Goal: Task Accomplishment & Management: Manage account settings

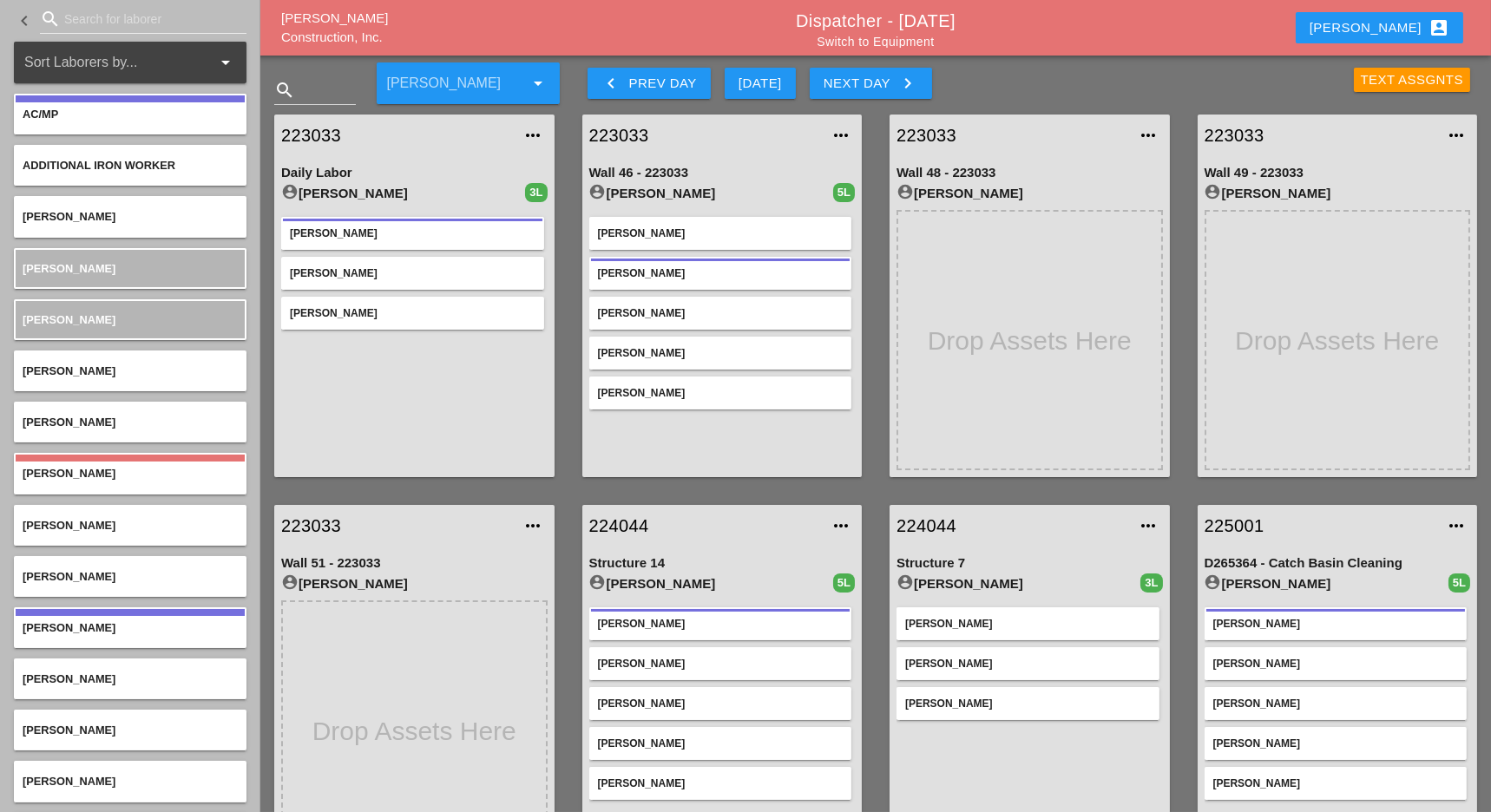
click at [1393, 74] on div "Text Assgnts" at bounding box center [1412, 80] width 103 height 20
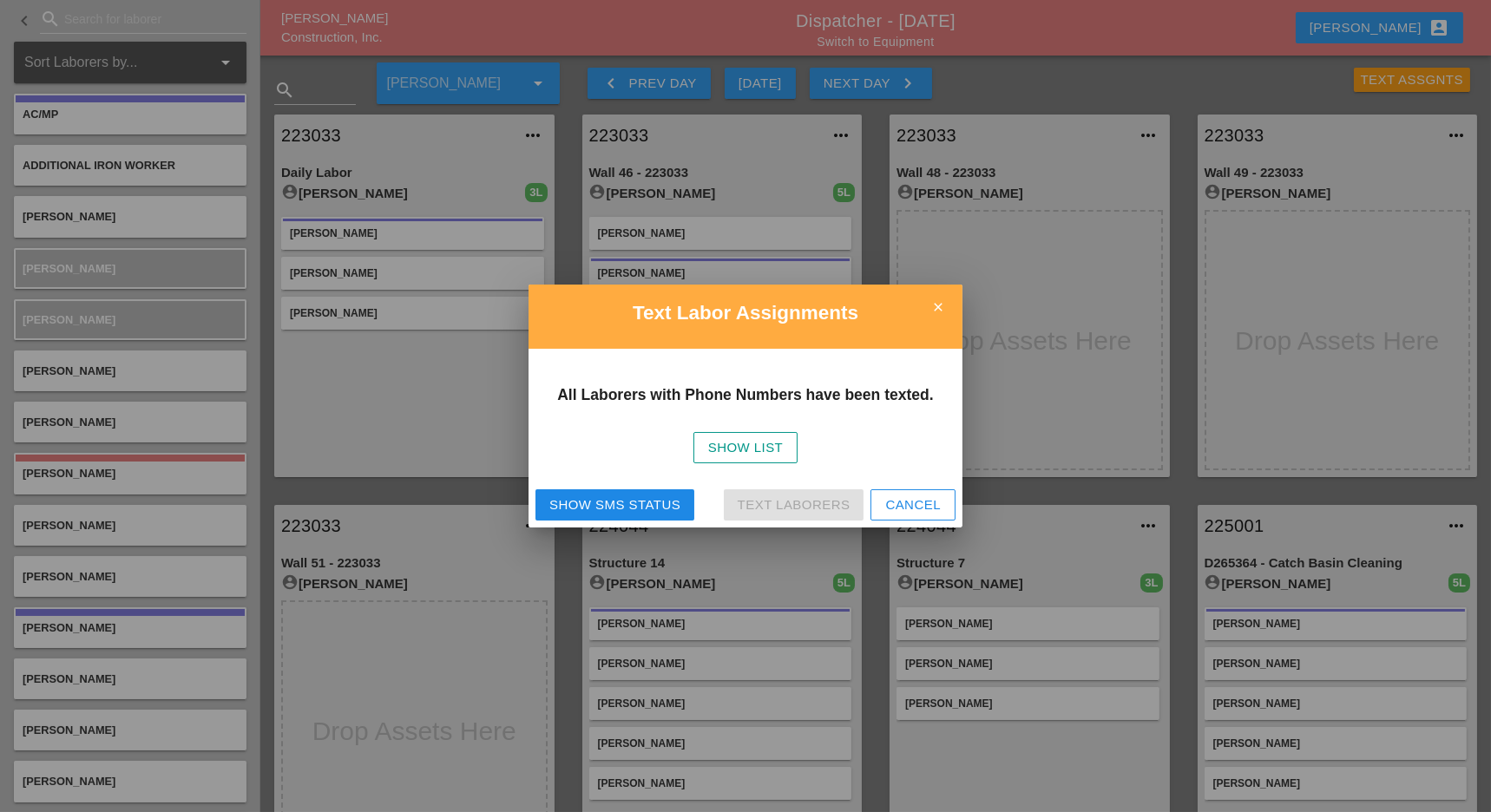
click at [604, 503] on div "Show SMS Status" at bounding box center [615, 505] width 131 height 20
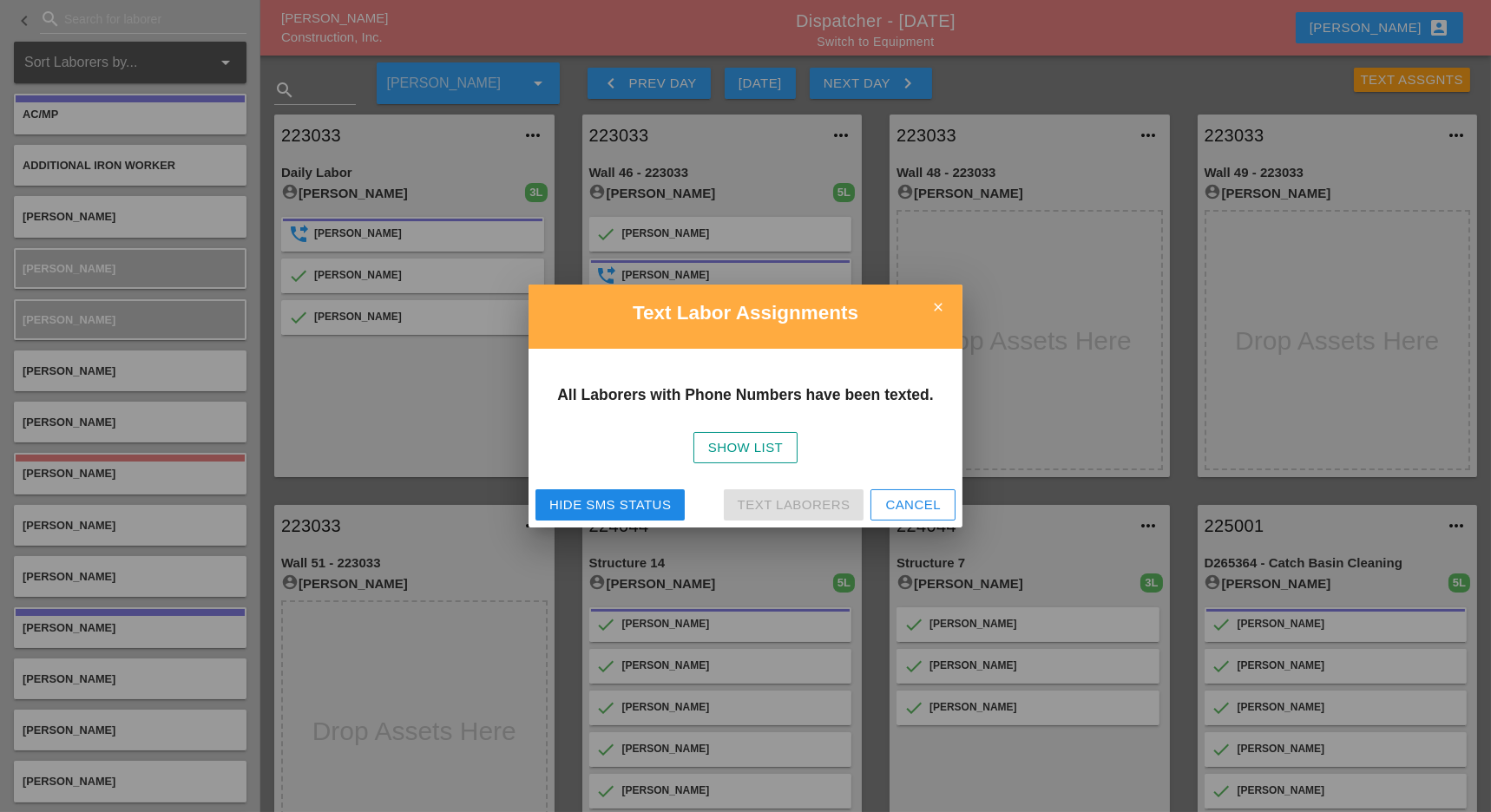
click at [1079, 381] on div at bounding box center [745, 406] width 1491 height 812
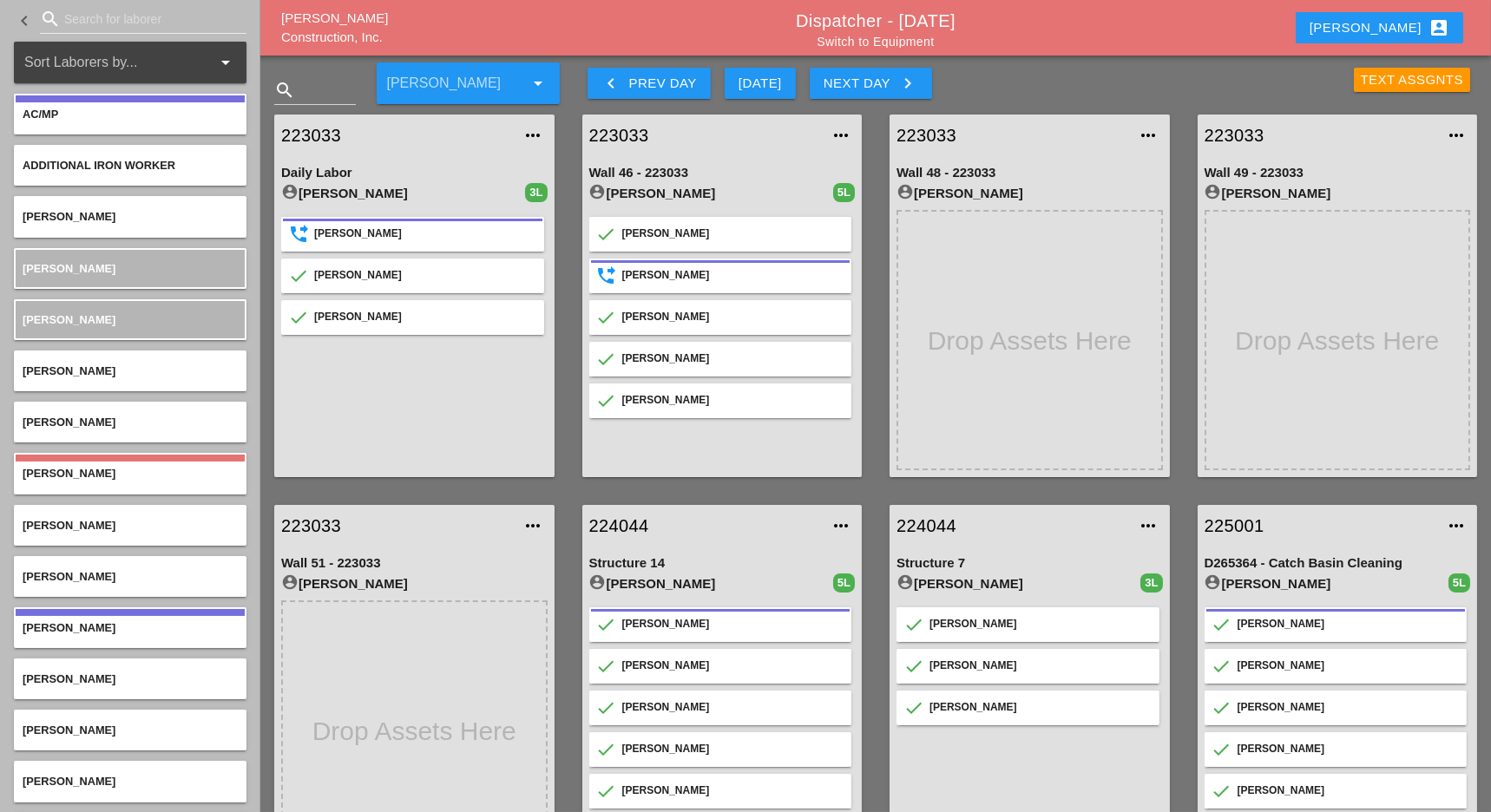
click at [876, 88] on div "Next Day keyboard_arrow_right" at bounding box center [871, 83] width 95 height 21
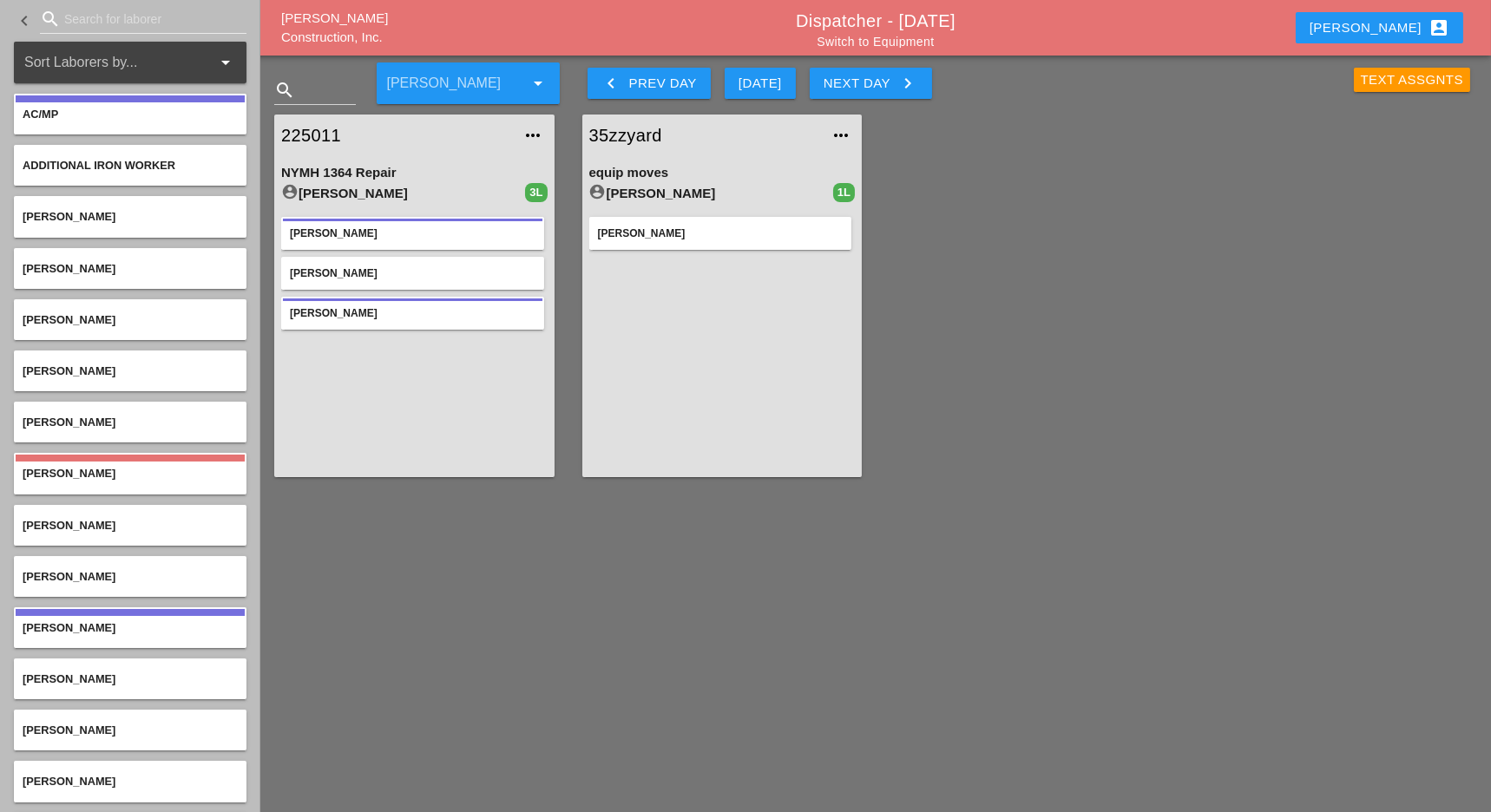
click at [1395, 79] on div "Text Assgnts" at bounding box center [1412, 80] width 103 height 20
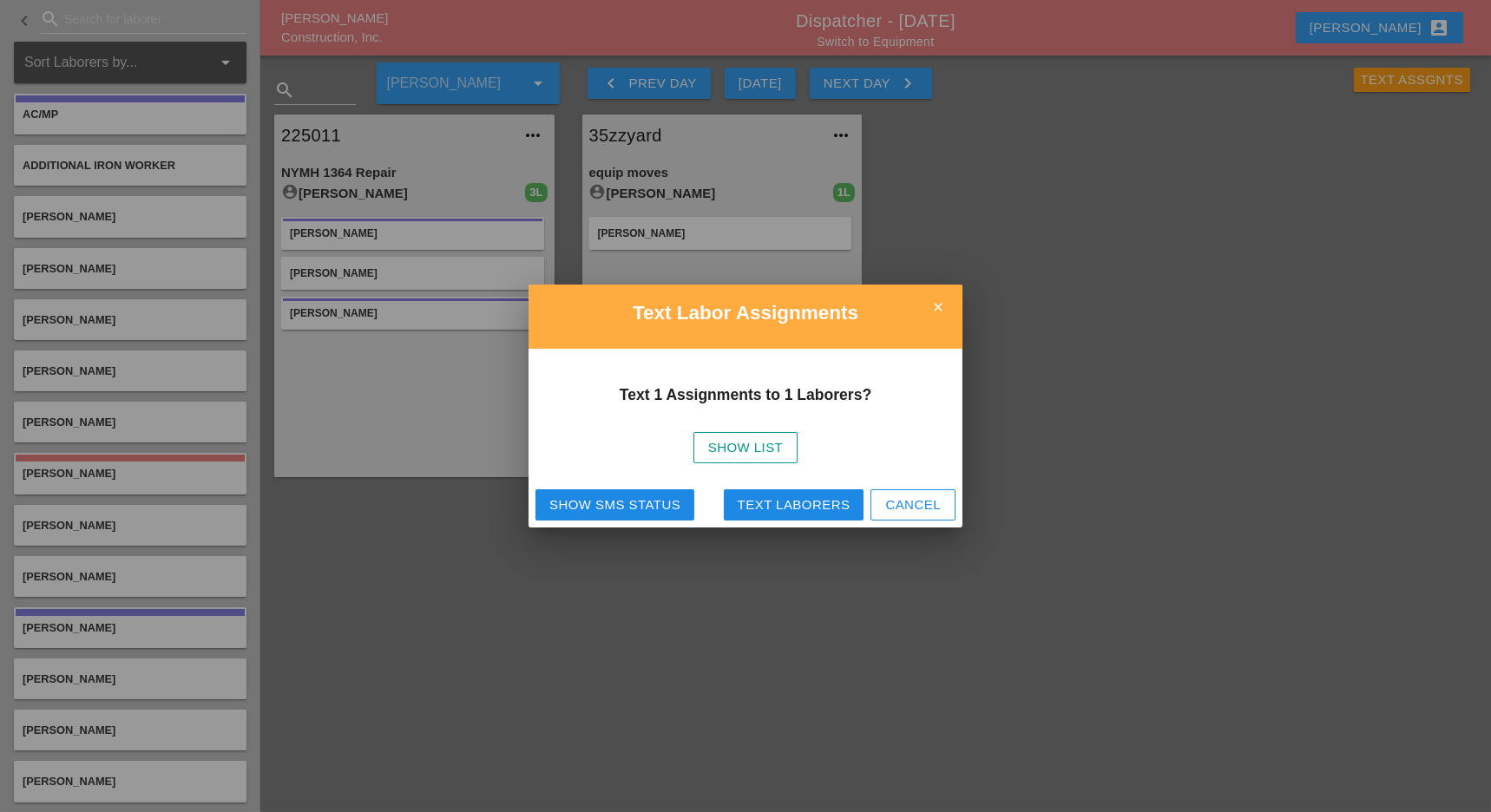
click at [763, 501] on div "Text Laborers" at bounding box center [793, 505] width 113 height 20
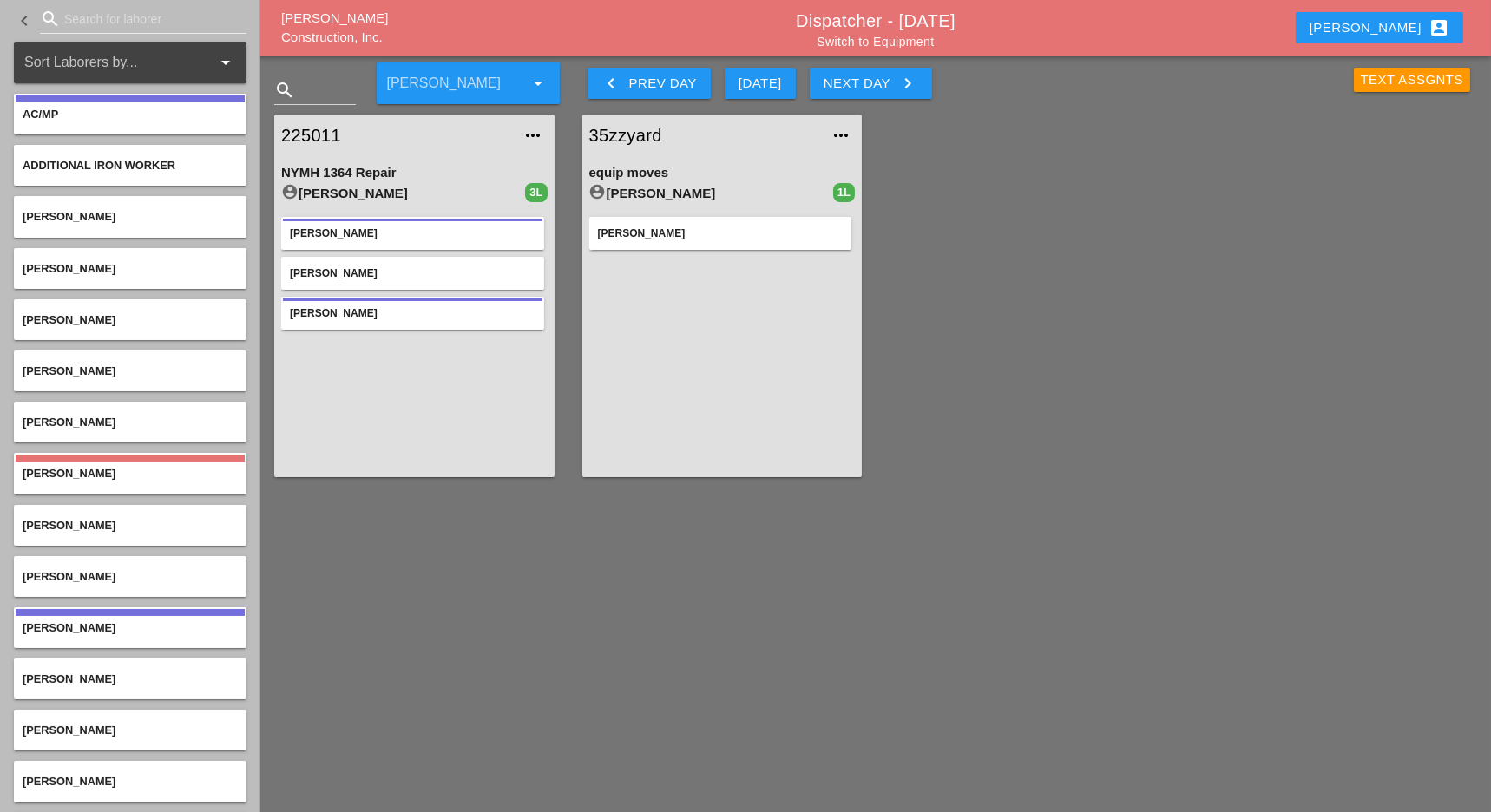
click at [1408, 77] on div "Text Assgnts" at bounding box center [1412, 80] width 103 height 20
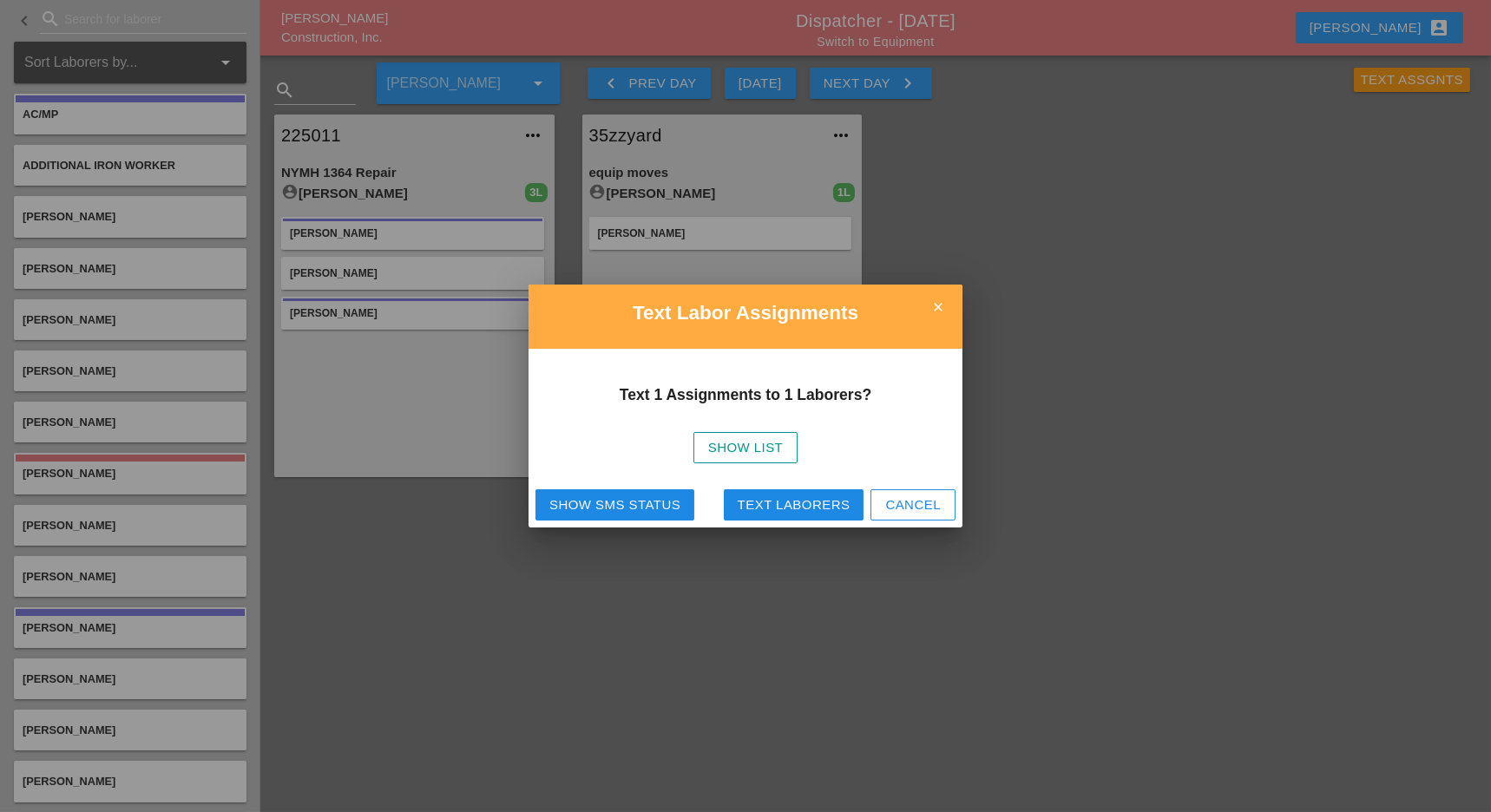
click at [656, 508] on div "Show SMS Status" at bounding box center [615, 505] width 131 height 20
click at [780, 500] on div "Text Laborers" at bounding box center [793, 505] width 113 height 20
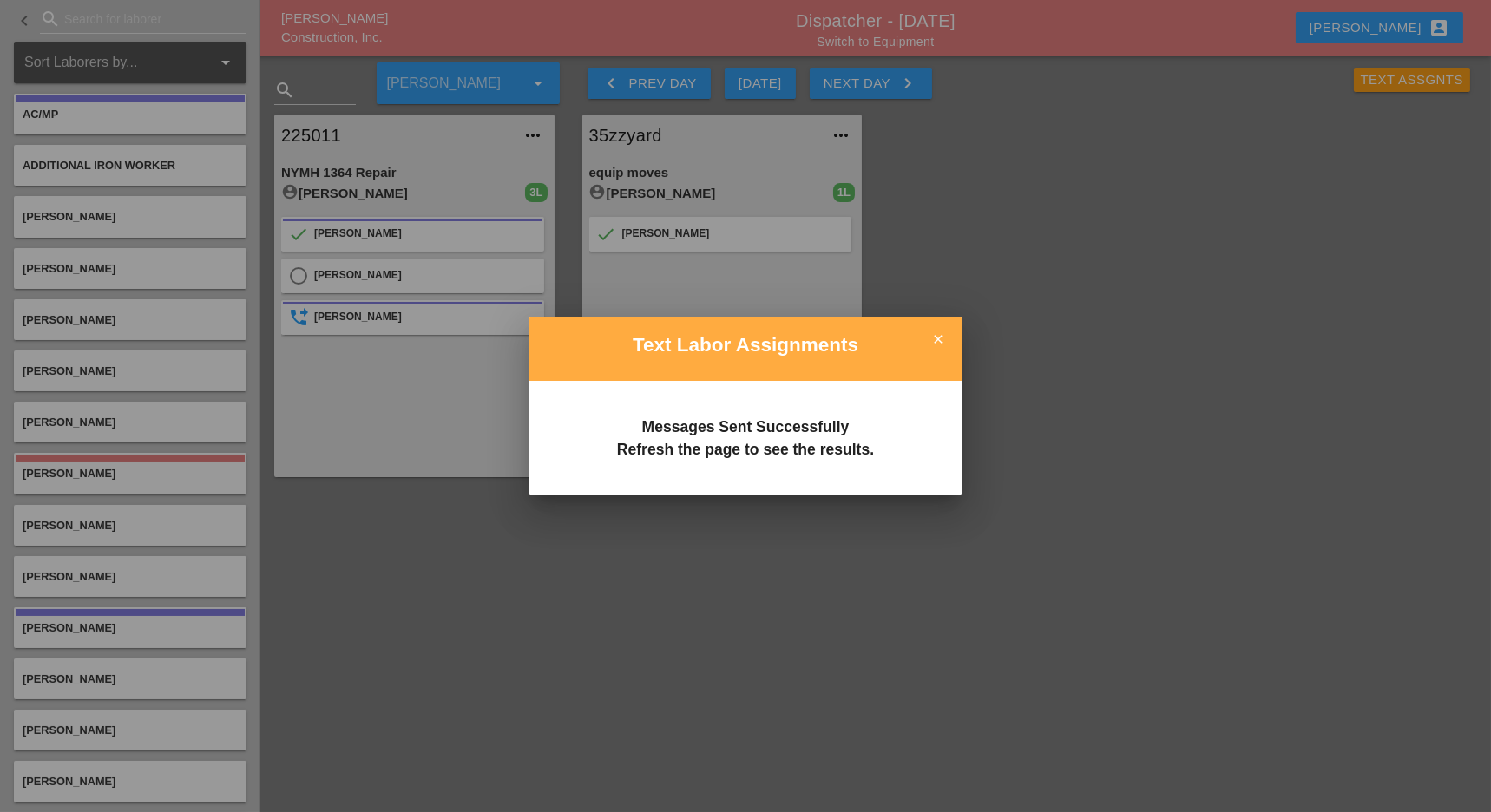
click at [1399, 79] on div at bounding box center [745, 406] width 1491 height 812
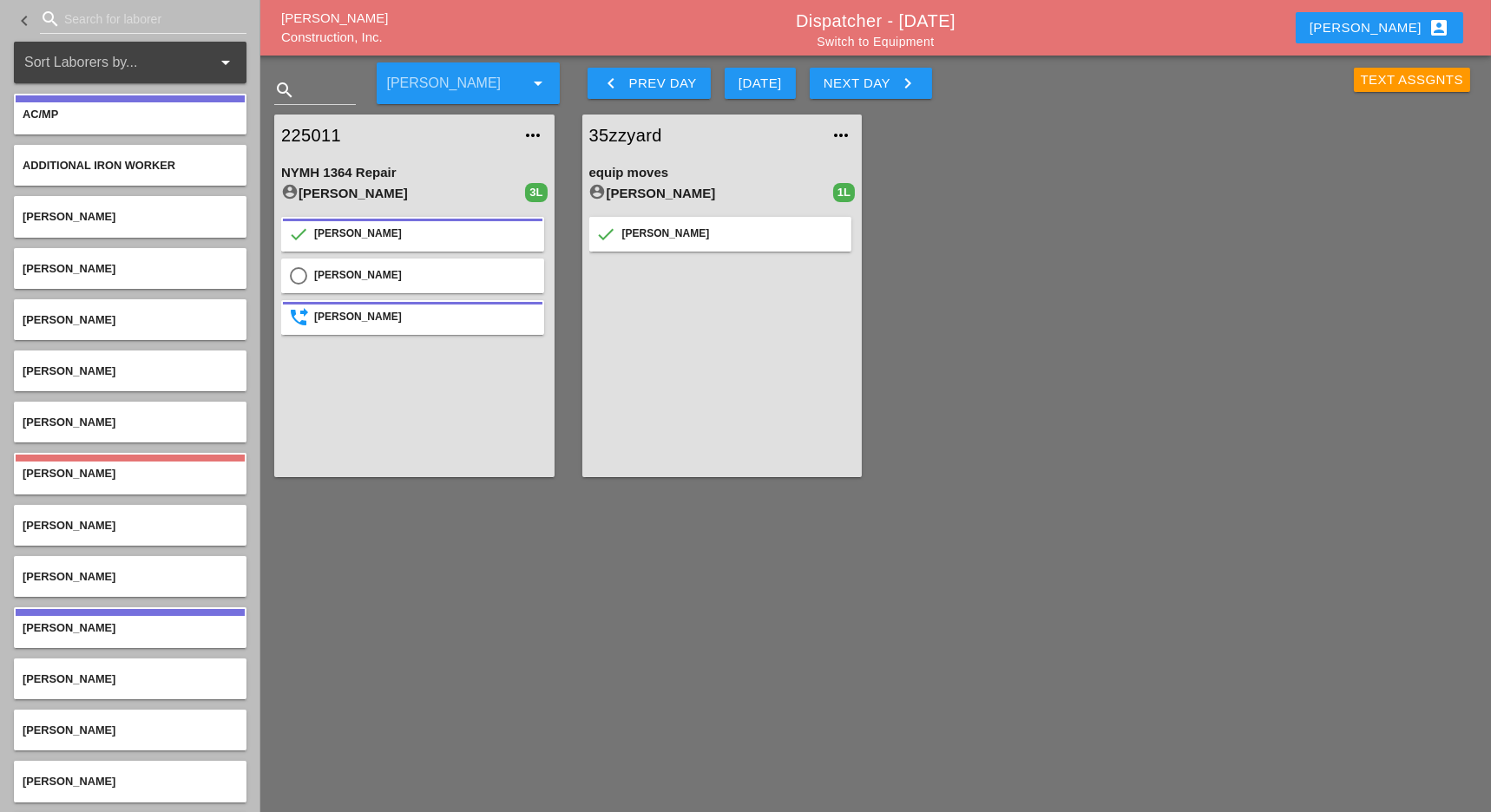
click at [1399, 79] on div "Text Assgnts" at bounding box center [1412, 80] width 103 height 20
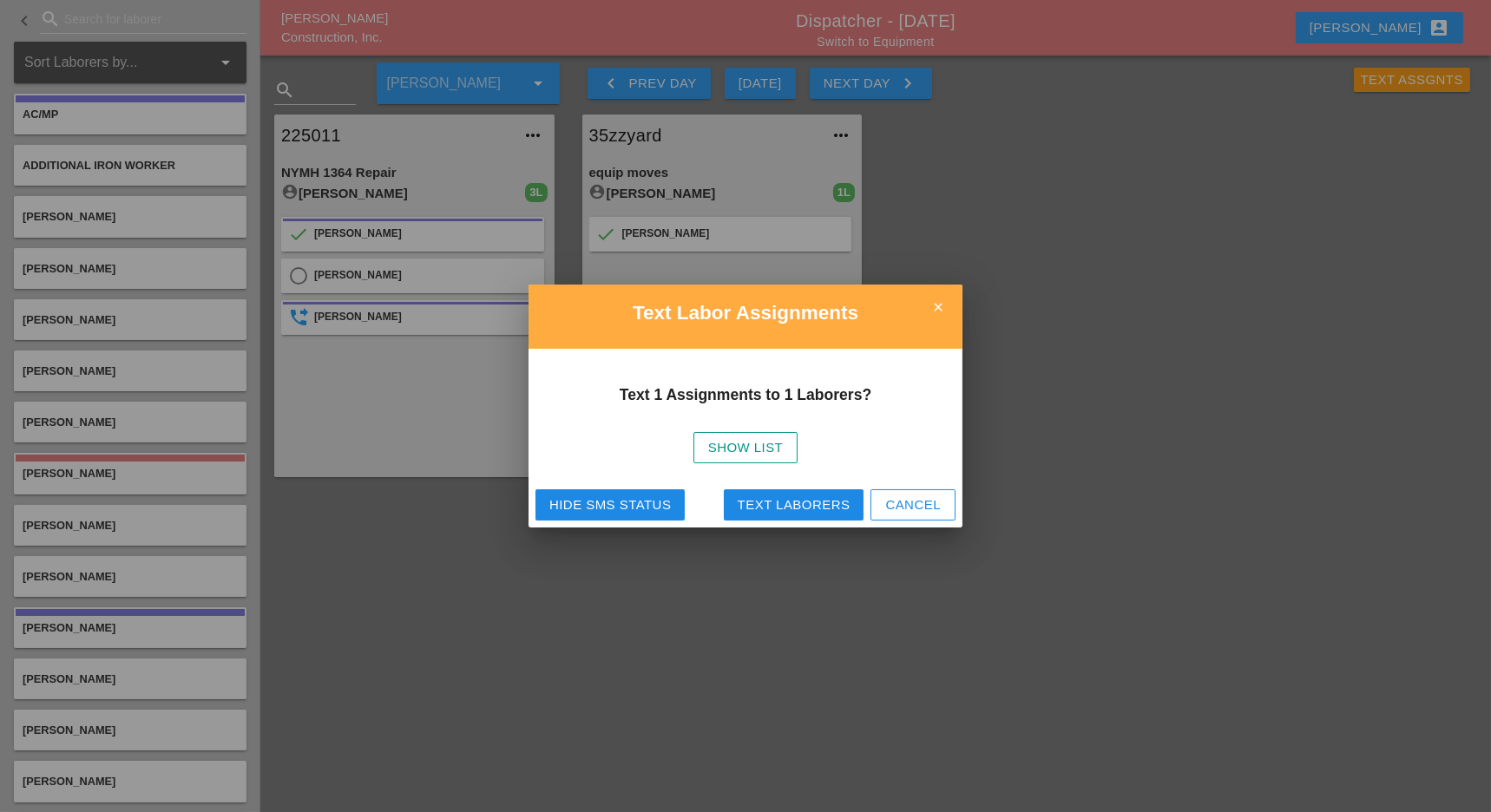
click at [601, 505] on div "Hide SMS Status" at bounding box center [609, 505] width 122 height 20
click at [650, 507] on div "Show SMS Status" at bounding box center [615, 505] width 131 height 20
click at [920, 501] on div "Cancel" at bounding box center [912, 505] width 55 height 20
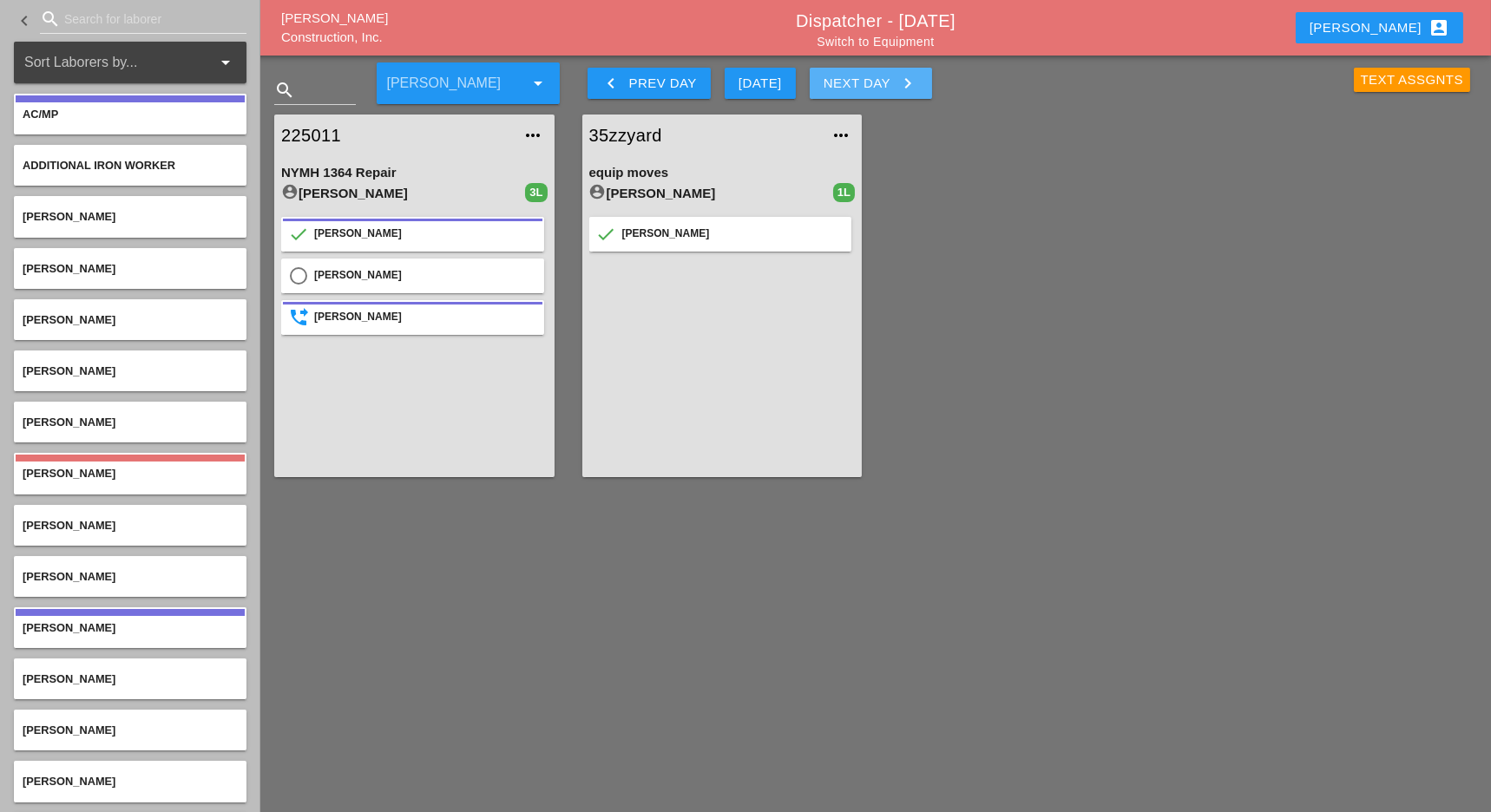
click at [909, 82] on icon "keyboard_arrow_right" at bounding box center [908, 83] width 21 height 21
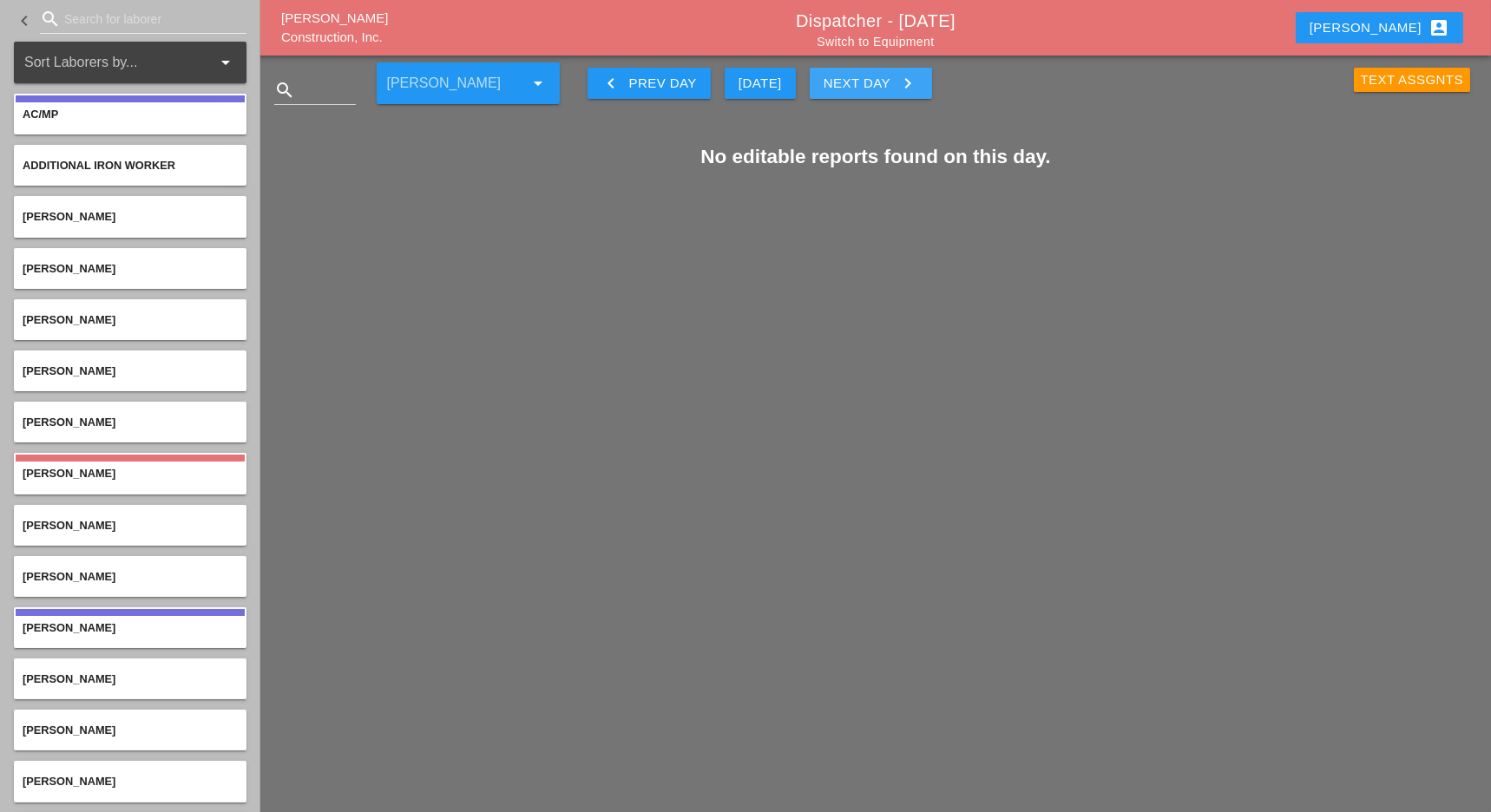
click at [909, 82] on icon "keyboard_arrow_right" at bounding box center [908, 83] width 21 height 21
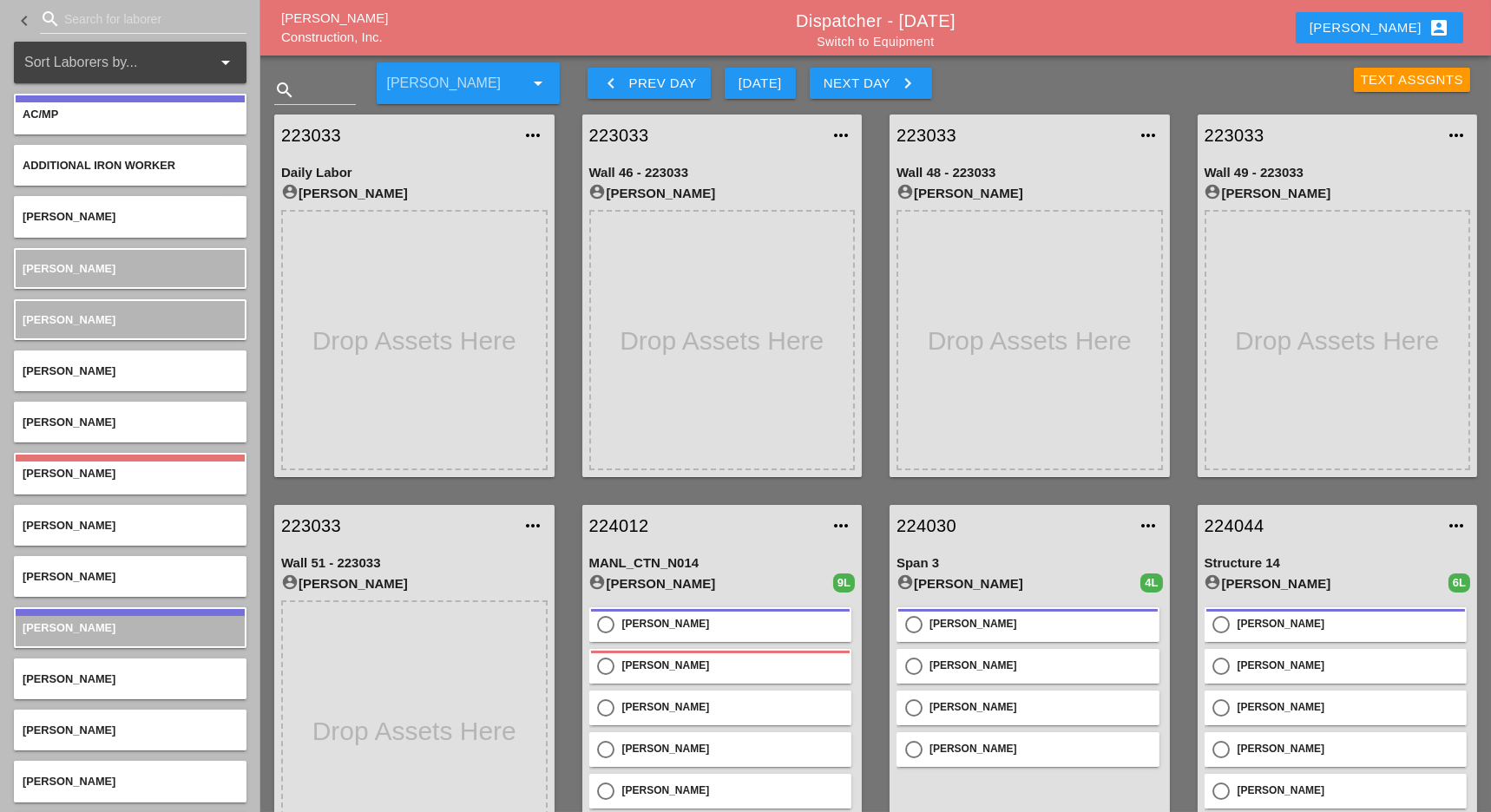
click at [1388, 36] on button "Luca account_box" at bounding box center [1379, 28] width 167 height 32
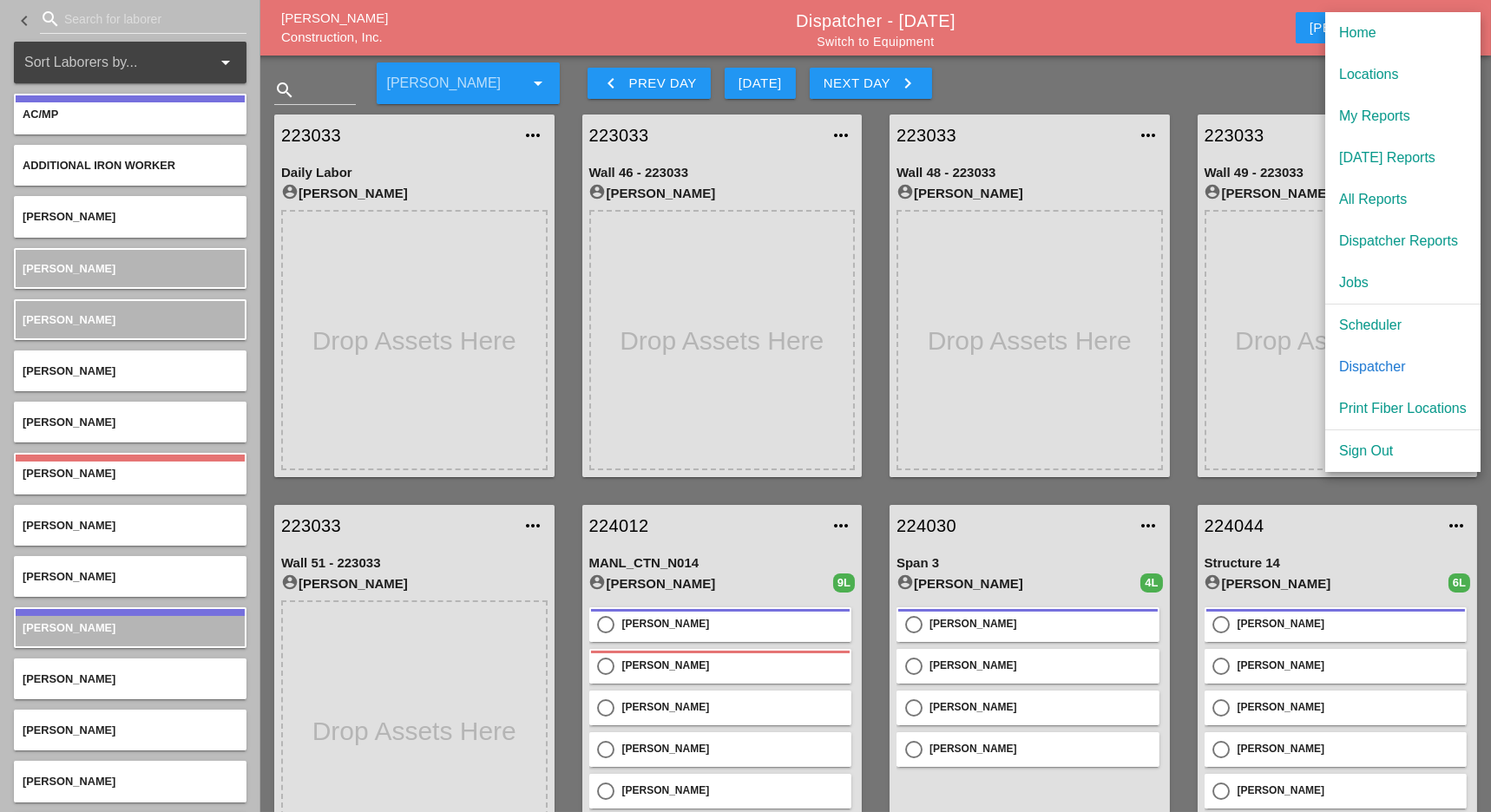
click at [1389, 327] on div "Scheduler" at bounding box center [1403, 326] width 128 height 21
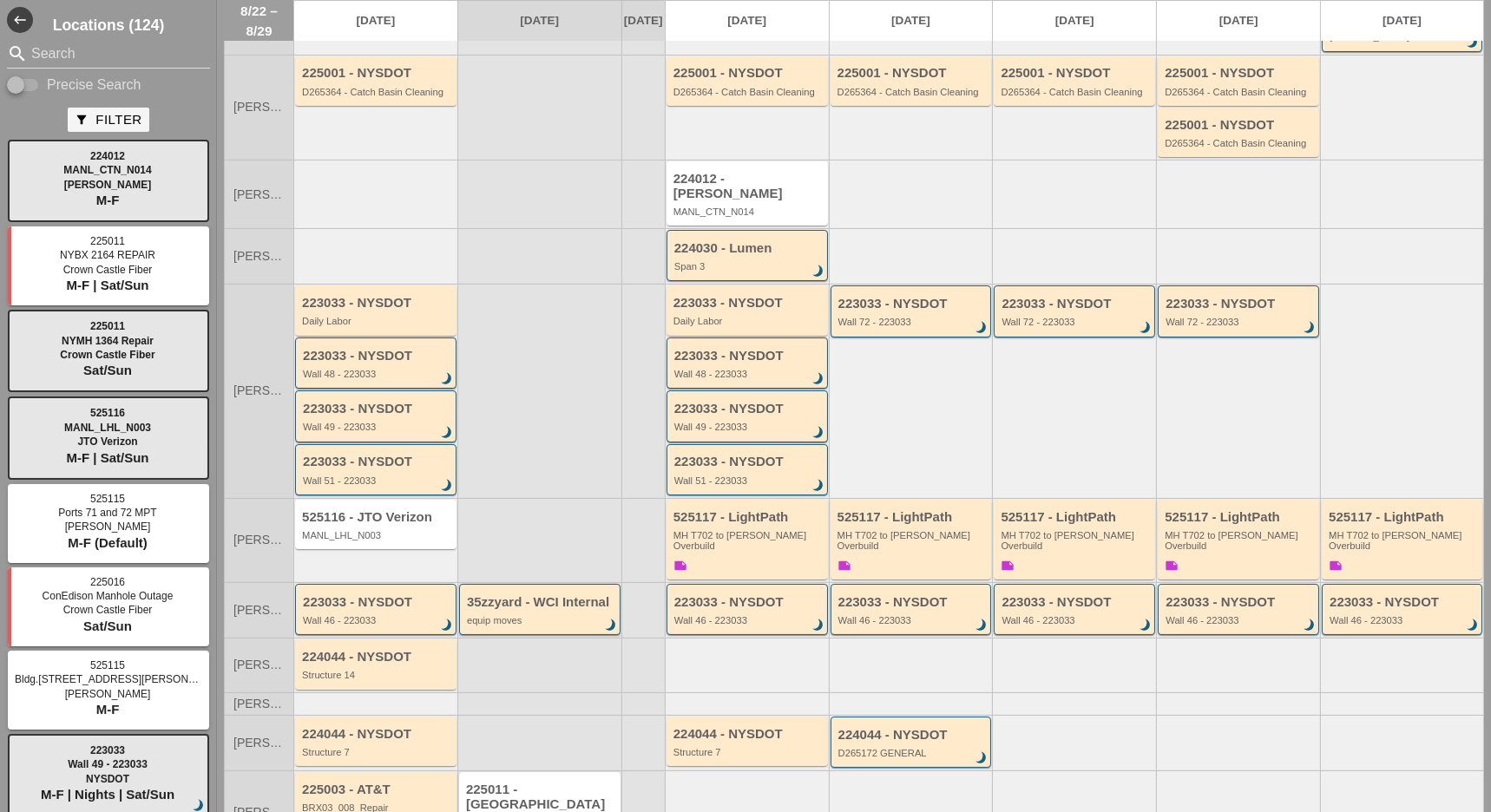
scroll to position [231, 0]
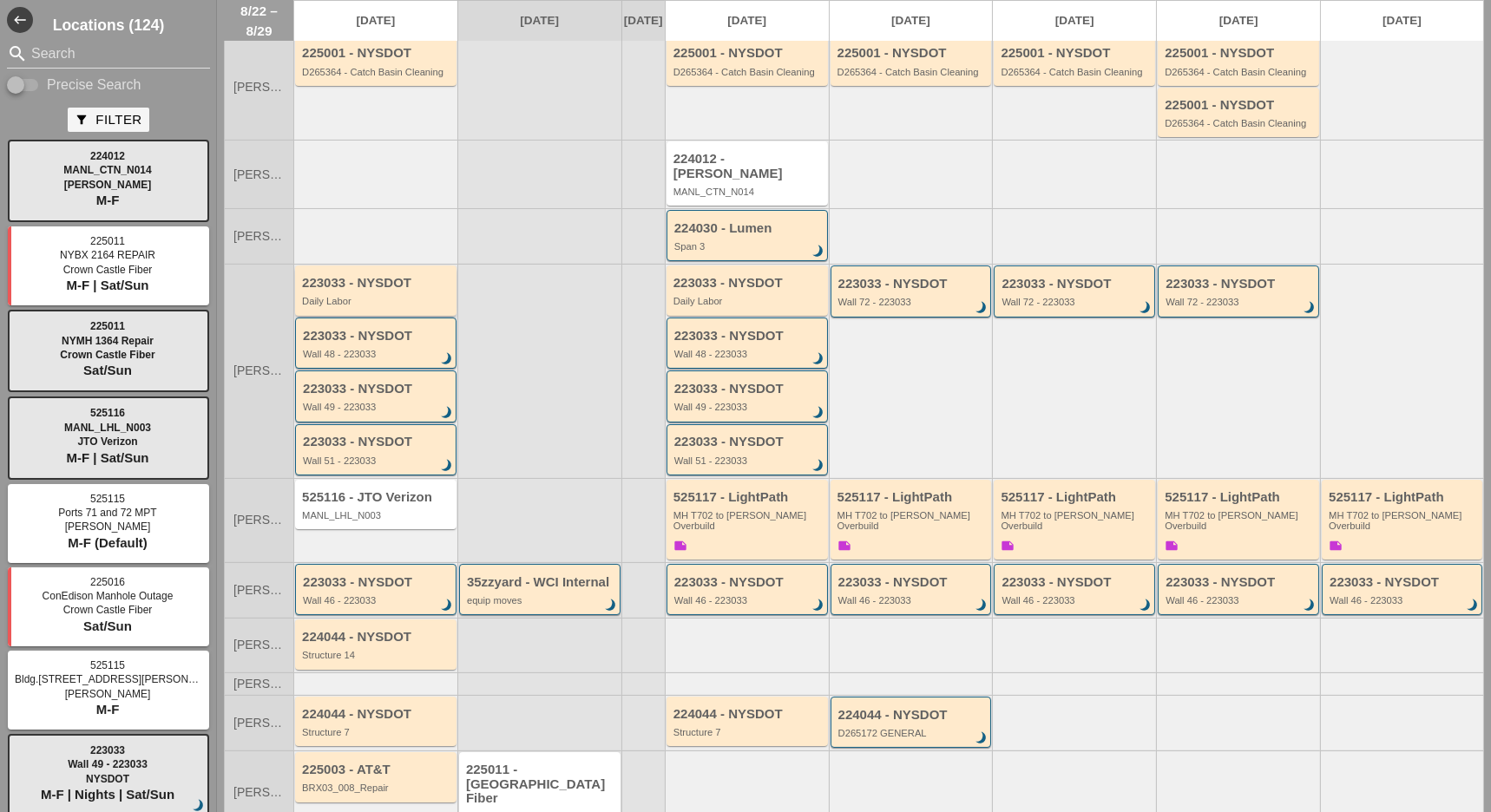
click at [351, 296] on div "Daily Labor" at bounding box center [376, 301] width 150 height 10
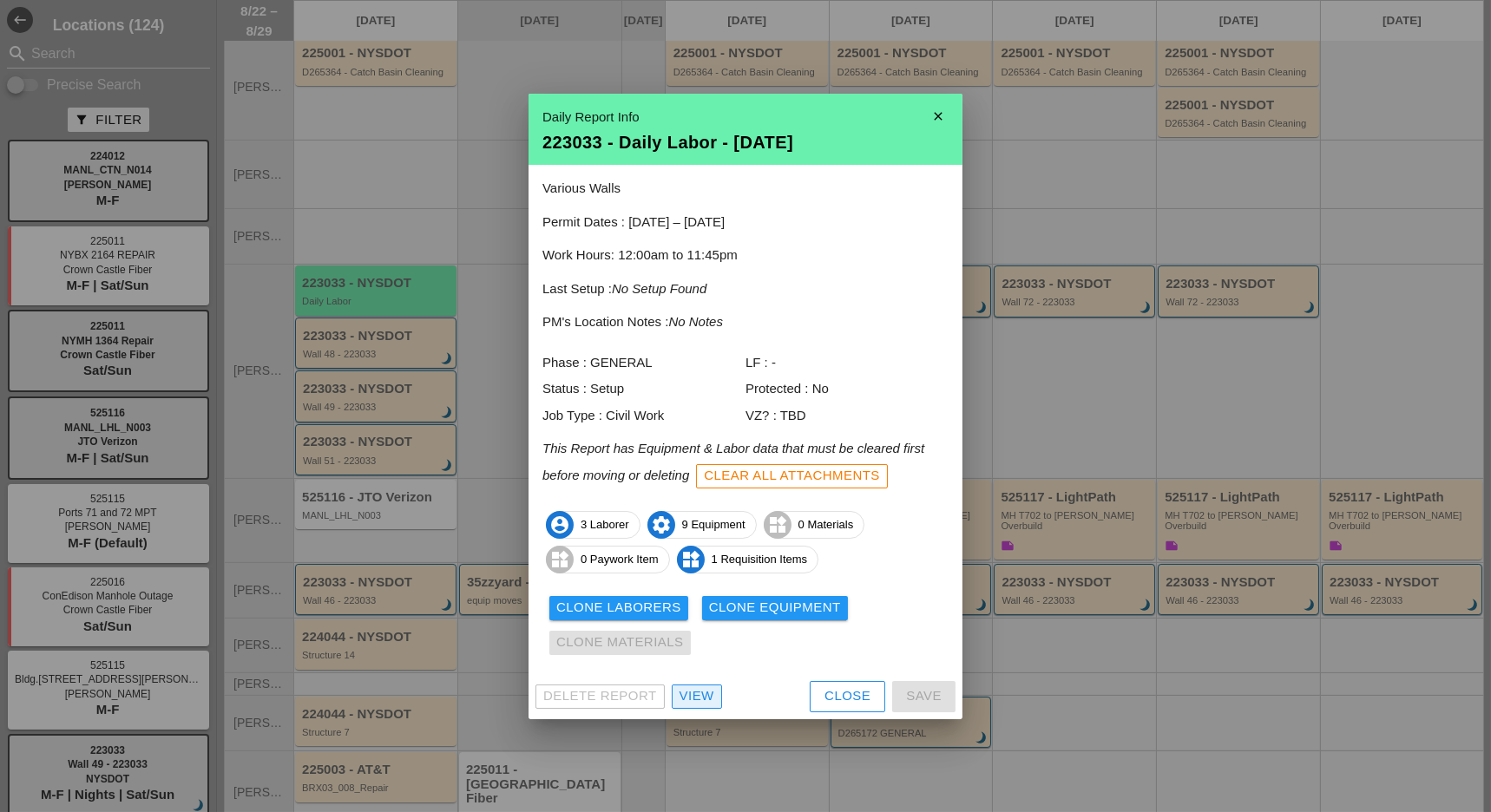
drag, startPoint x: 712, startPoint y: 694, endPoint x: 724, endPoint y: 621, distance: 74.0
click at [712, 694] on div "View" at bounding box center [697, 696] width 35 height 20
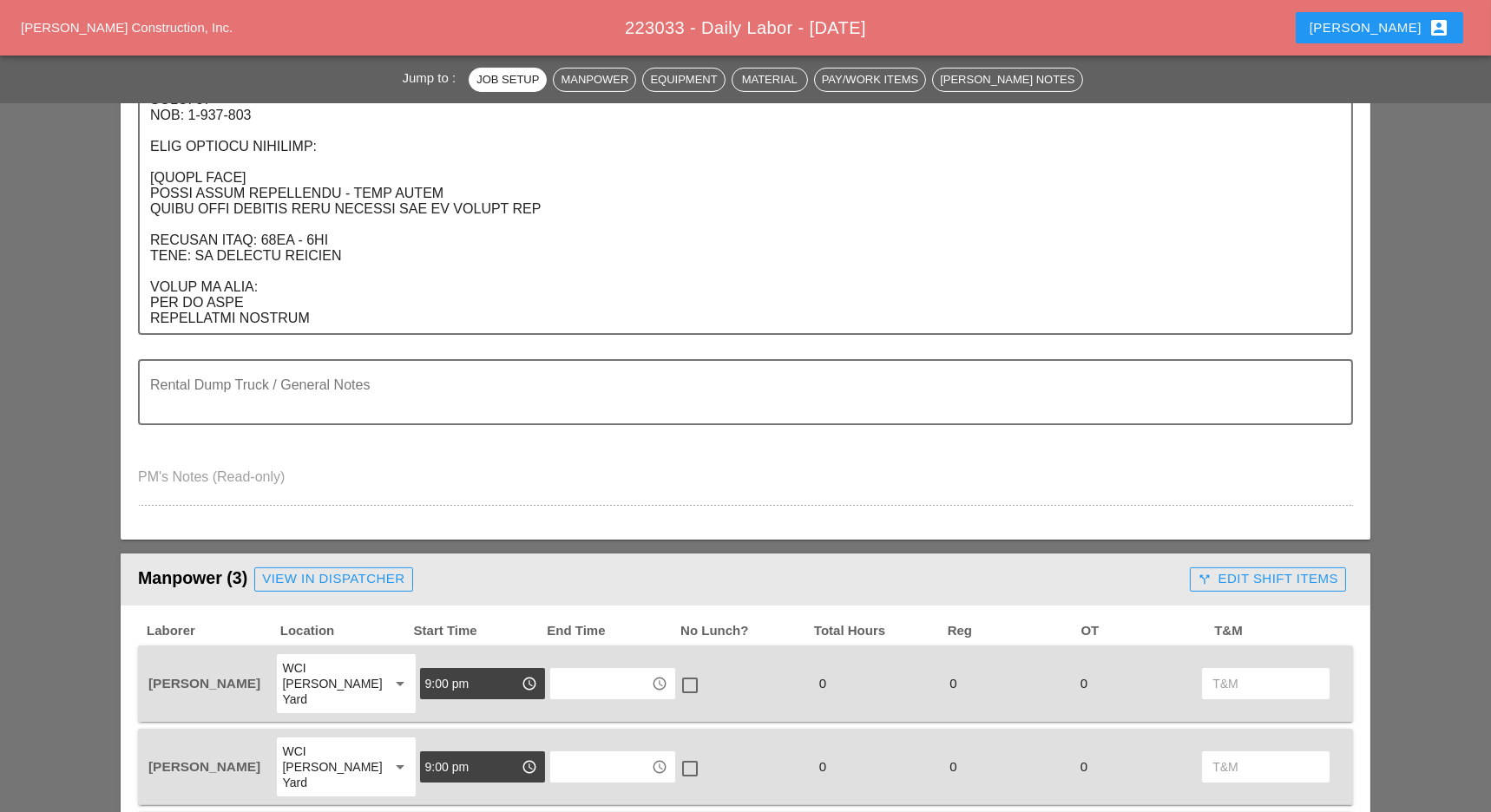
scroll to position [1388, 0]
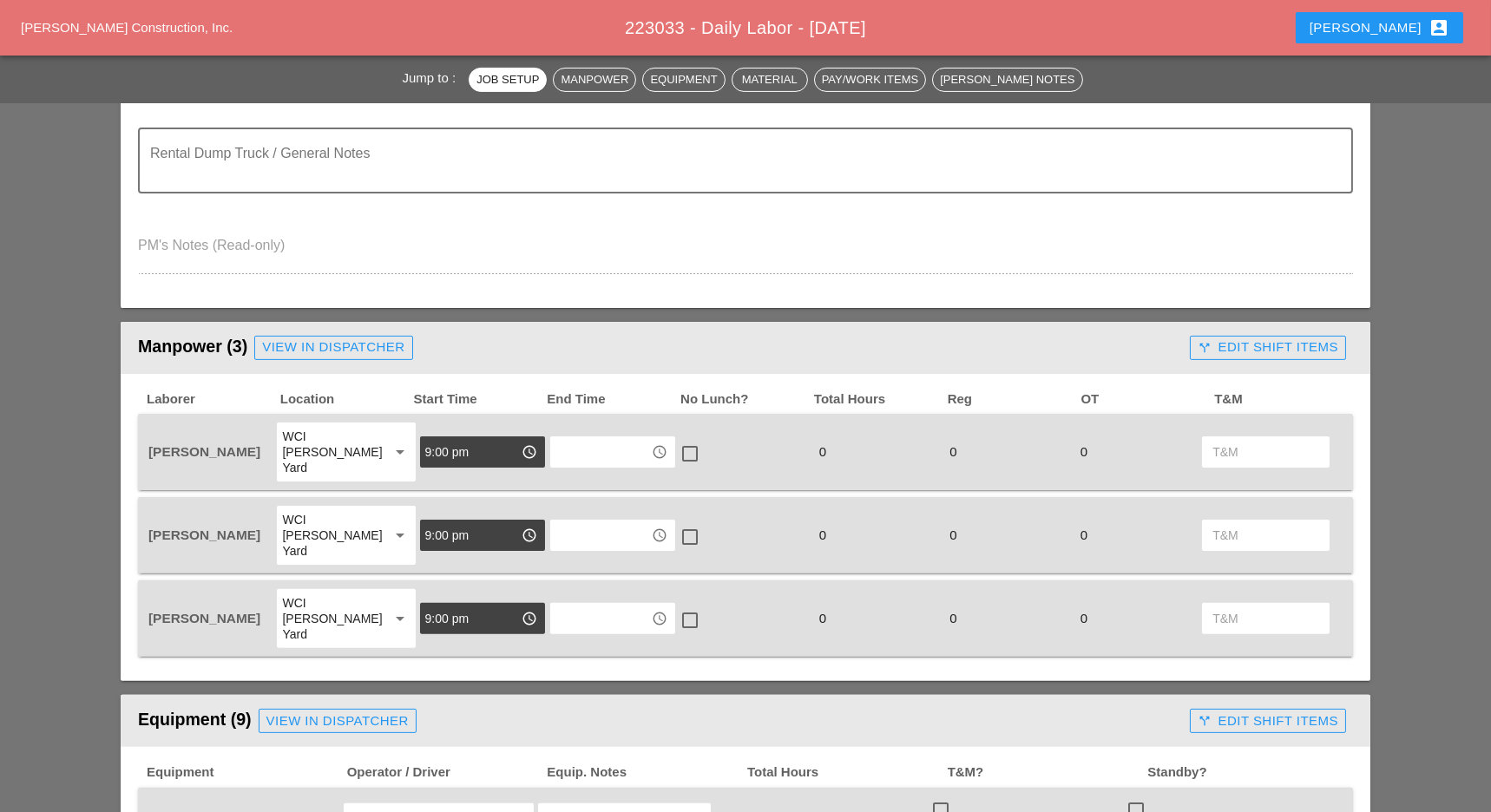
click at [1273, 343] on div "call_split Edit Shift Items" at bounding box center [1268, 347] width 141 height 20
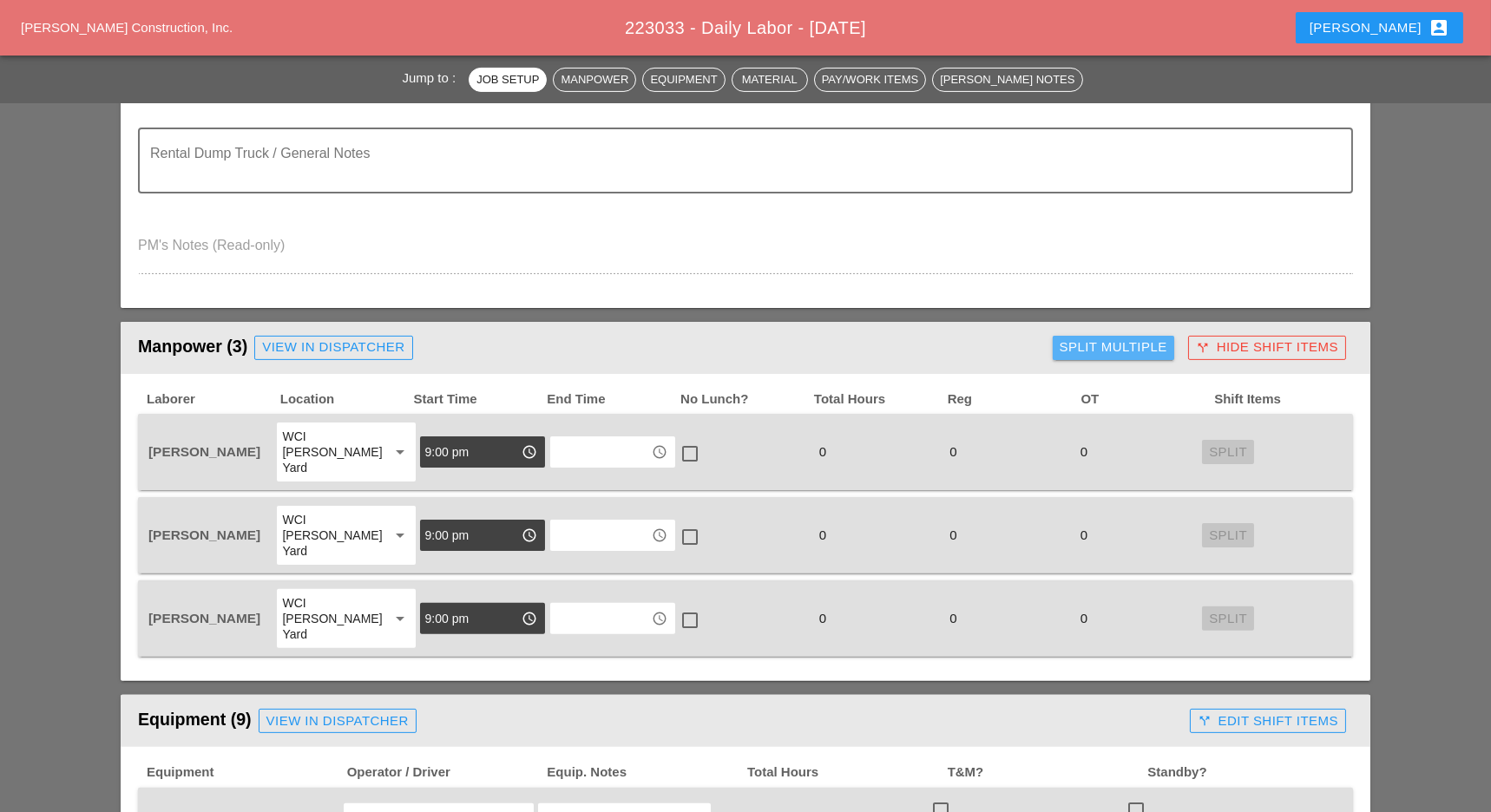
click at [1128, 342] on div "Split Multiple" at bounding box center [1113, 347] width 108 height 20
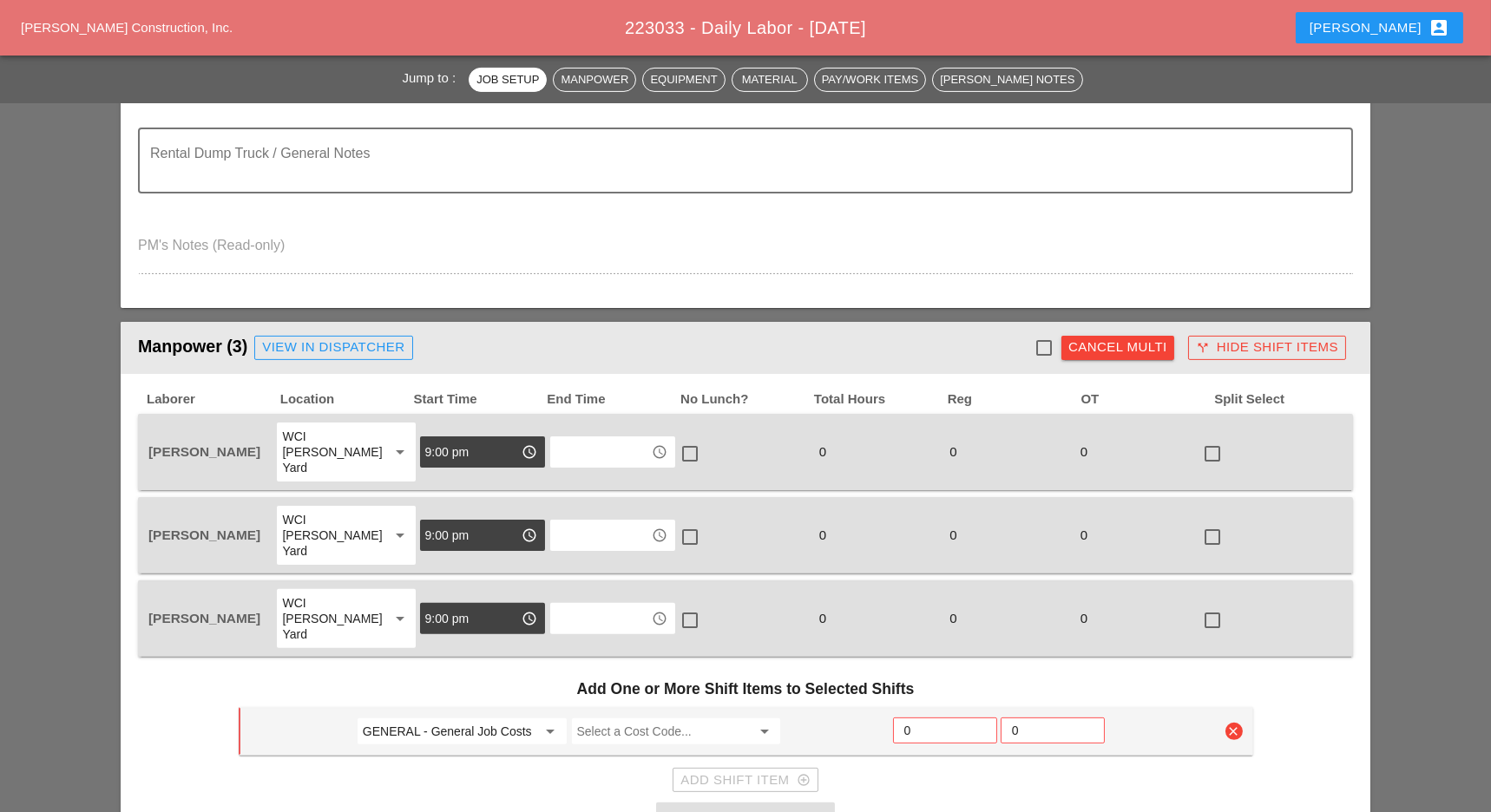
click at [1047, 346] on div at bounding box center [1044, 348] width 30 height 30
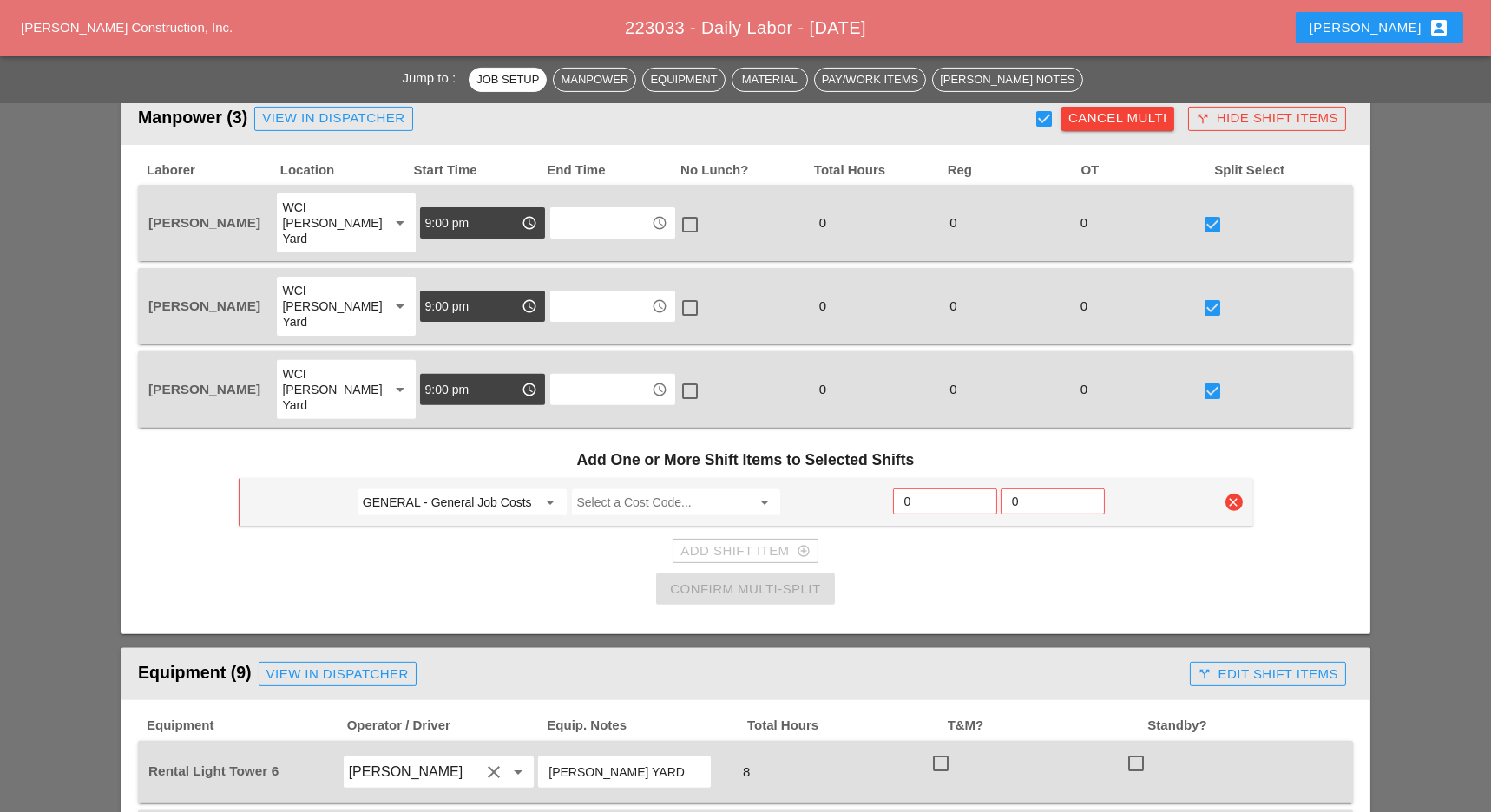
scroll to position [1618, 0]
click at [436, 486] on input "GENERAL - General Job Costs" at bounding box center [449, 500] width 174 height 28
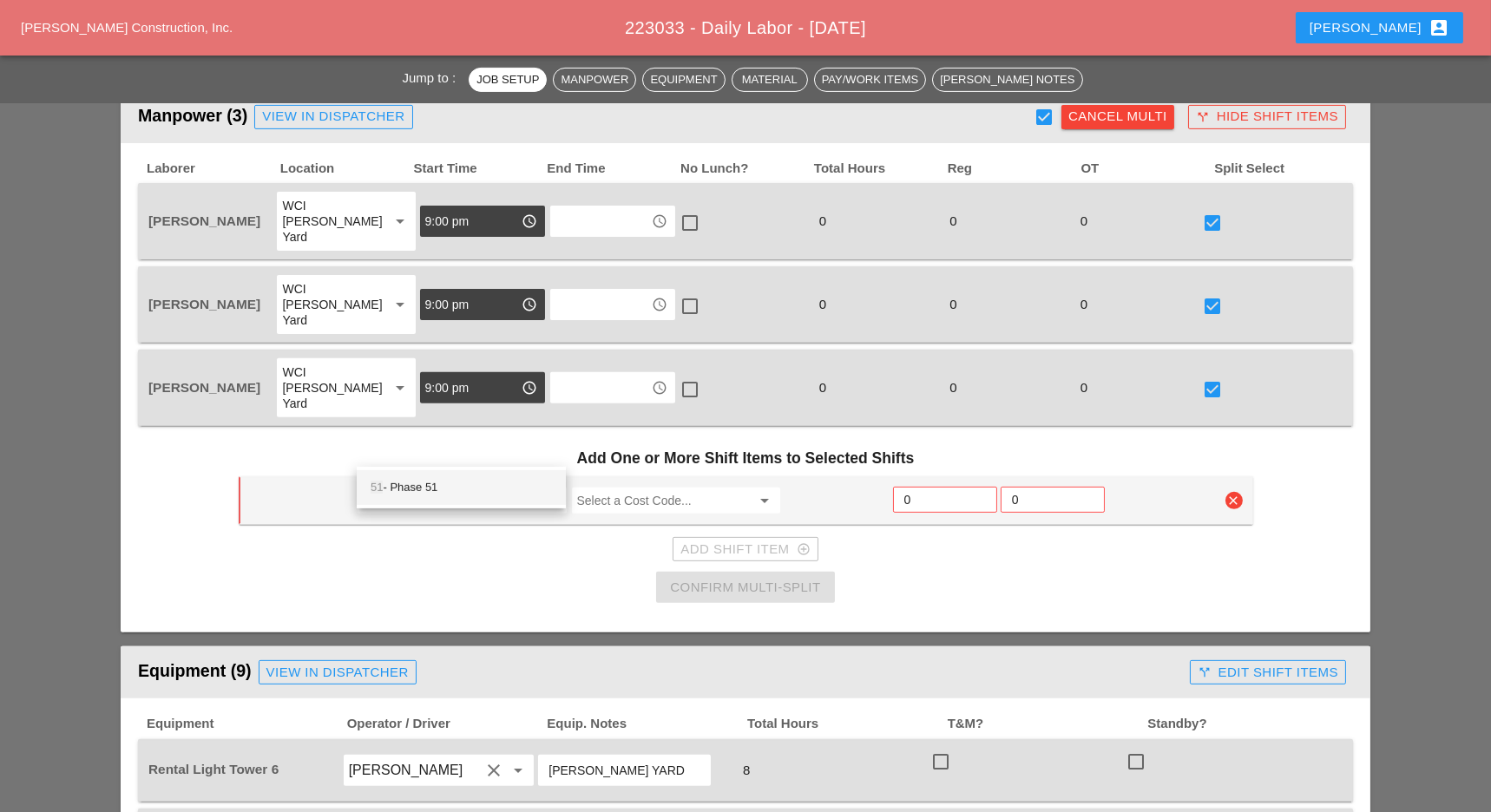
click at [451, 487] on div "51 - Phase 51" at bounding box center [461, 487] width 181 height 21
type input "51 - Phase 51"
click at [591, 486] on input "Select a Cost Code..." at bounding box center [664, 500] width 174 height 28
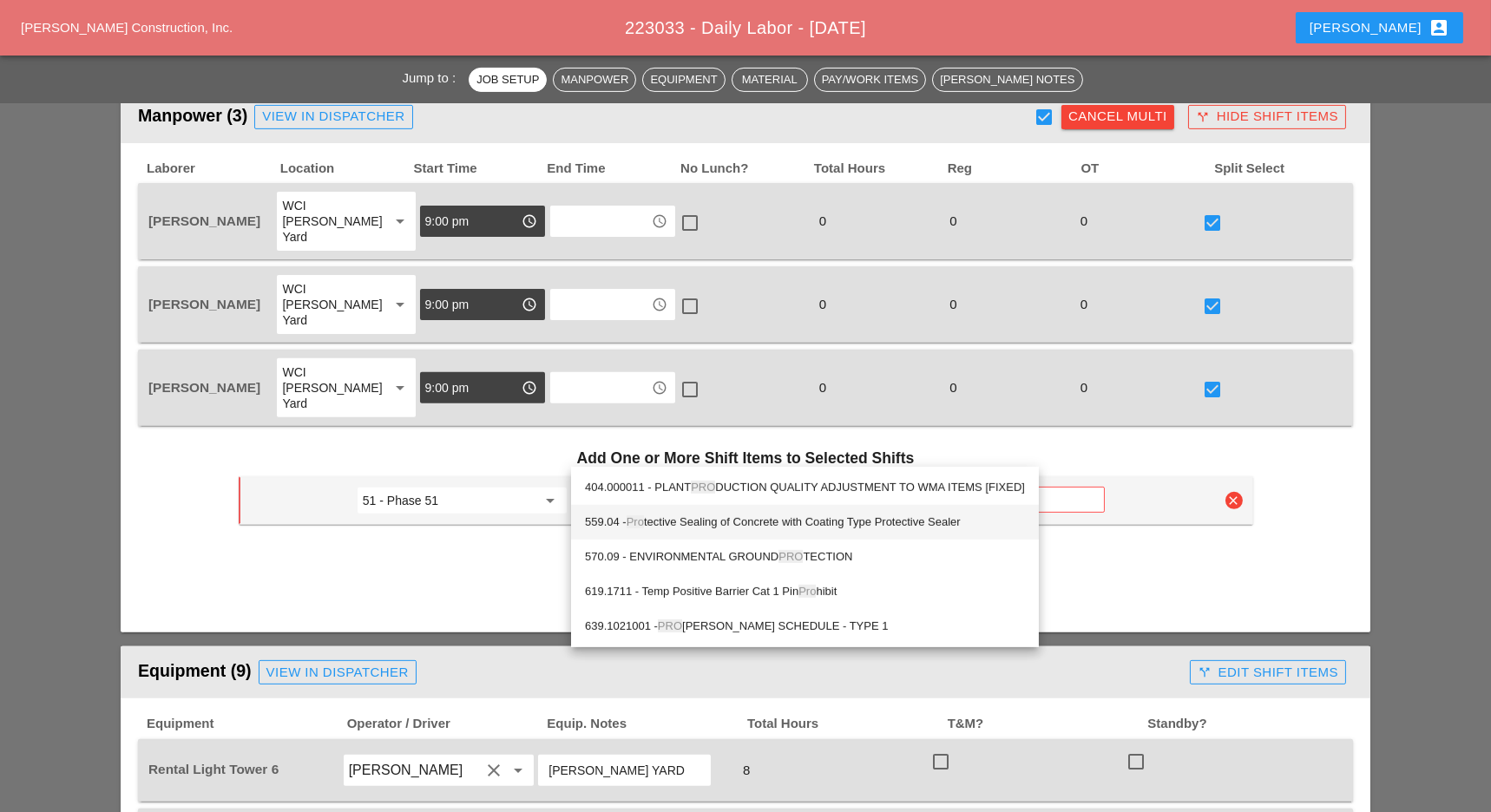
click at [659, 518] on div "559.04 - Pro tective Sealing of Concrete with Coating Type Protective Sealer" at bounding box center [805, 522] width 440 height 21
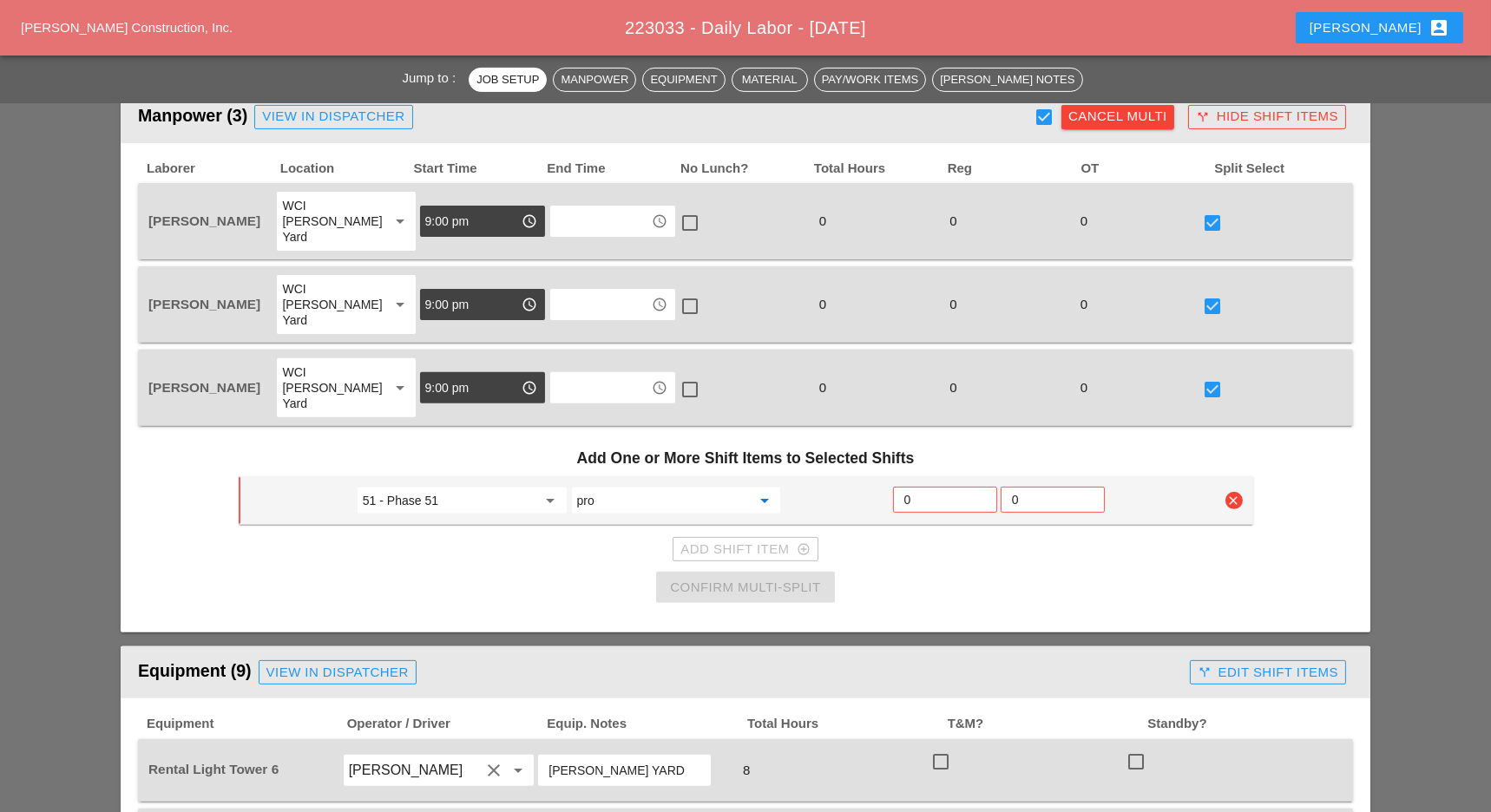
click at [669, 486] on input "pro" at bounding box center [664, 500] width 174 height 28
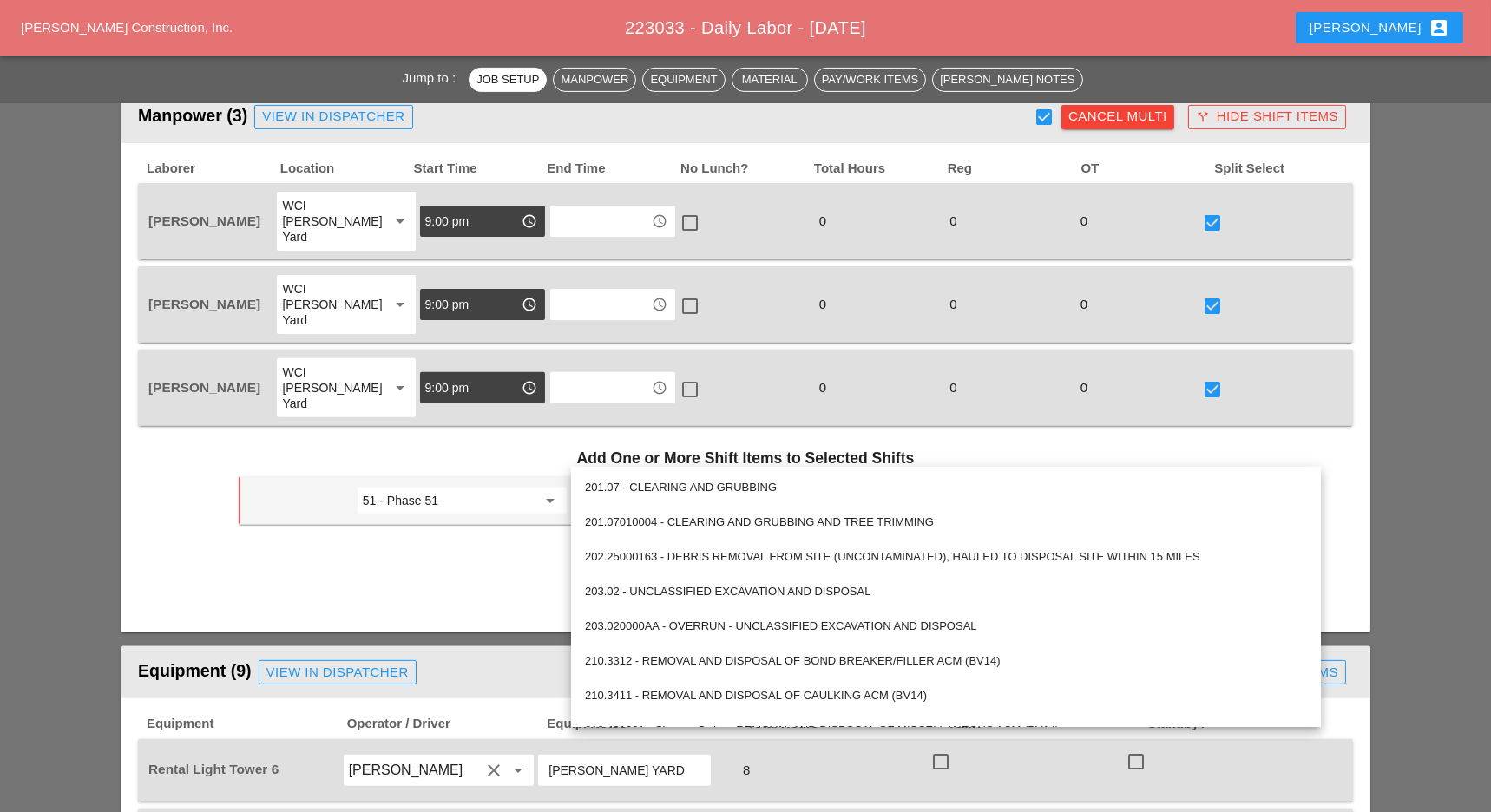
type input "559.04 - Protective Sealing of Concrete with Coating Type Protective Sealer"
click at [536, 486] on input "51 - Phase 51" at bounding box center [449, 500] width 174 height 28
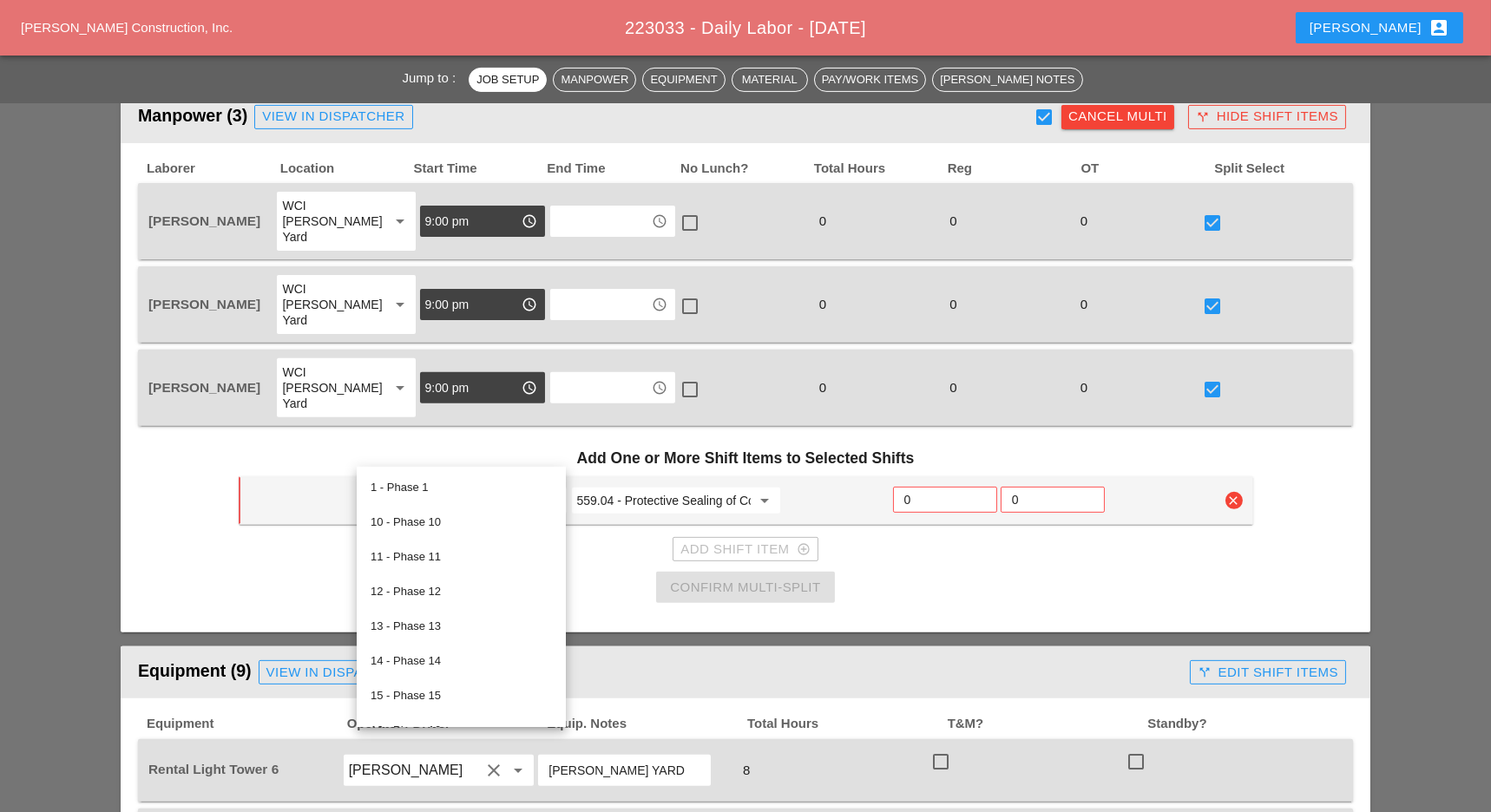
click at [594, 486] on input "559.04 - Protective Sealing of Concrete with Coating Type Protective Sealer" at bounding box center [664, 500] width 174 height 28
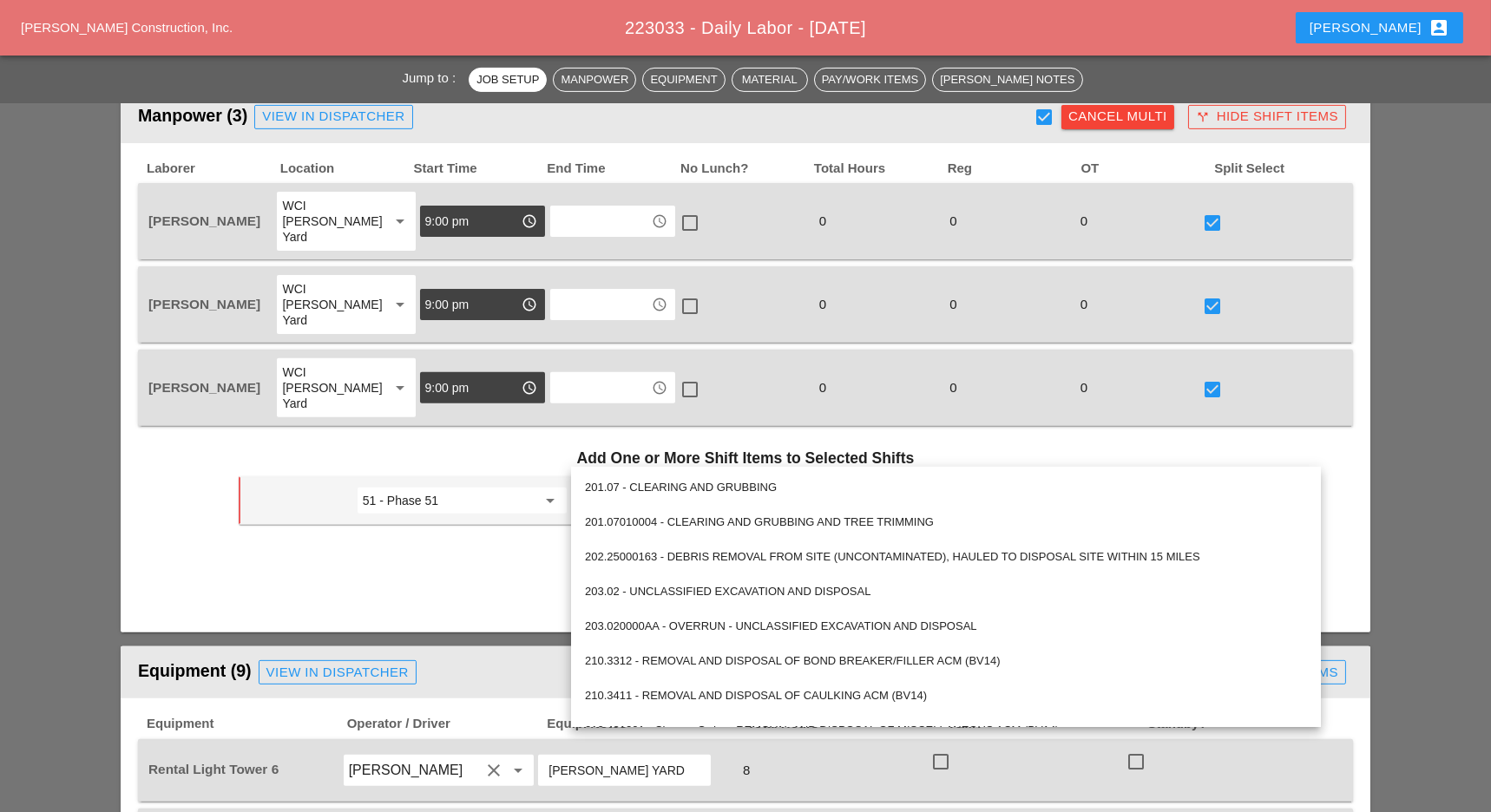
click at [454, 532] on div "Add Shift Item add_circle_outline" at bounding box center [746, 550] width 1015 height 35
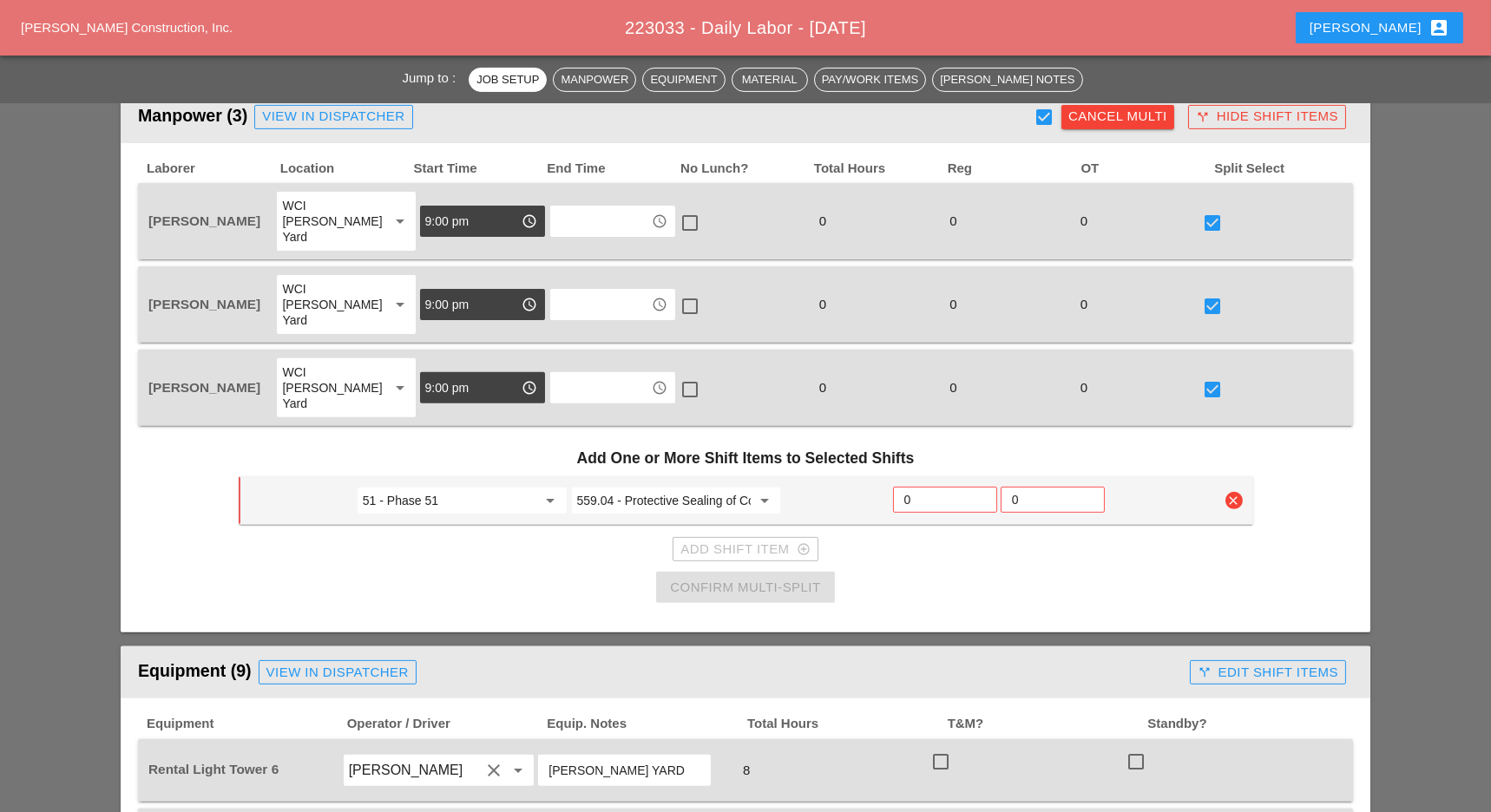
click at [925, 486] on input "0" at bounding box center [945, 500] width 81 height 28
type input "2"
click at [783, 539] on div "Add Shift Item add_circle_outline" at bounding box center [745, 549] width 130 height 20
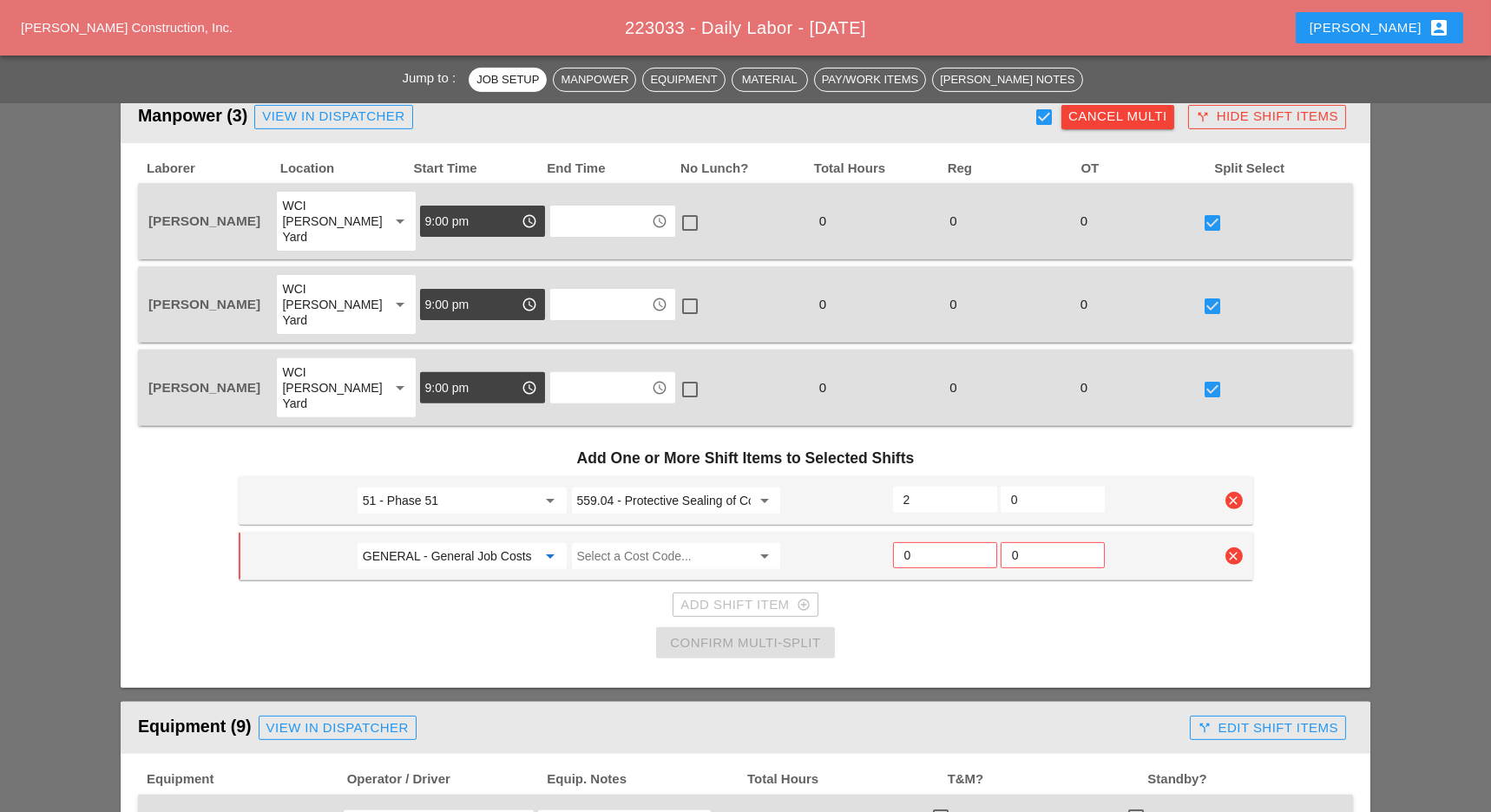
click at [495, 542] on input "GENERAL - General Job Costs" at bounding box center [449, 556] width 174 height 28
click at [455, 537] on div "49 - Phase 49" at bounding box center [461, 542] width 181 height 21
type input "49 - Phase 49"
drag, startPoint x: 921, startPoint y: 507, endPoint x: 881, endPoint y: 514, distance: 40.6
click at [922, 541] on input "0" at bounding box center [945, 555] width 81 height 28
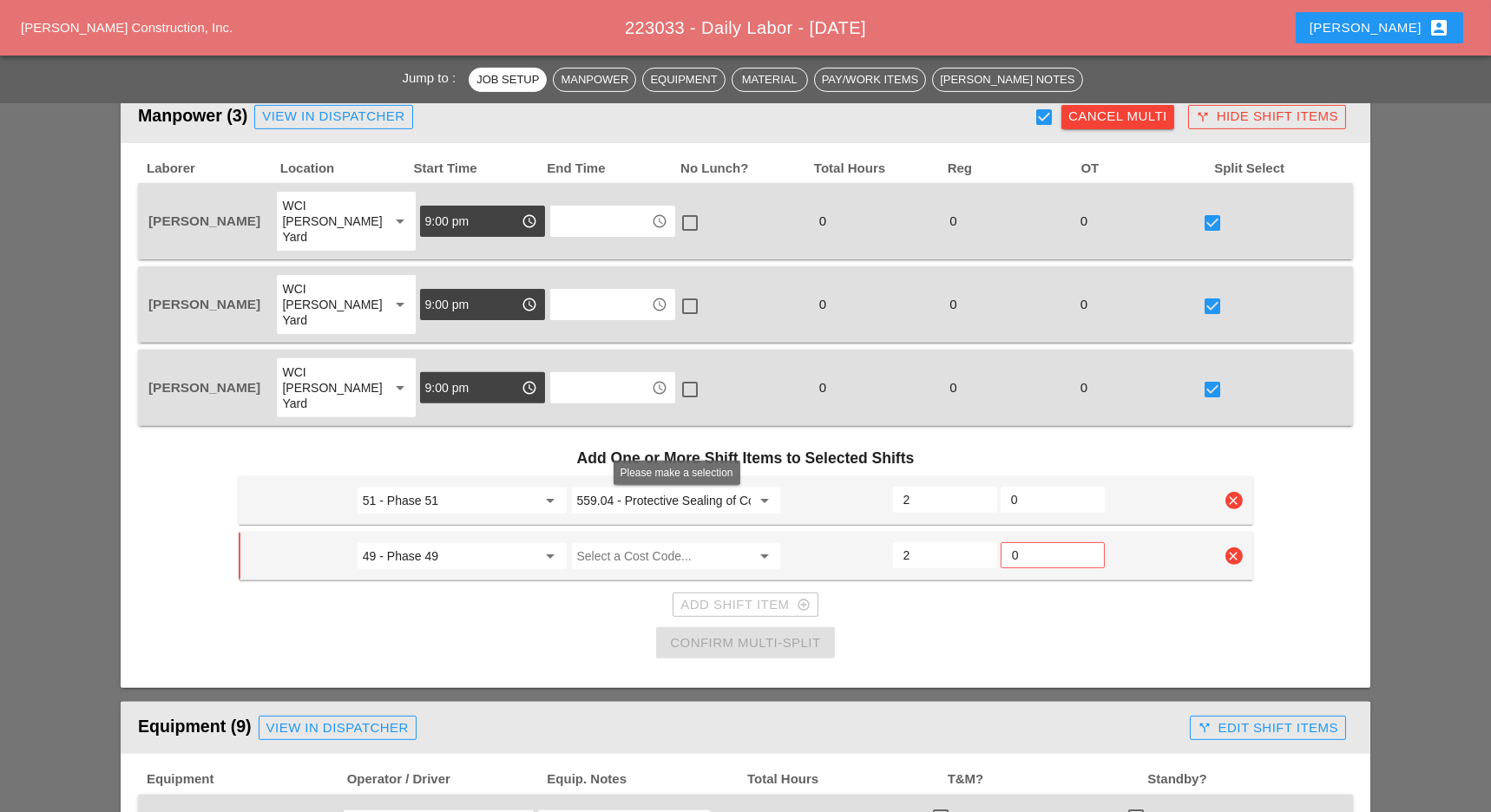
type input "2"
click at [688, 542] on input "Select a Cost Code..." at bounding box center [664, 556] width 174 height 28
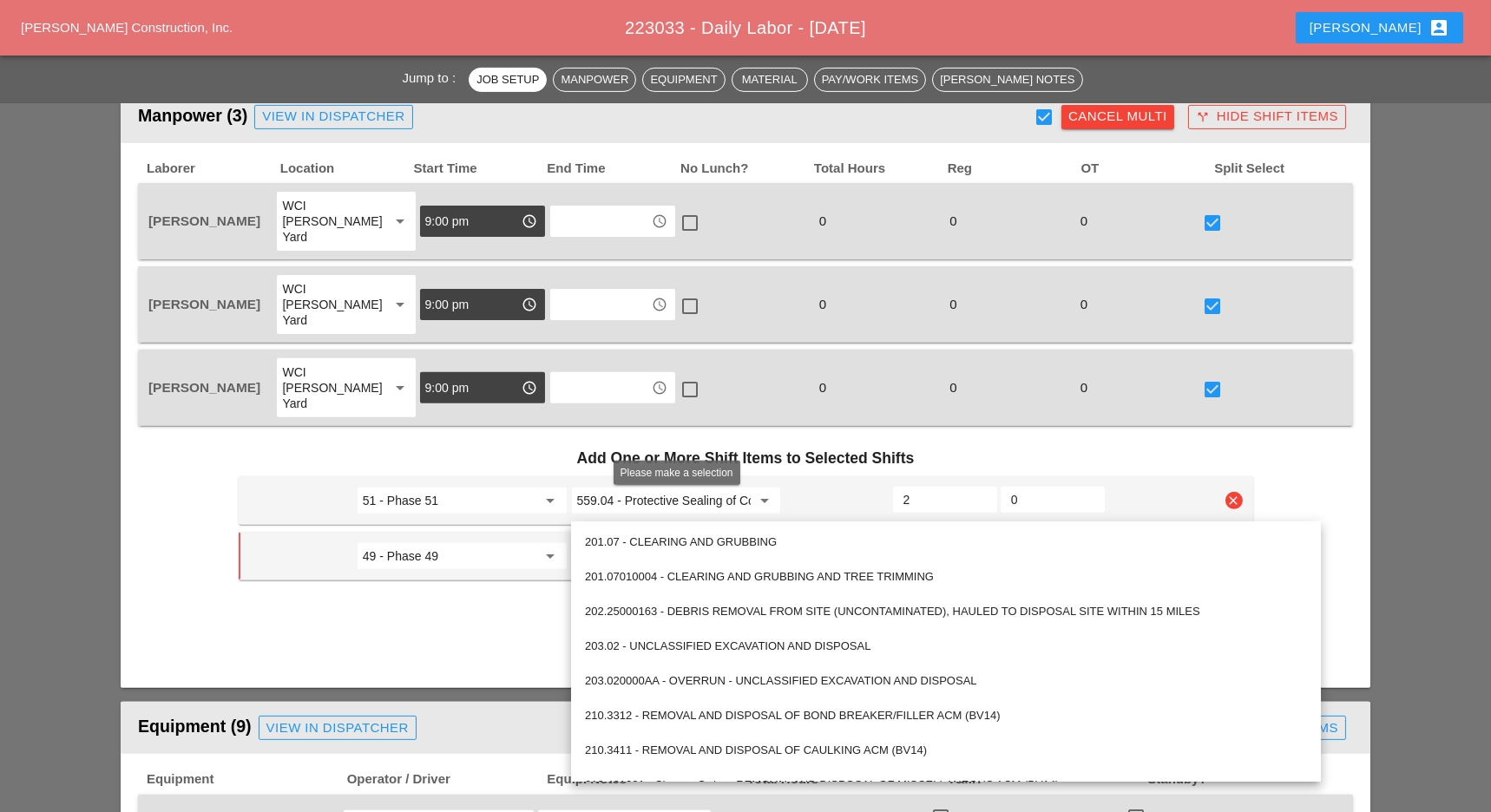
paste input "559.04 - Protective Sealing of Concrete with Coating Type Protective Sealer"
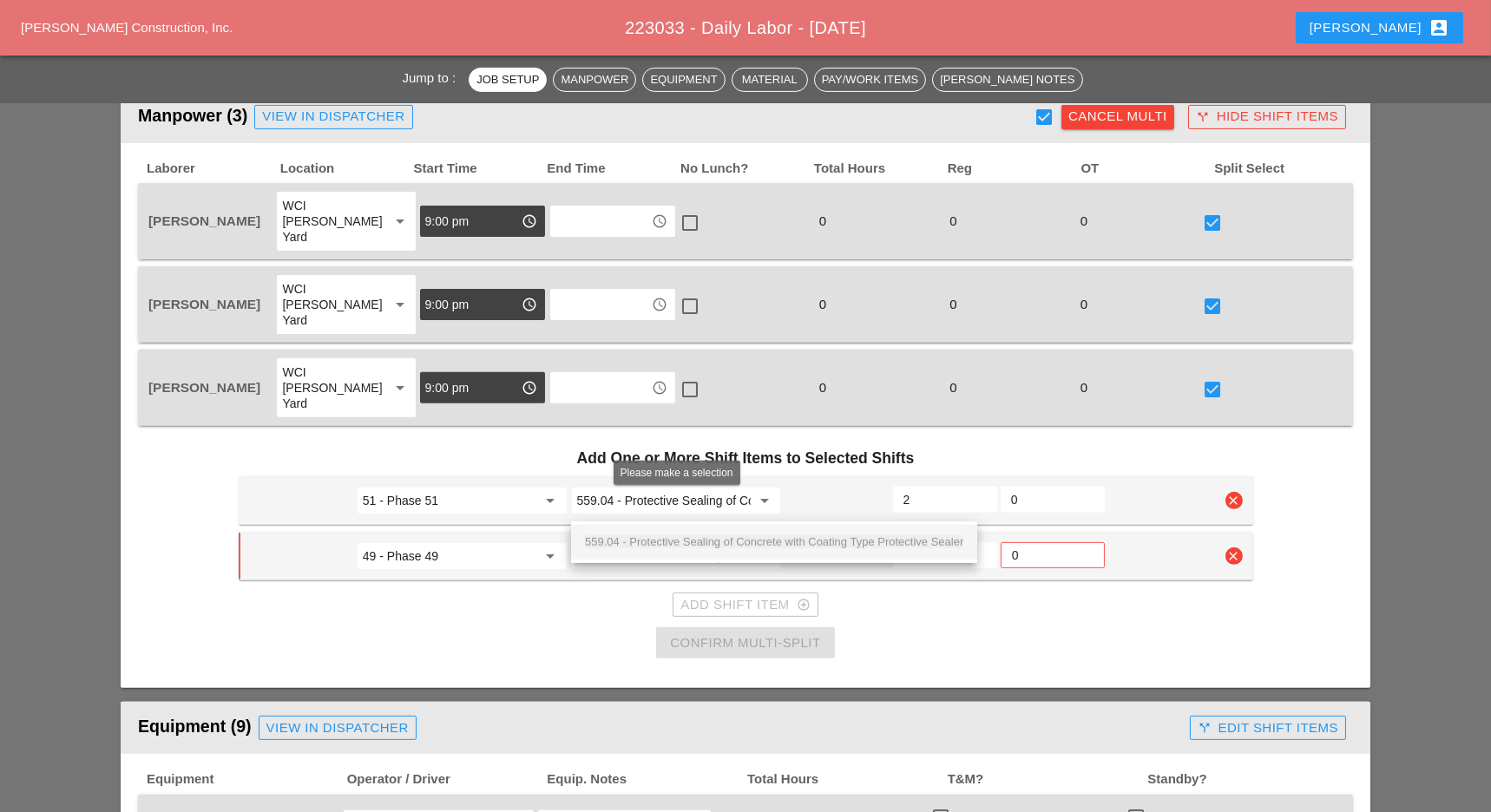
scroll to position [0, 233]
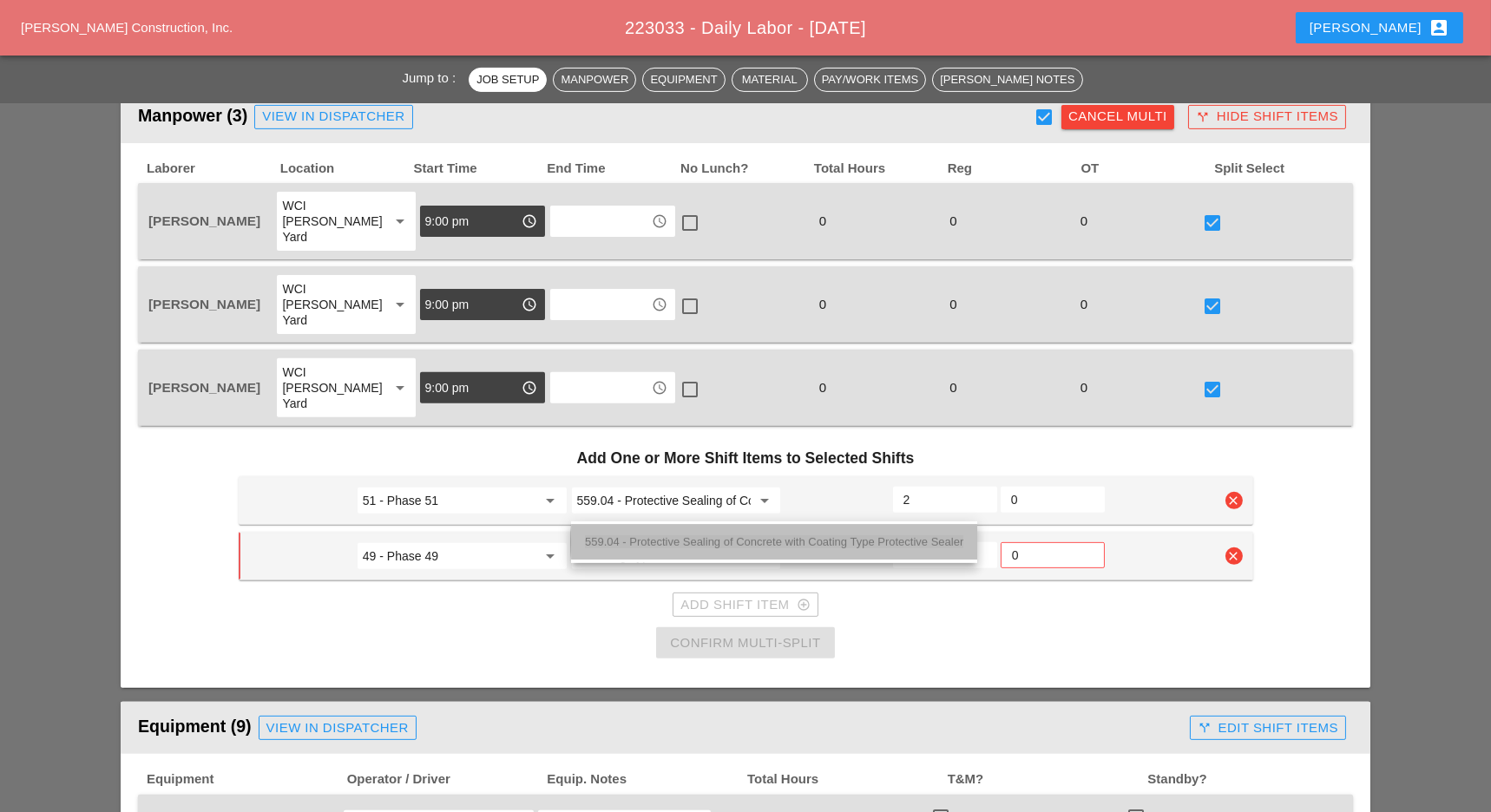
click at [688, 541] on span "559.04 - Protective Sealing of Concrete with Coating Type Protective Sealer" at bounding box center [774, 542] width 378 height 13
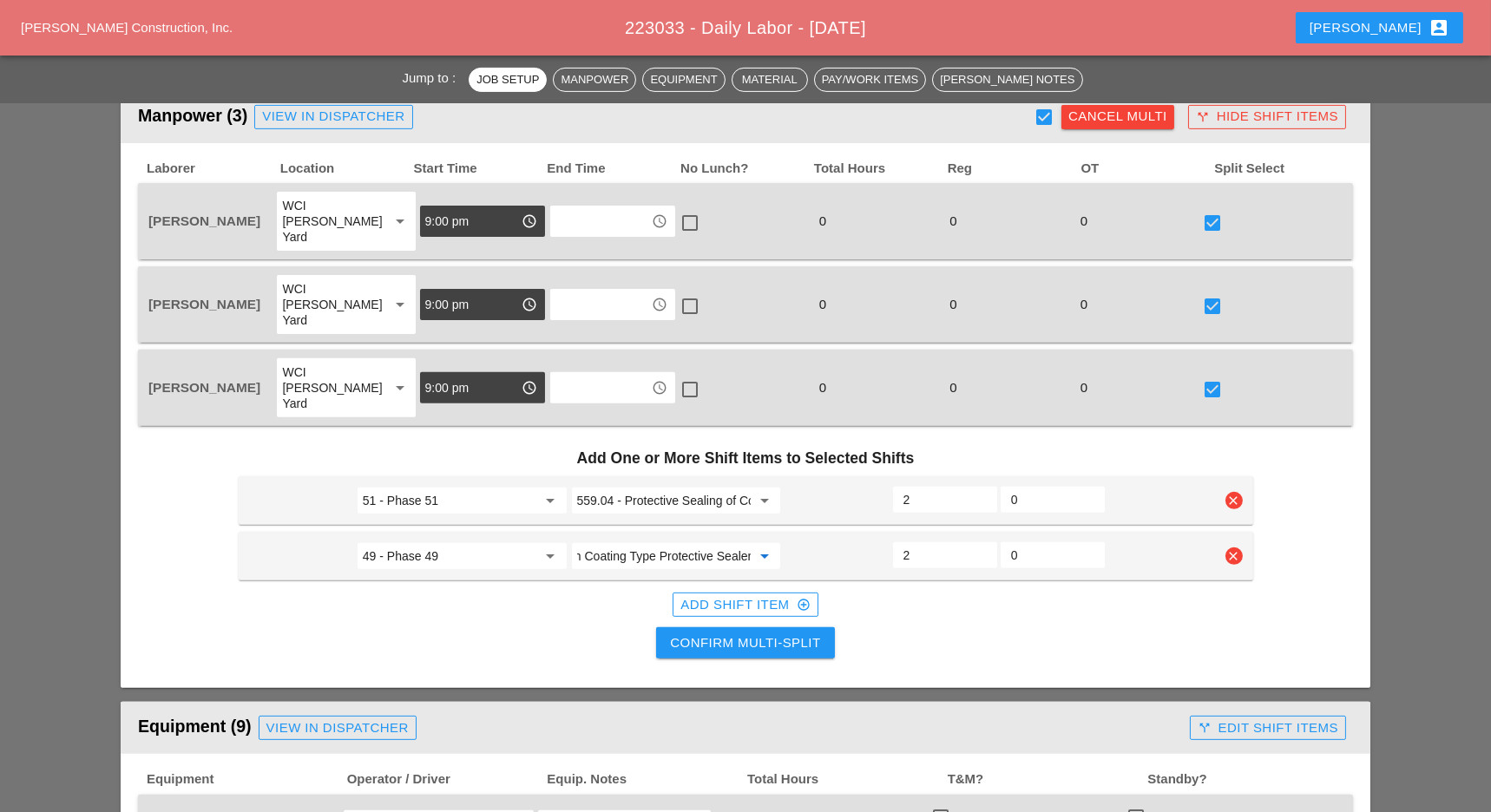
type input "559.04 - Protective Sealing of Concrete with Coating Type Protective Sealer"
click at [772, 595] on div "Add Shift Item add_circle_outline" at bounding box center [745, 605] width 130 height 20
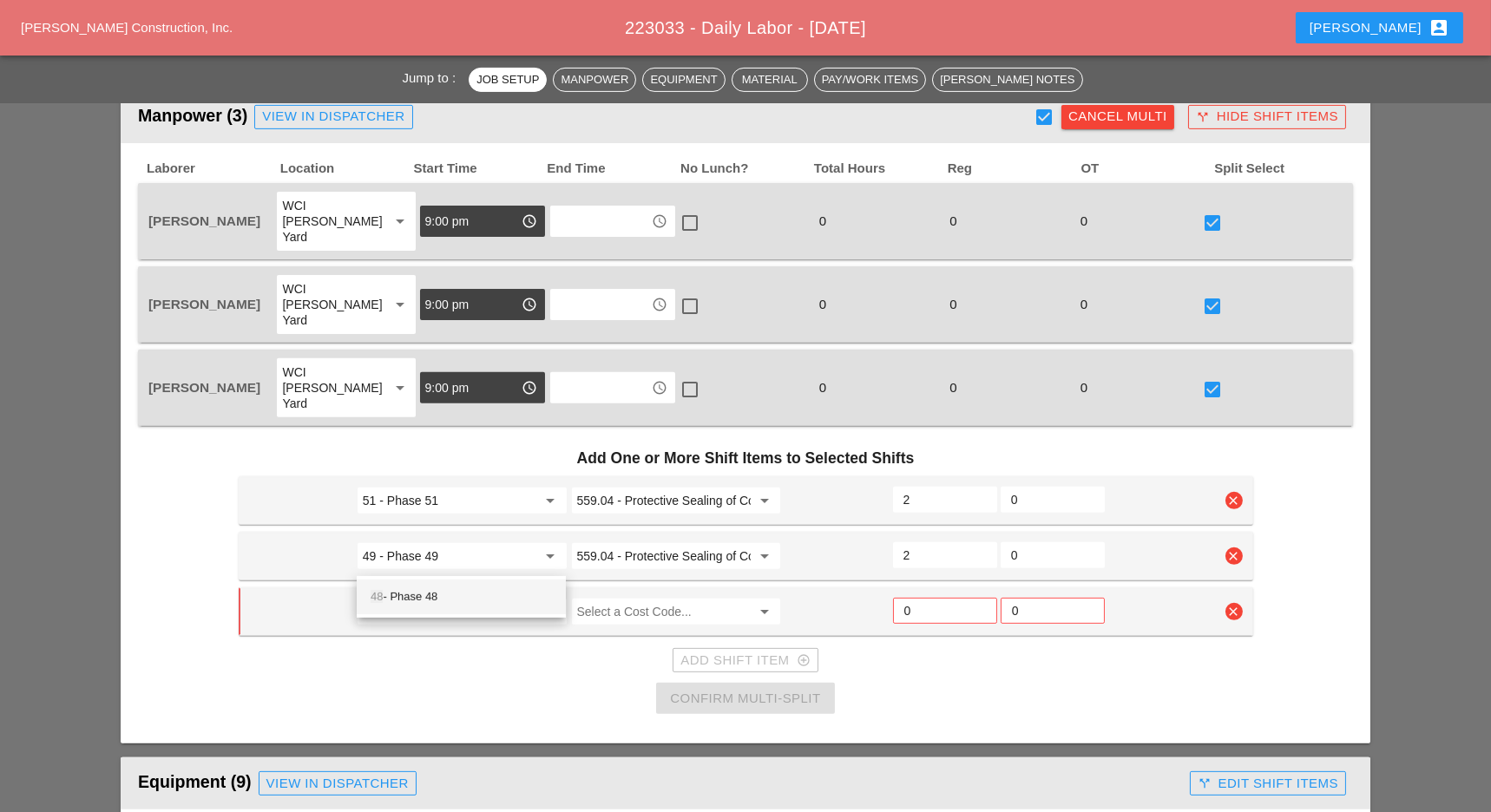
click at [441, 590] on div "48 - Phase 48" at bounding box center [461, 597] width 181 height 21
type input "48 - Phase 48"
click at [639, 598] on input "Select a Cost Code..." at bounding box center [664, 612] width 174 height 28
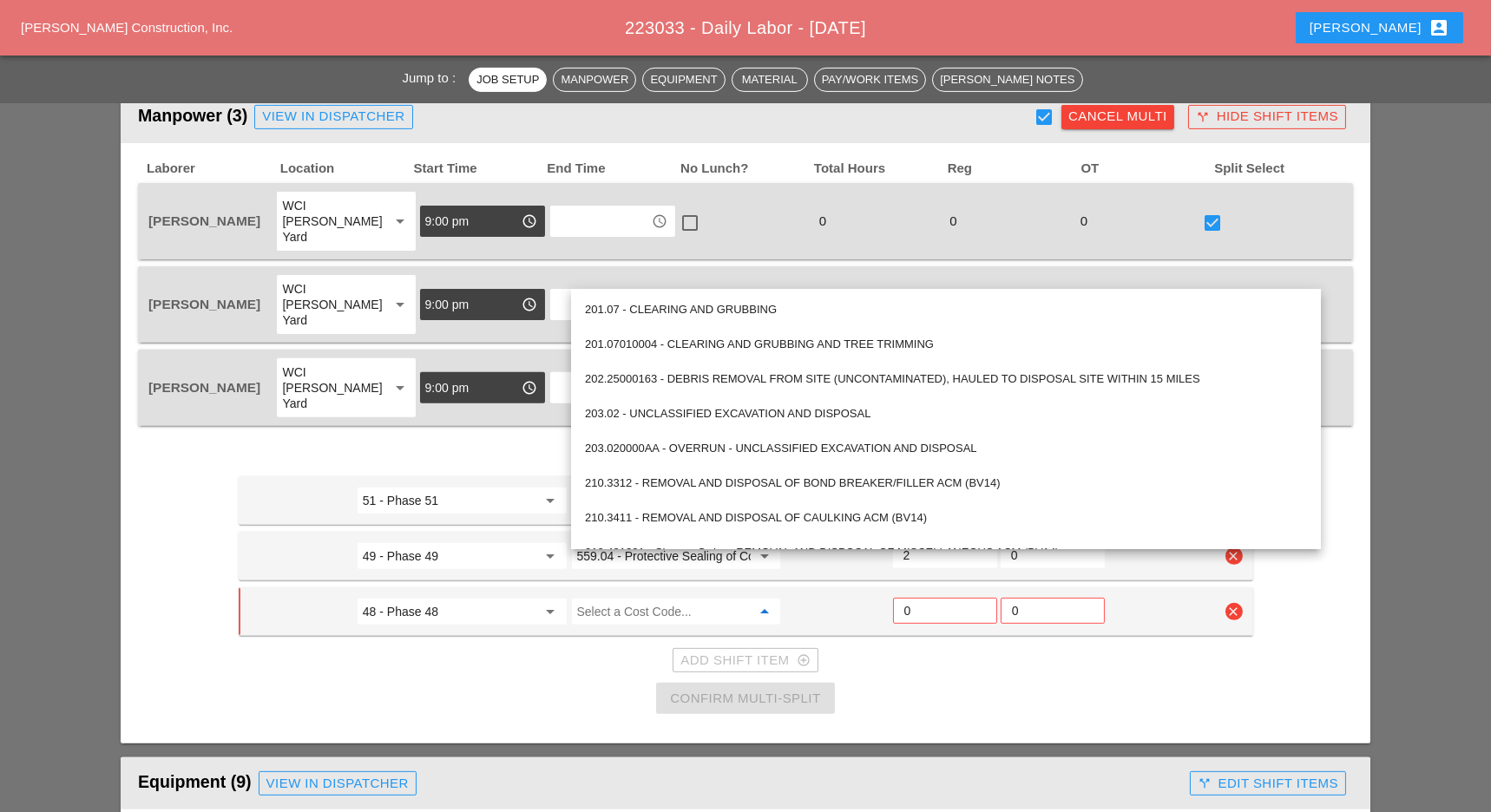
paste input "559.04 - Protective Sealing of Concrete with Coating Type Protective Sealer"
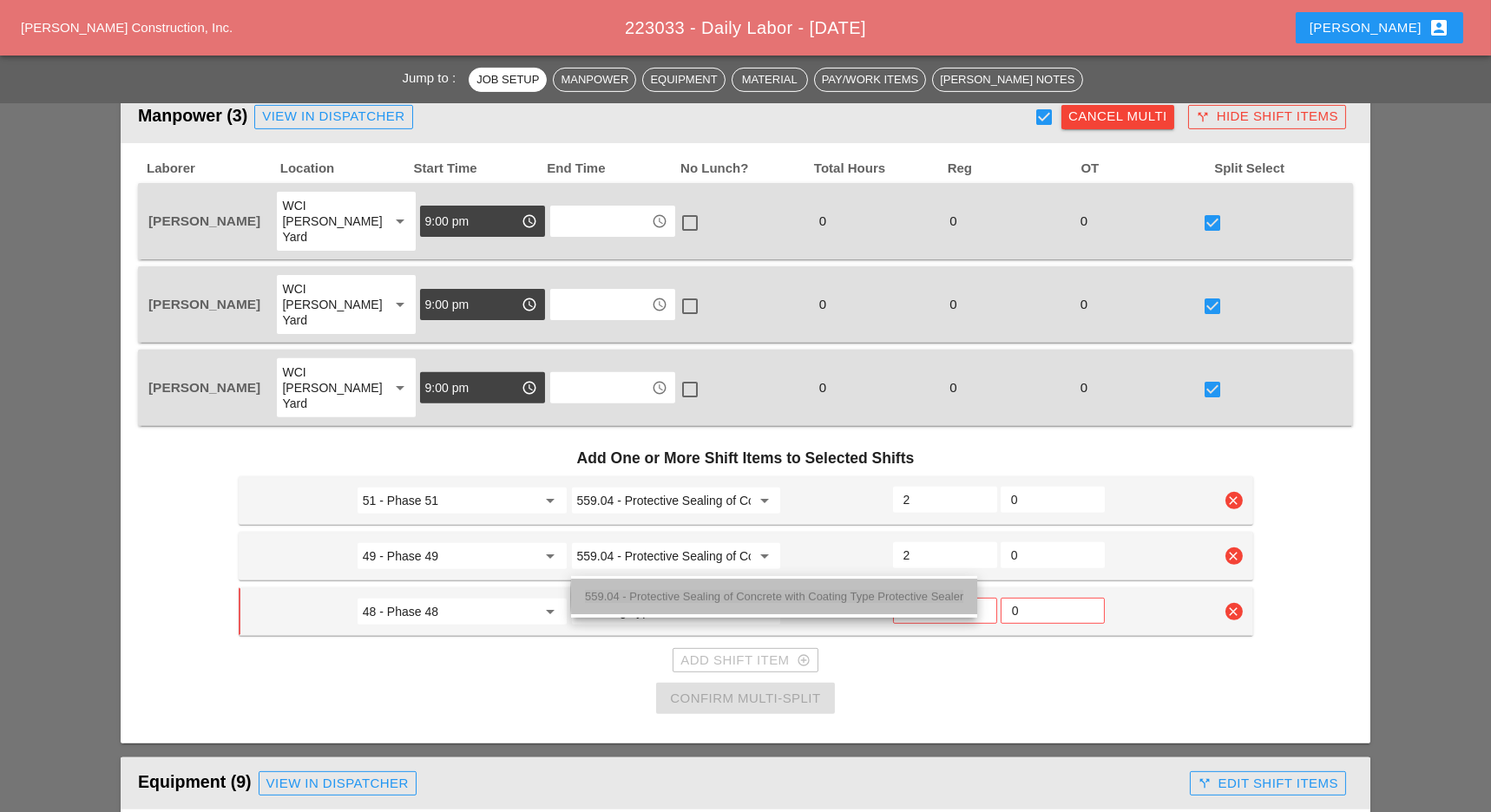
click at [665, 591] on span "559.04 - Protective Sealing of Concrete with Coating Type Protective Sealer" at bounding box center [774, 596] width 378 height 13
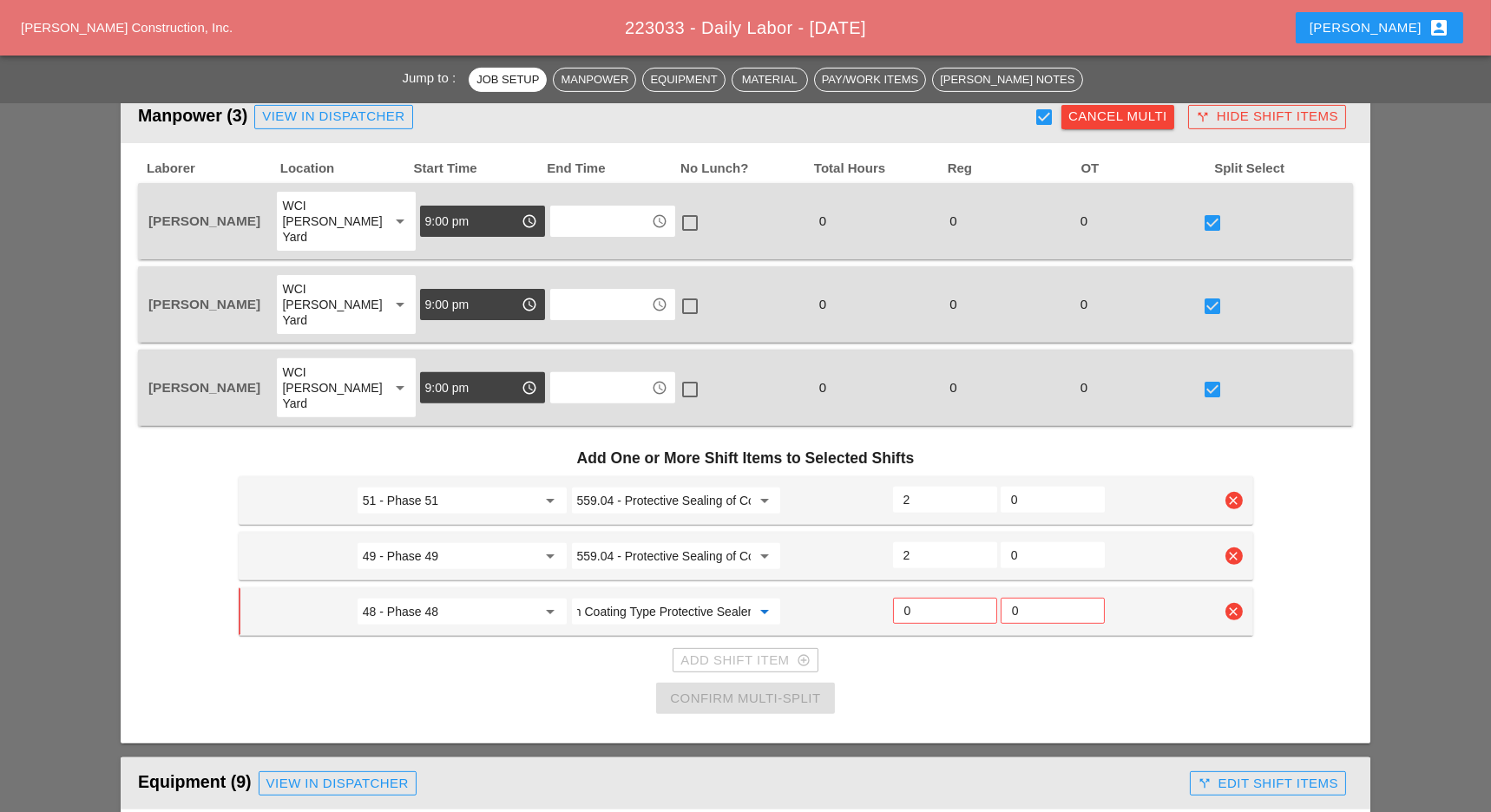
type input "559.04 - Protective Sealing of Concrete with Coating Type Protective Sealer"
click at [922, 597] on input "0" at bounding box center [945, 611] width 81 height 28
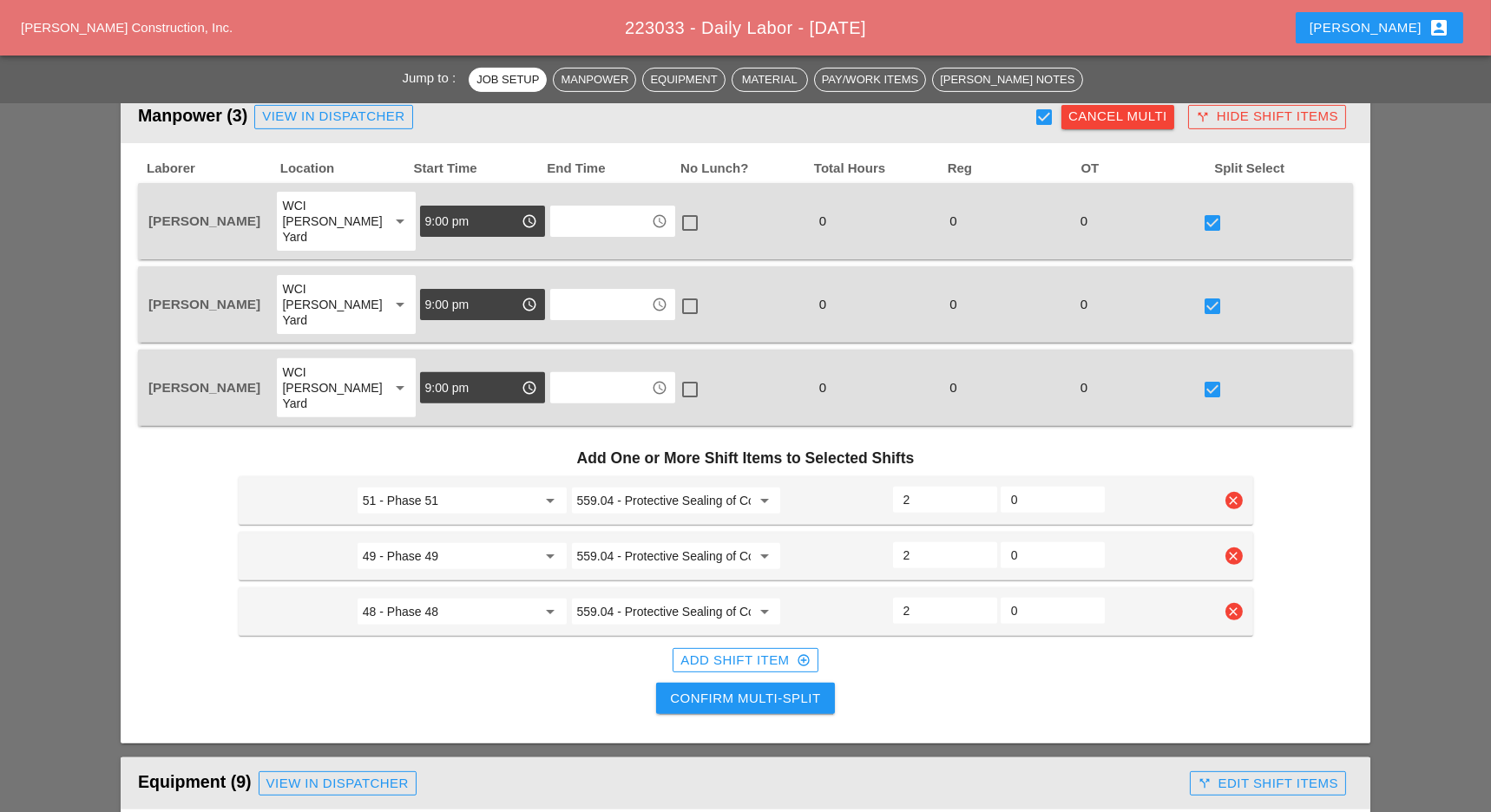
type input "2"
click at [772, 650] on div "Add Shift Item add_circle_outline" at bounding box center [745, 660] width 130 height 20
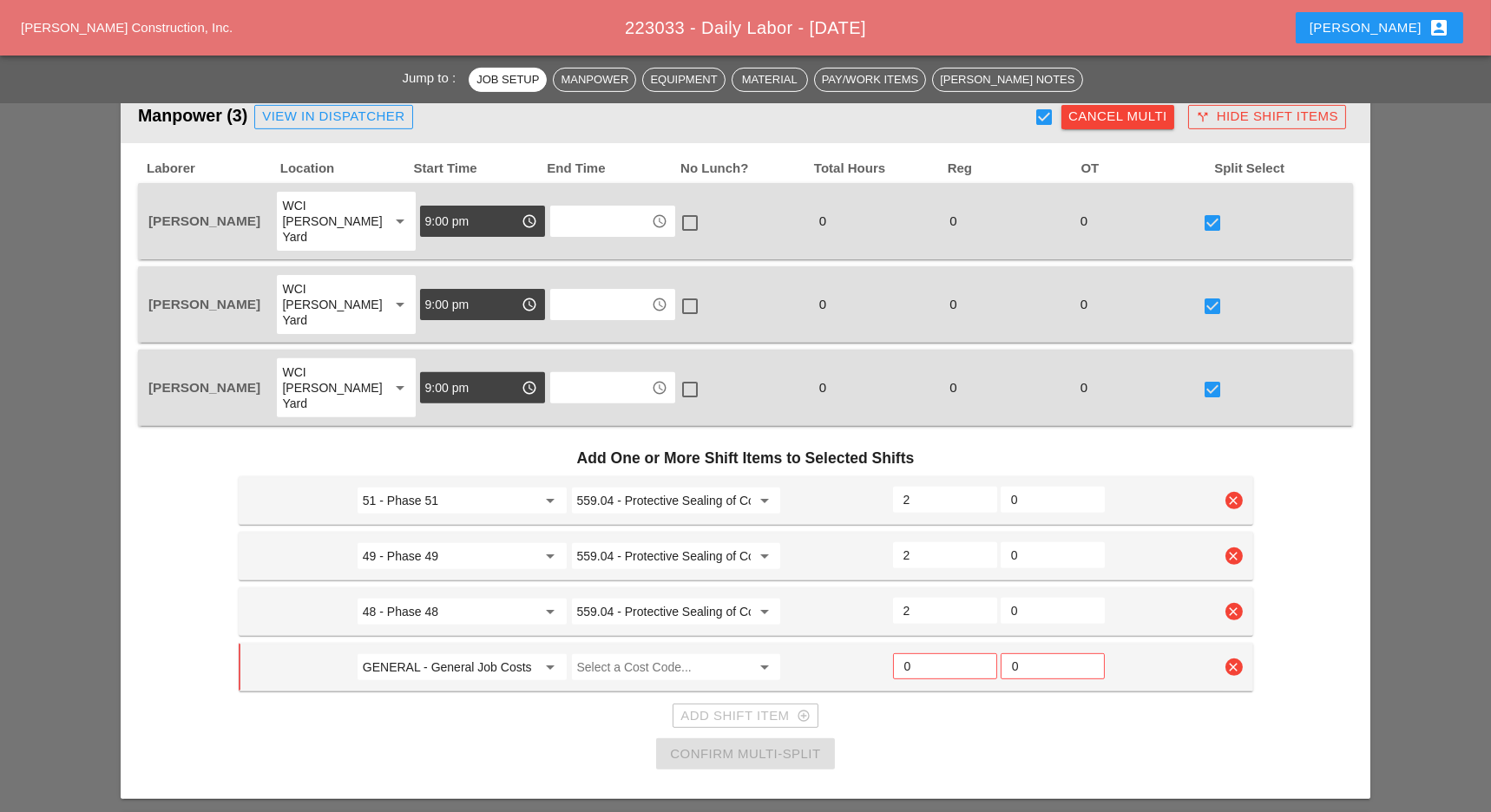
click at [441, 653] on input "GENERAL - General Job Costs" at bounding box center [449, 667] width 174 height 28
click at [428, 652] on div "51 - Phase 51" at bounding box center [461, 651] width 181 height 21
type input "51 - Phase 51"
click at [623, 653] on input "Select a Cost Code..." at bounding box center [664, 667] width 174 height 28
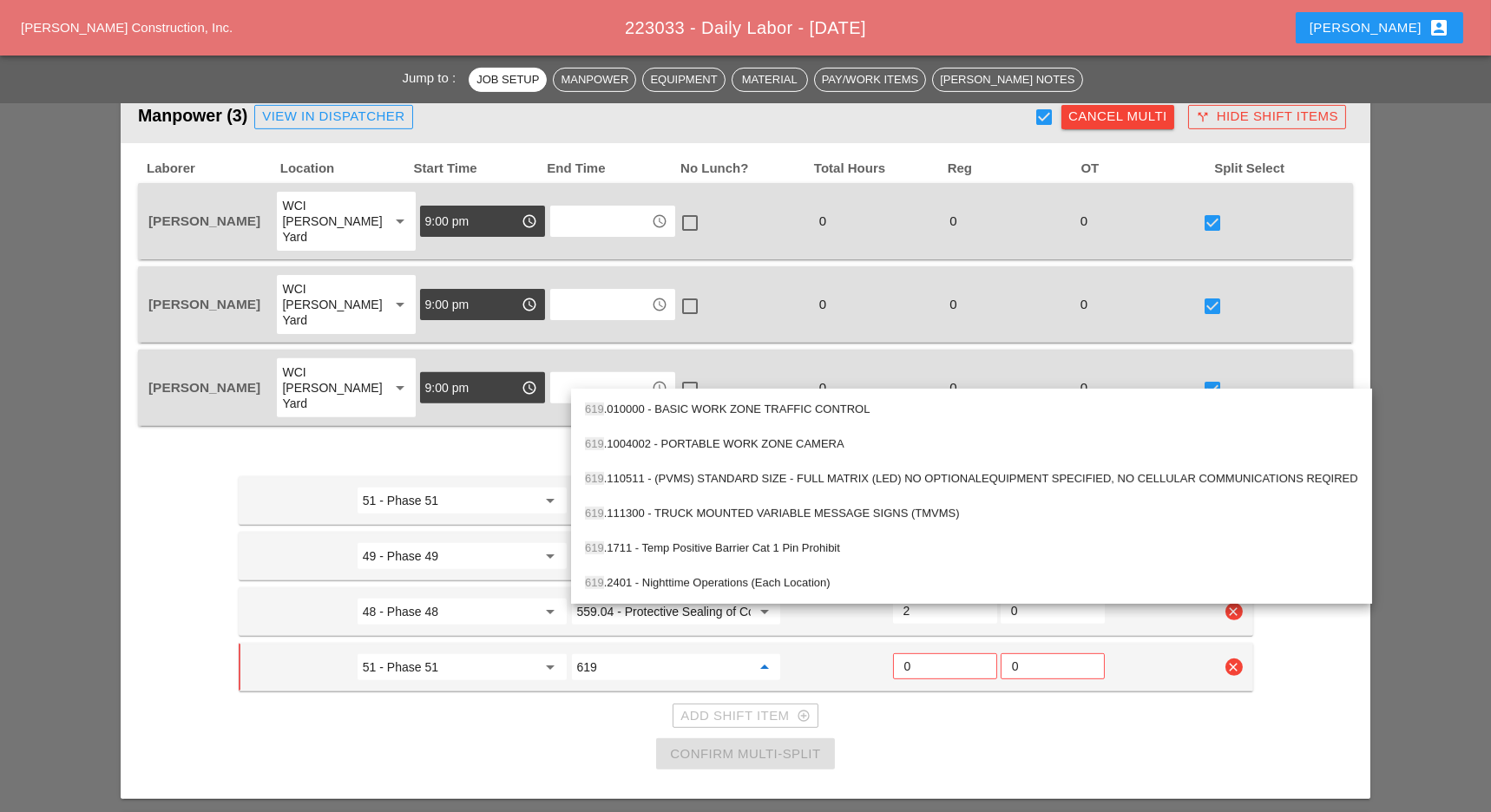
click at [674, 578] on div "619 .2401 - Nighttime Operations (Each Location)" at bounding box center [971, 583] width 773 height 21
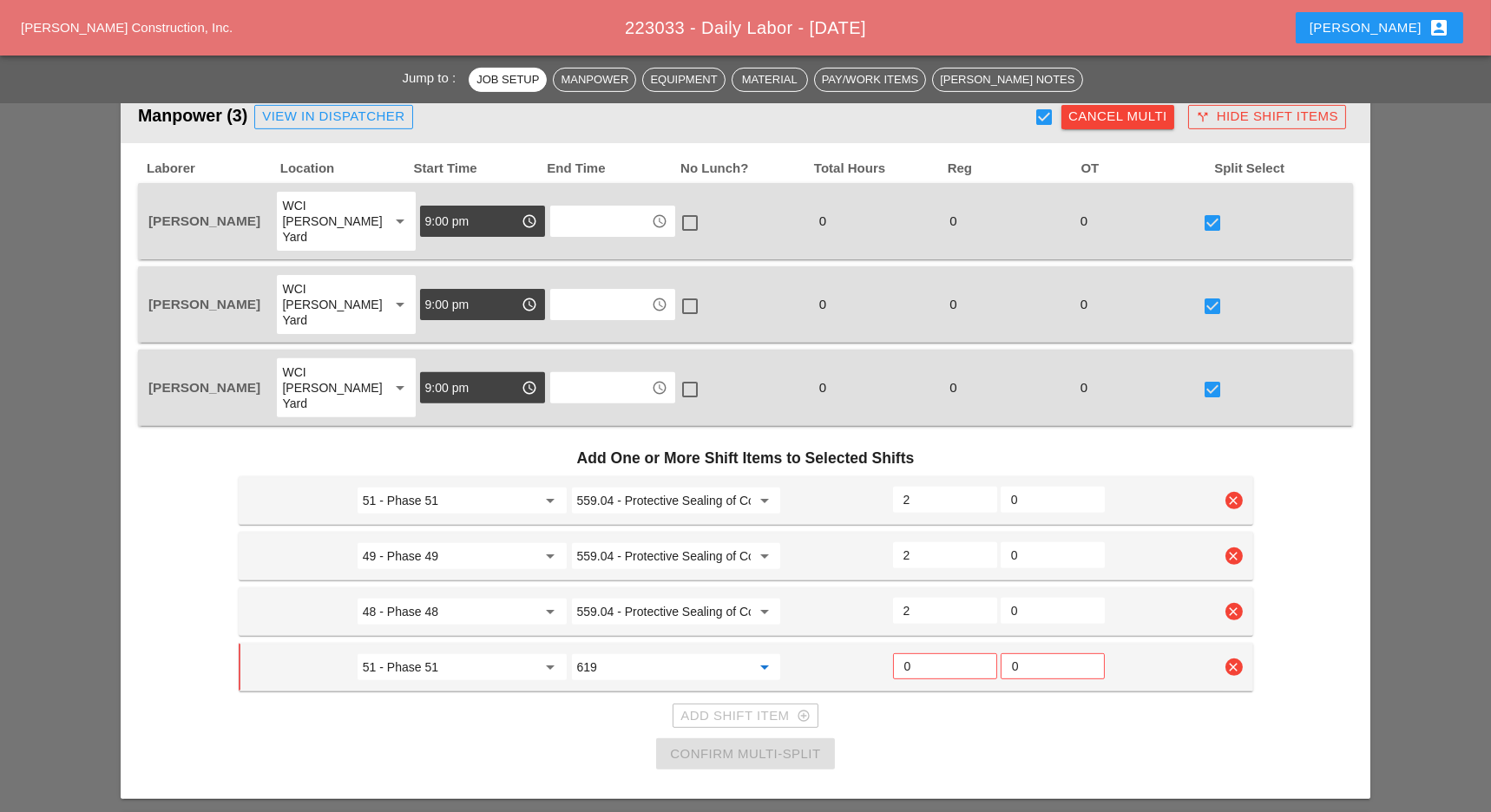
click at [650, 653] on input "619" at bounding box center [664, 667] width 174 height 28
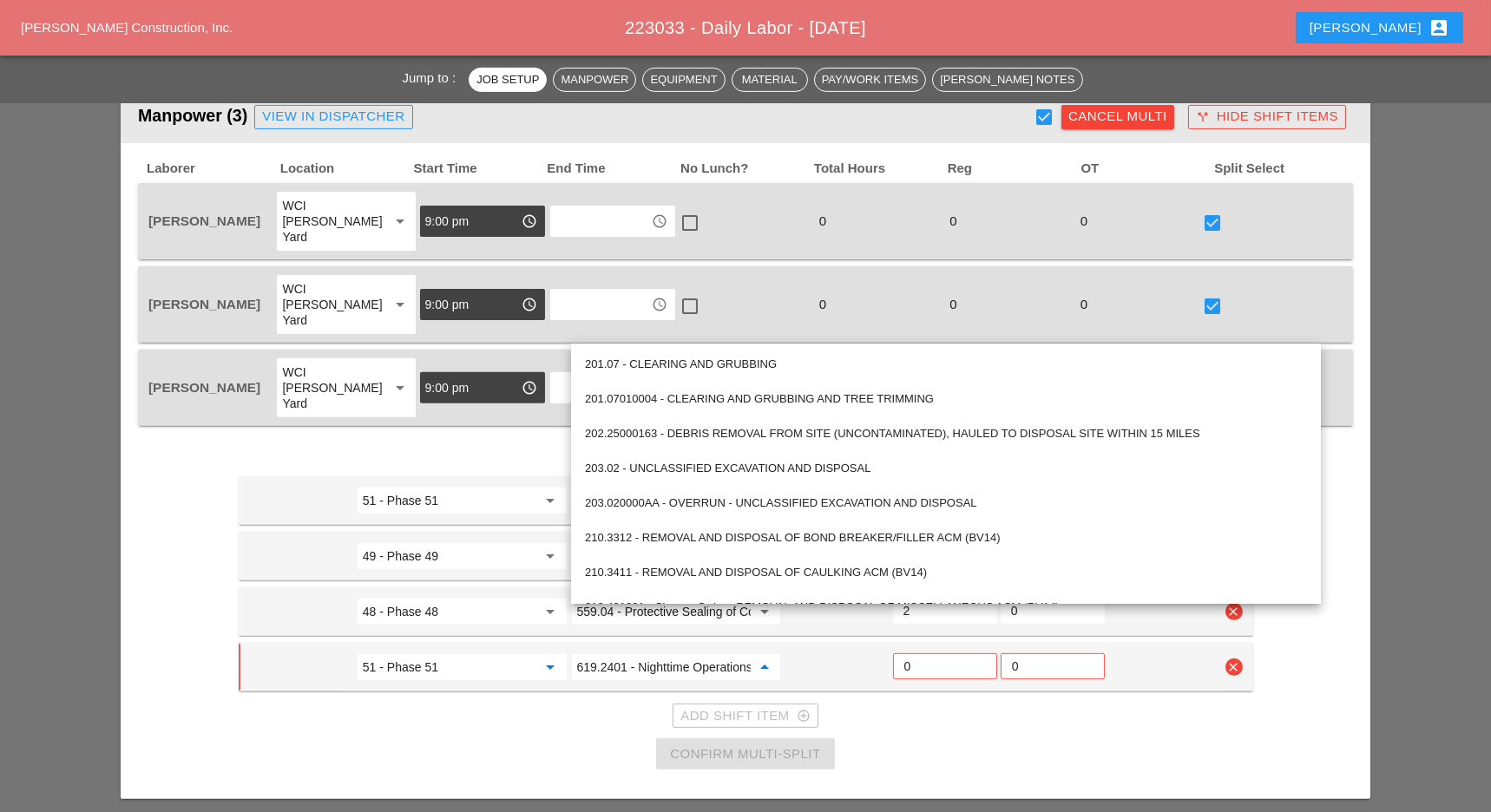
click at [462, 653] on input "51 - Phase 51" at bounding box center [449, 667] width 174 height 28
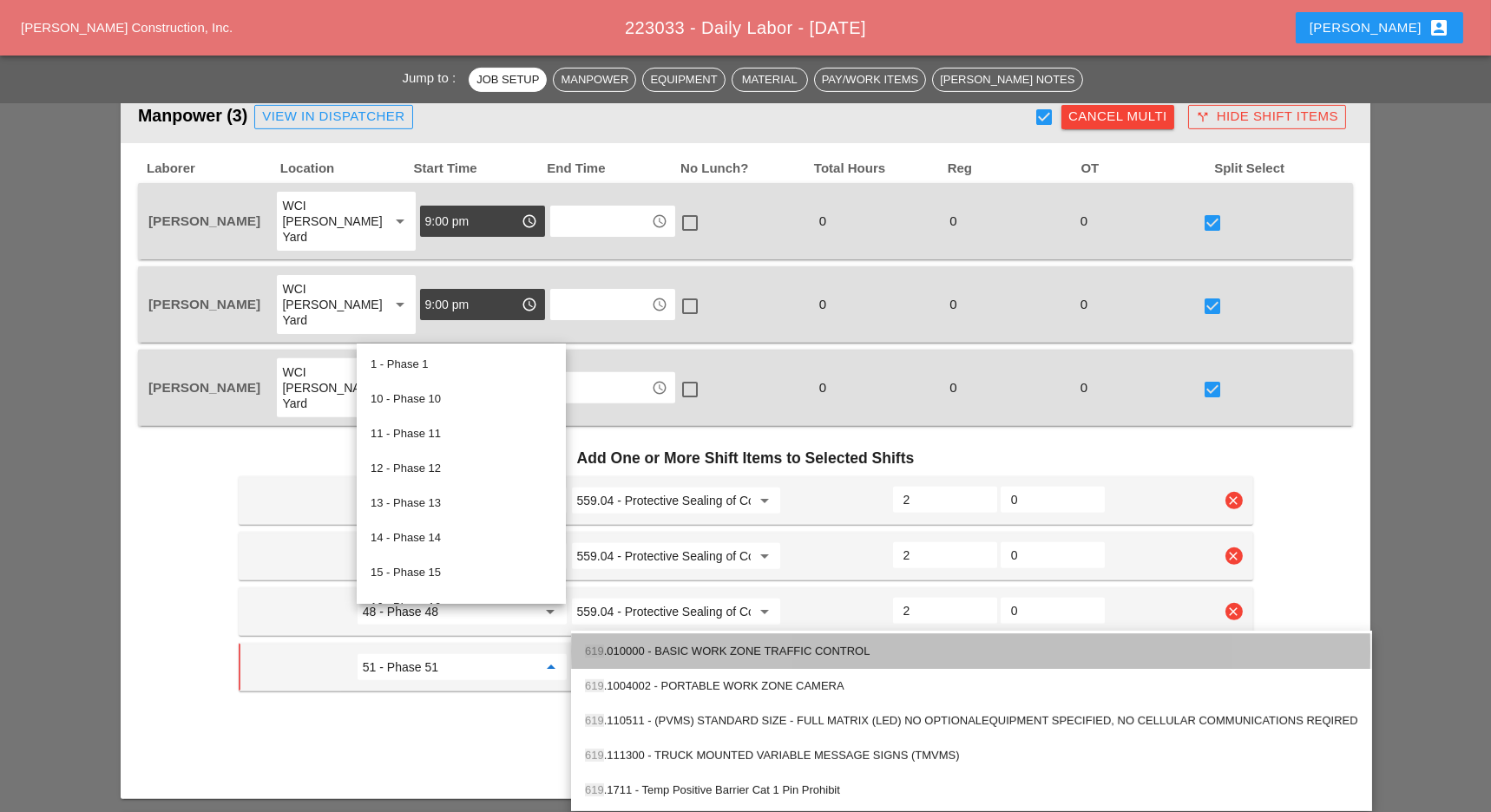
click at [673, 646] on div "619 .010000 - BASIC WORK ZONE TRAFFIC CONTROL" at bounding box center [971, 651] width 773 height 21
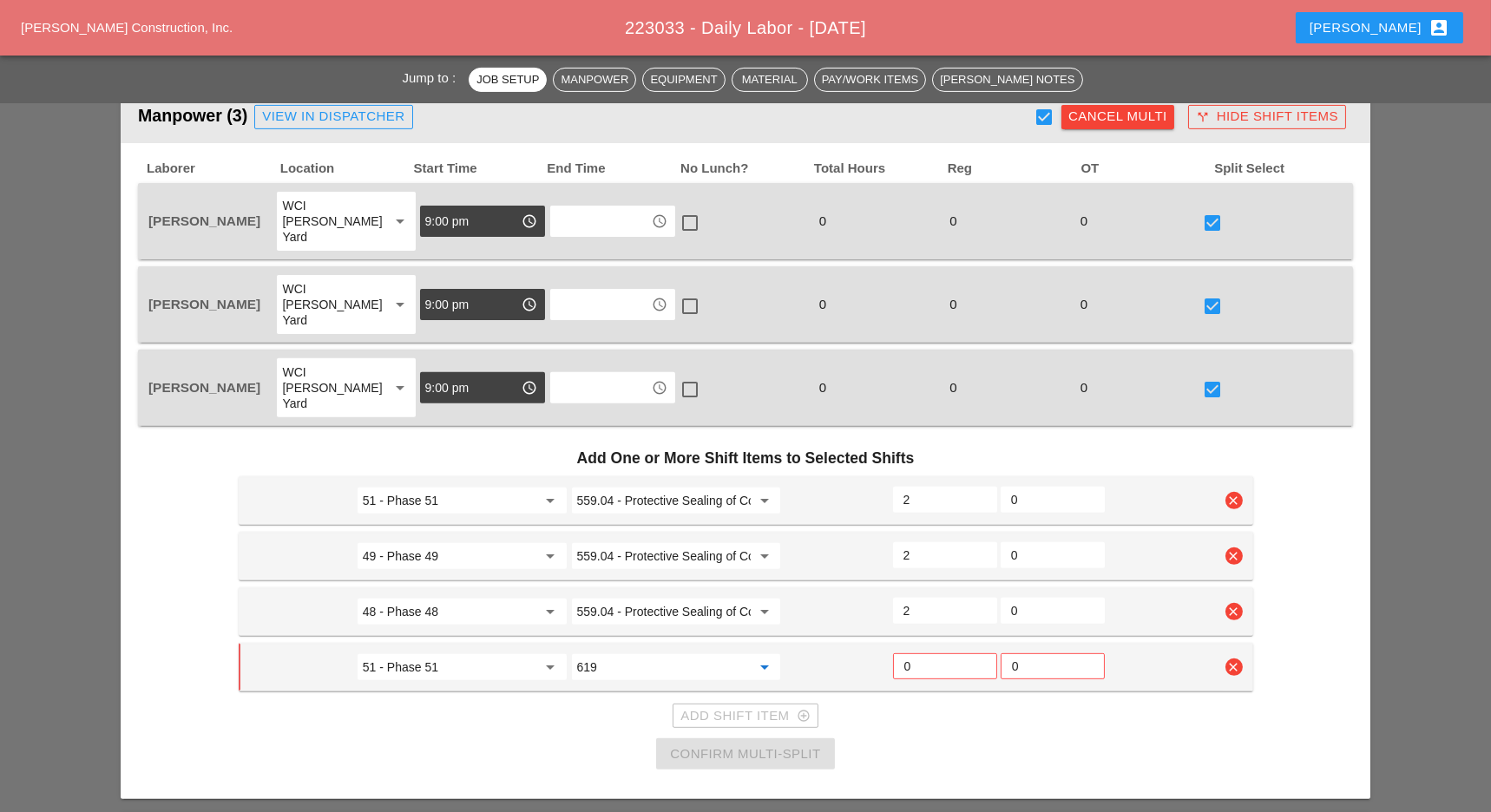
type input "619.010000 - BASIC WORK ZONE TRAFFIC CONTROL"
click at [916, 652] on input "0" at bounding box center [945, 666] width 81 height 28
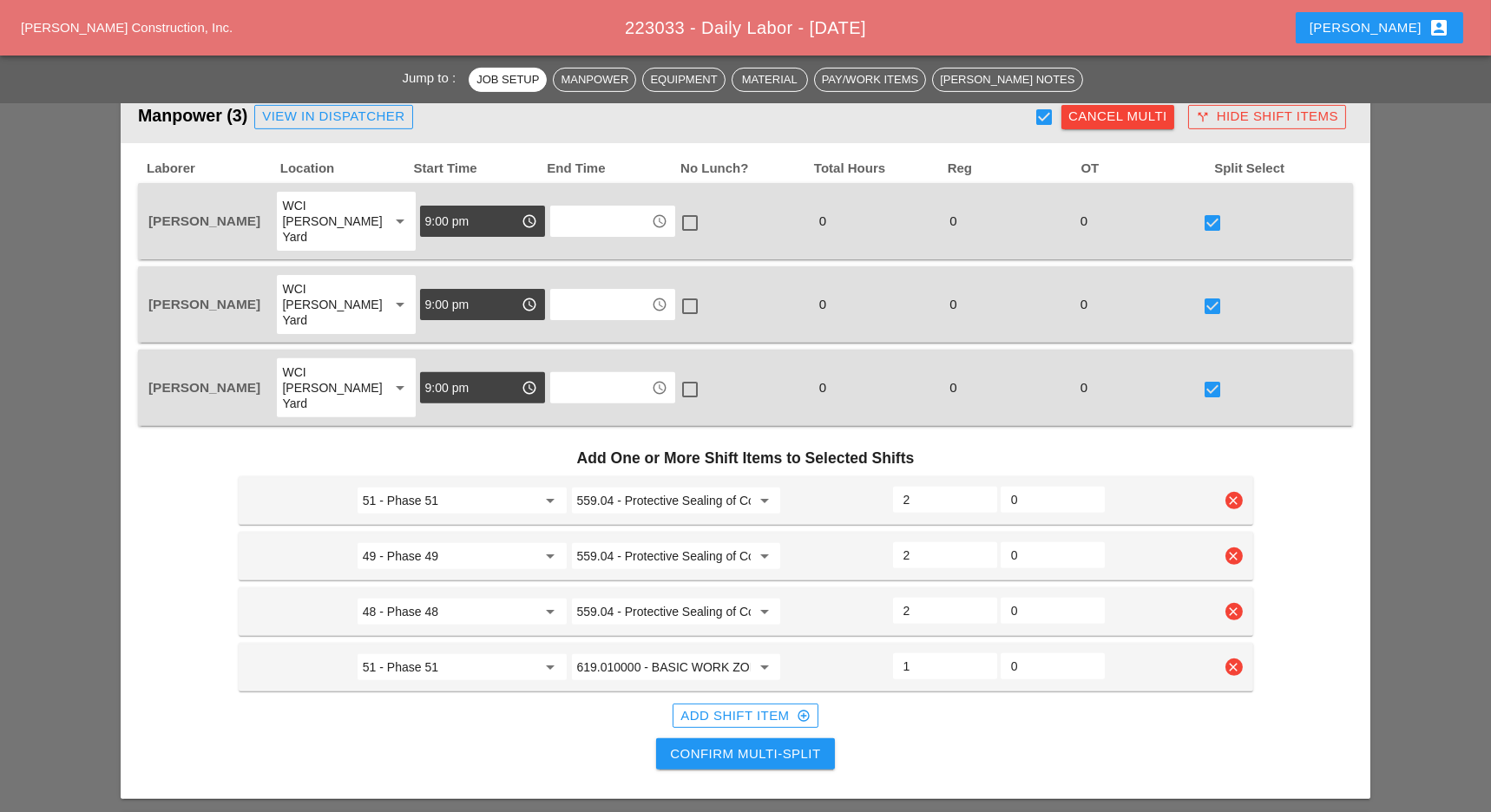
type input "1"
click at [805, 744] on div "Confirm Multi-Split" at bounding box center [744, 753] width 150 height 20
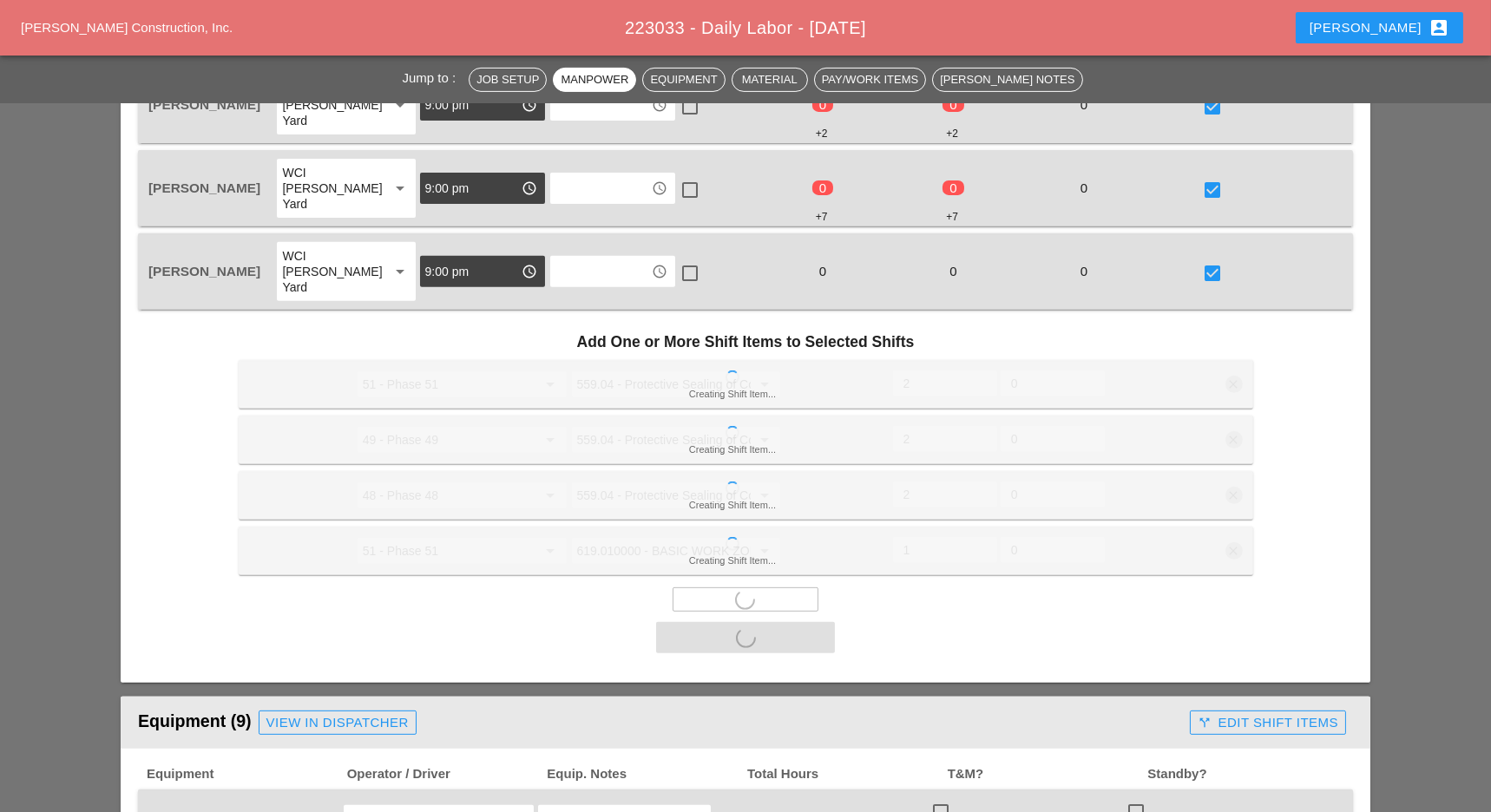
scroll to position [1965, 0]
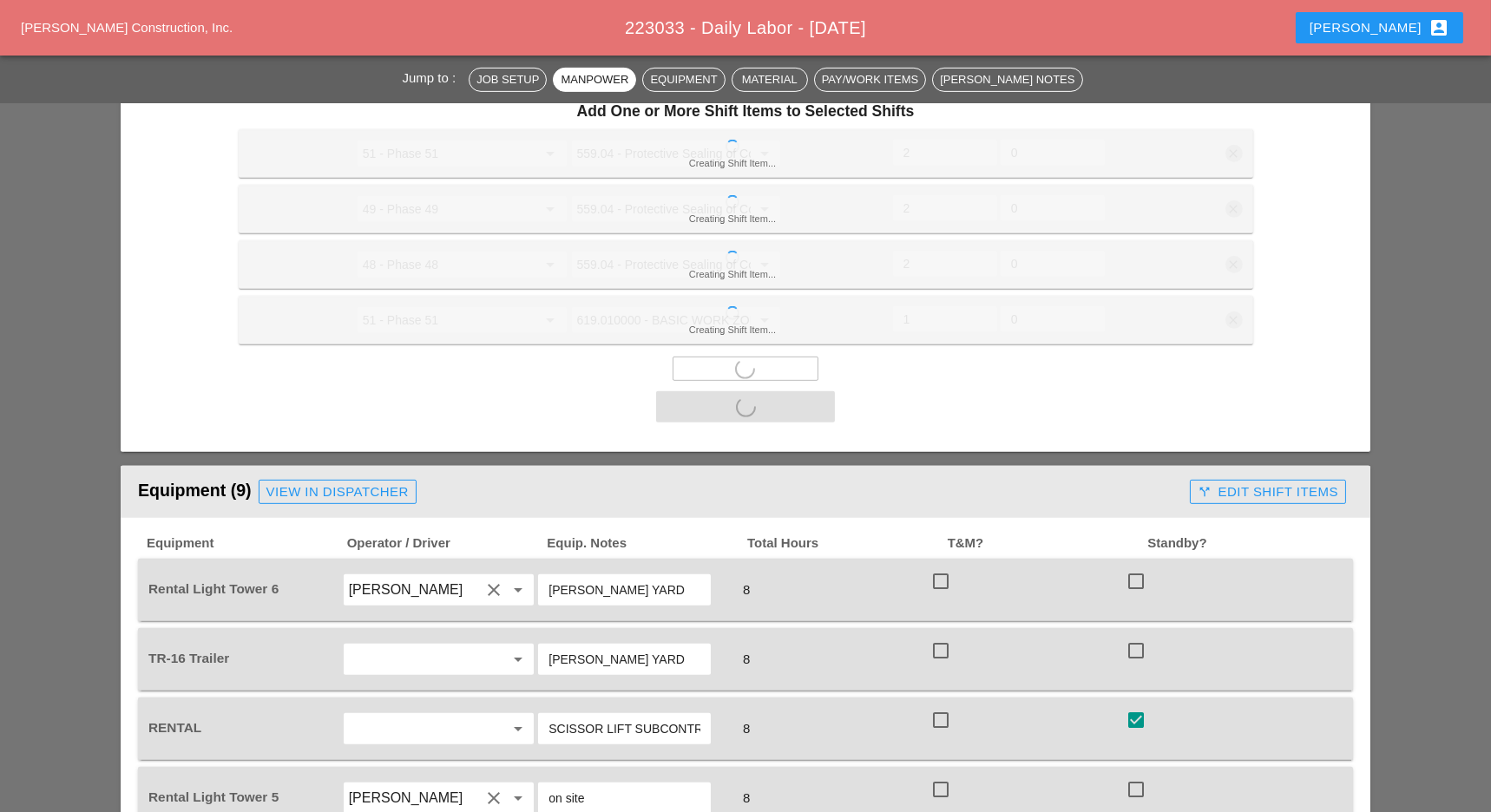
click at [939, 566] on div at bounding box center [941, 581] width 30 height 30
click at [938, 636] on div at bounding box center [941, 651] width 30 height 30
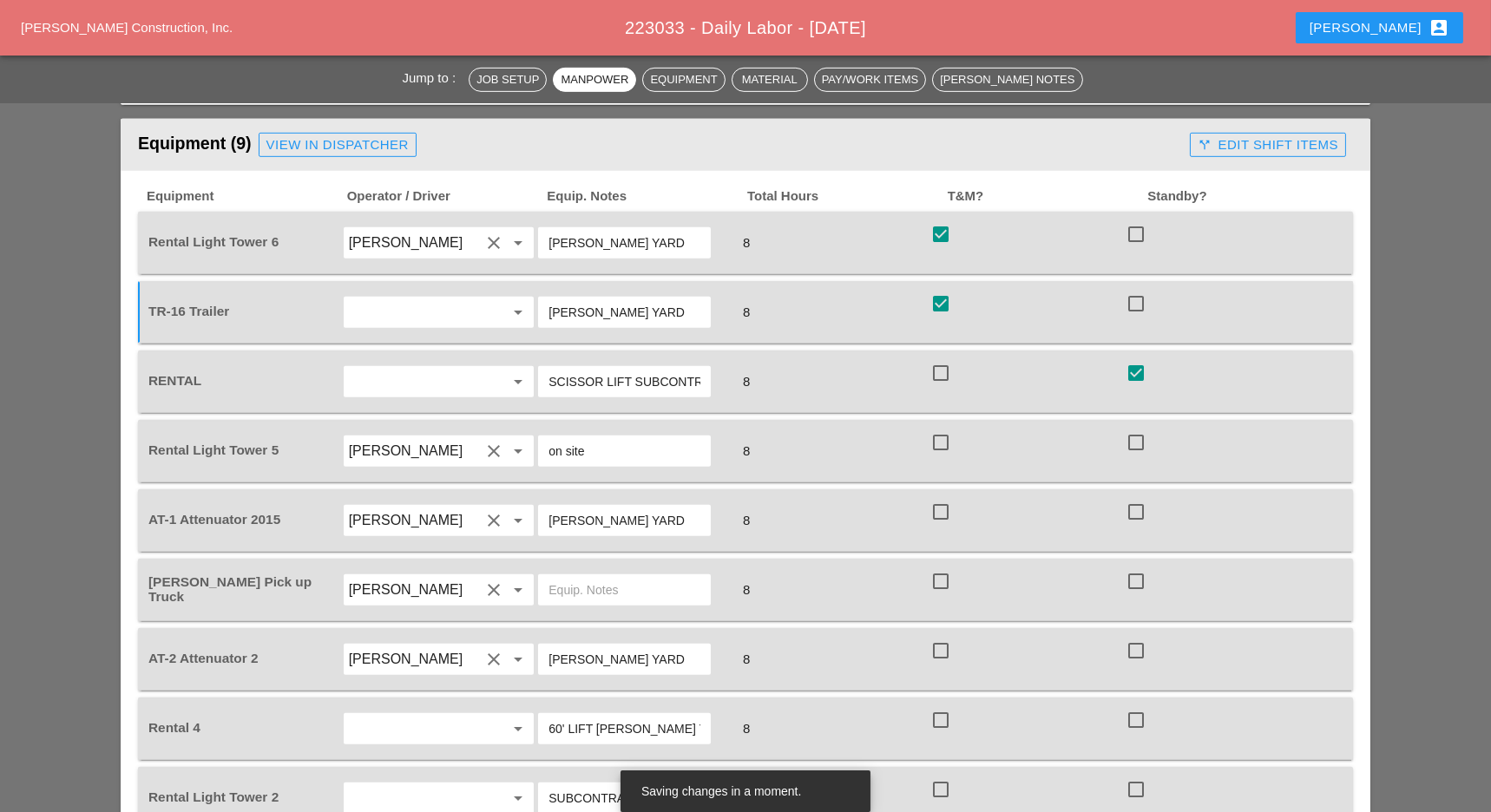
drag, startPoint x: 944, startPoint y: 390, endPoint x: 940, endPoint y: 458, distance: 68.1
click at [944, 428] on div at bounding box center [941, 443] width 30 height 30
drag, startPoint x: 940, startPoint y: 458, endPoint x: 938, endPoint y: 532, distance: 74.0
click at [940, 497] on div at bounding box center [941, 512] width 30 height 30
drag, startPoint x: 938, startPoint y: 532, endPoint x: 941, endPoint y: 588, distance: 56.1
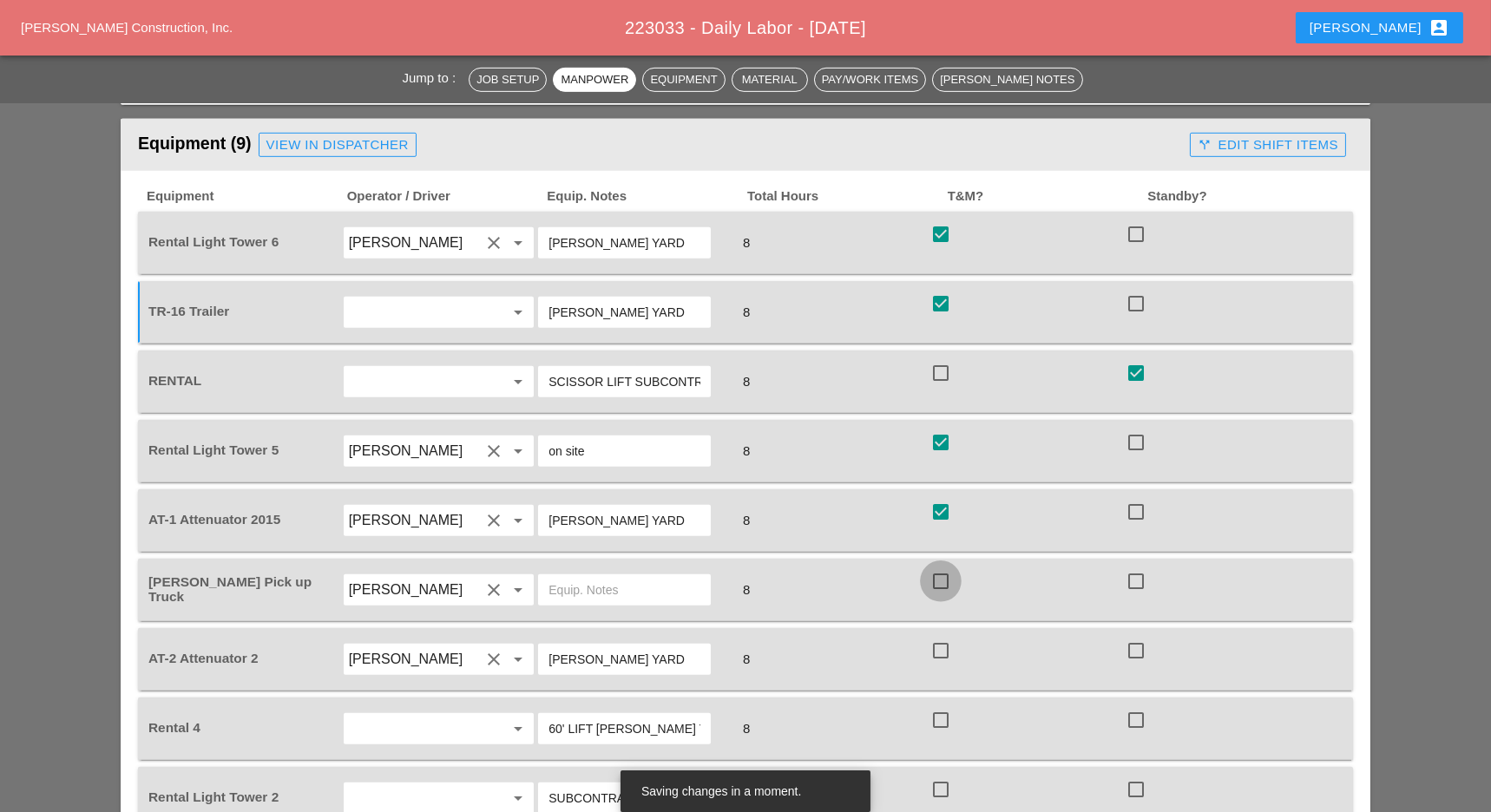
click at [939, 566] on div at bounding box center [941, 581] width 30 height 30
click at [941, 636] on div at bounding box center [941, 651] width 30 height 30
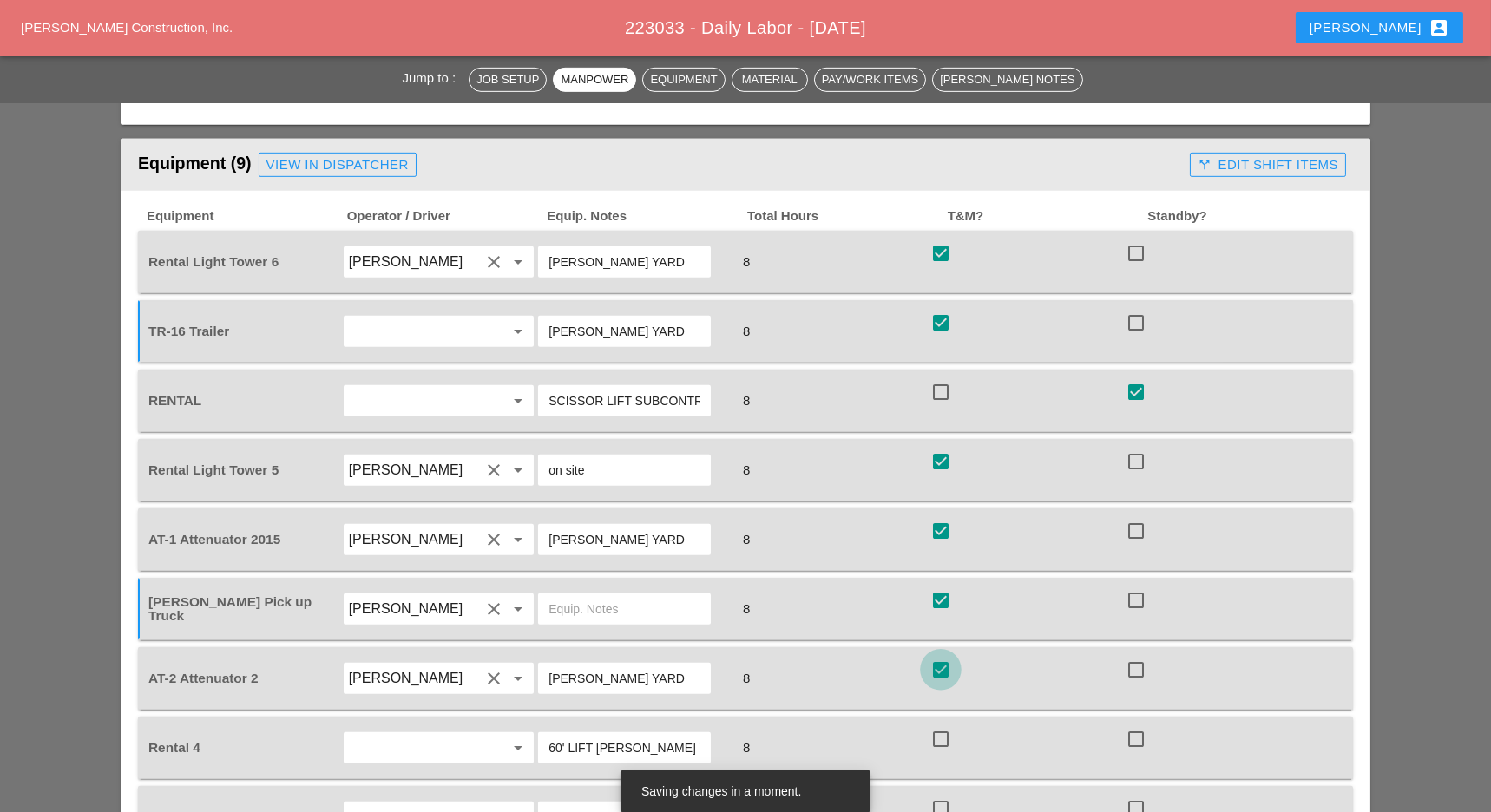
click at [942, 659] on div "Equipment Operator / Driver Equip. Notes Total Hours T&M? Standby? Rental Light…" at bounding box center [746, 528] width 1215 height 640
drag, startPoint x: 939, startPoint y: 688, endPoint x: 939, endPoint y: 701, distance: 13.0
click at [941, 724] on div at bounding box center [941, 739] width 30 height 30
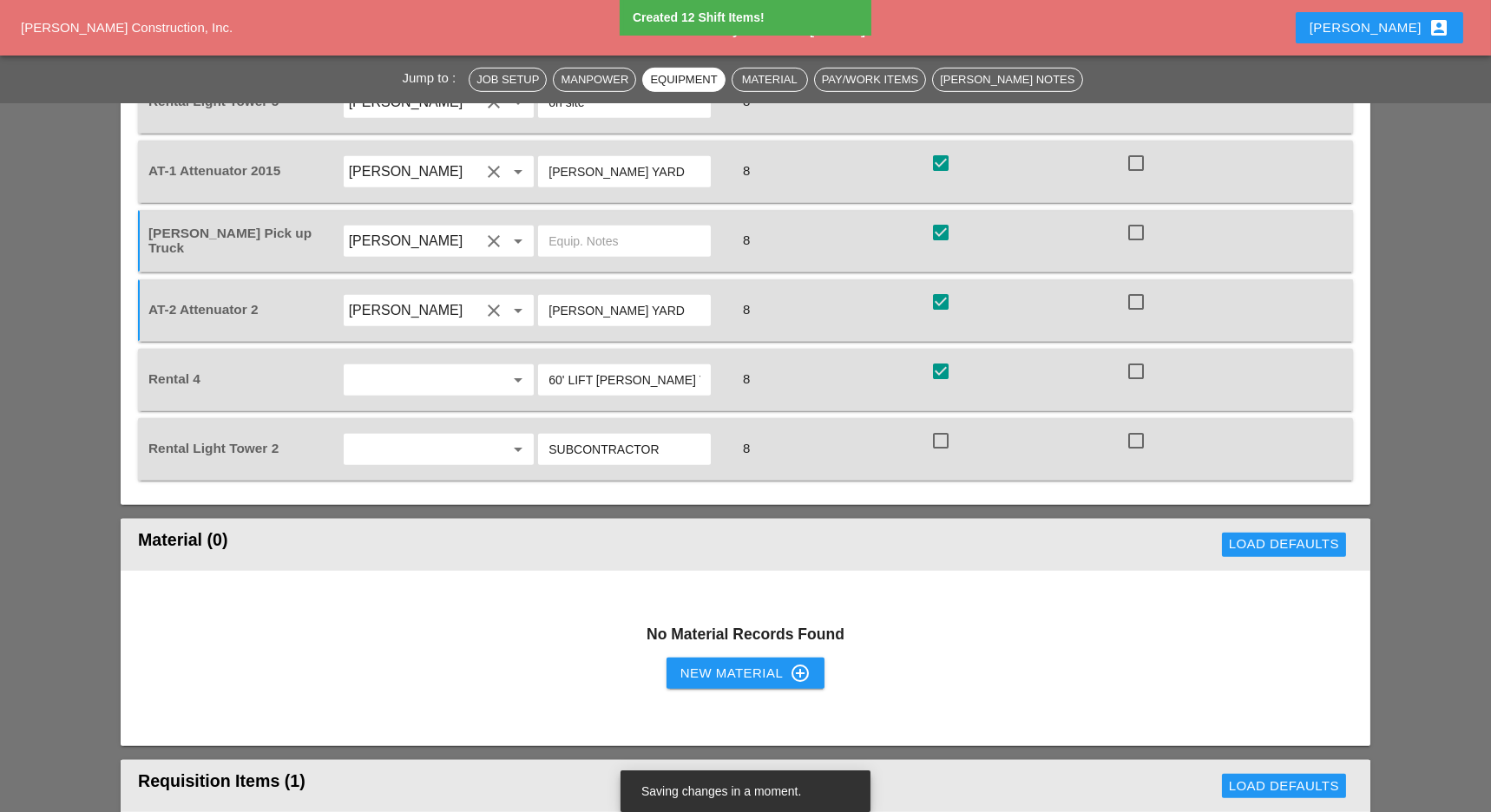
click at [935, 760] on header "Requisition Items (1) Load Defaults" at bounding box center [745, 785] width 1249 height 52
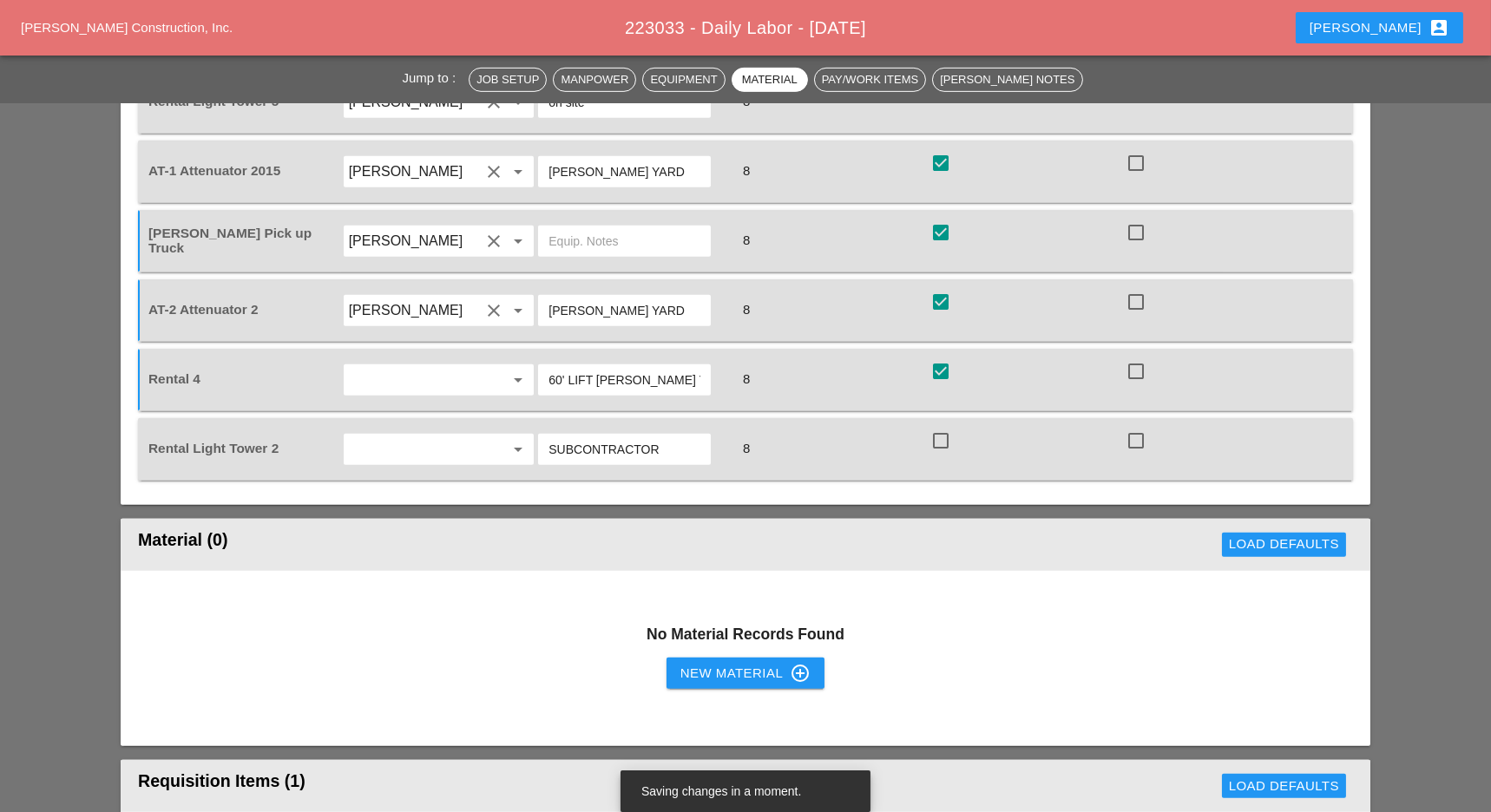
click at [939, 426] on div at bounding box center [941, 441] width 30 height 30
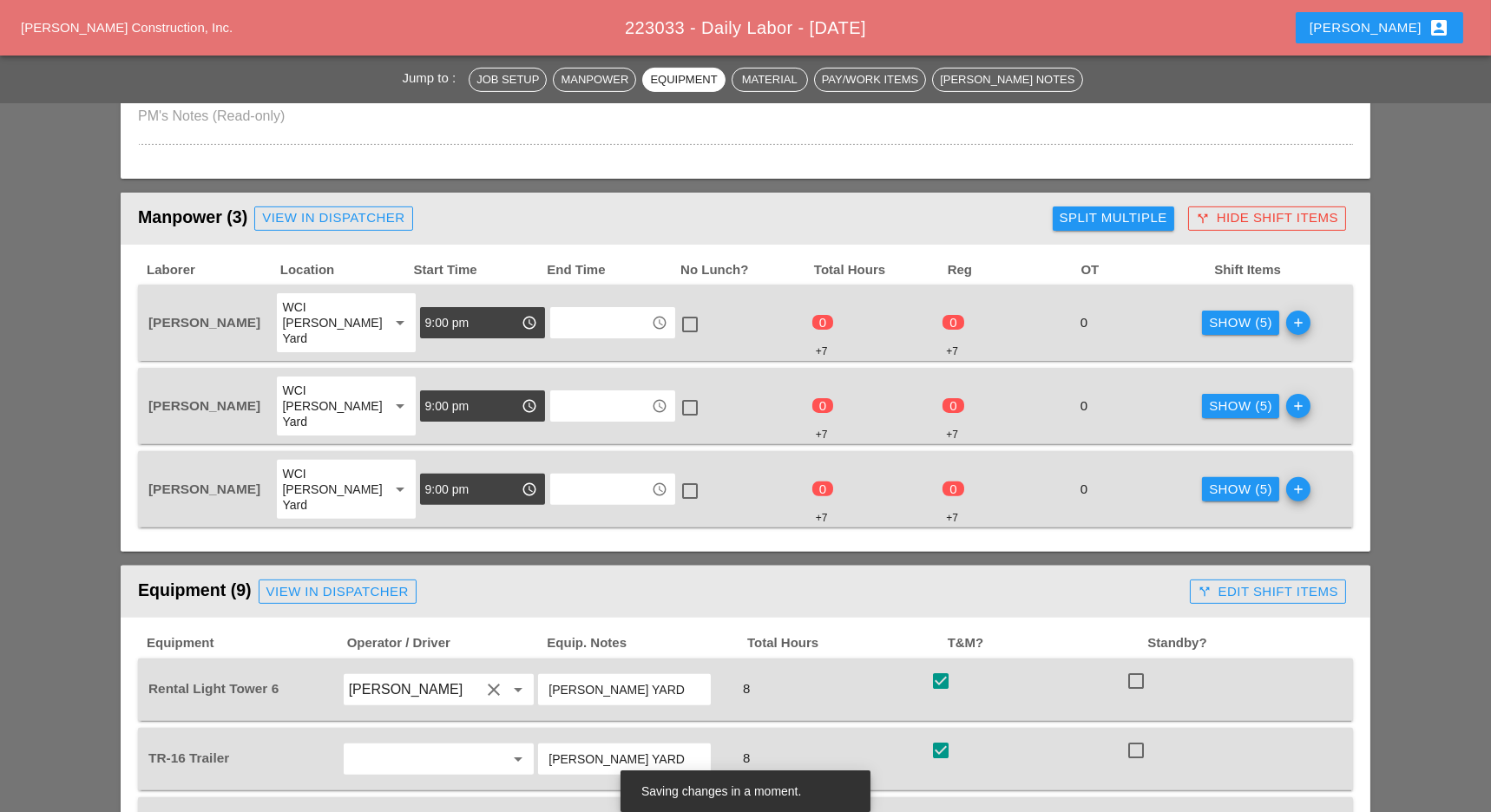
scroll to position [1388, 0]
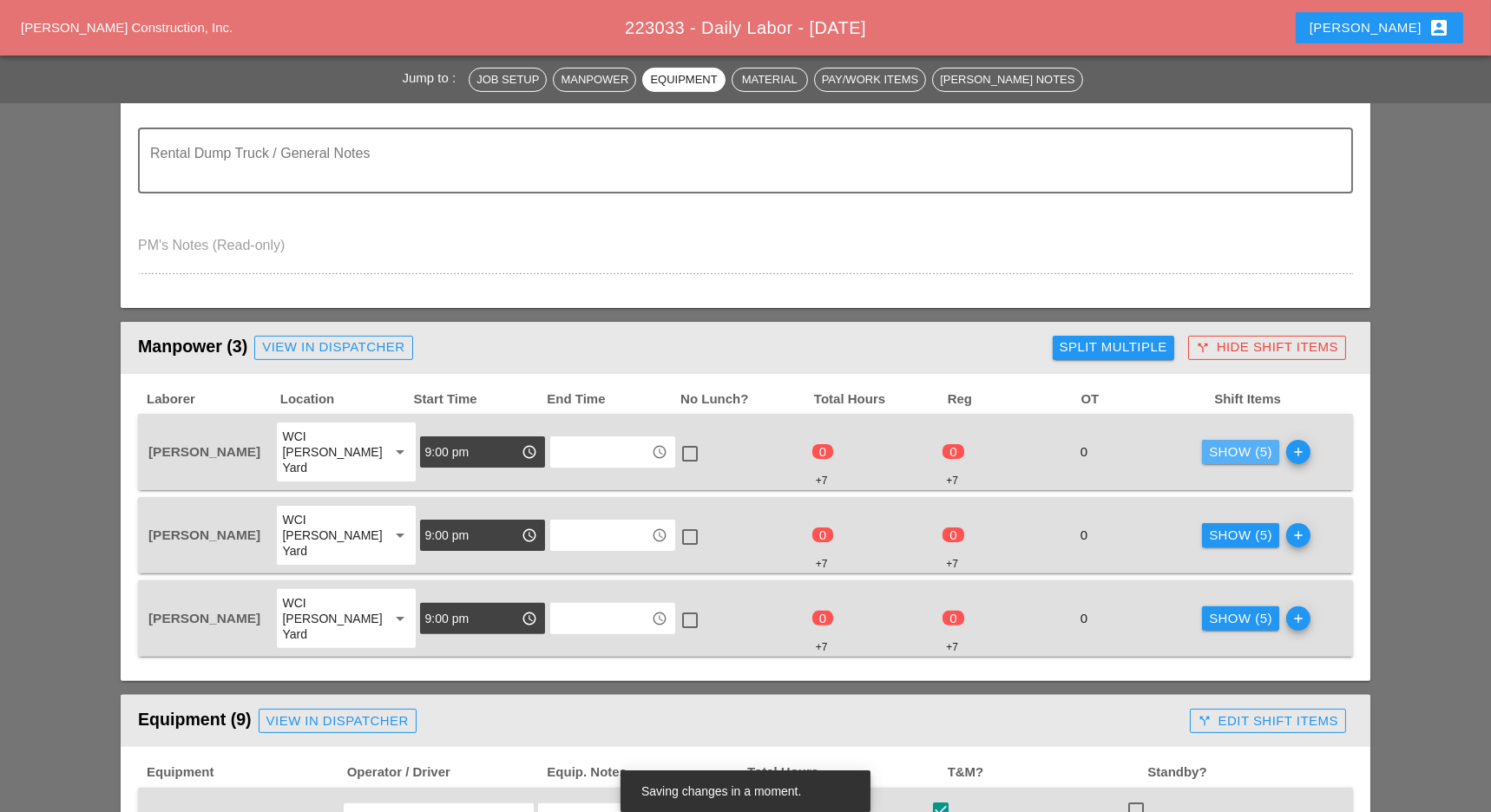
click at [1232, 444] on div "Show (5)" at bounding box center [1241, 452] width 63 height 20
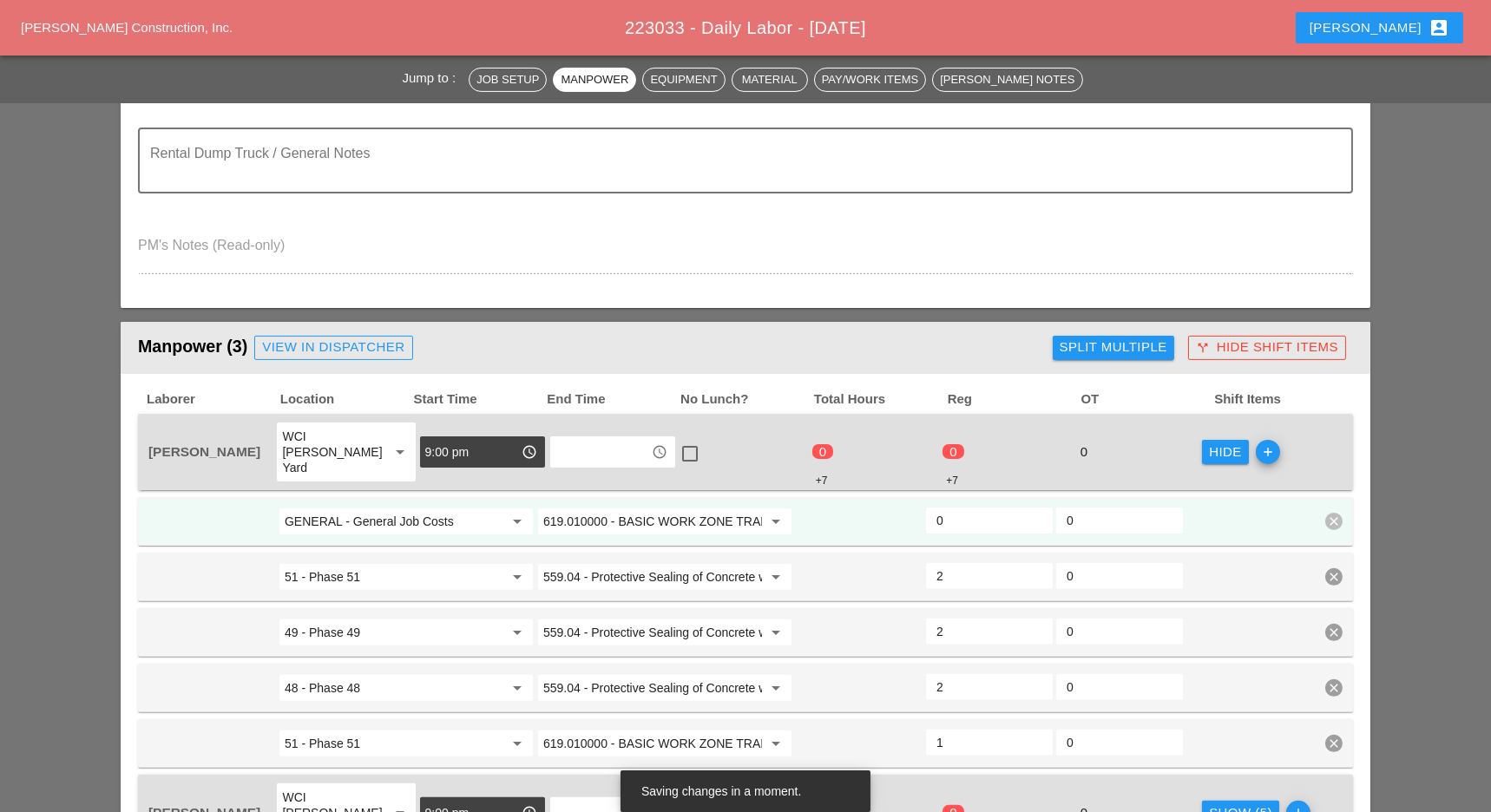
click at [397, 508] on input "GENERAL - General Job Costs" at bounding box center [394, 522] width 219 height 28
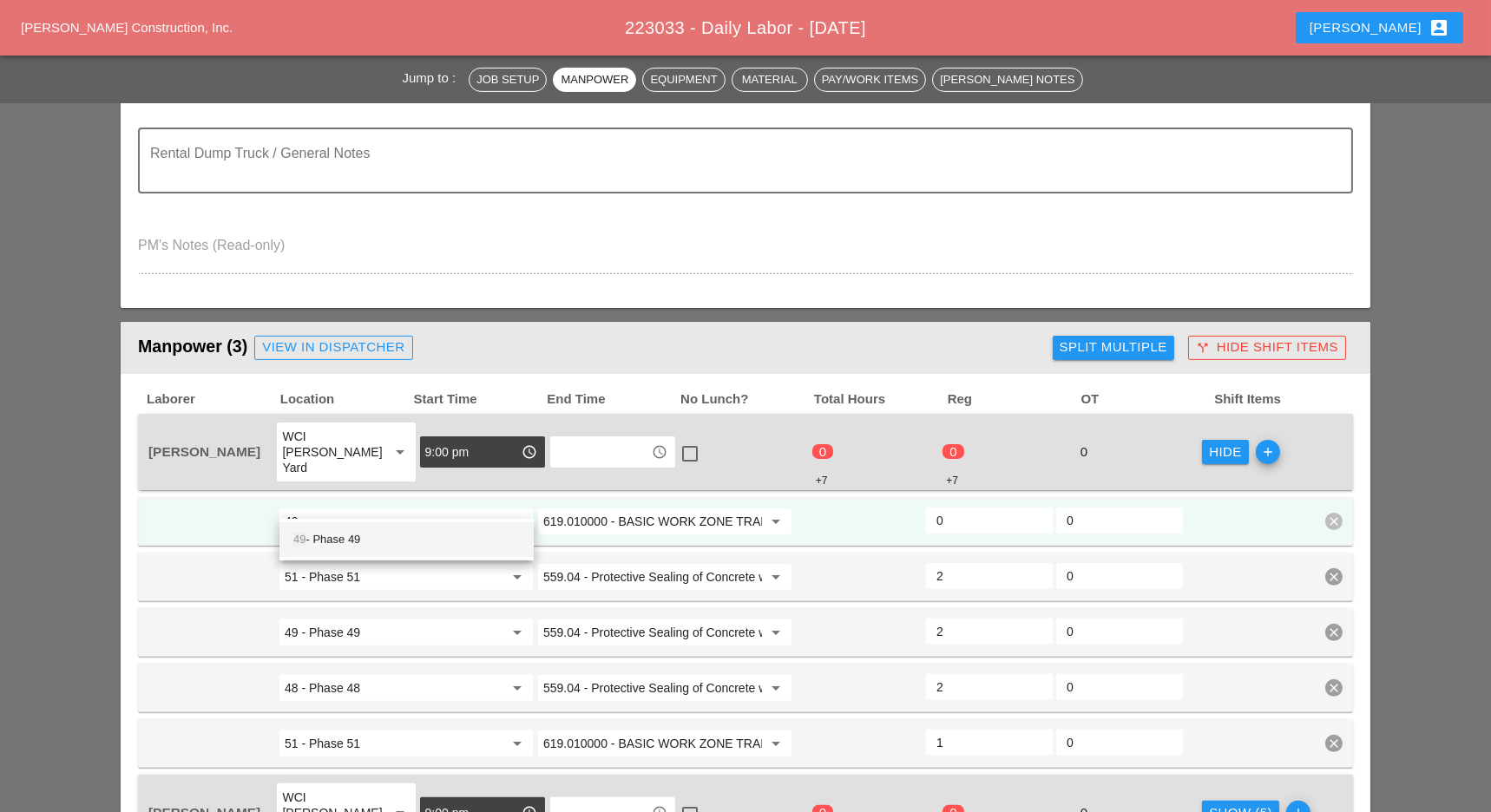
drag, startPoint x: 363, startPoint y: 551, endPoint x: 412, endPoint y: 543, distance: 49.6
click at [363, 551] on div "49 - Phase 49" at bounding box center [406, 540] width 227 height 35
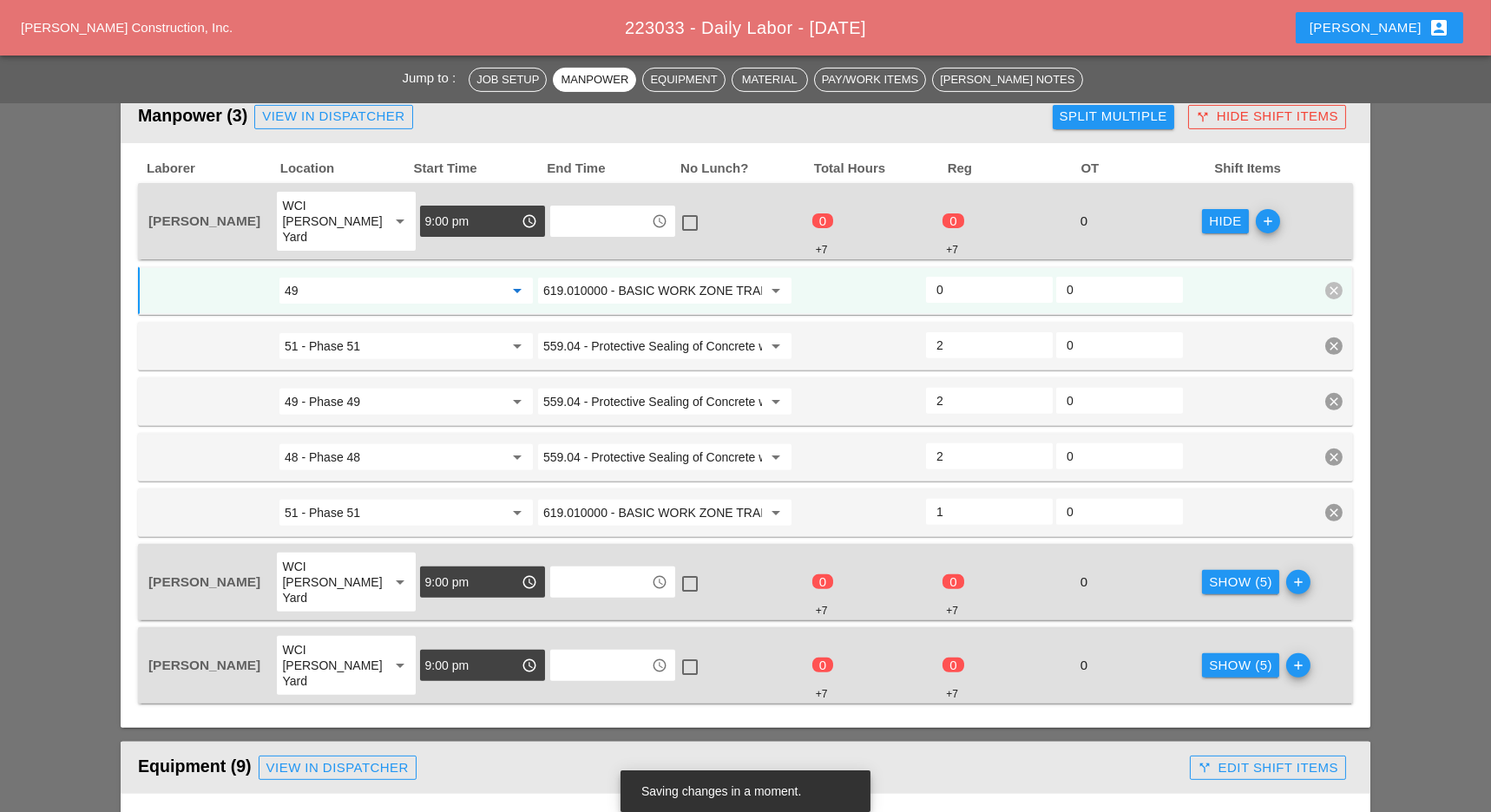
scroll to position [1618, 0]
type input "49 - Phase 49"
click at [953, 279] on input "0" at bounding box center [988, 290] width 106 height 28
type input "1"
click at [1224, 572] on div "Show (5)" at bounding box center [1241, 582] width 63 height 20
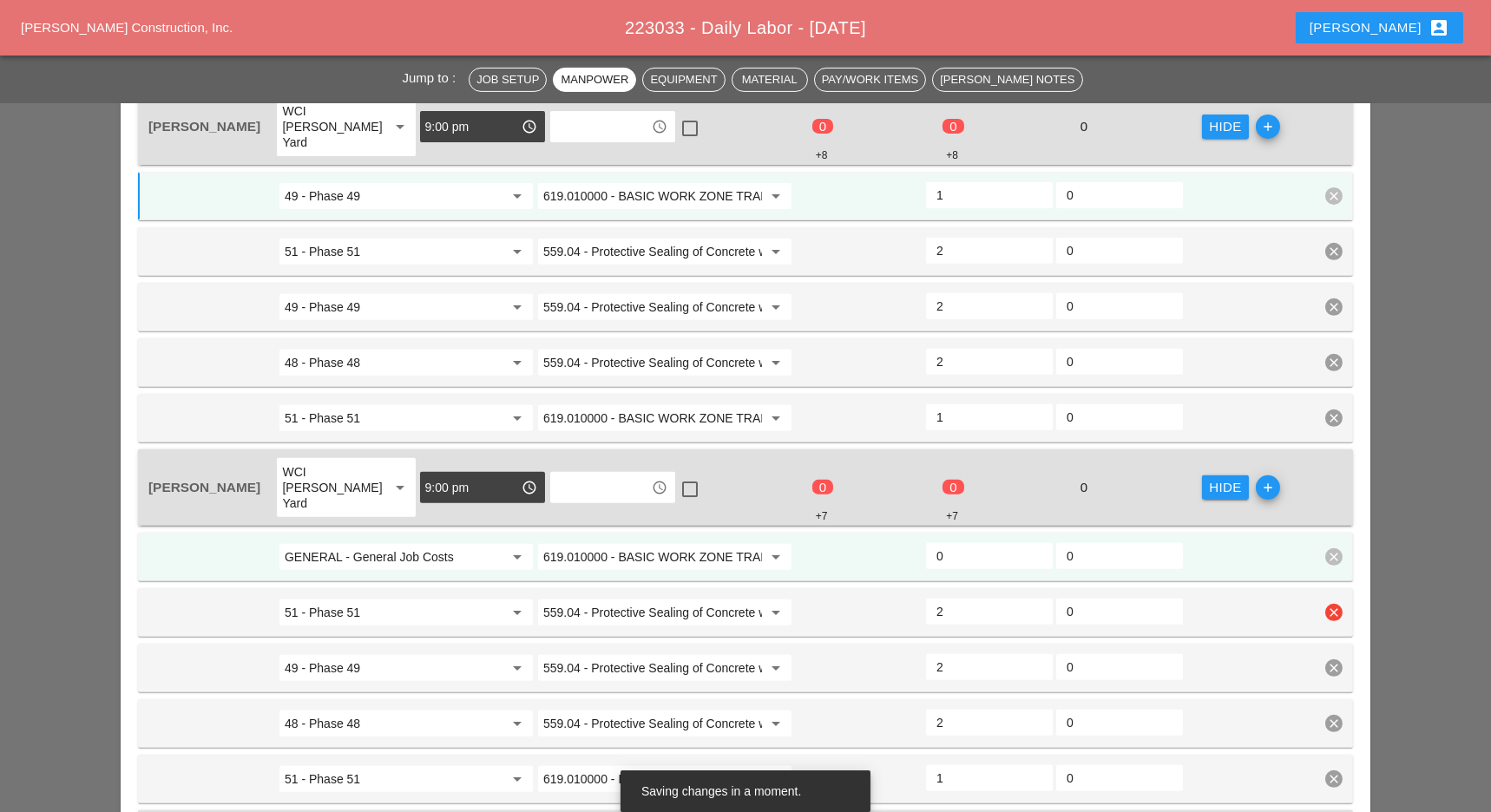
scroll to position [1734, 0]
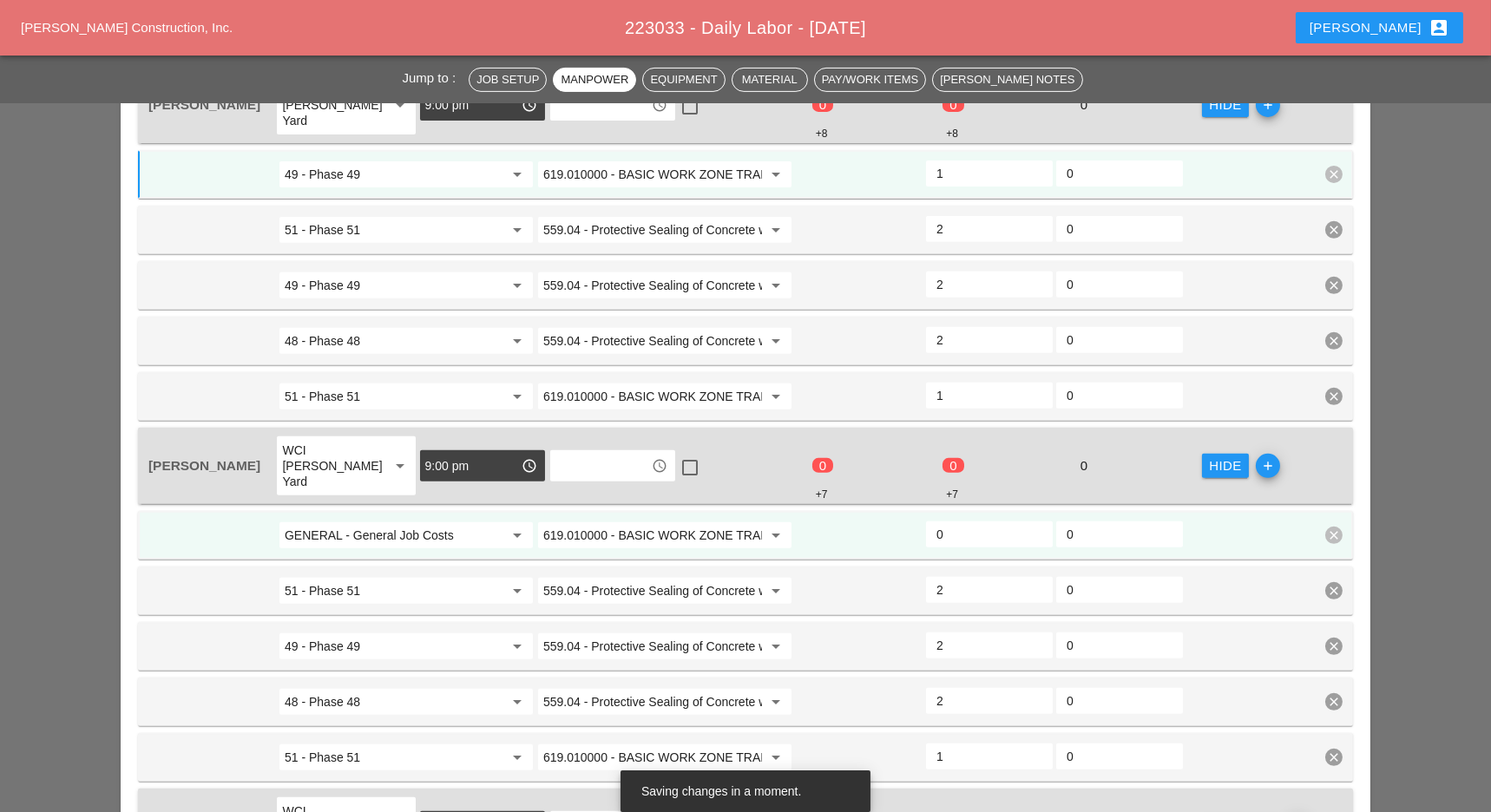
click at [370, 522] on input "GENERAL - General Job Costs" at bounding box center [394, 536] width 219 height 28
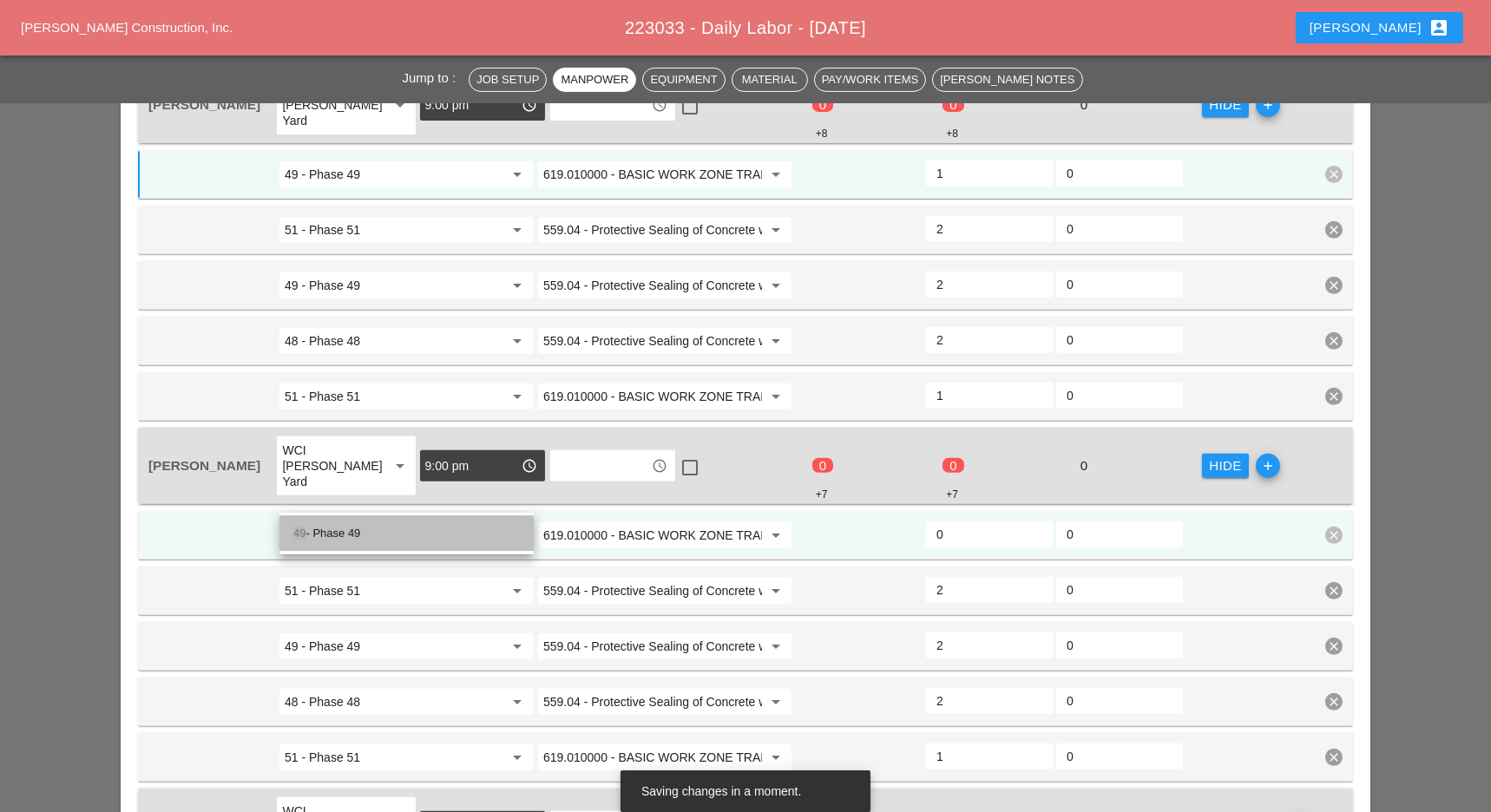
click at [343, 531] on div "49 - Phase 49" at bounding box center [406, 534] width 227 height 21
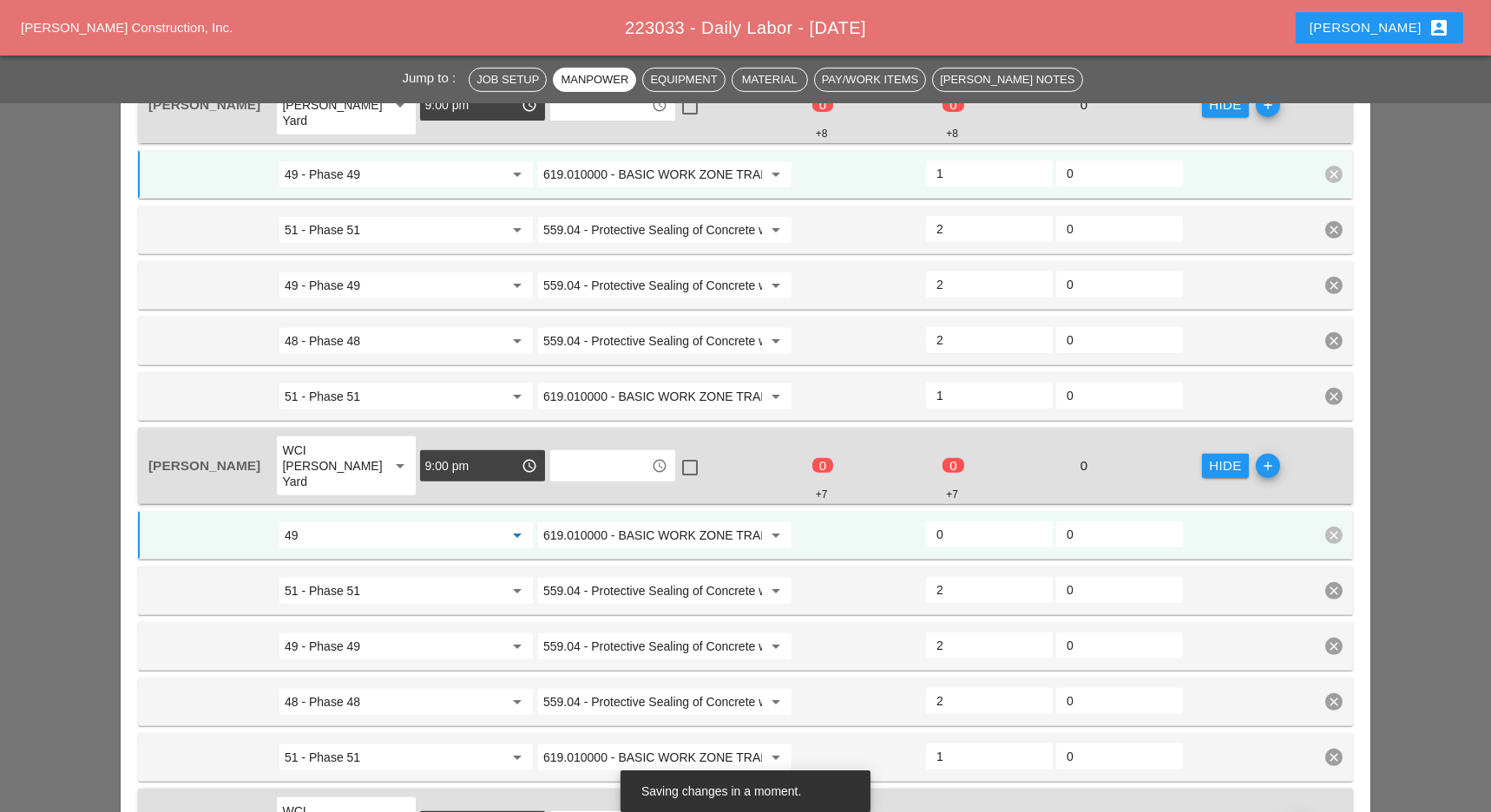
type input "49 - Phase 49"
click at [955, 521] on input "0" at bounding box center [988, 535] width 106 height 28
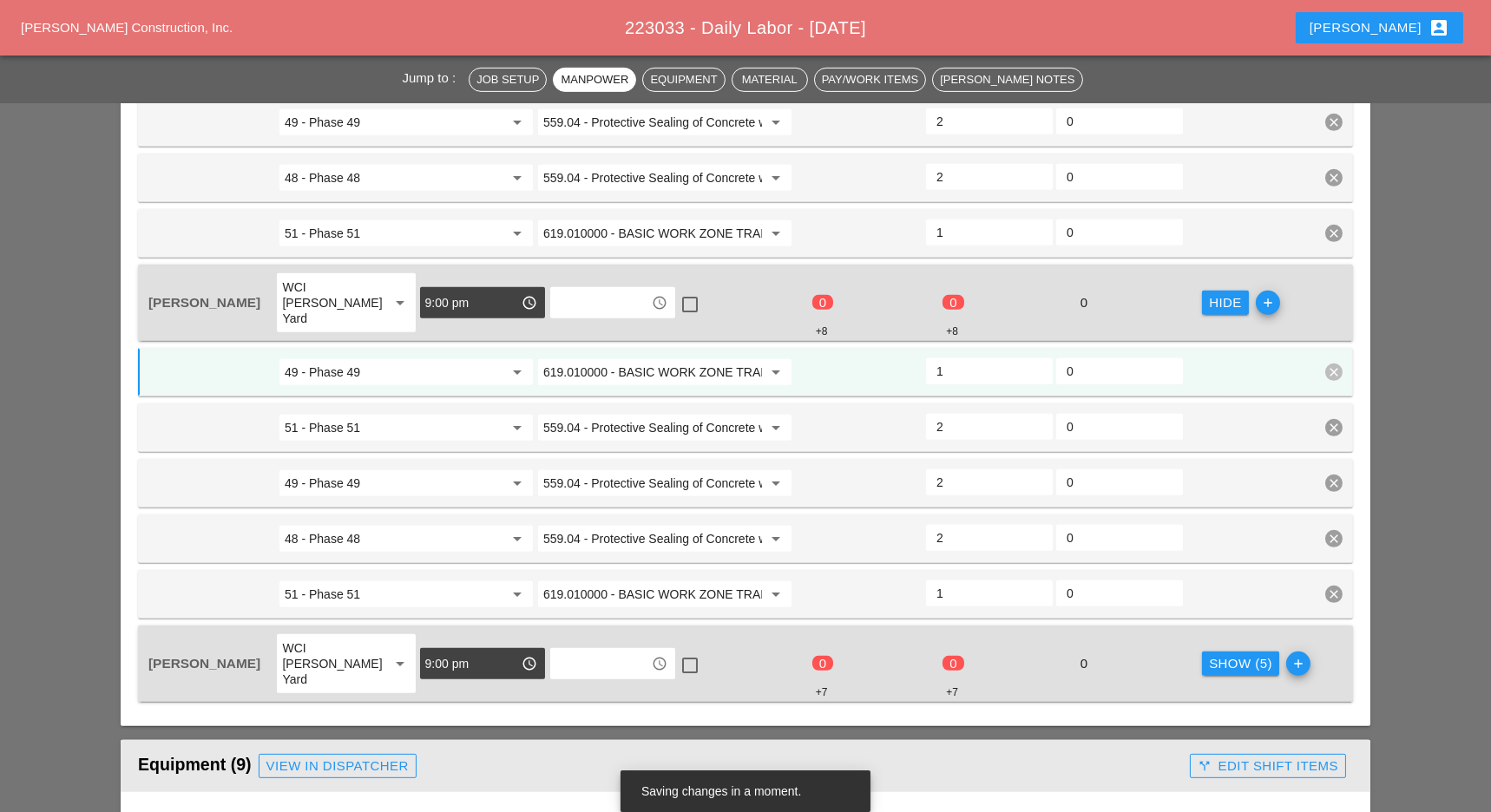
scroll to position [2082, 0]
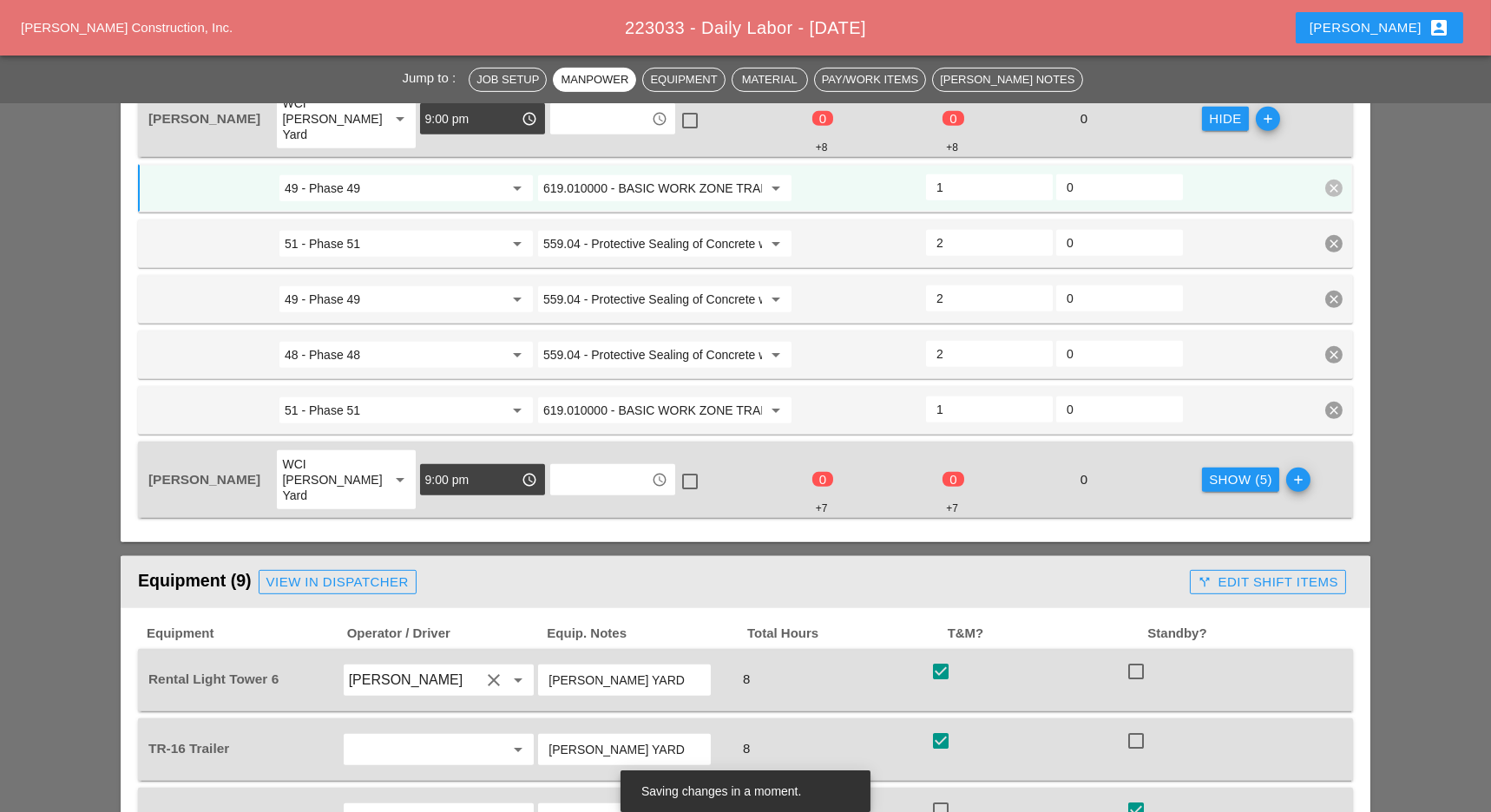
type input "1"
click at [1221, 470] on div "Show (5)" at bounding box center [1241, 480] width 63 height 20
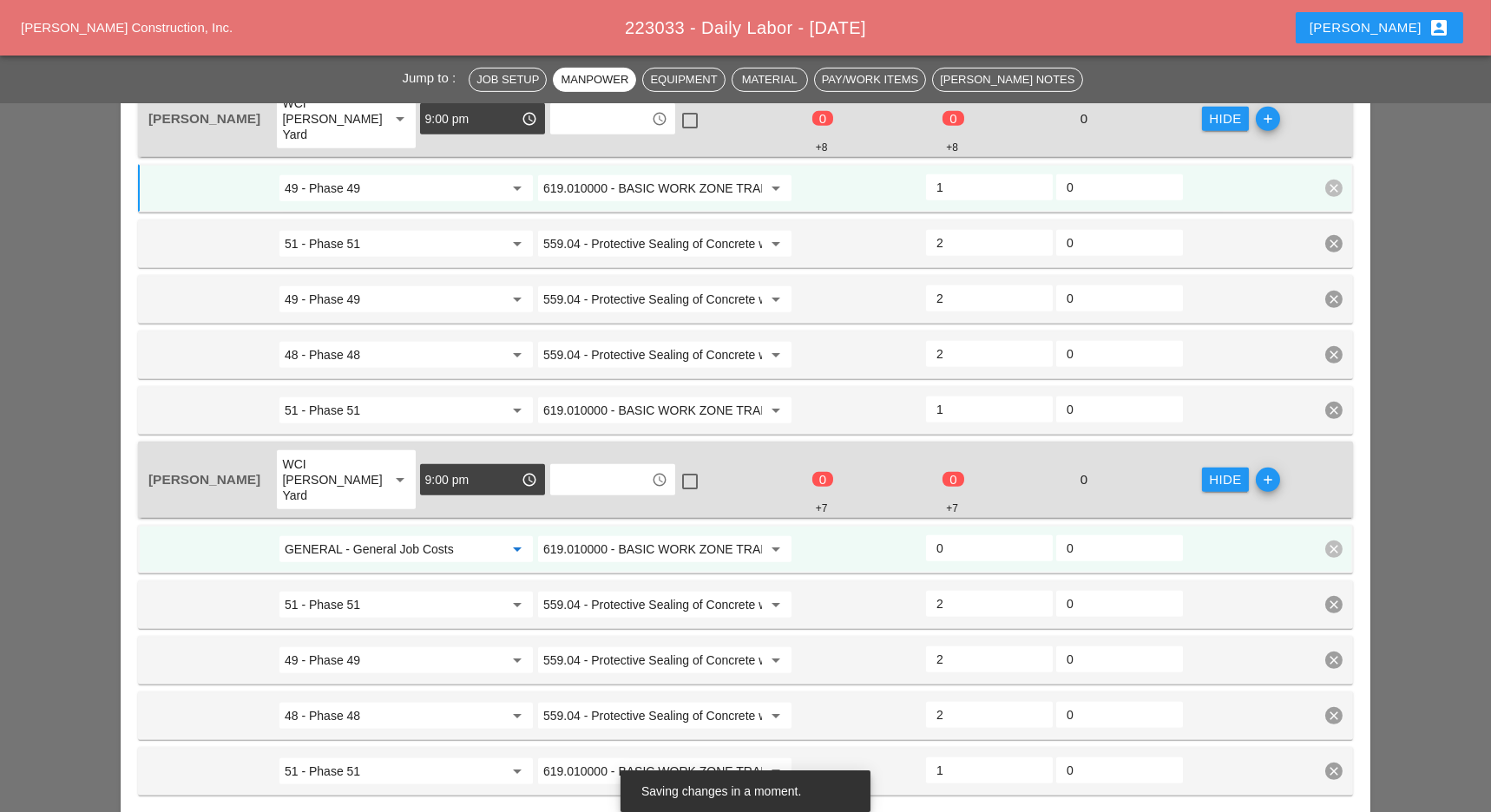
click at [401, 536] on input "GENERAL - General Job Costs" at bounding box center [394, 550] width 219 height 28
click at [365, 526] on div "49 - Phase 49" at bounding box center [406, 528] width 227 height 21
type input "49 - Phase 49"
click at [609, 536] on input "619.010000 - BASIC WORK ZONE TRAFFIC CONTROL" at bounding box center [652, 550] width 219 height 28
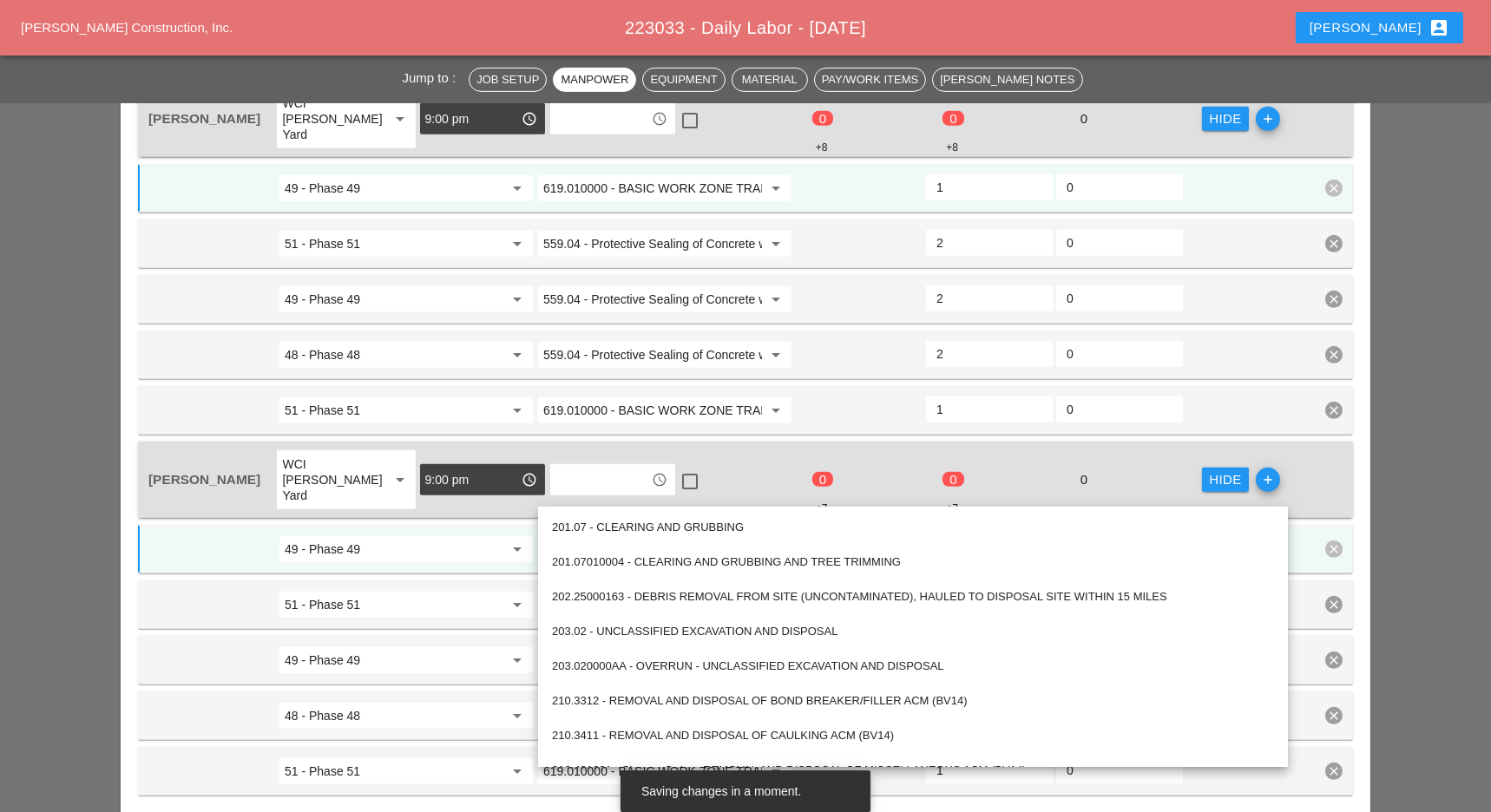
click at [947, 535] on input "0" at bounding box center [988, 549] width 106 height 28
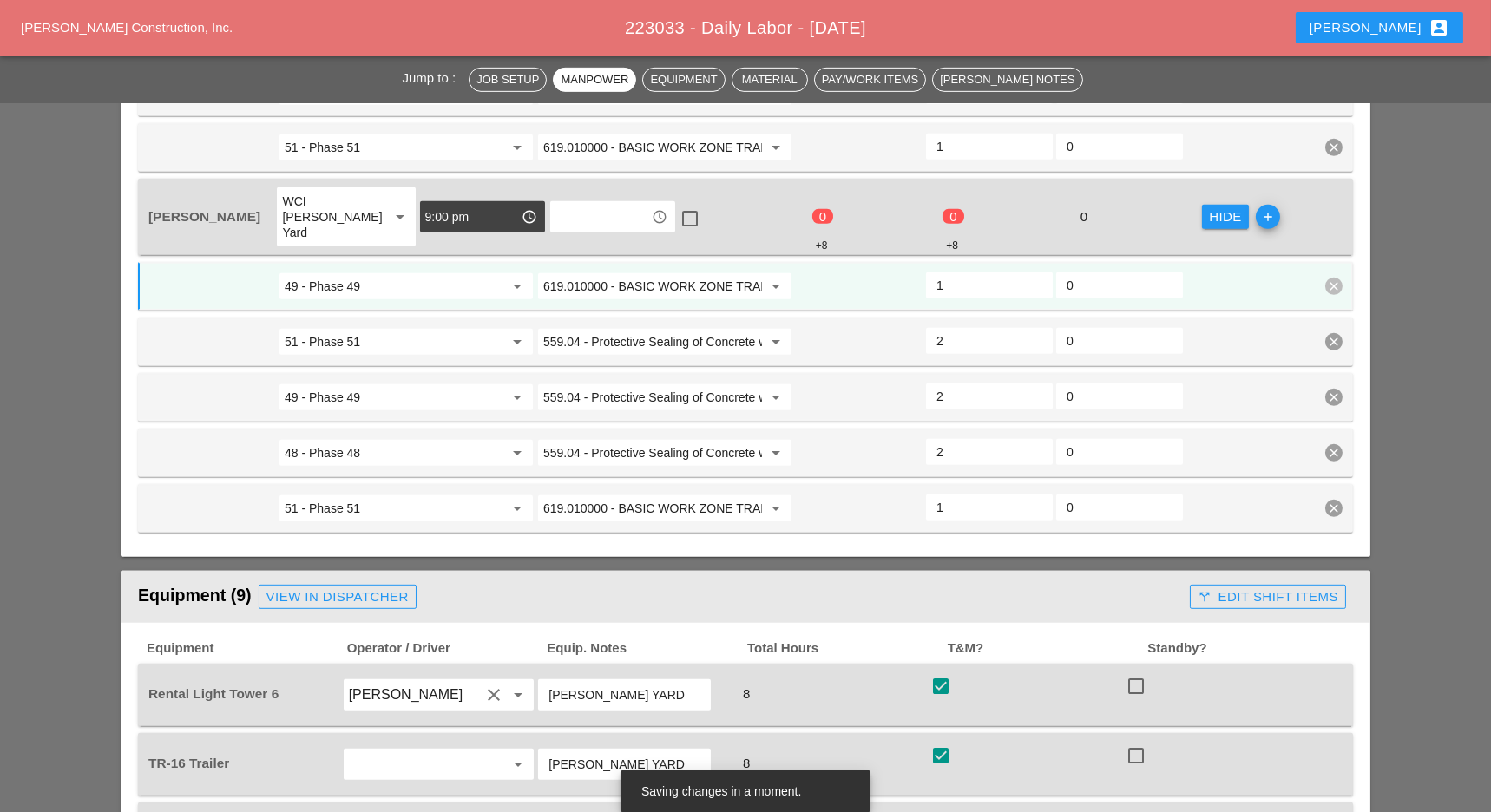
scroll to position [2312, 0]
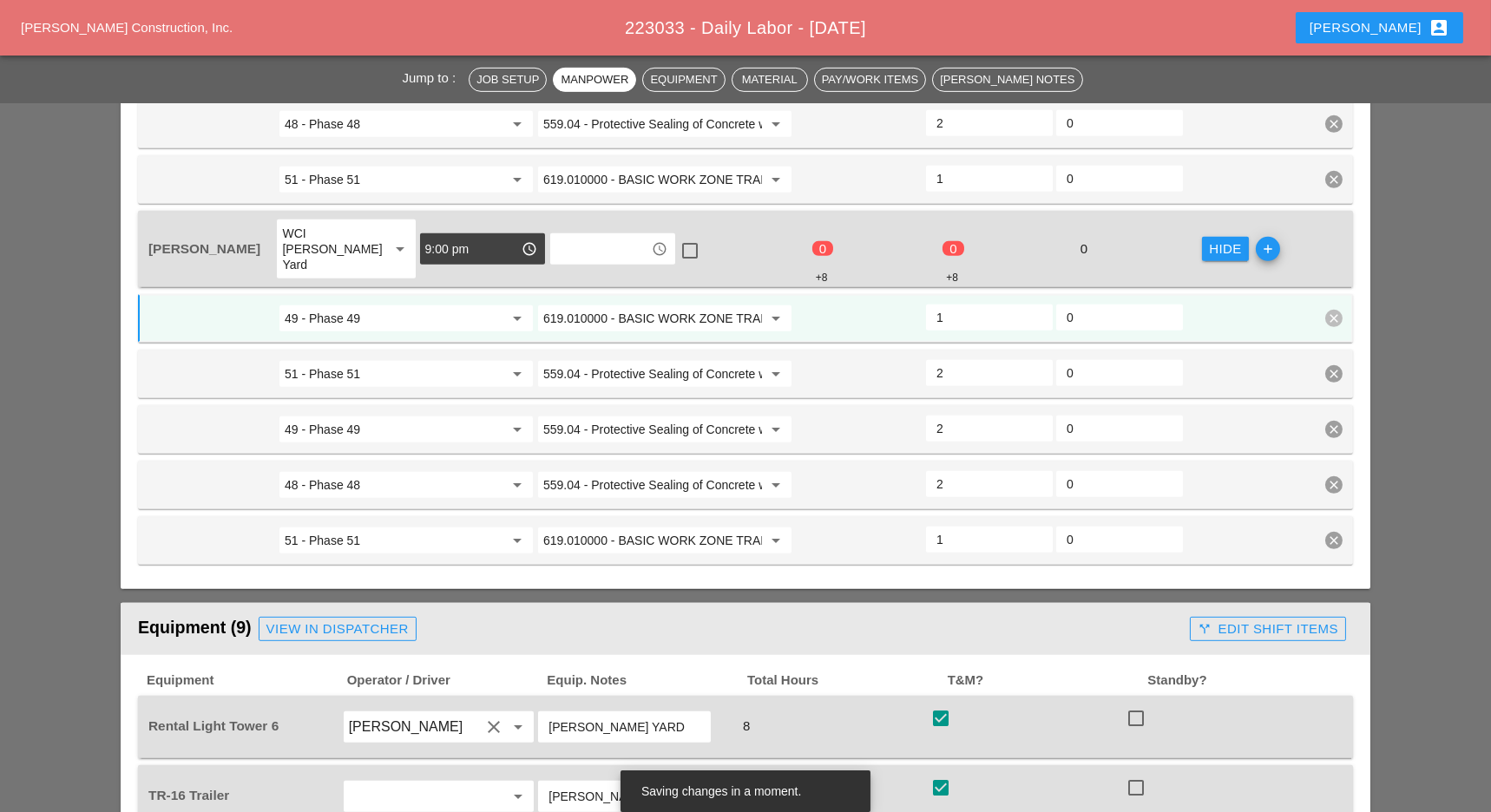
type input "1"
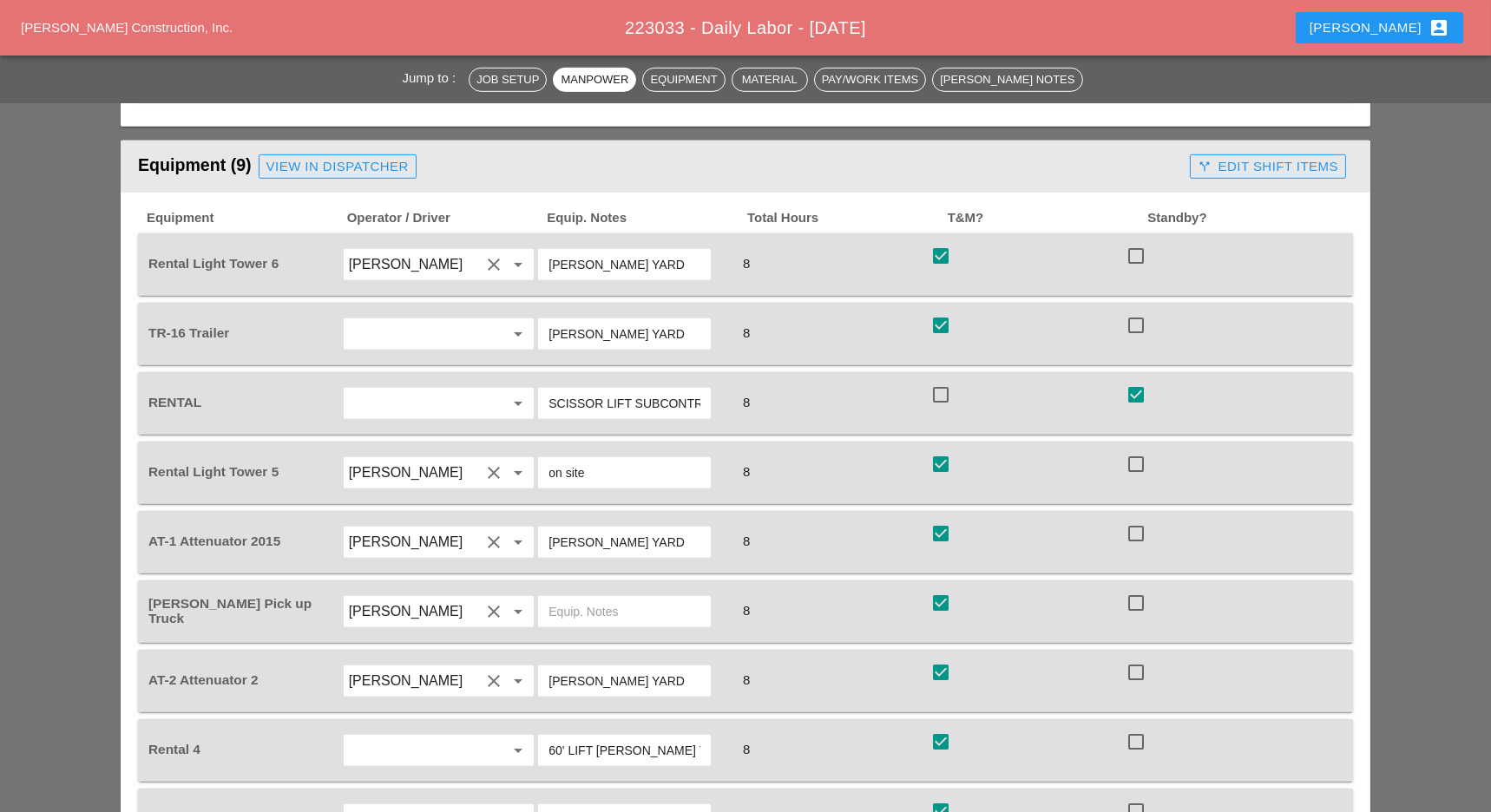
scroll to position [2776, 0]
click at [1262, 156] on div "call_split Edit Shift Items" at bounding box center [1268, 165] width 141 height 20
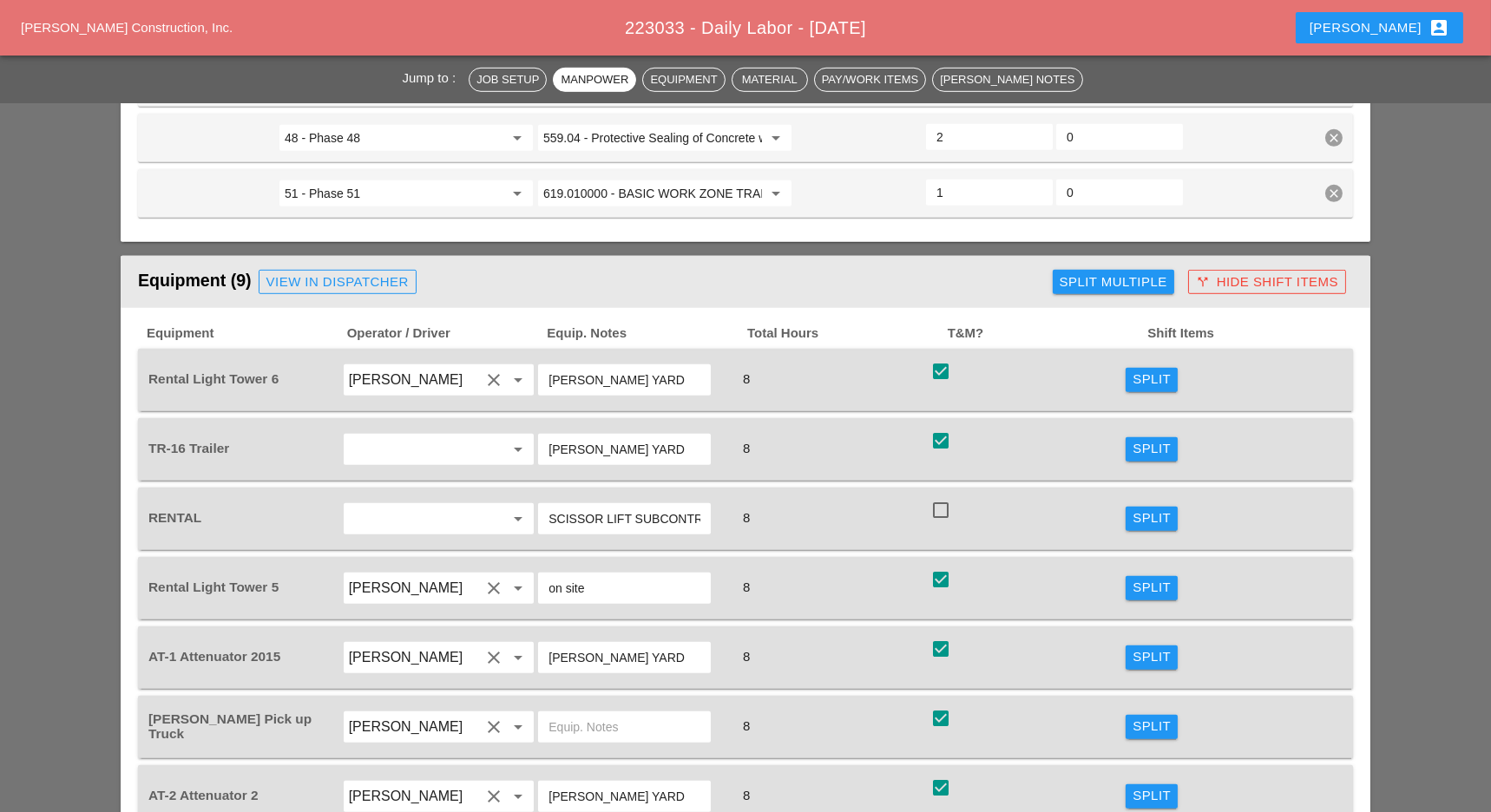
scroll to position [2544, 0]
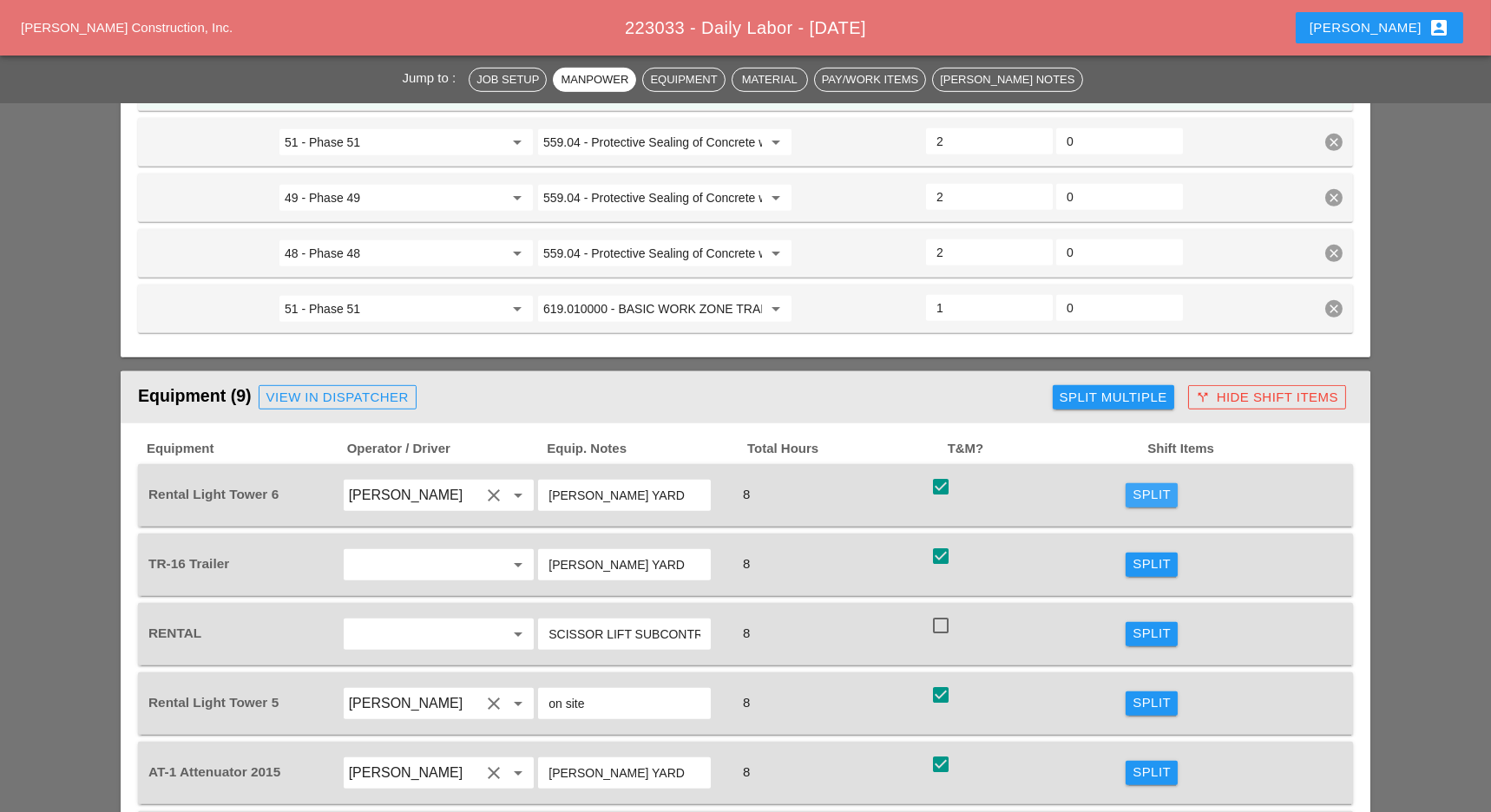
click at [1136, 485] on div "Split" at bounding box center [1151, 494] width 39 height 20
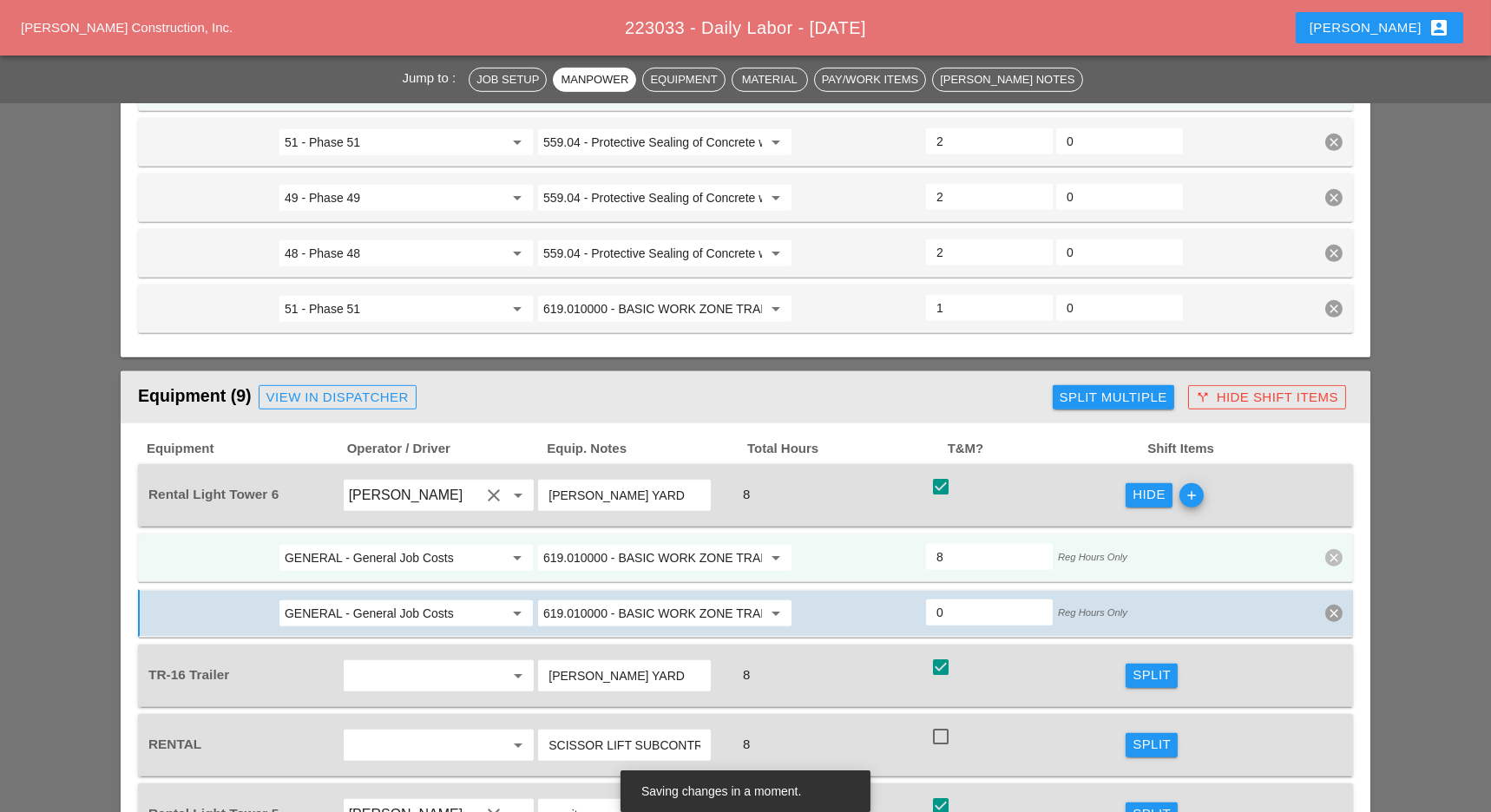
click at [626, 543] on input "619.010000 - BASIC WORK ZONE TRAFFIC CONTROL" at bounding box center [652, 557] width 219 height 28
click at [636, 532] on div "619.2401 - Nigh ttime Operations (Each Location)" at bounding box center [672, 531] width 243 height 21
type input "619.2401 - Nighttime Operations (Each Location)"
click at [468, 543] on input "GENERAL - General Job Costs" at bounding box center [394, 557] width 219 height 28
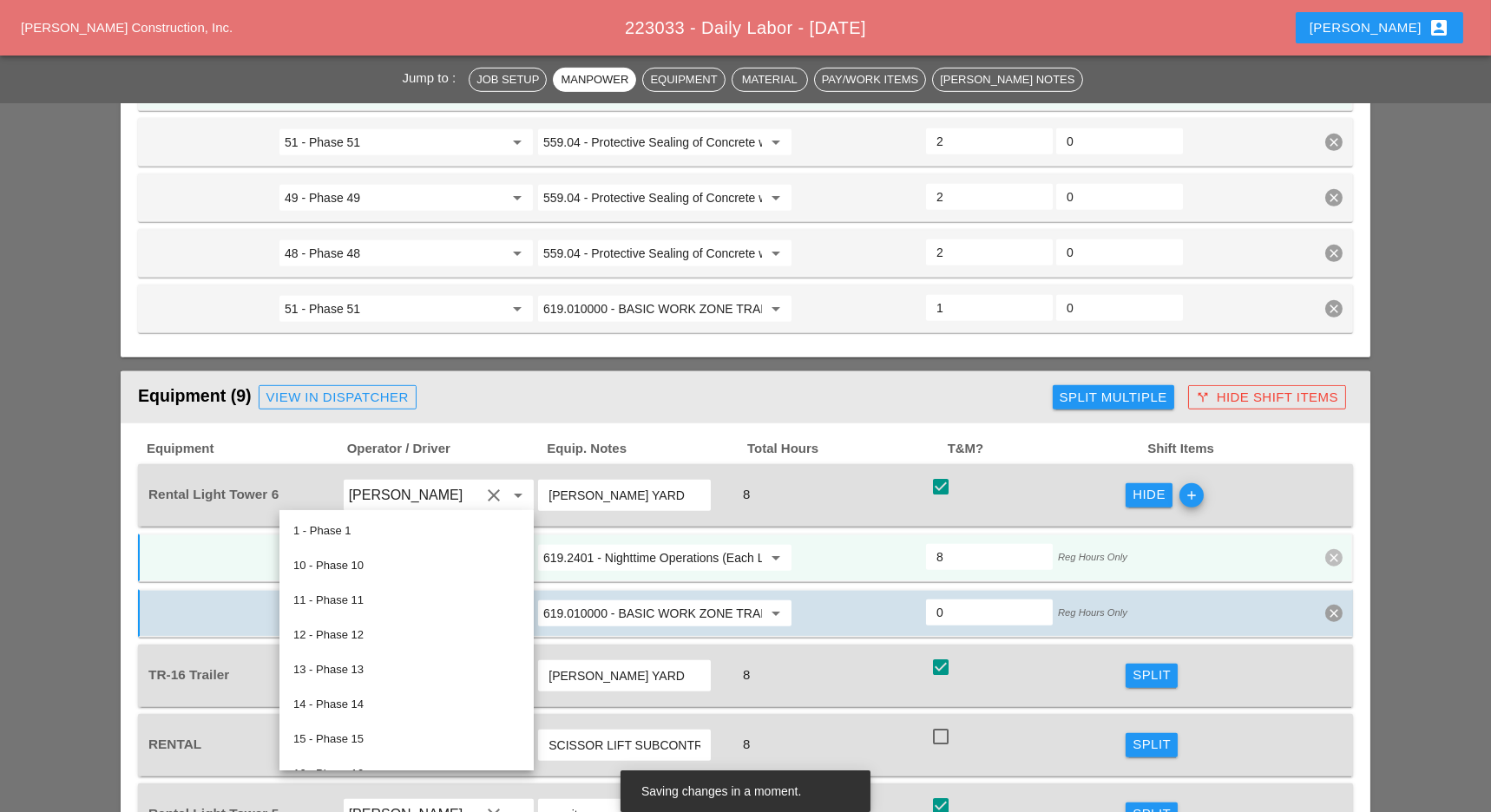
click at [571, 543] on input "619.2401 - Nighttime Operations (Each Location)" at bounding box center [652, 557] width 219 height 28
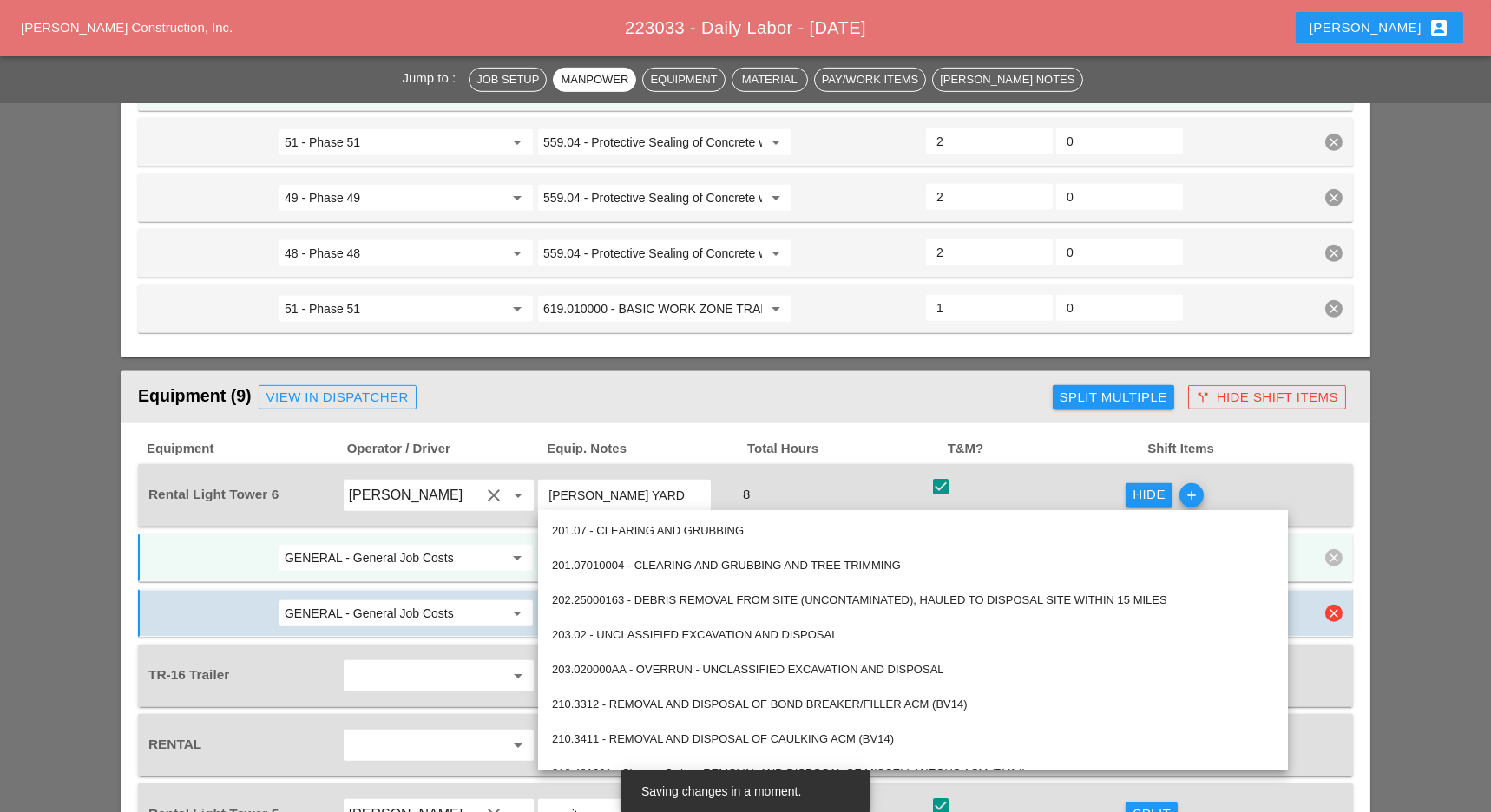
click at [463, 599] on input "GENERAL - General Job Costs" at bounding box center [394, 613] width 219 height 28
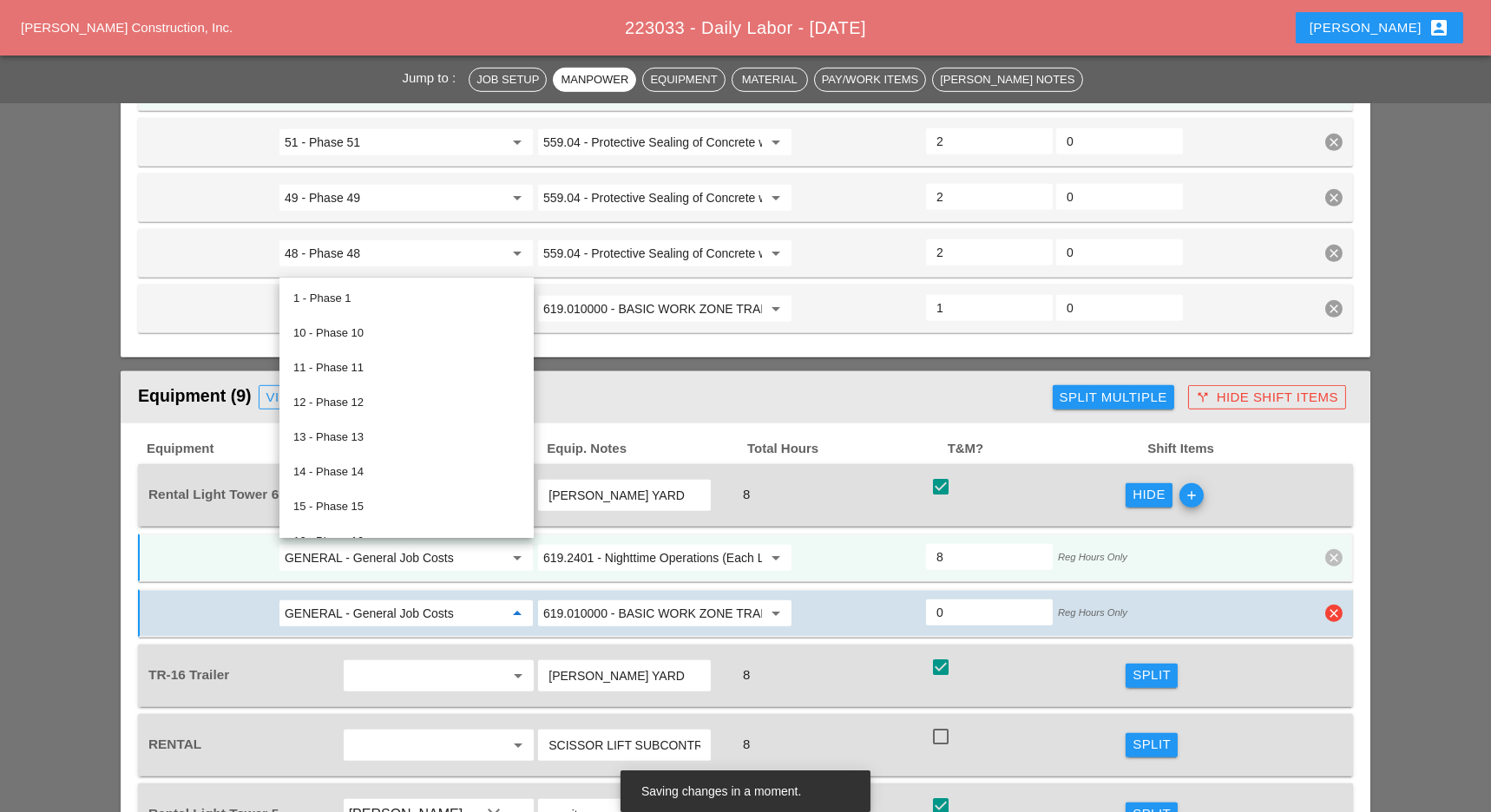
click at [454, 599] on input "GENERAL - General Job Costs" at bounding box center [394, 613] width 219 height 28
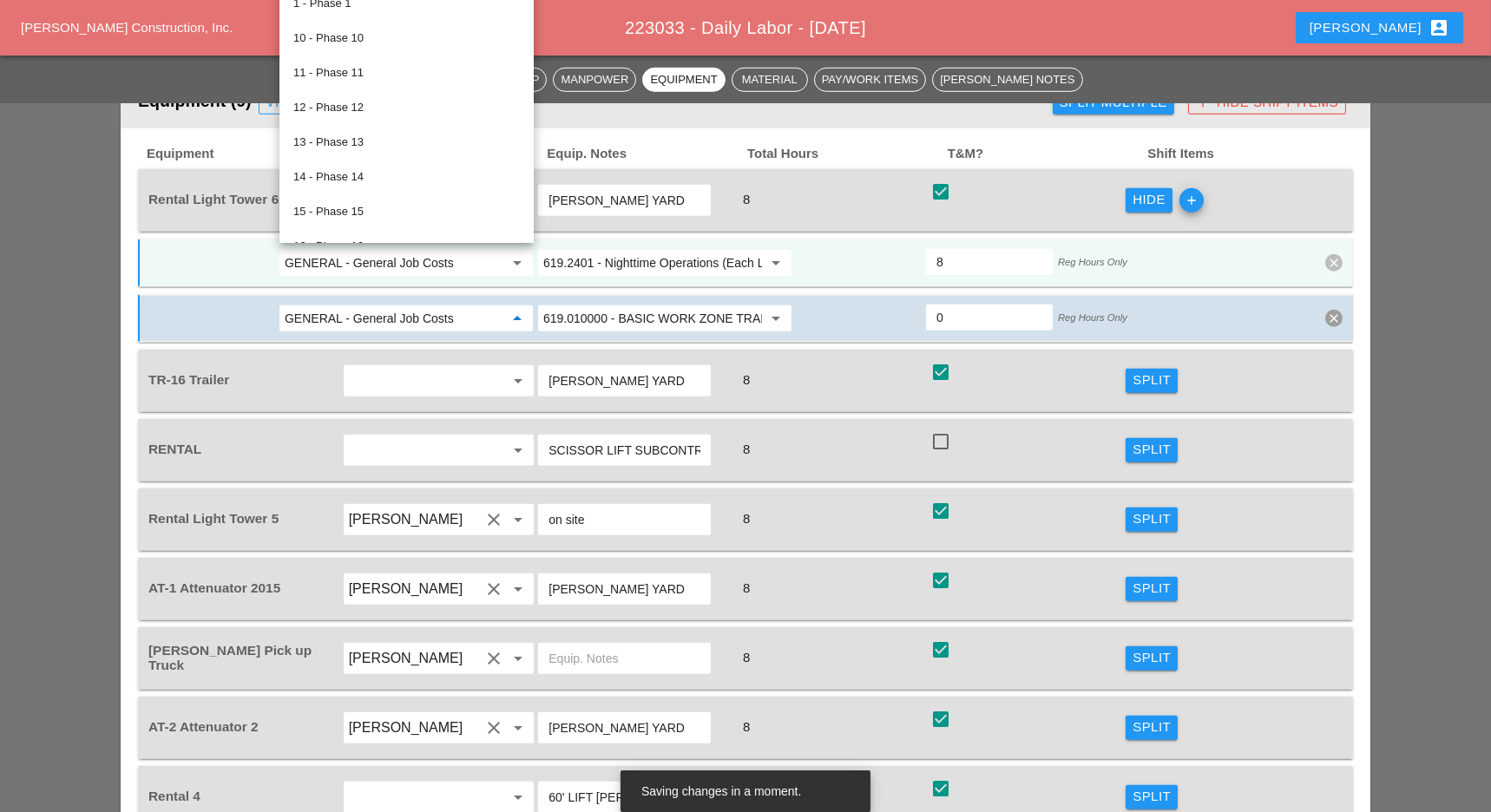
scroll to position [2891, 0]
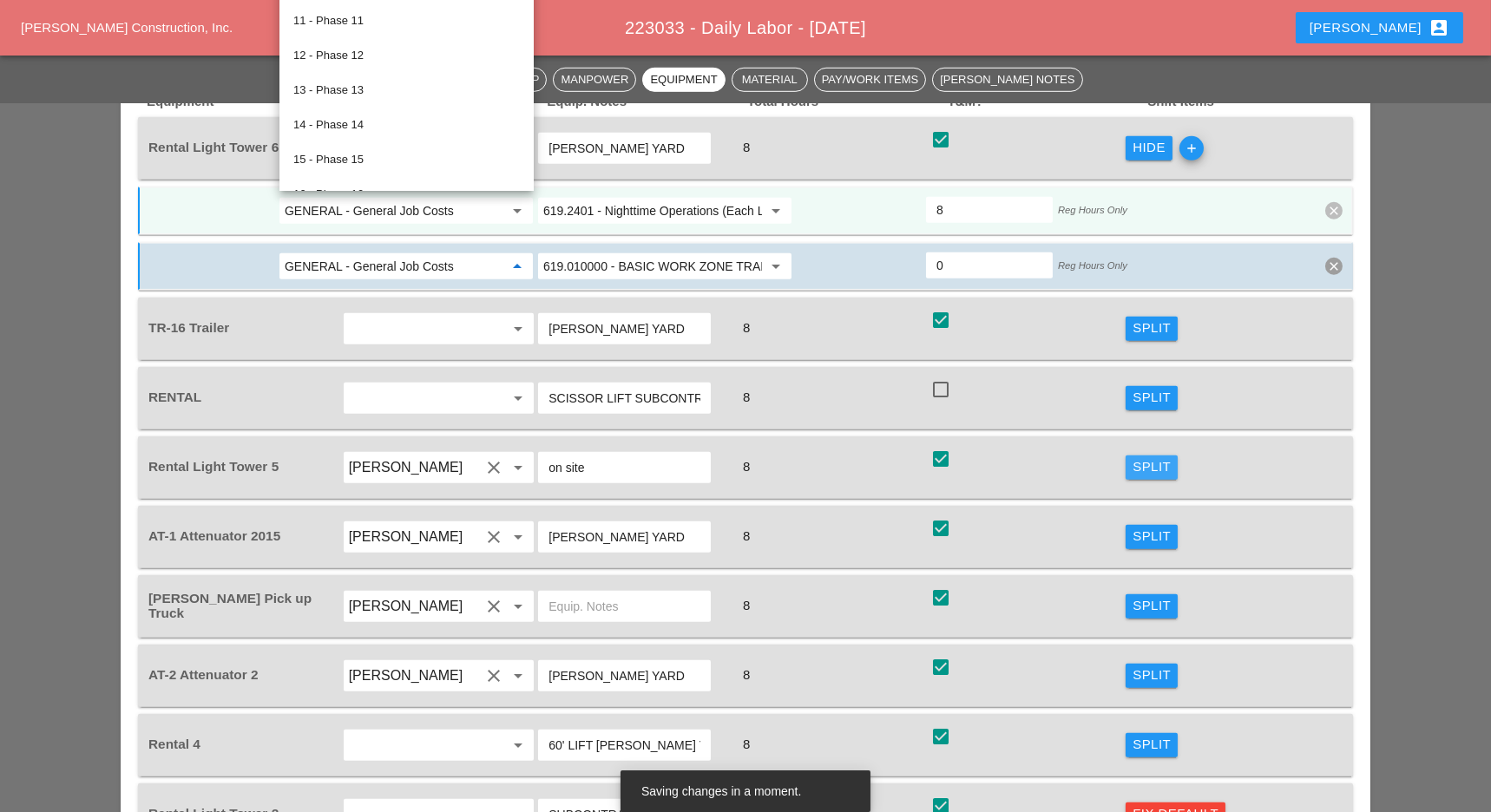
drag, startPoint x: 1142, startPoint y: 404, endPoint x: 595, endPoint y: 491, distance: 553.9
click at [1143, 457] on div "Split" at bounding box center [1151, 466] width 39 height 20
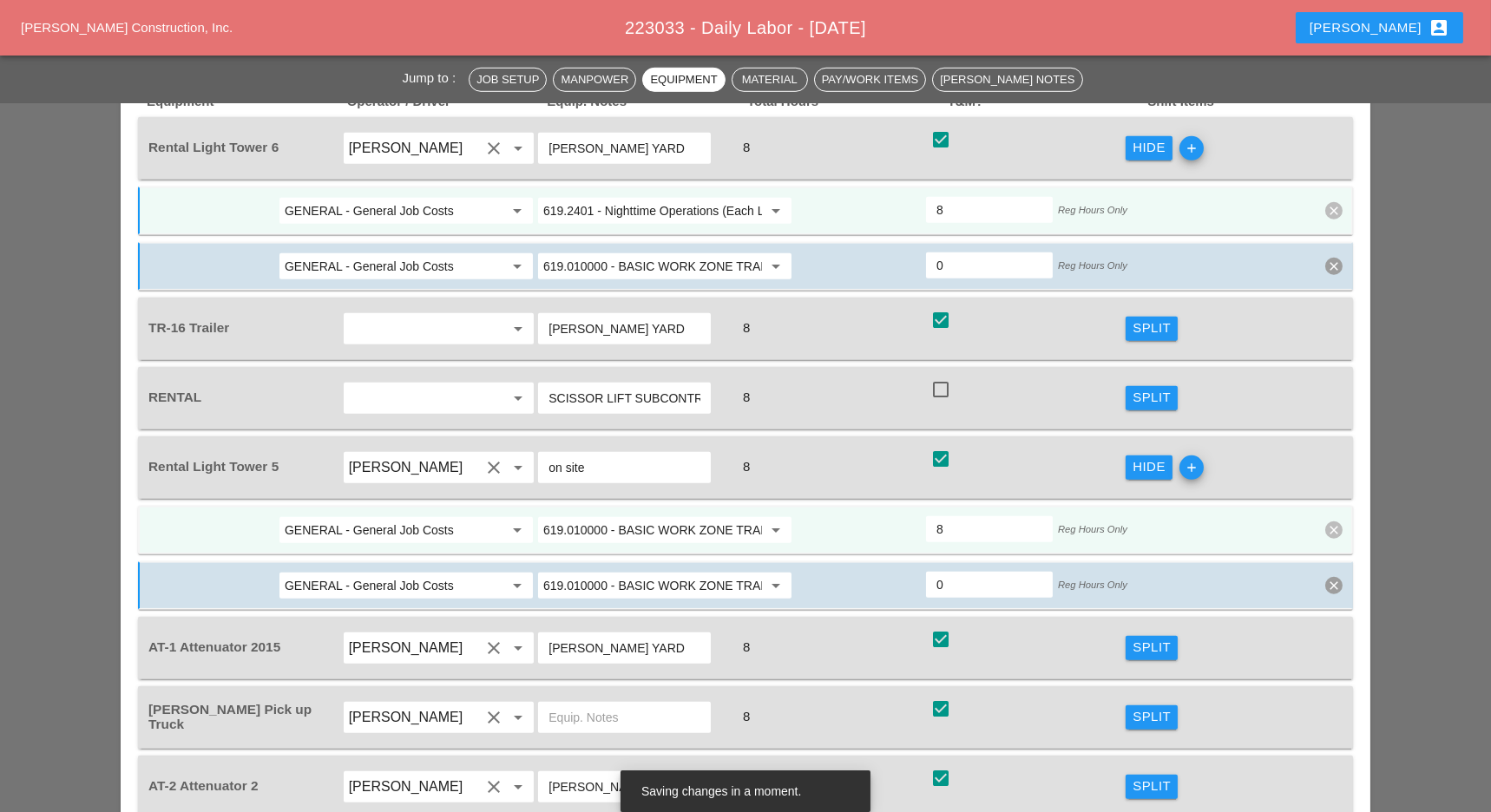
click at [593, 516] on input "619.010000 - BASIC WORK ZONE TRAFFIC CONTROL" at bounding box center [652, 530] width 219 height 28
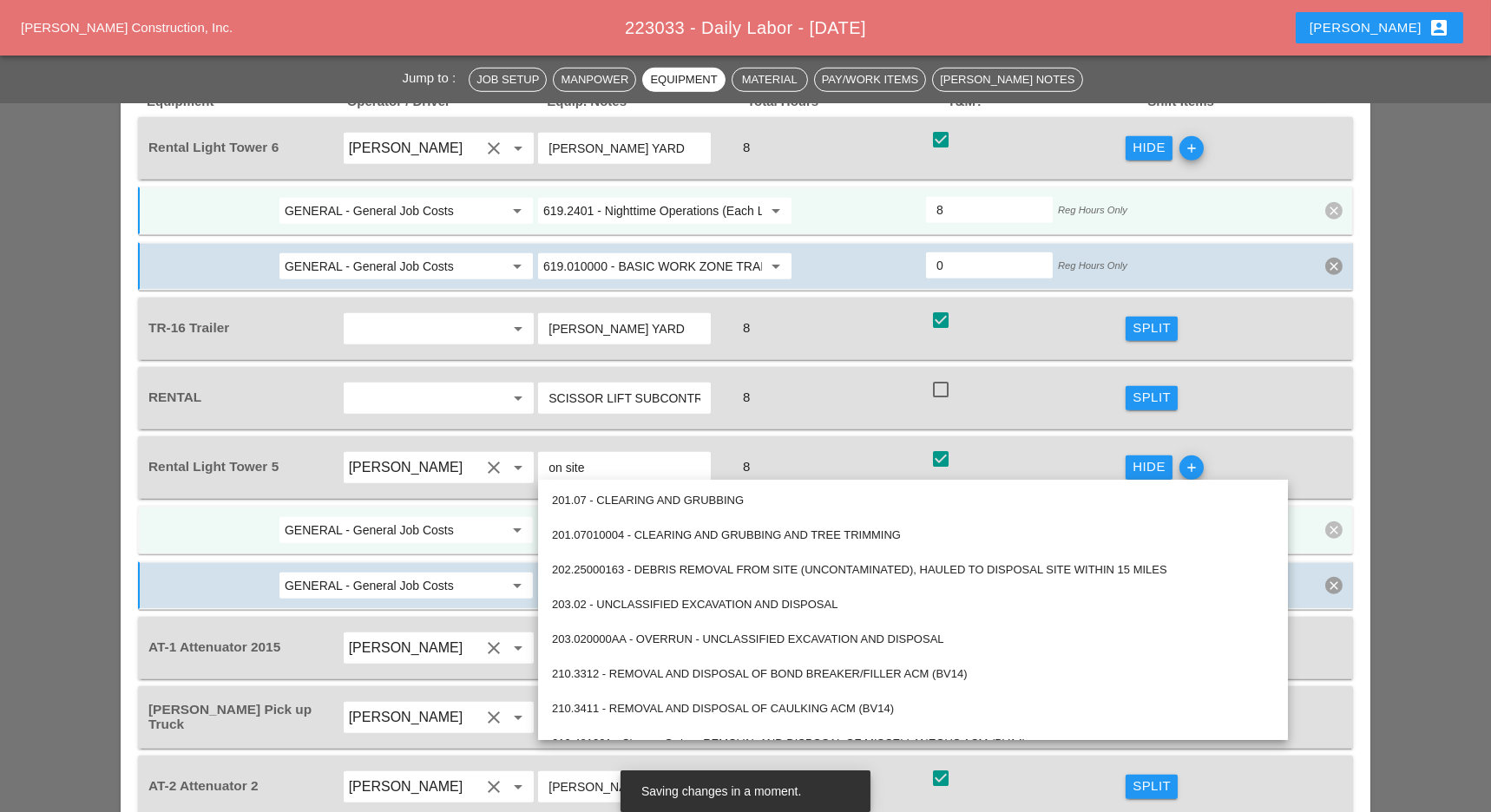
paste input "2401 - Nighttime Operations (Each Location)"
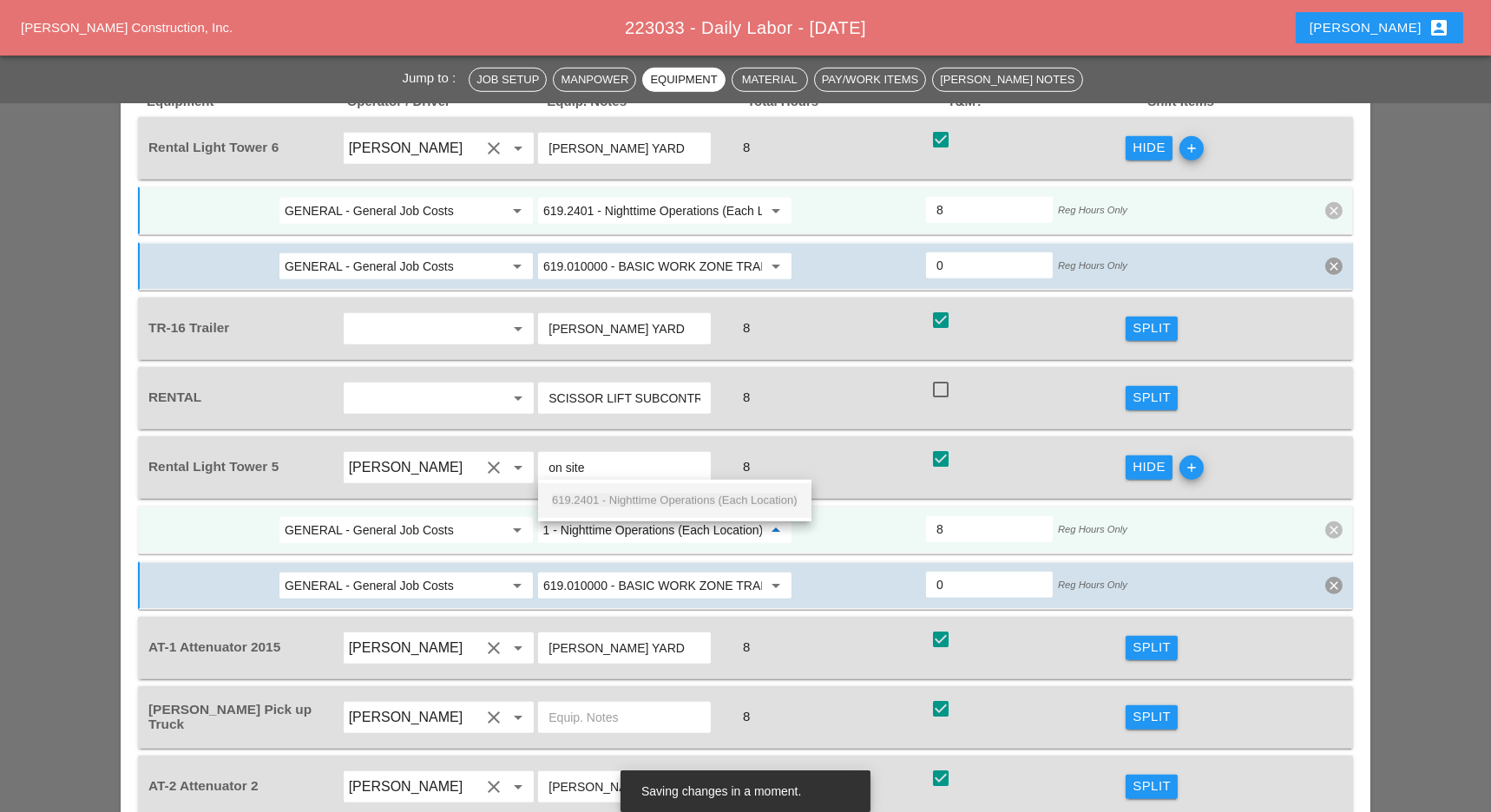
click at [615, 493] on div "619.2401 - Nighttime Operations (Each Location)" at bounding box center [674, 500] width 245 height 21
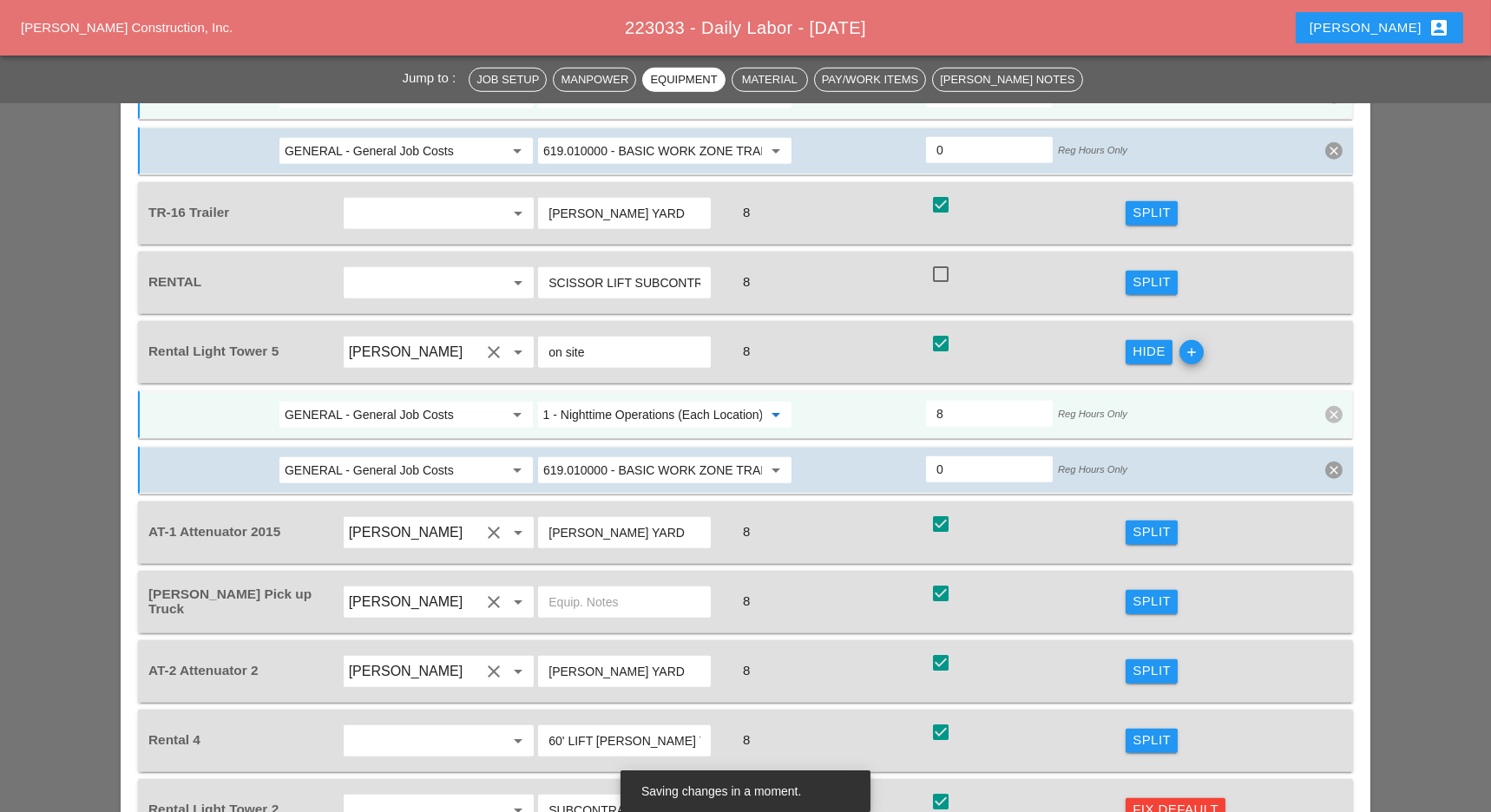
scroll to position [3122, 0]
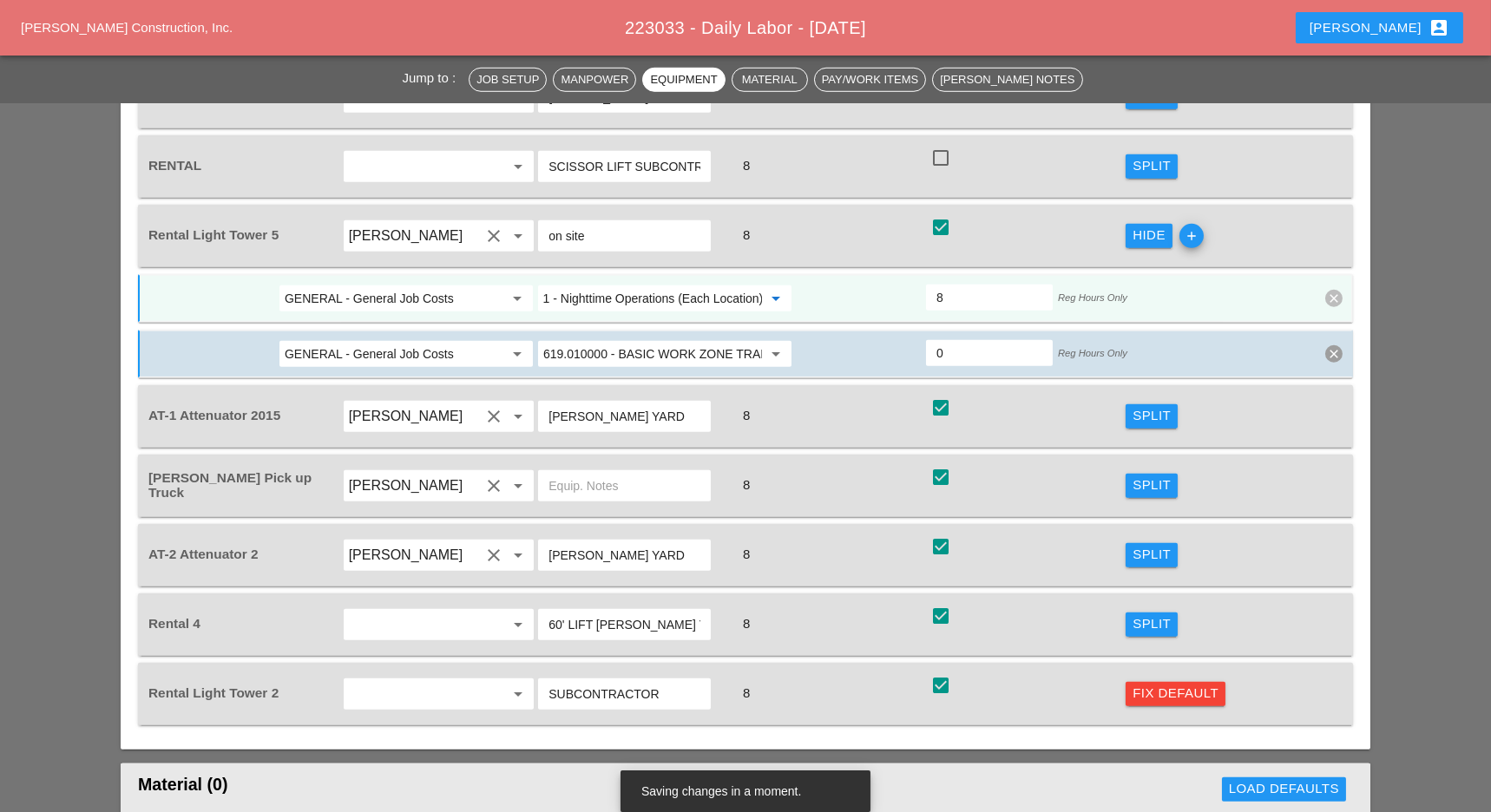
type input "619.2401 - Nighttime Operations (Each Location)"
click at [1162, 683] on div "Fix Default" at bounding box center [1175, 693] width 86 height 20
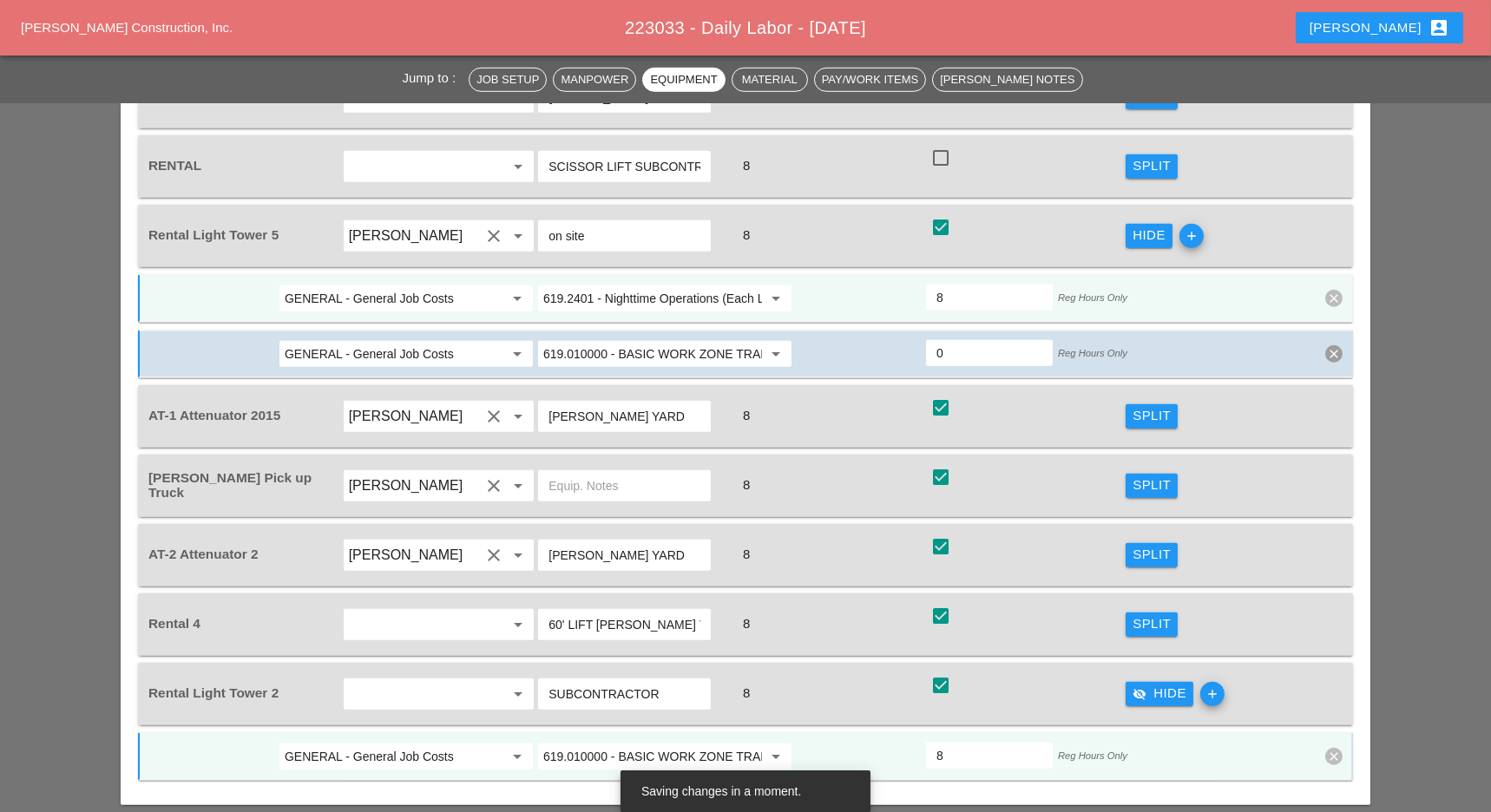
scroll to position [3238, 0]
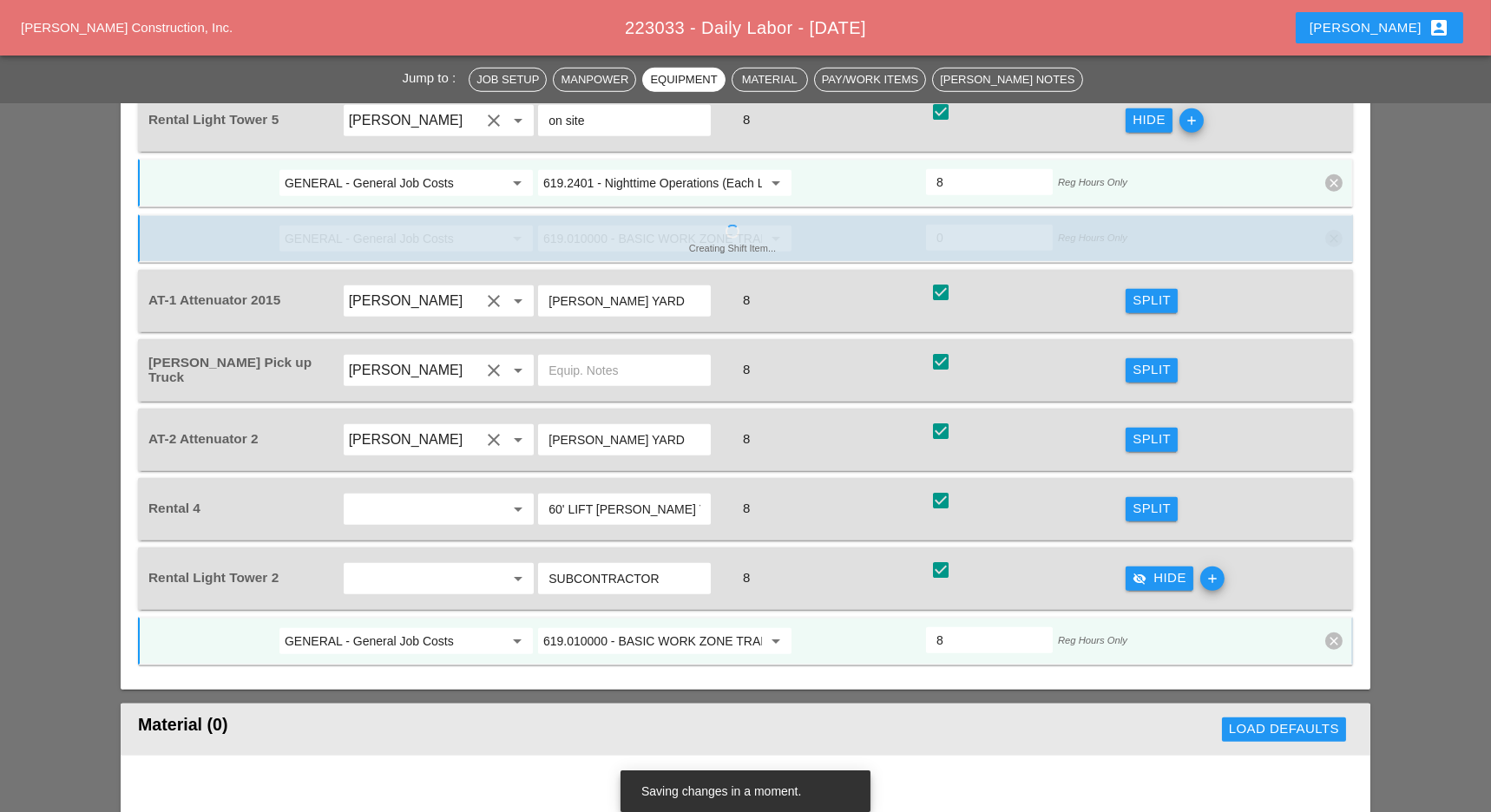
click at [671, 627] on input "619.010000 - BASIC WORK ZONE TRAFFIC CONTROL" at bounding box center [652, 641] width 219 height 28
paste input "2401 - Nighttime Operations (Each Location)"
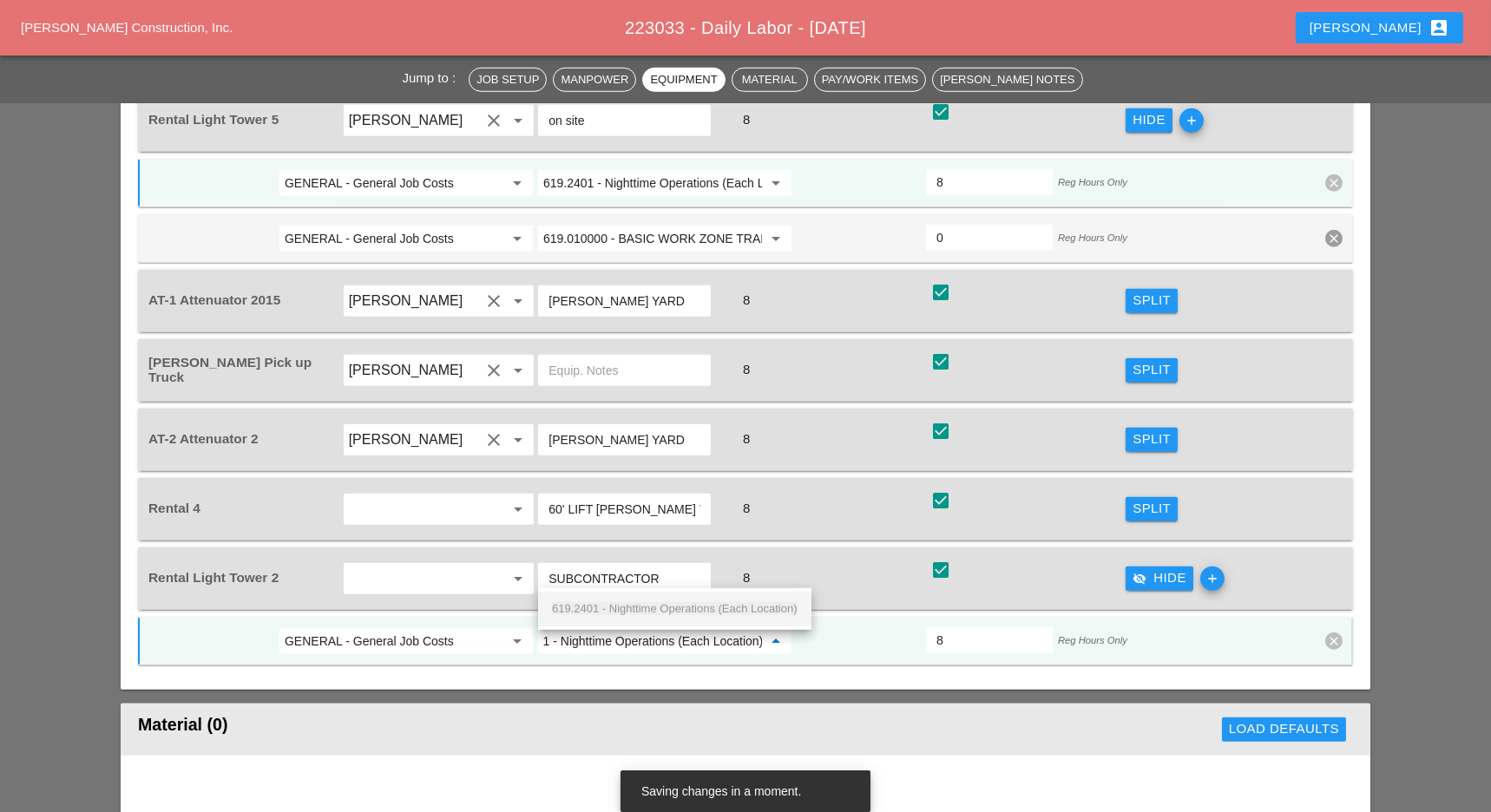
click at [661, 612] on span "619.2401 - Nighttime Operations (Each Location)" at bounding box center [674, 608] width 245 height 13
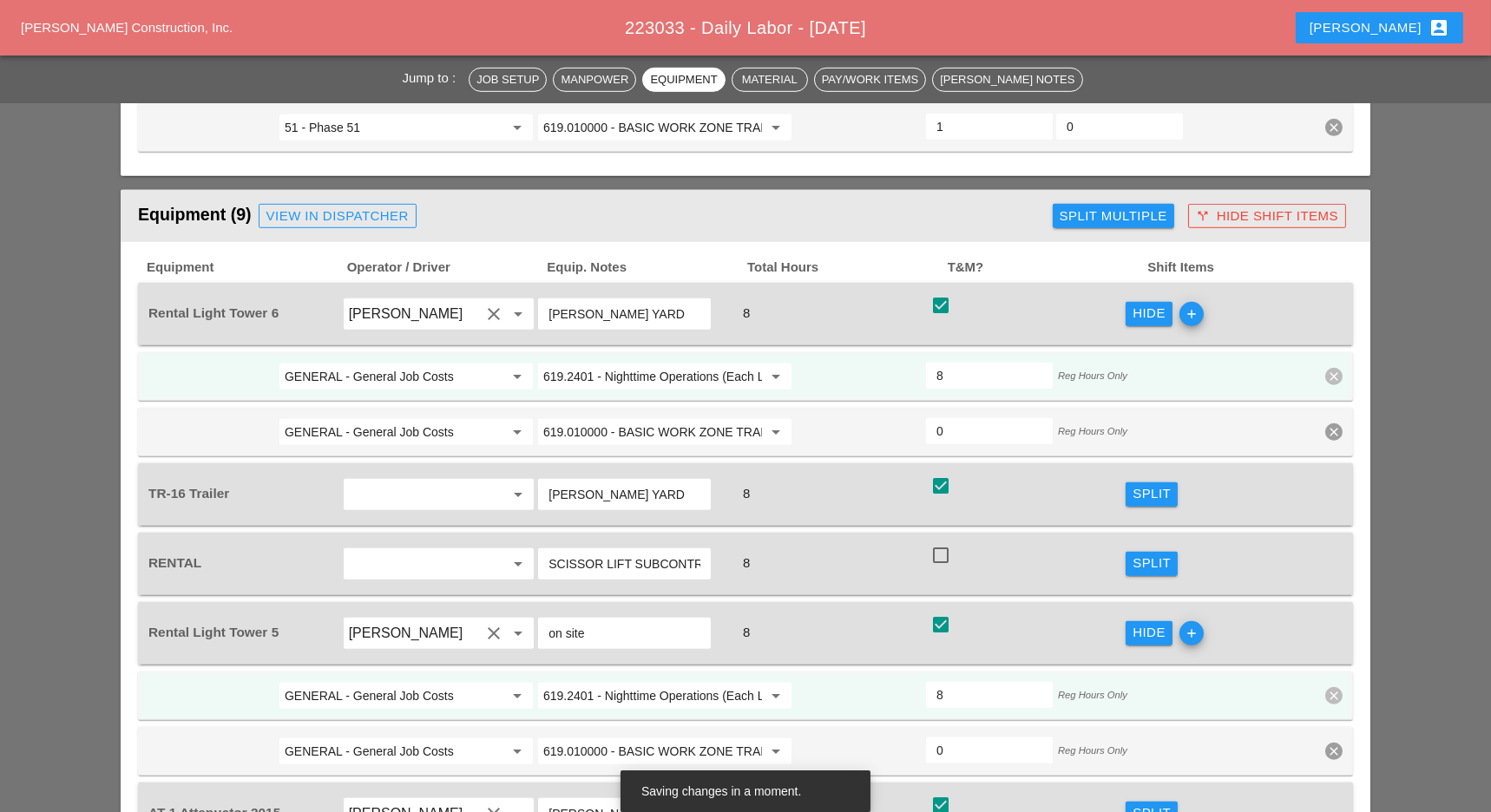
scroll to position [2659, 0]
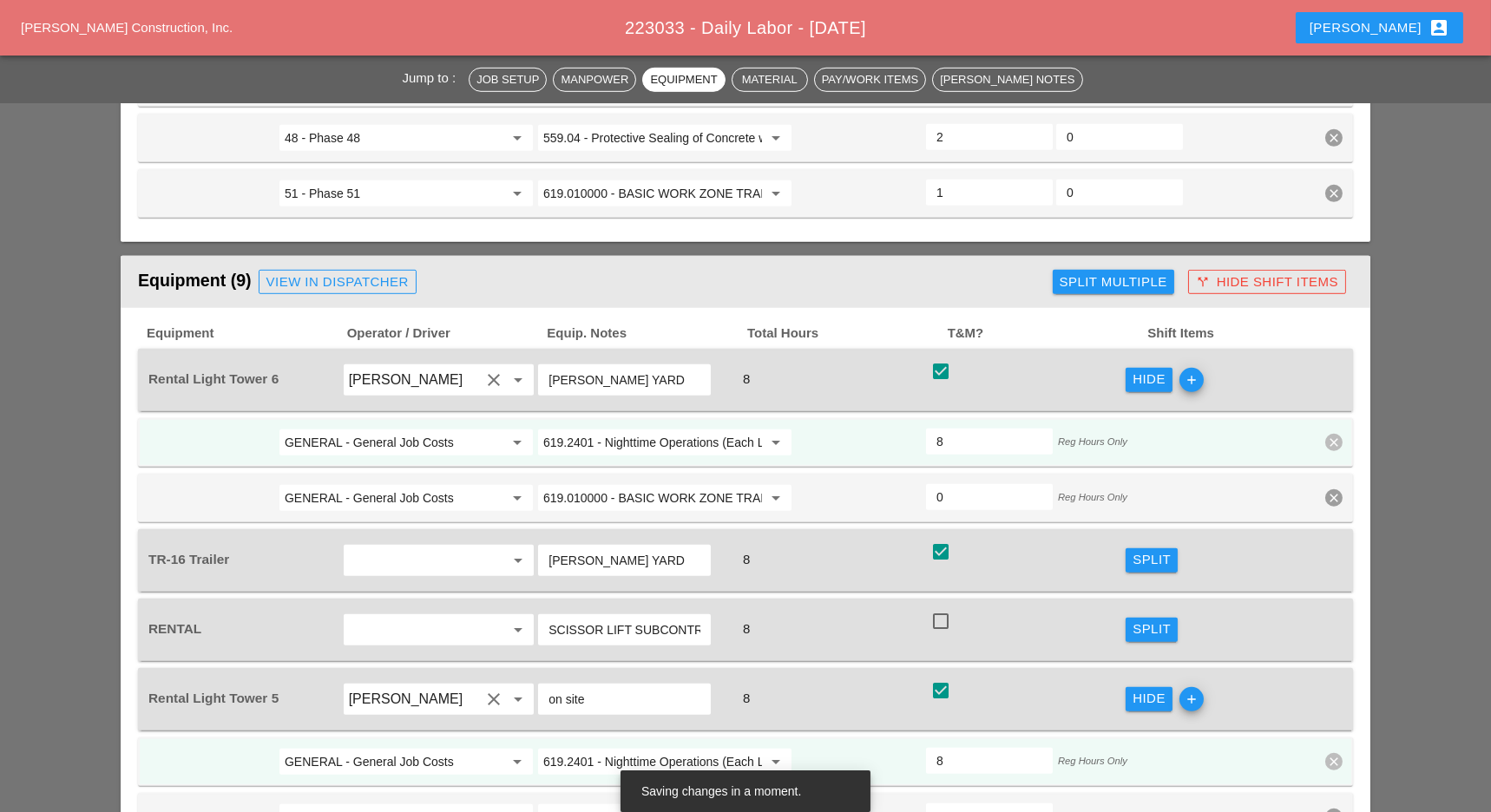
type input "619.2401 - Nighttime Operations (Each Location)"
click at [1093, 272] on div "Split Multiple" at bounding box center [1113, 282] width 108 height 20
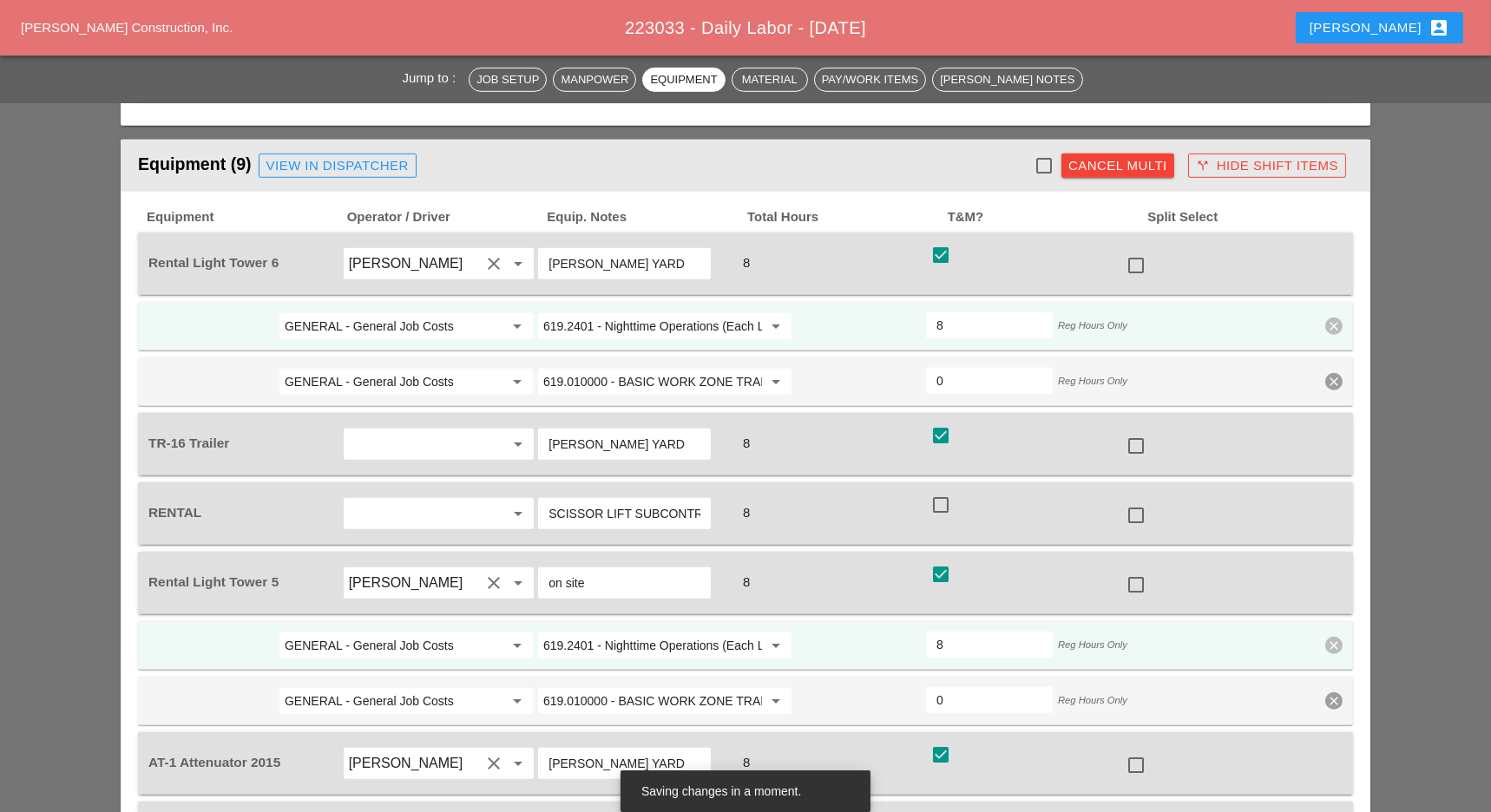
scroll to position [2891, 0]
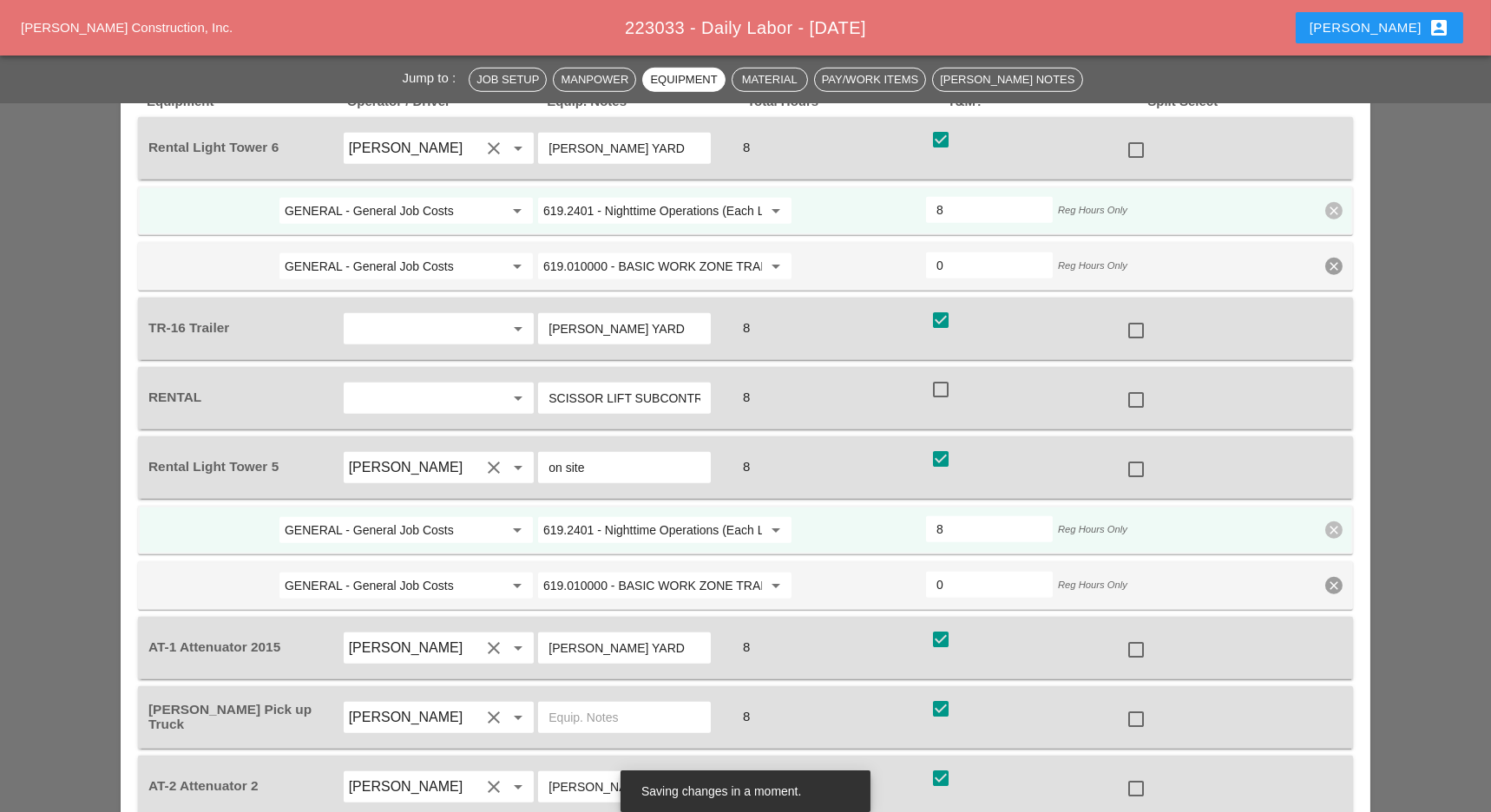
click at [1137, 316] on div at bounding box center [1136, 331] width 30 height 30
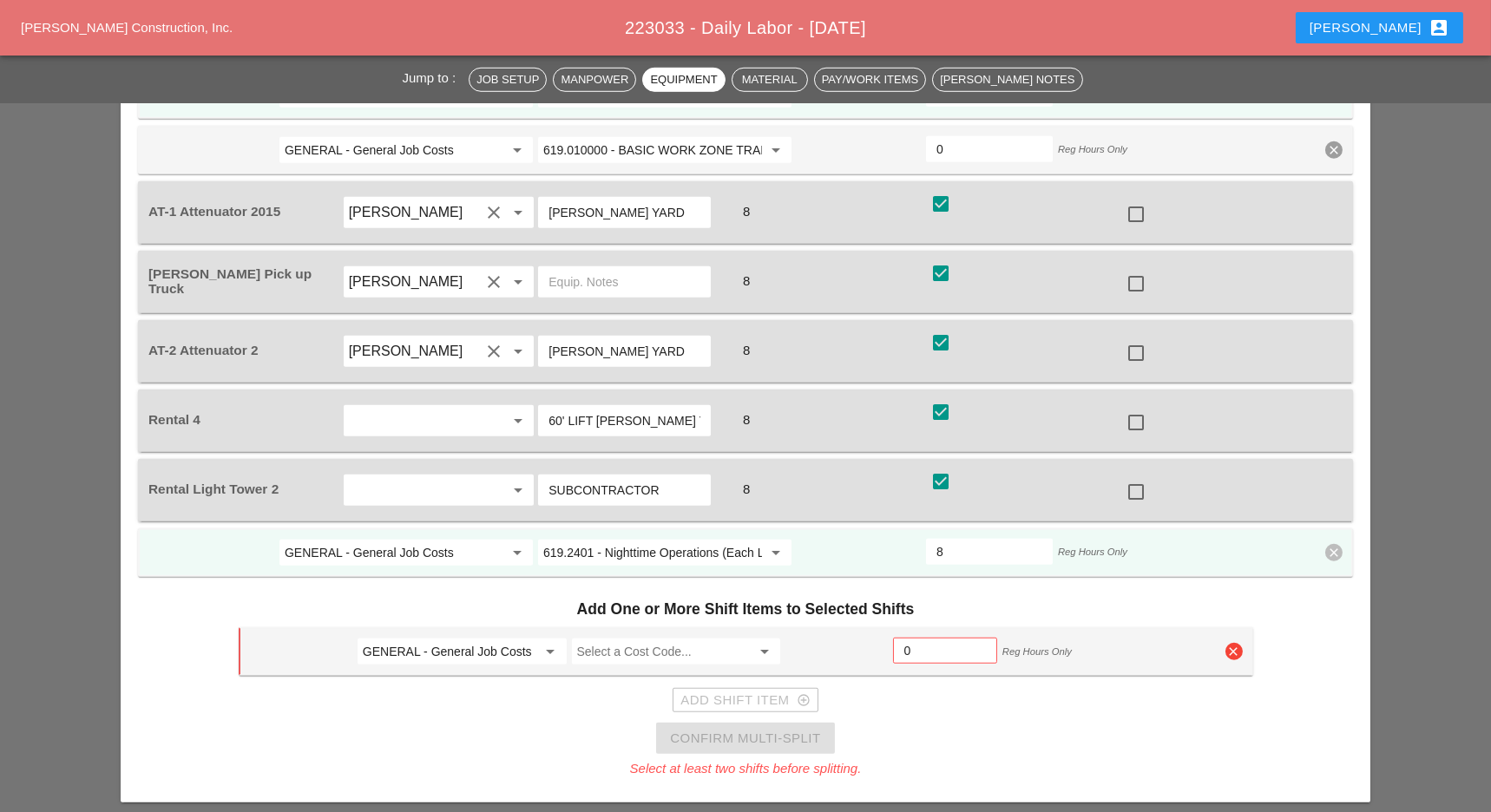
scroll to position [3353, 0]
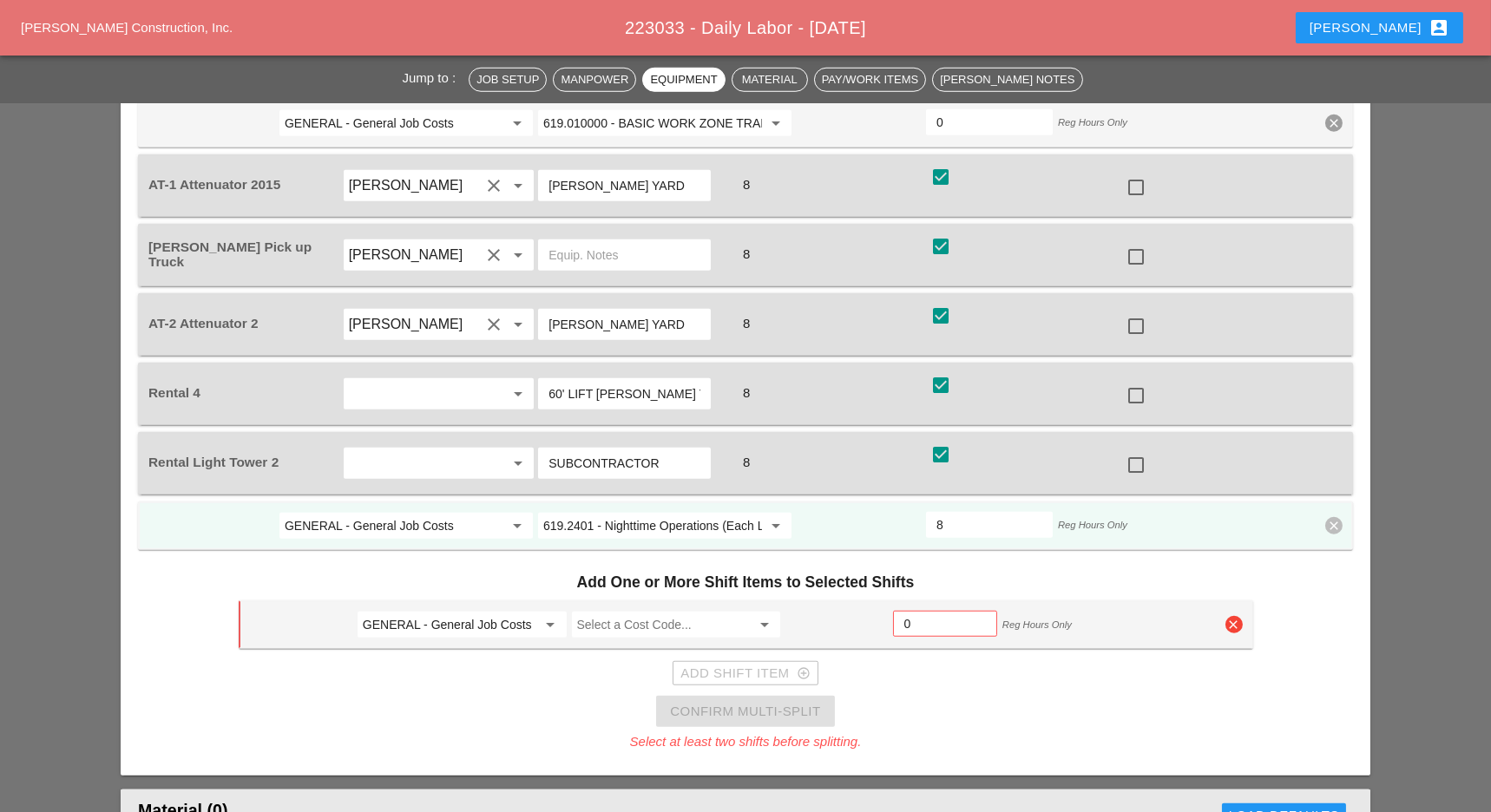
click at [1140, 381] on div at bounding box center [1136, 396] width 30 height 30
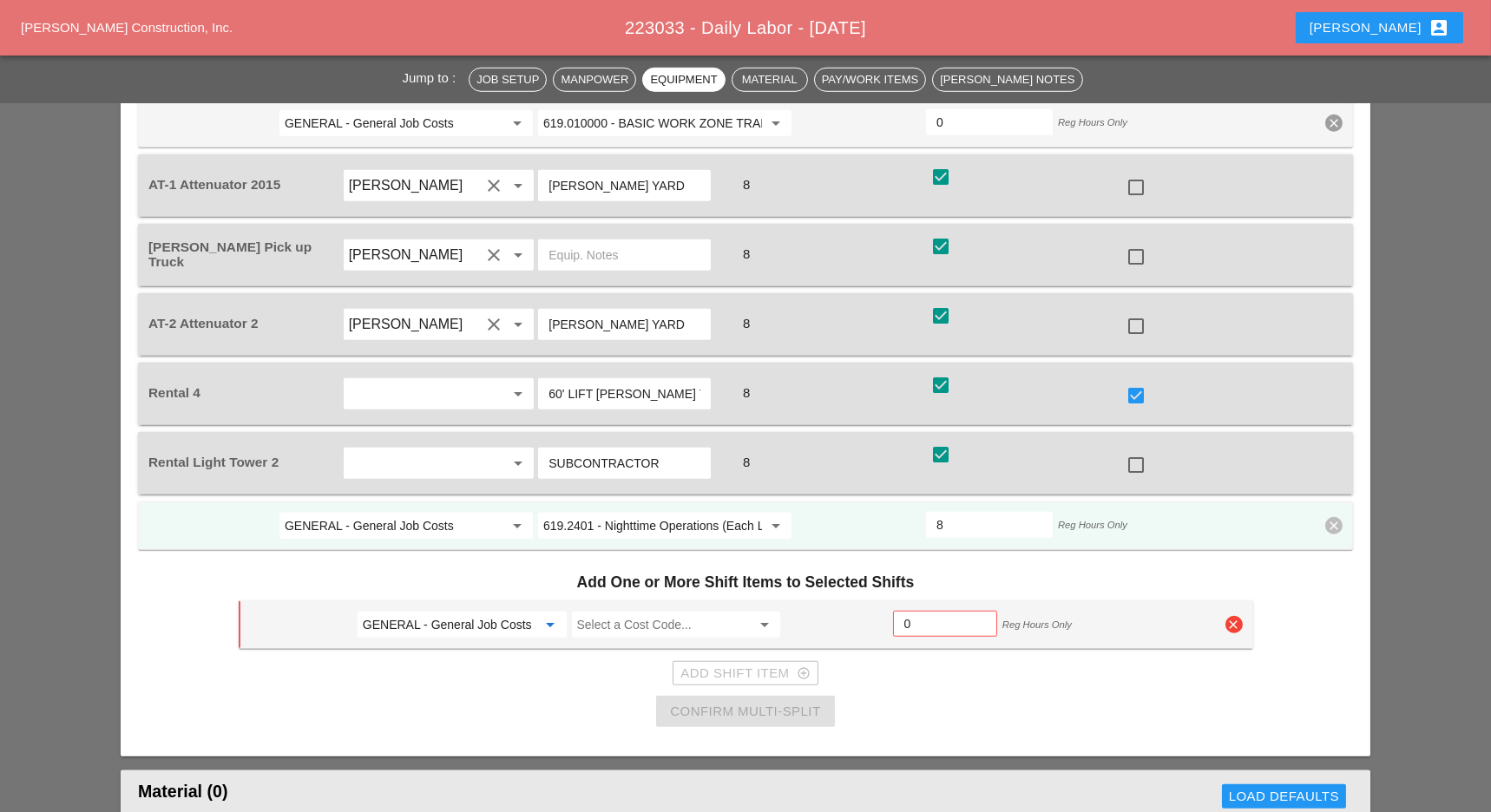
click at [496, 611] on input "GENERAL - General Job Costs" at bounding box center [449, 625] width 174 height 28
click at [447, 585] on div "51 - Phase 51" at bounding box center [461, 592] width 181 height 21
type input "51 - Phase 51"
click at [616, 611] on input "Select a Cost Code..." at bounding box center [664, 625] width 174 height 28
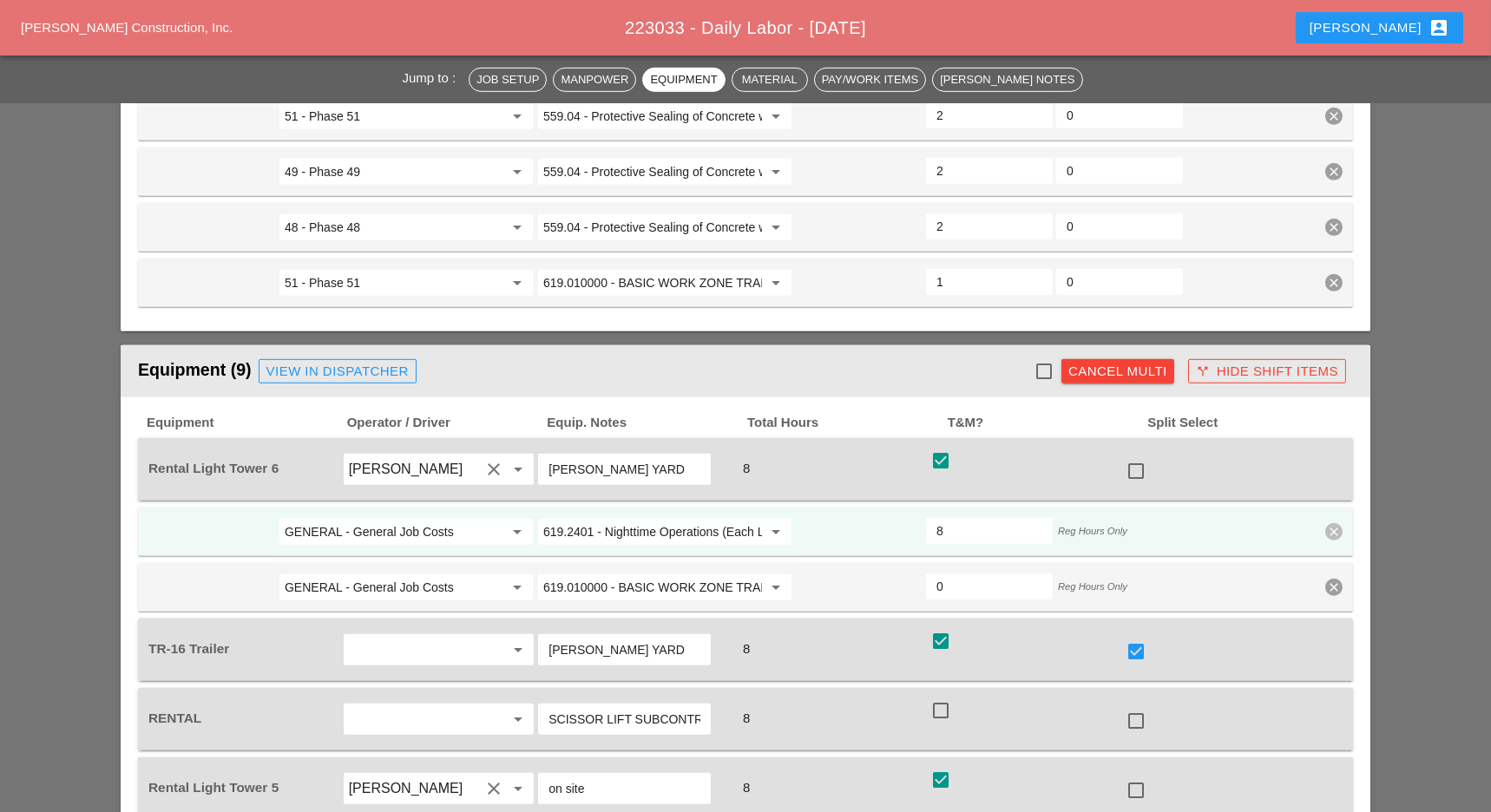
scroll to position [2544, 0]
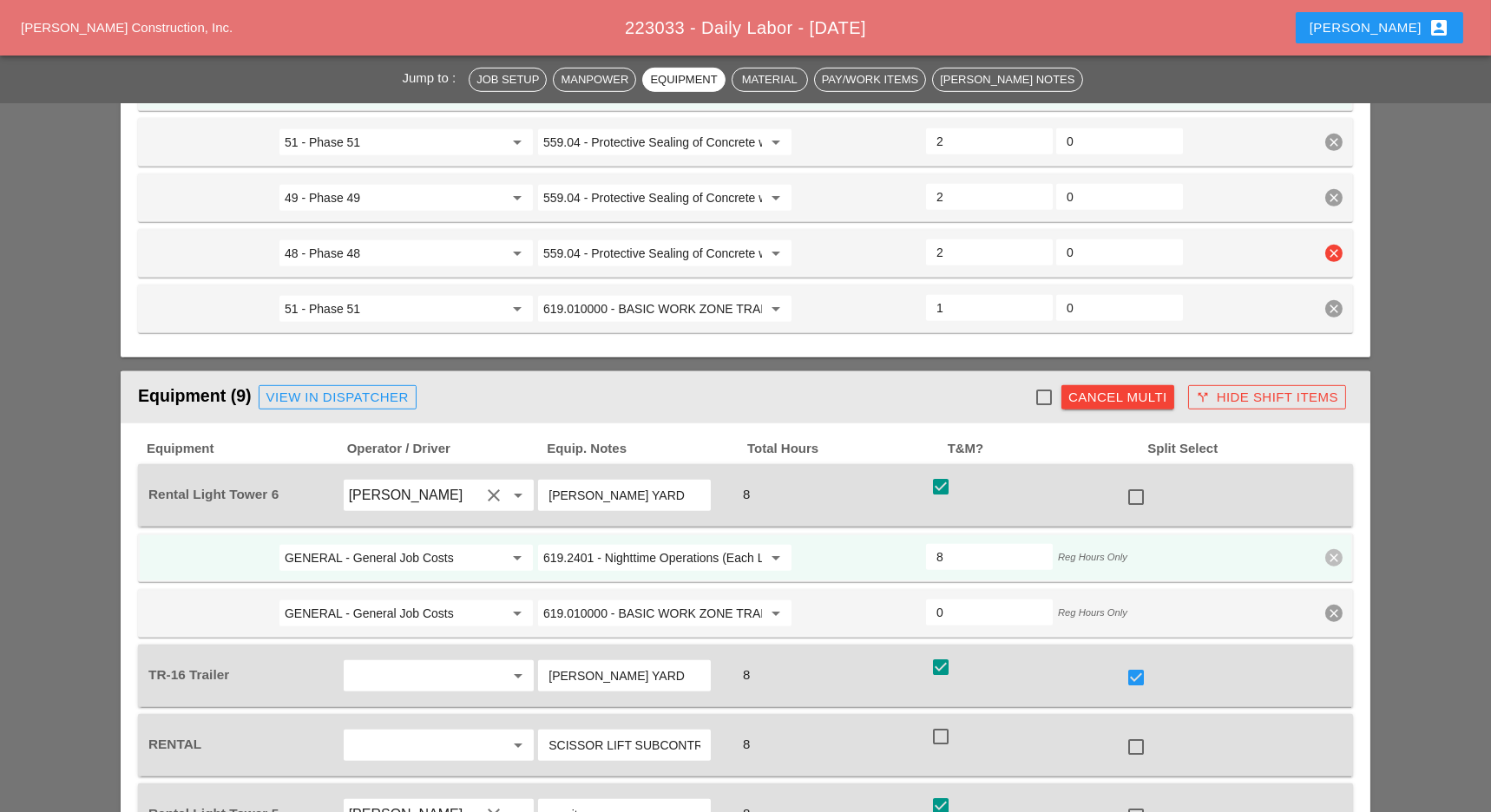
click at [658, 240] on input "559.04 - Protective Sealing of Concrete with Coating Type Protective Sealer" at bounding box center [652, 254] width 219 height 28
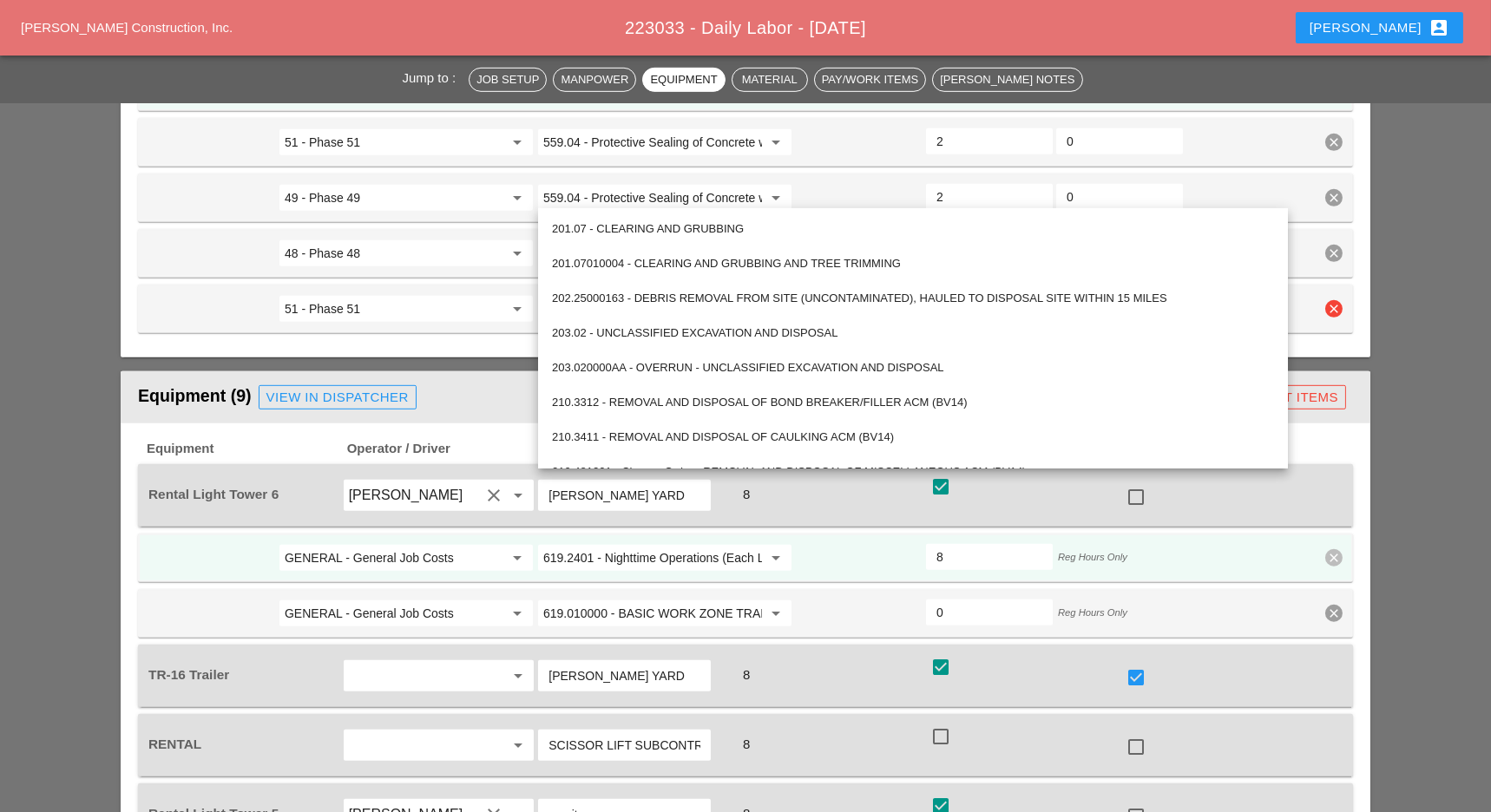
click at [454, 293] on div "51 - Phase 51 arrow_drop_down" at bounding box center [405, 309] width 258 height 32
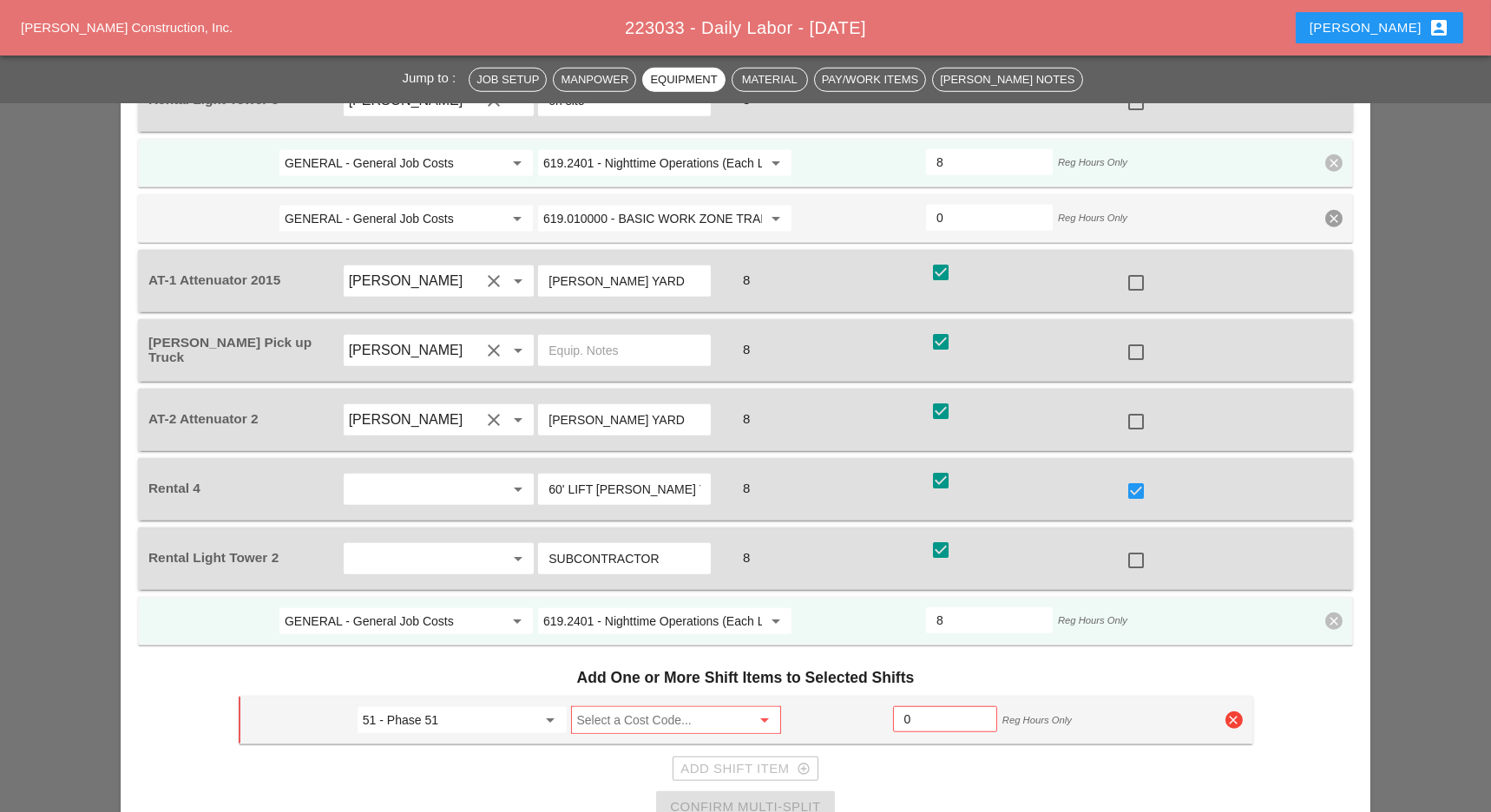
scroll to position [3469, 0]
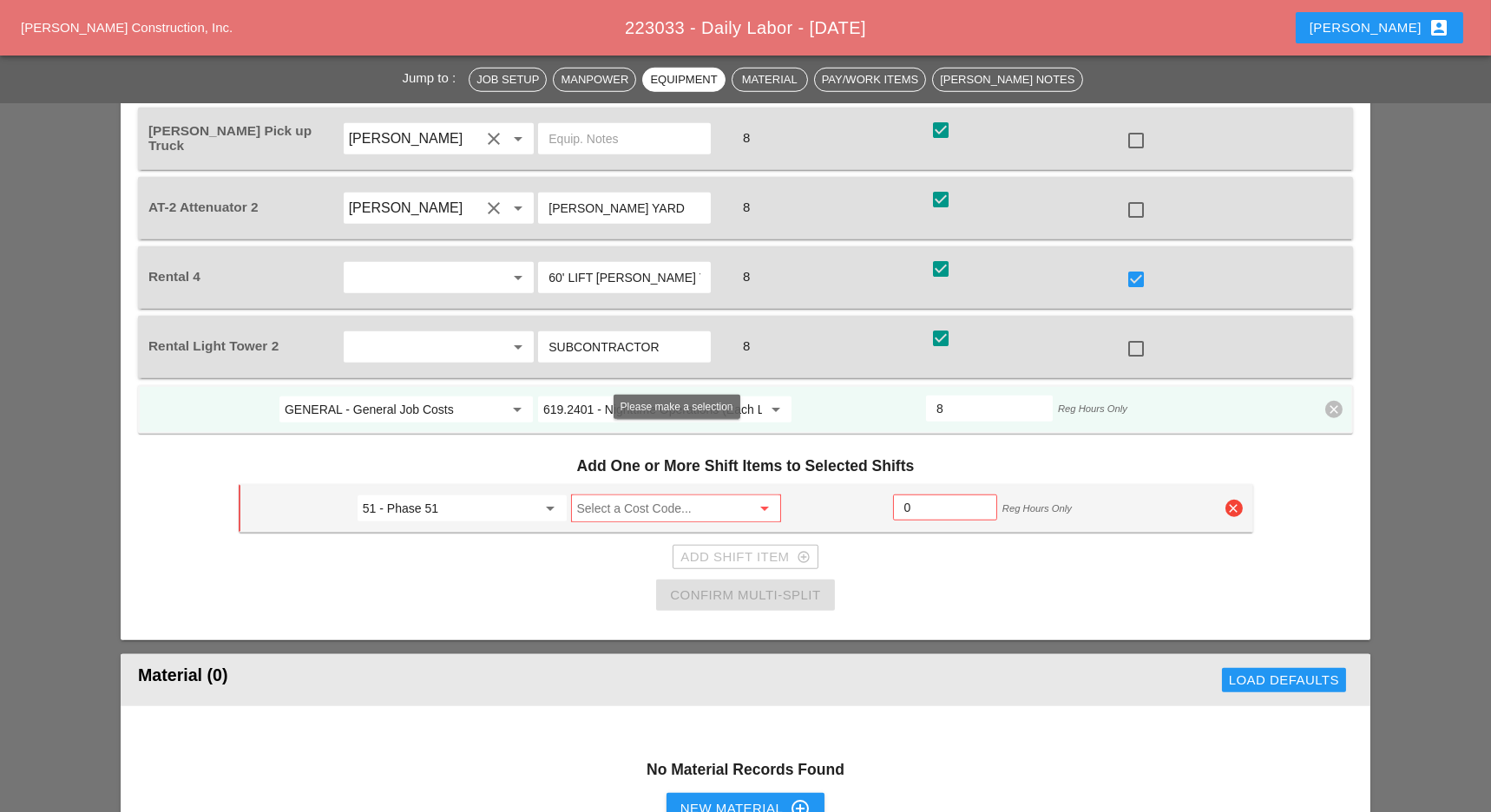
click at [613, 494] on input "Select a Cost Code..." at bounding box center [664, 508] width 174 height 28
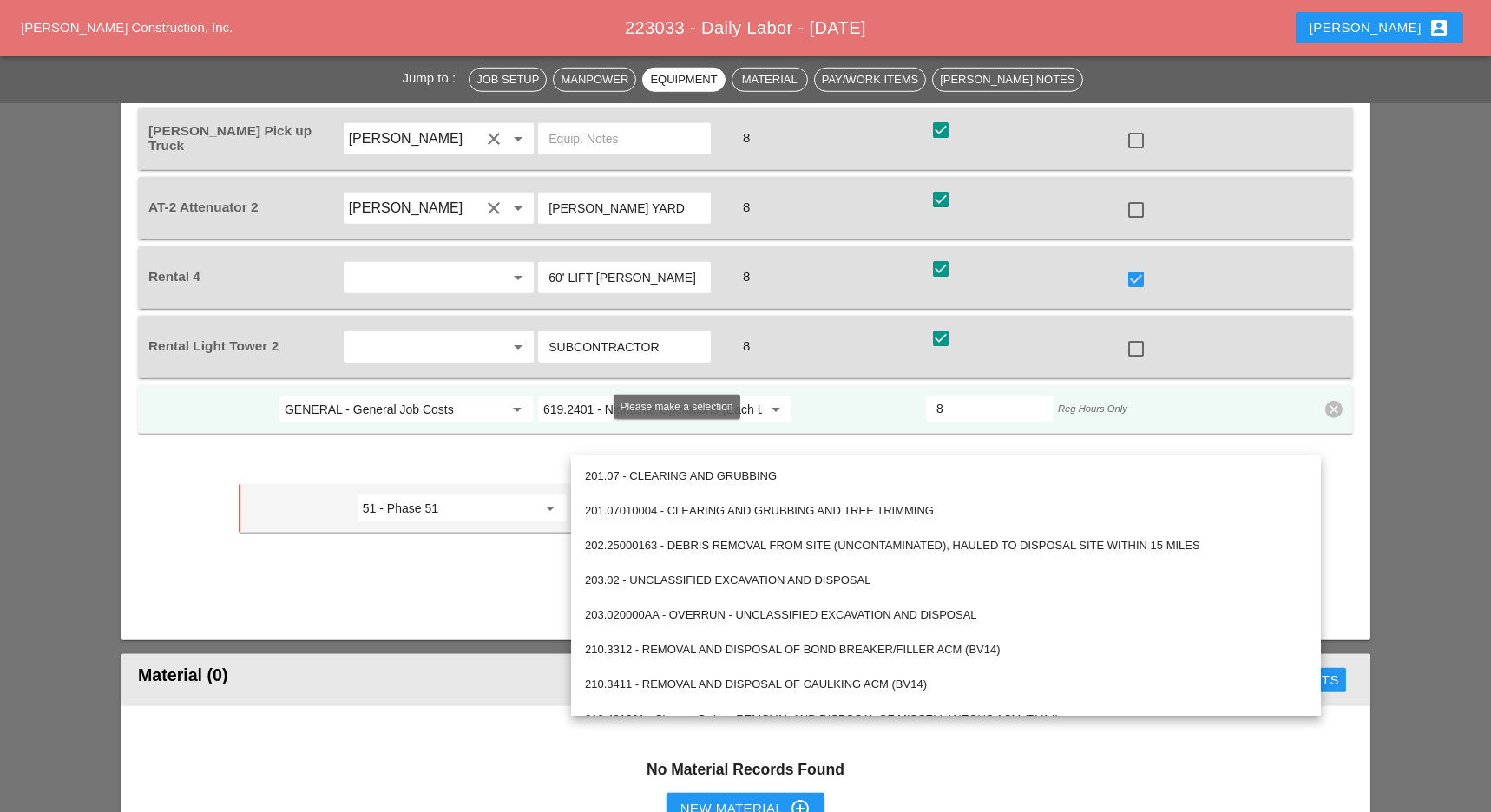
paste input "559.04 - Protective Sealing of Concrete with Coating Type Protective Sealer"
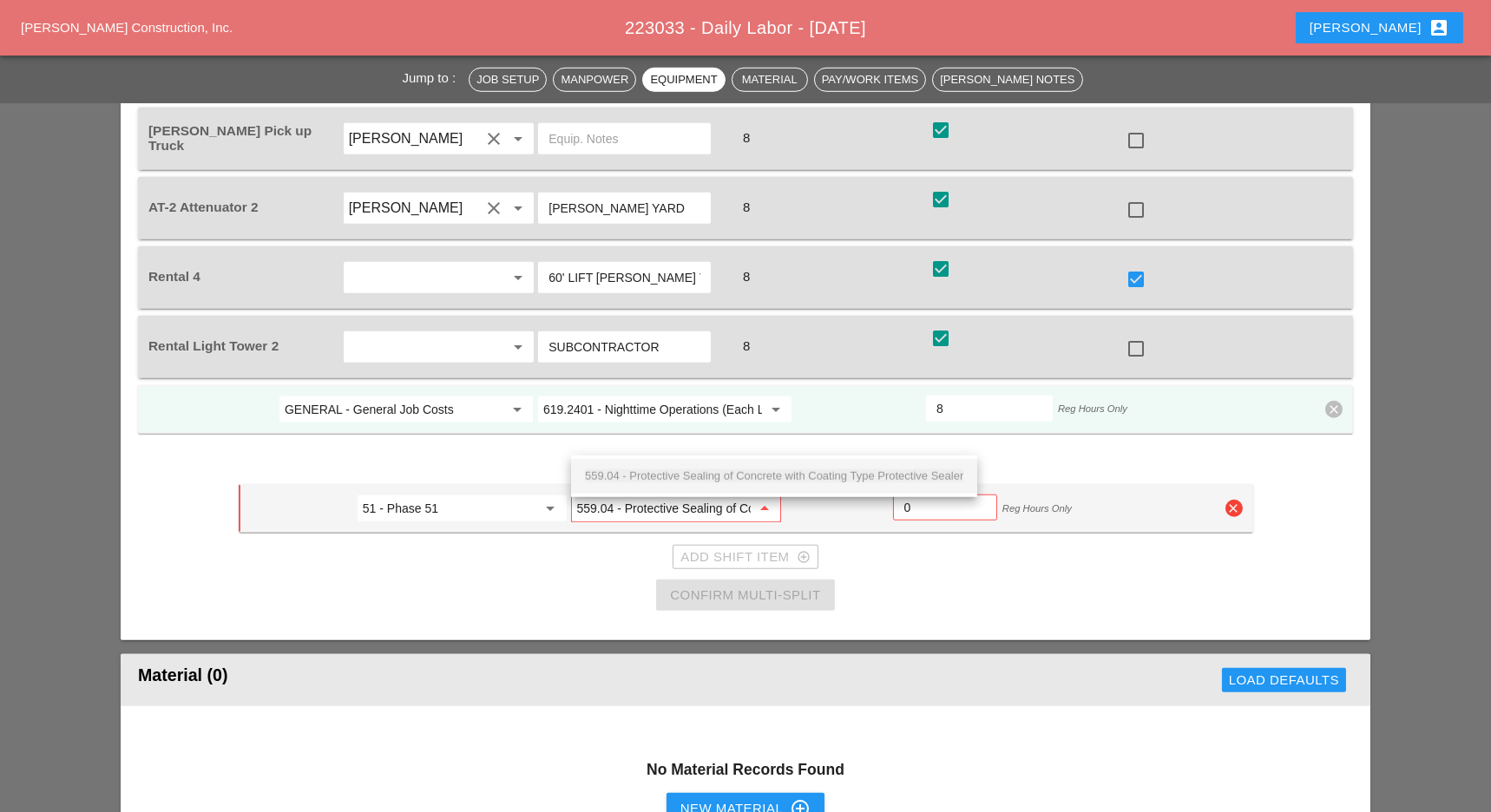
scroll to position [0, 233]
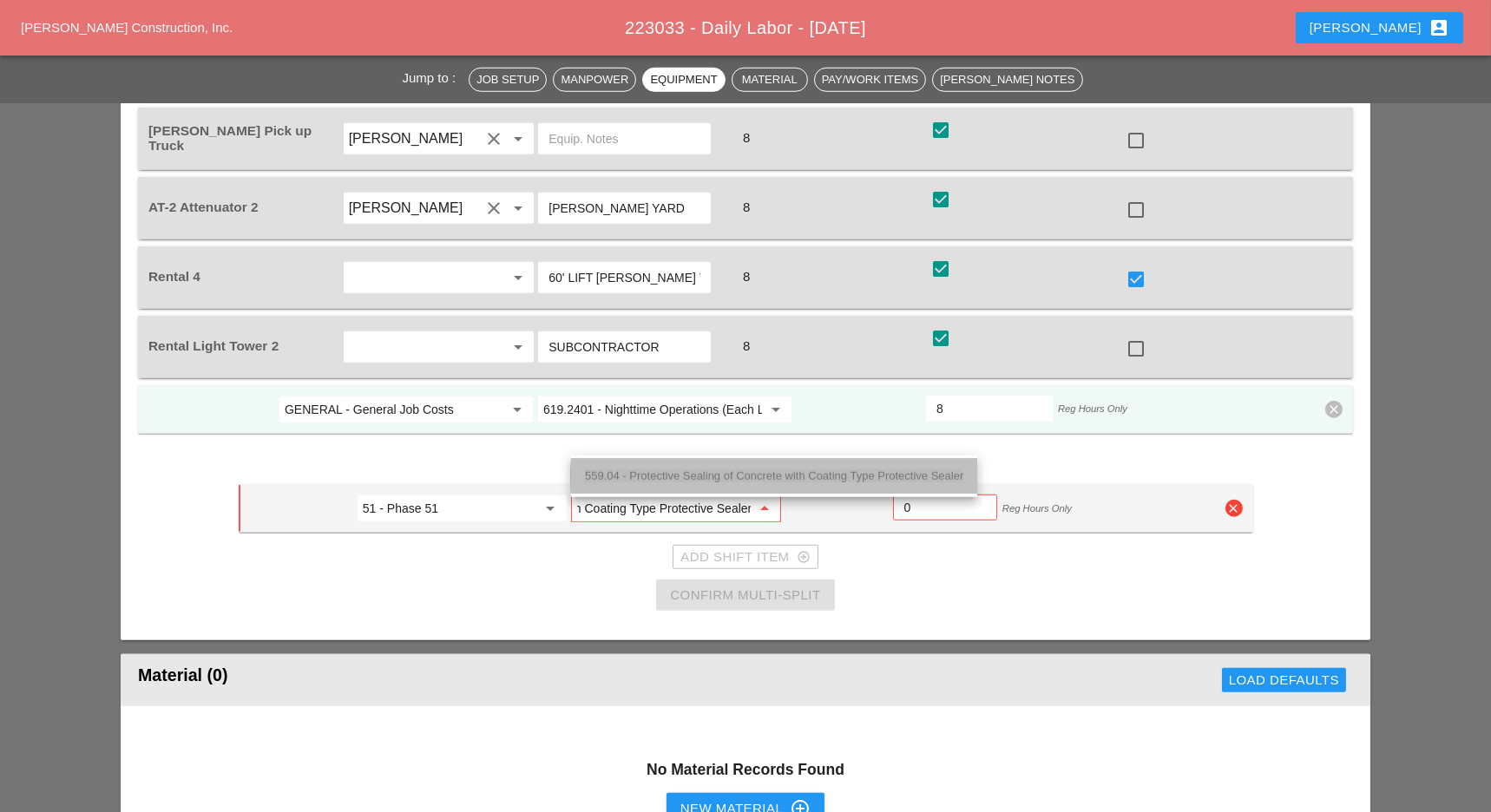
click at [637, 472] on span "559.04 - Protective Sealing of Concrete with Coating Type Protective Sealer" at bounding box center [774, 475] width 378 height 13
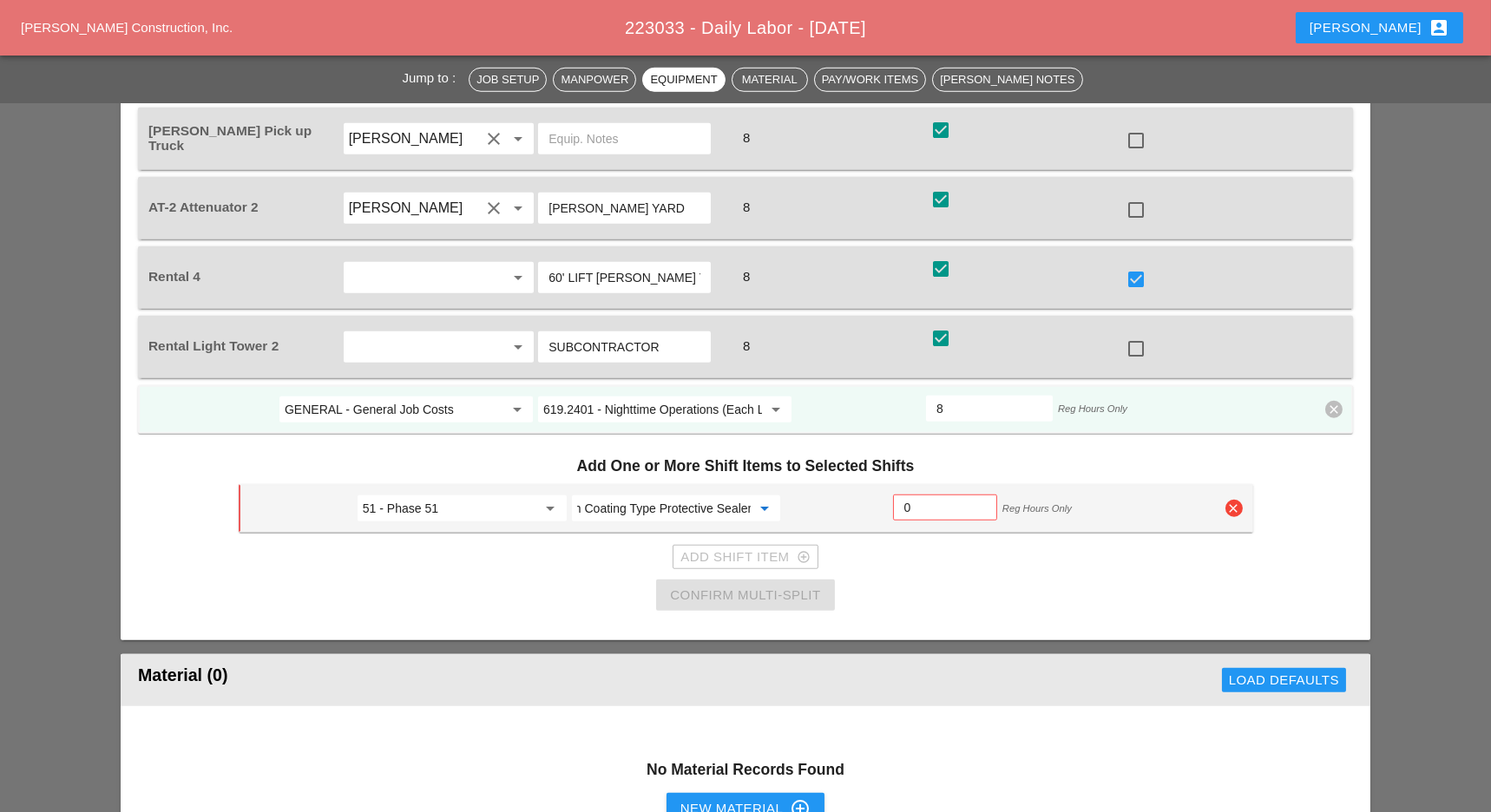
type input "559.04 - Protective Sealing of Concrete with Coating Type Protective Sealer"
click at [912, 494] on input "0" at bounding box center [945, 508] width 81 height 28
type input "2"
click at [769, 547] on div "Add Shift Item add_circle_outline" at bounding box center [745, 556] width 130 height 20
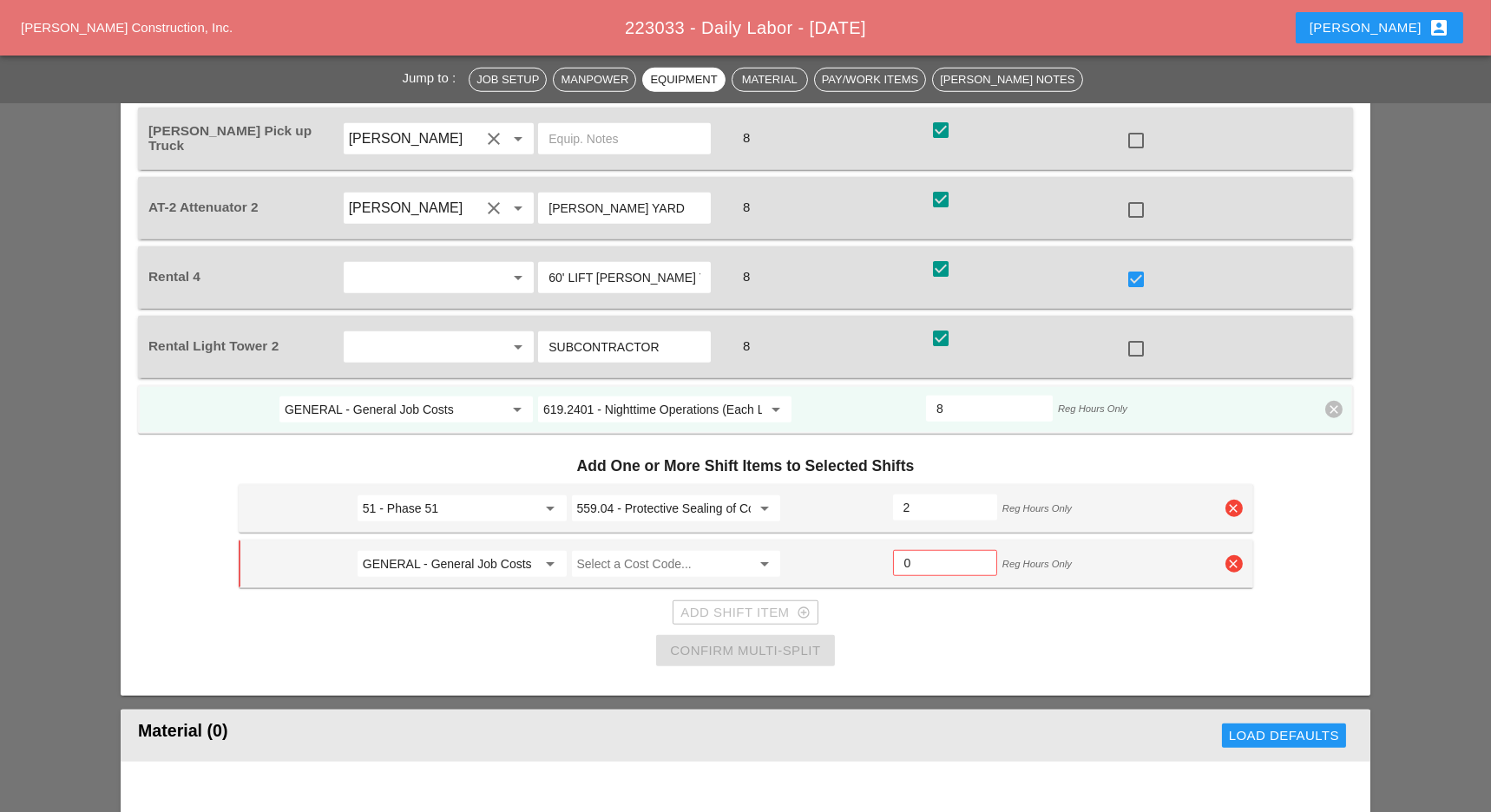
click at [426, 550] on input "GENERAL - General Job Costs" at bounding box center [449, 564] width 174 height 28
click at [433, 528] on div "49 - Phase 49" at bounding box center [461, 531] width 181 height 21
type input "49 - Phase 49"
click at [674, 550] on input "Select a Cost Code..." at bounding box center [664, 564] width 174 height 28
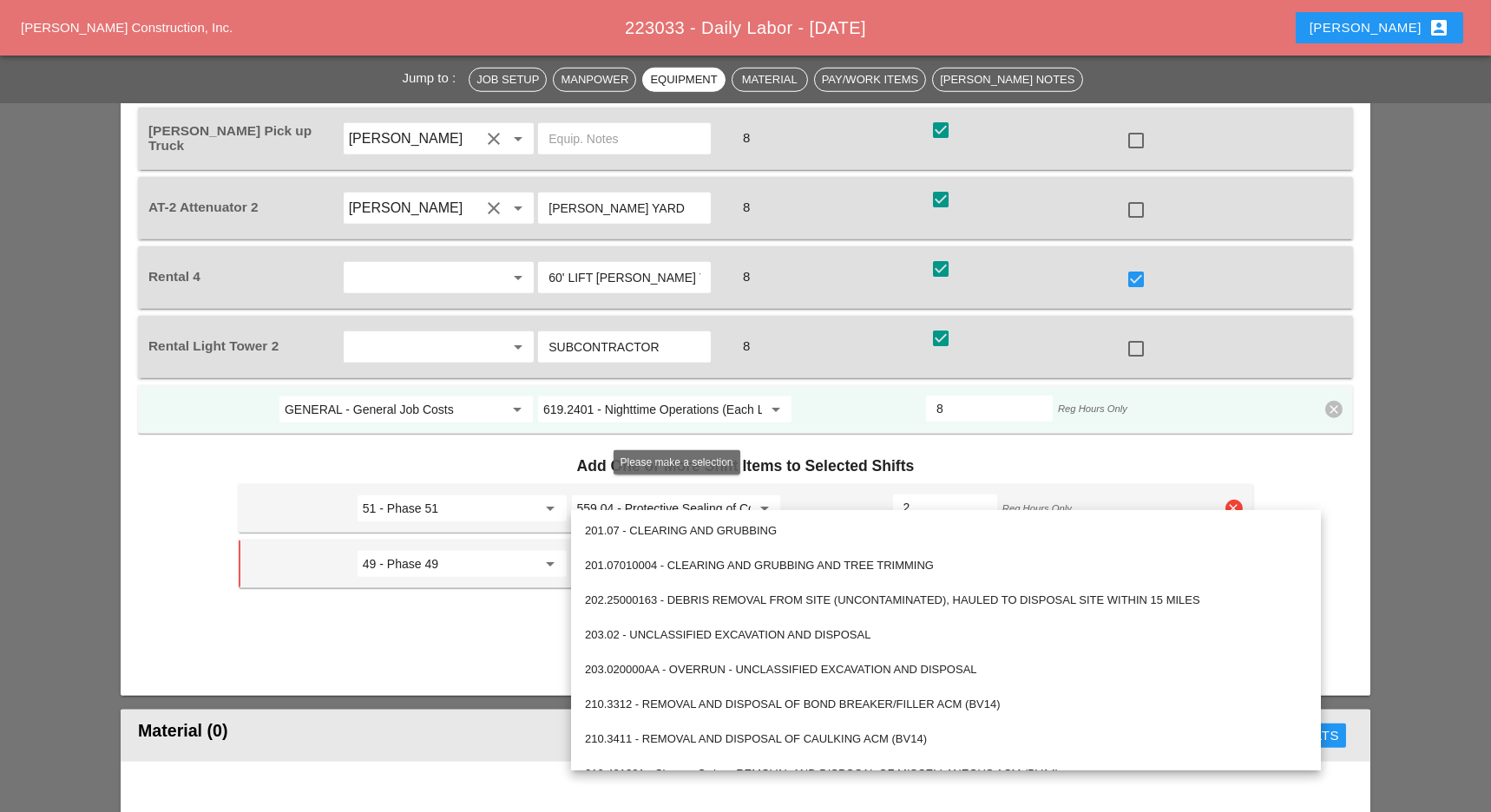
paste input "559.04 - Protective Sealing of Concrete with Coating Type Protective Sealer"
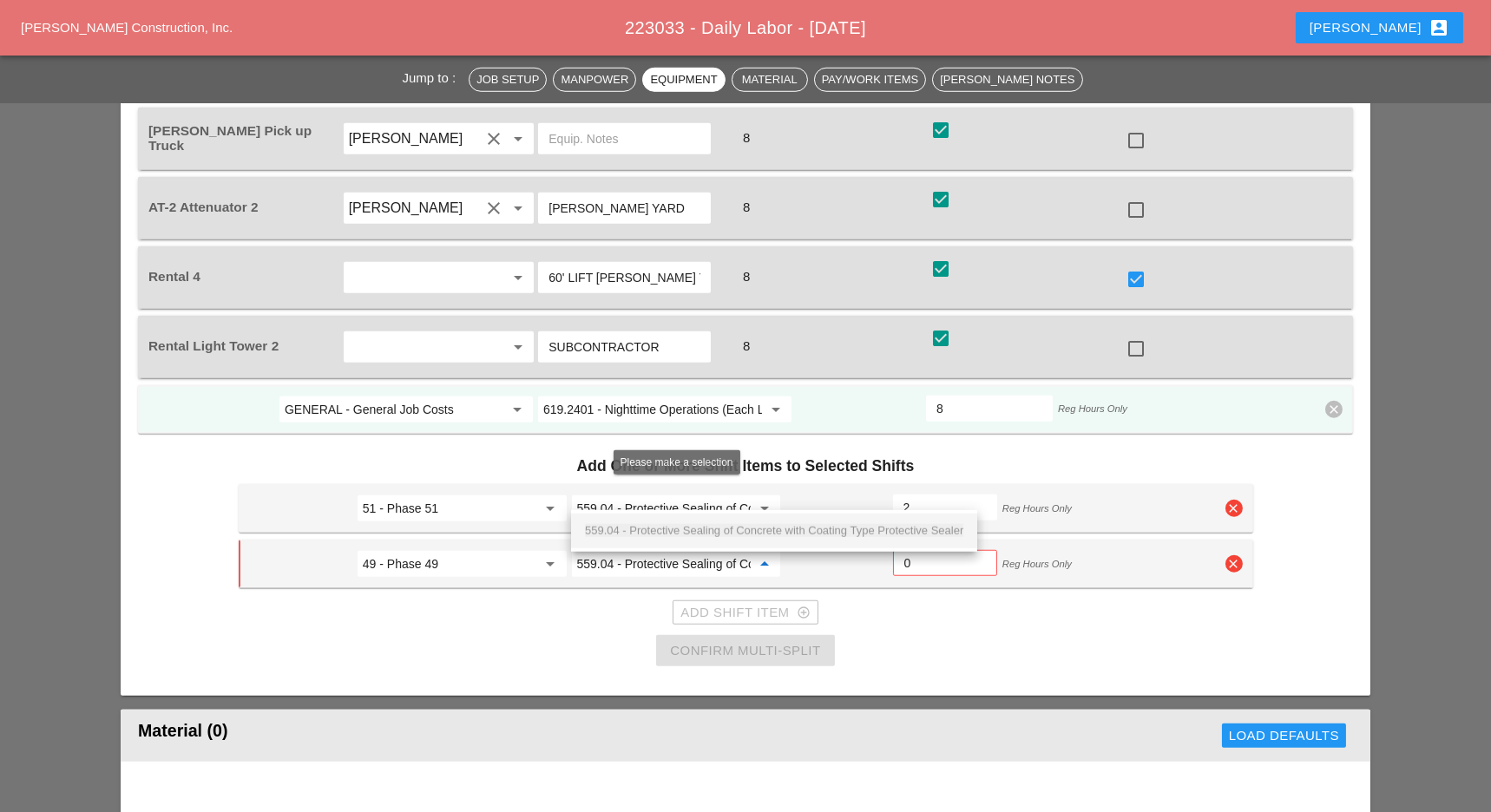
scroll to position [0, 233]
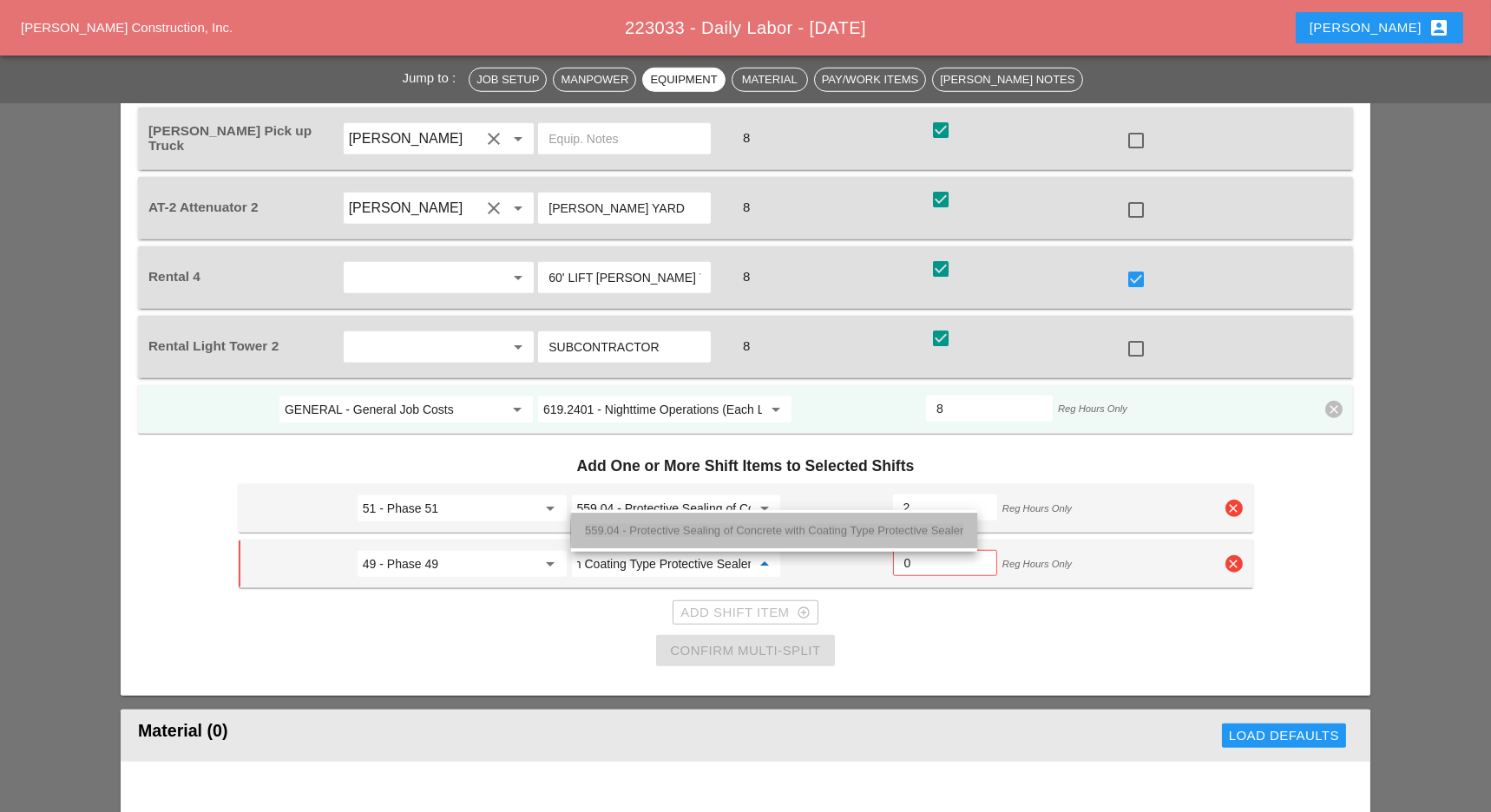
drag, startPoint x: 719, startPoint y: 528, endPoint x: 815, endPoint y: 483, distance: 106.0
click at [720, 528] on span "559.04 - Protective Sealing of Concrete with Coating Type Protective Sealer" at bounding box center [774, 530] width 378 height 13
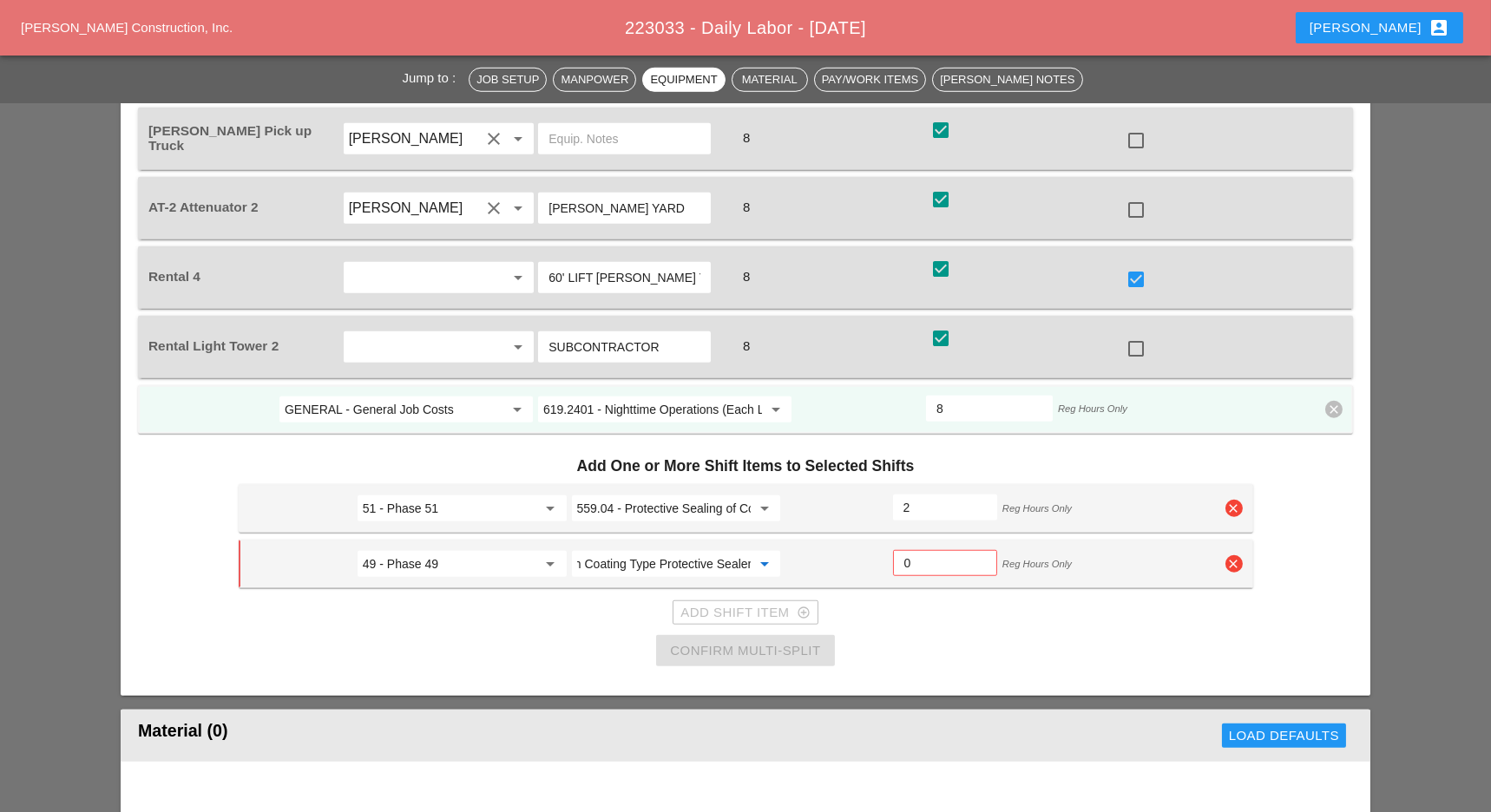
type input "559.04 - Protective Sealing of Concrete with Coating Type Protective Sealer"
click at [922, 549] on input "0" at bounding box center [945, 563] width 81 height 28
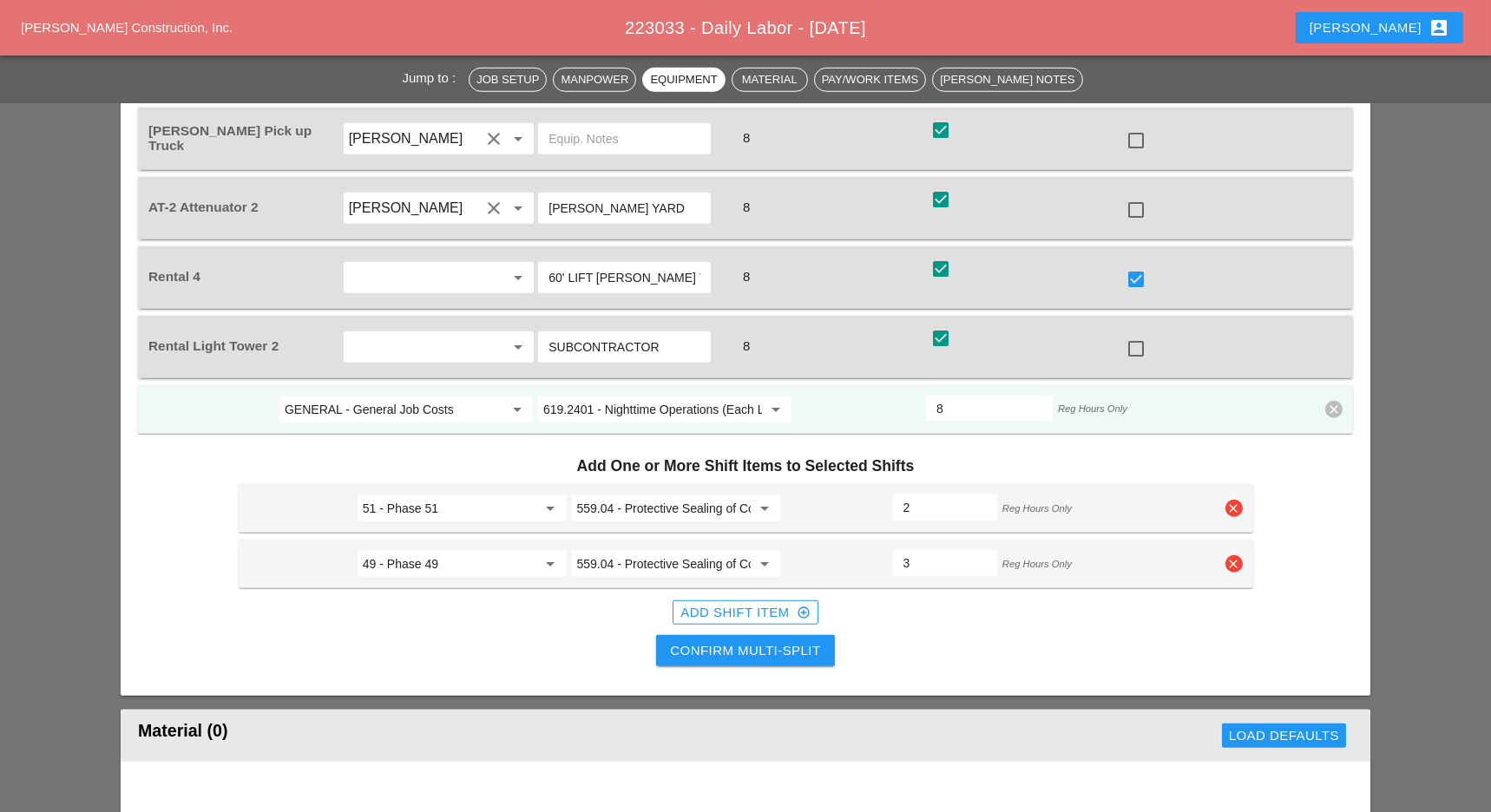
type input "3"
click at [920, 494] on input "2" at bounding box center [945, 508] width 83 height 28
drag, startPoint x: 925, startPoint y: 443, endPoint x: 902, endPoint y: 443, distance: 23.0
click at [902, 494] on div "23" at bounding box center [945, 508] width 104 height 26
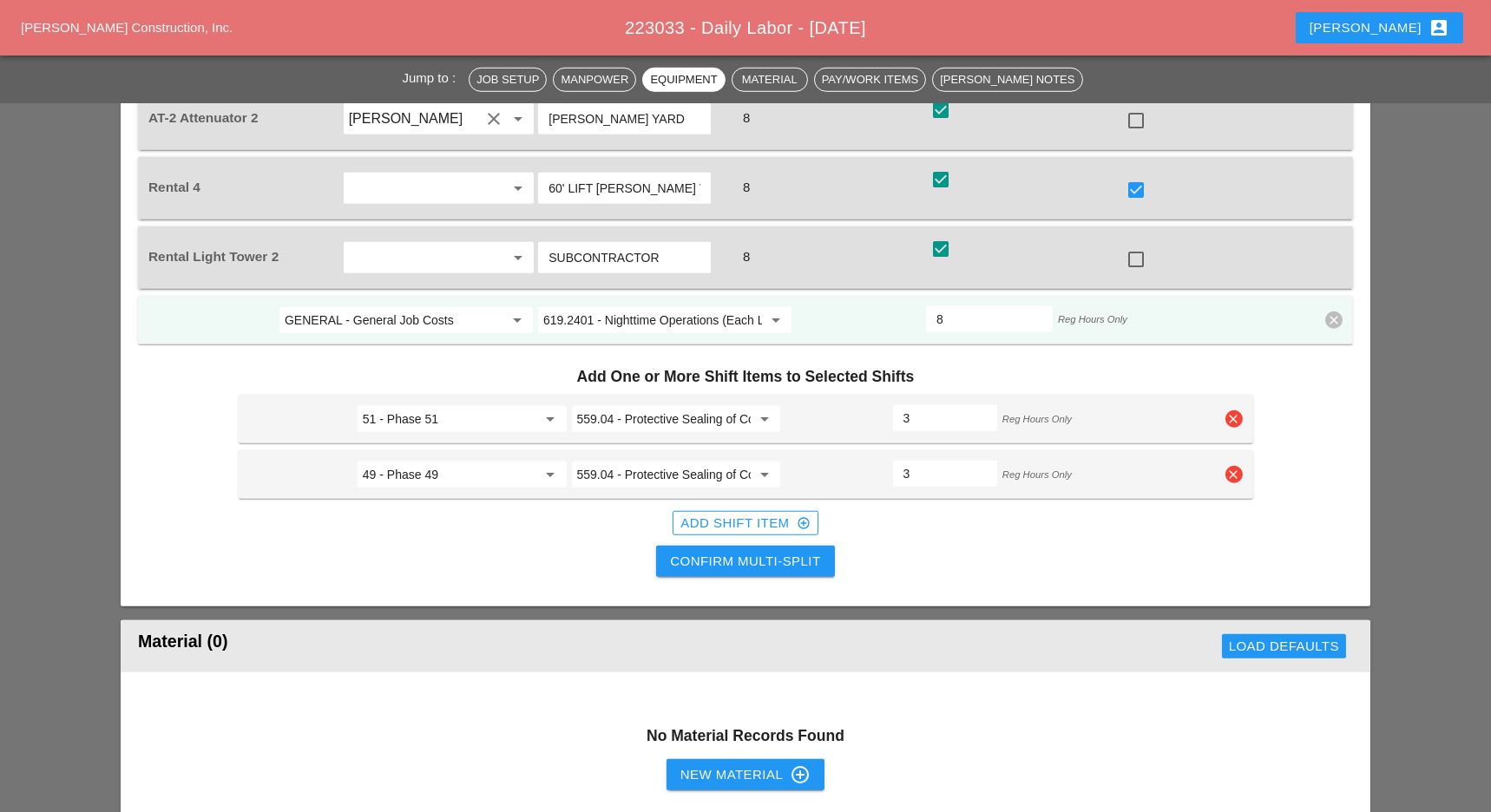
scroll to position [3584, 0]
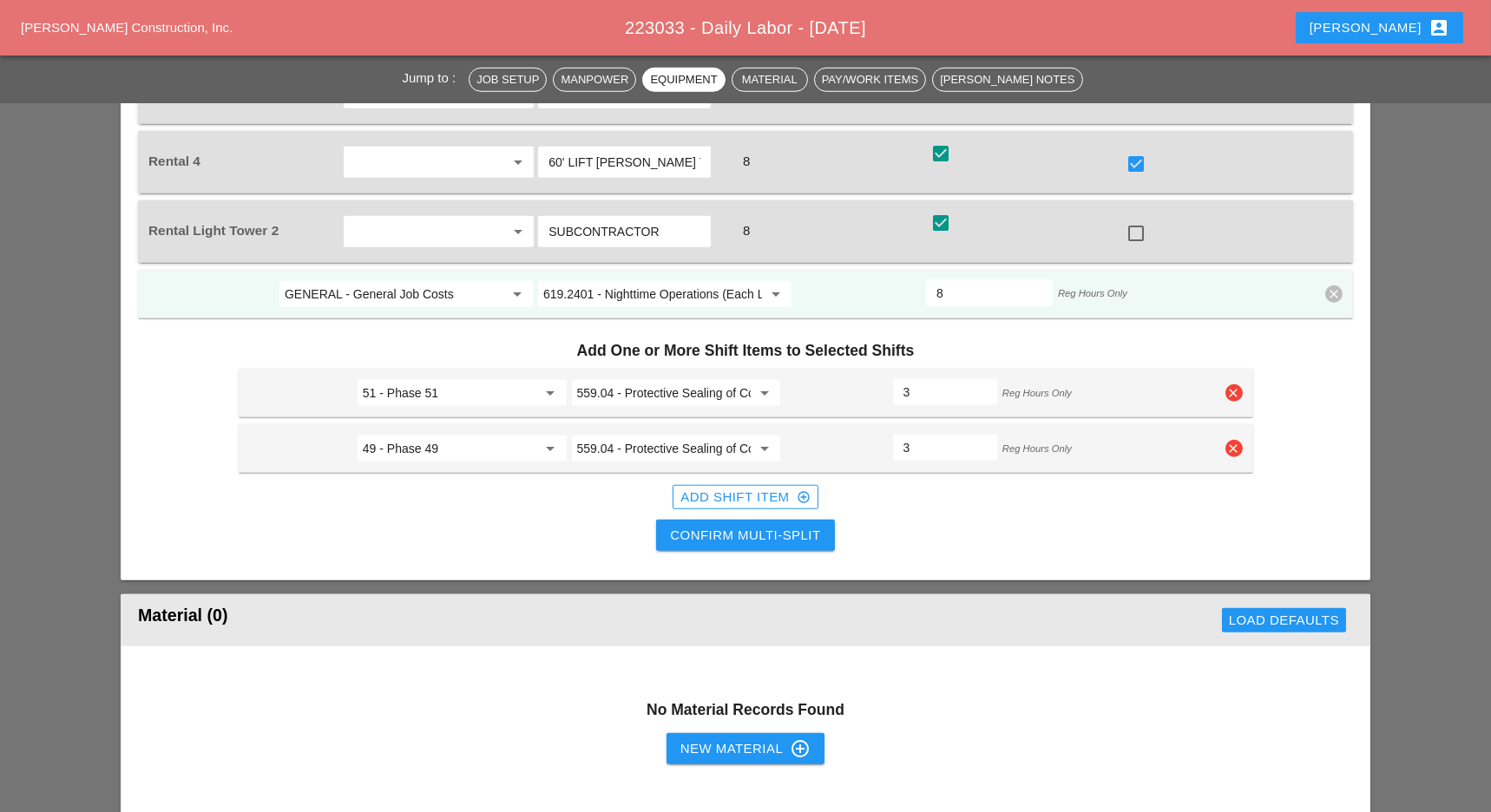
type input "3"
click at [737, 487] on div "Add Shift Item add_circle_outline" at bounding box center [745, 497] width 130 height 20
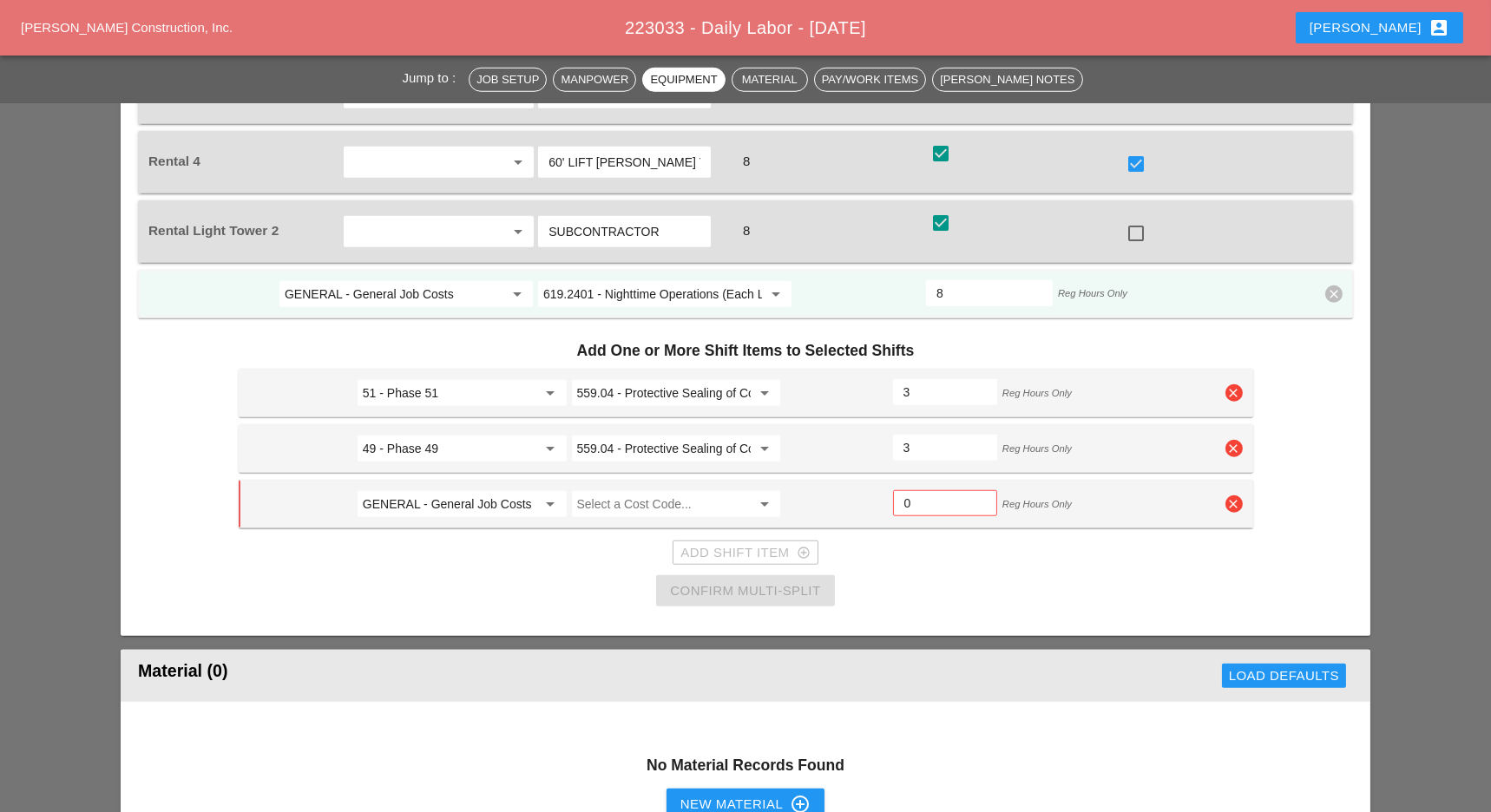
click at [455, 490] on input "GENERAL - General Job Costs" at bounding box center [449, 504] width 174 height 28
drag, startPoint x: 430, startPoint y: 472, endPoint x: 454, endPoint y: 469, distance: 24.2
click at [431, 472] on div "48 - Phase 48" at bounding box center [461, 470] width 181 height 21
type input "48 - Phase 48"
click at [633, 490] on input "Select a Cost Code..." at bounding box center [664, 504] width 174 height 28
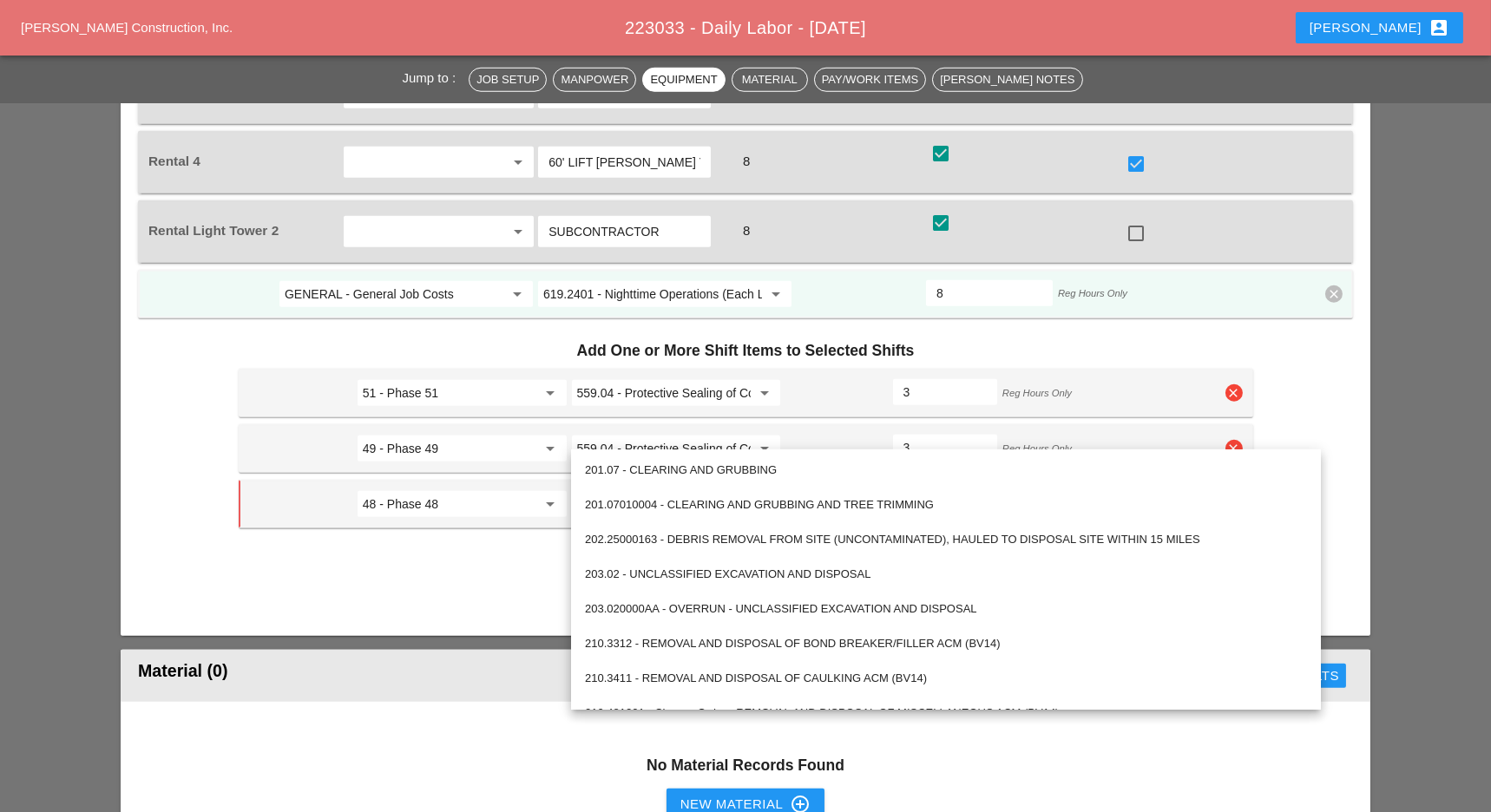
paste input "559.04 - Protective Sealing of Concrete with Coating Type Protective Sealer"
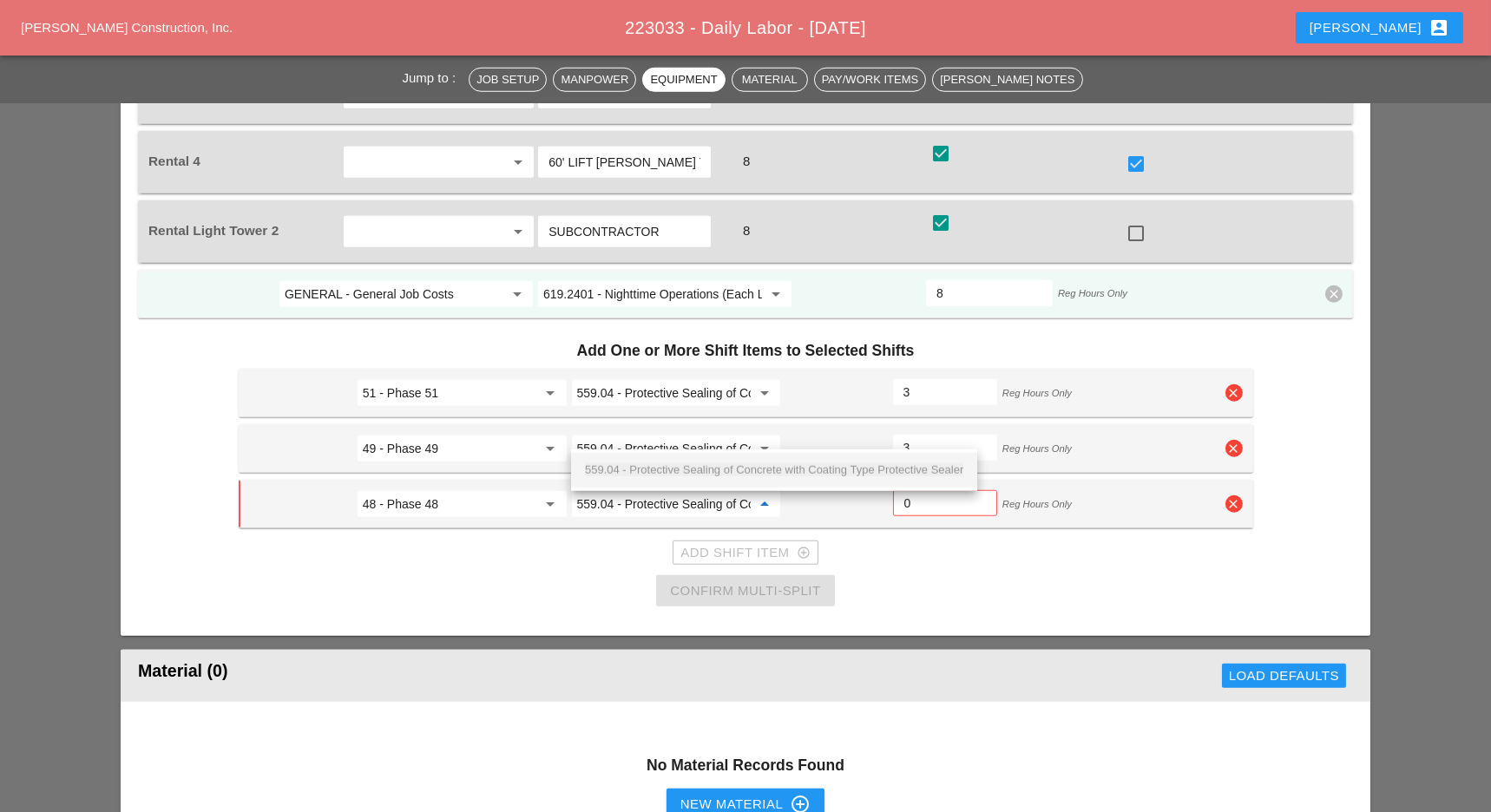
scroll to position [0, 233]
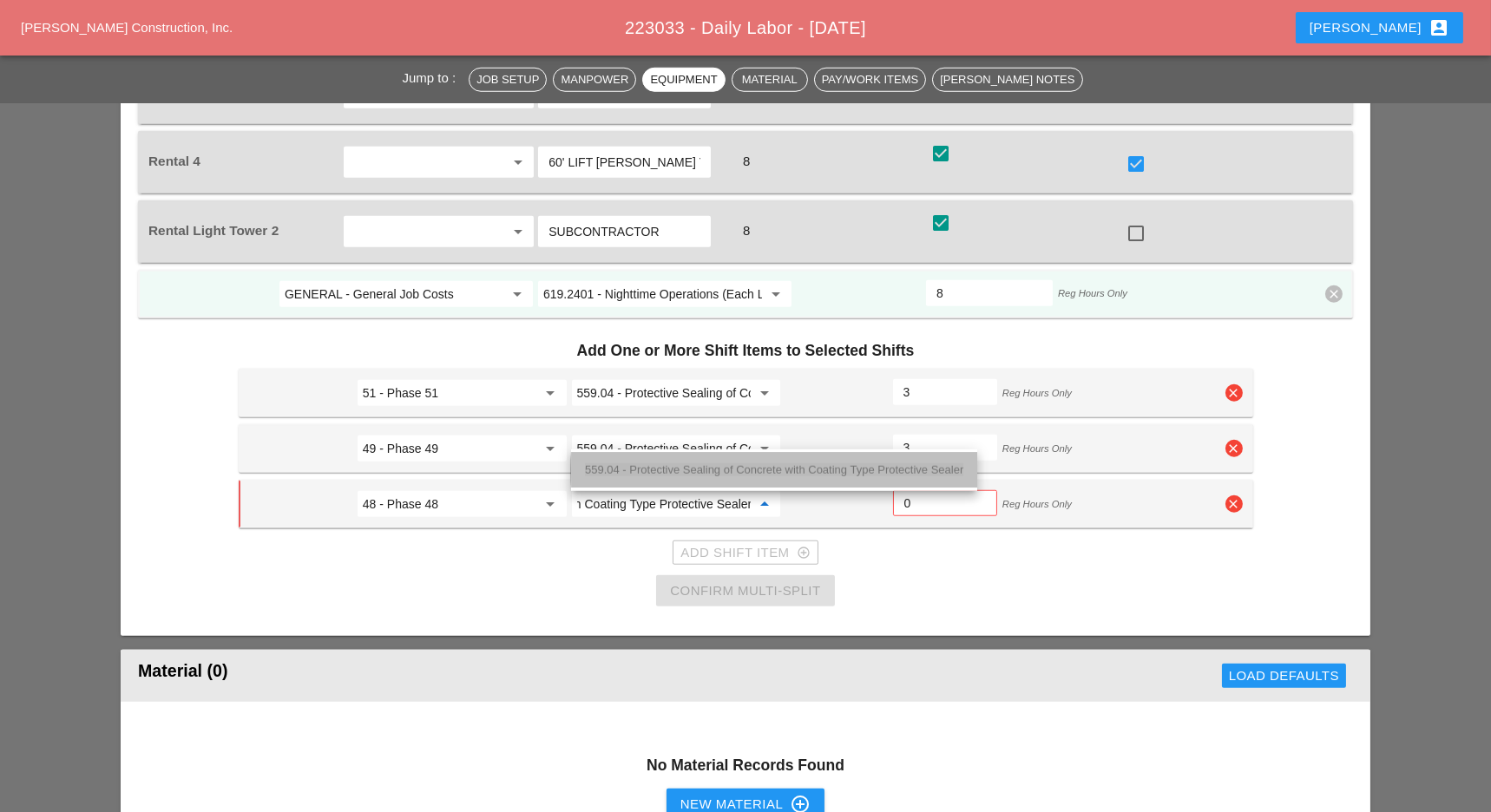
click at [803, 461] on div "559.04 - Protective Sealing of Concrete with Coating Type Protective Sealer" at bounding box center [774, 470] width 378 height 21
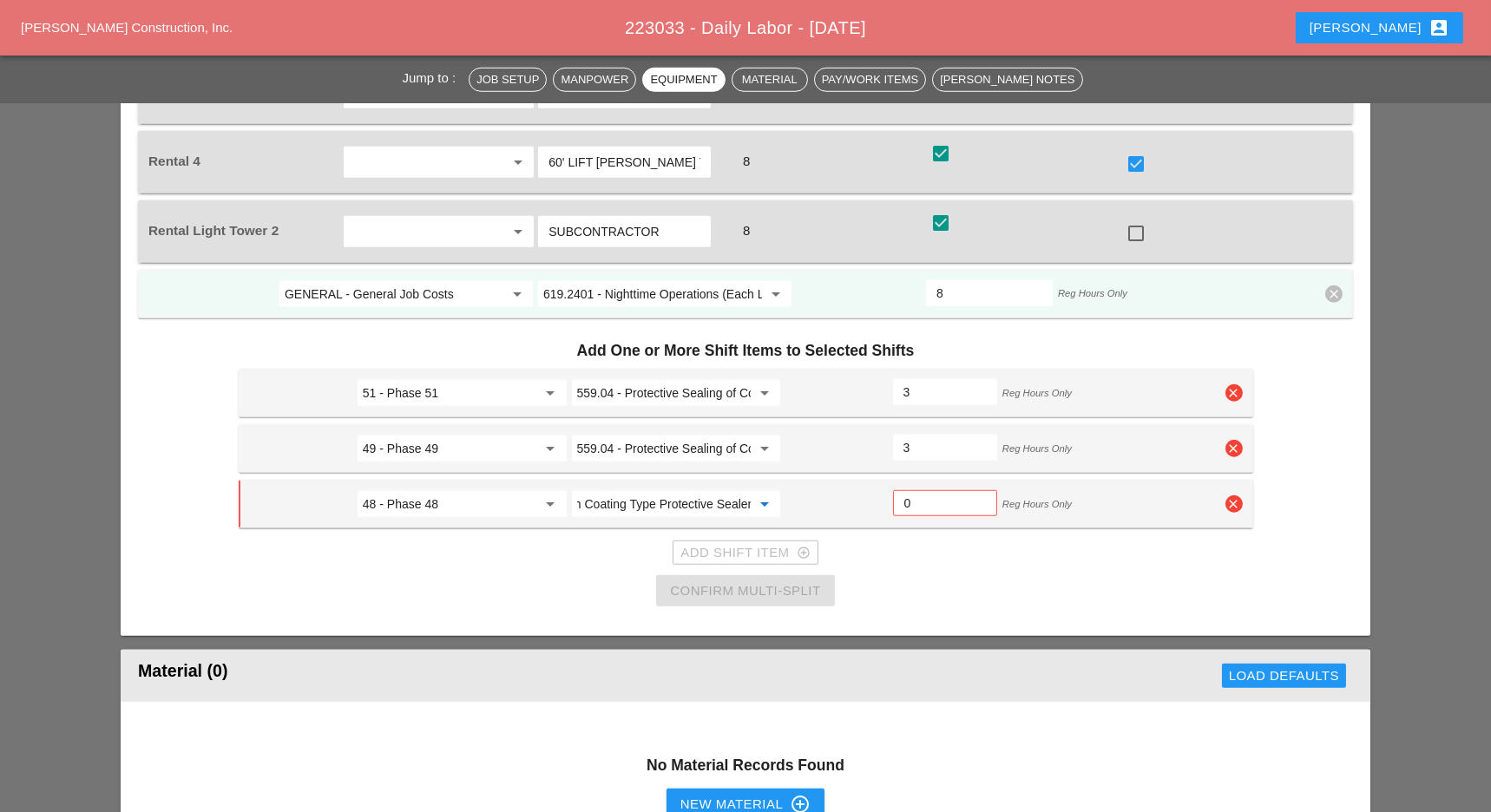
type input "559.04 - Protective Sealing of Concrete with Coating Type Protective Sealer"
click at [924, 489] on input "0" at bounding box center [945, 503] width 81 height 28
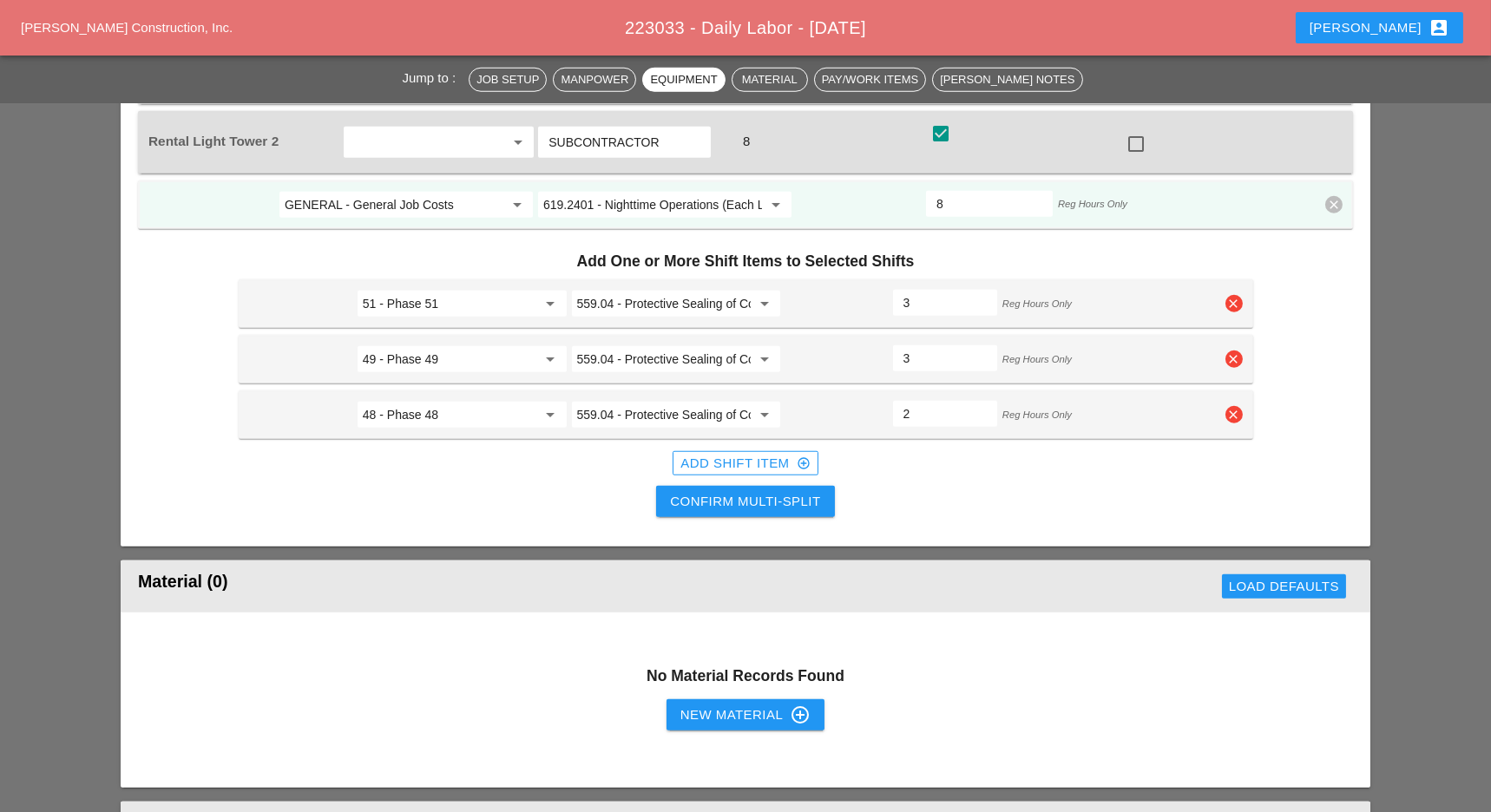
scroll to position [3700, 0]
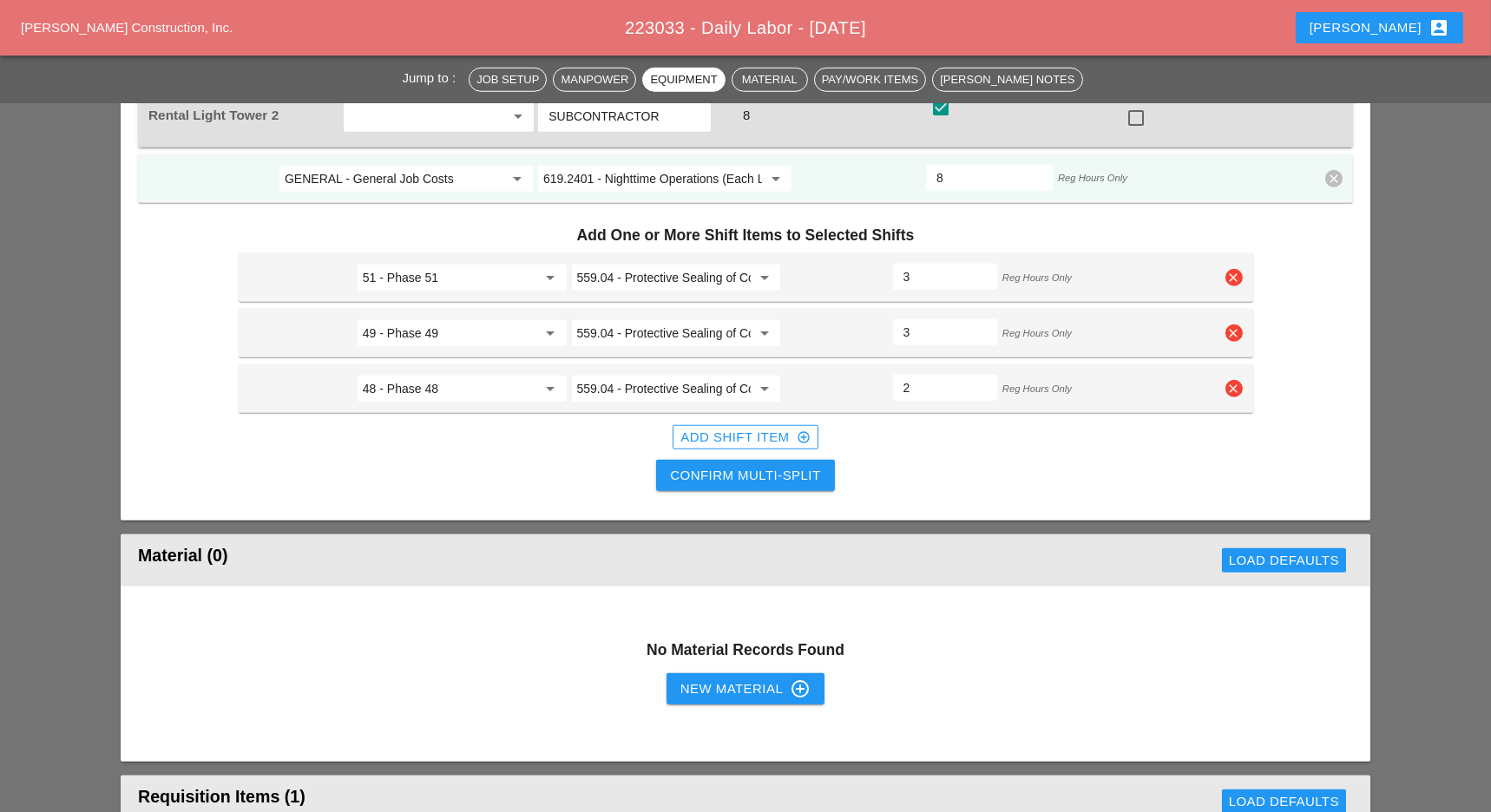
type input "2"
click at [799, 466] on div "Confirm Multi-Split" at bounding box center [744, 475] width 150 height 20
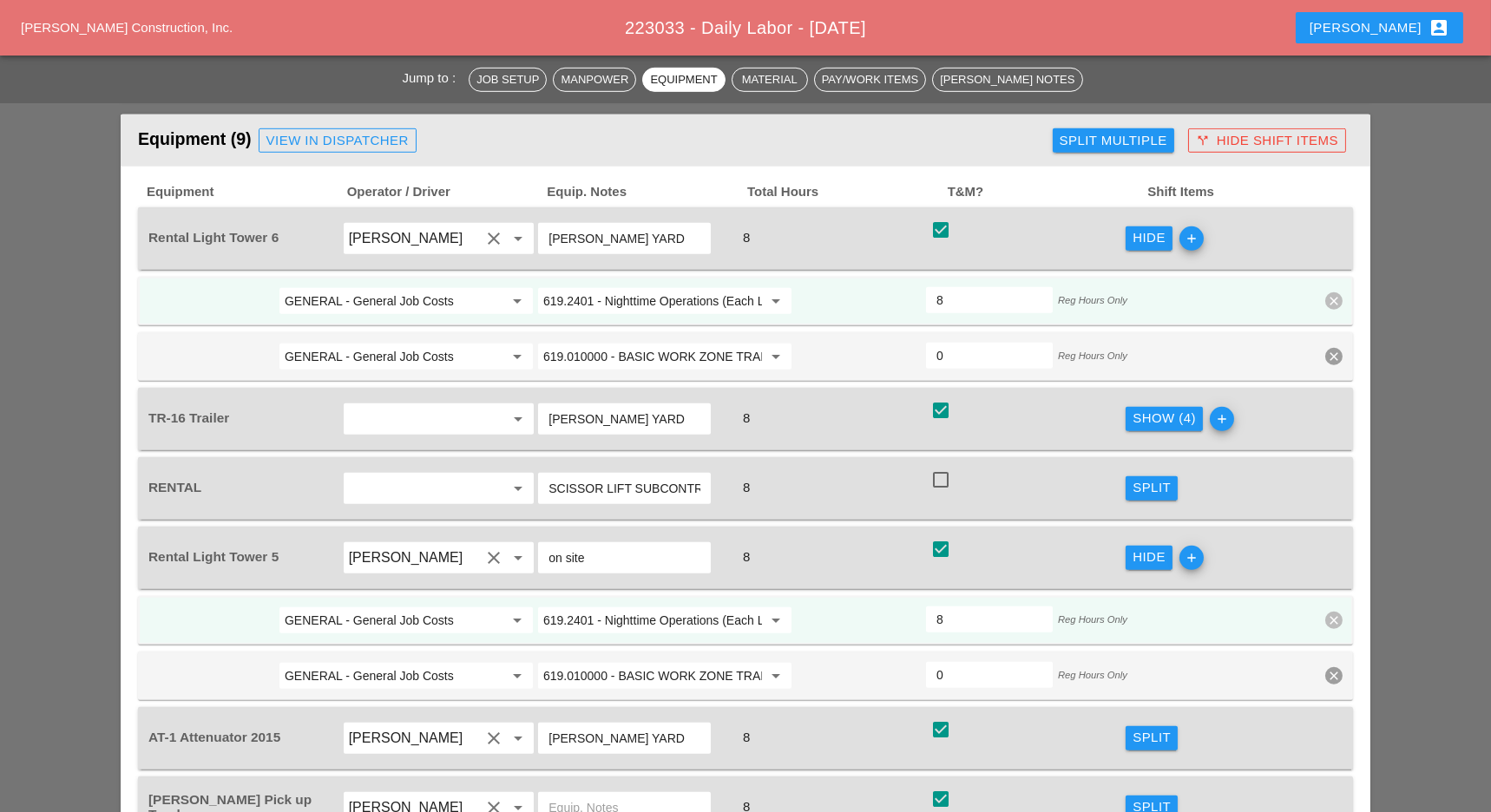
scroll to position [2659, 0]
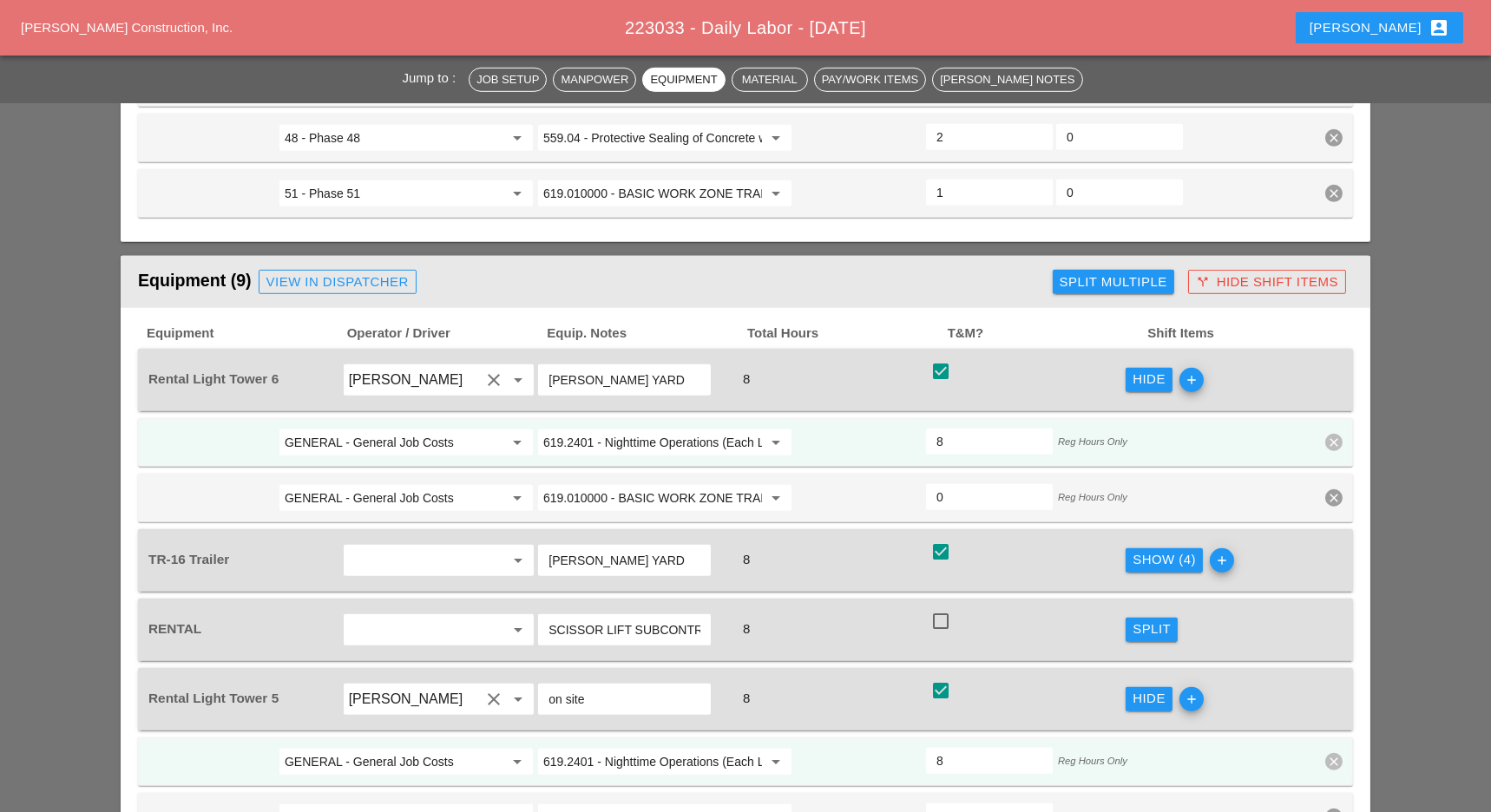
click at [1145, 550] on div "Show (4)" at bounding box center [1164, 559] width 63 height 20
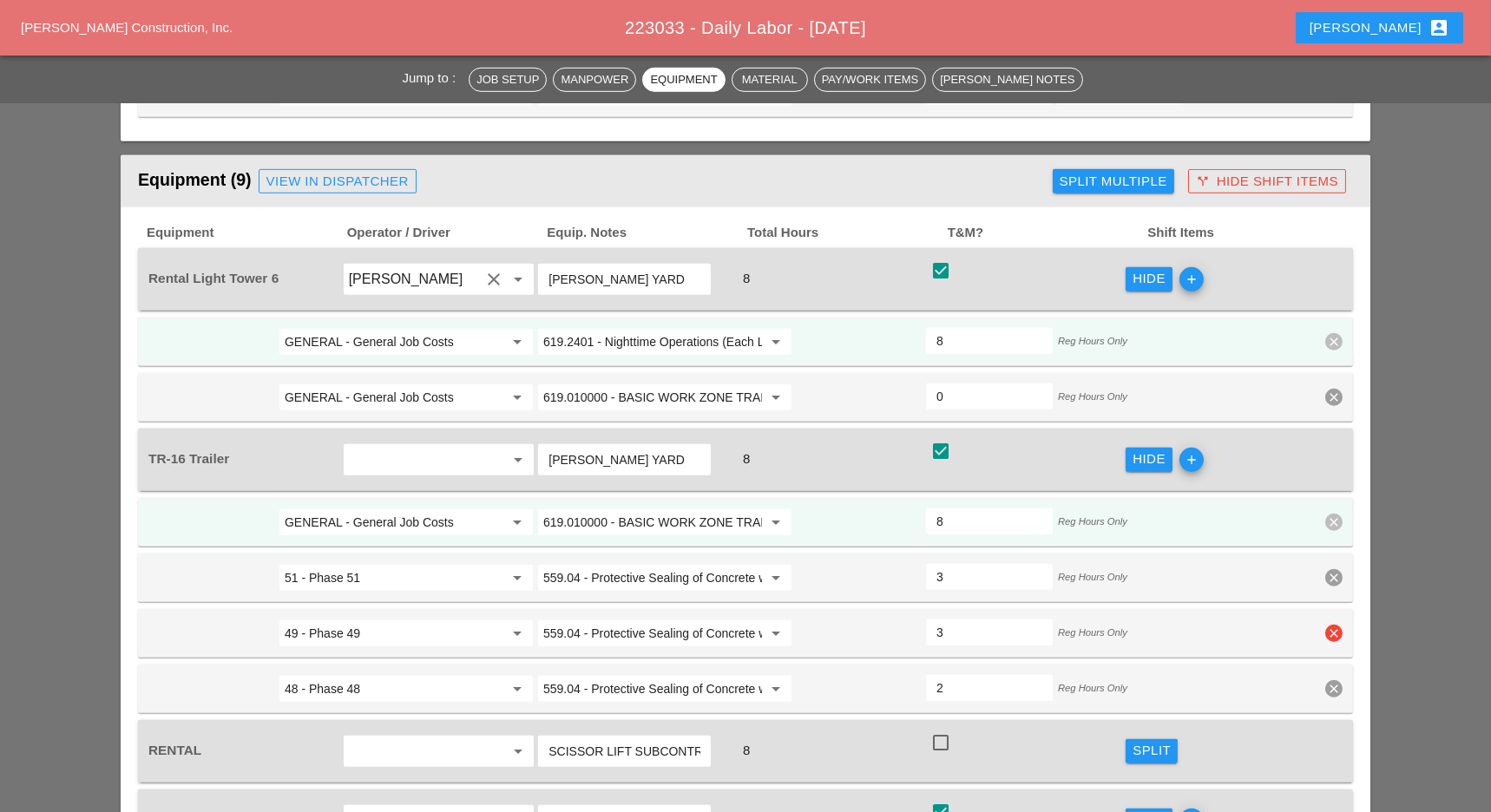
scroll to position [2891, 0]
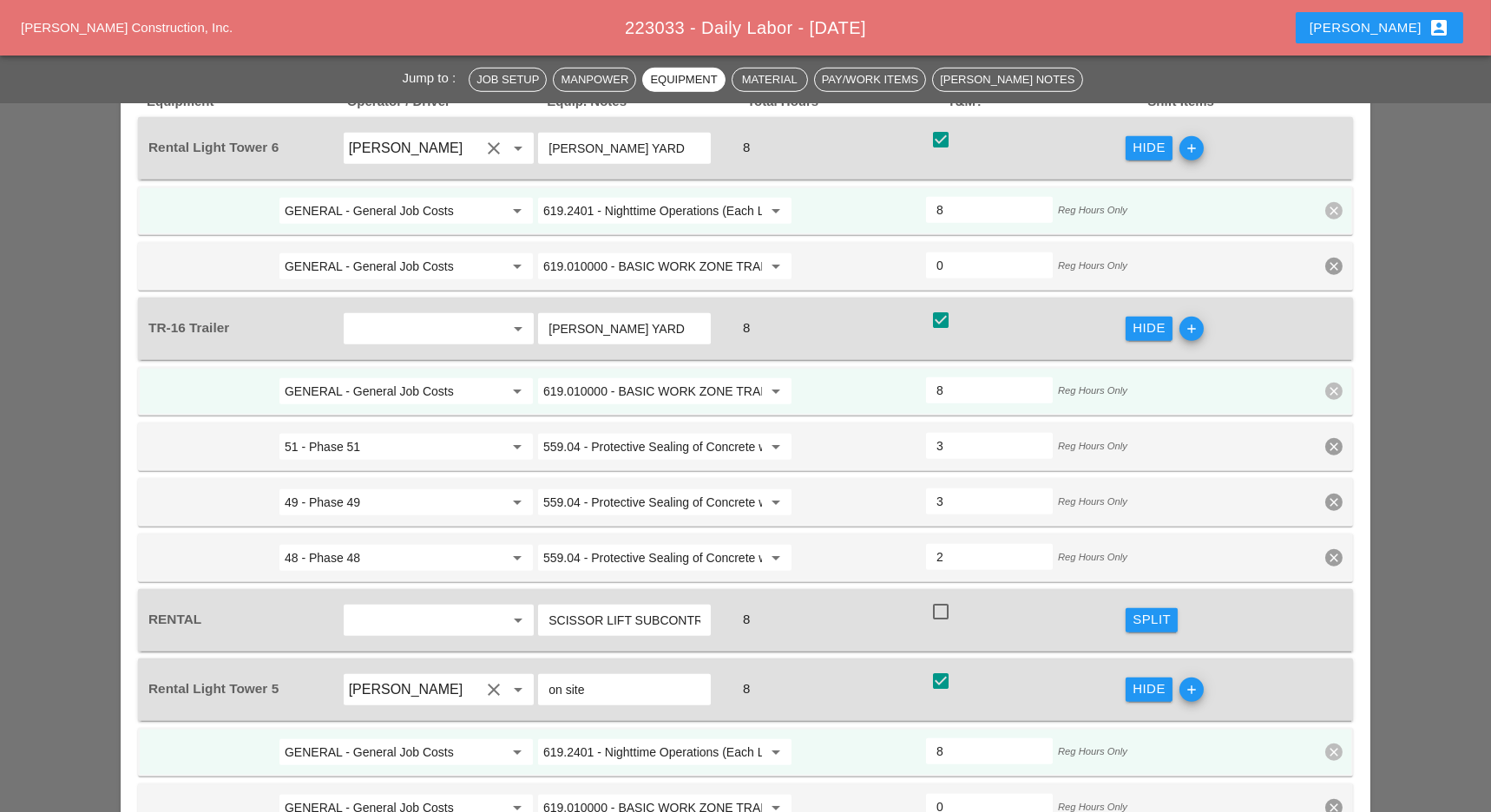
click at [420, 377] on input "GENERAL - General Job Costs" at bounding box center [394, 391] width 219 height 28
drag, startPoint x: 392, startPoint y: 361, endPoint x: 573, endPoint y: 345, distance: 181.7
click at [394, 361] on div "48 - Phase 48" at bounding box center [406, 362] width 227 height 21
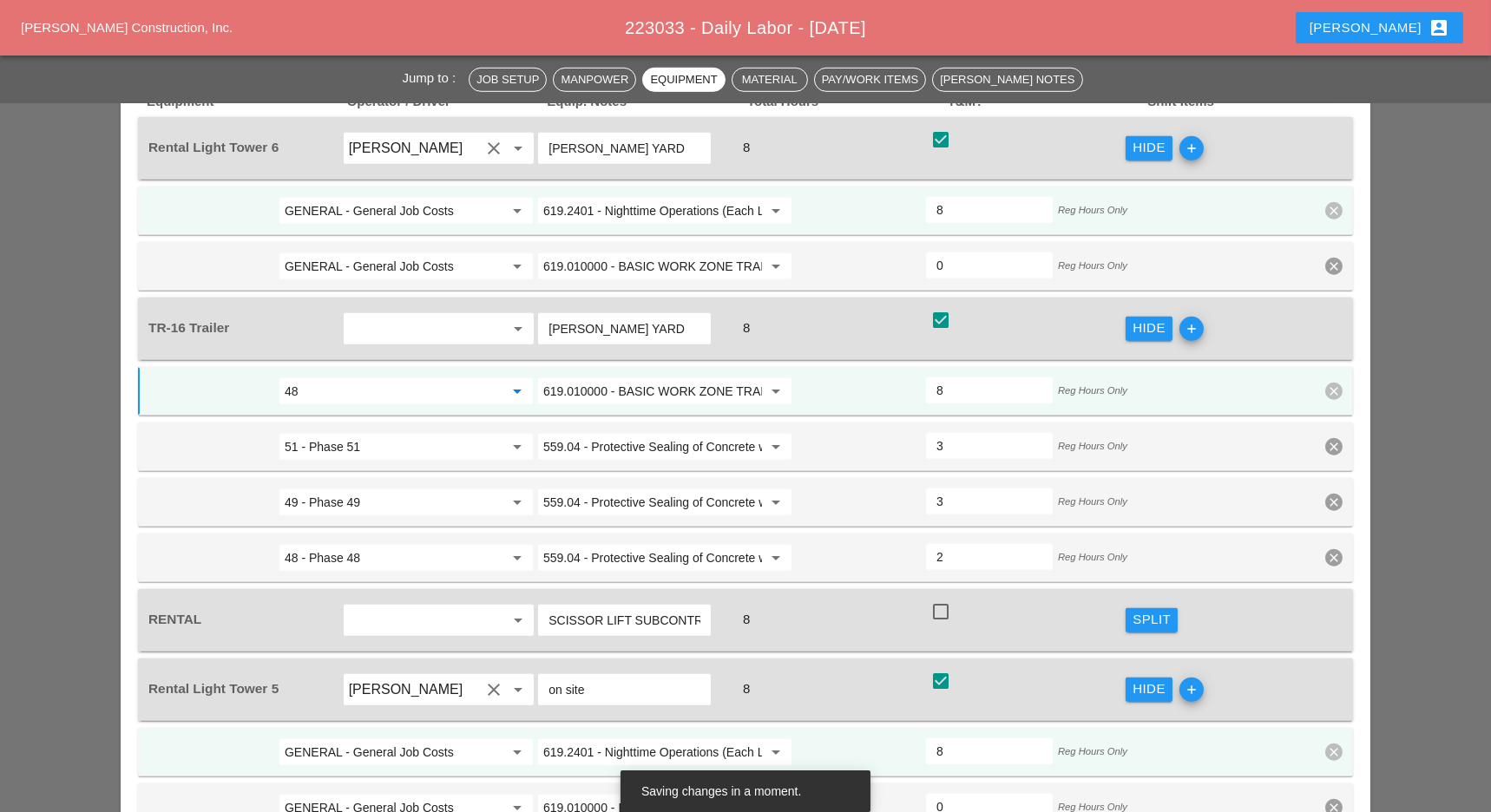
type input "48 - Phase 48"
click at [598, 377] on input "619.010000 - BASIC WORK ZONE TRAFFIC CONTROL" at bounding box center [652, 391] width 219 height 28
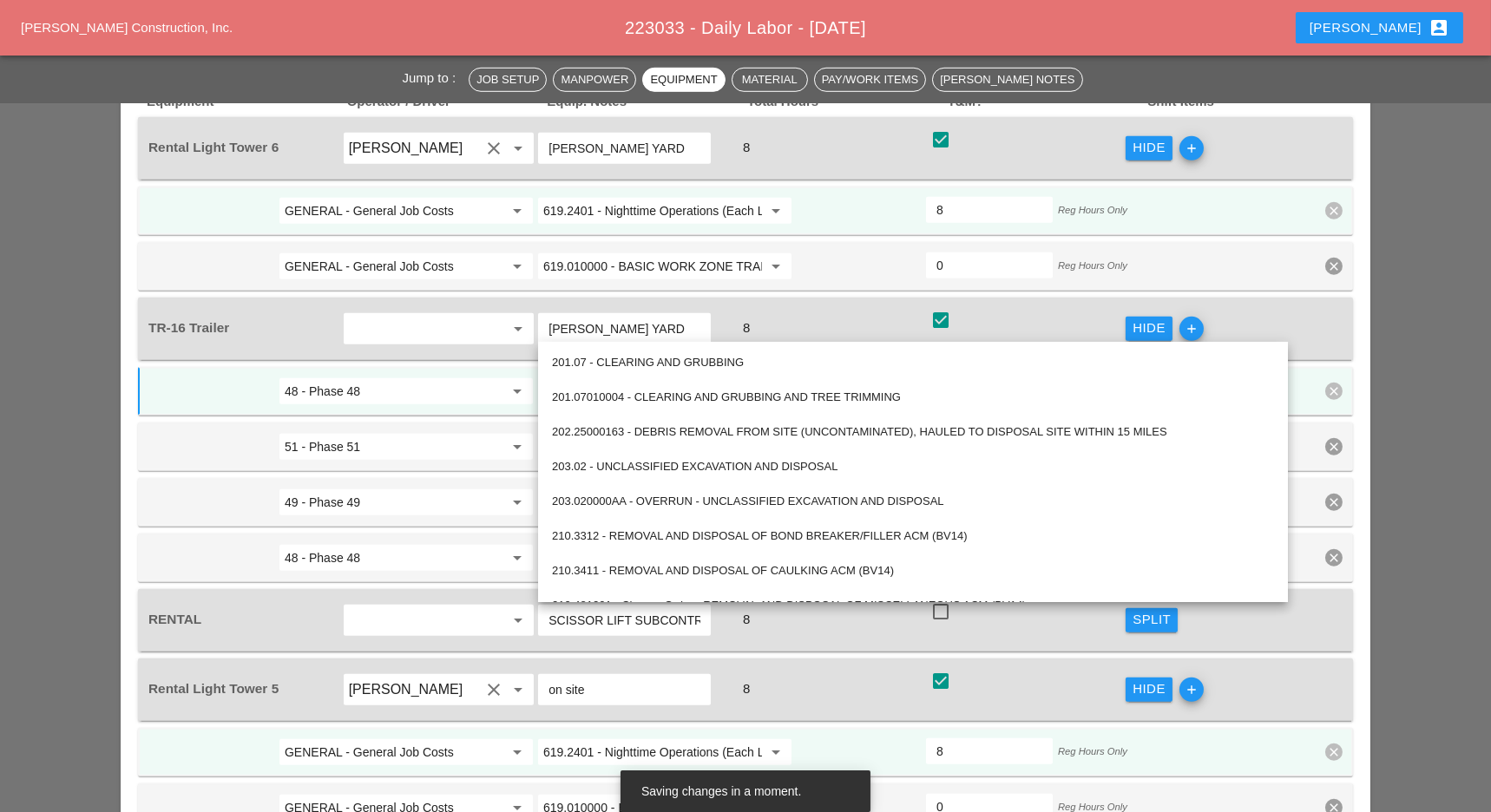
paste input "559.04 - Protective Sealing of Concrete with Coating Type Protective Sealer"
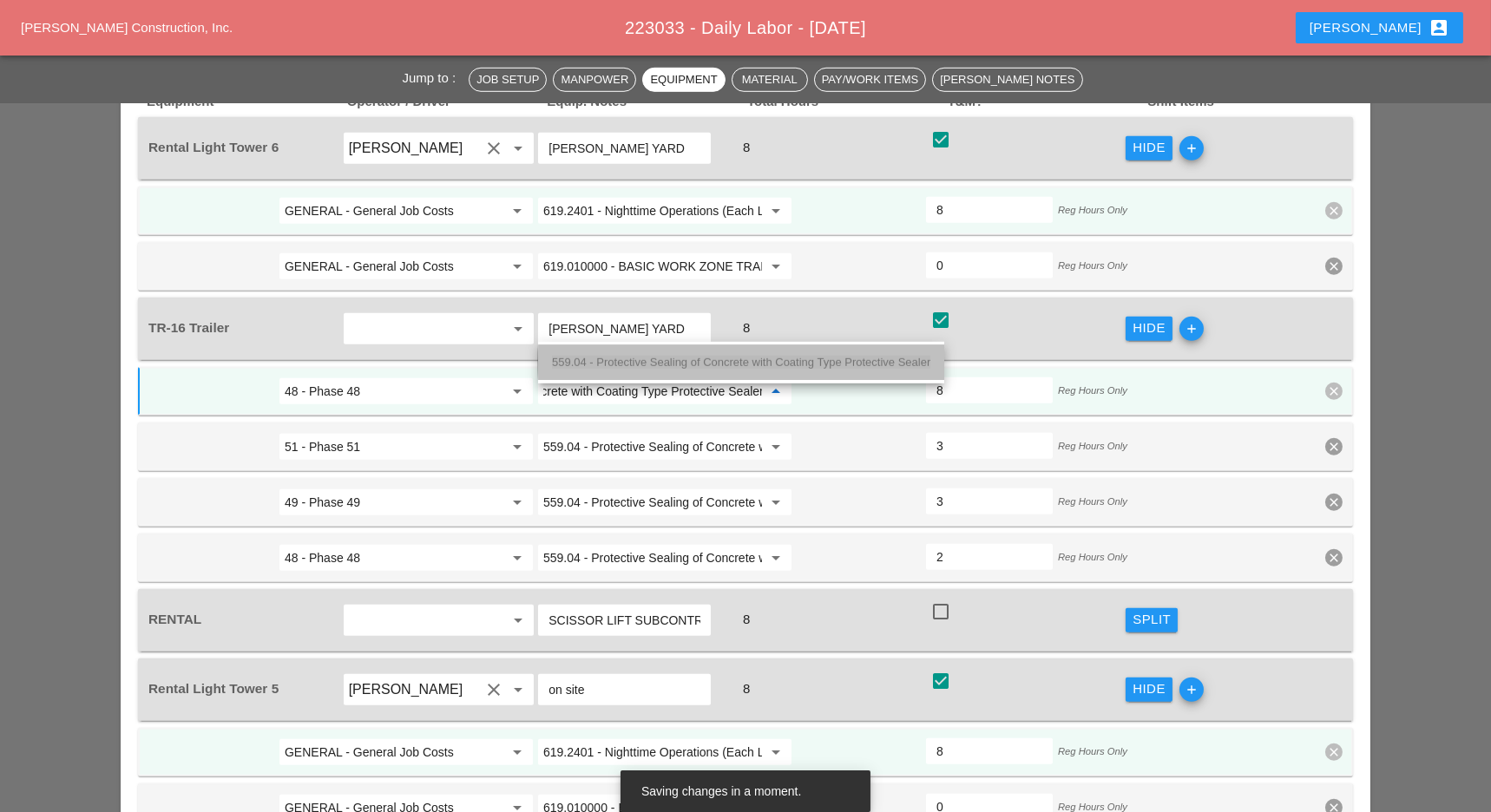
click at [622, 364] on span "559.04 - Protective Sealing of Concrete with Coating Type Protective Sealer" at bounding box center [741, 361] width 378 height 13
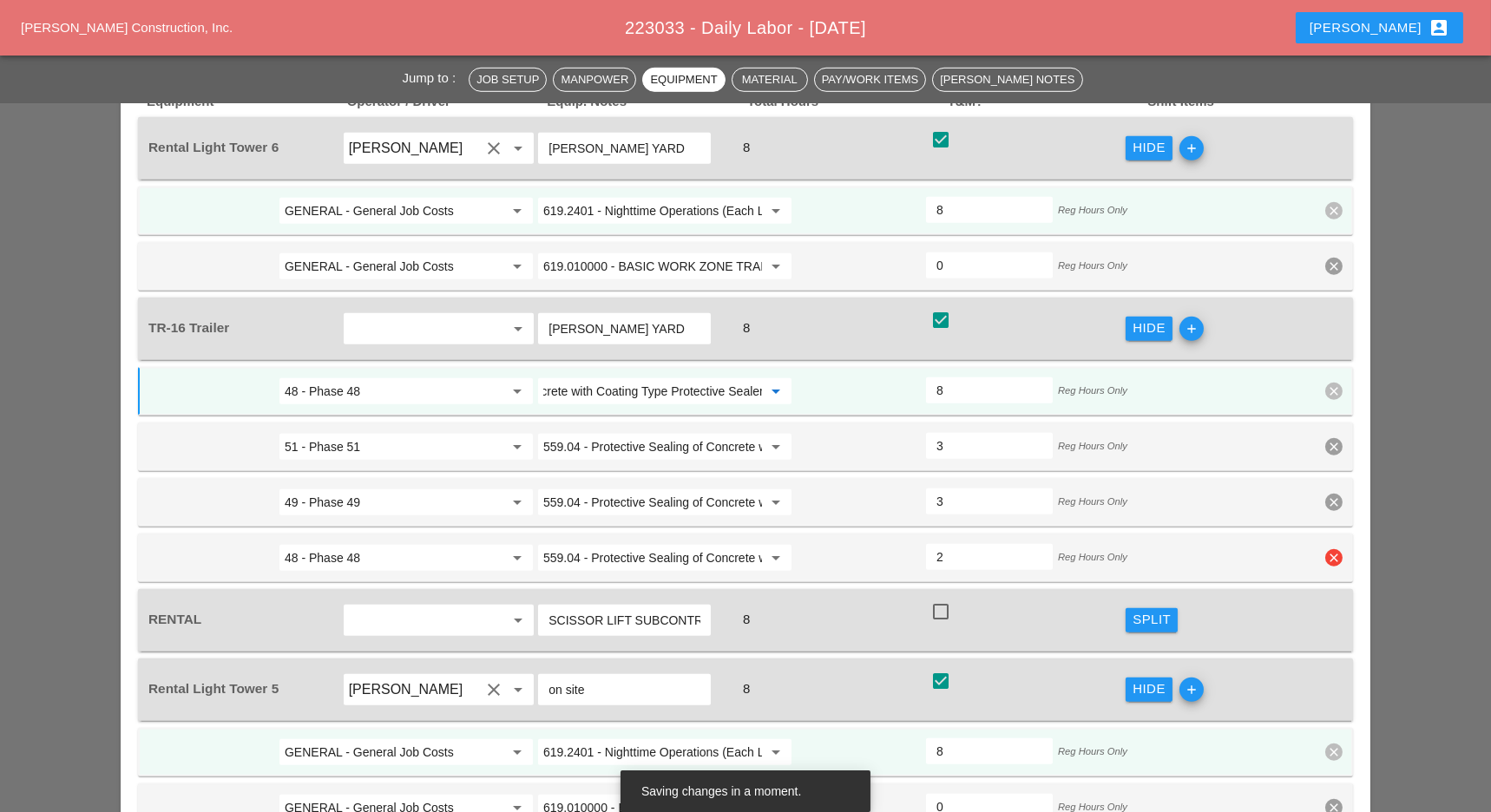
type input "559.04 - Protective Sealing of Concrete with Coating Type Protective Sealer"
click at [1333, 549] on icon "clear" at bounding box center [1333, 557] width 18 height 18
click at [1325, 456] on div "Confirm delete" at bounding box center [1334, 452] width 84 height 20
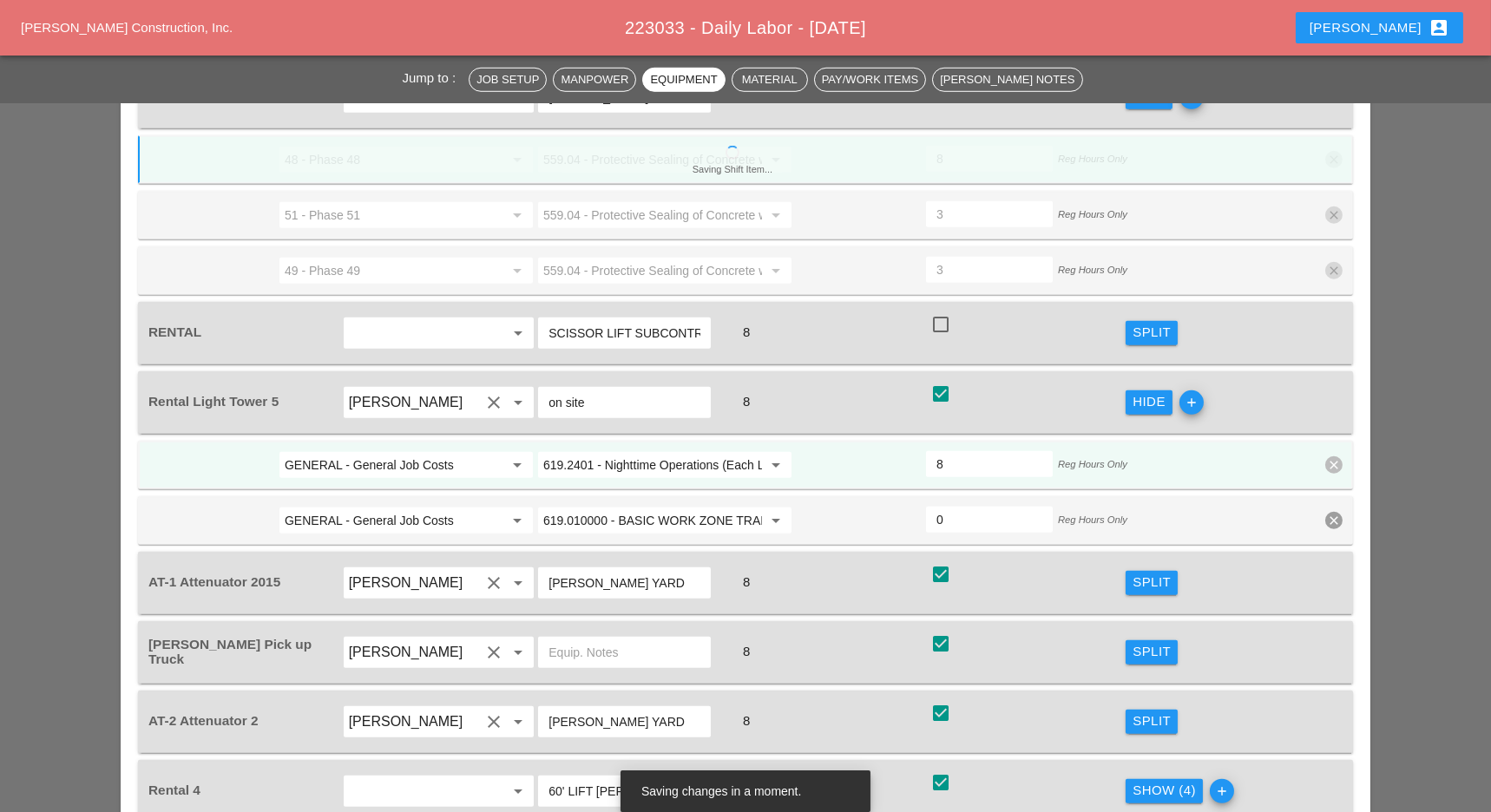
scroll to position [3353, 0]
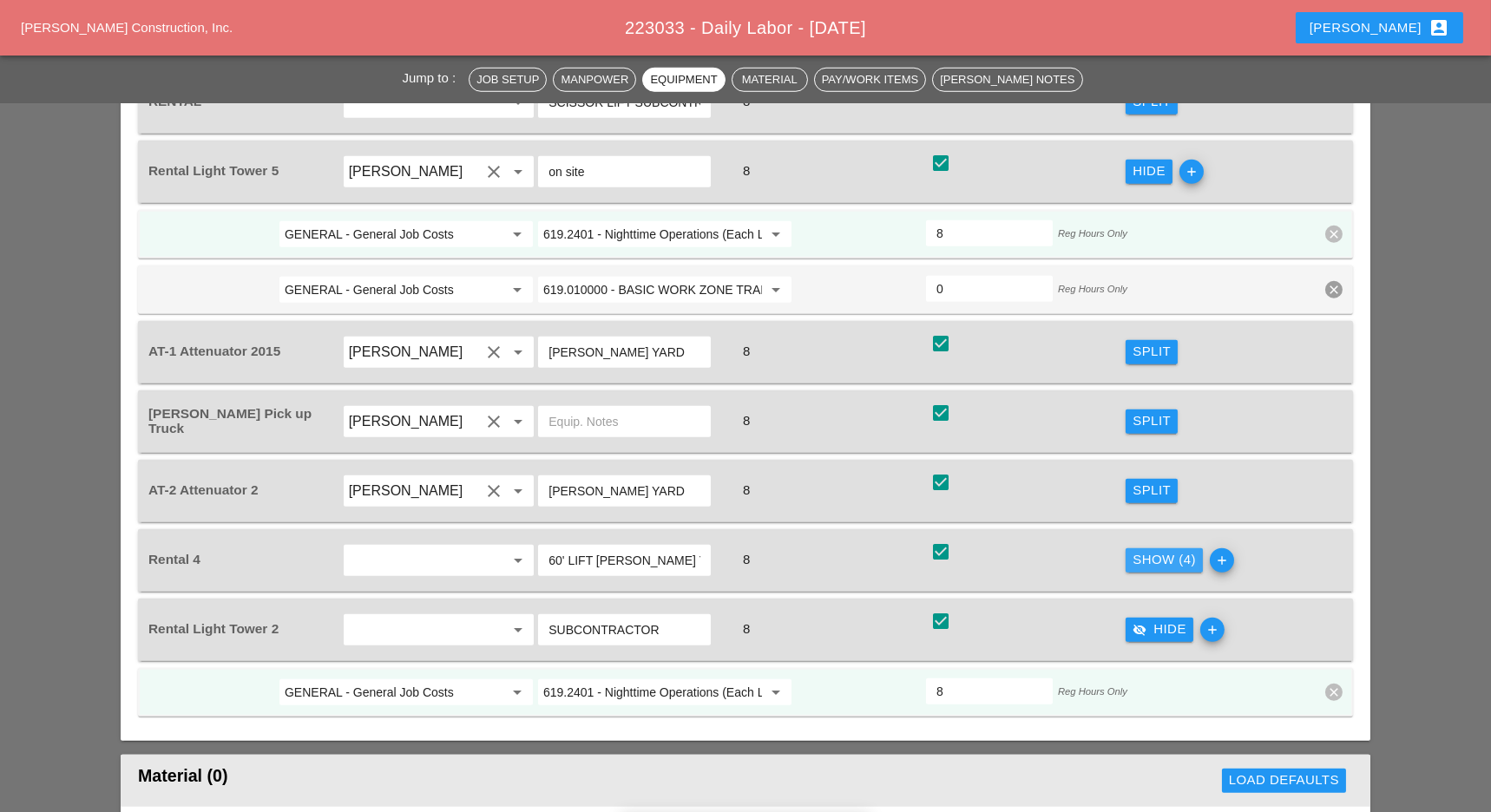
drag, startPoint x: 1142, startPoint y: 496, endPoint x: 1067, endPoint y: 512, distance: 76.7
click at [1143, 550] on div "Show (4)" at bounding box center [1164, 559] width 63 height 20
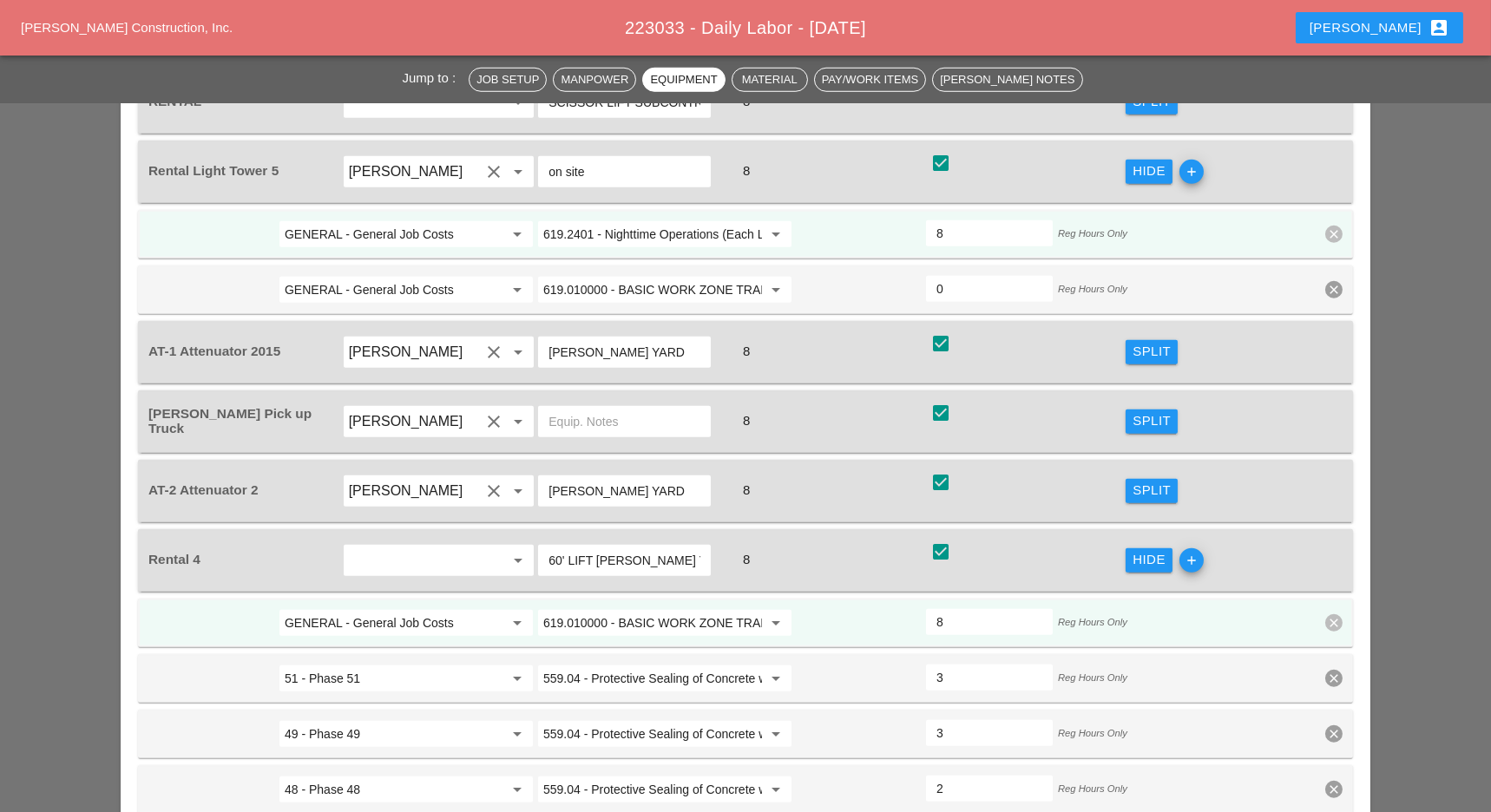
click at [449, 609] on input "GENERAL - General Job Costs" at bounding box center [394, 623] width 219 height 28
click at [422, 584] on div "48 - Phase 48" at bounding box center [406, 589] width 227 height 21
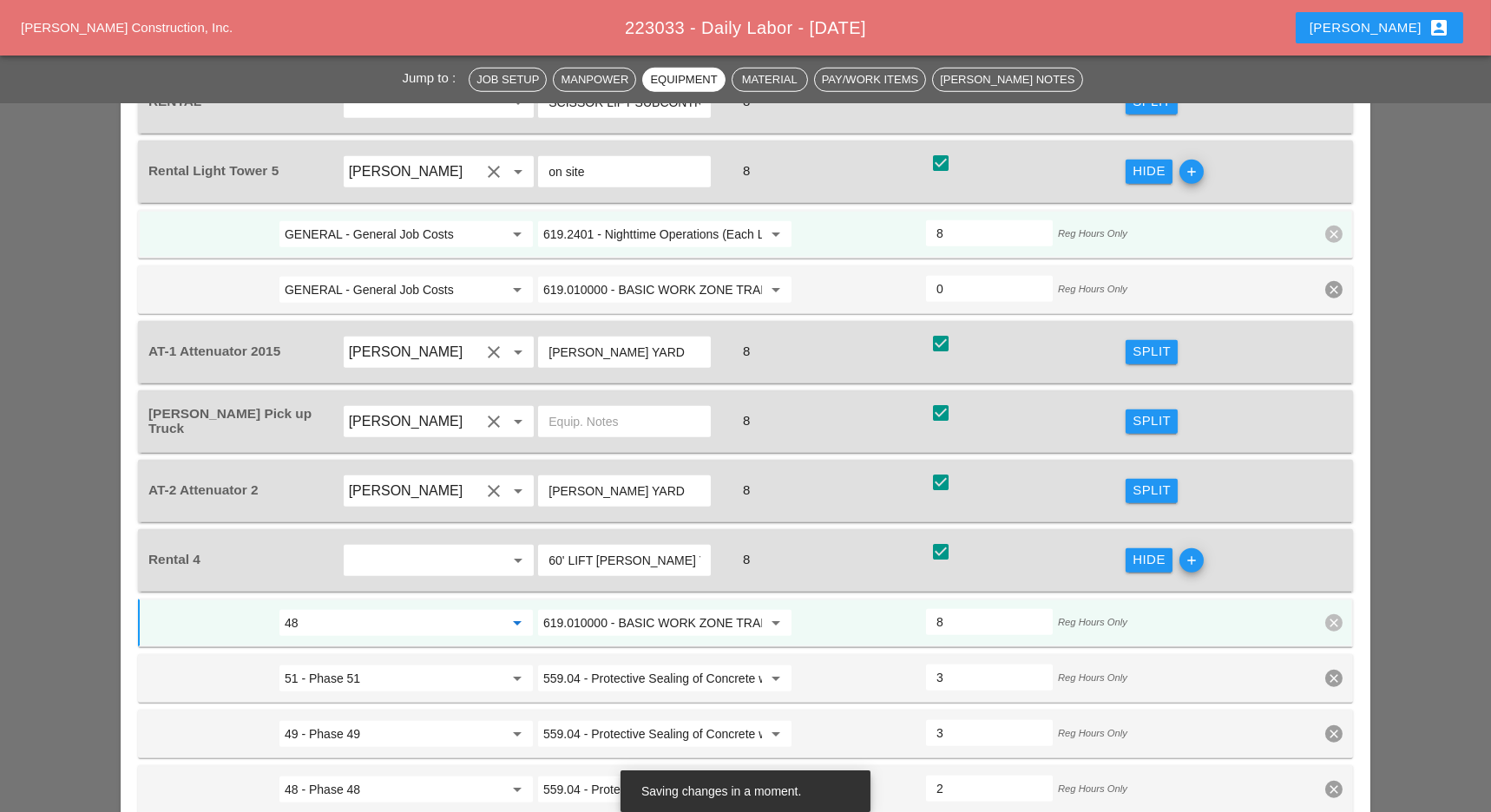
type input "48 - Phase 48"
click at [635, 609] on input "619.010000 - BASIC WORK ZONE TRAFFIC CONTROL" at bounding box center [652, 623] width 219 height 28
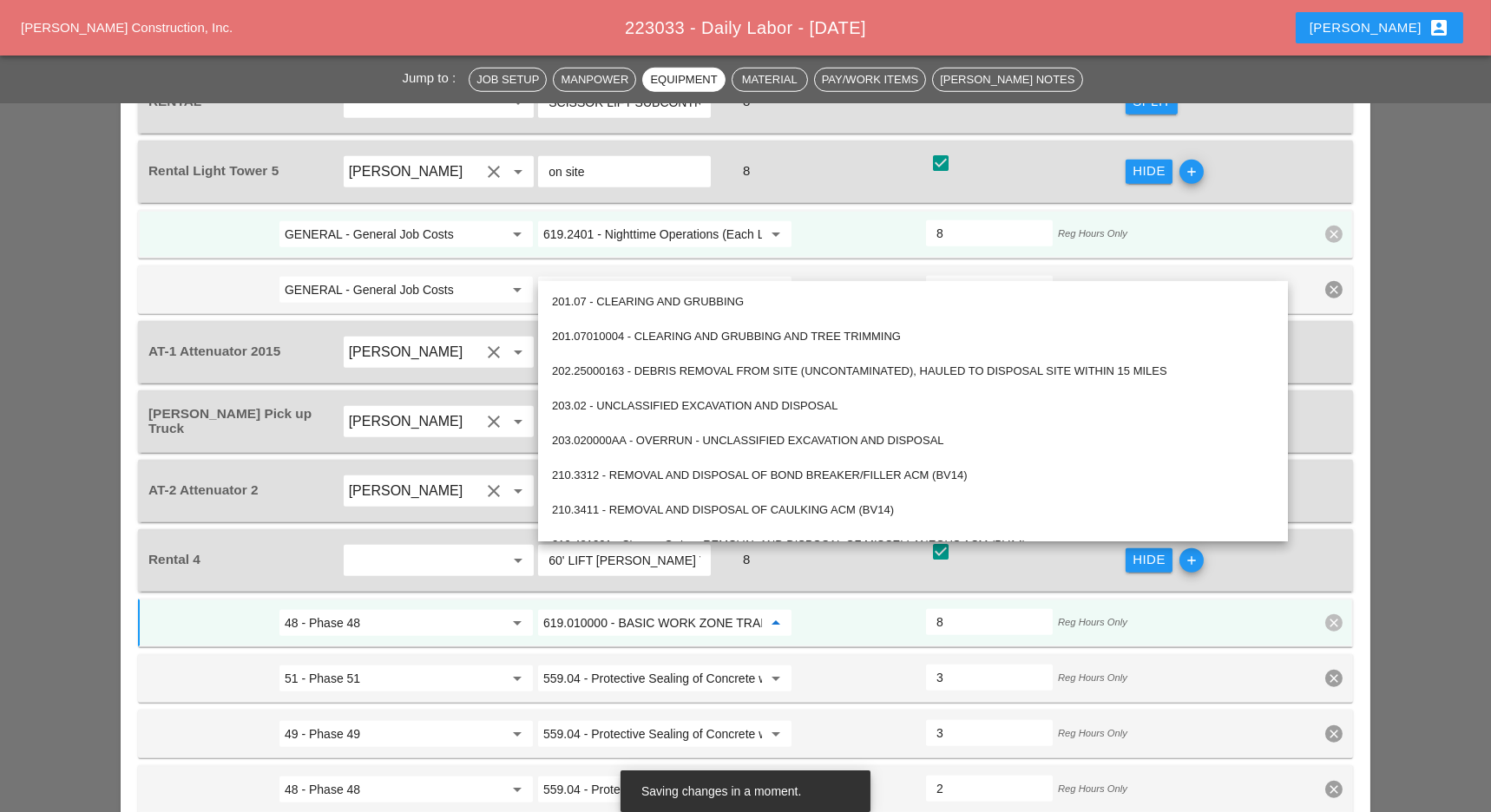
paste input "559.04 - Protective Sealing of Concrete with Coating Type Protective Sealer"
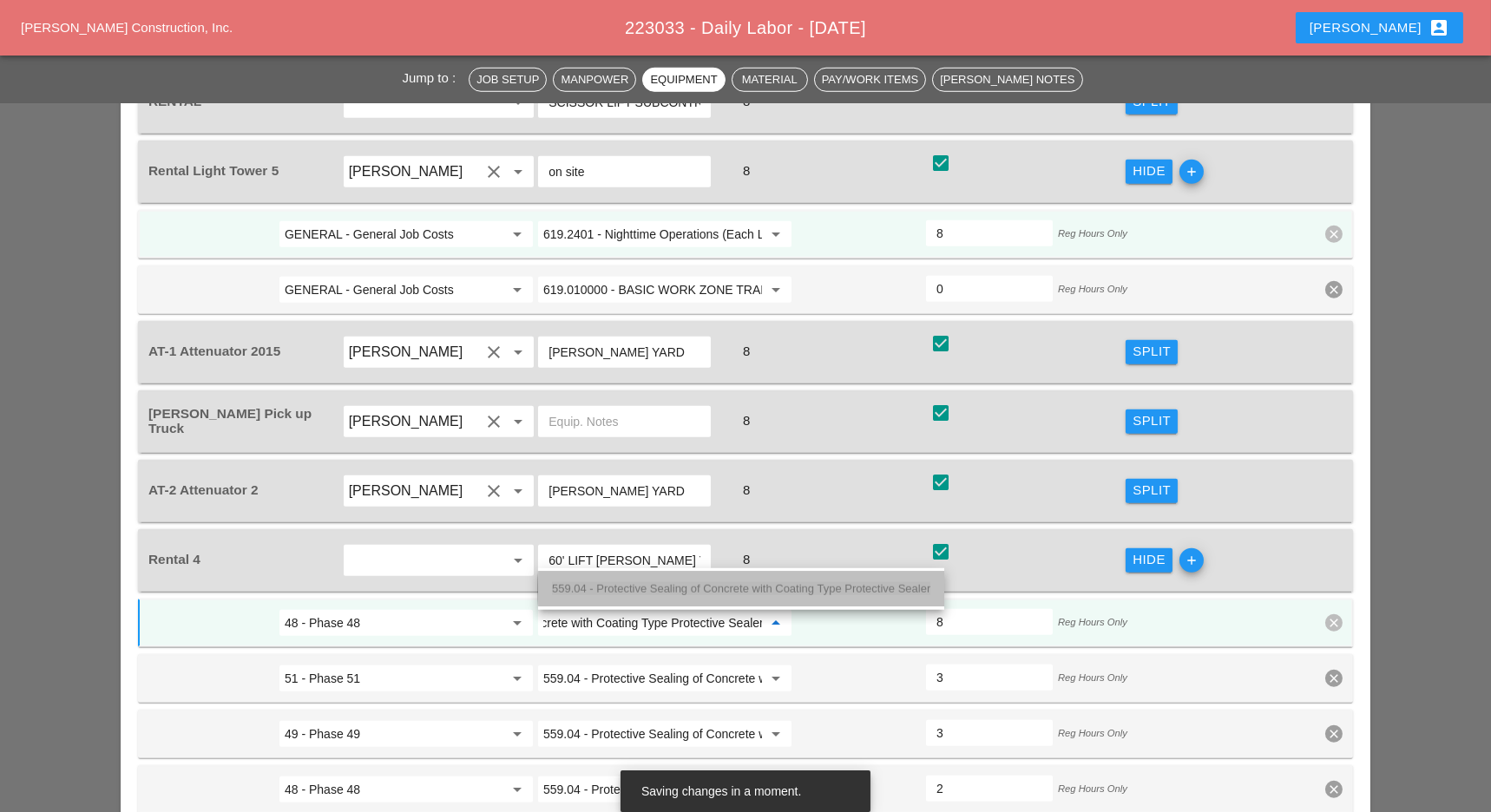
click at [664, 587] on span "559.04 - Protective Sealing of Concrete with Coating Type Protective Sealer" at bounding box center [741, 588] width 378 height 13
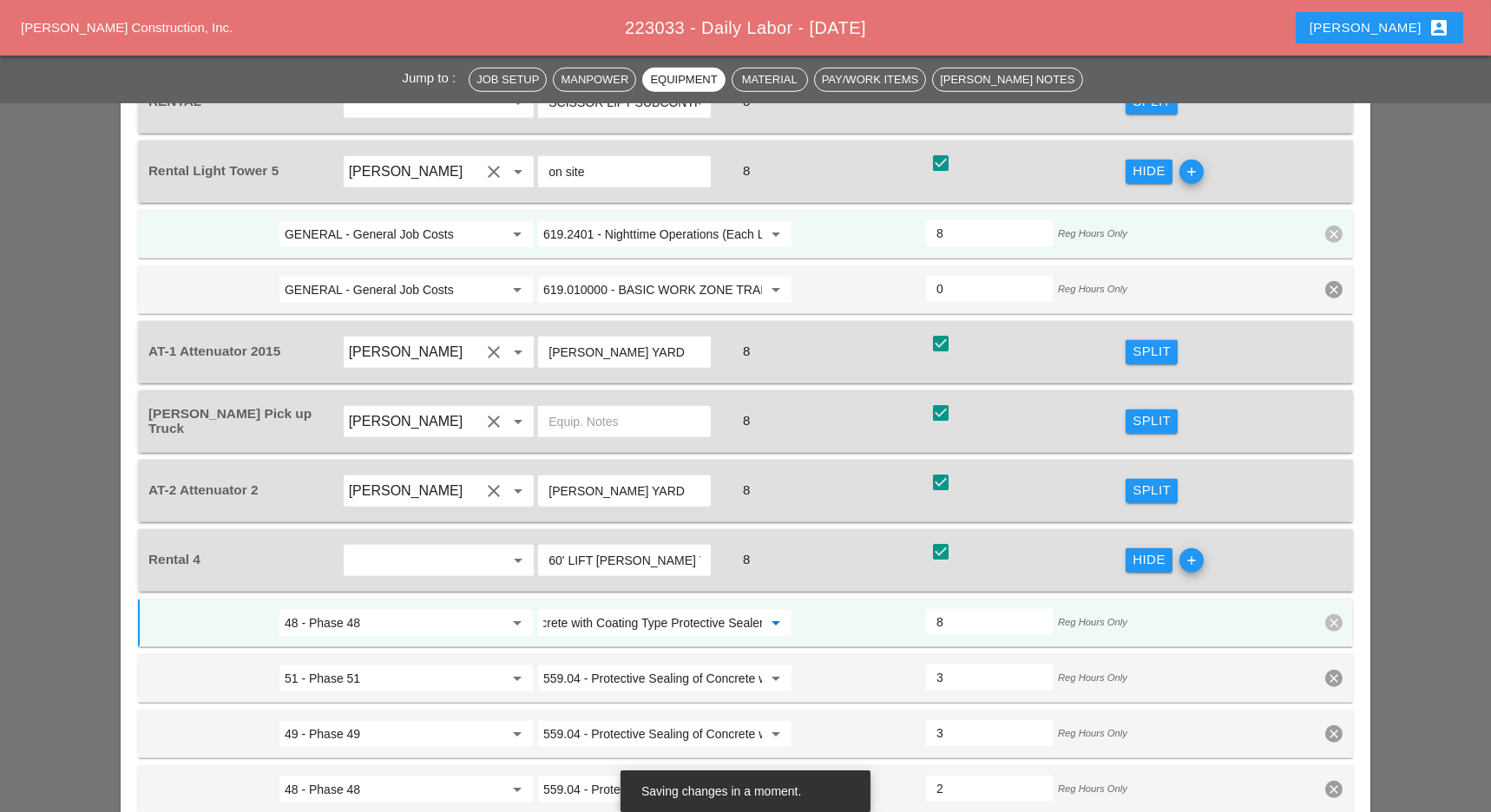
type input "559.04 - Protective Sealing of Concrete with Coating Type Protective Sealer"
click at [954, 608] on input "8" at bounding box center [988, 622] width 106 height 28
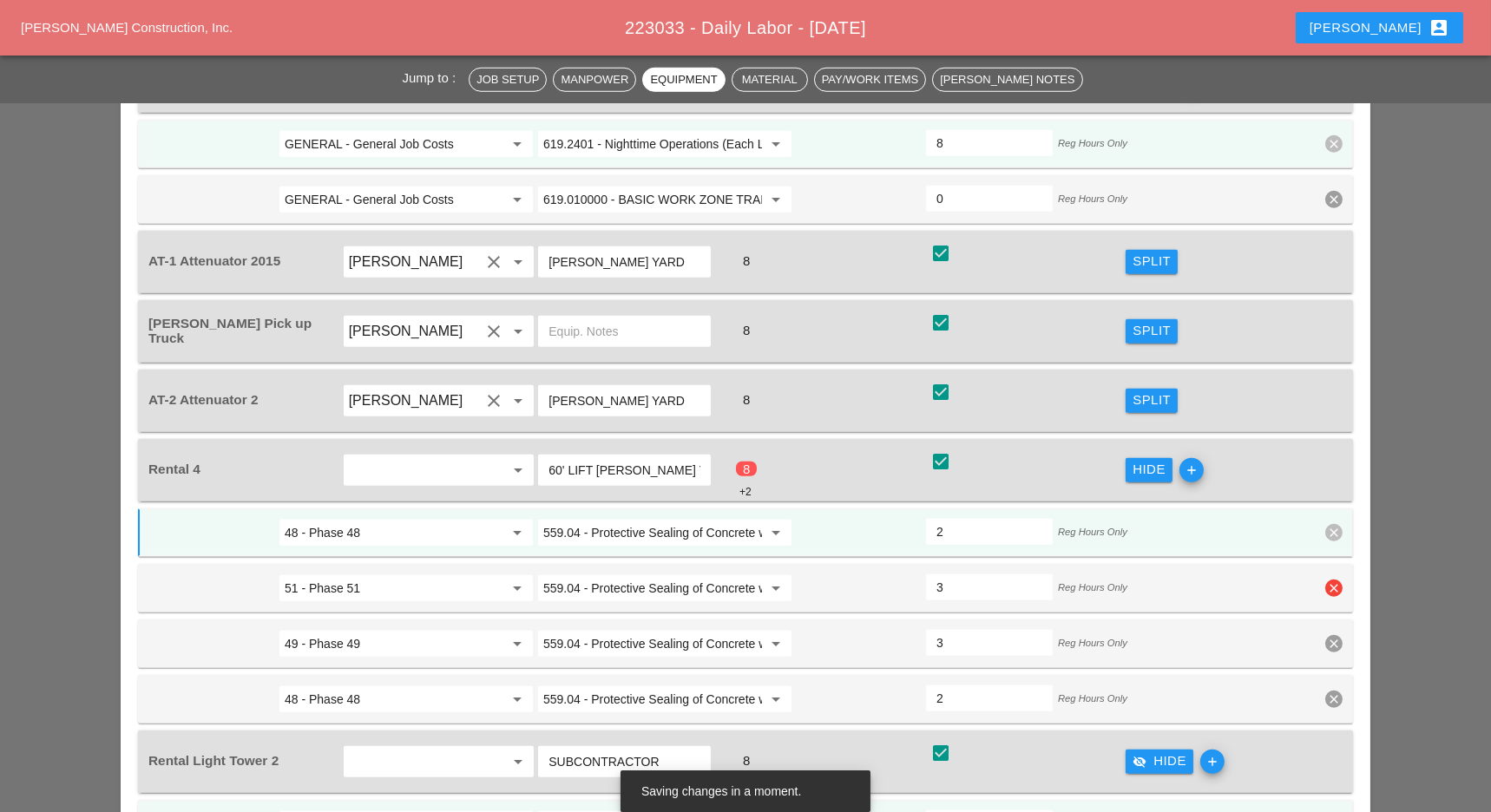
scroll to position [3469, 0]
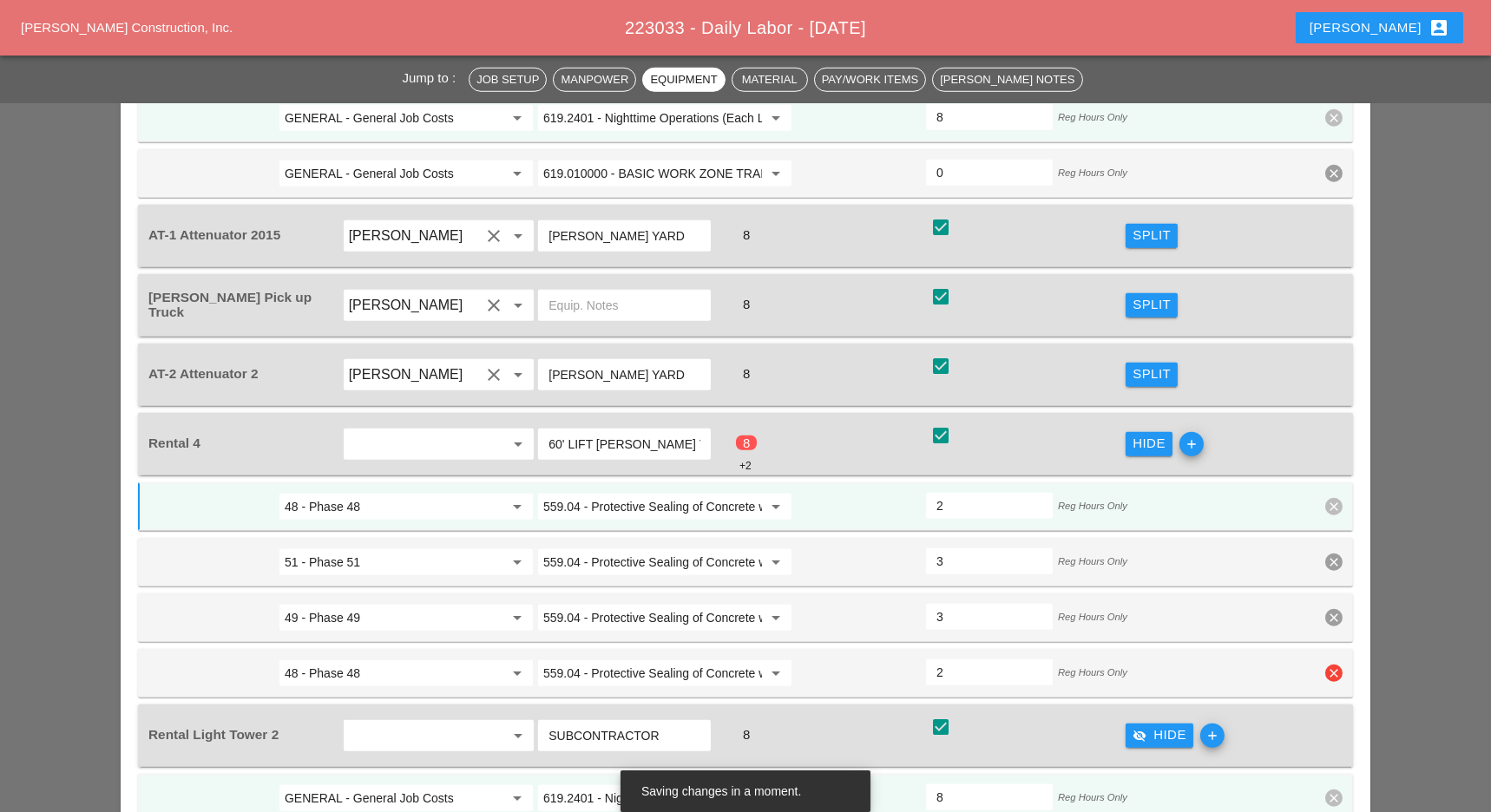
type input "2"
click at [1326, 664] on icon "clear" at bounding box center [1333, 673] width 18 height 18
click at [1324, 564] on div "Confirm delete" at bounding box center [1334, 563] width 84 height 20
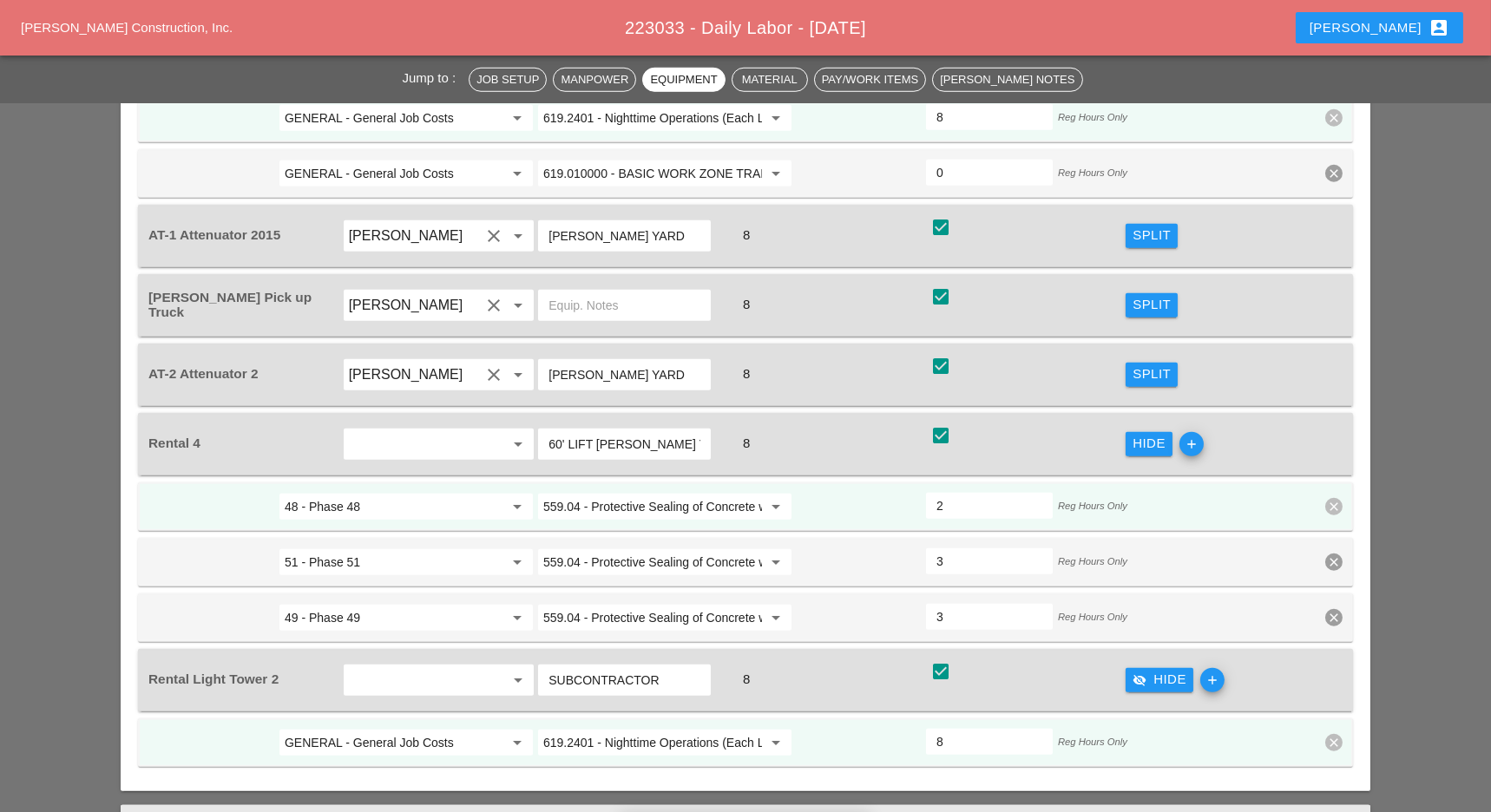
click at [954, 492] on input "2" at bounding box center [988, 506] width 106 height 28
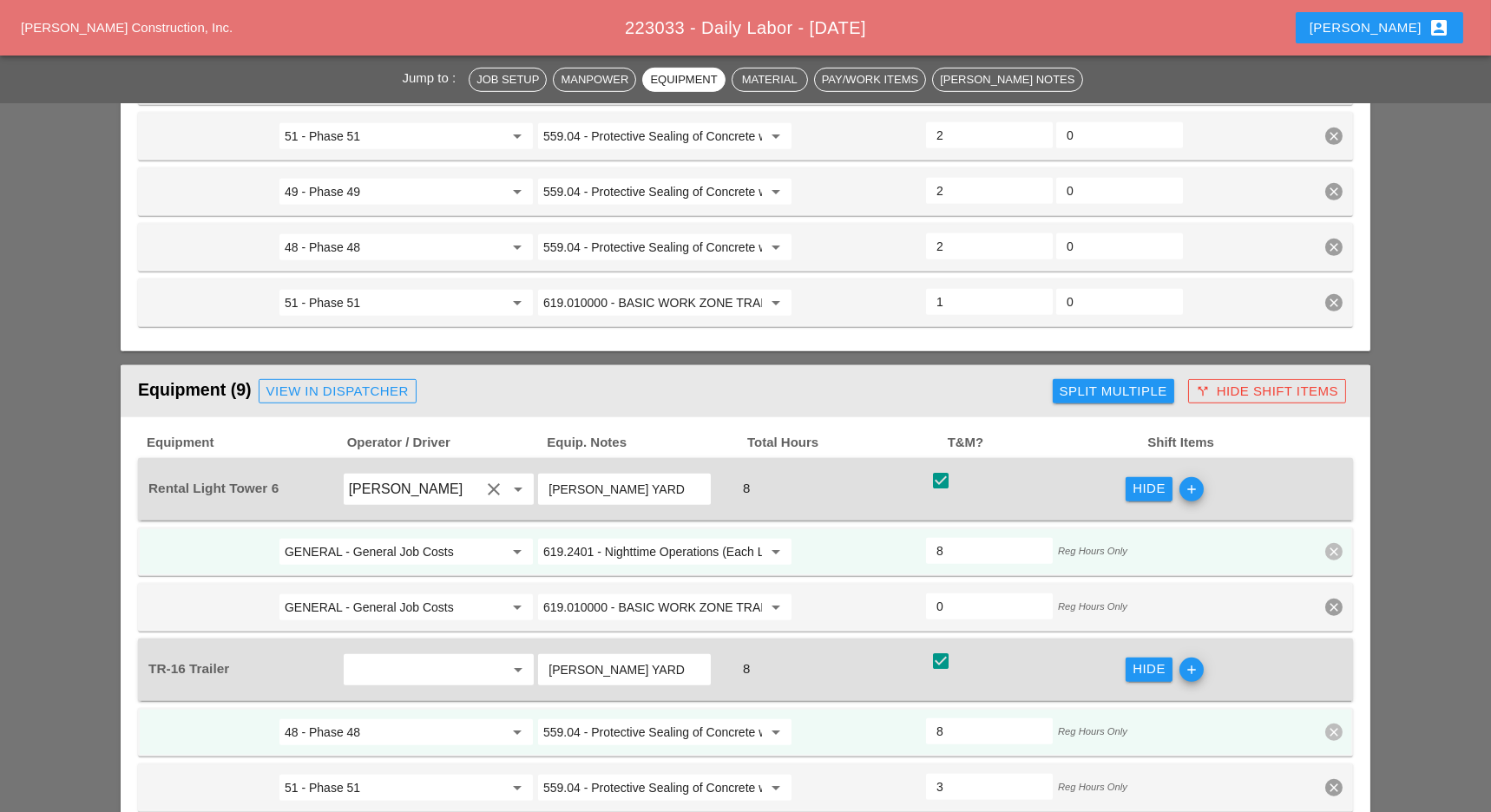
scroll to position [2544, 0]
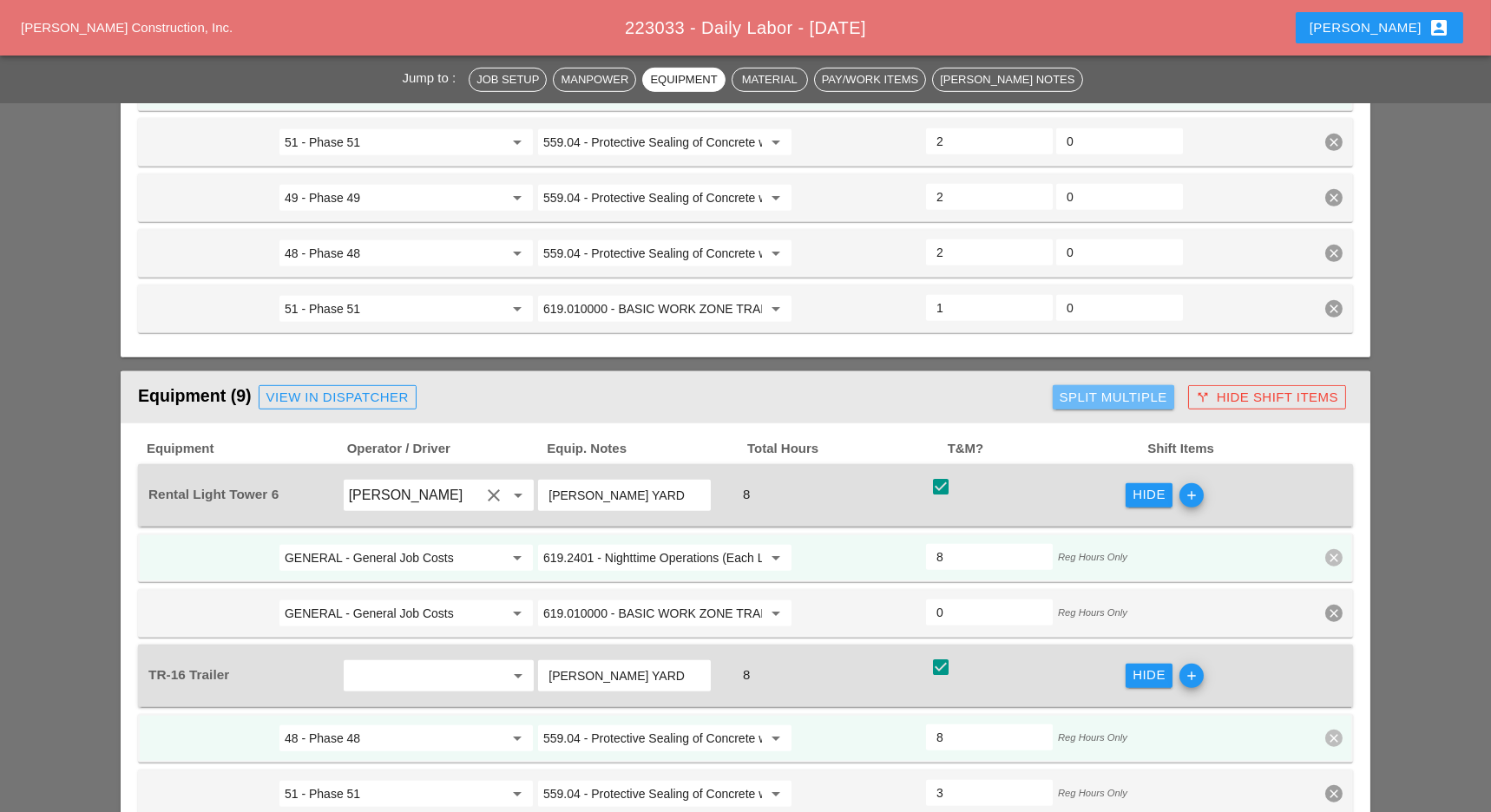
click at [1115, 385] on button "Split Multiple" at bounding box center [1113, 397] width 122 height 24
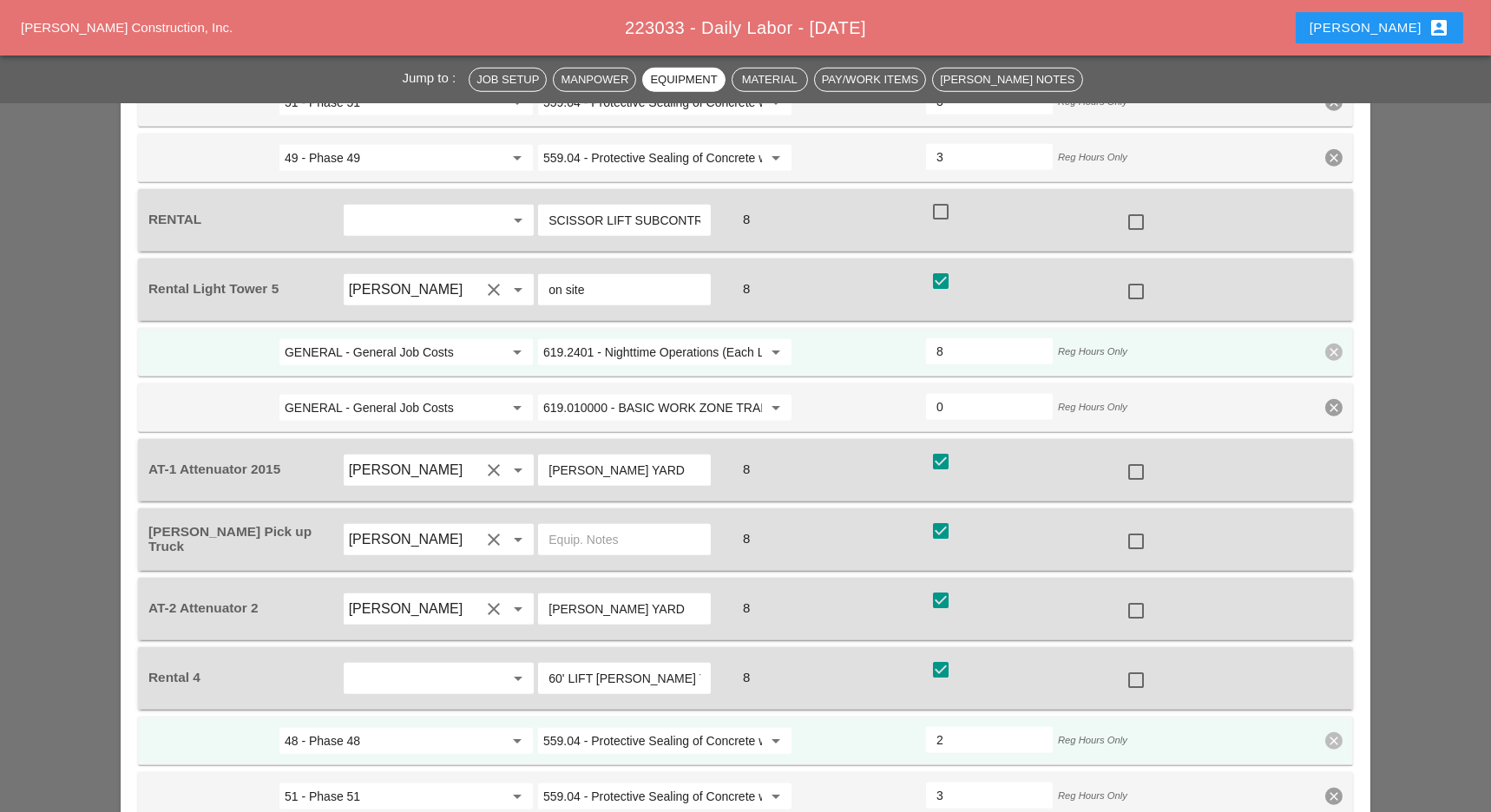
scroll to position [3238, 0]
click at [1129, 454] on div at bounding box center [1136, 469] width 30 height 30
click at [1136, 524] on div at bounding box center [1136, 539] width 30 height 30
click at [1133, 593] on div at bounding box center [1136, 608] width 30 height 30
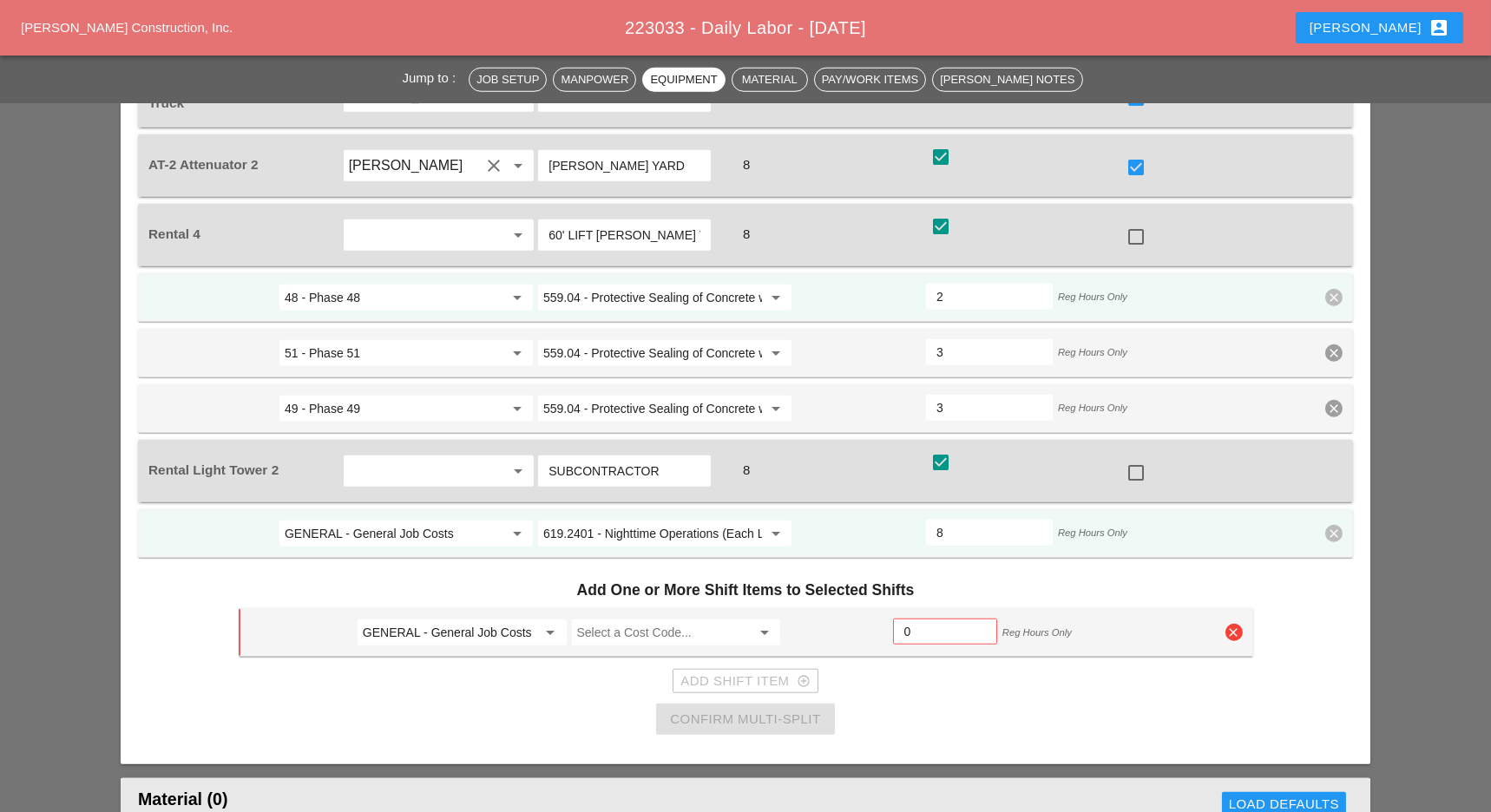
scroll to position [3700, 0]
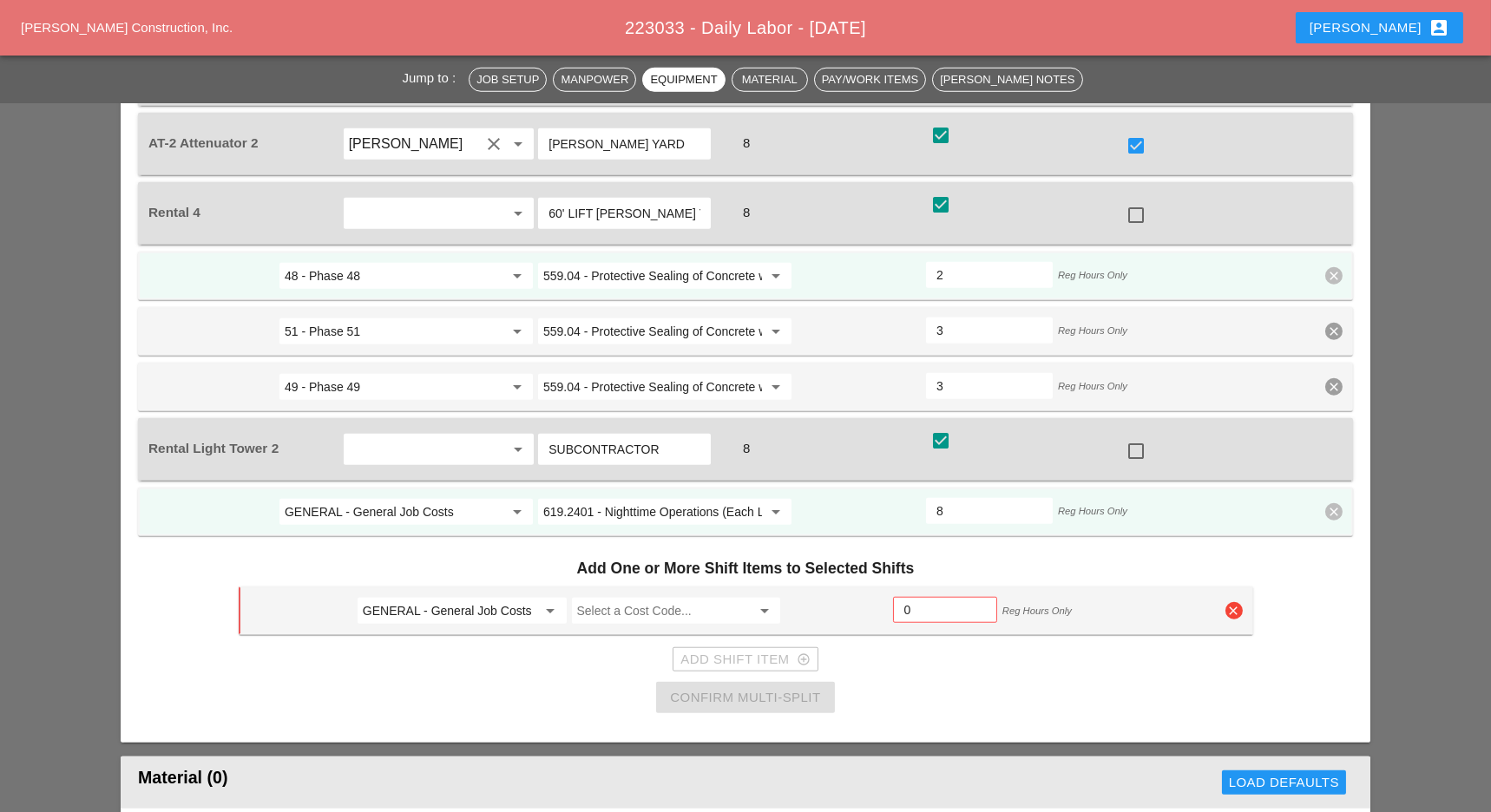
click at [475, 597] on input "GENERAL - General Job Costs" at bounding box center [449, 611] width 174 height 28
click at [457, 572] on div "51 - Phase 51" at bounding box center [461, 574] width 181 height 21
type input "51 - Phase 51"
click at [607, 597] on input "Select a Cost Code..." at bounding box center [664, 611] width 174 height 28
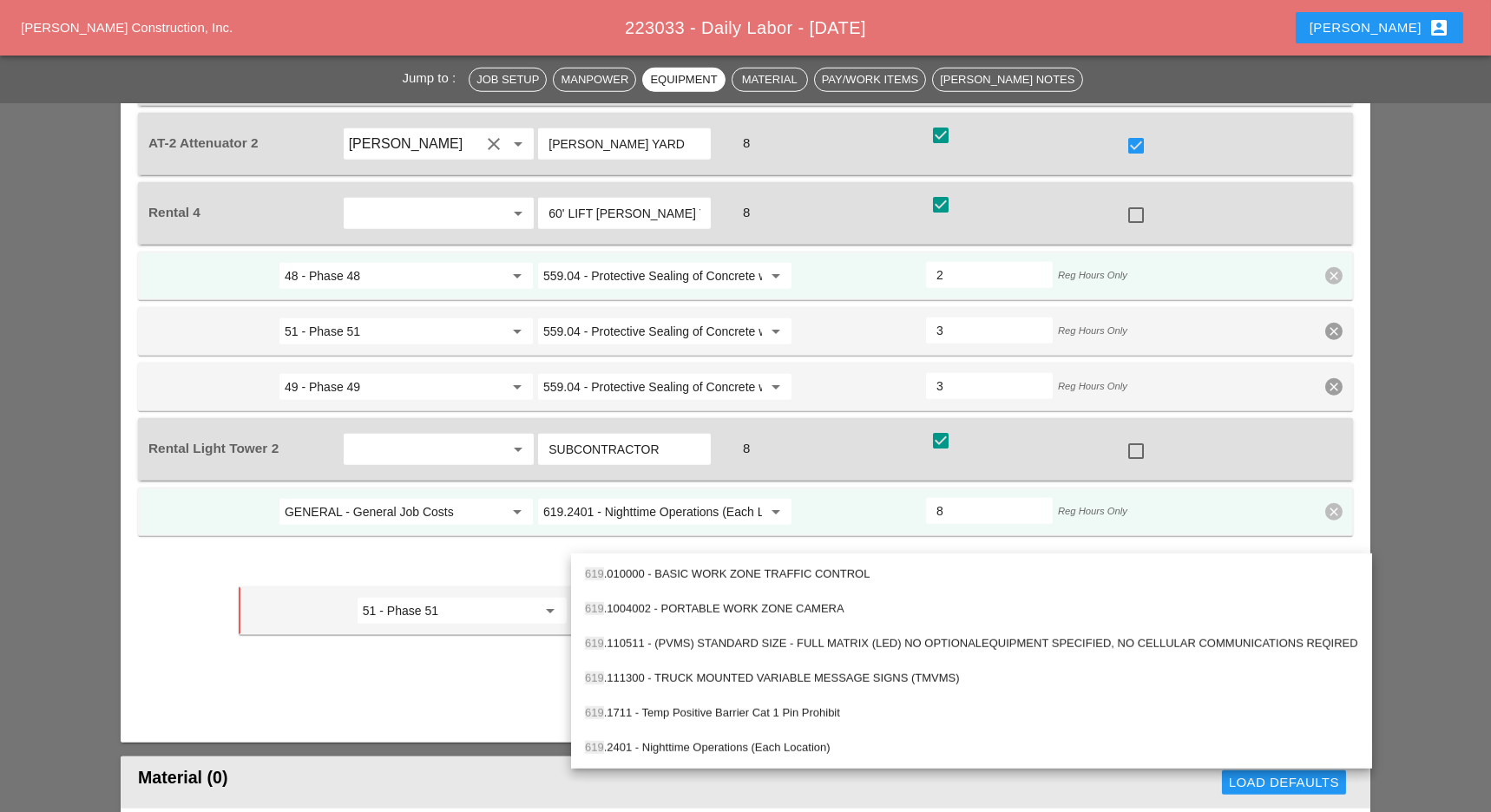
drag, startPoint x: 686, startPoint y: 572, endPoint x: 711, endPoint y: 564, distance: 26.2
click at [688, 572] on div "619 .010000 - BASIC WORK ZONE TRAFFIC CONTROL" at bounding box center [971, 574] width 773 height 21
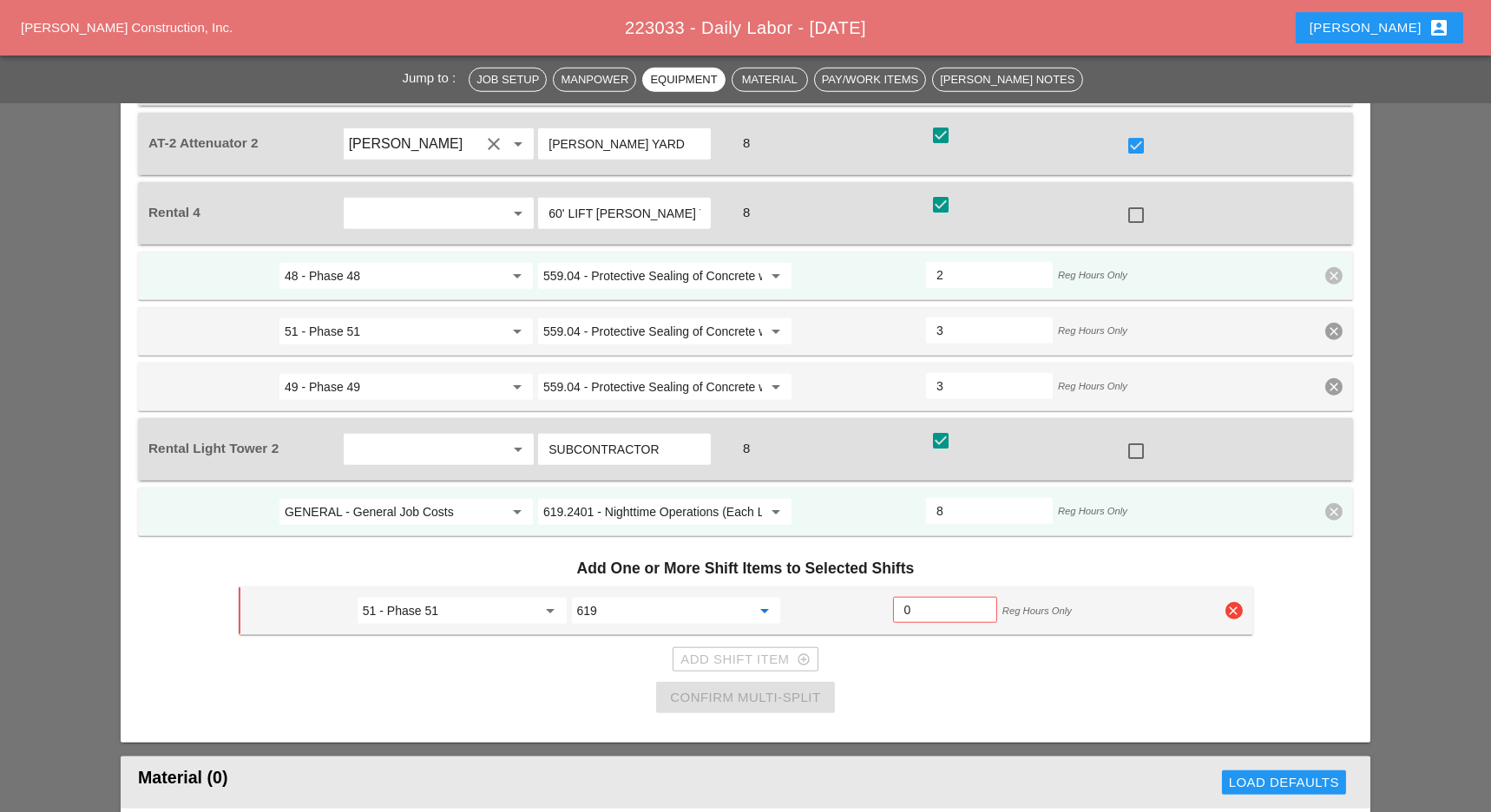
type input "619.010000 - BASIC WORK ZONE TRAFFIC CONTROL"
click at [918, 596] on input "0" at bounding box center [945, 610] width 81 height 28
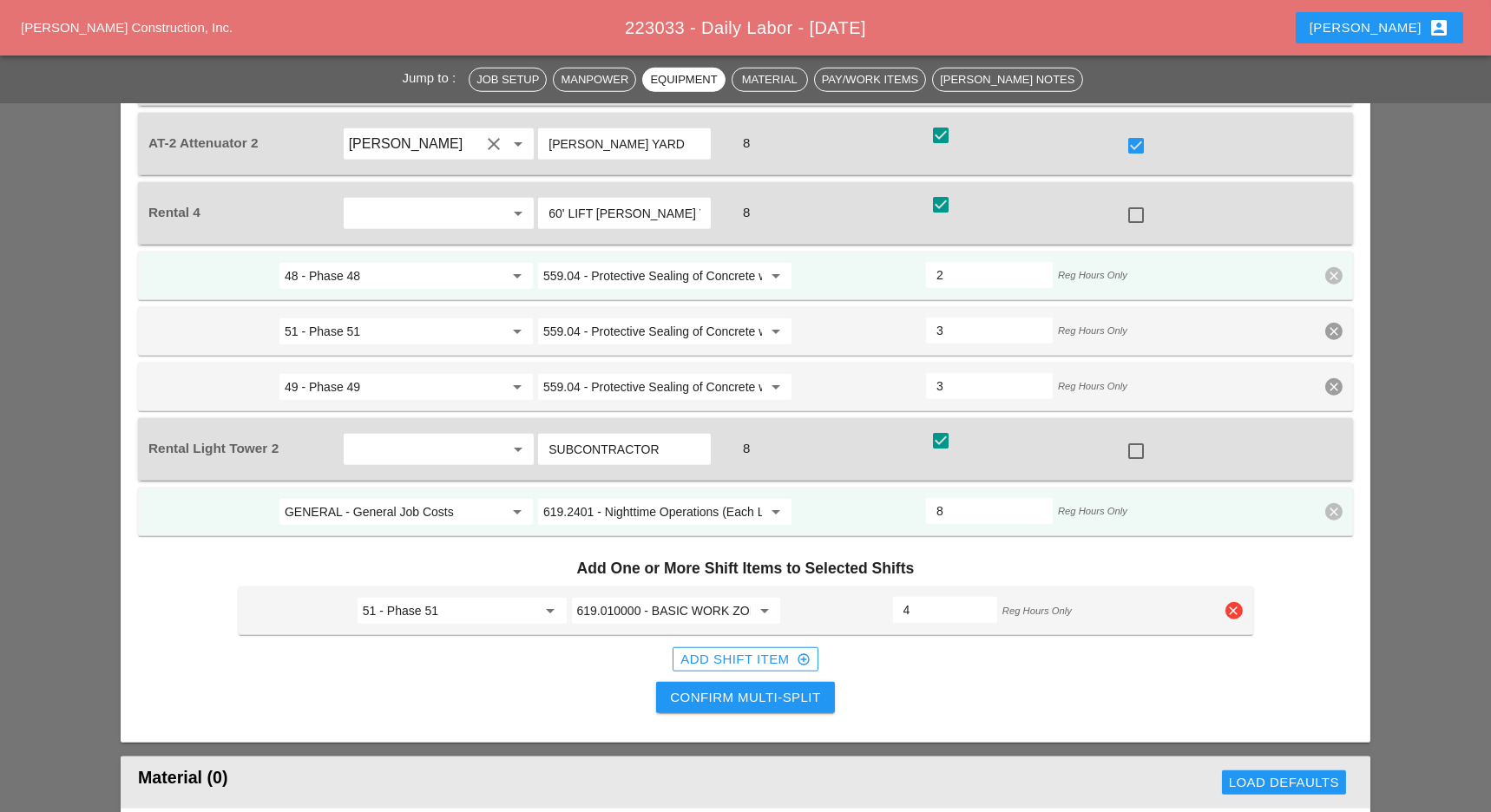
type input "4"
click at [781, 688] on div "Confirm Multi-Split" at bounding box center [744, 697] width 150 height 20
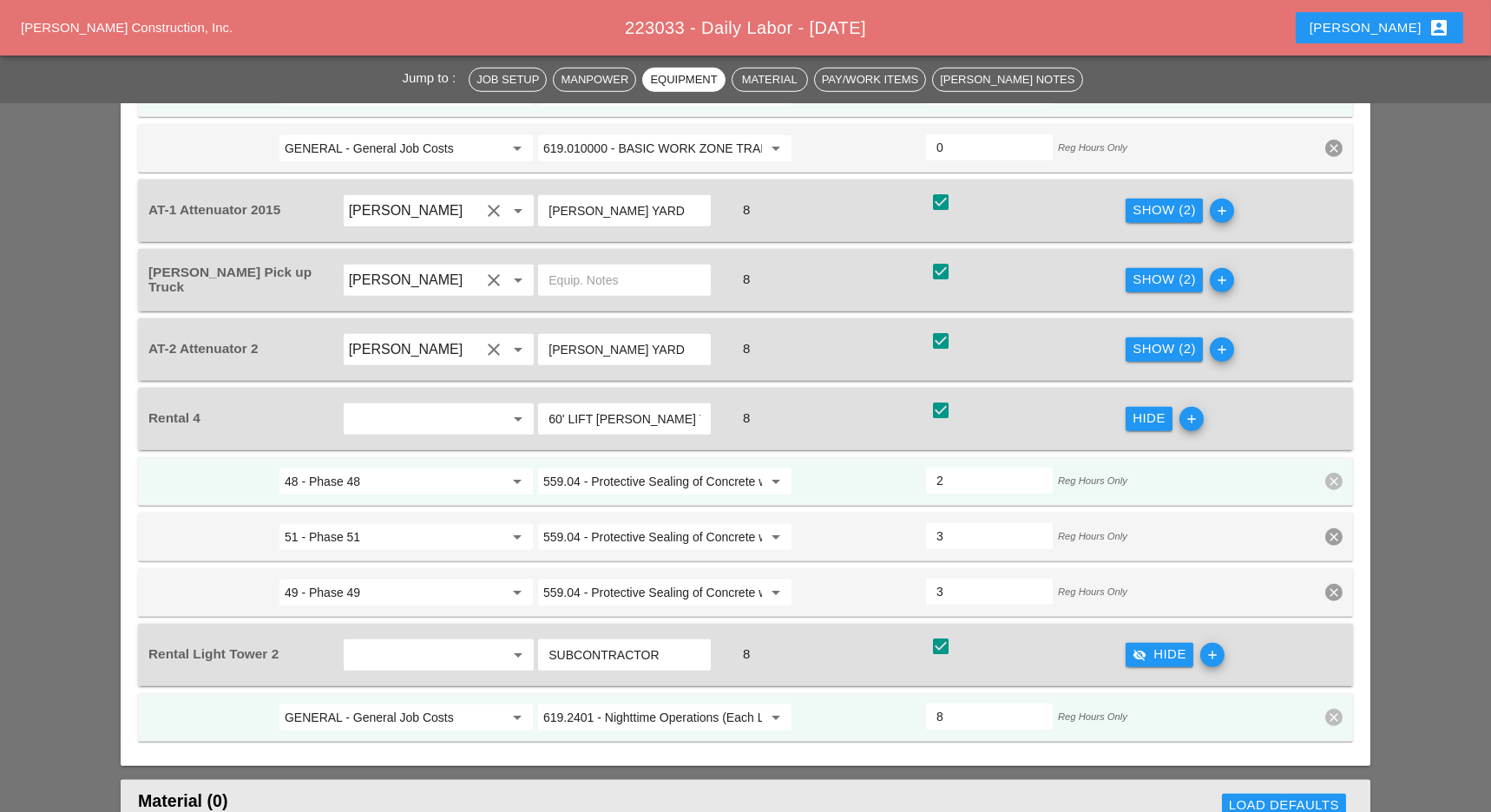
scroll to position [3469, 0]
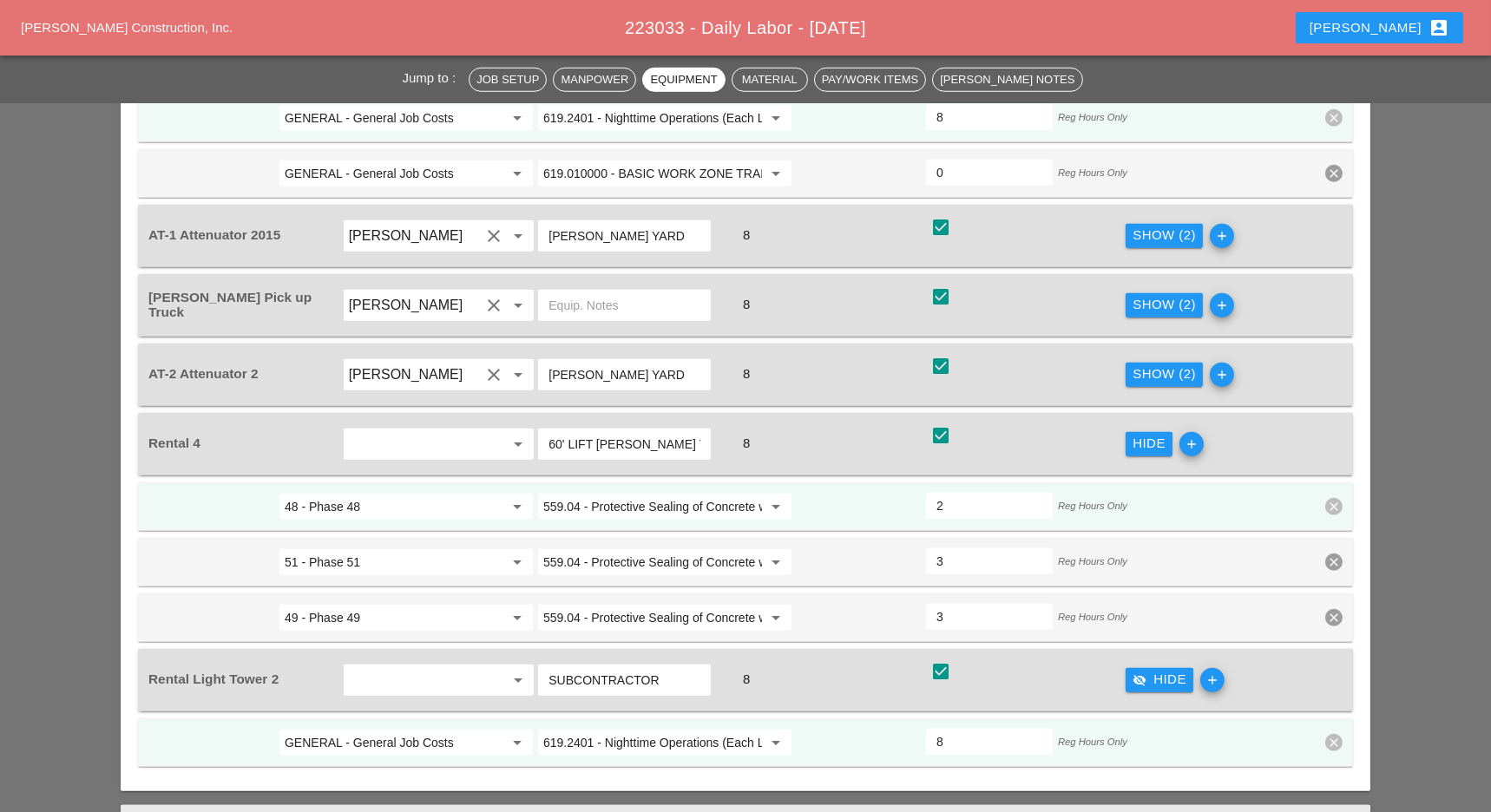
click at [1154, 364] on div "Show (2)" at bounding box center [1164, 374] width 63 height 20
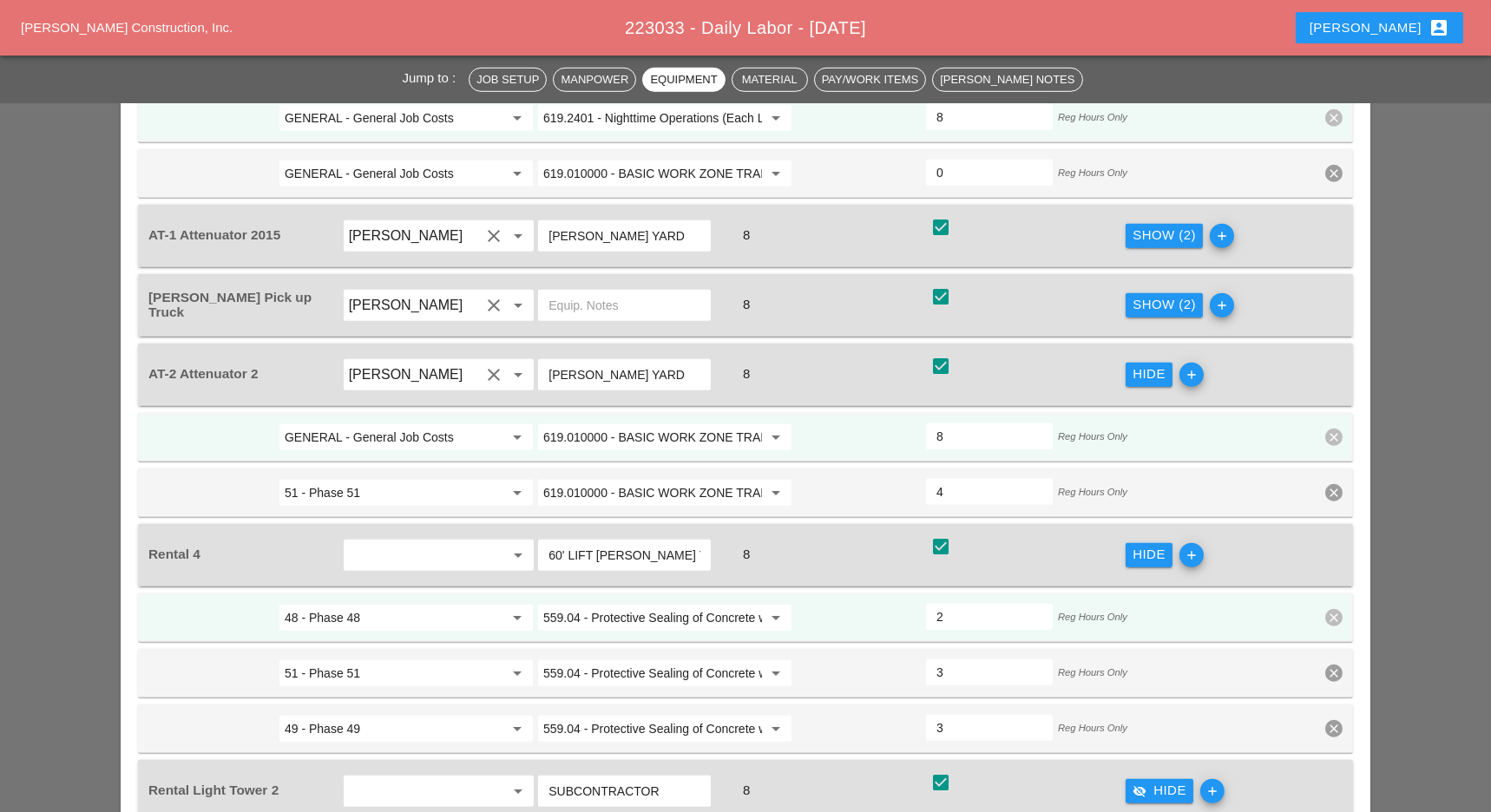
click at [404, 424] on input "GENERAL - General Job Costs" at bounding box center [394, 438] width 219 height 28
click at [366, 397] on div "49 - Phase 49" at bounding box center [406, 403] width 227 height 21
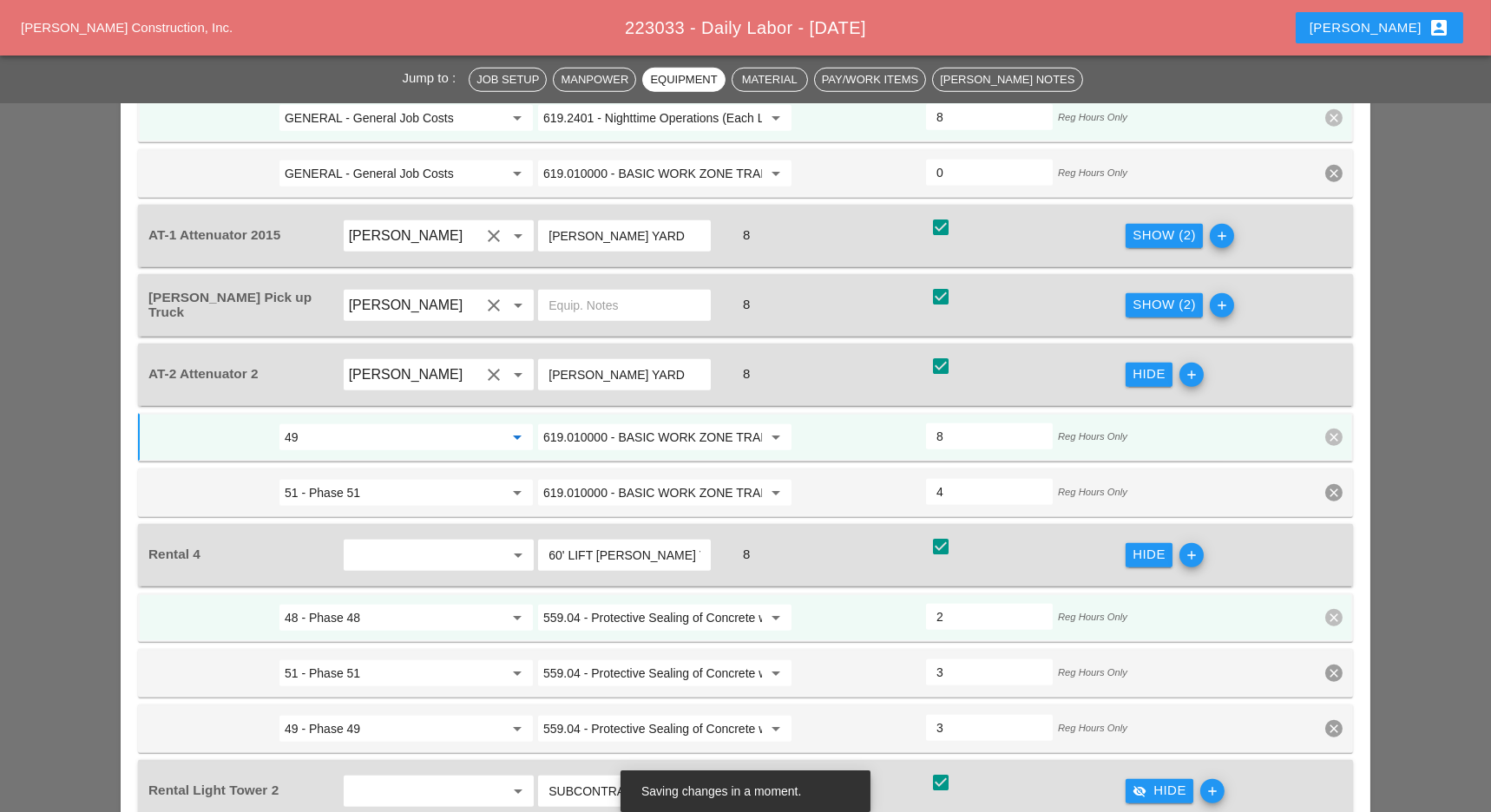
scroll to position [3353, 0]
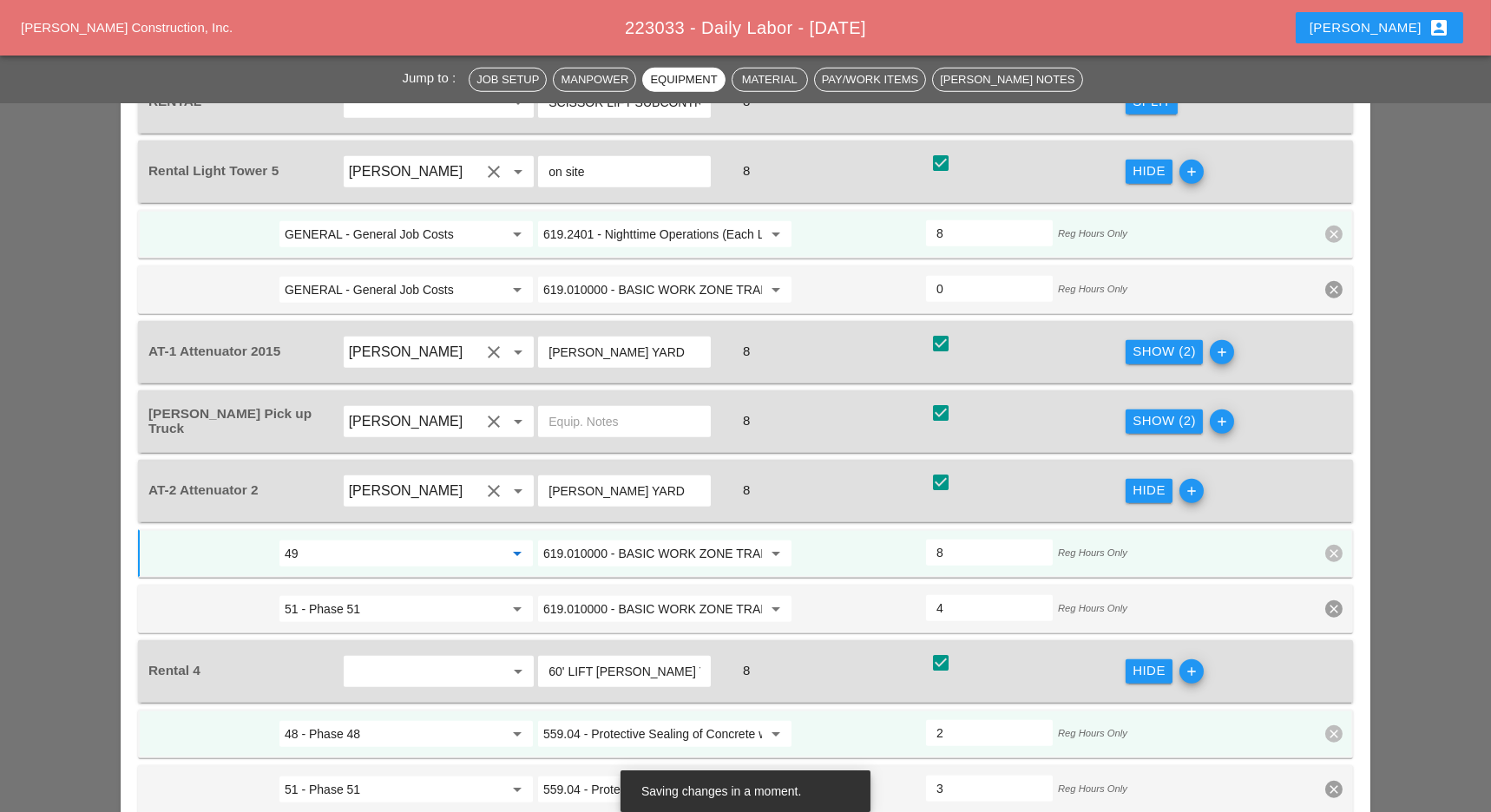
type input "49 - Phase 49"
drag, startPoint x: 1172, startPoint y: 345, endPoint x: 1160, endPoint y: 351, distance: 13.4
click at [1173, 411] on div "Show (2)" at bounding box center [1164, 421] width 63 height 20
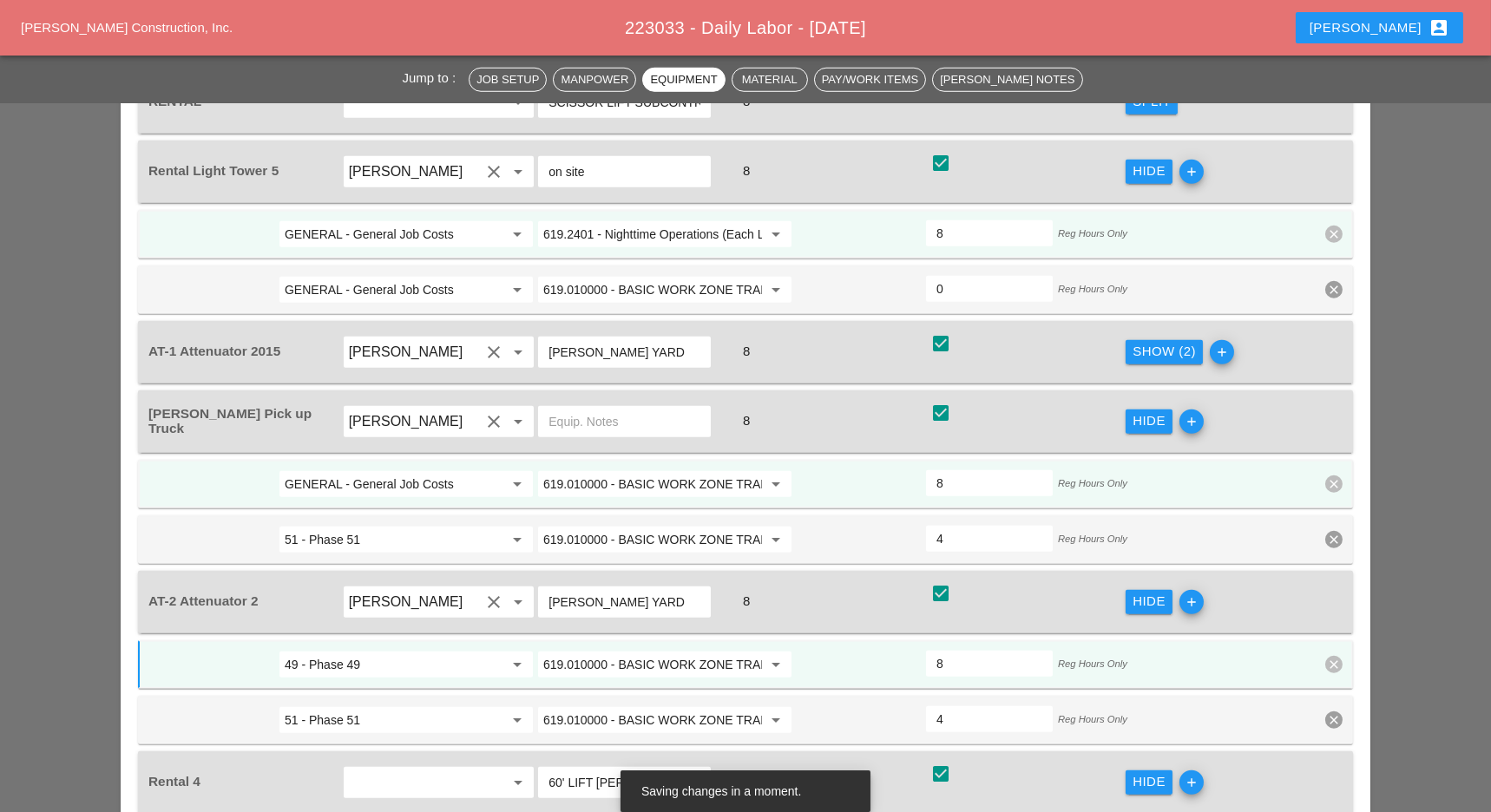
click at [413, 470] on input "GENERAL - General Job Costs" at bounding box center [394, 484] width 219 height 28
click at [357, 444] on div "49 - Phase 49" at bounding box center [406, 452] width 227 height 21
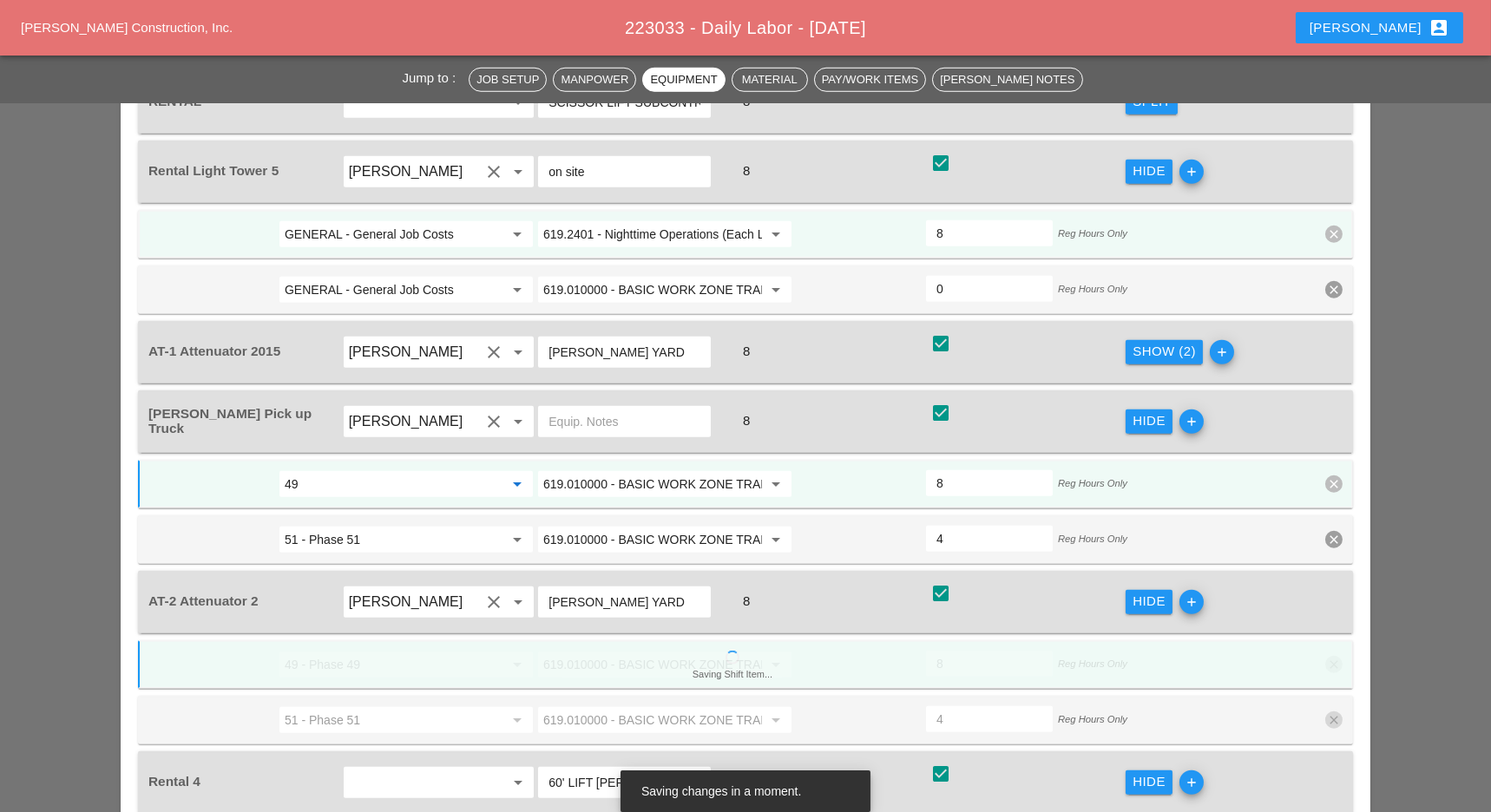
type input "49 - Phase 49"
click at [1149, 340] on button "Show (2)" at bounding box center [1164, 353] width 77 height 24
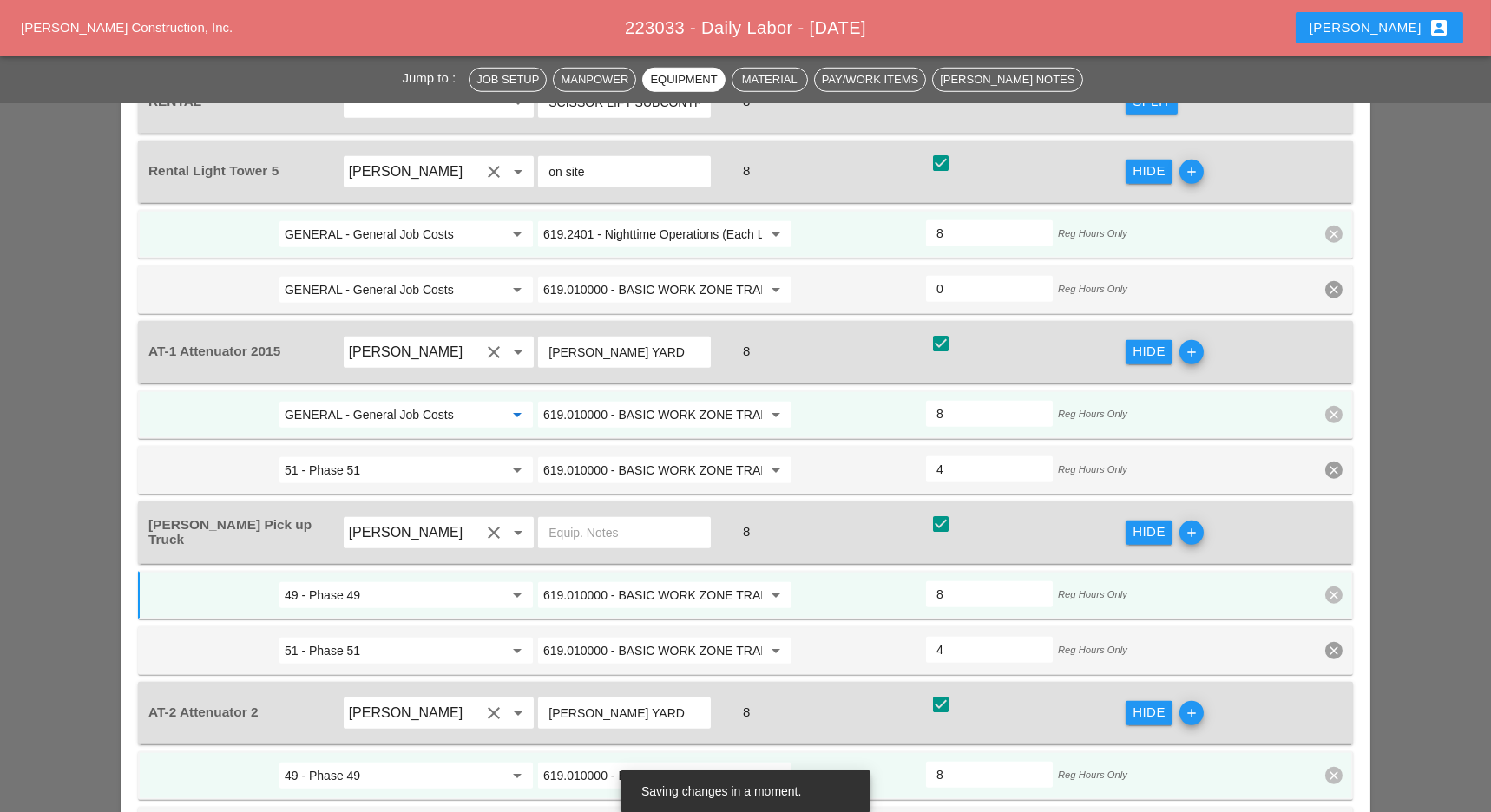
click at [409, 401] on input "GENERAL - General Job Costs" at bounding box center [394, 415] width 219 height 28
click at [390, 376] on div "48 - Phase 48" at bounding box center [406, 382] width 227 height 21
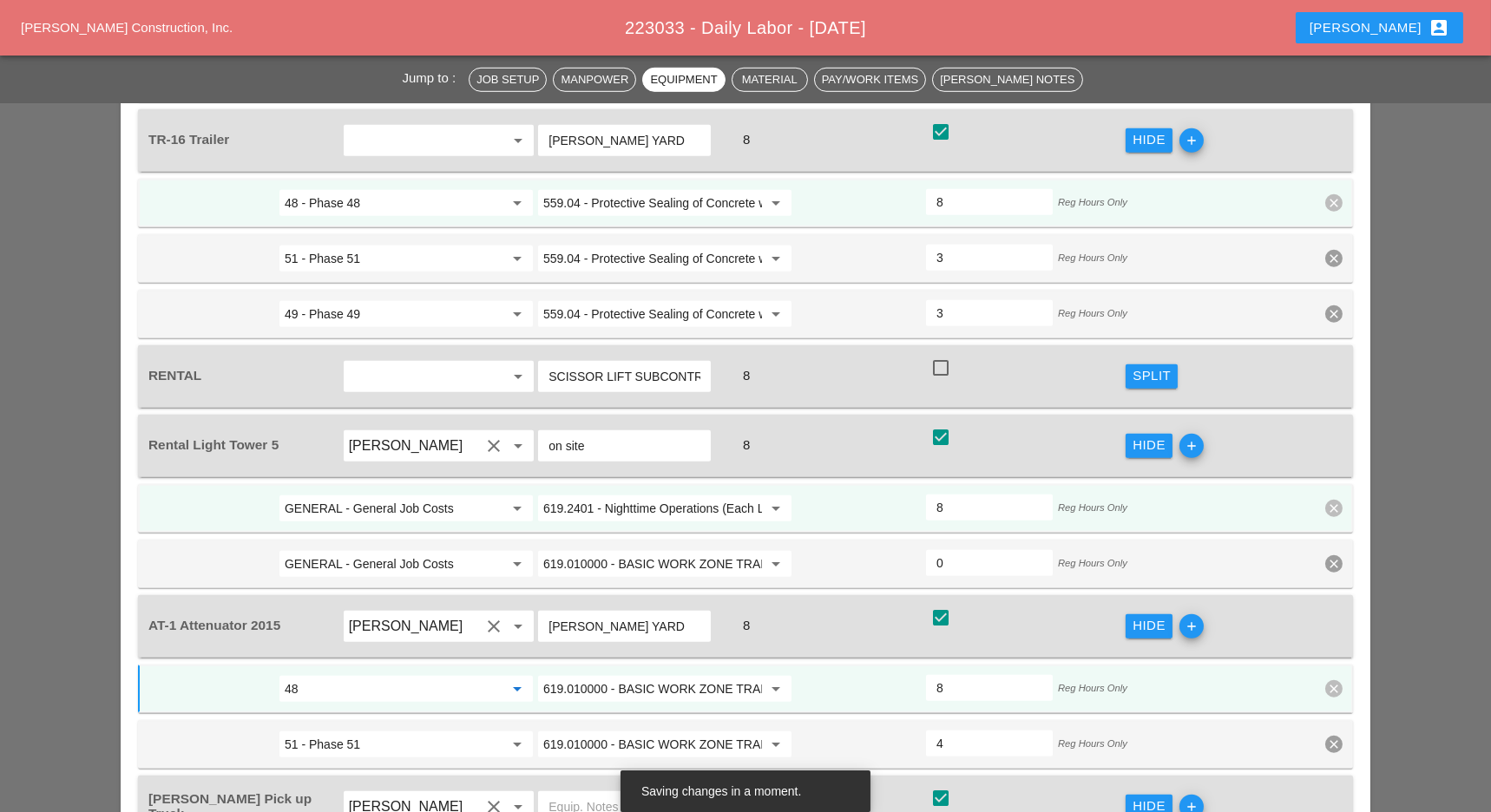
scroll to position [2659, 0]
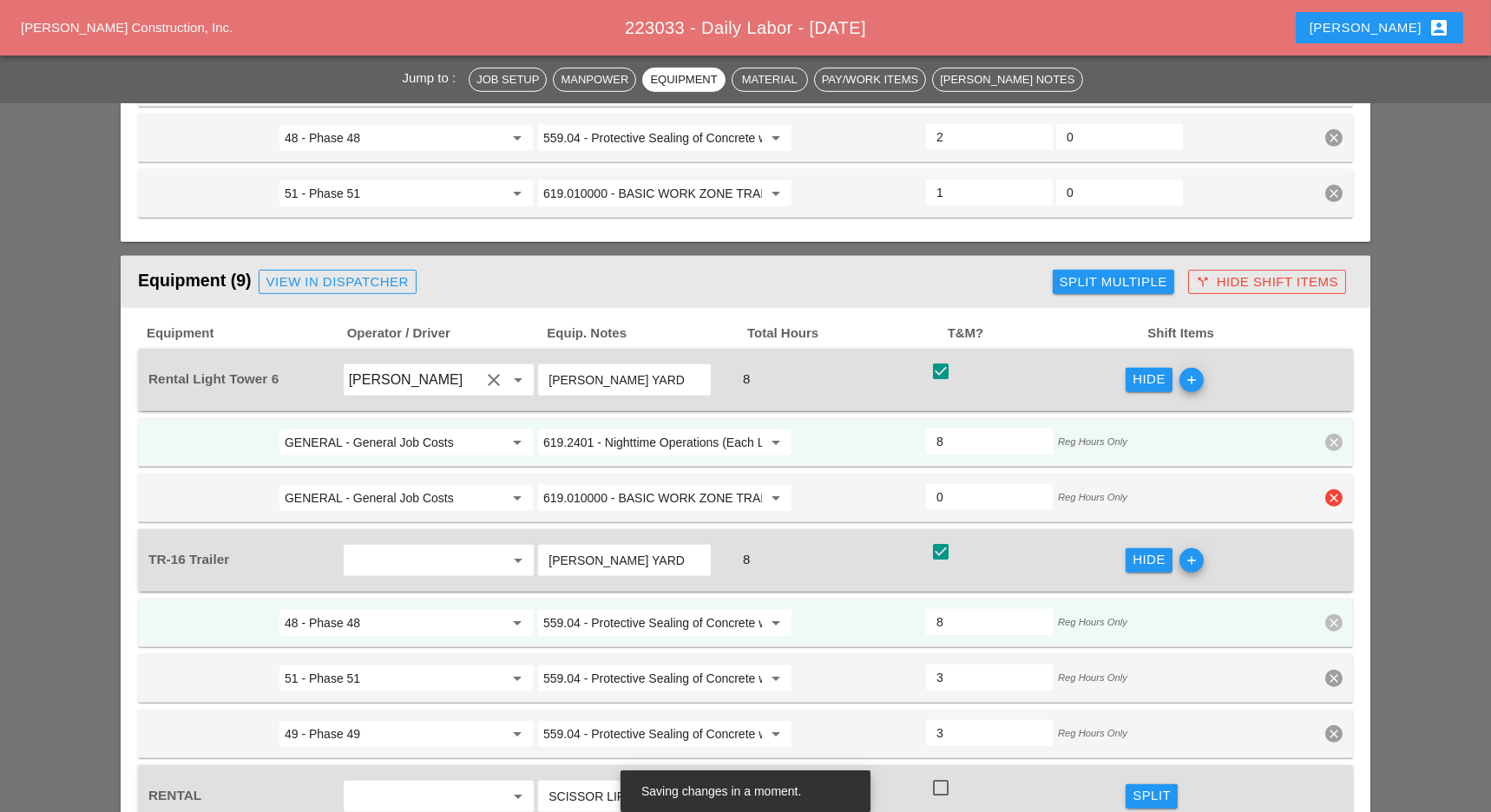
type input "48 - Phase 48"
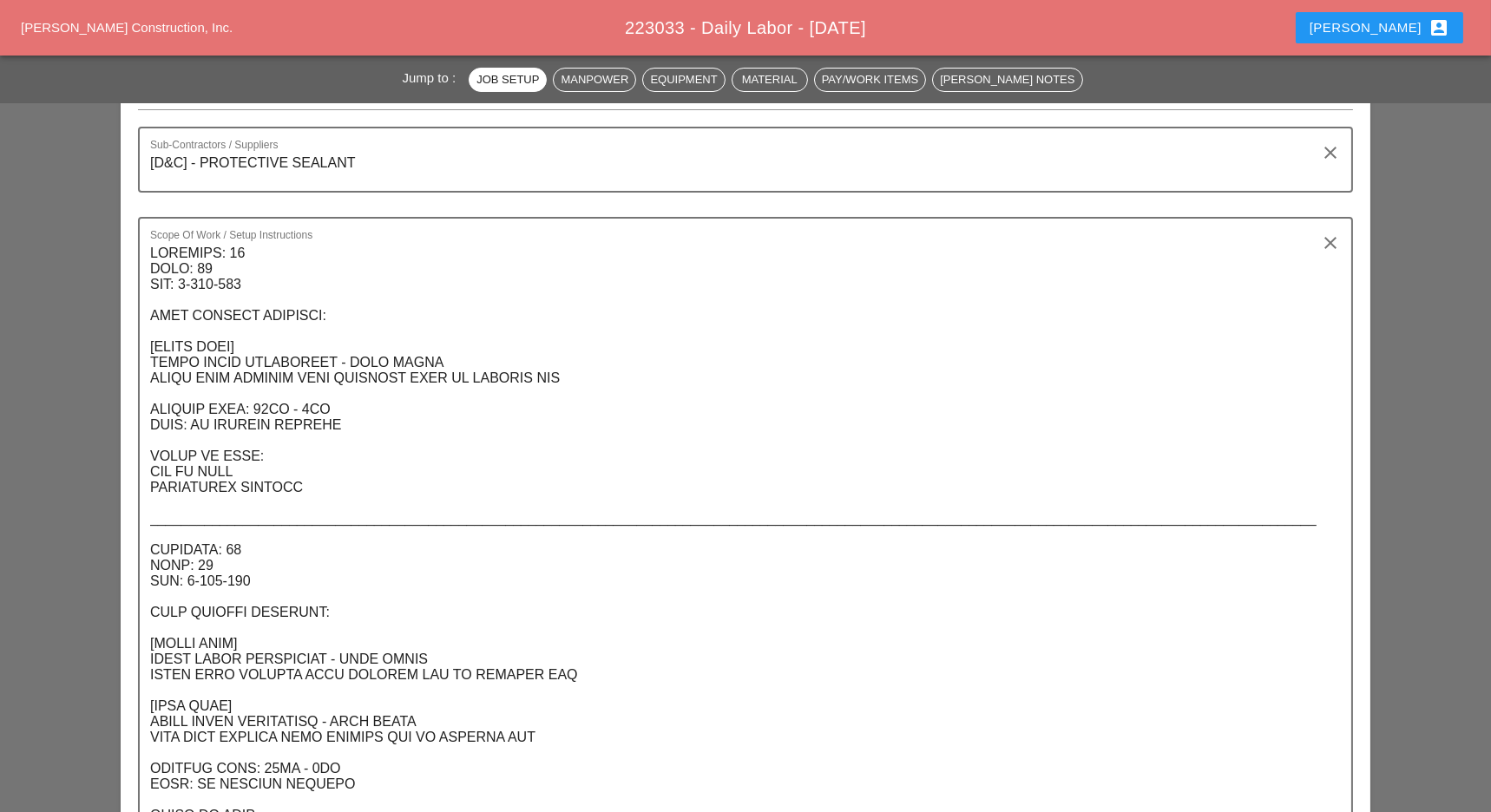
scroll to position [0, 0]
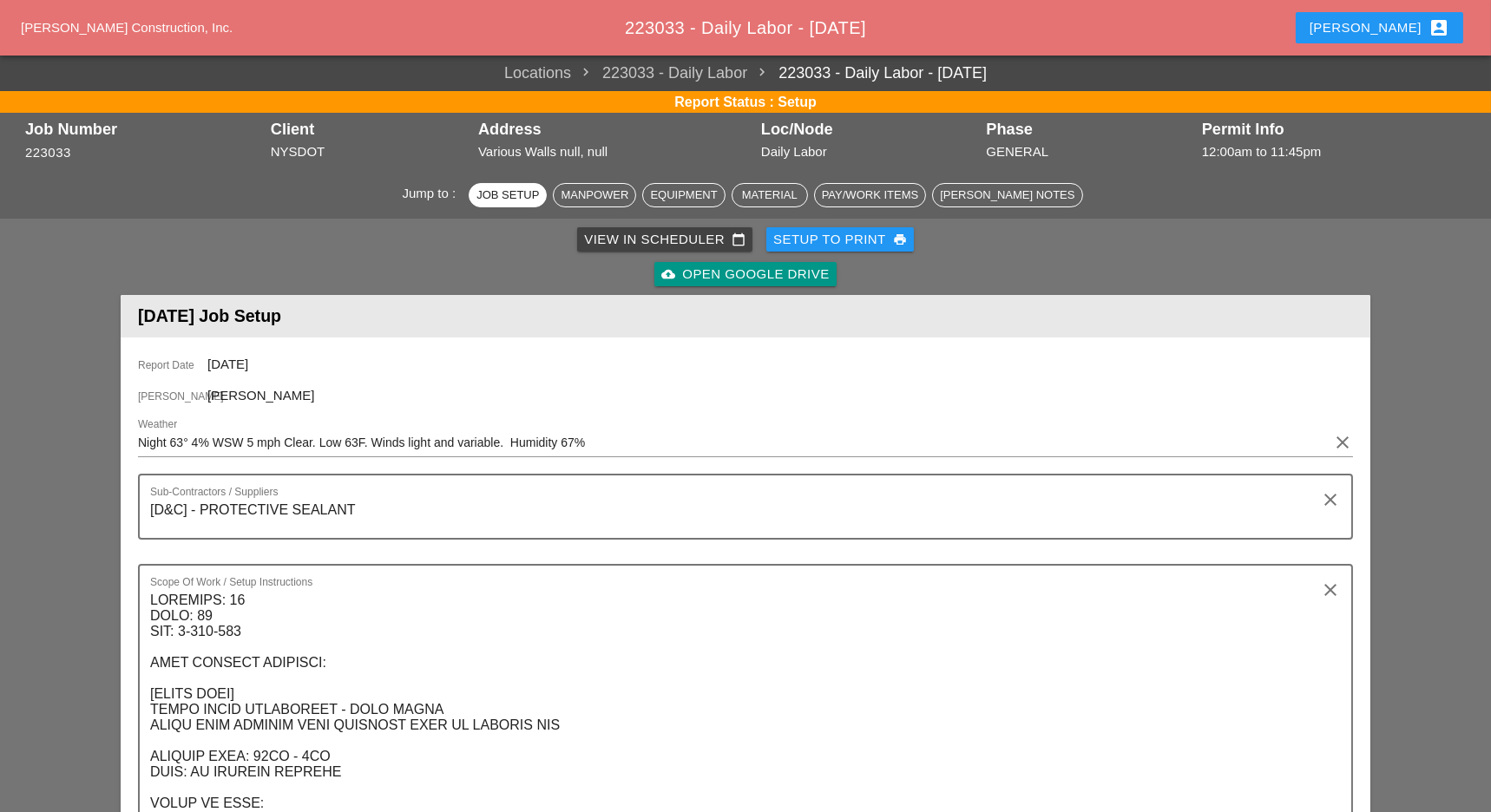
click at [647, 240] on div "View in Scheduler calendar_today" at bounding box center [665, 240] width 161 height 20
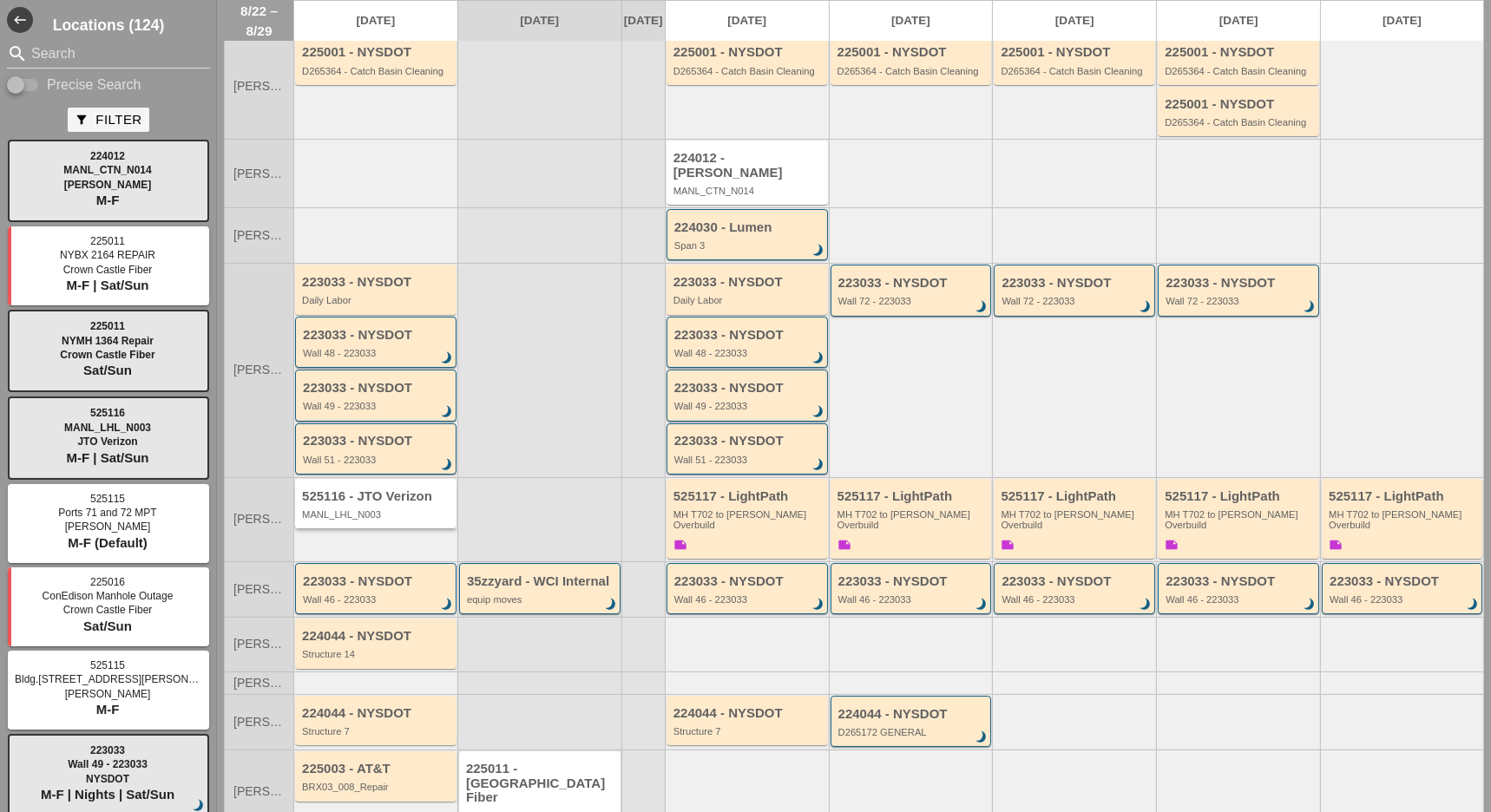
scroll to position [235, 0]
click at [358, 344] on div "Wall 48 - 223033" at bounding box center [376, 349] width 148 height 10
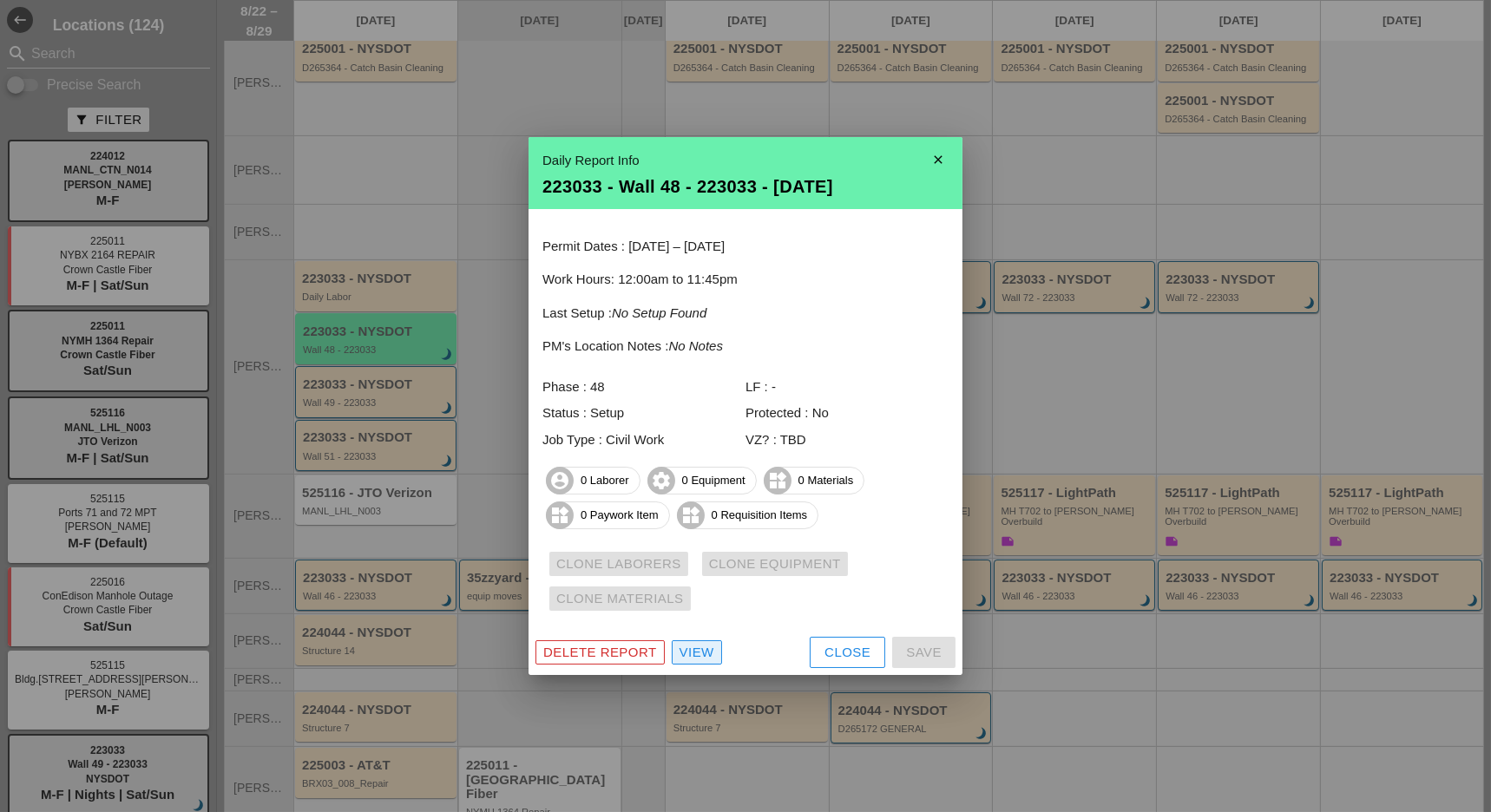
drag, startPoint x: 703, startPoint y: 653, endPoint x: 709, endPoint y: 642, distance: 12.5
click at [704, 653] on div "View" at bounding box center [697, 652] width 35 height 20
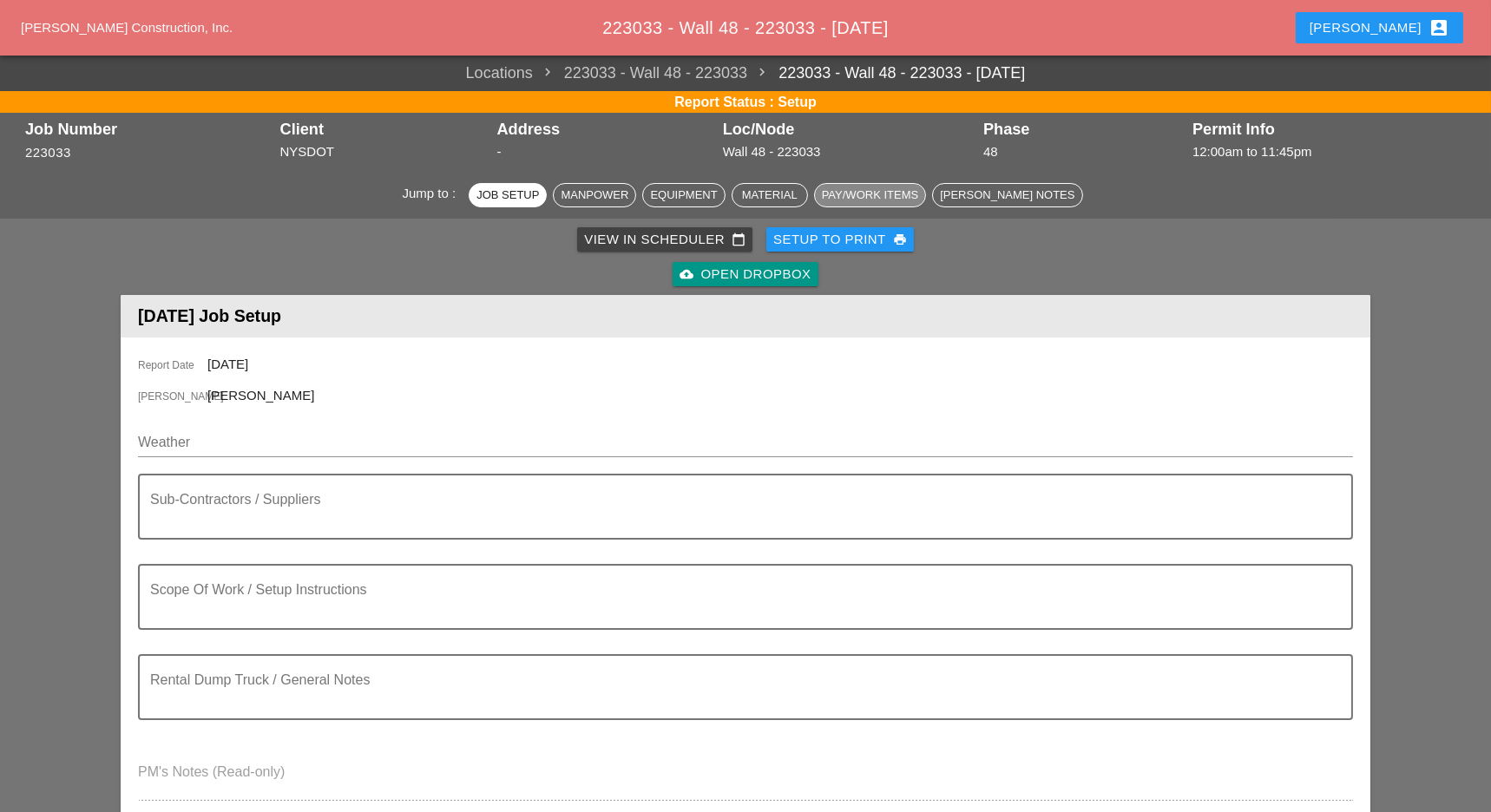
click at [878, 197] on div "Pay/Work Items" at bounding box center [870, 195] width 96 height 18
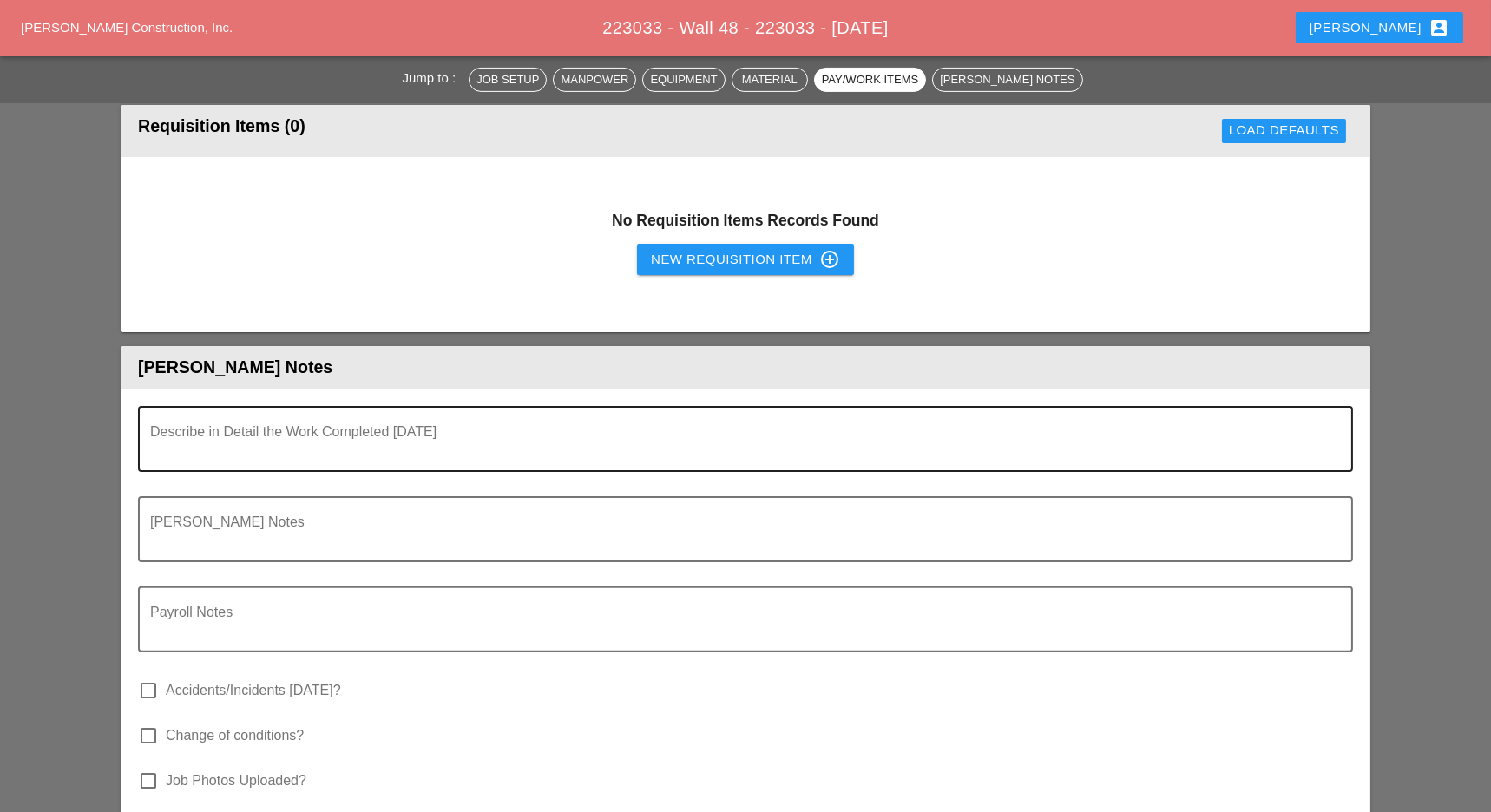
scroll to position [1401, 0]
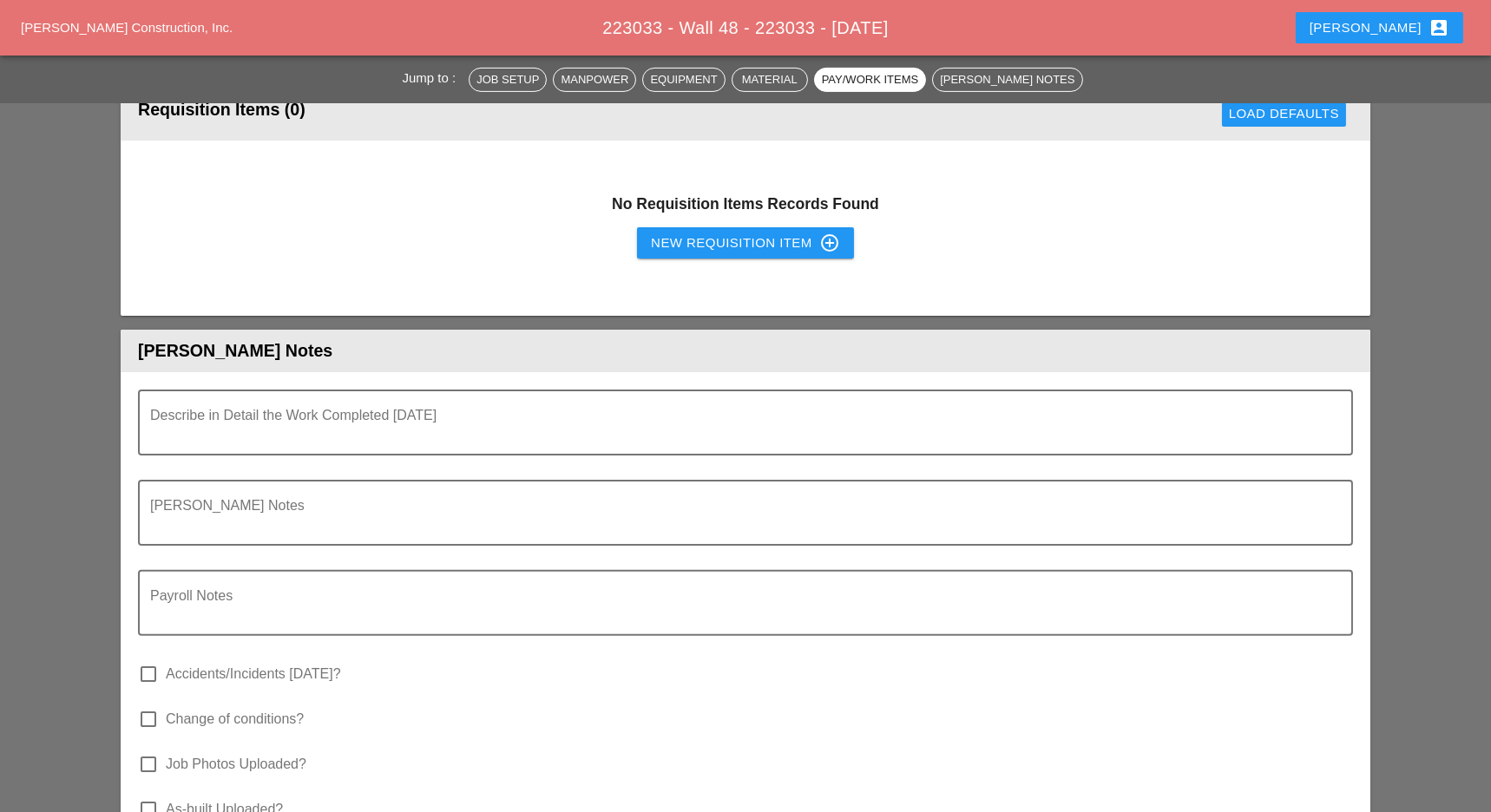
click at [693, 242] on div "New Requisition Item control_point" at bounding box center [745, 243] width 189 height 21
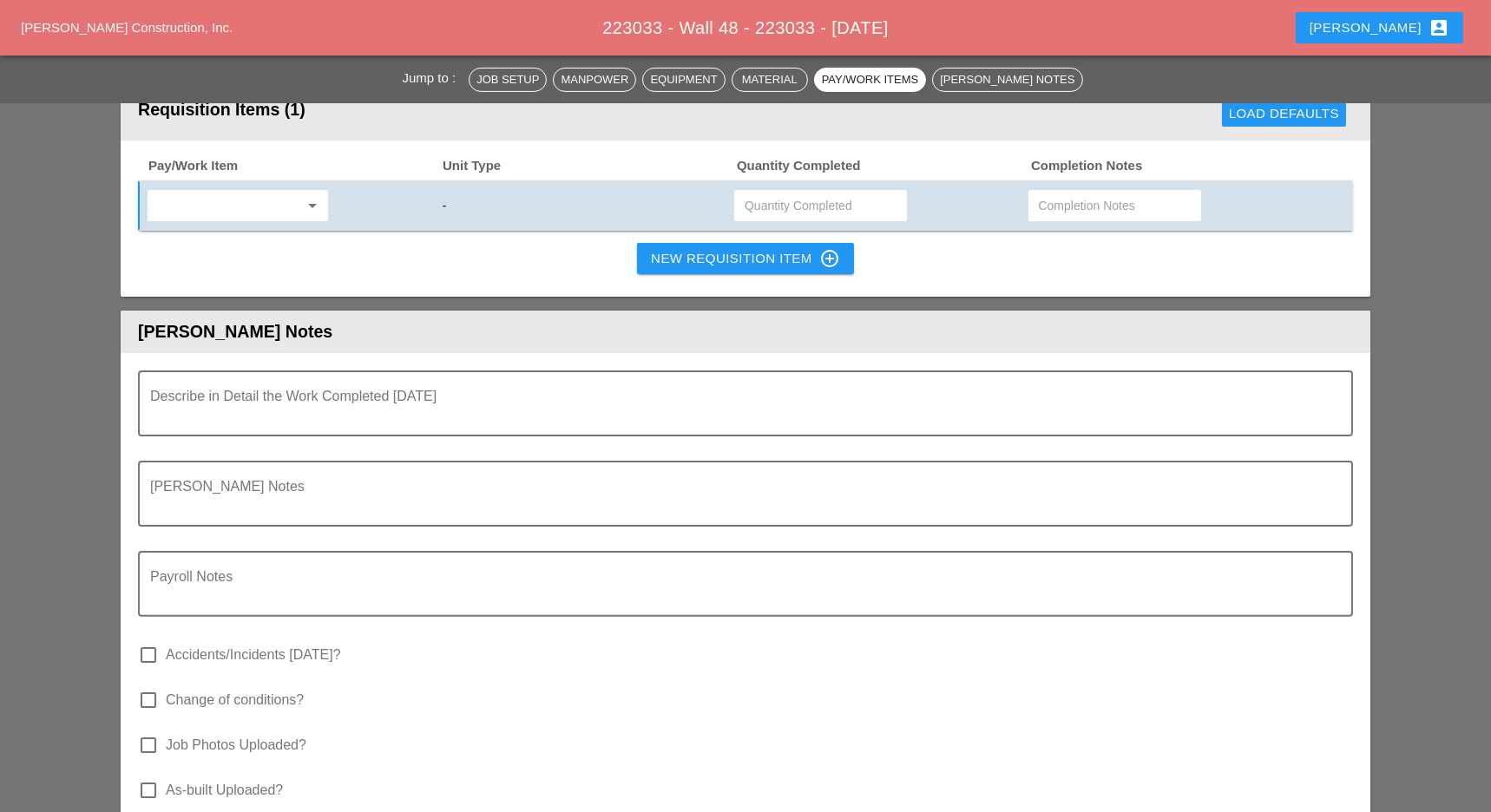
click at [267, 220] on div "arrow_drop_down" at bounding box center [292, 206] width 294 height 37
click at [205, 187] on div "arrow_drop_down" at bounding box center [292, 206] width 294 height 37
click at [203, 201] on input "text" at bounding box center [225, 206] width 146 height 28
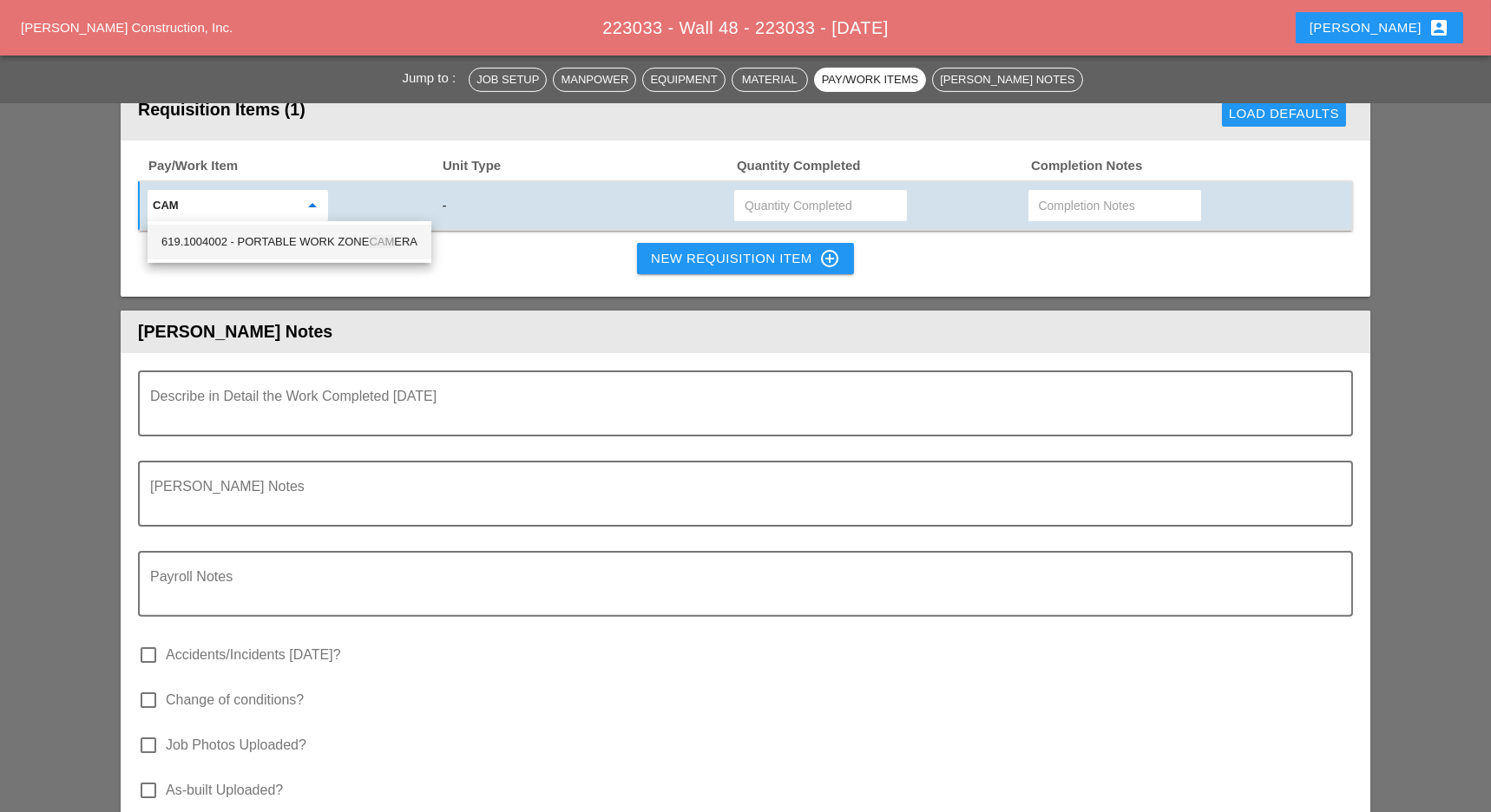
click at [283, 234] on div "619.1004002 - PORTABLE WORK ZONE CAM ERA" at bounding box center [289, 242] width 256 height 21
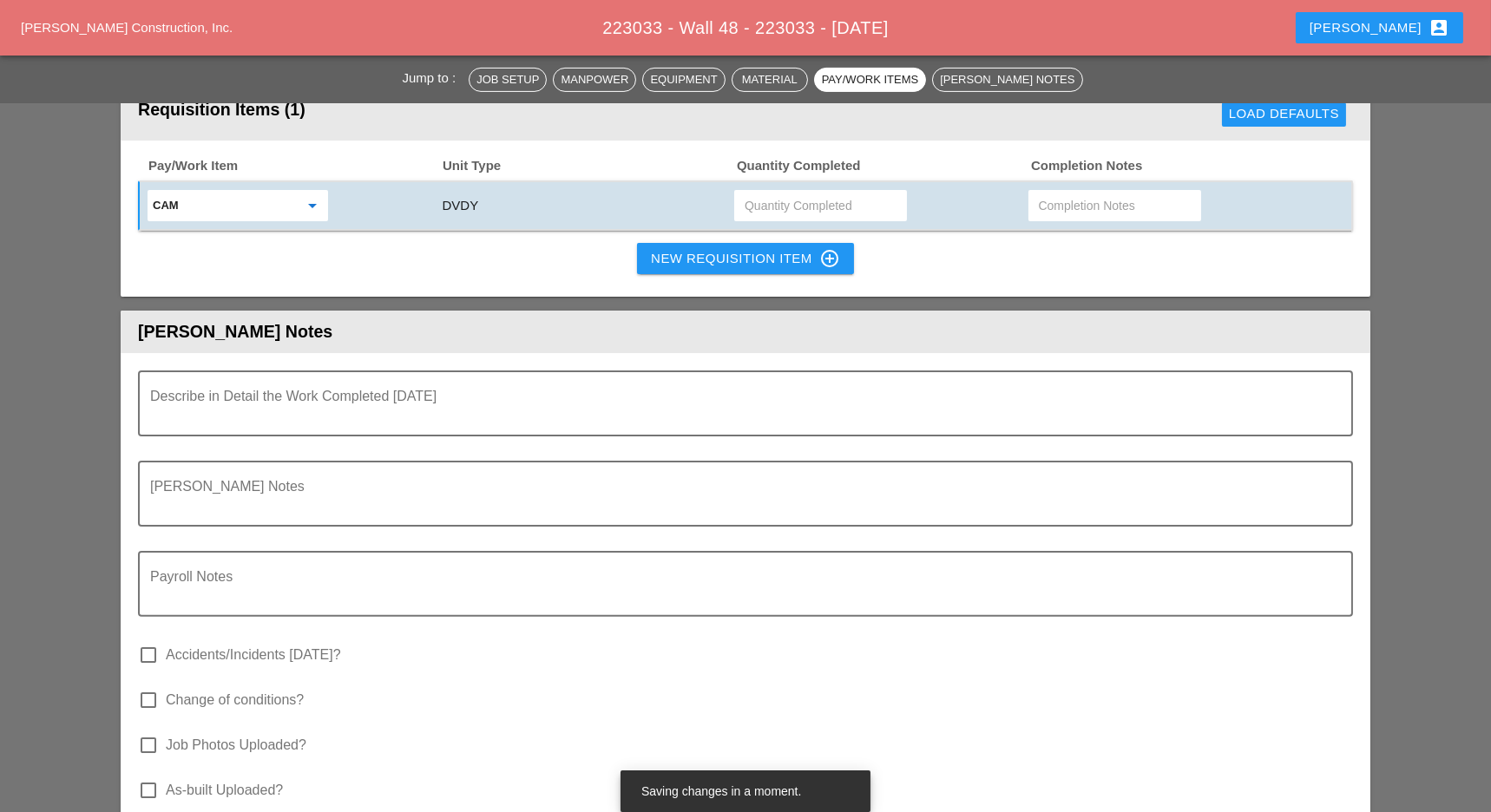
type input "619.1004002 - PORTABLE WORK ZONE CAMERA"
click at [757, 200] on input "text" at bounding box center [819, 206] width 151 height 28
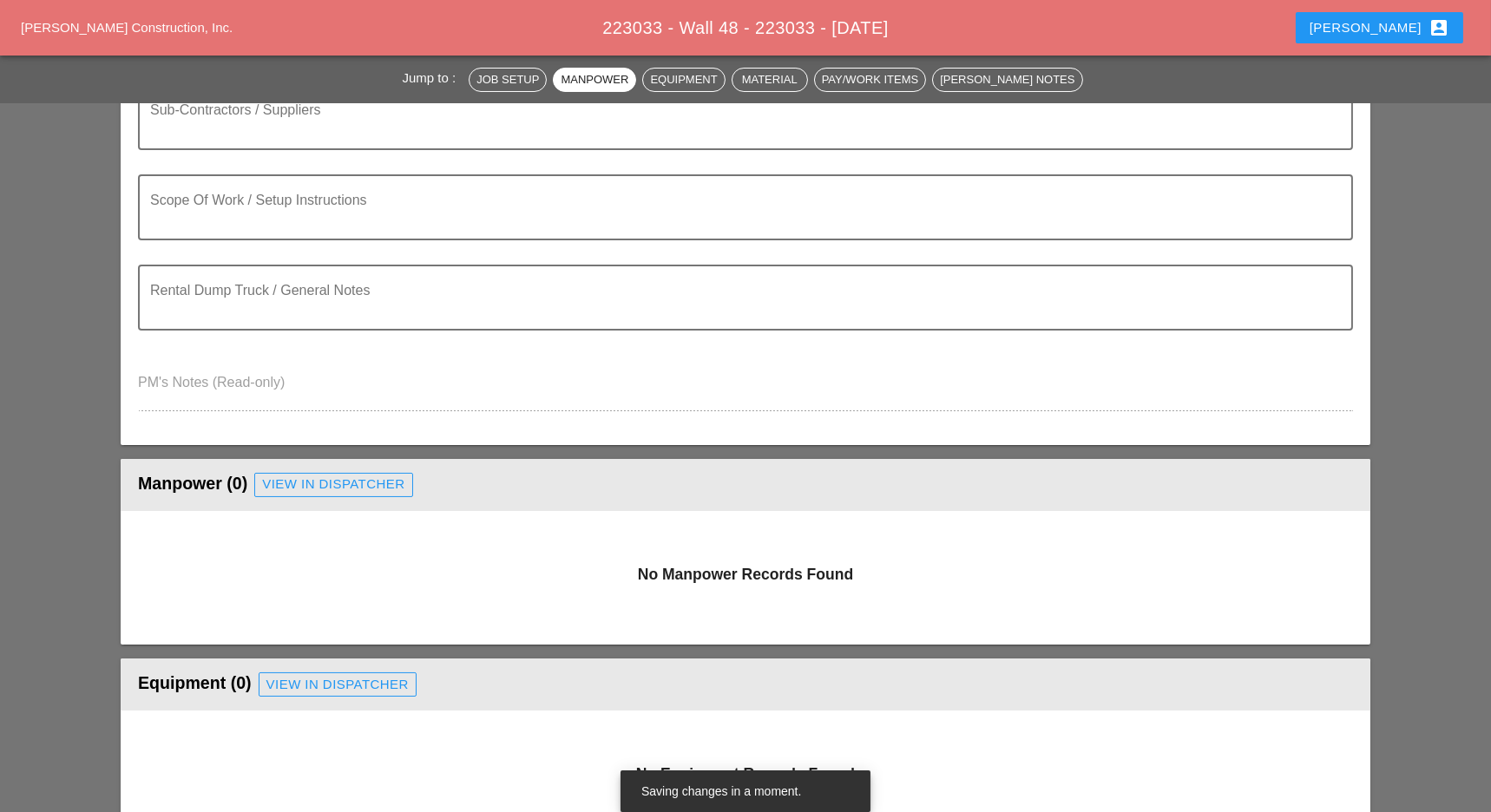
scroll to position [130, 0]
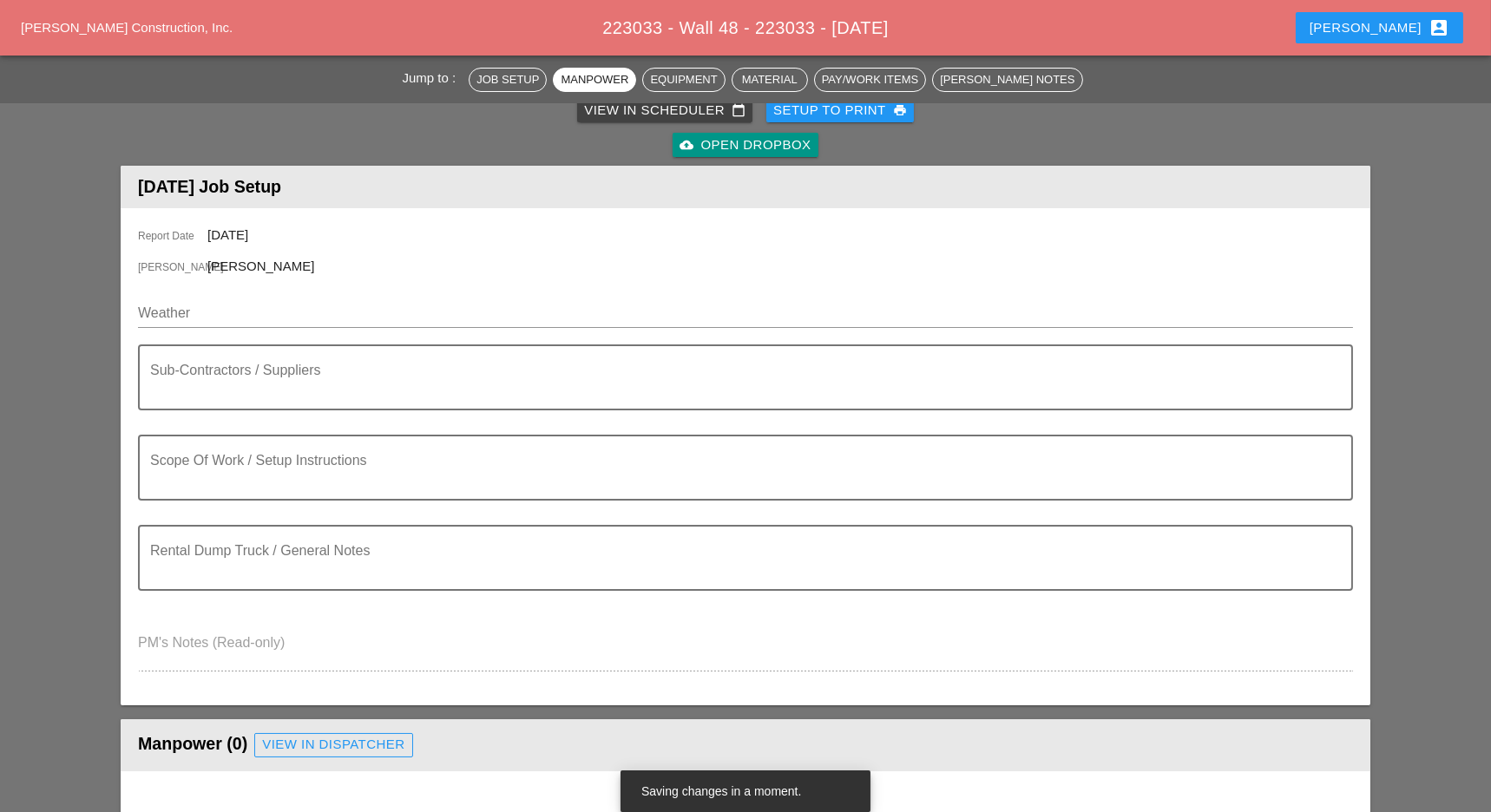
type input "1"
drag, startPoint x: 636, startPoint y: 113, endPoint x: 627, endPoint y: 117, distance: 9.8
click at [636, 113] on div "View in Scheduler calendar_today" at bounding box center [665, 110] width 161 height 20
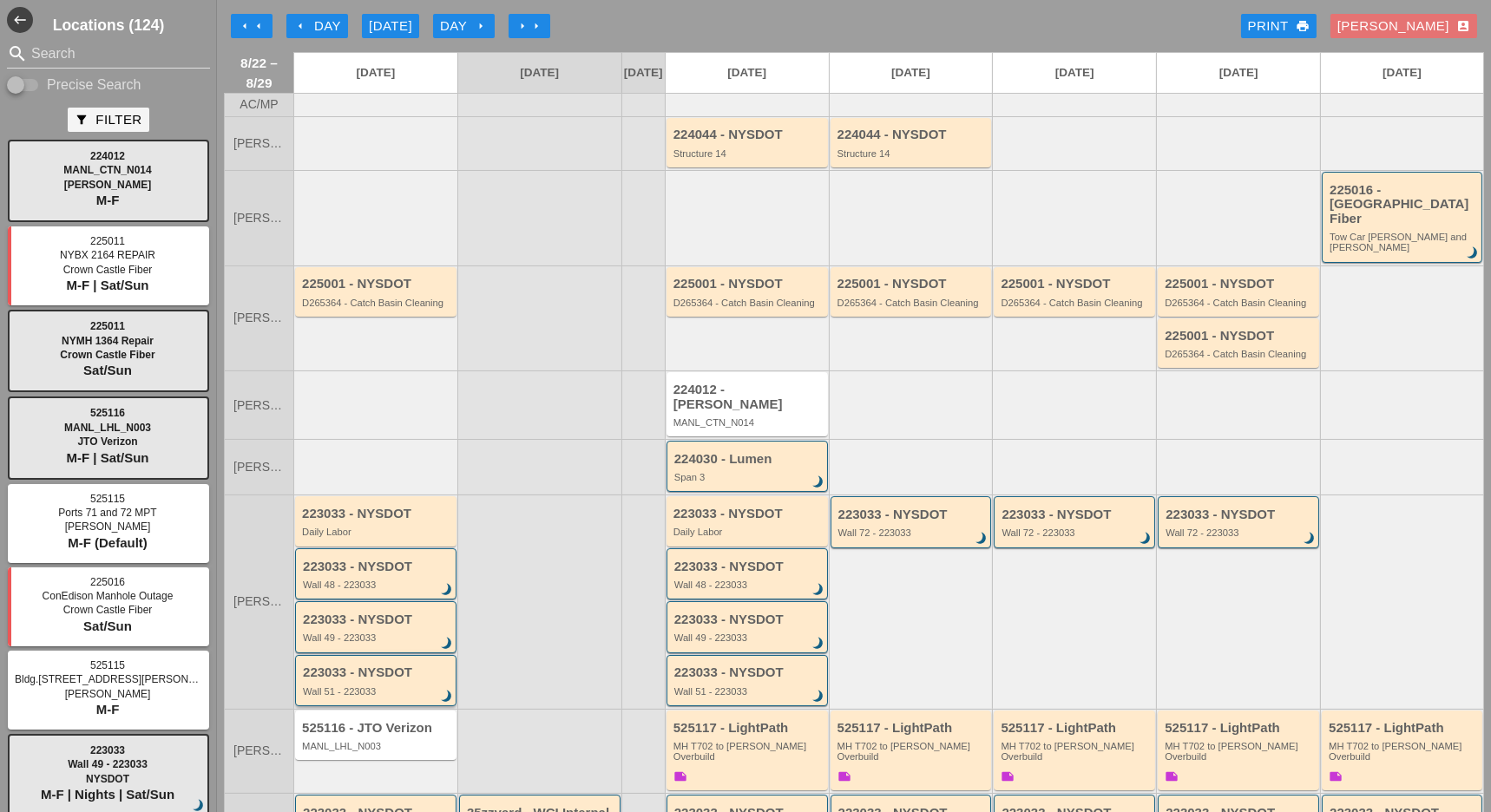
click at [350, 665] on div "223033 - NYSDOT Wall 51 - 223033 brightness_3" at bounding box center [376, 681] width 148 height 32
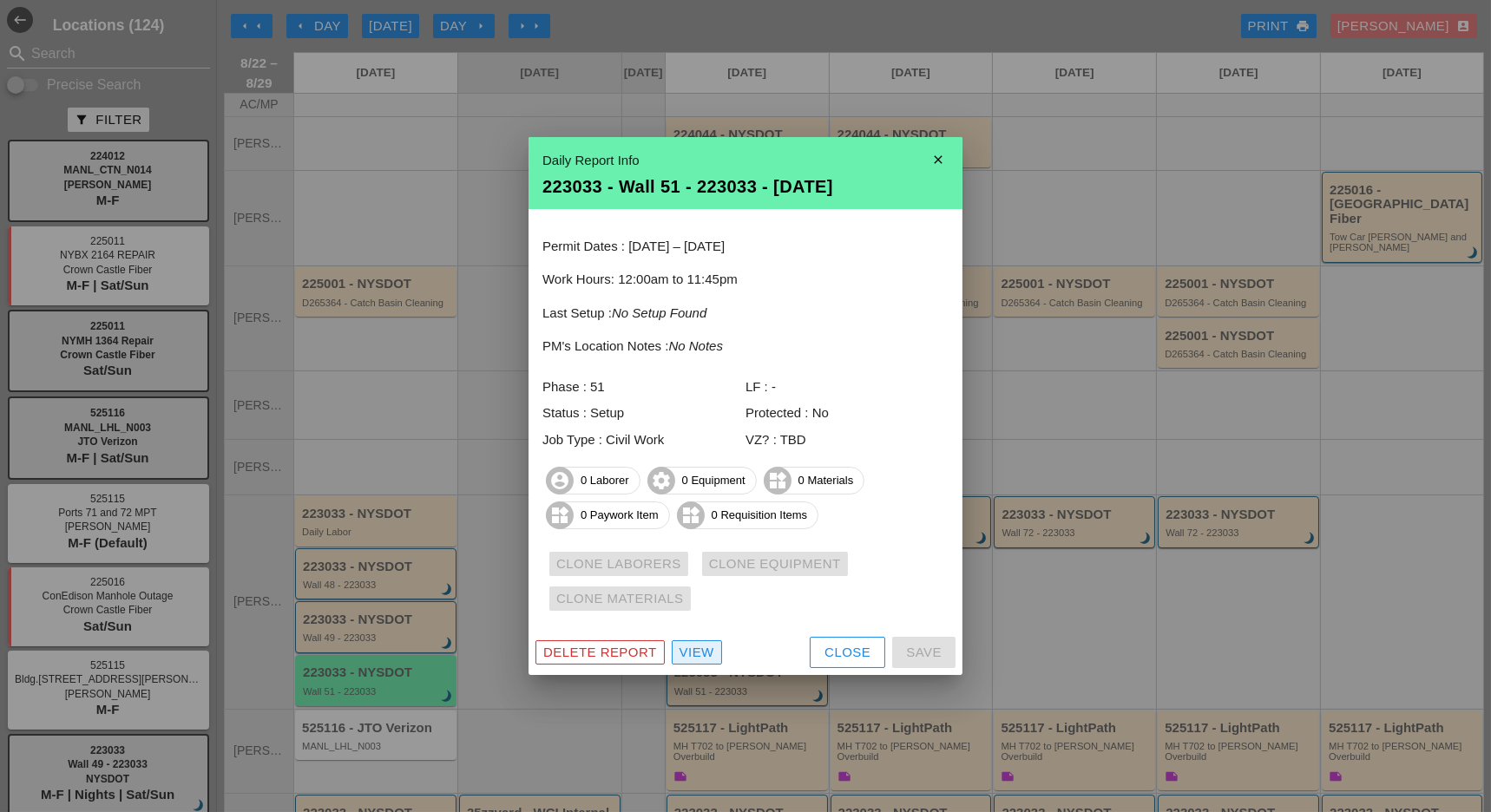
click at [706, 656] on div "View" at bounding box center [697, 652] width 35 height 20
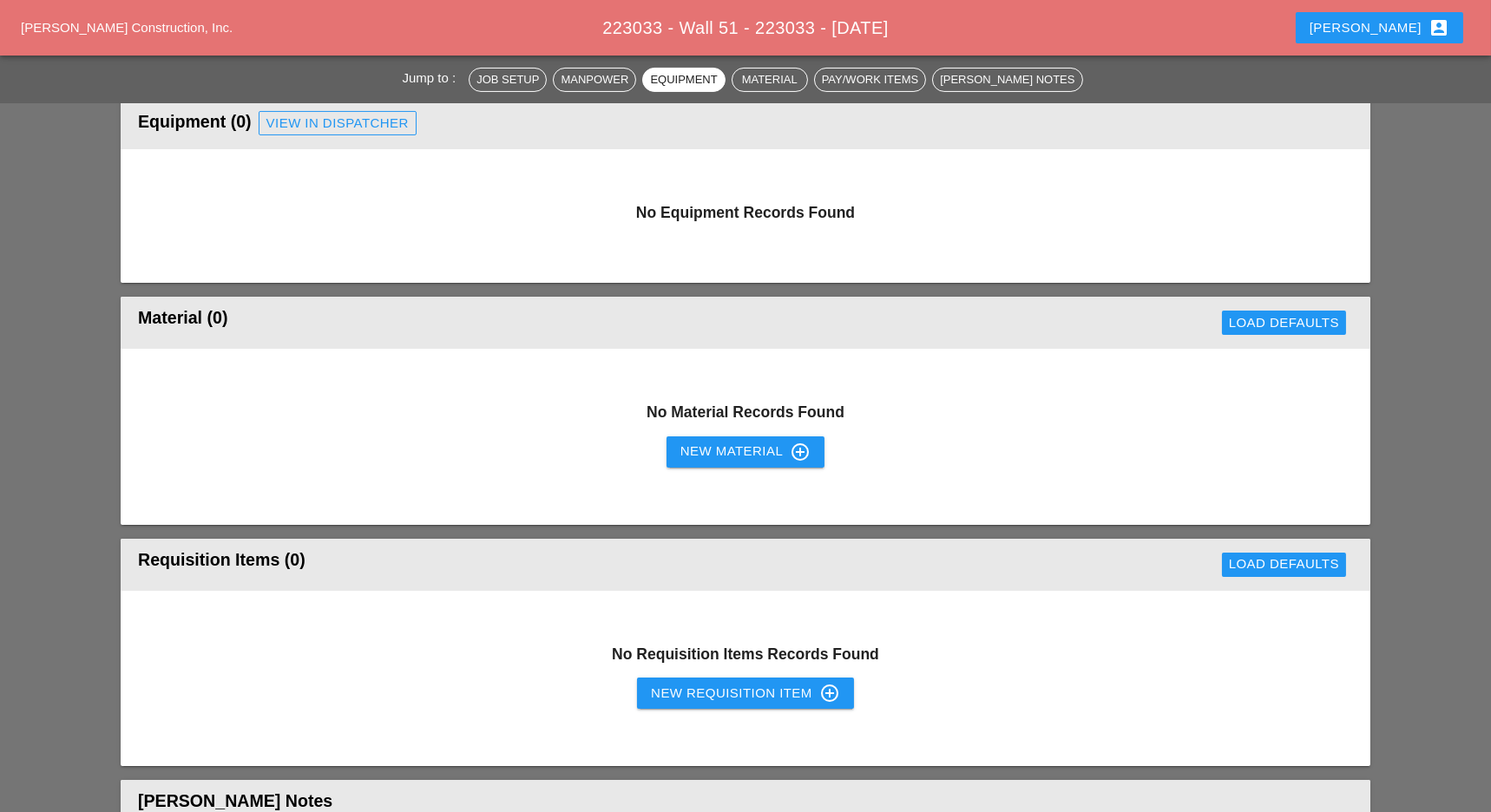
scroll to position [1156, 0]
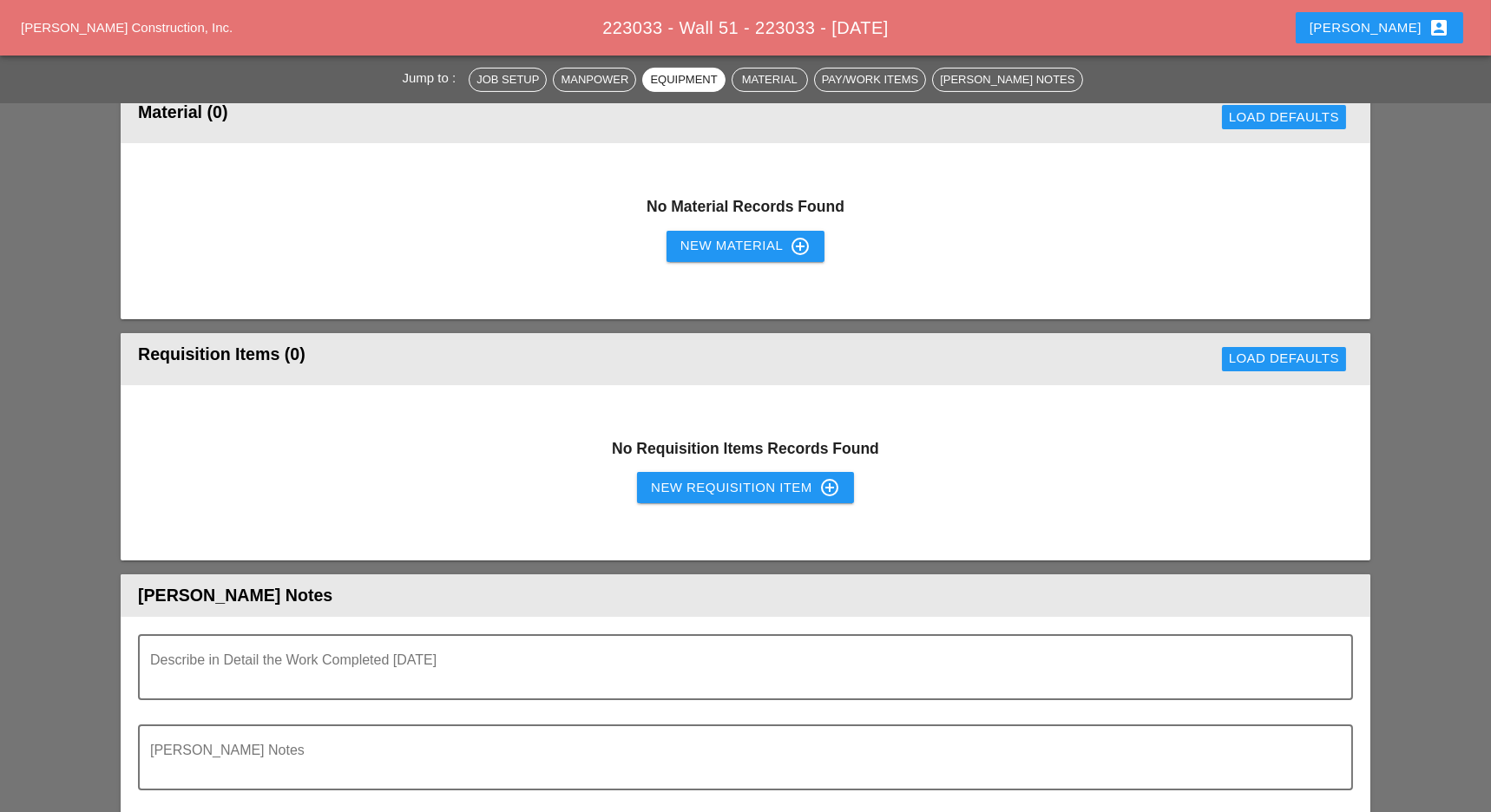
click at [668, 486] on div "New Requisition Item control_point" at bounding box center [745, 487] width 189 height 21
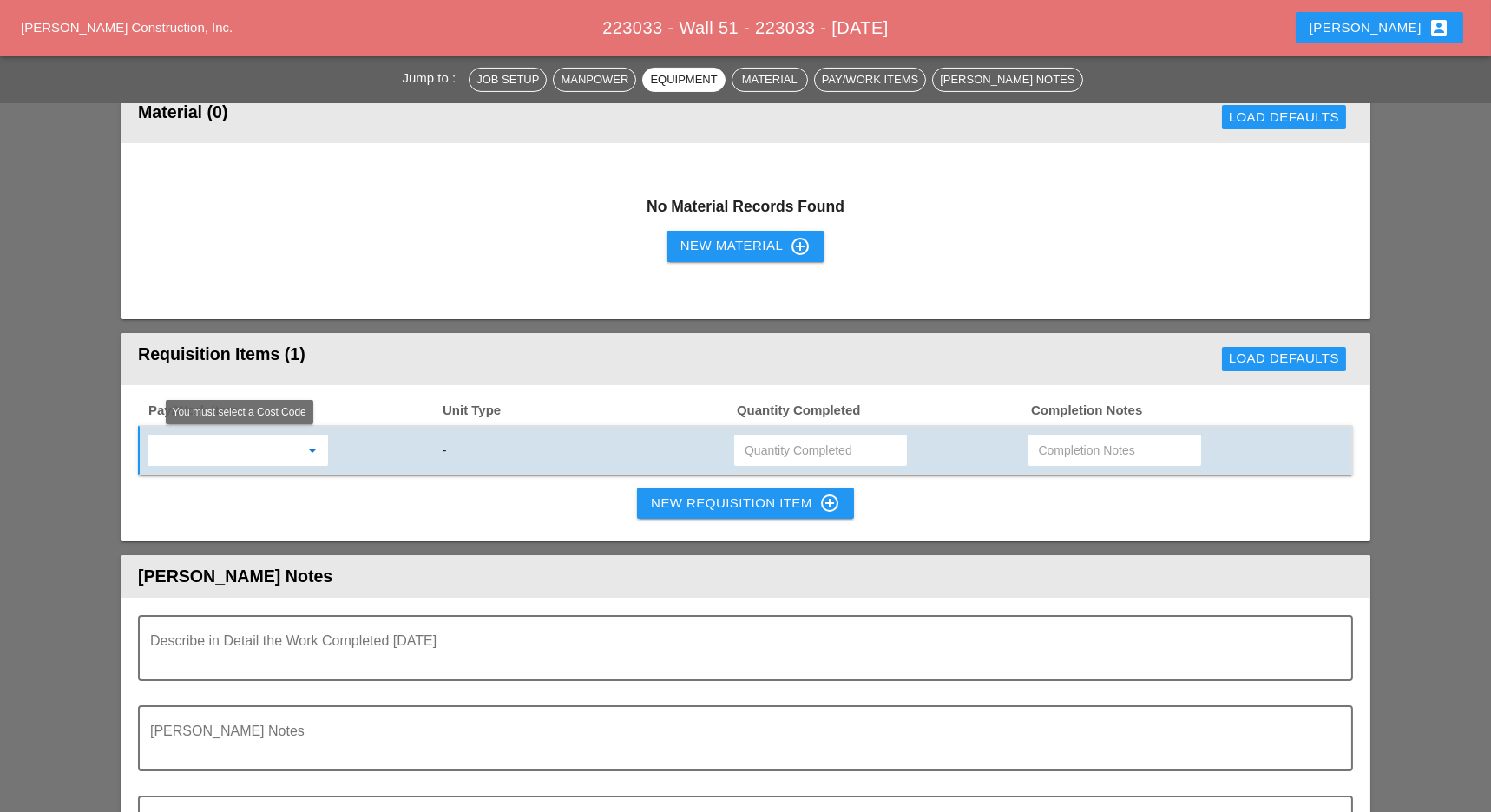
click at [238, 458] on input "text" at bounding box center [225, 451] width 146 height 28
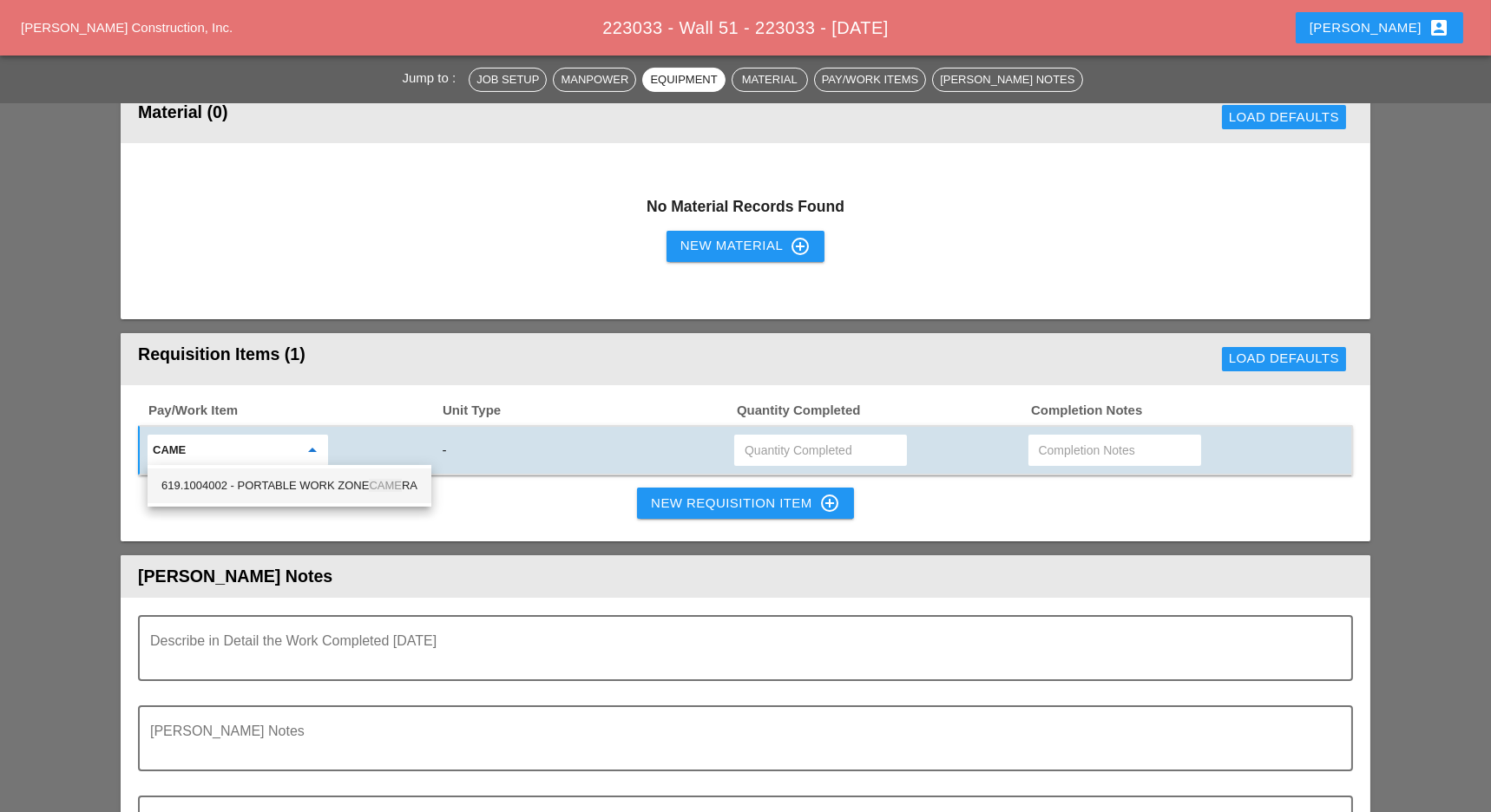
drag, startPoint x: 300, startPoint y: 472, endPoint x: 413, endPoint y: 466, distance: 113.2
click at [301, 472] on div "619.1004002 - PORTABLE WORK ZONE CAME RA" at bounding box center [289, 486] width 256 height 35
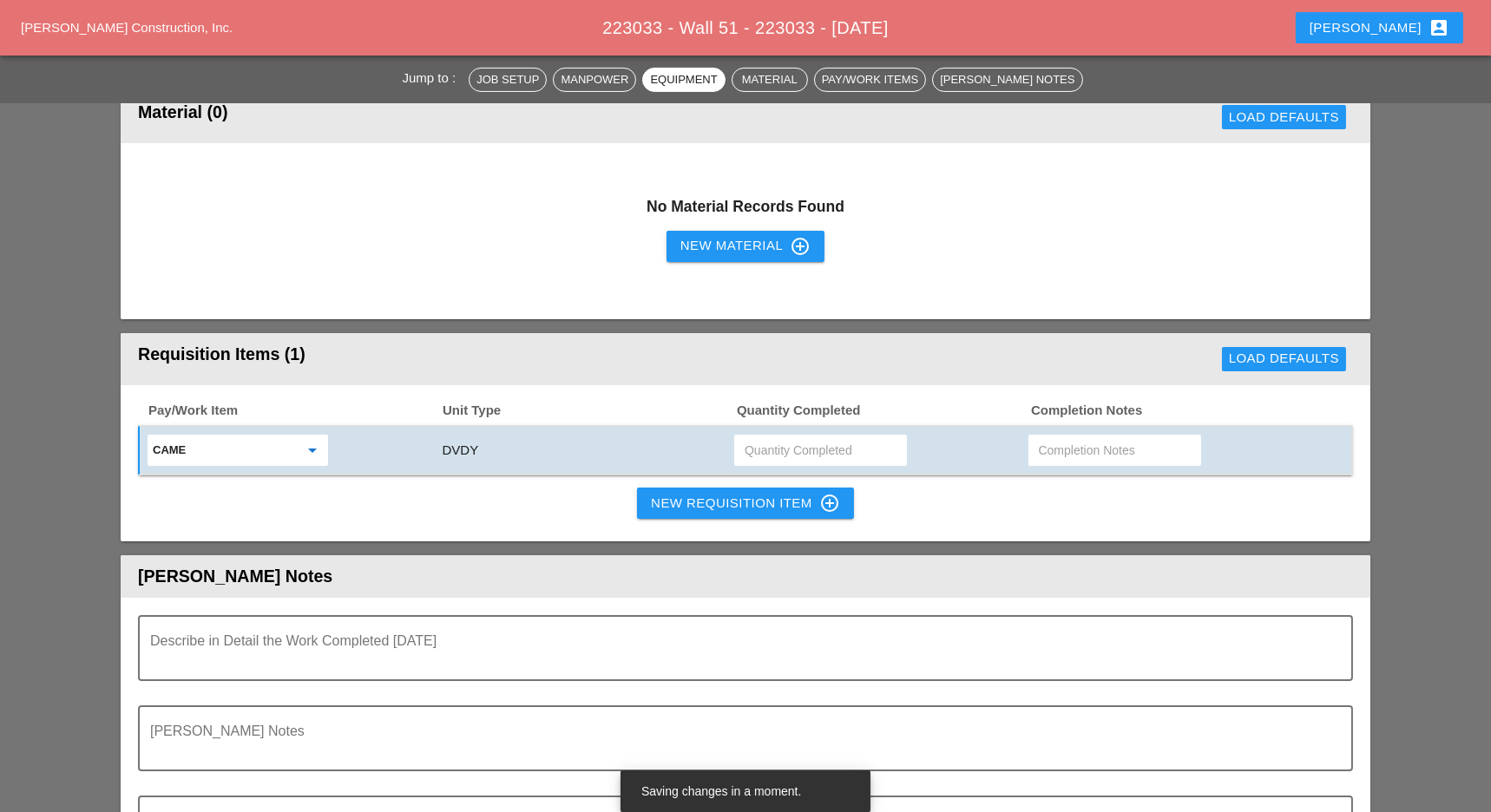
type input "619.1004002 - PORTABLE WORK ZONE CAMERA"
click at [768, 442] on input "text" at bounding box center [819, 451] width 151 height 28
type input "2"
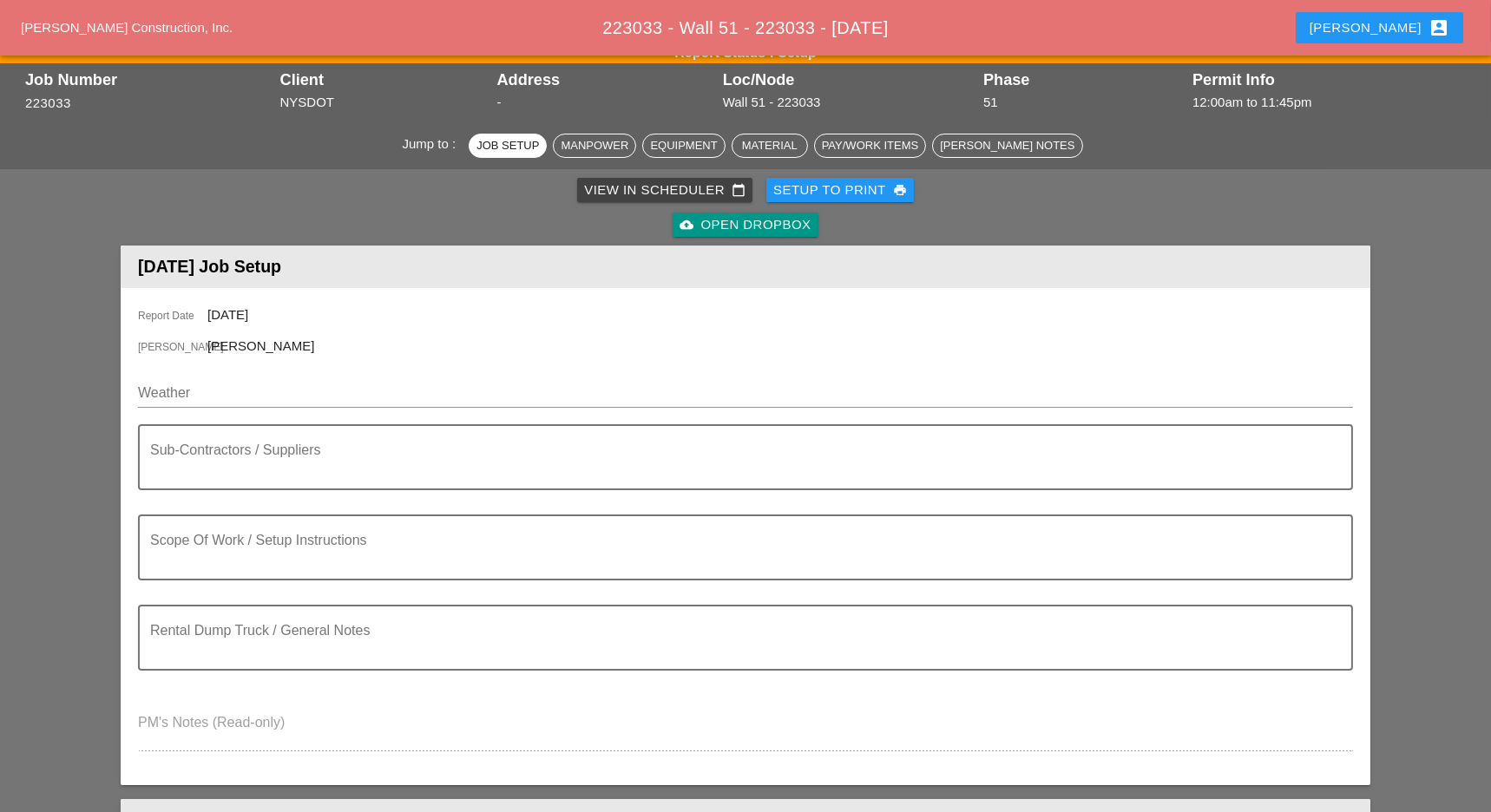
scroll to position [0, 0]
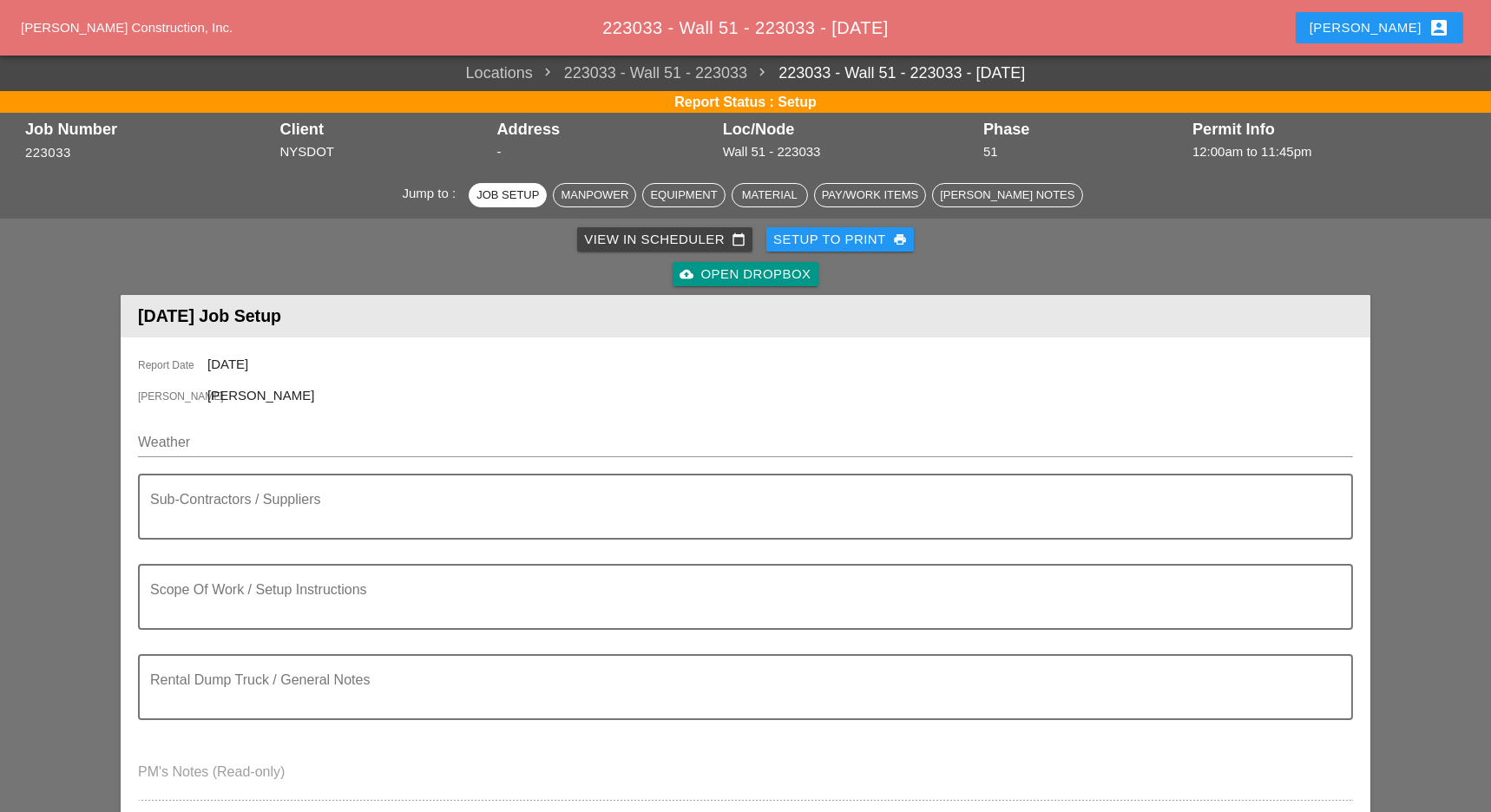
click at [634, 240] on div "View in Scheduler calendar_today" at bounding box center [665, 240] width 161 height 20
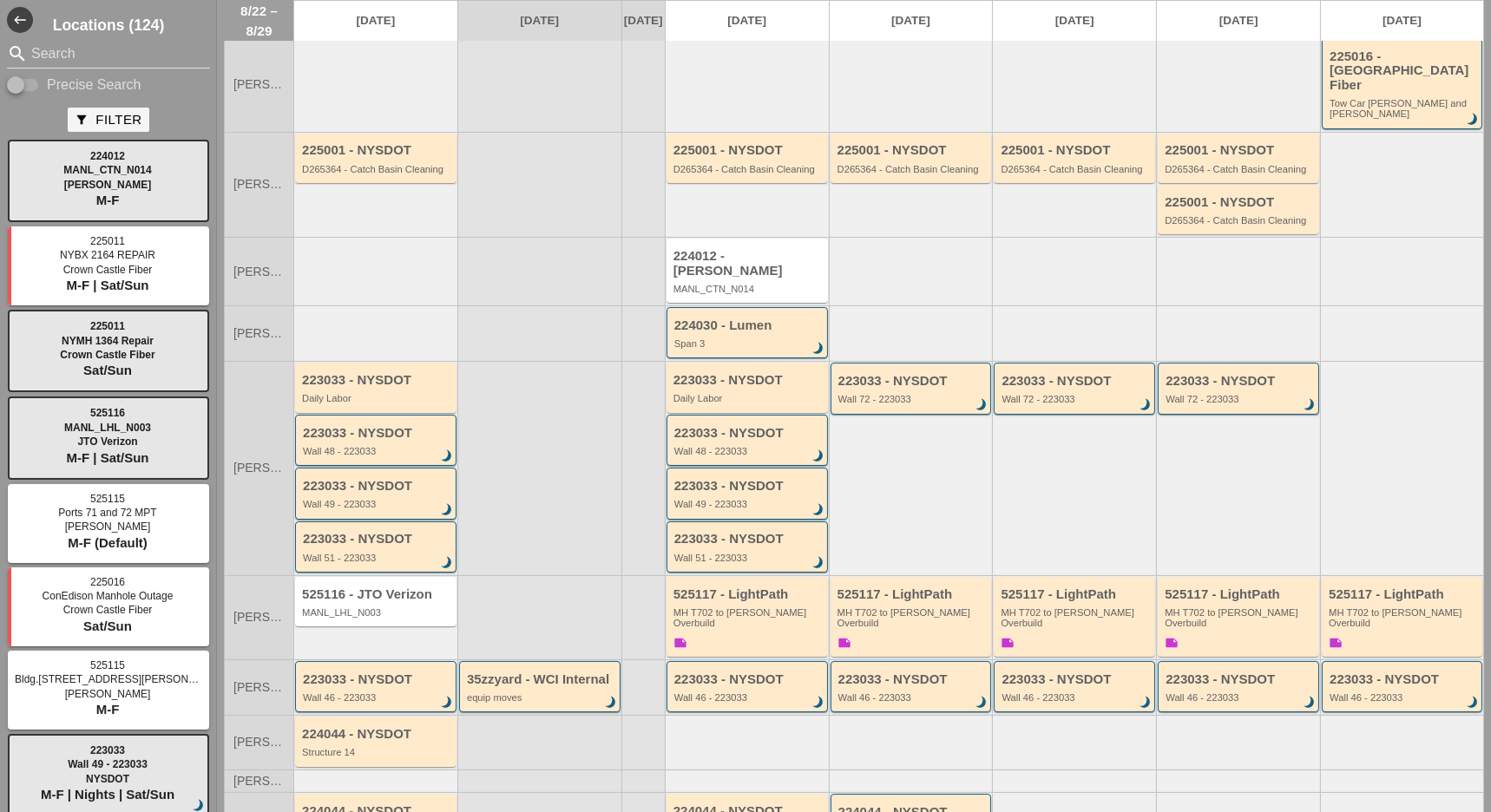
scroll to position [235, 0]
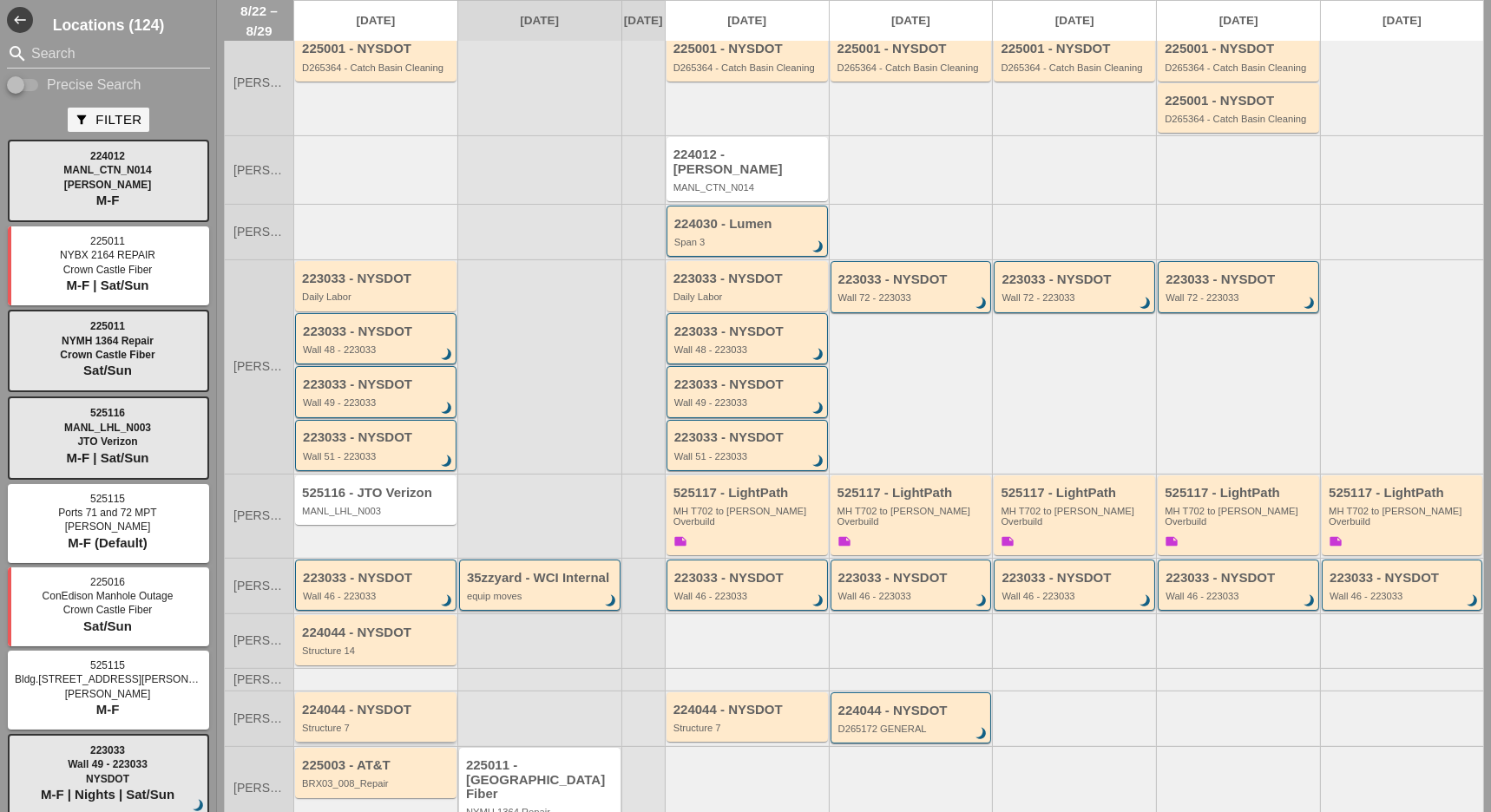
click at [364, 723] on div "Structure 7" at bounding box center [376, 728] width 150 height 10
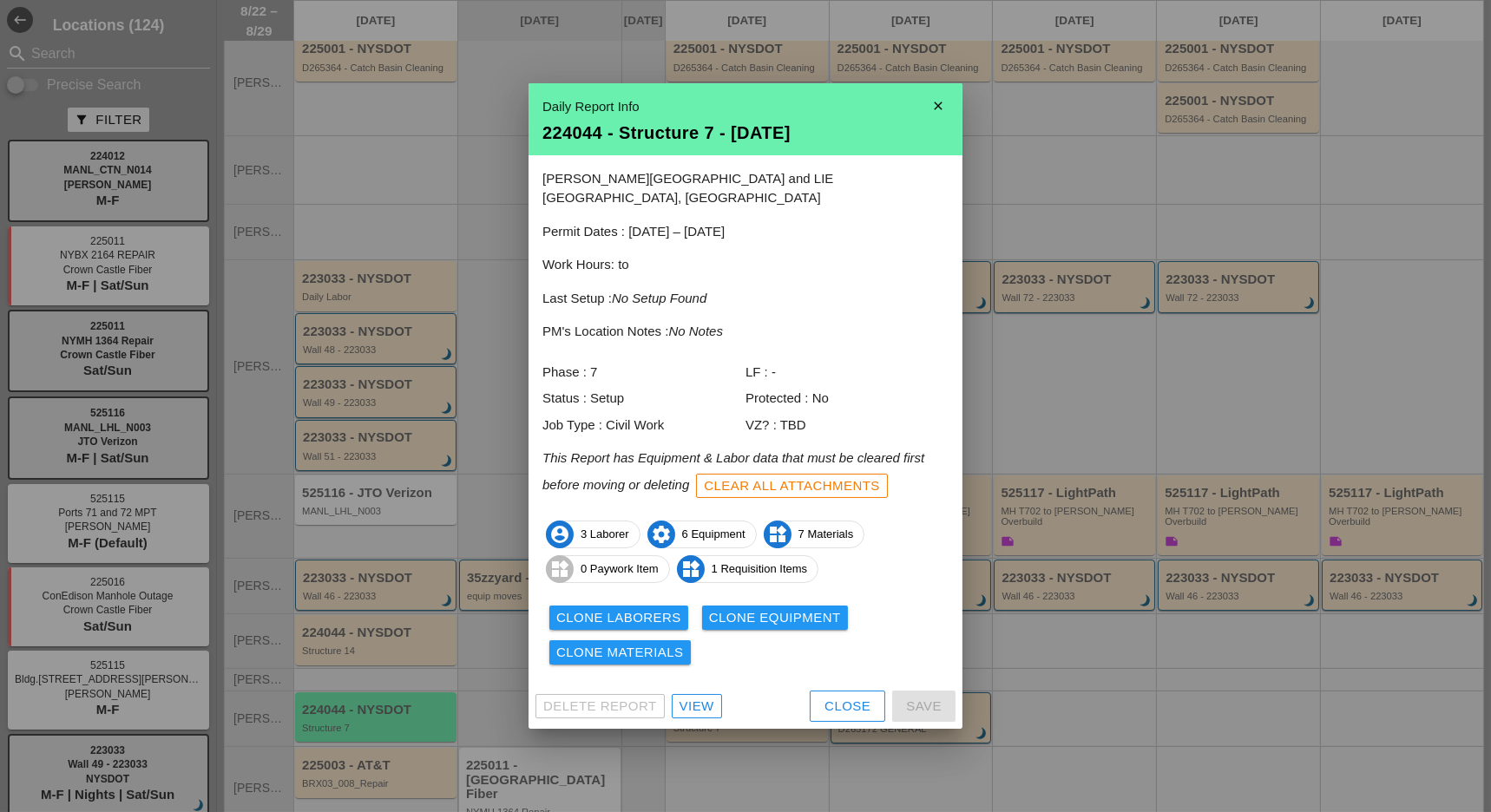
click at [683, 699] on div "View" at bounding box center [697, 706] width 35 height 20
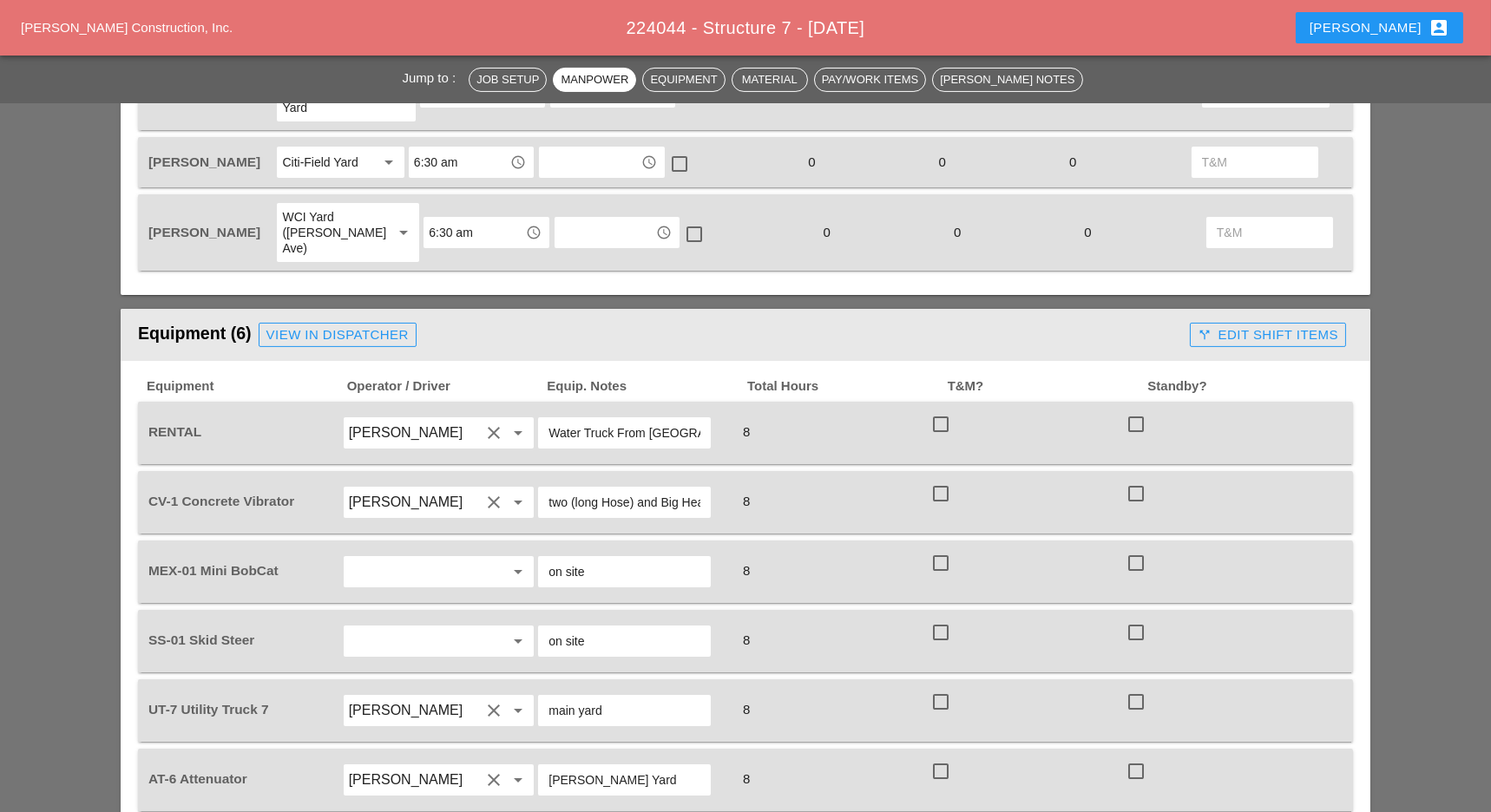
scroll to position [1156, 0]
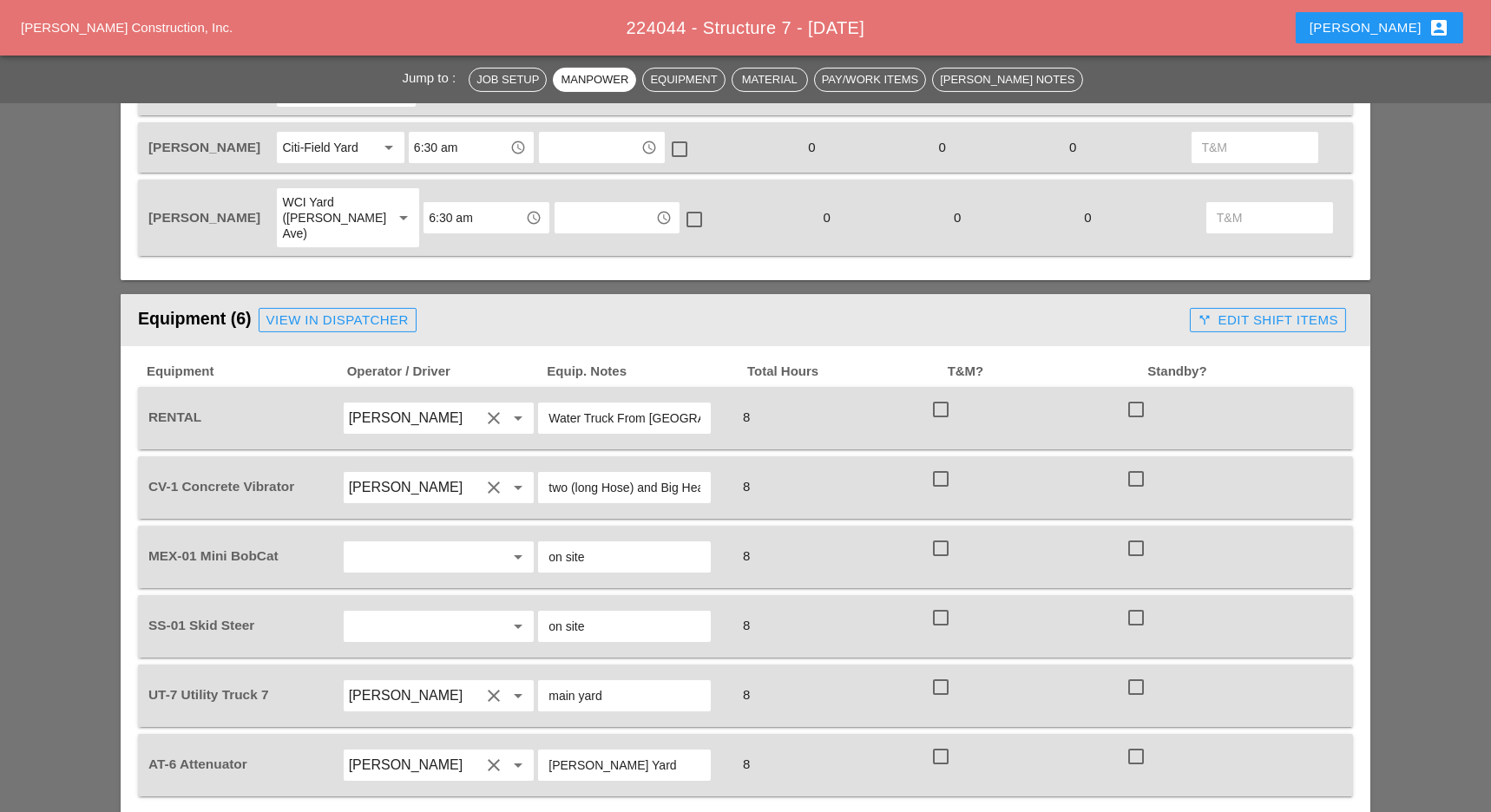
click at [263, 139] on div "Daniel Kavanaugh" at bounding box center [210, 148] width 127 height 18
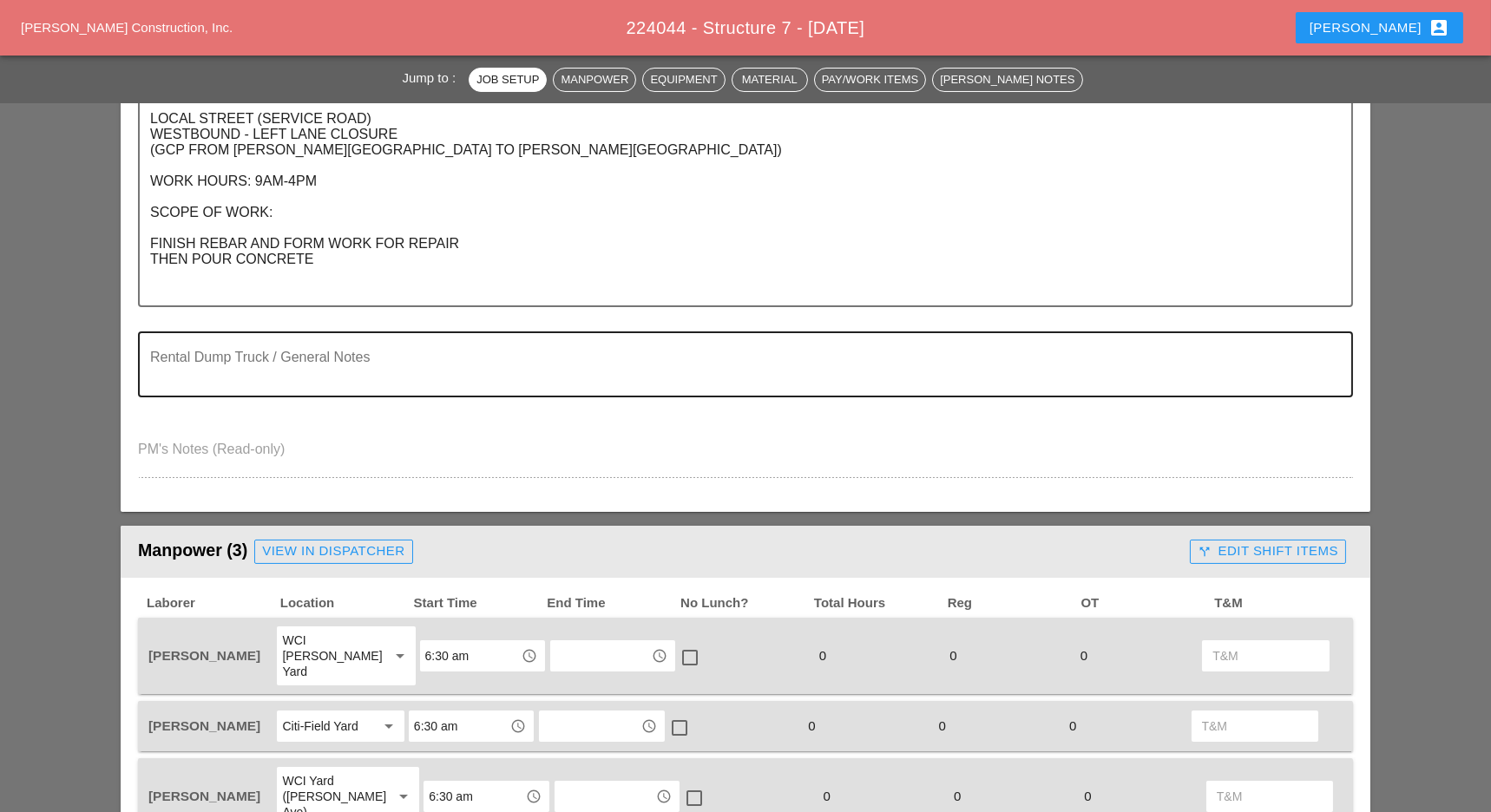
scroll to position [809, 0]
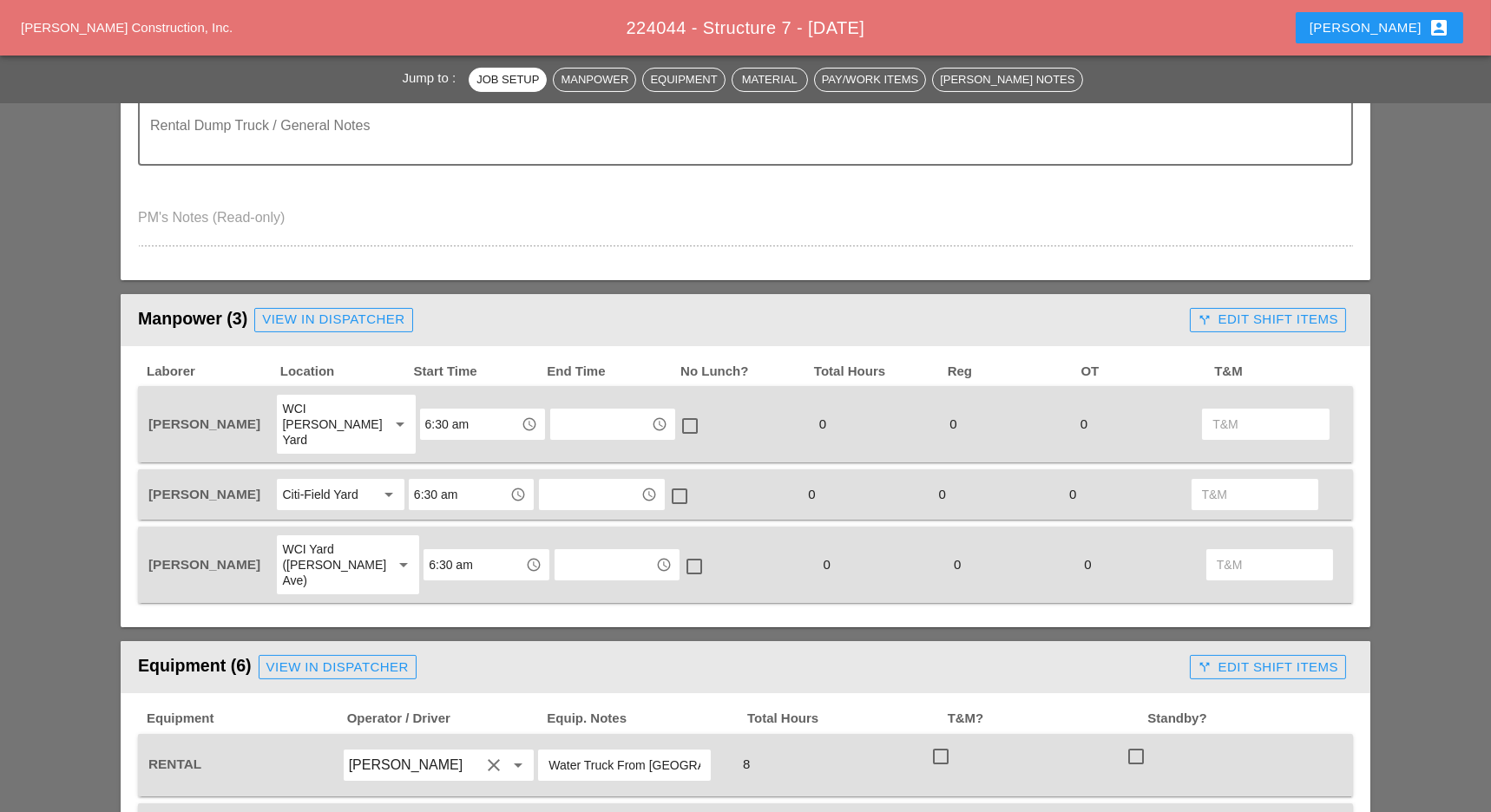
click at [1279, 324] on div "call_split Edit Shift Items" at bounding box center [1268, 319] width 141 height 20
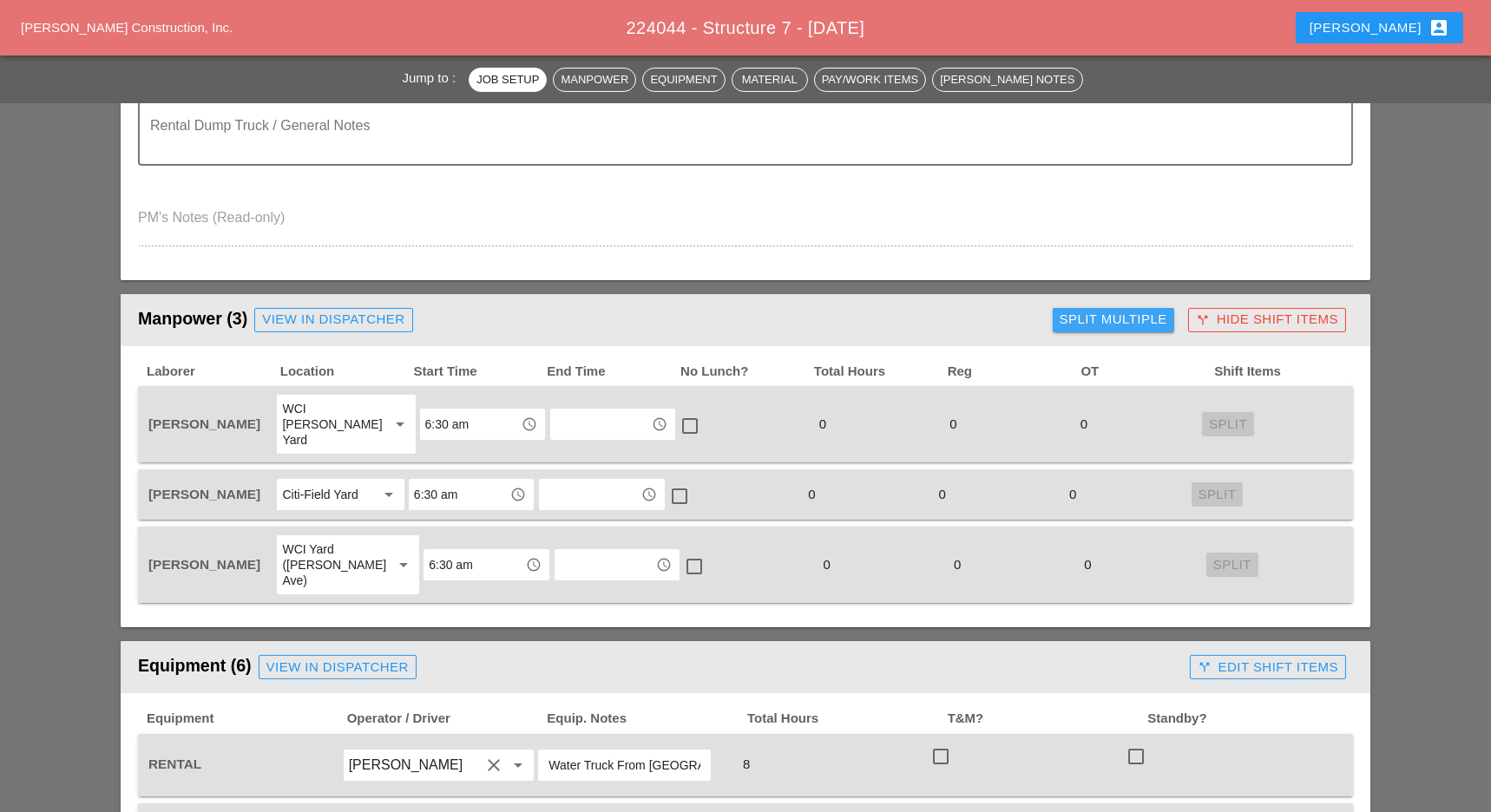
drag, startPoint x: 1128, startPoint y: 327, endPoint x: 1101, endPoint y: 336, distance: 28.5
click at [1126, 327] on div "Split Multiple" at bounding box center [1113, 319] width 108 height 20
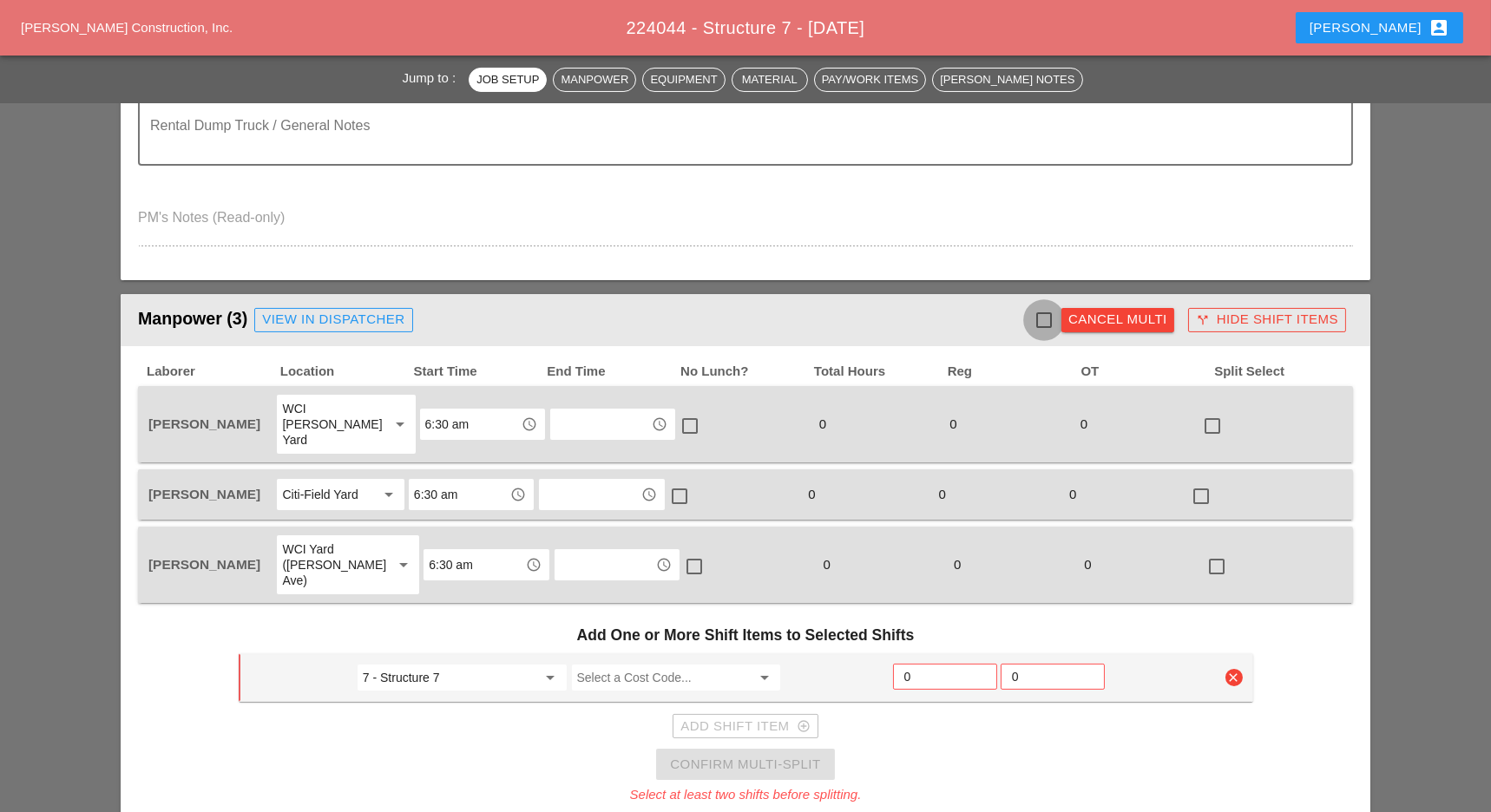
click at [1049, 313] on div at bounding box center [1044, 320] width 30 height 30
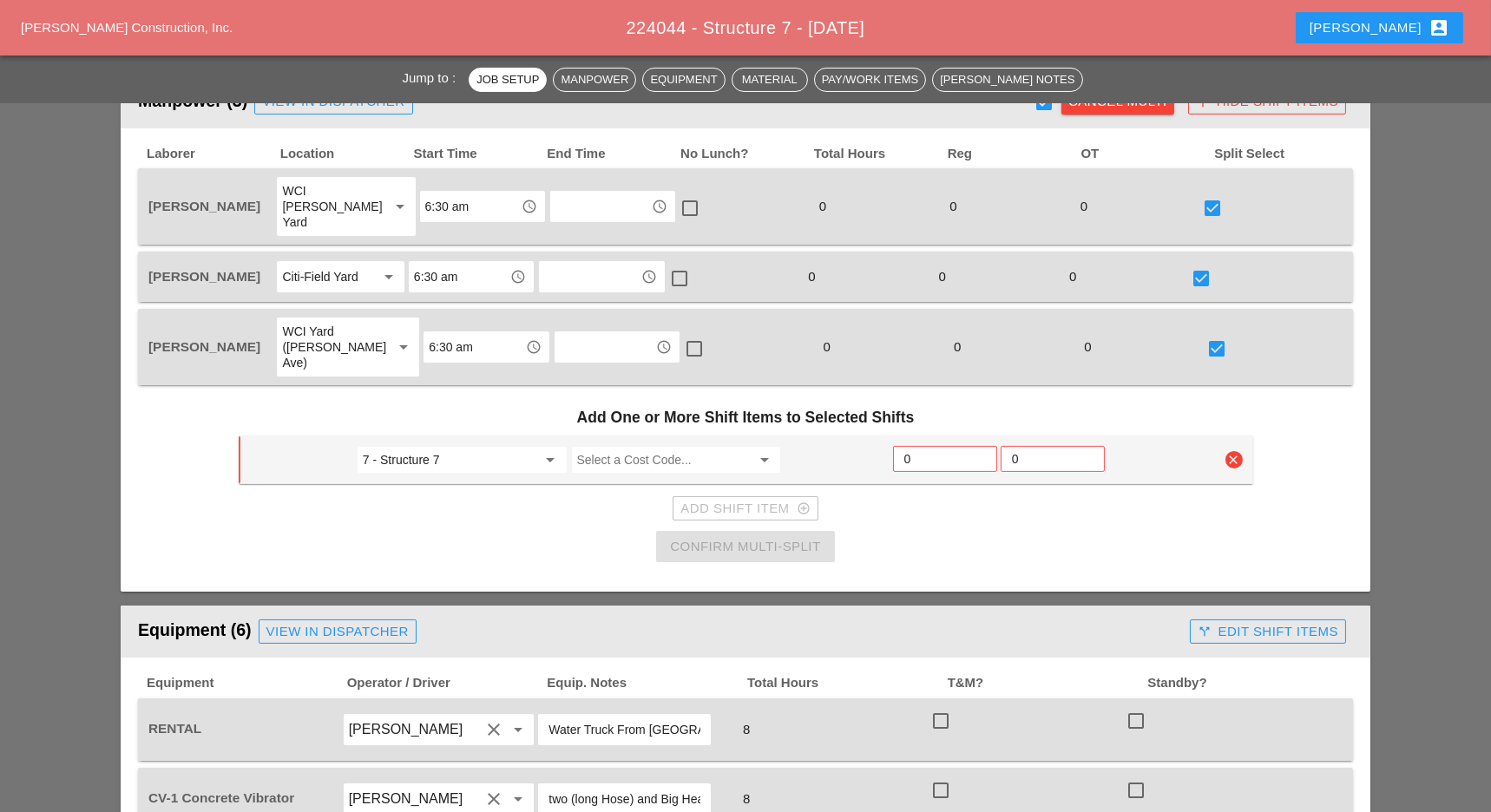
scroll to position [1040, 0]
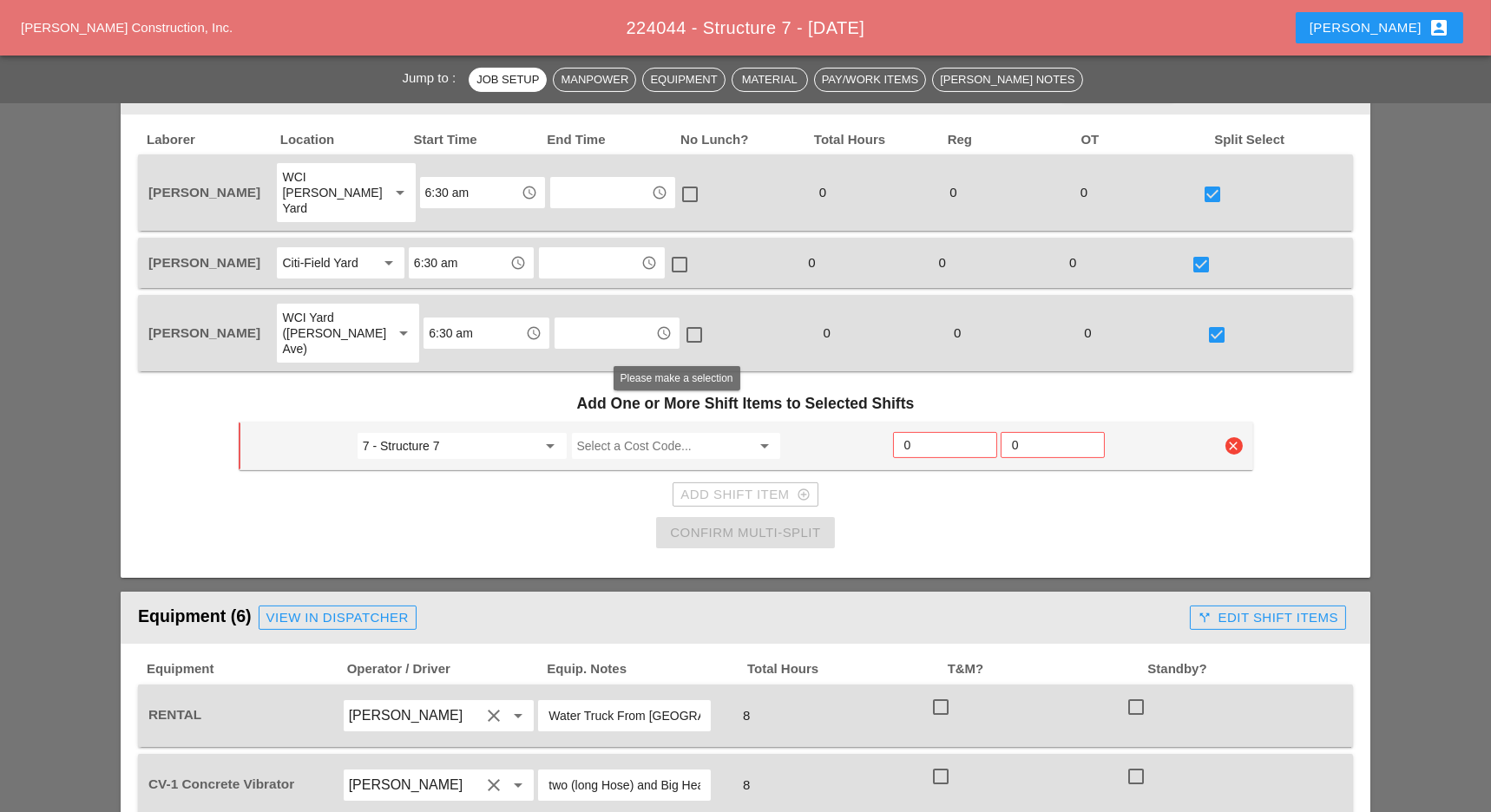
click at [597, 432] on input "Select a Cost Code..." at bounding box center [664, 446] width 174 height 28
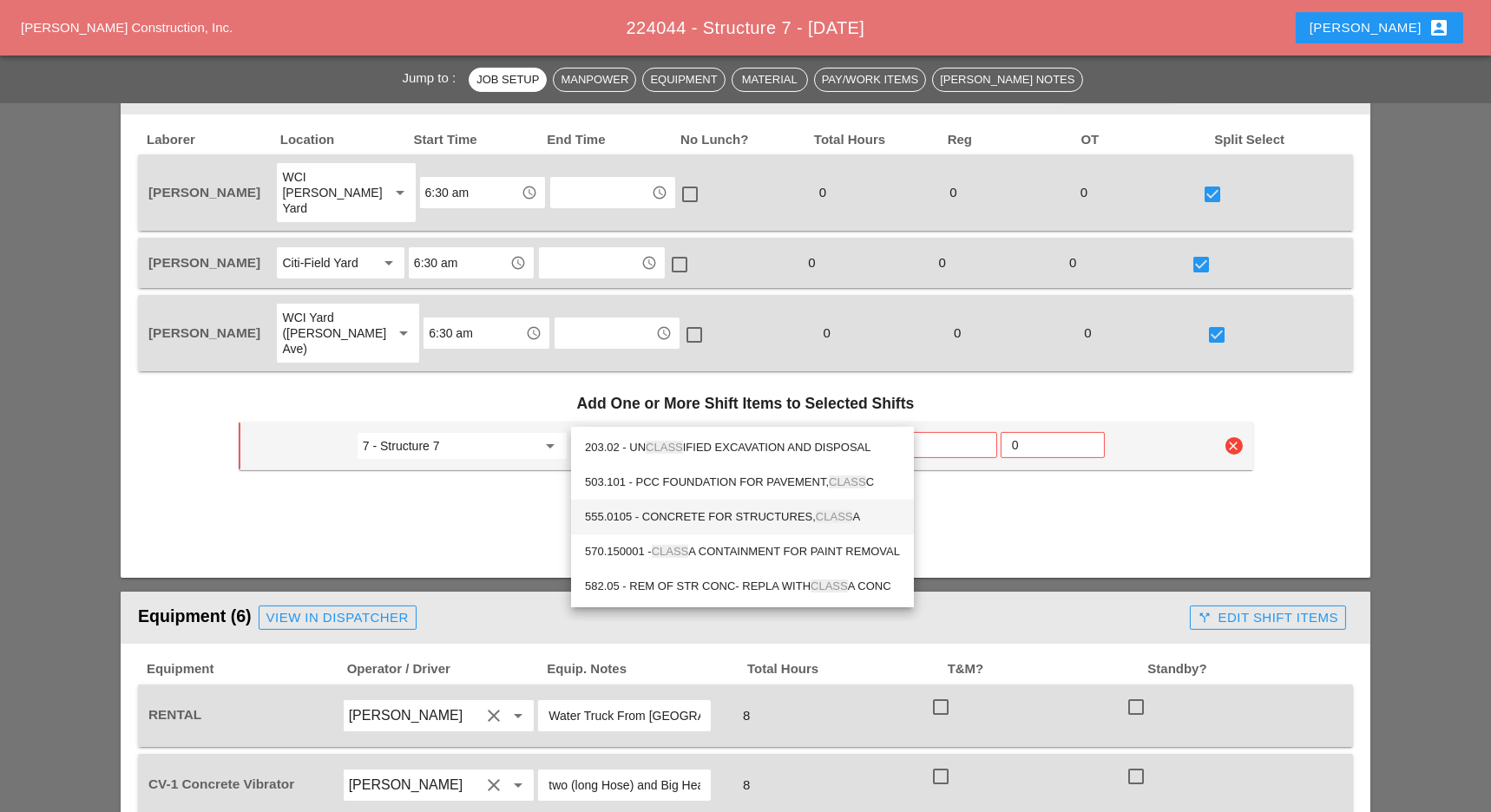
click at [718, 513] on div "555.0105 - CONCRETE FOR STRUCTURES, CLASS A" at bounding box center [742, 517] width 315 height 21
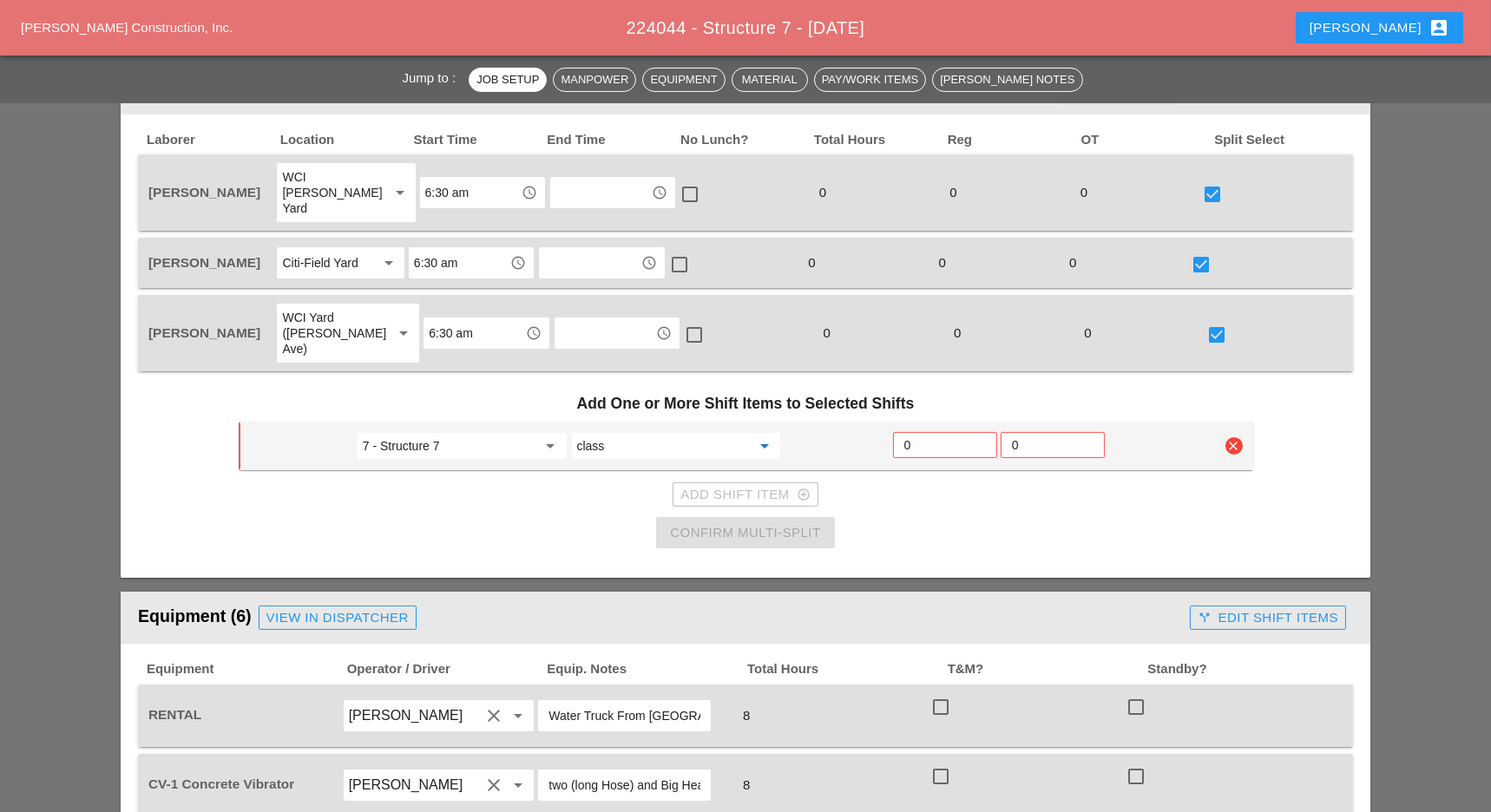
type input "555.0105 - CONCRETE FOR STRUCTURES, CLASS A"
click at [914, 431] on input "0" at bounding box center [945, 445] width 81 height 28
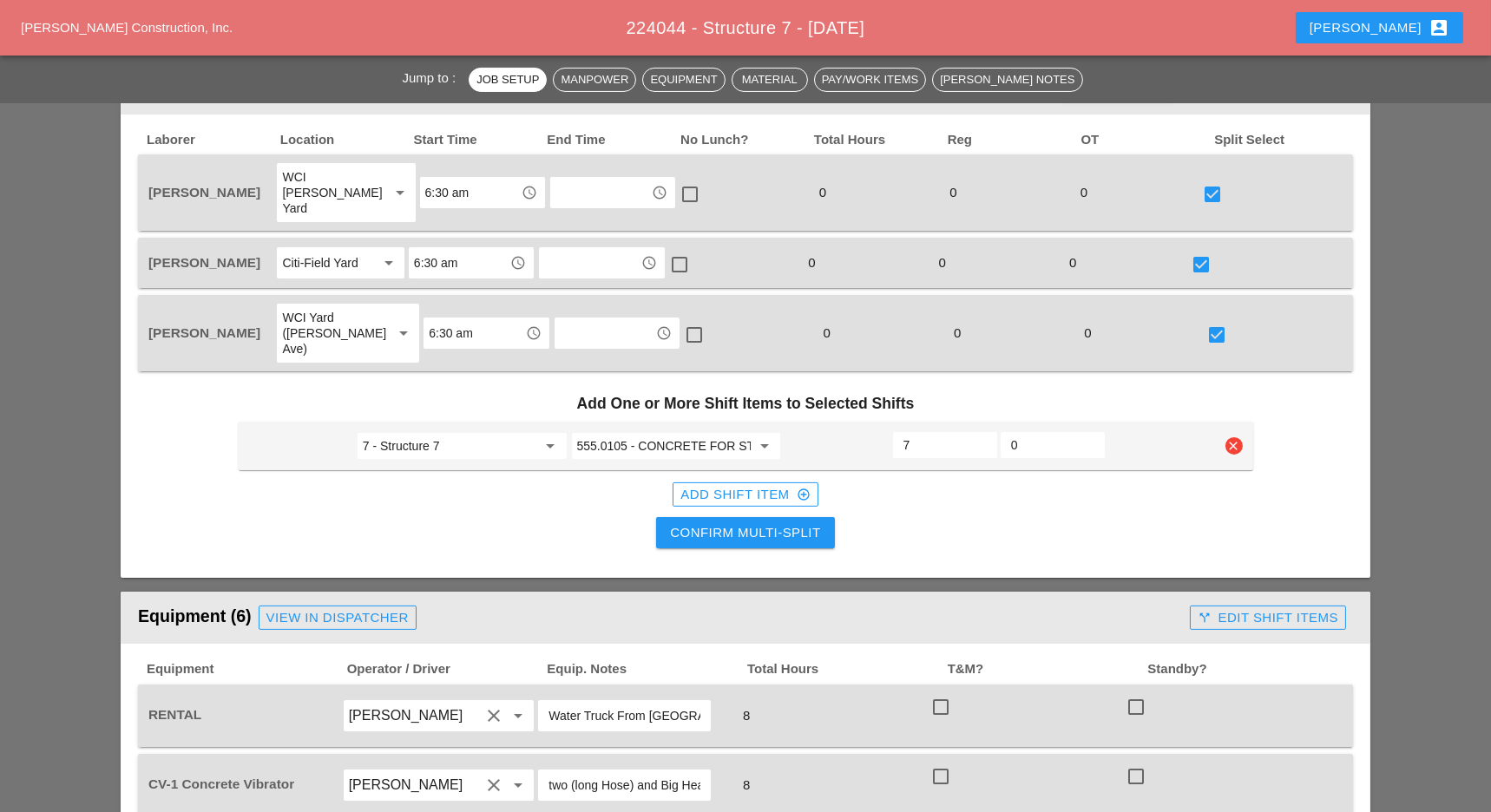
type input "7"
click at [799, 523] on div "Confirm Multi-Split" at bounding box center [744, 533] width 150 height 20
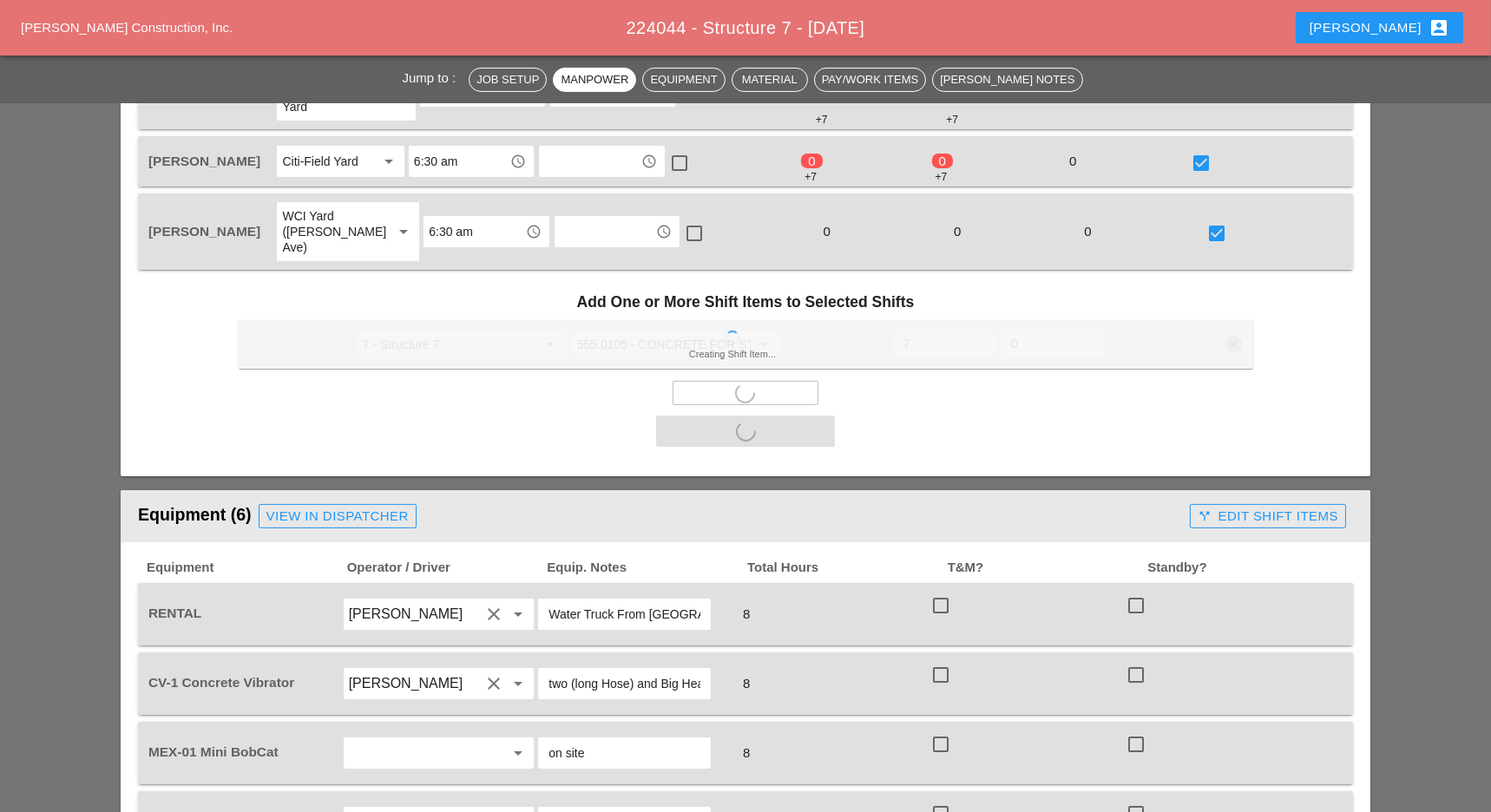
scroll to position [1271, 0]
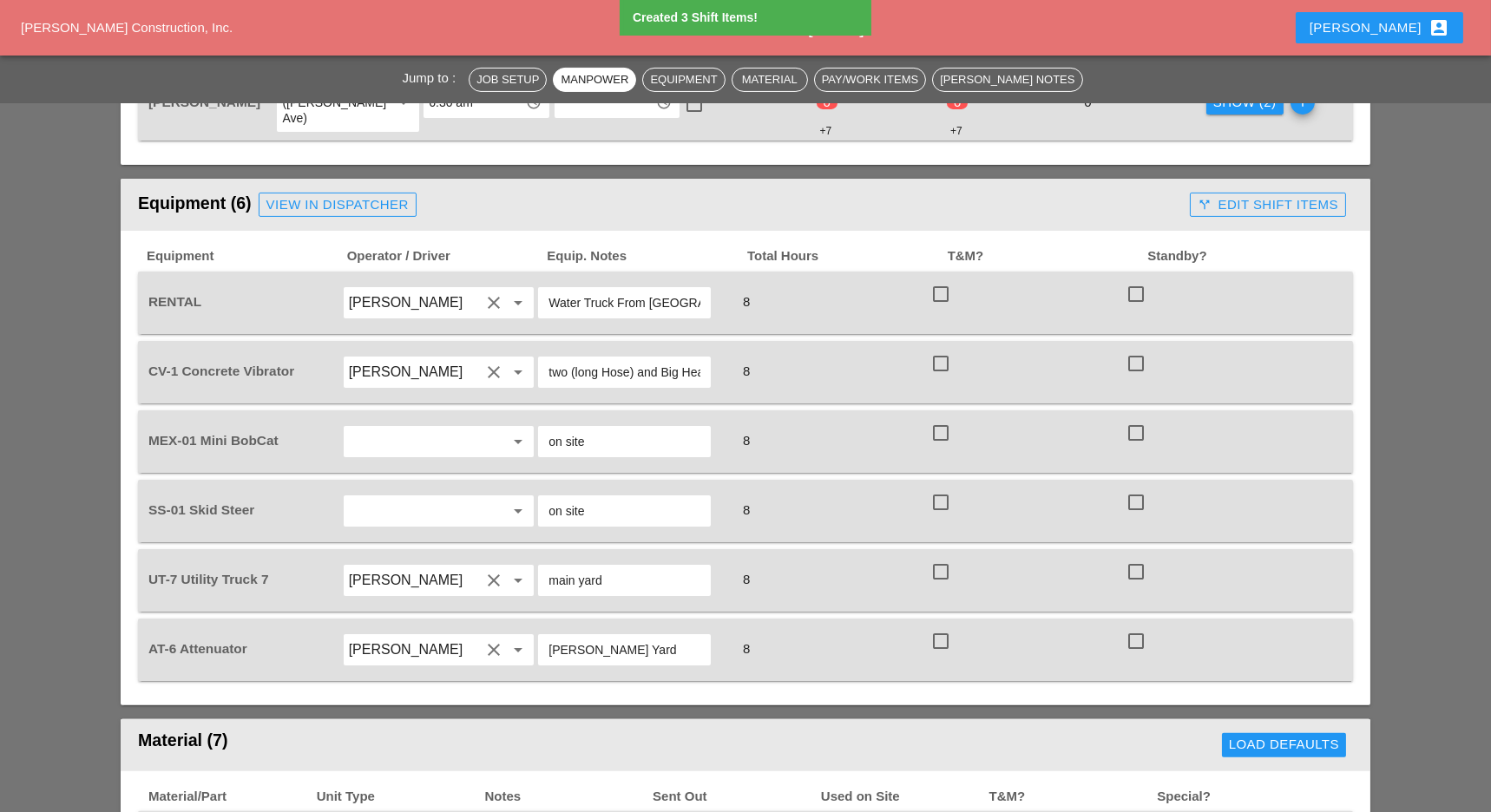
click at [944, 279] on div at bounding box center [941, 294] width 30 height 30
click at [938, 487] on div at bounding box center [941, 502] width 30 height 30
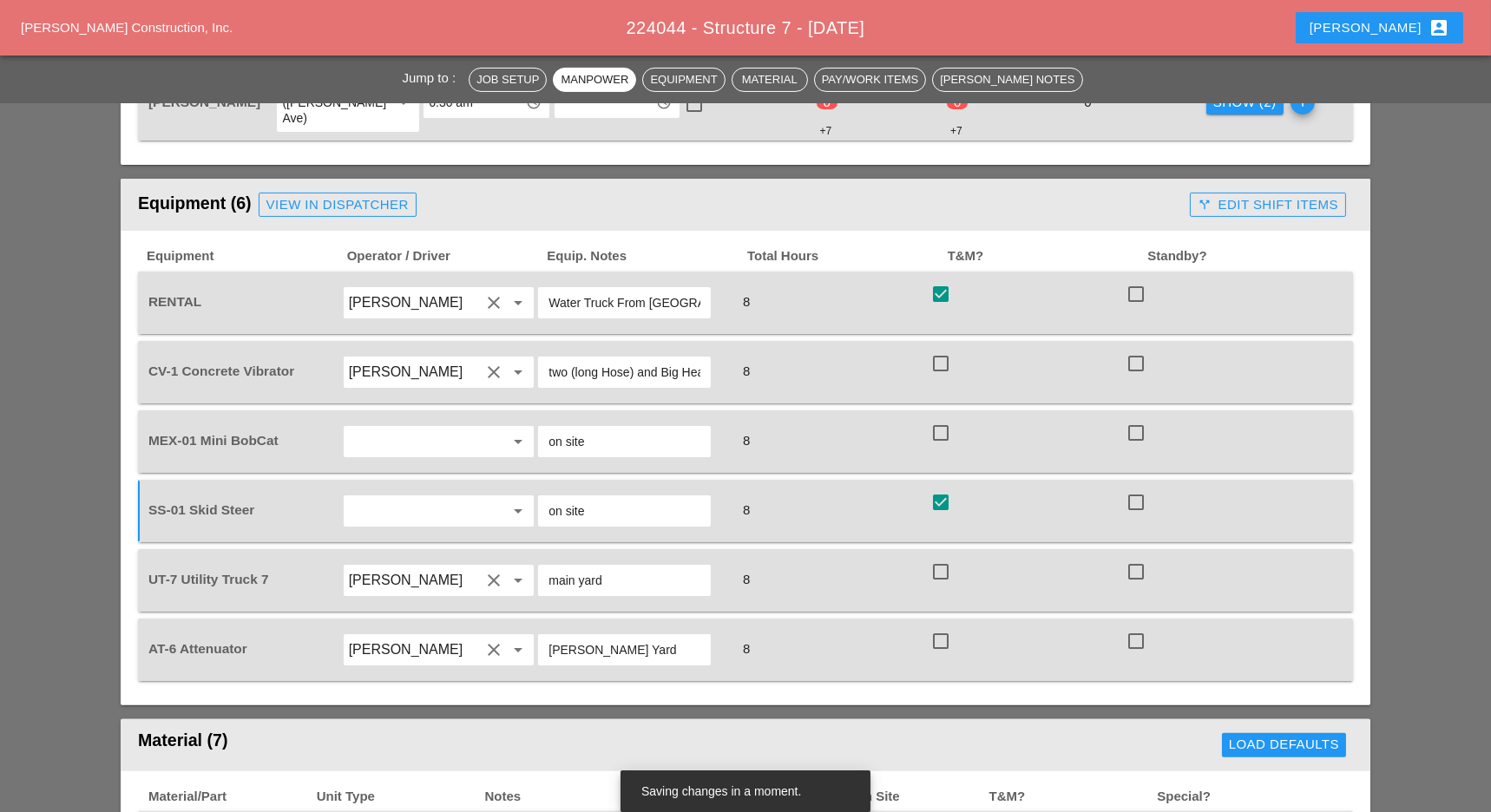
click at [1132, 418] on div at bounding box center [1136, 433] width 30 height 30
click at [944, 556] on div at bounding box center [941, 571] width 30 height 30
drag, startPoint x: 939, startPoint y: 605, endPoint x: 937, endPoint y: 581, distance: 24.1
click at [939, 626] on div at bounding box center [941, 641] width 30 height 30
click at [1136, 348] on div at bounding box center [1136, 363] width 30 height 30
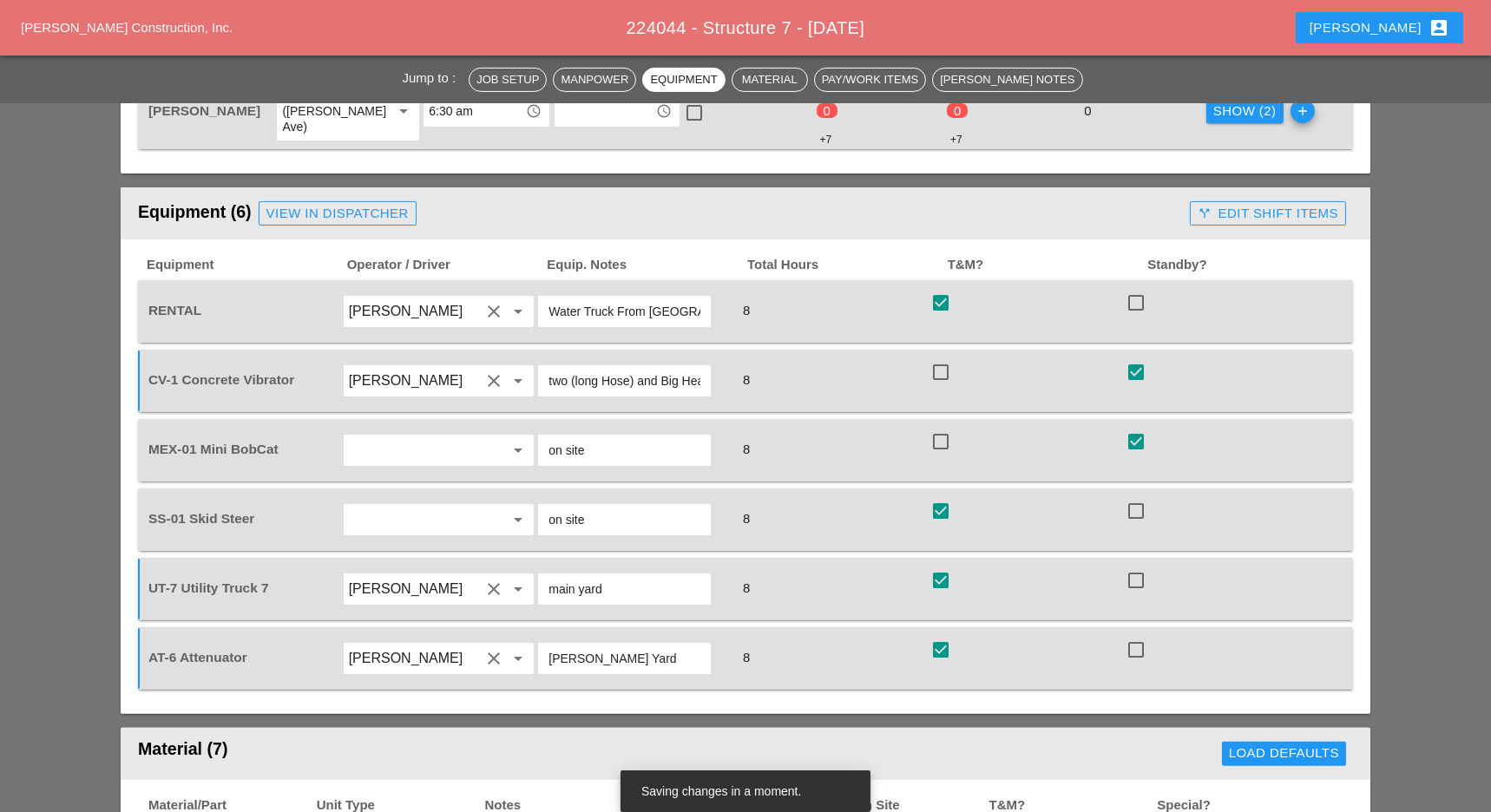
scroll to position [809, 0]
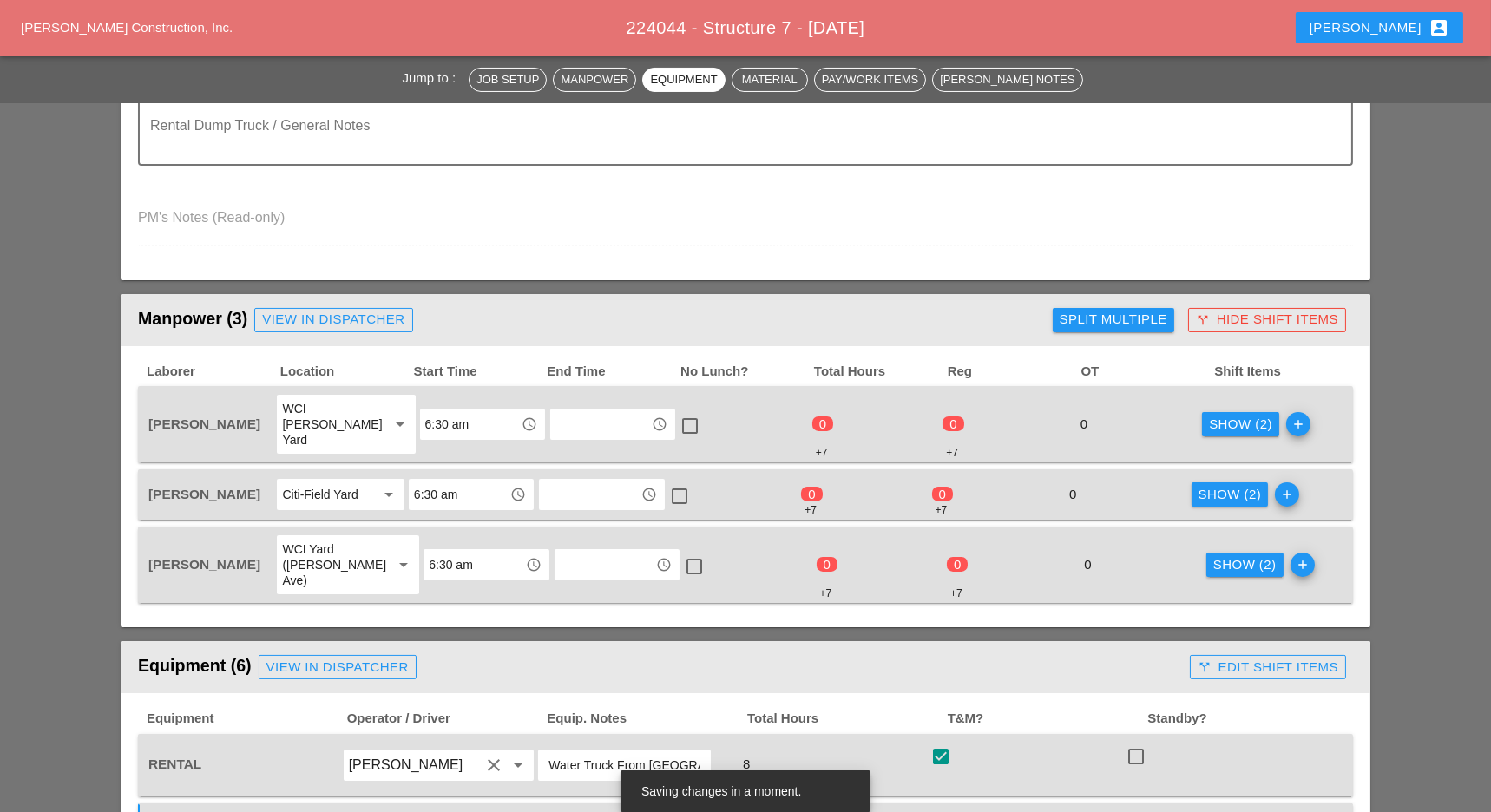
click at [1217, 416] on div "Show (2)" at bounding box center [1241, 424] width 63 height 20
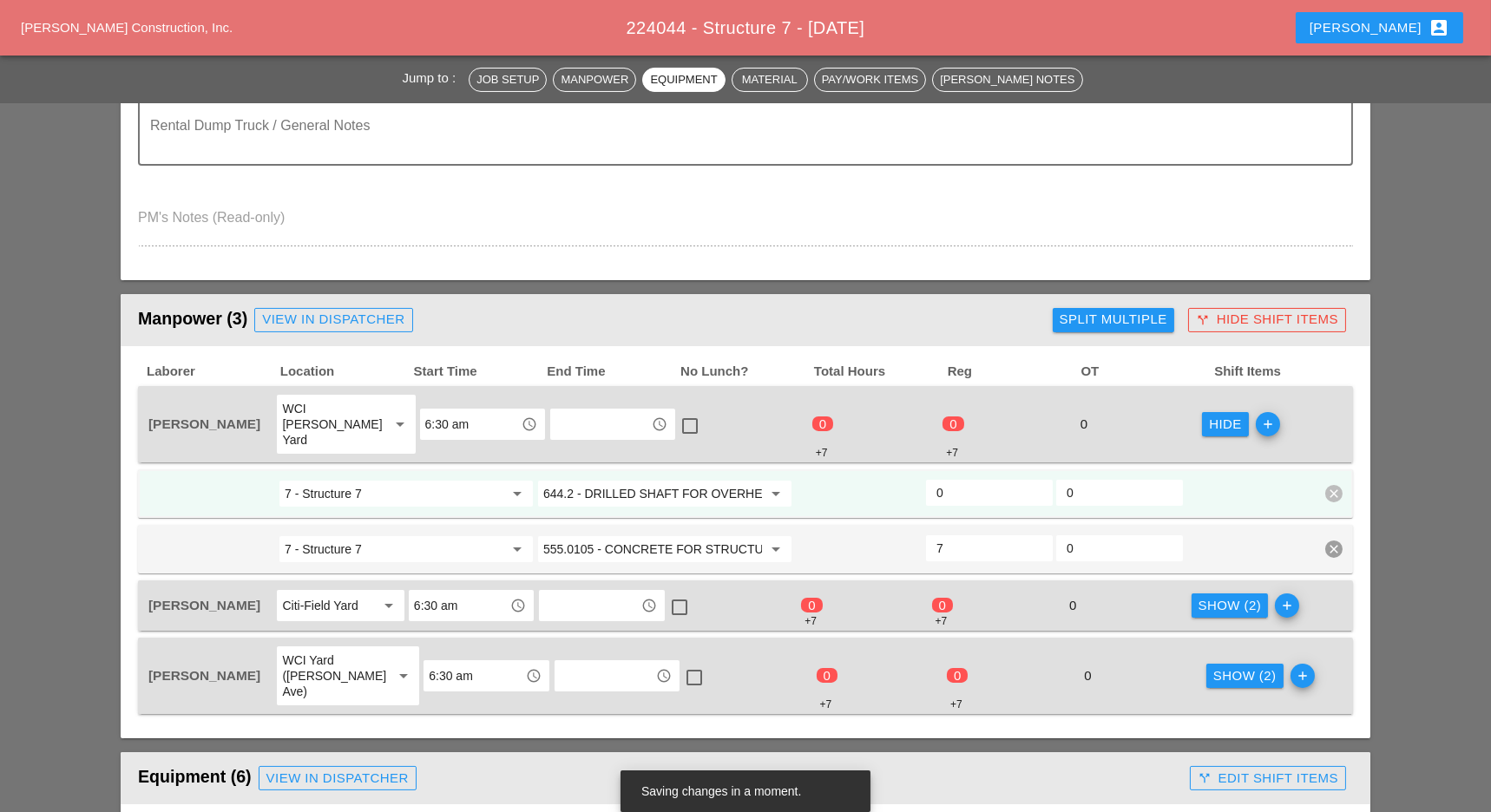
click at [608, 480] on input "644.2 - DRILLED SHAFT FOR OVERHEAD SIGN STRUCTUR" at bounding box center [652, 494] width 219 height 28
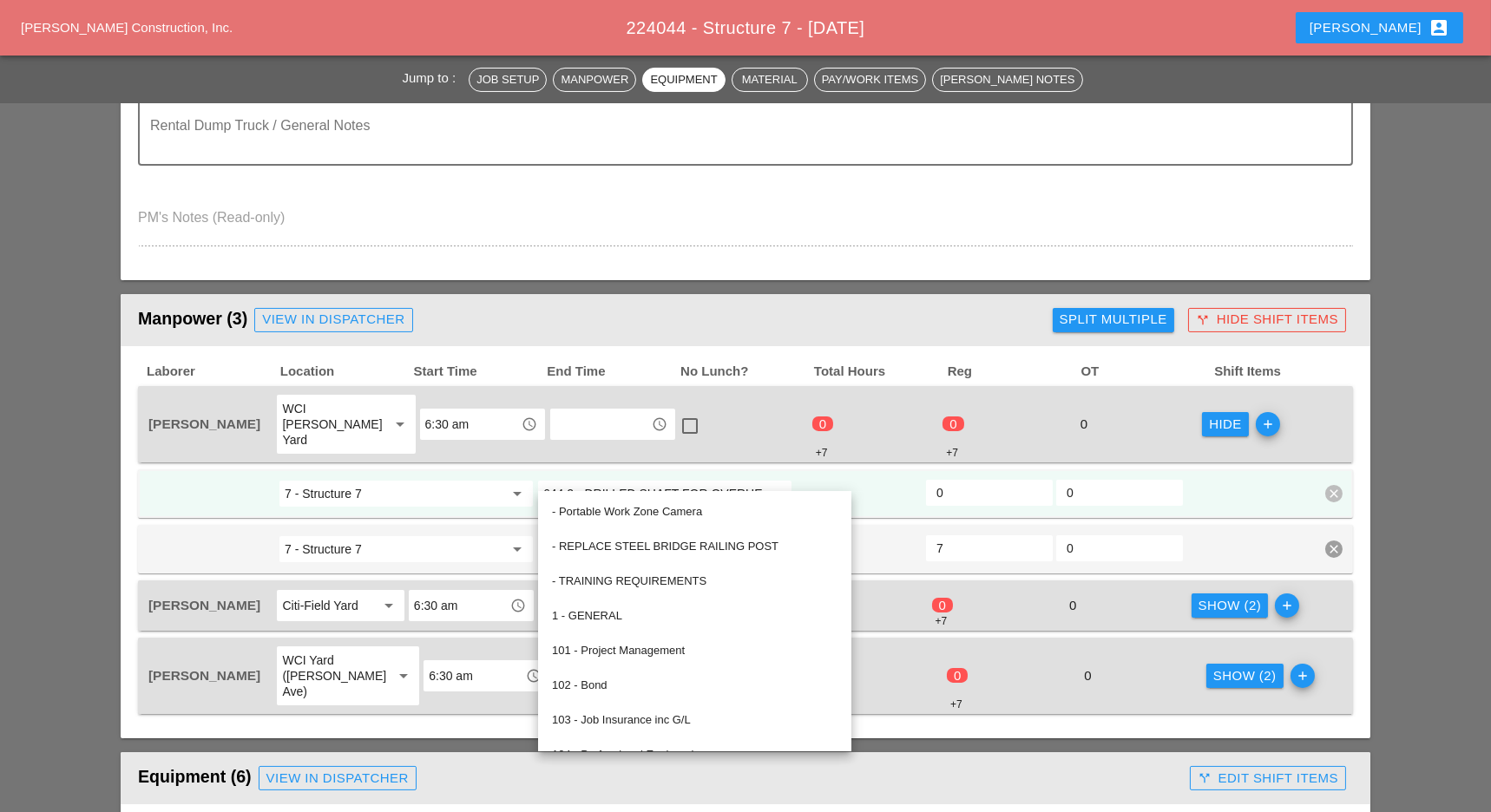
paste input "19.01 - BASIC WORK ZONE TRAFFIC CONTROL"
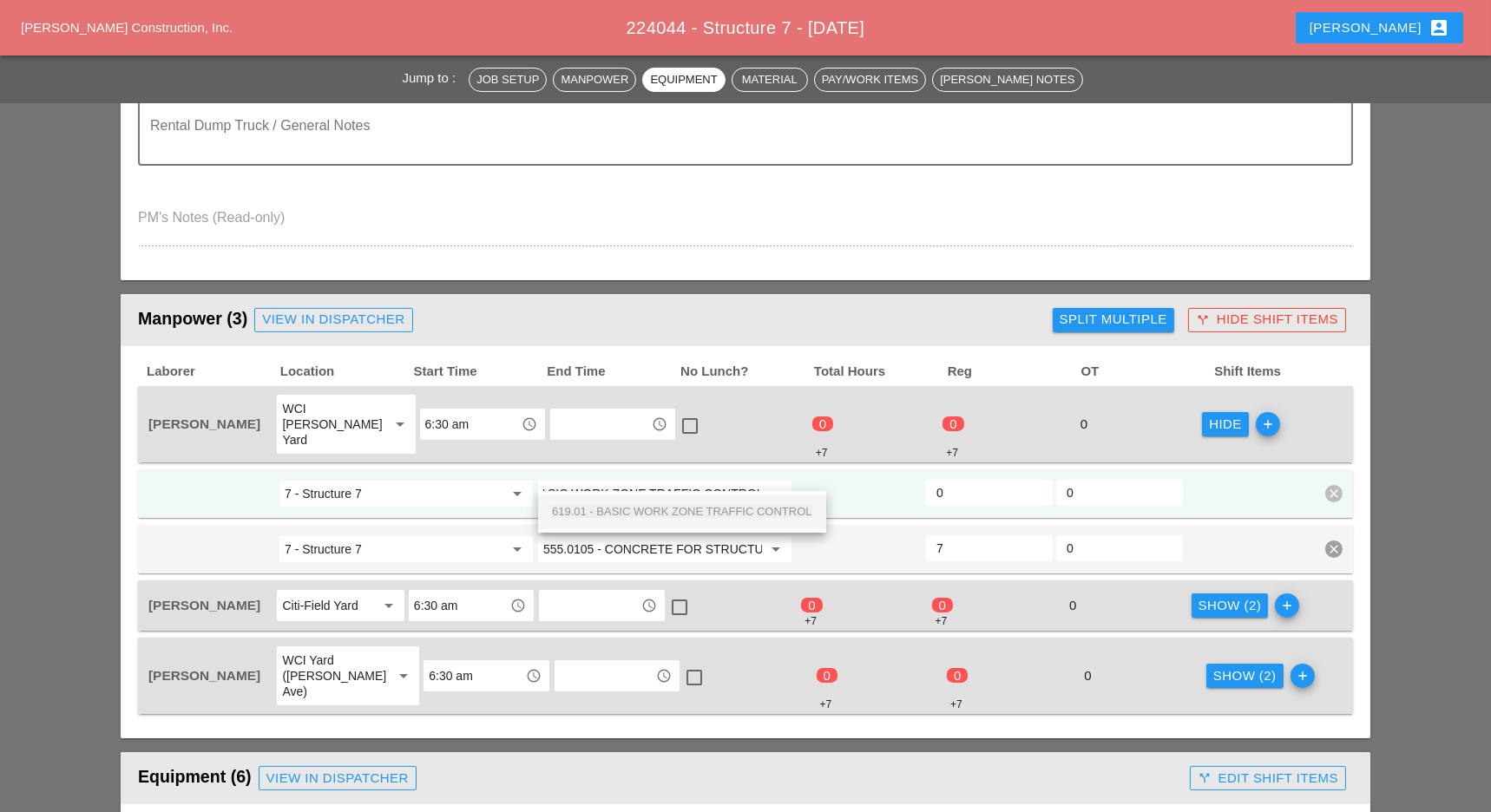
click at [619, 507] on span "619.01 - BASIC WORK ZONE TRAFFIC CONTROL" at bounding box center [681, 511] width 260 height 13
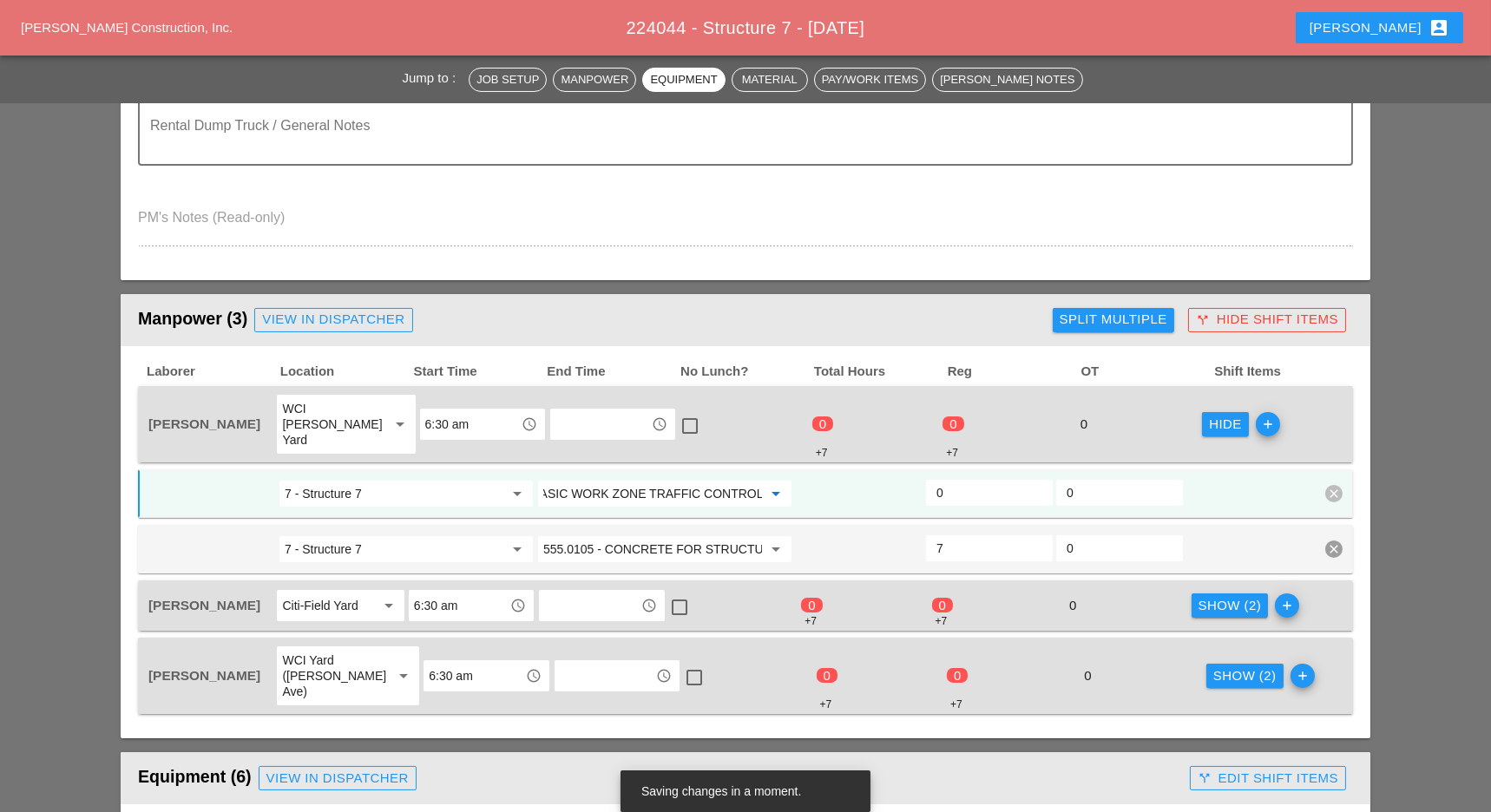
type input "619.01 - BASIC WORK ZONE TRAFFIC CONTROL"
drag, startPoint x: 1224, startPoint y: 584, endPoint x: 1043, endPoint y: 592, distance: 181.2
click at [1224, 596] on div "Show (2)" at bounding box center [1230, 606] width 63 height 20
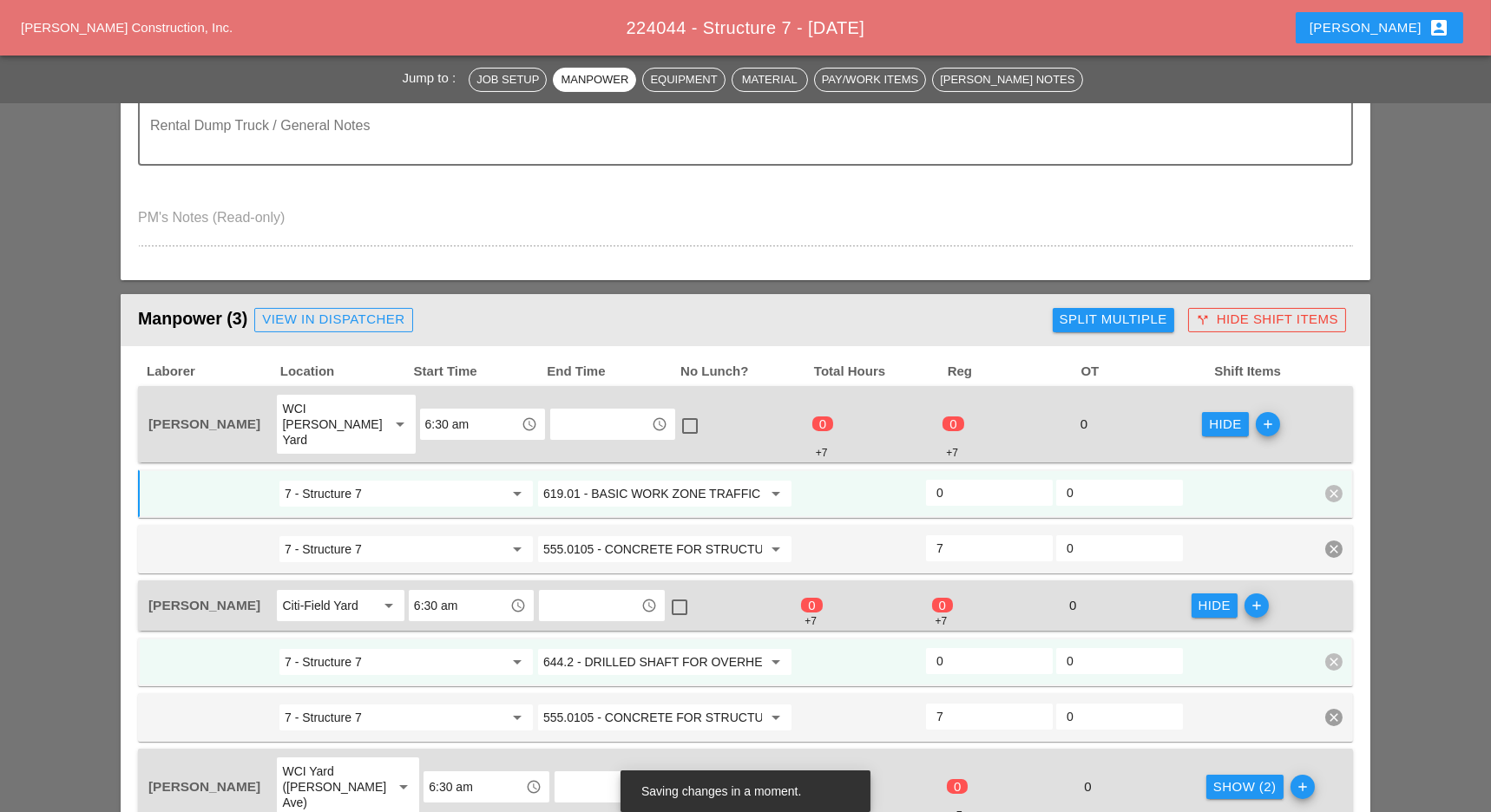
click at [614, 648] on input "644.2 - DRILLED SHAFT FOR OVERHEAD SIGN STRUCTUR" at bounding box center [652, 662] width 219 height 28
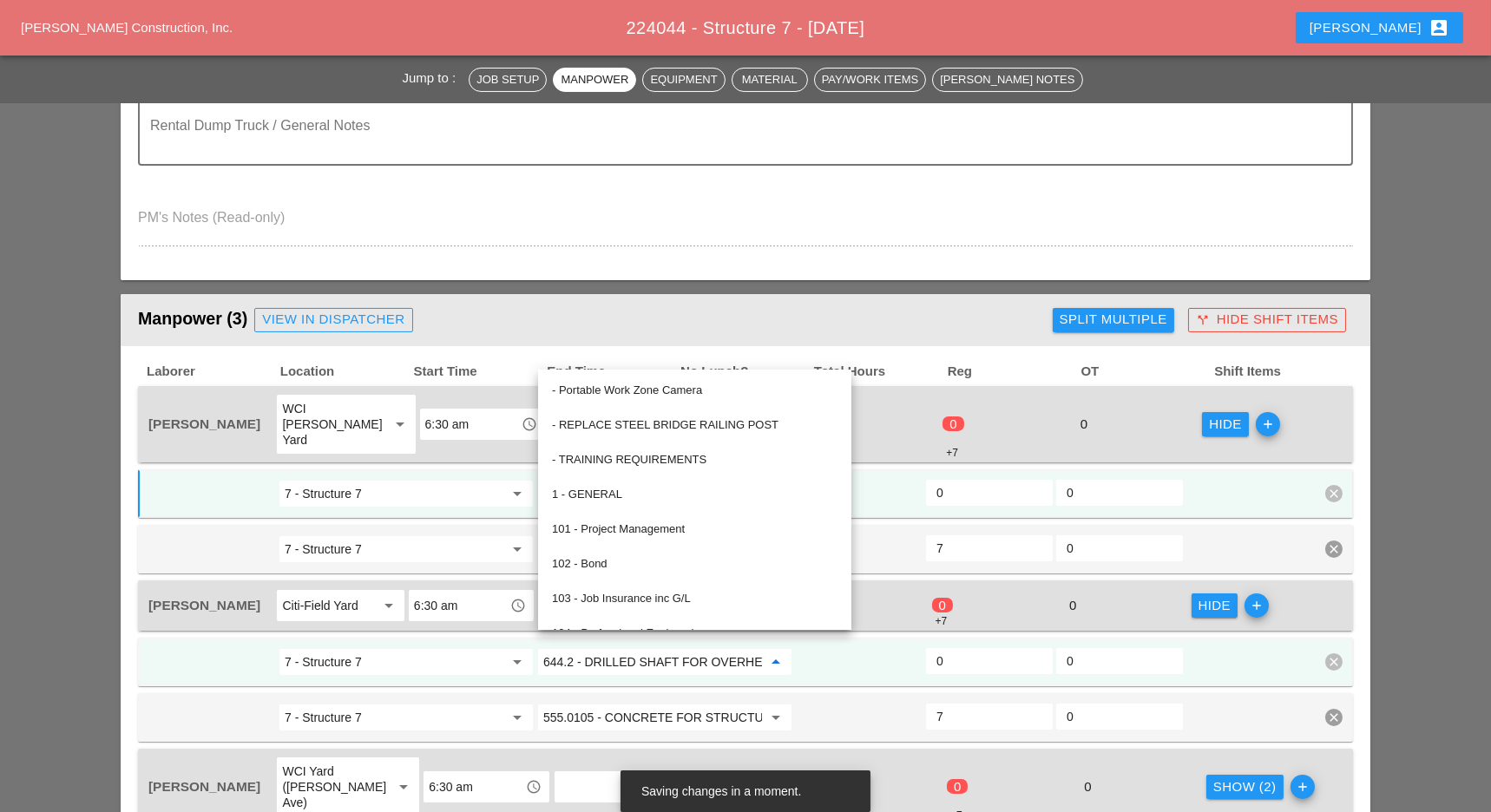
paste input "19.01 - BASIC WORK ZONE TRAFFIC CONTROL"
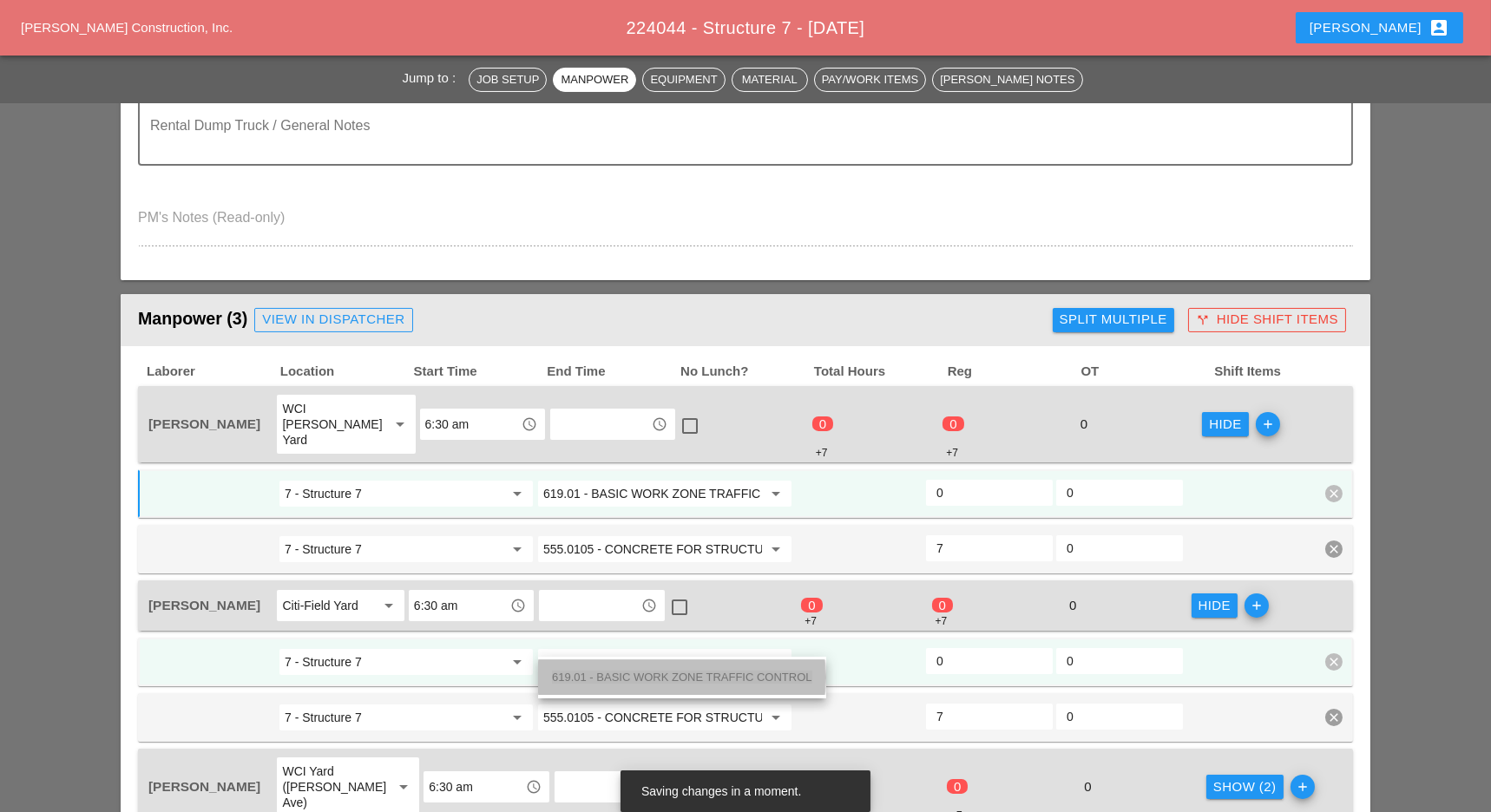
click at [629, 674] on span "619.01 - BASIC WORK ZONE TRAFFIC CONTROL" at bounding box center [681, 676] width 260 height 13
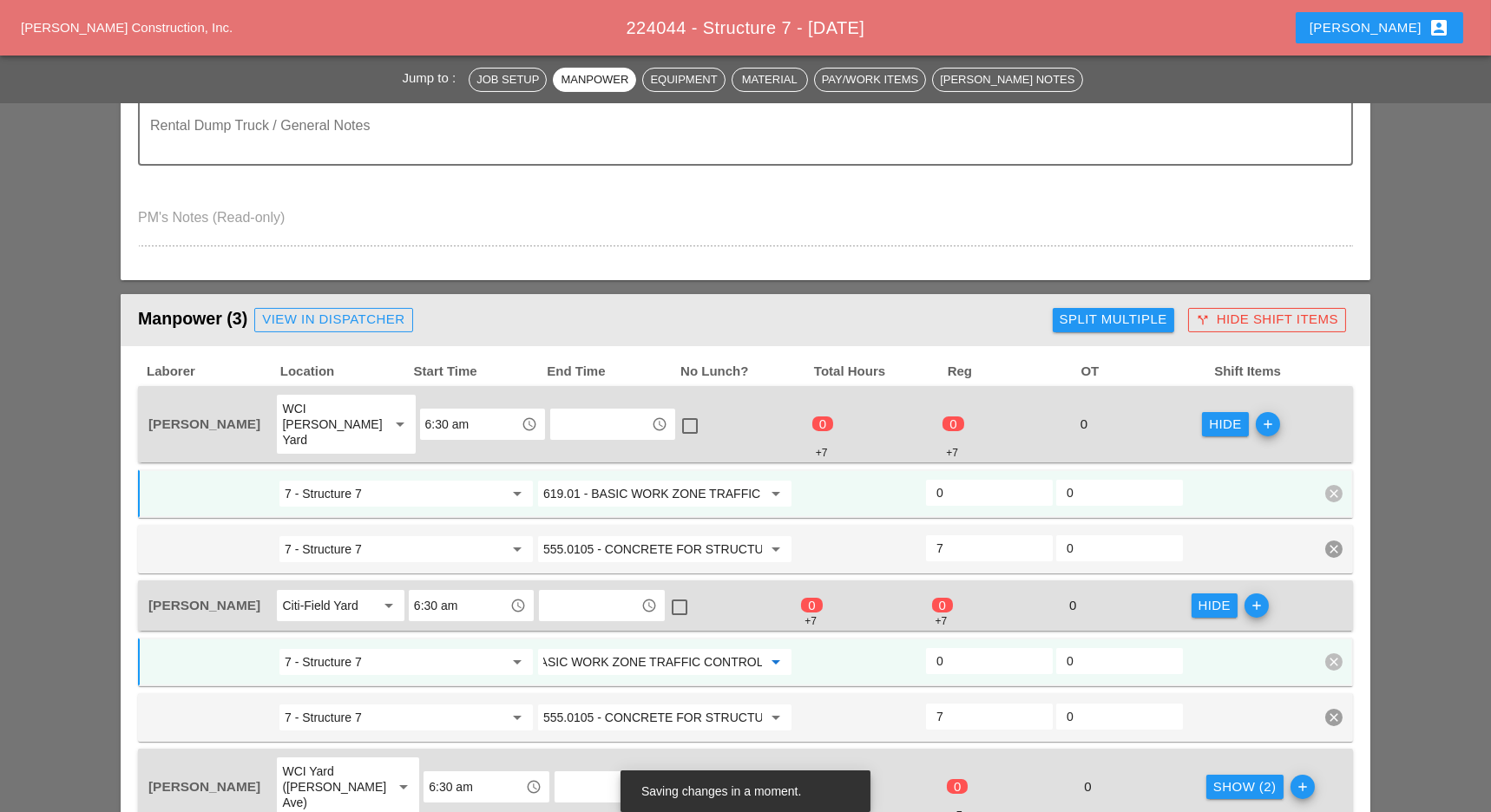
scroll to position [1040, 0]
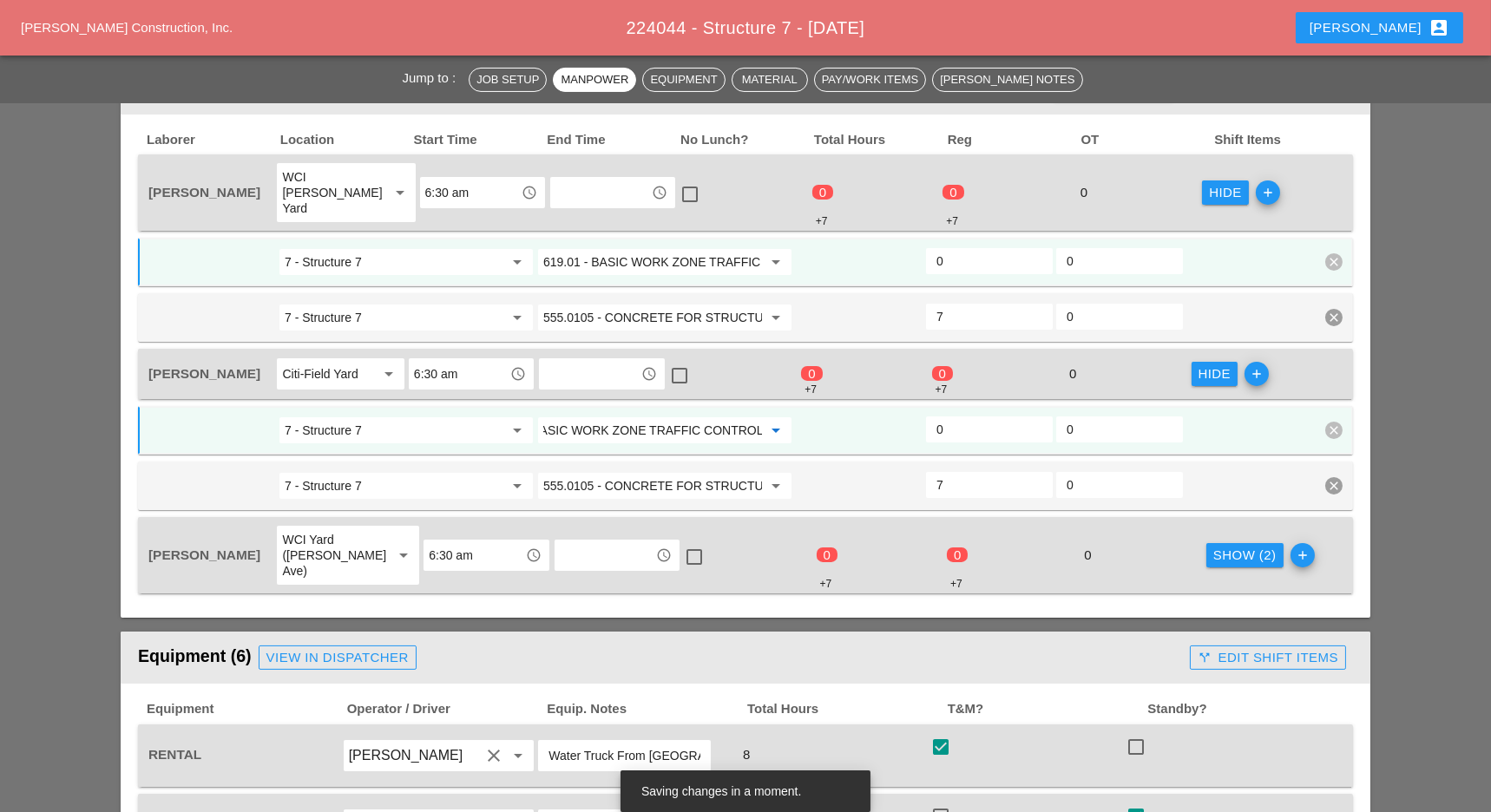
type input "619.01 - BASIC WORK ZONE TRAFFIC CONTROL"
click at [1213, 545] on div "Show (2)" at bounding box center [1245, 555] width 63 height 20
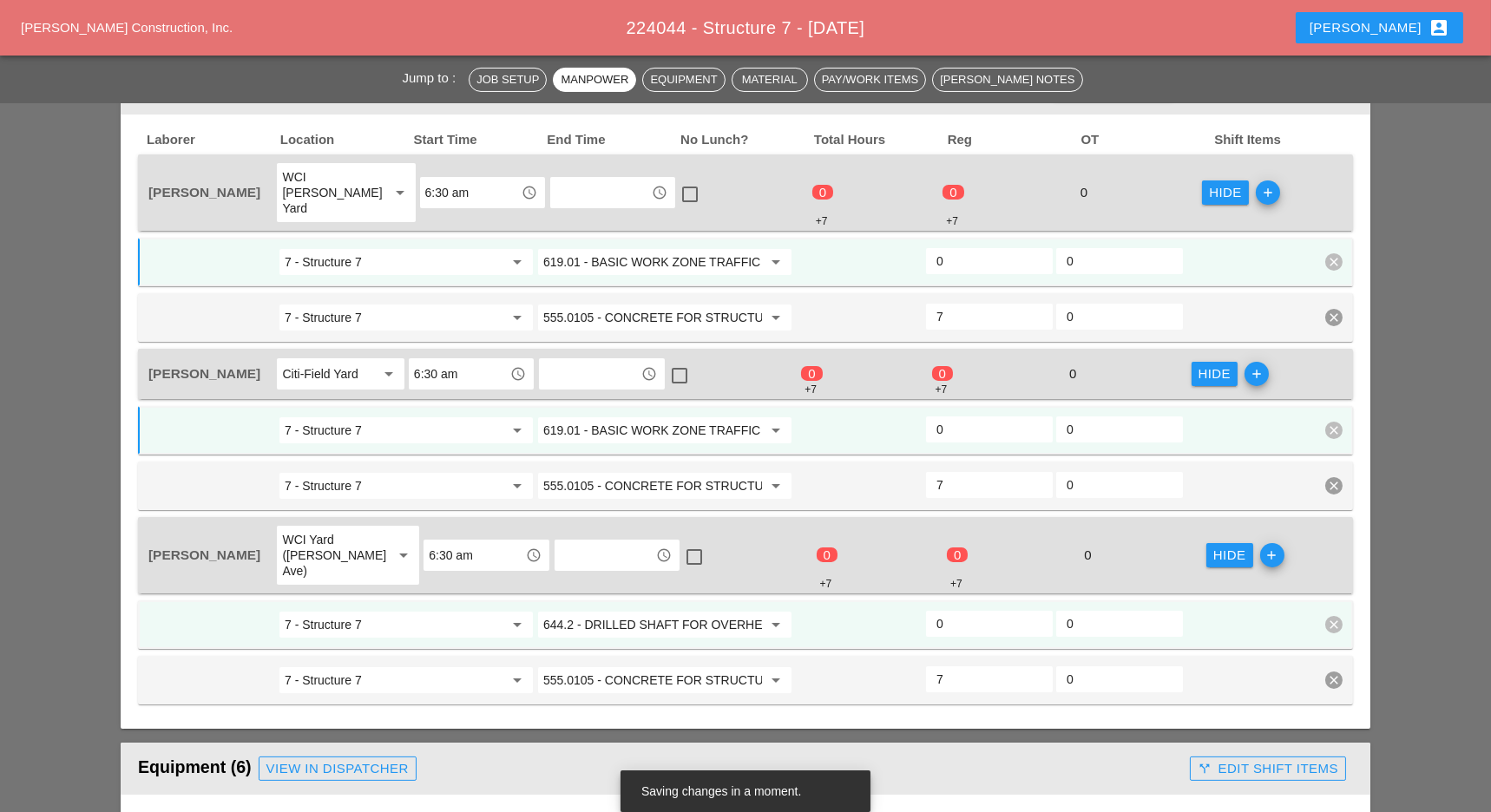
click at [650, 611] on input "644.2 - DRILLED SHAFT FOR OVERHEAD SIGN STRUCTUR" at bounding box center [652, 625] width 219 height 28
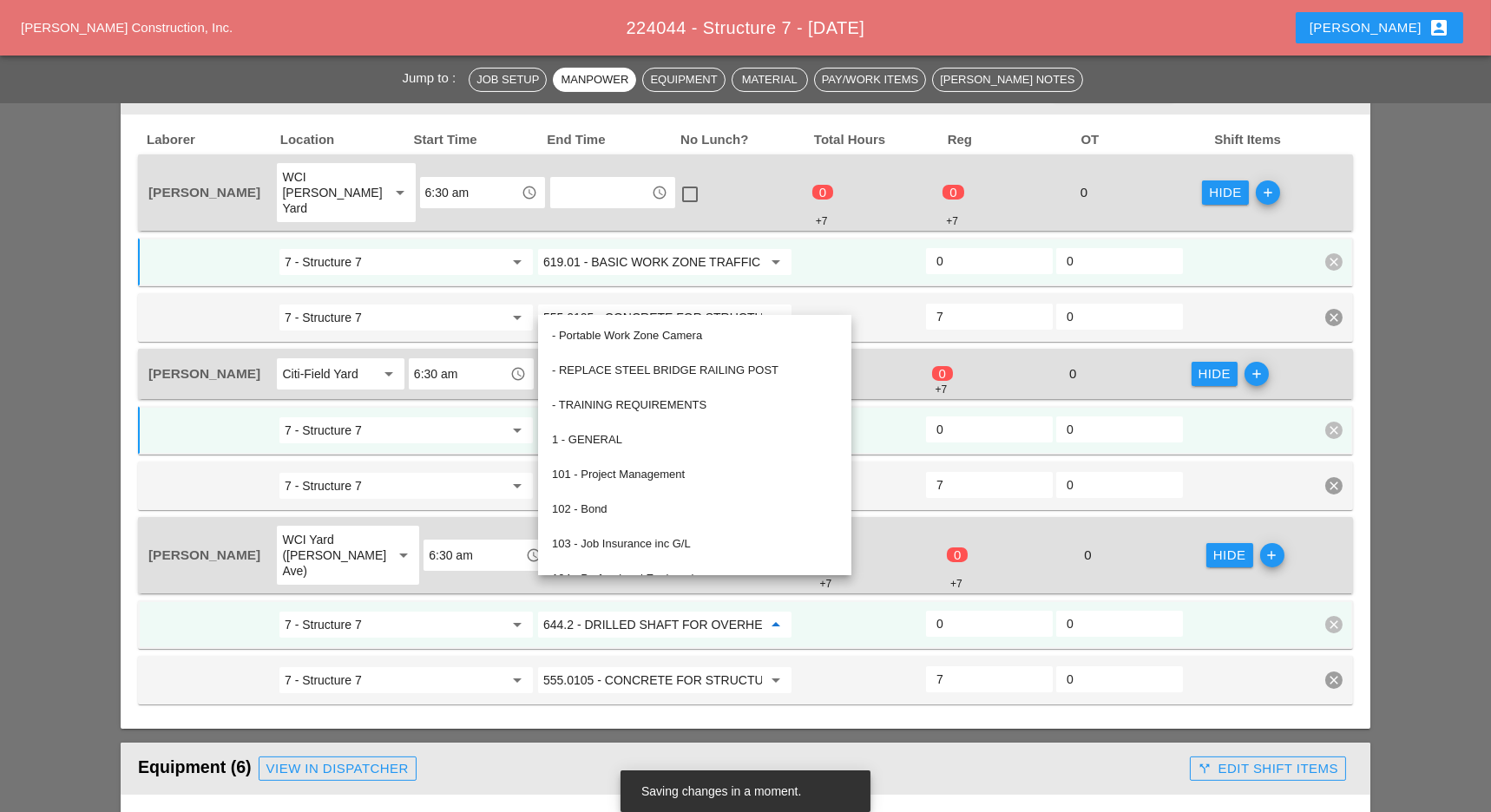
paste input "19.01 - BASIC WORK ZONE TRAFFIC CONTROL"
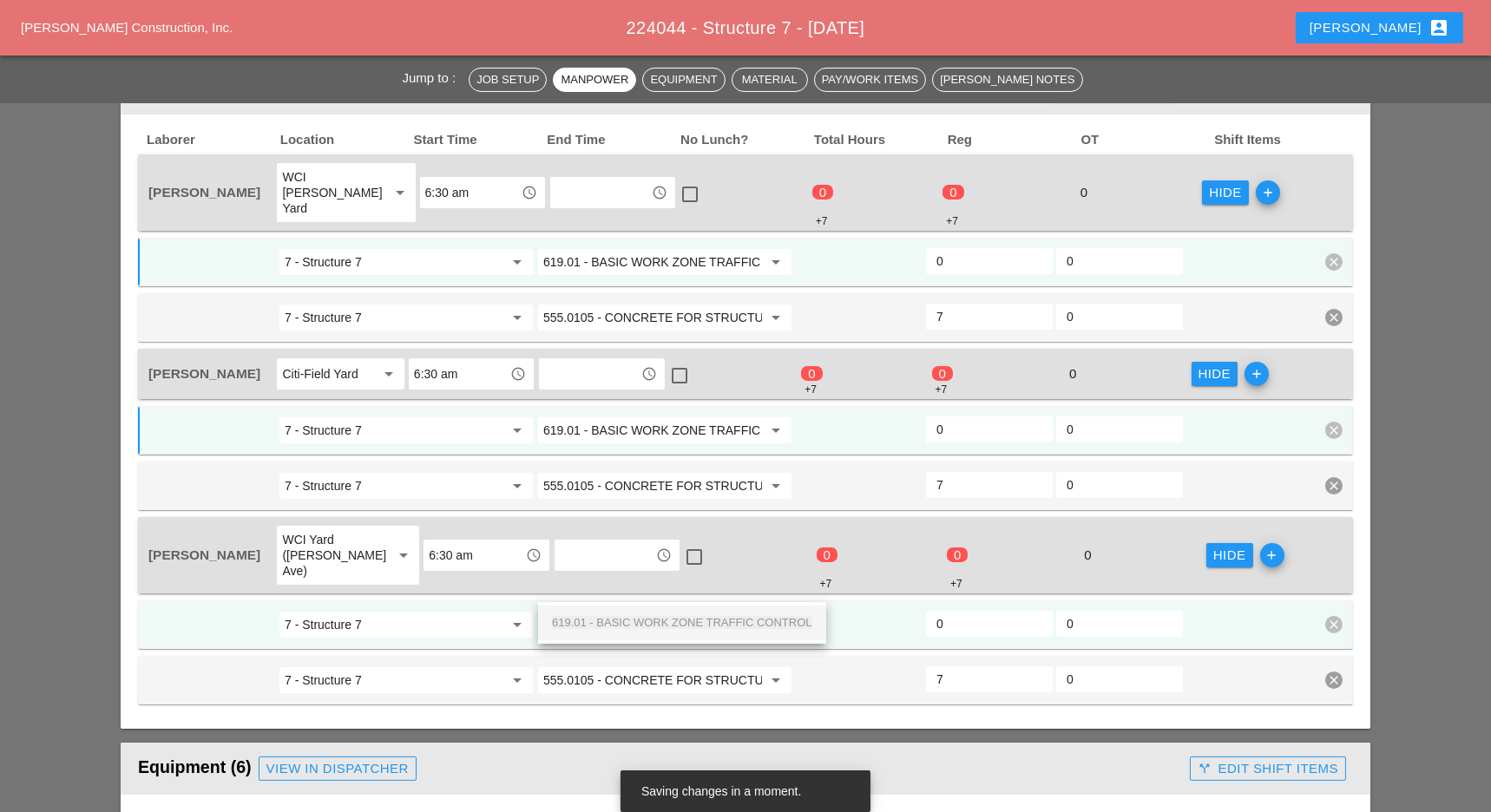
click at [650, 618] on span "619.01 - BASIC WORK ZONE TRAFFIC CONTROL" at bounding box center [681, 622] width 260 height 13
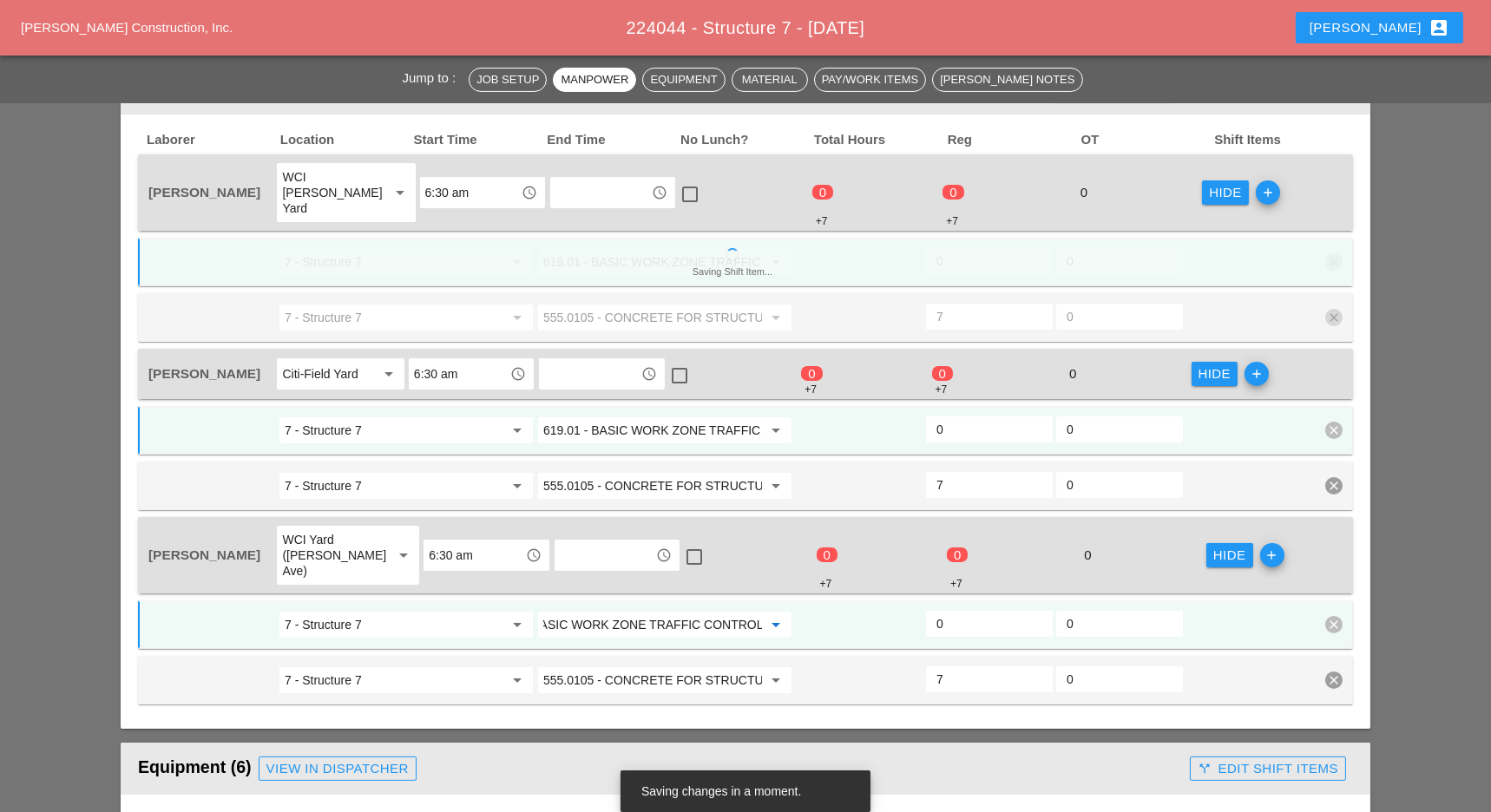
type input "619.01 - BASIC WORK ZONE TRAFFIC CONTROL"
click at [942, 610] on input "0" at bounding box center [988, 624] width 106 height 28
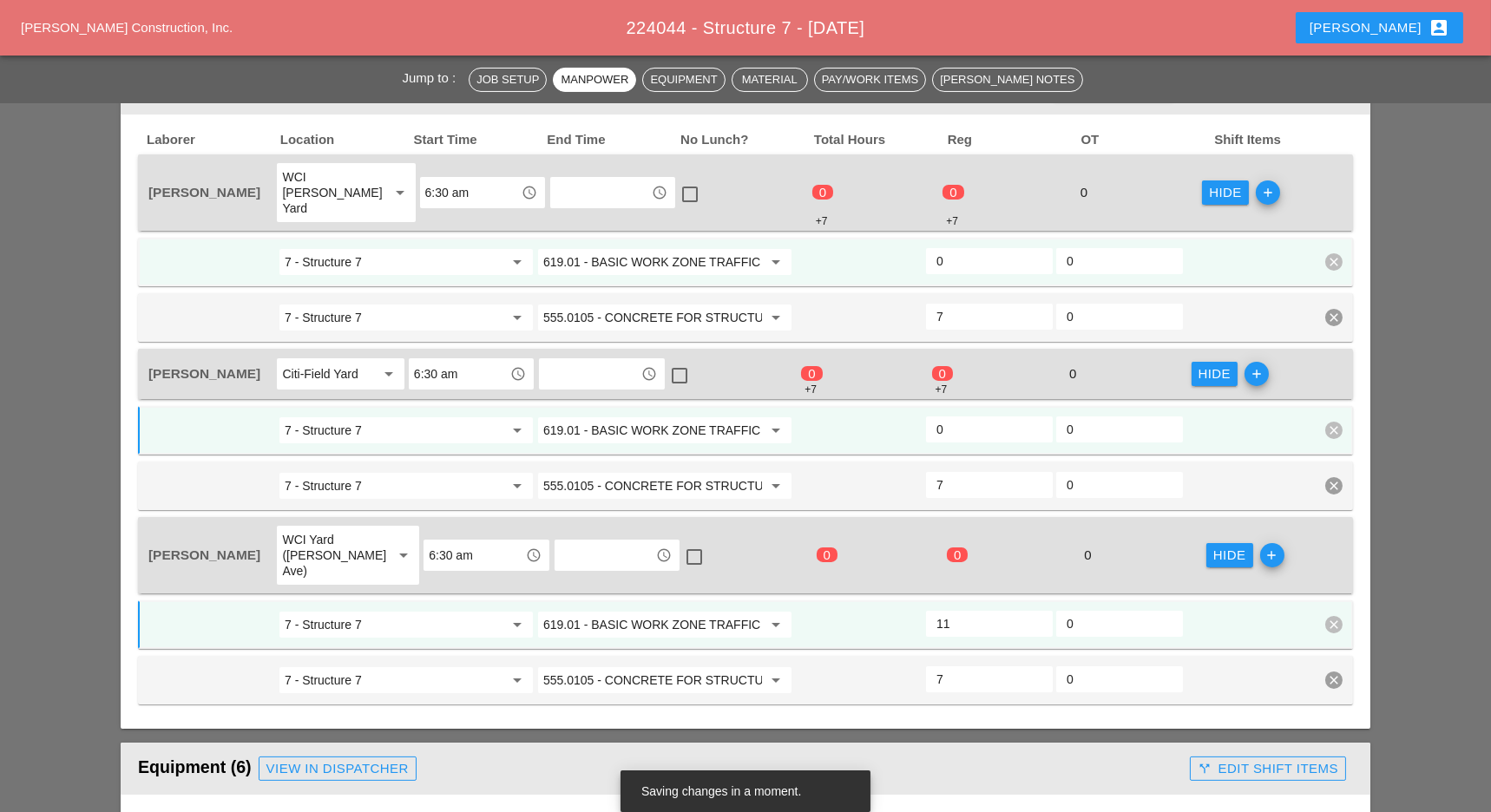
click at [952, 416] on input "0" at bounding box center [988, 430] width 106 height 28
drag, startPoint x: 957, startPoint y: 592, endPoint x: 932, endPoint y: 594, distance: 25.1
click at [932, 611] on div "11" at bounding box center [989, 624] width 127 height 26
type input "1"
click at [946, 416] on input "0" at bounding box center [988, 430] width 106 height 28
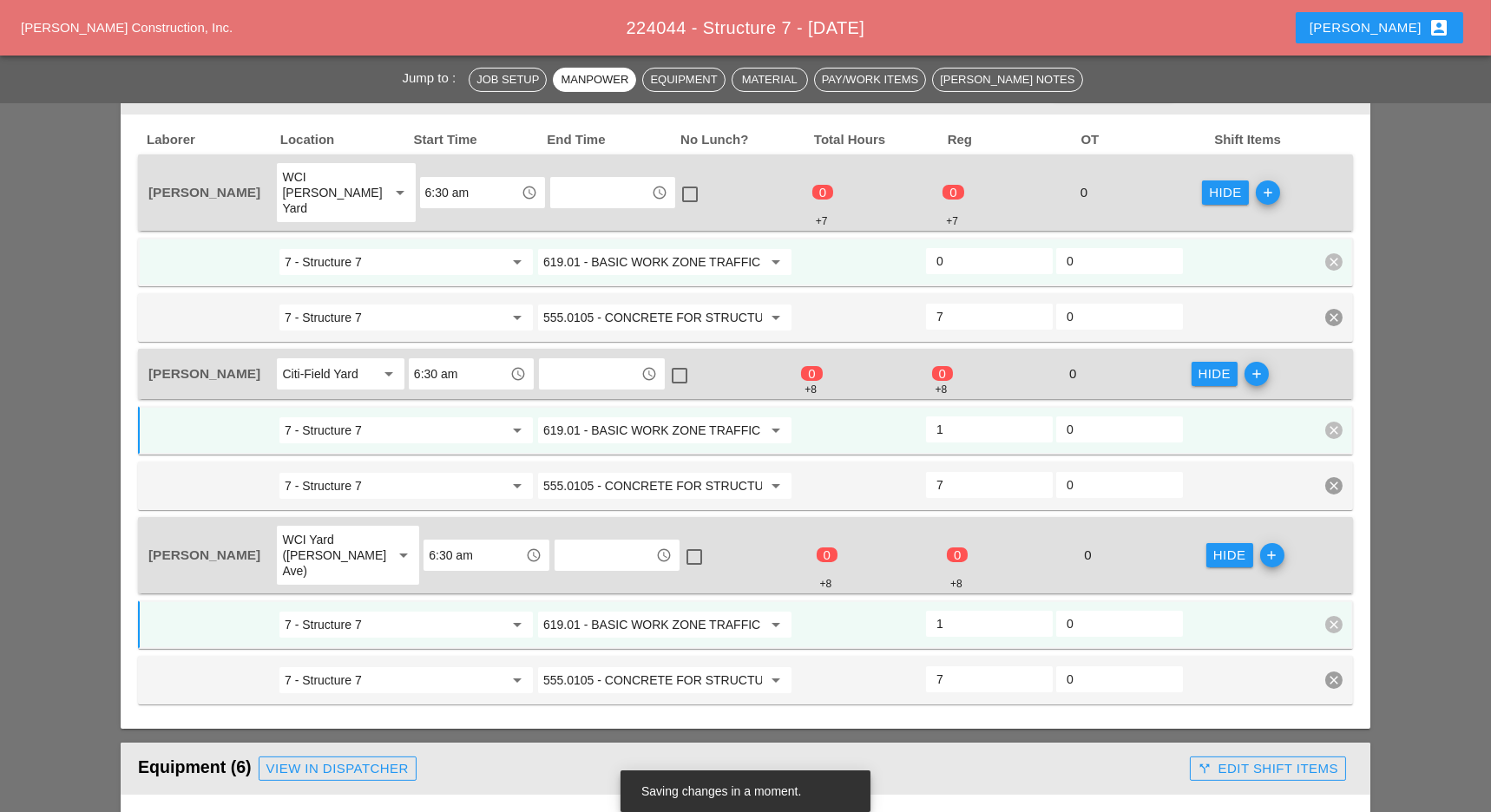
type input "1"
click at [951, 247] on input "0" at bounding box center [988, 261] width 106 height 28
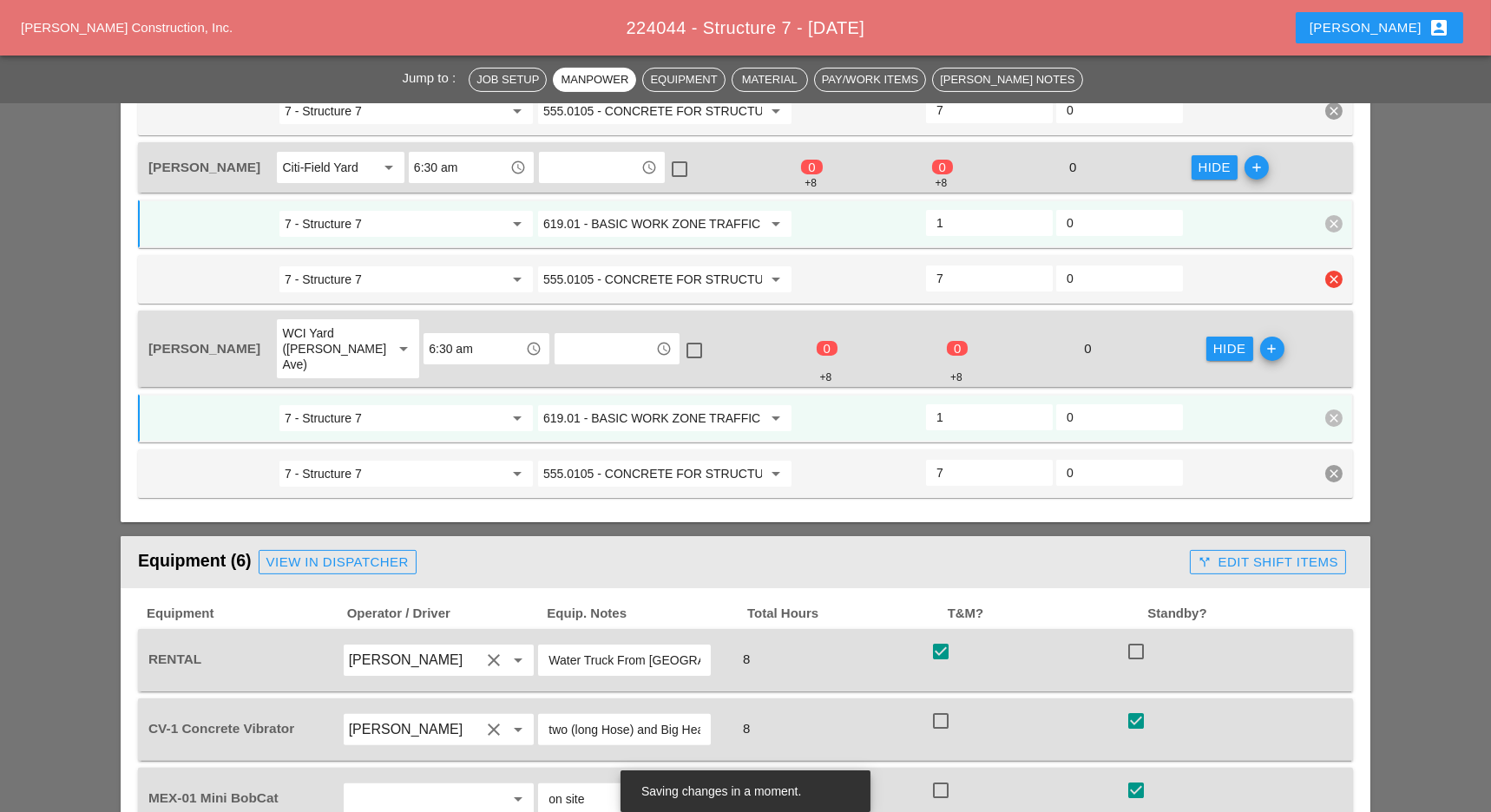
scroll to position [1388, 0]
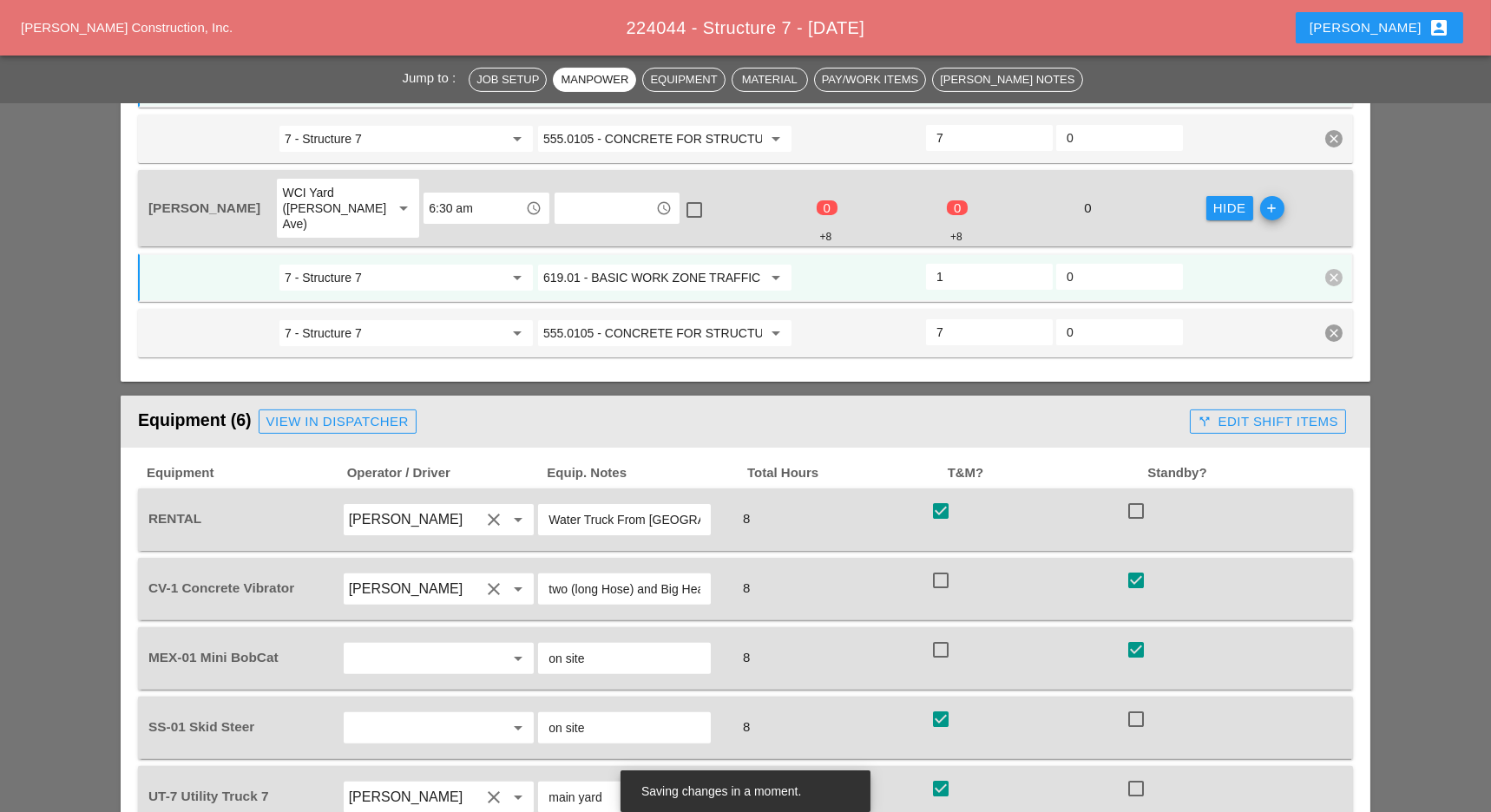
type input "1"
click at [1254, 412] on div "call_split Edit Shift Items" at bounding box center [1268, 422] width 141 height 20
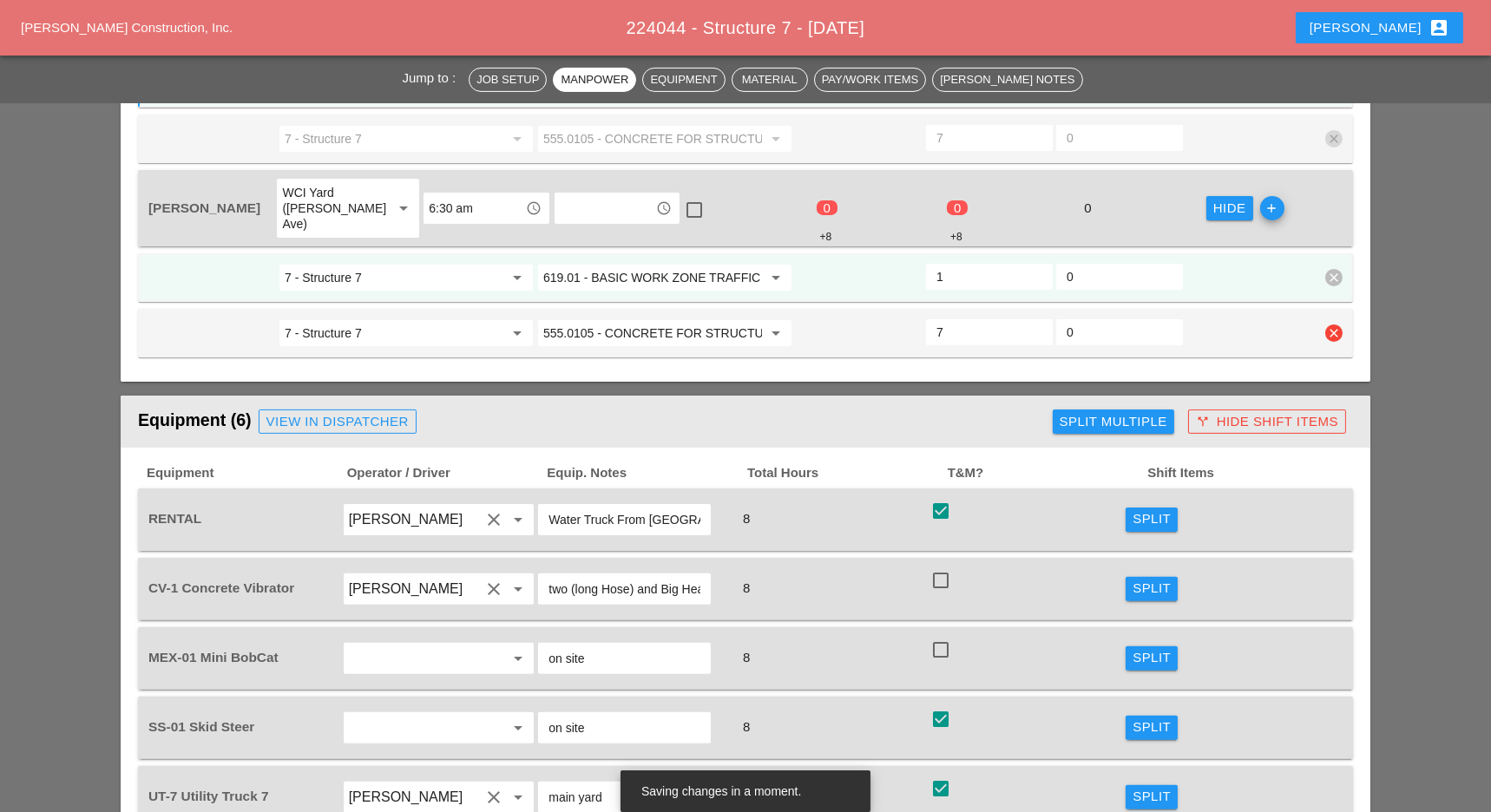
click at [665, 319] on input "555.0105 - CONCRETE FOR STRUCTURES, CLASS A" at bounding box center [652, 333] width 219 height 28
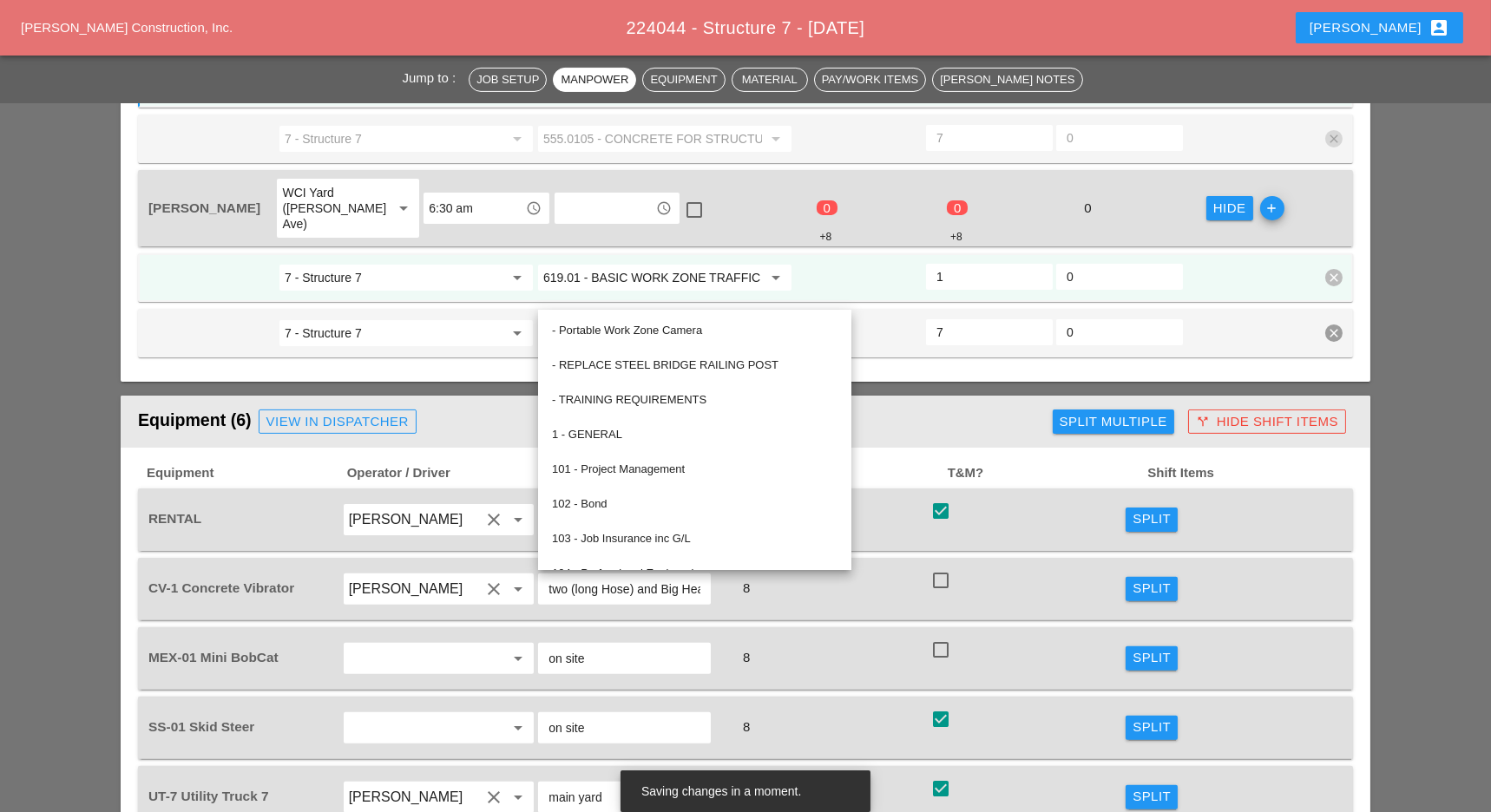
click at [893, 508] on div "8" at bounding box center [831, 519] width 193 height 24
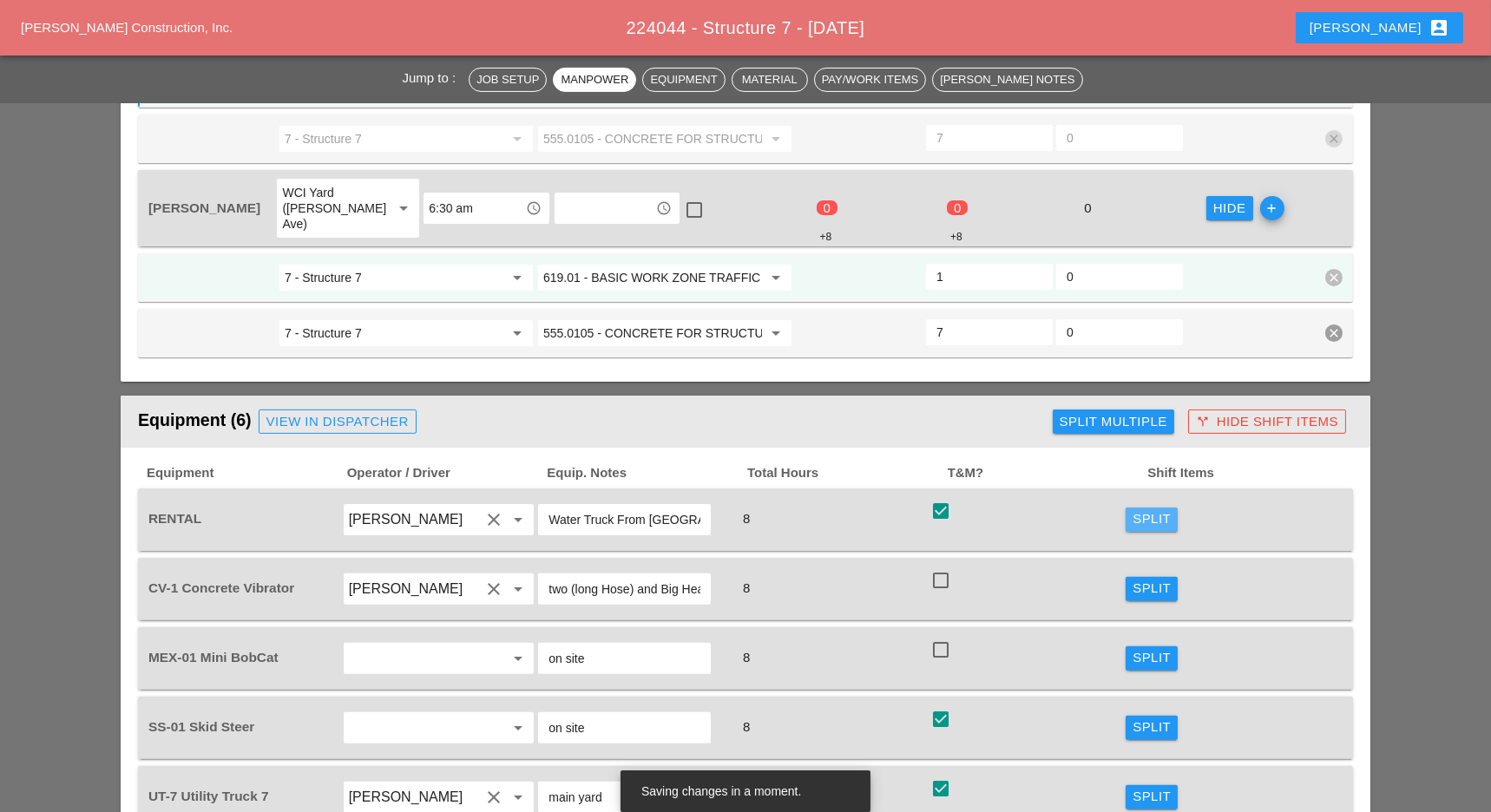
click at [1149, 509] on div "Split" at bounding box center [1151, 519] width 39 height 20
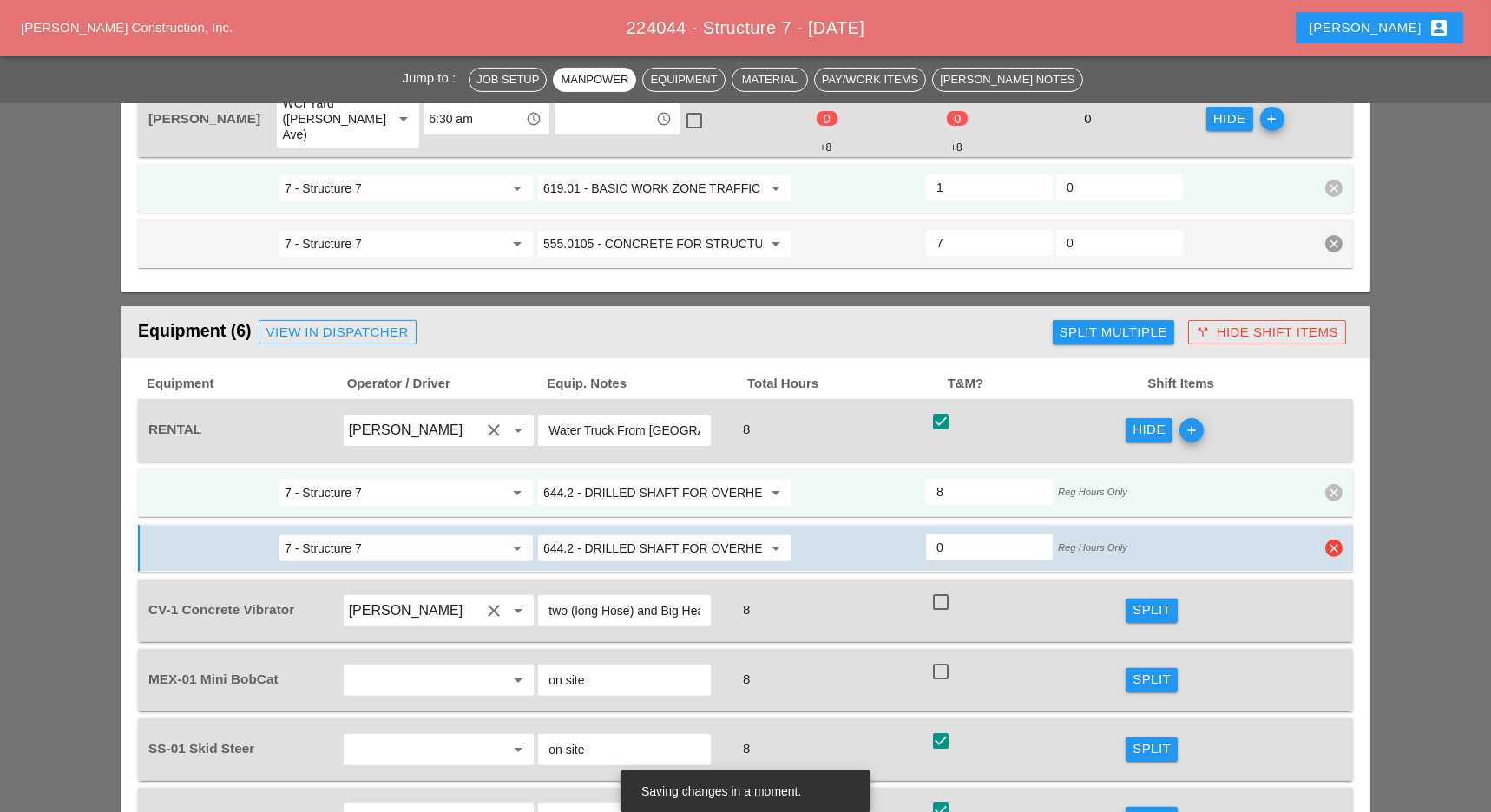
scroll to position [1503, 0]
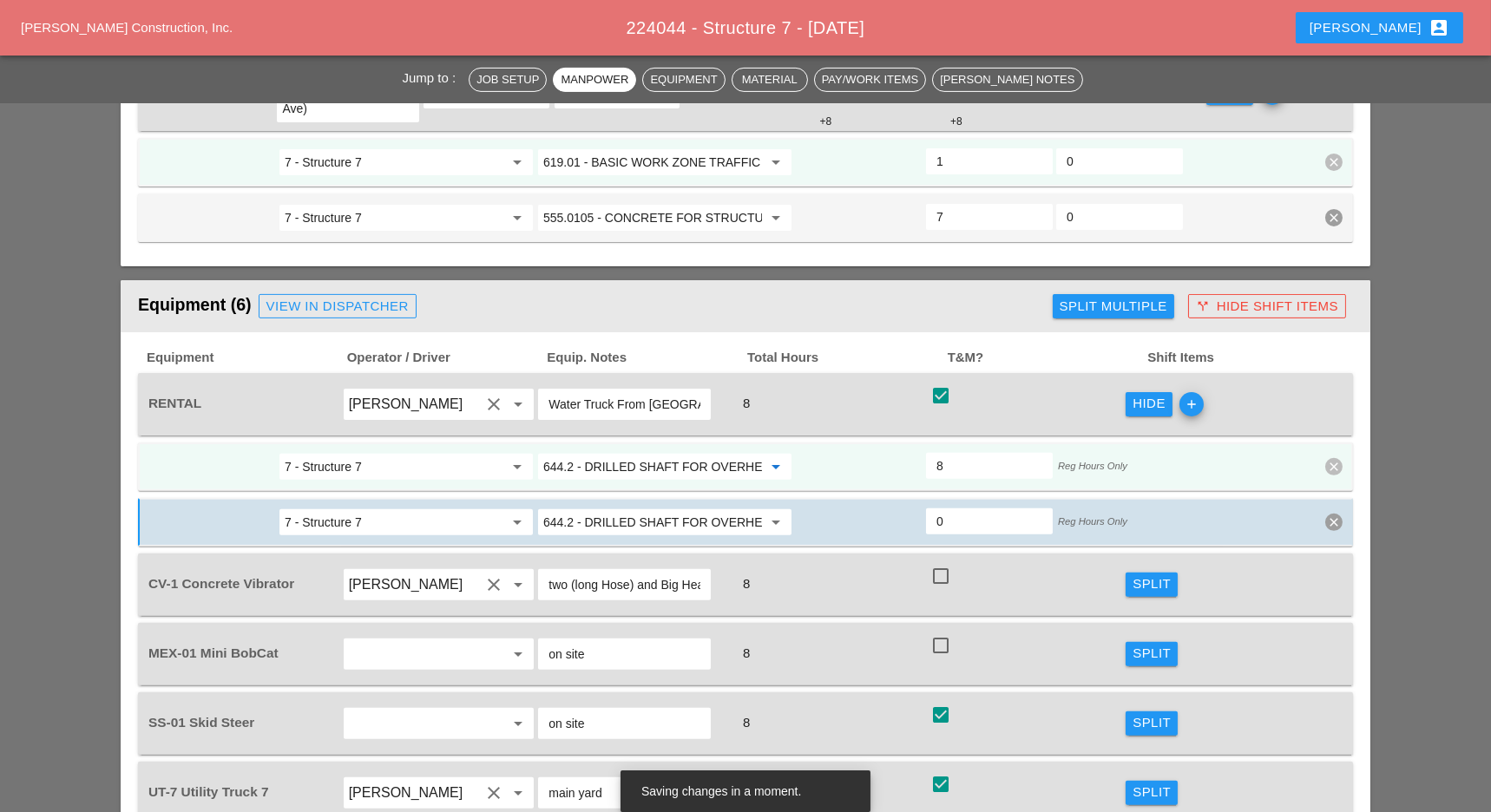
click at [620, 452] on input "644.2 - DRILLED SHAFT FOR OVERHEAD SIGN STRUCTUR" at bounding box center [652, 466] width 219 height 28
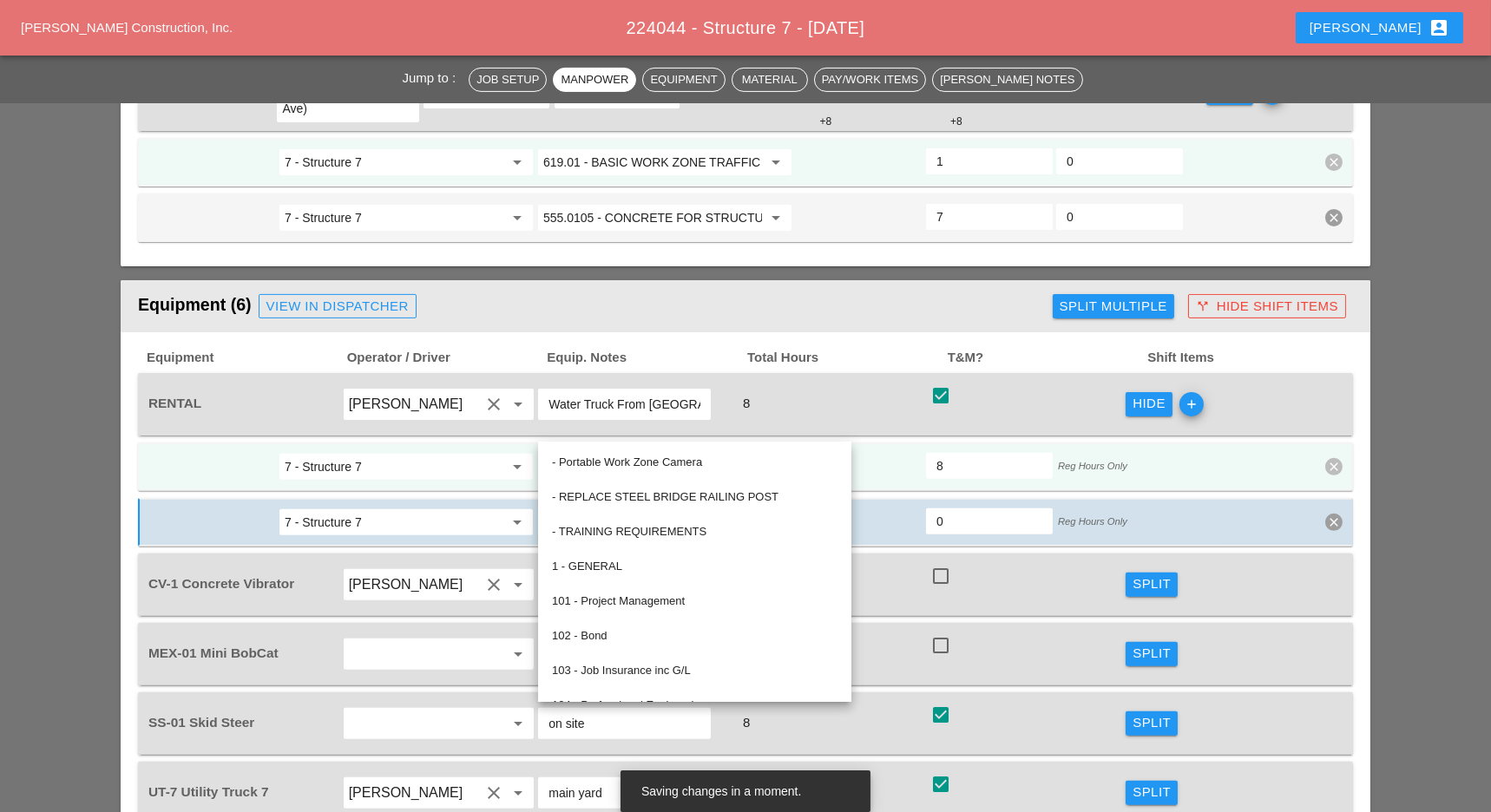
paste input "555.0105 - CONCRETE FOR STRUCTURES, CLASS A"
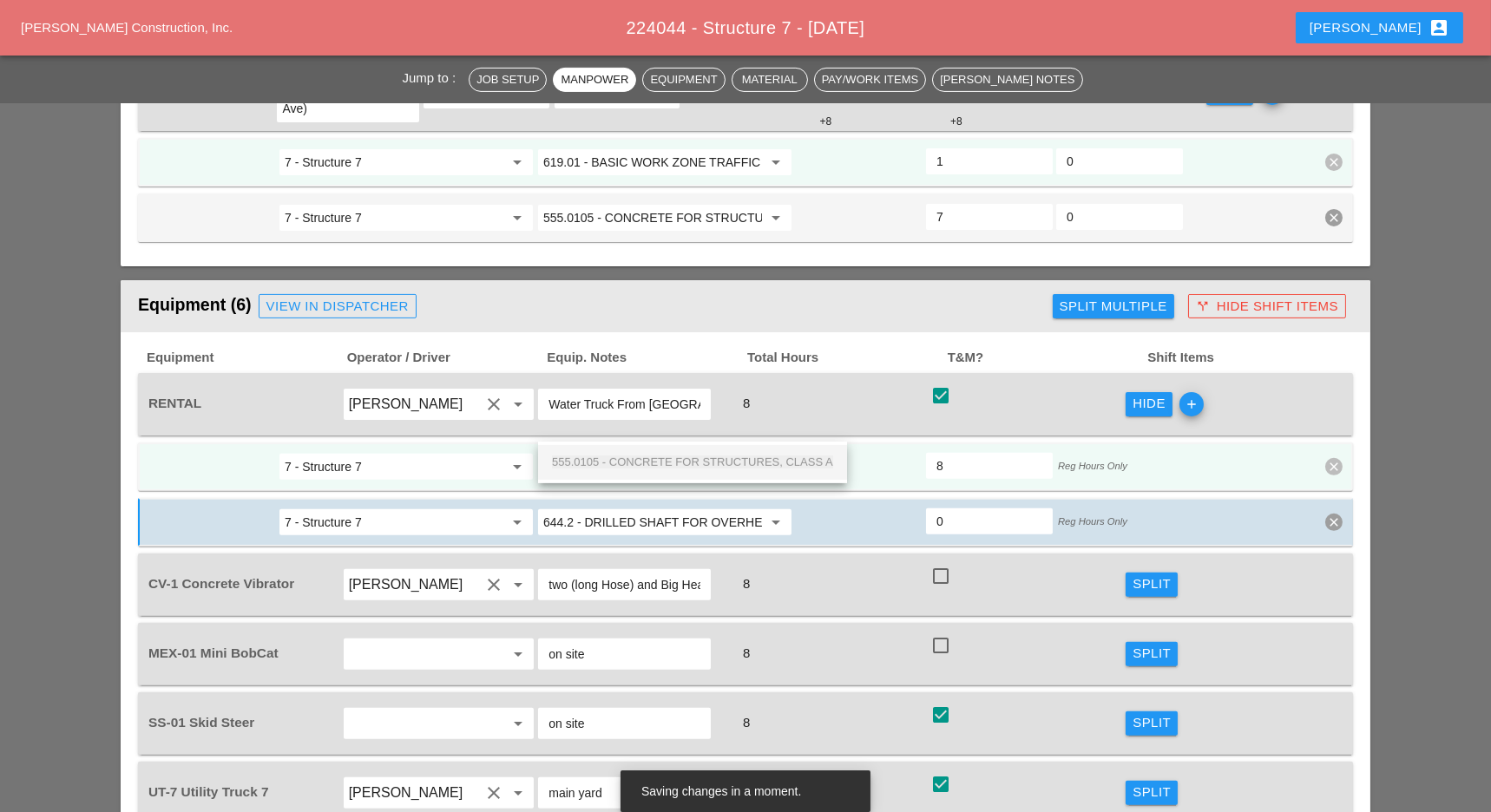
click at [632, 461] on span "555.0105 - CONCRETE FOR STRUCTURES, CLASS A" at bounding box center [692, 461] width 281 height 13
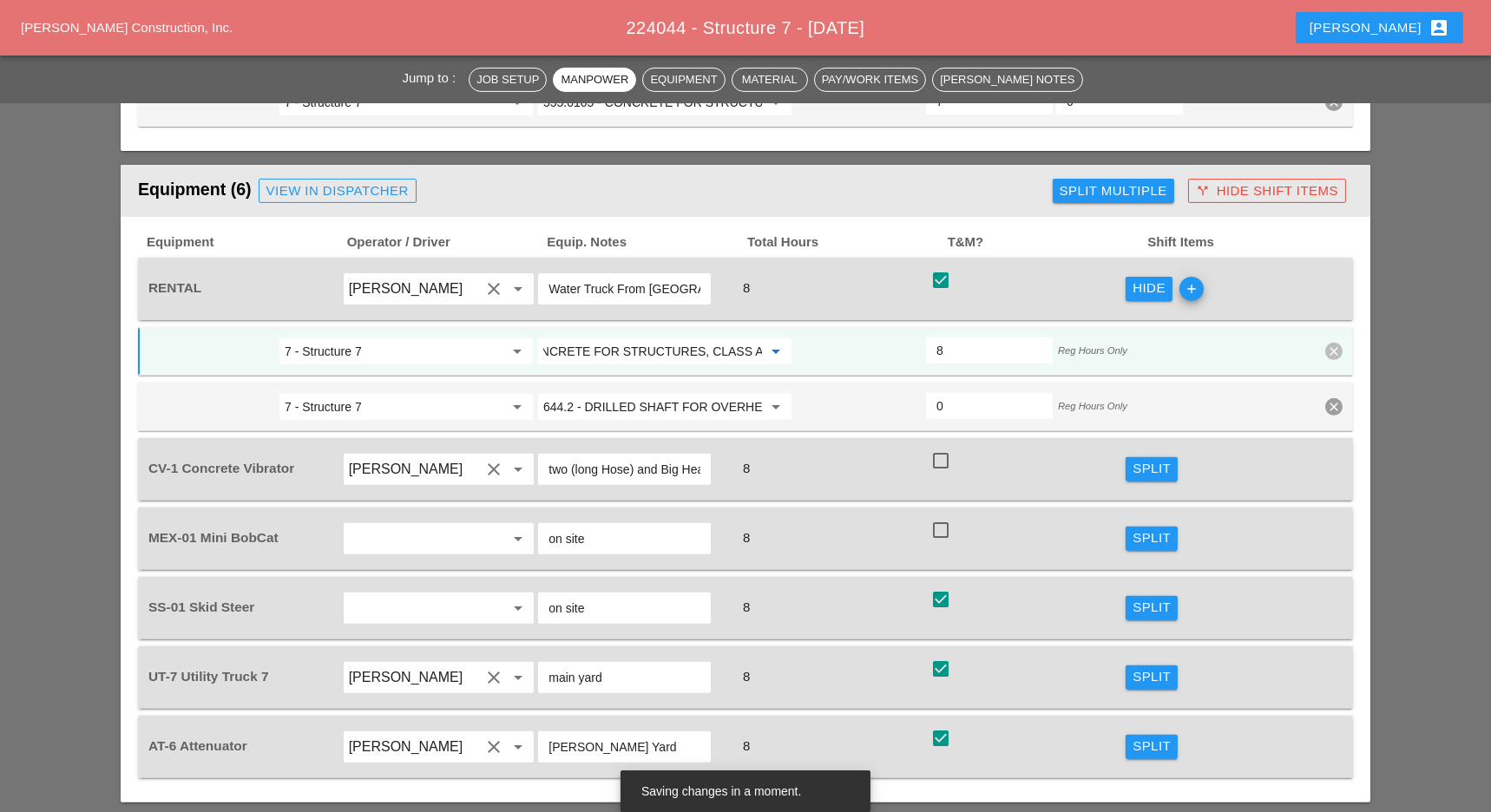
type input "555.0105 - CONCRETE FOR STRUCTURES, CLASS A"
click at [1147, 598] on div "Split" at bounding box center [1151, 607] width 39 height 20
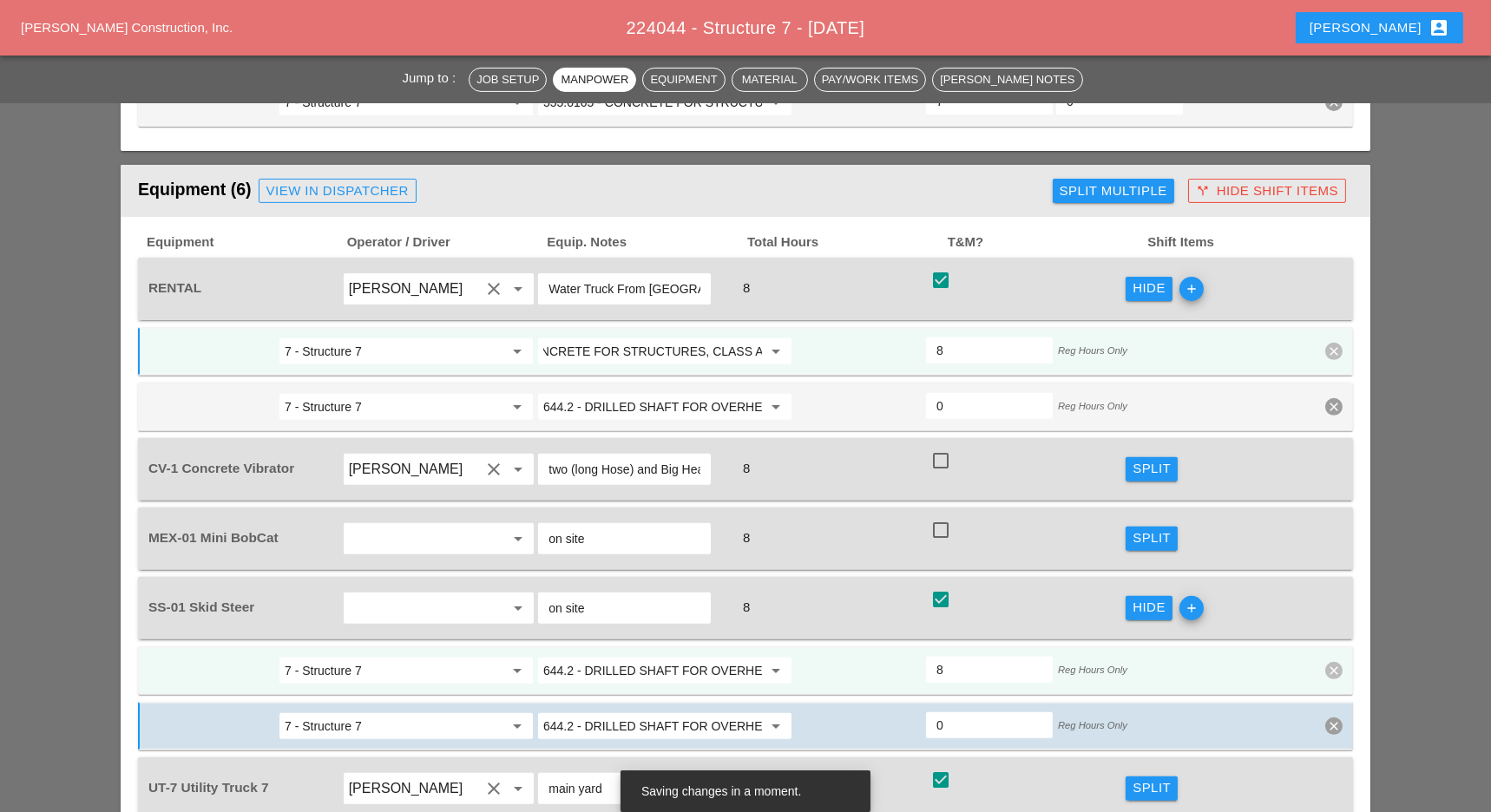
scroll to position [0, 0]
paste input "555.0105 - CONCRETE FOR STRUCTURES, CLASS A"
click at [676, 655] on div "555.0105 - CONCRETE FOR STRUCTURES, CLASS A" at bounding box center [692, 664] width 281 height 21
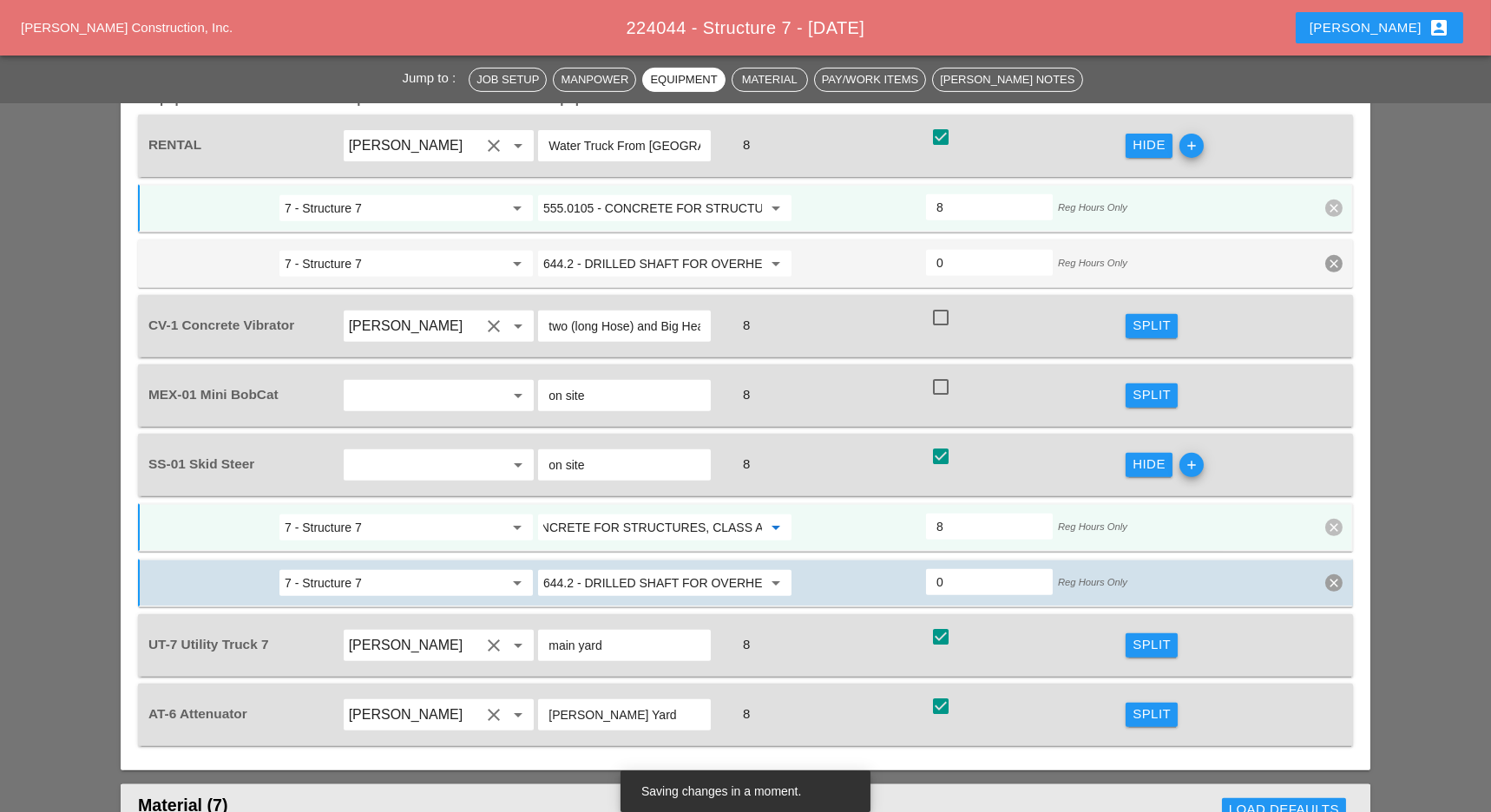
scroll to position [1850, 0]
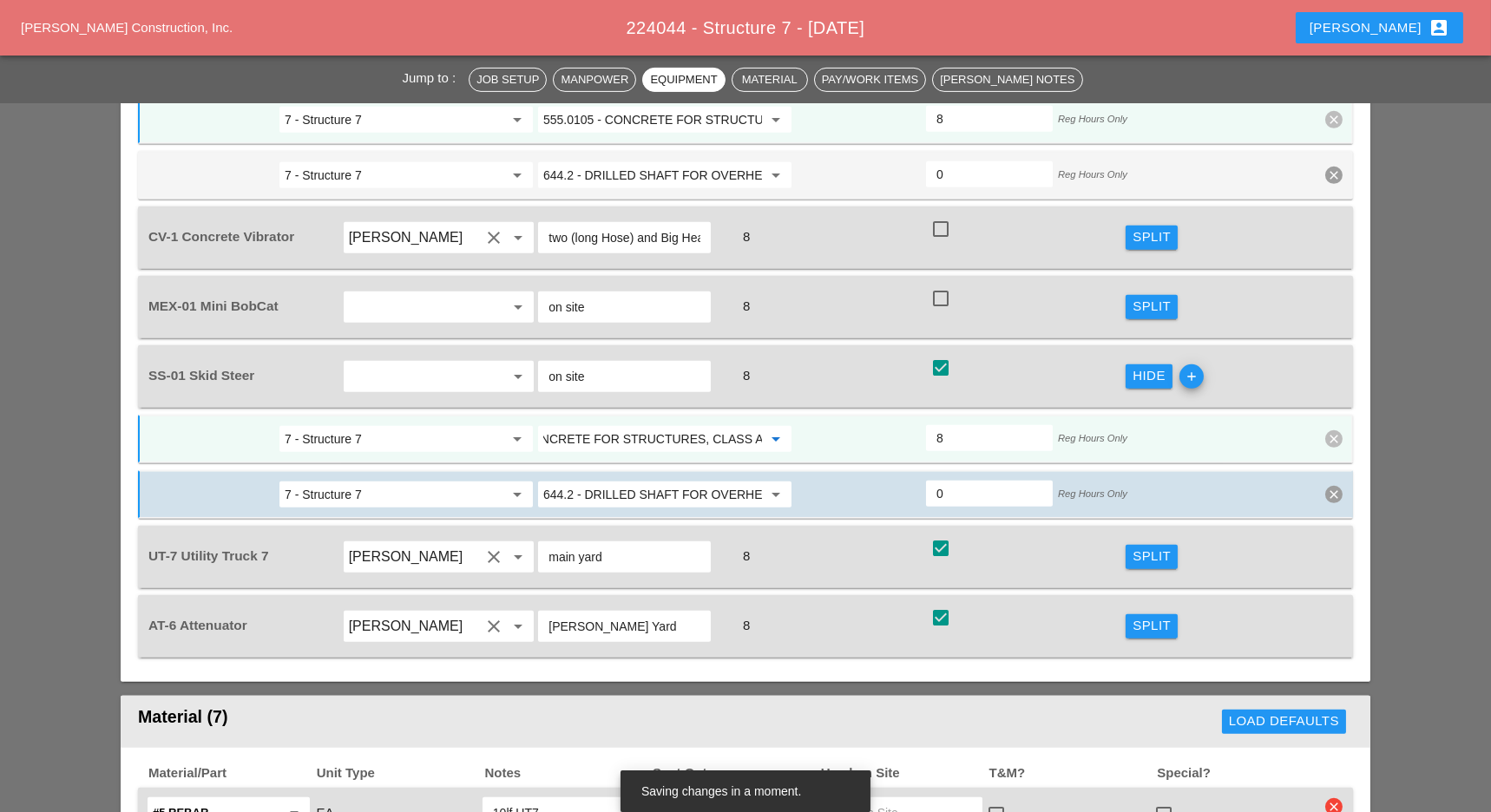
type input "555.0105 - CONCRETE FOR STRUCTURES, CLASS A"
click at [1137, 546] on div "Split" at bounding box center [1151, 556] width 39 height 20
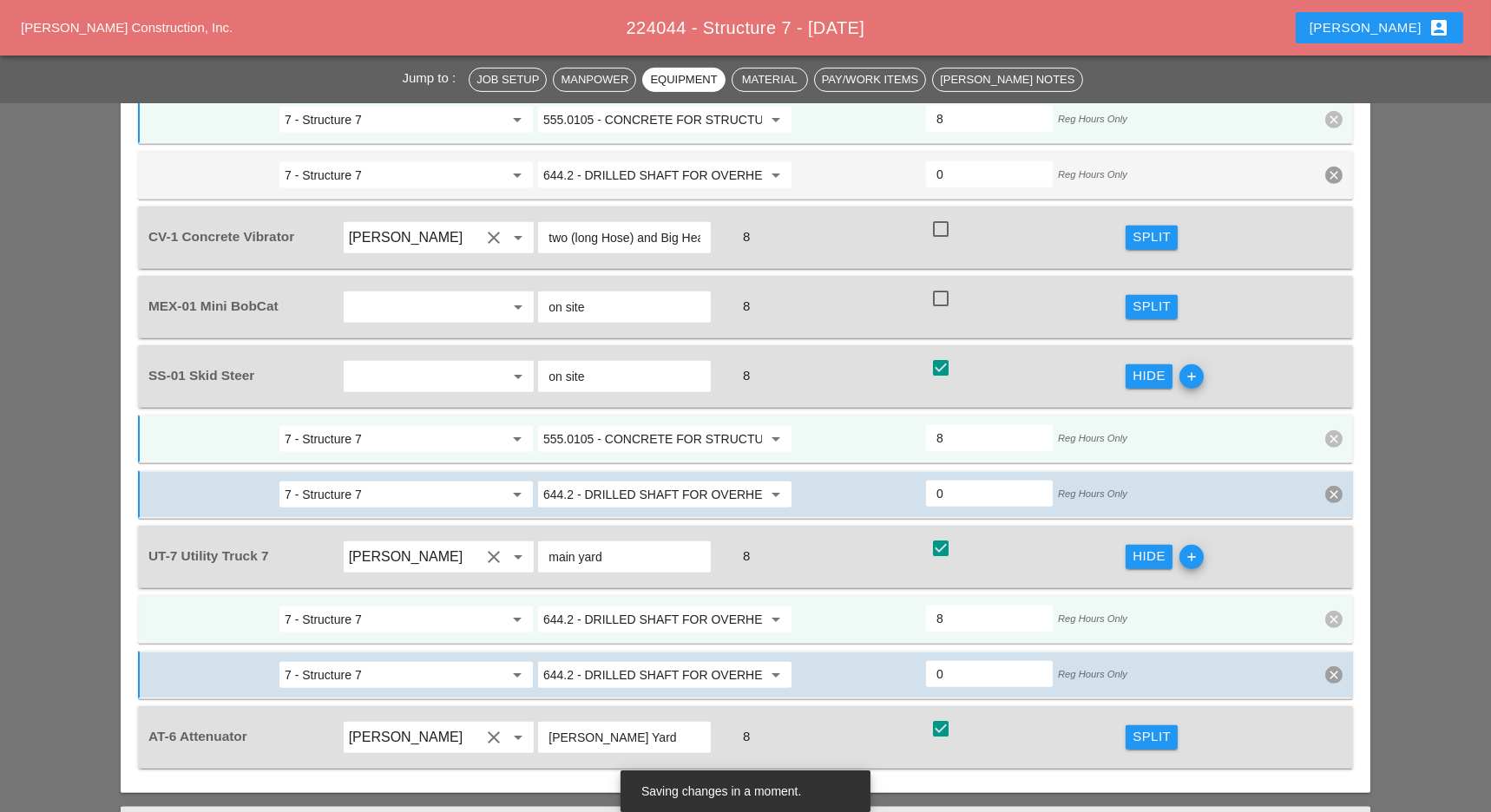
click at [663, 606] on input "644.2 - DRILLED SHAFT FOR OVERHEAD SIGN STRUCTUR" at bounding box center [652, 620] width 219 height 28
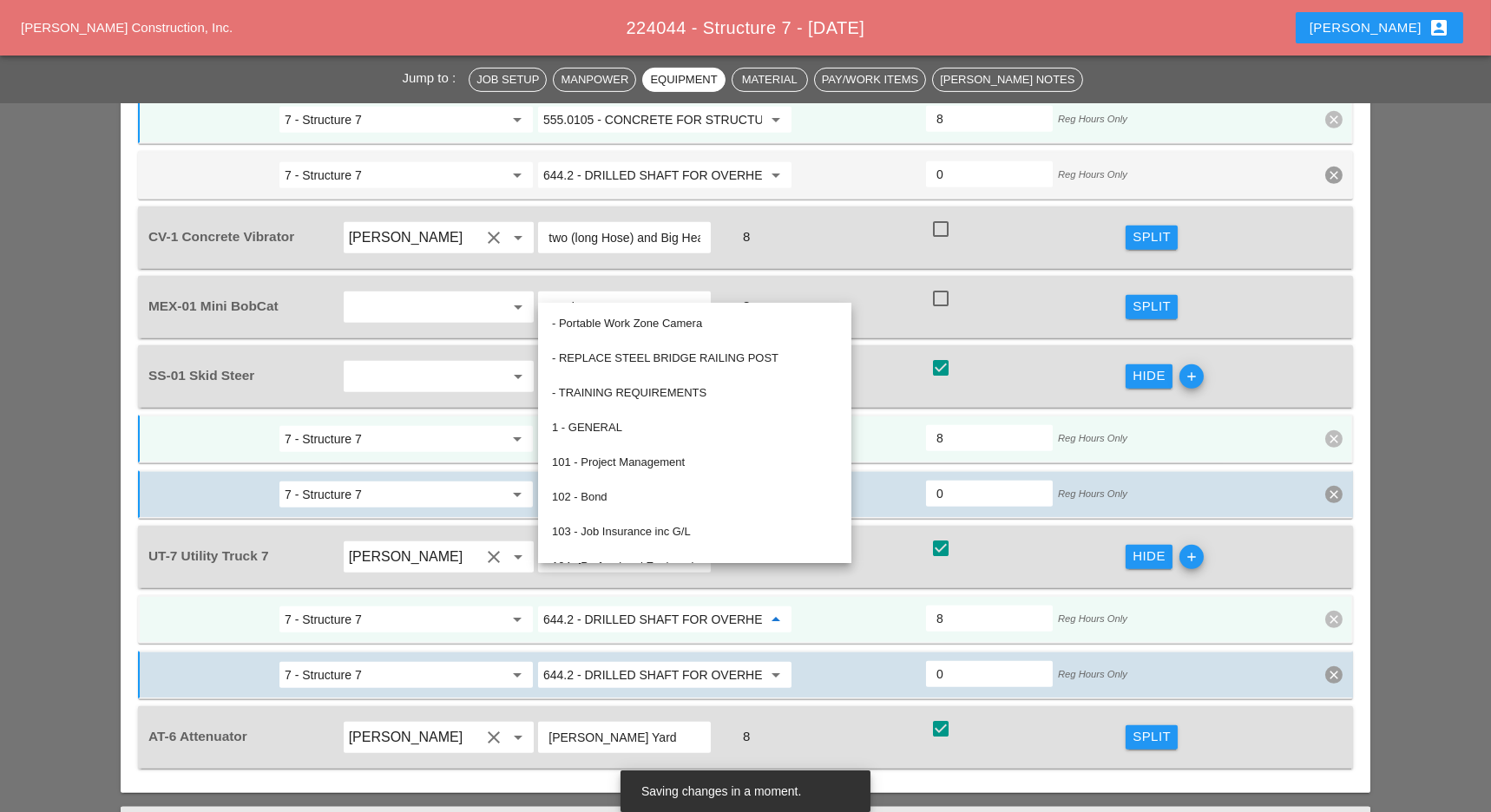
paste input "555.0105 - CONCRETE FOR STRUCTURES, CLASS A"
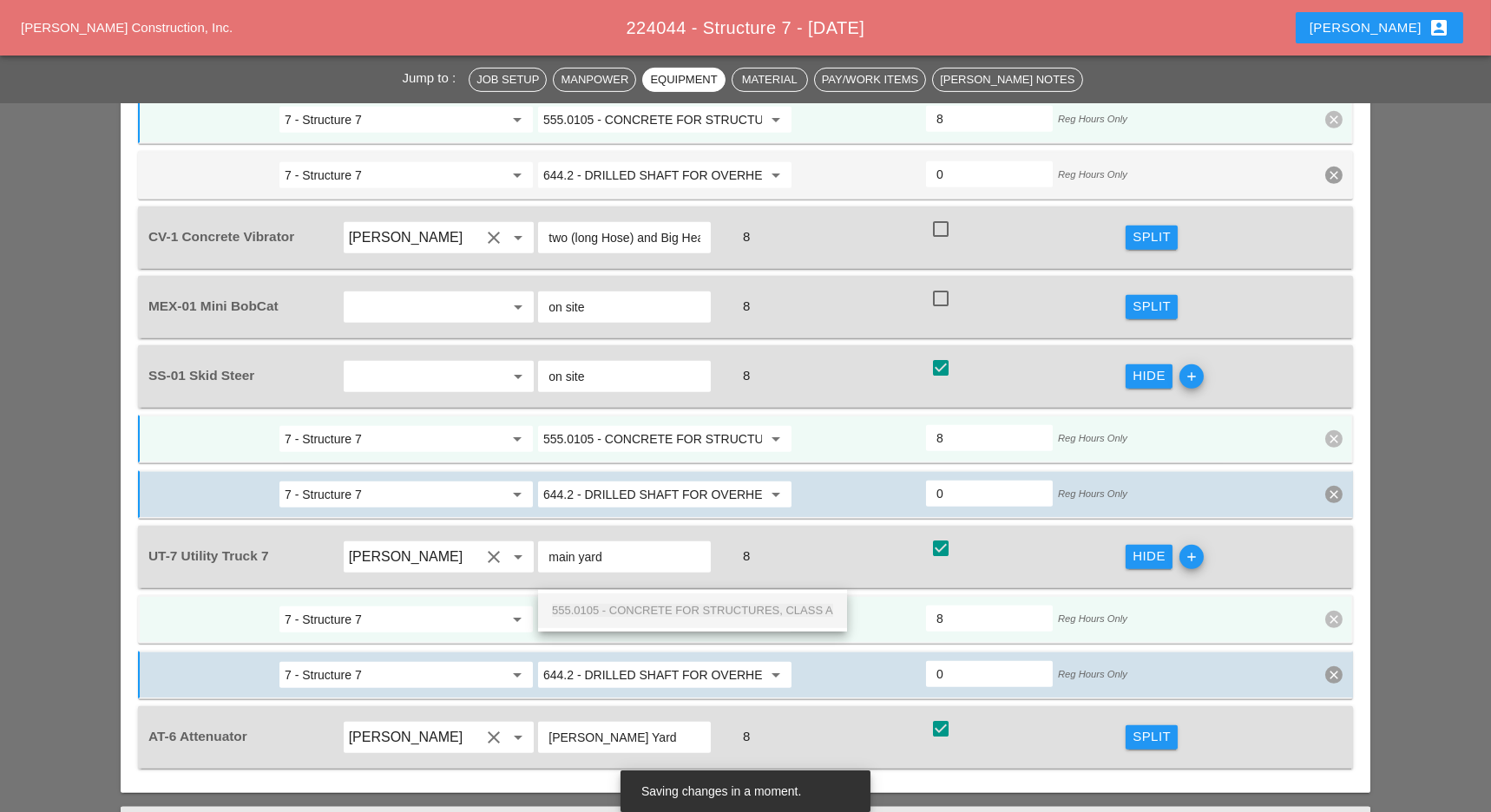
scroll to position [0, 82]
click at [672, 607] on span "555.0105 - CONCRETE FOR STRUCTURES, CLASS A" at bounding box center [692, 610] width 281 height 13
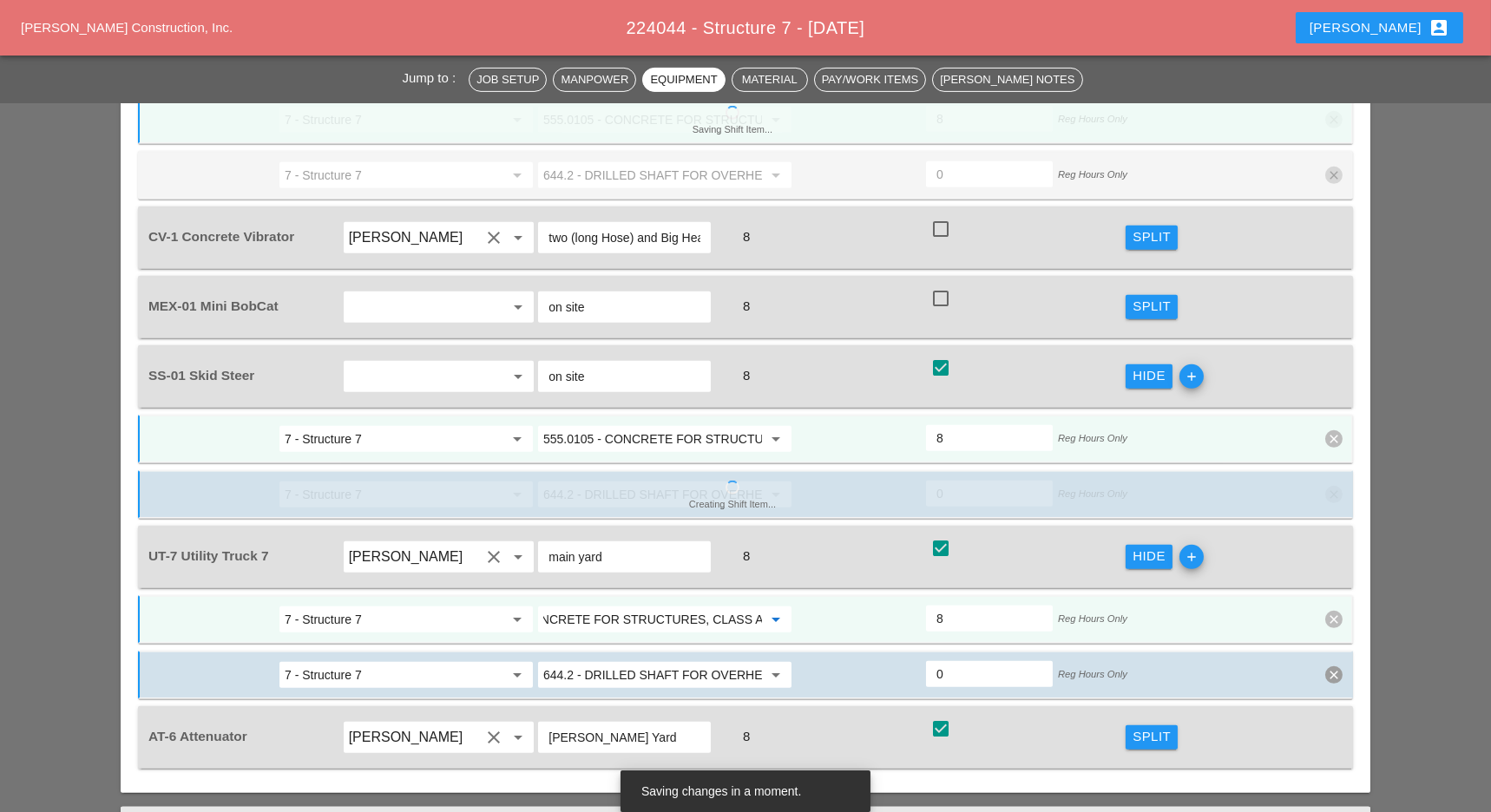
type input "555.0105 - CONCRETE FOR STRUCTURES, CLASS A"
click at [1157, 727] on div "Split" at bounding box center [1151, 737] width 39 height 20
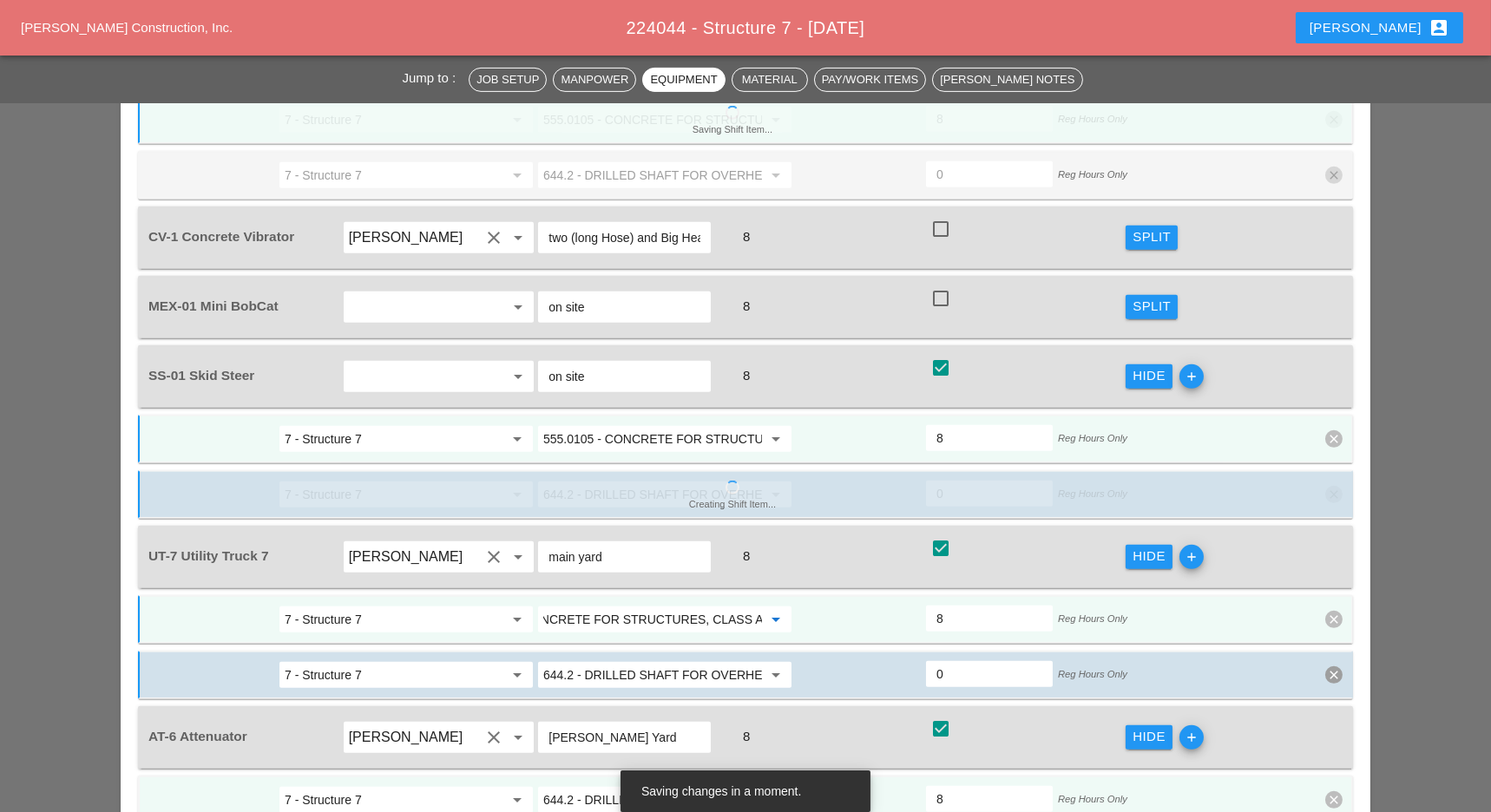
scroll to position [0, 0]
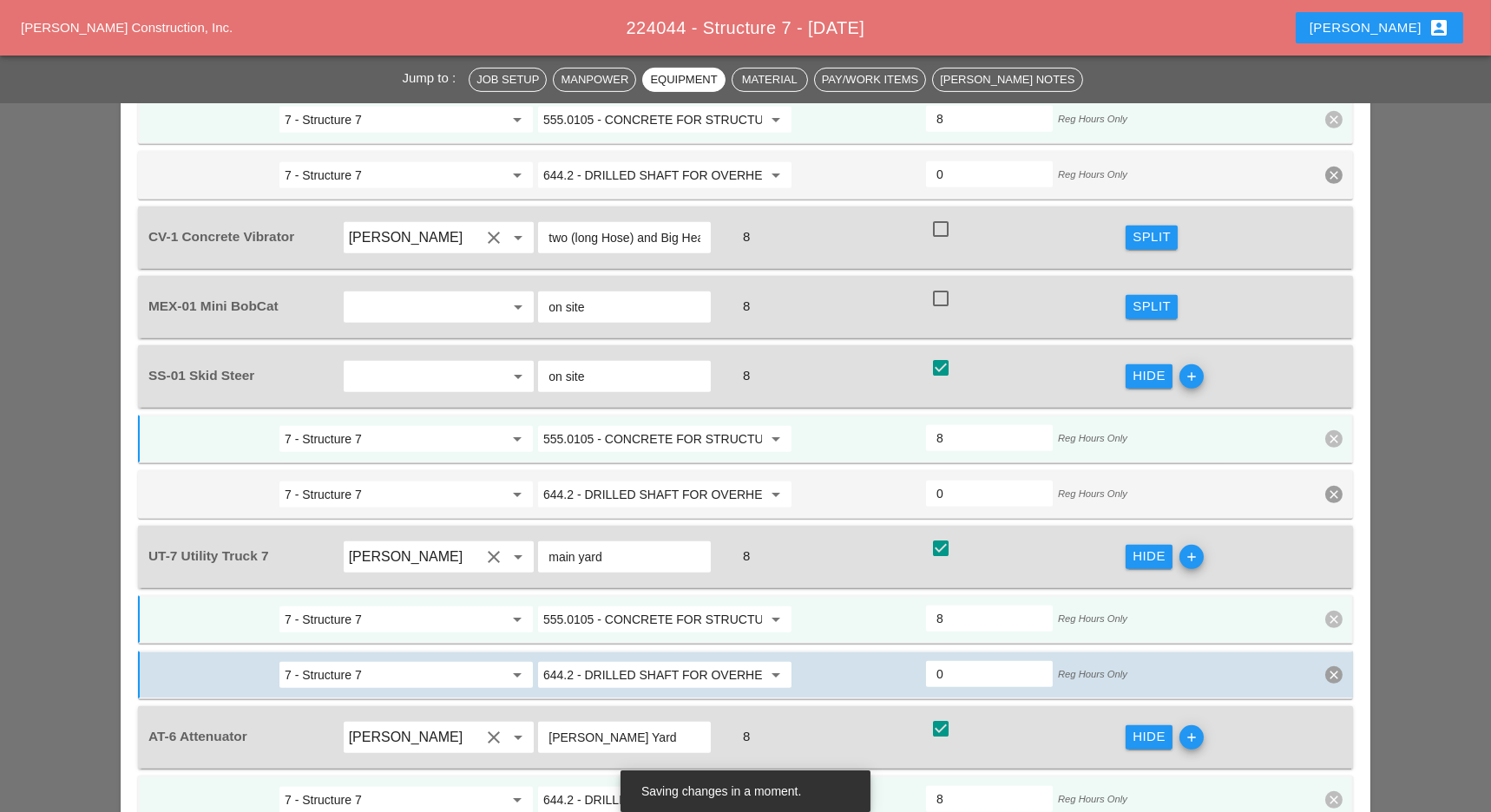
click at [614, 786] on input "644.2 - DRILLED SHAFT FOR OVERHEAD SIGN STRUCTUR" at bounding box center [652, 800] width 219 height 28
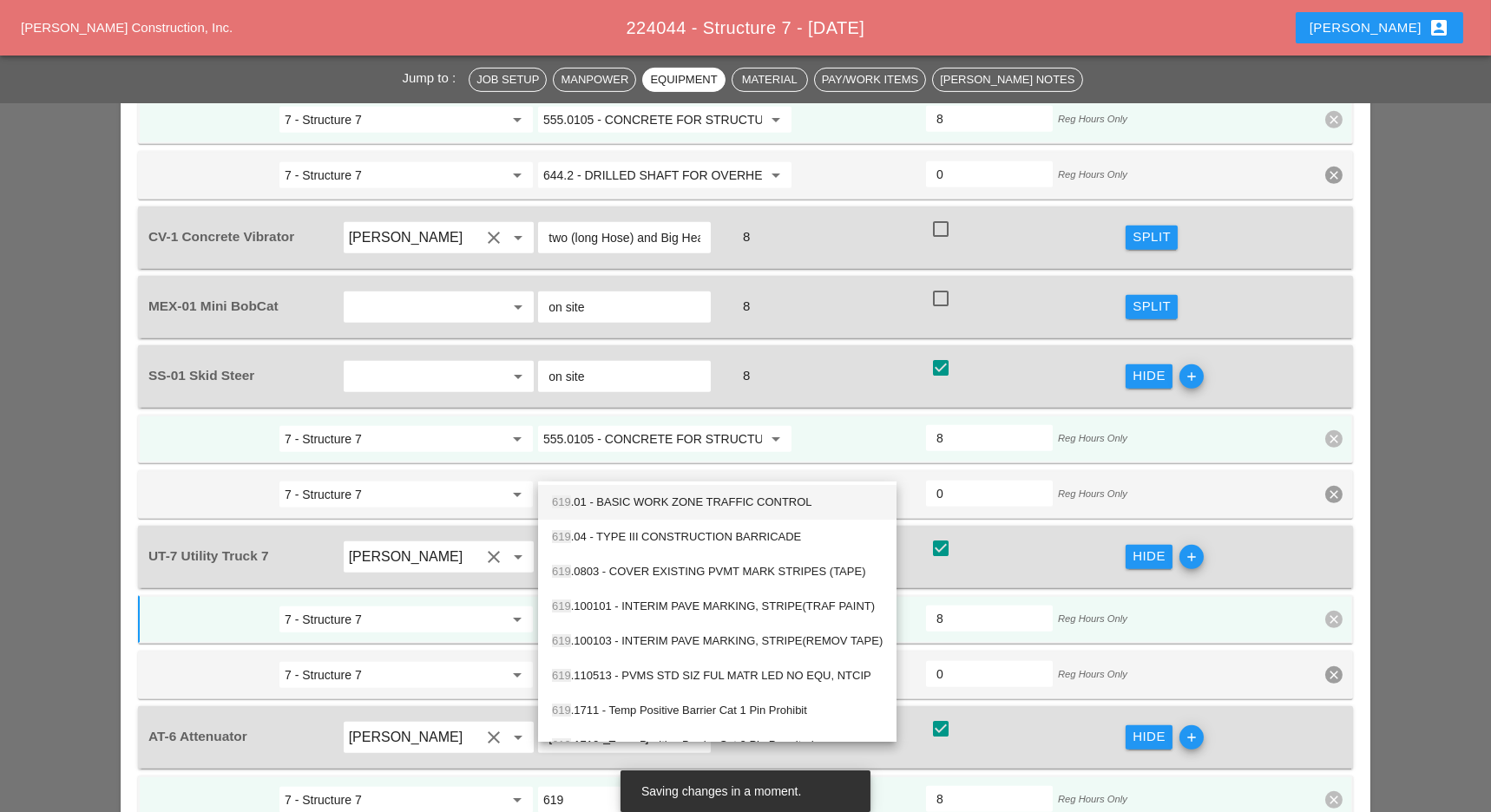
click at [677, 497] on div "619 .01 - BASIC WORK ZONE TRAFFIC CONTROL" at bounding box center [717, 502] width 331 height 21
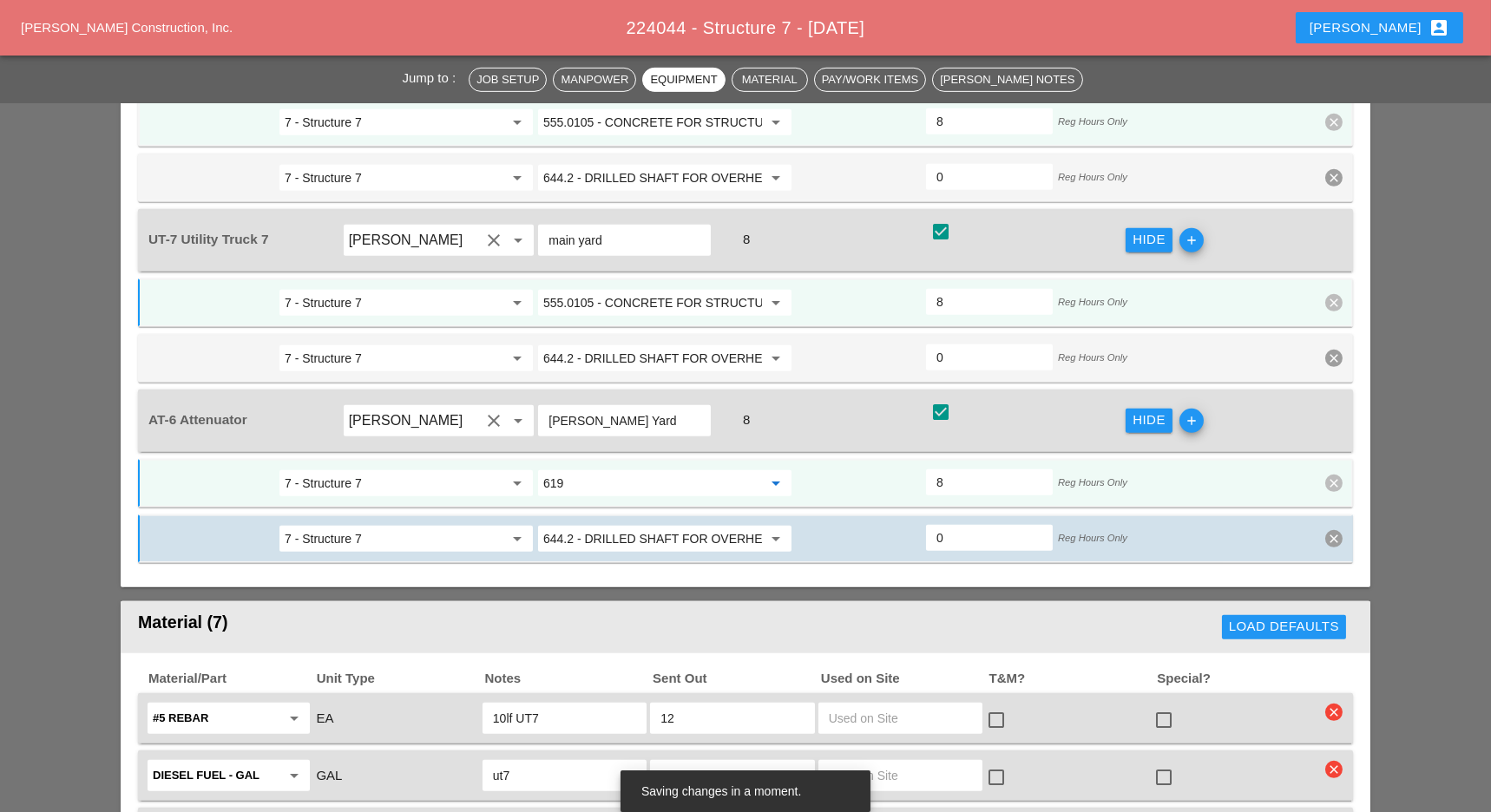
scroll to position [2197, 0]
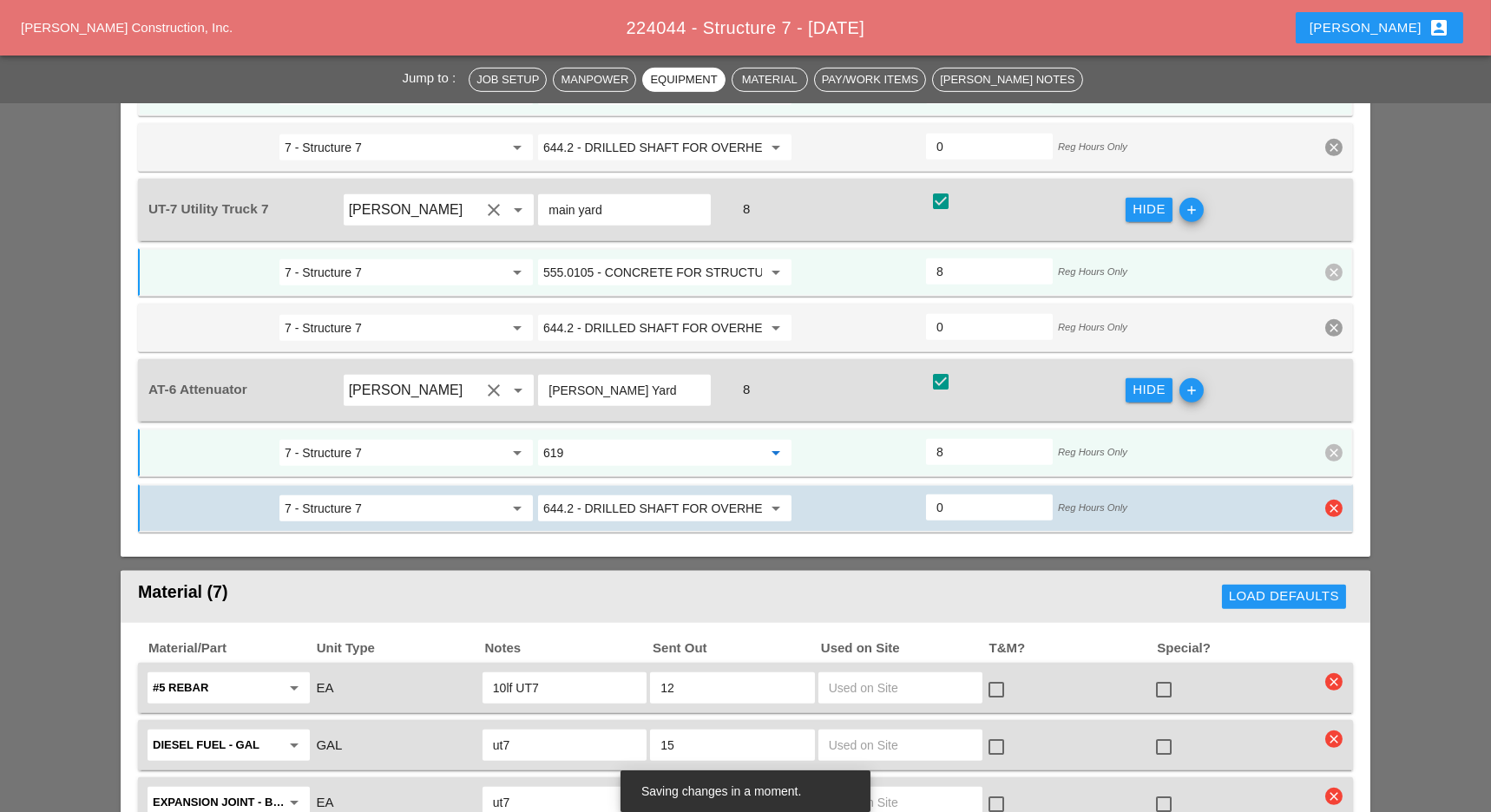
type input "619.01 - BASIC WORK ZONE TRAFFIC CONTROL"
click at [1332, 500] on icon "clear" at bounding box center [1333, 508] width 18 height 18
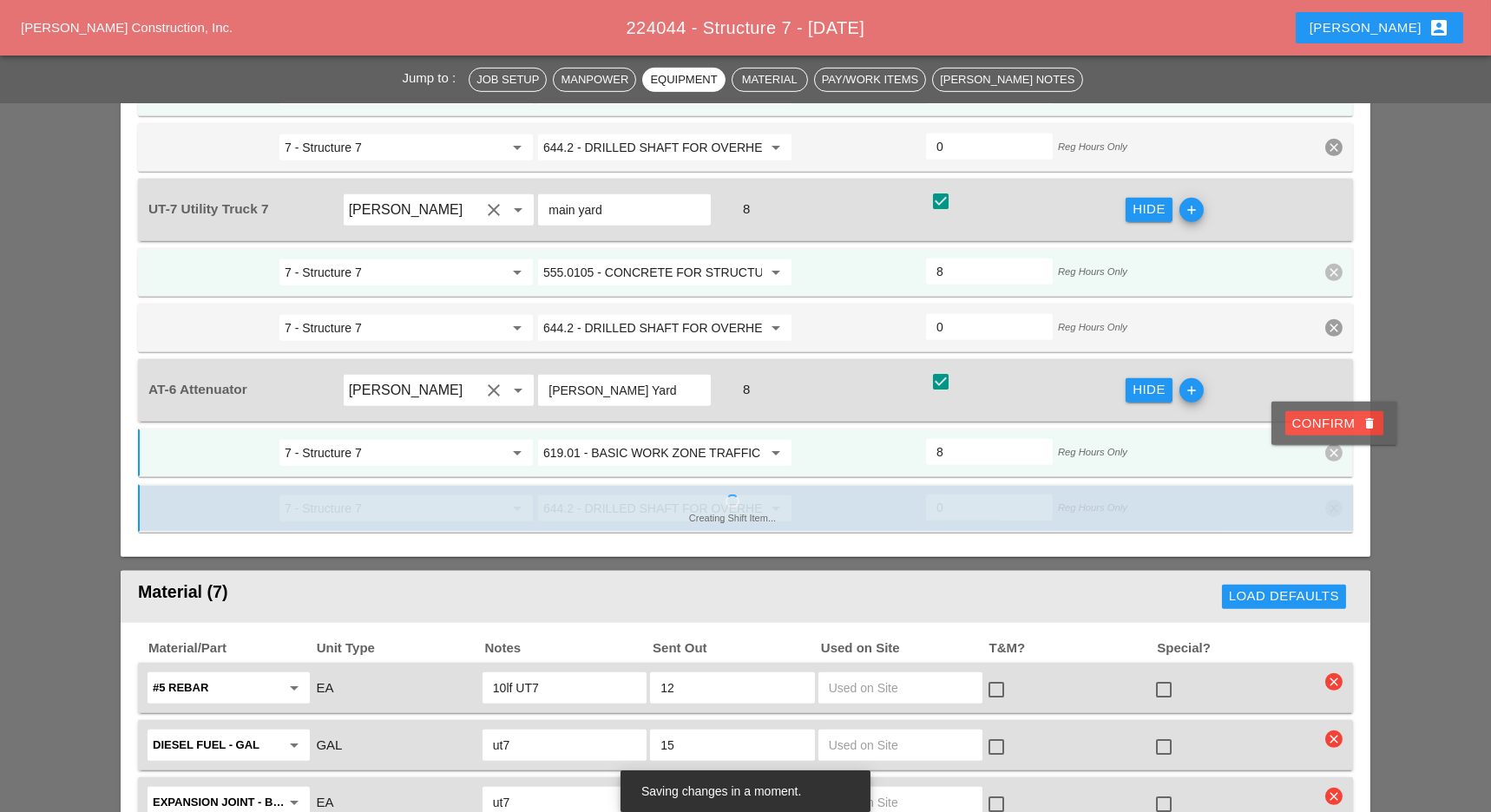
click at [1323, 421] on div "Confirm delete" at bounding box center [1334, 424] width 84 height 20
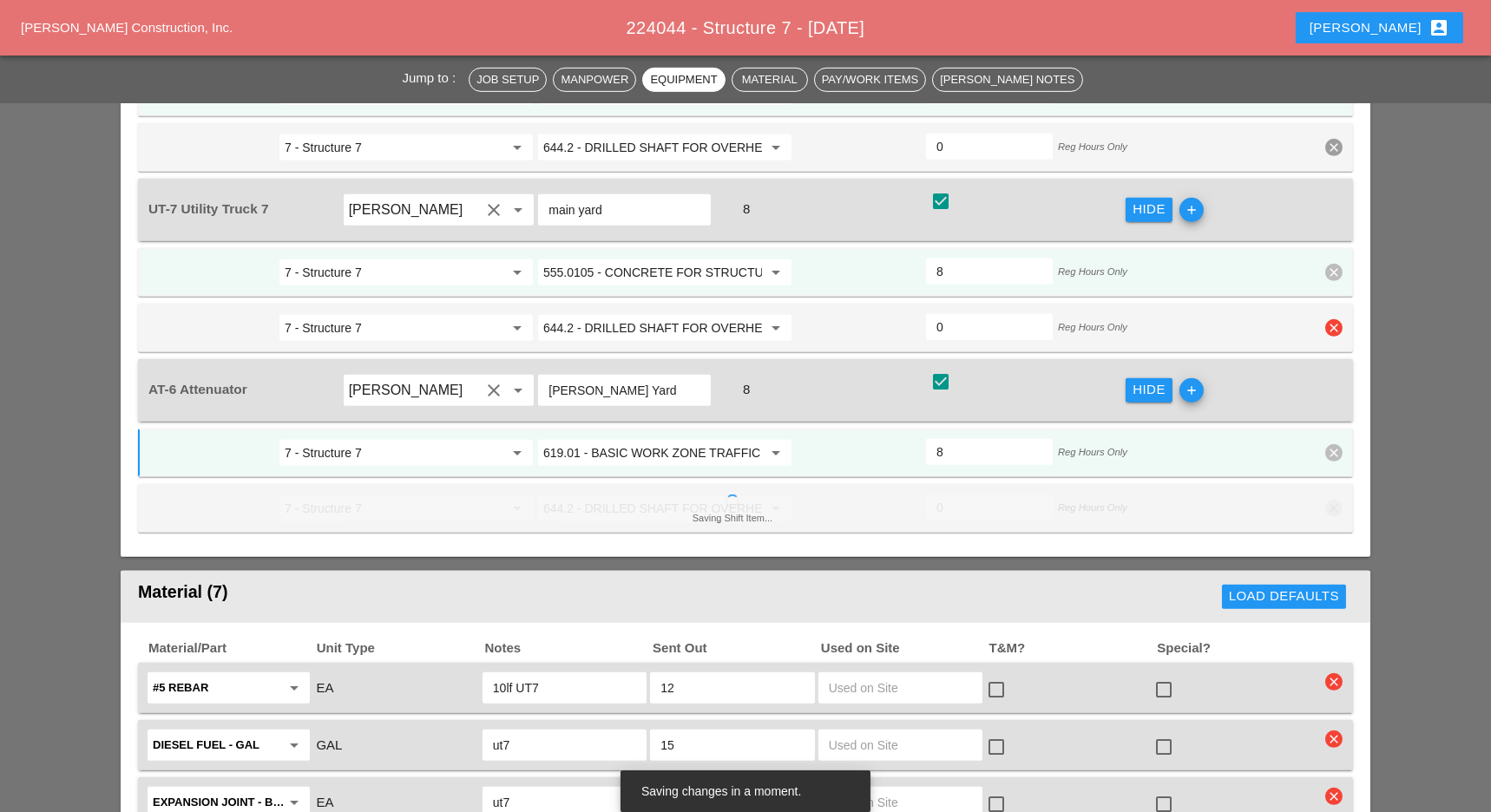
click at [1330, 319] on icon "clear" at bounding box center [1333, 328] width 18 height 18
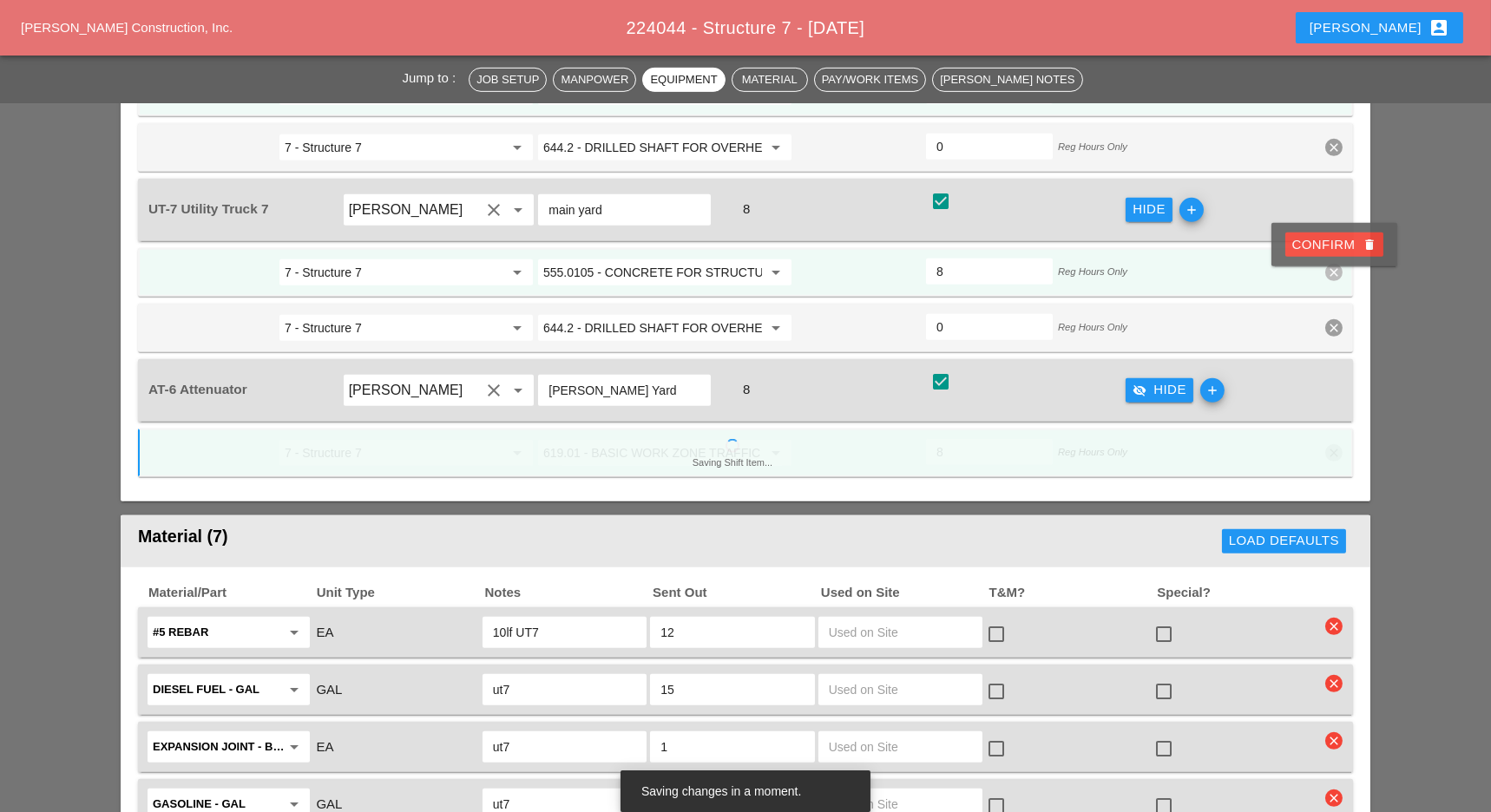
click at [1319, 249] on div "Confirm delete" at bounding box center [1334, 245] width 84 height 20
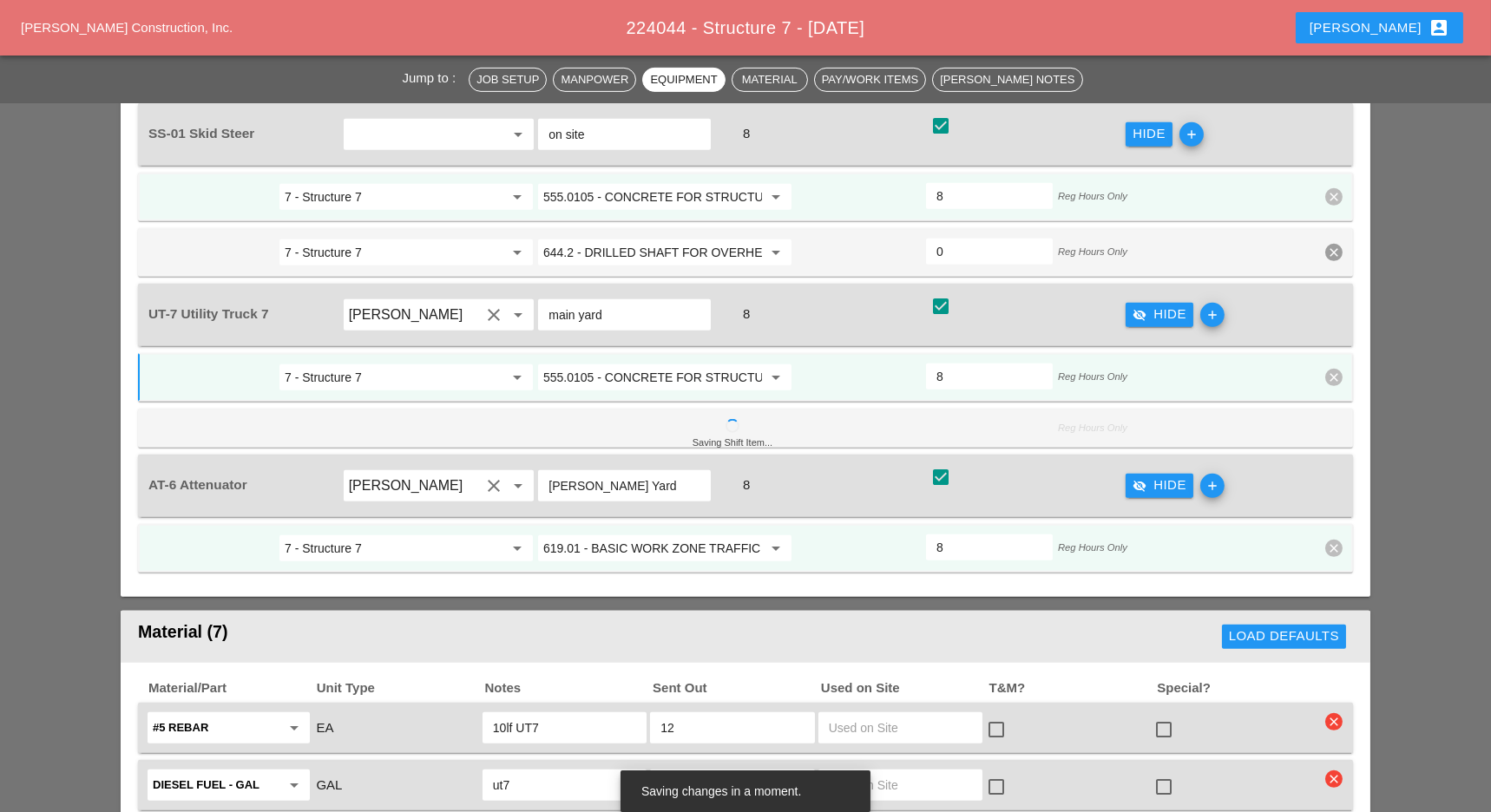
scroll to position [1965, 0]
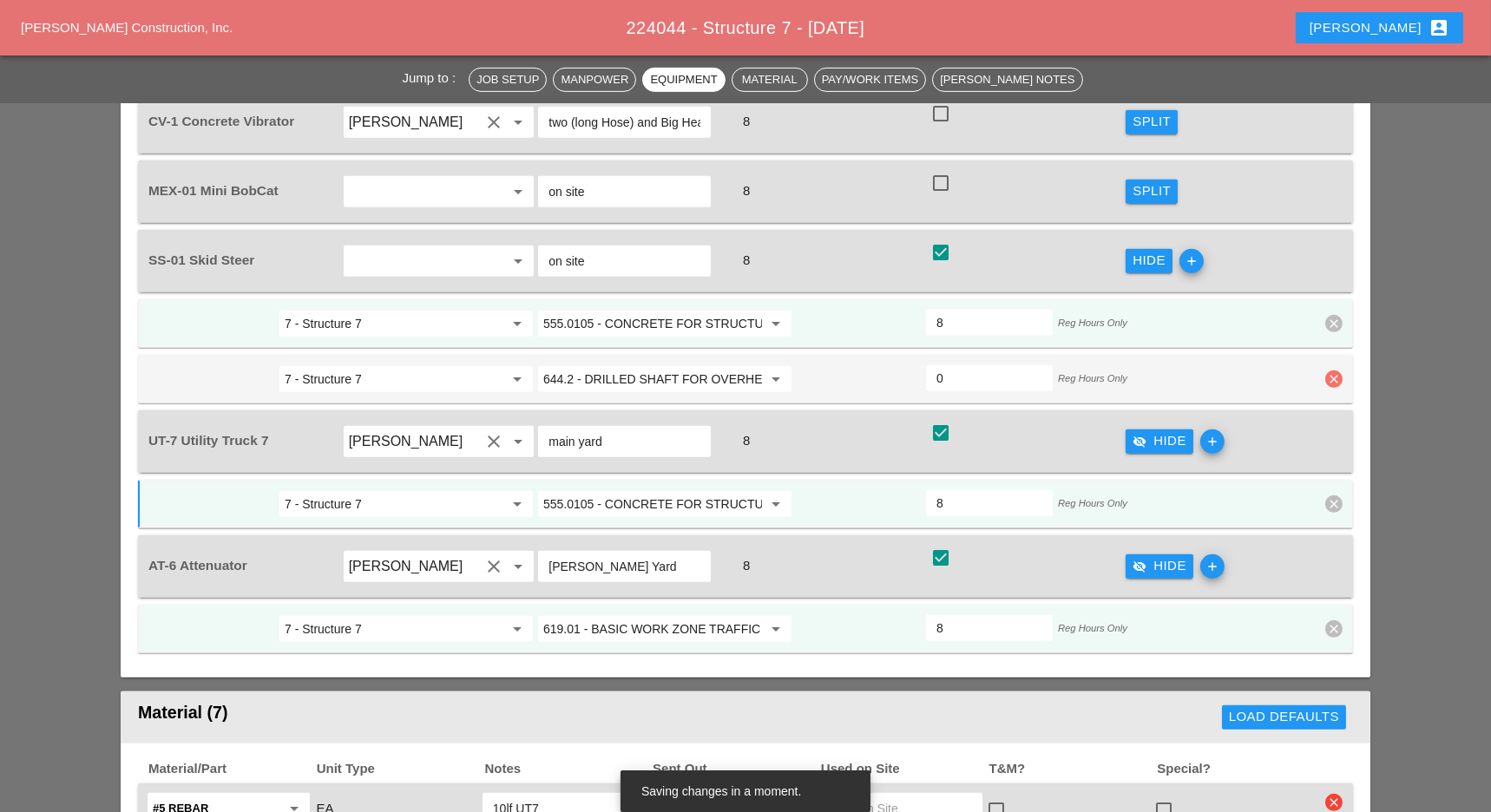
click at [1333, 370] on icon "clear" at bounding box center [1333, 379] width 18 height 18
click at [1312, 299] on div "Confirm delete" at bounding box center [1334, 298] width 84 height 20
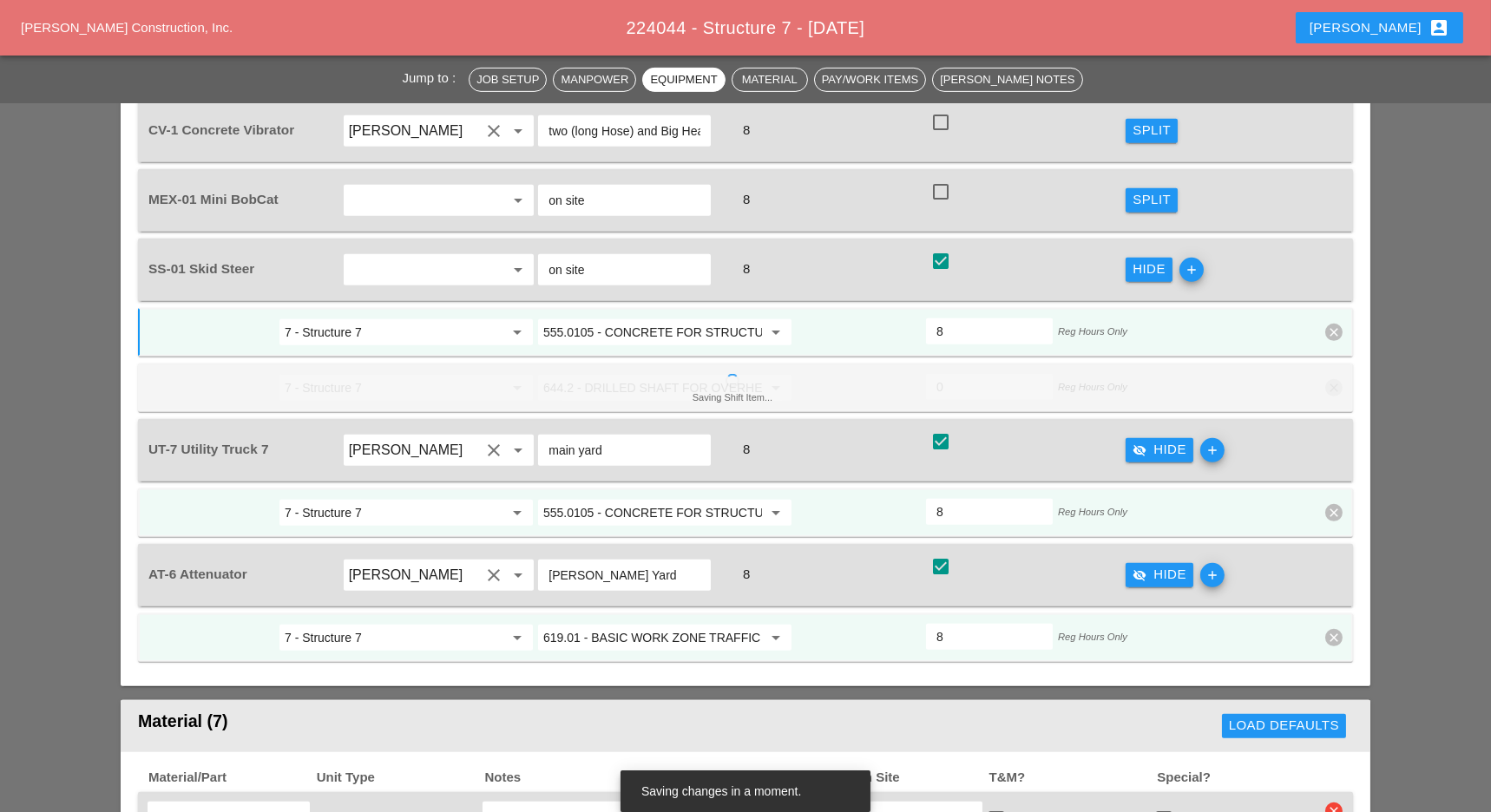
scroll to position [1734, 0]
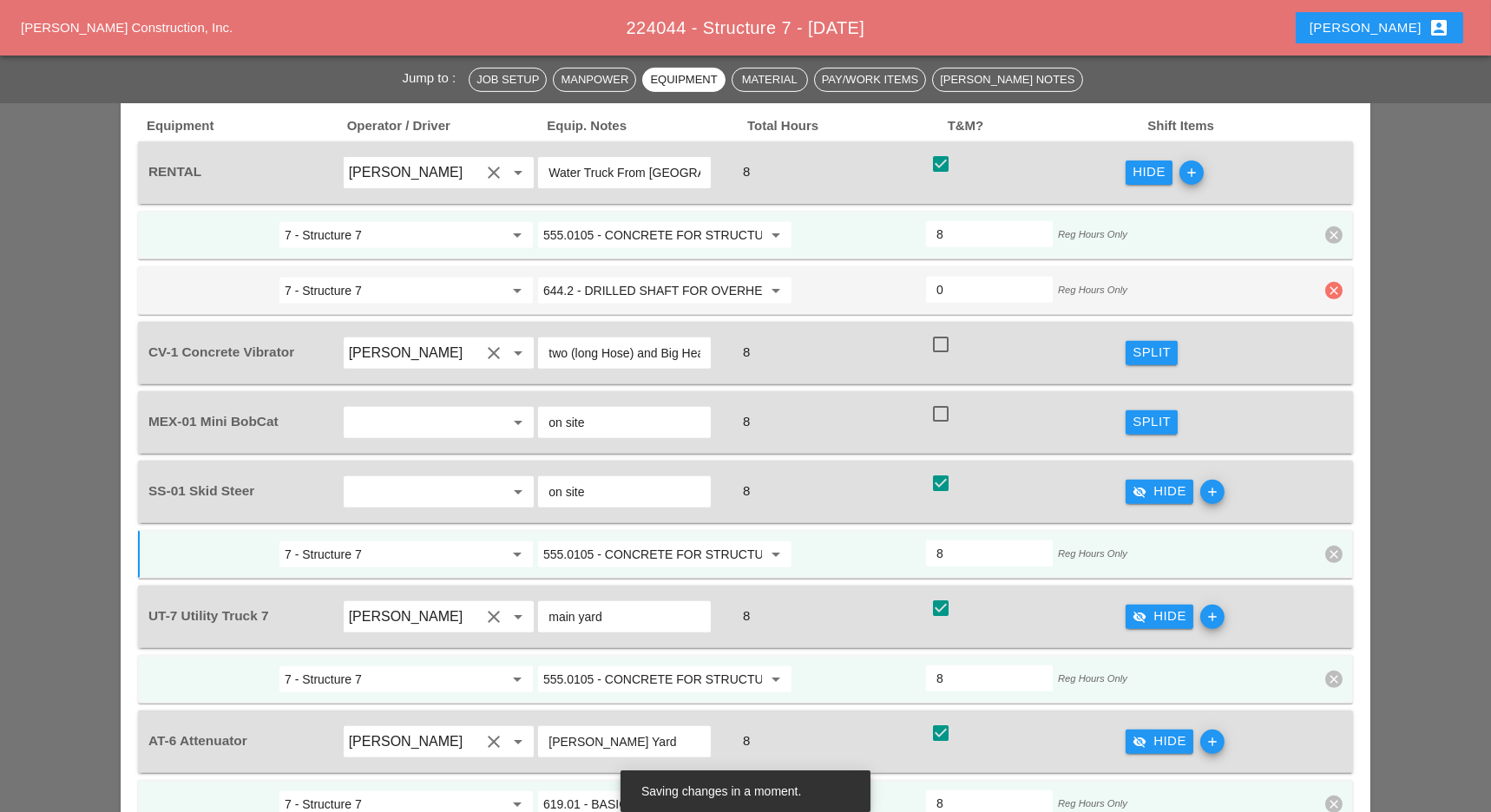
click at [1335, 282] on icon "clear" at bounding box center [1333, 290] width 18 height 18
click at [1318, 220] on div "Confirm delete" at bounding box center [1334, 212] width 84 height 20
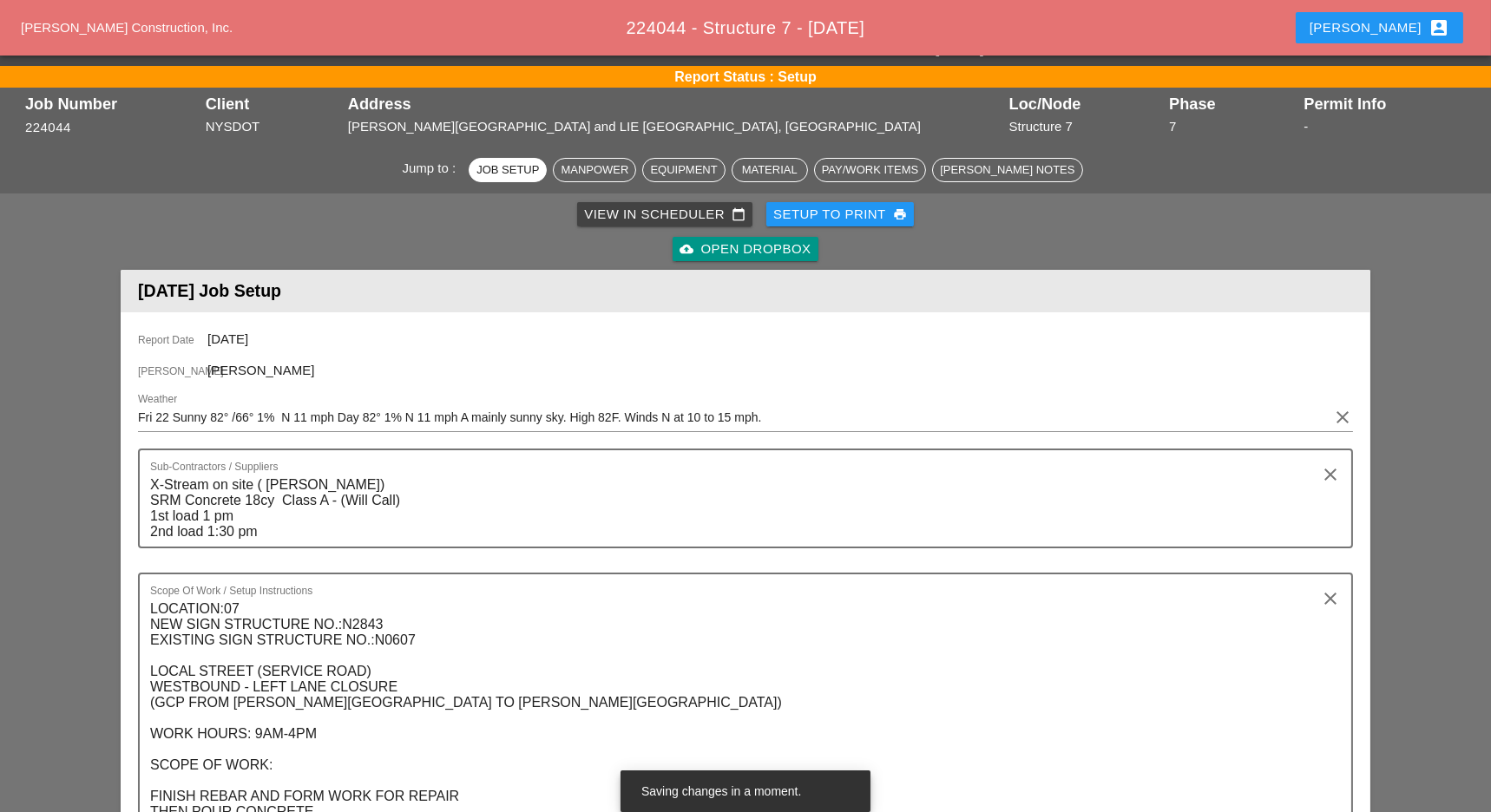
scroll to position [0, 0]
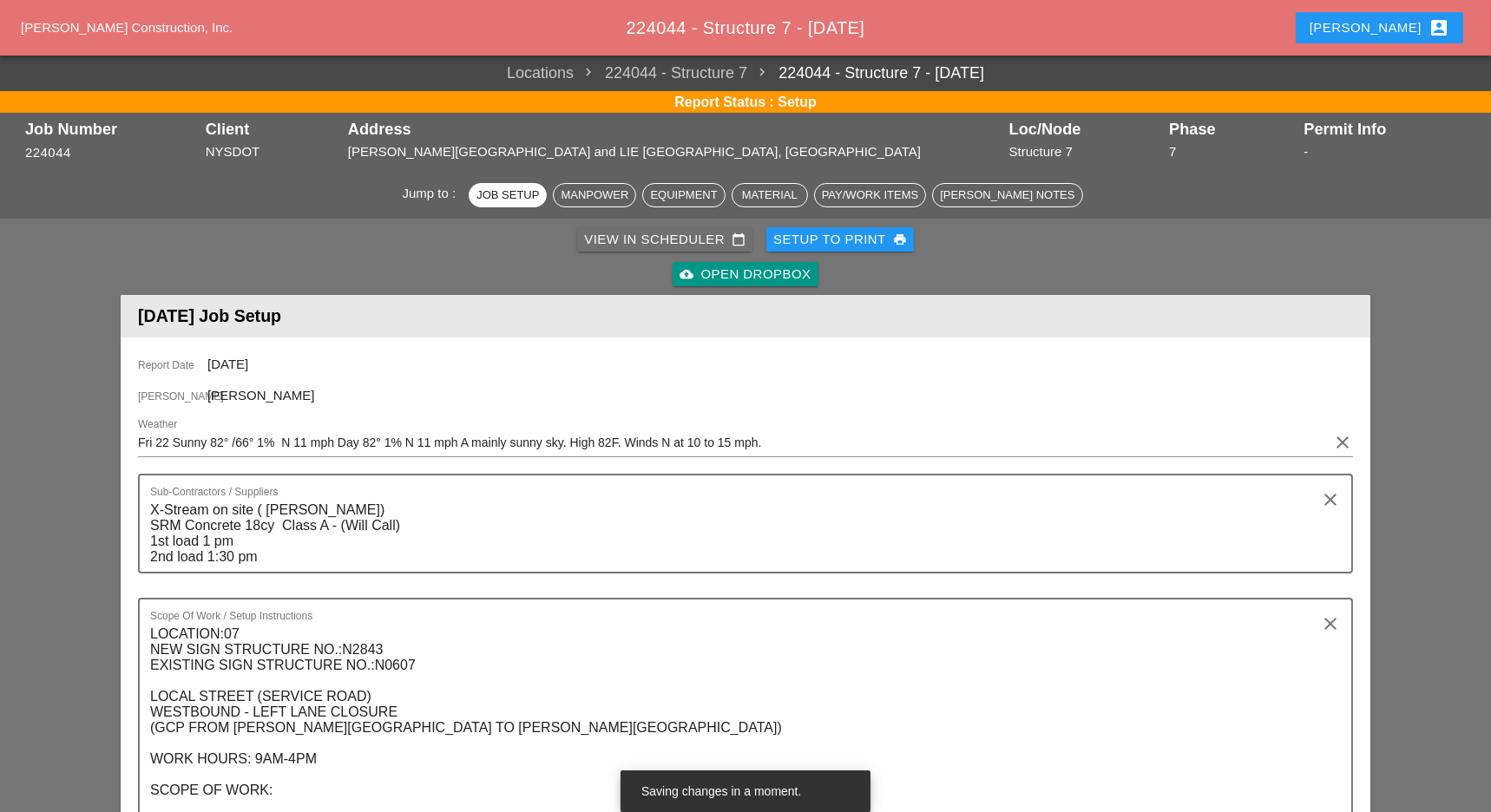
click at [613, 244] on div "View in Scheduler calendar_today" at bounding box center [665, 240] width 161 height 20
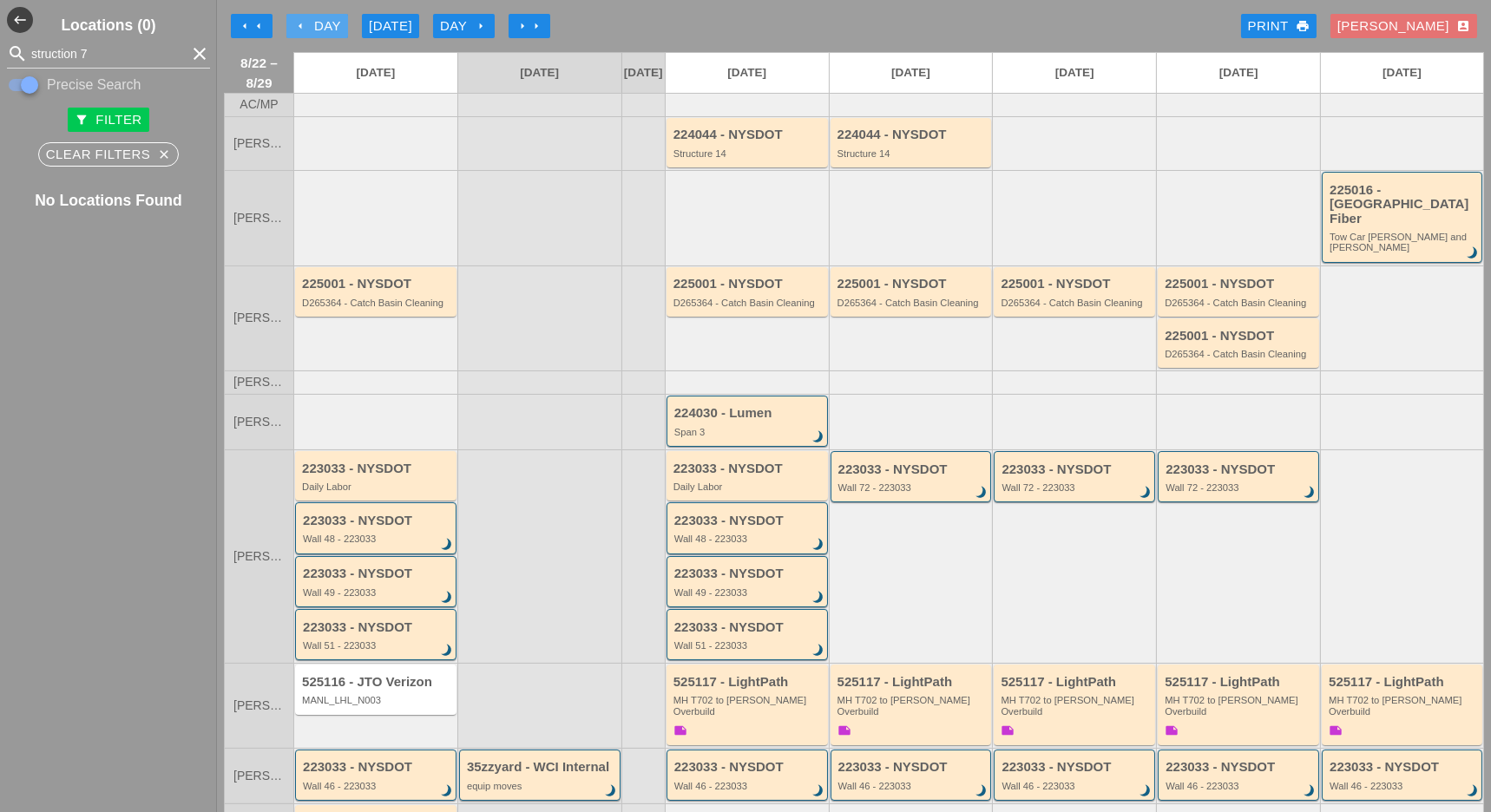
click at [332, 24] on div "arrow_left Day" at bounding box center [317, 26] width 48 height 20
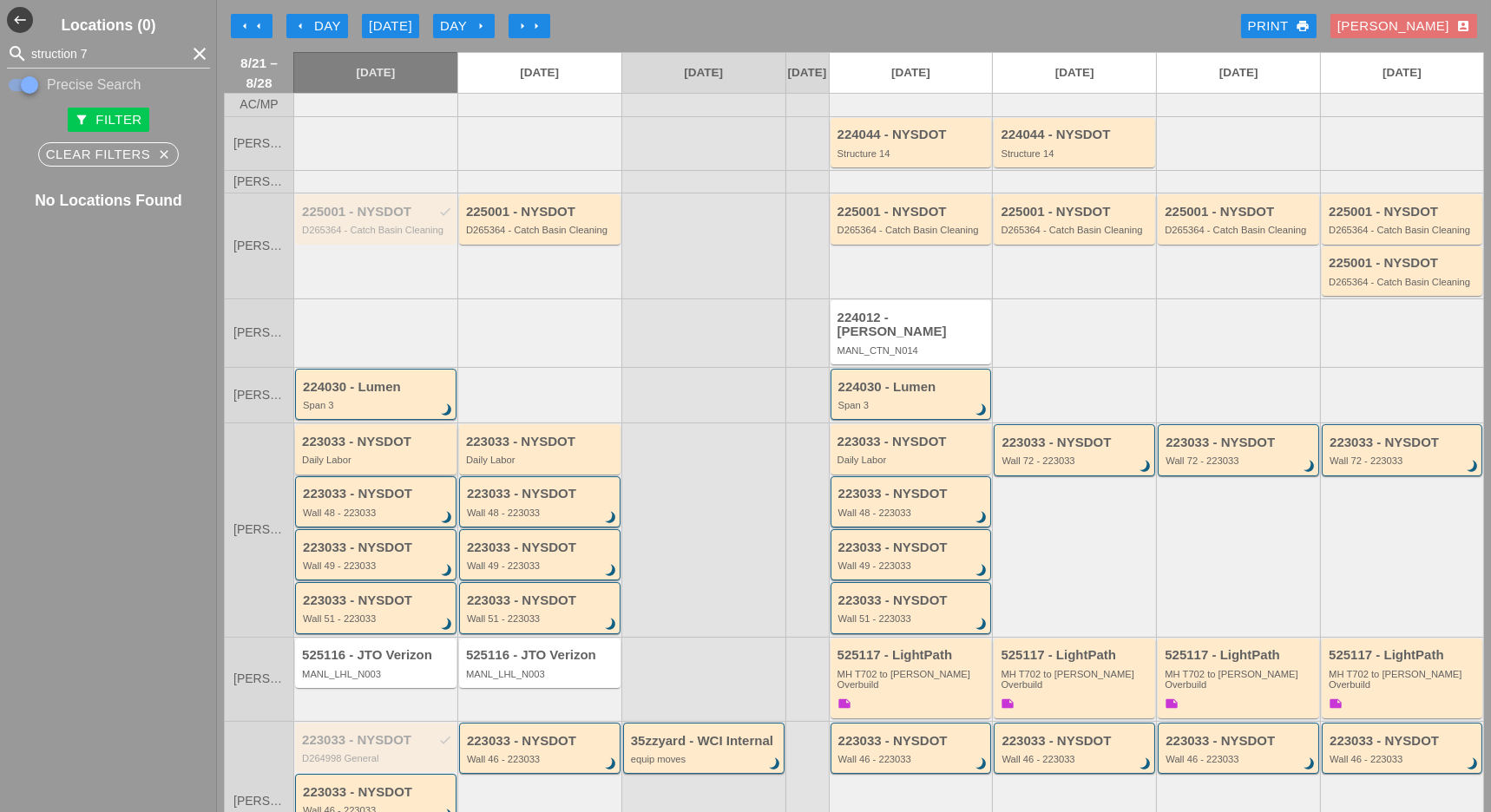
scroll to position [116, 0]
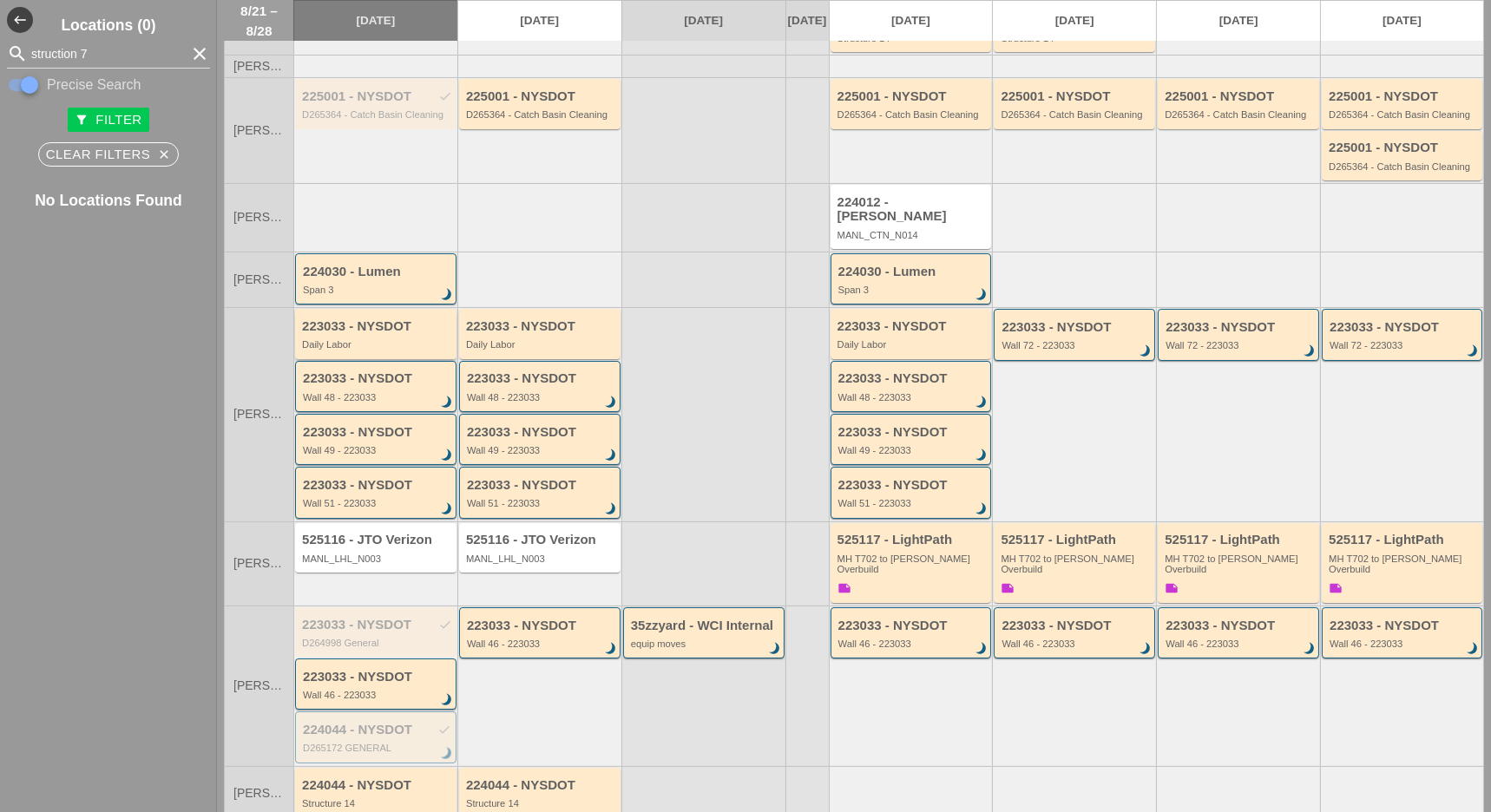
click at [392, 343] on div "Daily Labor" at bounding box center [376, 345] width 150 height 10
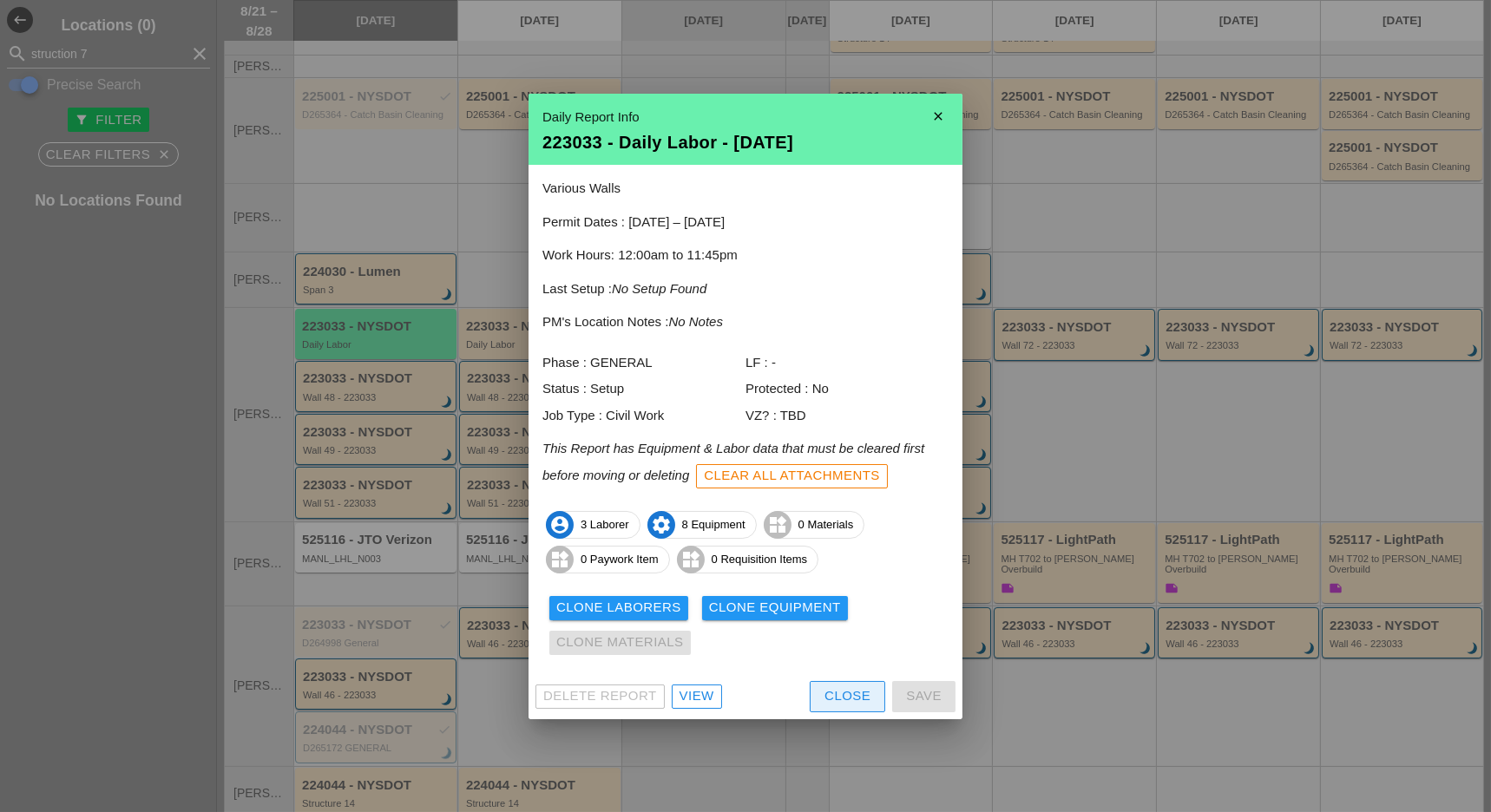
click at [841, 696] on div "Close" at bounding box center [847, 696] width 46 height 20
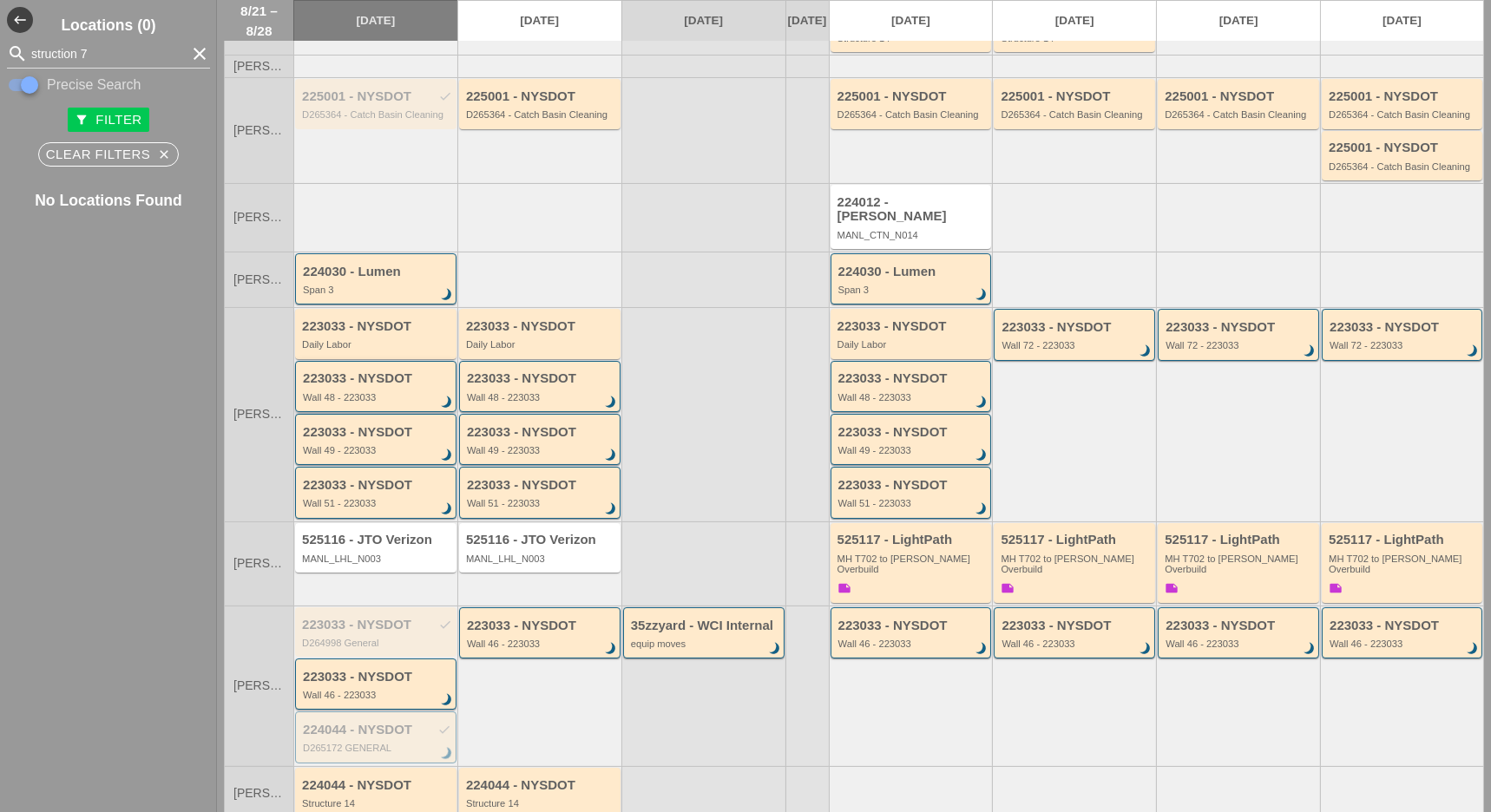
scroll to position [231, 0]
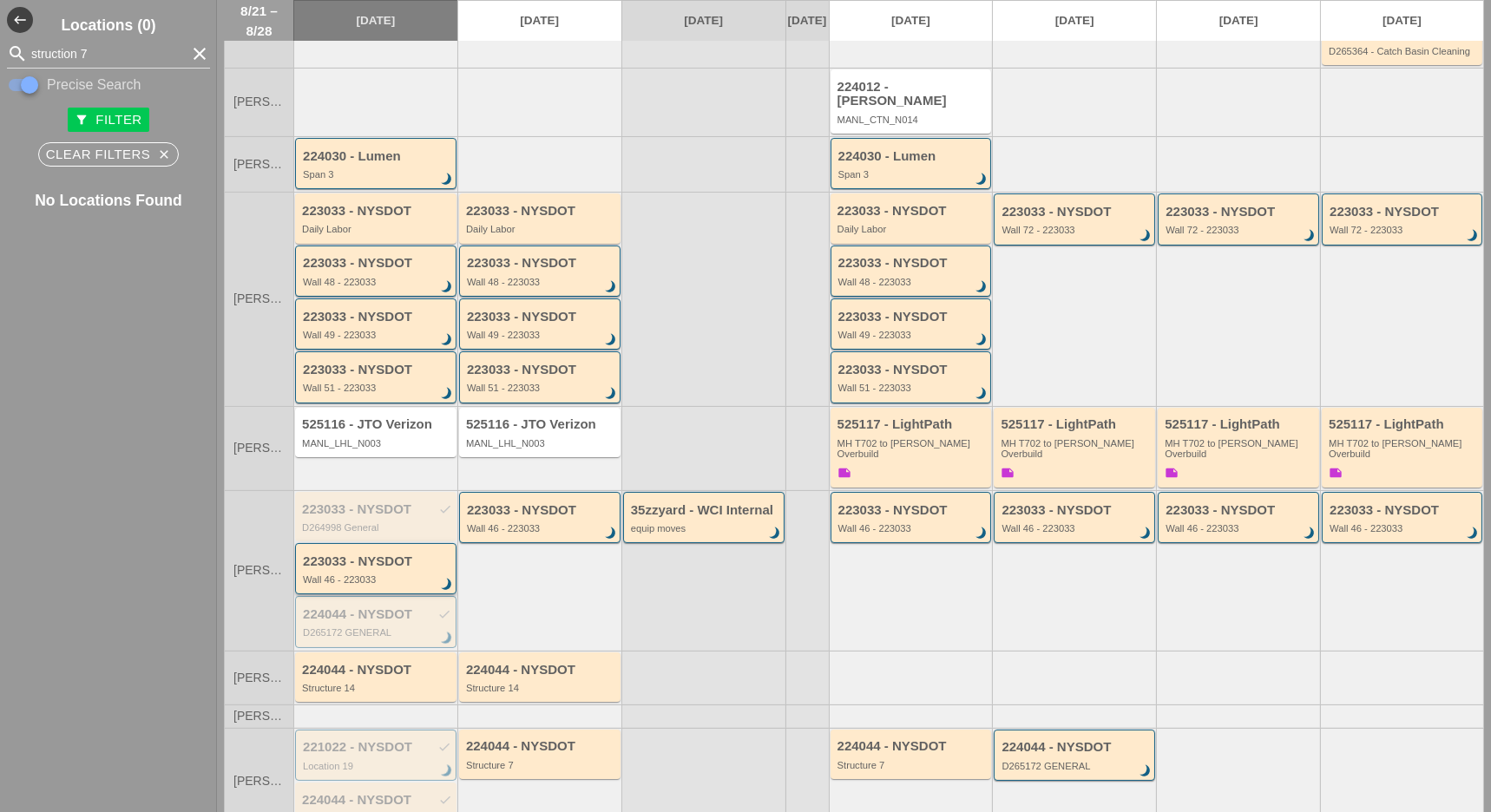
click at [361, 554] on div "223033 - NYSDOT Wall 46 - 223033 brightness_3" at bounding box center [376, 570] width 148 height 32
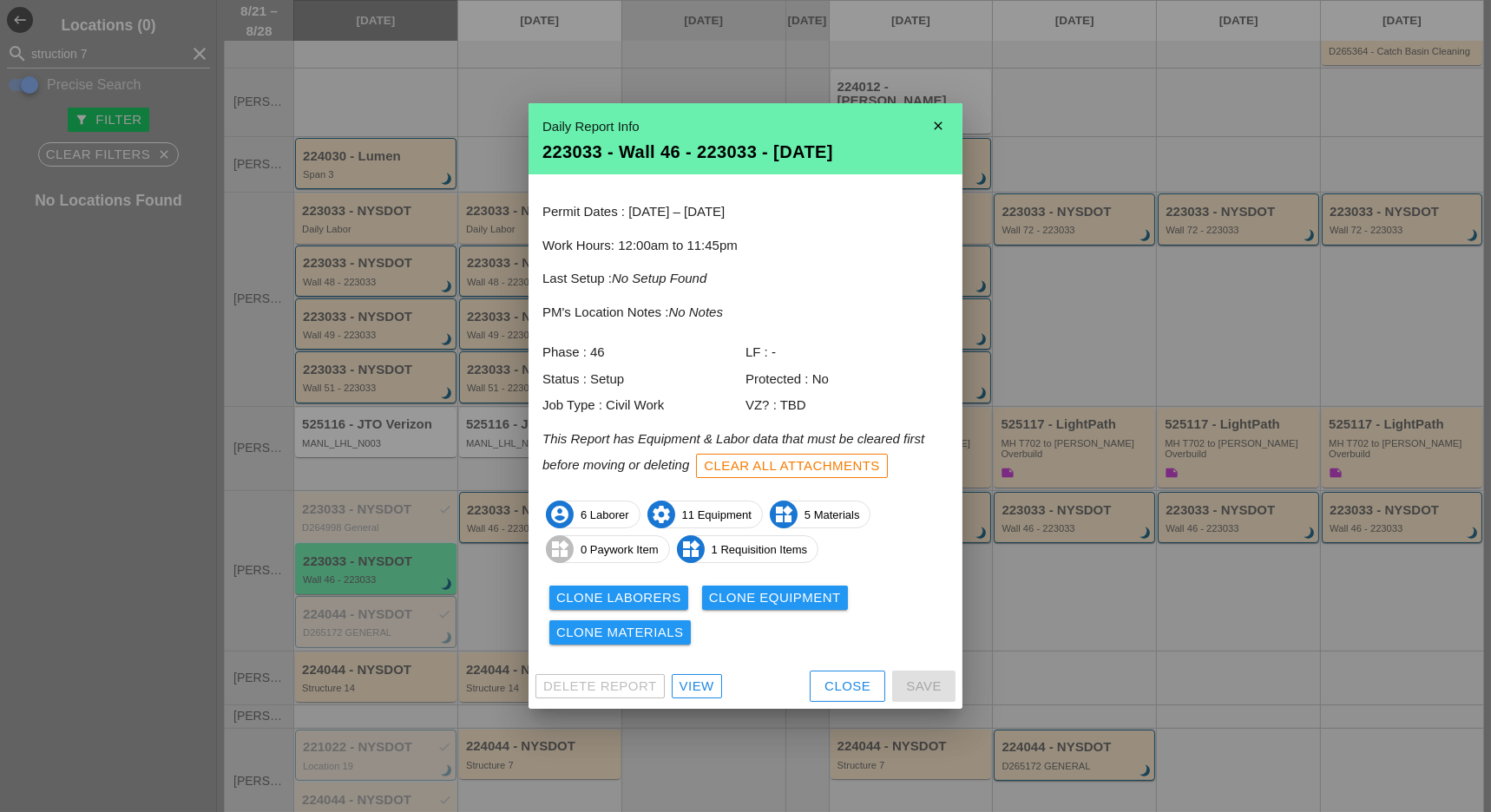
click at [705, 688] on div "View" at bounding box center [697, 686] width 35 height 20
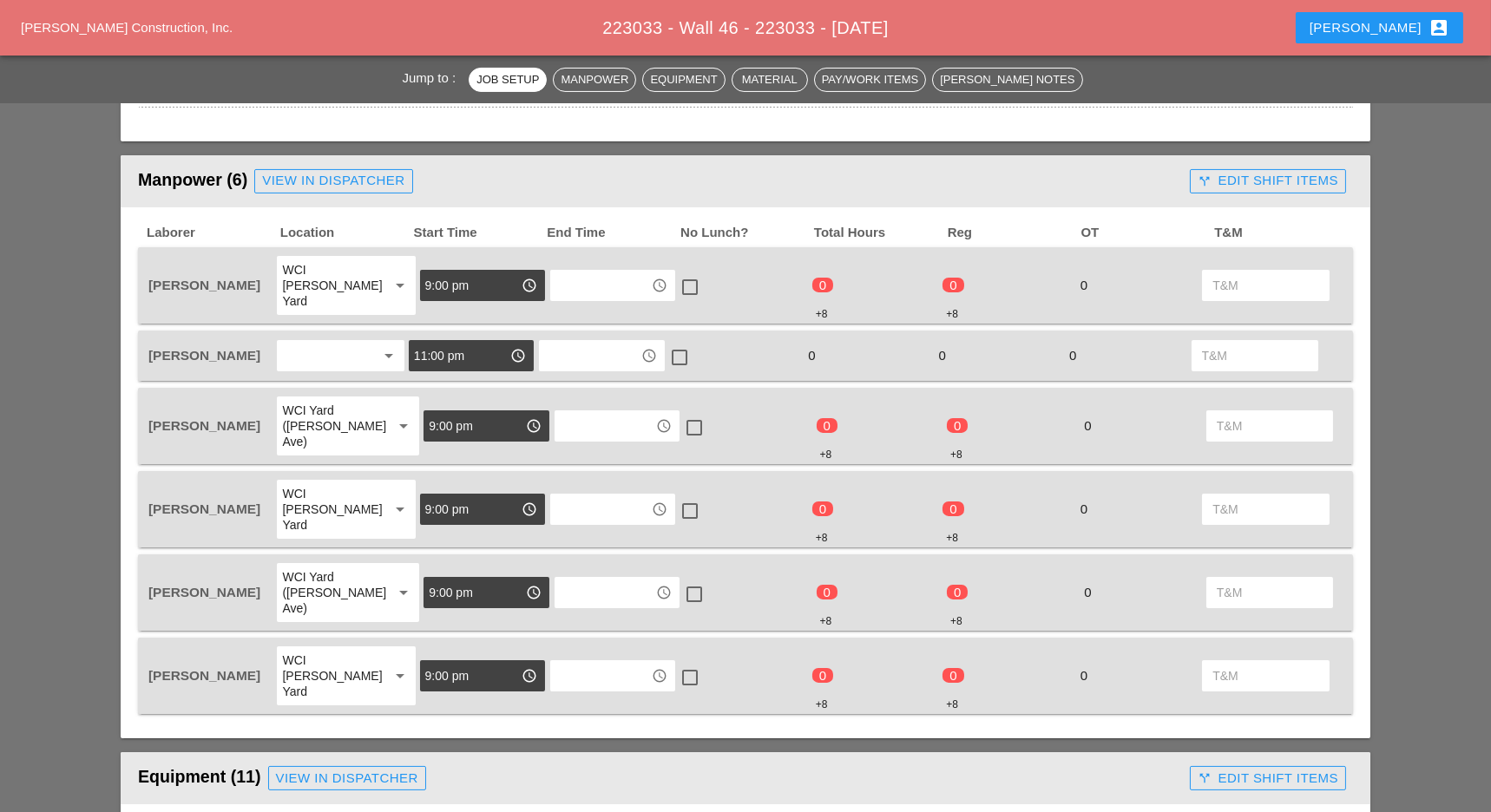
scroll to position [925, 0]
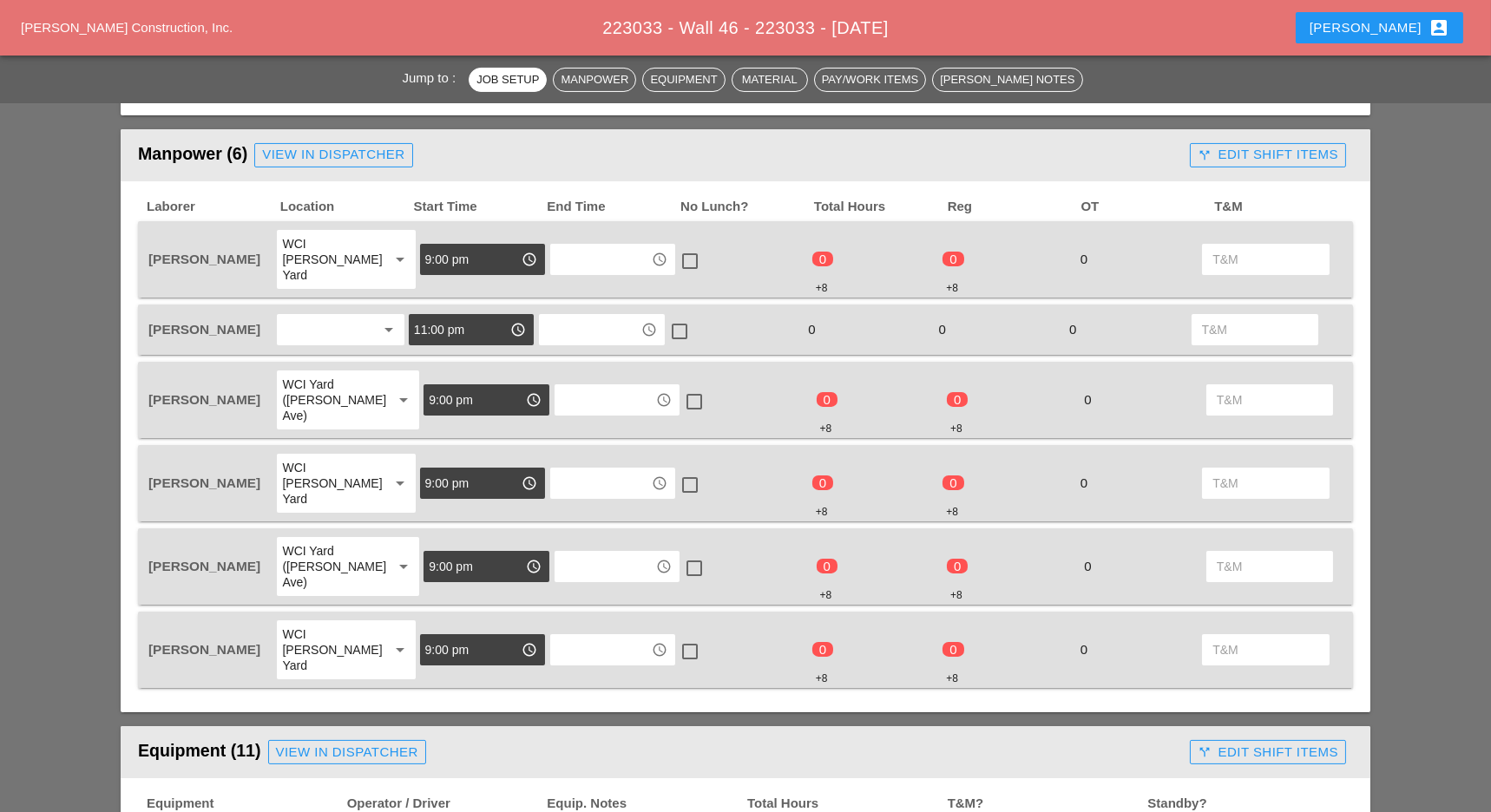
click at [560, 316] on input "text" at bounding box center [588, 330] width 90 height 28
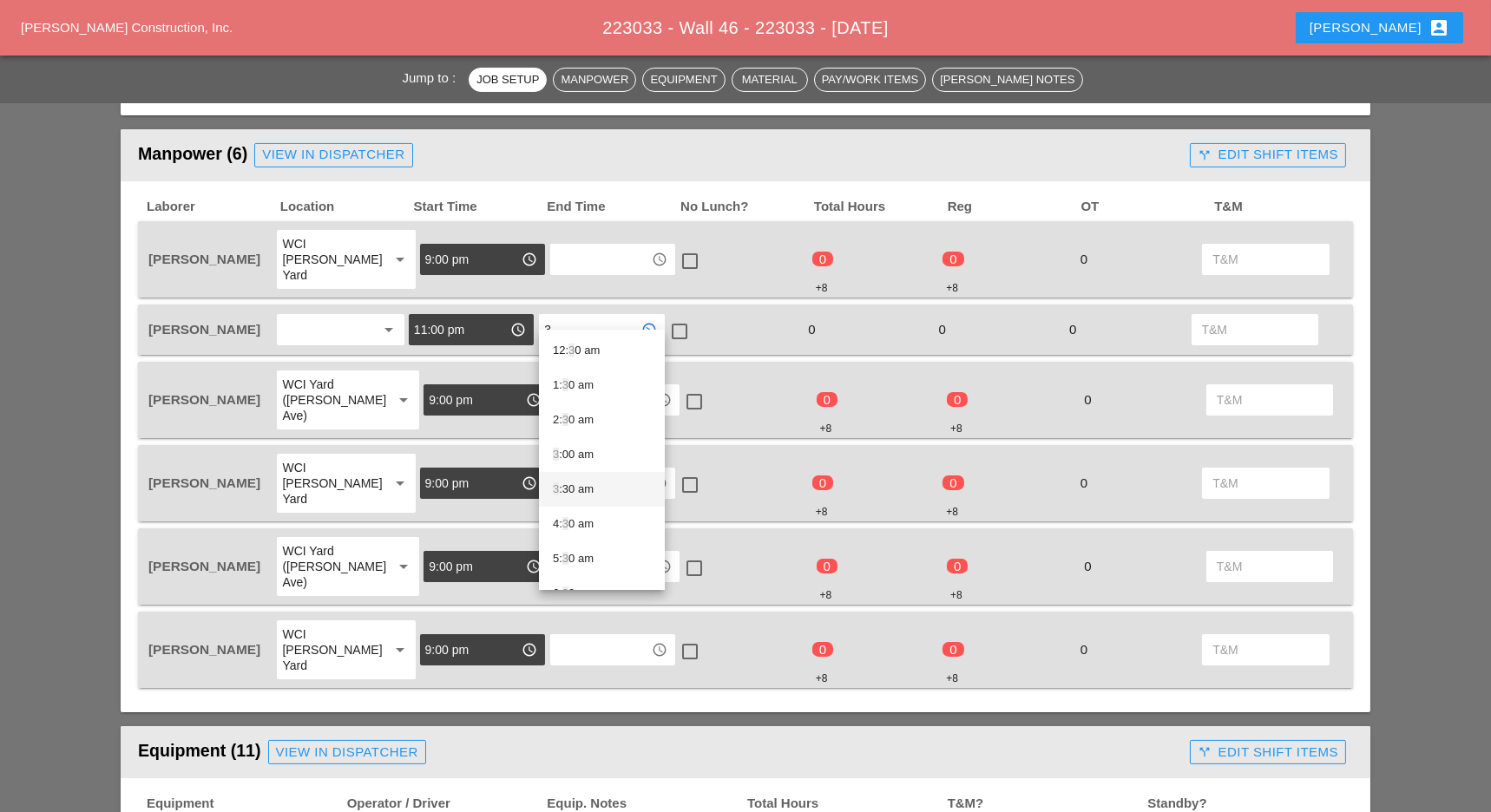
click at [573, 487] on div "3 :30 am" at bounding box center [601, 489] width 98 height 21
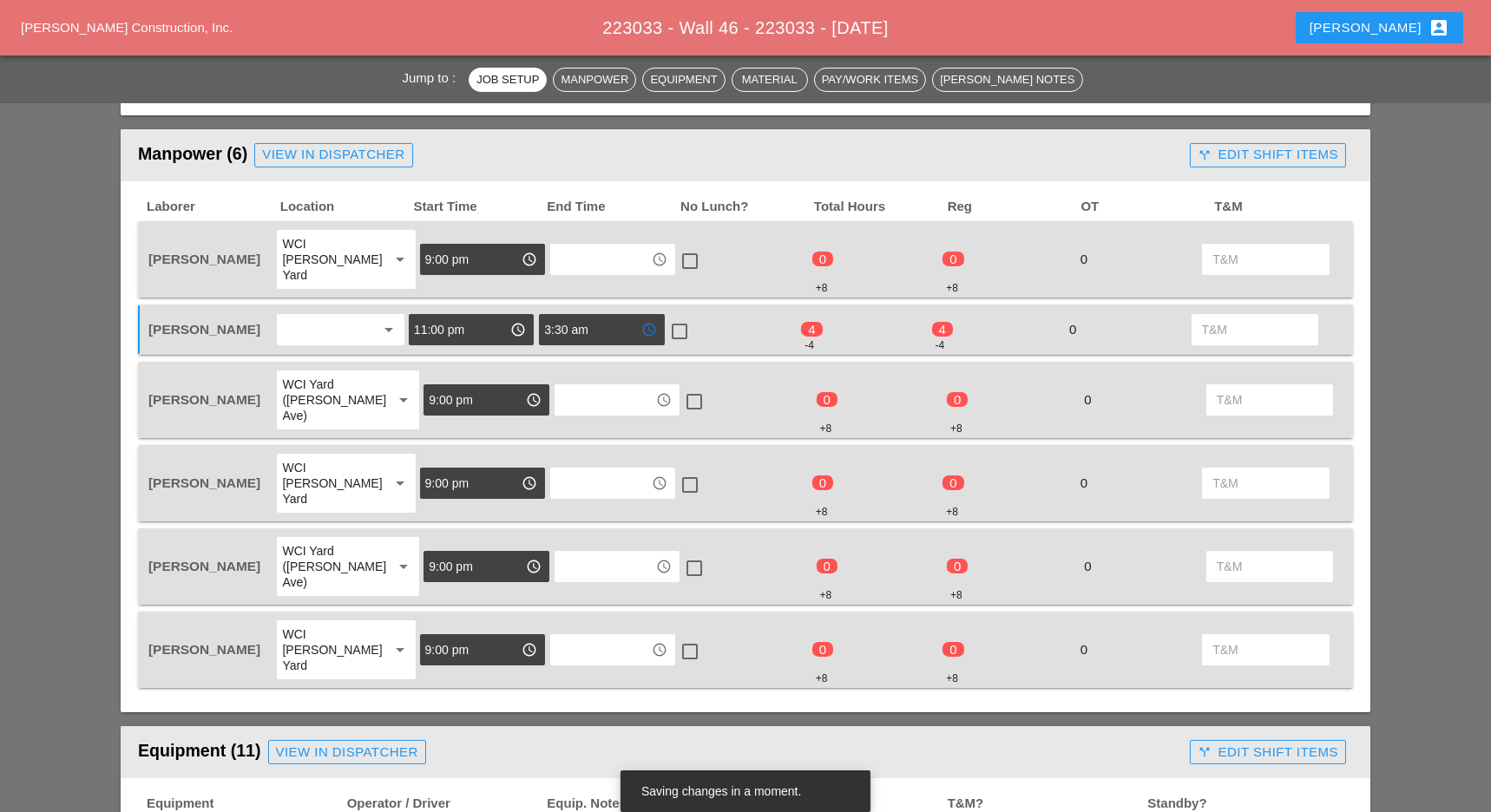
type input "3:30 am"
click at [680, 317] on div at bounding box center [679, 332] width 30 height 30
checkbox input "true"
click at [611, 252] on input "text" at bounding box center [600, 259] width 90 height 28
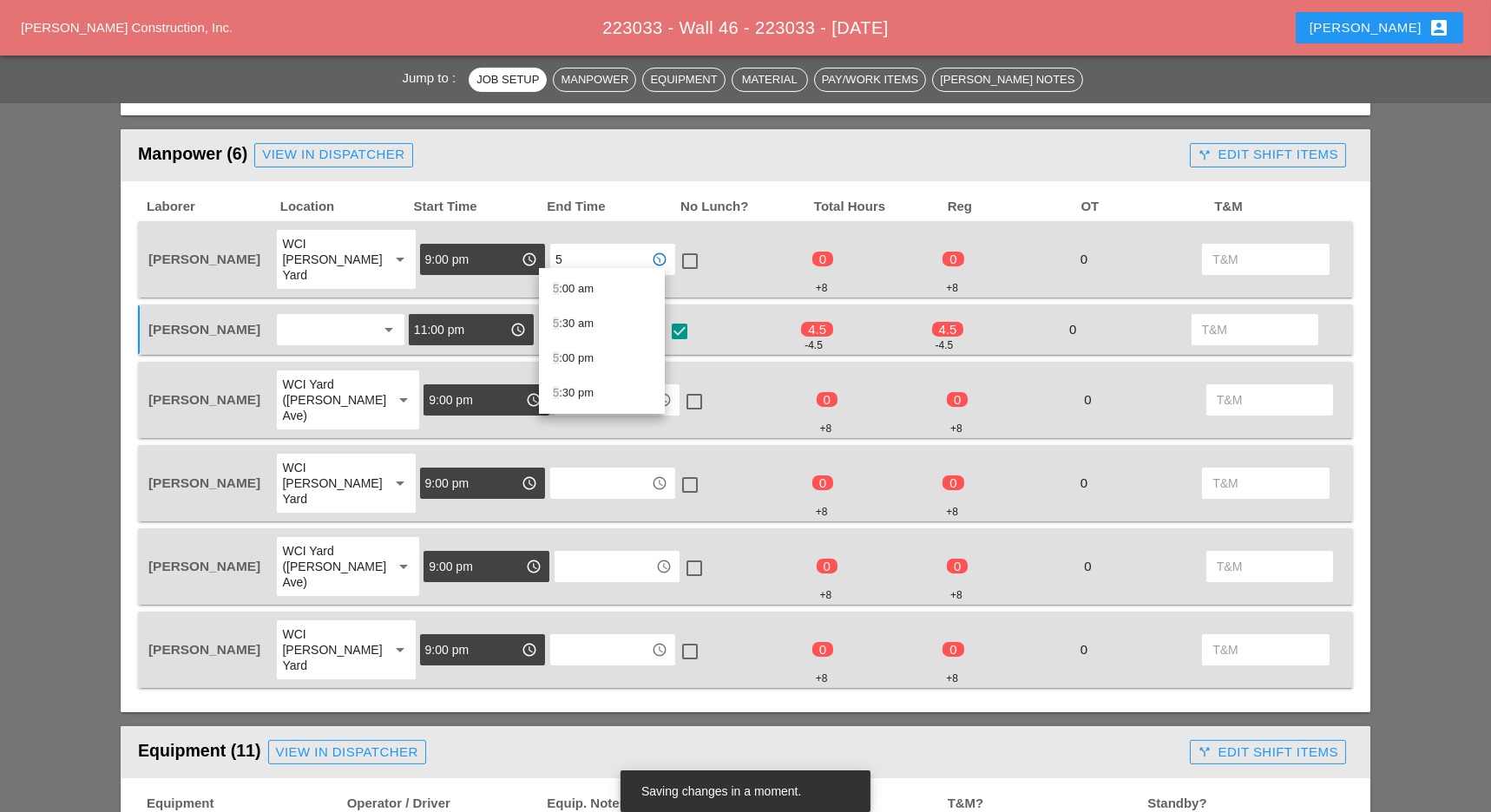
click at [591, 289] on div "5 :00 am" at bounding box center [601, 289] width 98 height 21
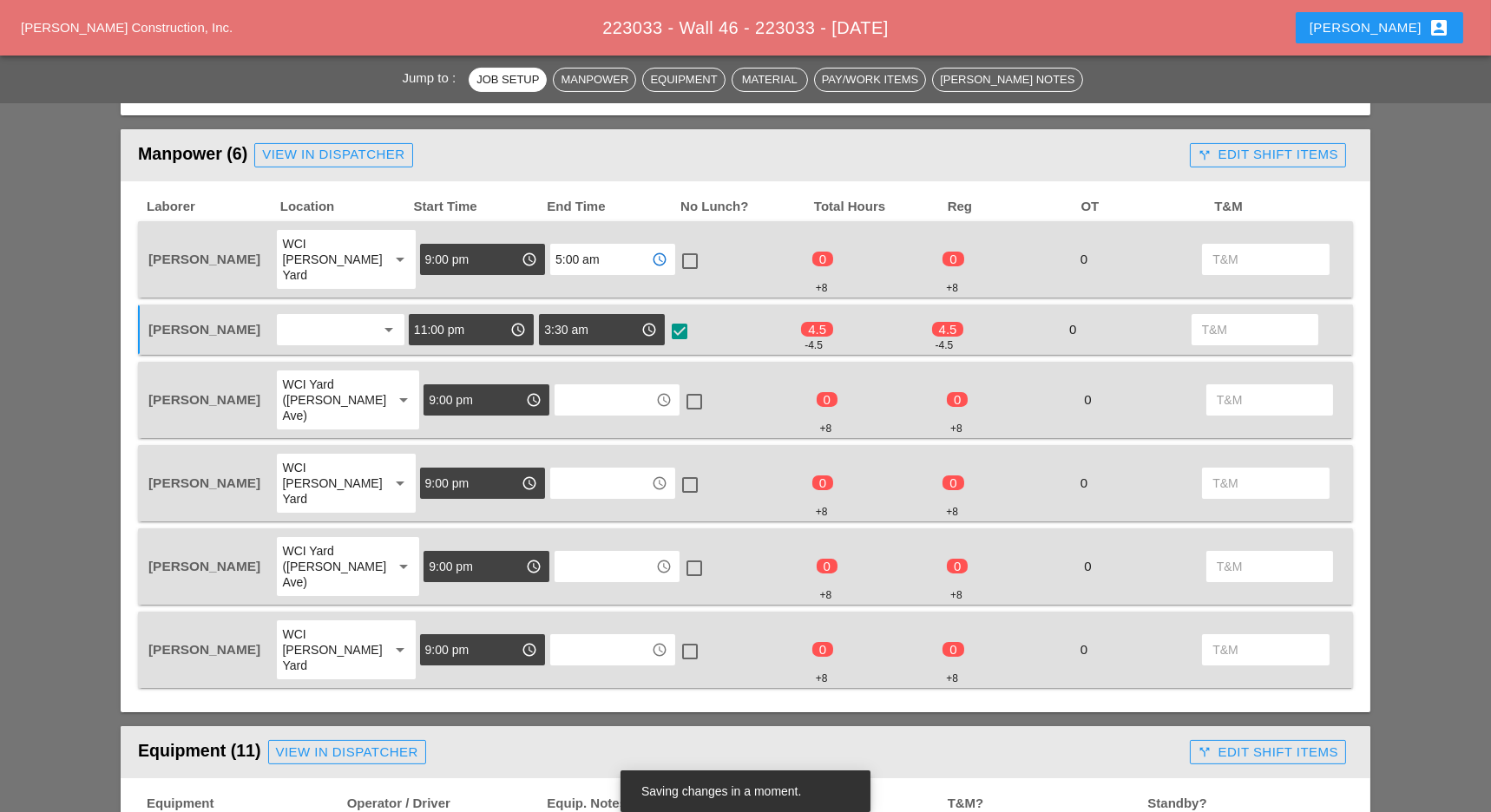
type input "5:00 am"
click at [582, 386] on input "text" at bounding box center [604, 400] width 90 height 28
click at [578, 410] on div "5 :00 am" at bounding box center [601, 413] width 98 height 21
type input "5:00 am"
click at [576, 469] on input "text" at bounding box center [600, 483] width 90 height 28
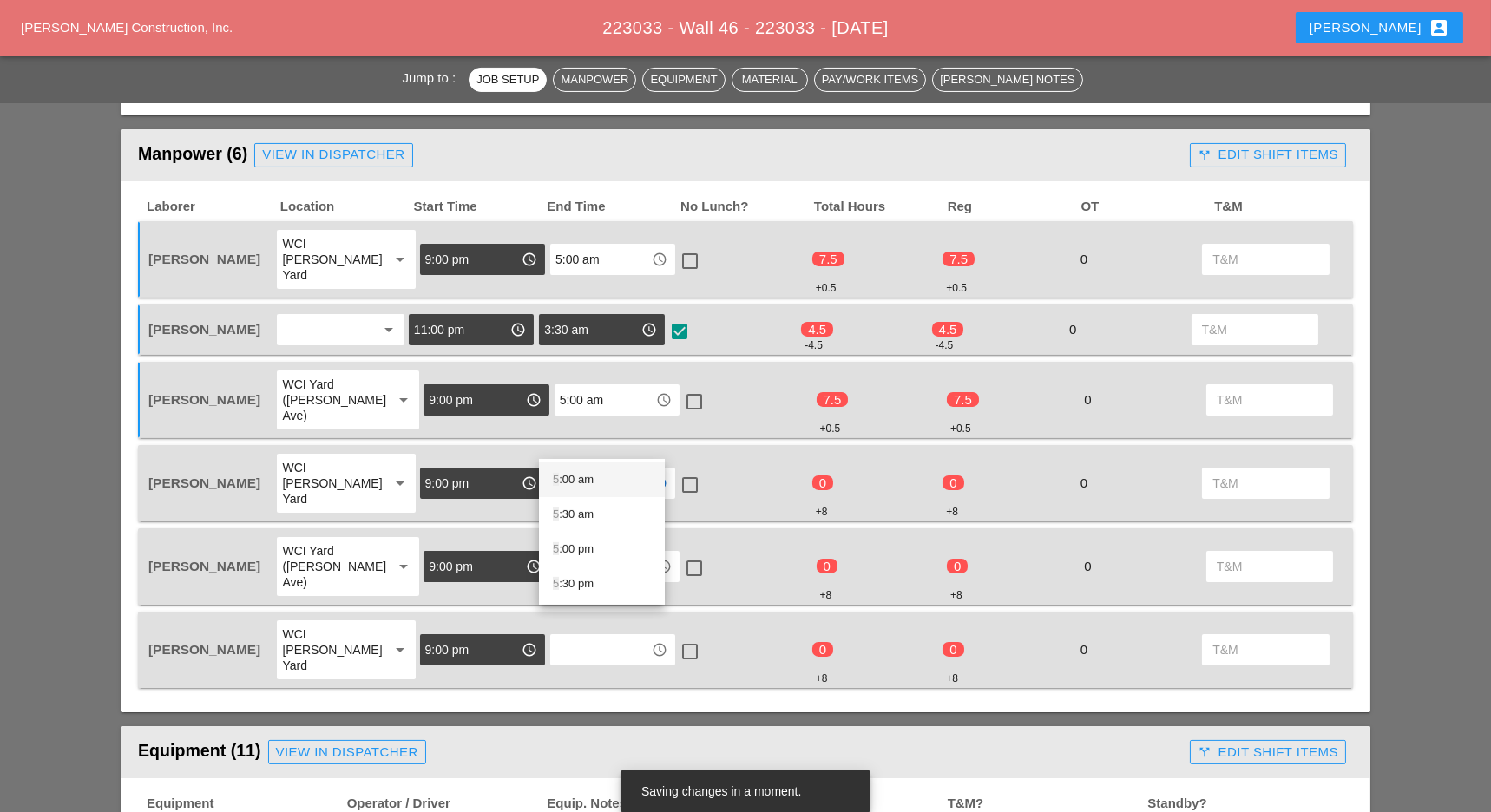
click at [573, 478] on div "5 :00 am" at bounding box center [601, 480] width 98 height 21
type input "5:00 am"
click at [574, 552] on input "text" at bounding box center [604, 566] width 90 height 28
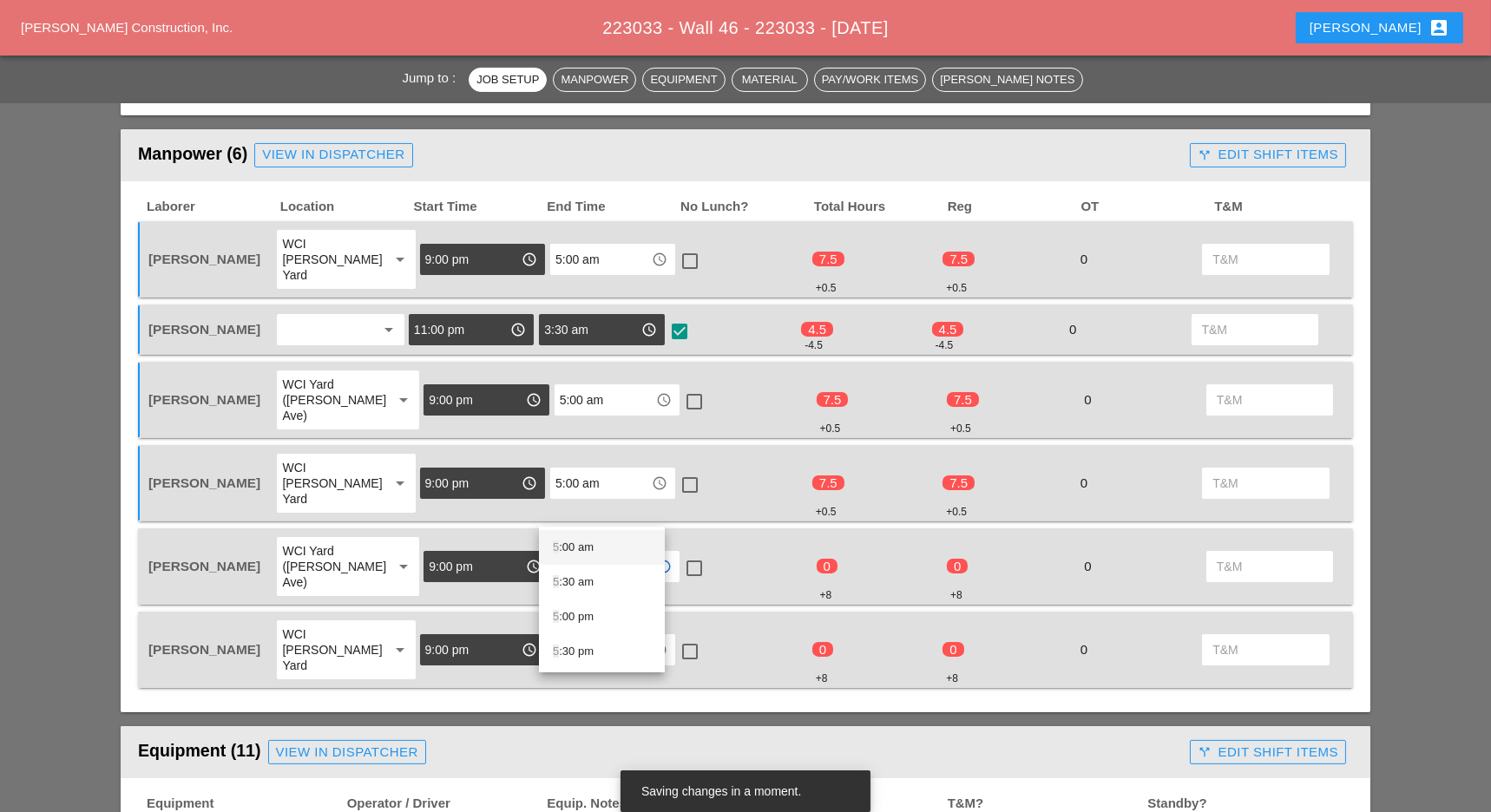
click at [581, 545] on div "5 :00 am" at bounding box center [601, 548] width 98 height 21
type input "5:00 am"
click at [575, 636] on input "text" at bounding box center [600, 650] width 90 height 28
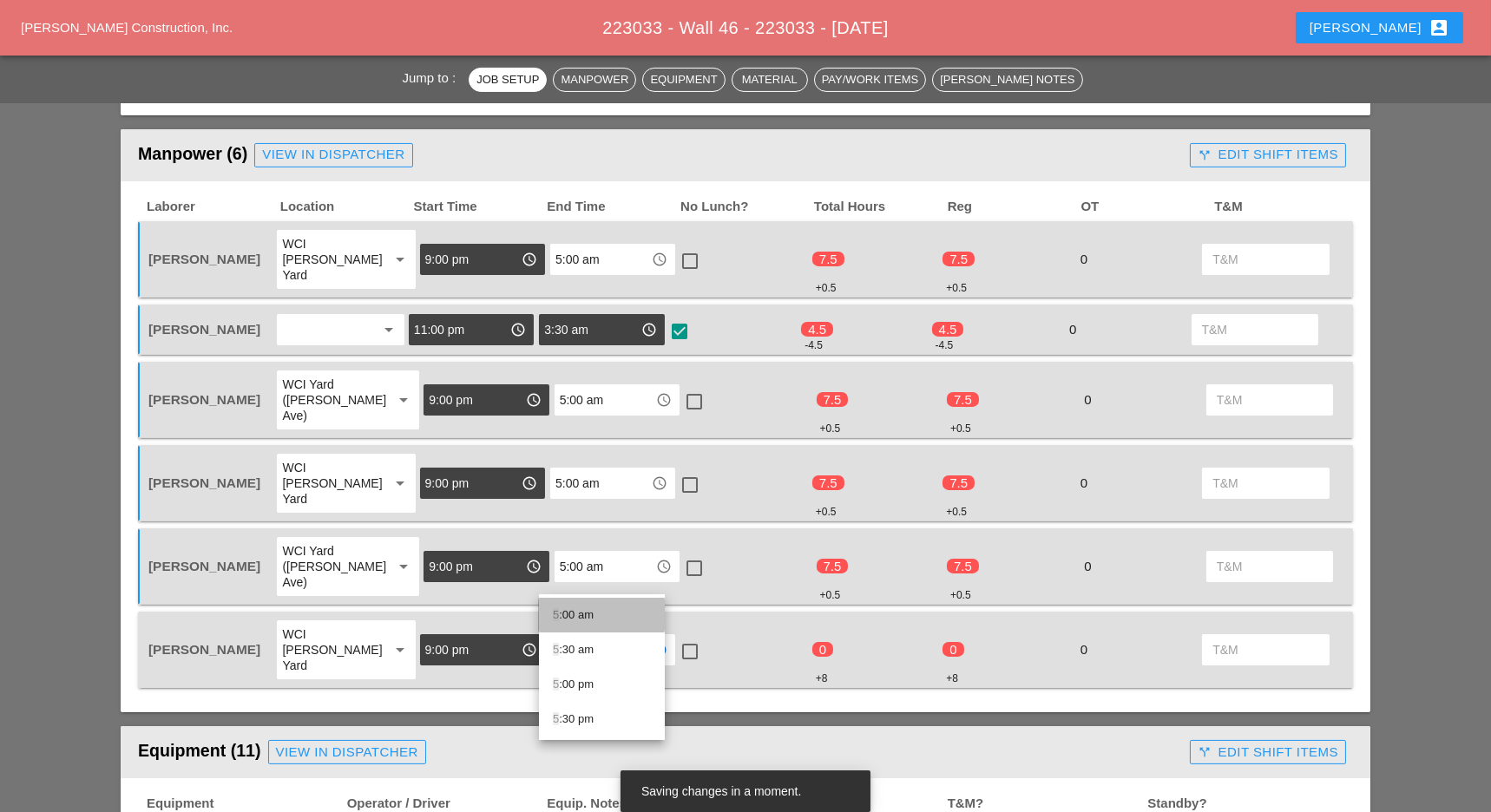
click at [581, 615] on div "5 :00 am" at bounding box center [601, 615] width 98 height 21
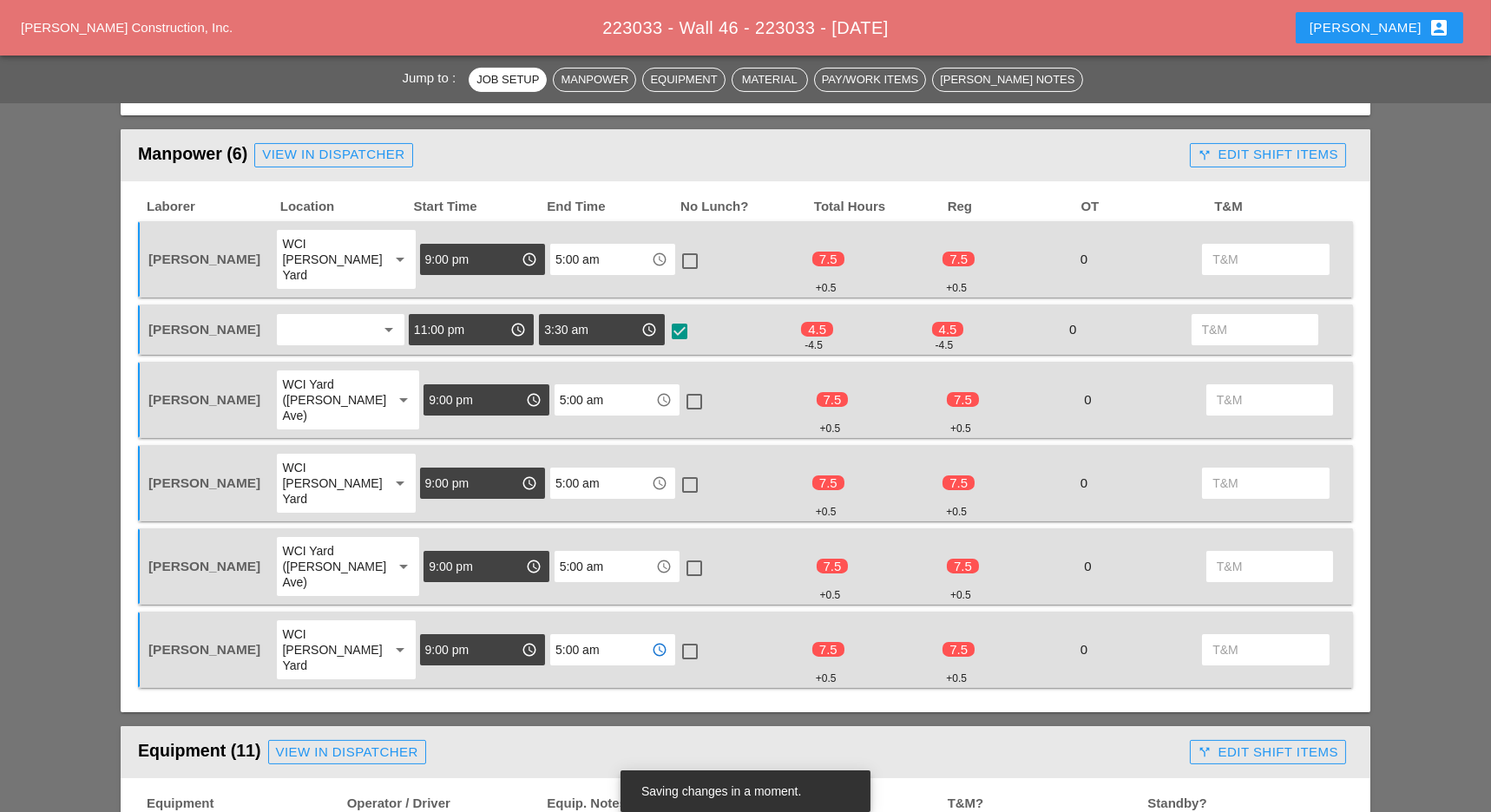
type input "5:00 am"
click at [683, 637] on div at bounding box center [690, 652] width 30 height 30
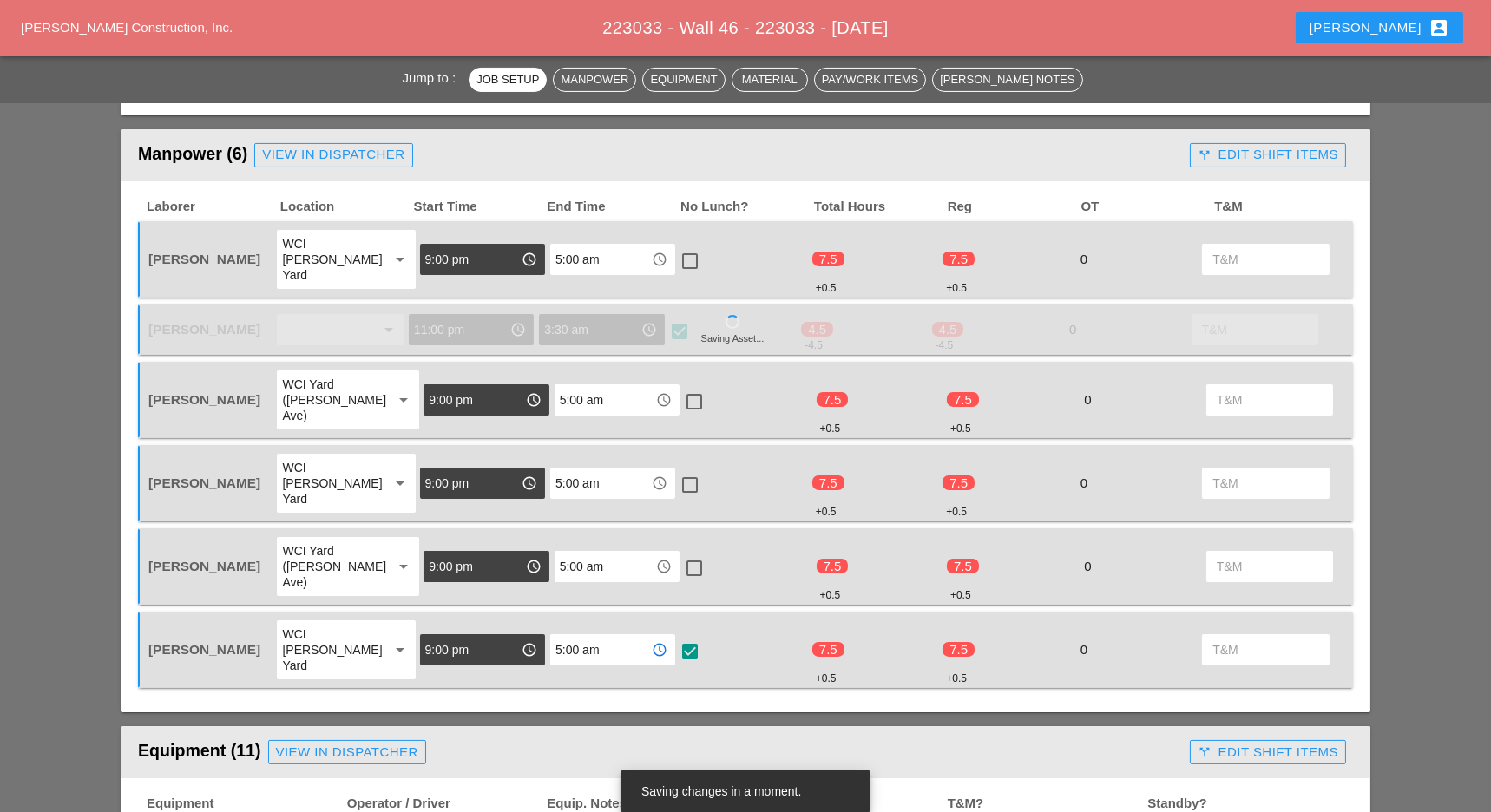
checkbox input "true"
click at [679, 553] on div at bounding box center [694, 568] width 30 height 30
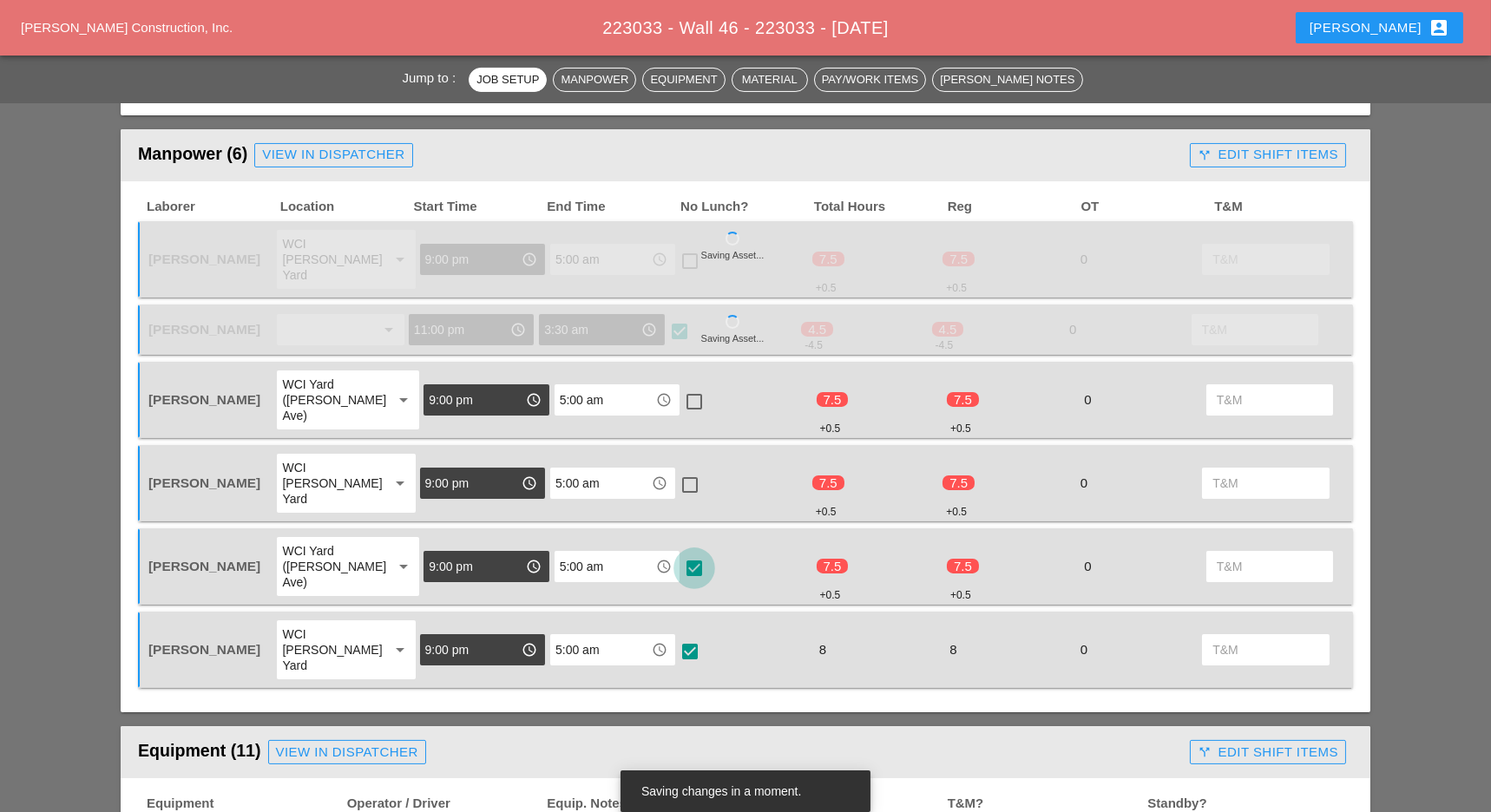
checkbox input "true"
click at [676, 470] on div at bounding box center [690, 485] width 30 height 30
checkbox input "true"
click at [683, 387] on div at bounding box center [694, 402] width 30 height 30
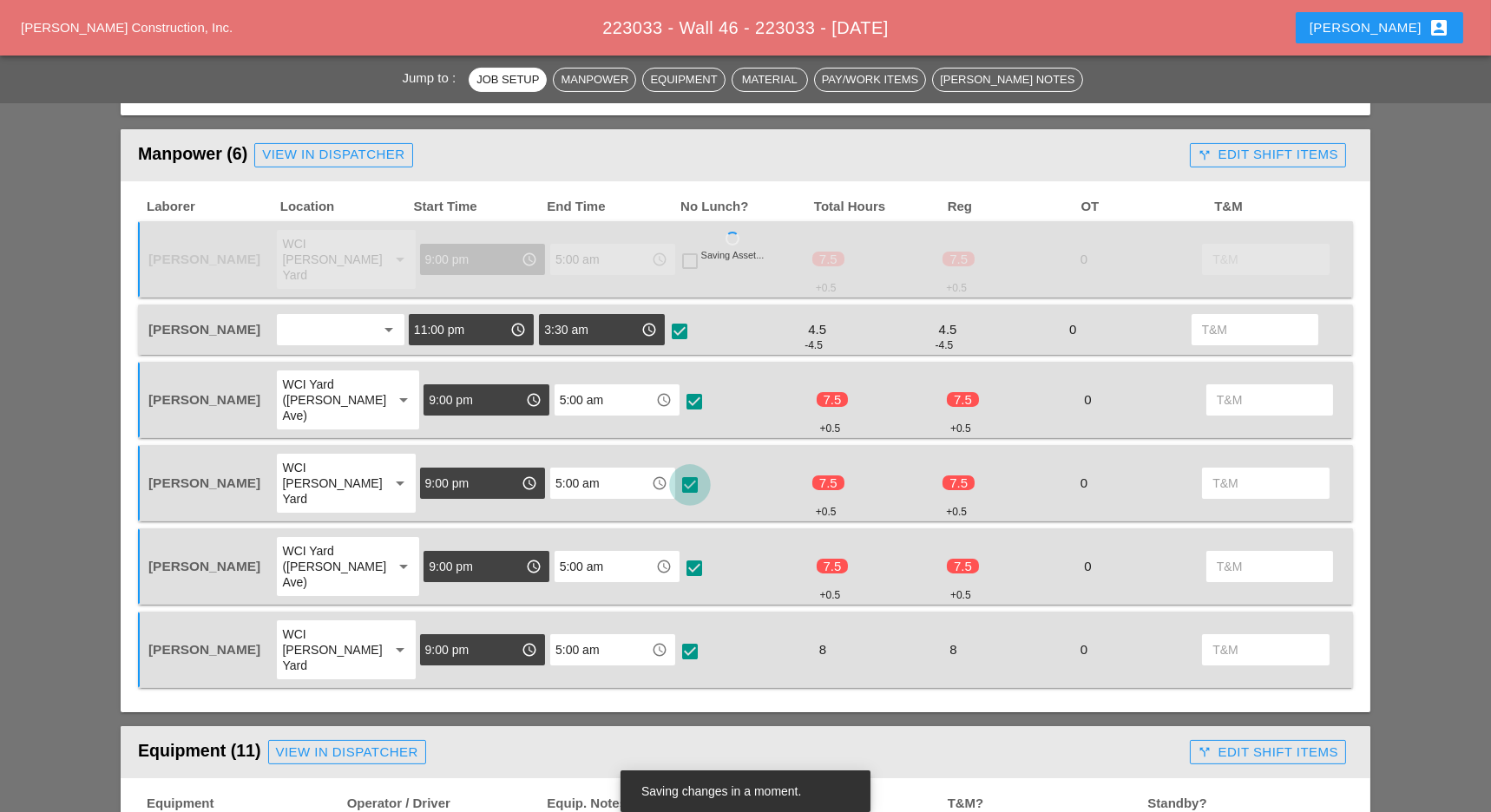
checkbox input "true"
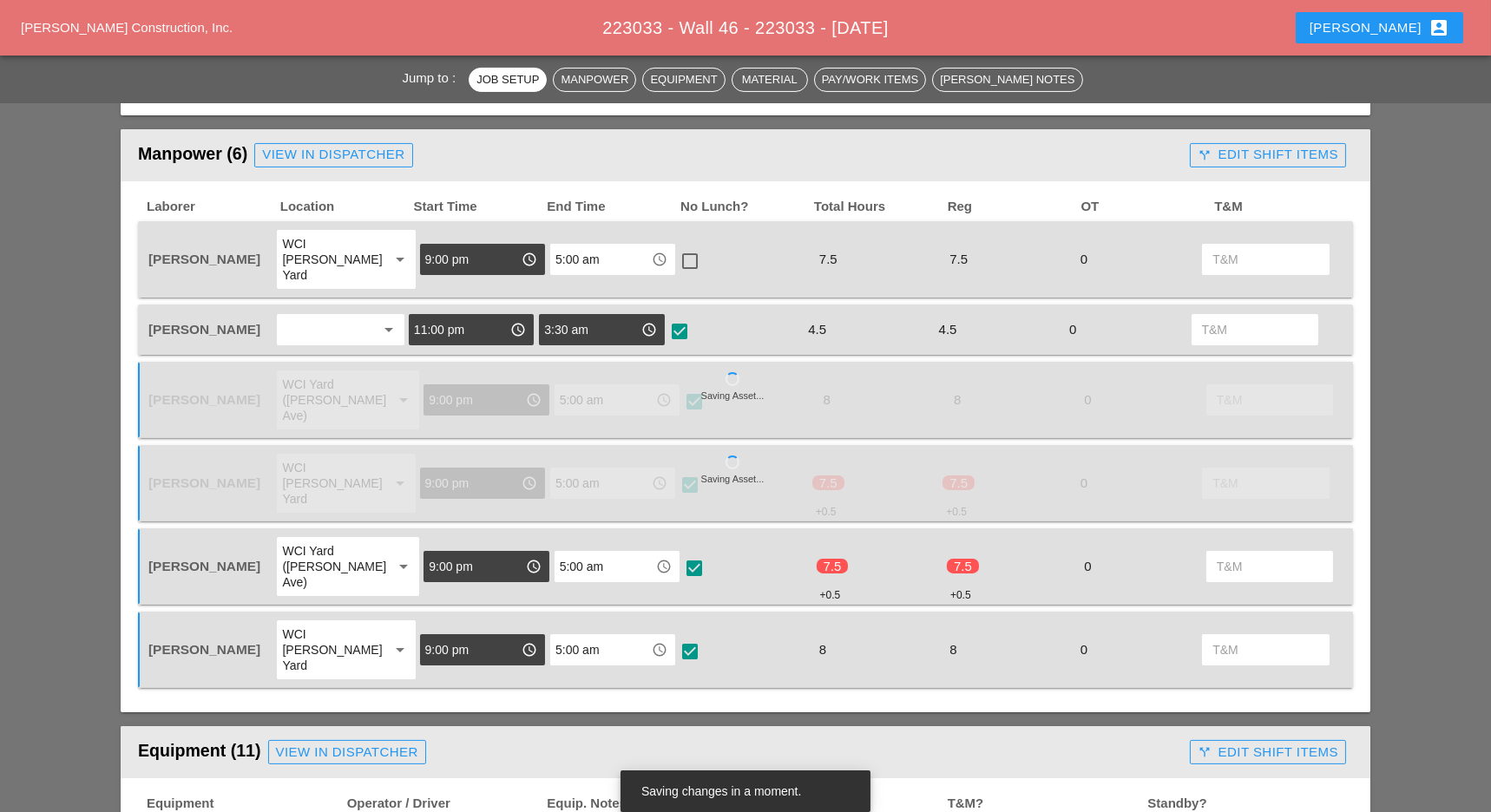
click at [677, 252] on div at bounding box center [690, 261] width 30 height 30
checkbox input "true"
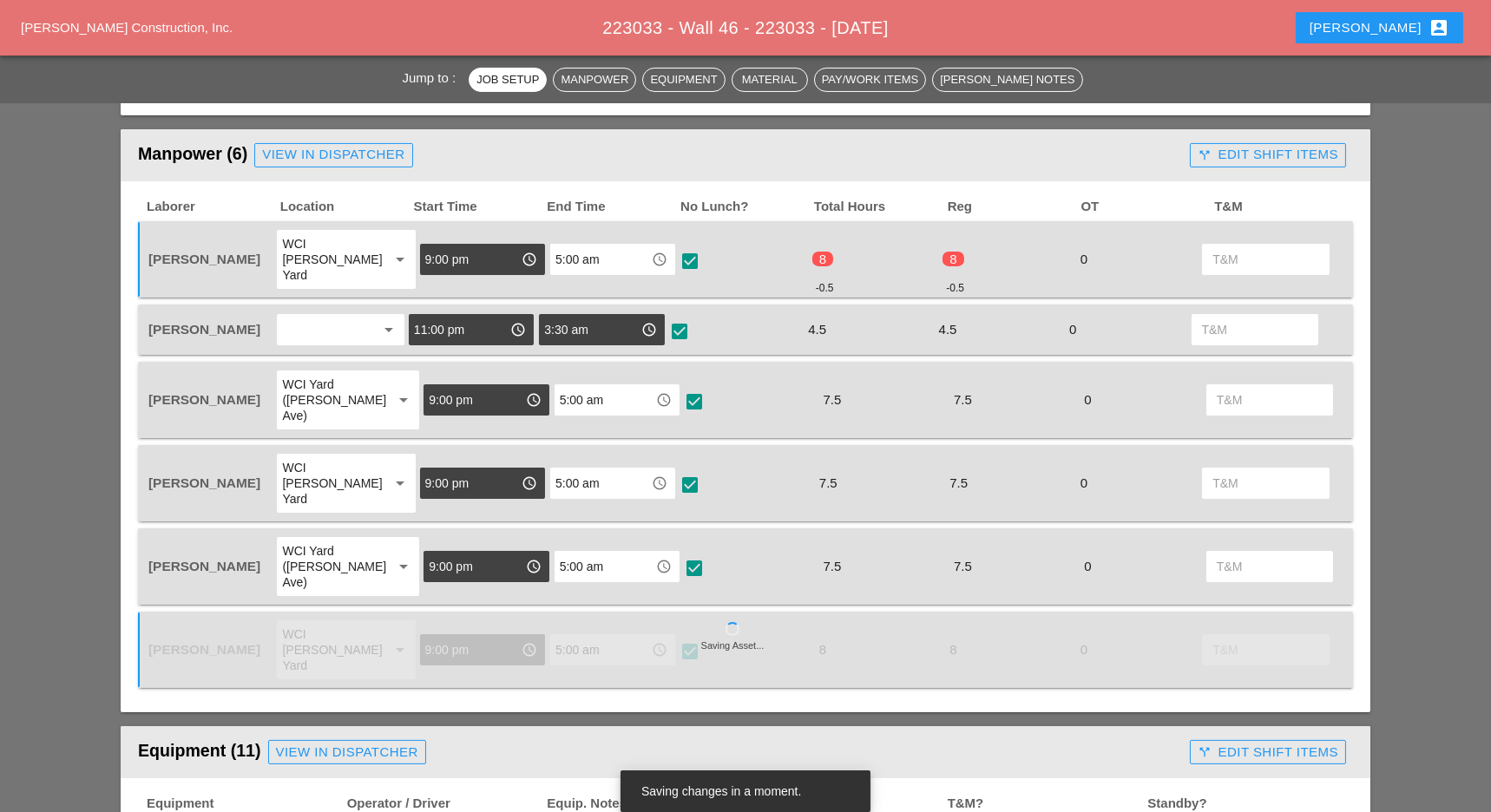
click at [679, 470] on div at bounding box center [690, 485] width 30 height 30
click at [679, 470] on div at bounding box center [690, 485] width 30 height 30
checkbox input "true"
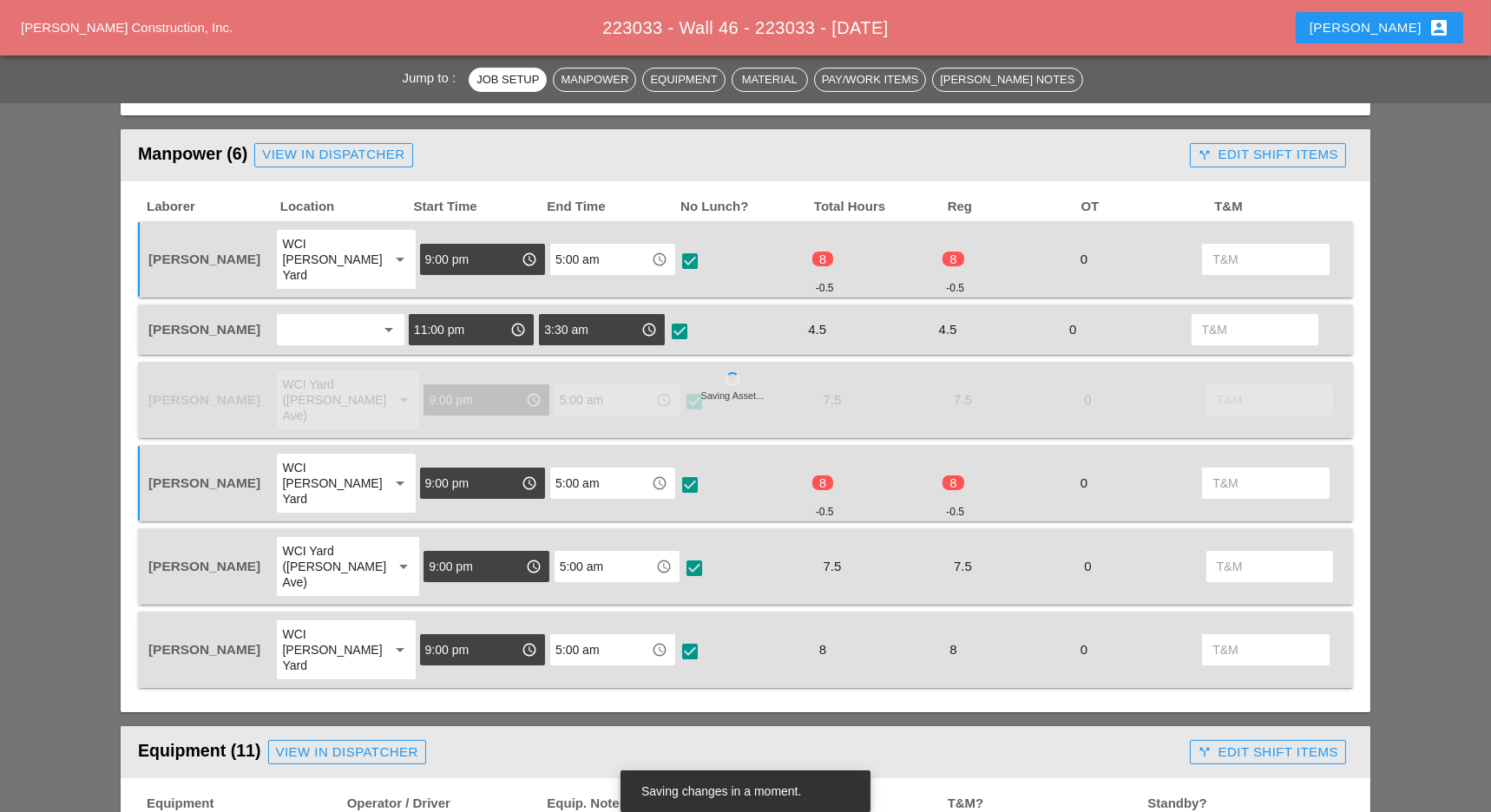
click at [682, 387] on div at bounding box center [694, 402] width 30 height 30
checkbox input "true"
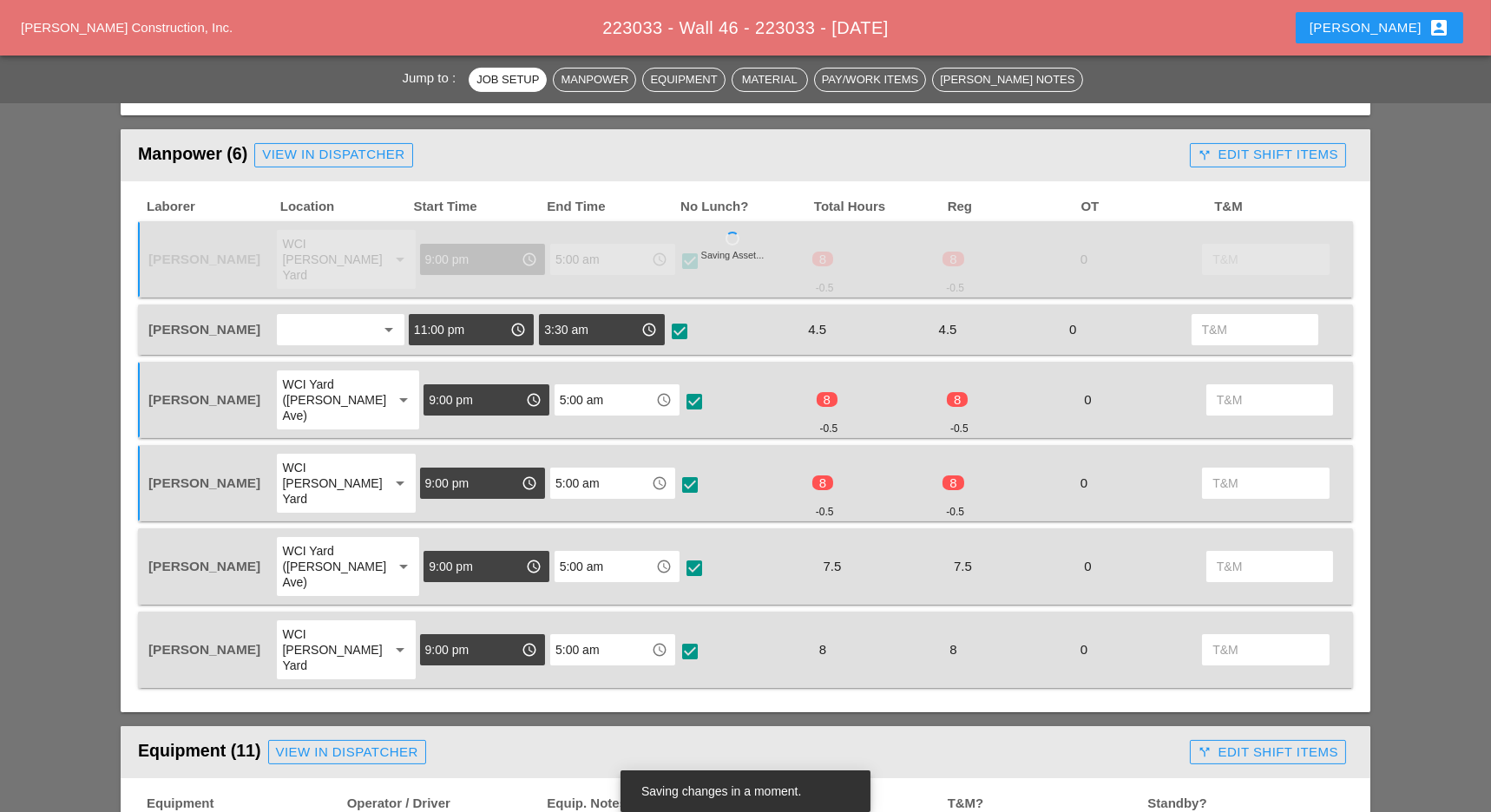
click at [622, 319] on input "3:30 am" at bounding box center [588, 330] width 90 height 28
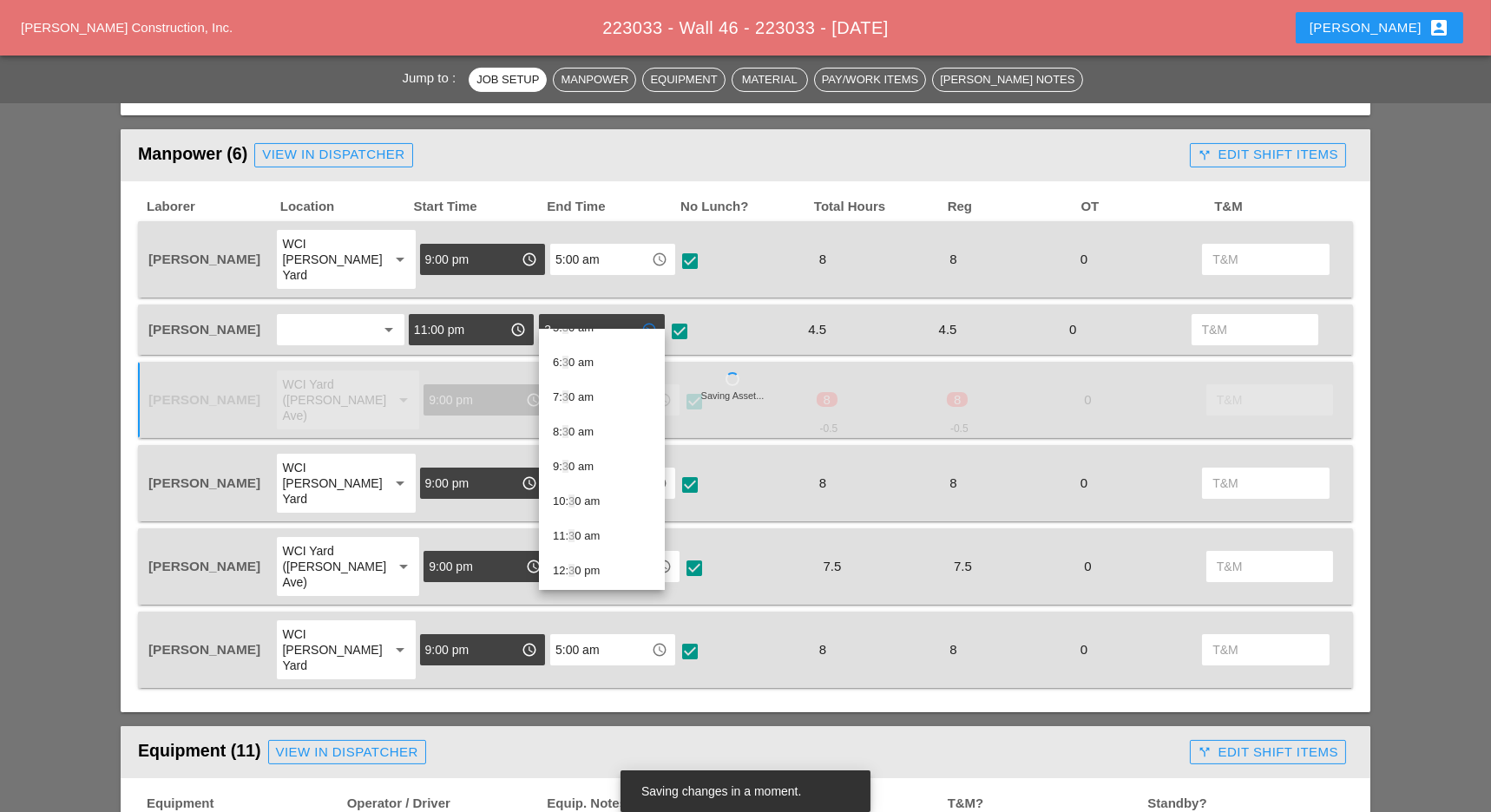
scroll to position [440, 0]
click at [573, 464] on div "3 :00 pm" at bounding box center [601, 466] width 98 height 21
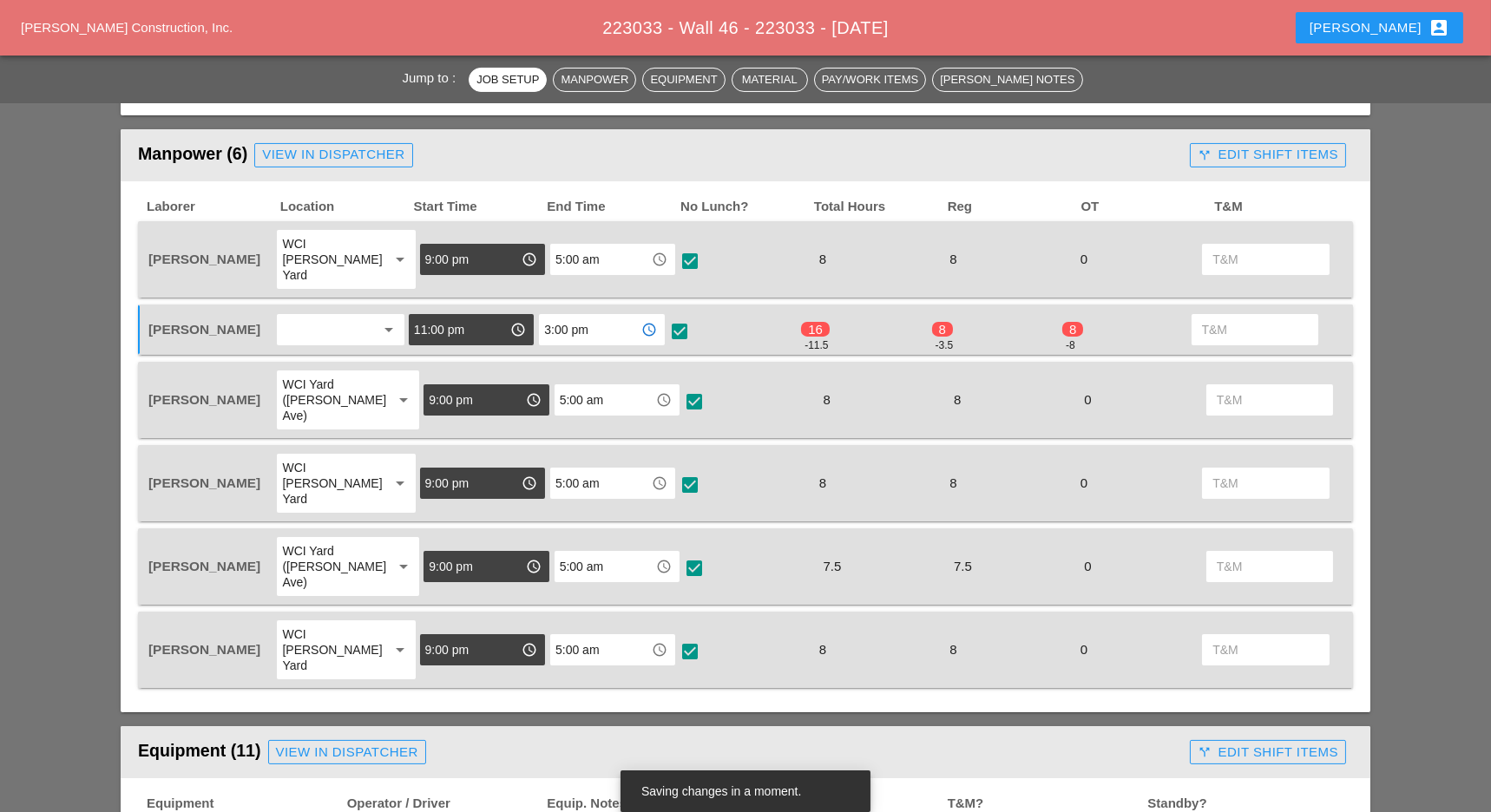
drag, startPoint x: 602, startPoint y: 312, endPoint x: 542, endPoint y: 312, distance: 60.0
click at [542, 314] on div "3:00 pm access_time" at bounding box center [601, 330] width 125 height 32
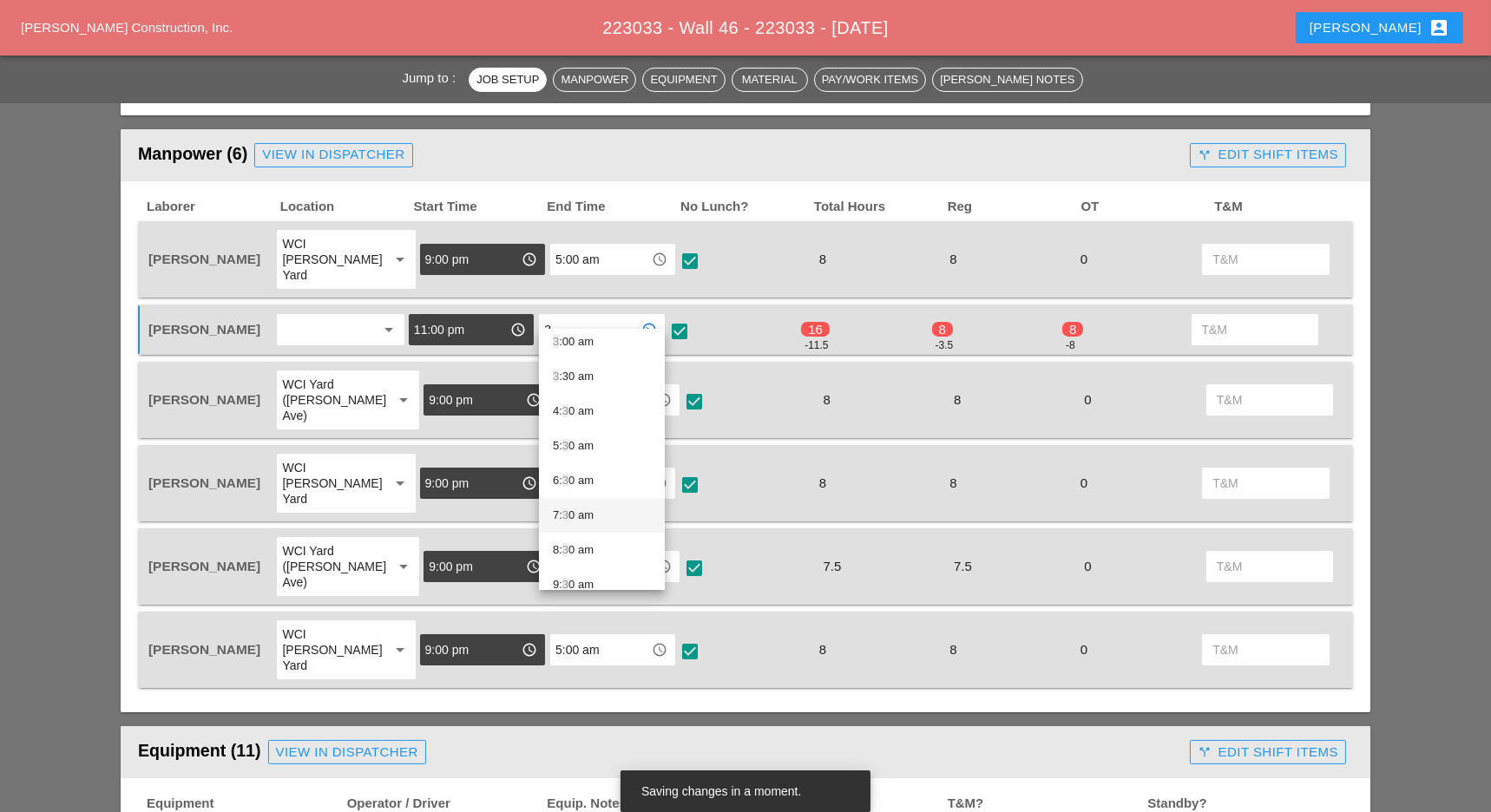
scroll to position [93, 0]
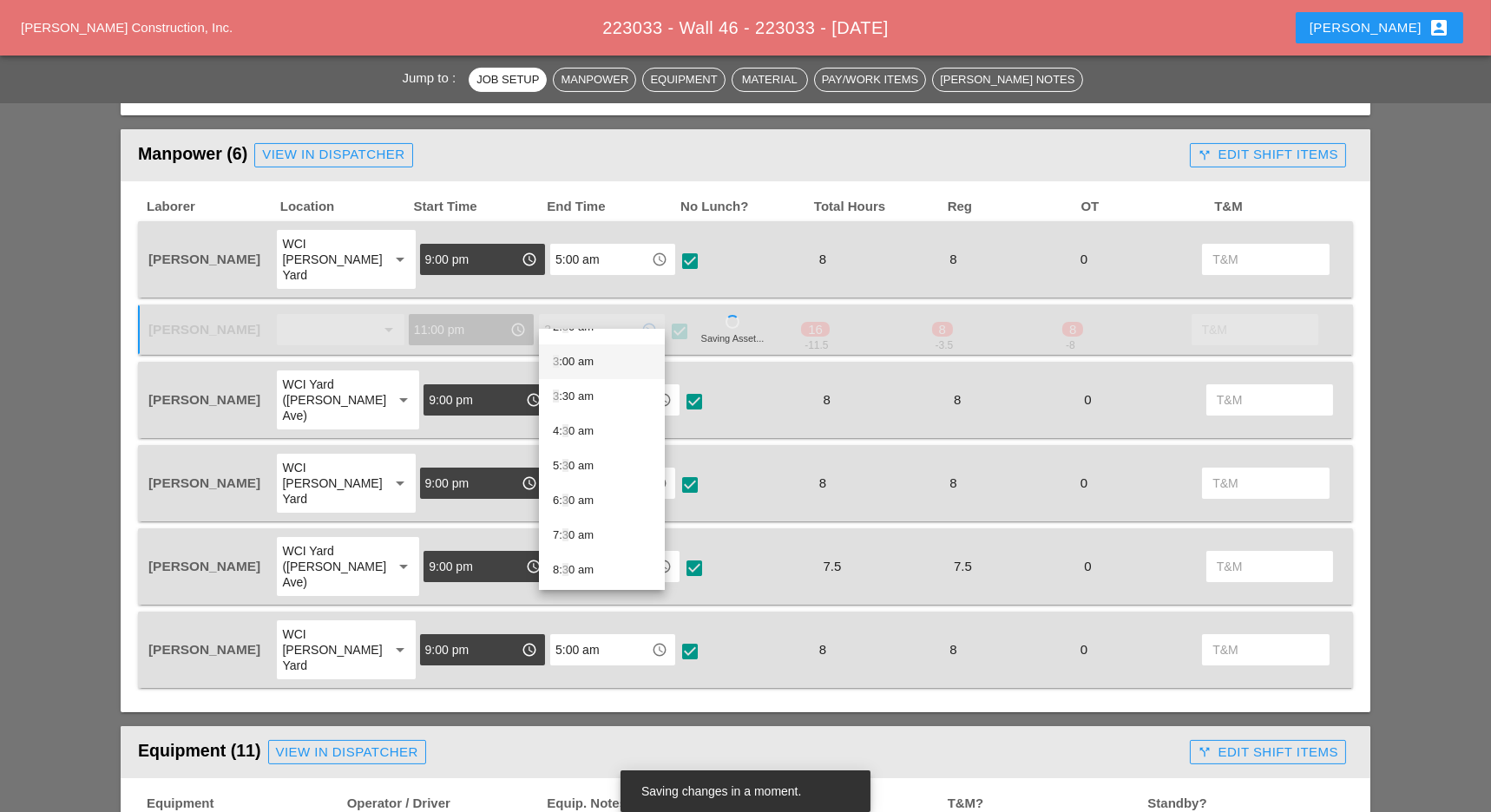
click at [584, 365] on div "3 :00 am" at bounding box center [601, 361] width 98 height 21
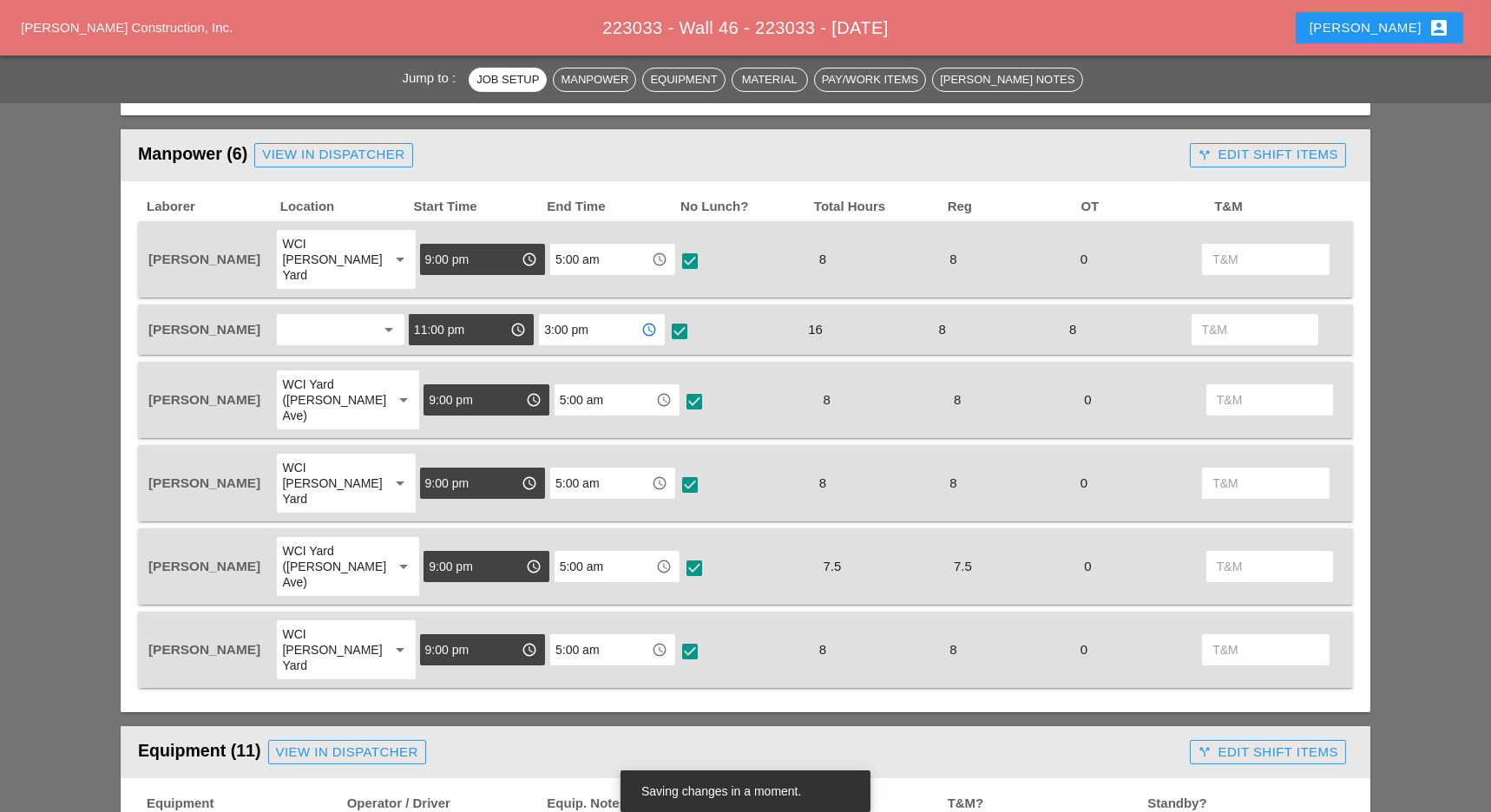
drag, startPoint x: 599, startPoint y: 321, endPoint x: 527, endPoint y: 309, distance: 73.0
click at [527, 312] on div "Luca Gambardella arrow_drop_down 11:00 pm access_time 3:00 pm access_time check…" at bounding box center [733, 330] width 1175 height 37
click at [601, 316] on input "3:00 pm" at bounding box center [588, 330] width 90 height 28
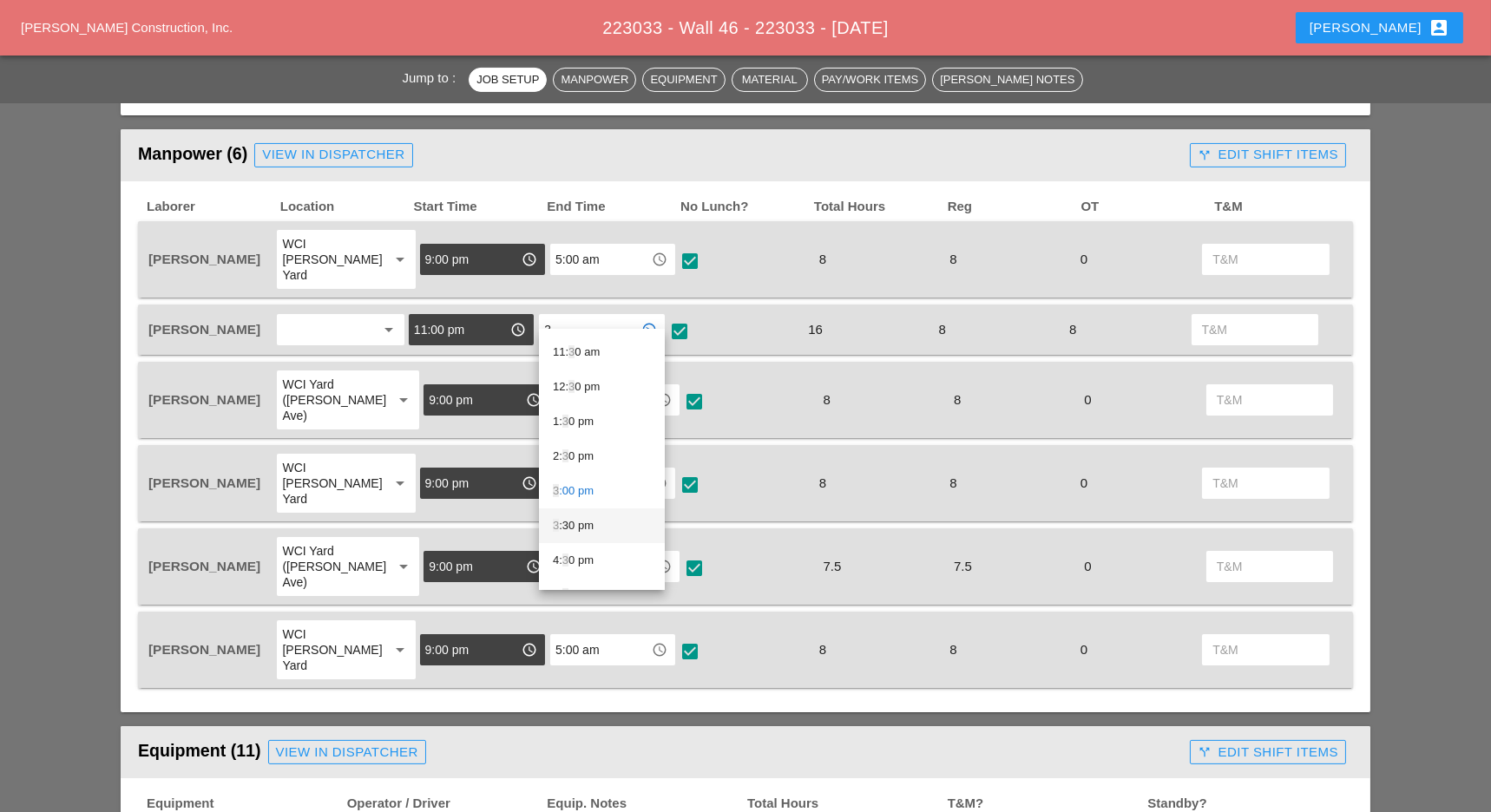
scroll to position [440, 0]
click at [578, 462] on div "3 :00 pm" at bounding box center [601, 466] width 98 height 21
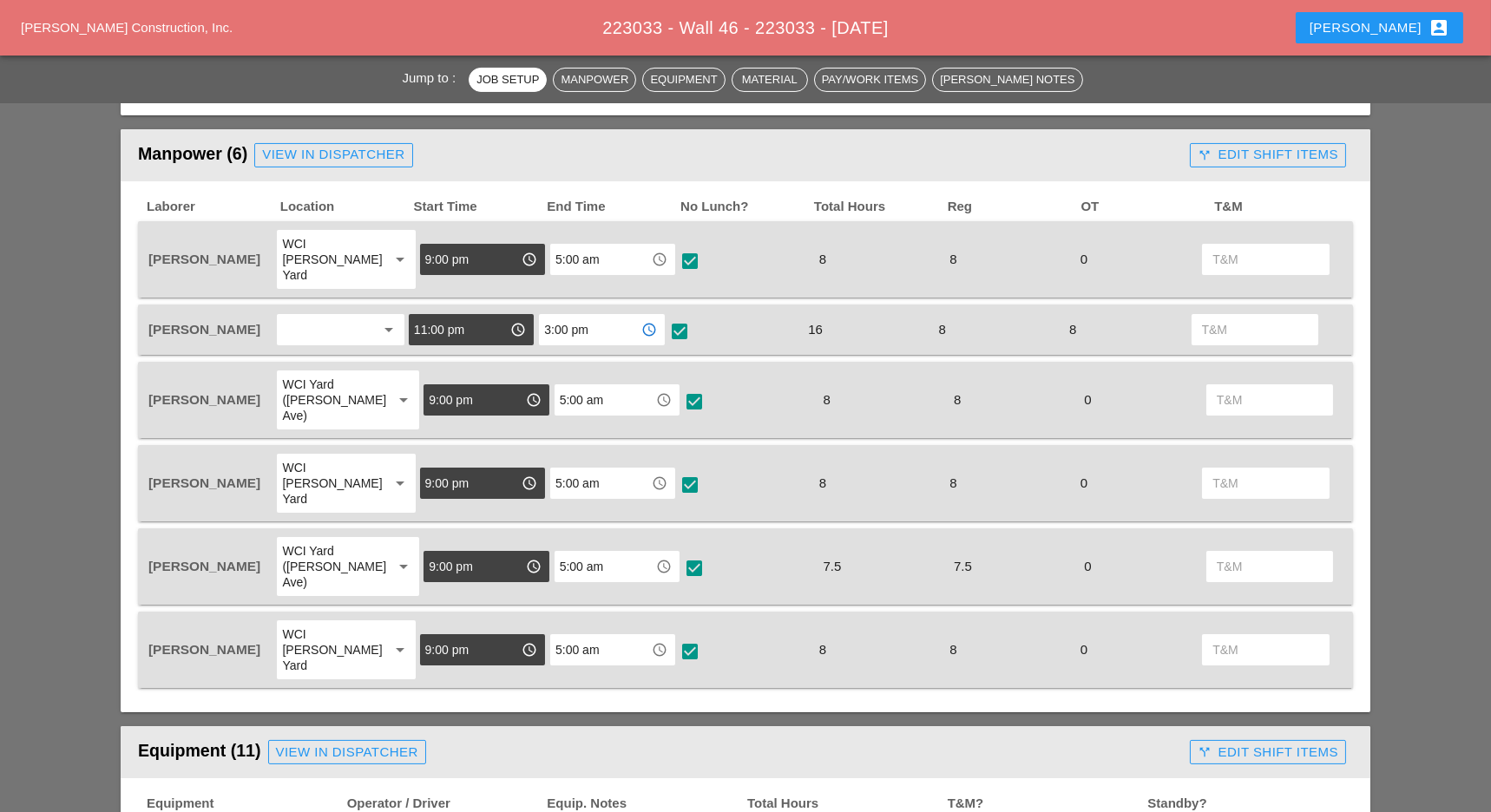
drag, startPoint x: 600, startPoint y: 315, endPoint x: 531, endPoint y: 313, distance: 69.0
click at [534, 313] on div "Luca Gambardella arrow_drop_down 11:00 pm access_time 3:00 pm access_time check…" at bounding box center [733, 330] width 1175 height 37
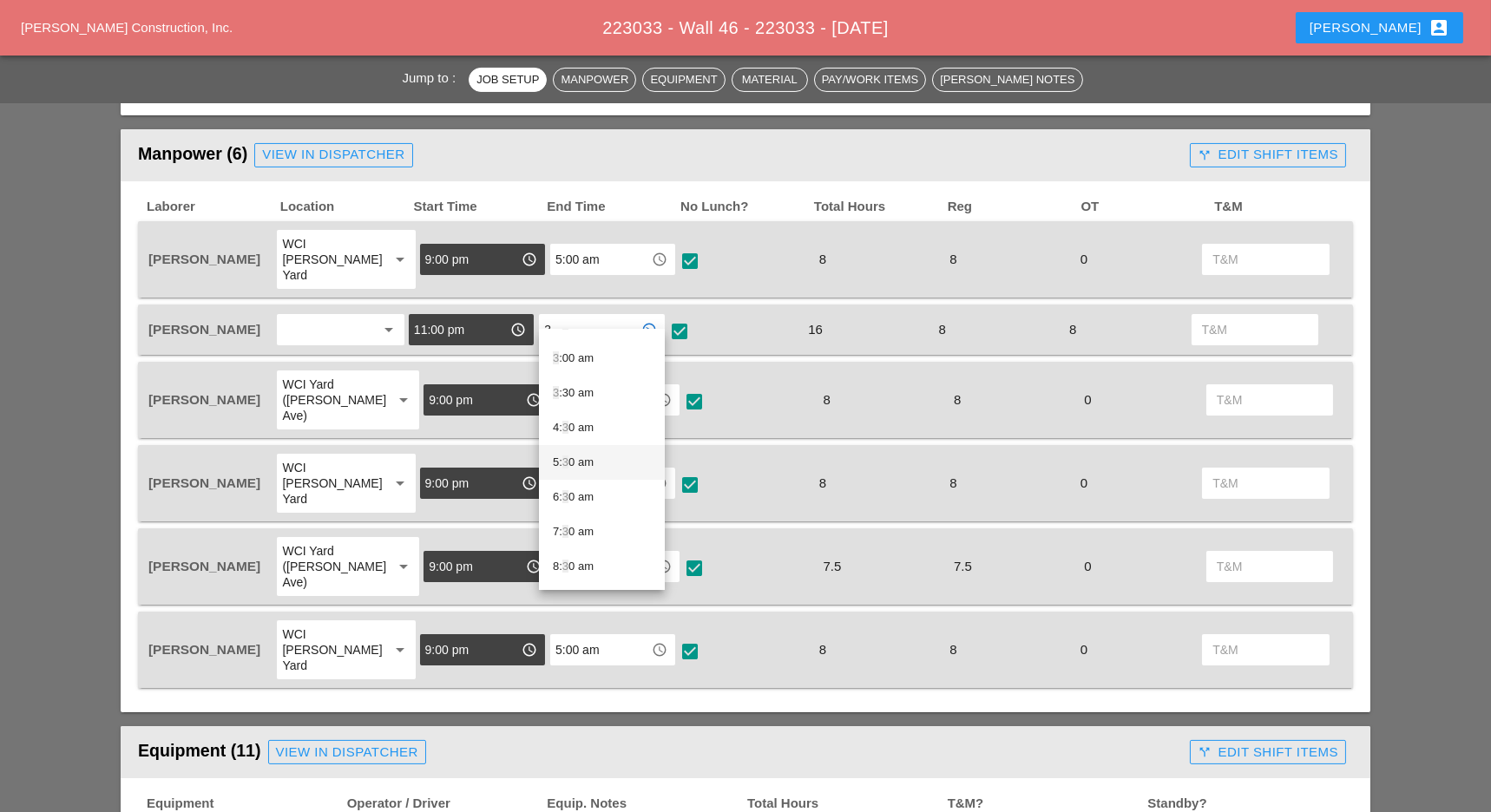
scroll to position [70, 0]
click at [576, 379] on div "3 :00 am" at bounding box center [601, 384] width 98 height 21
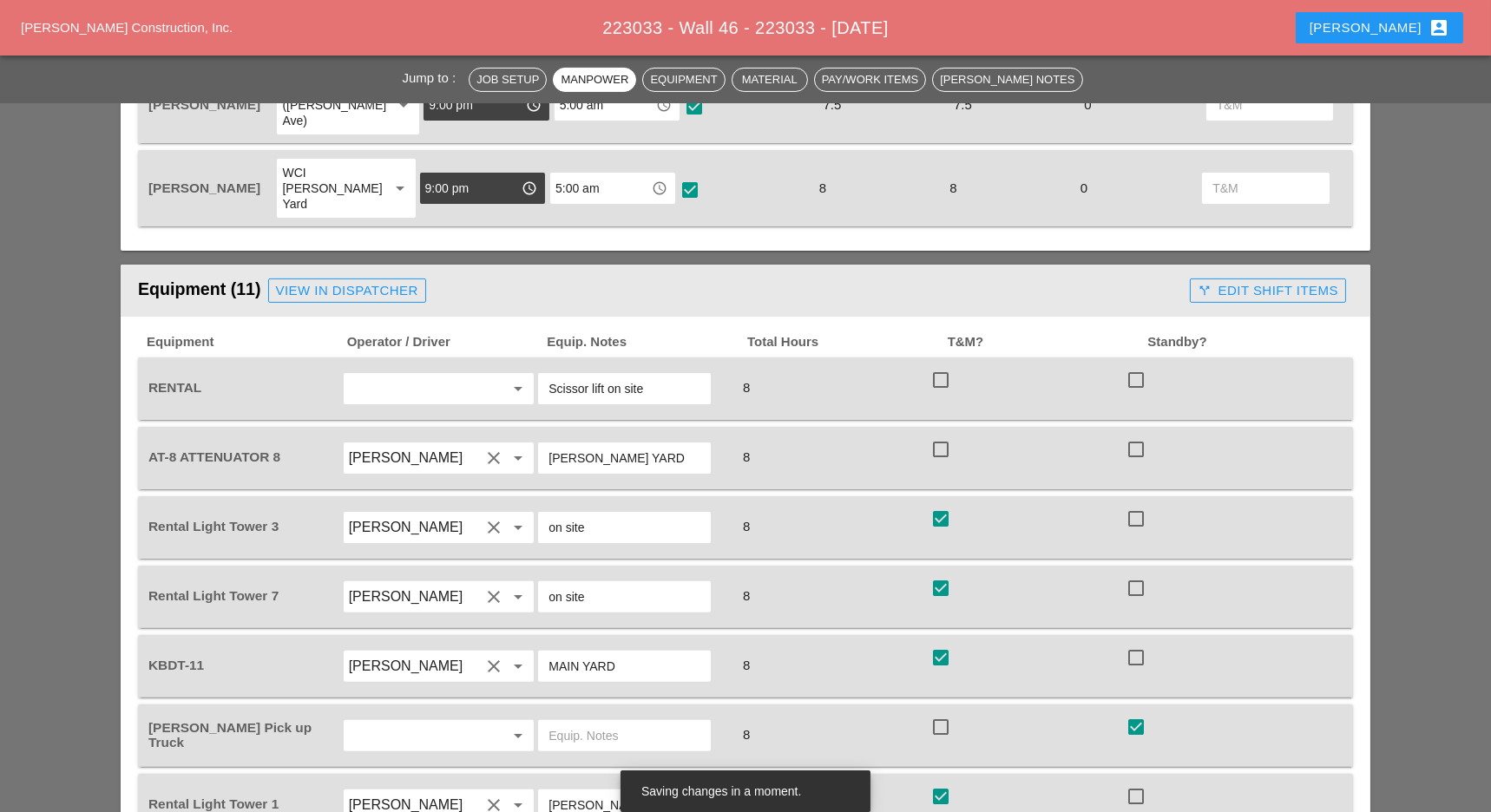
scroll to position [1388, 0]
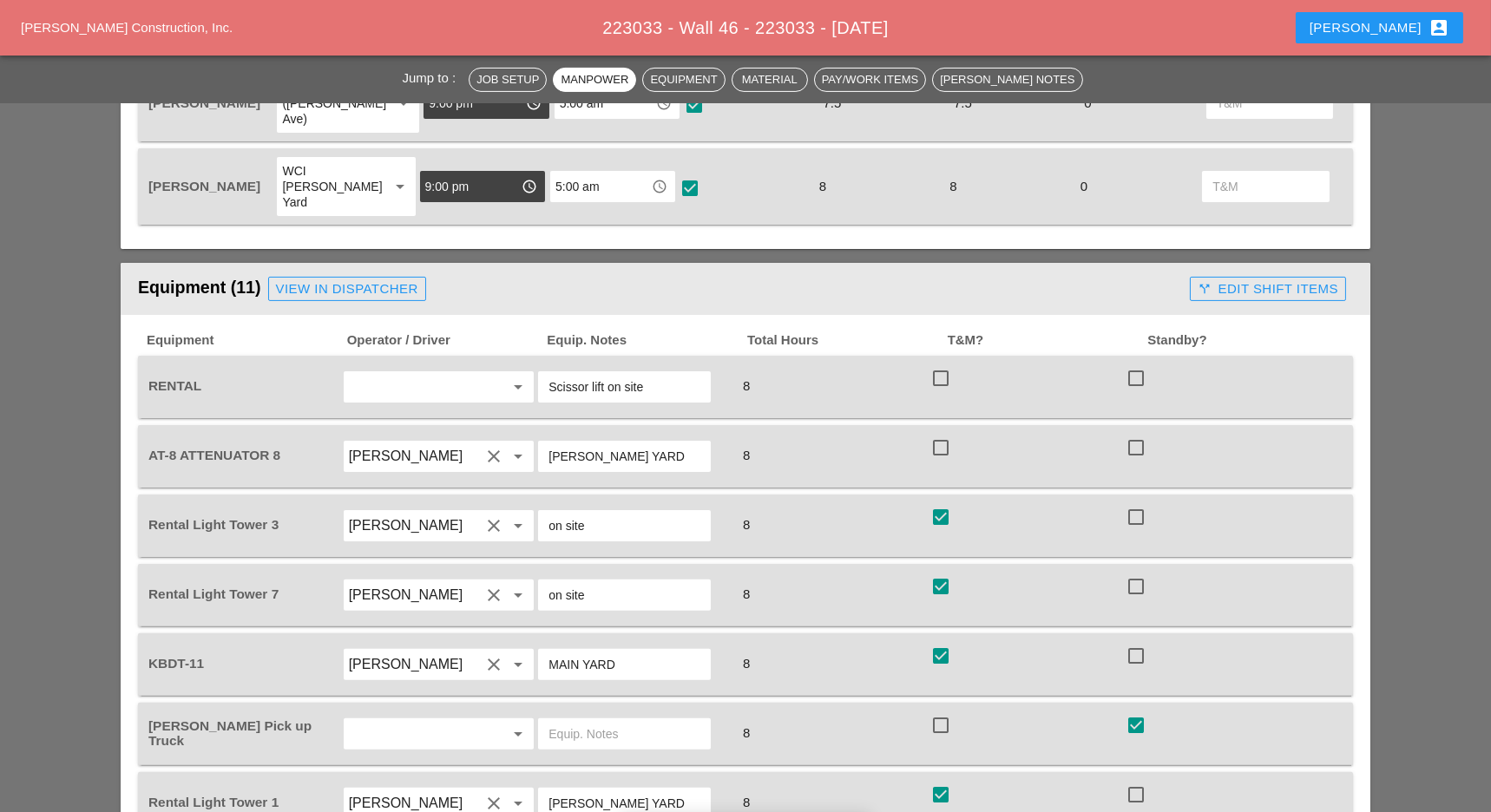
type input "3:00 am"
drag, startPoint x: 940, startPoint y: 360, endPoint x: 933, endPoint y: 329, distance: 31.8
click at [941, 433] on div at bounding box center [941, 448] width 30 height 30
checkbox input "true"
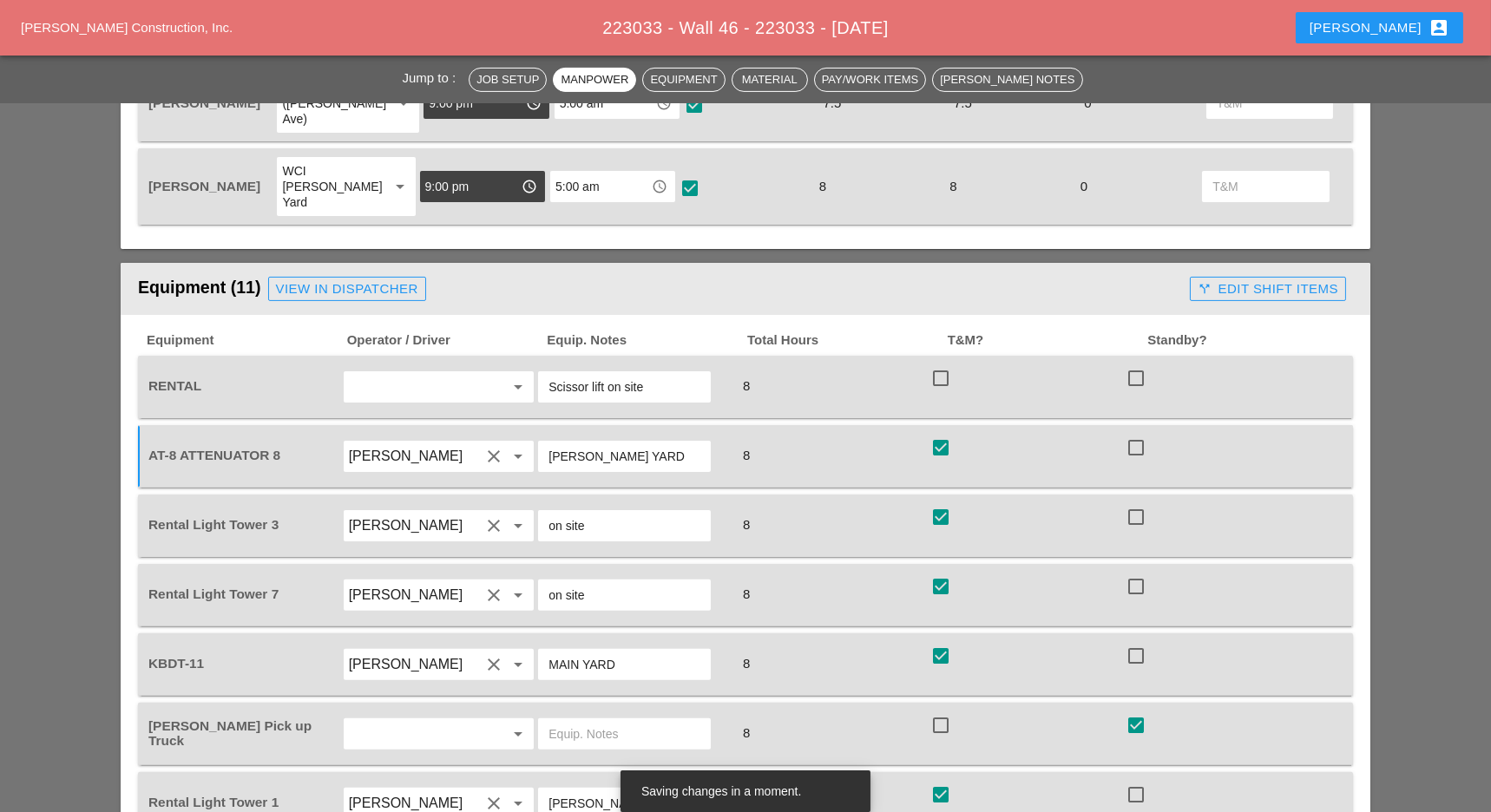
click at [938, 363] on div at bounding box center [941, 378] width 30 height 30
checkbox input "true"
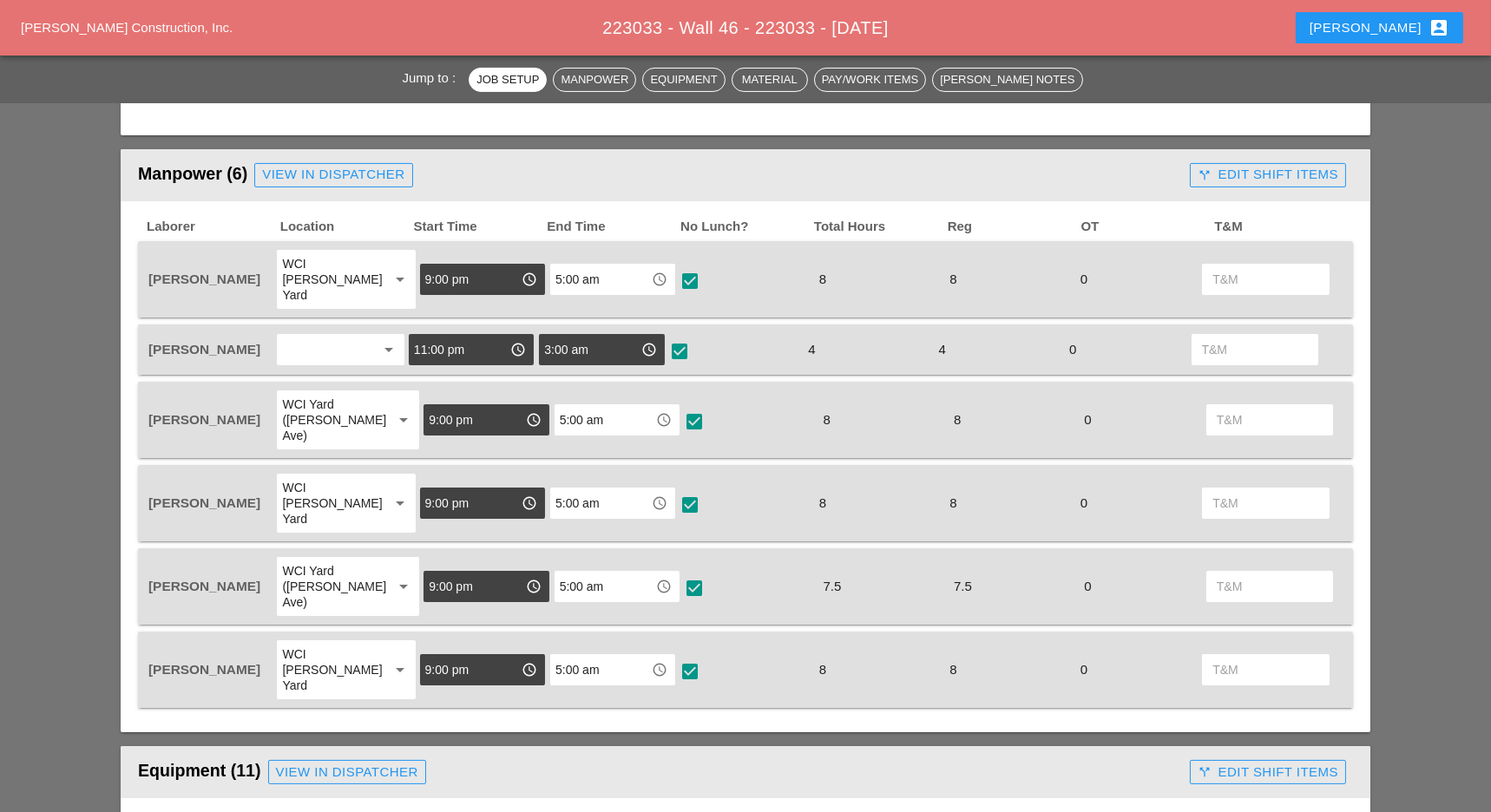
scroll to position [925, 0]
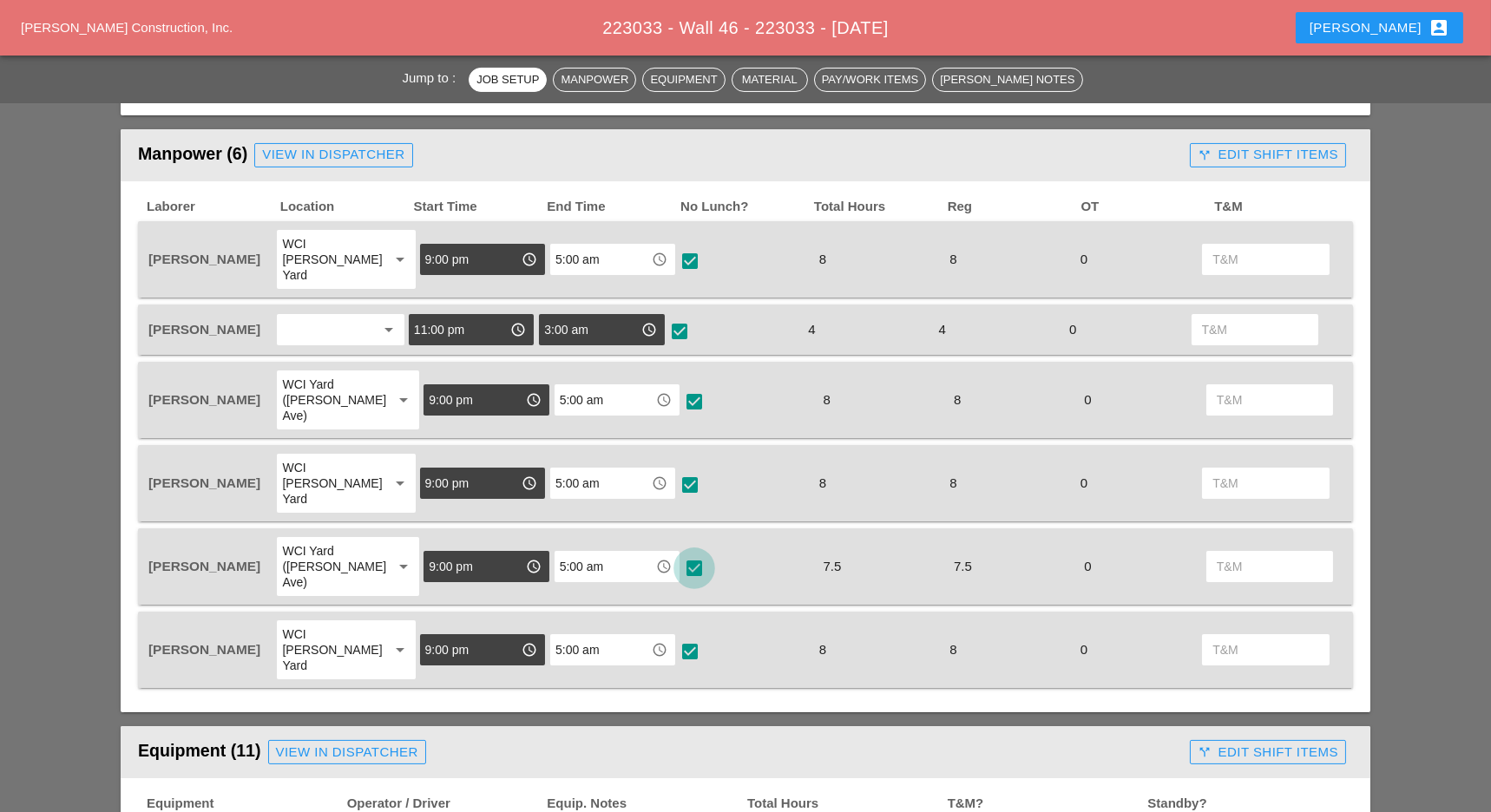
click at [679, 553] on div at bounding box center [694, 568] width 30 height 30
checkbox input "true"
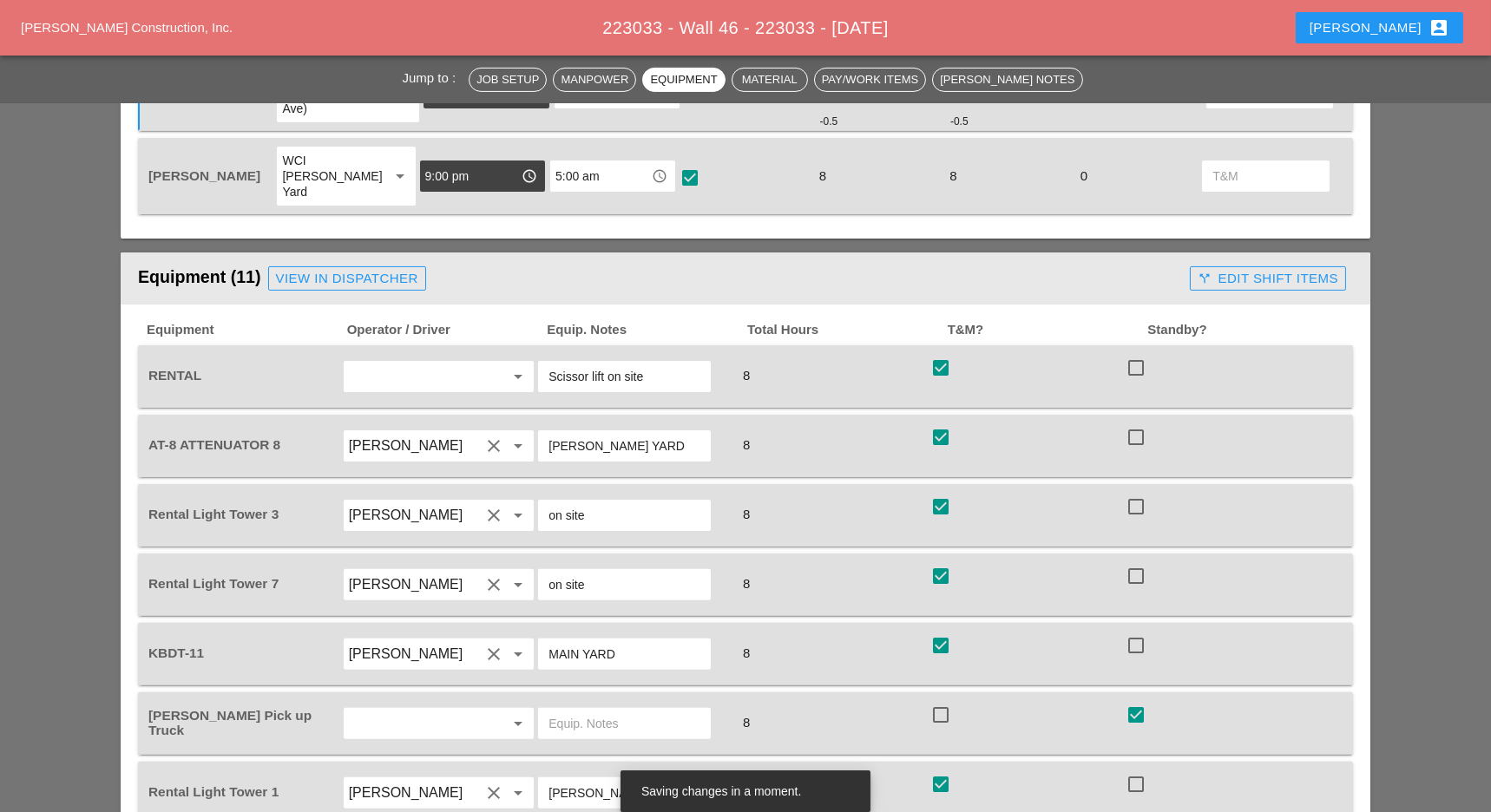
scroll to position [1388, 0]
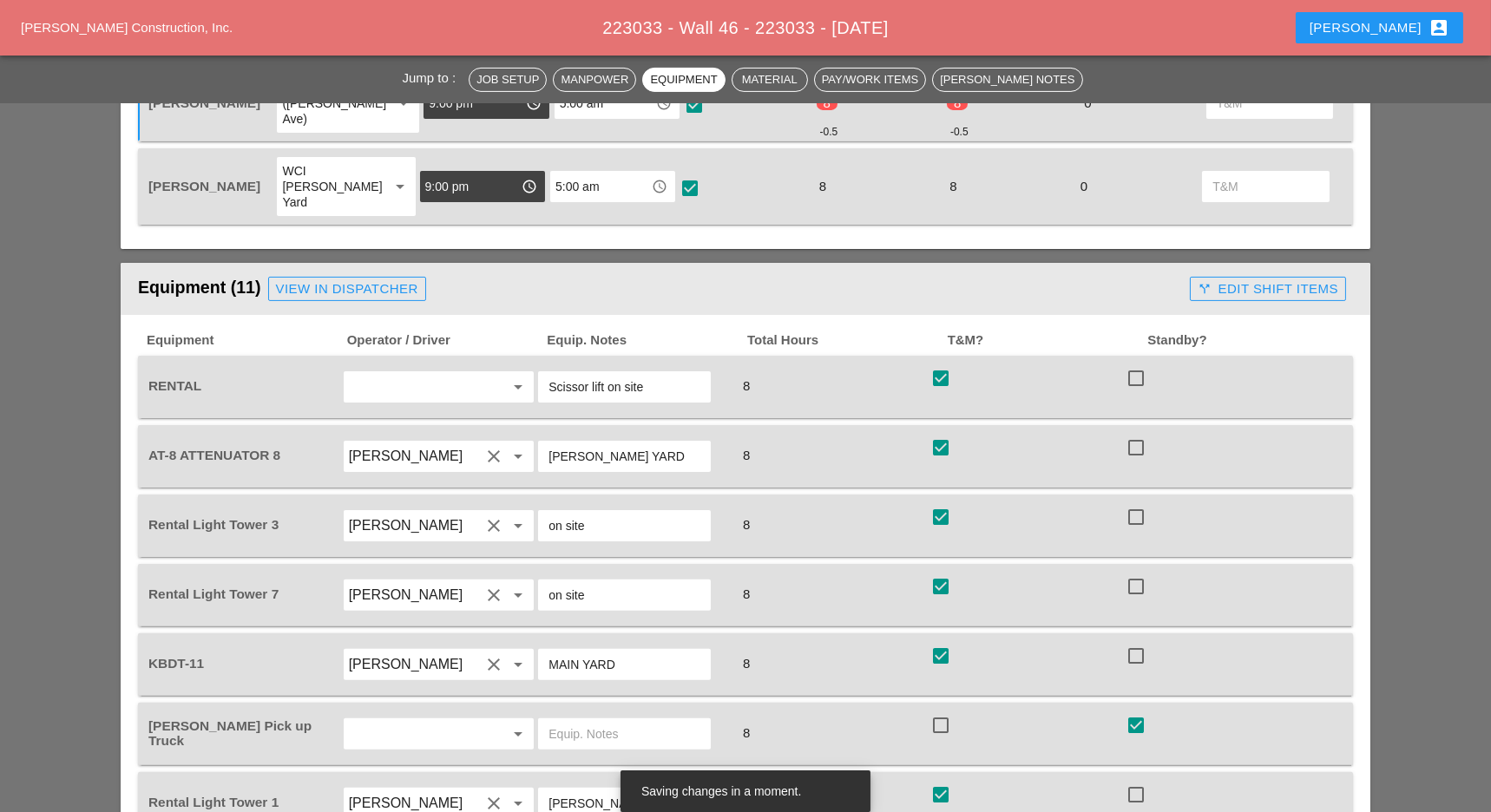
click at [1291, 276] on button "call_split Edit Shift Items" at bounding box center [1268, 289] width 156 height 24
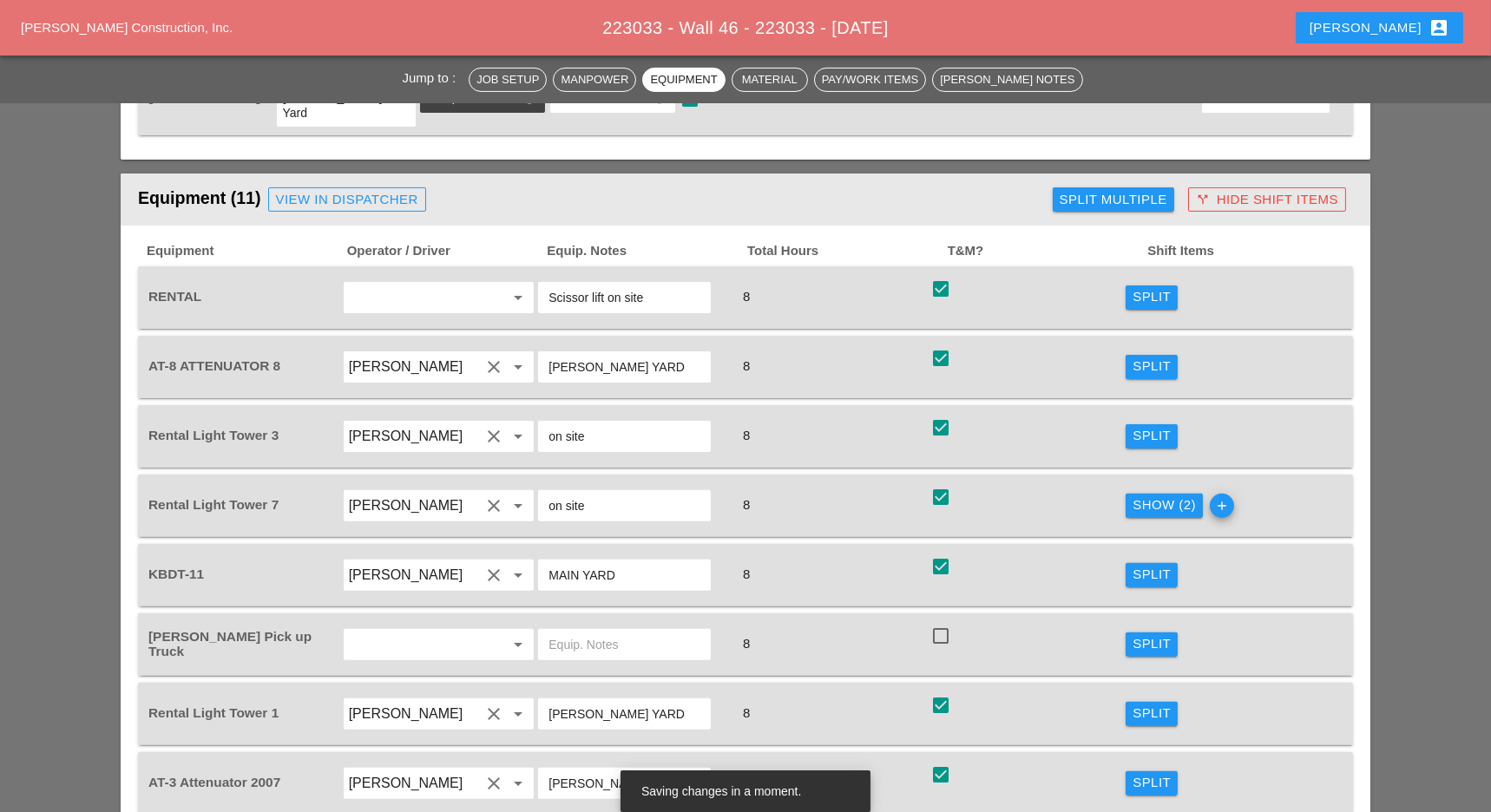
scroll to position [1503, 0]
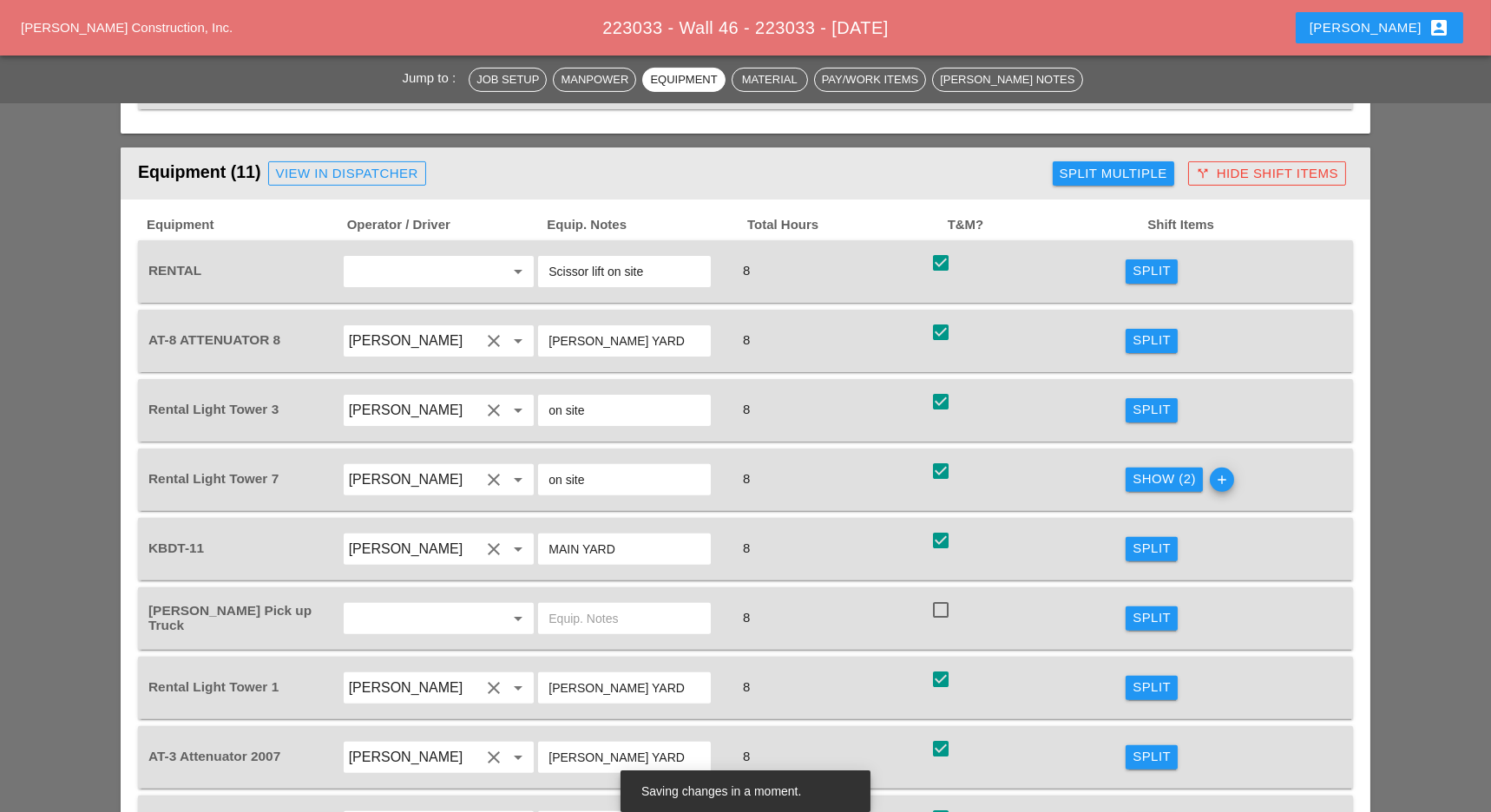
click at [1162, 469] on div "Show (2)" at bounding box center [1164, 479] width 63 height 20
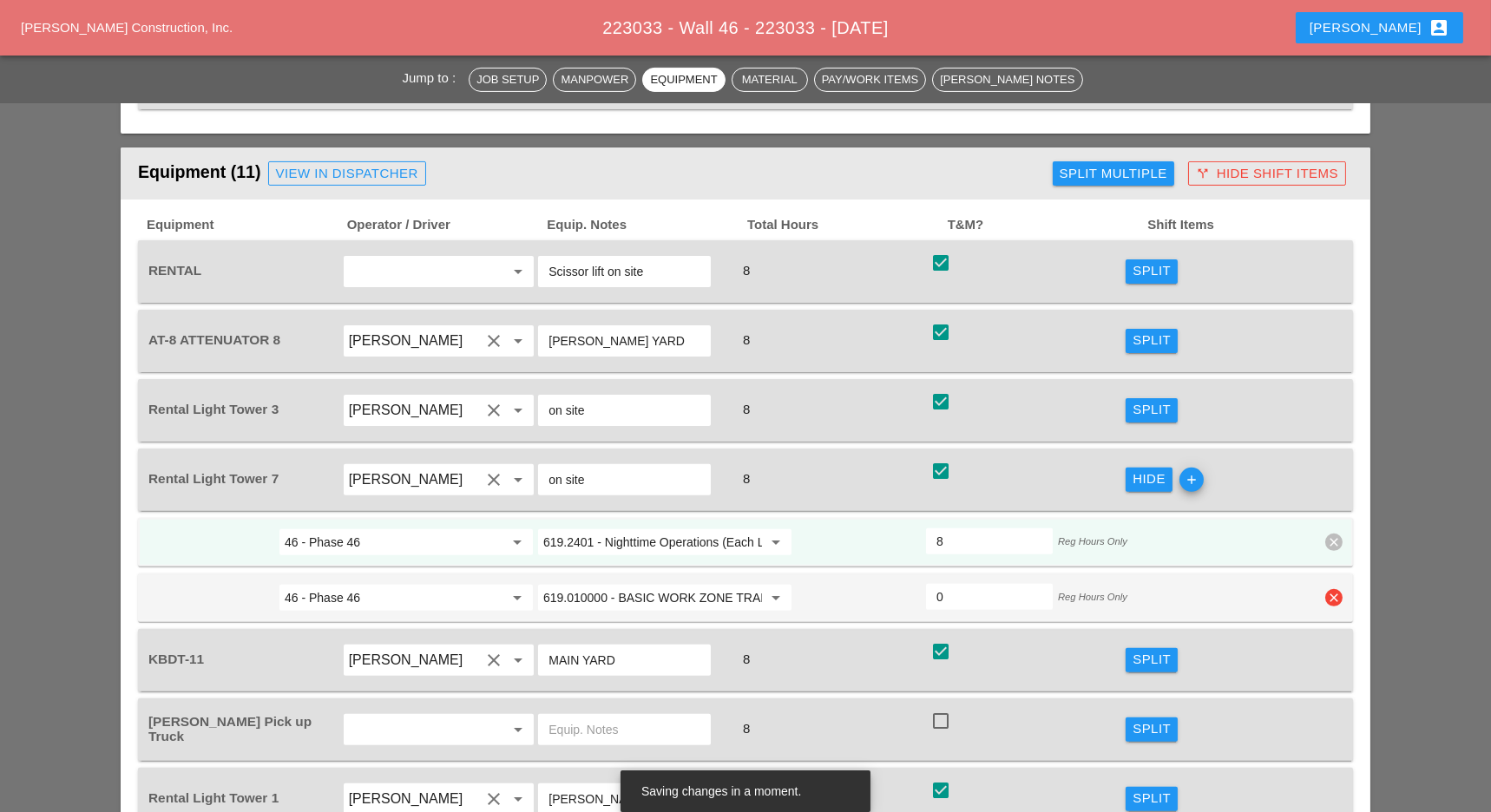
click at [1334, 589] on icon "clear" at bounding box center [1333, 598] width 18 height 18
click at [1324, 478] on div "Confirm delete" at bounding box center [1334, 475] width 84 height 20
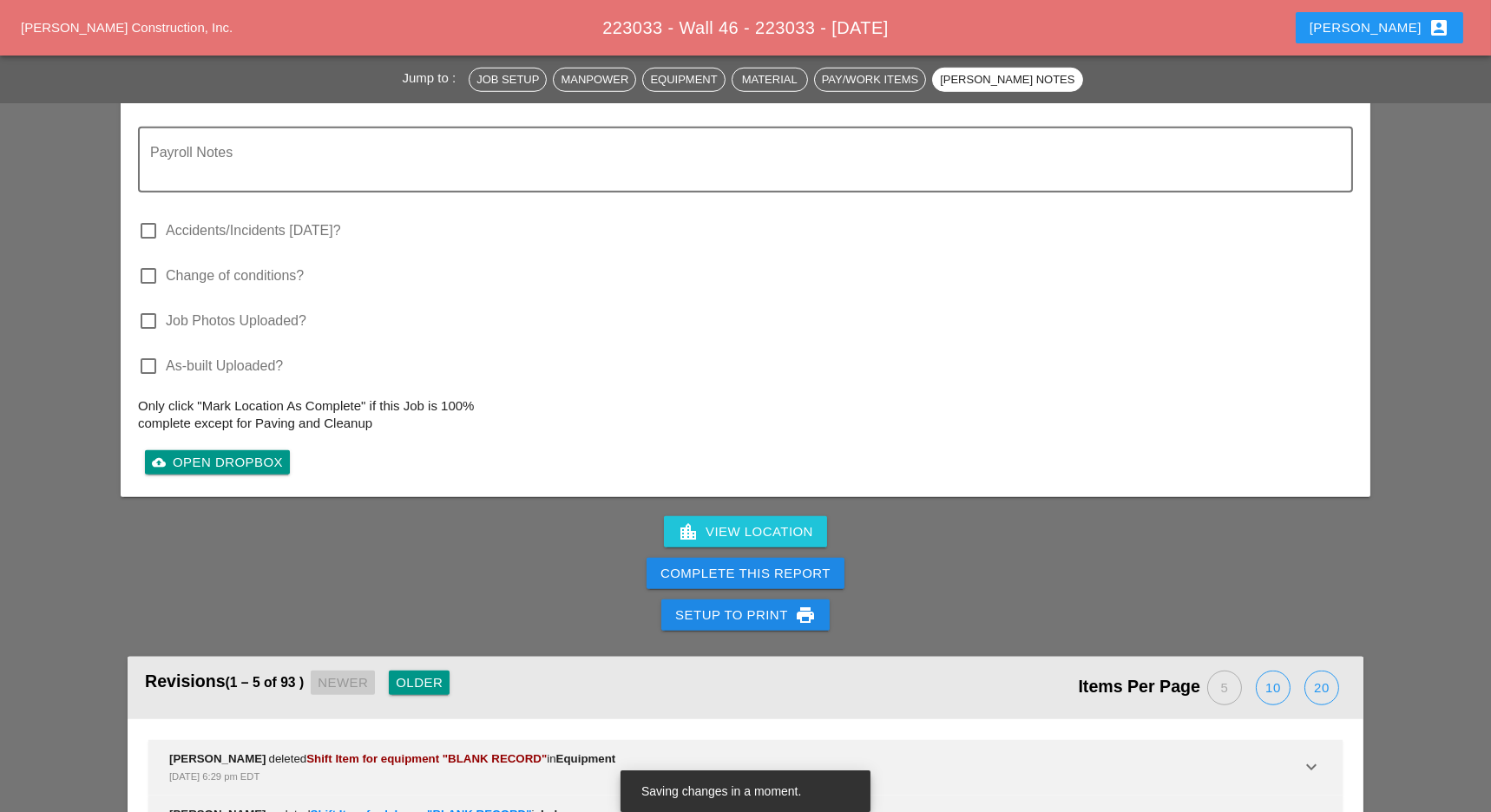
scroll to position [3414, 0]
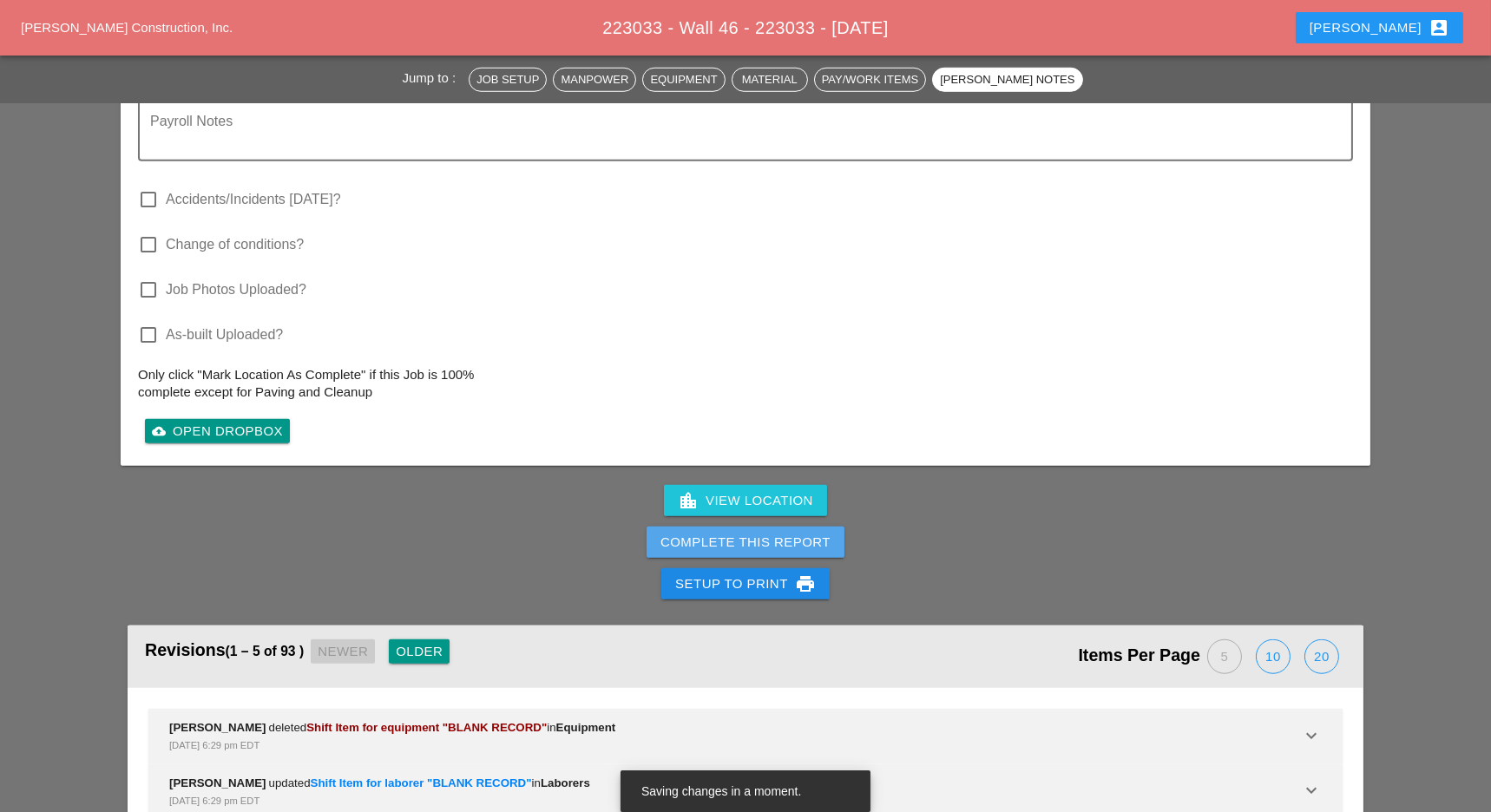
click at [748, 533] on div "Complete This Report" at bounding box center [745, 542] width 170 height 20
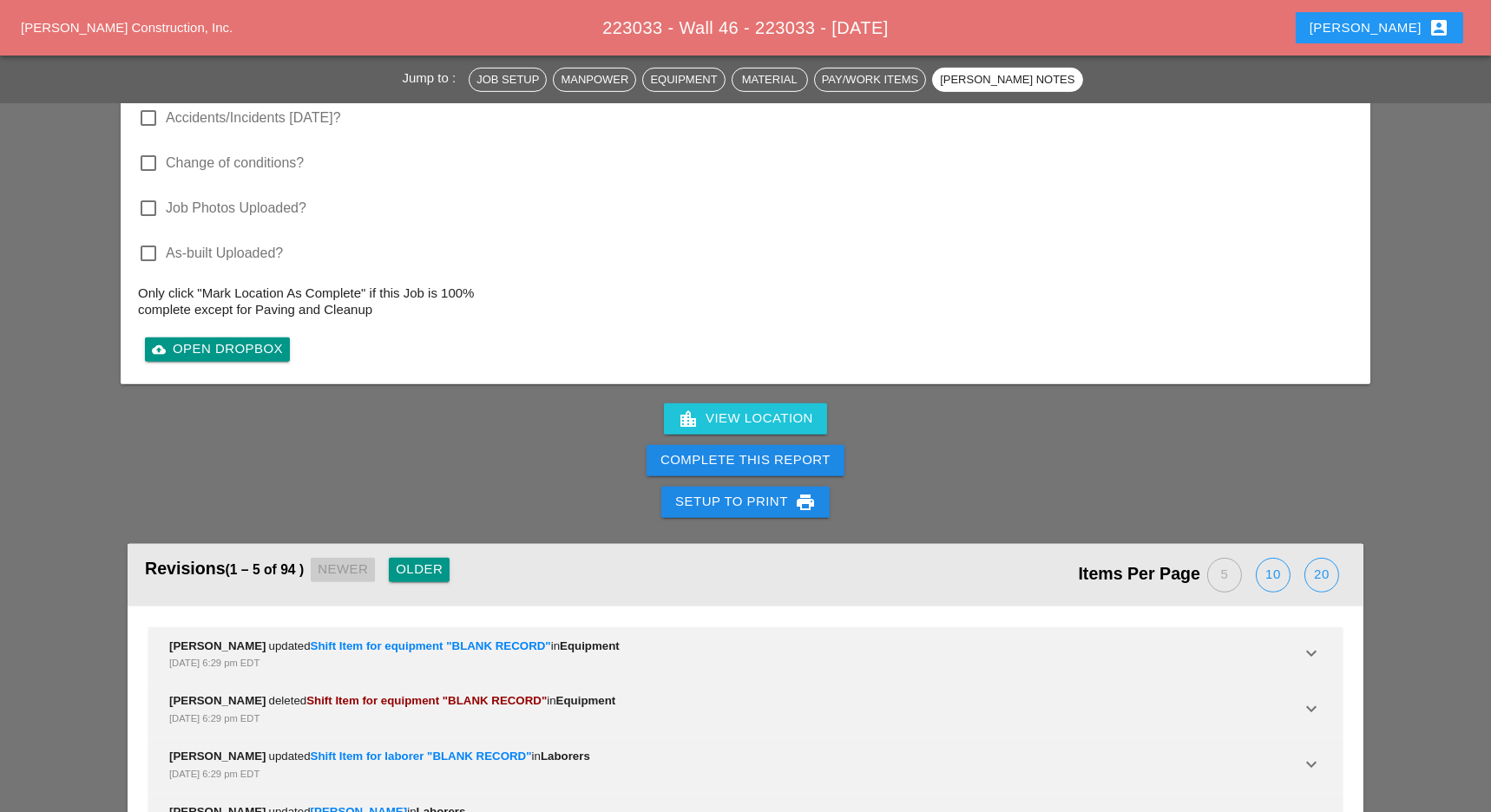
scroll to position [2188, 0]
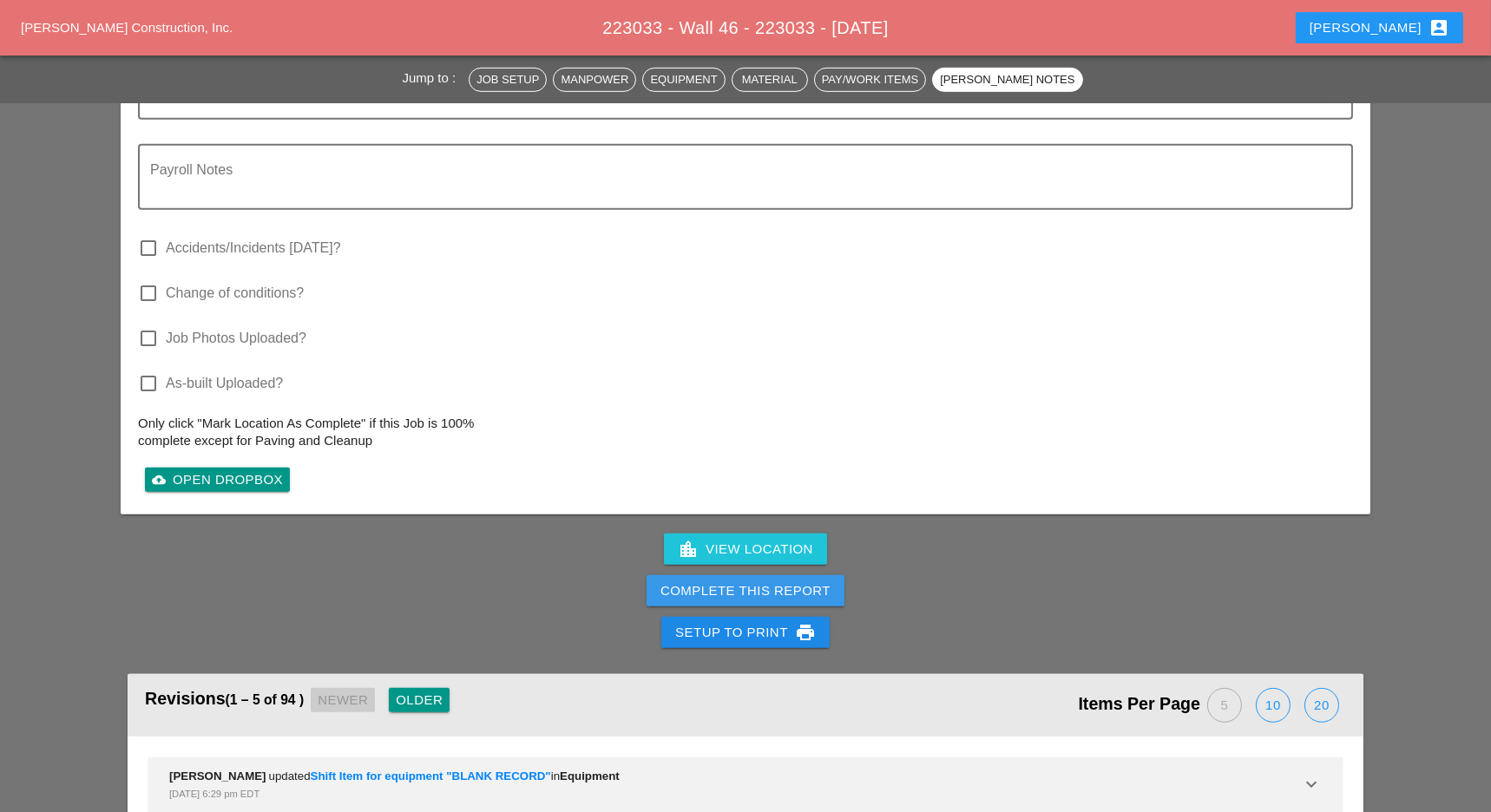
click at [789, 581] on div "Complete This Report" at bounding box center [745, 591] width 170 height 20
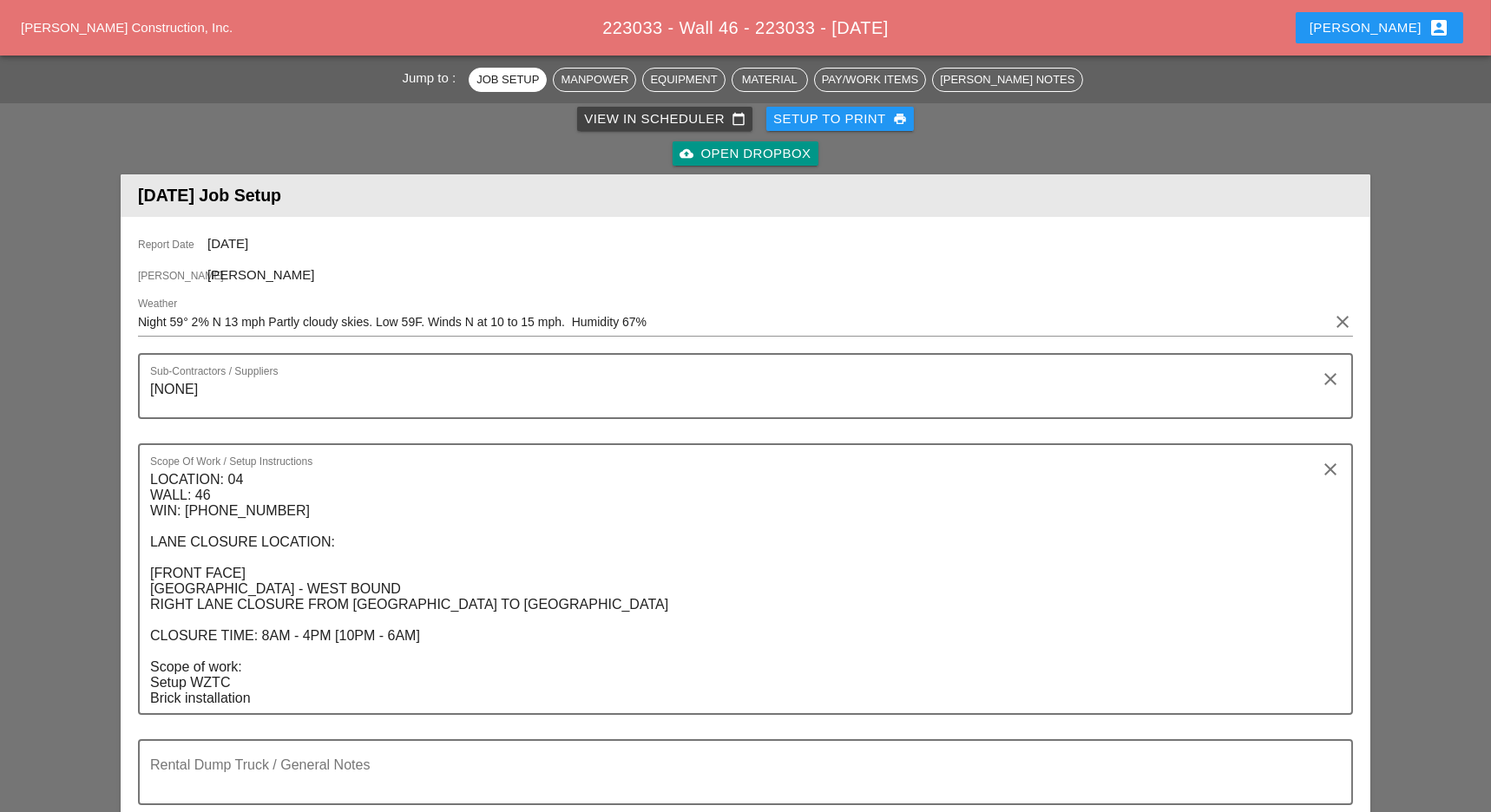
scroll to position [0, 0]
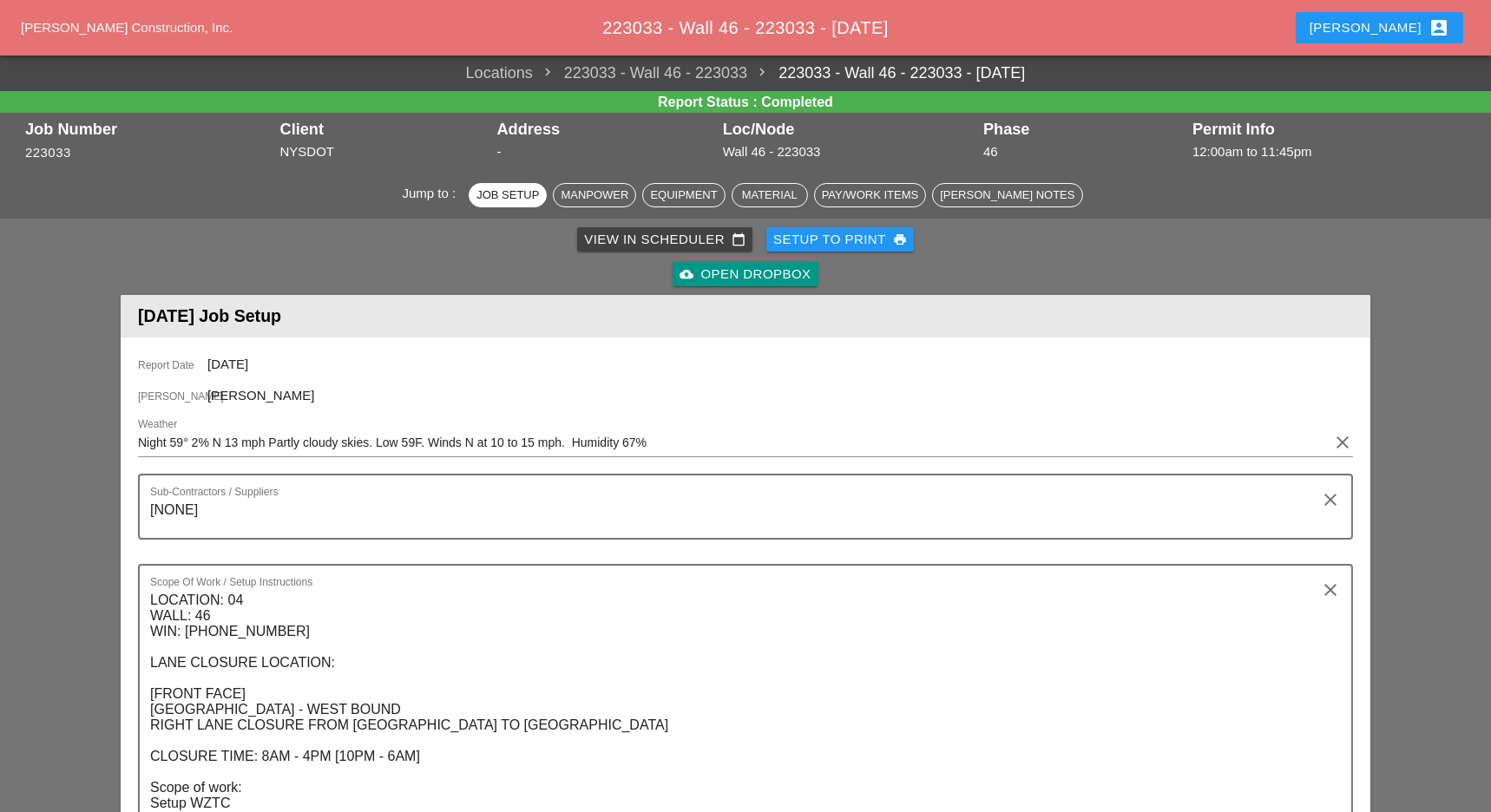
click at [617, 236] on div "View in Scheduler calendar_today" at bounding box center [665, 240] width 161 height 20
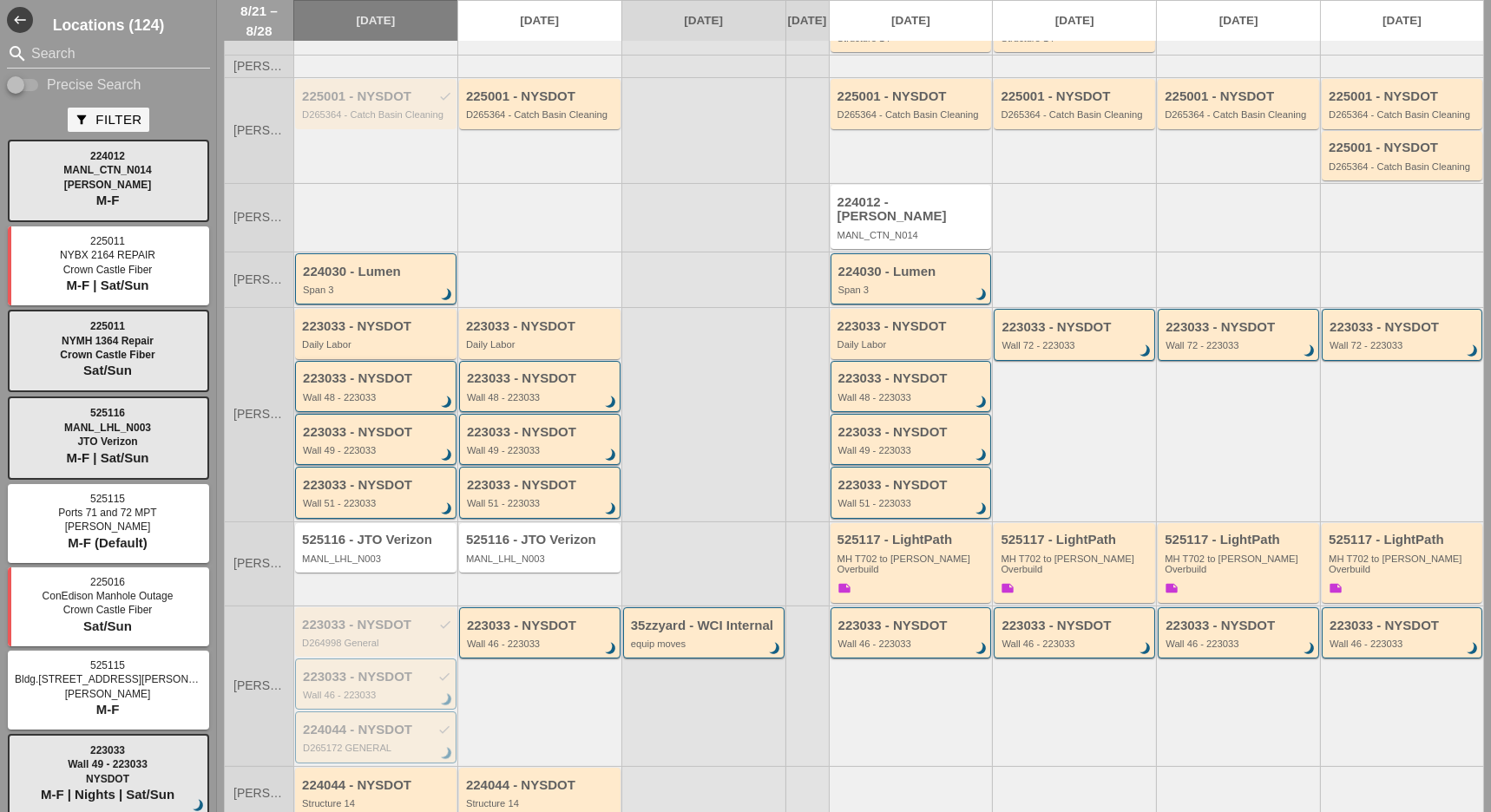
scroll to position [343, 0]
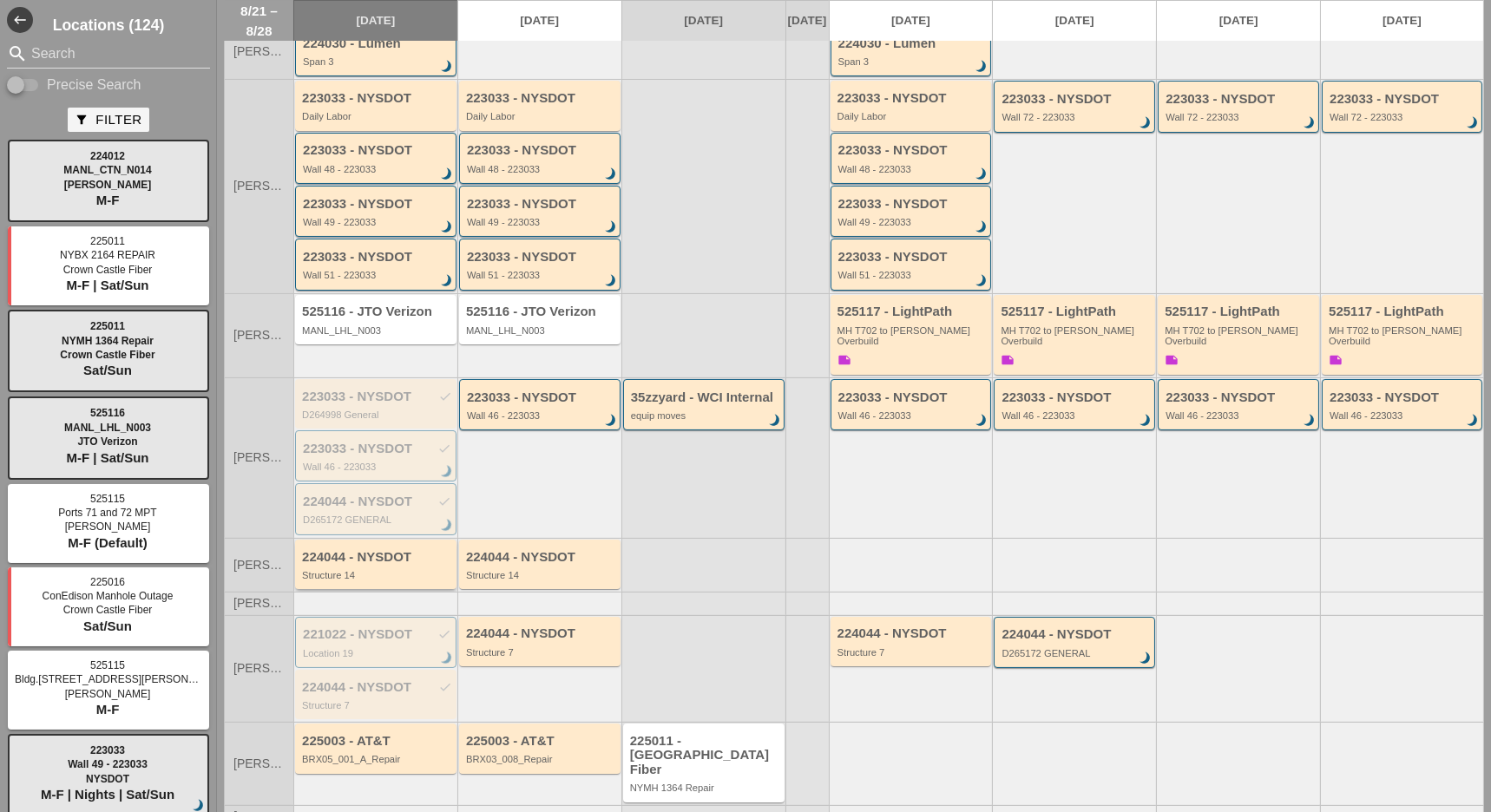
click at [360, 570] on div "Structure 14" at bounding box center [376, 575] width 150 height 10
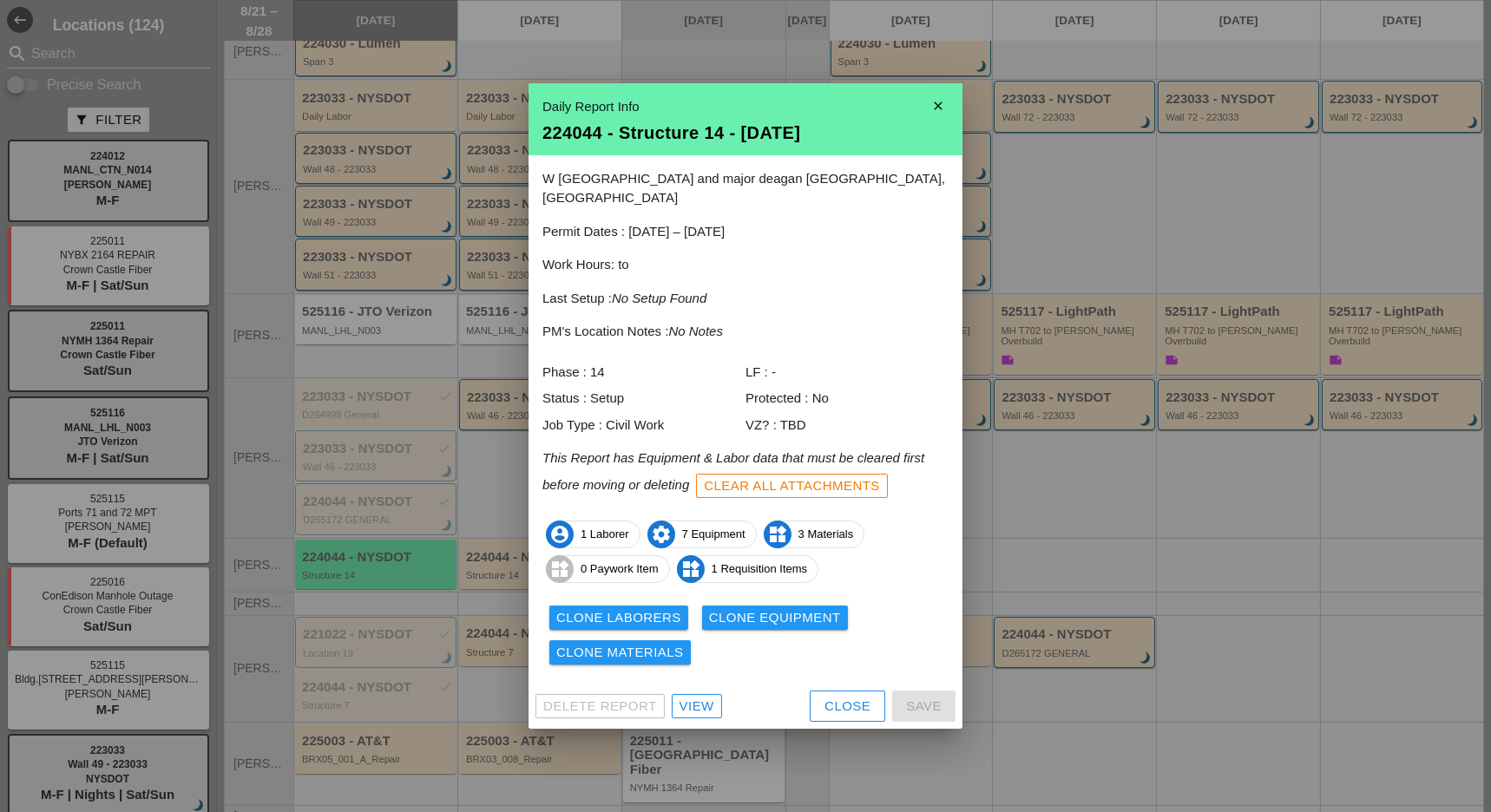
click at [858, 698] on div "Close" at bounding box center [847, 706] width 46 height 20
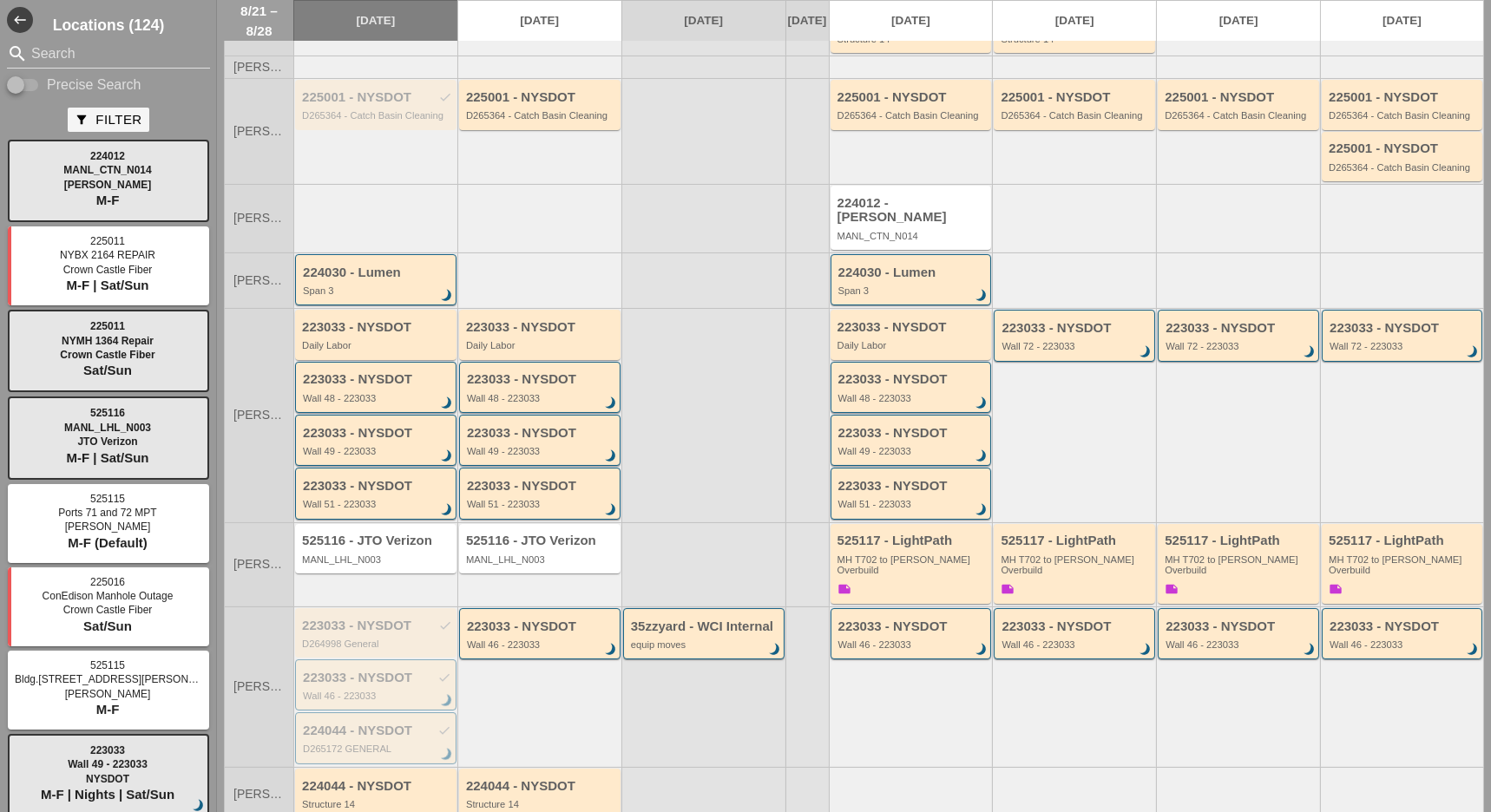
scroll to position [0, 0]
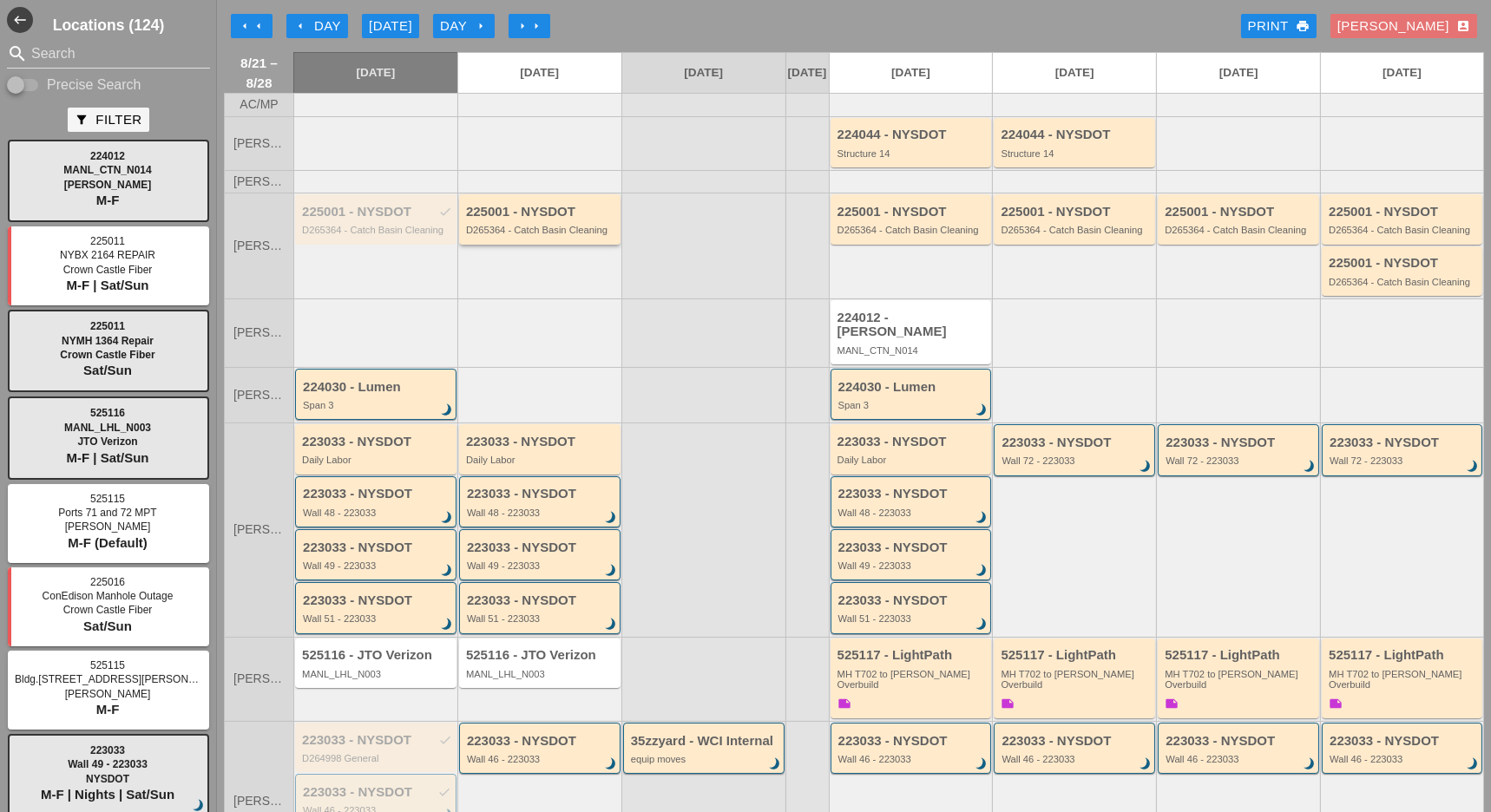
click at [522, 235] on div "D265364 - Catch Basin Cleaning" at bounding box center [540, 230] width 150 height 10
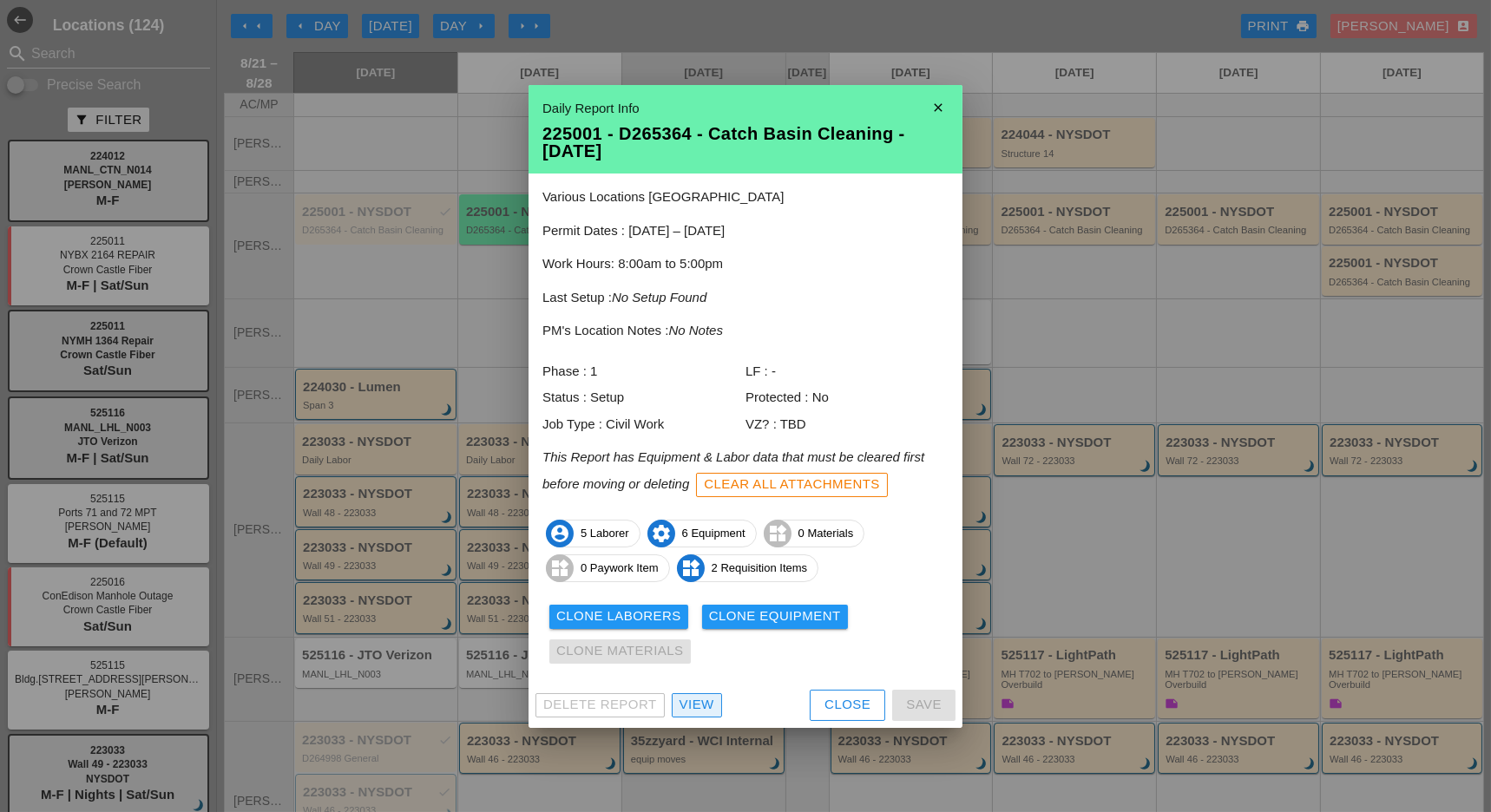
drag, startPoint x: 697, startPoint y: 705, endPoint x: 654, endPoint y: 661, distance: 61.5
click at [697, 705] on div "View" at bounding box center [697, 704] width 35 height 20
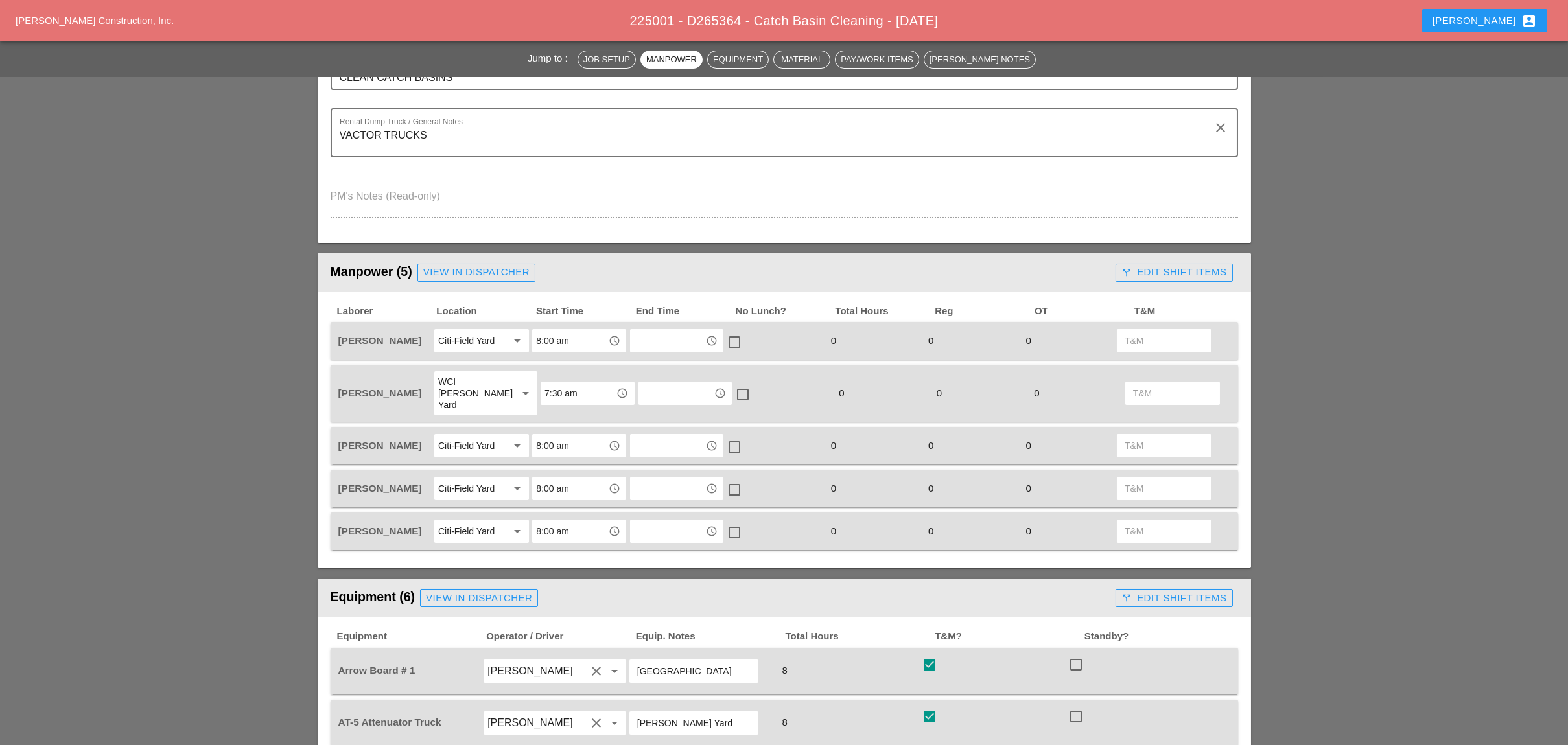
scroll to position [431, 0]
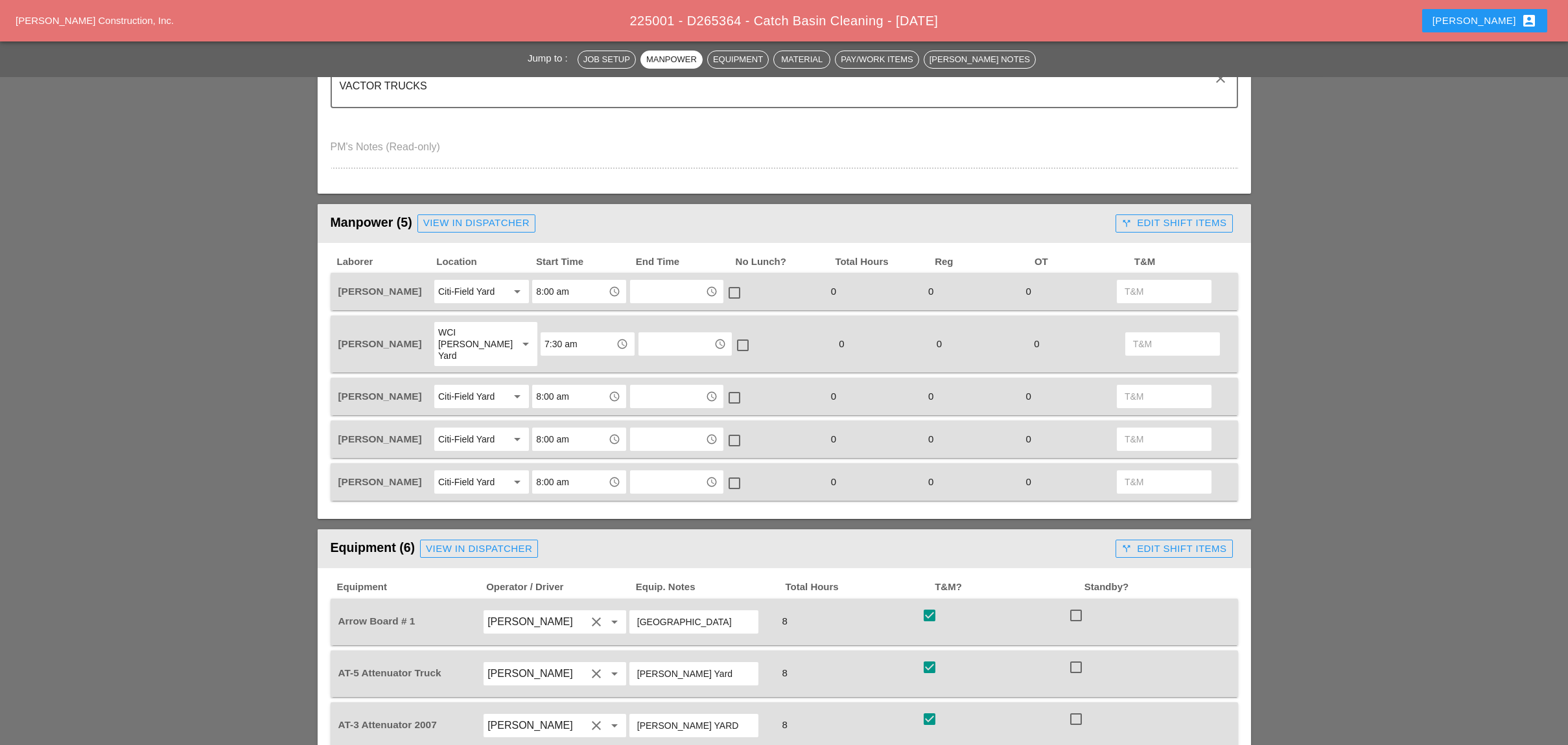
drag, startPoint x: 1172, startPoint y: 223, endPoint x: 1145, endPoint y: 222, distance: 27.0
click at [1113, 223] on div "call_split Edit Shift Items" at bounding box center [1174, 223] width 105 height 15
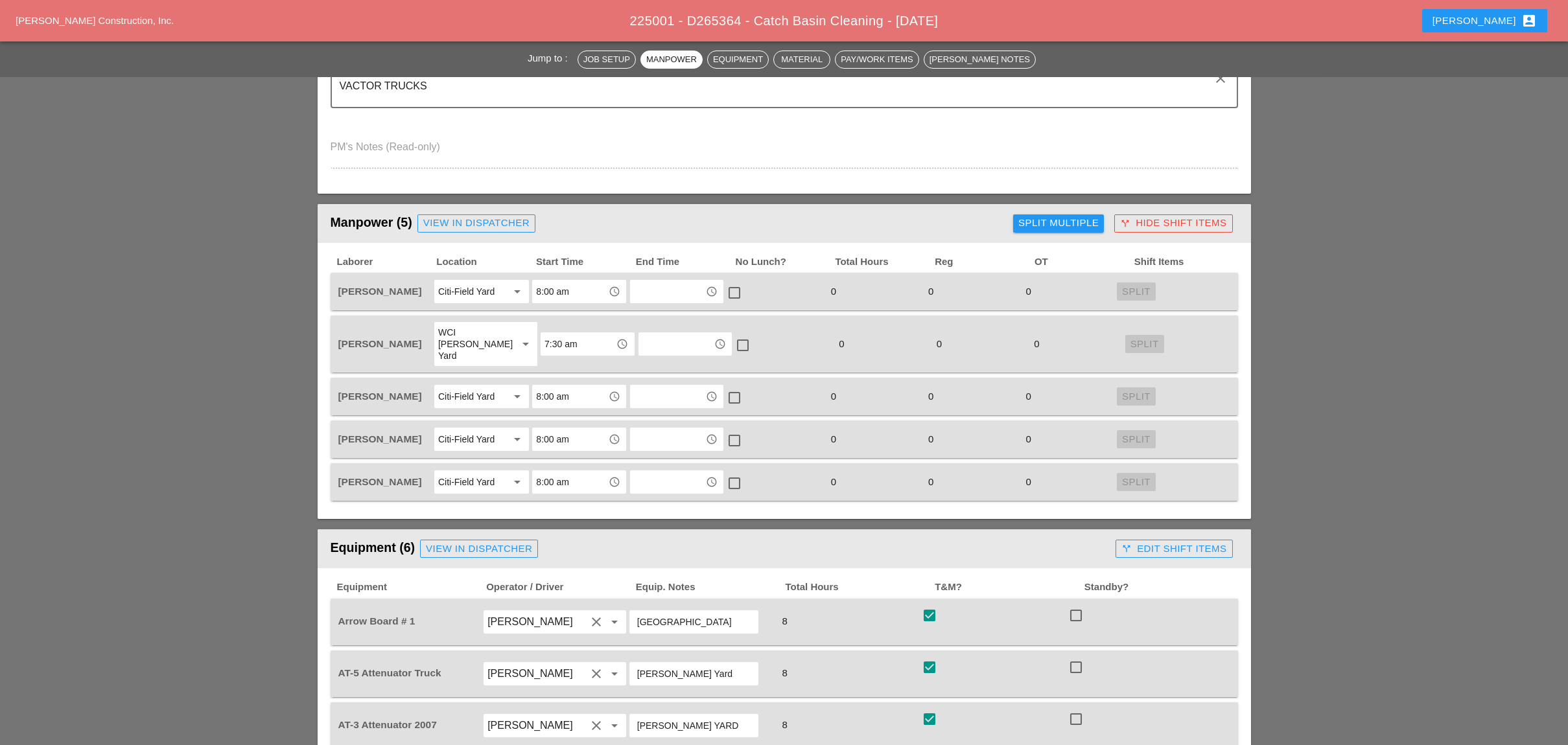
click at [1077, 219] on div "Split Multiple" at bounding box center [1058, 223] width 80 height 15
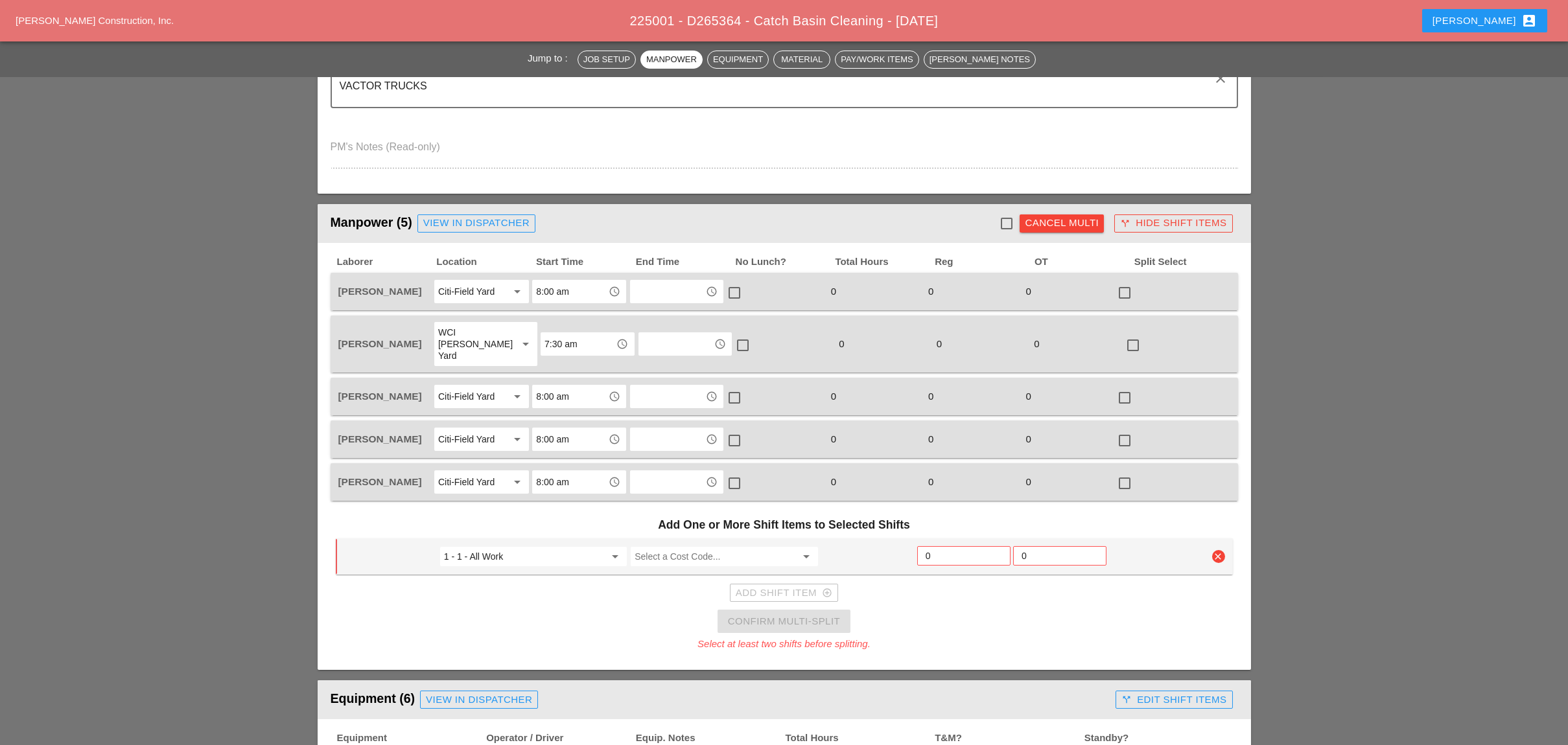
click at [1008, 218] on div at bounding box center [1006, 224] width 22 height 22
checkbox input "true"
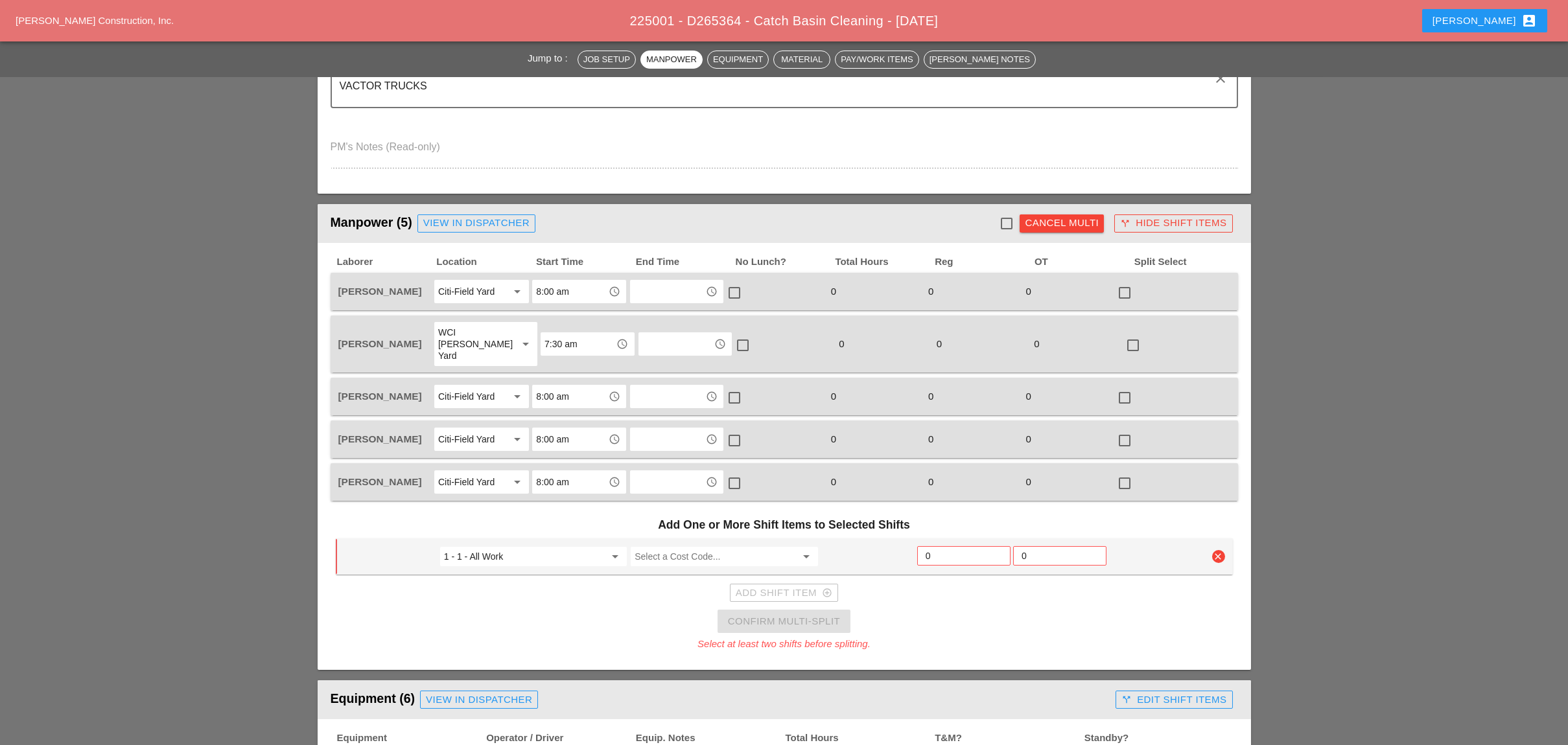
checkbox input "true"
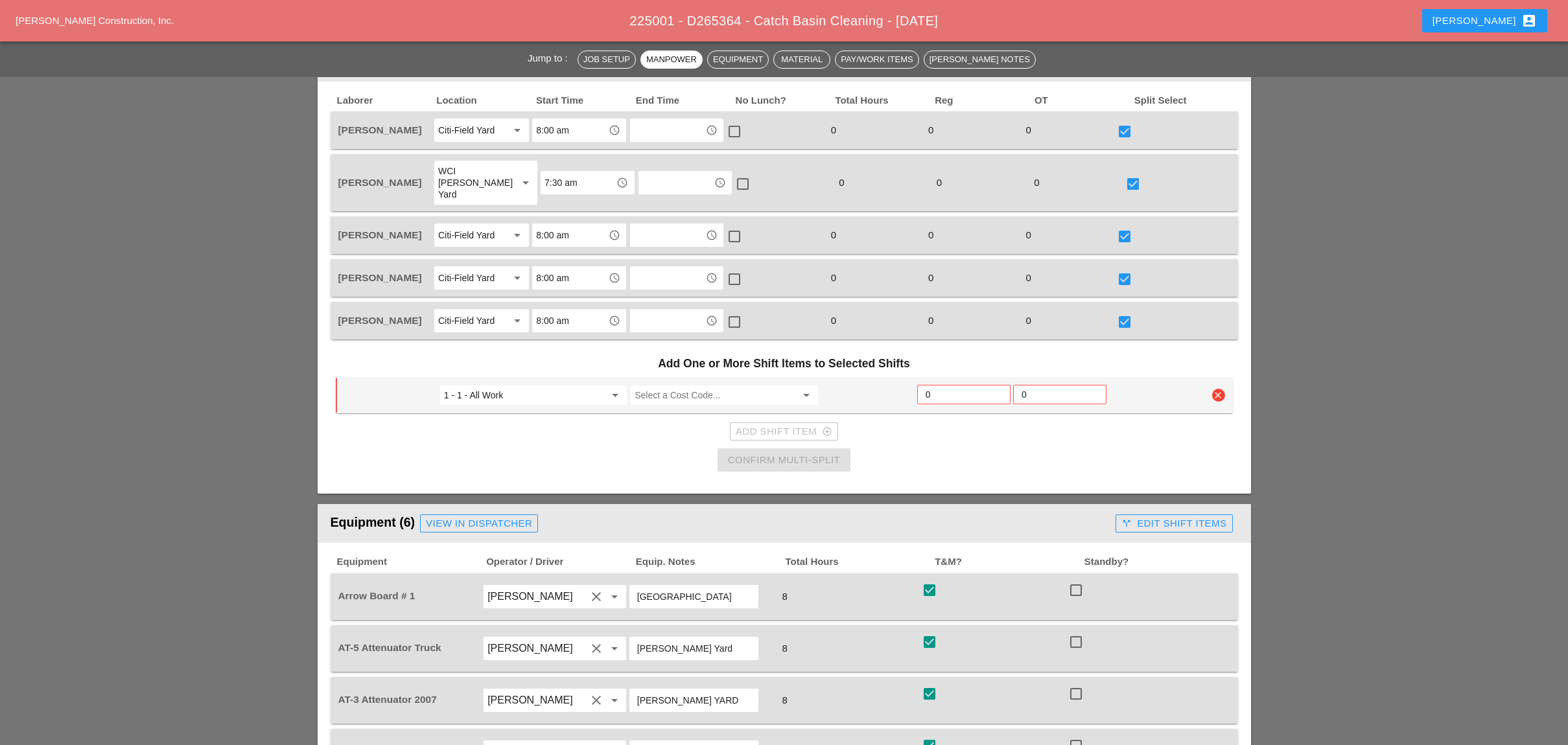
scroll to position [691, 0]
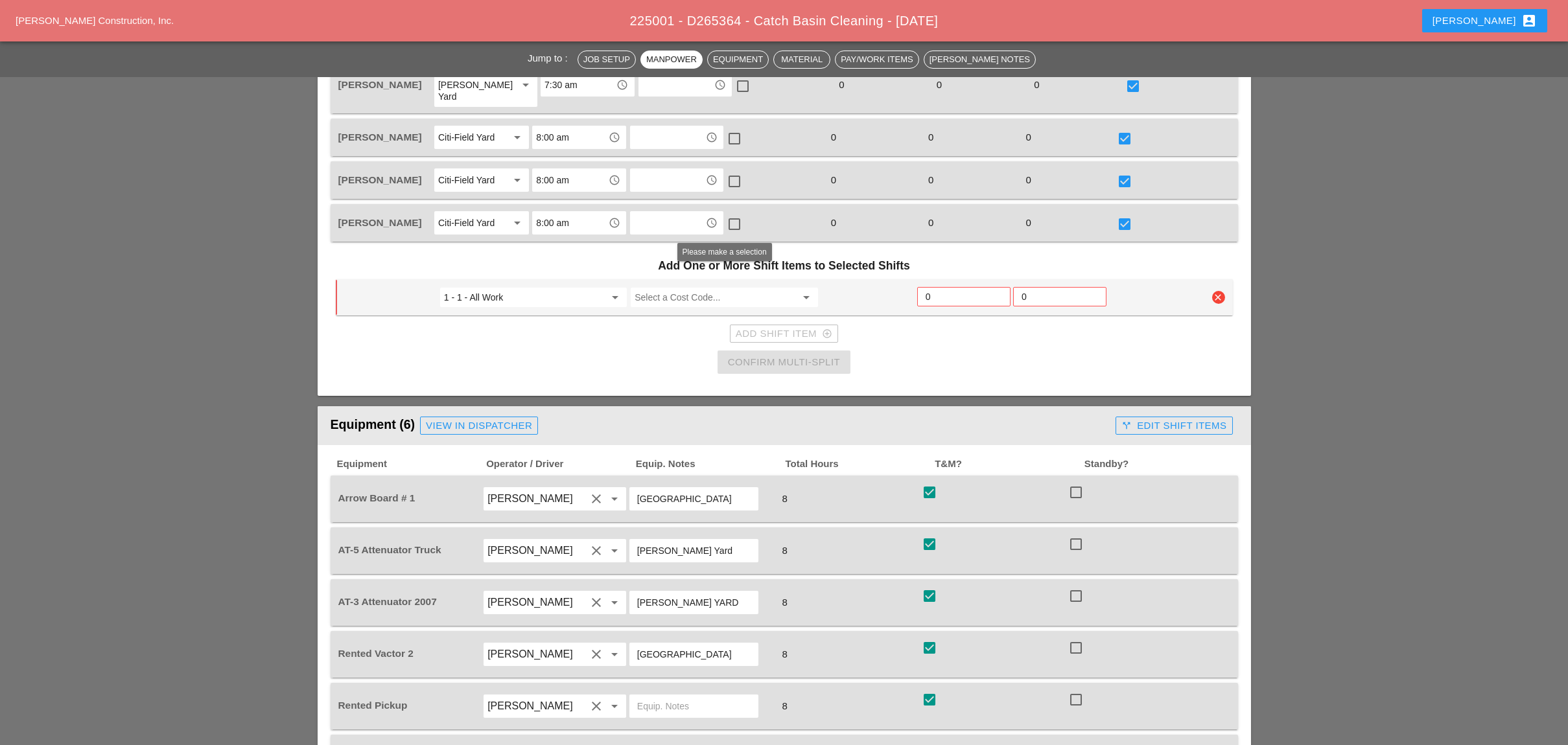
click at [645, 287] on input "Select a Cost Code..." at bounding box center [715, 297] width 161 height 21
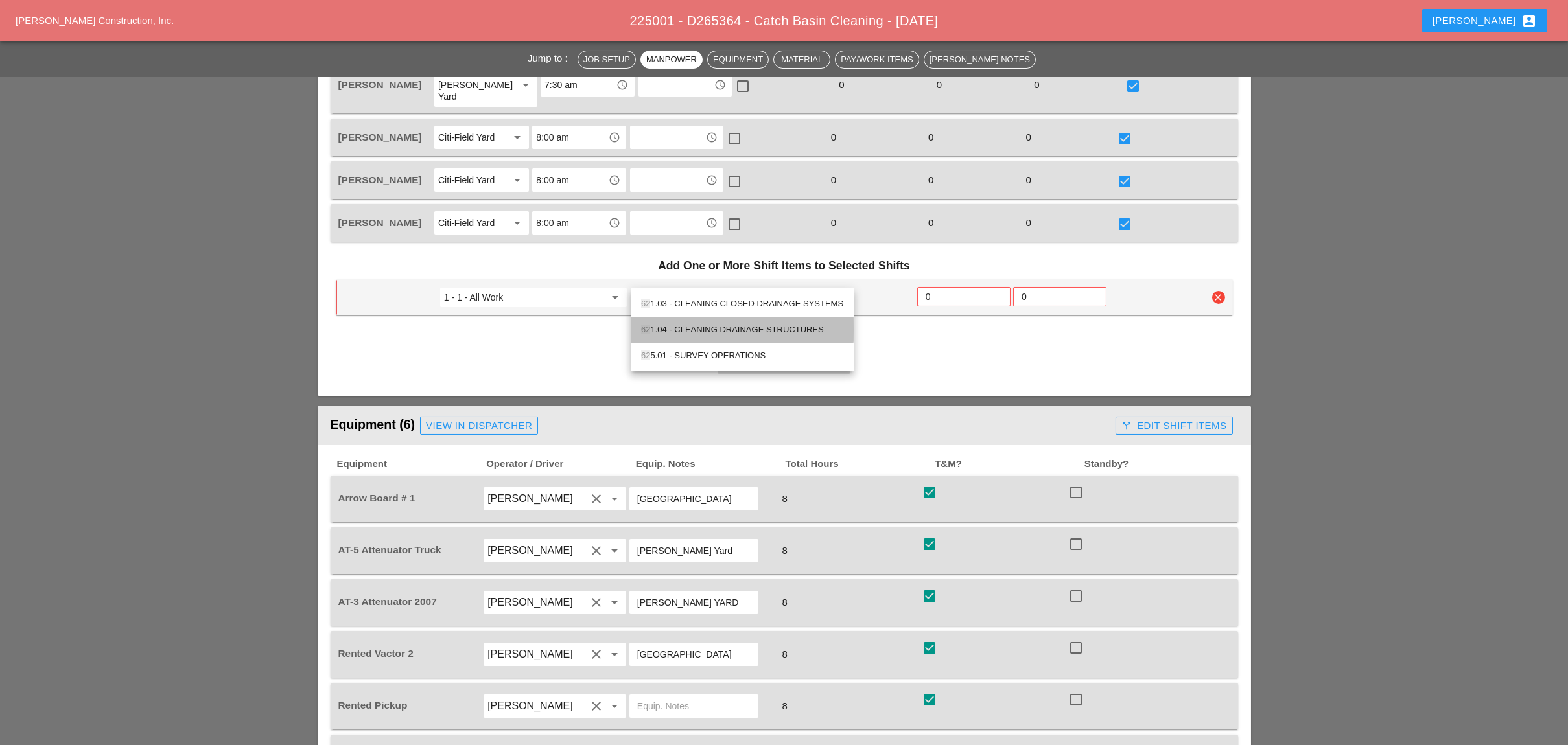
click at [696, 328] on div "62 1.04 - CLEANING DRAINAGE STRUCTURES" at bounding box center [741, 330] width 202 height 16
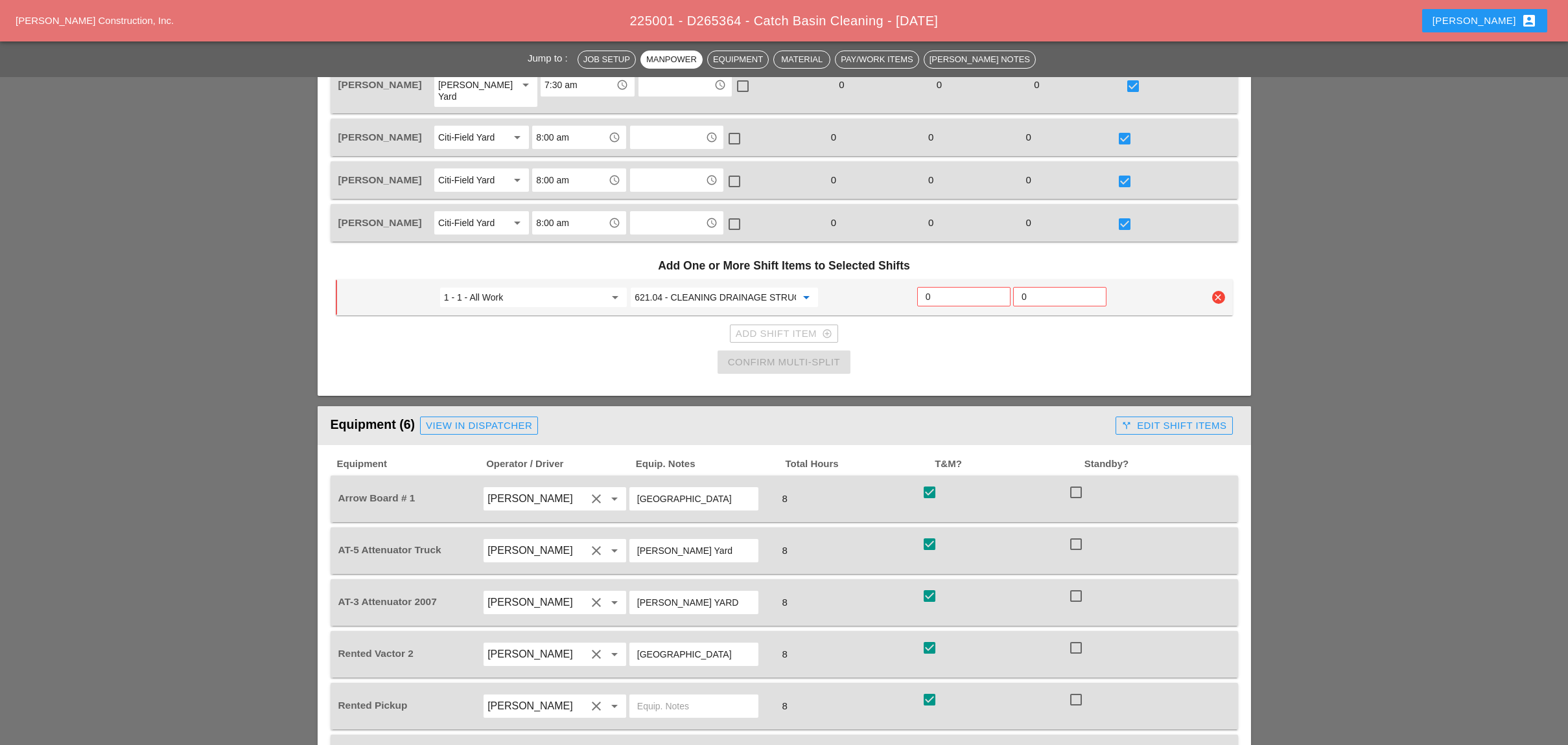
type input "621.04 - CLEANING DRAINAGE STRUCTURES"
click at [952, 286] on input "0" at bounding box center [963, 297] width 77 height 21
type input "6"
click at [840, 355] on div "Confirm Multi-Split" at bounding box center [783, 362] width 112 height 15
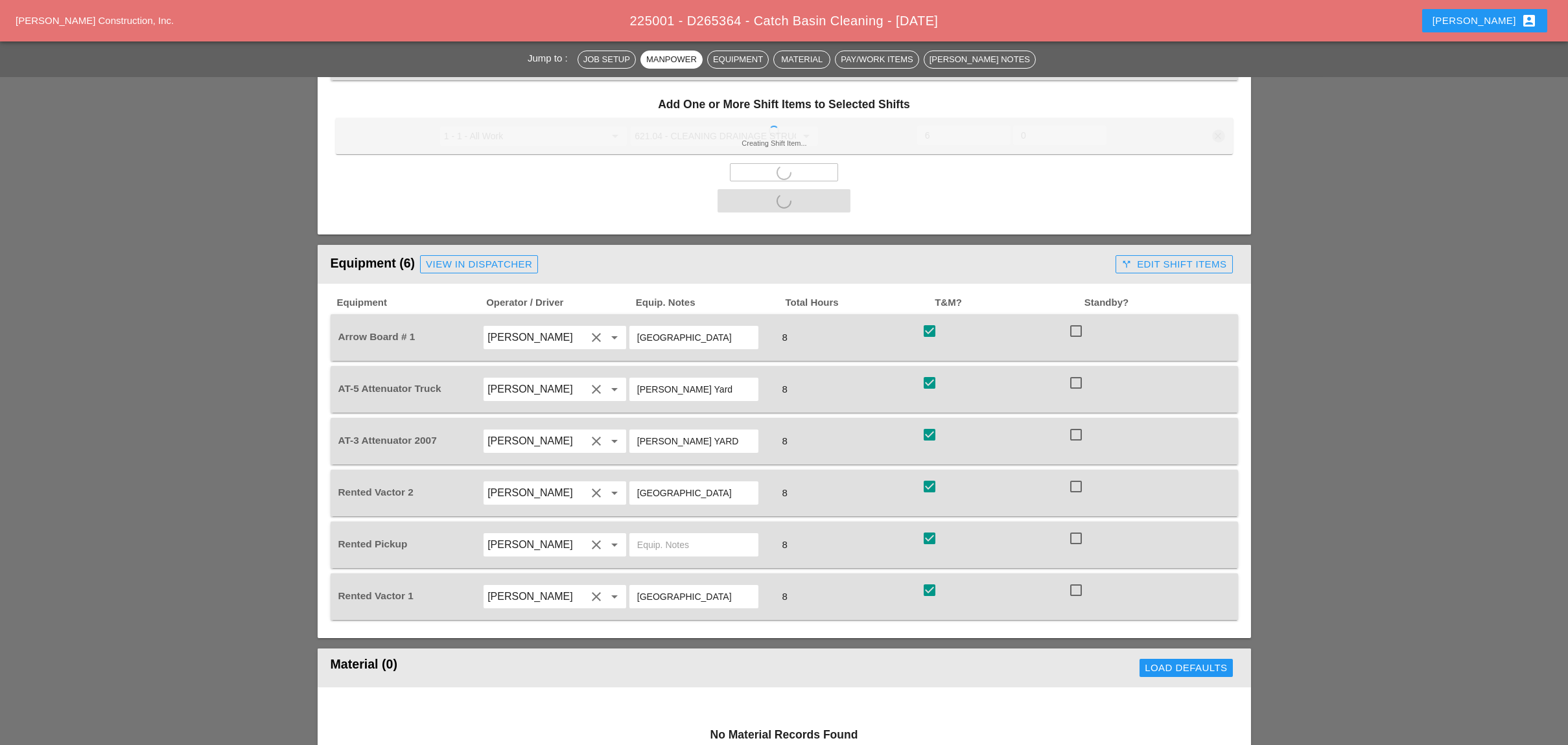
scroll to position [863, 0]
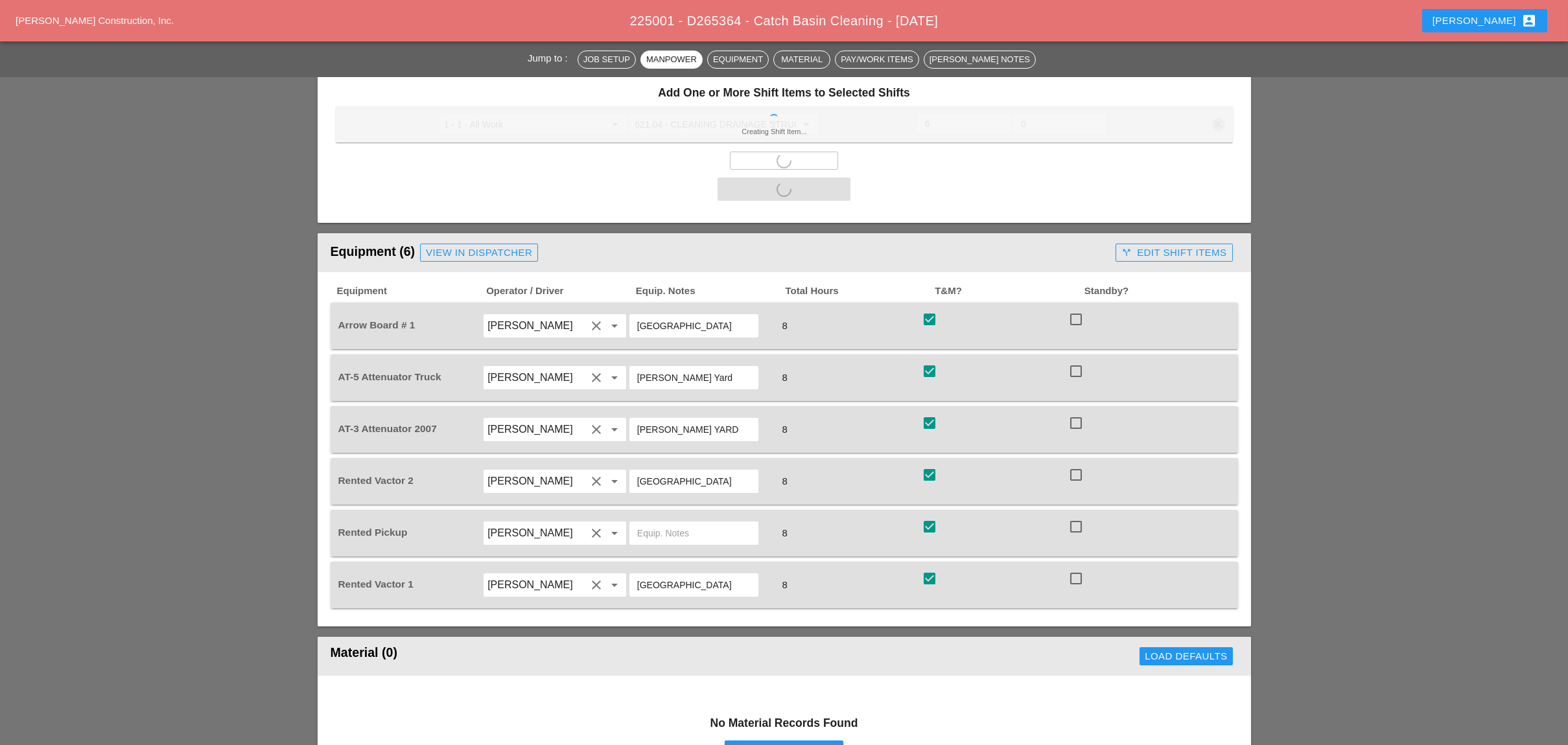
click at [1113, 246] on div "call_split Edit Shift Items" at bounding box center [1174, 253] width 105 height 15
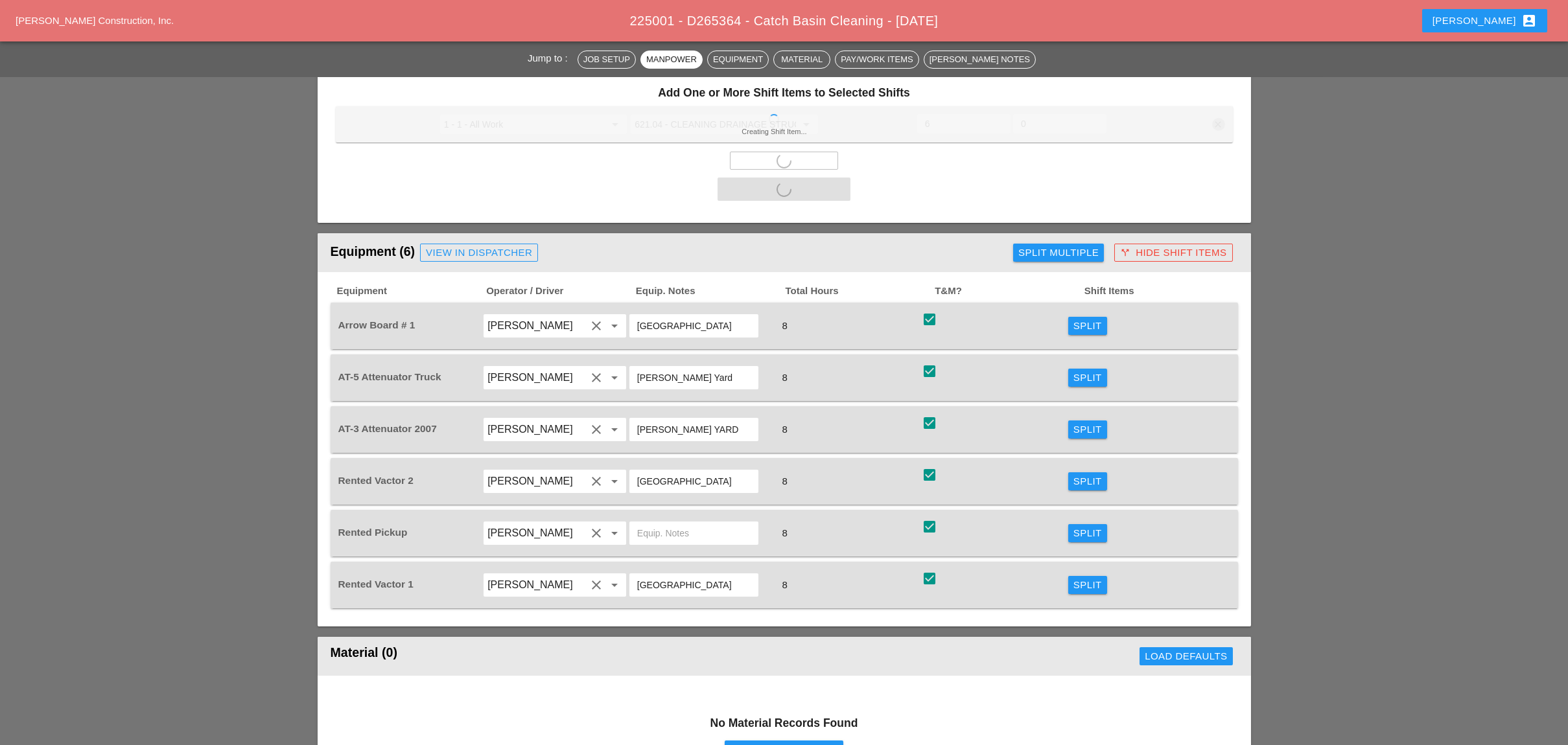
checkbox input "false"
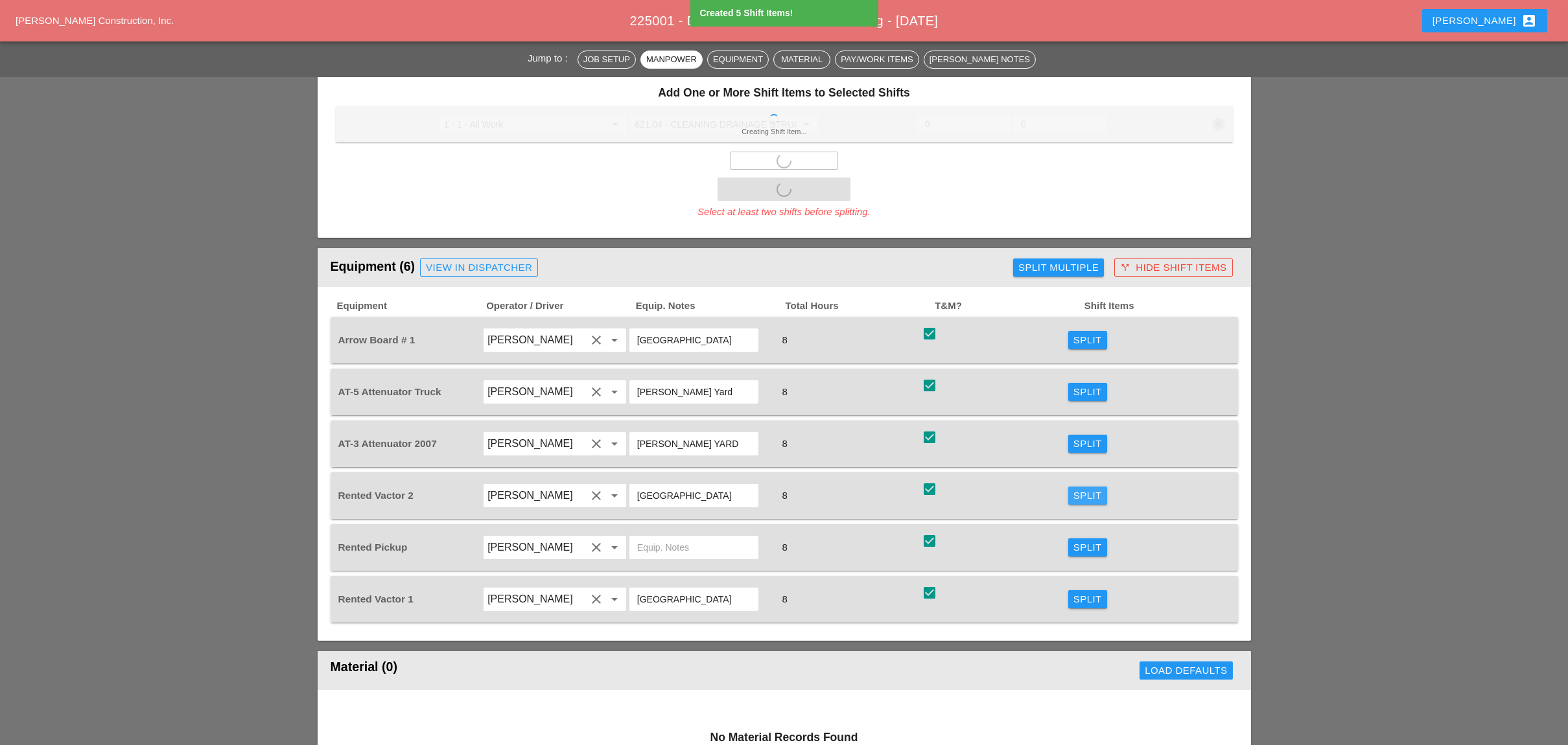
drag, startPoint x: 1083, startPoint y: 471, endPoint x: 1042, endPoint y: 455, distance: 44.0
click at [1085, 488] on div "Split" at bounding box center [1087, 495] width 29 height 15
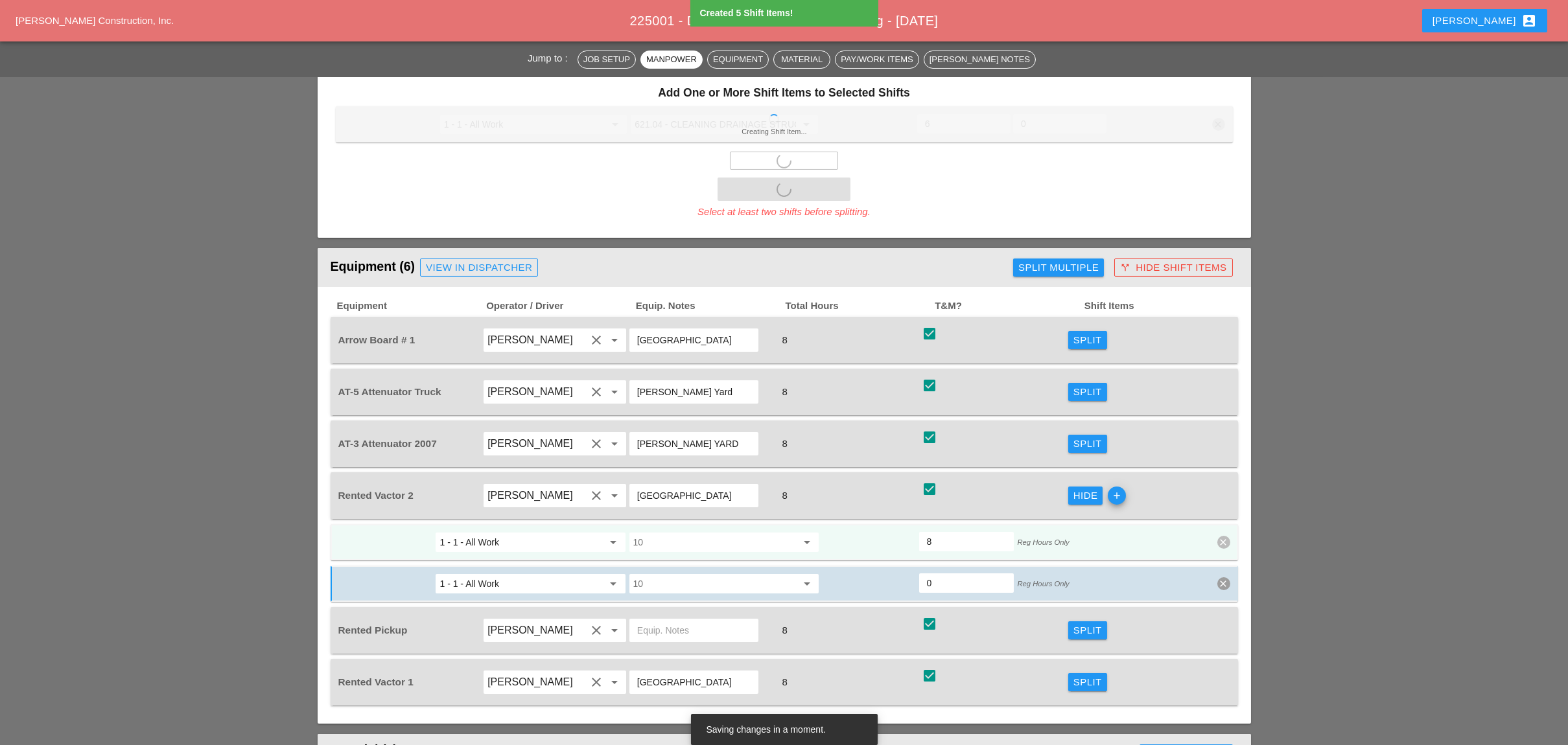
scroll to position [950, 0]
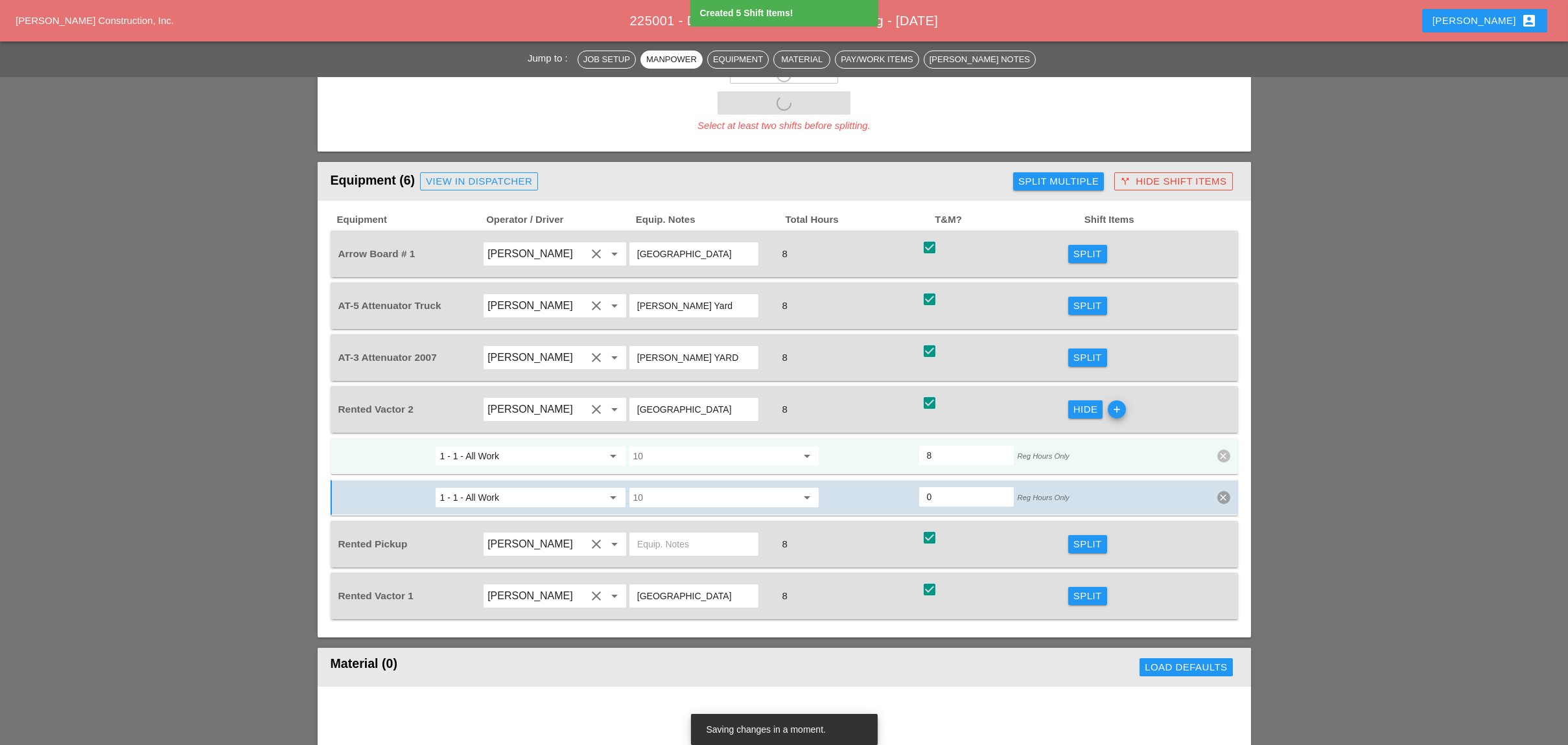
click at [666, 446] on input "10" at bounding box center [715, 456] width 163 height 21
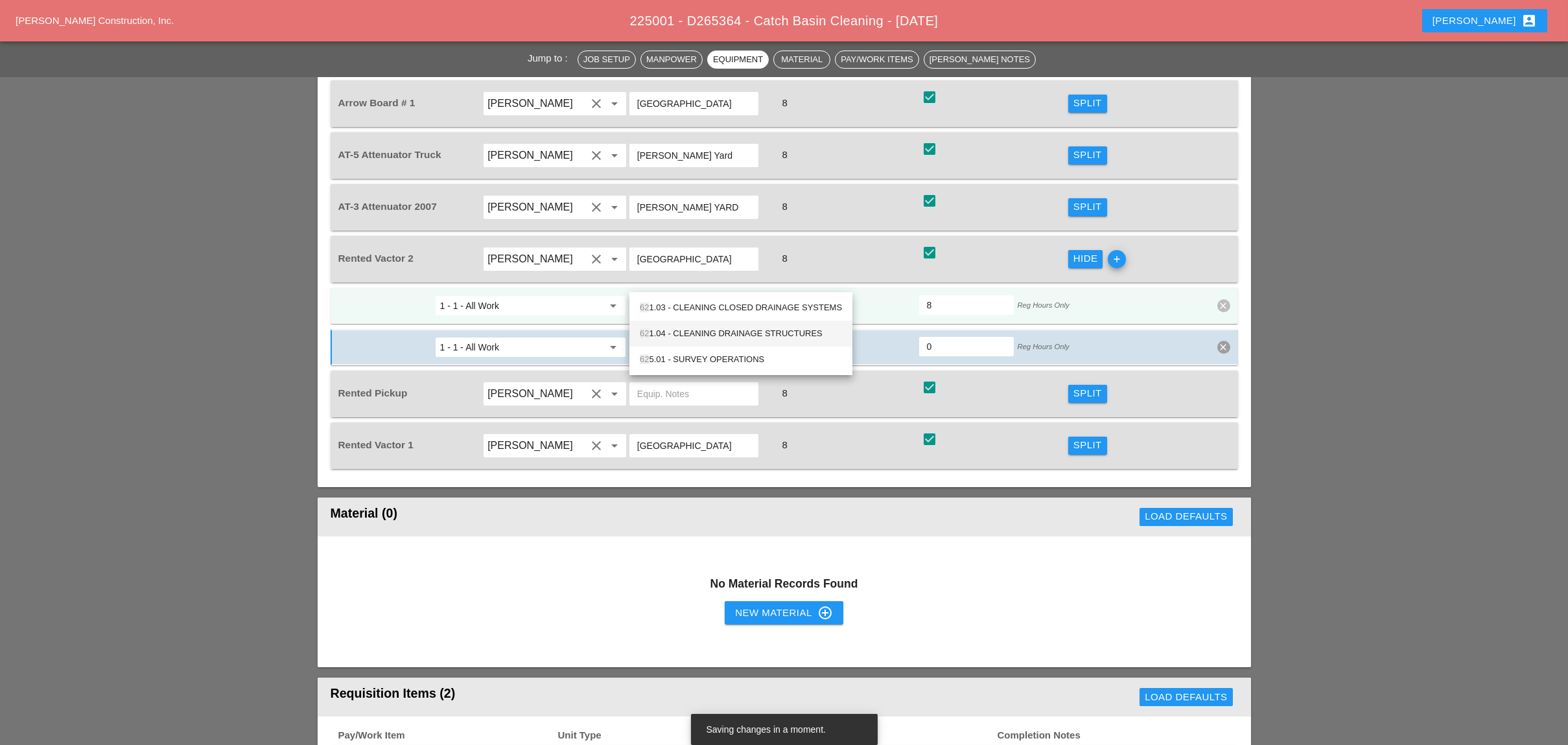
click at [705, 329] on div "62 1.04 - CLEANING DRAINAGE STRUCTURES" at bounding box center [740, 334] width 202 height 16
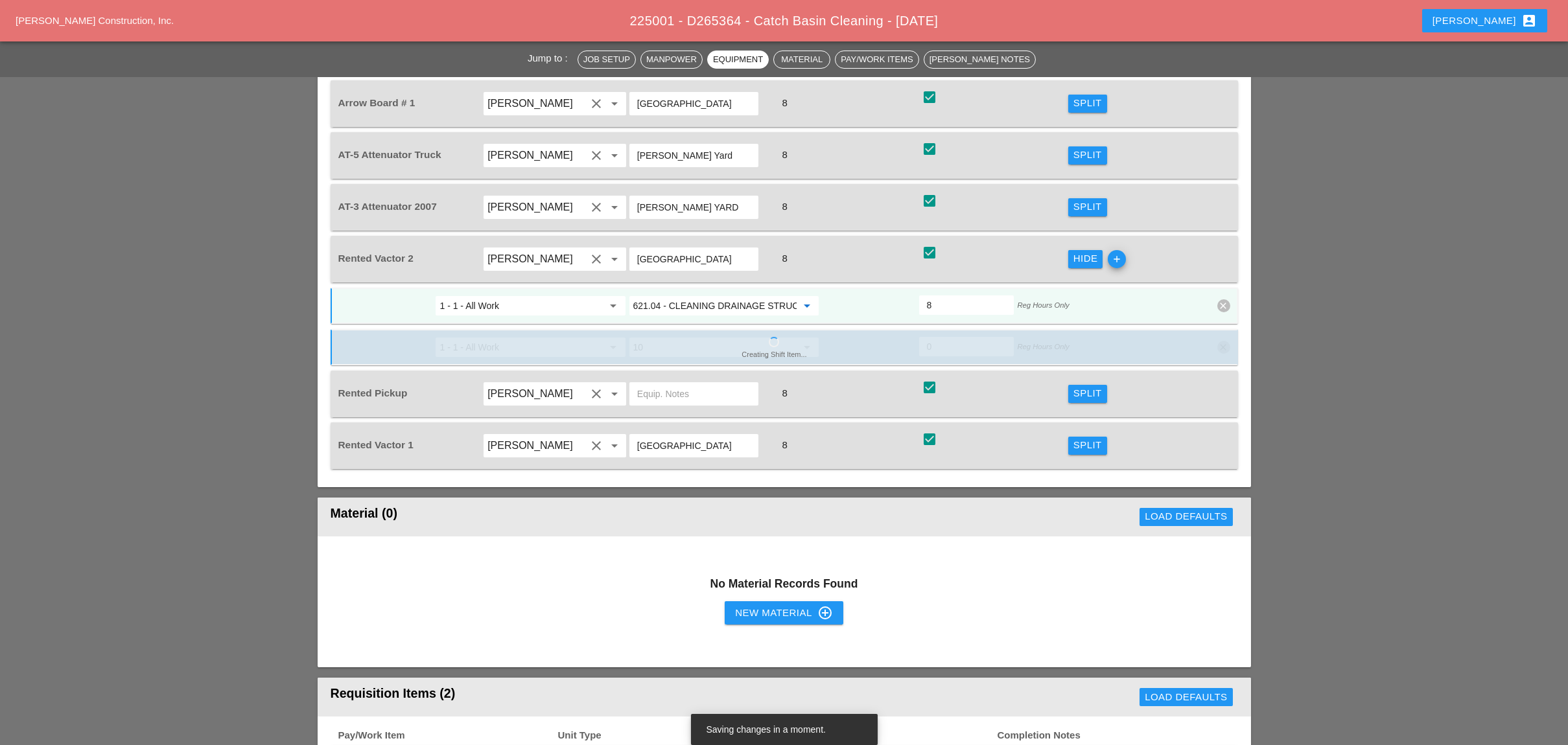
type input "621.04 - CLEANING DRAINAGE STRUCTURES"
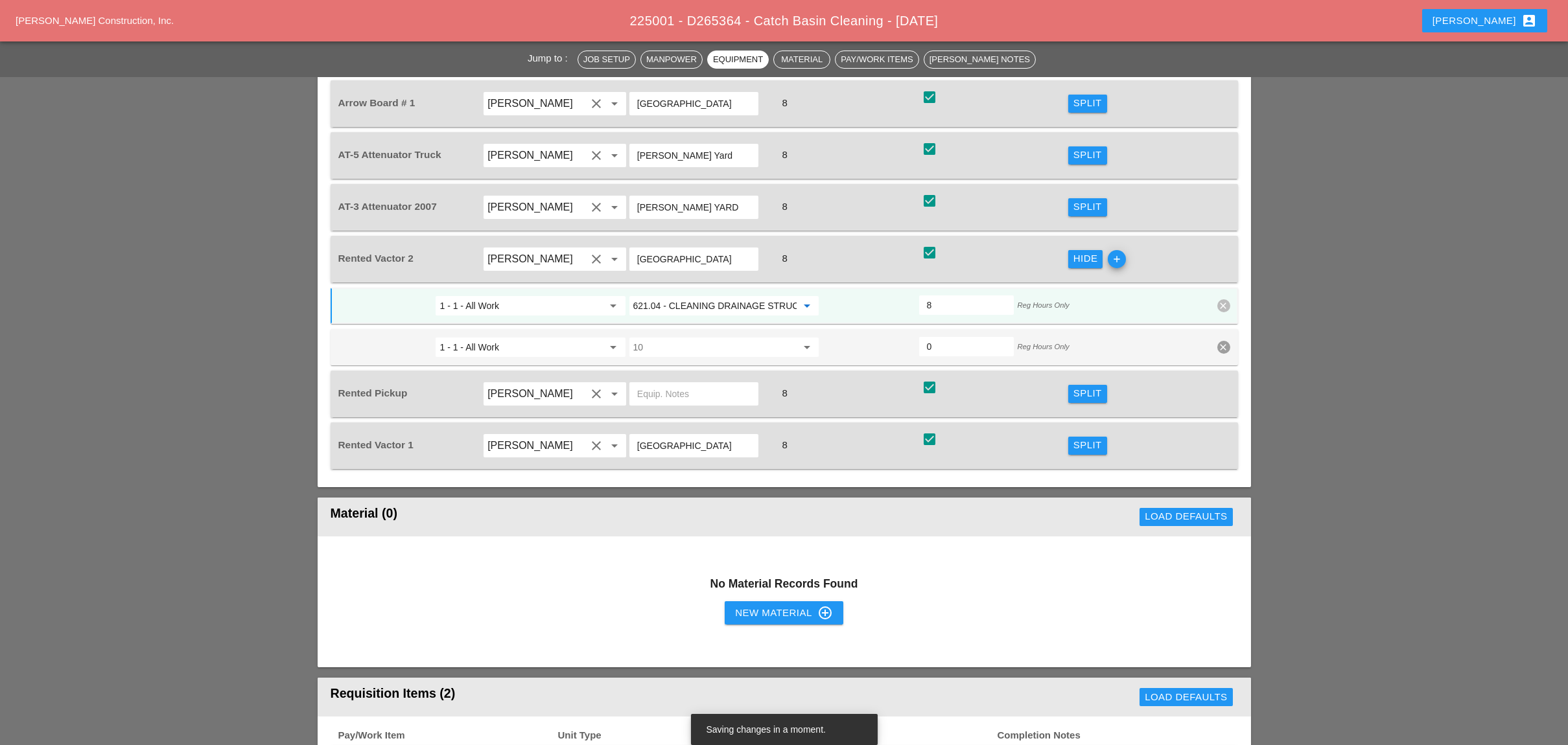
click at [1085, 437] on button "Split" at bounding box center [1087, 446] width 39 height 18
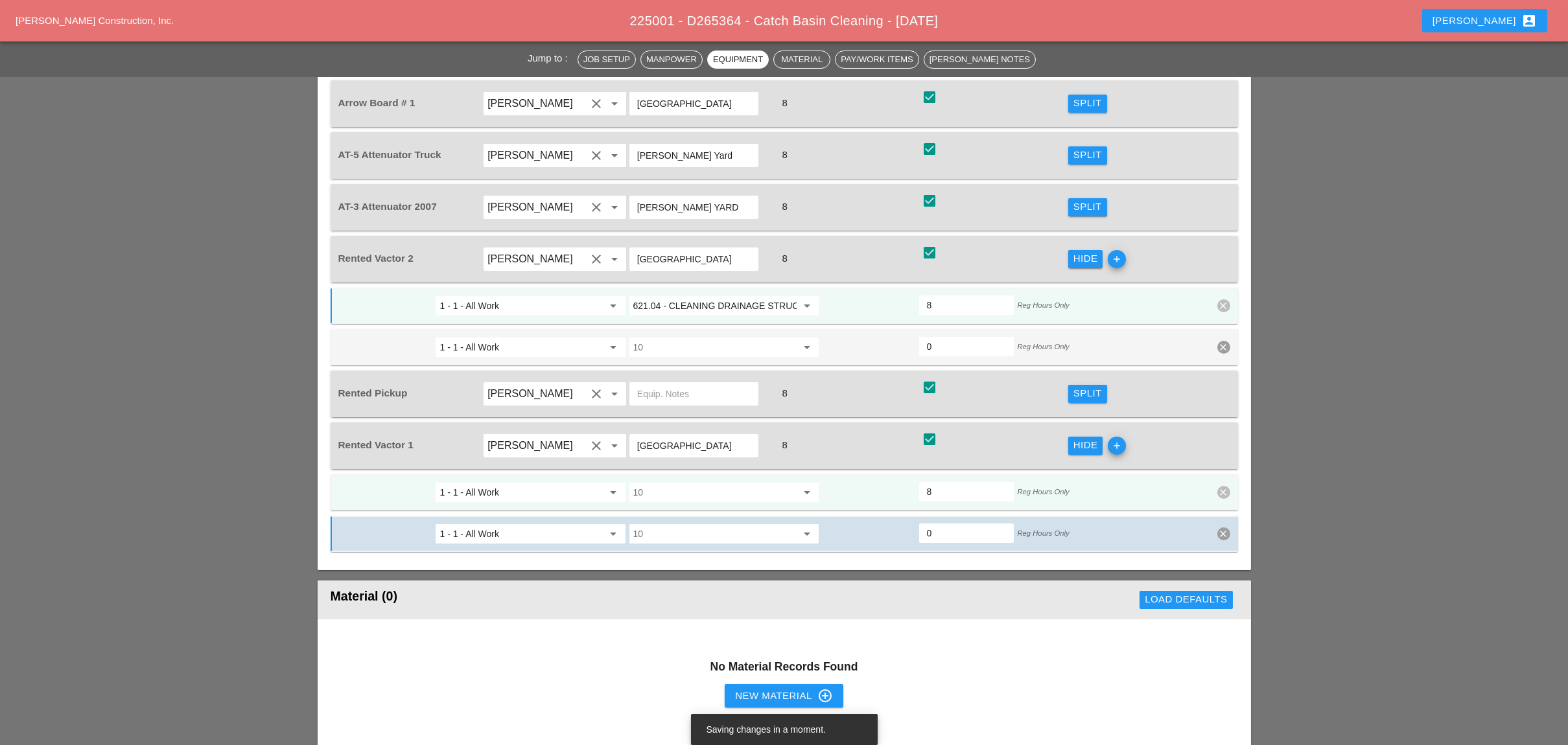
click at [697, 482] on input "10" at bounding box center [715, 492] width 163 height 21
click at [697, 512] on div "62 1.04 - CLEANING DRAINAGE STRUCTURES" at bounding box center [740, 517] width 202 height 16
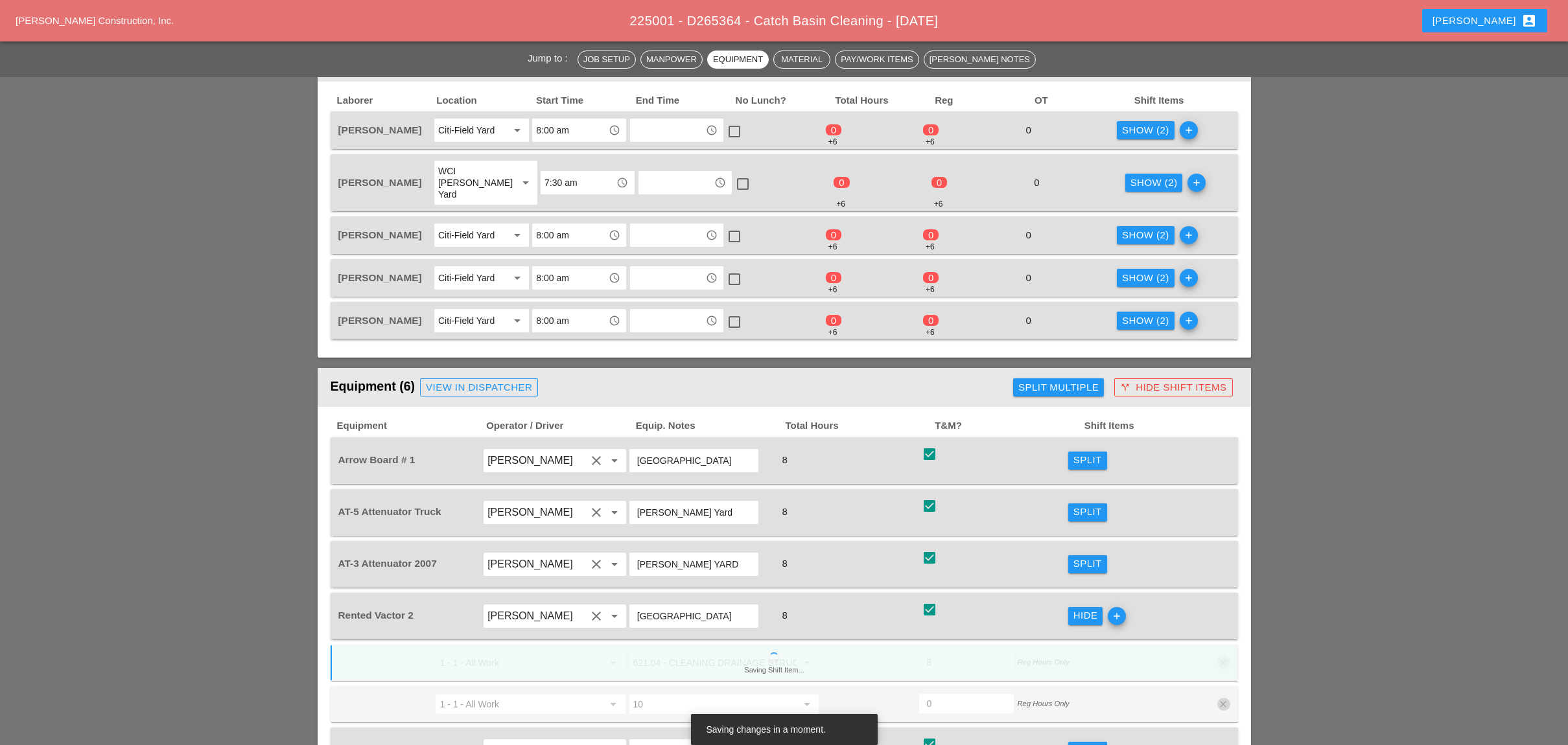
scroll to position [431, 0]
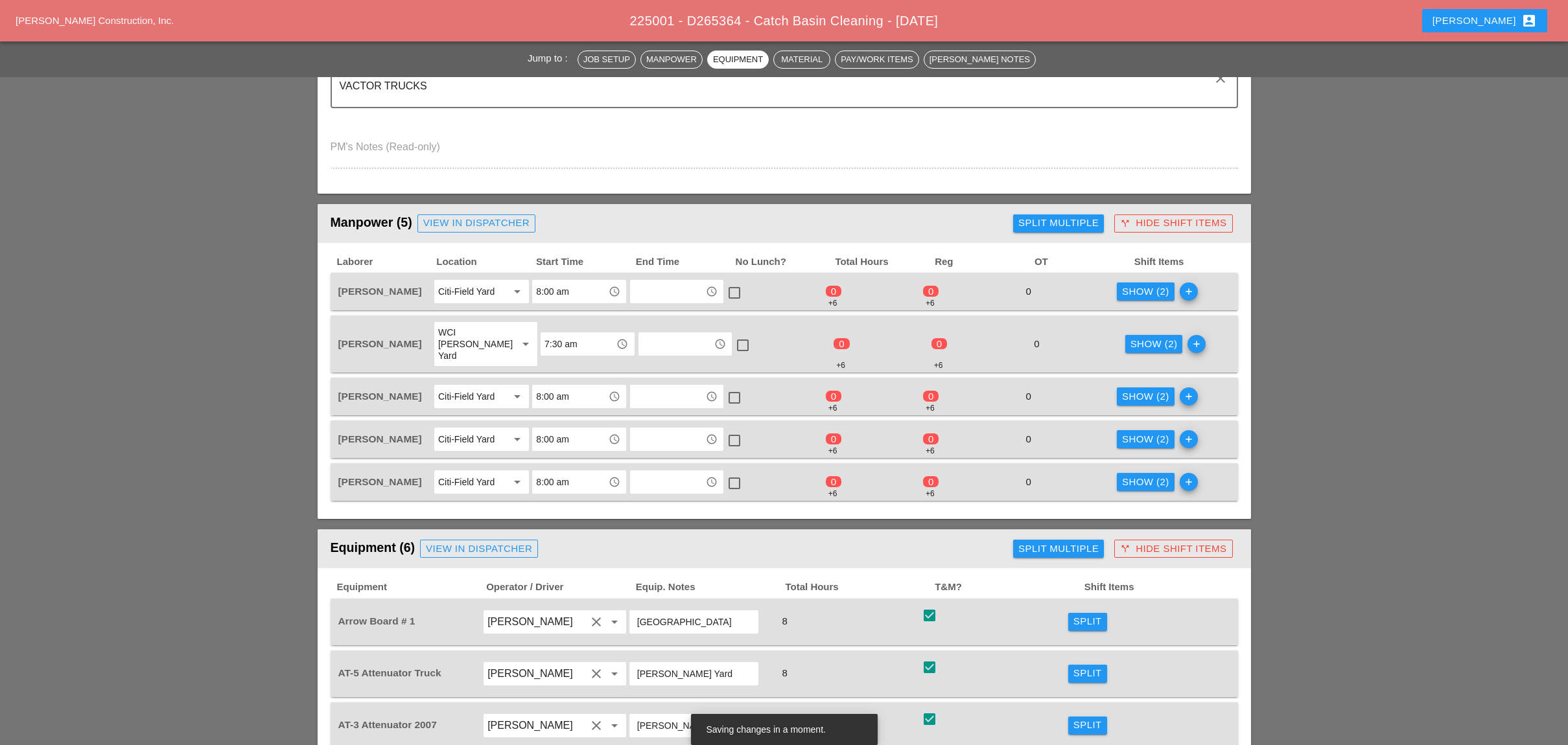
type input "621.04 - CLEANING DRAINAGE STRUCTURES"
click at [1113, 284] on div "Show (2)" at bounding box center [1146, 291] width 47 height 15
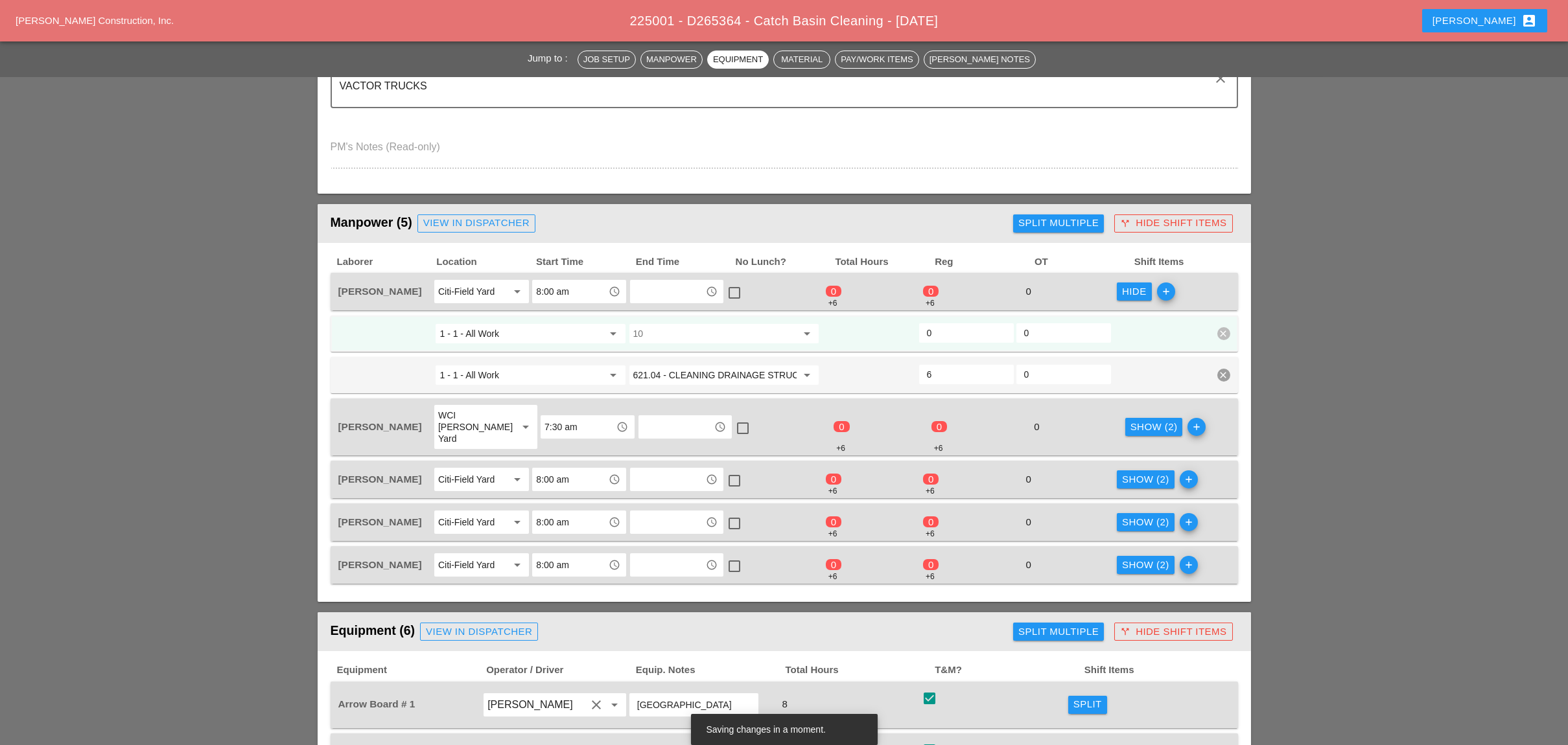
click at [670, 331] on input "10" at bounding box center [715, 334] width 163 height 21
click at [694, 349] on div "619 .0101 - BASIC WK ZONE TRAF CON (DAILY OPERATION)" at bounding box center [758, 354] width 238 height 16
type input "619.0101 - BASIC WK ZONE TRAF CON (DAILY OPERATION)"
click at [543, 325] on input "1 - 1 - All Work" at bounding box center [521, 334] width 163 height 21
click at [696, 329] on input "619.0101 - BASIC WK ZONE TRAF CON (DAILY OPERATION)" at bounding box center [715, 334] width 163 height 21
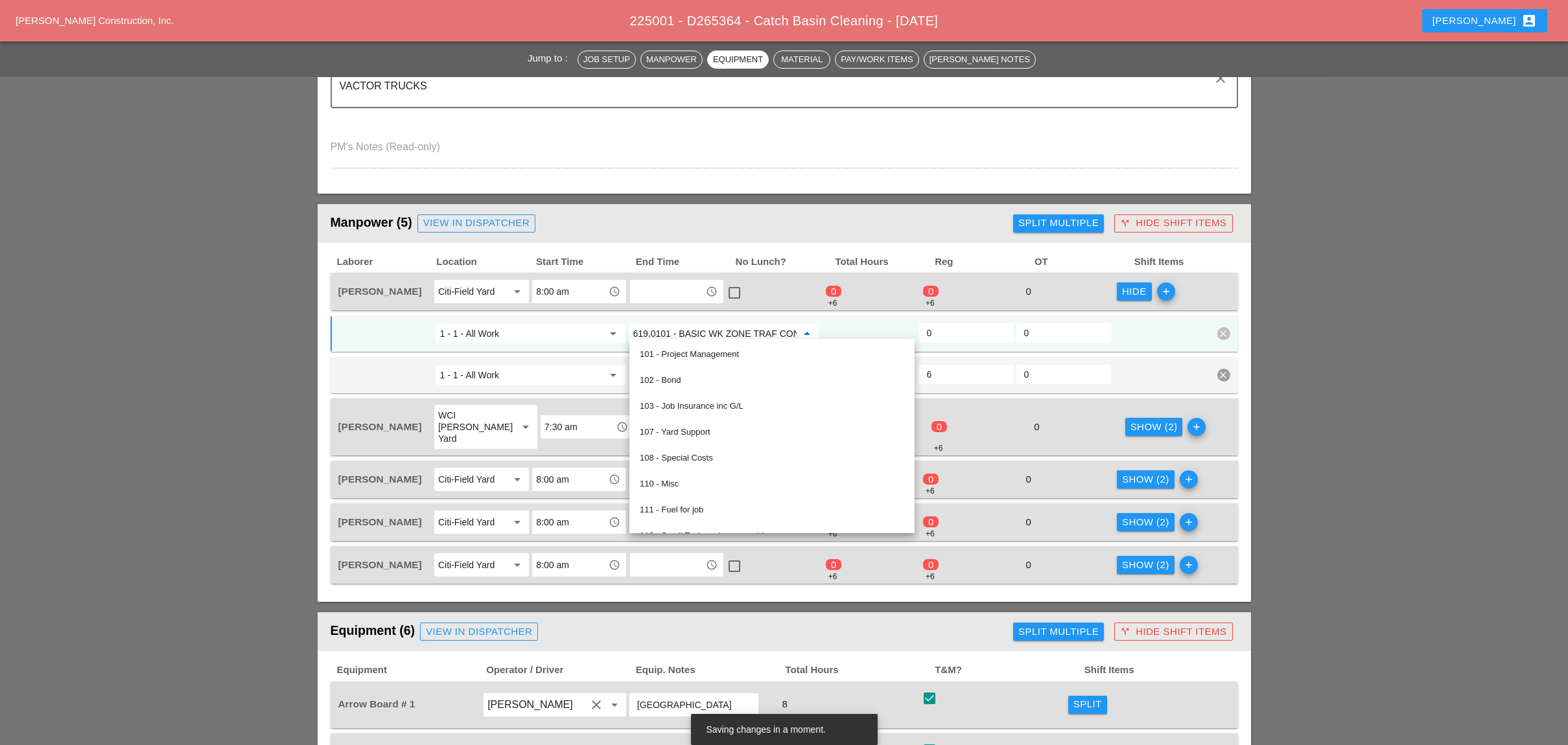
click at [961, 328] on input "0" at bounding box center [966, 333] width 79 height 21
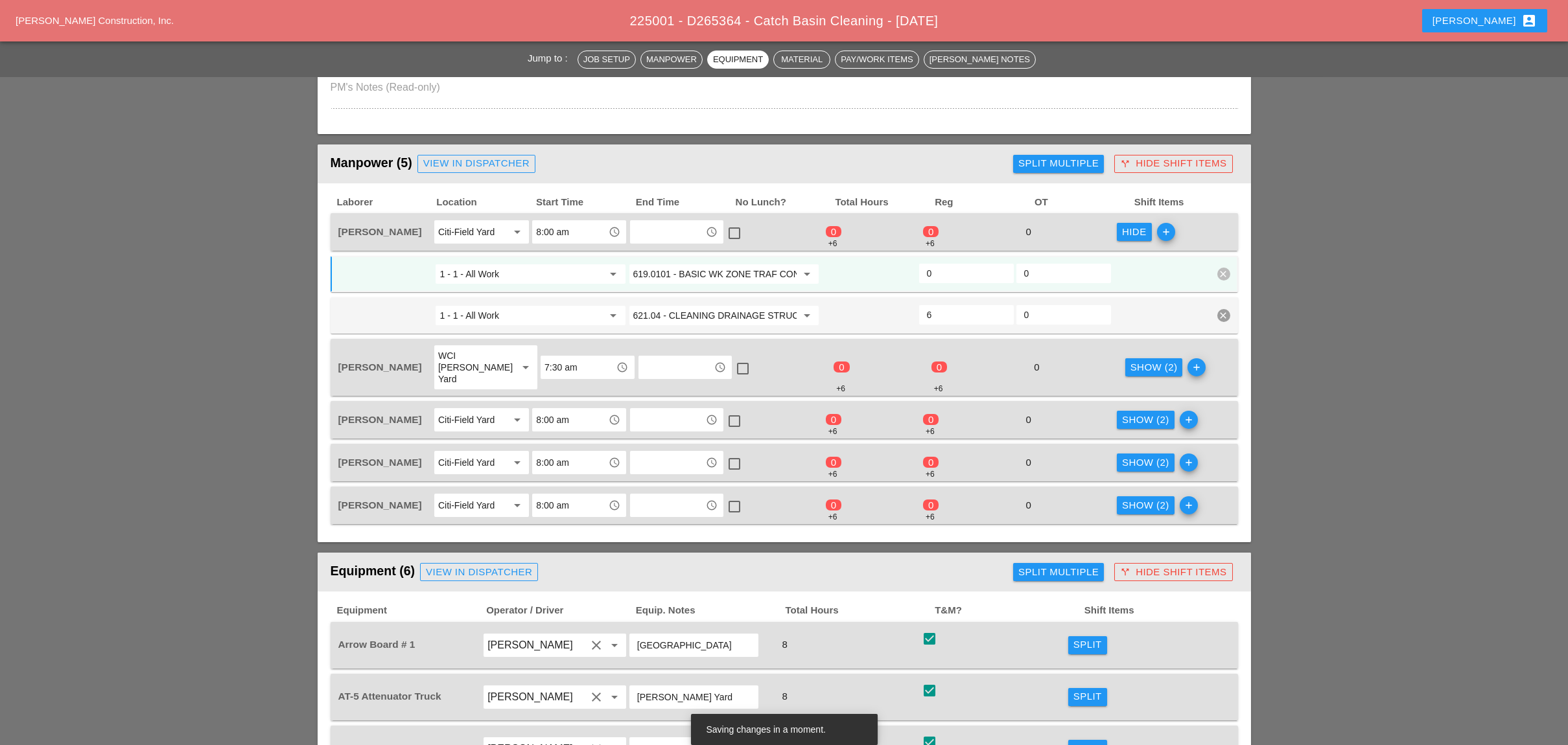
scroll to position [518, 0]
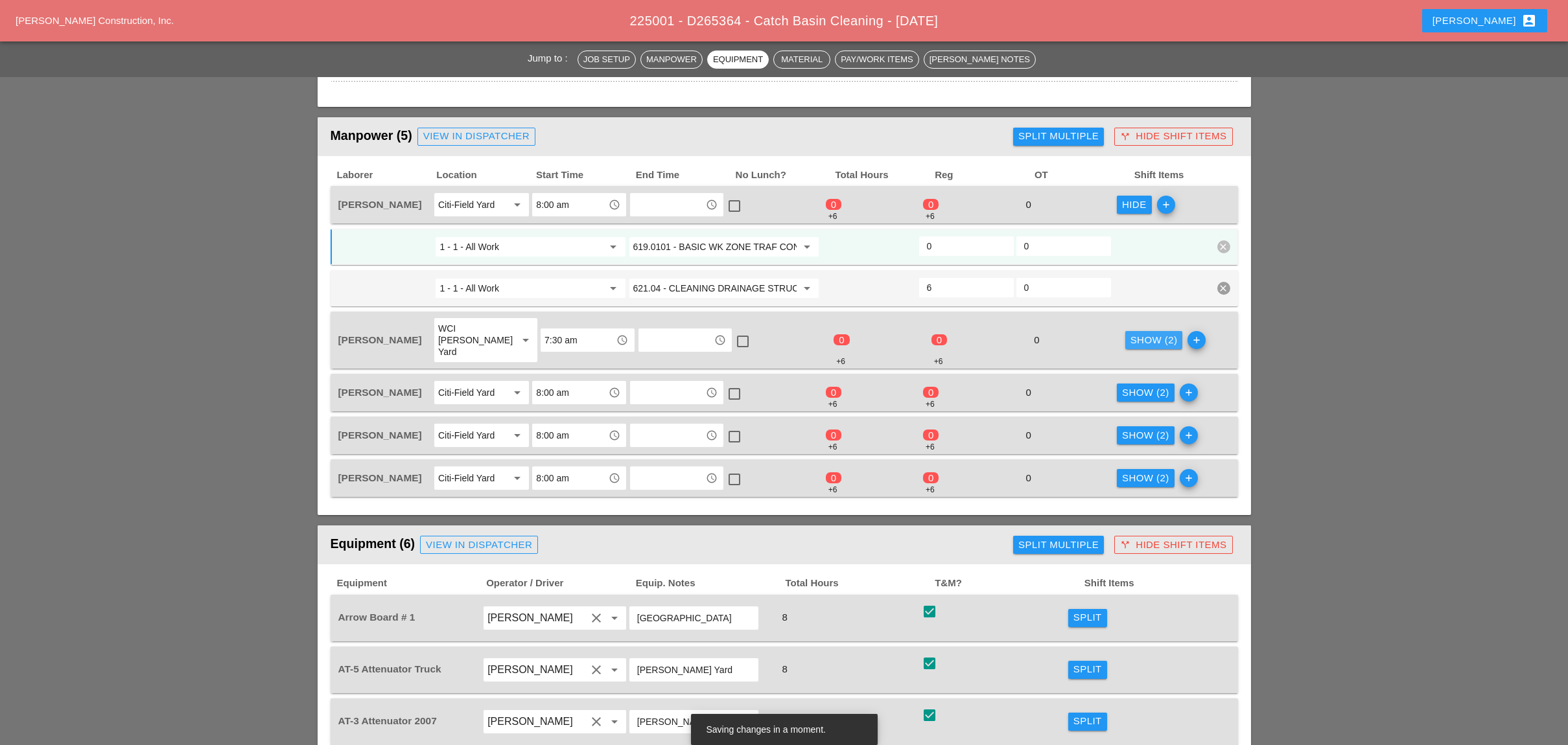
click at [1113, 333] on div "Show (2)" at bounding box center [1154, 340] width 47 height 15
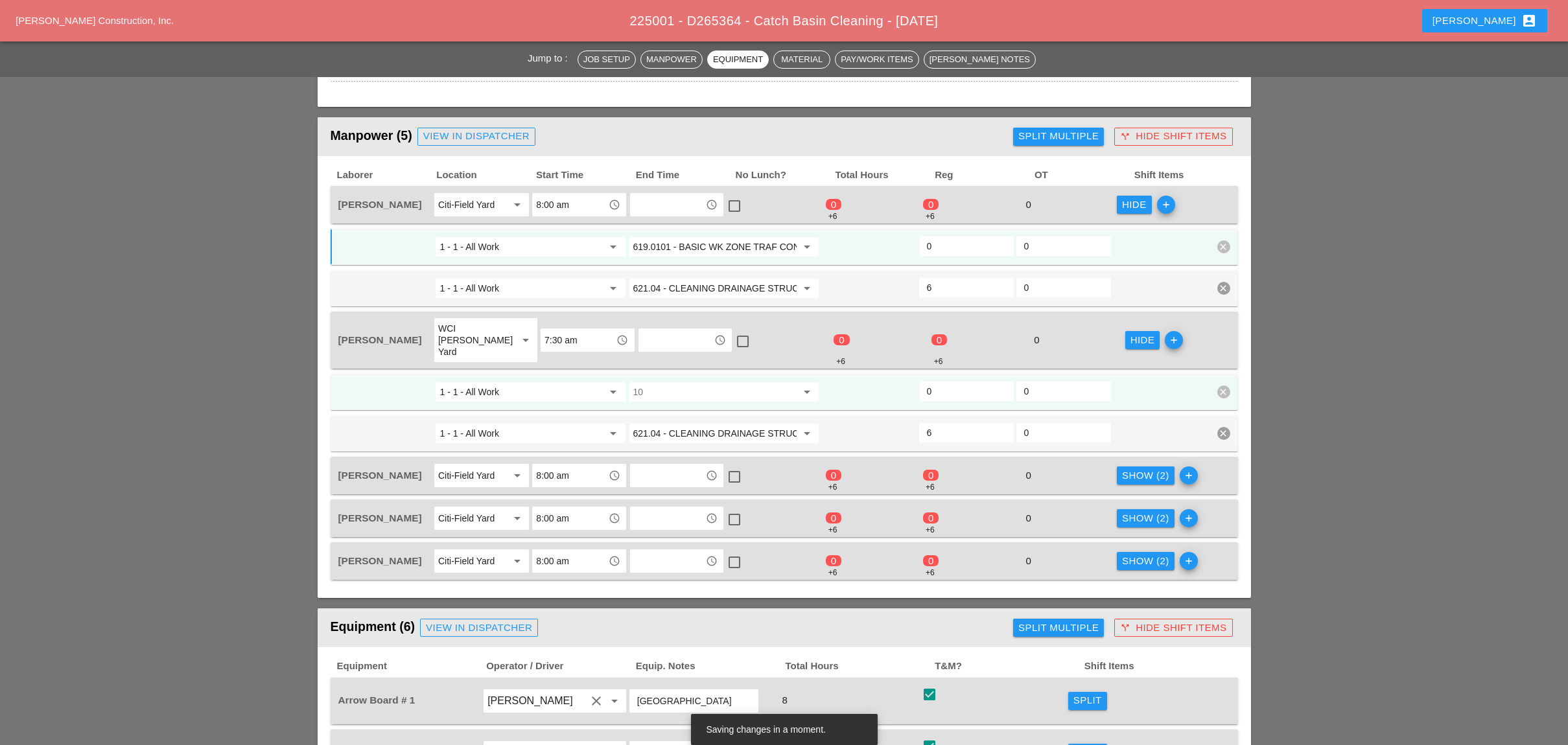
click at [726, 382] on input "10" at bounding box center [715, 392] width 163 height 21
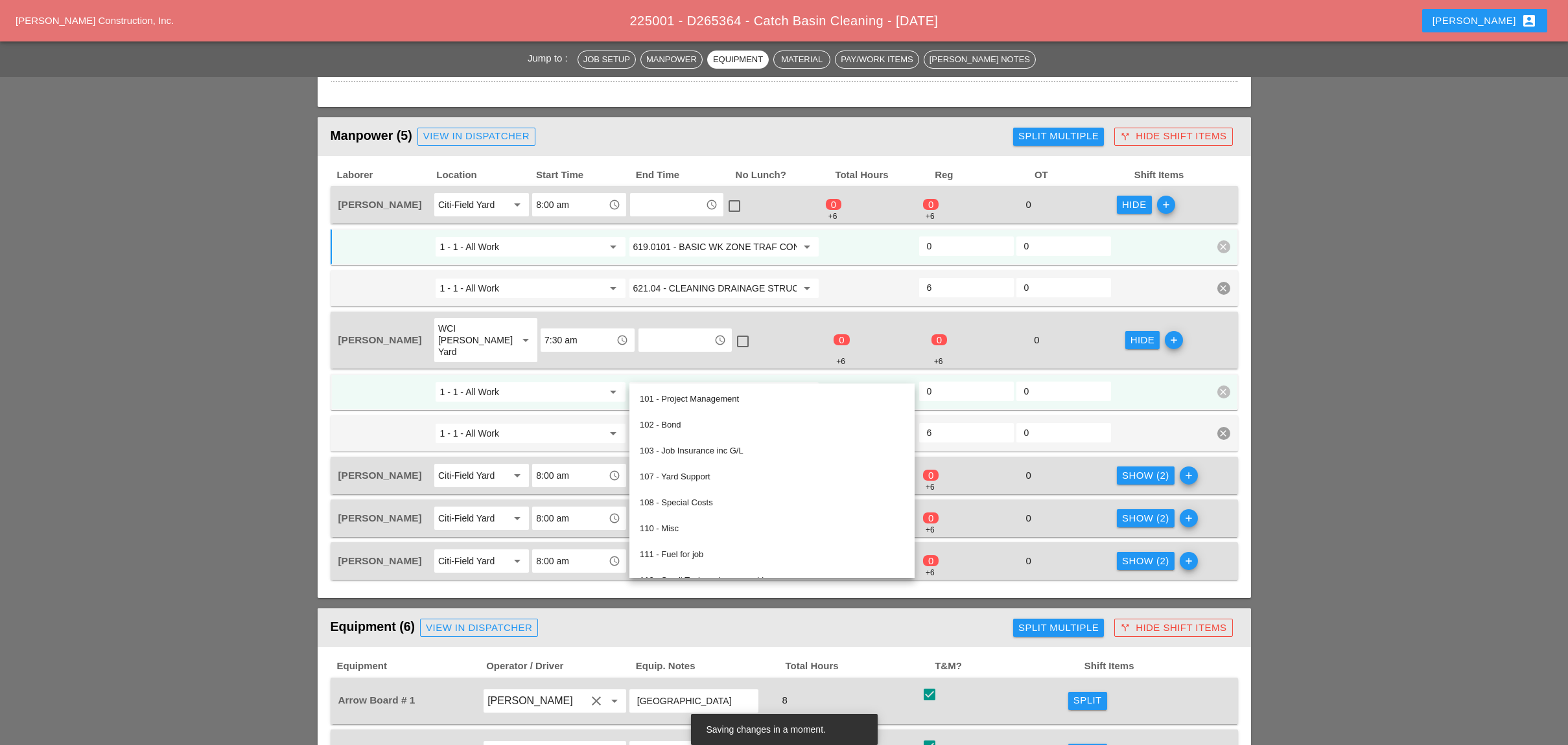
paste input "619.0101 - BASIC WK ZONE TRAF CON (DAILY OPERATION)"
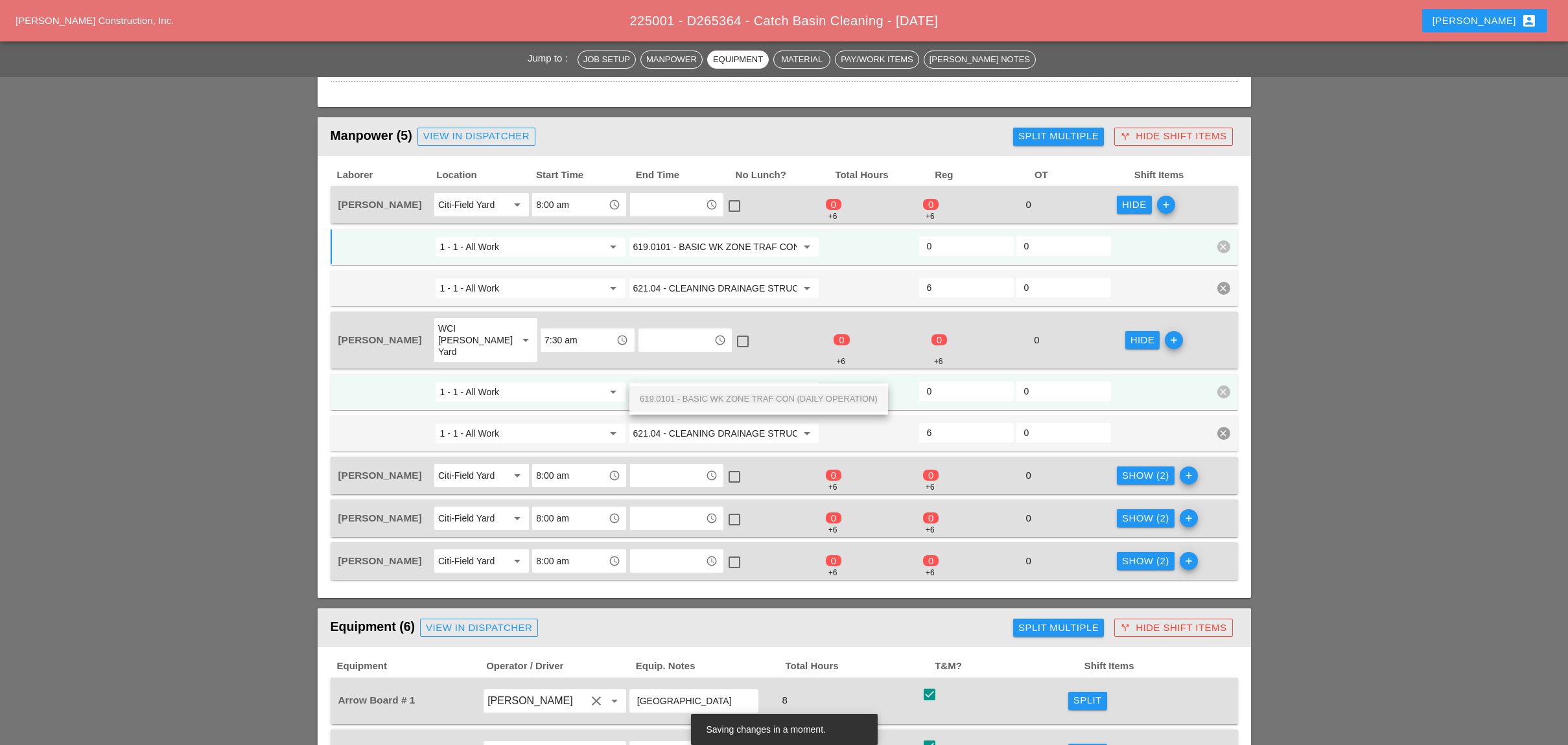
scroll to position [0, 93]
click at [696, 394] on span "619.0101 - BASIC WK ZONE TRAF CON (DAILY OPERATION)" at bounding box center [758, 399] width 238 height 10
type input "619.0101 - BASIC WK ZONE TRAF CON (DAILY OPERATION)"
drag, startPoint x: 1126, startPoint y: 454, endPoint x: 1074, endPoint y: 453, distance: 52.0
click at [1113, 469] on div "Show (2)" at bounding box center [1146, 476] width 47 height 15
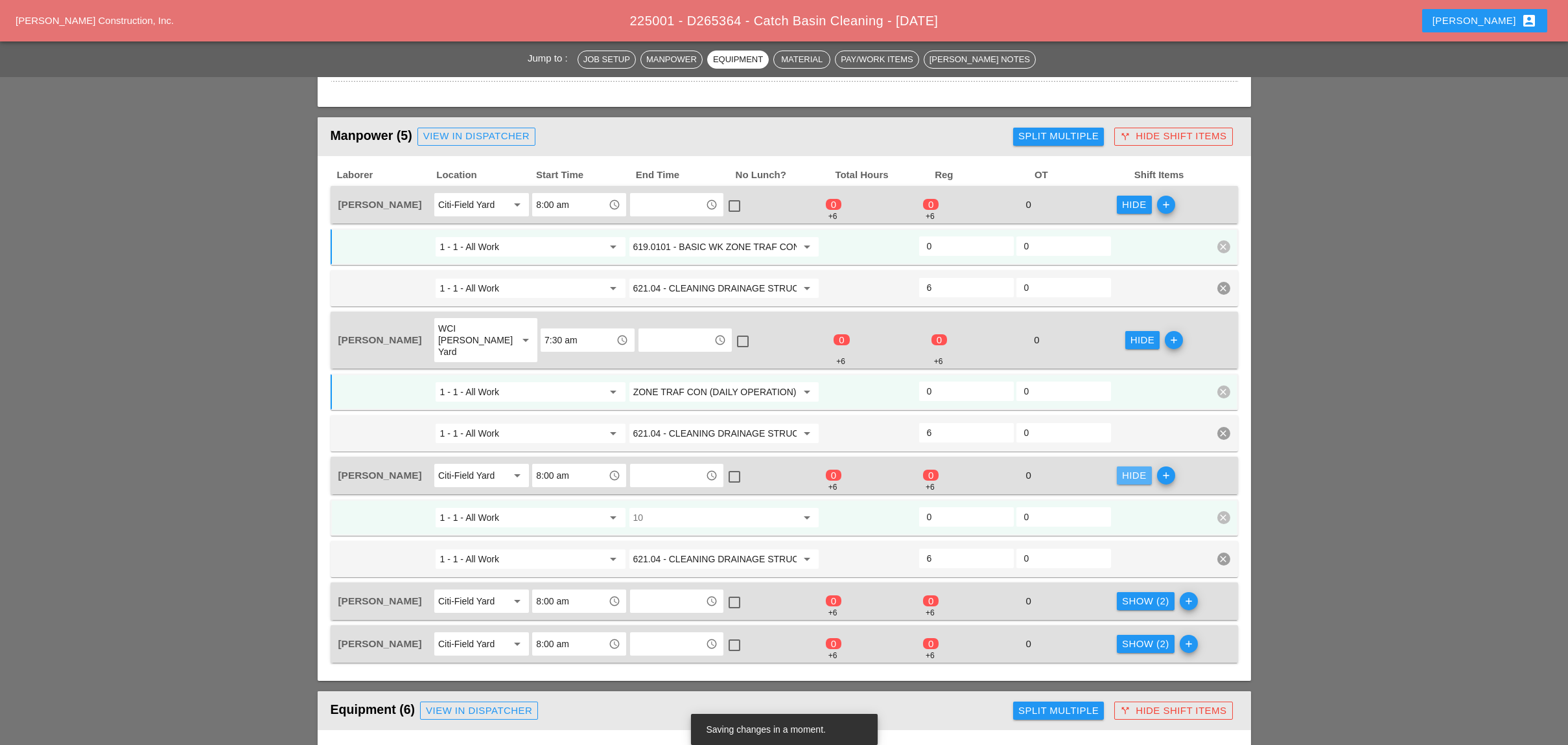
scroll to position [0, 0]
click at [761, 507] on input "10" at bounding box center [715, 518] width 163 height 21
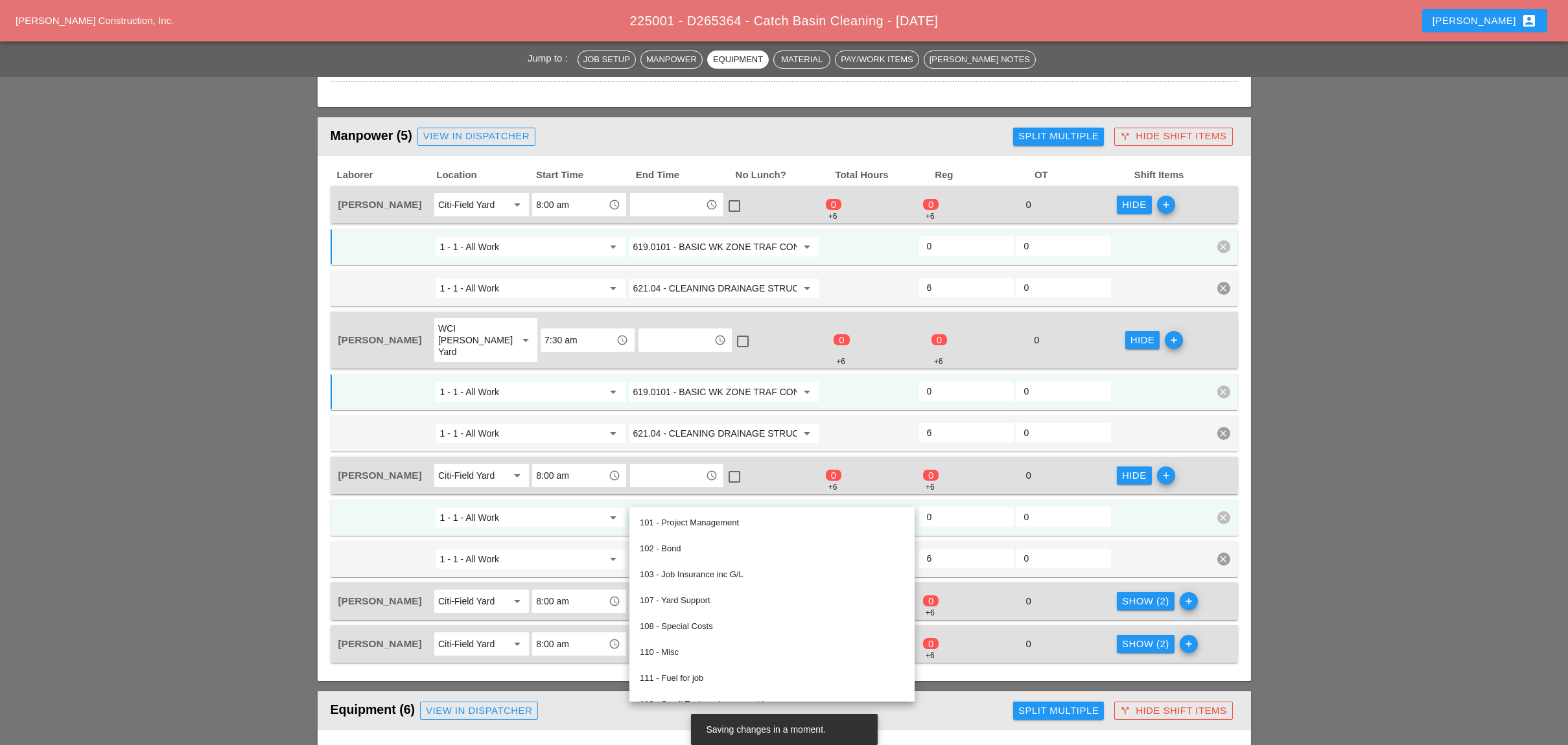
paste input "619.0101 - BASIC WK ZONE TRAF CON (DAILY OPERATION)"
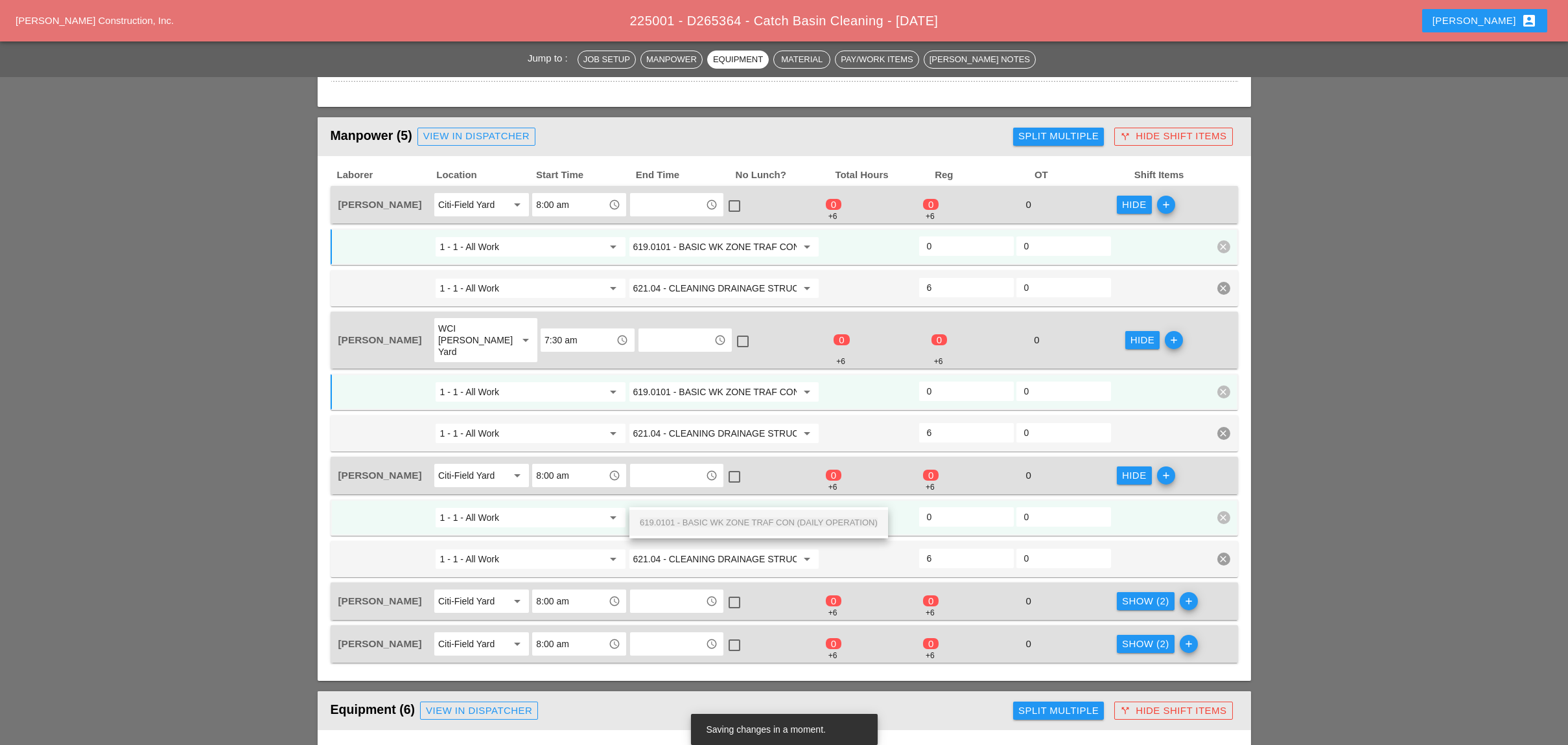
click at [742, 518] on span "619.0101 - BASIC WK ZONE TRAF CON (DAILY OPERATION)" at bounding box center [758, 522] width 238 height 10
type input "619.0101 - BASIC WK ZONE TRAF CON (DAILY OPERATION)"
drag, startPoint x: 1133, startPoint y: 581, endPoint x: 821, endPoint y: 604, distance: 312.8
click at [1113, 594] on div "Show (2)" at bounding box center [1146, 601] width 47 height 15
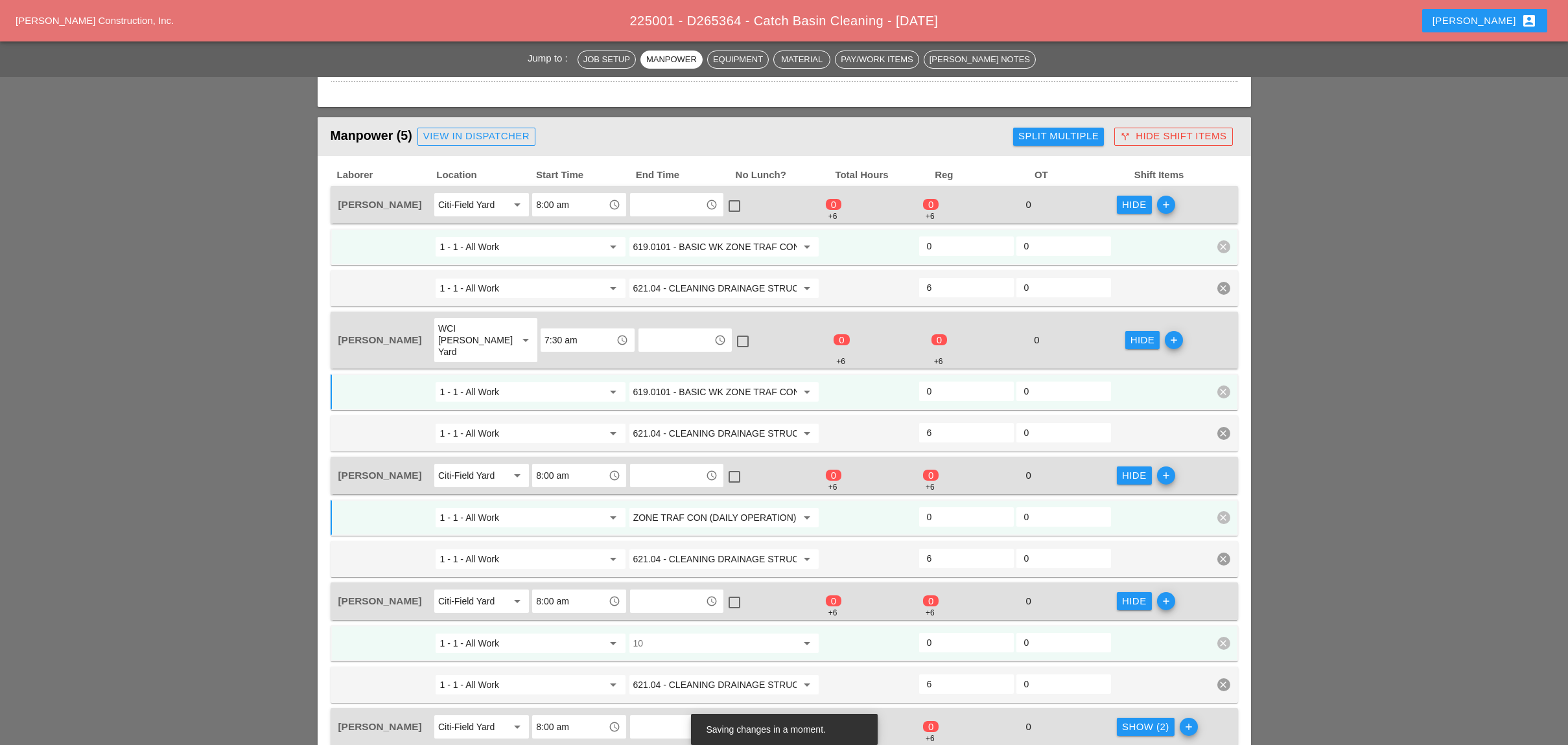
scroll to position [0, 0]
click at [738, 606] on input "10" at bounding box center [715, 643] width 163 height 21
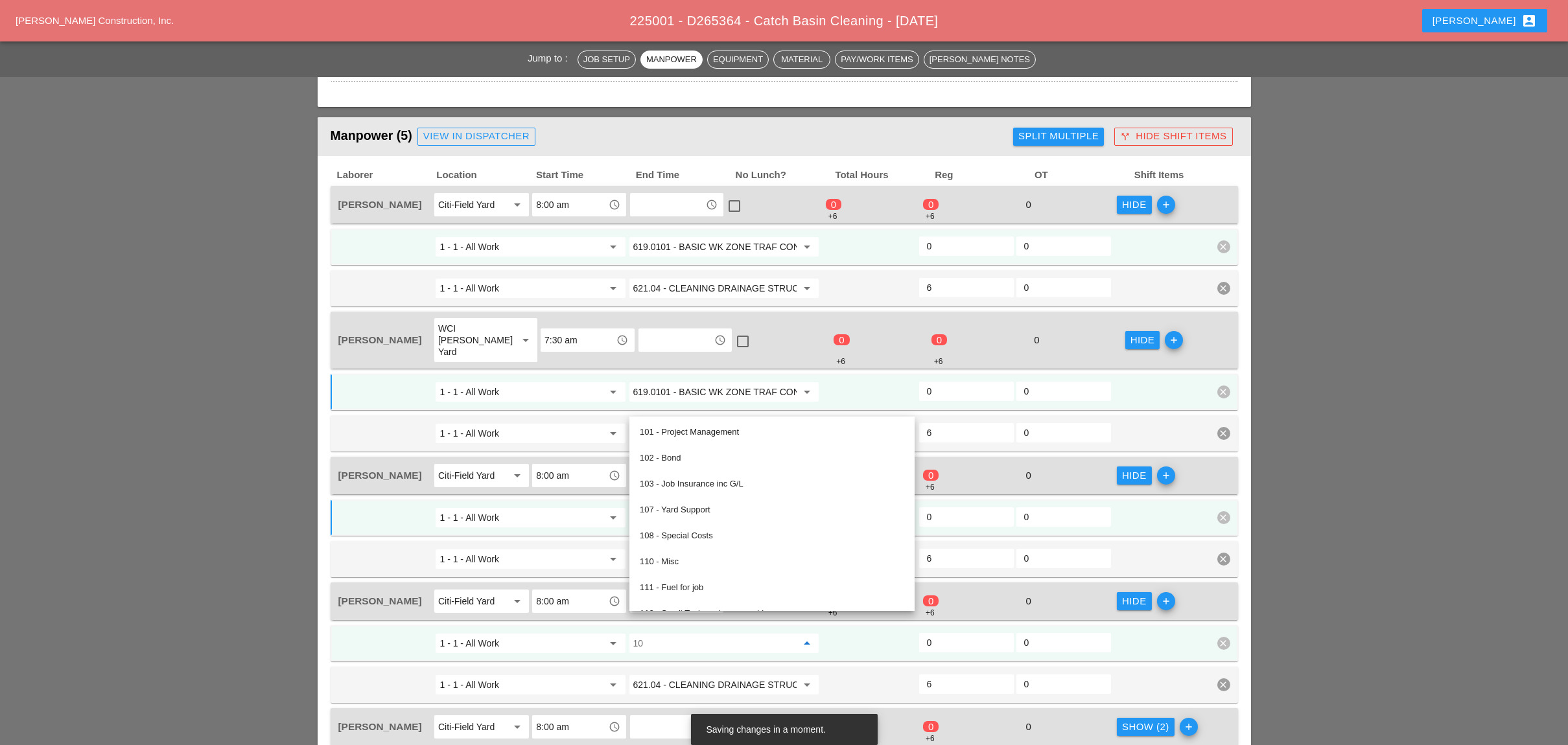
paste input "619.0101 - BASIC WK ZONE TRAF CON (DAILY OPERATION)"
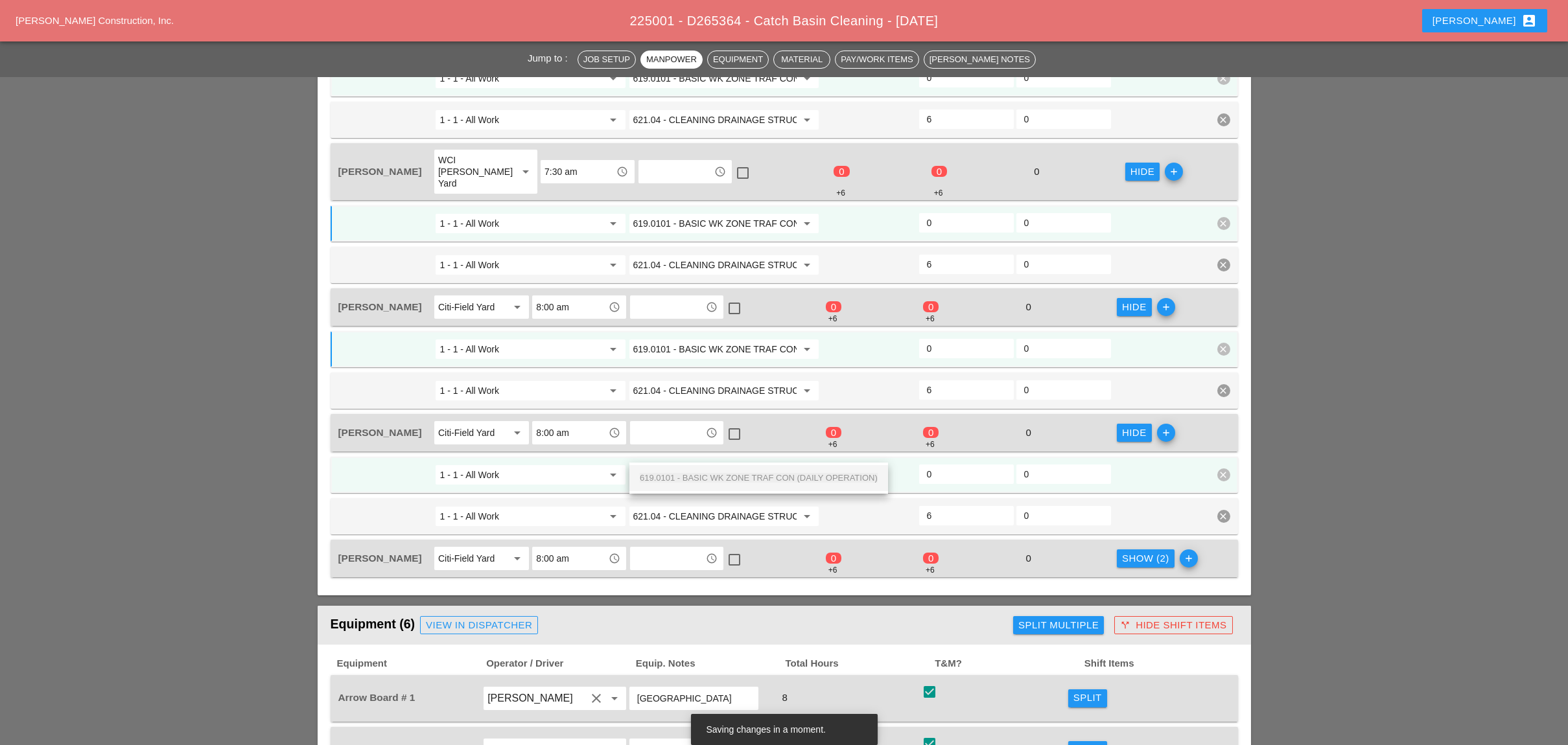
scroll to position [691, 0]
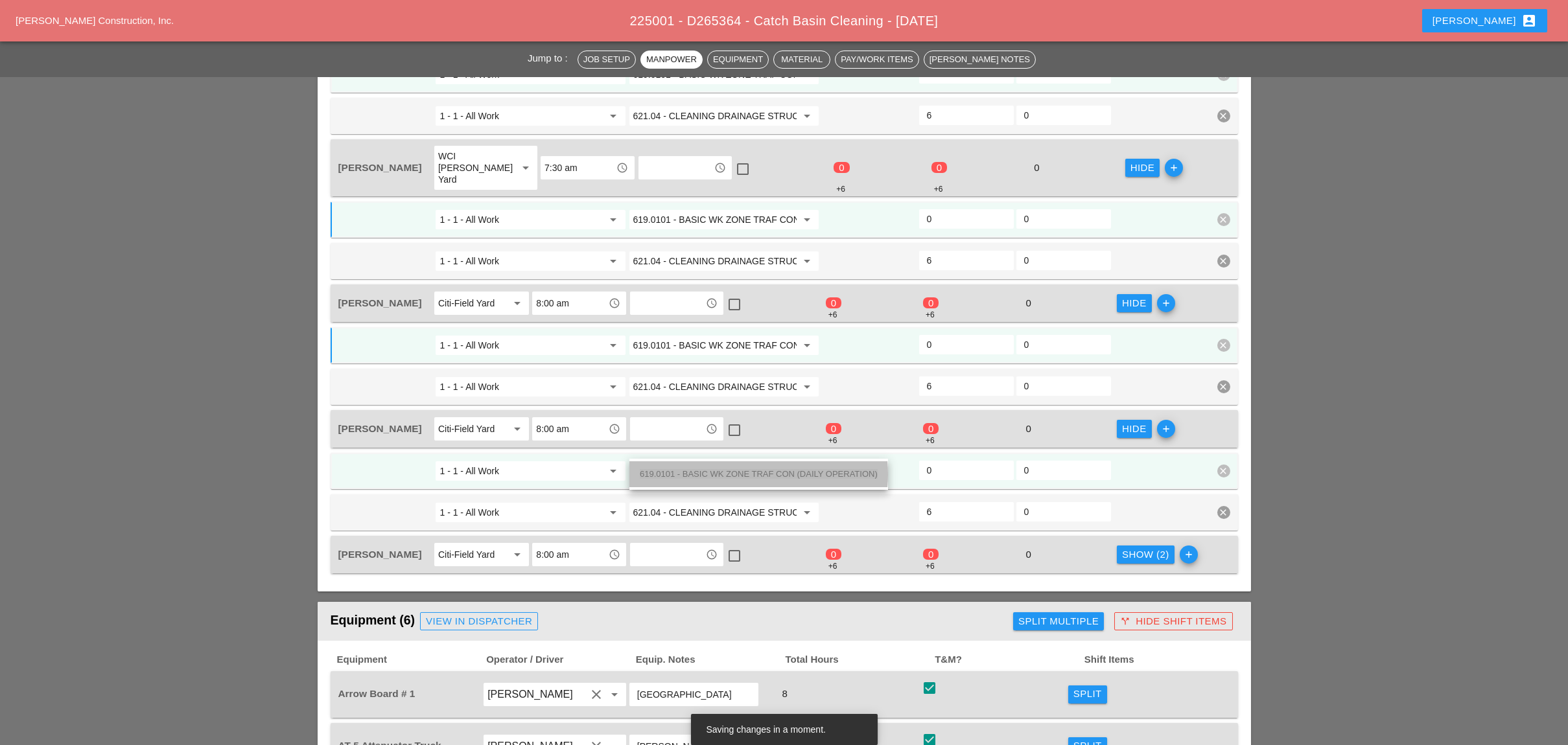
click at [775, 472] on span "619.0101 - BASIC WK ZONE TRAF CON (DAILY OPERATION)" at bounding box center [758, 474] width 238 height 10
type input "619.0101 - BASIC WK ZONE TRAF CON (DAILY OPERATION)"
click at [1113, 548] on div "Show (2)" at bounding box center [1146, 555] width 47 height 15
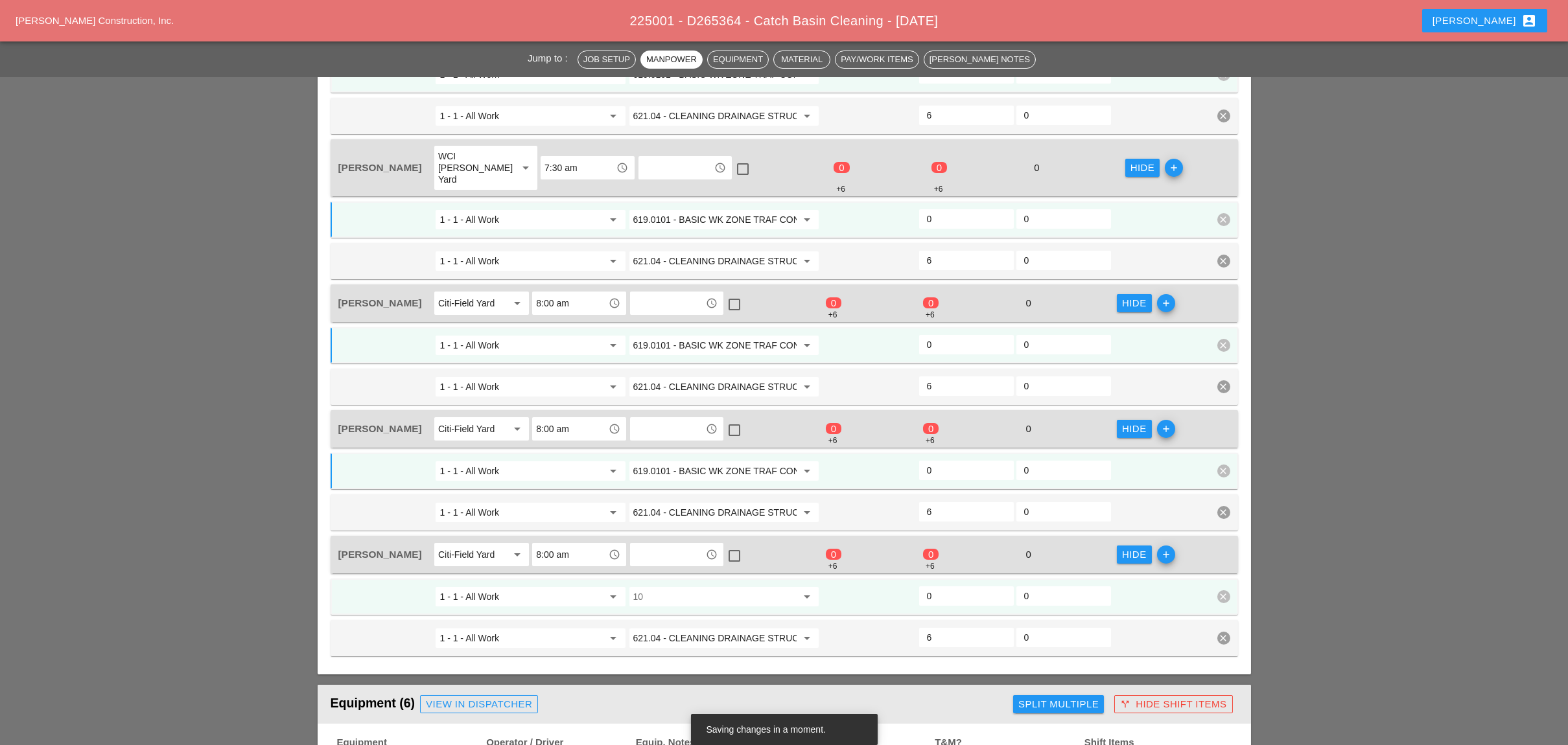
click at [755, 586] on div "1 - 1 - All Work arrow_drop_down 10 arrow_drop_down 0 0 clear" at bounding box center [784, 597] width 908 height 37
click at [730, 586] on input "10" at bounding box center [715, 597] width 163 height 21
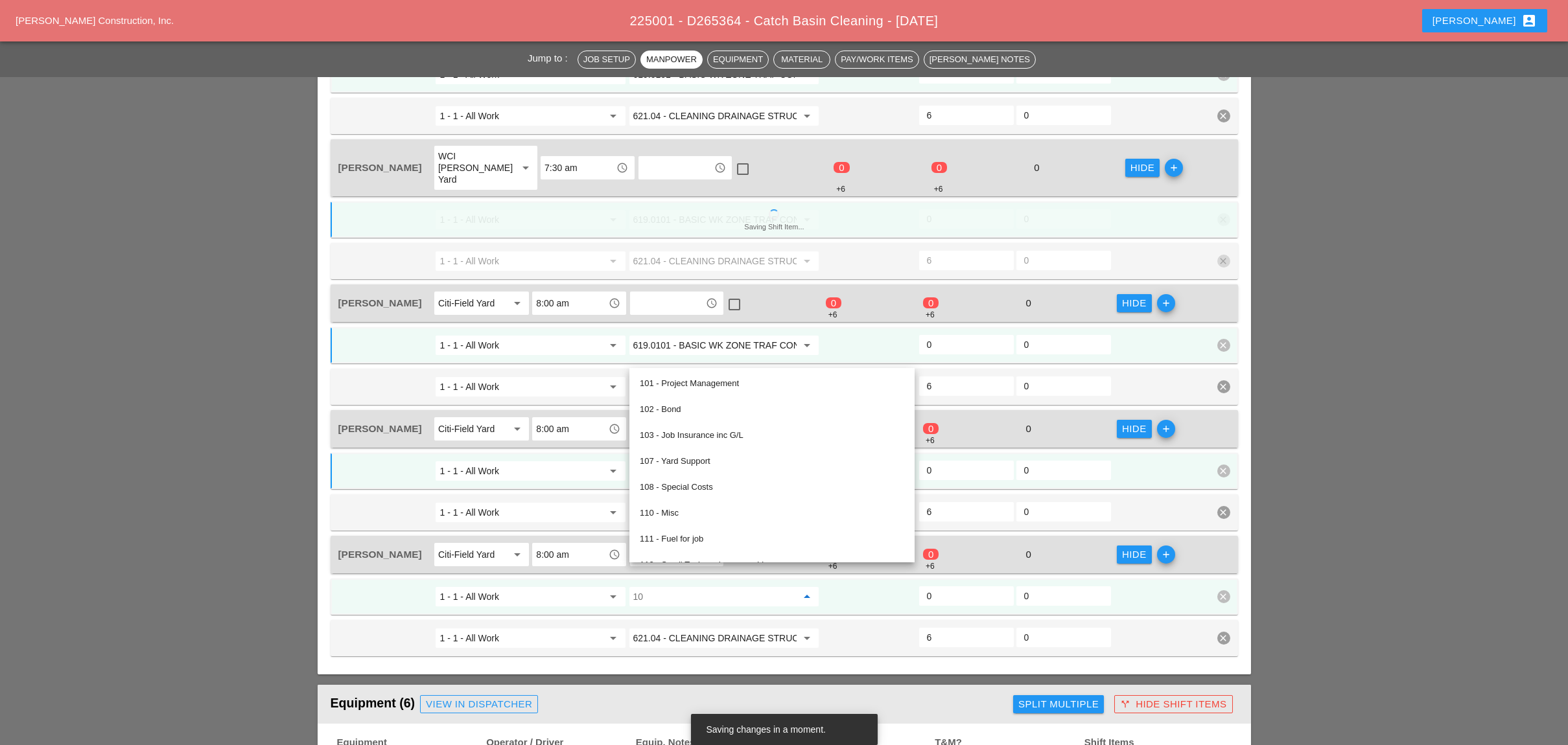
paste input "619.0101 - BASIC WK ZONE TRAF CON (DAILY OPERATION)"
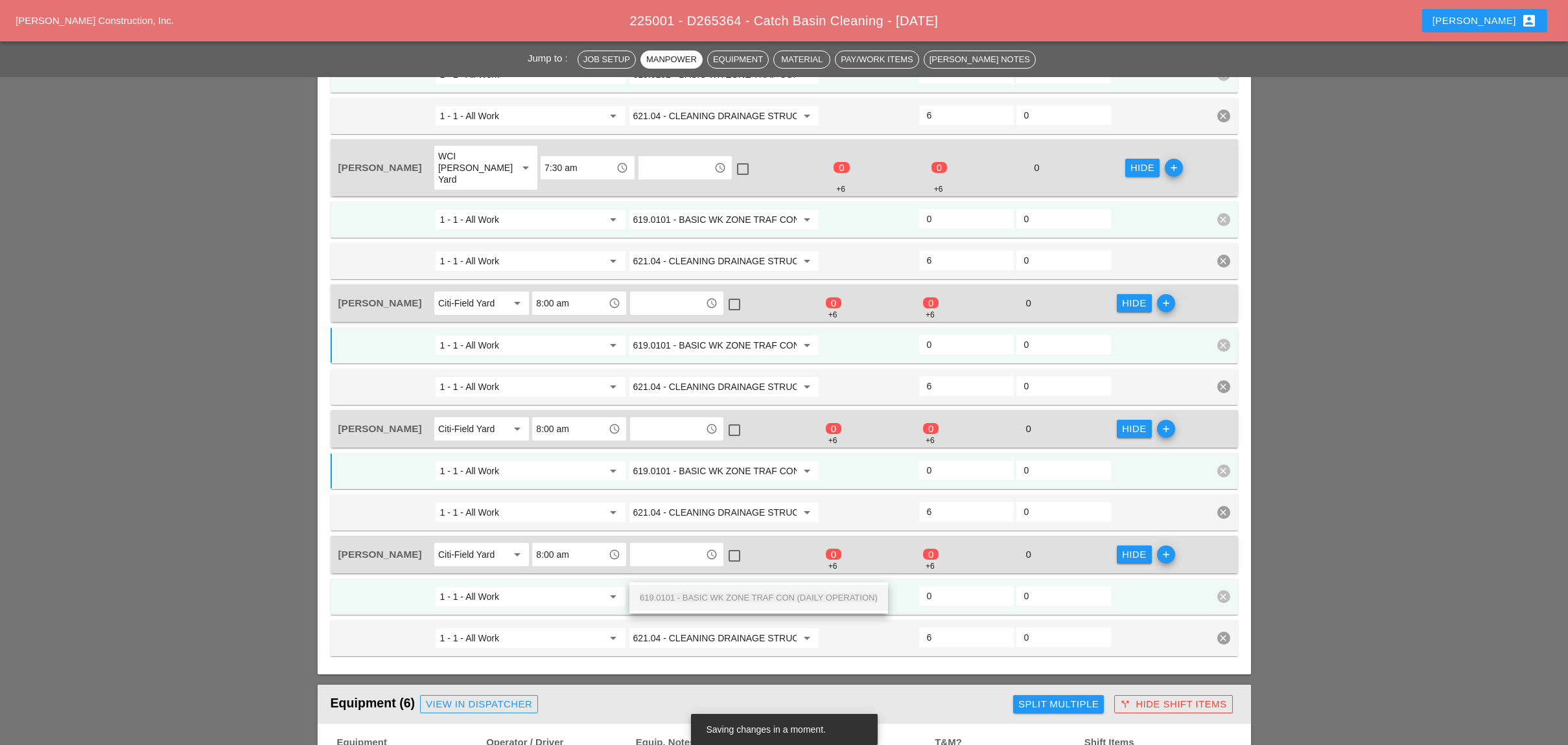
scroll to position [0, 93]
click at [720, 593] on span "619.0101 - BASIC WK ZONE TRAF CON (DAILY OPERATION)" at bounding box center [758, 597] width 238 height 10
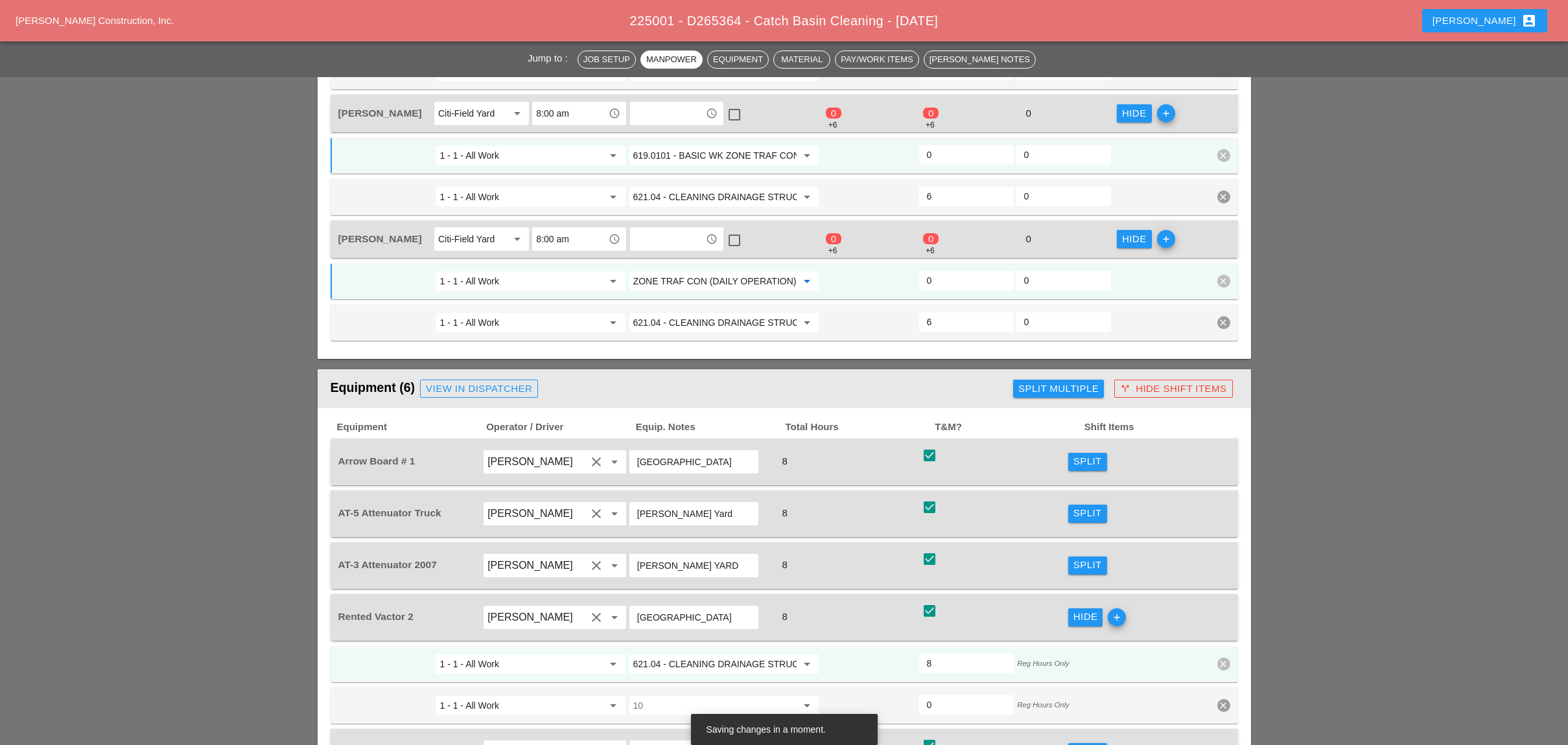
scroll to position [1036, 0]
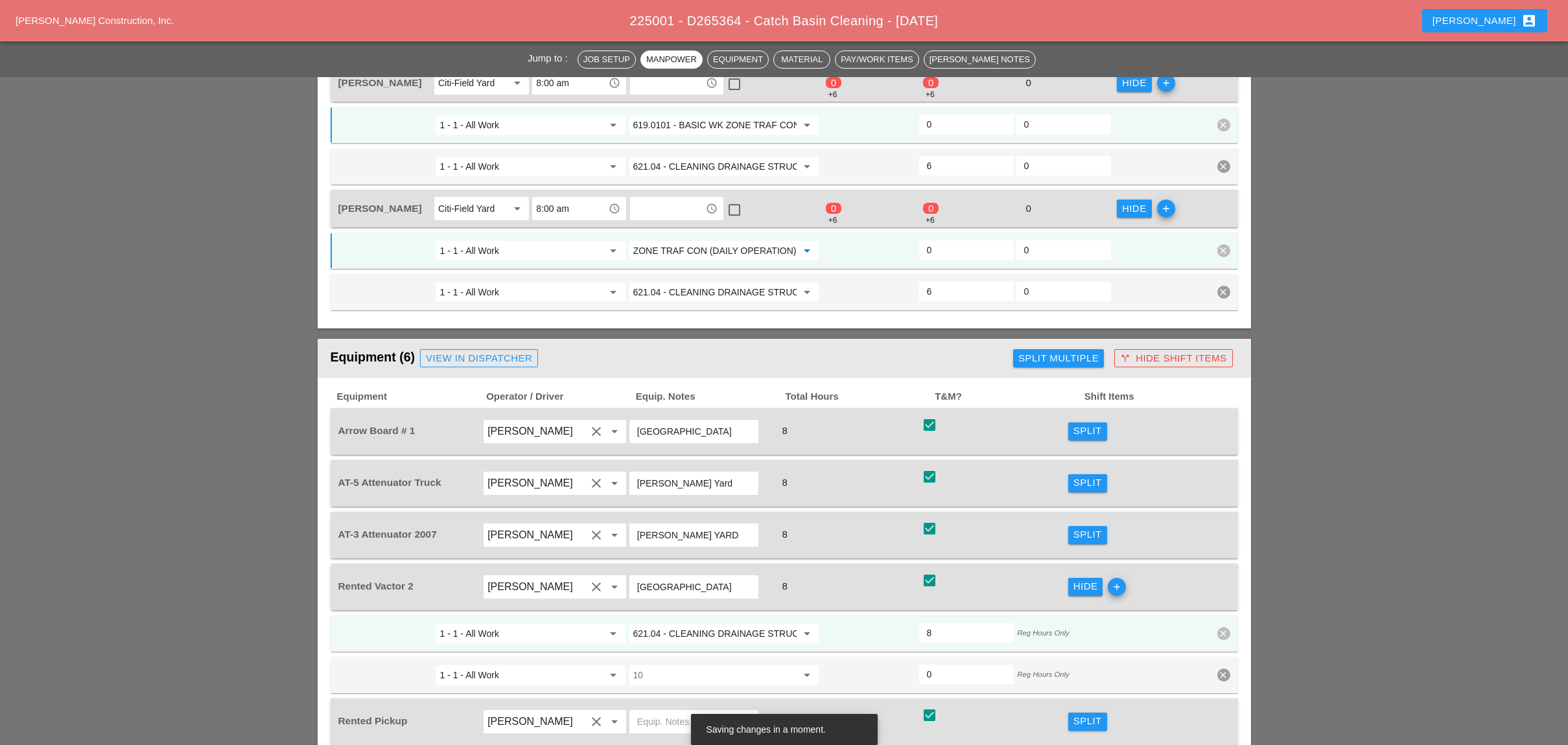
type input "619.0101 - BASIC WK ZONE TRAF CON (DAILY OPERATION)"
click at [1081, 423] on div "Split" at bounding box center [1087, 431] width 29 height 15
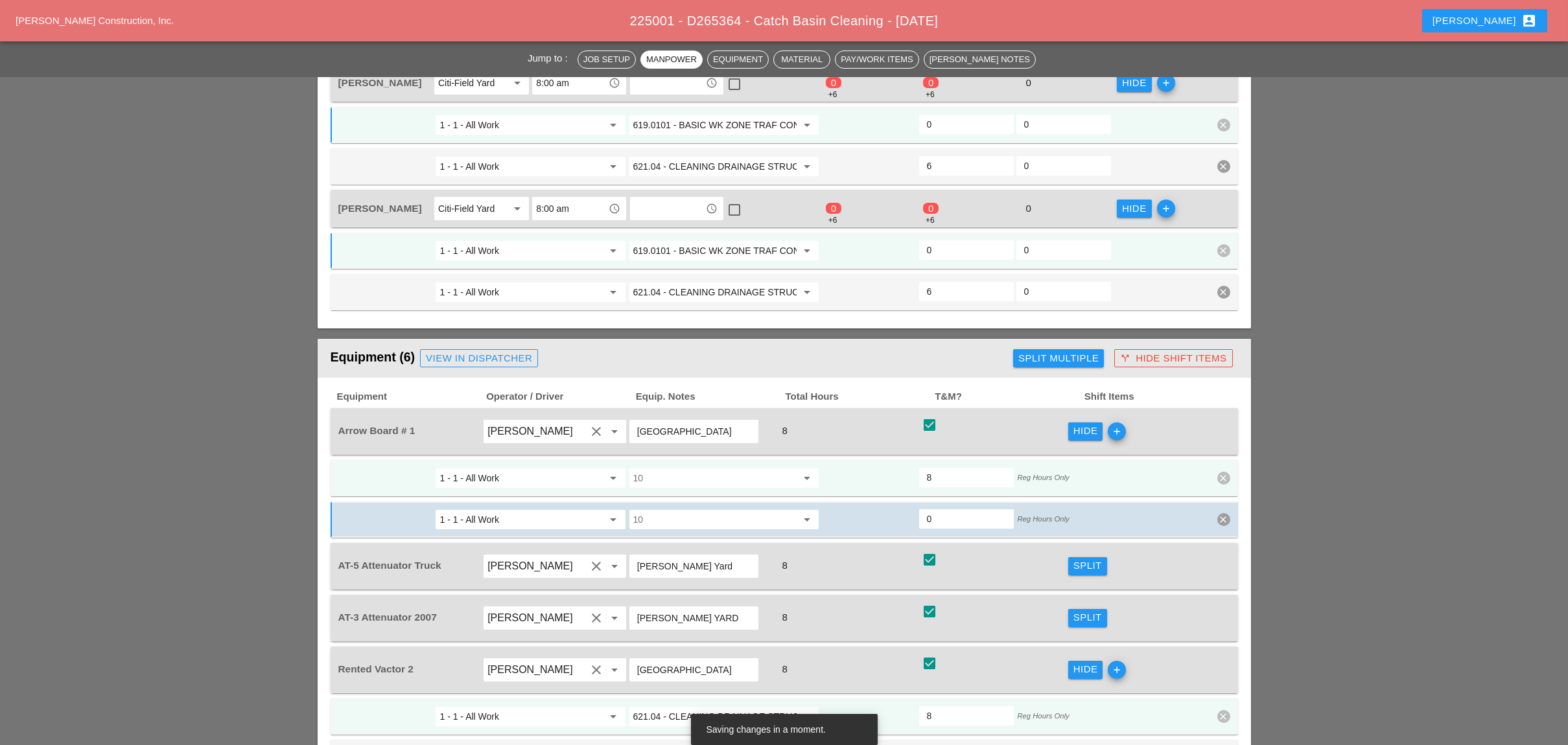
click at [700, 468] on input "10" at bounding box center [715, 478] width 163 height 21
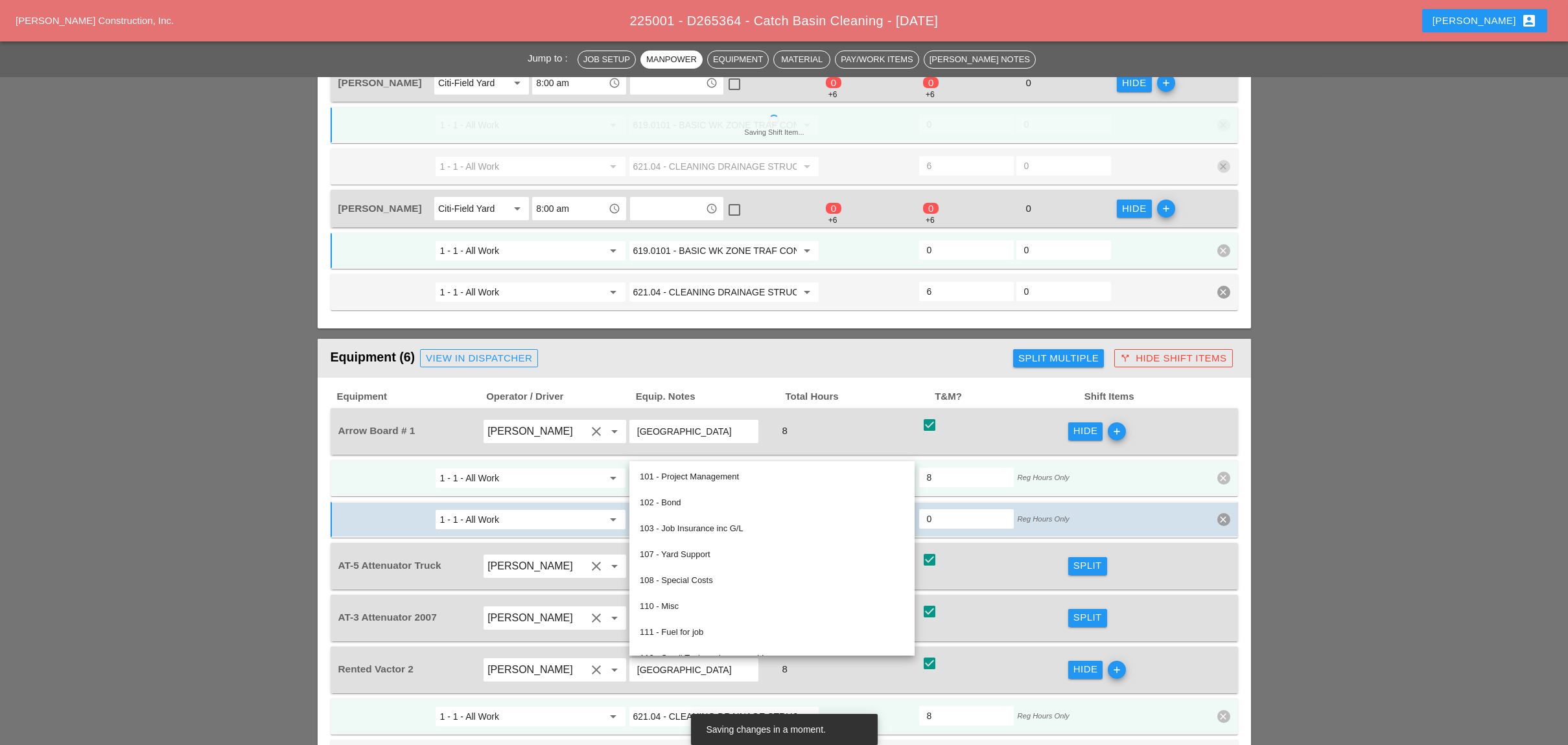
paste input "619.0101 - BASIC WK ZONE TRAF CON (DAILY OPERATION)"
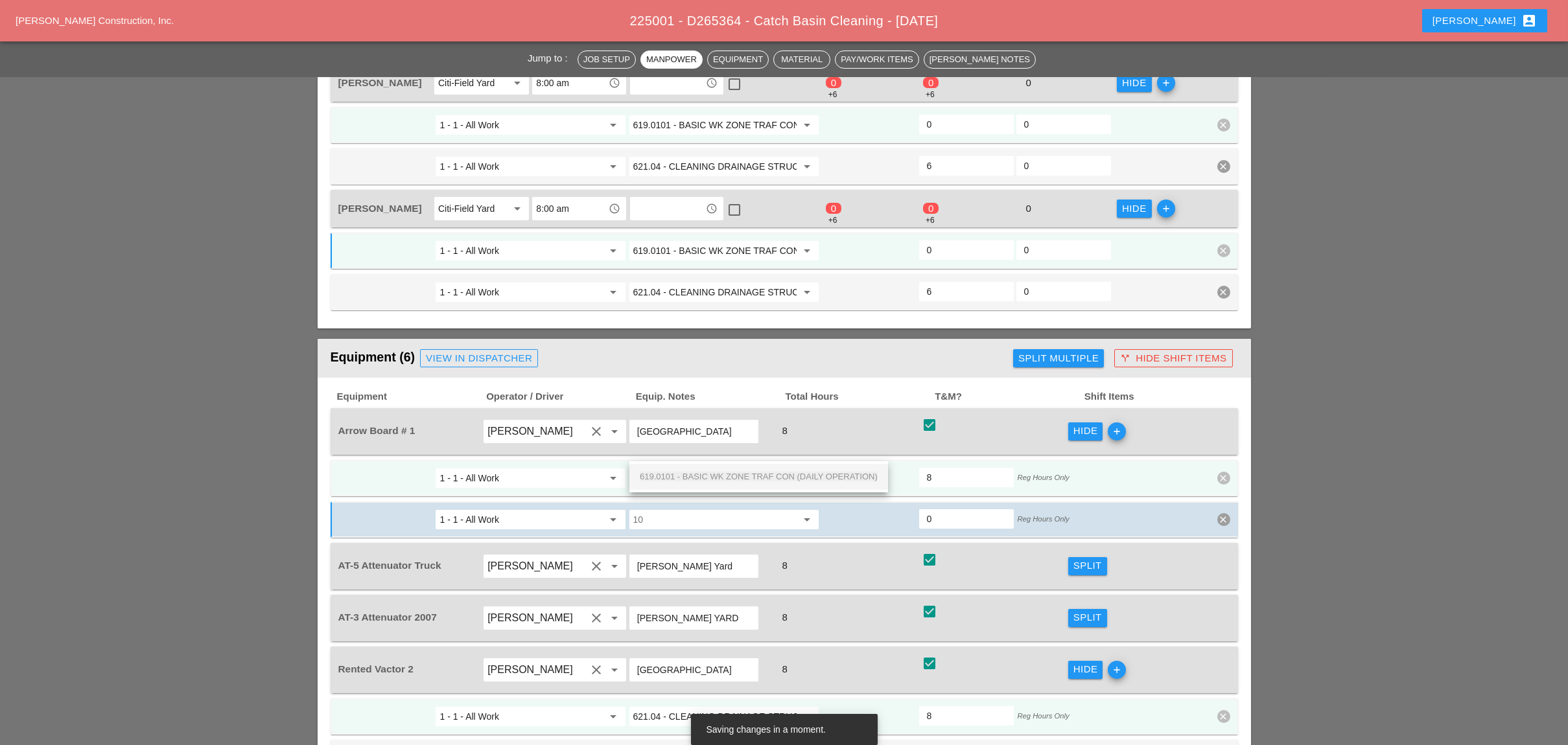
click at [707, 474] on span "619.0101 - BASIC WK ZONE TRAF CON (DAILY OPERATION)" at bounding box center [758, 476] width 238 height 10
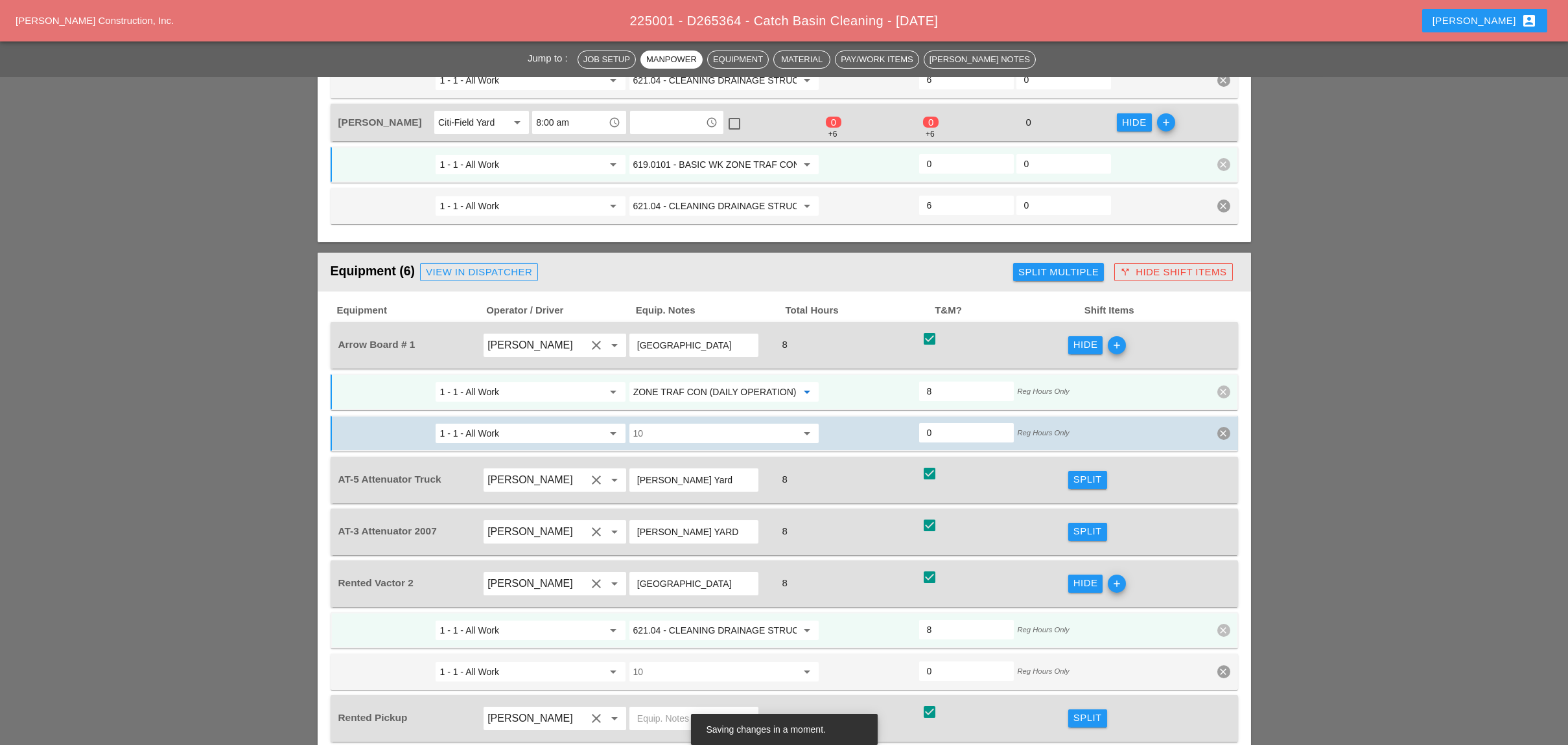
type input "619.0101 - BASIC WK ZONE TRAF CON (DAILY OPERATION)"
click at [1075, 472] on div "Split" at bounding box center [1087, 480] width 29 height 15
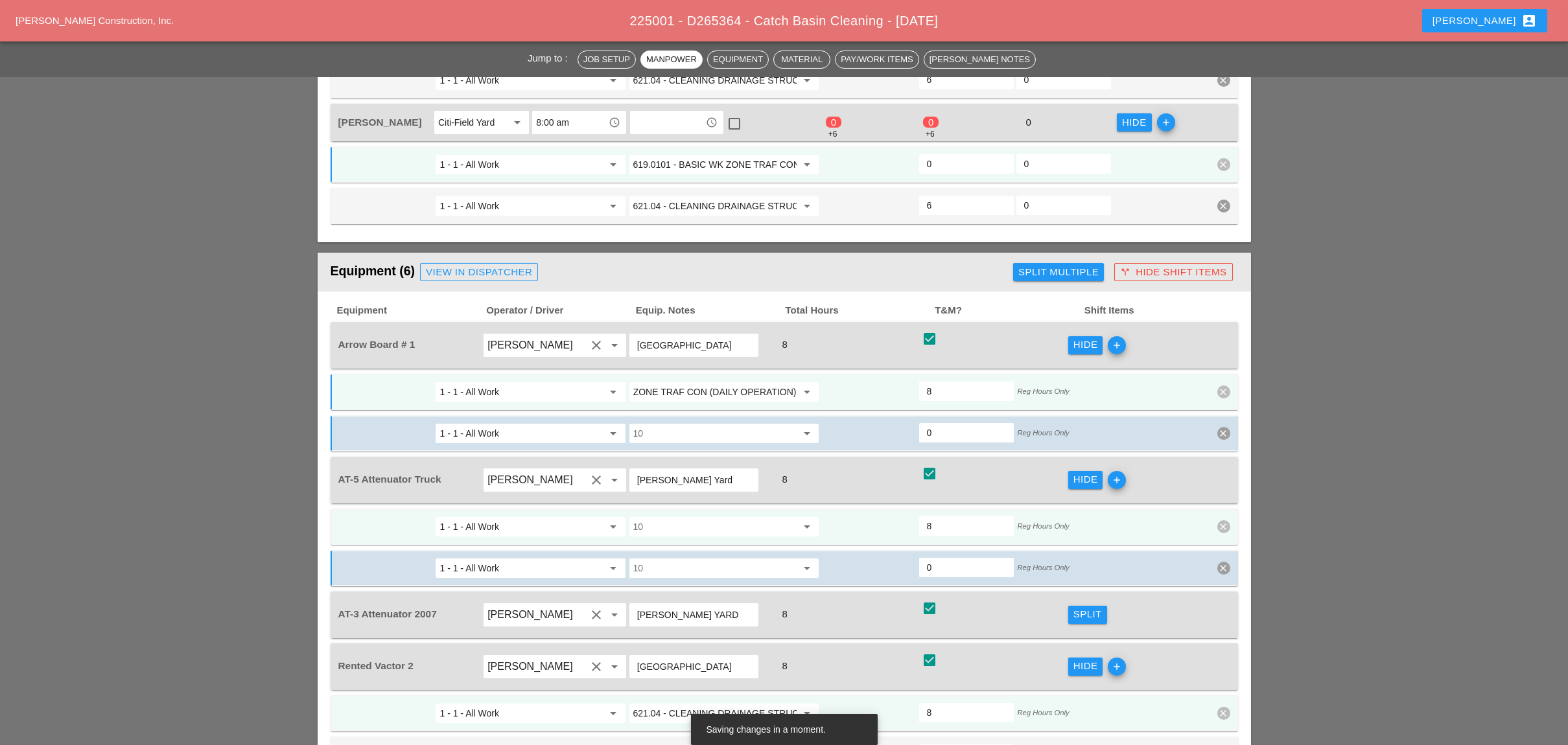
scroll to position [0, 0]
click at [718, 516] on input "10" at bounding box center [715, 527] width 163 height 21
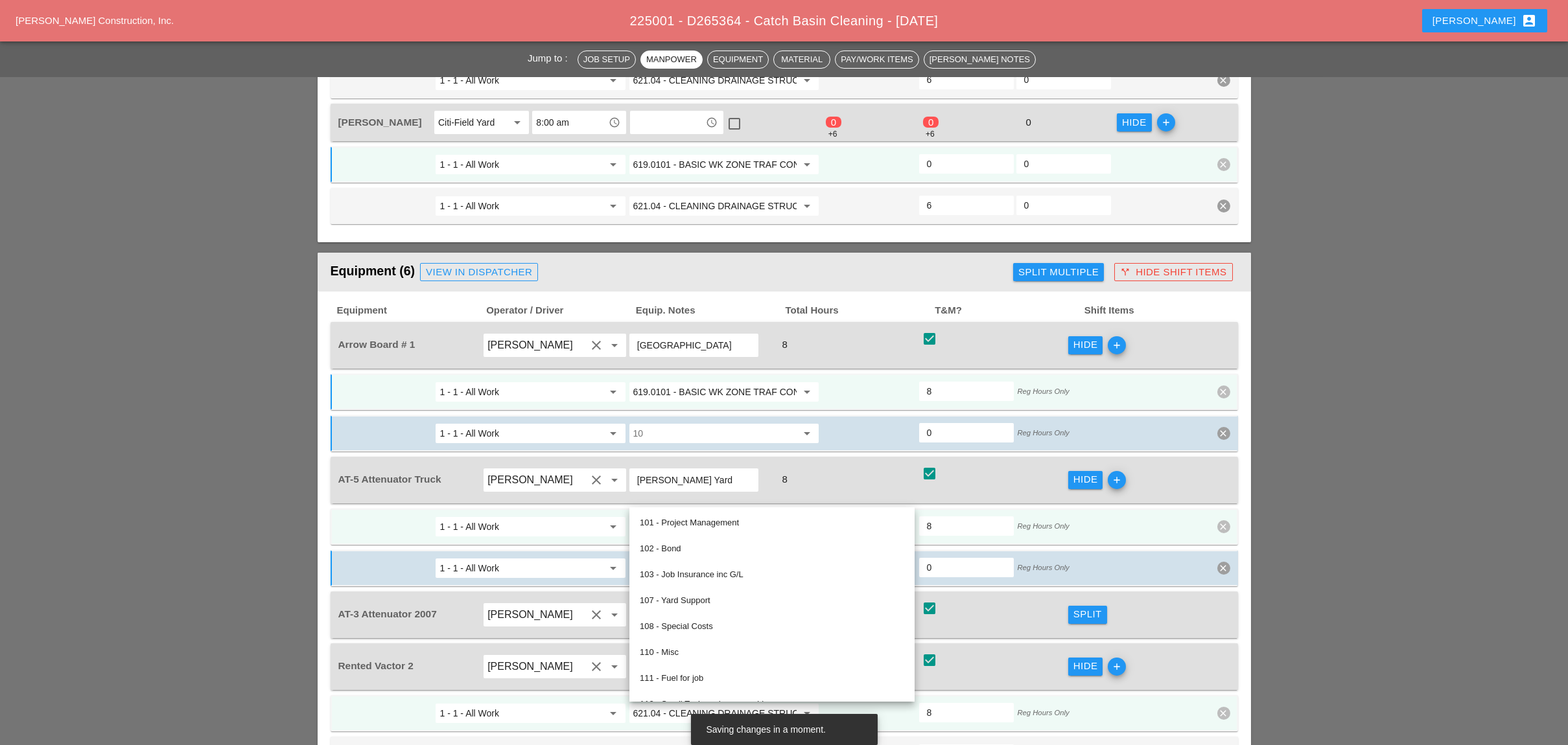
paste input "619.0101 - BASIC WK ZONE TRAF CON (DAILY OPERATION)"
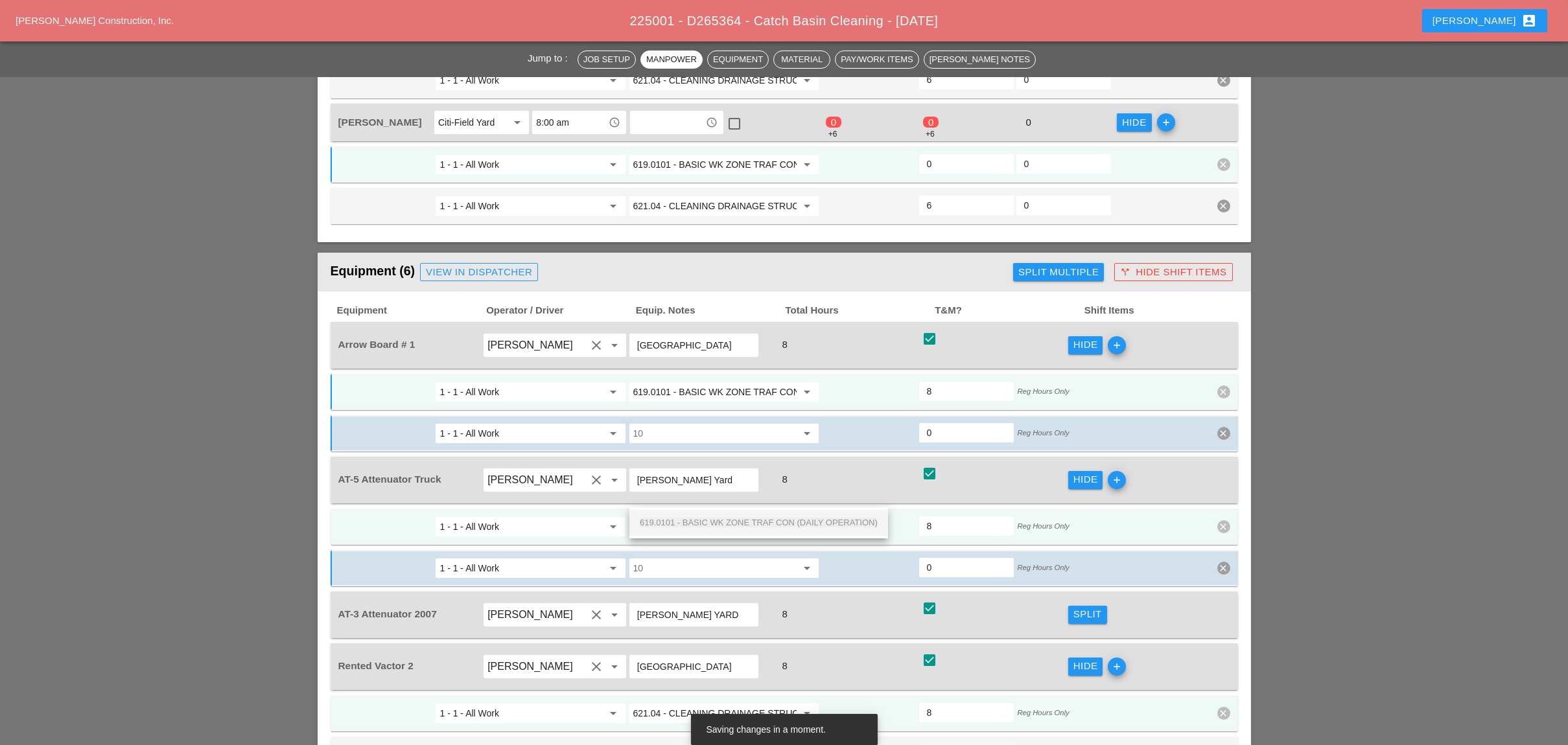
scroll to position [0, 93]
drag, startPoint x: 706, startPoint y: 516, endPoint x: 736, endPoint y: 520, distance: 30.3
click at [706, 516] on div "619.0101 - BASIC WK ZONE TRAF CON (DAILY OPERATION)" at bounding box center [758, 523] width 238 height 16
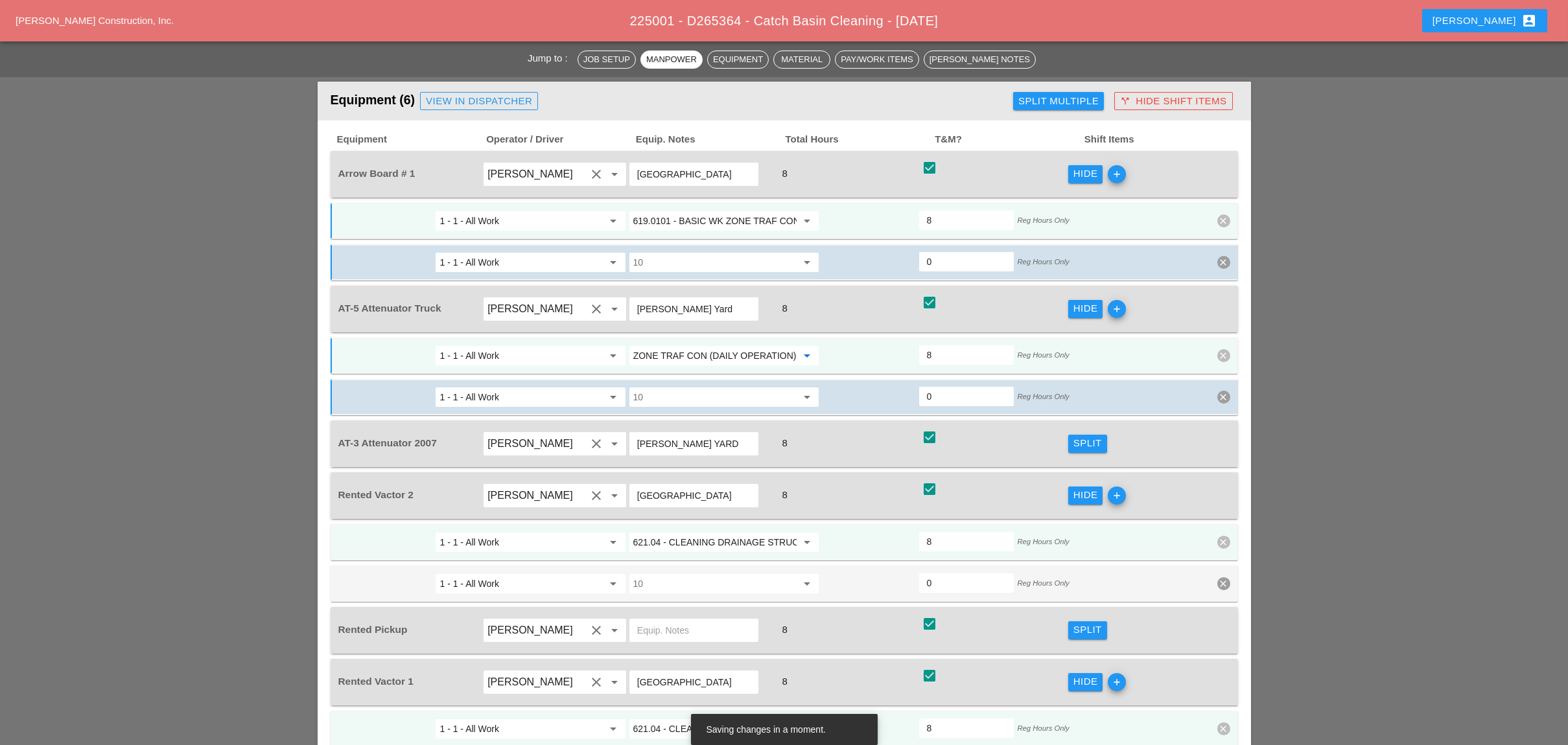
scroll to position [1295, 0]
type input "619.0101 - BASIC WK ZONE TRAF CON (DAILY OPERATION)"
click at [1074, 434] on div "Split" at bounding box center [1087, 441] width 29 height 15
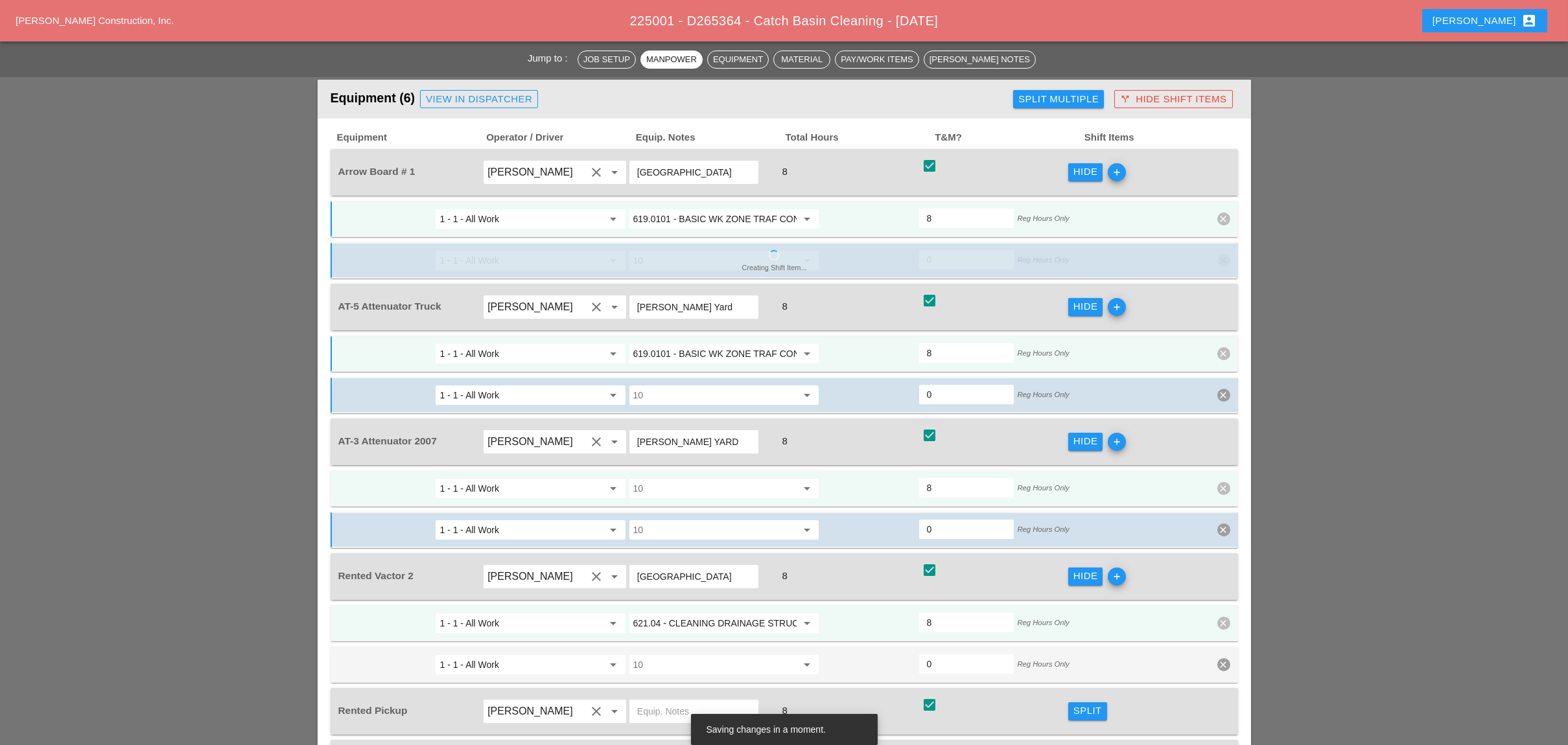
click at [706, 478] on input "10" at bounding box center [715, 488] width 163 height 21
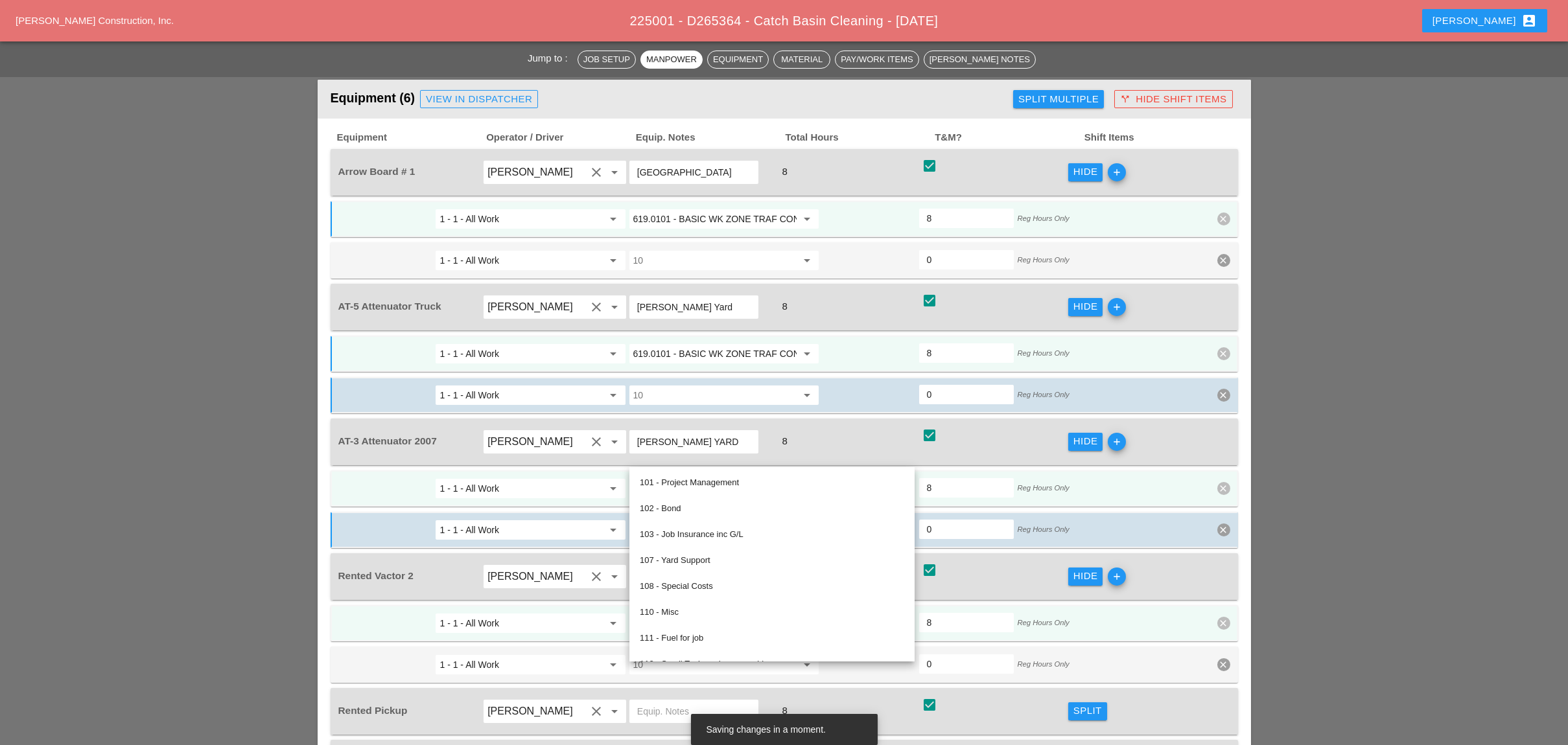
paste input "619.0101 - BASIC WK ZONE TRAF CON (DAILY OPERATION)"
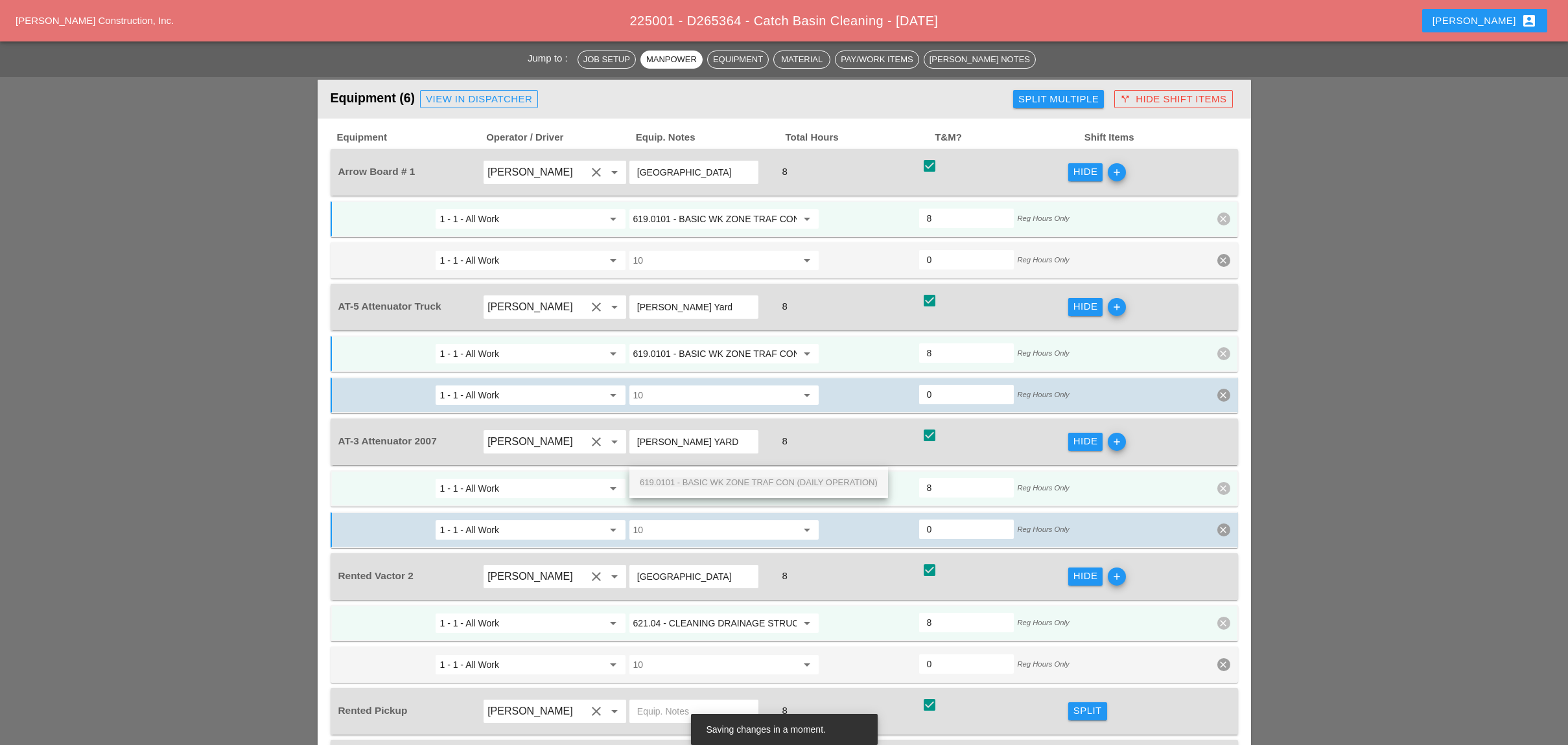
click at [696, 476] on div "619.0101 - BASIC WK ZONE TRAF CON (DAILY OPERATION)" at bounding box center [758, 483] width 238 height 16
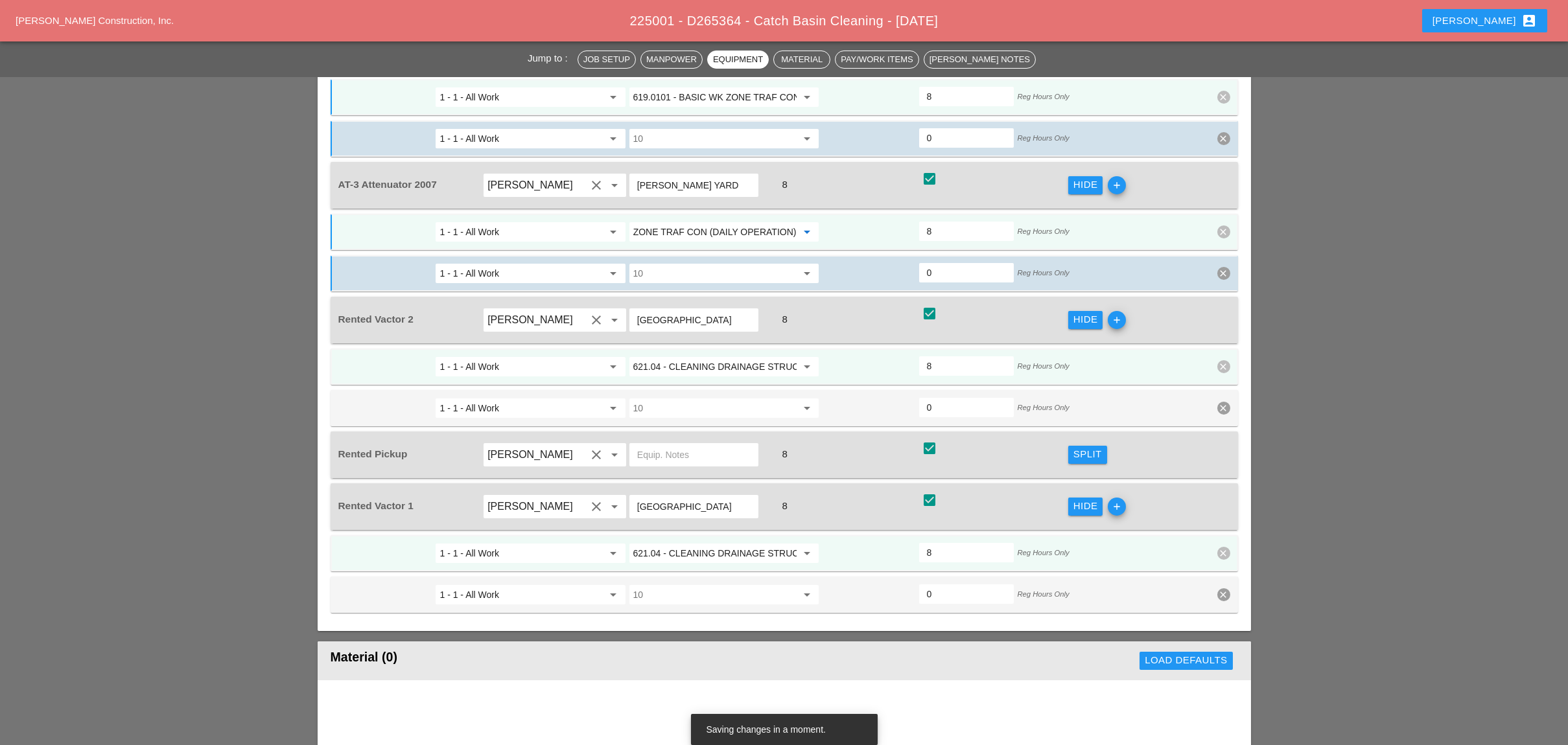
scroll to position [1555, 0]
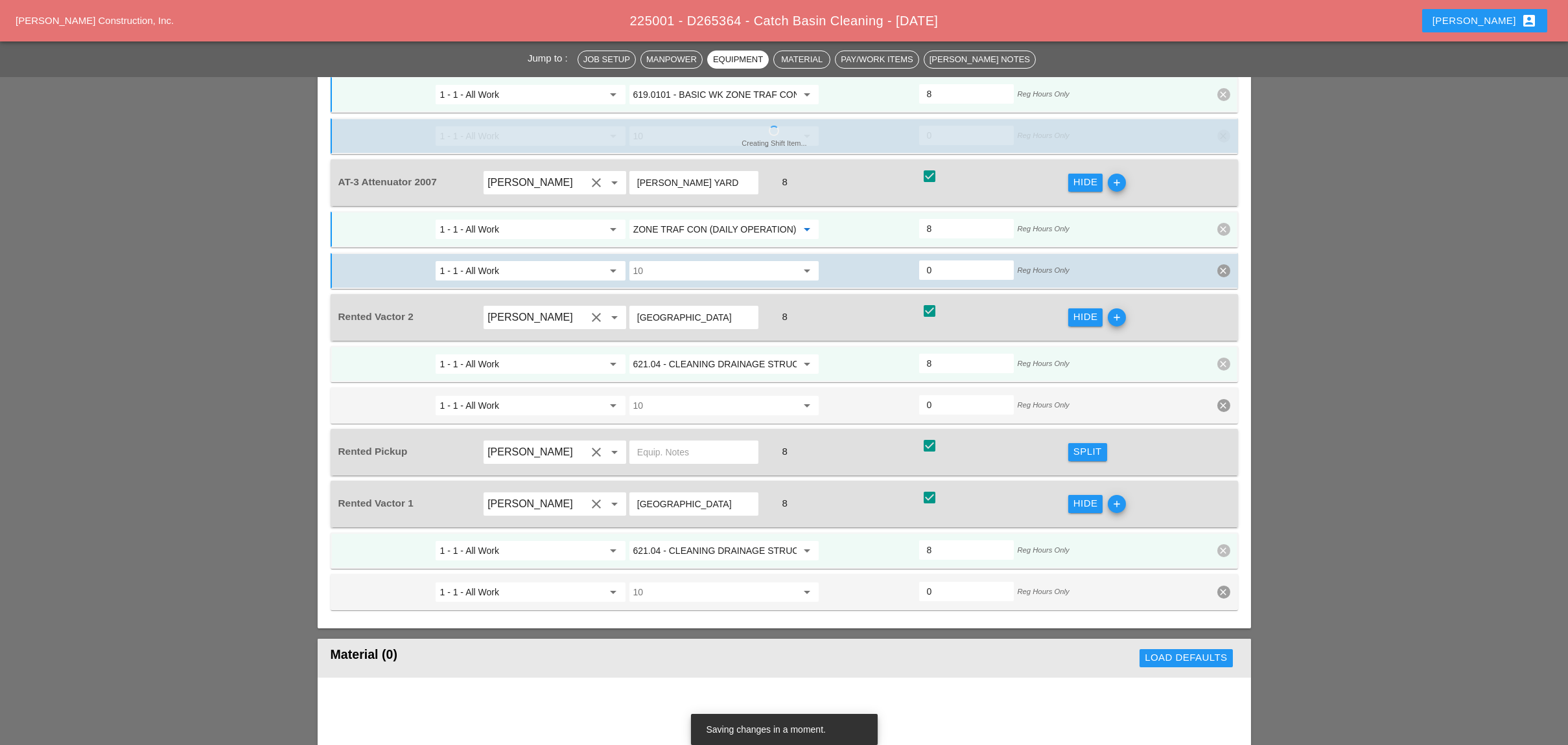
type input "619.0101 - BASIC WK ZONE TRAF CON (DAILY OPERATION)"
click at [1078, 444] on div "Split" at bounding box center [1087, 452] width 29 height 15
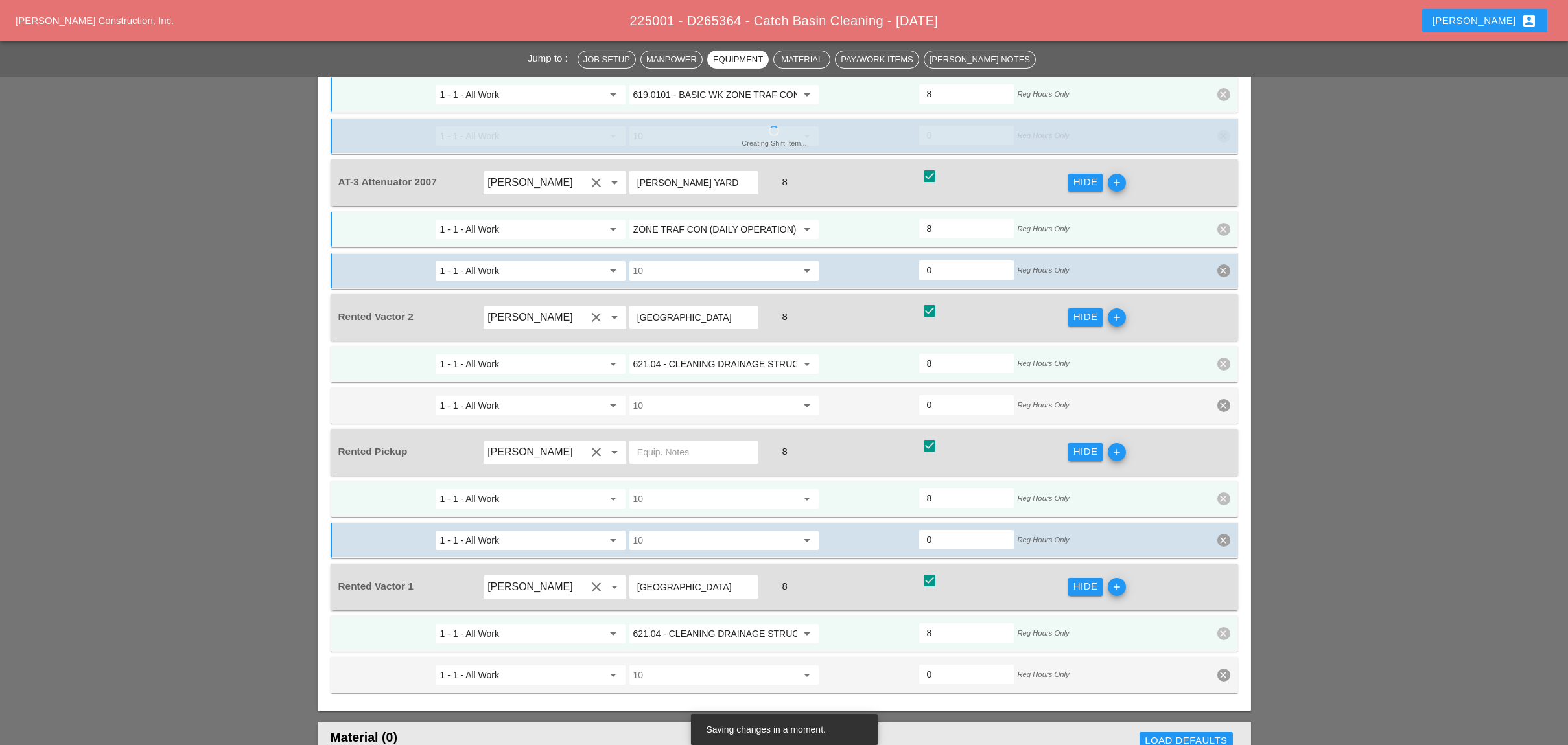
scroll to position [0, 0]
click at [741, 488] on input "10" at bounding box center [715, 499] width 163 height 21
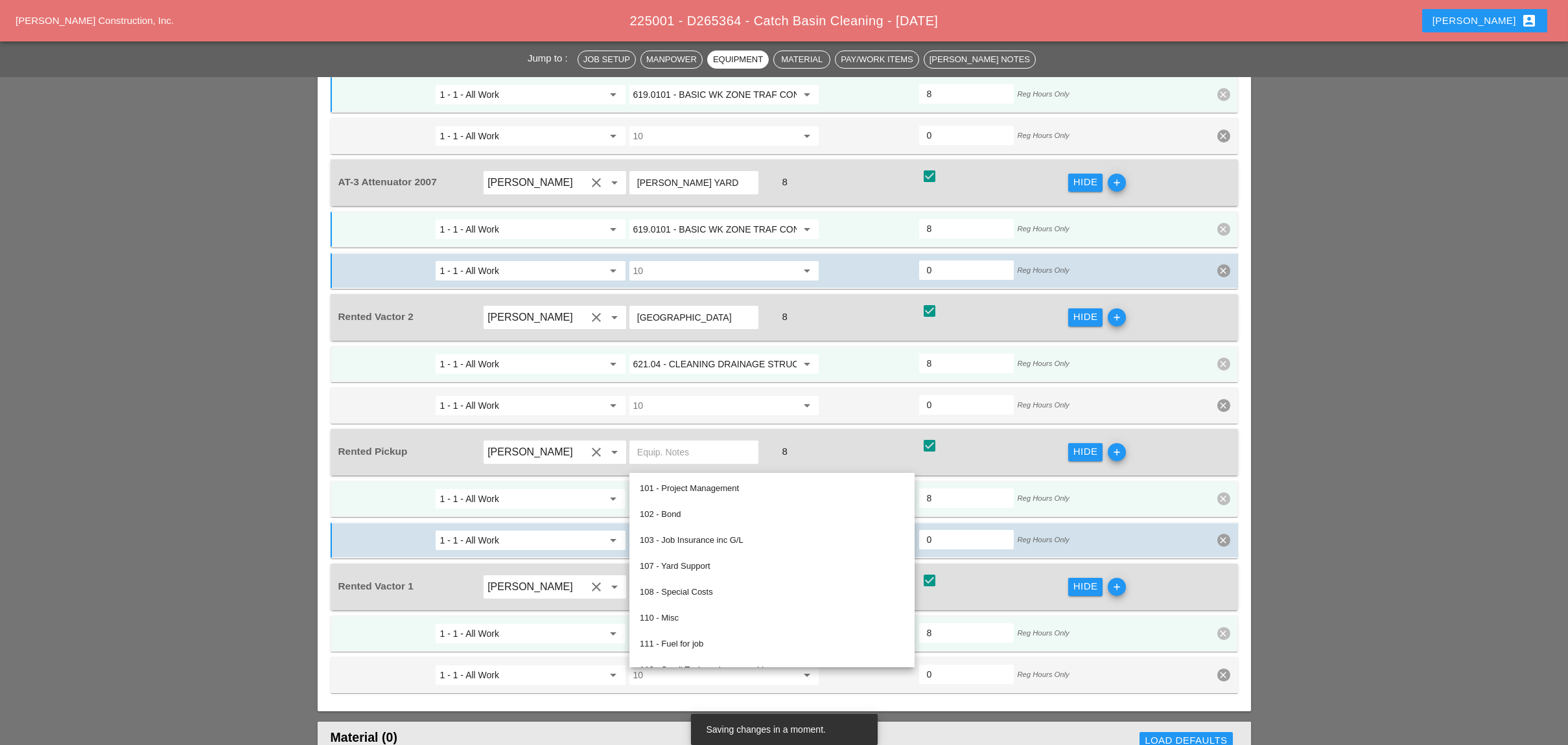
paste input "619.0101 - BASIC WK ZONE TRAF CON (DAILY OPERATION)"
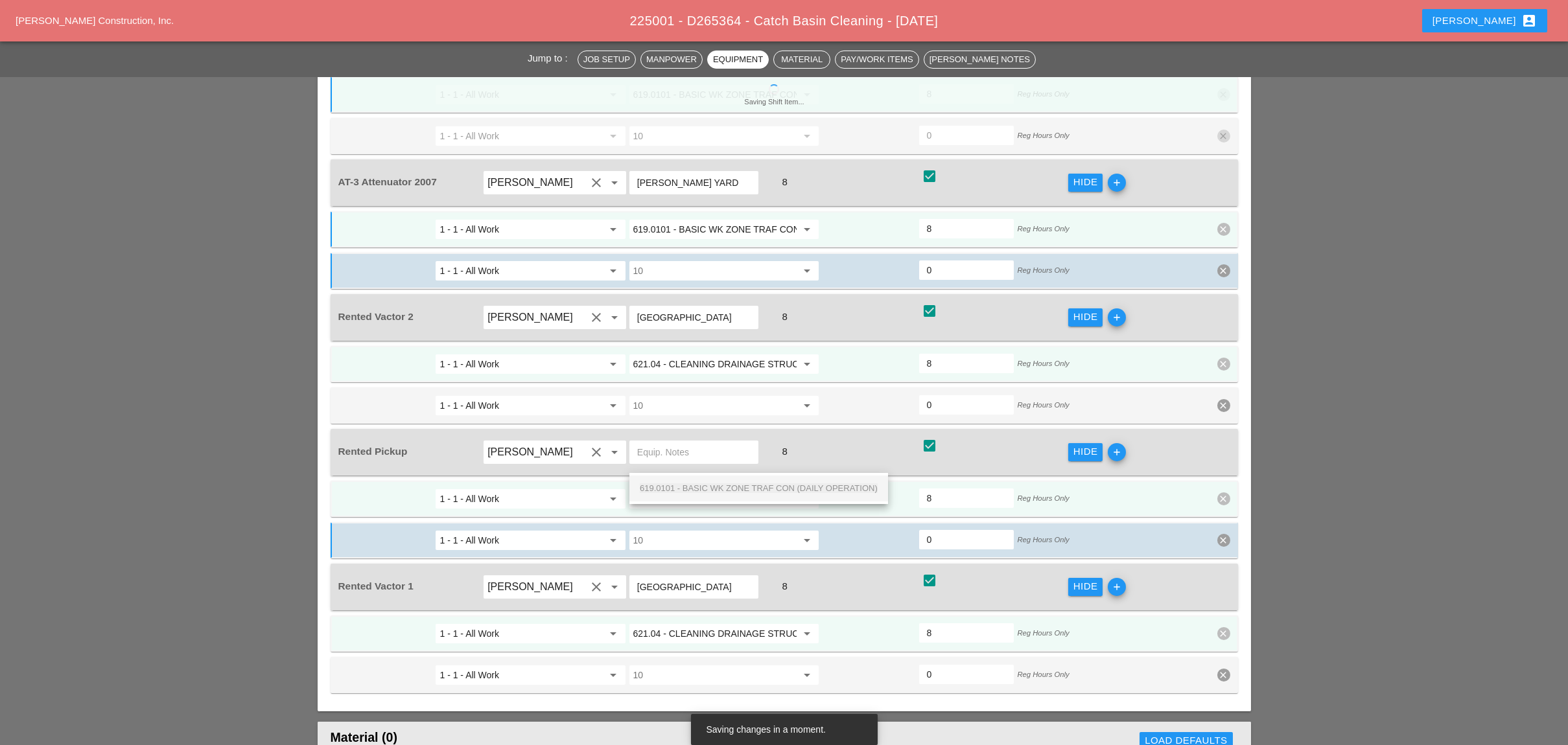
click at [728, 482] on div "619.0101 - BASIC WK ZONE TRAF CON (DAILY OPERATION)" at bounding box center [758, 488] width 238 height 16
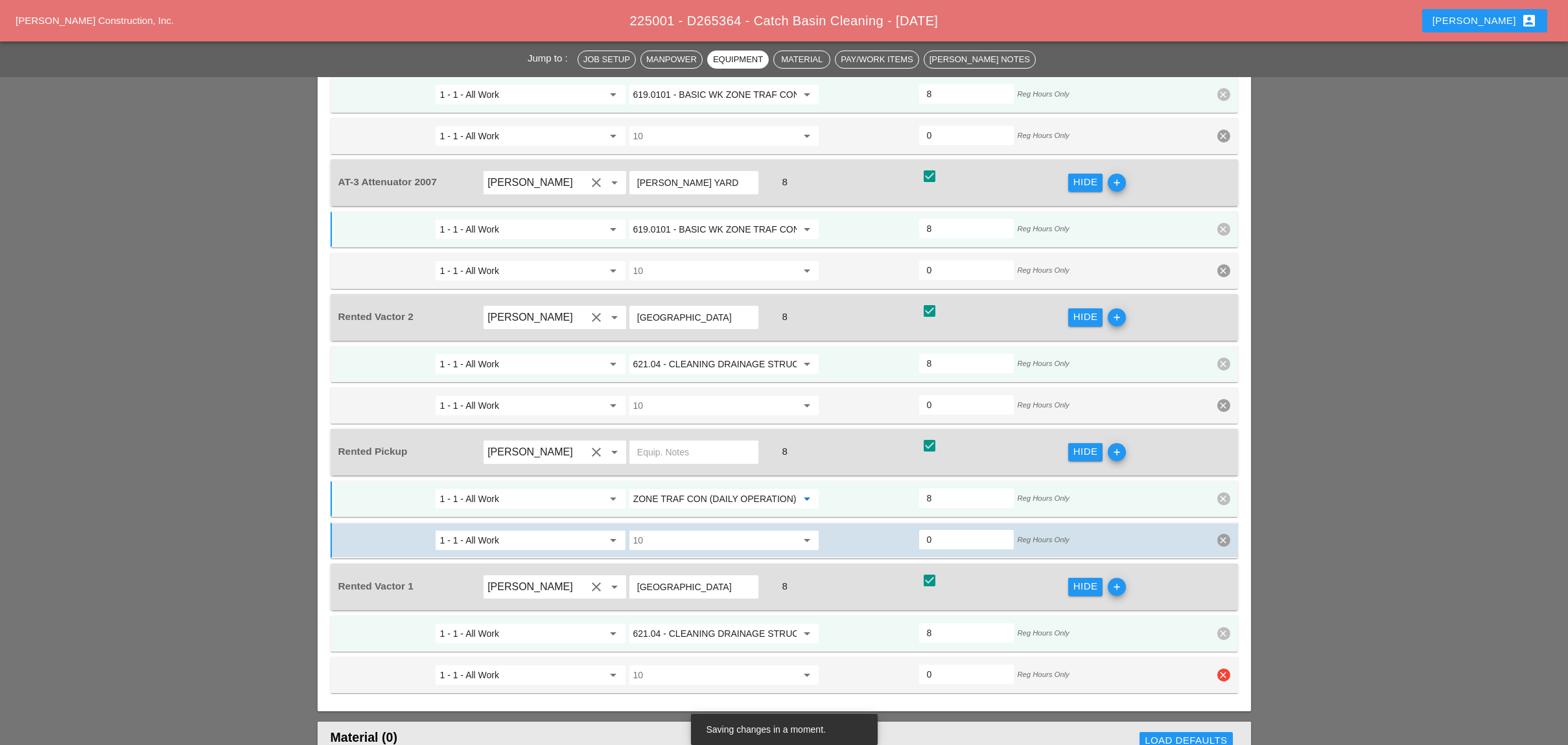
type input "619.0101 - BASIC WK ZONE TRAF CON (DAILY OPERATION)"
click at [1113, 606] on icon "clear" at bounding box center [1223, 675] width 13 height 13
click at [1113, 606] on div "Confirm delete" at bounding box center [1224, 606] width 63 height 15
drag, startPoint x: 1220, startPoint y: 505, endPoint x: 1219, endPoint y: 491, distance: 14.0
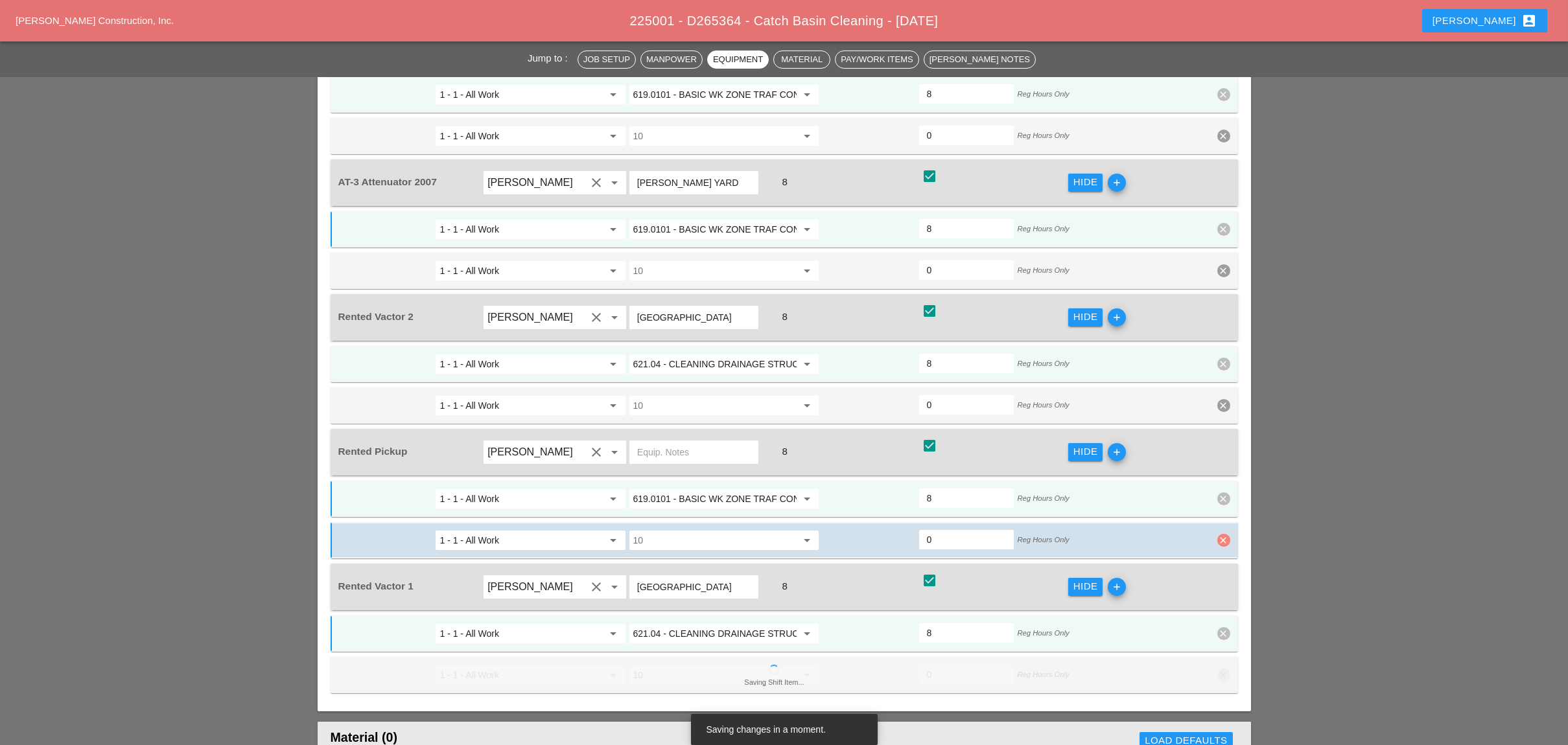
click at [1113, 534] on icon "clear" at bounding box center [1223, 540] width 13 height 13
drag, startPoint x: 1217, startPoint y: 475, endPoint x: 1231, endPoint y: 372, distance: 103.9
click at [1113, 474] on div "Confirm delete" at bounding box center [1224, 474] width 63 height 15
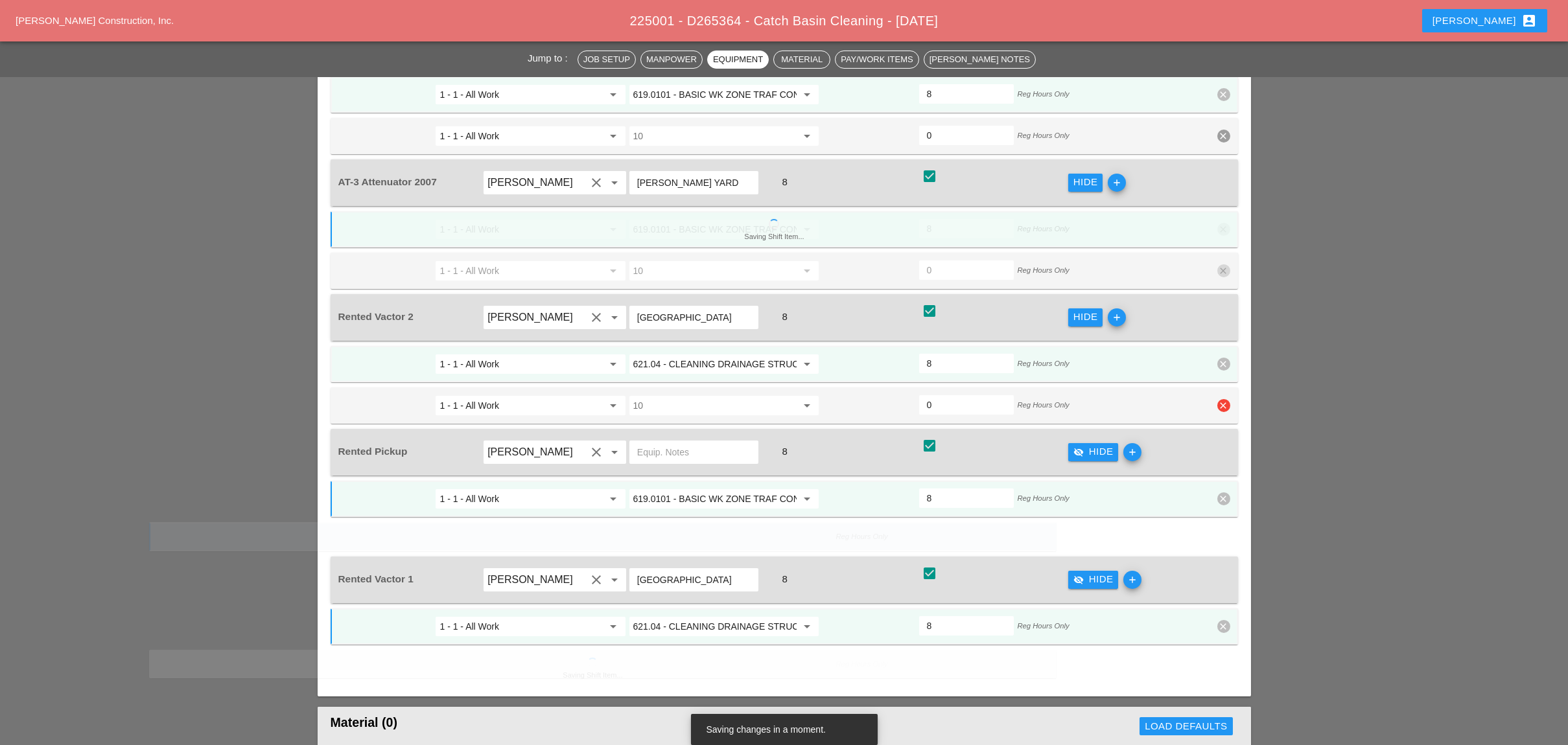
click at [1113, 388] on div "1 - 1 - All Work arrow_drop_down 10 arrow_drop_down 0 Reg Hours Only clear" at bounding box center [784, 406] width 908 height 37
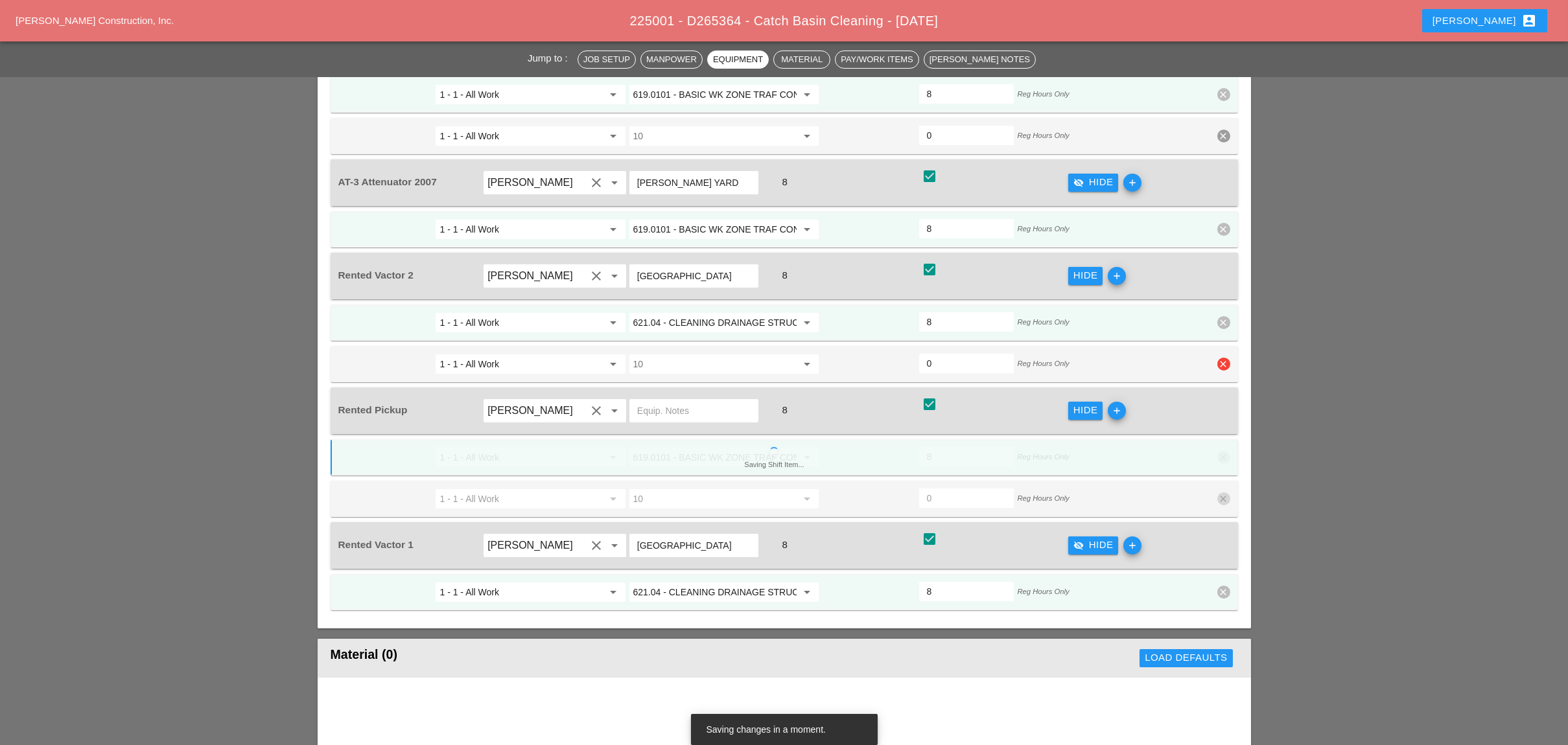
click at [1113, 357] on icon "clear" at bounding box center [1223, 364] width 13 height 13
click at [1113, 294] on div "Confirm delete" at bounding box center [1224, 301] width 63 height 15
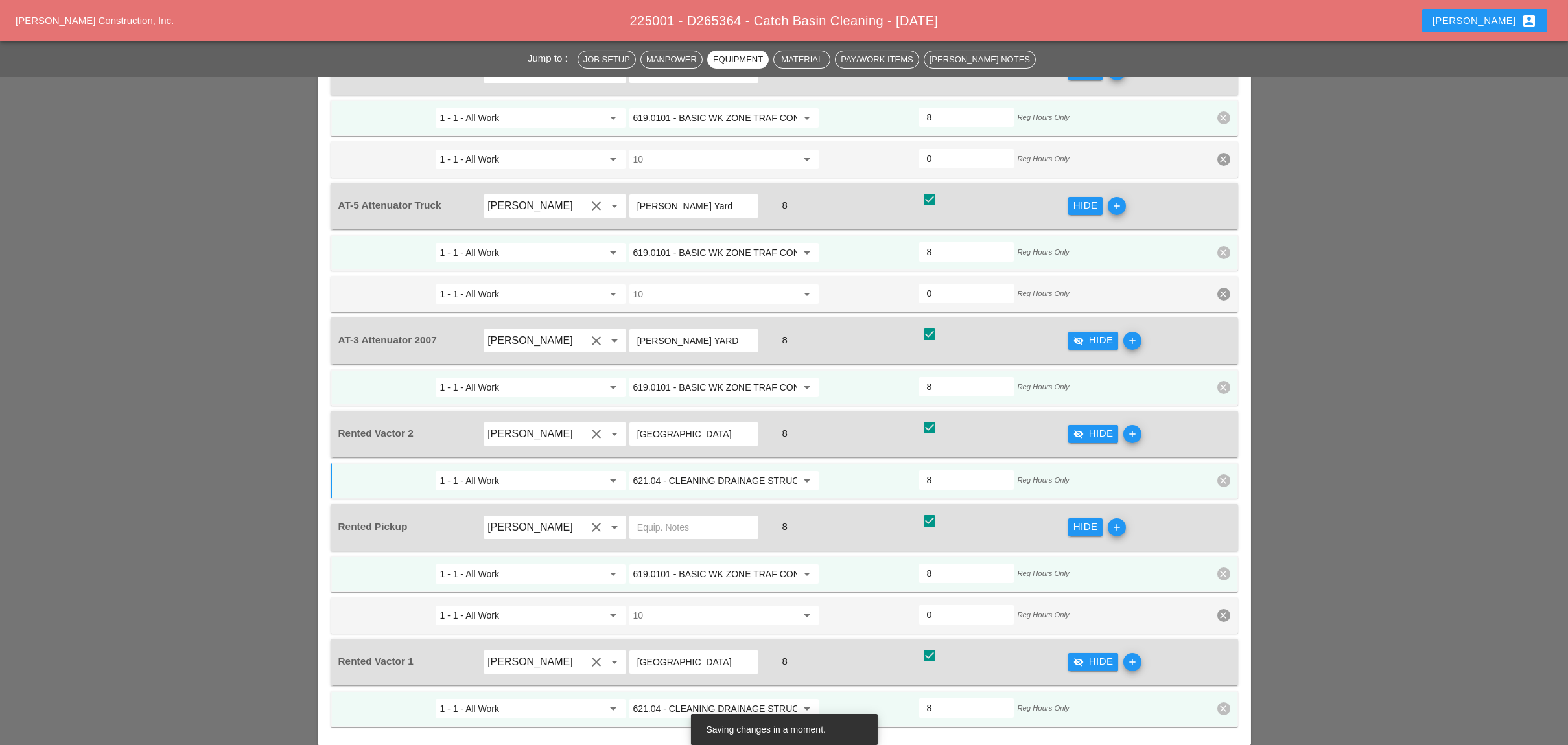
scroll to position [1382, 0]
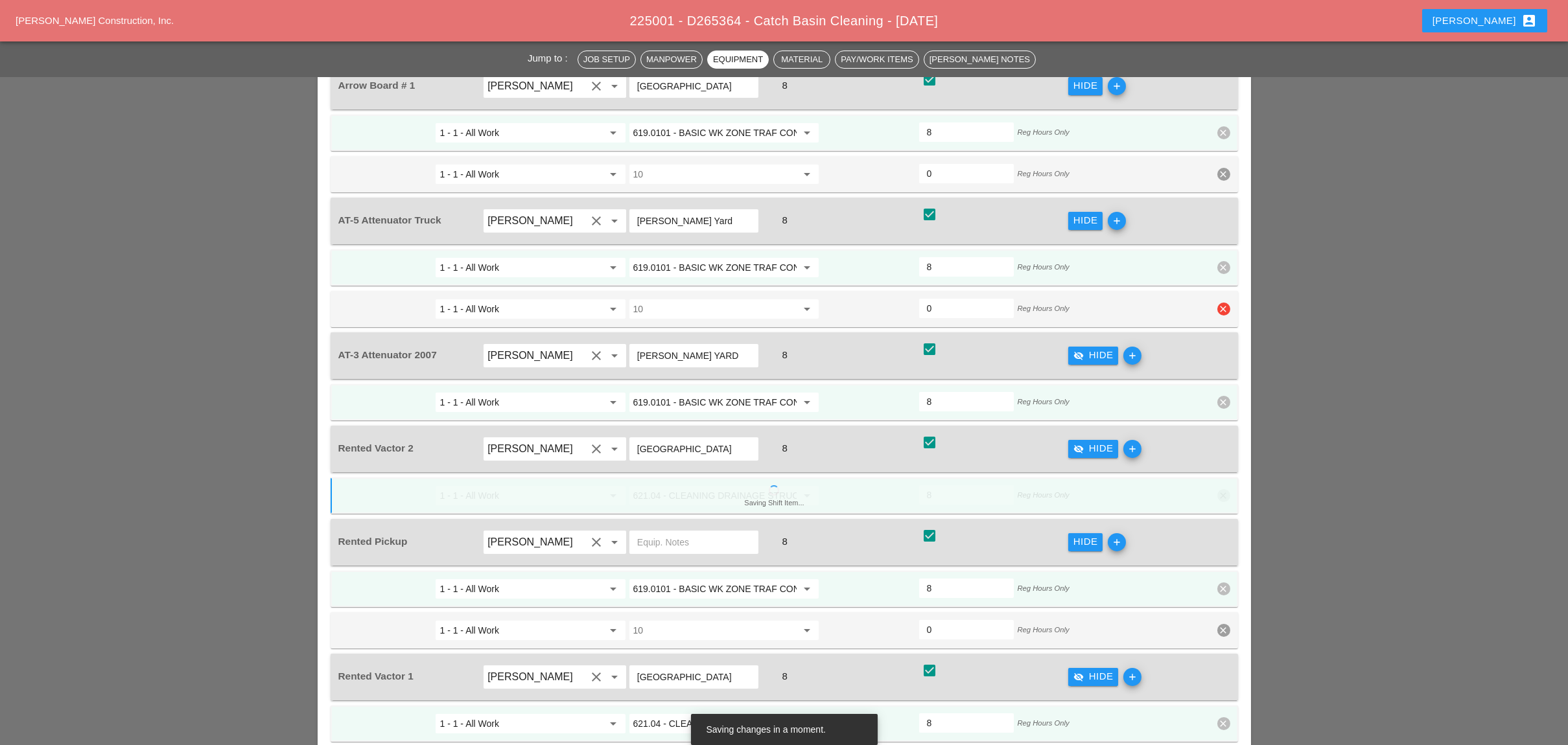
click at [1113, 303] on icon "clear" at bounding box center [1223, 309] width 13 height 13
click at [1113, 246] on div "Confirm delete" at bounding box center [1224, 250] width 63 height 15
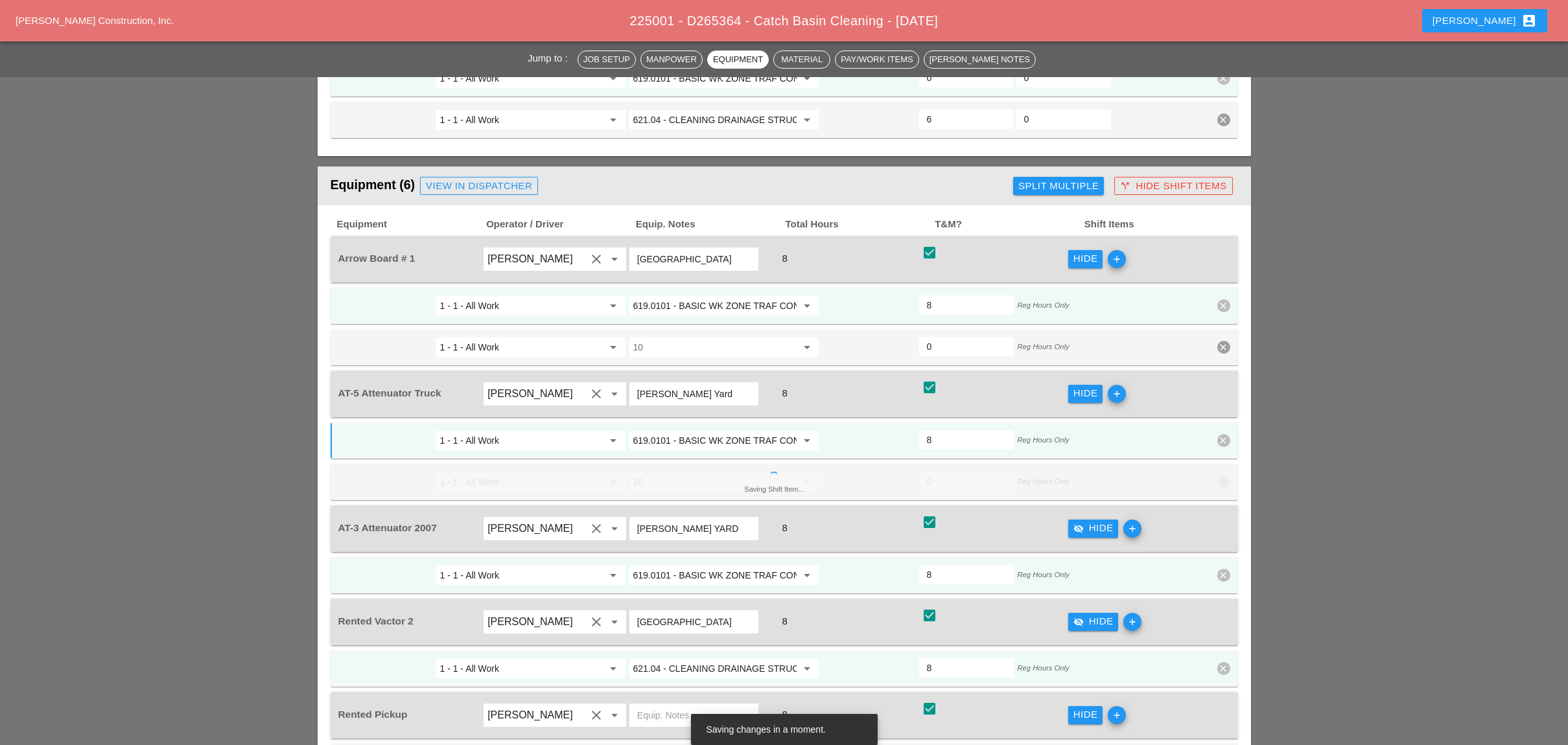
scroll to position [1123, 0]
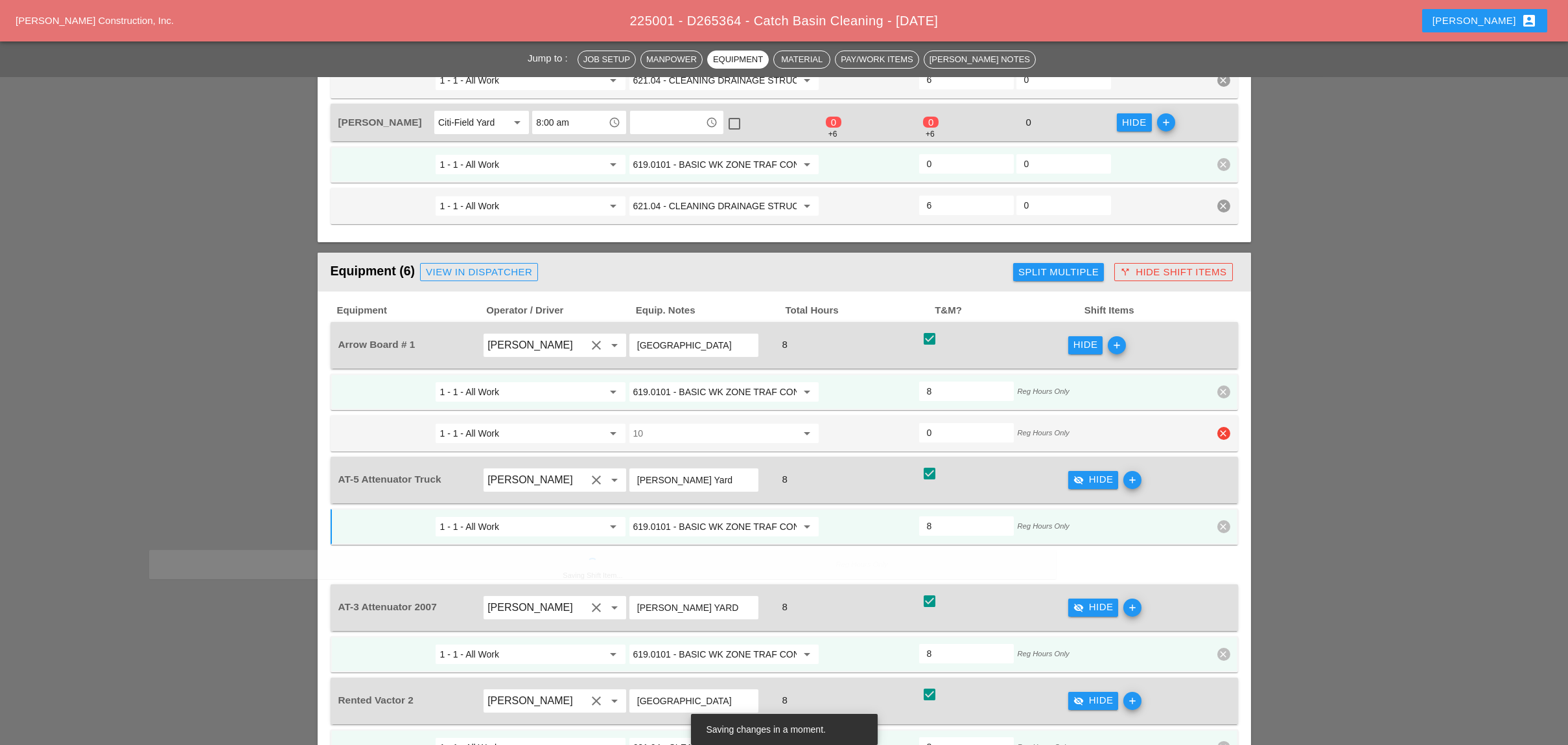
click at [1113, 427] on icon "clear" at bounding box center [1223, 433] width 13 height 13
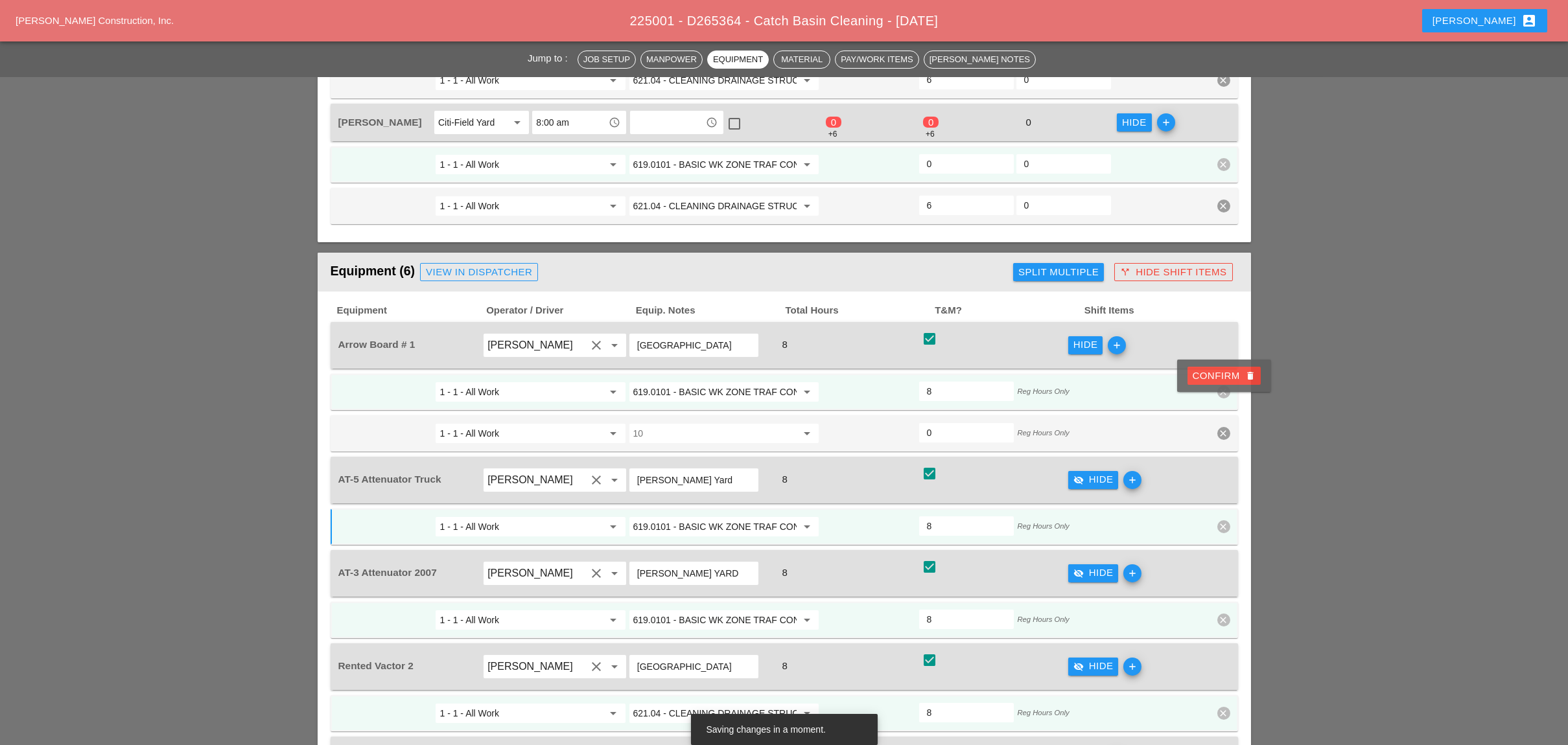
click at [1113, 379] on div "Confirm delete" at bounding box center [1224, 376] width 63 height 15
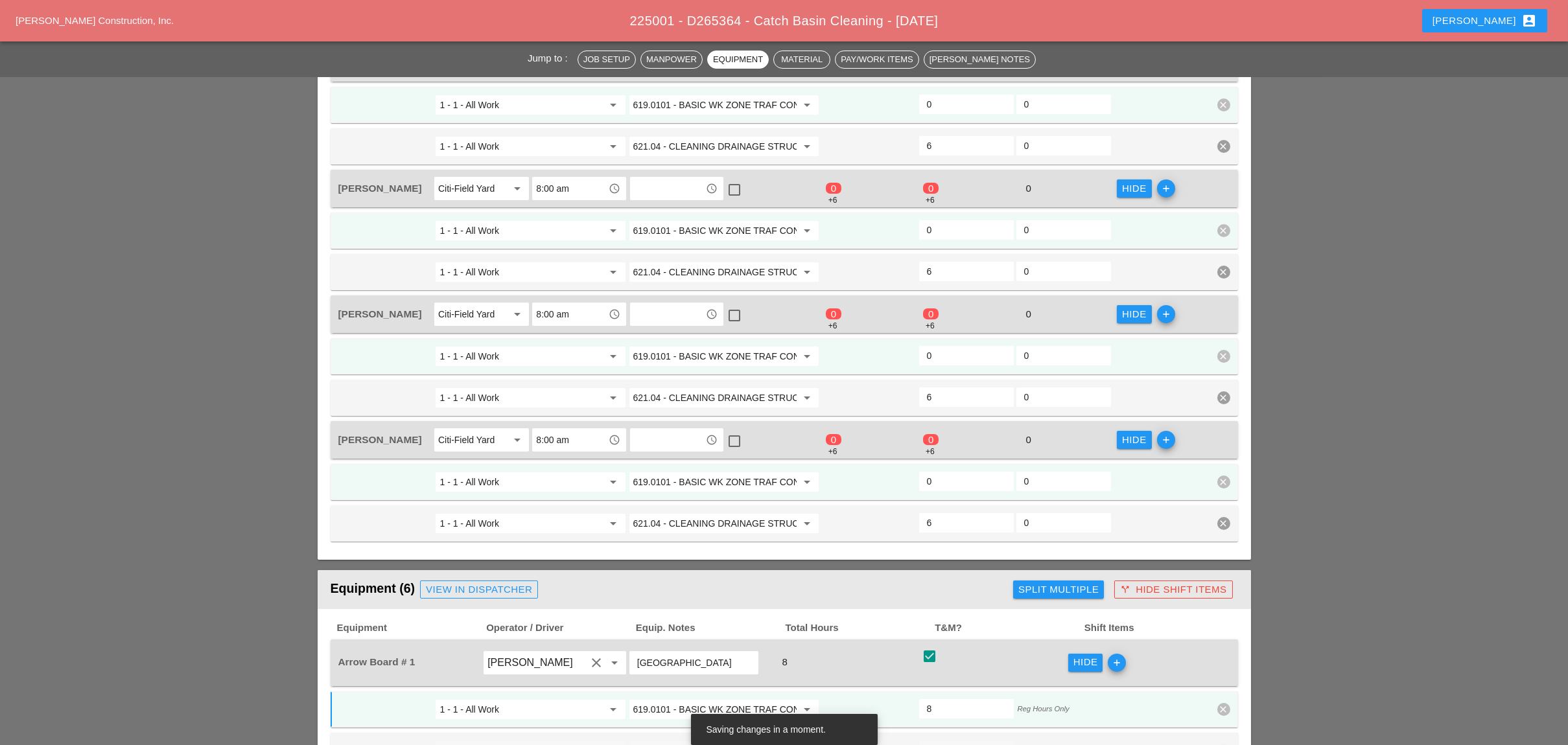
scroll to position [777, 0]
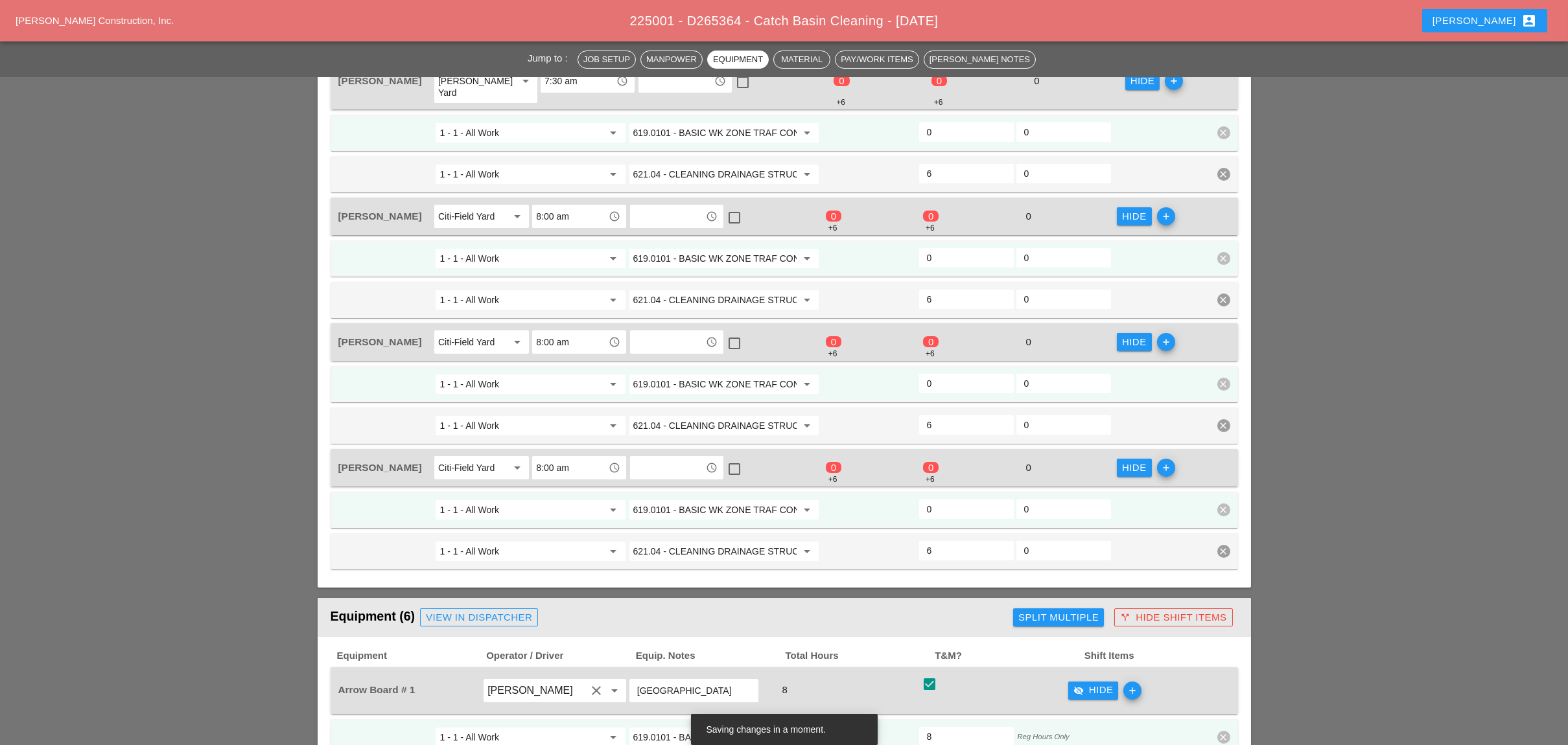
click at [934, 499] on input "0" at bounding box center [966, 509] width 79 height 21
type input "2"
click at [936, 373] on input "0" at bounding box center [966, 384] width 79 height 21
type input "2"
click at [934, 248] on input "0" at bounding box center [966, 258] width 79 height 21
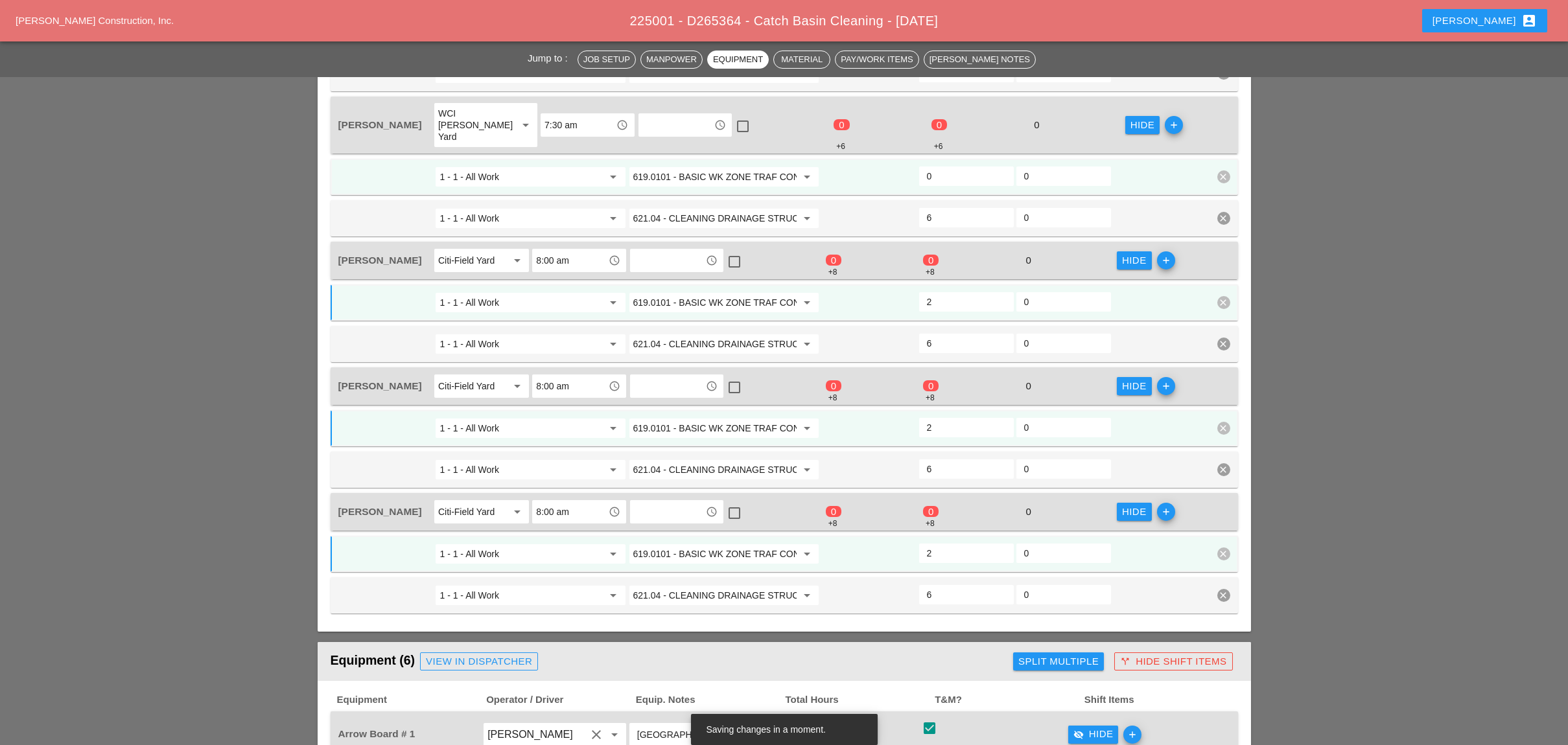
scroll to position [691, 0]
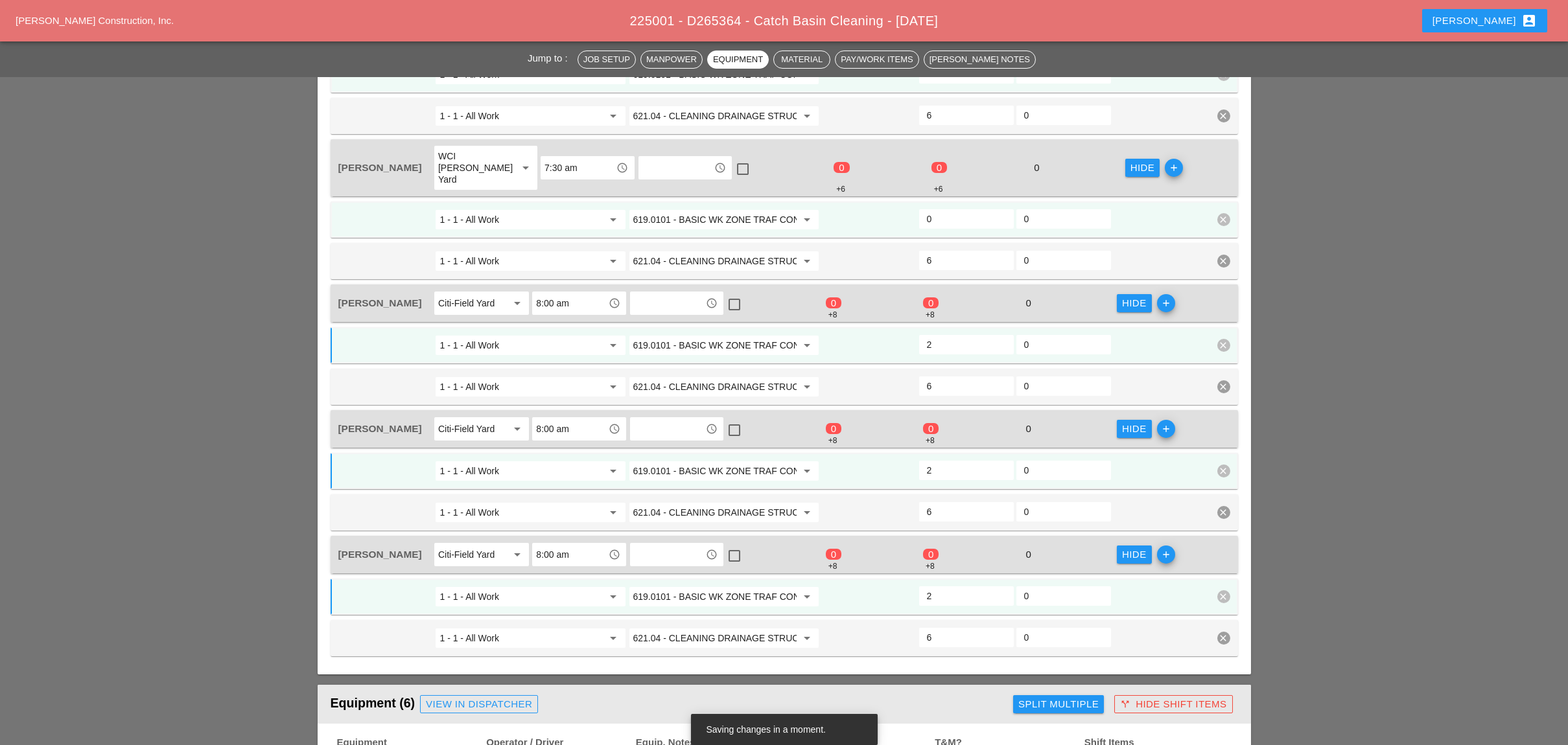
type input "2"
click at [947, 208] on input "0" at bounding box center [966, 219] width 79 height 21
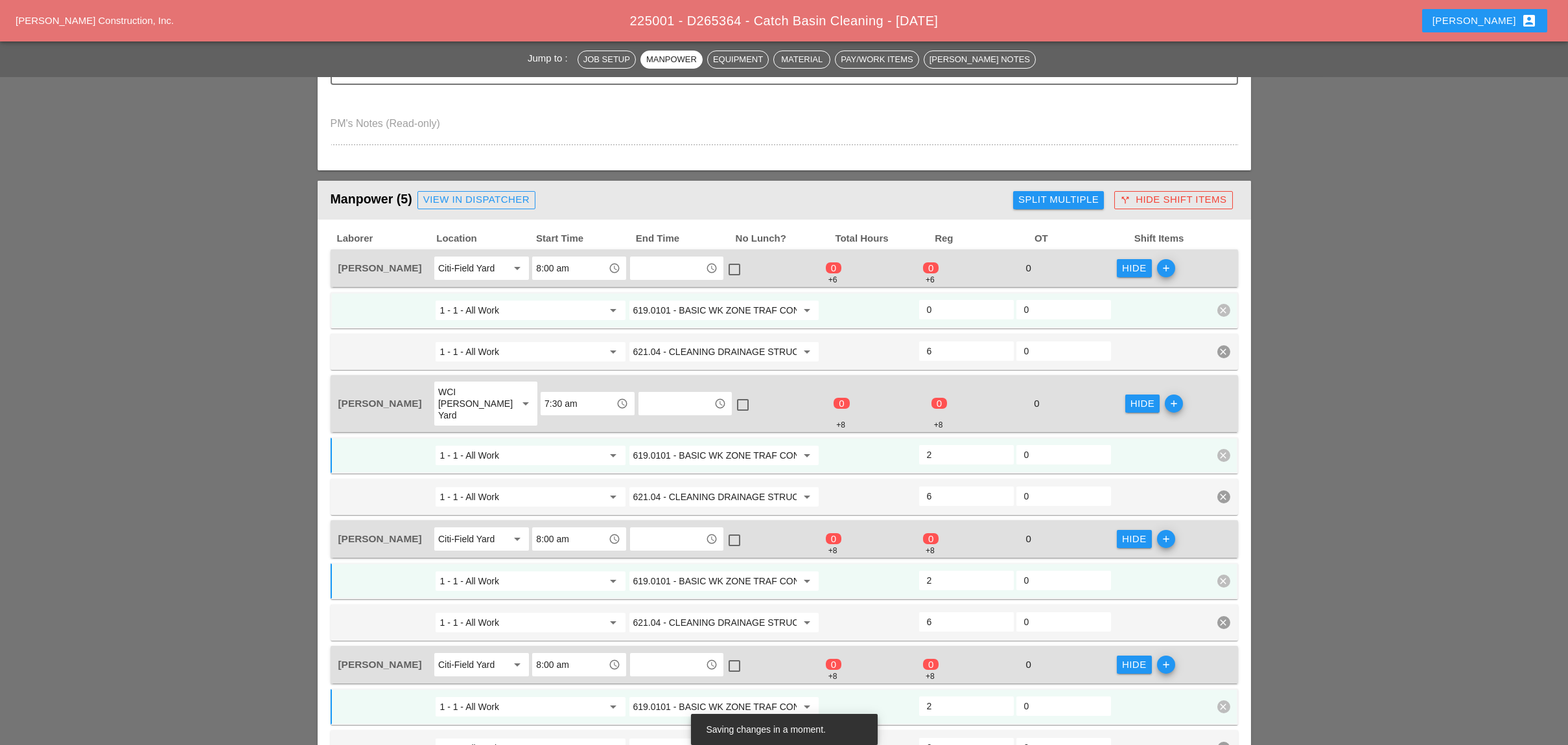
scroll to position [431, 0]
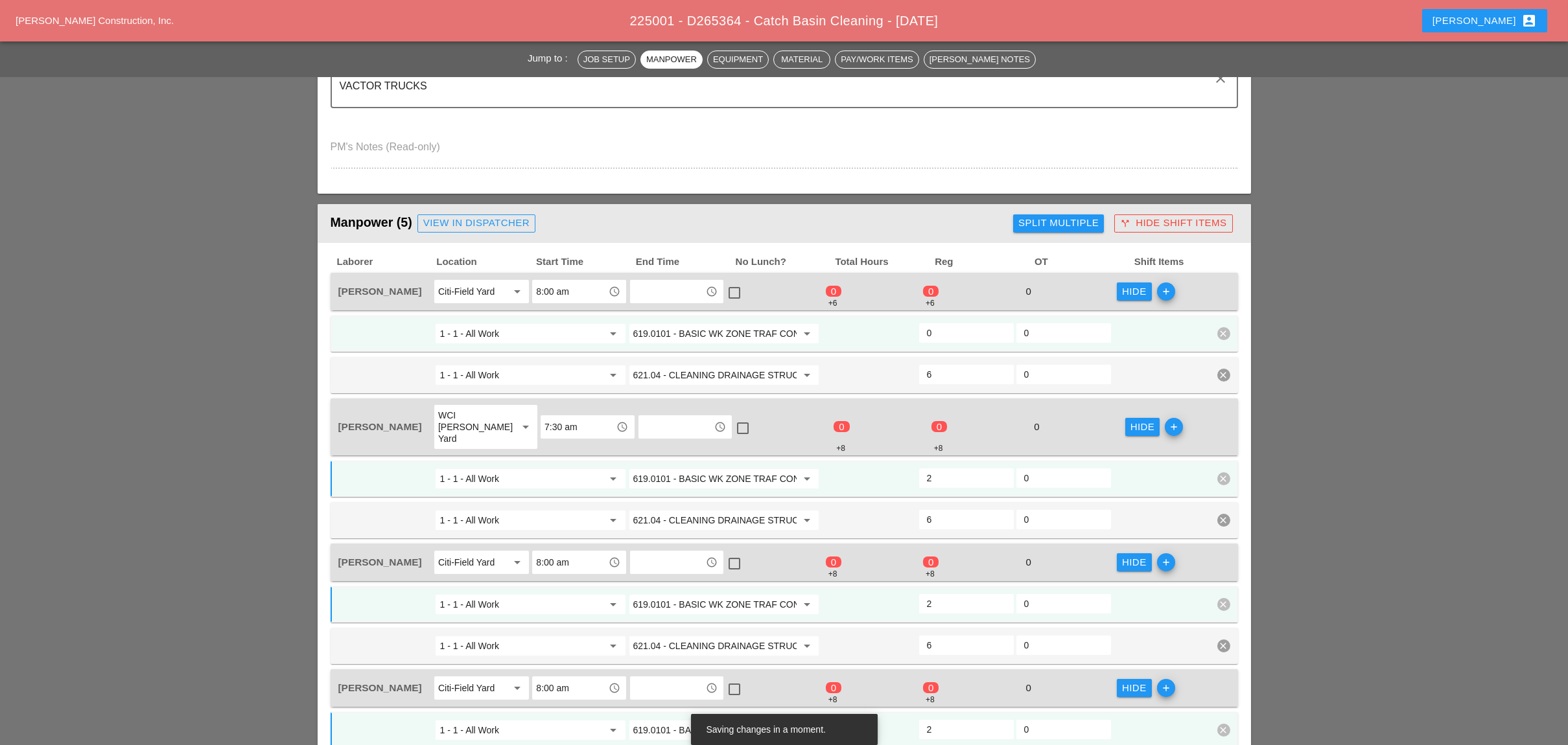
type input "2"
click at [949, 333] on input "0" at bounding box center [966, 333] width 79 height 21
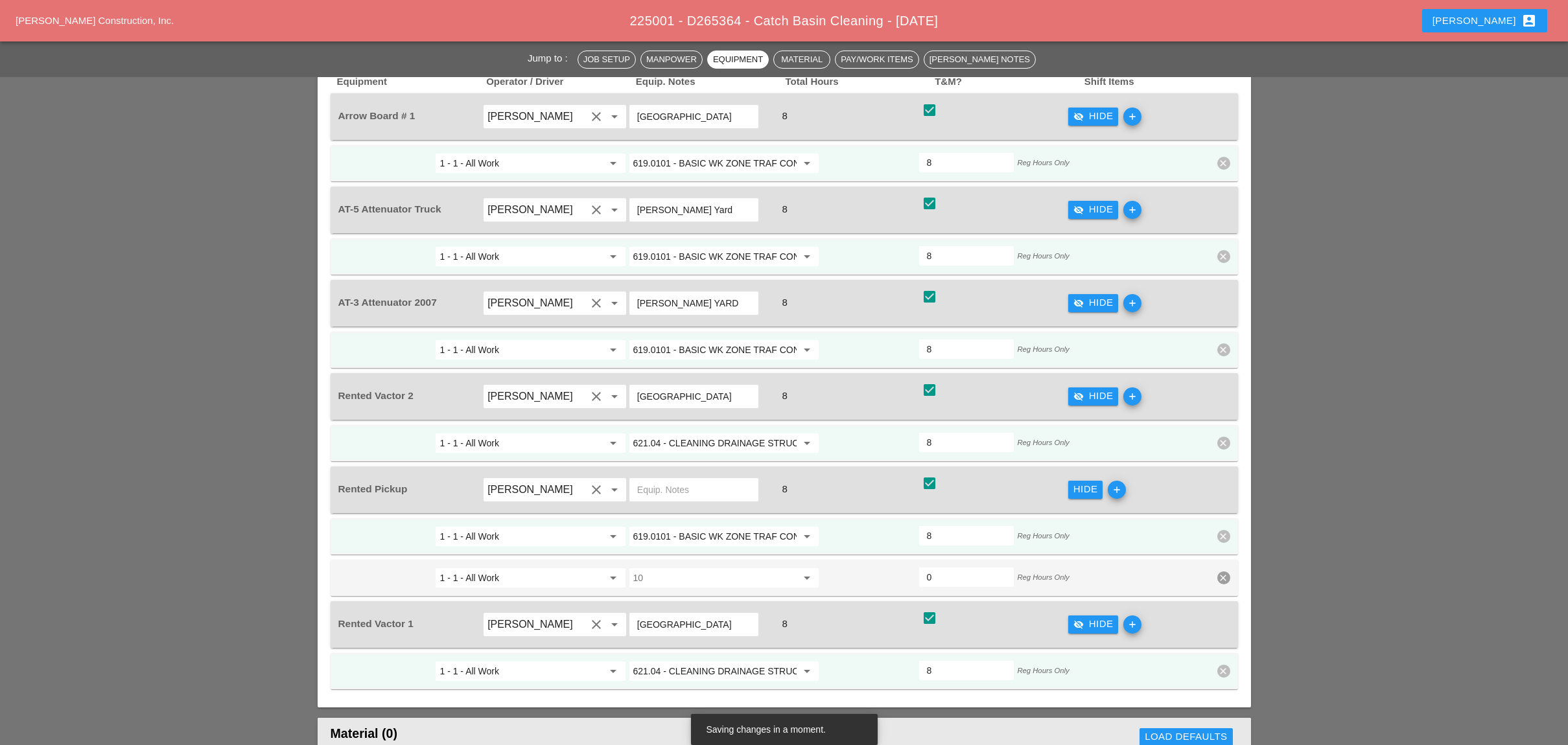
scroll to position [1382, 0]
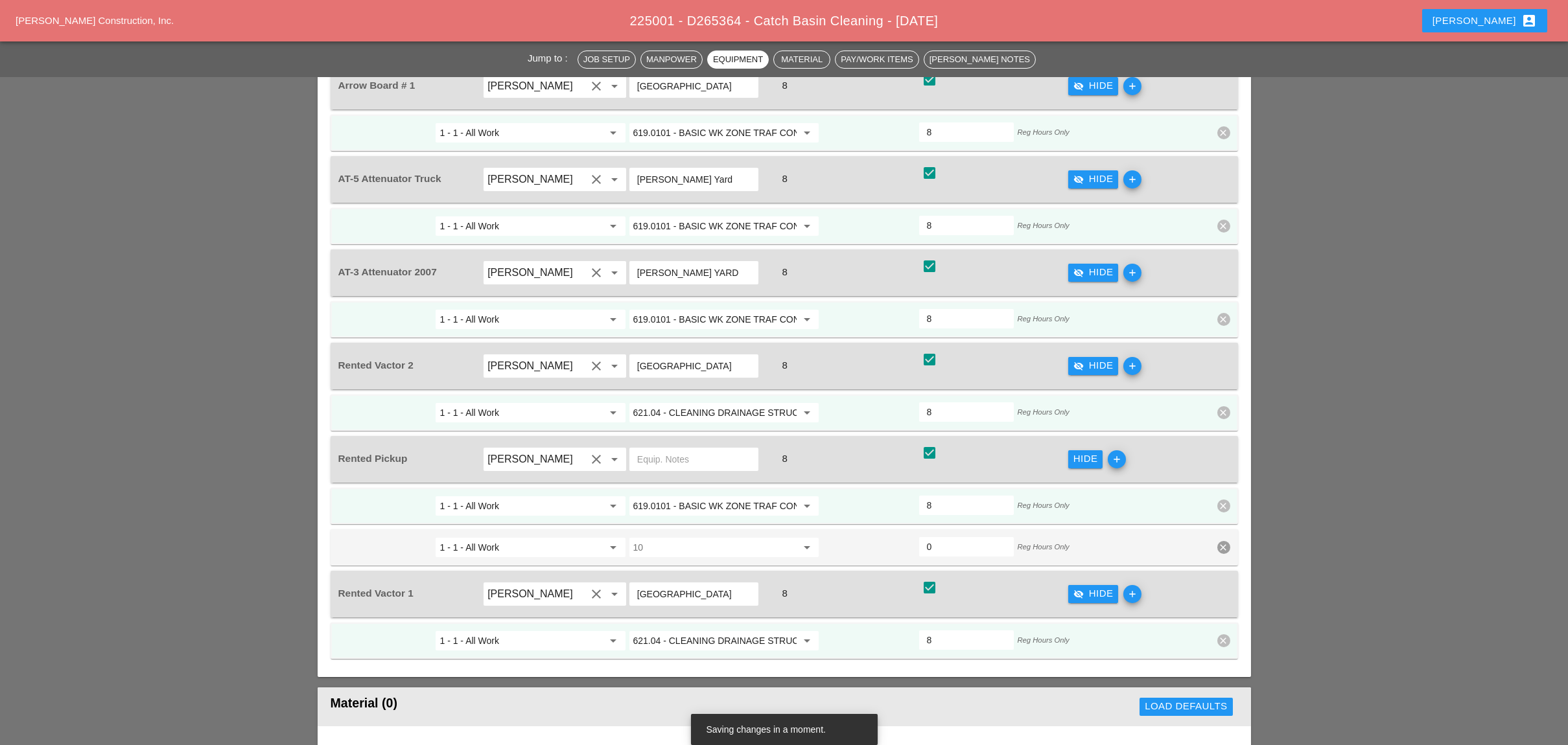
type input "2"
click at [1113, 529] on div "1 - 1 - All Work arrow_drop_down 10 arrow_drop_down 0 Reg Hours Only clear" at bounding box center [784, 548] width 908 height 37
click at [1113, 541] on icon "clear" at bounding box center [1223, 548] width 13 height 13
click at [1113, 478] on div "Confirm delete" at bounding box center [1224, 483] width 63 height 15
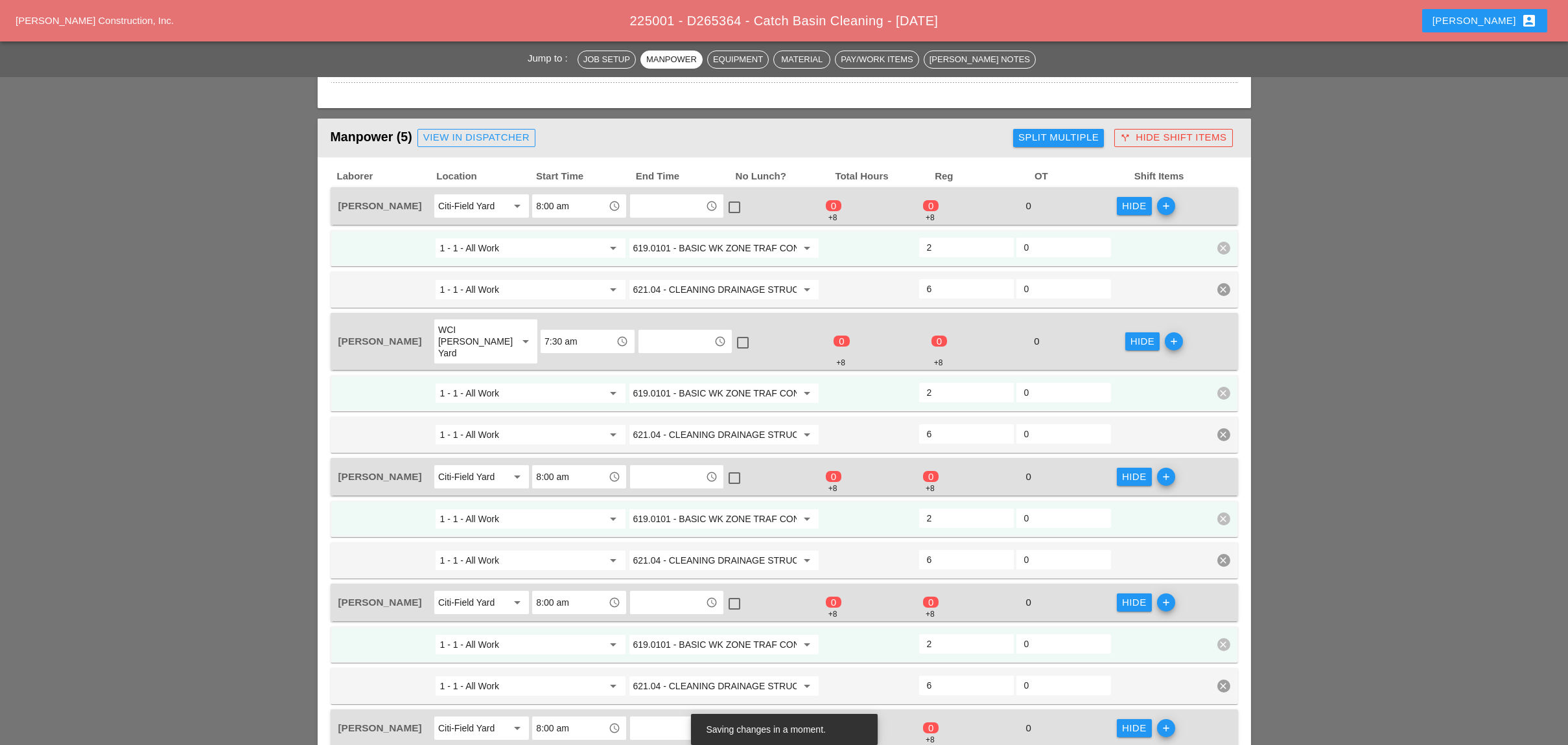
scroll to position [518, 0]
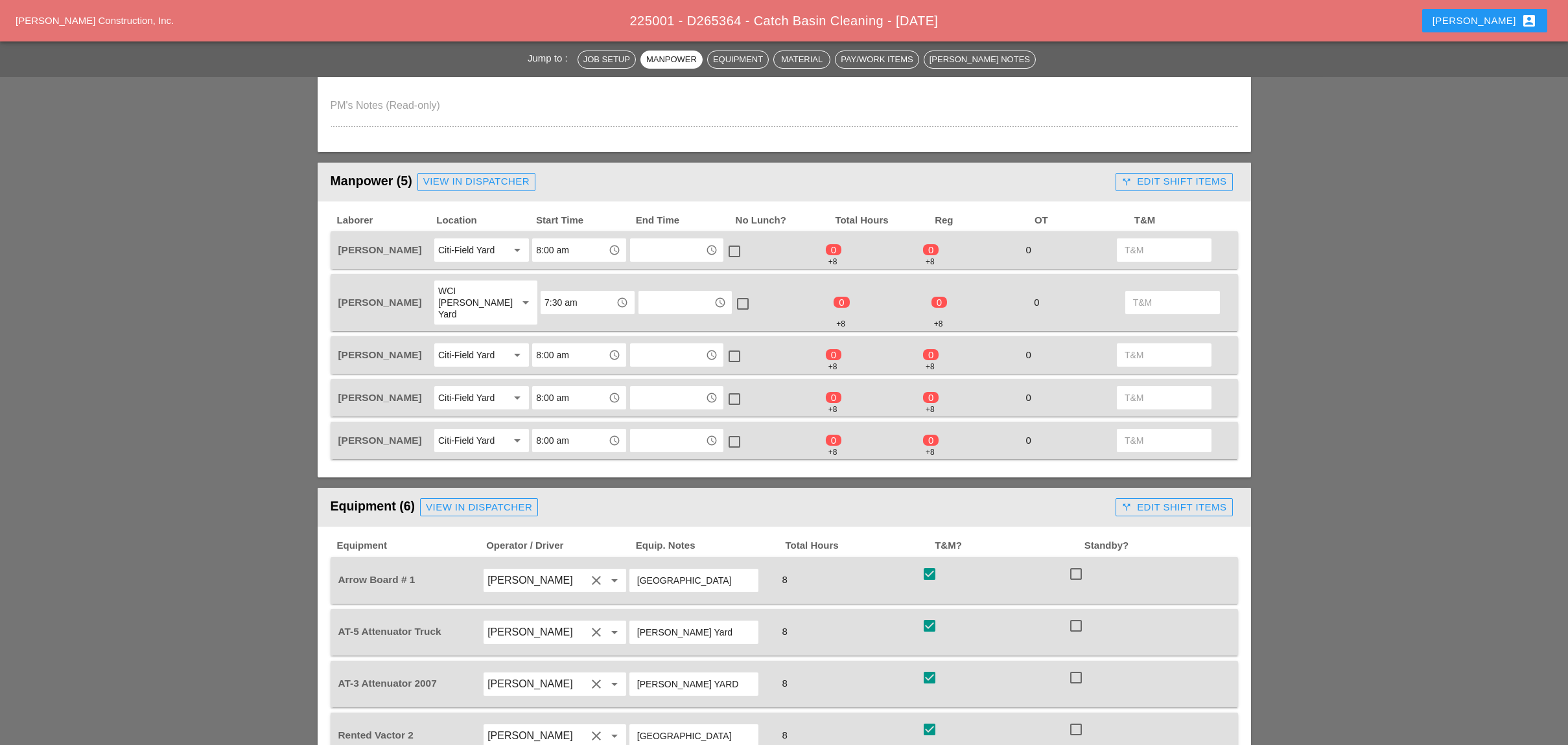
scroll to position [518, 0]
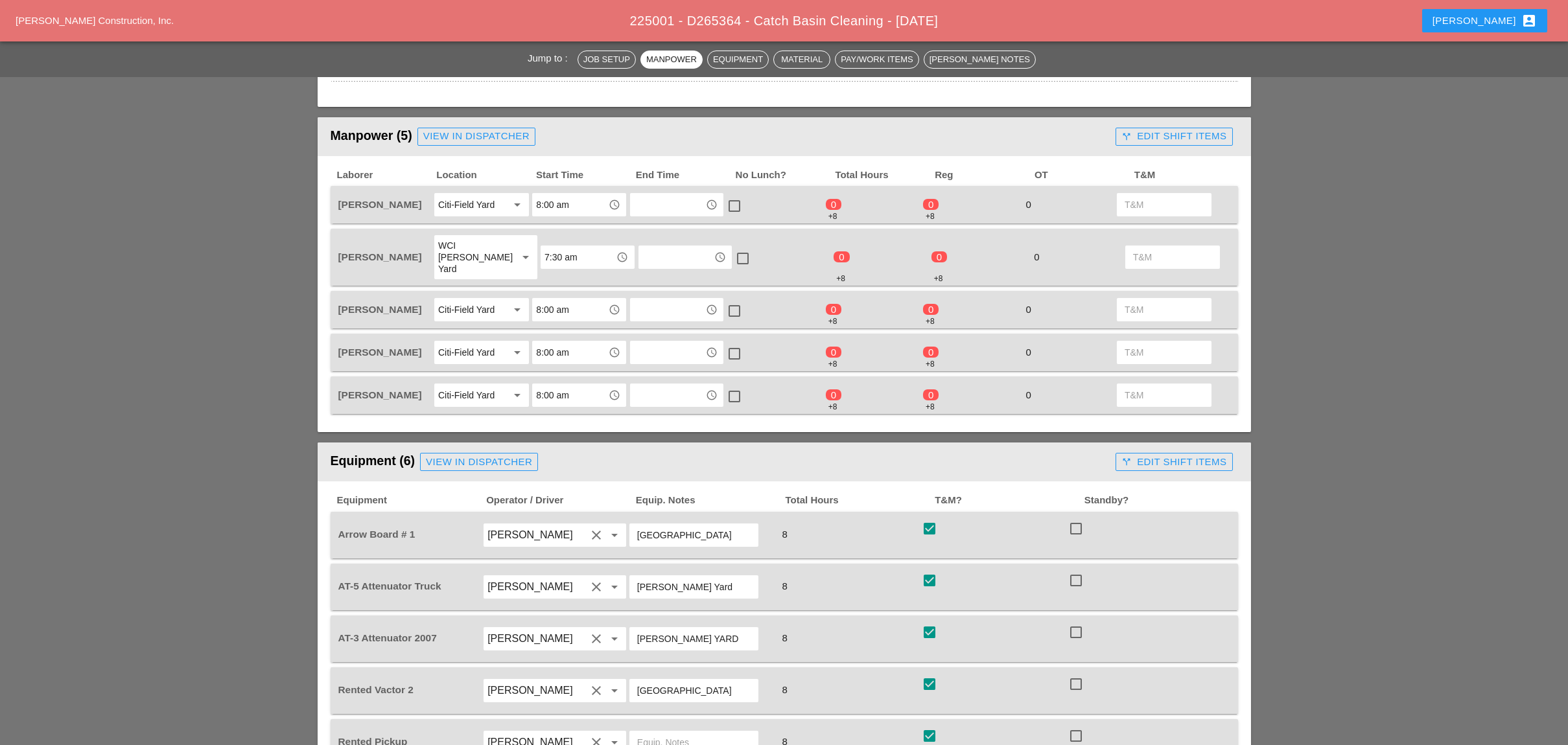
click at [1148, 129] on div "call_split Edit Shift Items" at bounding box center [1174, 136] width 105 height 15
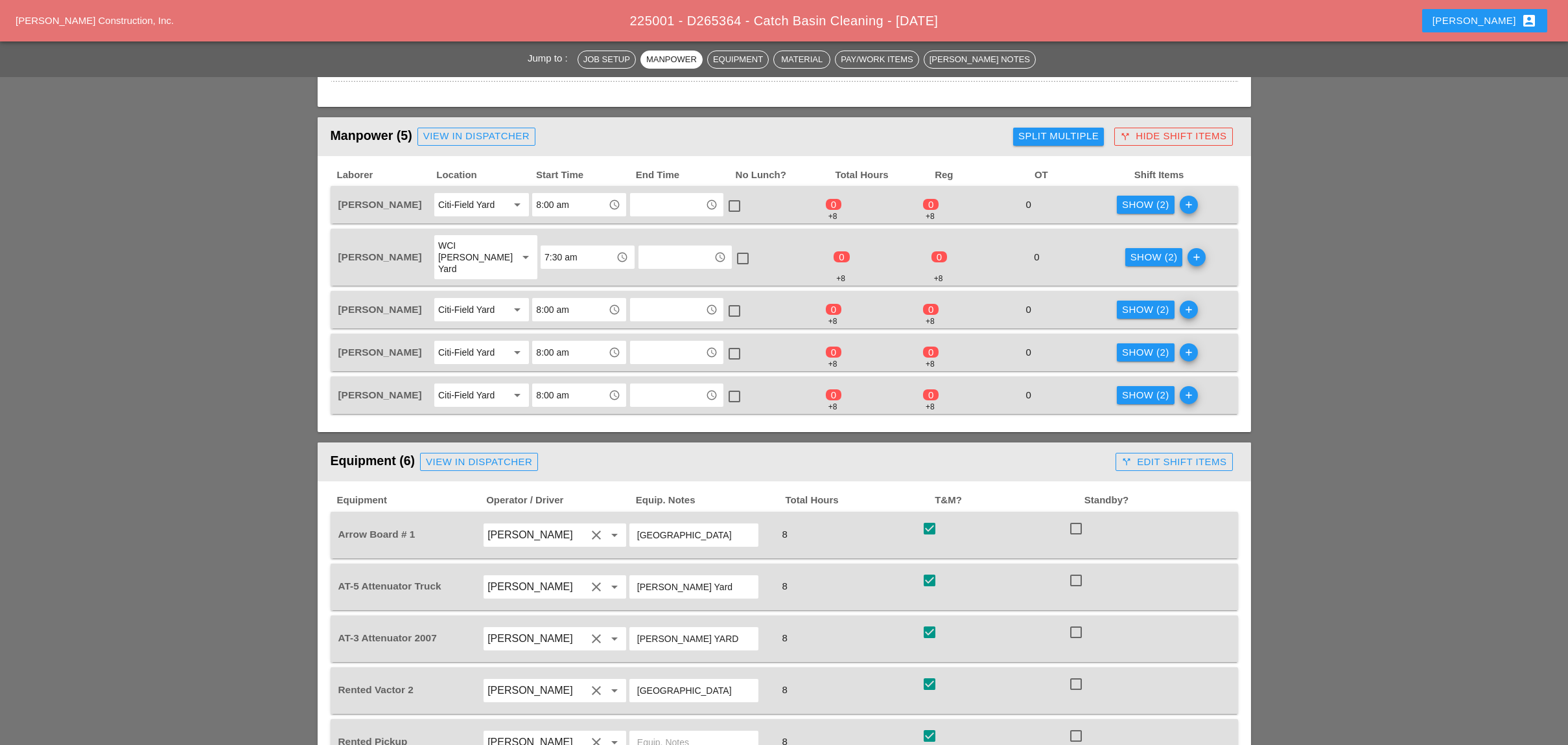
drag, startPoint x: 1146, startPoint y: 333, endPoint x: 1117, endPoint y: 333, distance: 29.0
click at [1148, 345] on div "Show (2)" at bounding box center [1146, 352] width 47 height 15
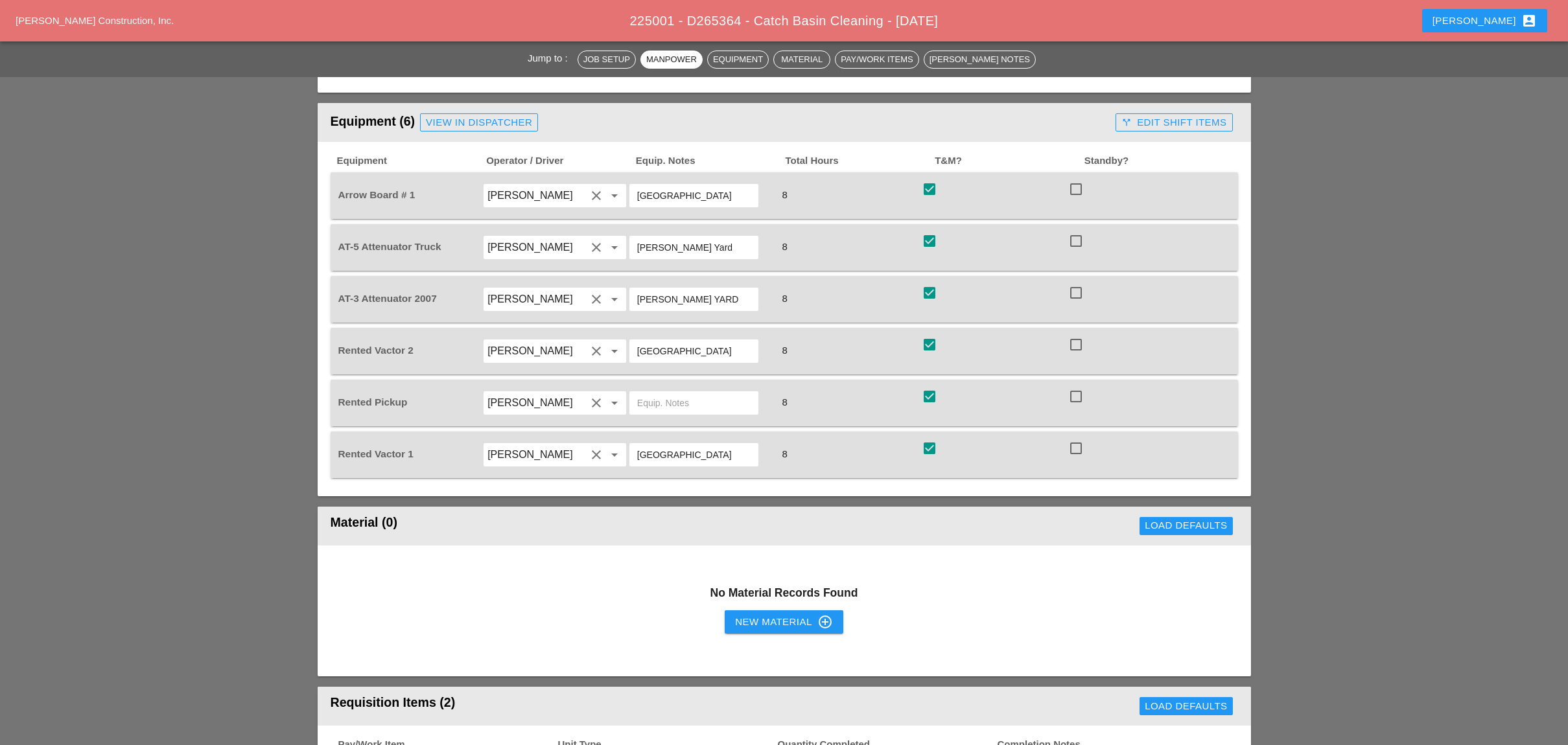
scroll to position [950, 0]
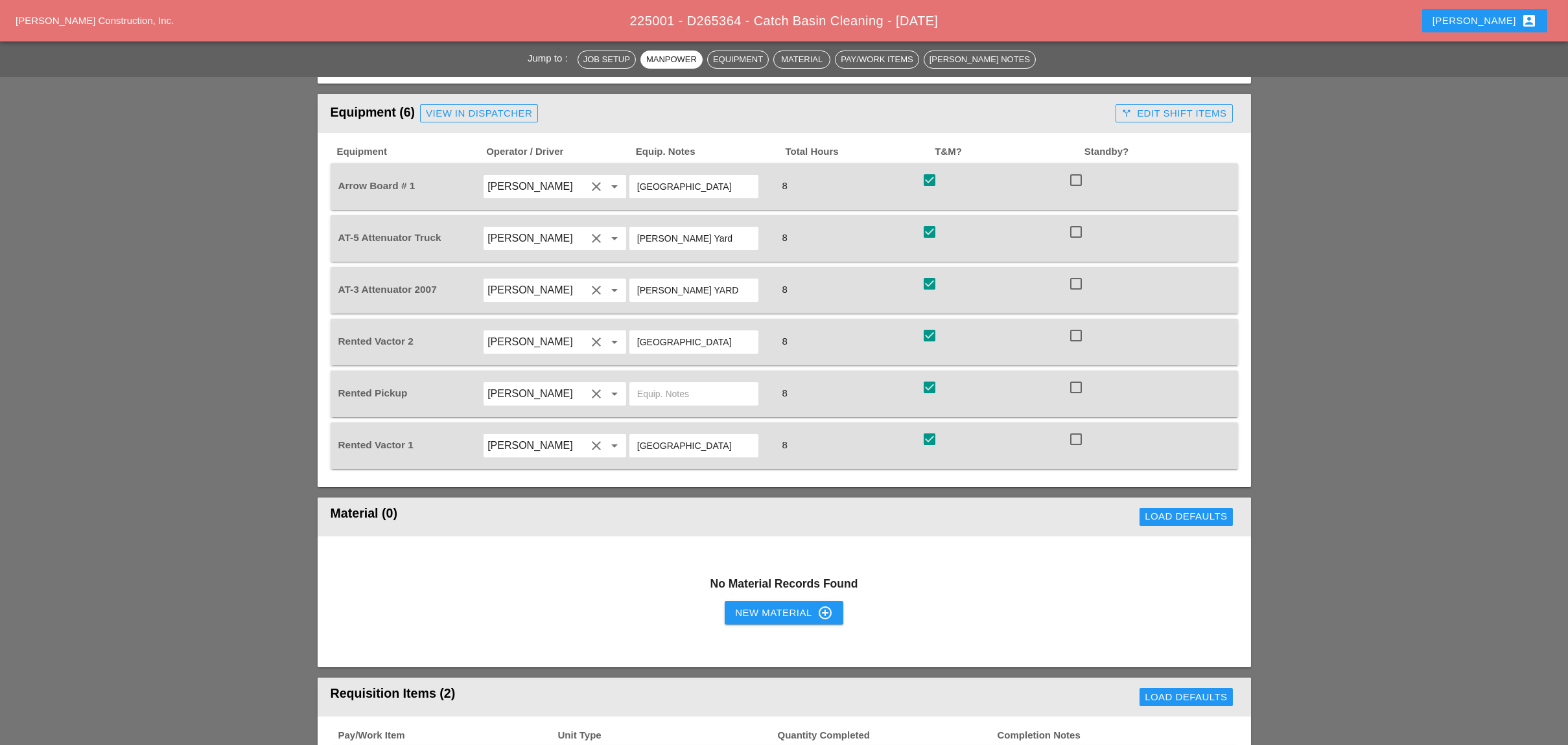
click at [1174, 107] on div "call_split Edit Shift Items" at bounding box center [1174, 114] width 105 height 15
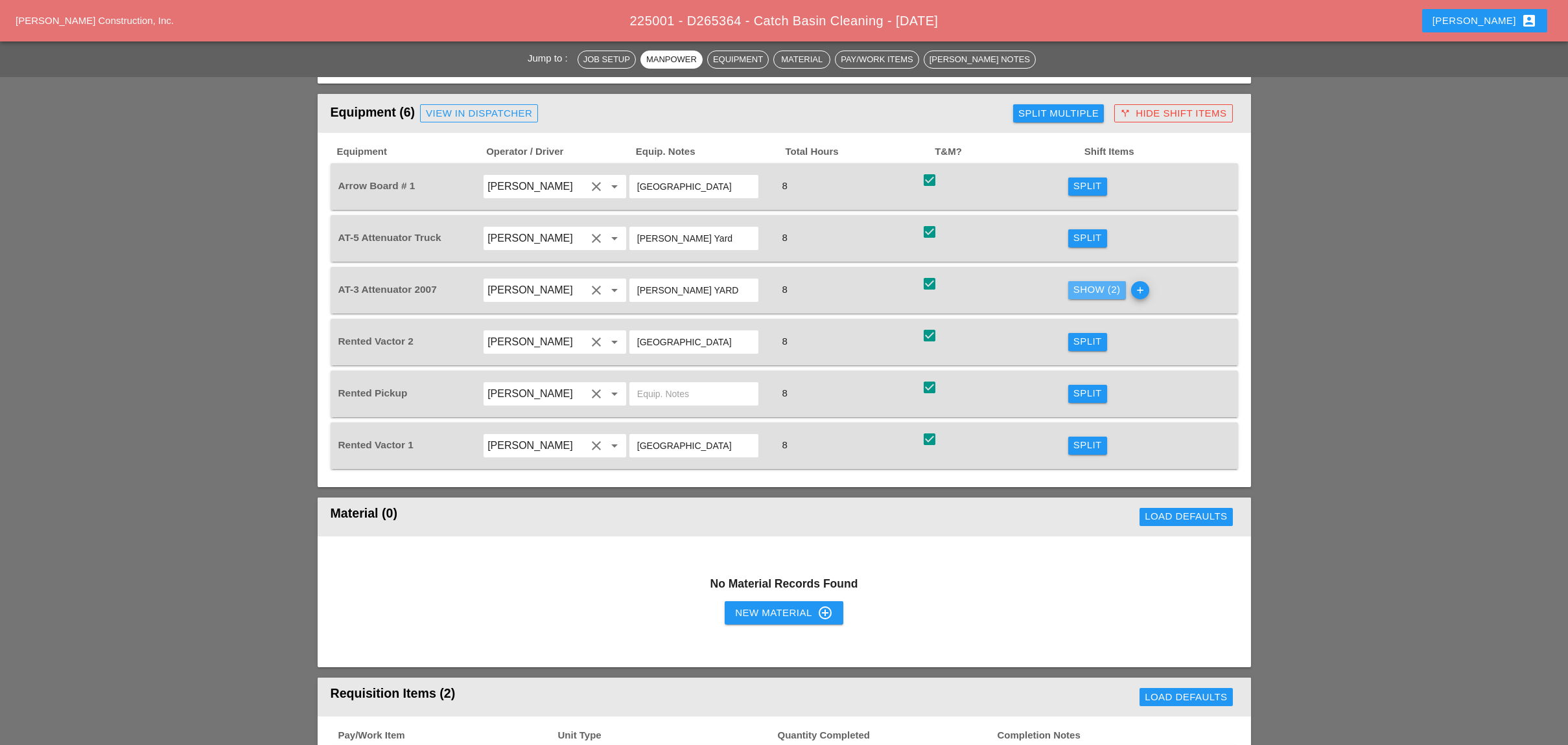
click at [1089, 282] on div "Show (2)" at bounding box center [1097, 290] width 47 height 15
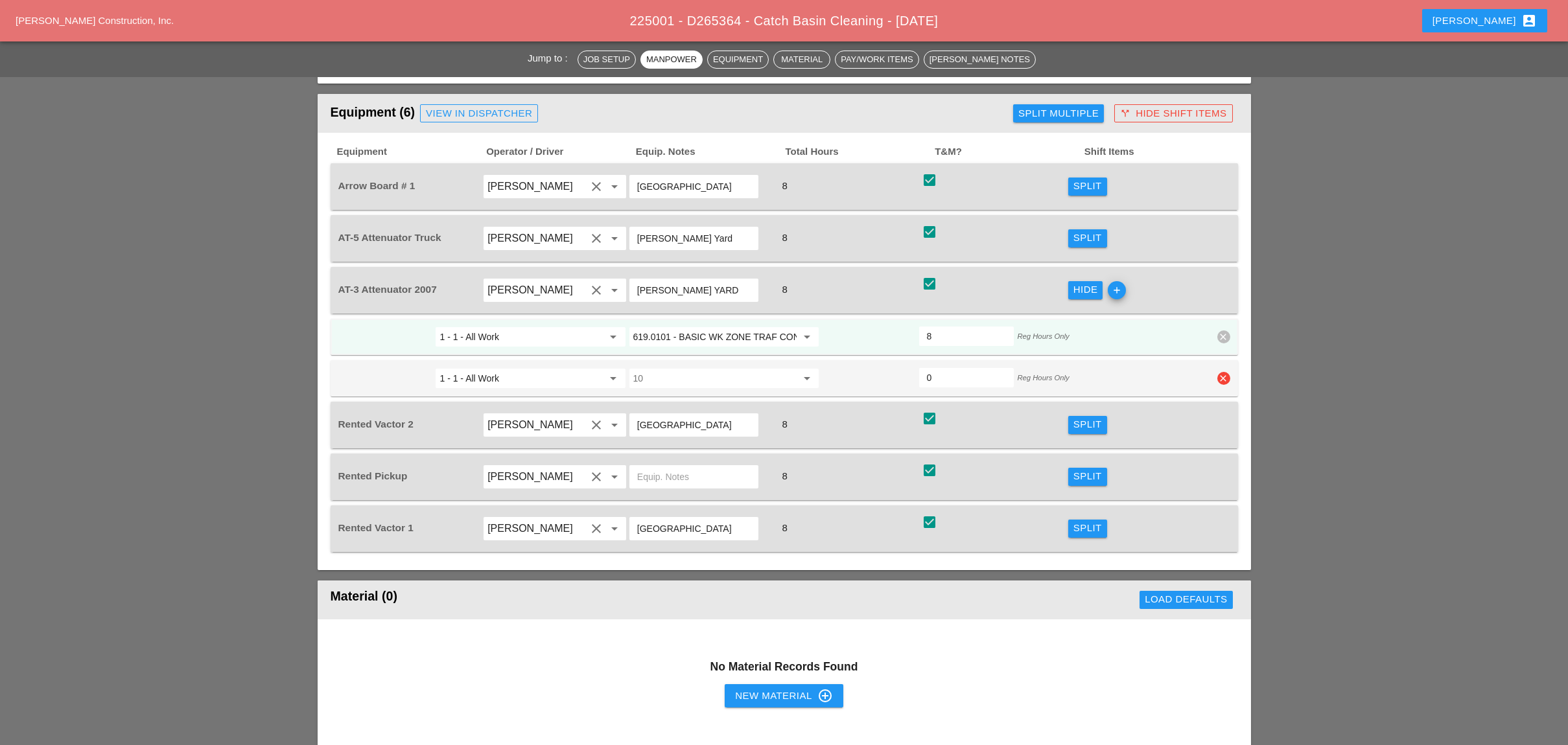
click at [1220, 372] on icon "clear" at bounding box center [1223, 378] width 13 height 13
click at [1223, 328] on div "Confirm delete" at bounding box center [1224, 324] width 63 height 15
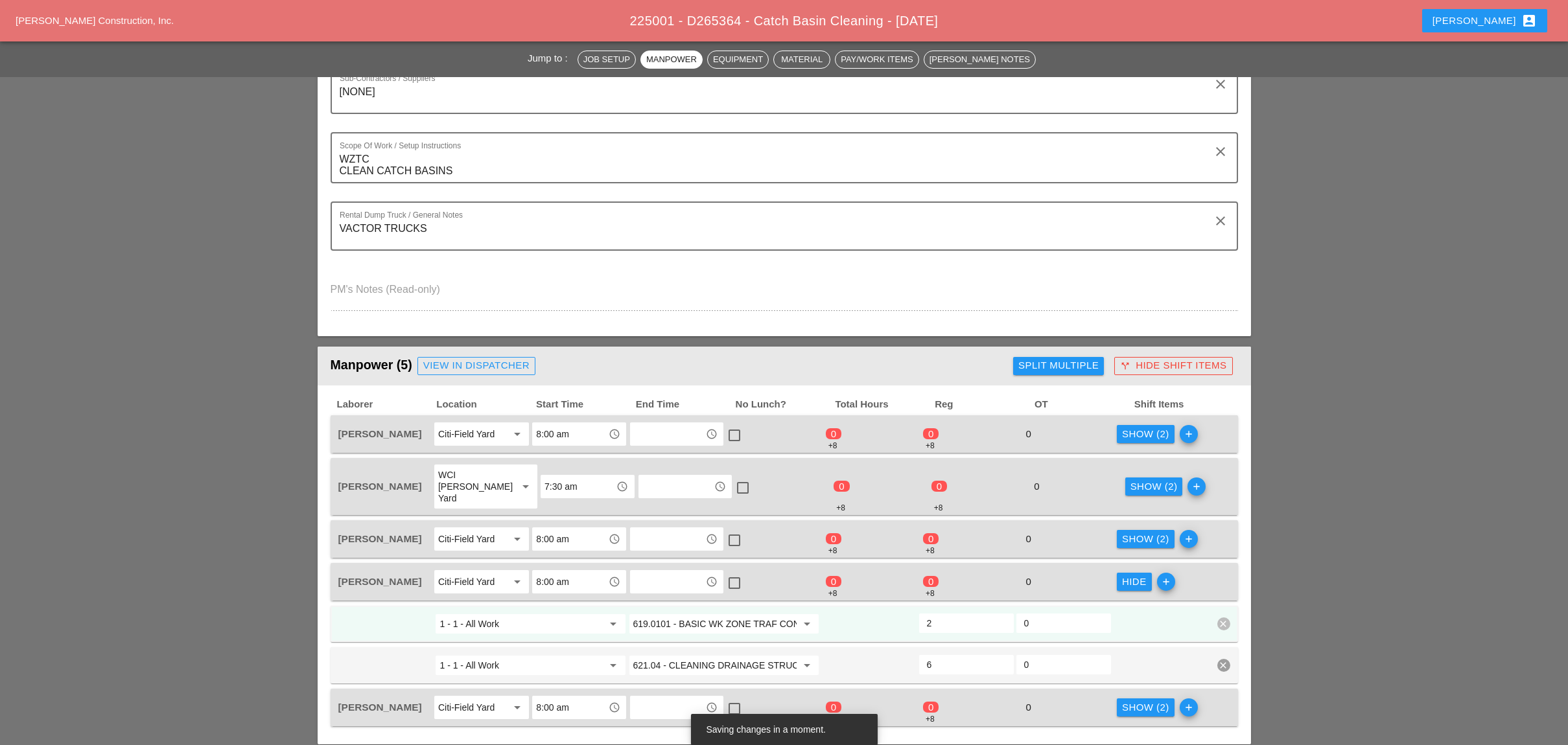
scroll to position [86, 0]
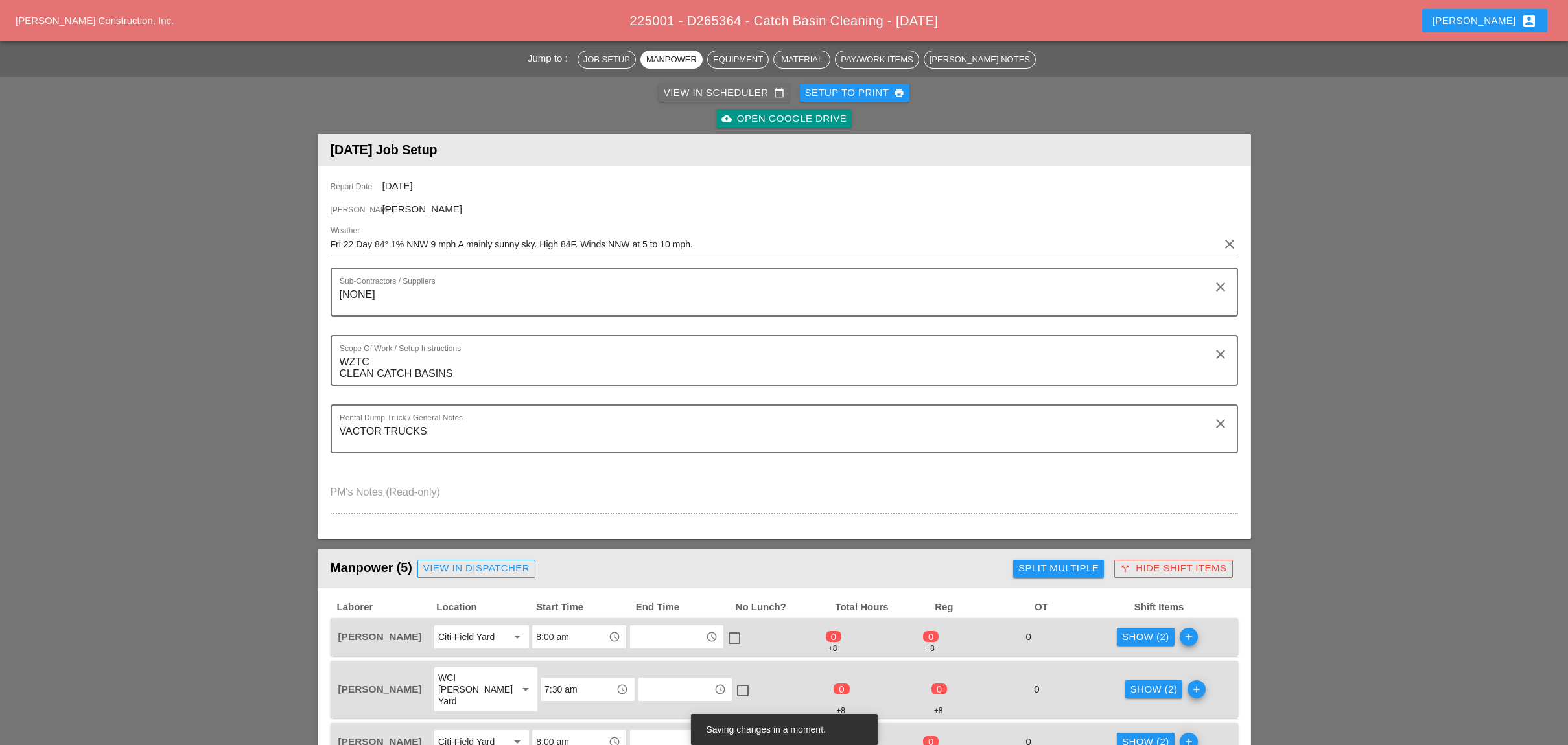
click at [690, 95] on div "View in Scheduler calendar_today" at bounding box center [724, 93] width 120 height 15
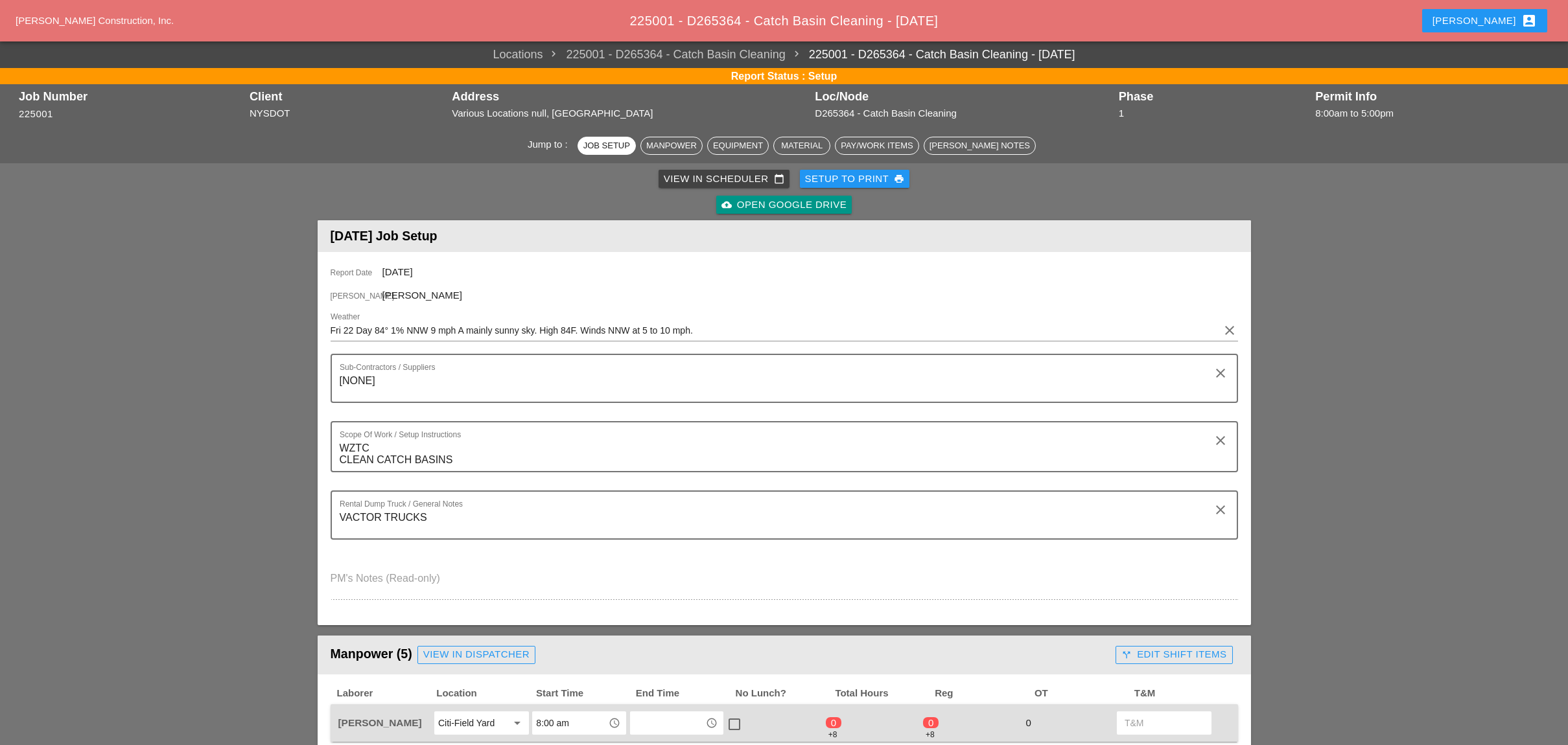
click at [717, 173] on div "View in Scheduler calendar_today" at bounding box center [724, 179] width 120 height 15
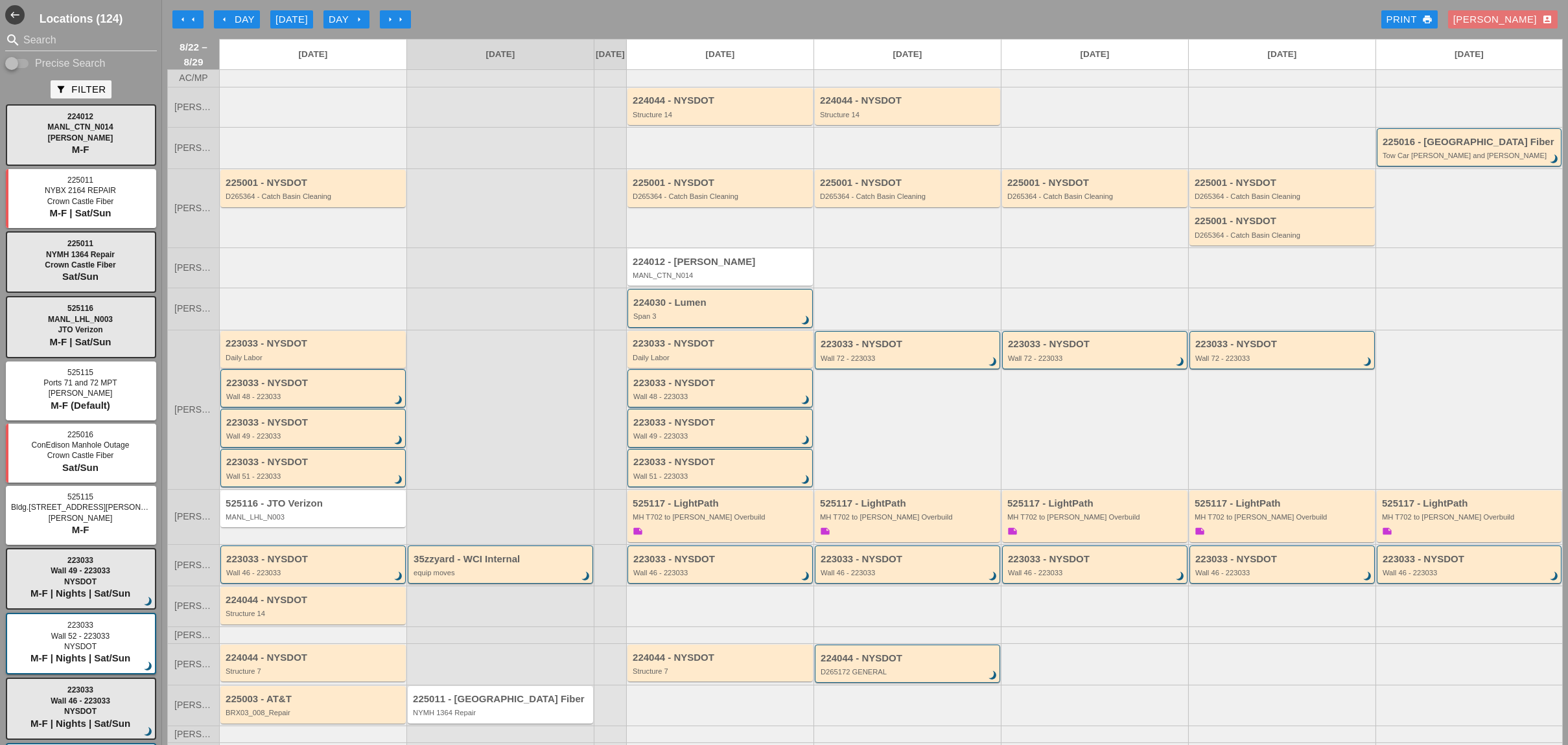
scroll to position [37, 0]
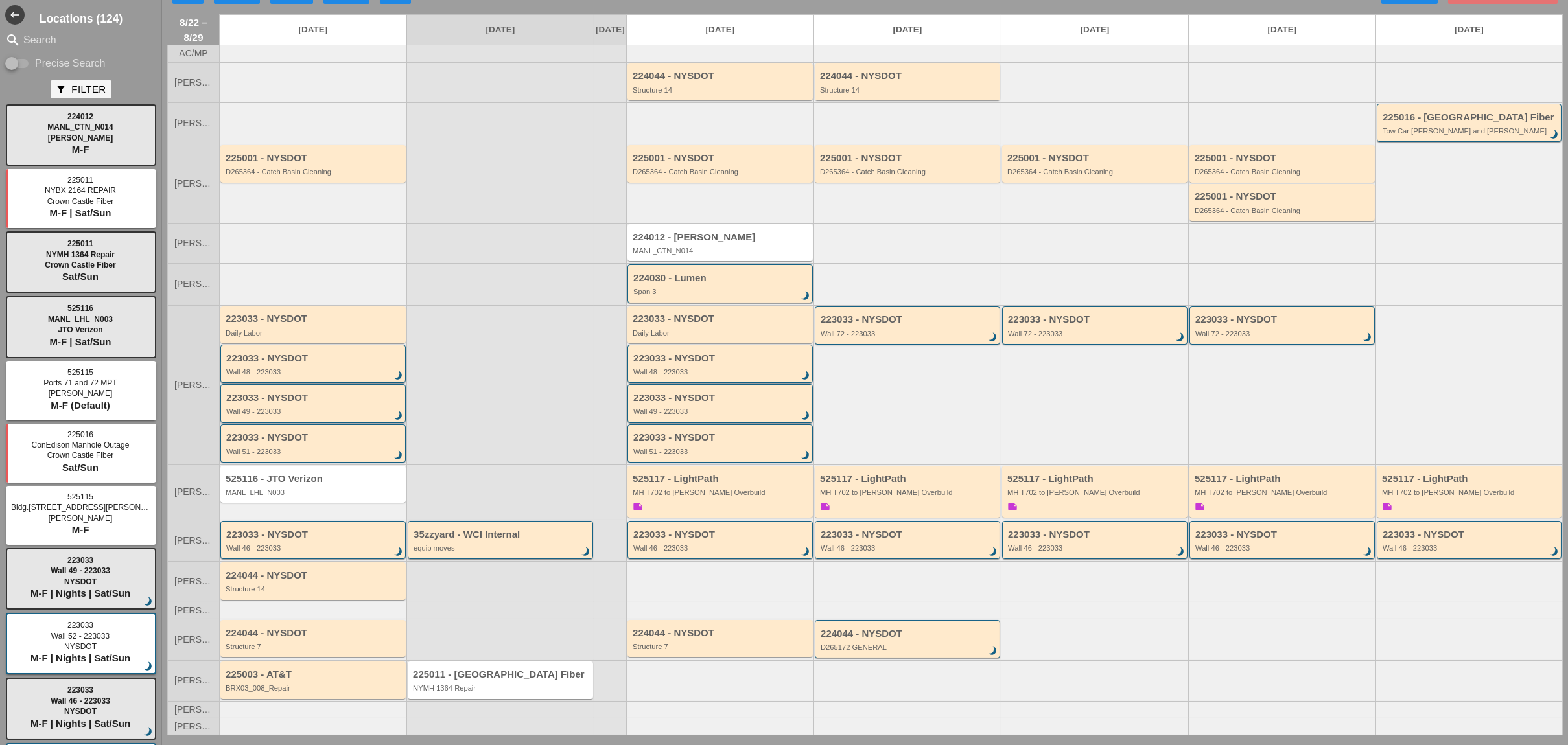
click at [284, 407] on div "Wall 49 - 223033" at bounding box center [314, 411] width 176 height 8
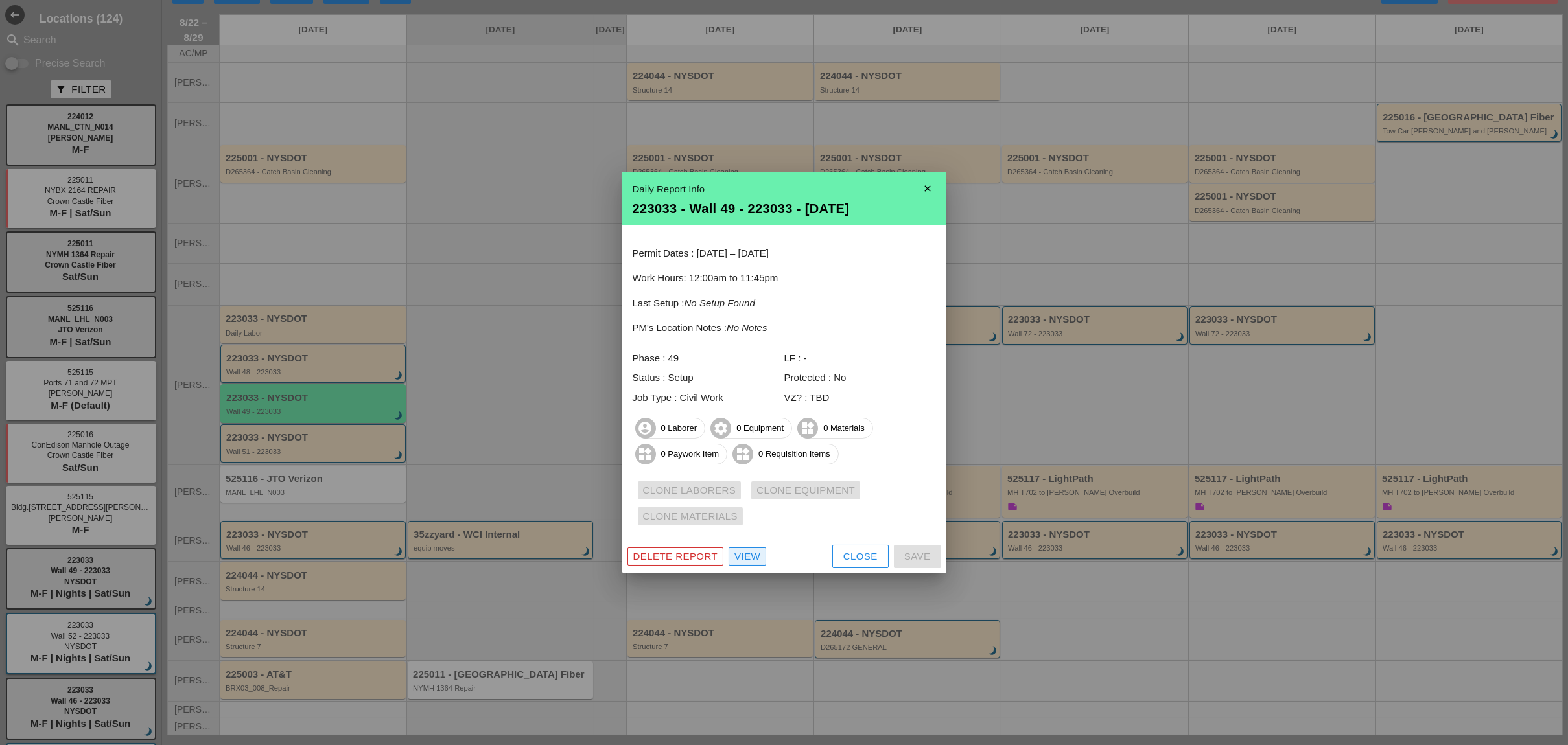
drag, startPoint x: 746, startPoint y: 555, endPoint x: 17, endPoint y: 552, distance: 729.0
click at [746, 556] on div "View" at bounding box center [747, 556] width 26 height 15
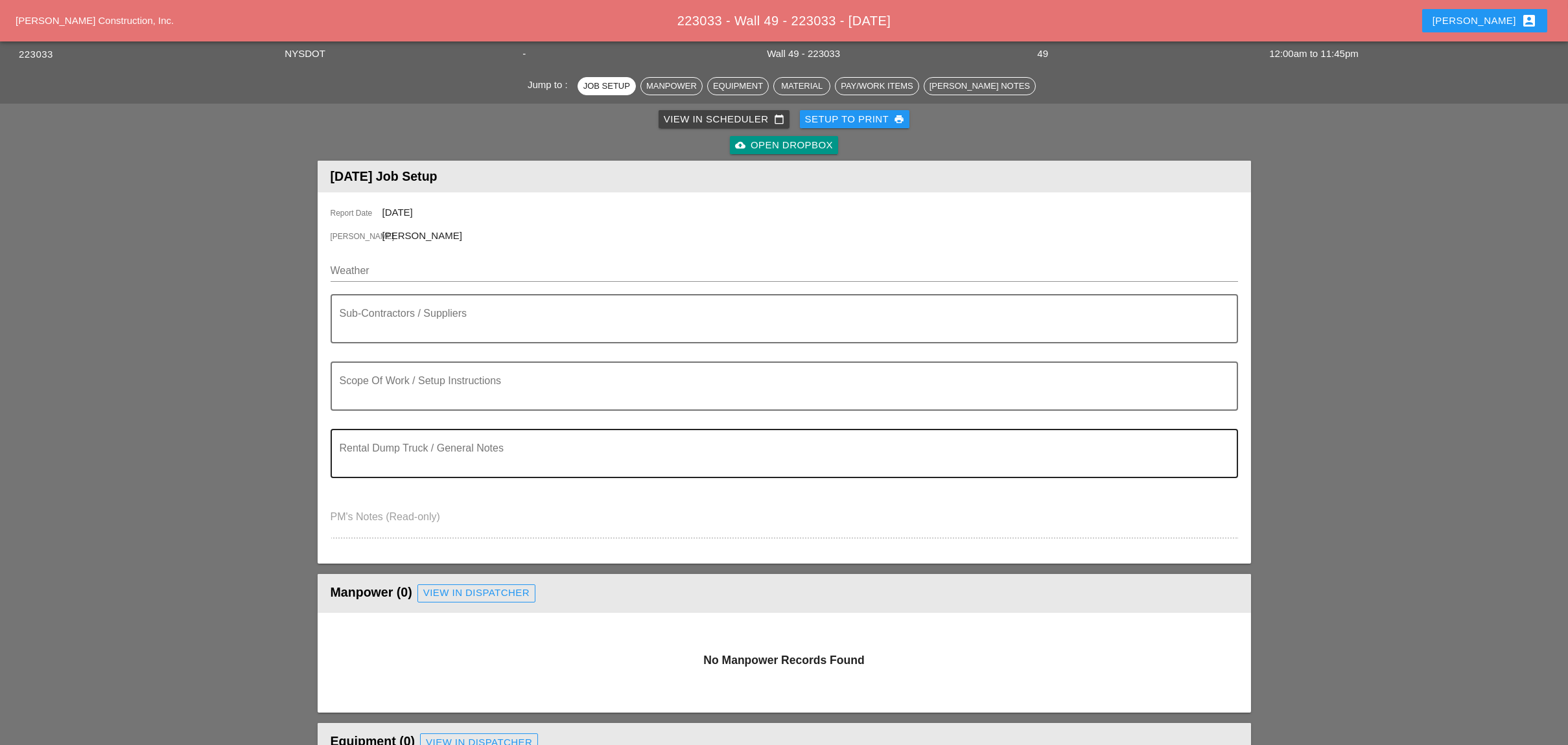
scroll to position [86, 0]
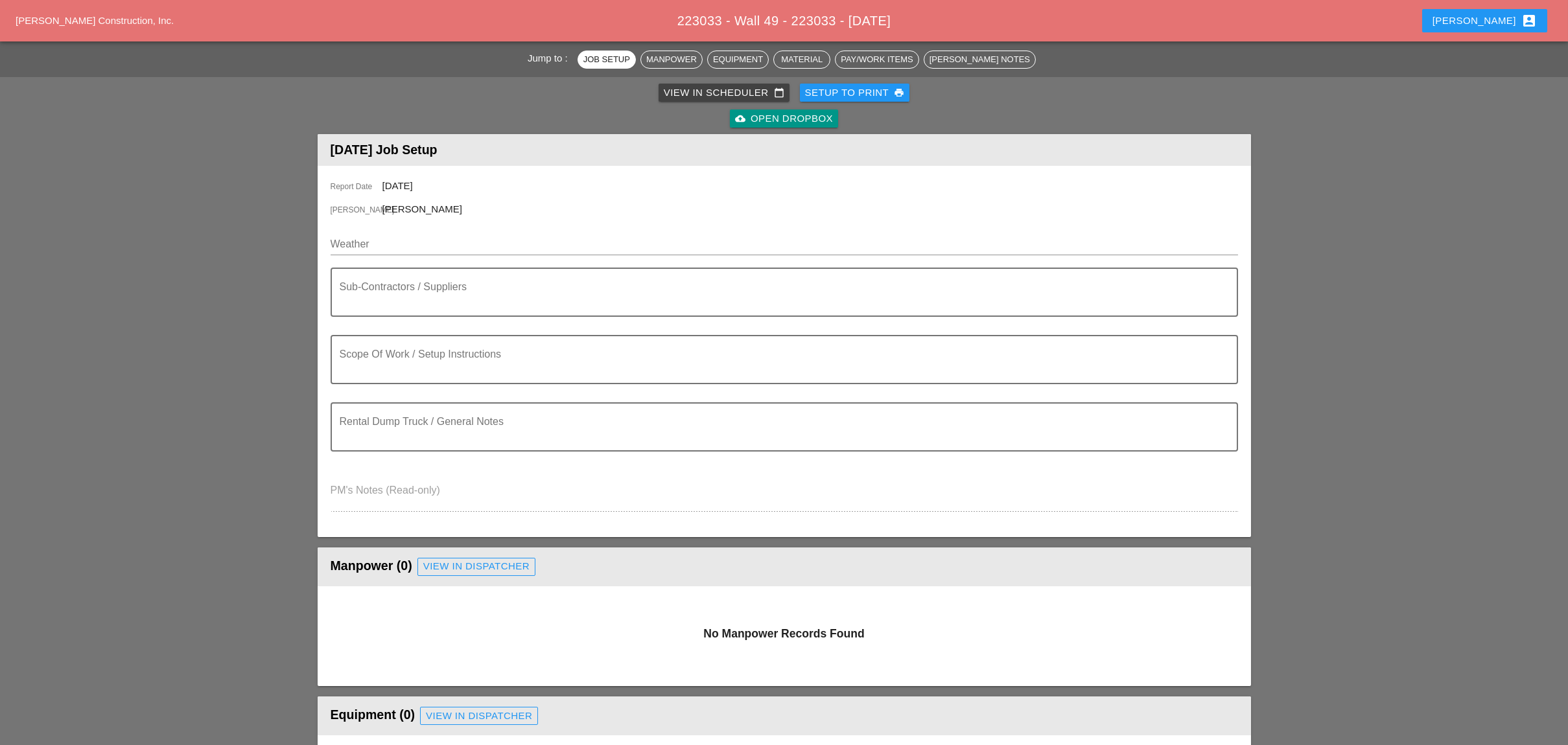
click at [887, 59] on div "Pay/Work Items" at bounding box center [877, 59] width 72 height 13
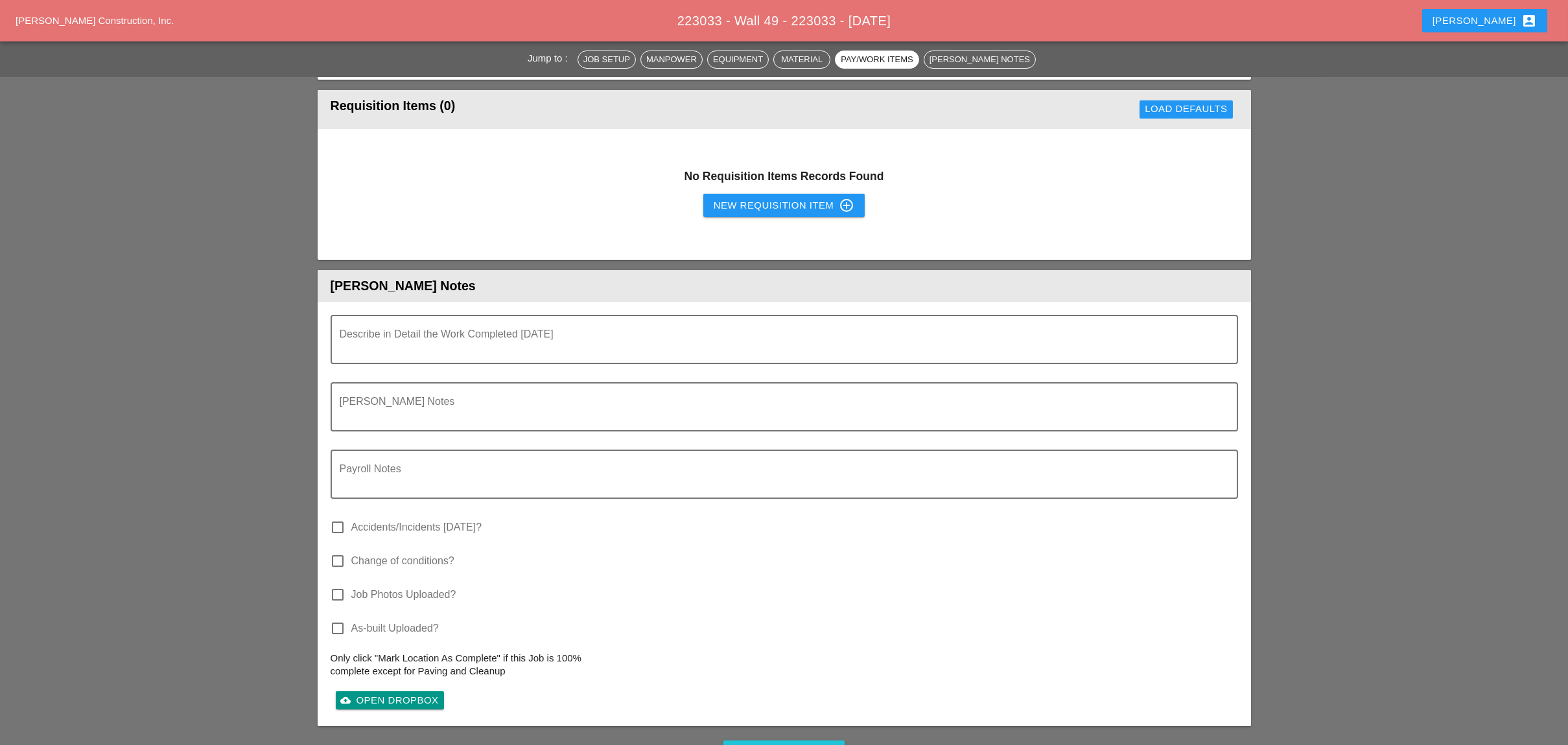
scroll to position [1043, 0]
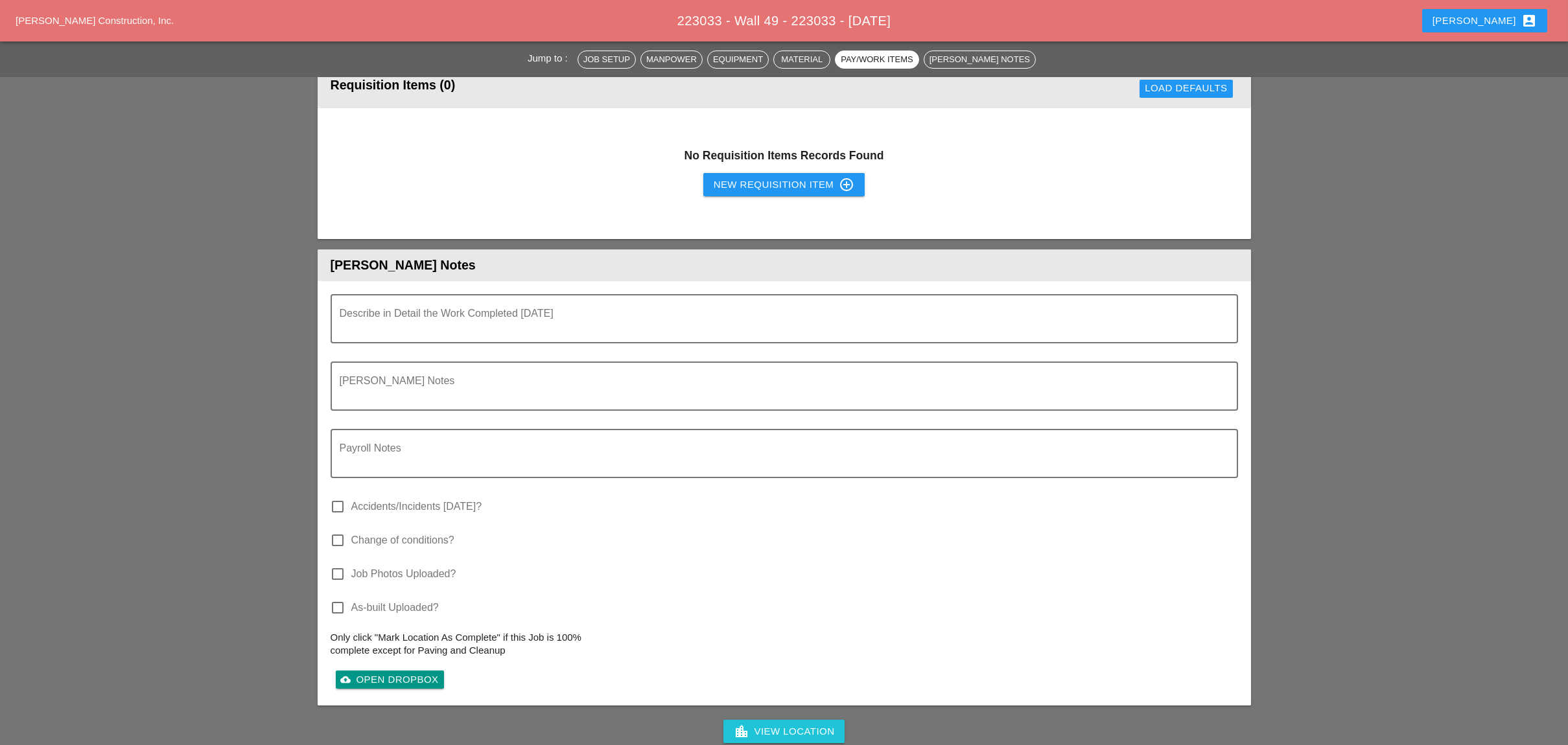
click at [760, 181] on div "New Requisition Item control_point" at bounding box center [784, 185] width 141 height 16
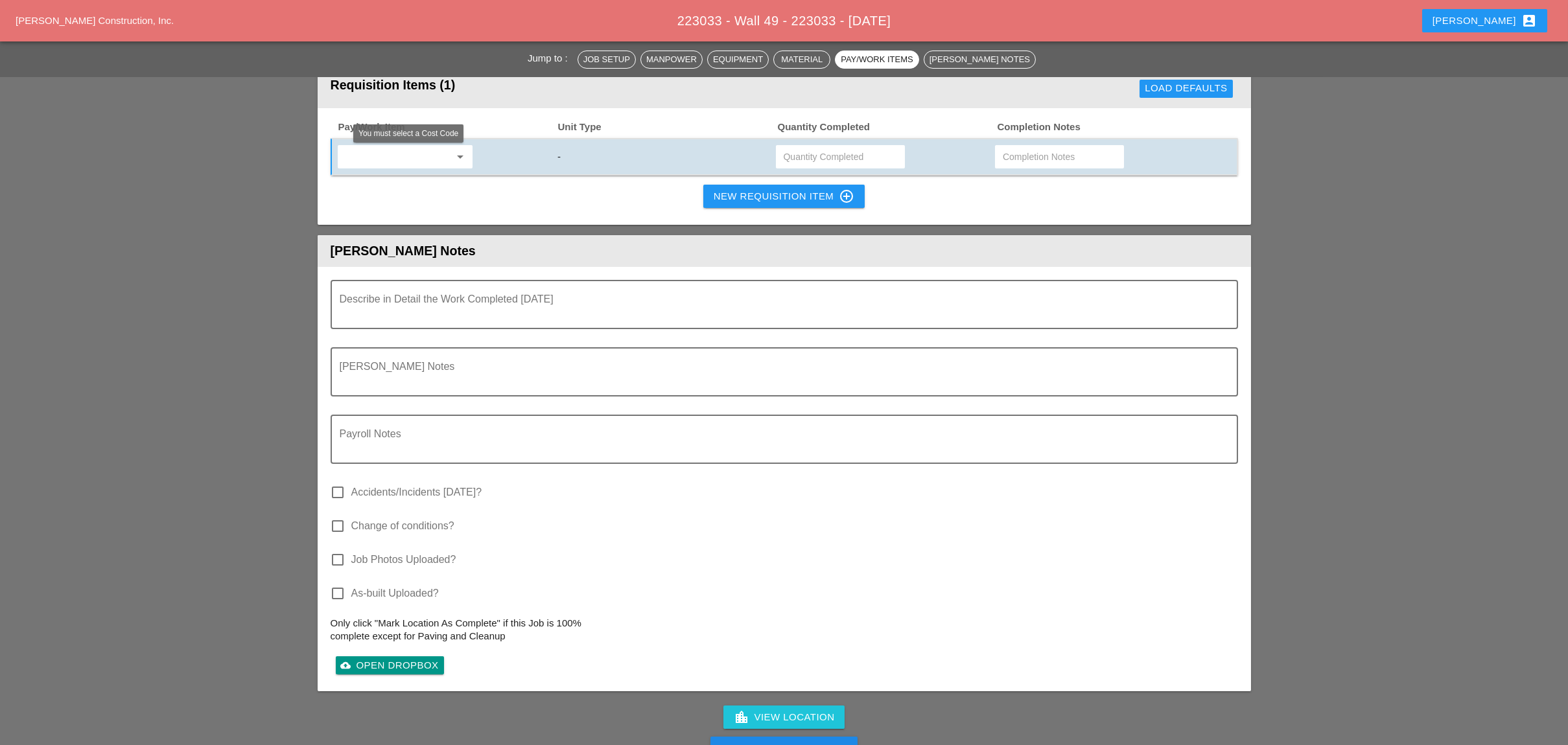
click at [393, 156] on input "text" at bounding box center [396, 157] width 109 height 21
drag, startPoint x: 430, startPoint y: 176, endPoint x: 628, endPoint y: 164, distance: 198.4
click at [435, 176] on div "619.1004002 - PORTABLE WORK ZONE CAME RA" at bounding box center [443, 180] width 191 height 16
type input "619.1004002 - PORTABLE WORK ZONE CAMERA"
click at [798, 155] on input "text" at bounding box center [840, 157] width 113 height 21
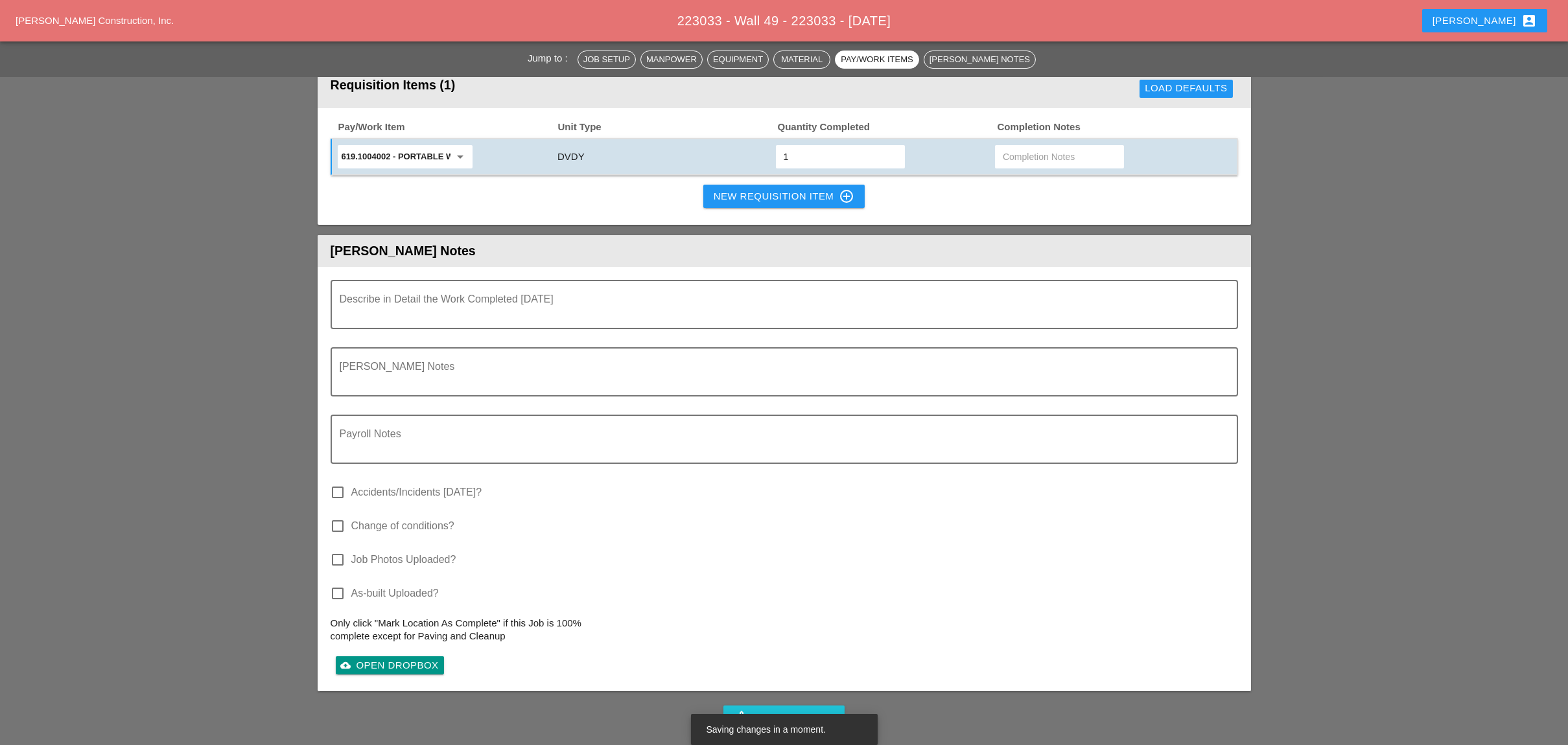
type input "1"
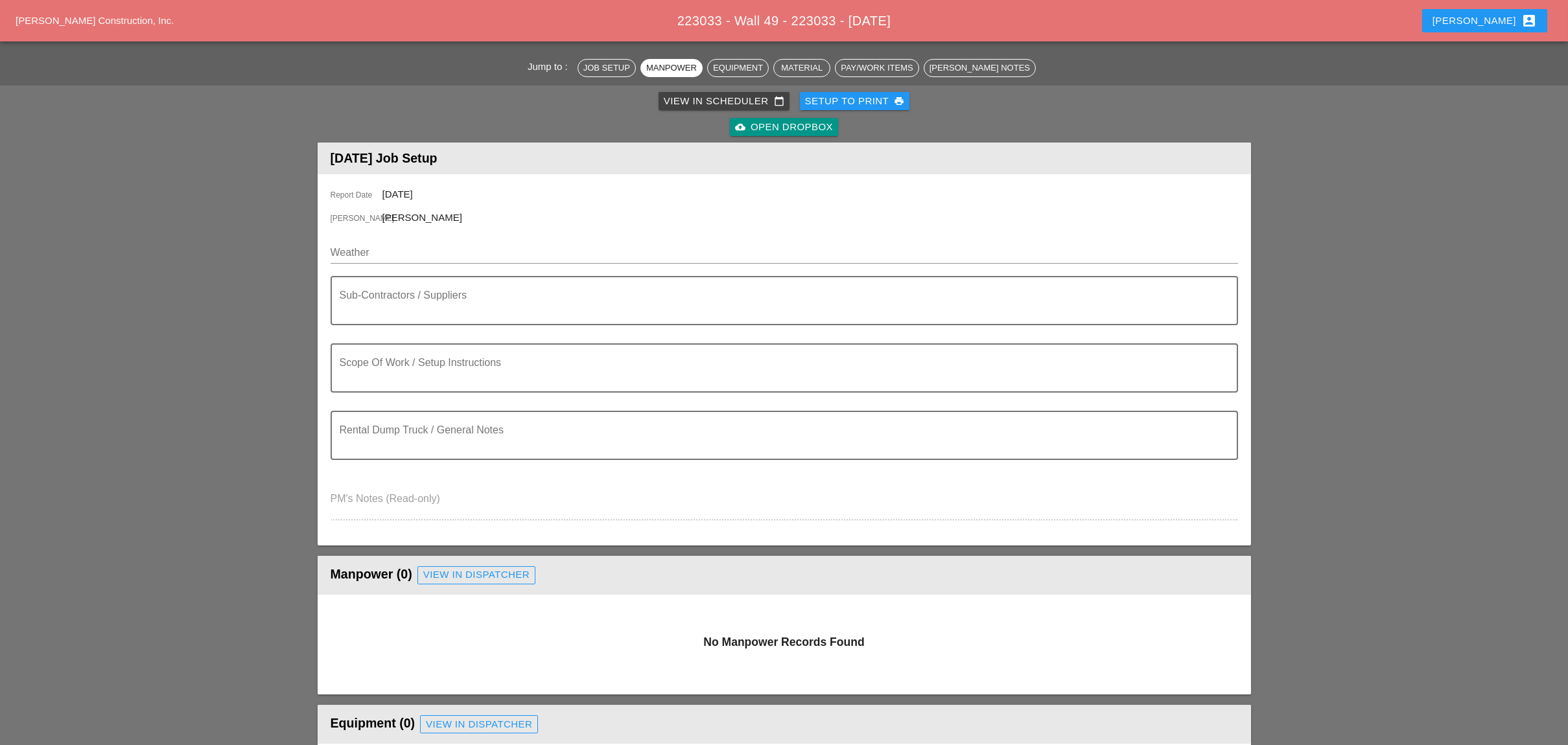
scroll to position [0, 0]
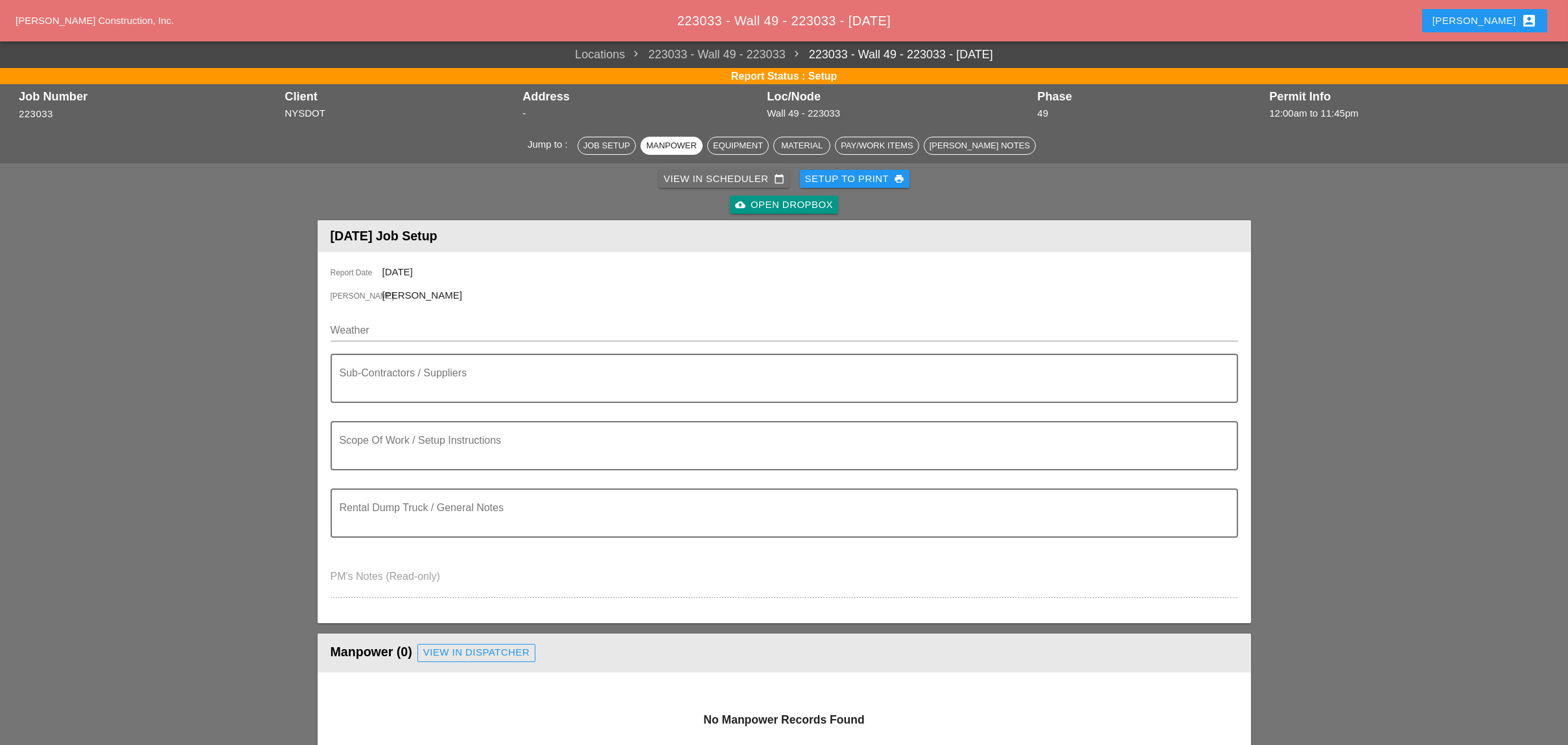
click at [685, 174] on div "View in Scheduler calendar_today" at bounding box center [724, 179] width 120 height 15
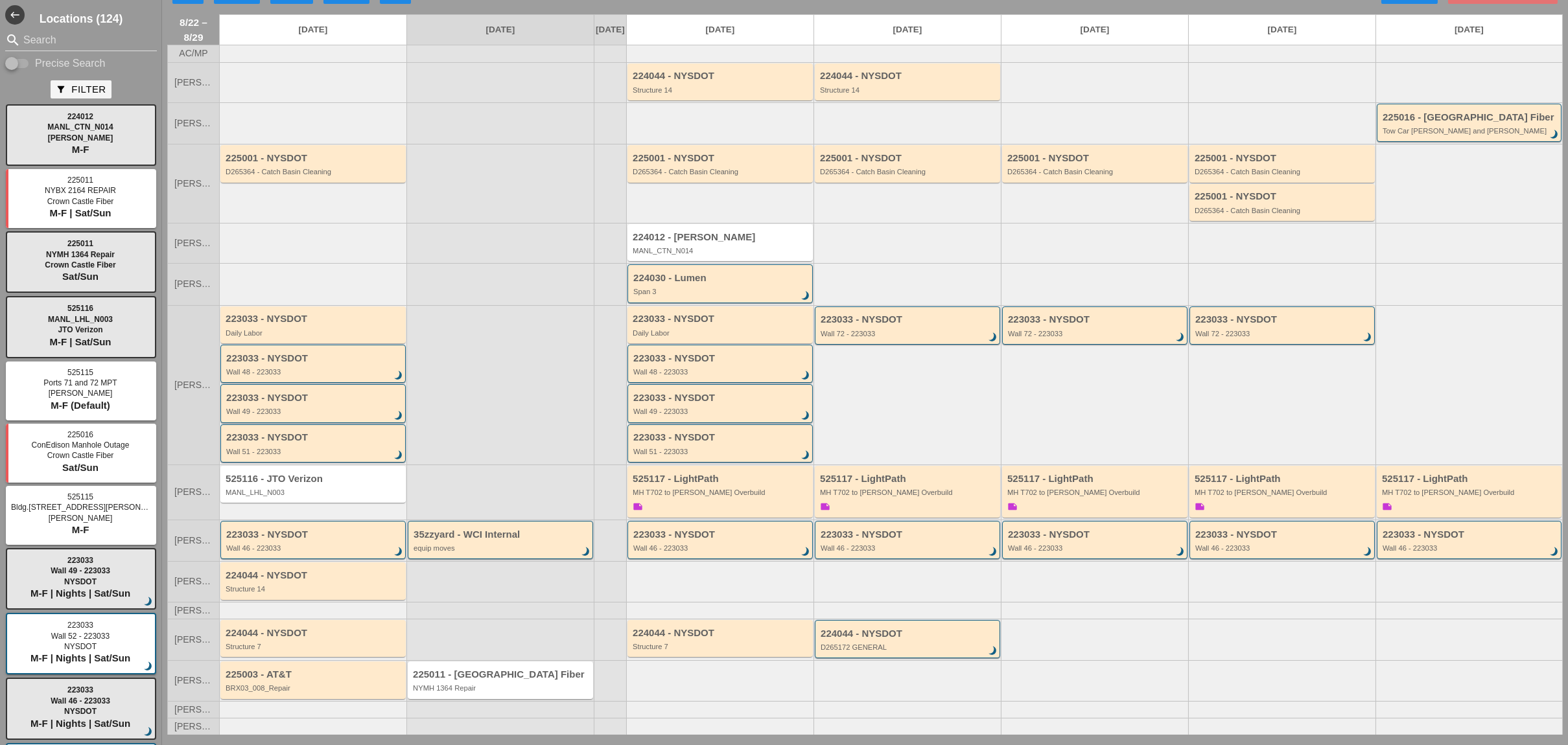
scroll to position [37, 0]
click at [286, 587] on div "Structure 14" at bounding box center [314, 589] width 177 height 8
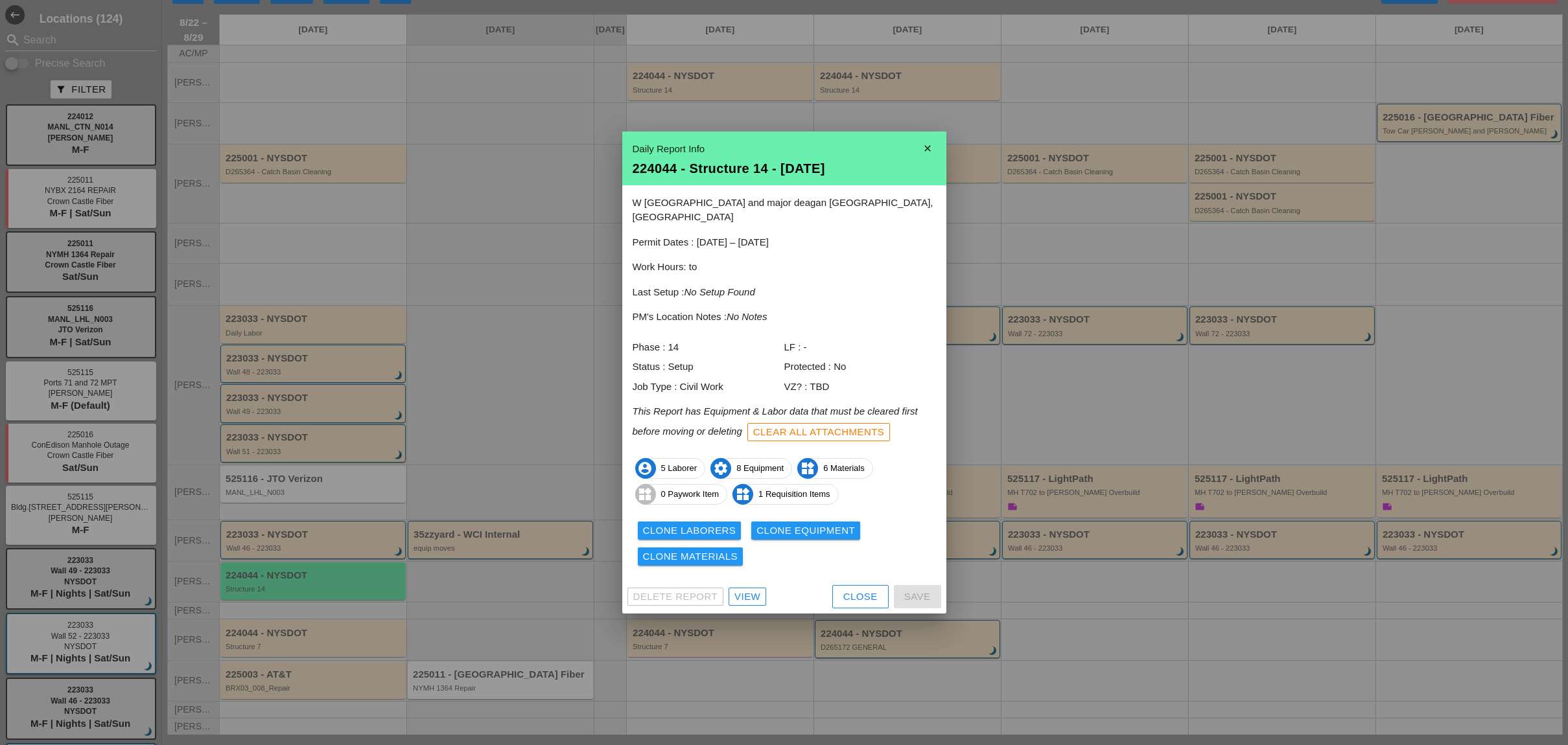
click at [739, 590] on div "View" at bounding box center [747, 597] width 26 height 15
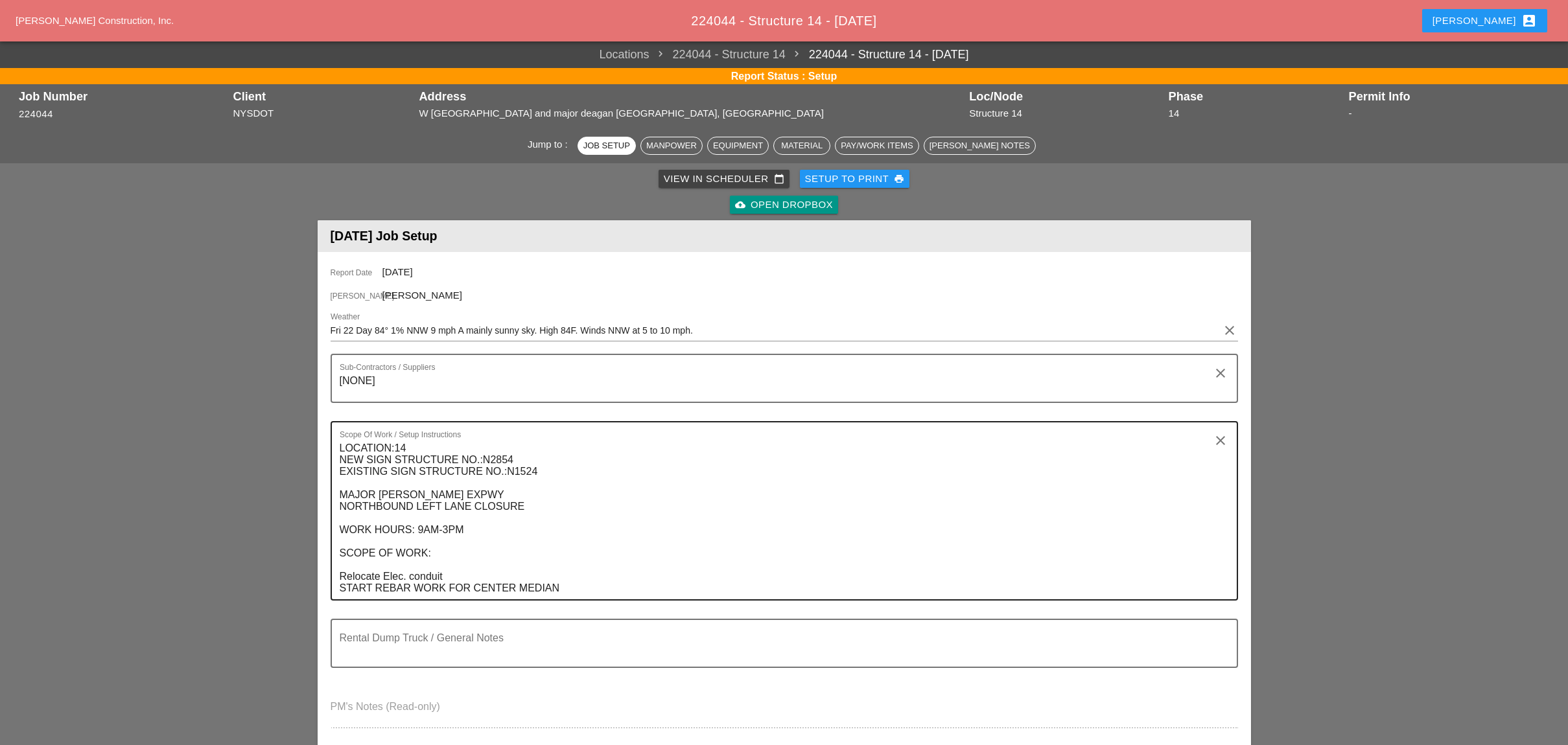
scroll to position [431, 0]
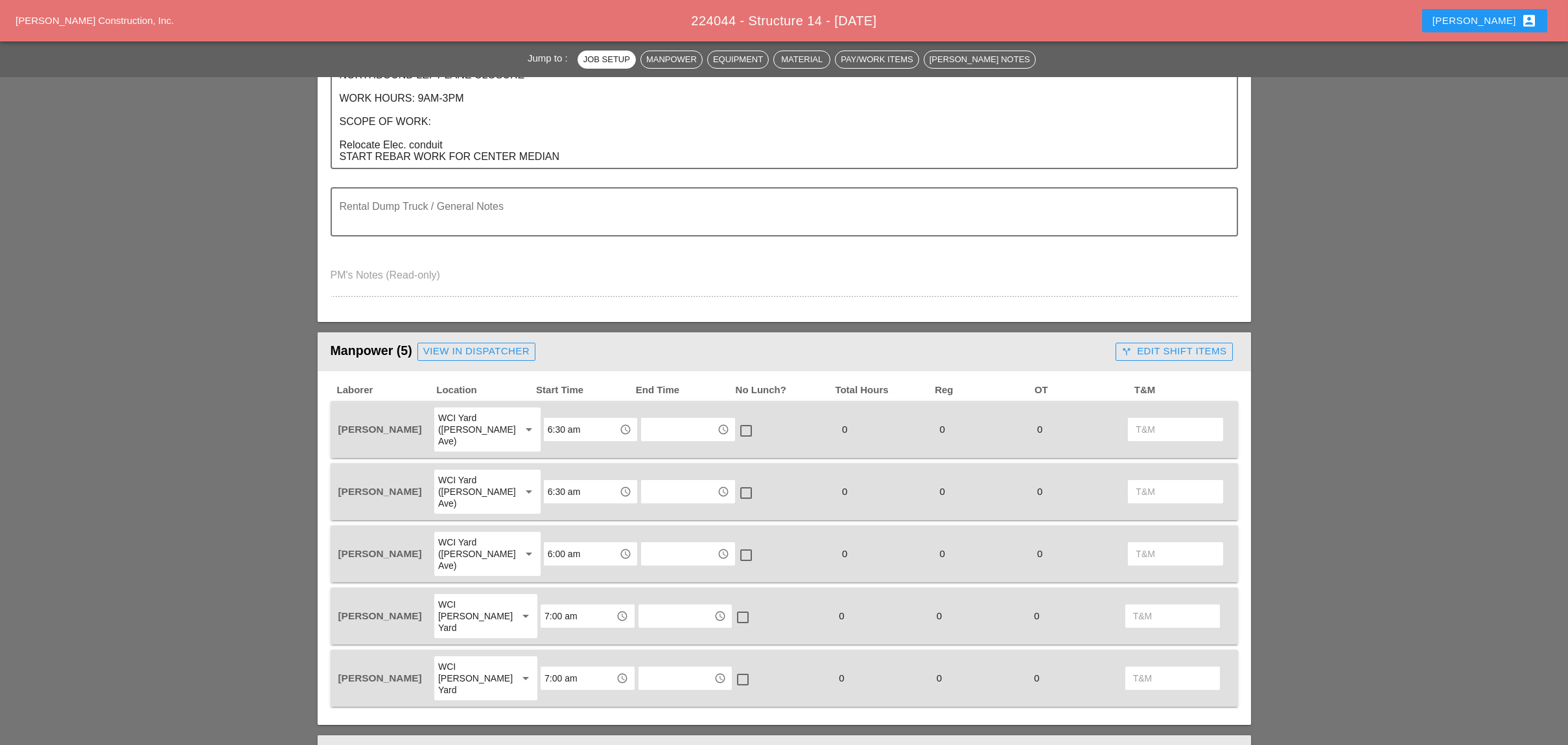
click at [1150, 344] on div "call_split Edit Shift Items" at bounding box center [1174, 351] width 105 height 15
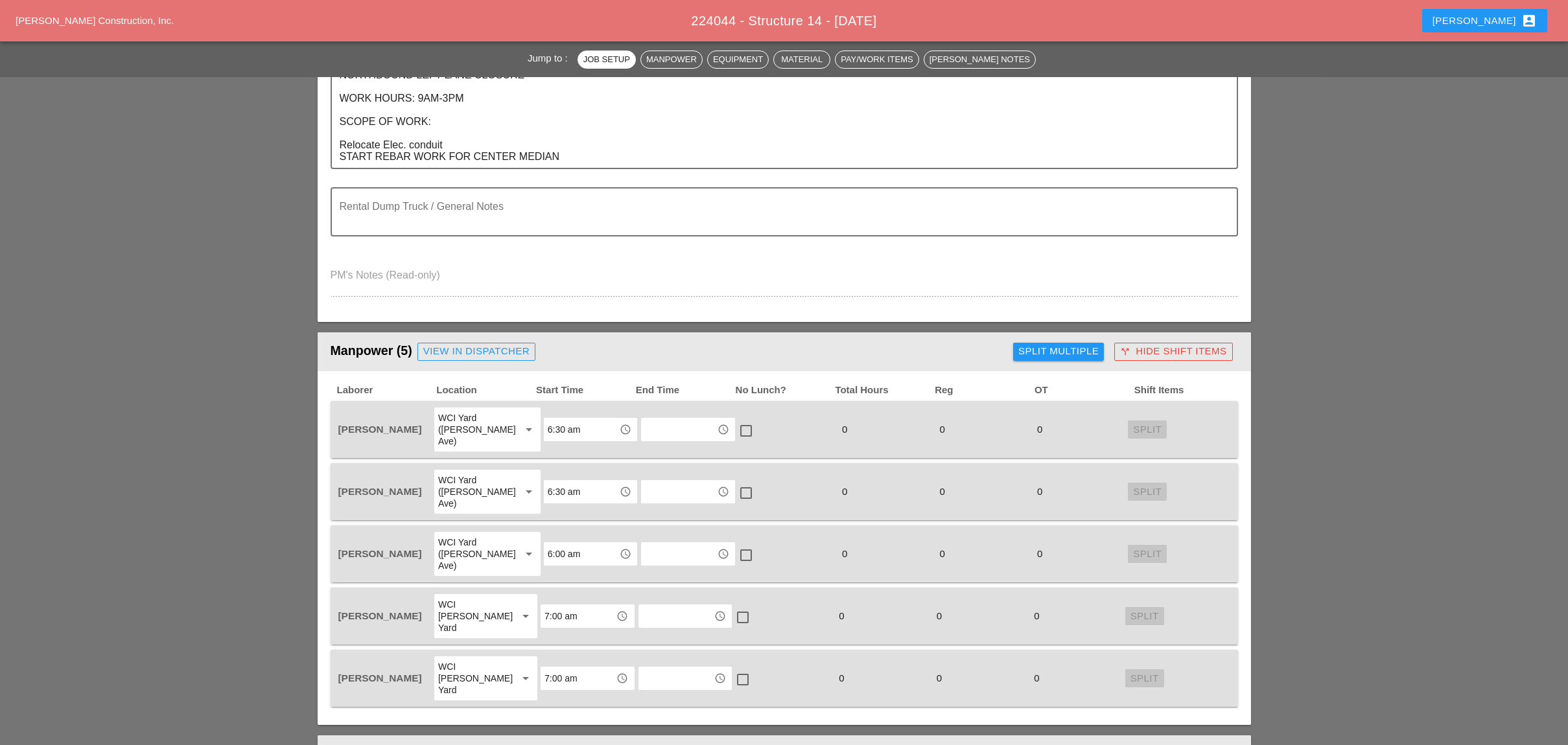
click at [1042, 344] on div "Split Multiple" at bounding box center [1058, 351] width 80 height 15
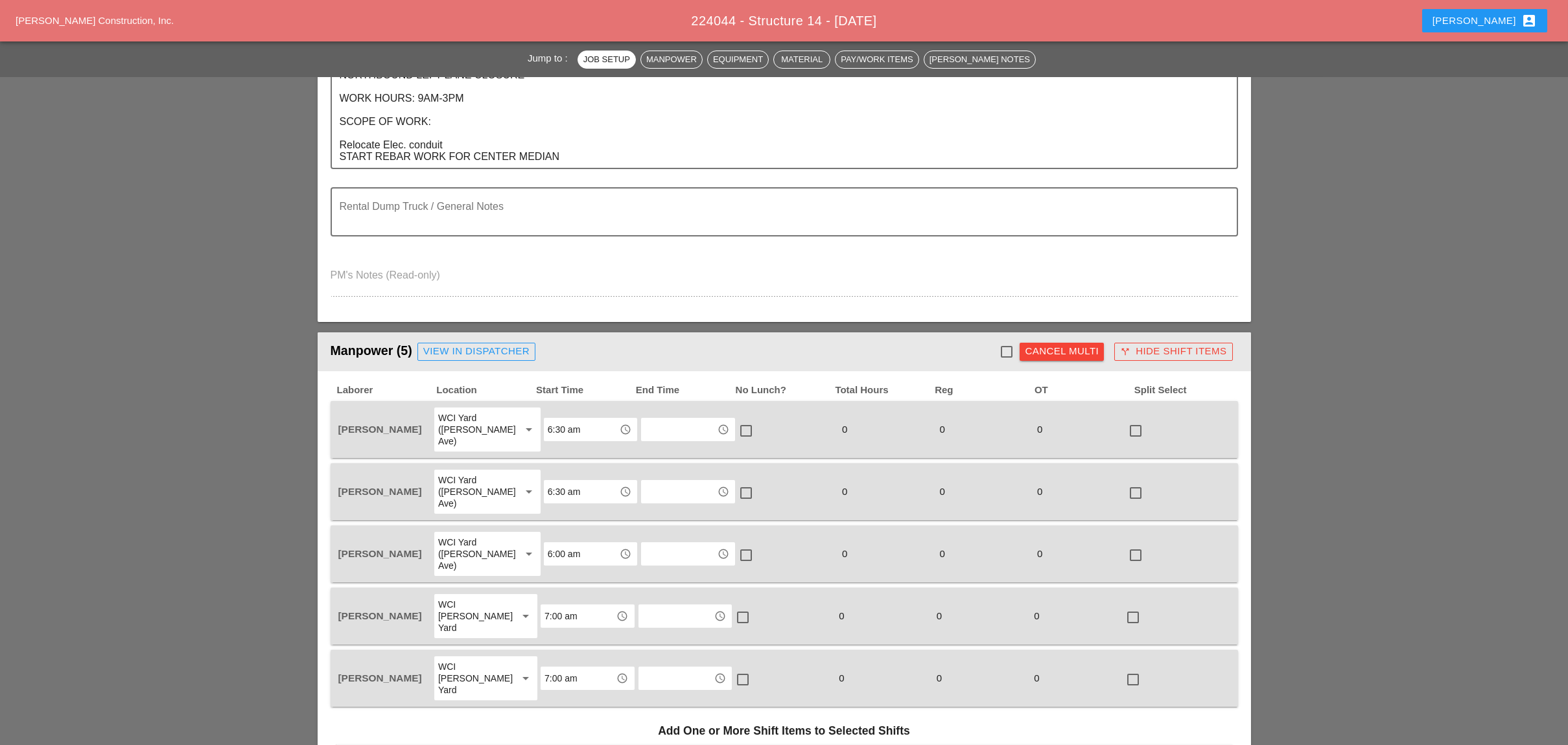
click at [1007, 342] on div at bounding box center [1006, 352] width 22 height 22
checkbox input "true"
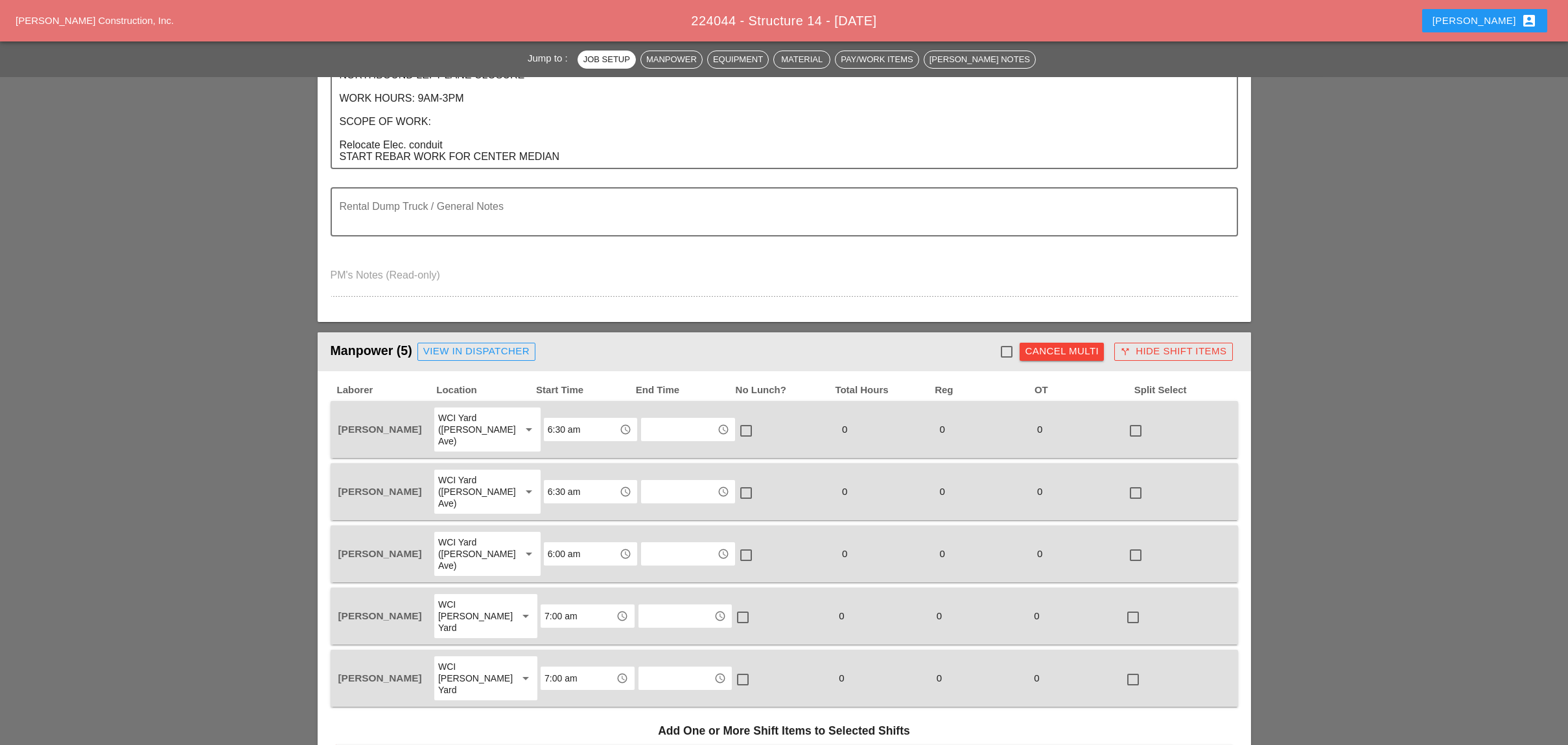
checkbox input "true"
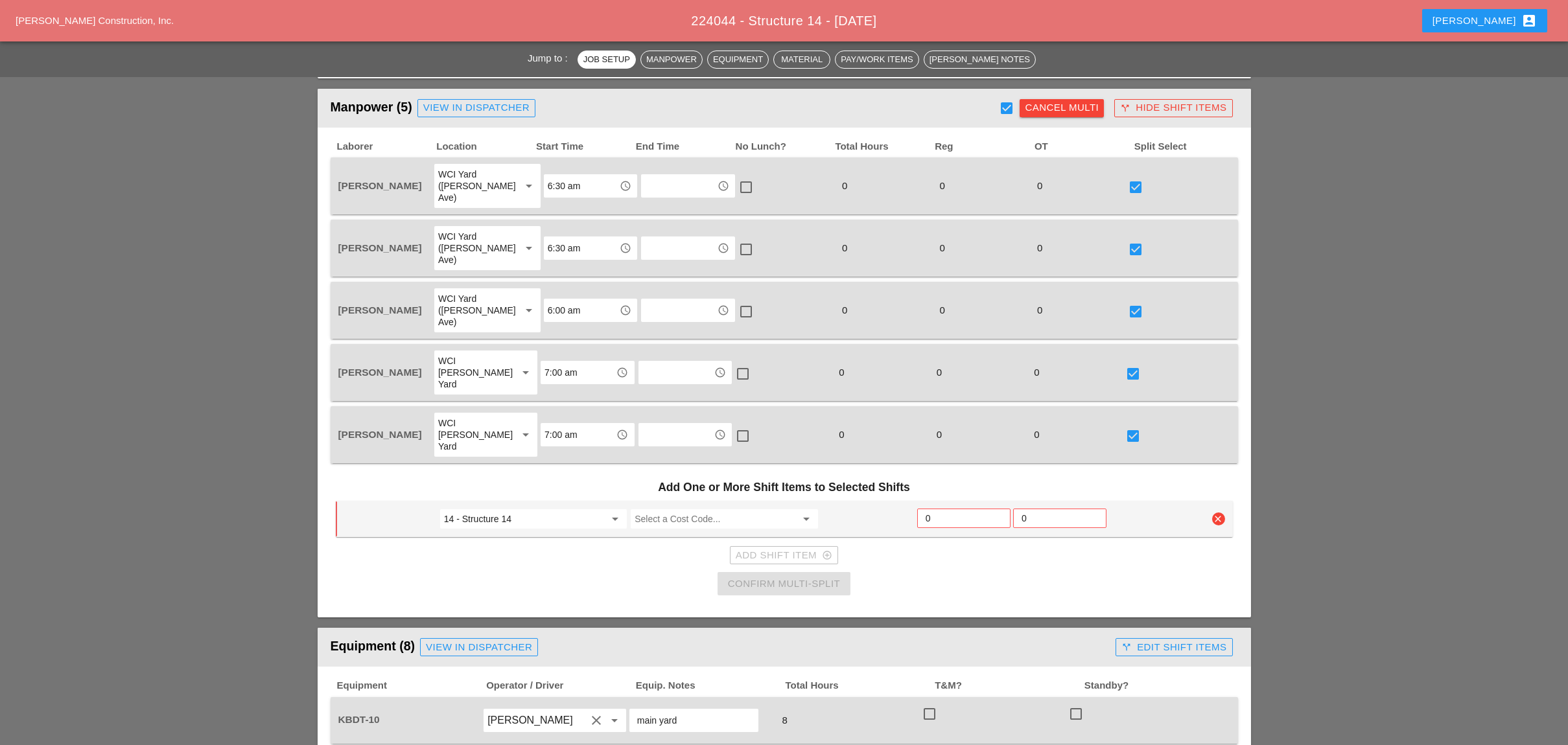
scroll to position [691, 0]
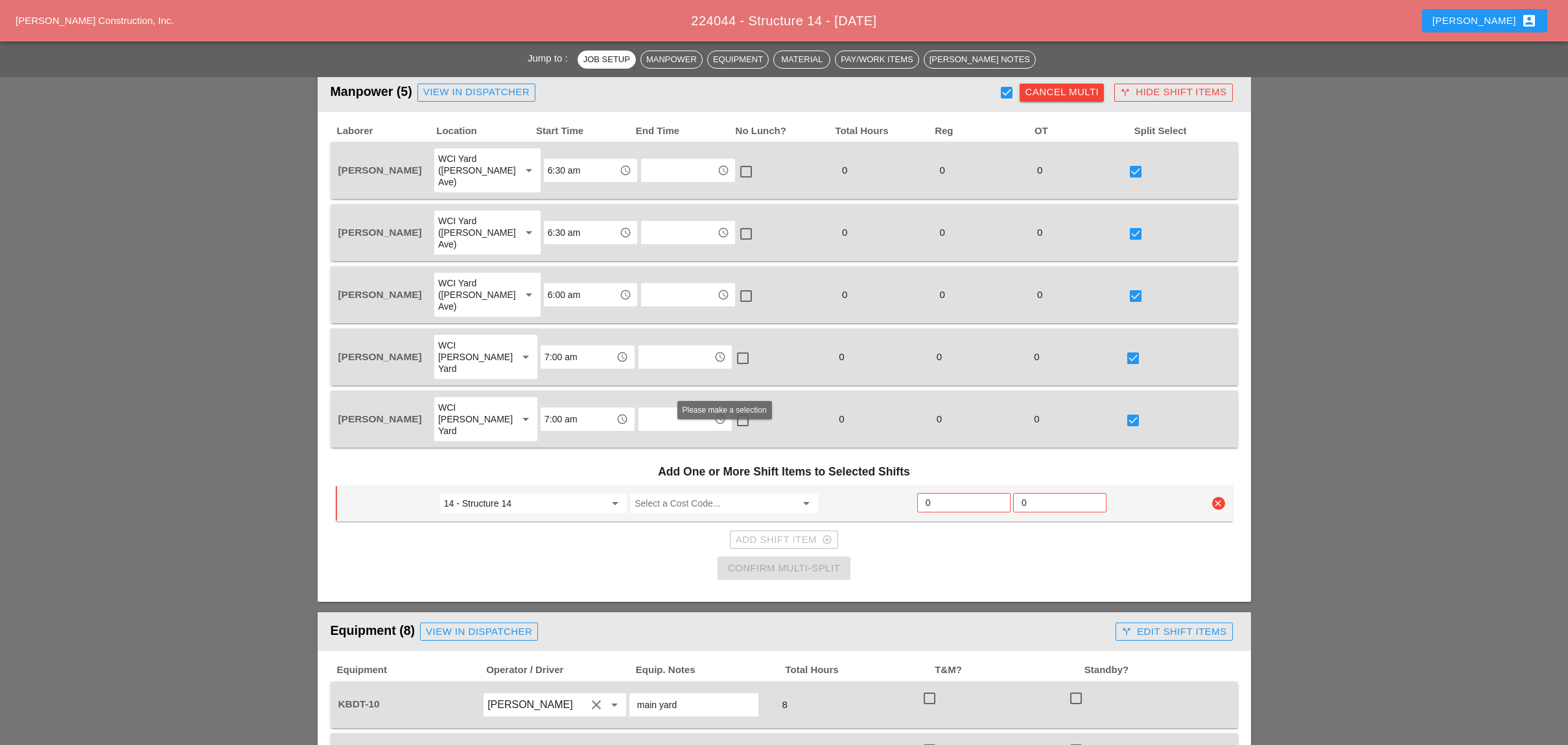
click at [670, 493] on input "Select a Cost Code..." at bounding box center [715, 503] width 161 height 21
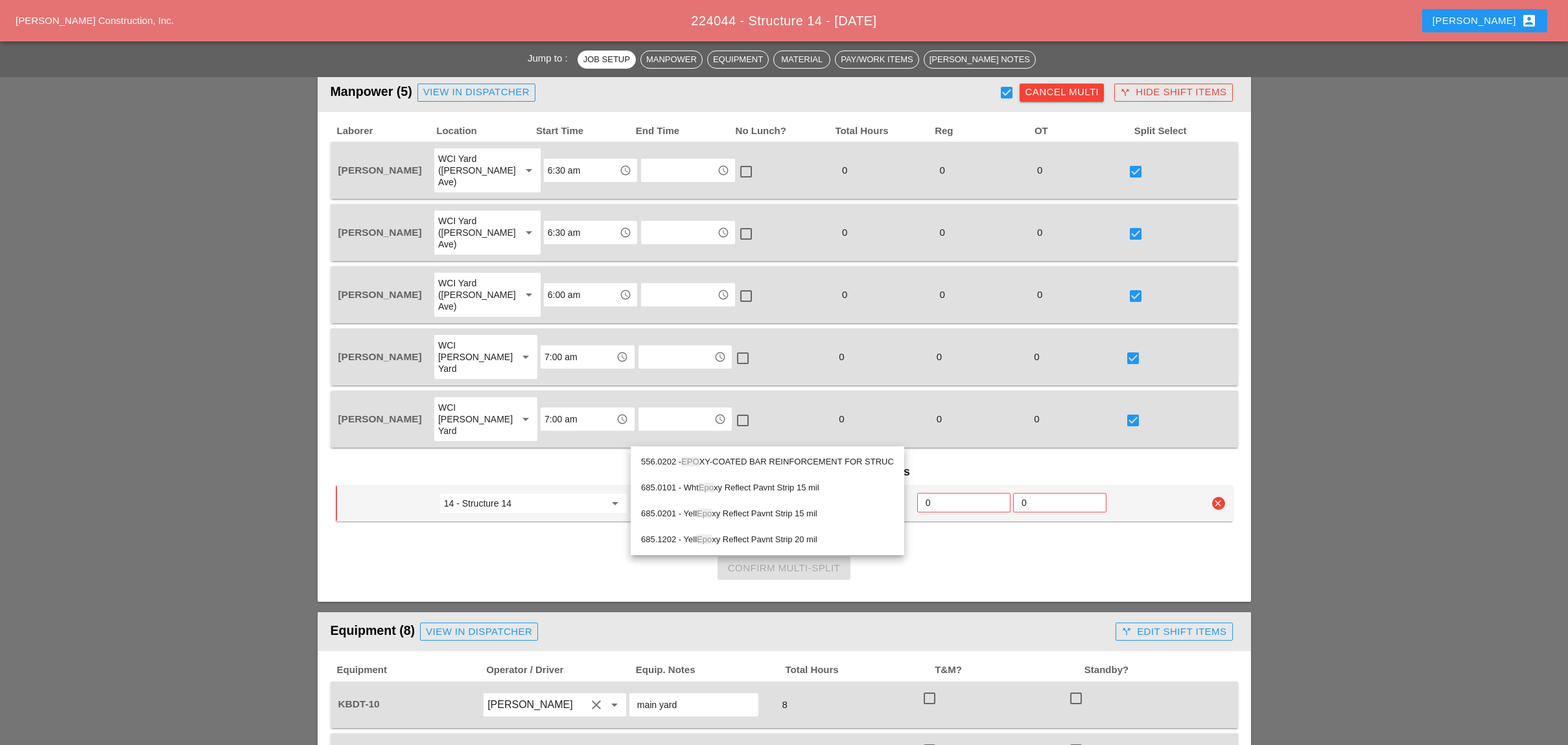
click at [746, 457] on div "556.0202 - EPO XY-COATED BAR REINFORCEMENT FOR STRUC" at bounding box center [767, 462] width 253 height 16
type input "556.0202 - EPOXY-COATED BAR REINFORCEMENT FOR STRUC"
click at [938, 492] on input "0" at bounding box center [963, 503] width 77 height 21
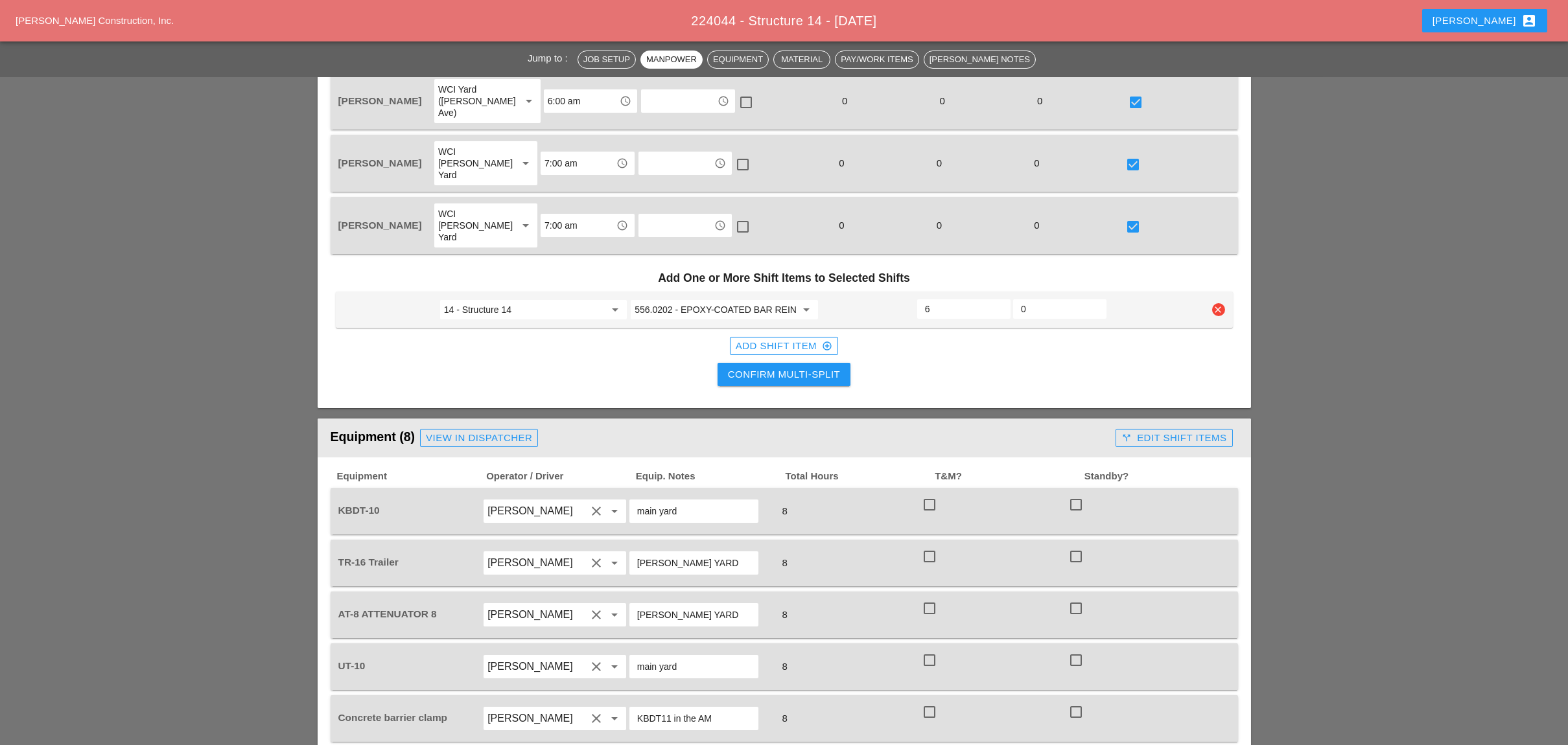
scroll to position [950, 0]
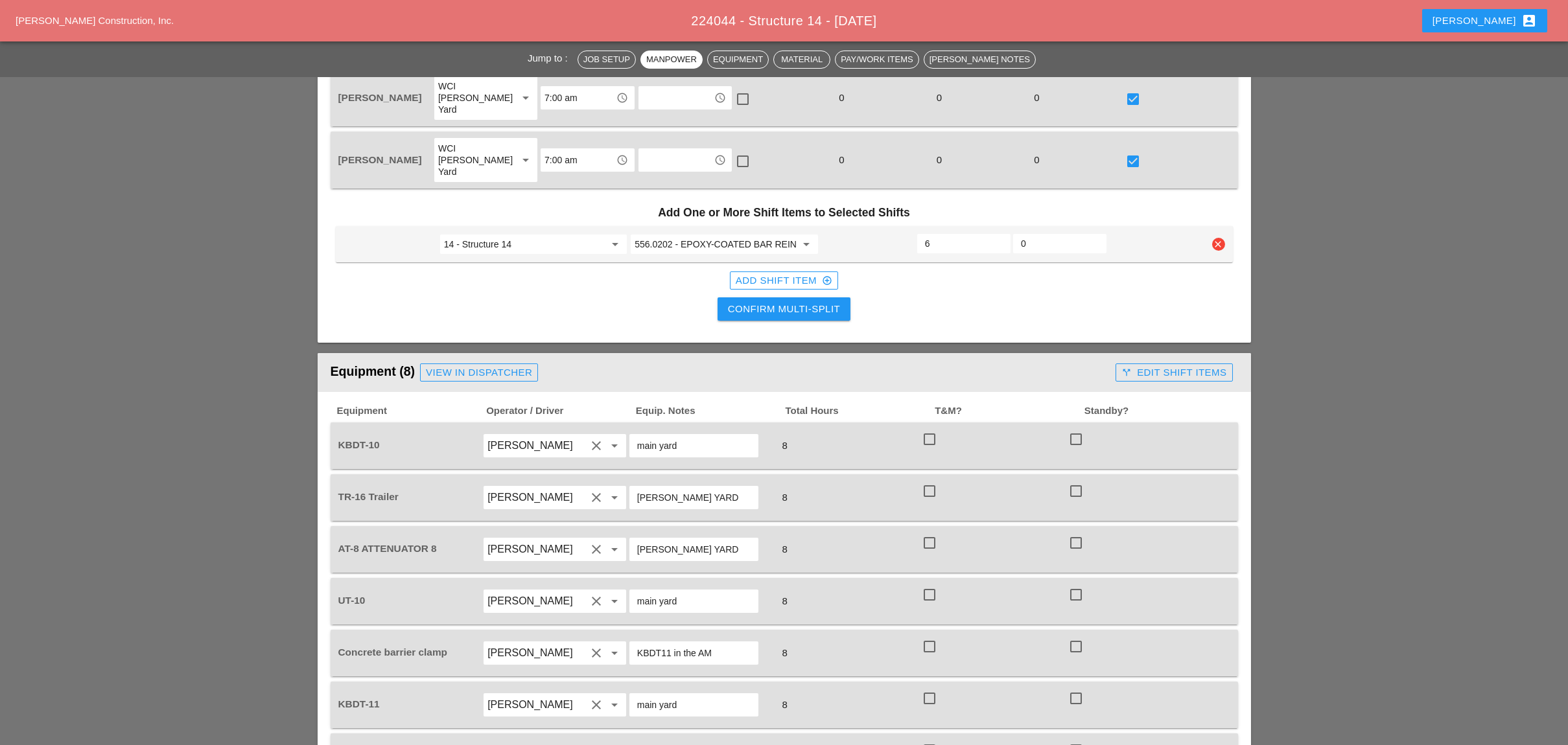
type input "6"
click at [786, 302] on div "Confirm Multi-Split" at bounding box center [783, 309] width 112 height 15
click at [927, 428] on div at bounding box center [929, 439] width 22 height 22
checkbox input "true"
checkbox input "false"
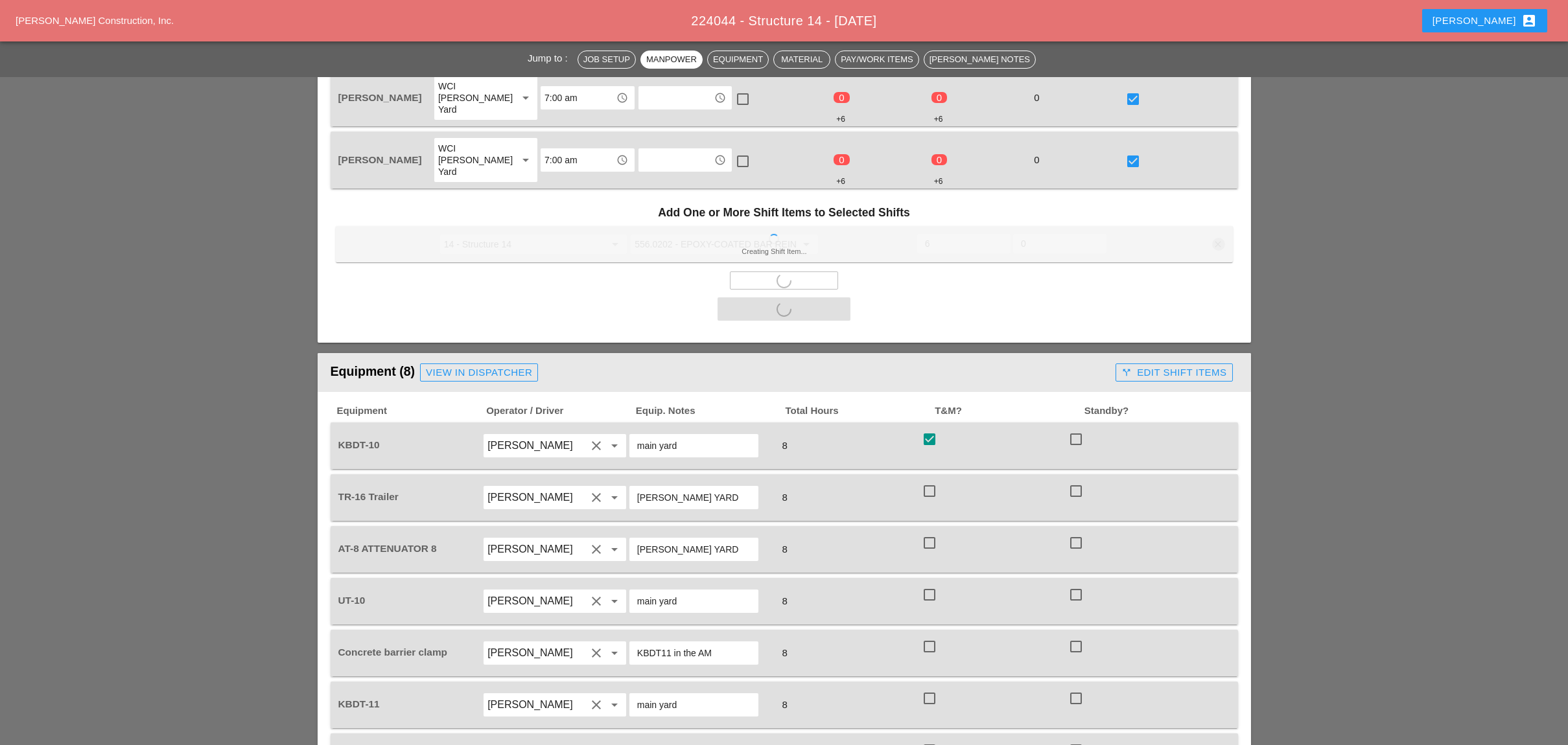
checkbox input "false"
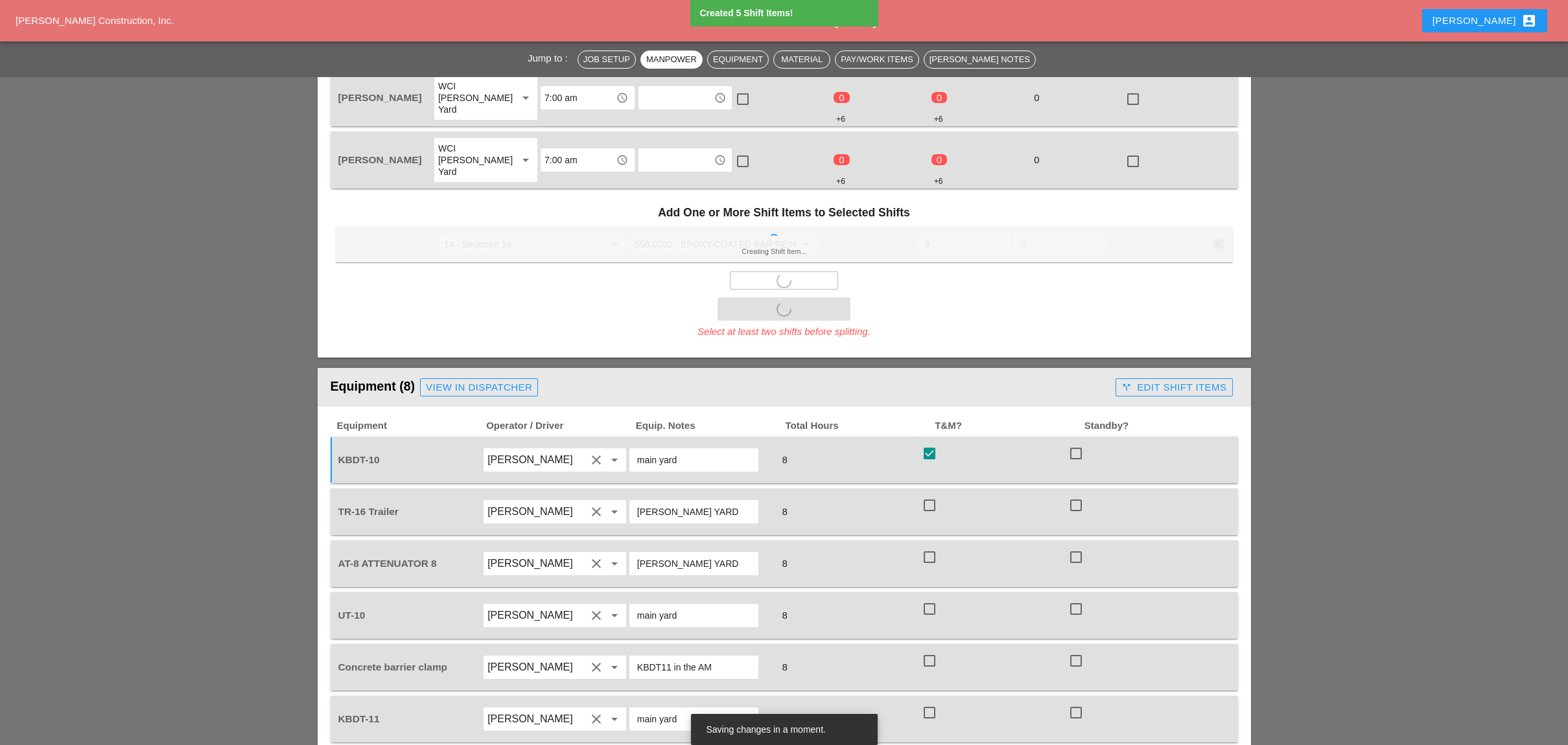
click at [928, 488] on div "TR-16 Trailer Luis Ceja Rodriguez clear arrow_drop_down BRUCKNER YARD 8 check_b…" at bounding box center [784, 511] width 908 height 46
click at [932, 546] on div at bounding box center [929, 557] width 22 height 22
checkbox input "true"
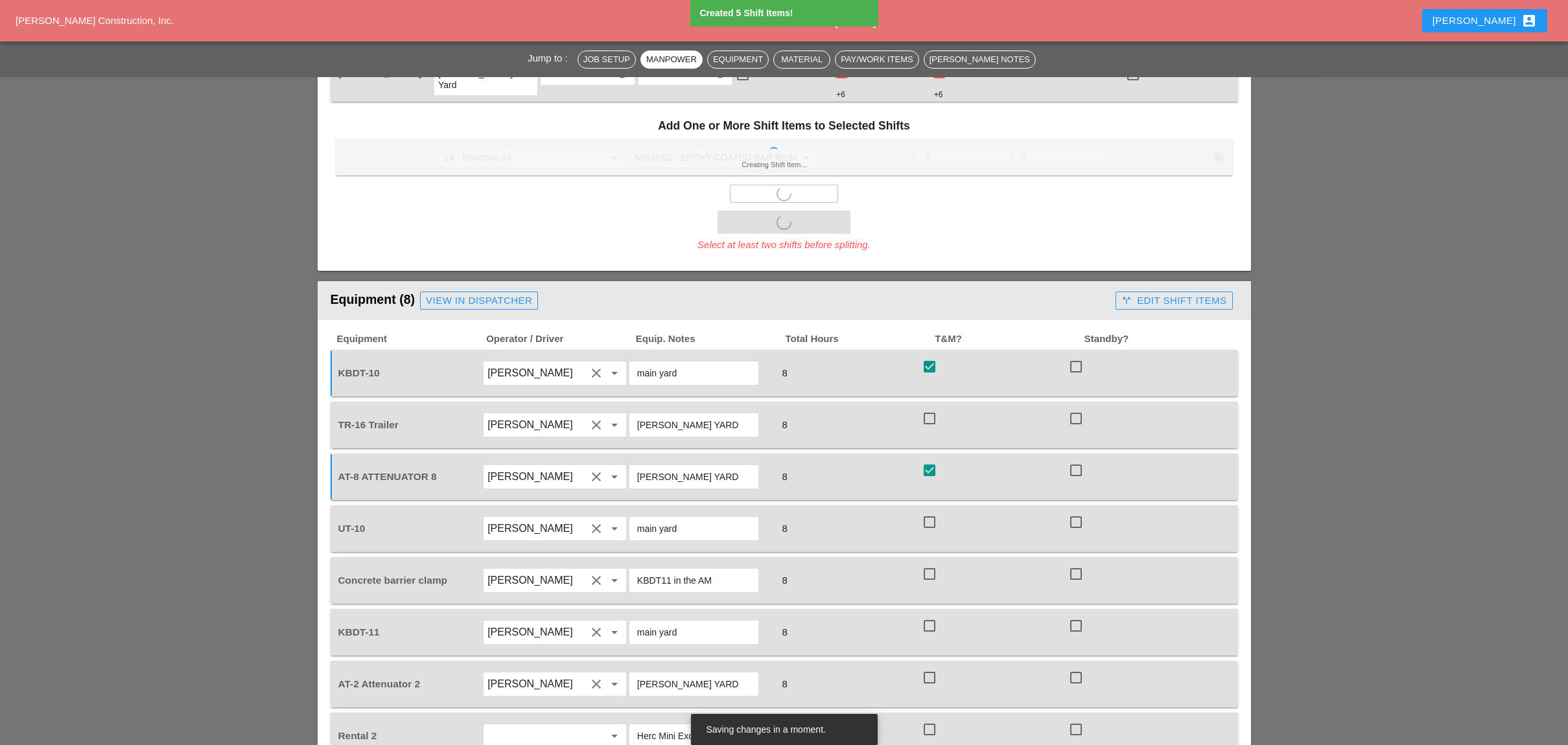
click at [932, 511] on div at bounding box center [929, 522] width 22 height 22
checkbox input "true"
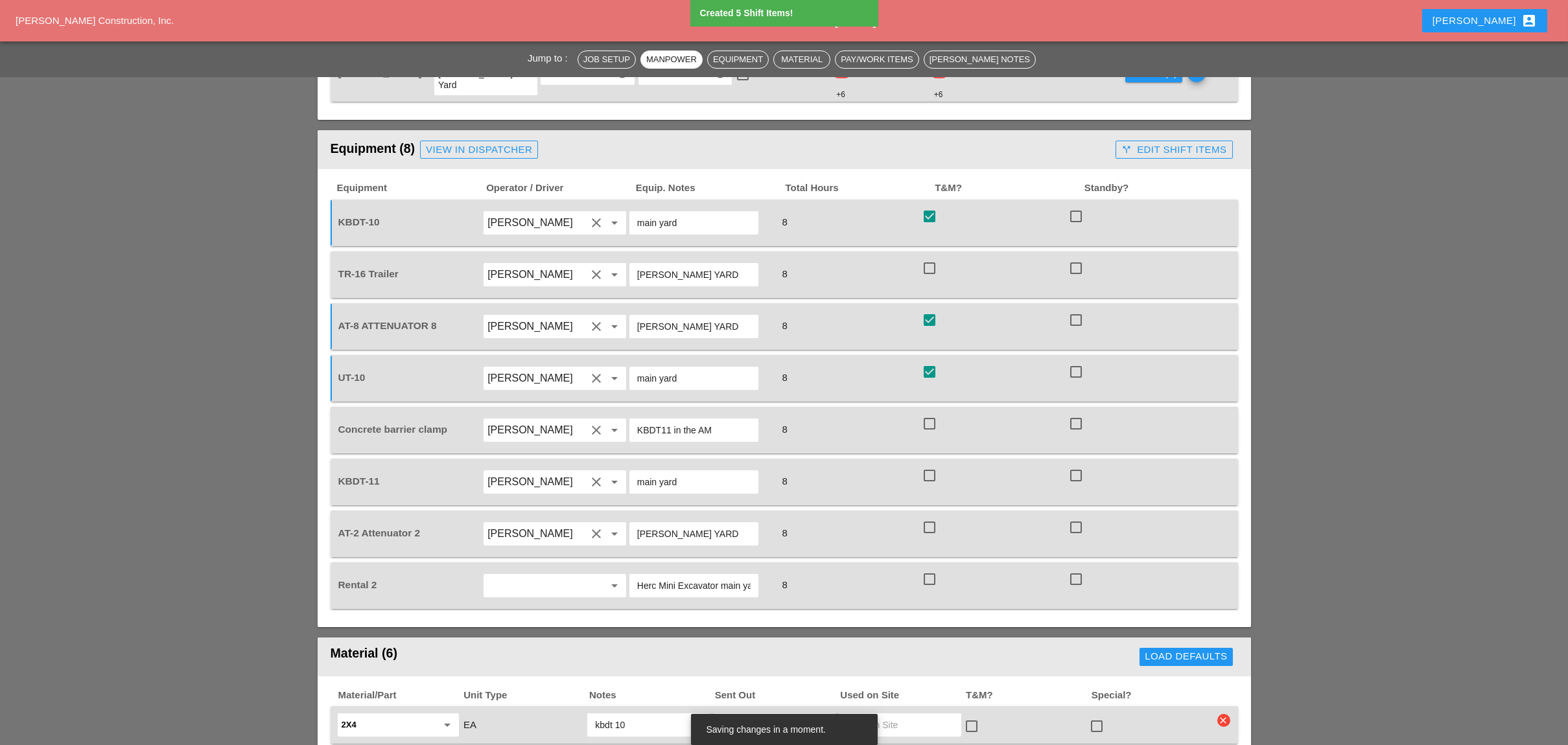
click at [933, 568] on div at bounding box center [929, 579] width 22 height 22
checkbox input "true"
click at [927, 516] on div at bounding box center [929, 527] width 22 height 22
checkbox input "true"
click at [929, 465] on div at bounding box center [929, 476] width 22 height 22
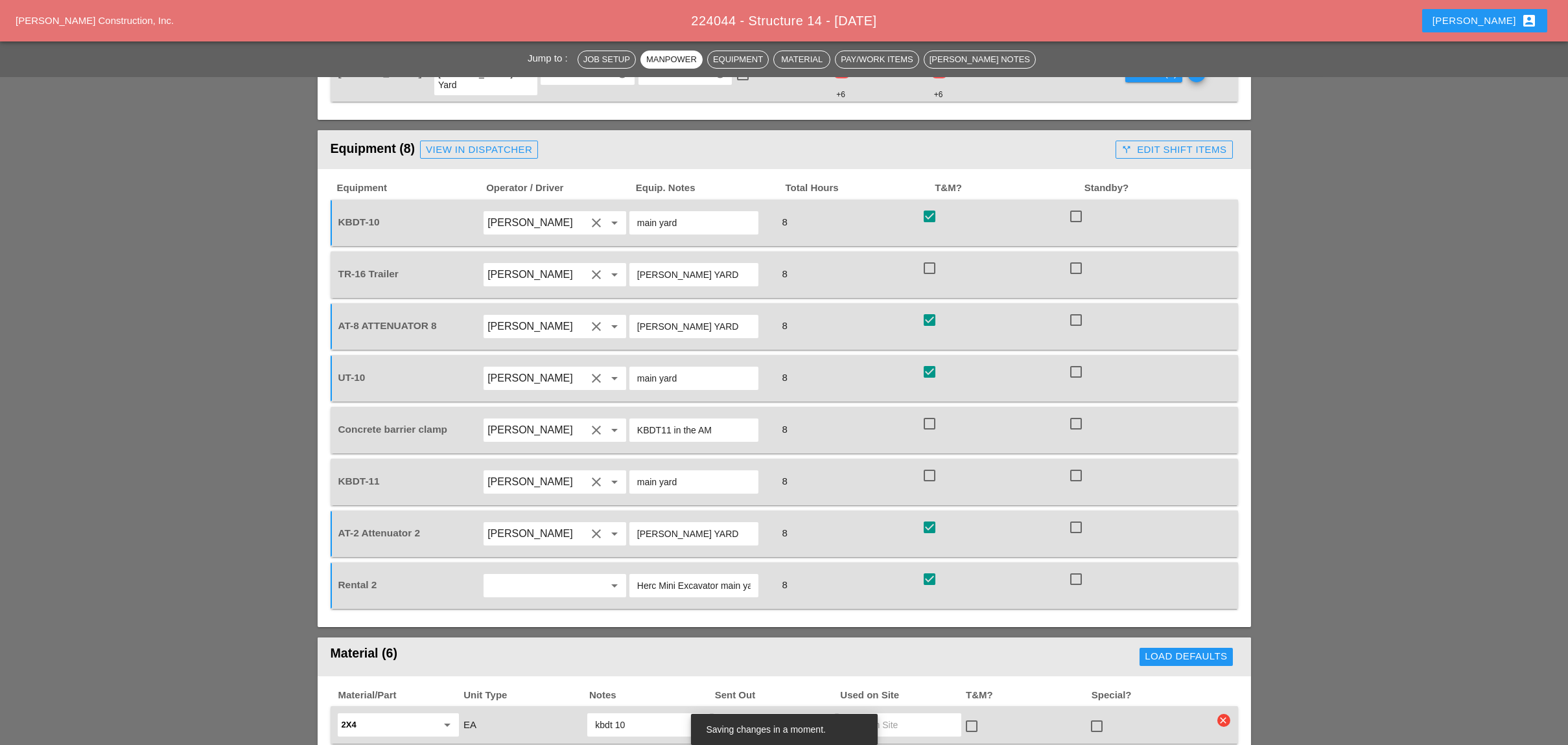
checkbox input "true"
click at [925, 412] on div at bounding box center [929, 423] width 22 height 22
checkbox input "true"
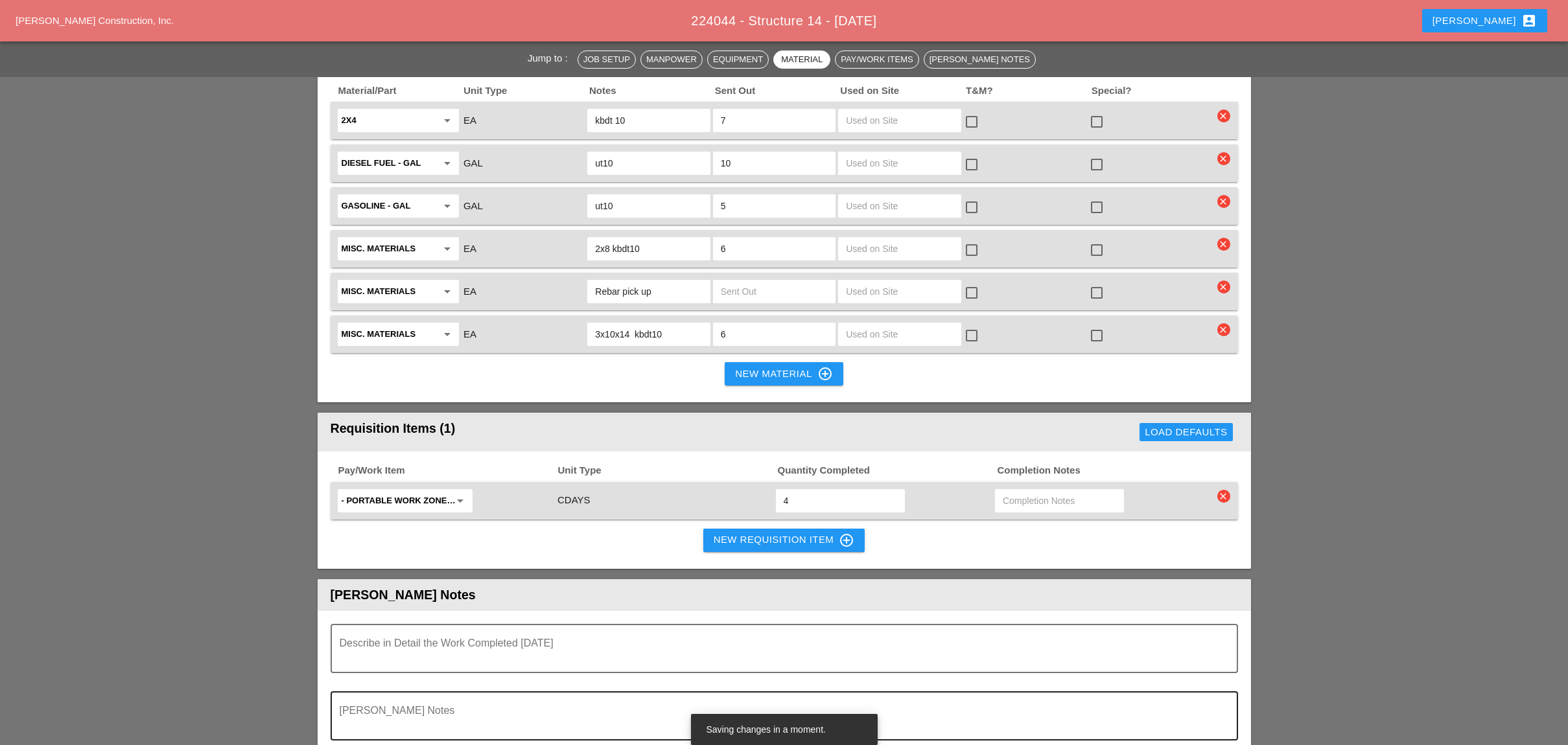
scroll to position [1900, 0]
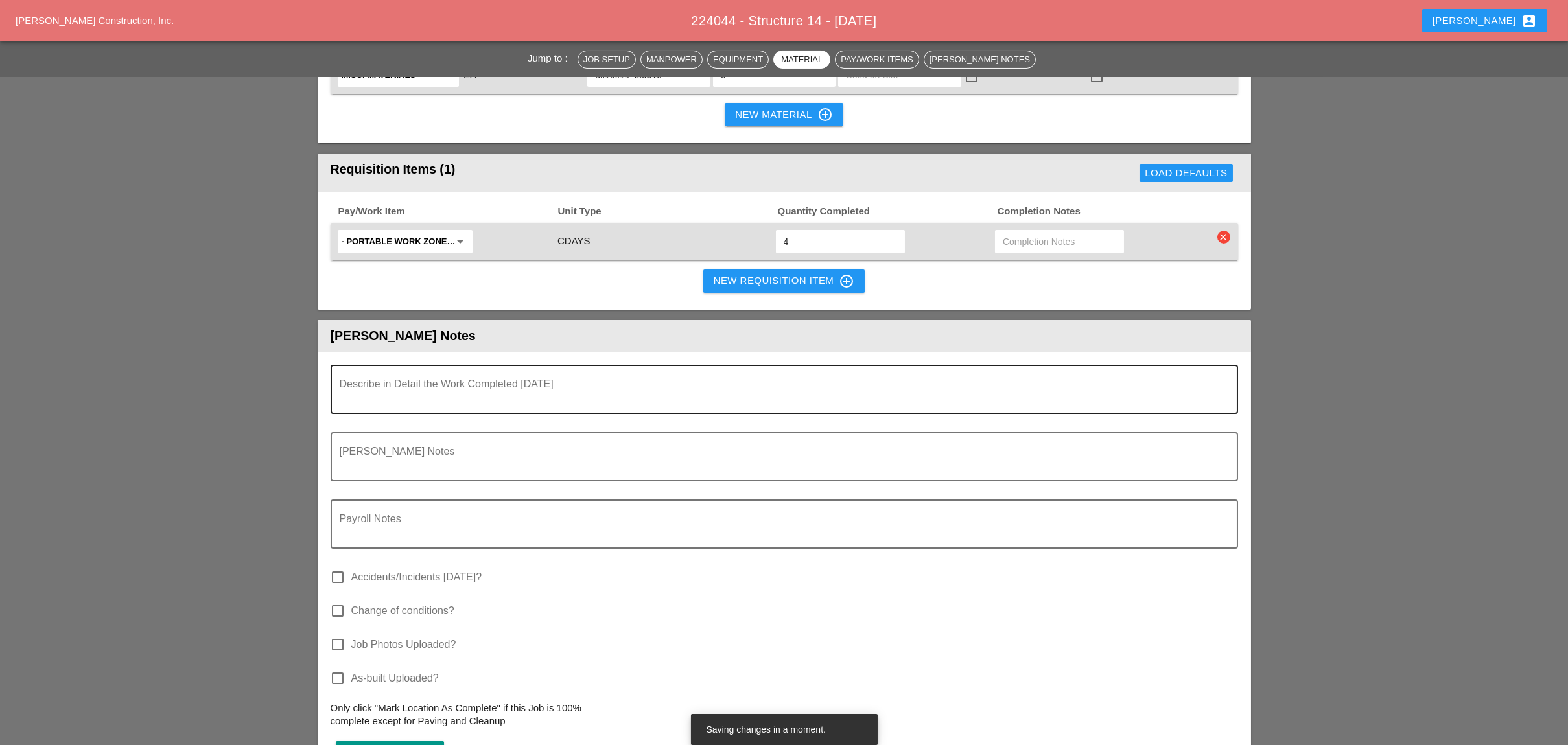
click at [508, 382] on textarea "Describe in Detail the Work Completed Today" at bounding box center [779, 397] width 879 height 31
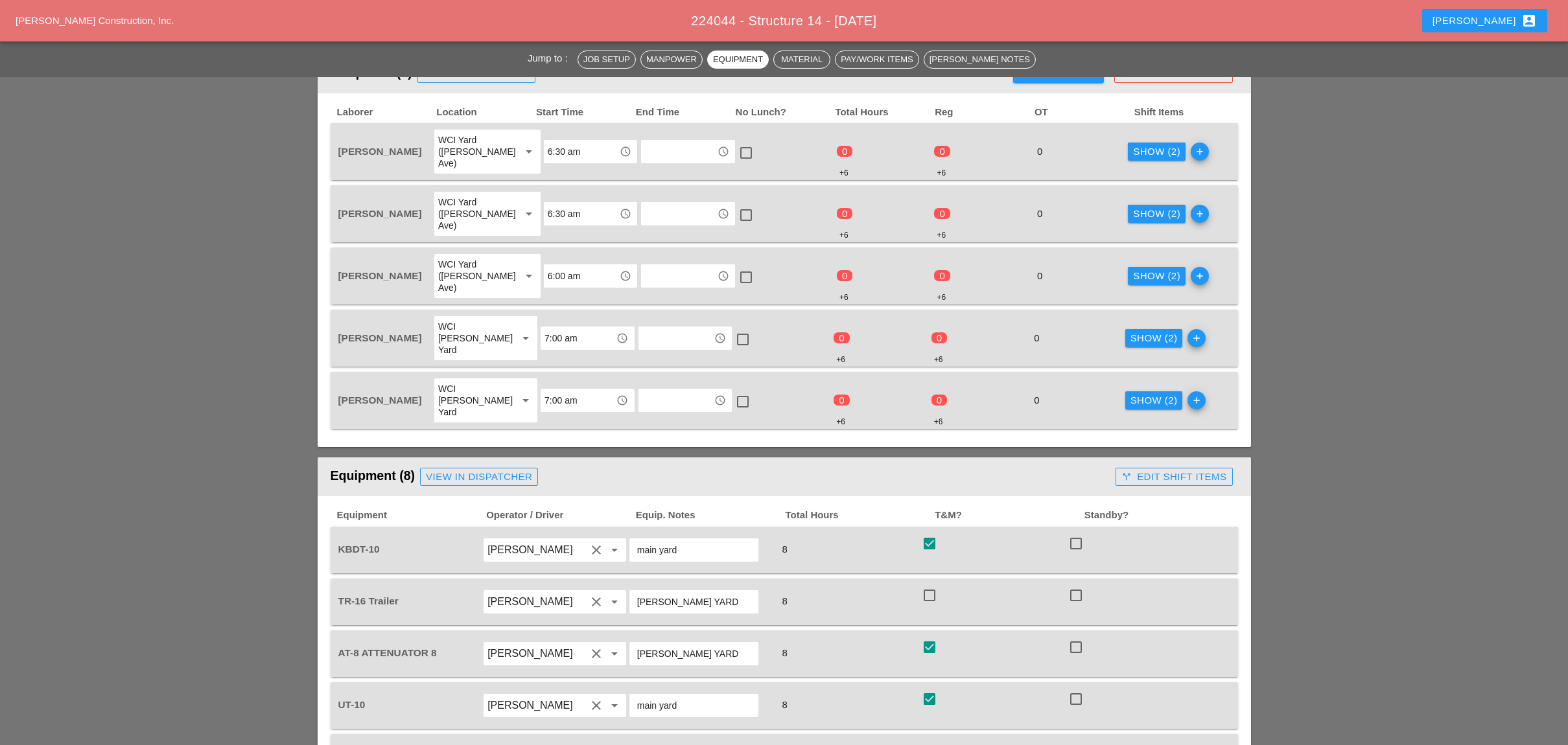
scroll to position [604, 0]
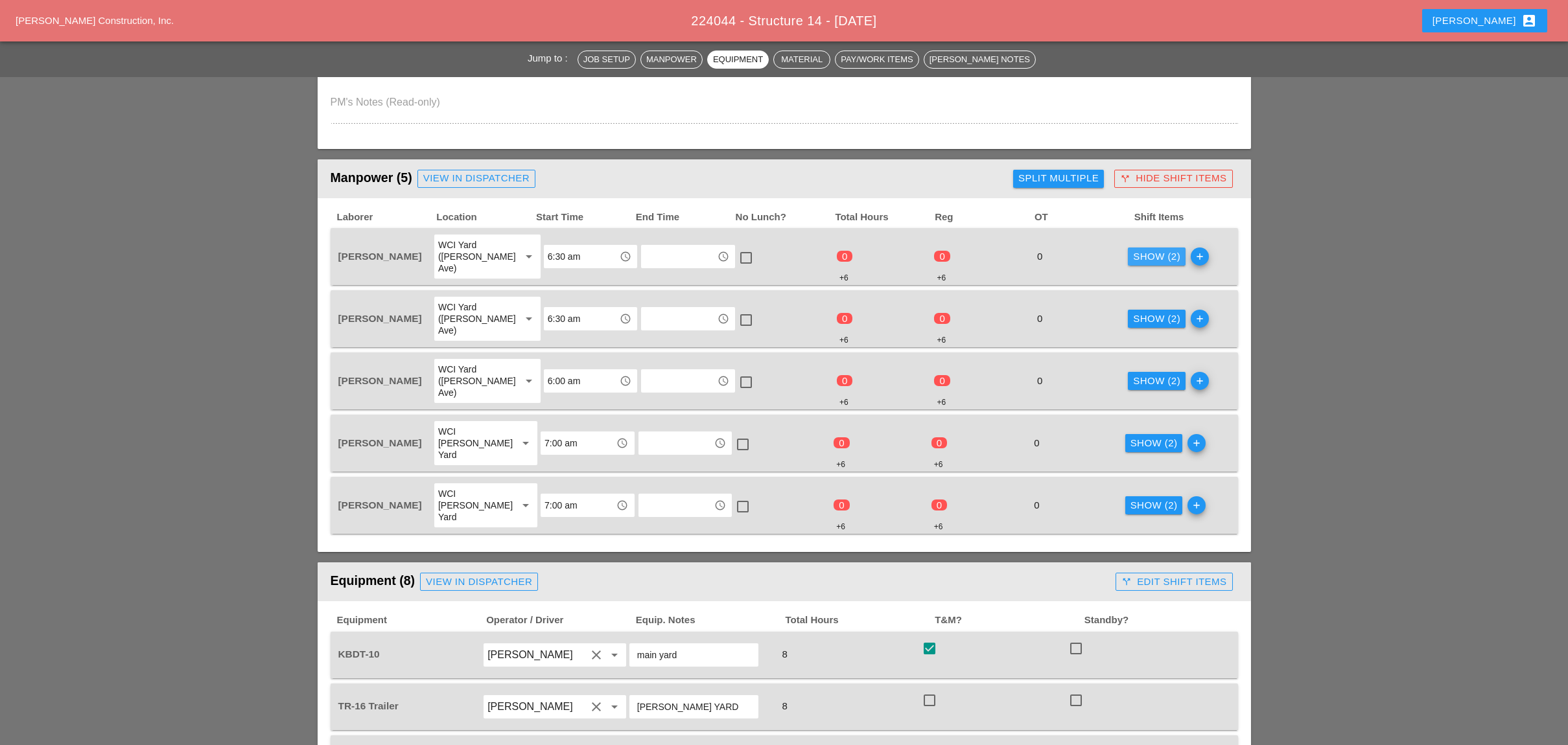
click at [1133, 250] on div "Show (2)" at bounding box center [1157, 257] width 47 height 15
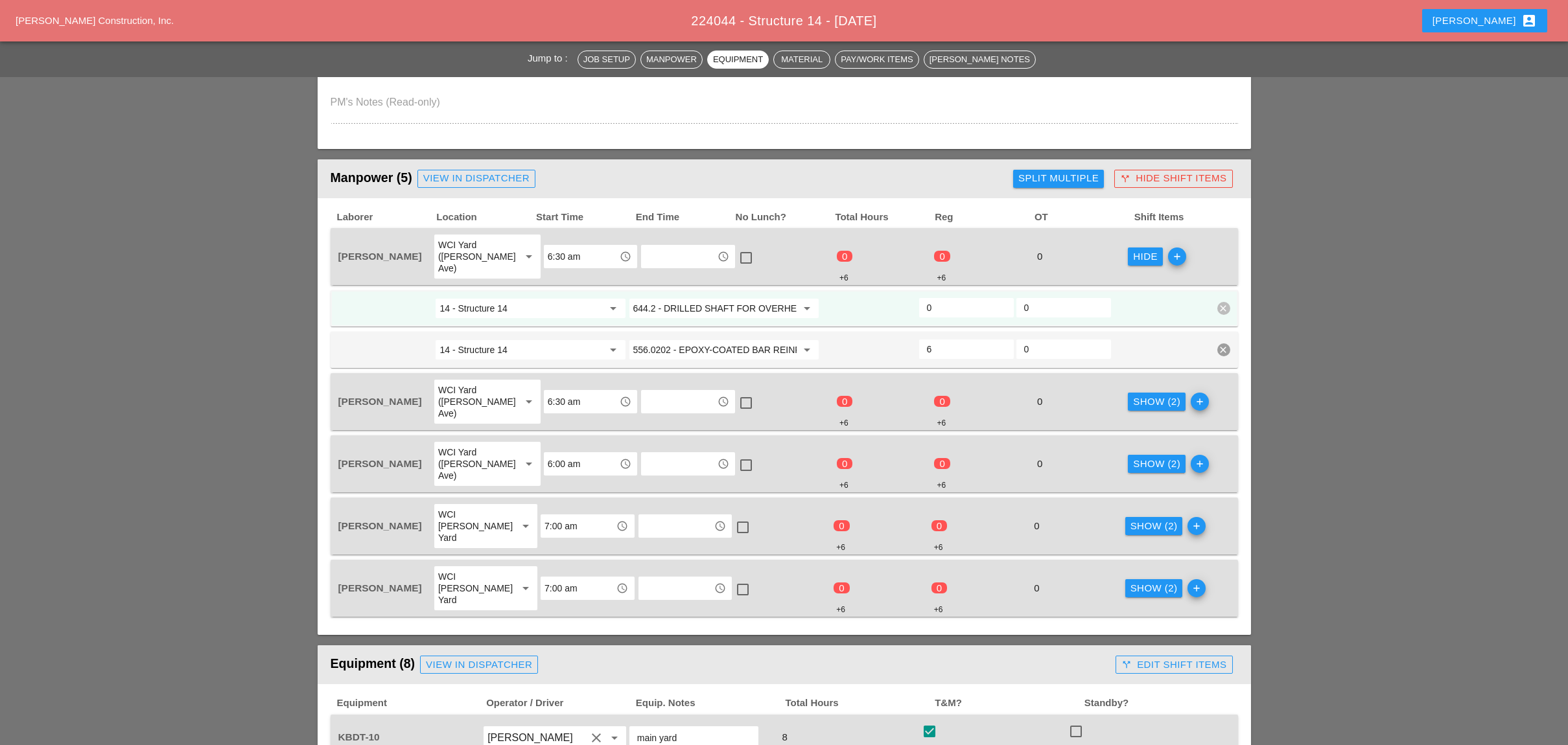
click at [700, 298] on input "644.2 - DRILLED SHAFT FOR OVERHEAD SIGN STRUCTUR" at bounding box center [715, 308] width 163 height 21
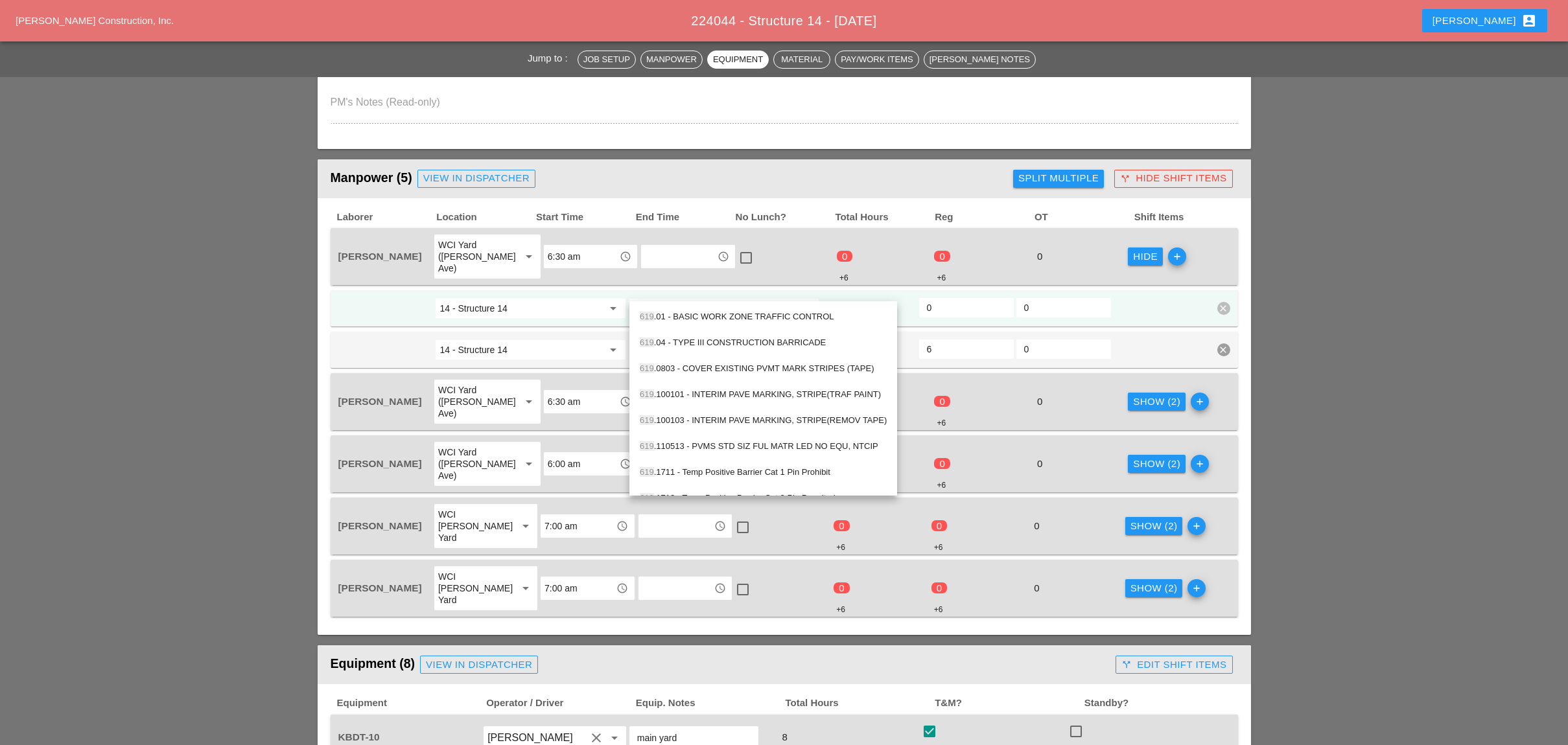
click at [694, 316] on div "619 .01 - BASIC WORK ZONE TRAFFIC CONTROL" at bounding box center [763, 317] width 247 height 16
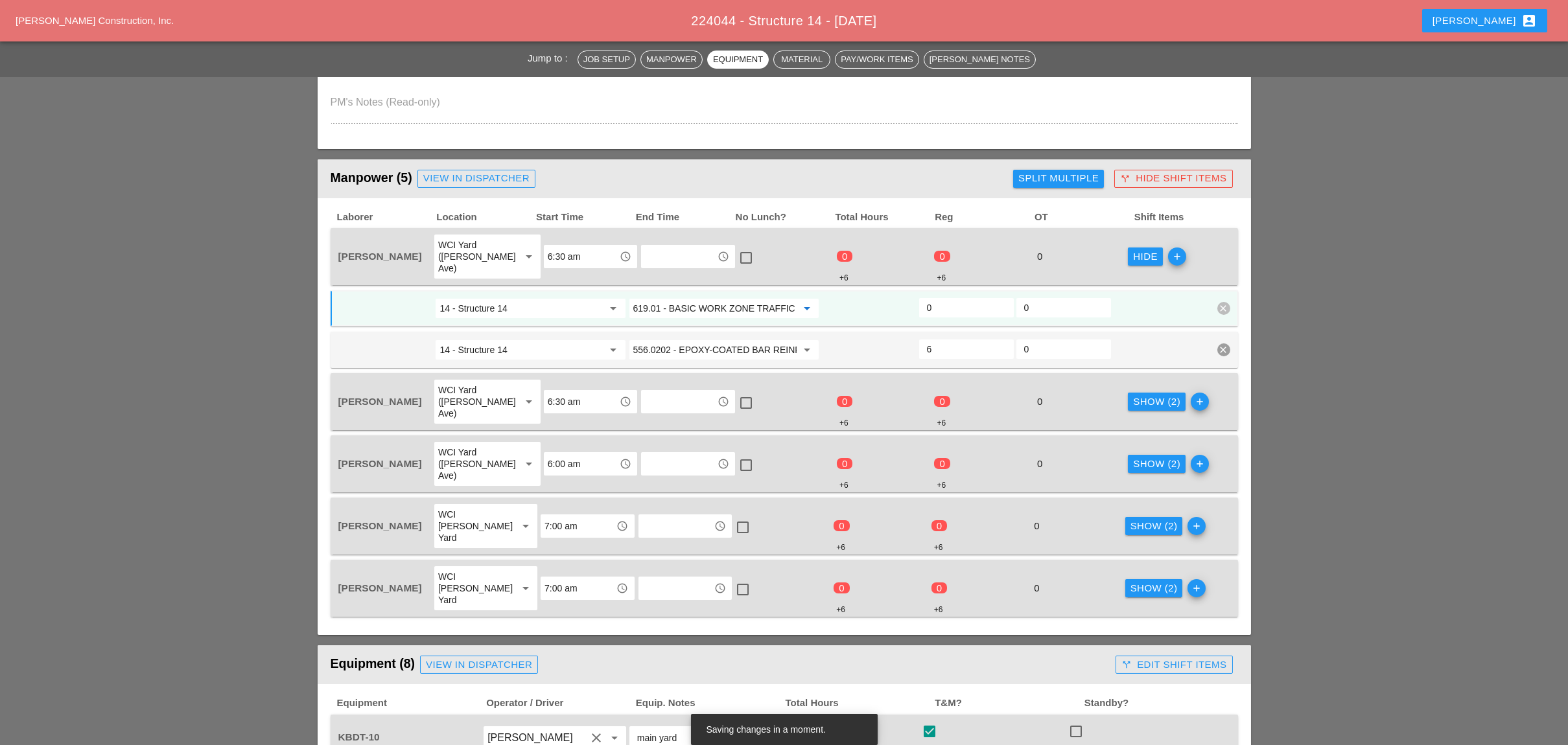
type input "619.01 - BASIC WORK ZONE TRAFFIC CONTROL"
click at [545, 298] on input "14 - Structure 14" at bounding box center [521, 308] width 163 height 21
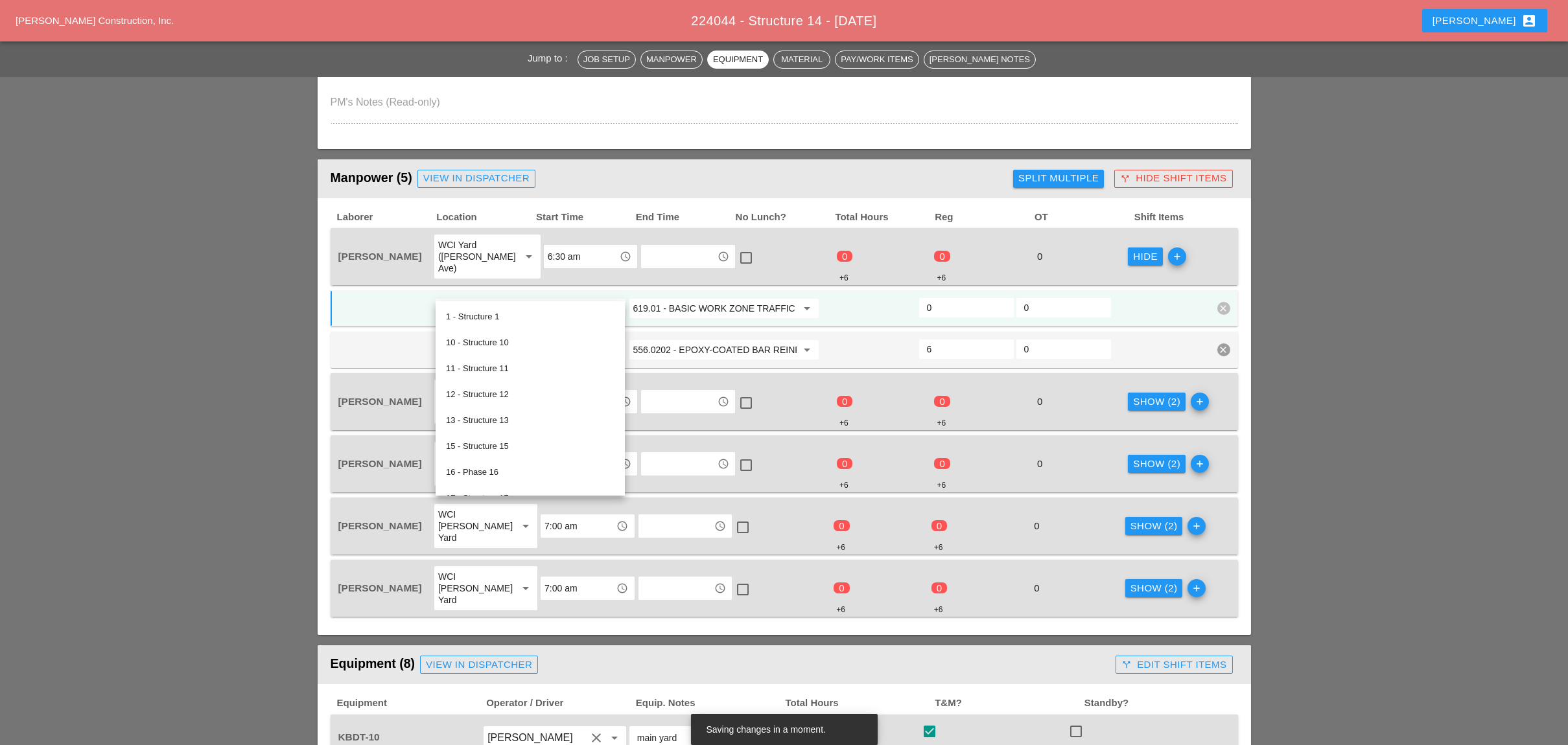
click at [669, 298] on input "619.01 - BASIC WORK ZONE TRAFFIC CONTROL" at bounding box center [715, 308] width 163 height 21
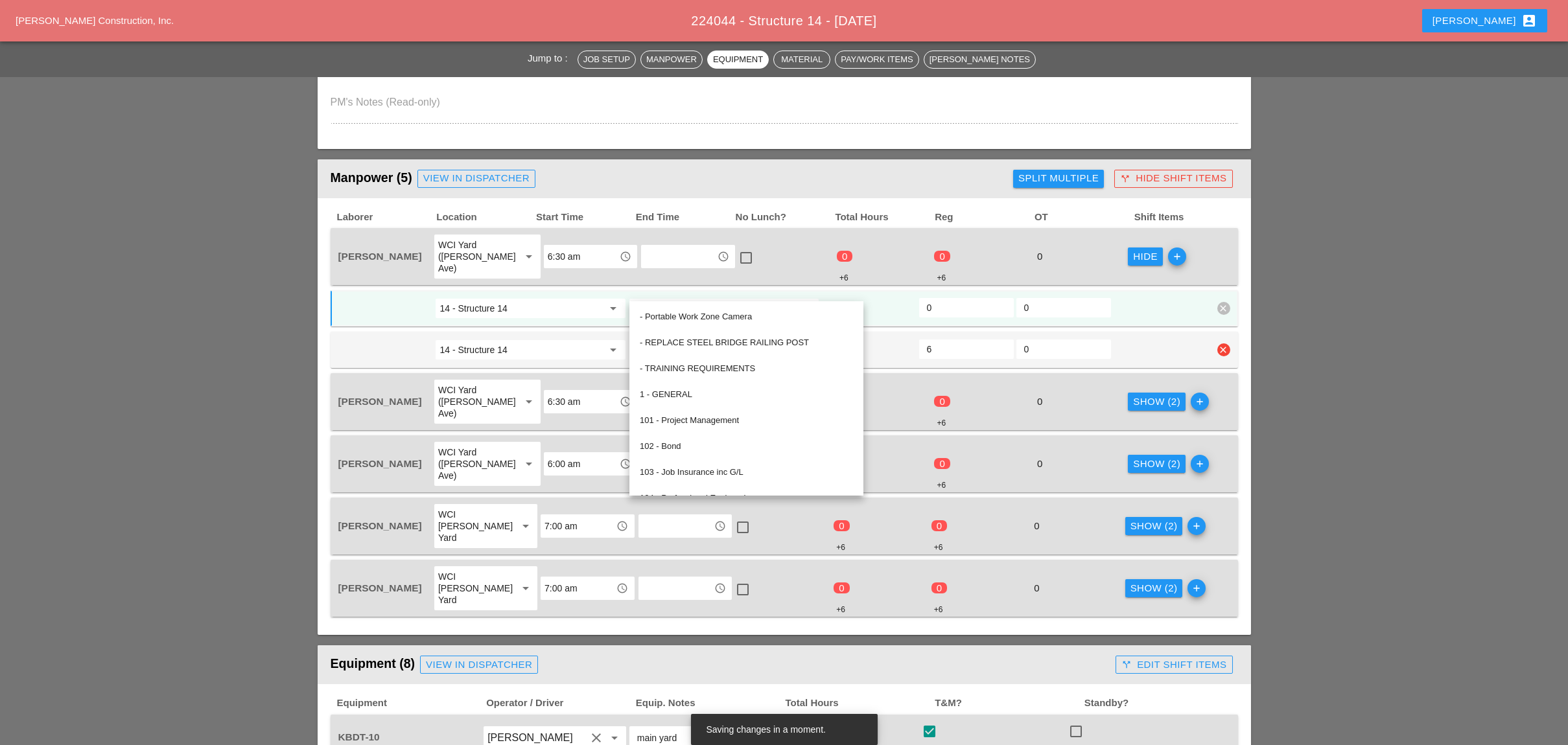
click at [580, 339] on input "14 - Structure 14" at bounding box center [521, 350] width 163 height 21
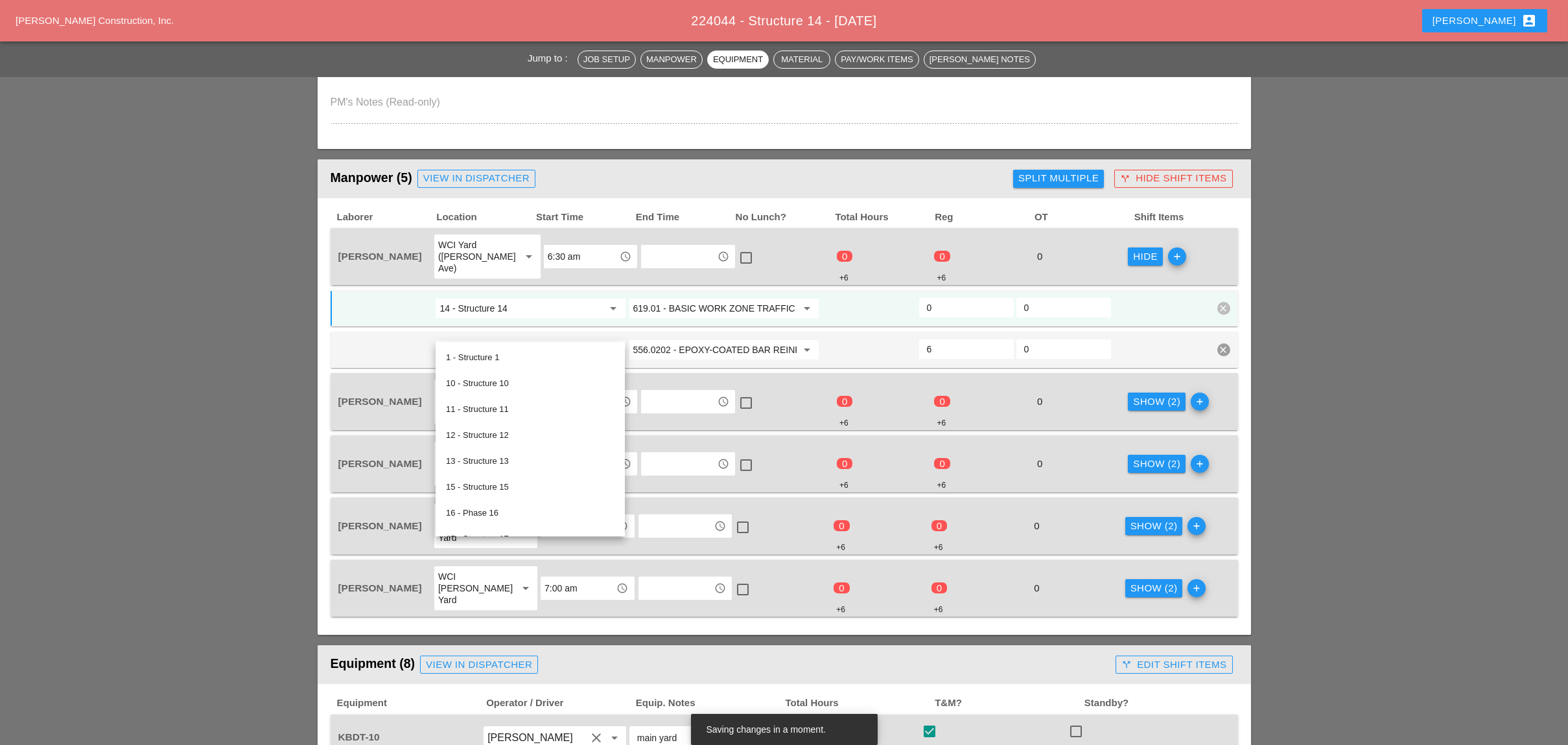
click at [1136, 395] on div "Show (2)" at bounding box center [1157, 402] width 47 height 15
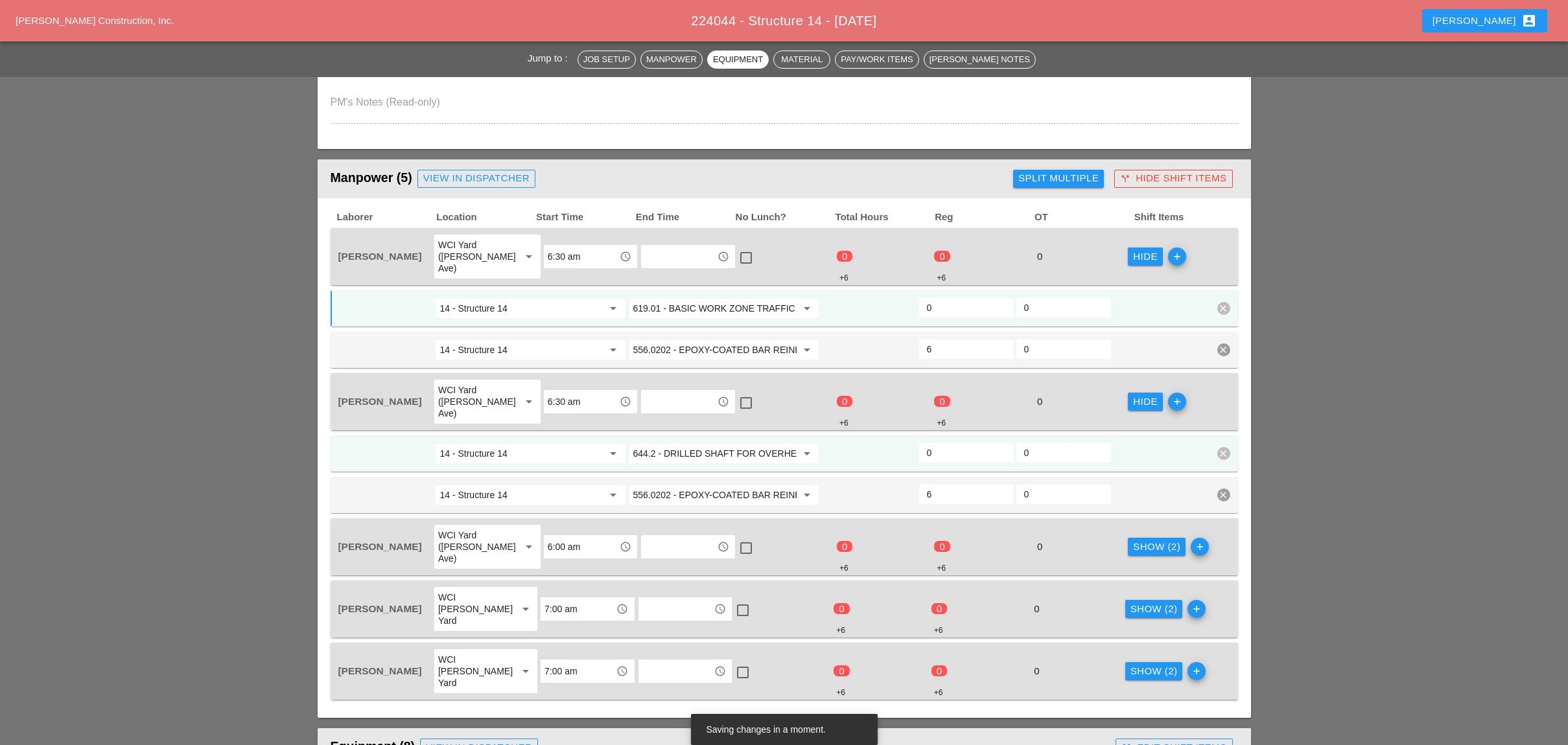
click at [687, 443] on input "644.2 - DRILLED SHAFT FOR OVERHEAD SIGN STRUCTUR" at bounding box center [715, 454] width 163 height 21
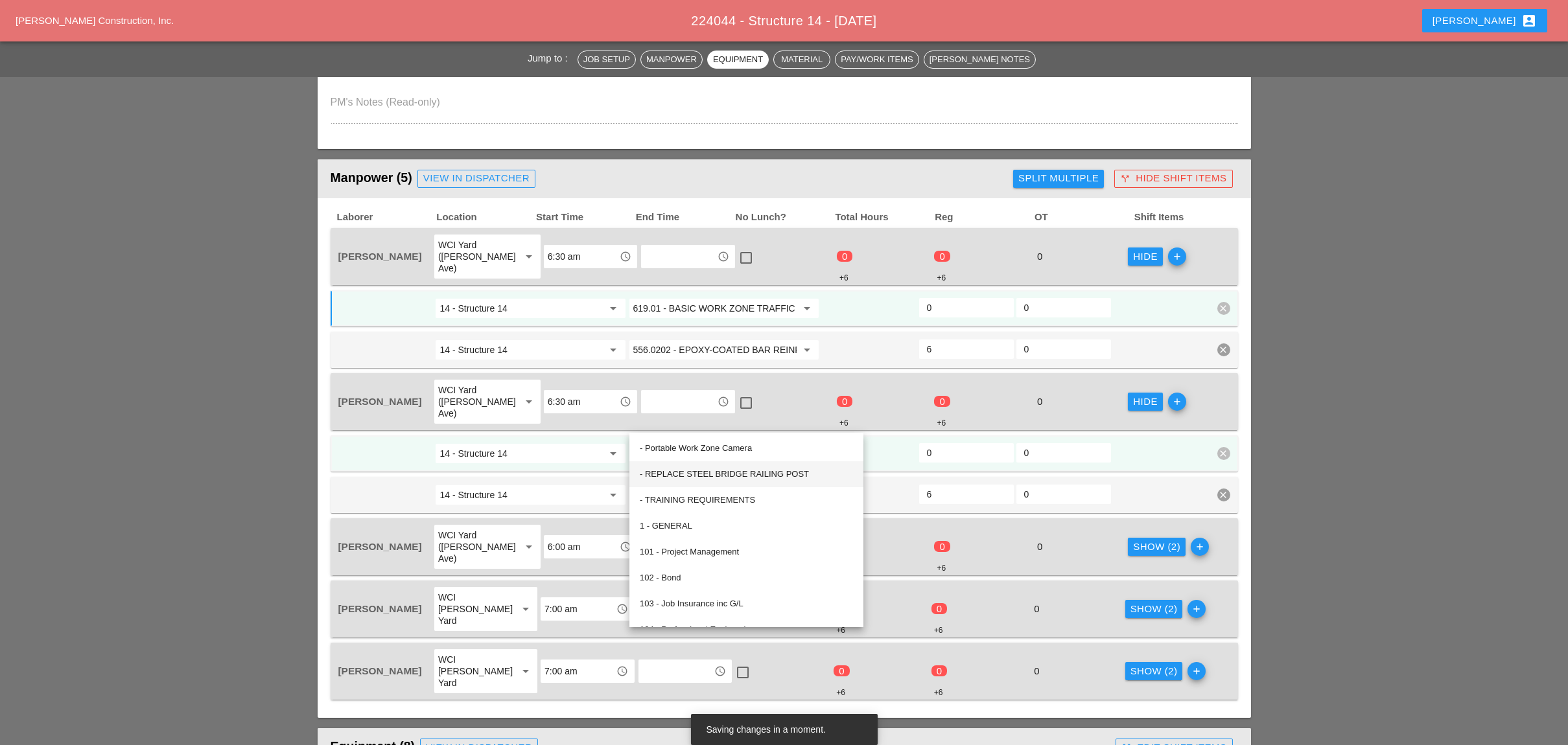
paste input "19.01 - BASIC WORK ZONE TRAFFIC CONTROL"
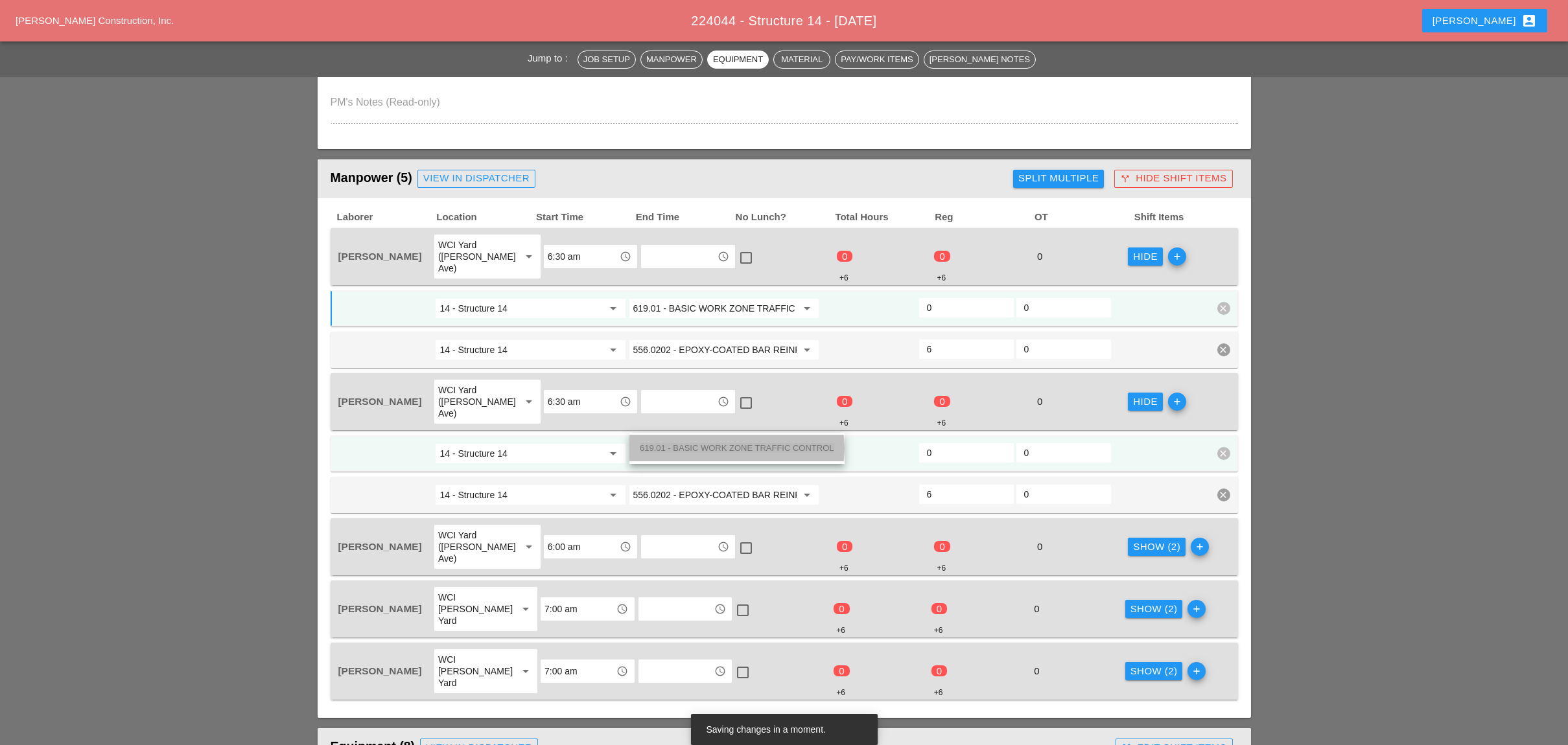
drag, startPoint x: 756, startPoint y: 450, endPoint x: 858, endPoint y: 476, distance: 105.3
click at [757, 450] on span "619.01 - BASIC WORK ZONE TRAFFIC CONTROL" at bounding box center [736, 448] width 194 height 10
type input "619.01 - BASIC WORK ZONE TRAFFIC CONTROL"
click at [1138, 540] on div "Show (2)" at bounding box center [1157, 547] width 47 height 15
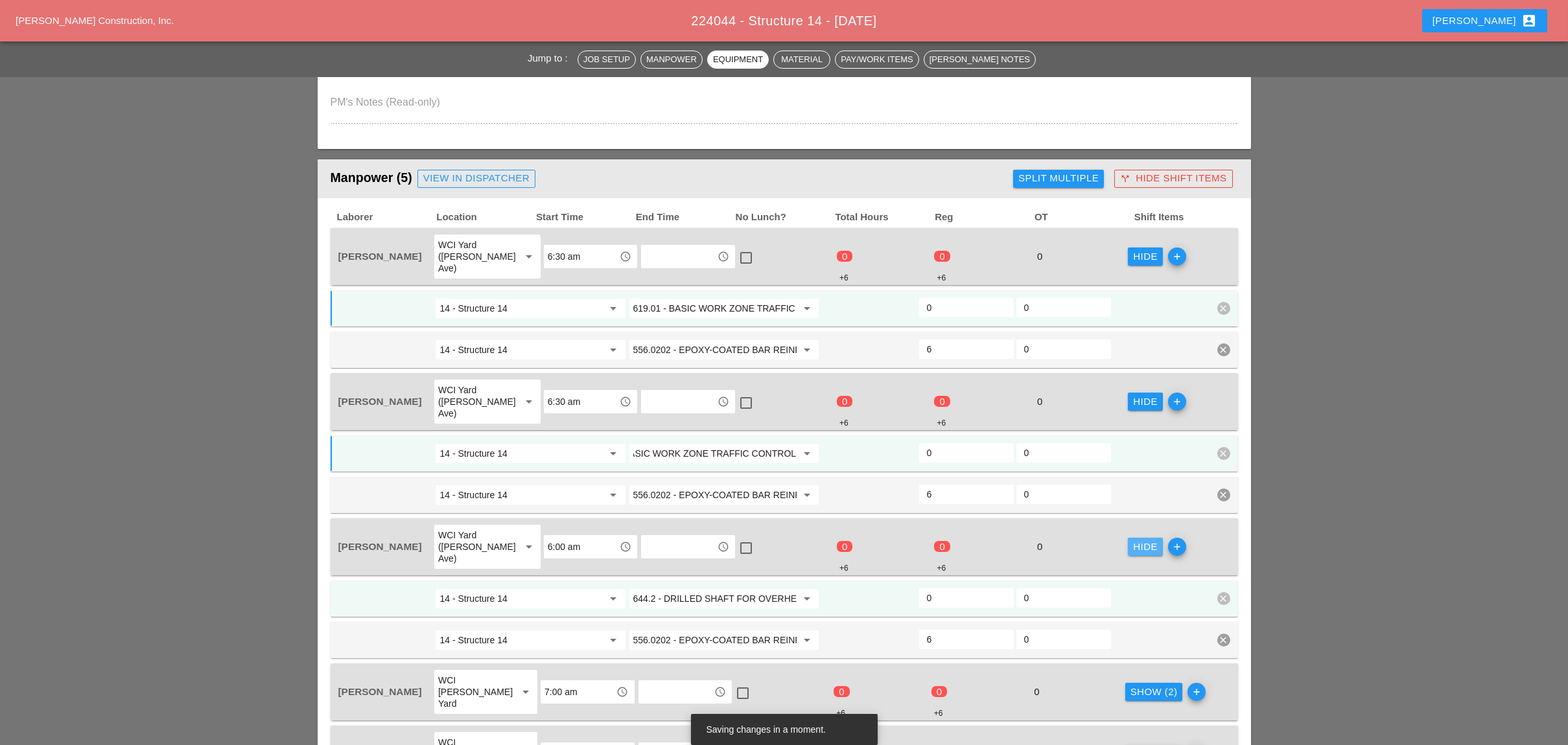
scroll to position [0, 0]
click at [721, 580] on div "14 - Structure 14 arrow_drop_down 644.2 - DRILLED SHAFT FOR OVERHEAD SIGN STRUC…" at bounding box center [784, 599] width 908 height 37
click at [719, 588] on input "644.2 - DRILLED SHAFT FOR OVERHEAD SIGN STRUCTUR" at bounding box center [715, 599] width 163 height 21
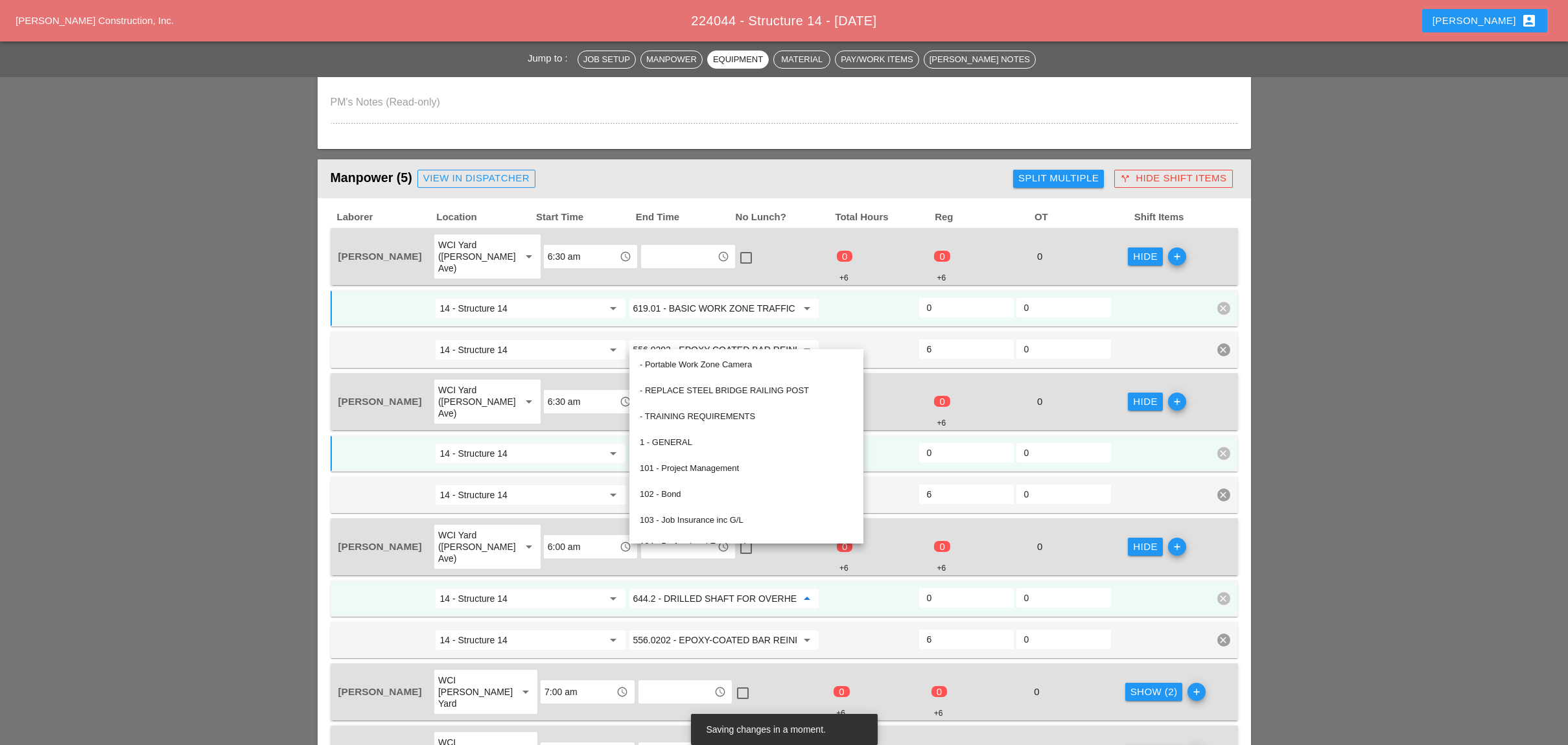
paste input "19.01 - BASIC WORK ZONE TRAFFIC CONTROL"
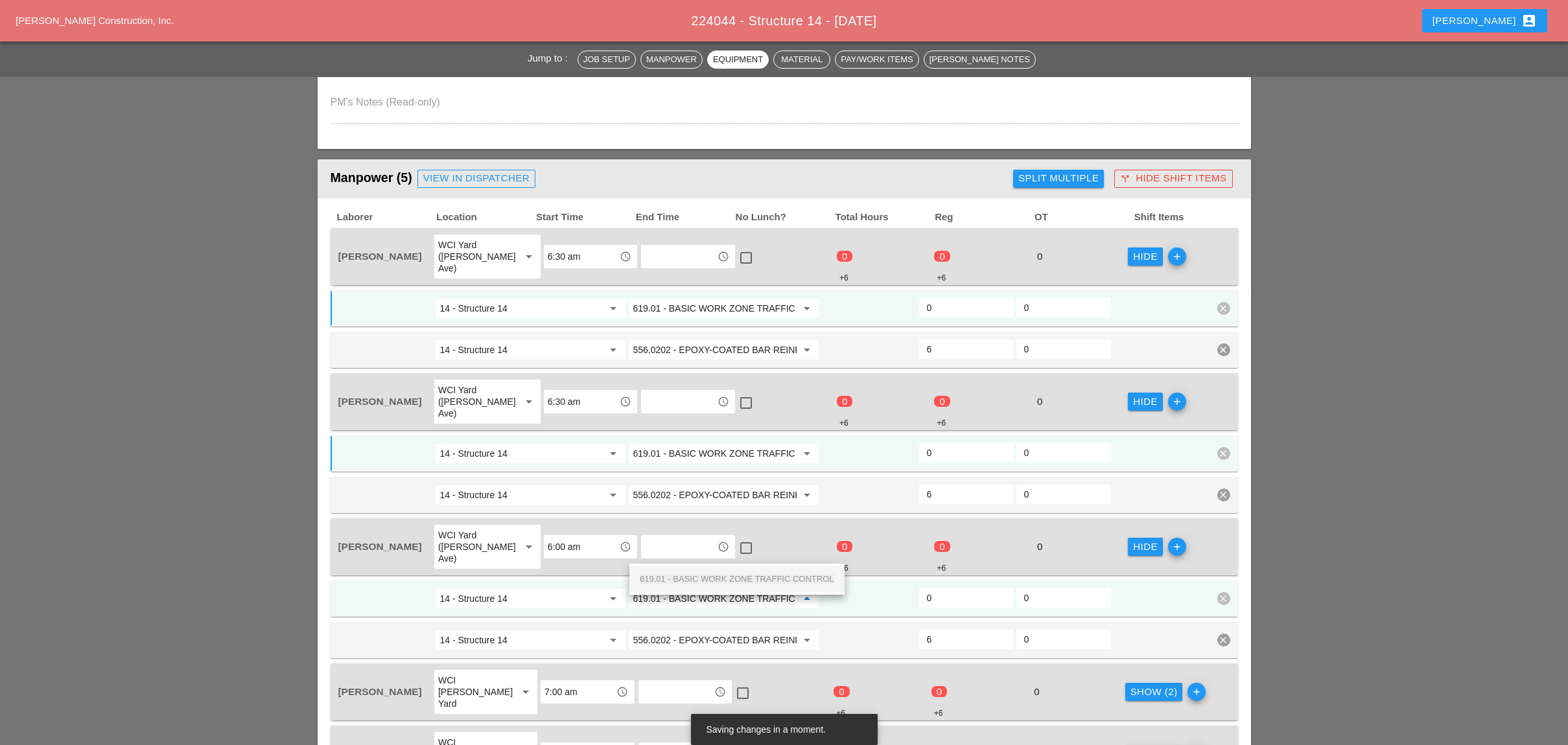
scroll to position [0, 46]
click at [715, 578] on span "619.01 - BASIC WORK ZONE TRAFFIC CONTROL" at bounding box center [736, 578] width 194 height 10
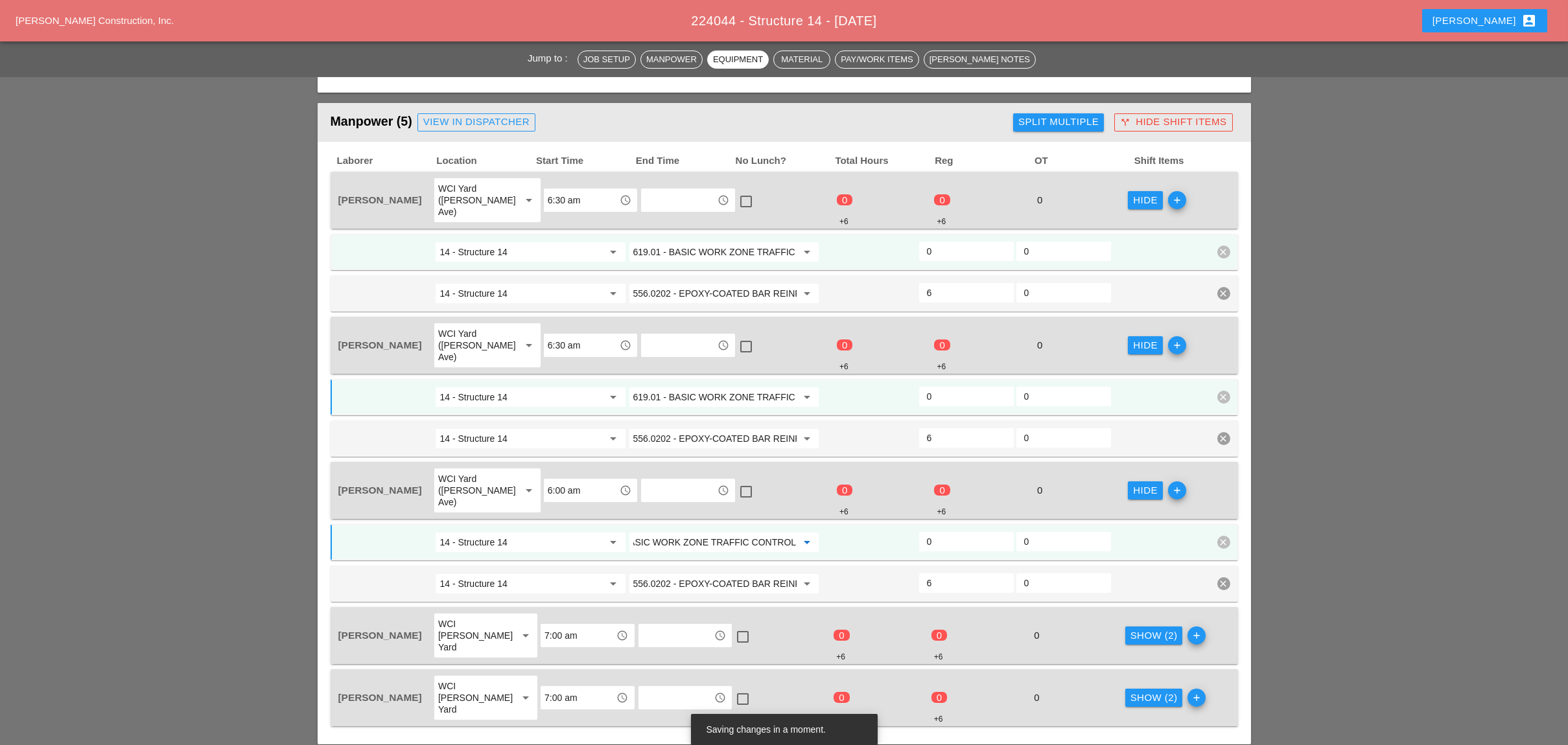
scroll to position [691, 0]
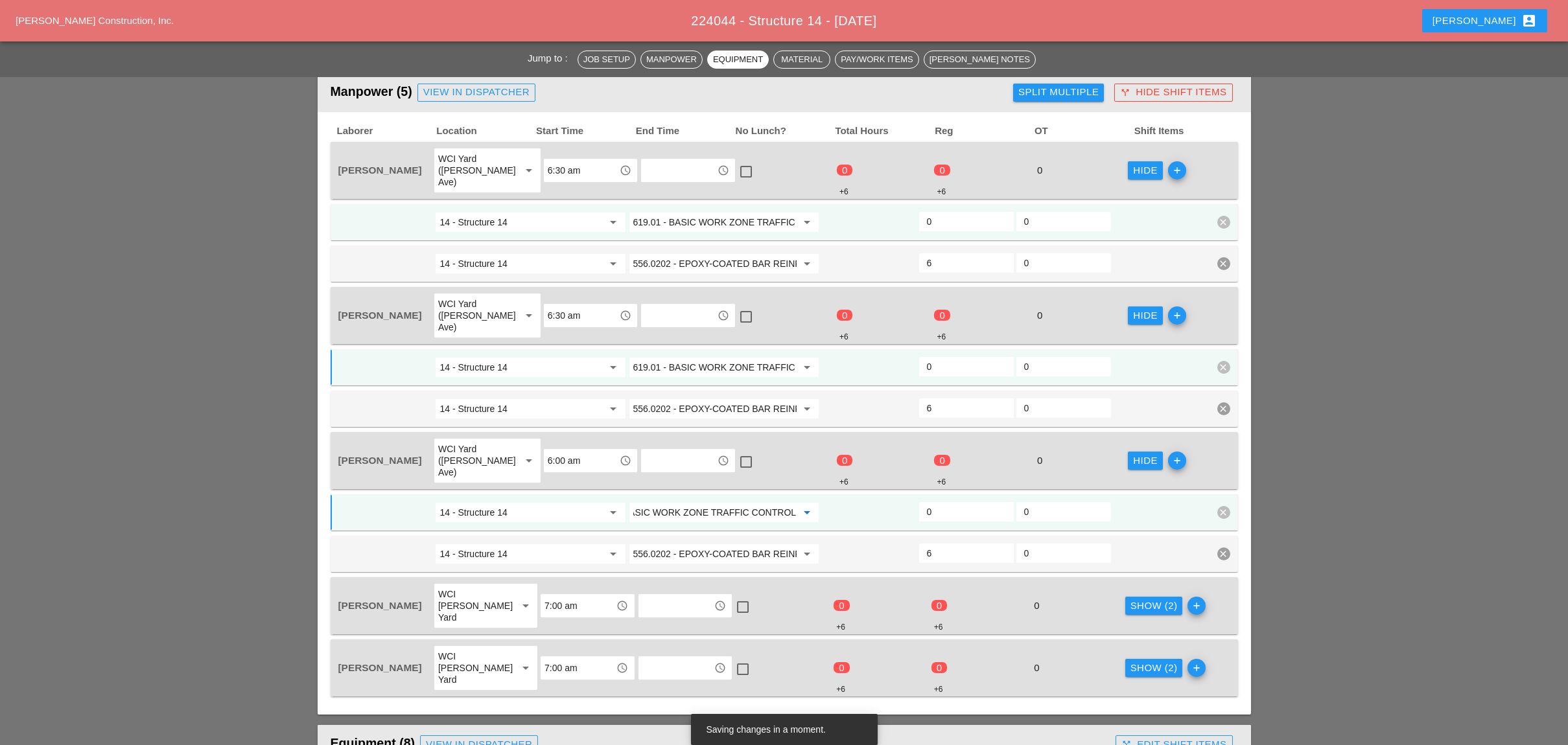
type input "619.01 - BASIC WORK ZONE TRAFFIC CONTROL"
click at [1138, 599] on div "Show (2)" at bounding box center [1154, 606] width 47 height 15
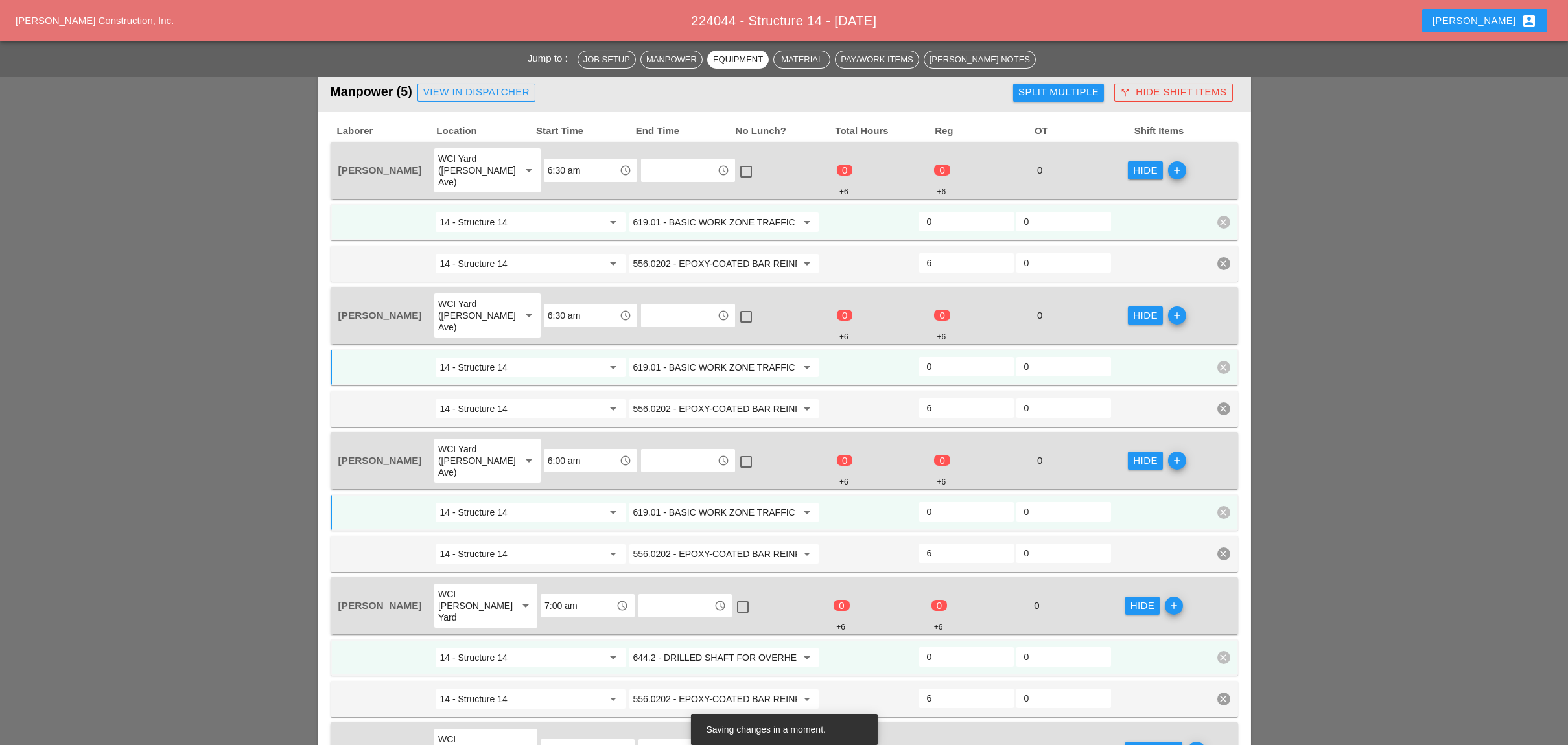
click at [692, 647] on input "644.2 - DRILLED SHAFT FOR OVERHEAD SIGN STRUCTUR" at bounding box center [715, 657] width 163 height 21
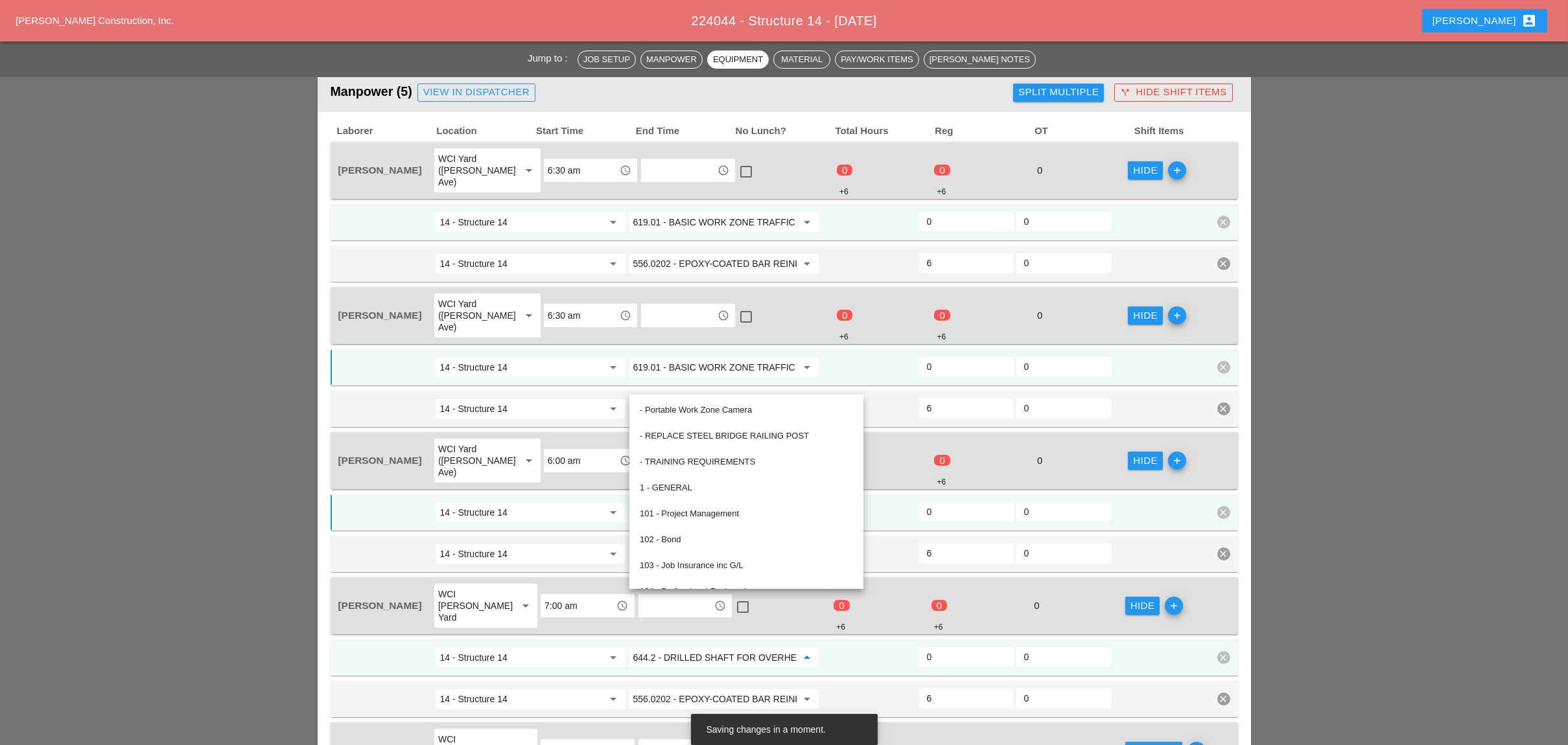
paste input "19.01 - BASIC WORK ZONE TRAFFIC CONTROL"
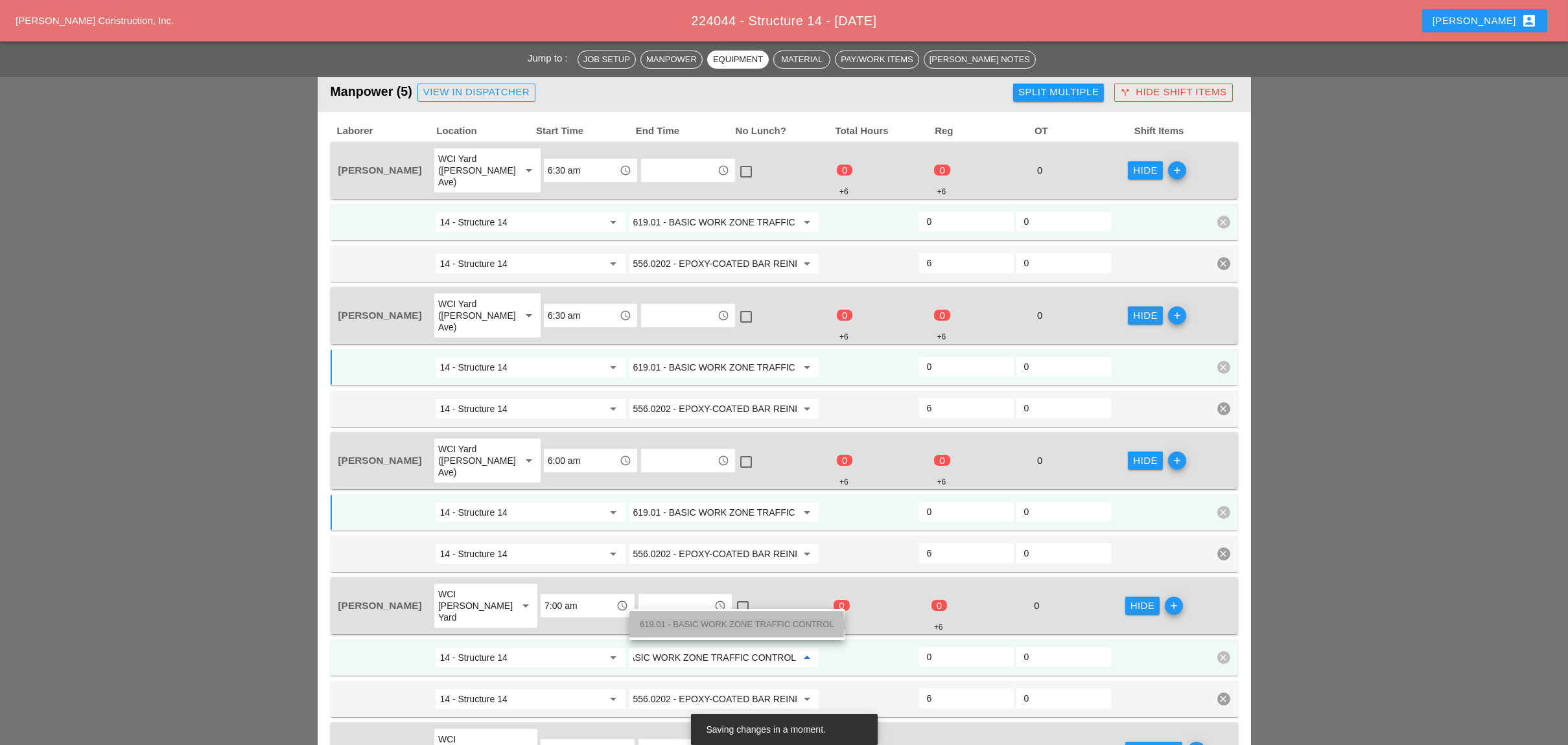
drag, startPoint x: 697, startPoint y: 620, endPoint x: 728, endPoint y: 625, distance: 31.4
click at [698, 620] on span "619.01 - BASIC WORK ZONE TRAFFIC CONTROL" at bounding box center [736, 624] width 194 height 10
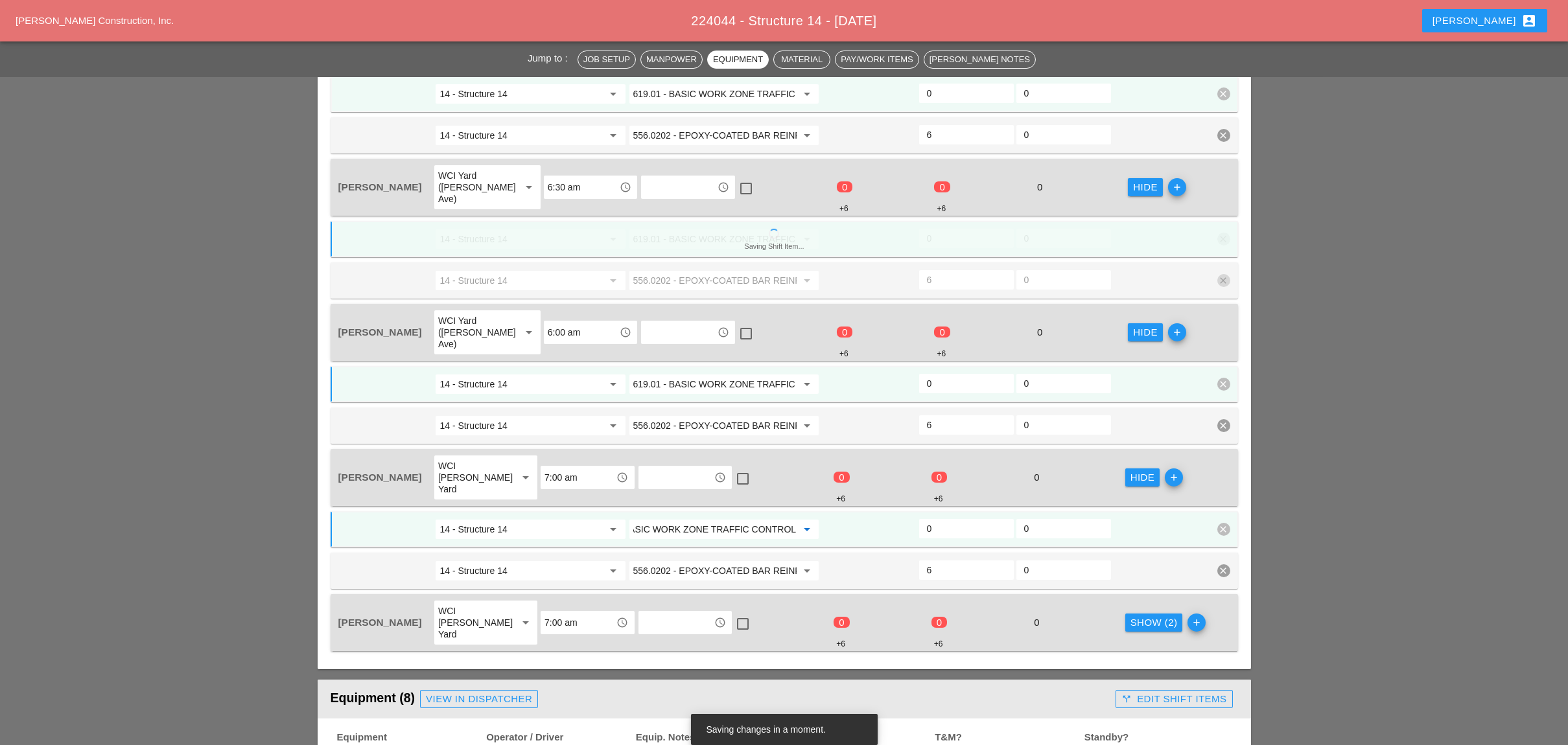
scroll to position [863, 0]
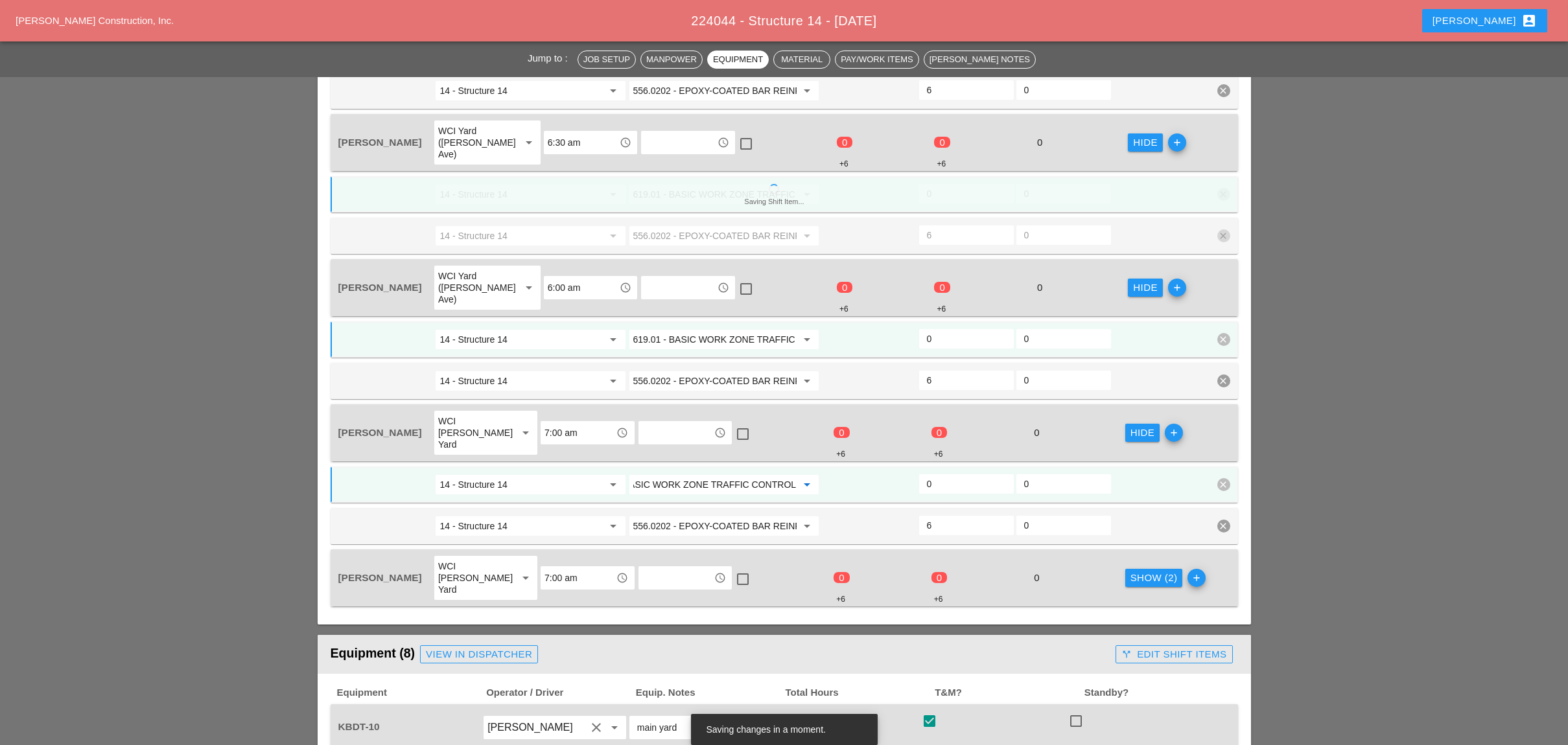
type input "619.01 - BASIC WORK ZONE TRAFFIC CONTROL"
click at [1144, 571] on div "Show (2)" at bounding box center [1154, 578] width 47 height 15
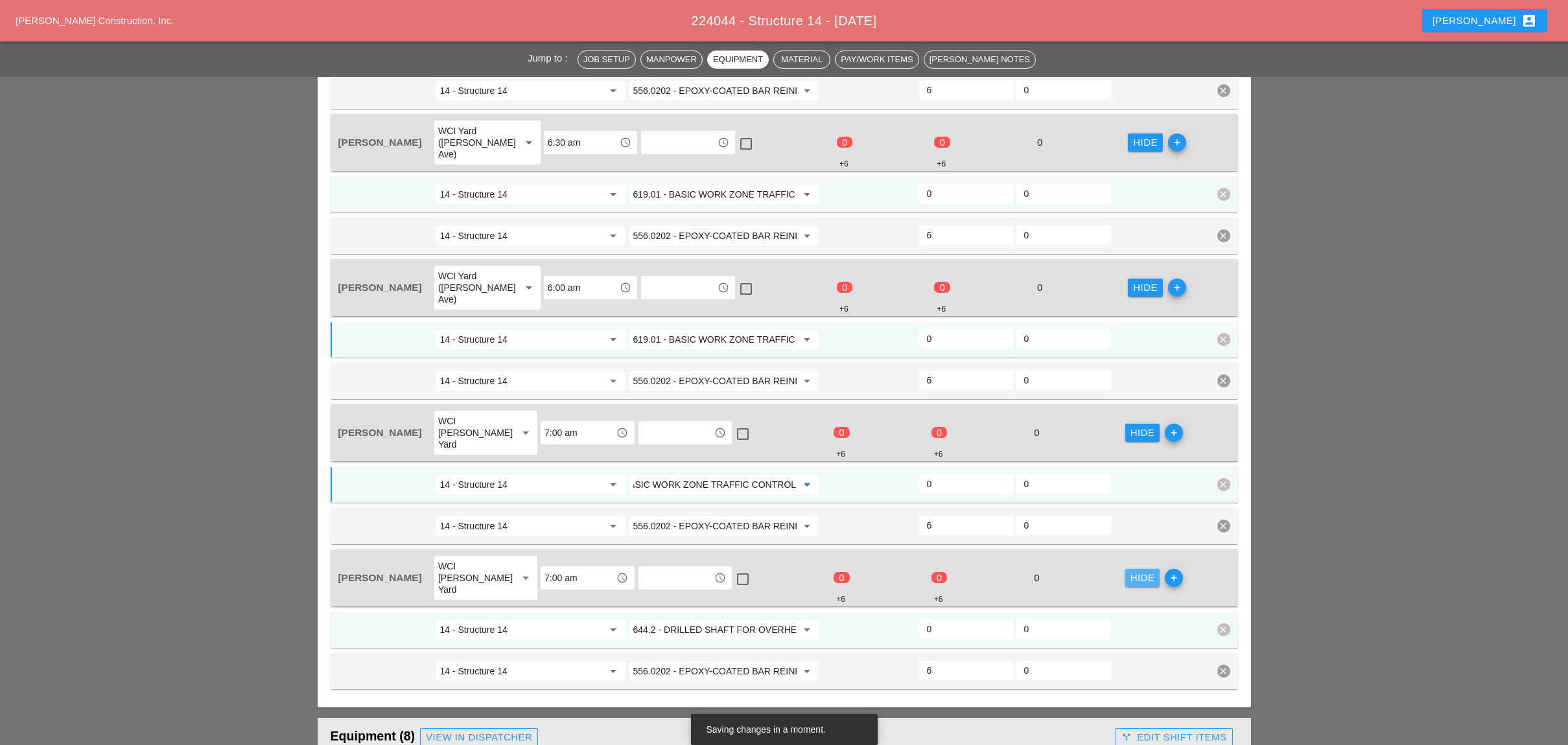
scroll to position [0, 0]
click at [707, 620] on input "644.2 - DRILLED SHAFT FOR OVERHEAD SIGN STRUCTUR" at bounding box center [715, 630] width 163 height 21
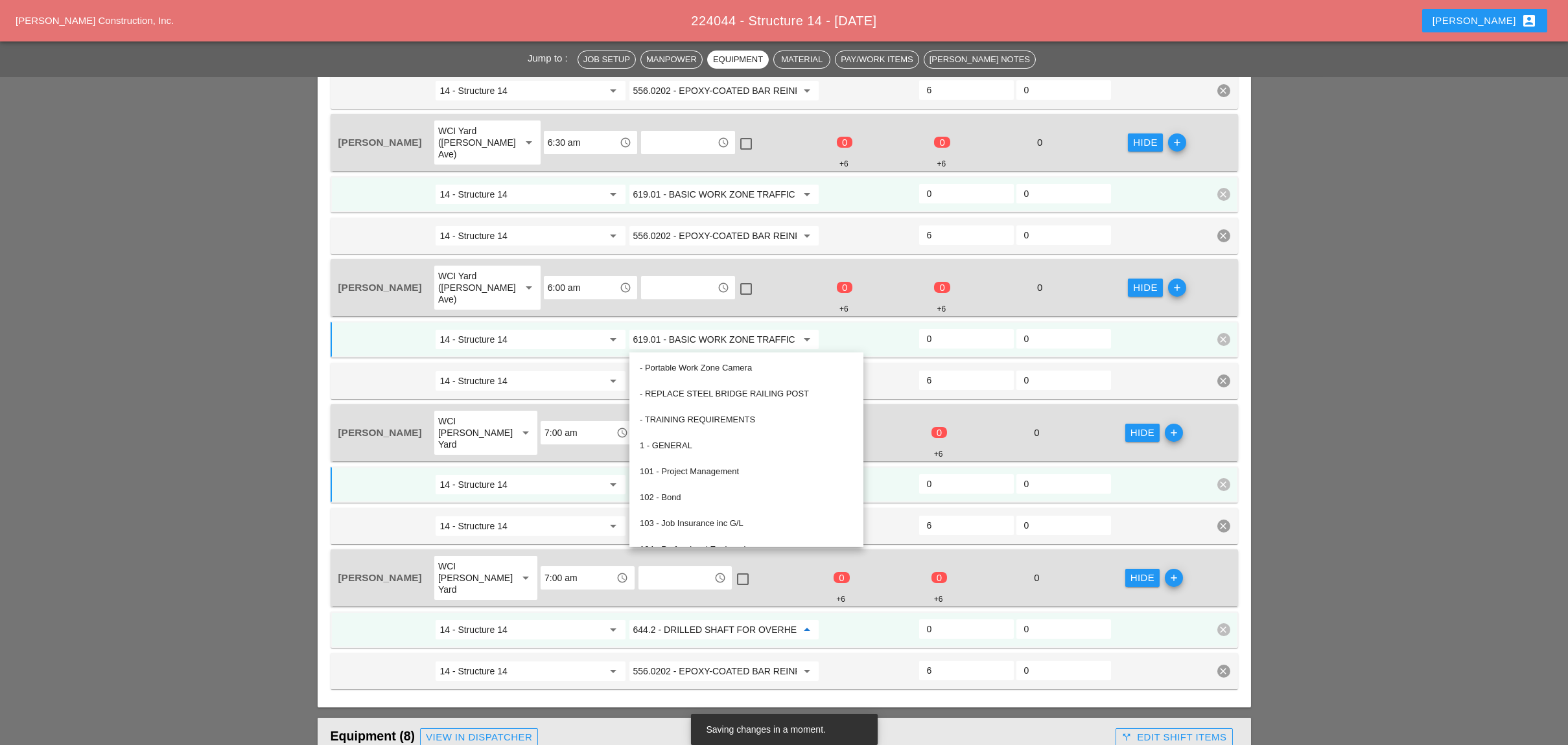
paste input "19.01 - BASIC WORK ZONE TRAFFIC CONTROL"
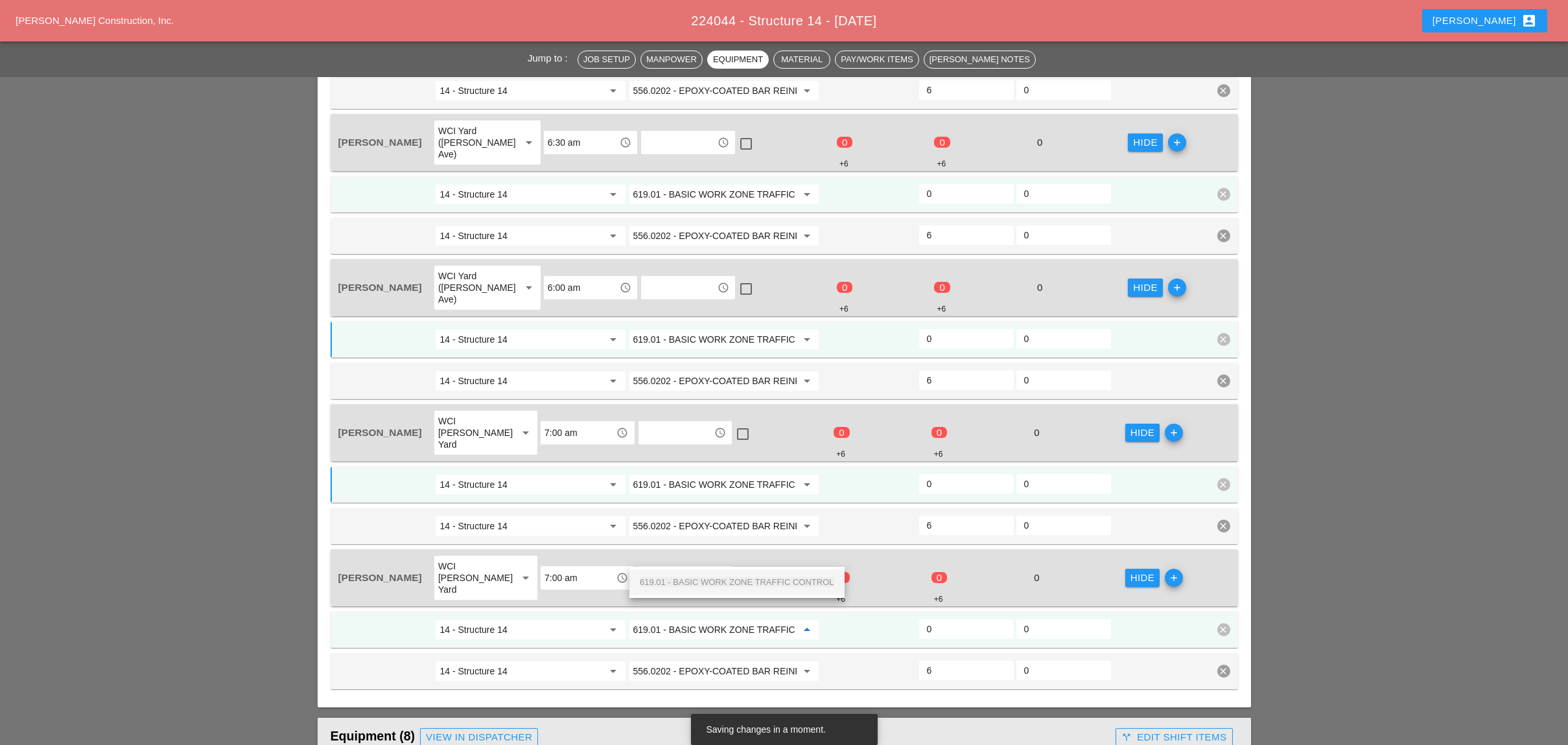
scroll to position [0, 46]
click at [705, 578] on span "619.01 - BASIC WORK ZONE TRAFFIC CONTROL" at bounding box center [736, 582] width 194 height 10
type input "619.01 - BASIC WORK ZONE TRAFFIC CONTROL"
click at [934, 619] on input "0" at bounding box center [966, 629] width 79 height 21
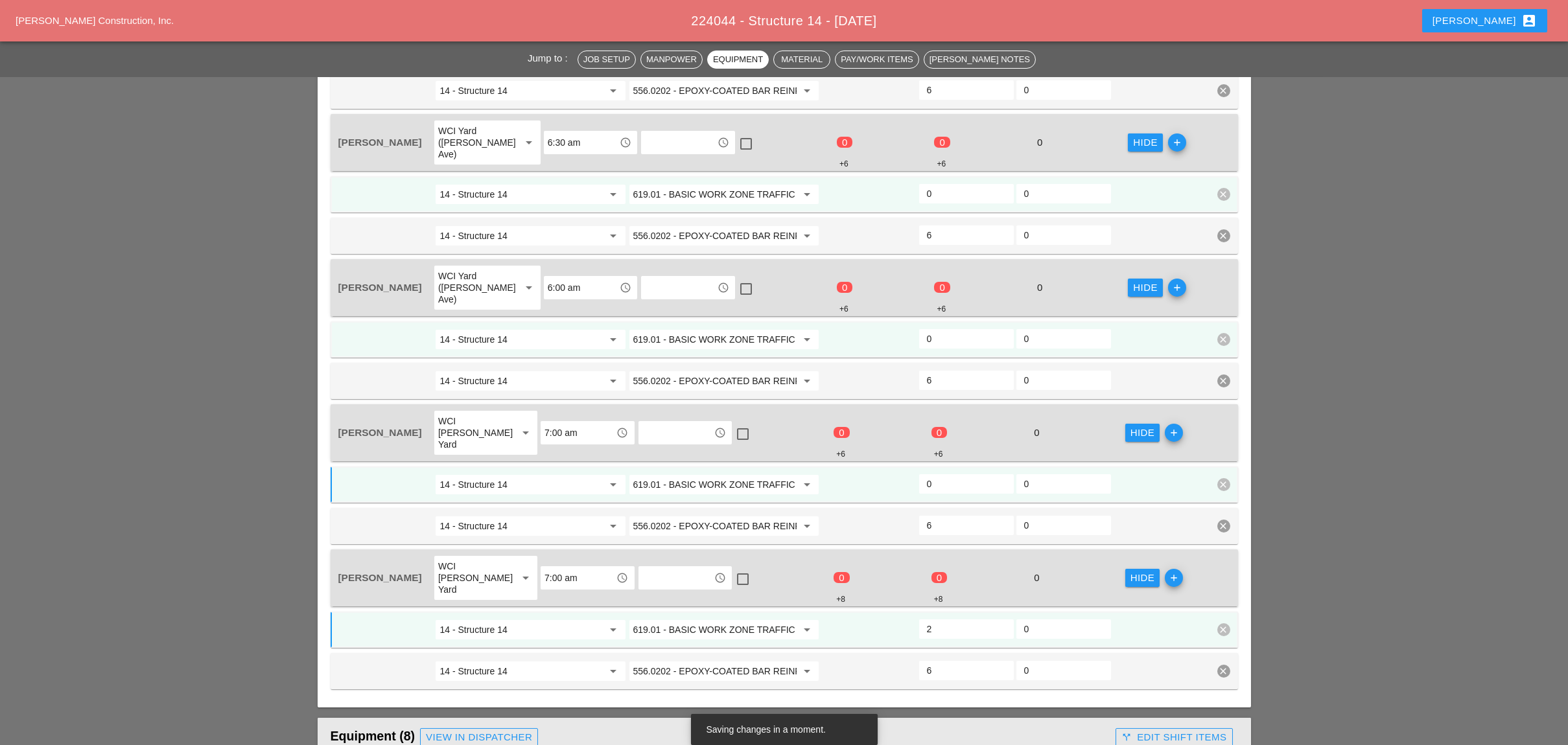
type input "2"
click at [944, 474] on input "0" at bounding box center [966, 484] width 79 height 21
type input "2"
click at [947, 329] on input "0" at bounding box center [966, 339] width 79 height 21
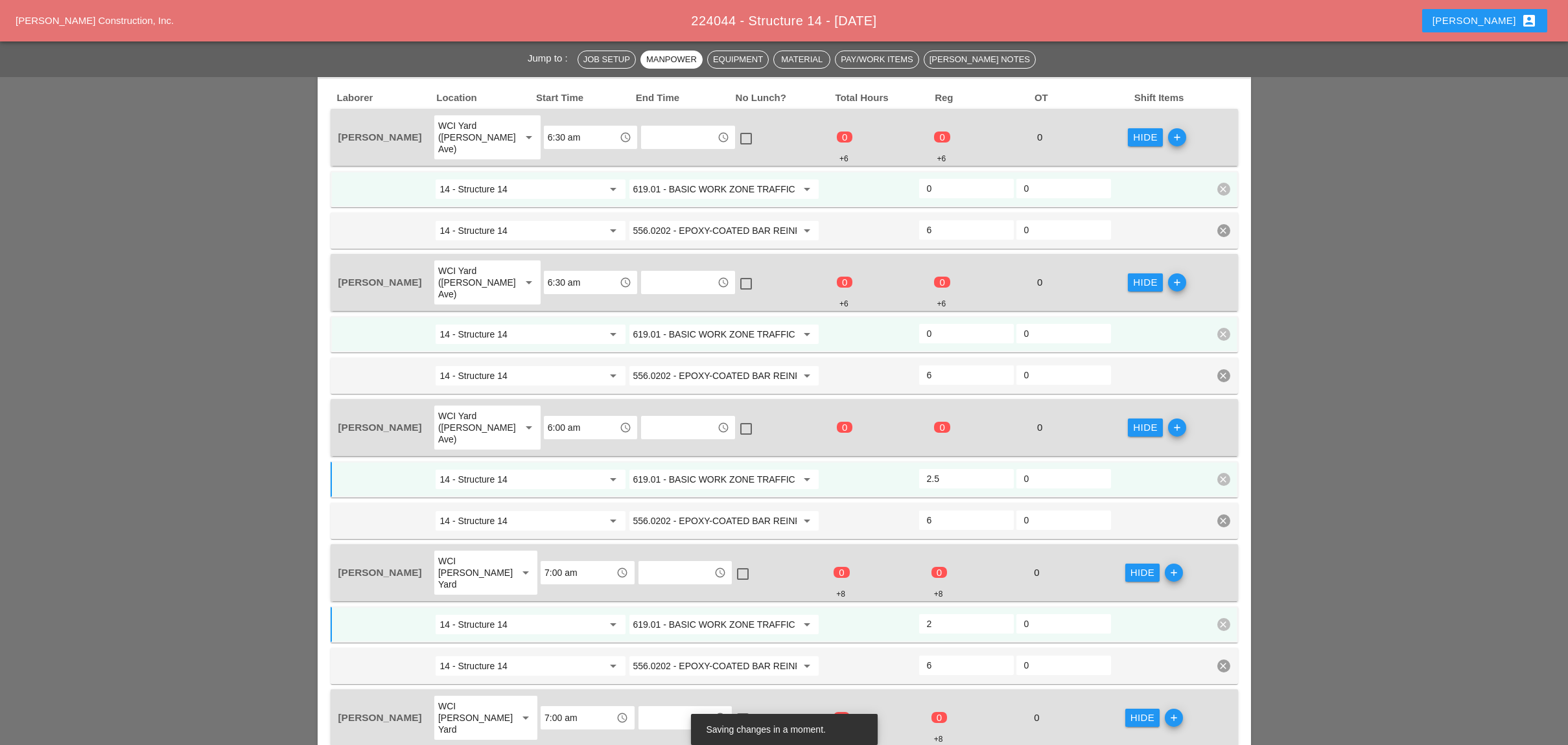
scroll to position [691, 0]
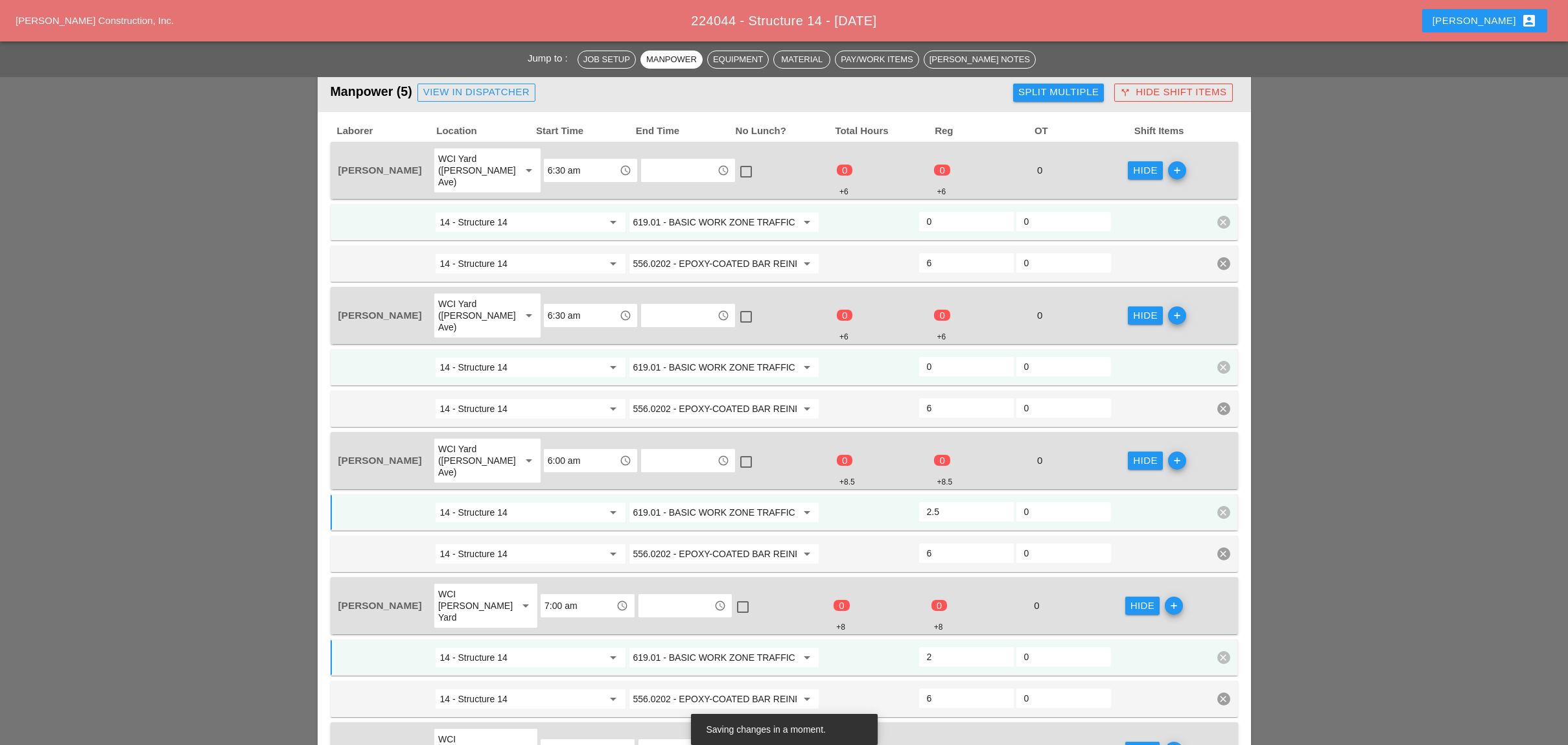
type input "2.5"
click at [946, 356] on input "0" at bounding box center [966, 367] width 79 height 21
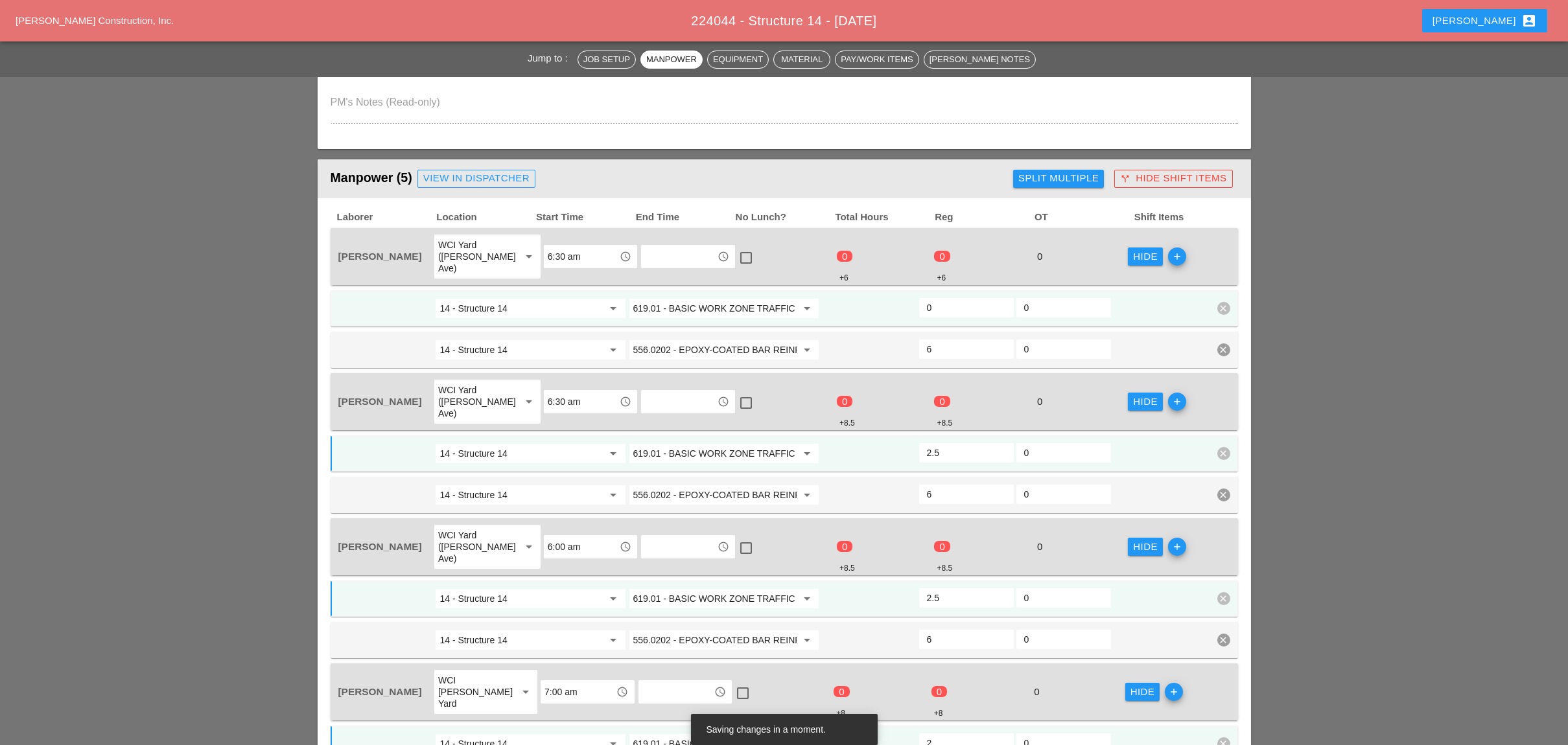
type input "2.5"
click at [949, 297] on input "0" at bounding box center [966, 308] width 79 height 21
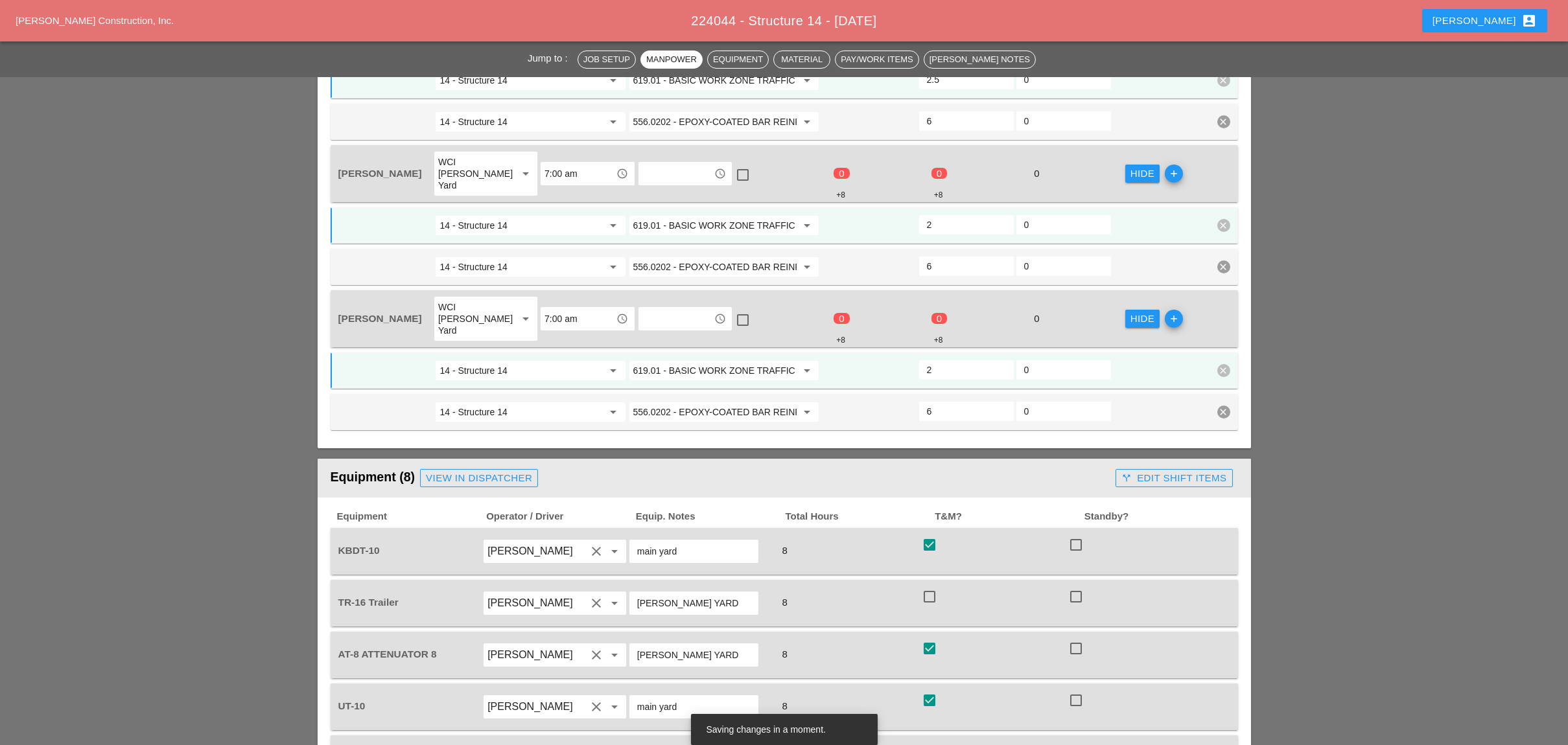
scroll to position [1208, 0]
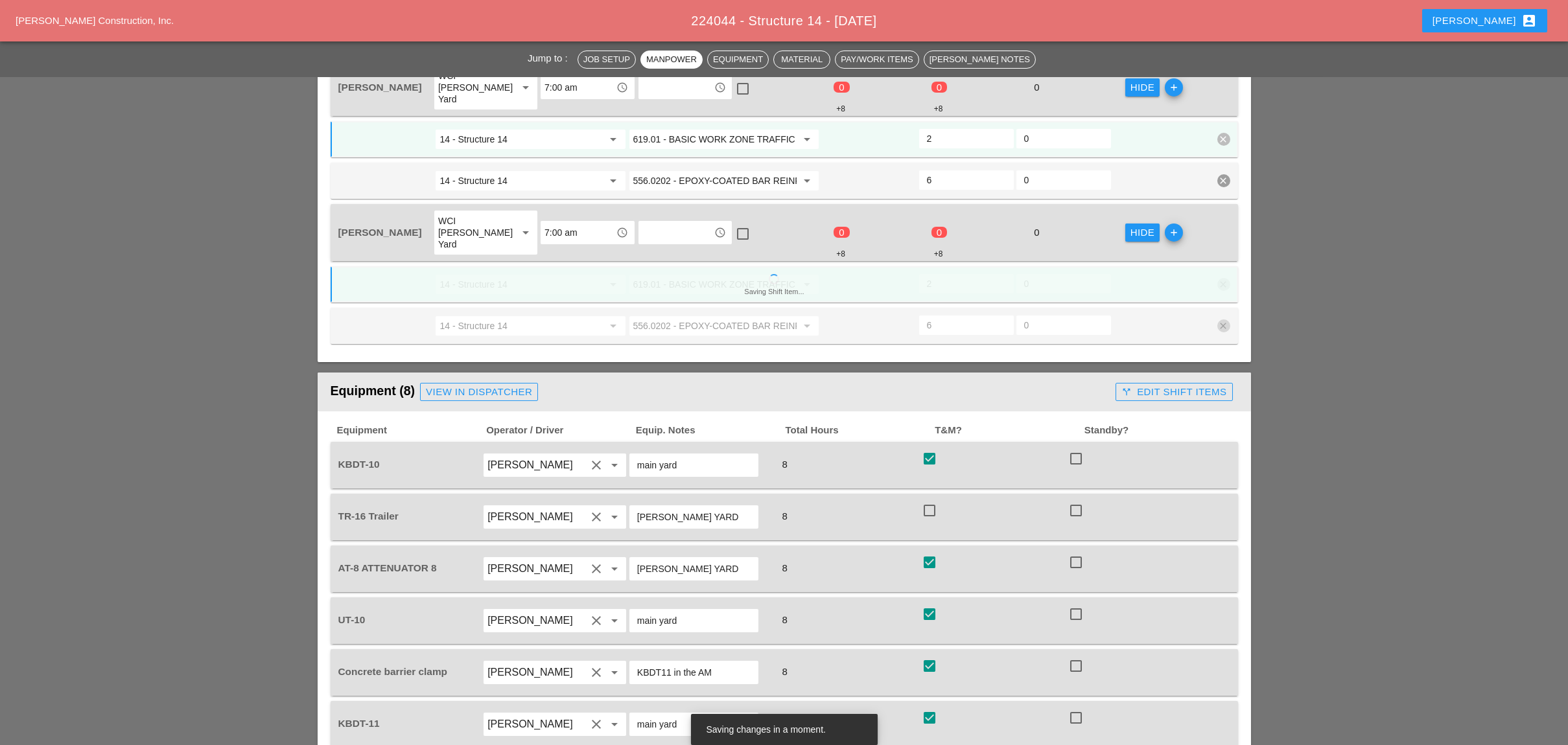
type input "2"
click at [932, 499] on div at bounding box center [929, 510] width 22 height 22
checkbox input "true"
click at [1167, 385] on div "call_split Edit Shift Items" at bounding box center [1174, 392] width 105 height 15
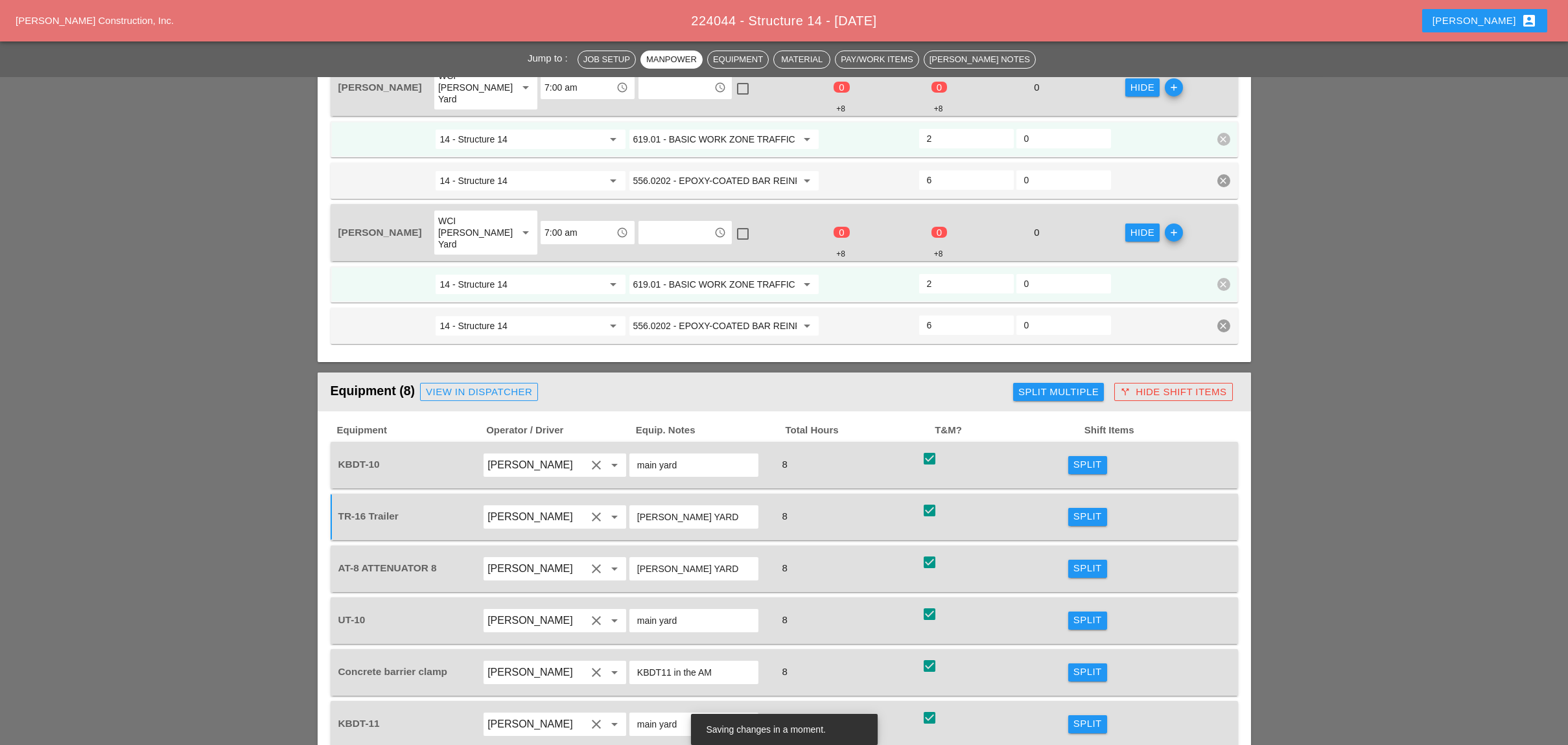
click at [1040, 385] on div "Split Multiple" at bounding box center [1058, 392] width 80 height 15
click at [1074, 455] on div at bounding box center [1076, 467] width 22 height 22
checkbox input "true"
click at [1072, 507] on div at bounding box center [1076, 518] width 22 height 22
checkbox input "true"
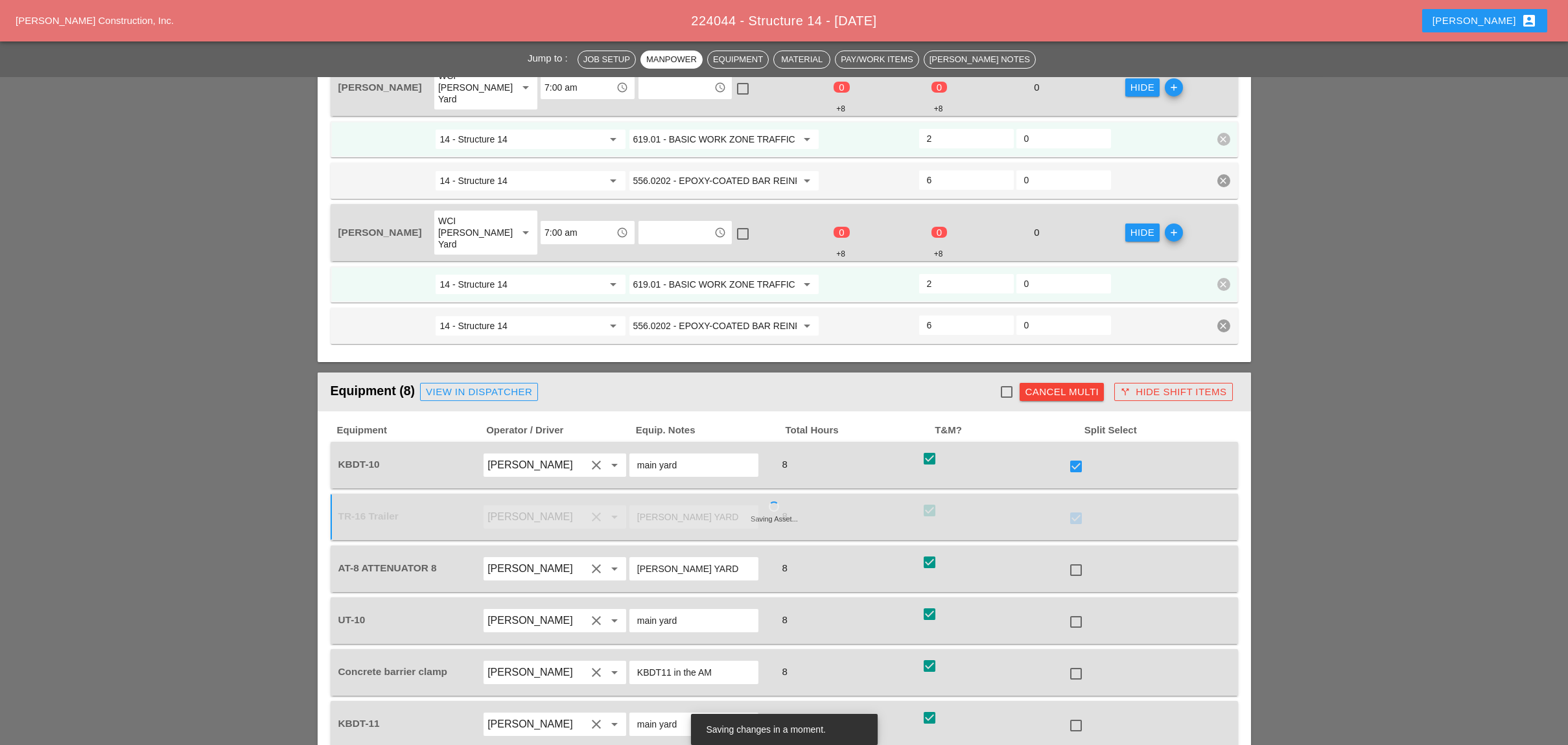
click at [1074, 611] on div at bounding box center [1076, 622] width 22 height 22
checkbox input "true"
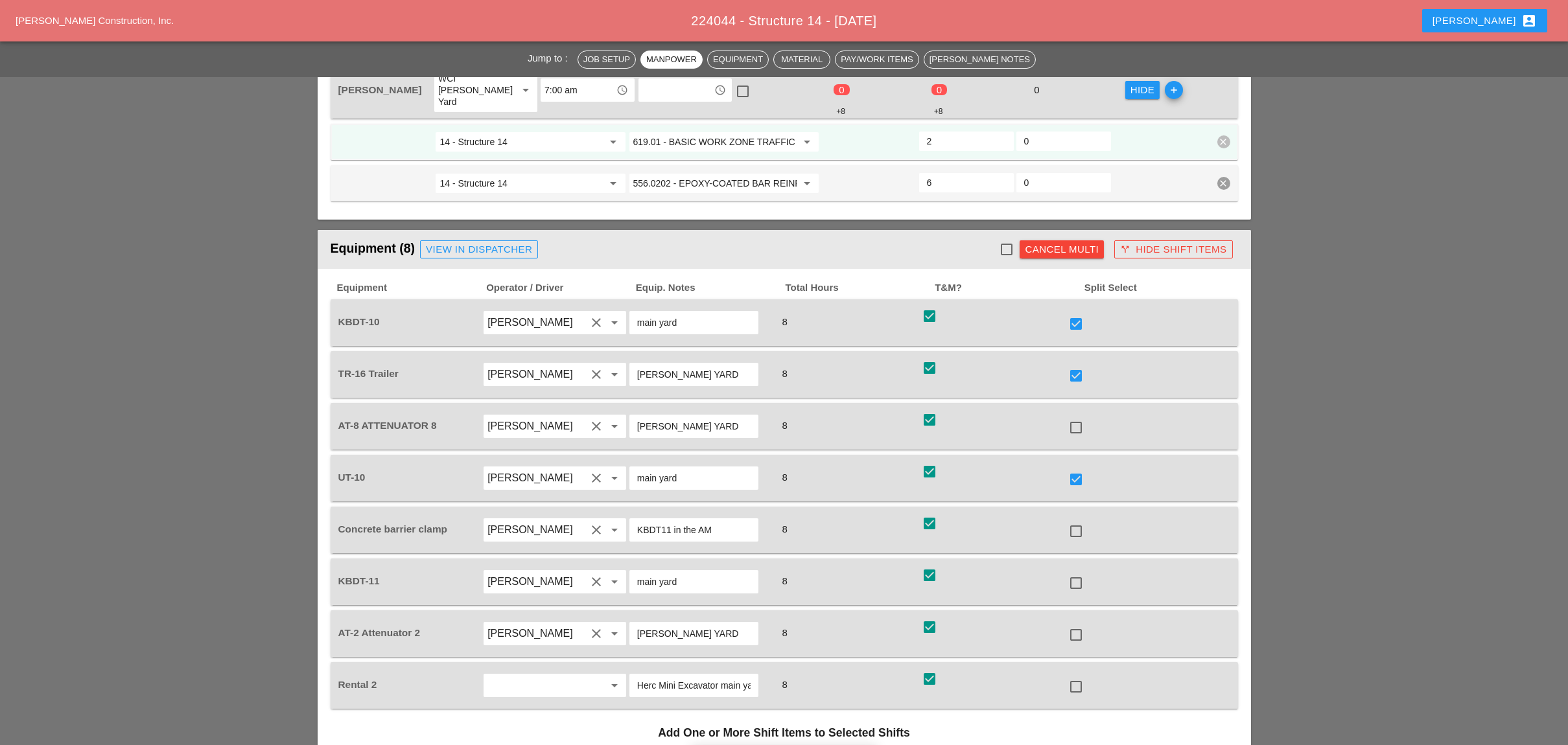
scroll to position [1382, 0]
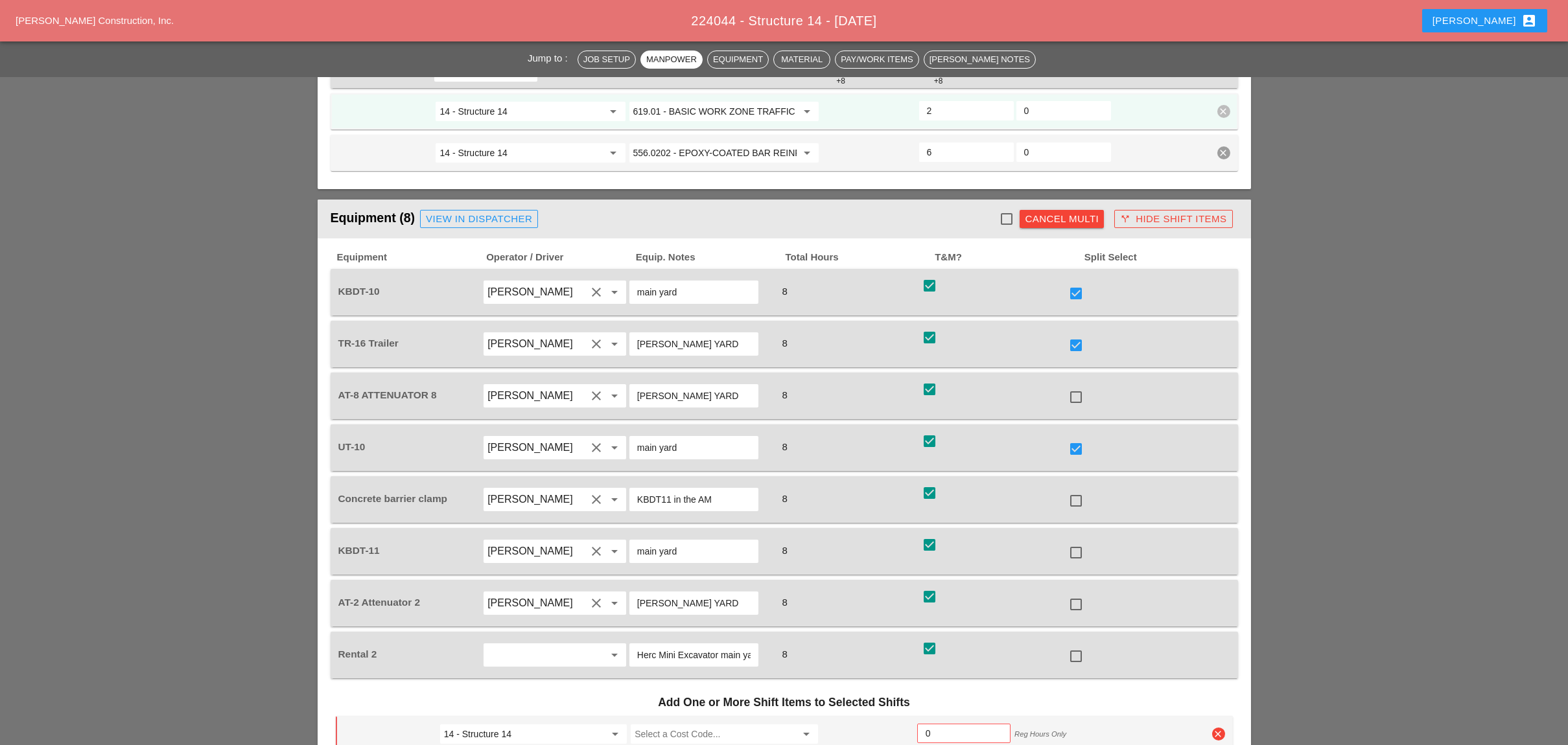
click at [1125, 429] on div "check_box check" at bounding box center [1140, 448] width 146 height 37
click at [1053, 212] on div "Cancel Multi" at bounding box center [1061, 219] width 74 height 15
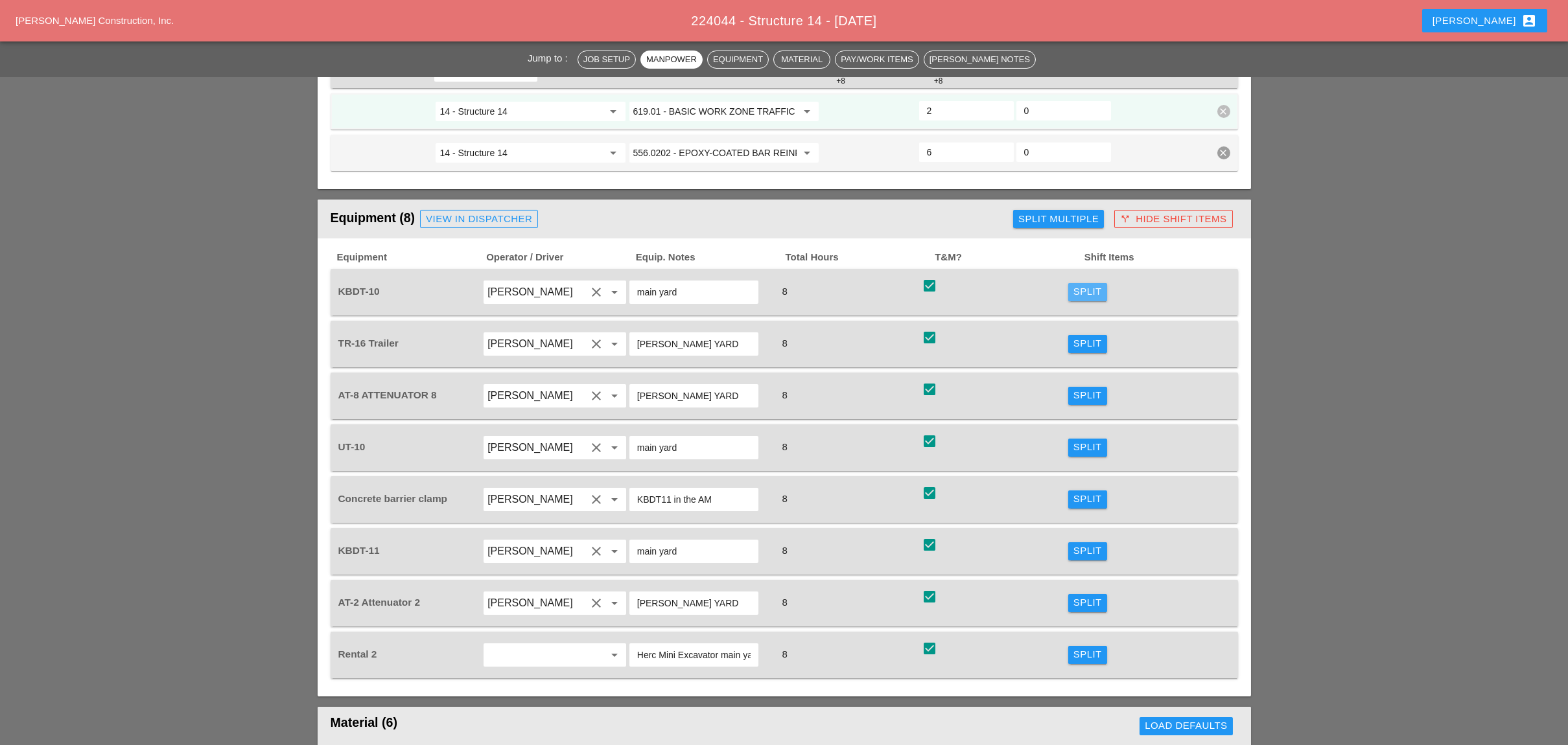
click at [1083, 284] on div "Split" at bounding box center [1087, 291] width 29 height 15
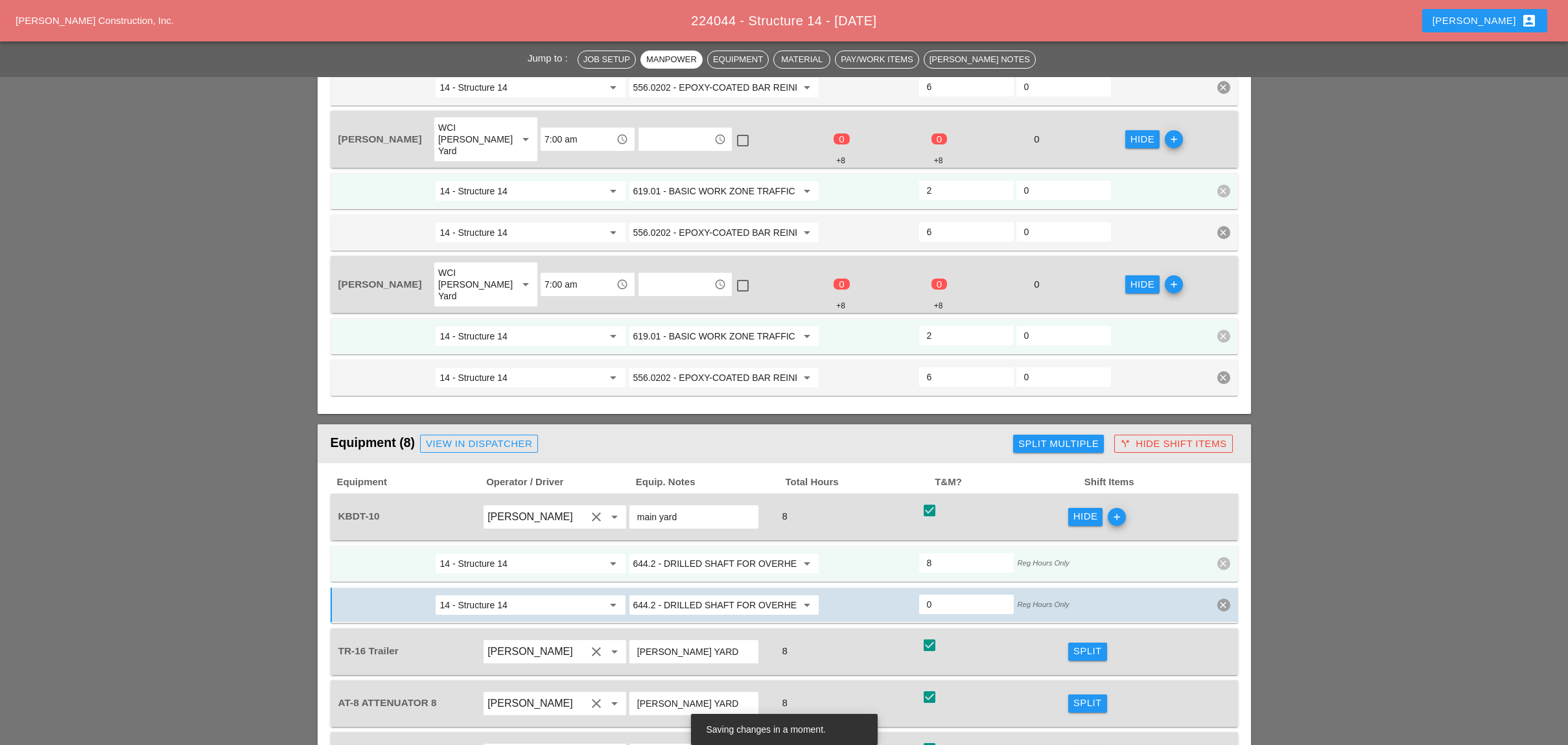
scroll to position [1123, 0]
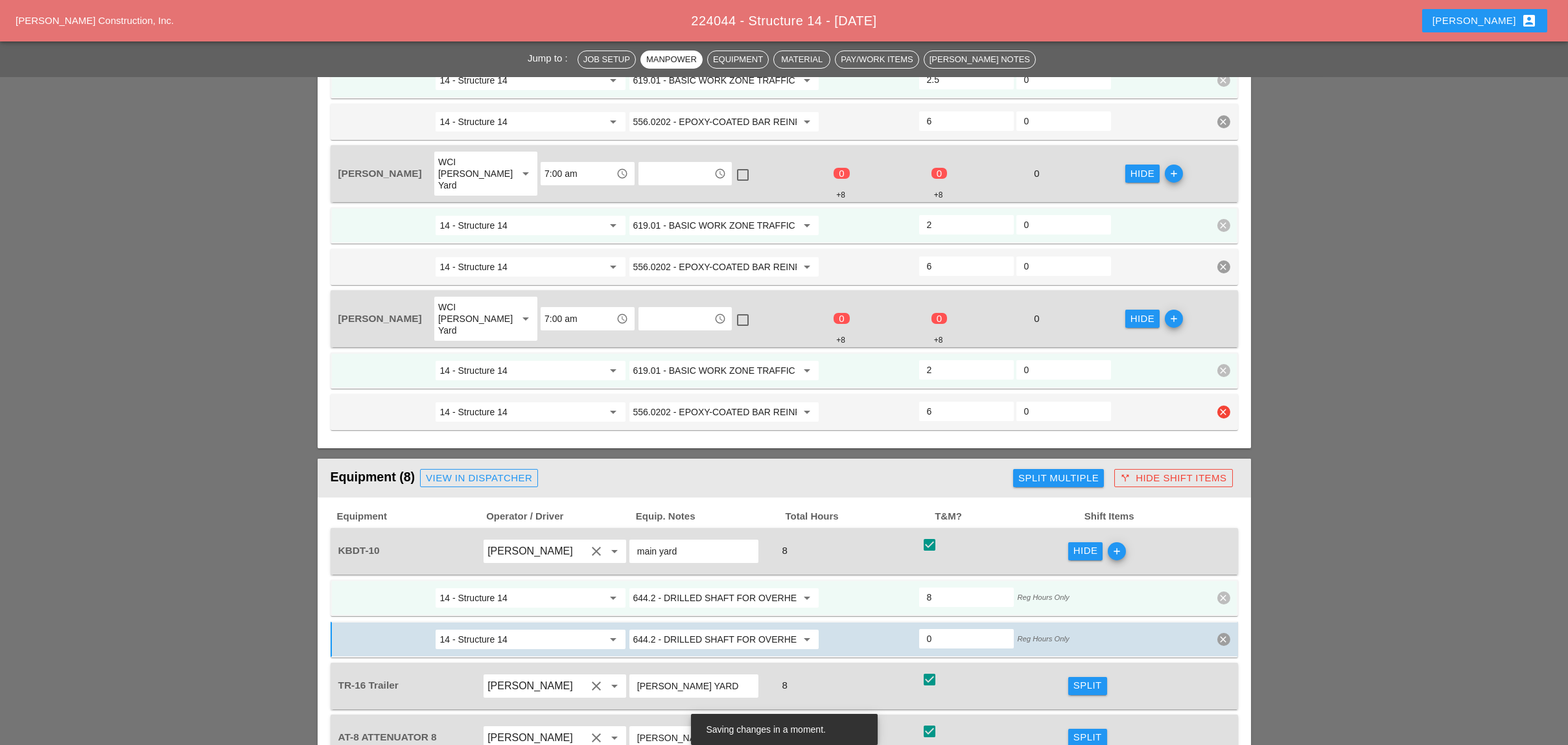
click at [706, 402] on input "556.0202 - EPOXY-COATED BAR REINFORCEMENT FOR STRUC" at bounding box center [715, 412] width 163 height 21
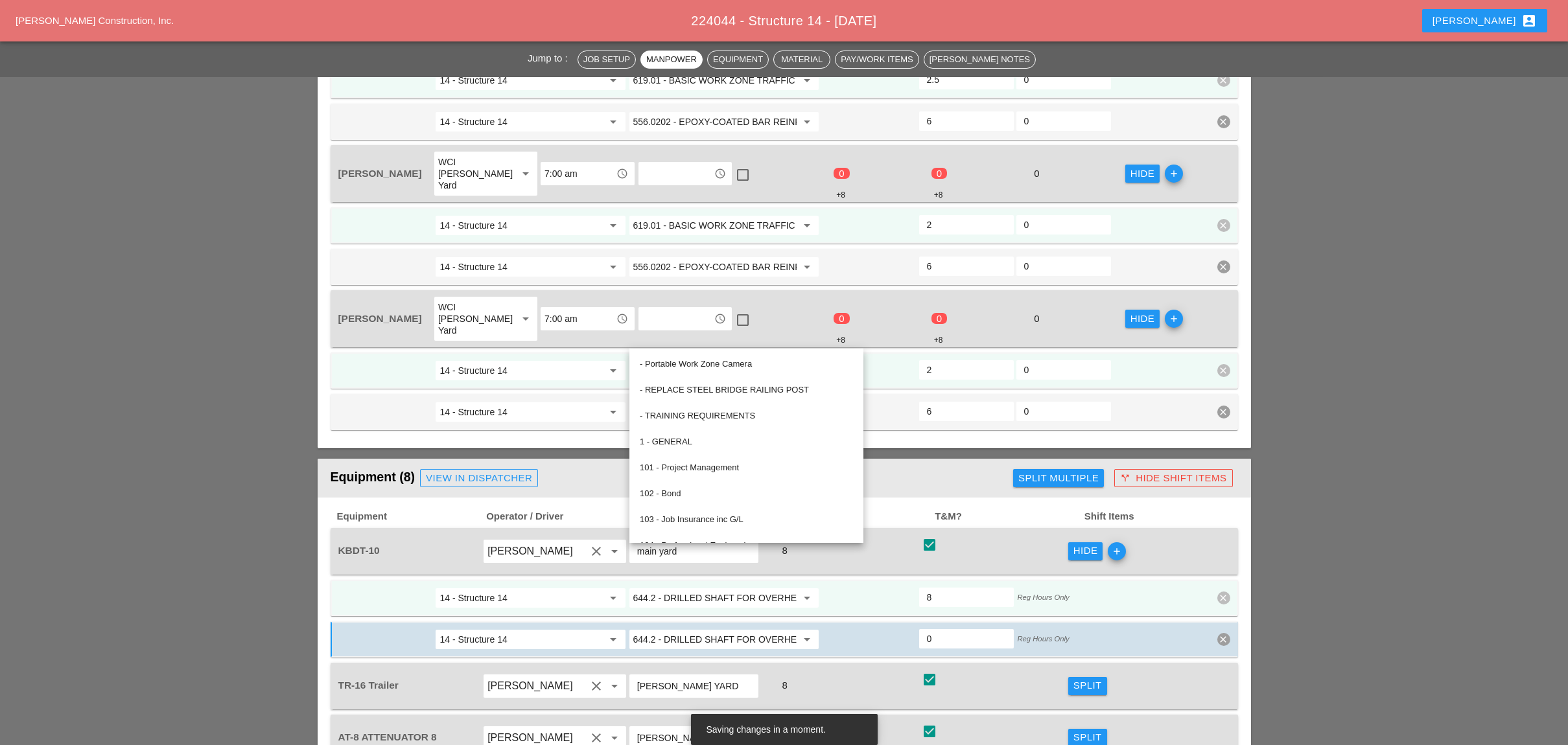
click at [906, 459] on header "Equipment (8) View in Dispatcher Split Multiple call_split Hide Shift Items" at bounding box center [784, 478] width 933 height 39
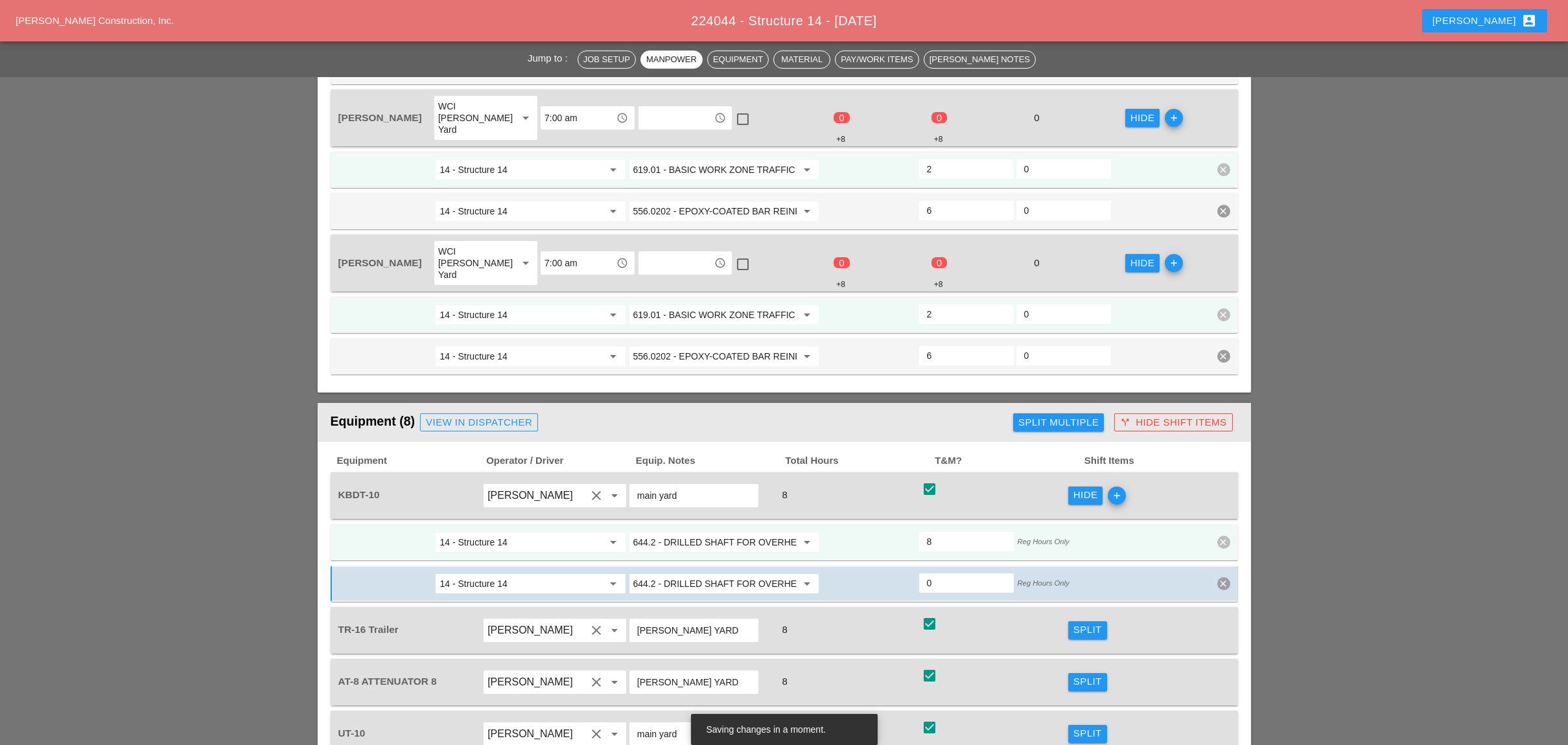
scroll to position [1208, 0]
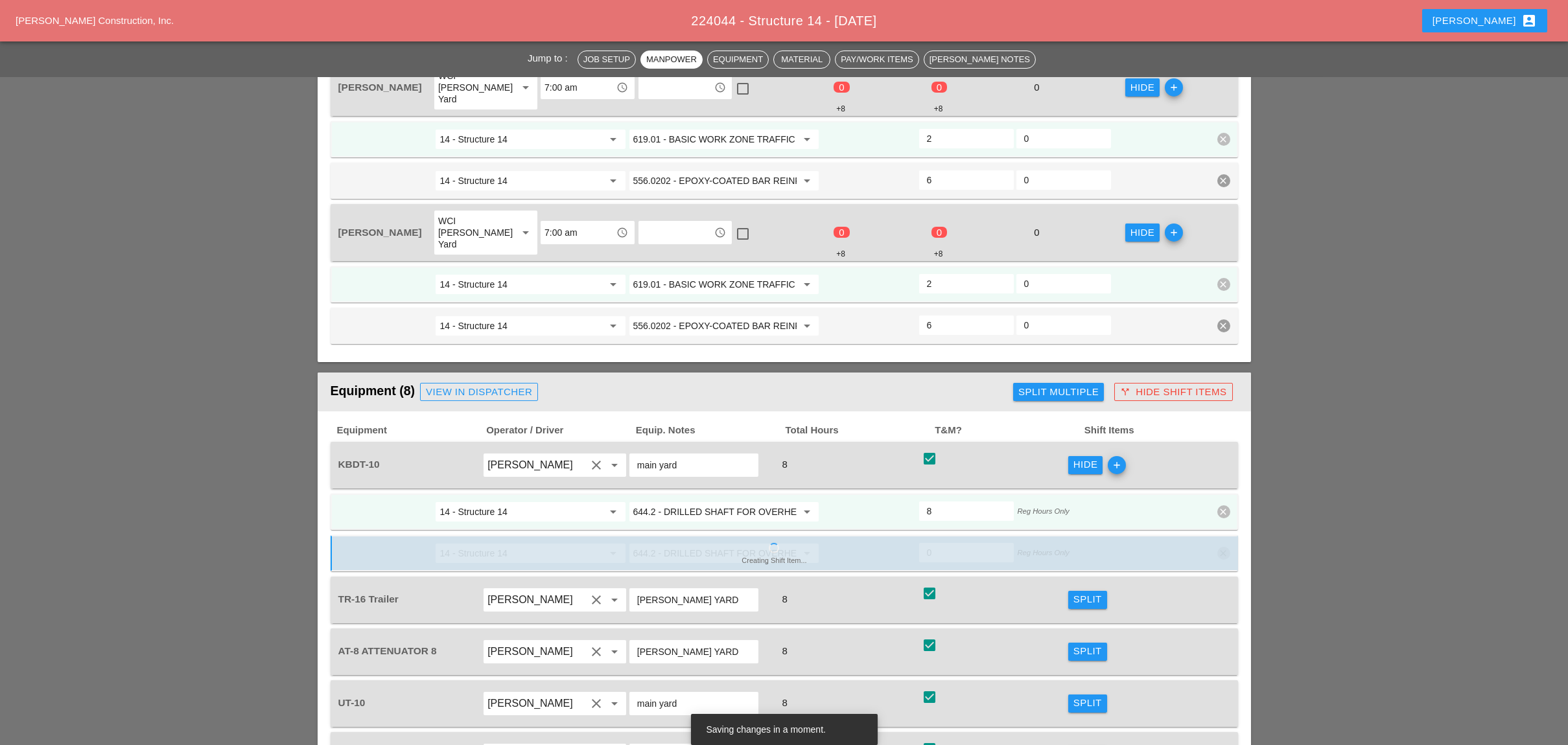
click at [717, 501] on input "644.2 - DRILLED SHAFT FOR OVERHEAD SIGN STRUCTUR" at bounding box center [715, 512] width 163 height 21
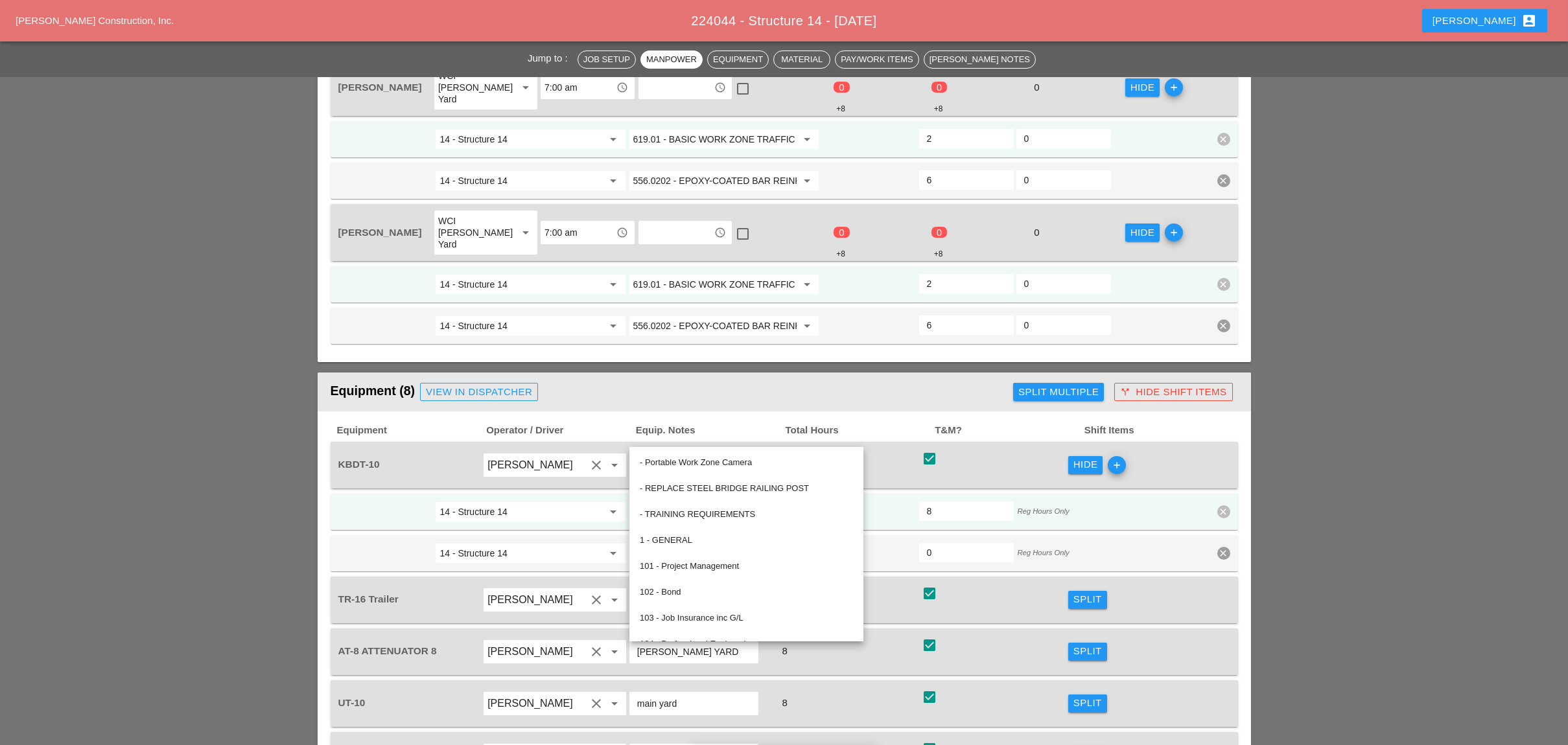
paste input "556.0202 - EPOXY-COATED BAR REINFORCEMENT FOR STRUC"
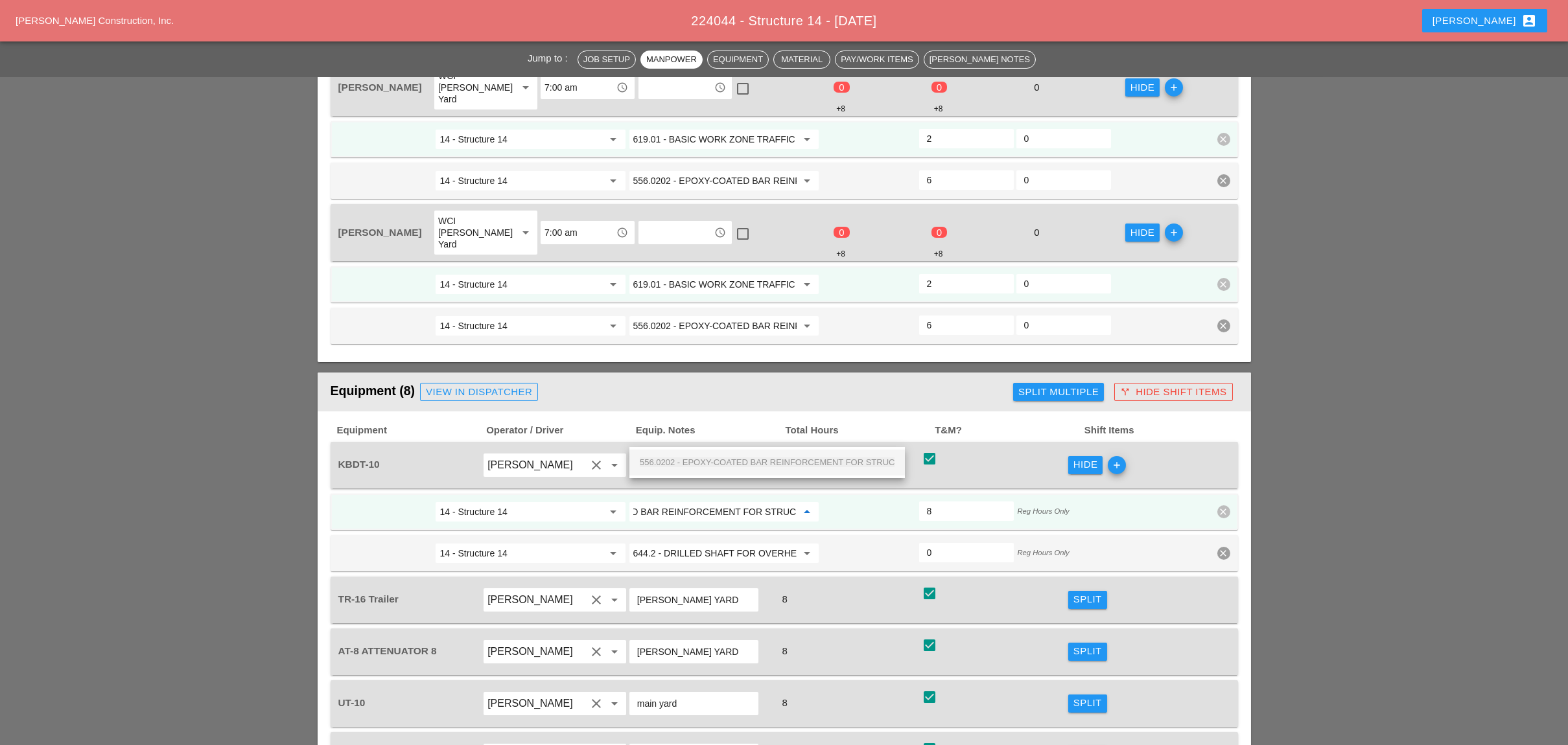
drag, startPoint x: 705, startPoint y: 459, endPoint x: 760, endPoint y: 480, distance: 58.9
click at [705, 459] on span "556.0202 - EPOXY-COATED BAR REINFORCEMENT FOR STRUC" at bounding box center [767, 462] width 255 height 10
type input "556.0202 - EPOXY-COATED BAR REINFORCEMENT FOR STRUC"
click at [1081, 592] on div "Split" at bounding box center [1087, 599] width 29 height 15
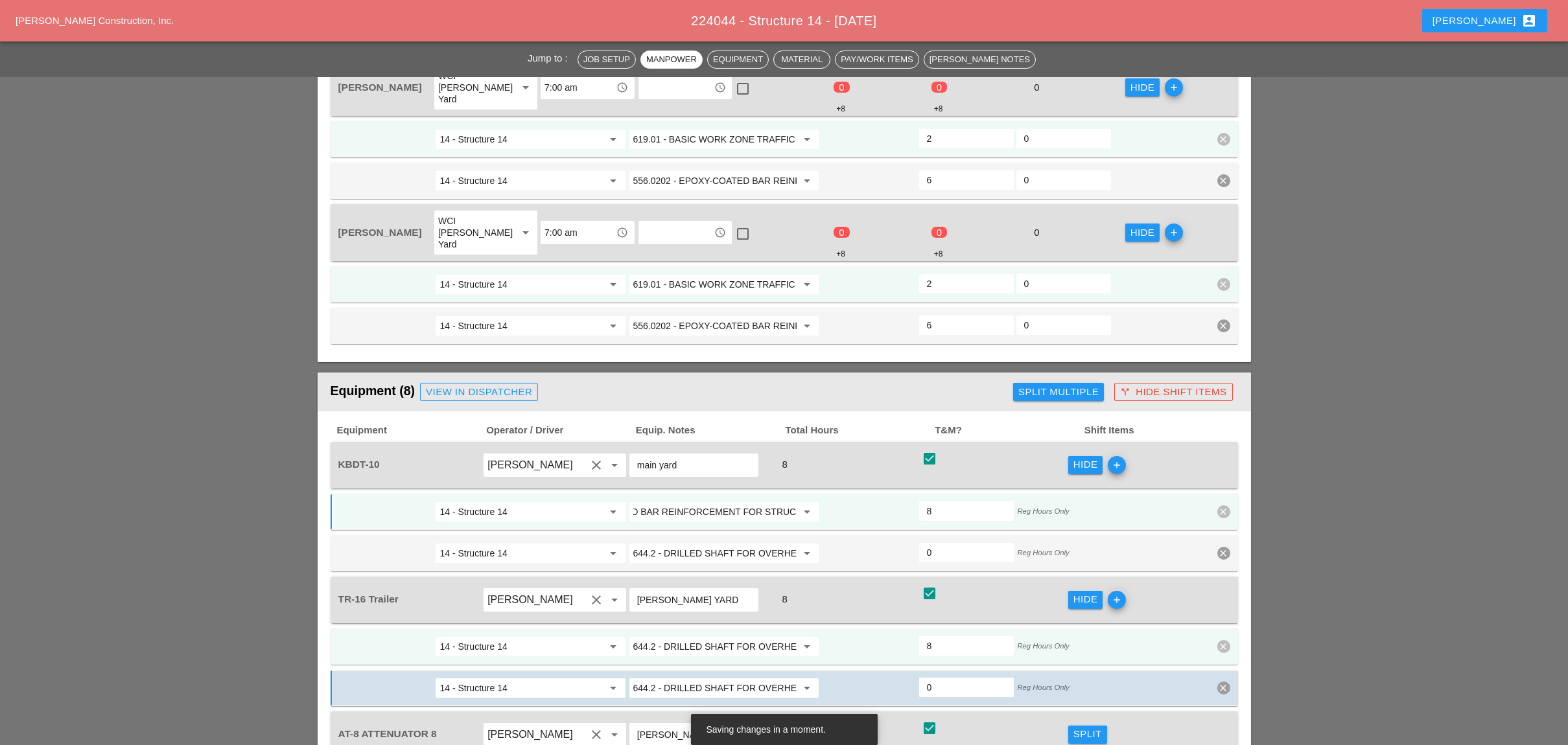
scroll to position [0, 0]
click at [706, 636] on input "644.2 - DRILLED SHAFT FOR OVERHEAD SIGN STRUCTUR" at bounding box center [715, 646] width 163 height 21
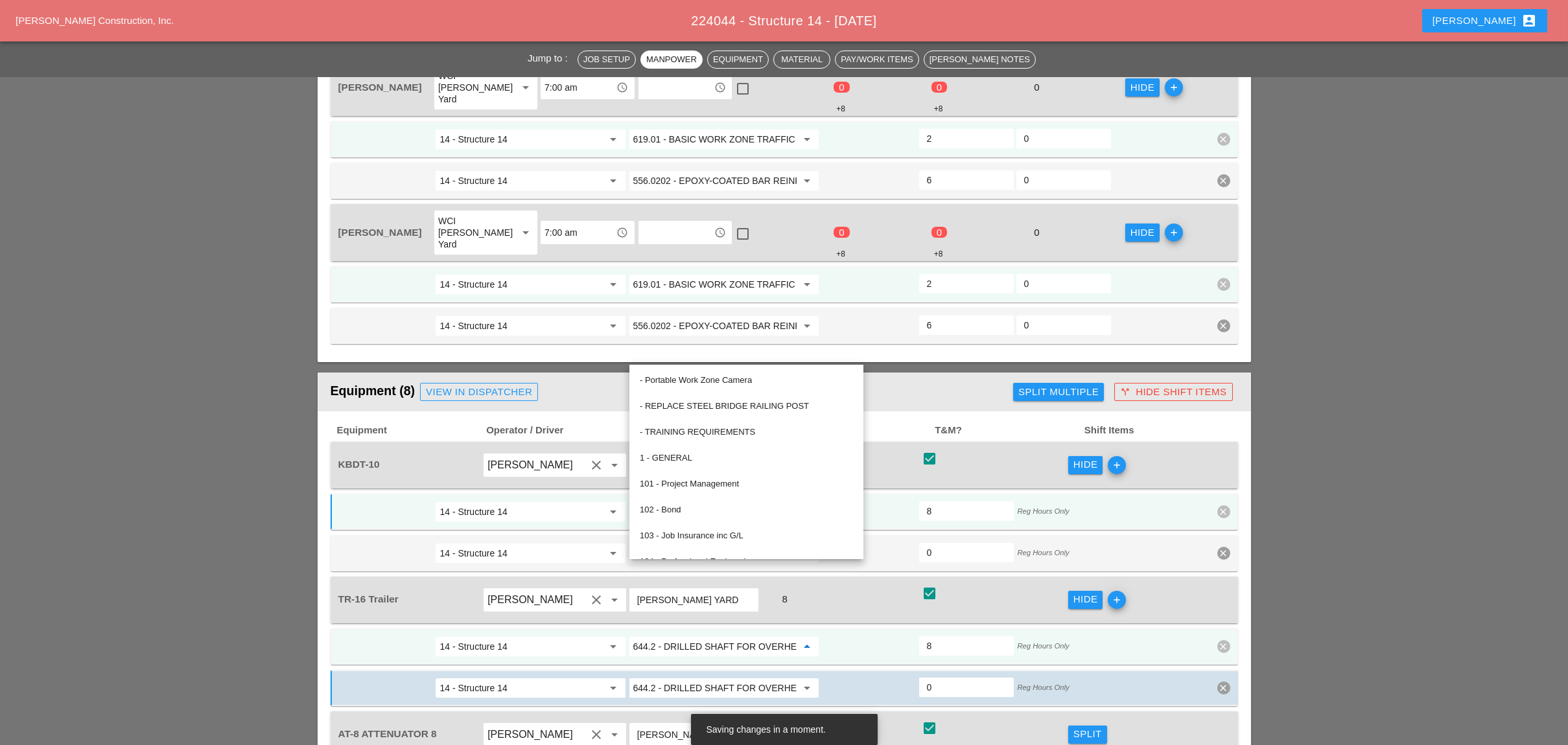
paste input "556.0202 - EPOXY-COATED BAR REINFORCEMENT FOR STRUC"
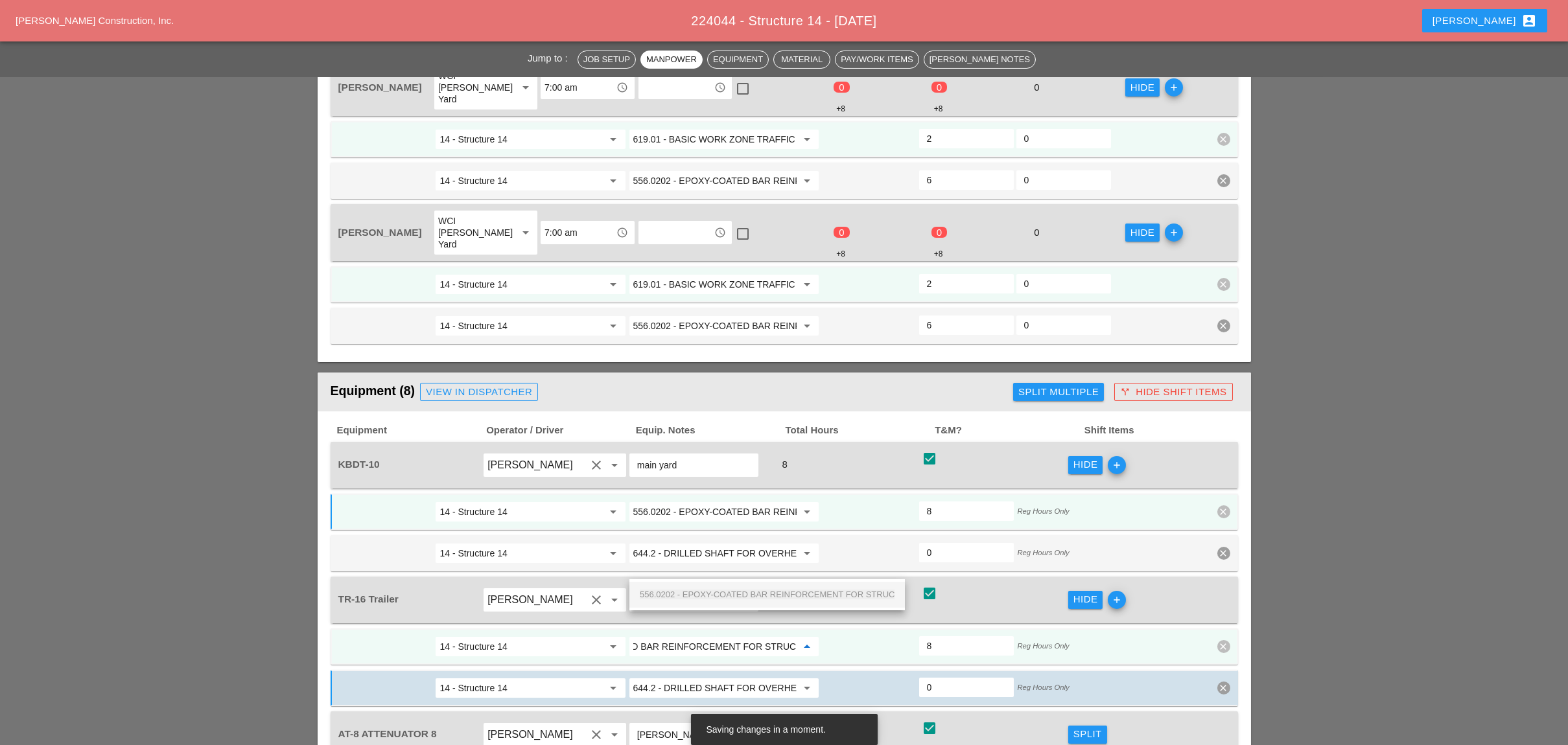
drag, startPoint x: 720, startPoint y: 589, endPoint x: 778, endPoint y: 583, distance: 58.3
click at [721, 591] on span "556.0202 - EPOXY-COATED BAR REINFORCEMENT FOR STRUC" at bounding box center [767, 594] width 255 height 10
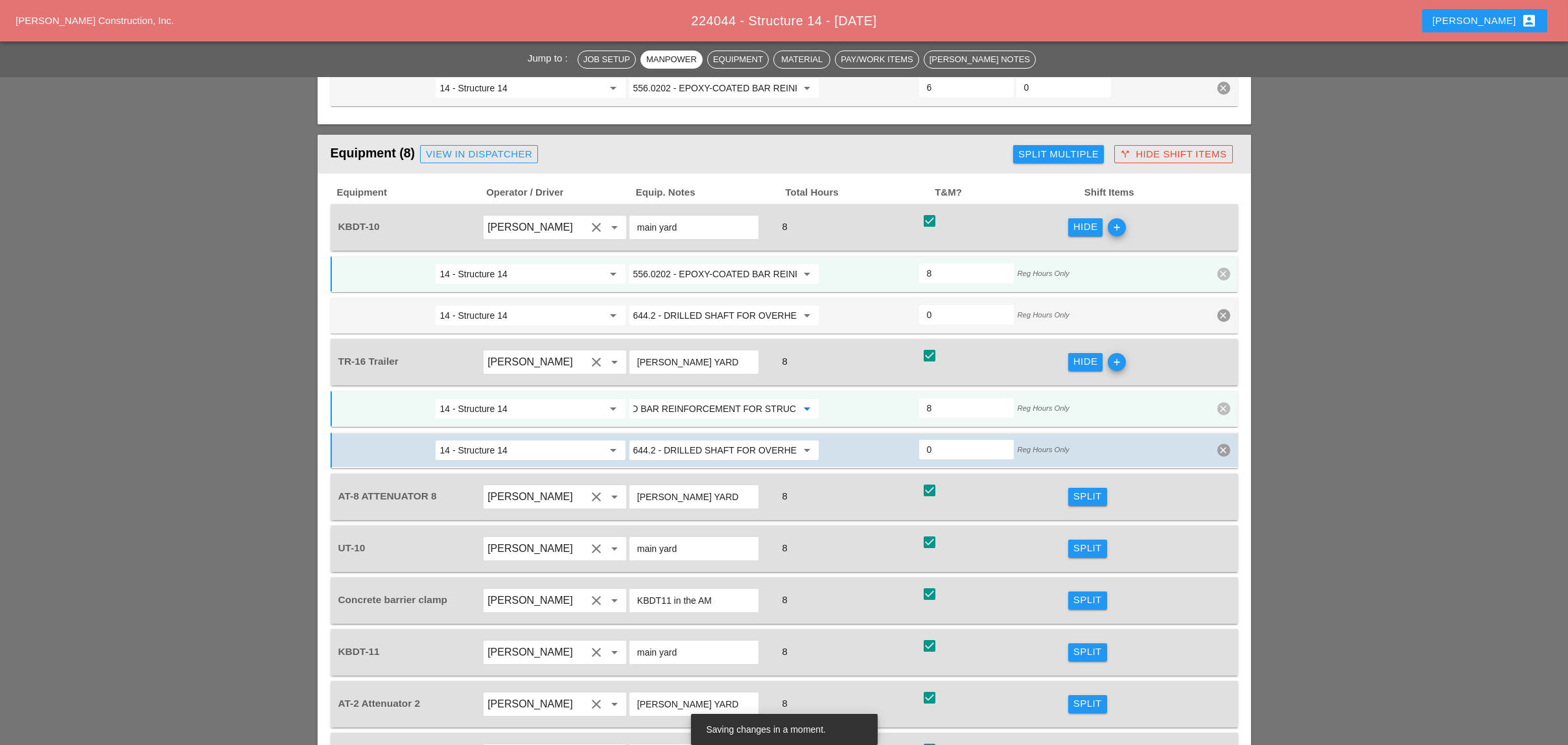
scroll to position [1468, 0]
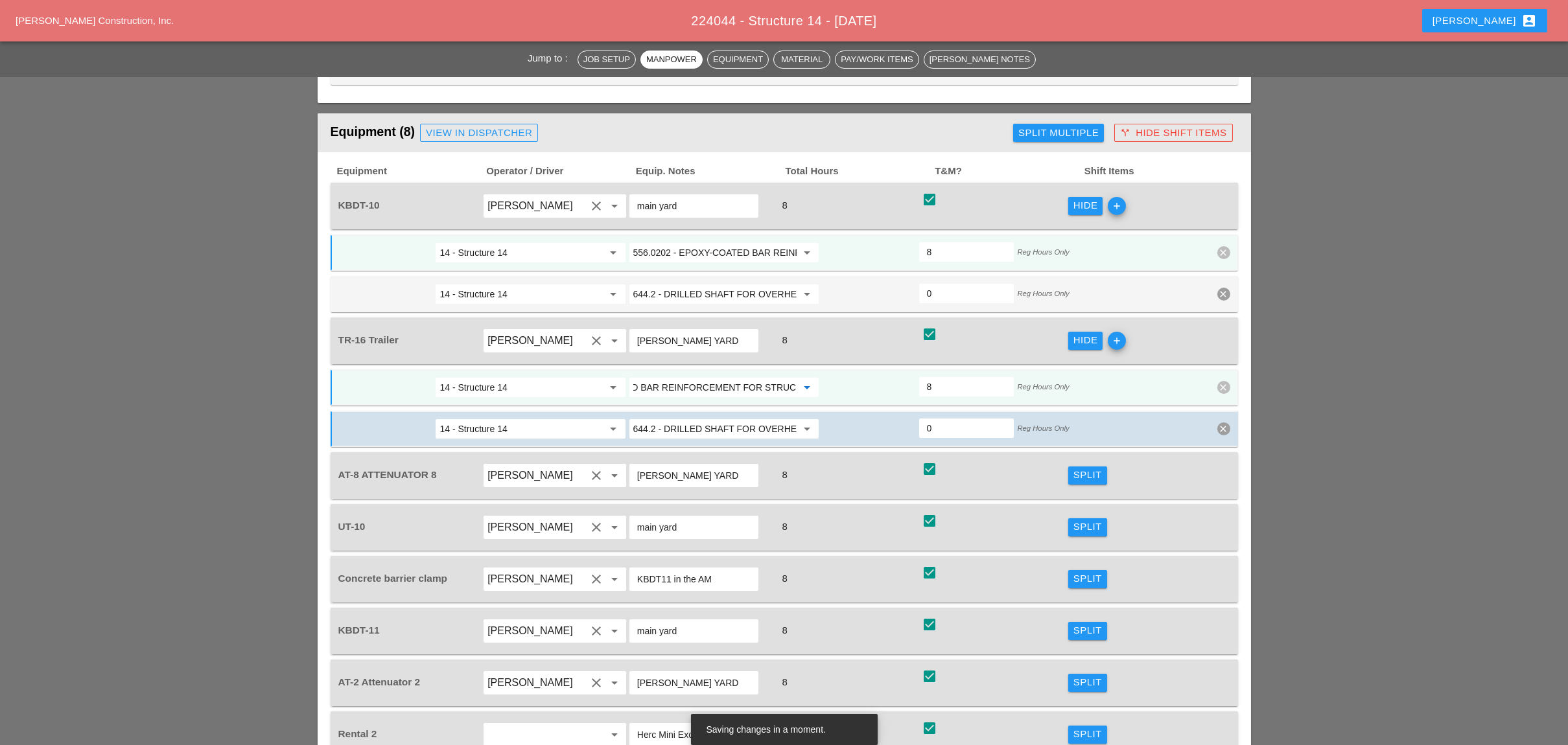
type input "556.0202 - EPOXY-COATED BAR REINFORCEMENT FOR STRUC"
click at [1075, 468] on div "Split" at bounding box center [1087, 475] width 29 height 15
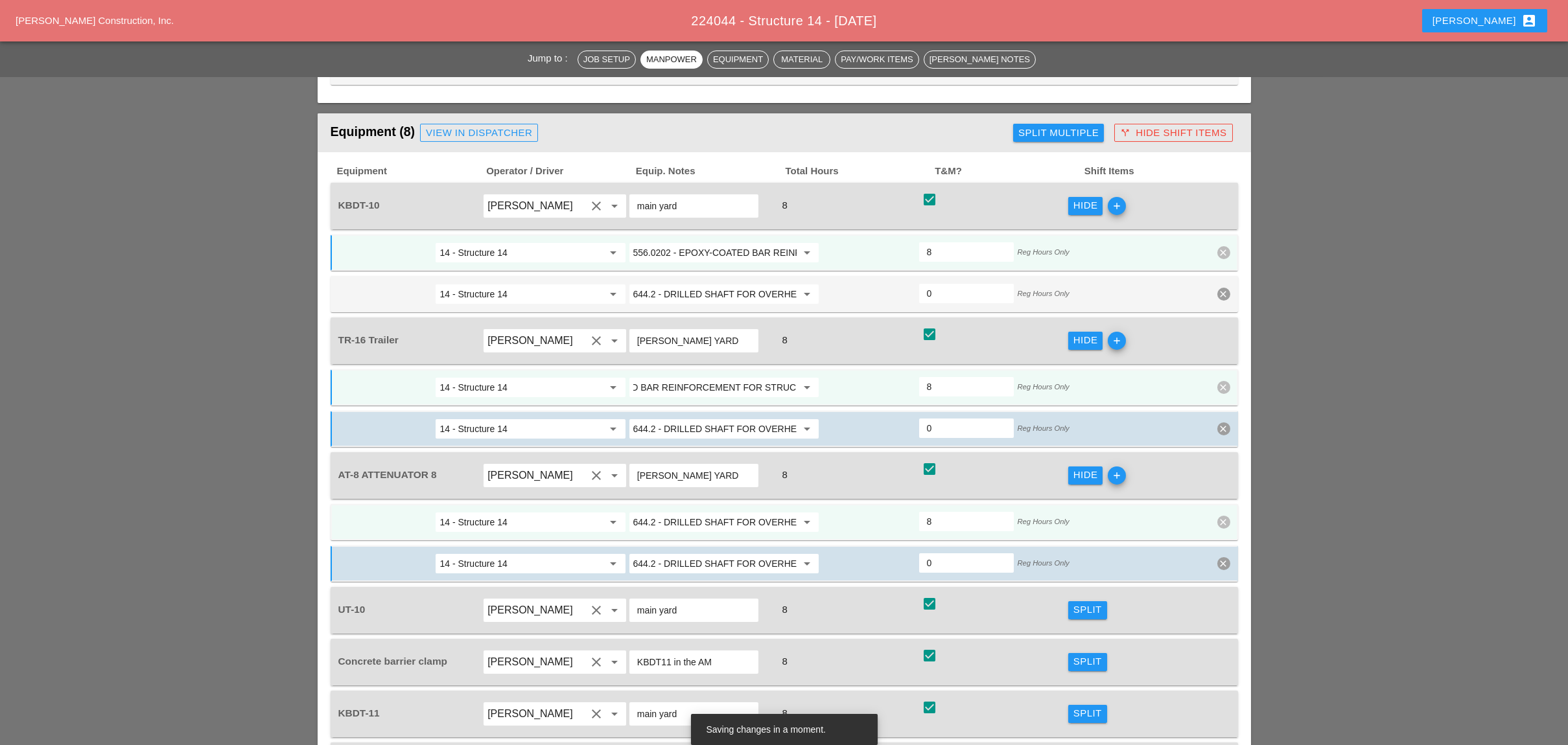
scroll to position [0, 0]
click at [1078, 603] on div "Split" at bounding box center [1087, 610] width 29 height 15
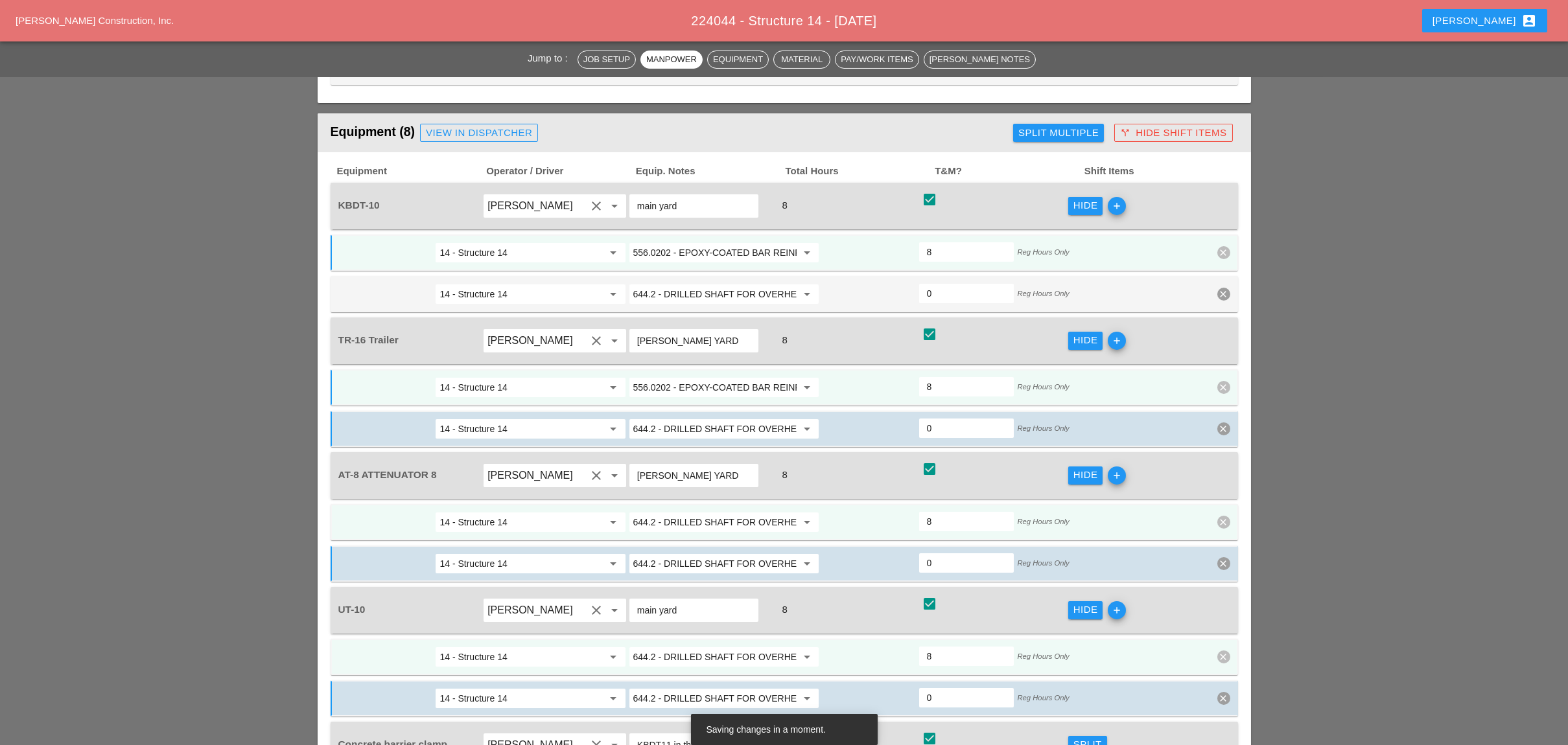
click at [724, 646] on input "644.2 - DRILLED SHAFT FOR OVERHEAD SIGN STRUCTUR" at bounding box center [715, 657] width 163 height 21
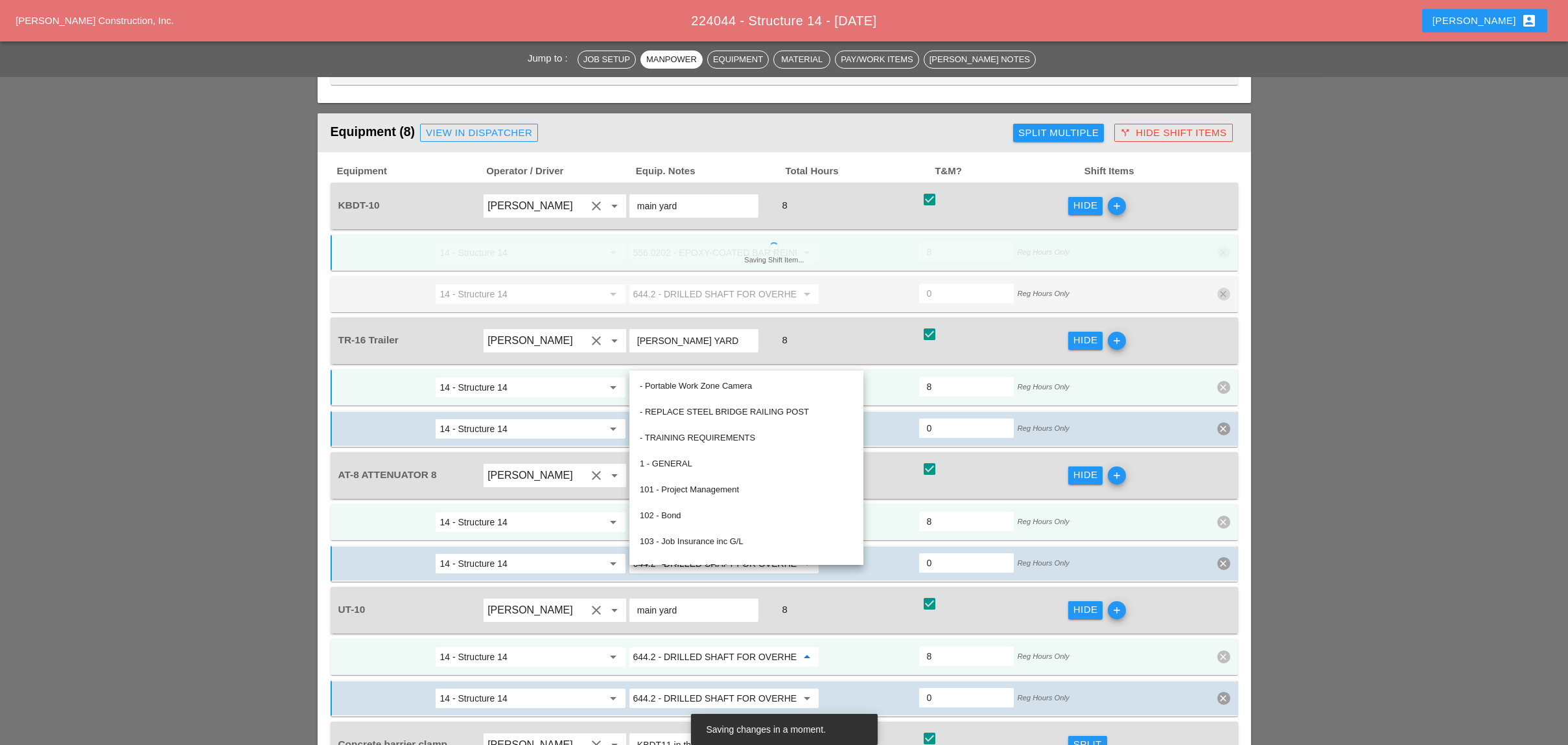
paste input "556.0202 - EPOXY-COATED BAR REINFORCEMENT FOR STRUC"
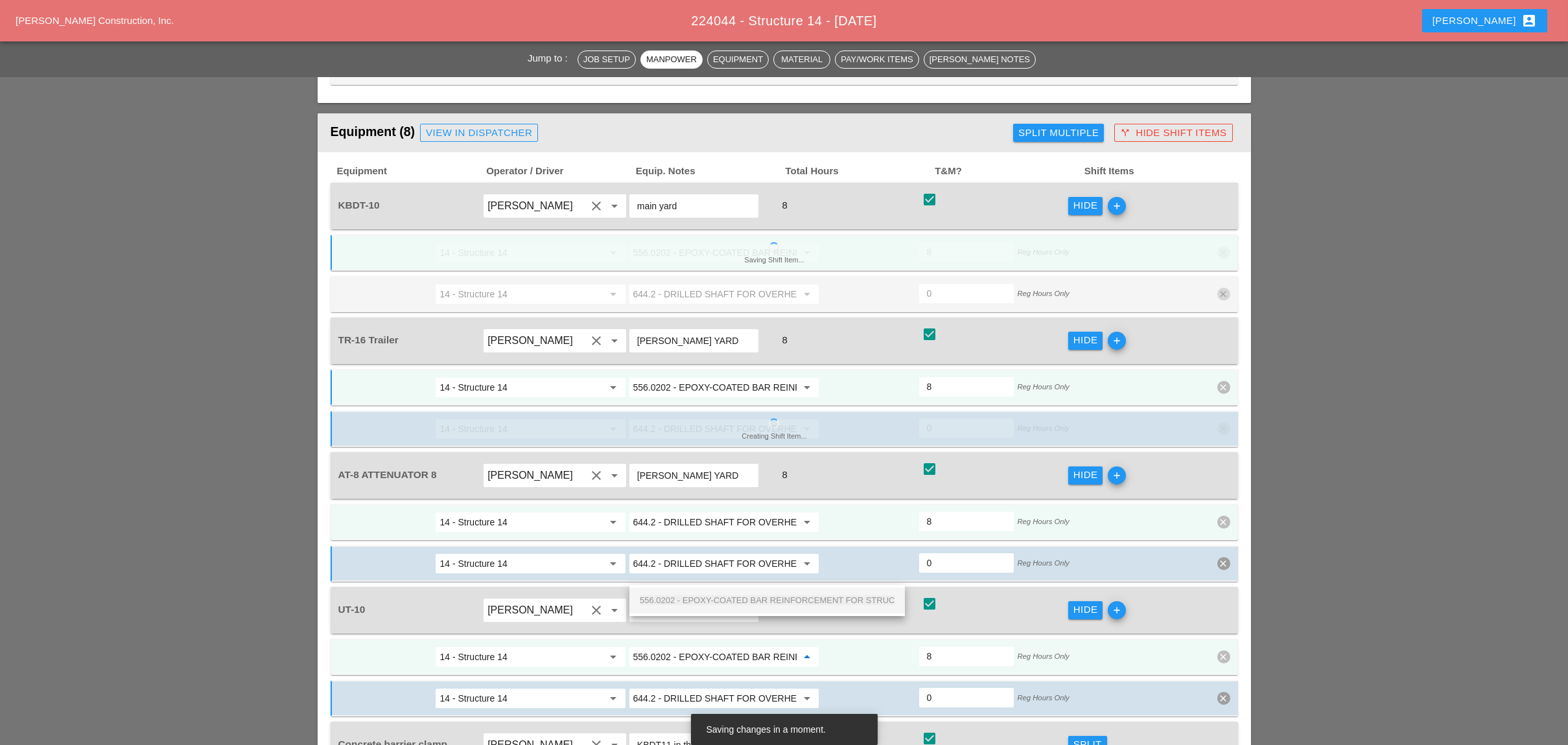
scroll to position [0, 111]
drag, startPoint x: 717, startPoint y: 595, endPoint x: 784, endPoint y: 603, distance: 67.5
click at [718, 595] on span "556.0202 - EPOXY-COATED BAR REINFORCEMENT FOR STRUC" at bounding box center [767, 600] width 255 height 10
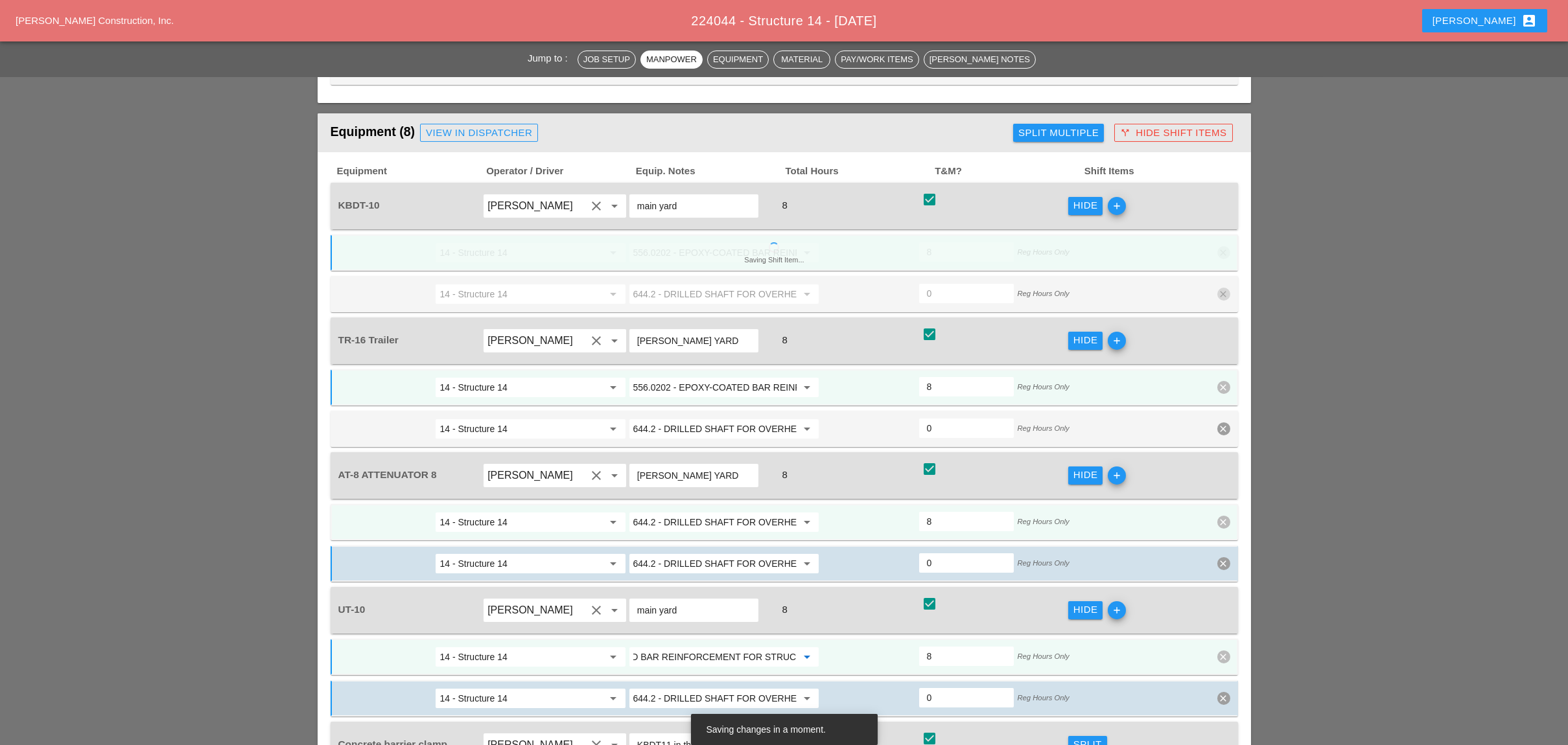
scroll to position [1641, 0]
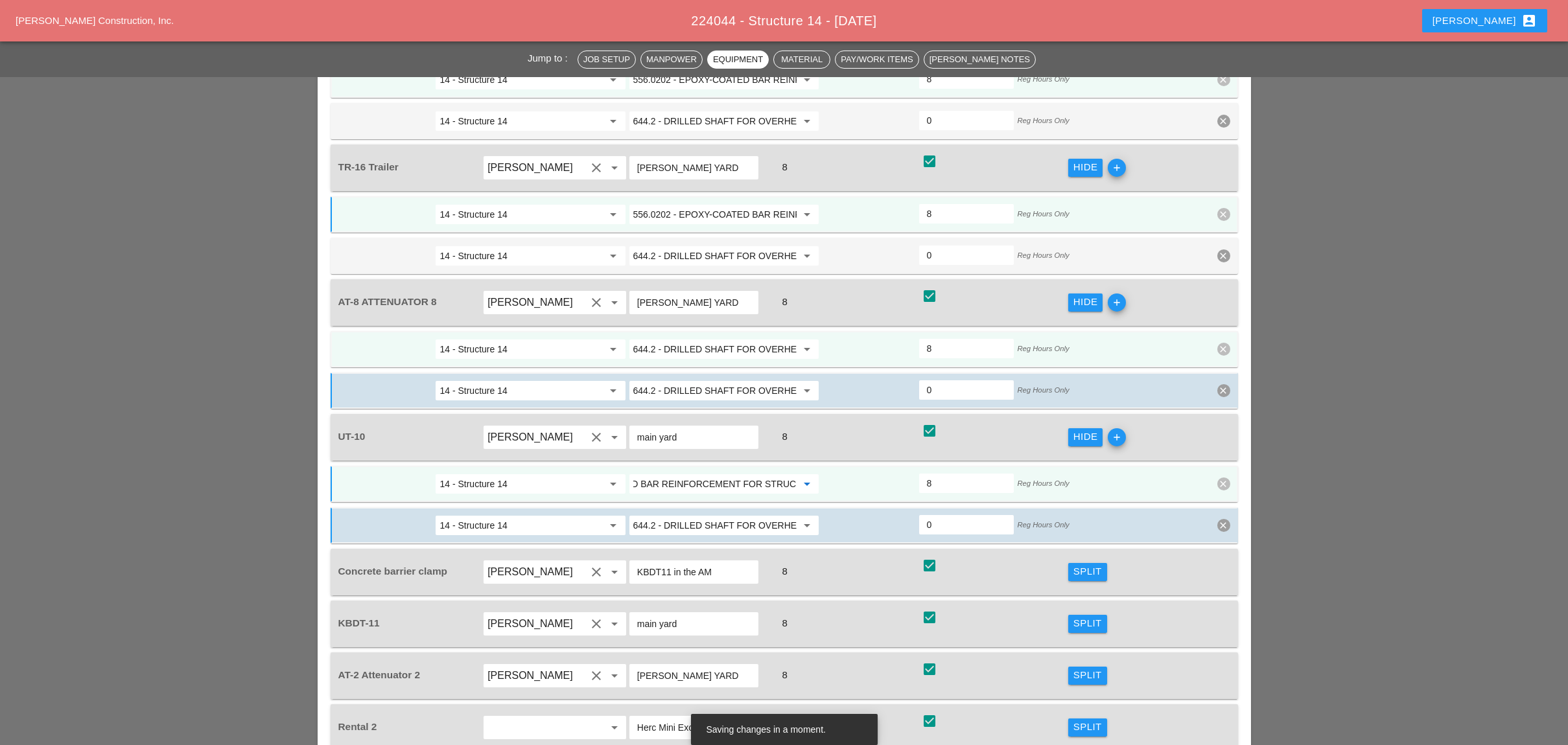
type input "556.0202 - EPOXY-COATED BAR REINFORCEMENT FOR STRUC"
click at [1083, 564] on div "Split" at bounding box center [1087, 571] width 29 height 15
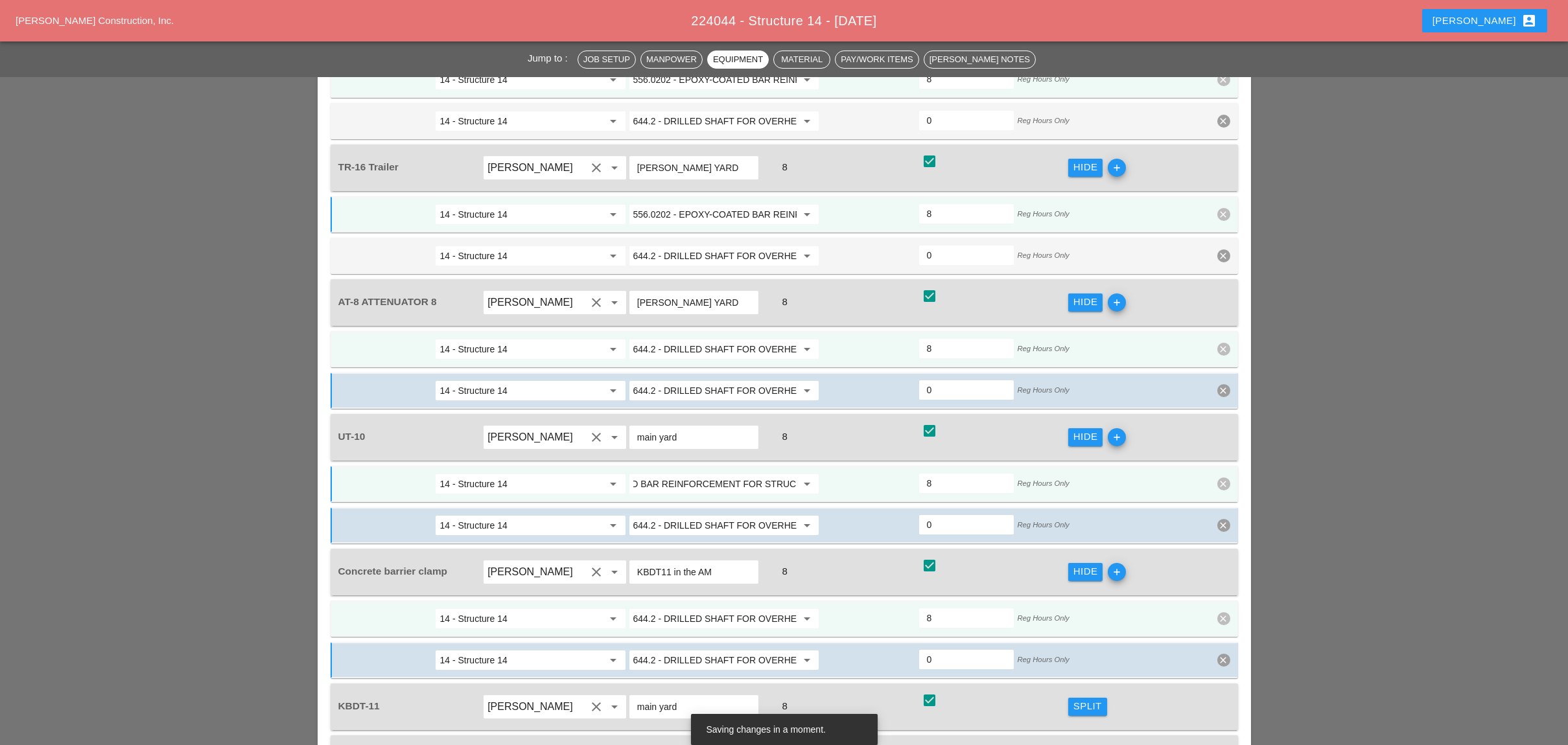
scroll to position [0, 0]
click at [709, 608] on input "644.2 - DRILLED SHAFT FOR OVERHEAD SIGN STRUCTUR" at bounding box center [715, 619] width 163 height 21
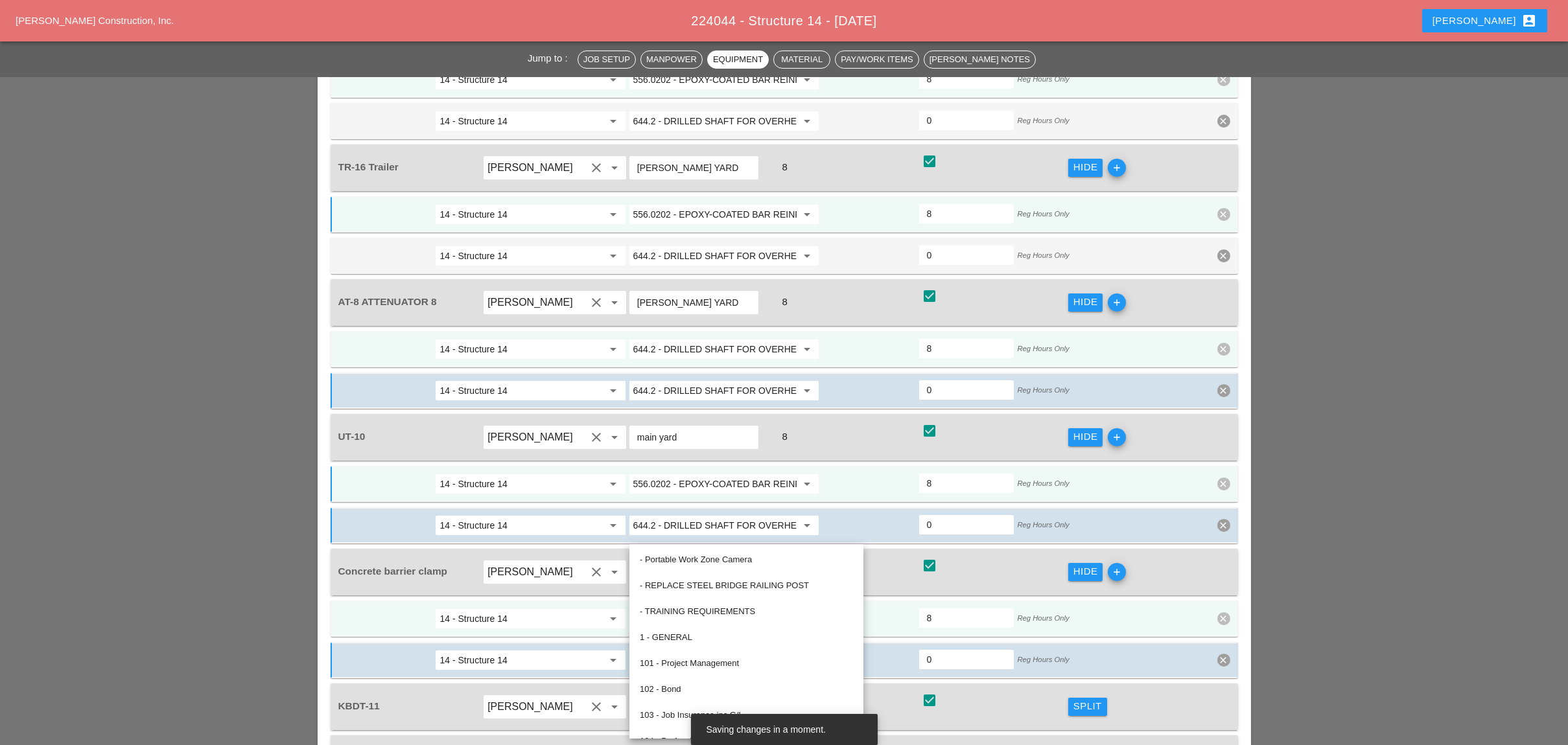
paste input "556.0202 - EPOXY-COATED BAR REINFORCEMENT FOR STRUC"
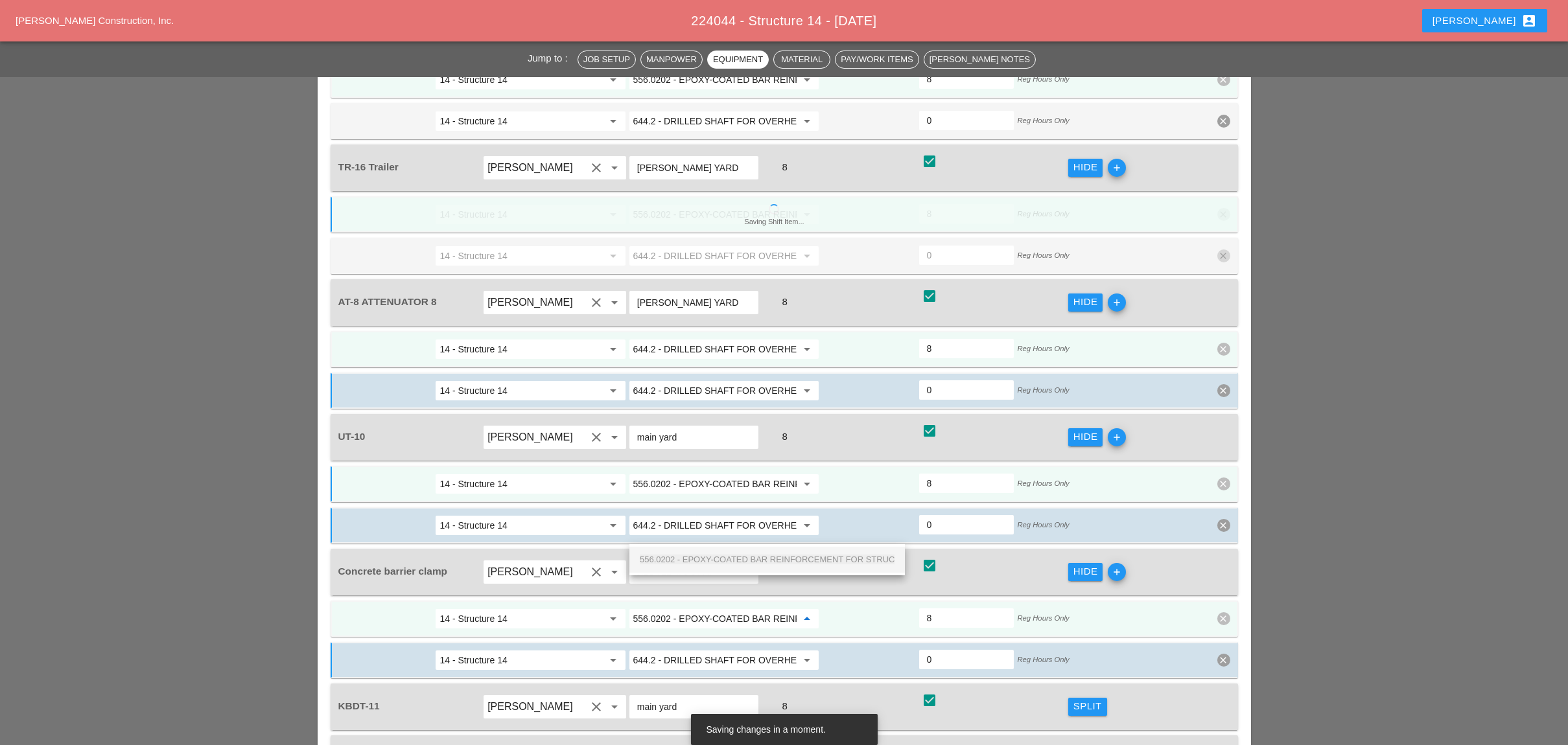
scroll to position [0, 111]
click at [703, 559] on span "556.0202 - EPOXY-COATED BAR REINFORCEMENT FOR STRUC" at bounding box center [767, 559] width 255 height 10
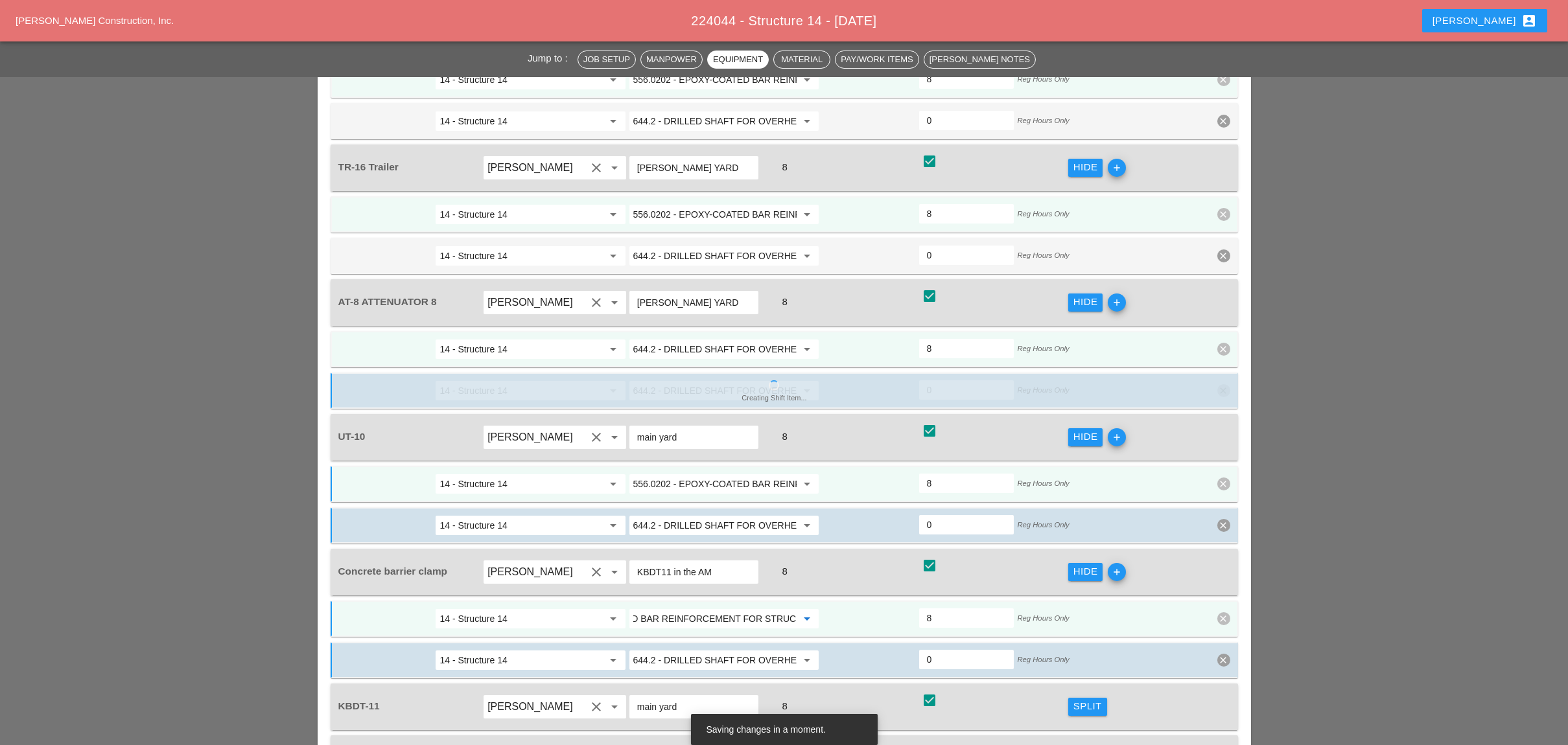
scroll to position [1727, 0]
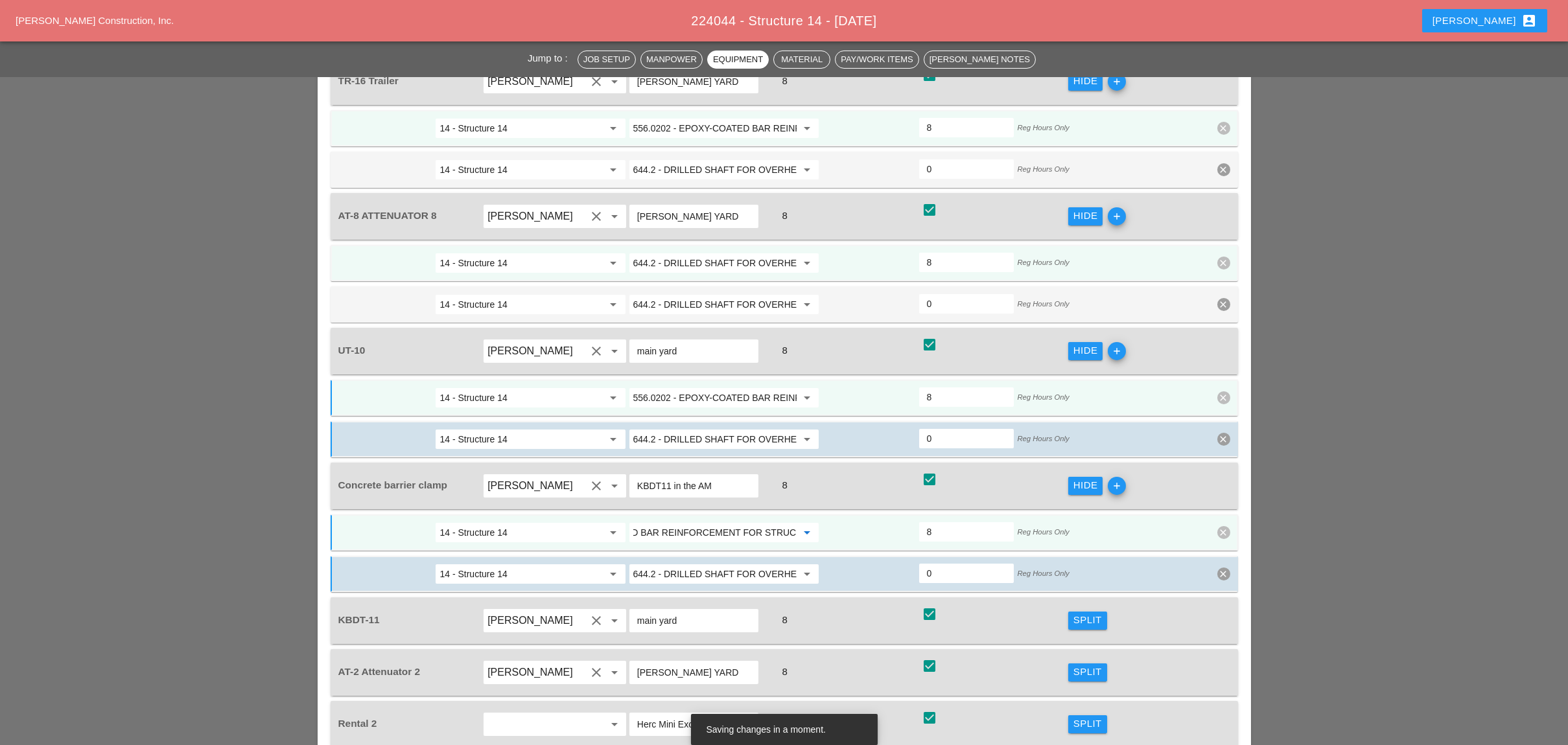
type input "556.0202 - EPOXY-COATED BAR REINFORCEMENT FOR STRUC"
click at [1082, 613] on div "Split" at bounding box center [1087, 620] width 29 height 15
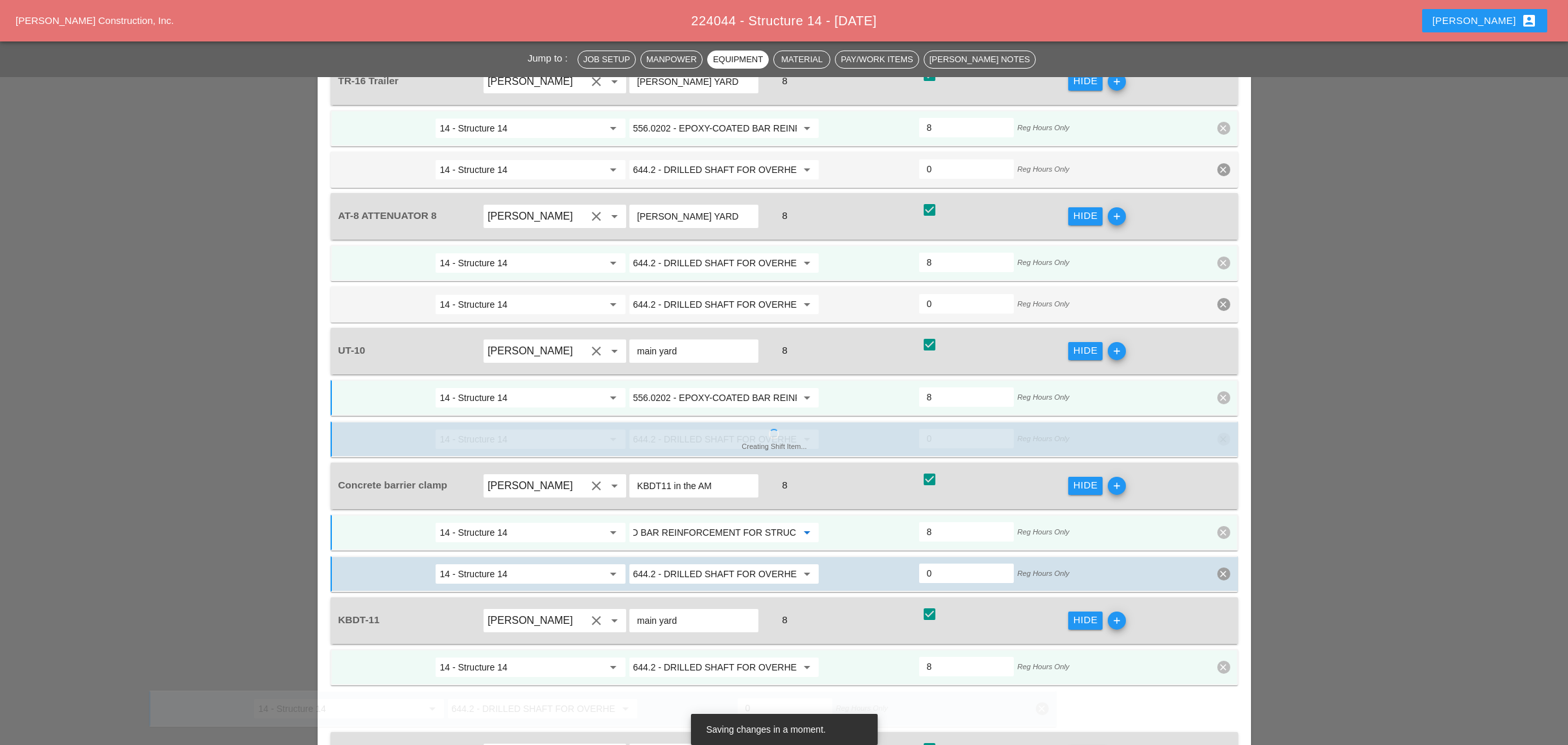
scroll to position [0, 0]
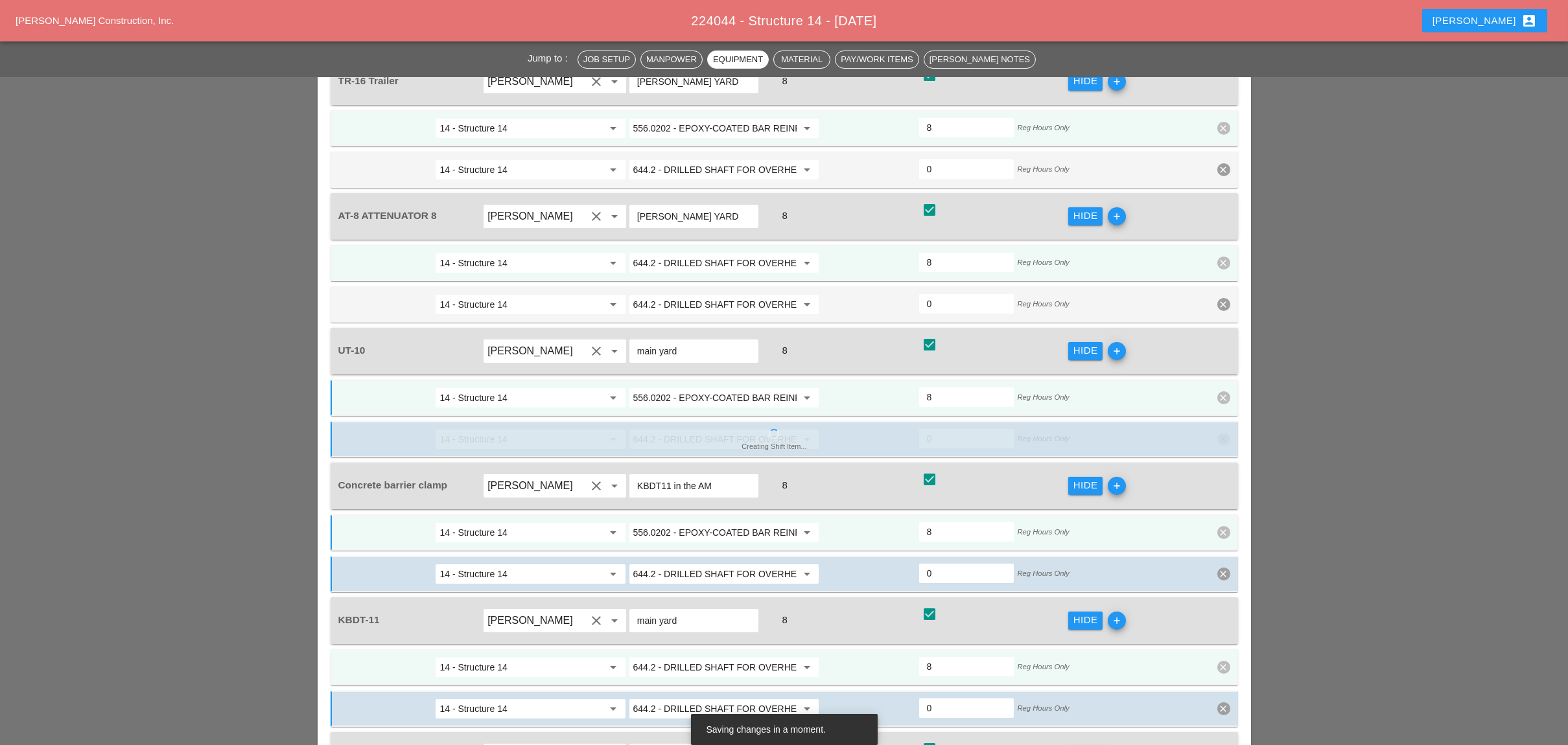
click at [687, 657] on input "644.2 - DRILLED SHAFT FOR OVERHEAD SIGN STRUCTUR" at bounding box center [715, 667] width 163 height 21
paste input "556.0202 - EPOXY-COATED BAR REINFORCEMENT FOR STRUC"
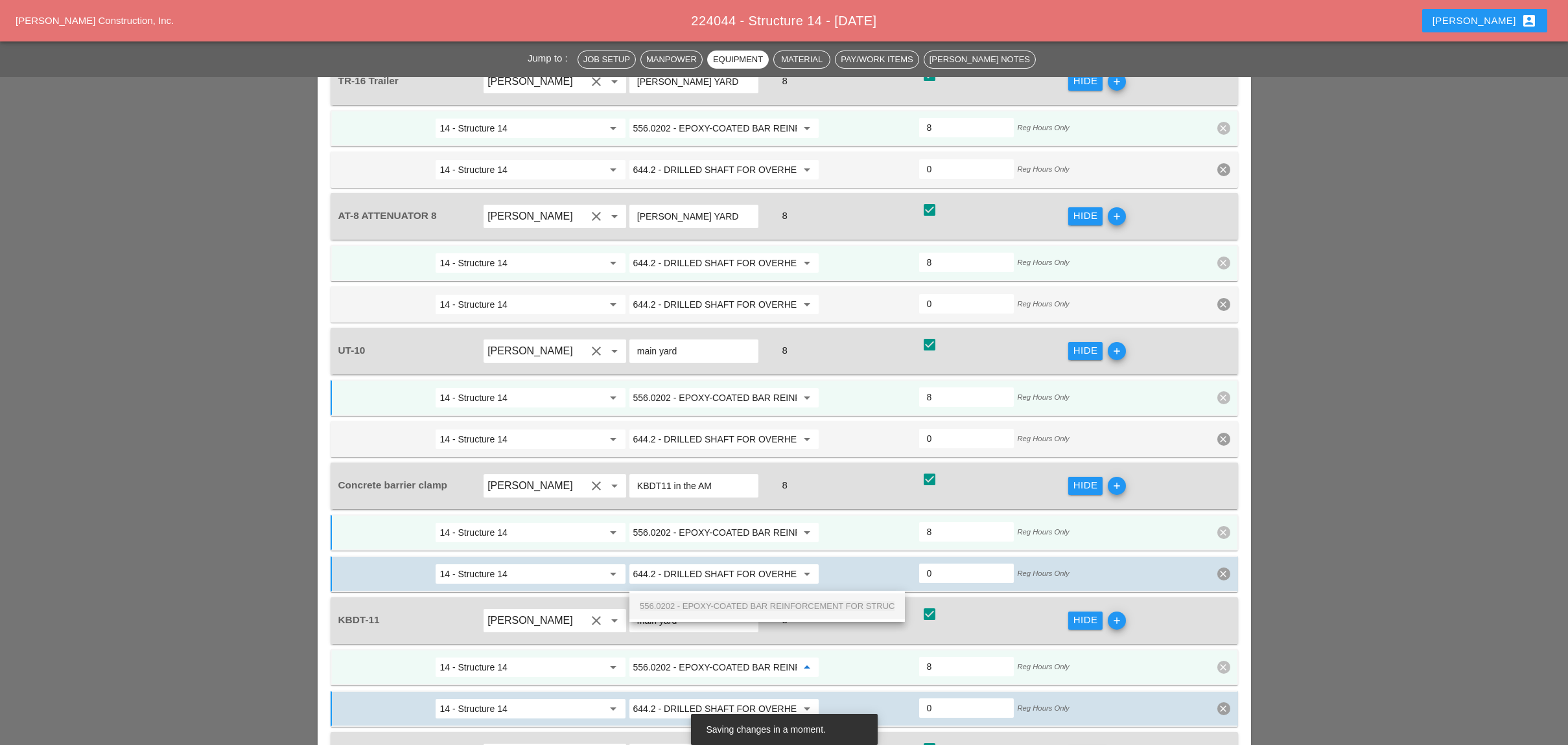
scroll to position [0, 111]
click at [697, 599] on div "556.0202 - EPOXY-COATED BAR REINFORCEMENT FOR STRUC" at bounding box center [767, 606] width 255 height 16
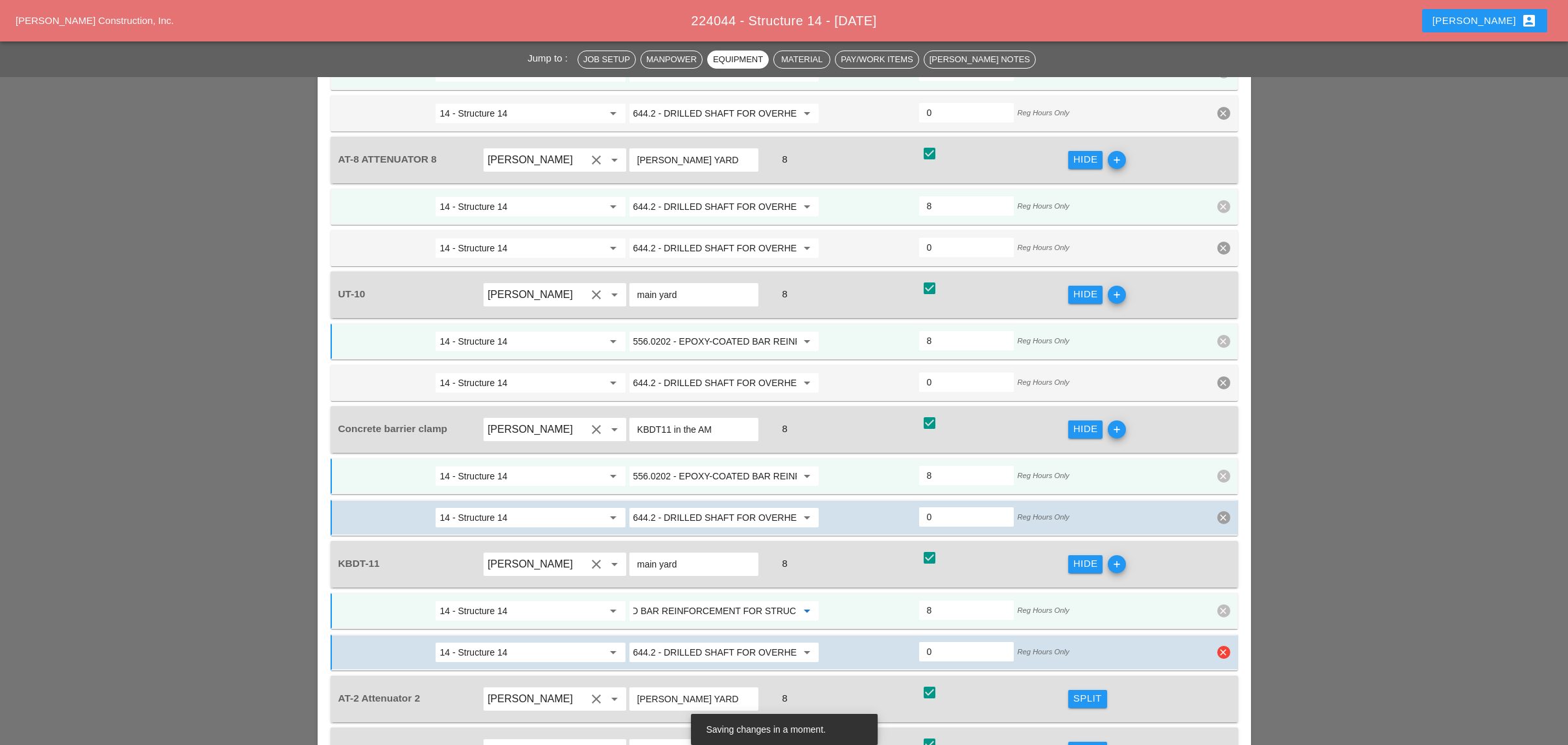
scroll to position [1813, 0]
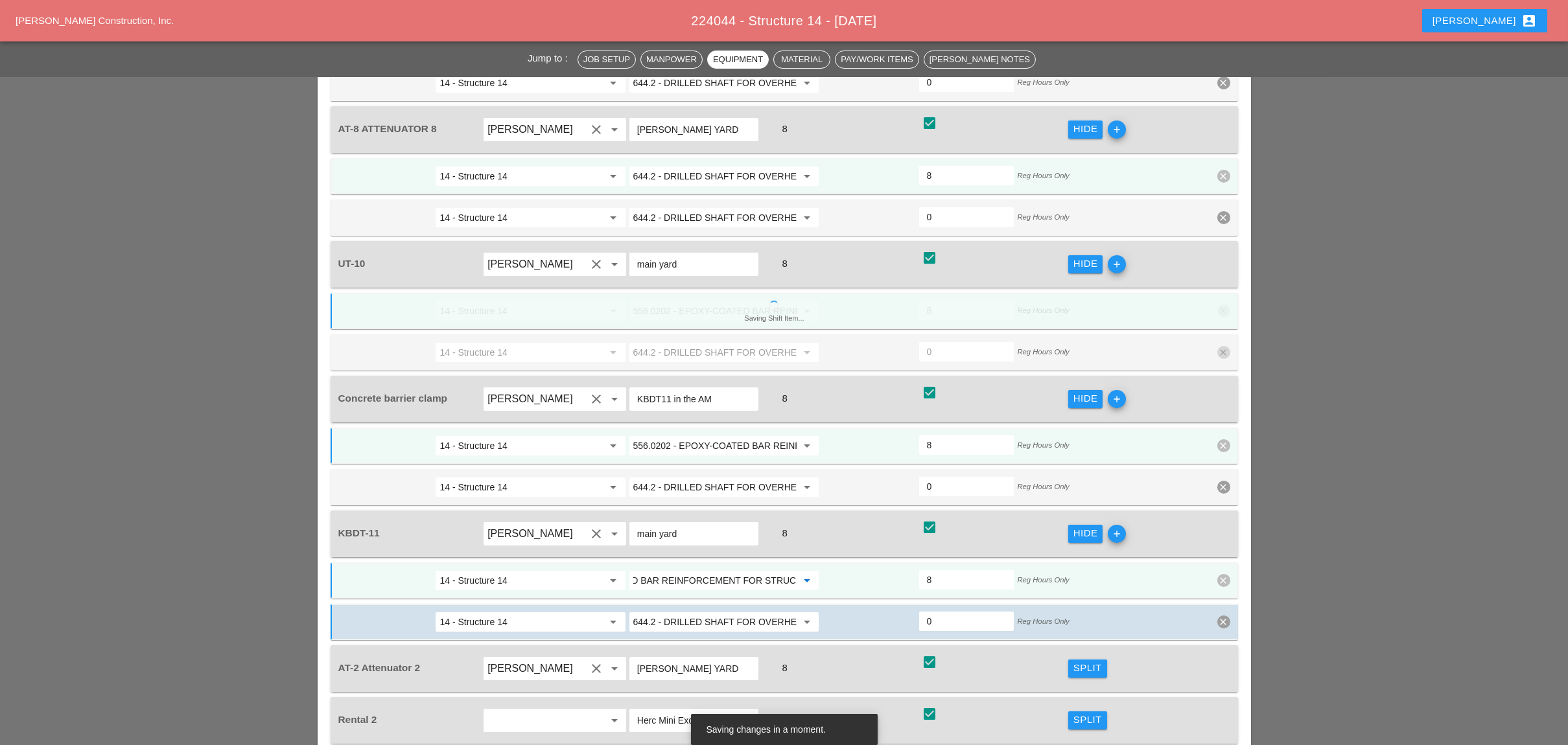
type input "556.0202 - EPOXY-COATED BAR REINFORCEMENT FOR STRUC"
click at [1083, 712] on div "Split" at bounding box center [1087, 720] width 29 height 15
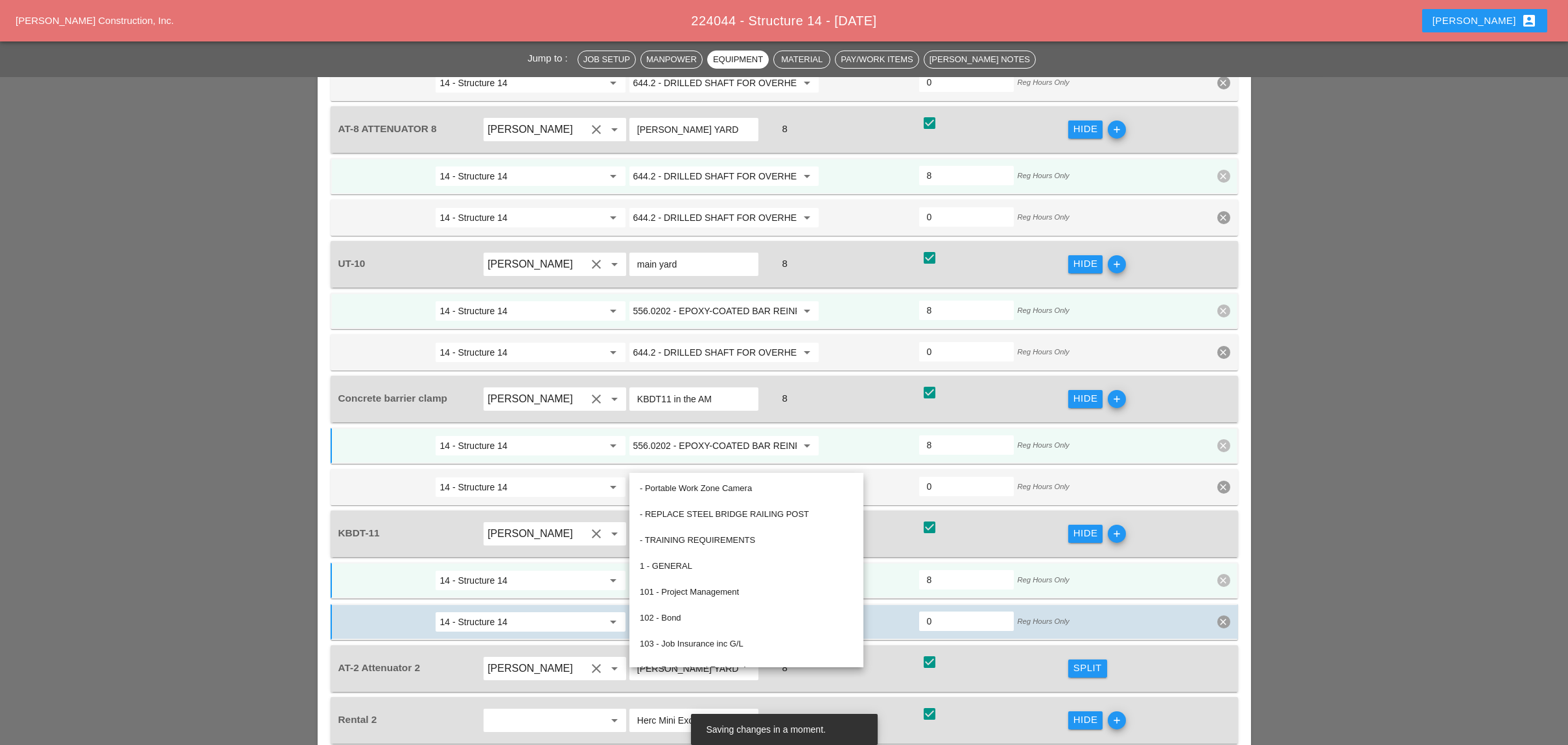
paste input "556.0202 - EPOXY-COATED BAR REINFORCEMENT FOR STRUC"
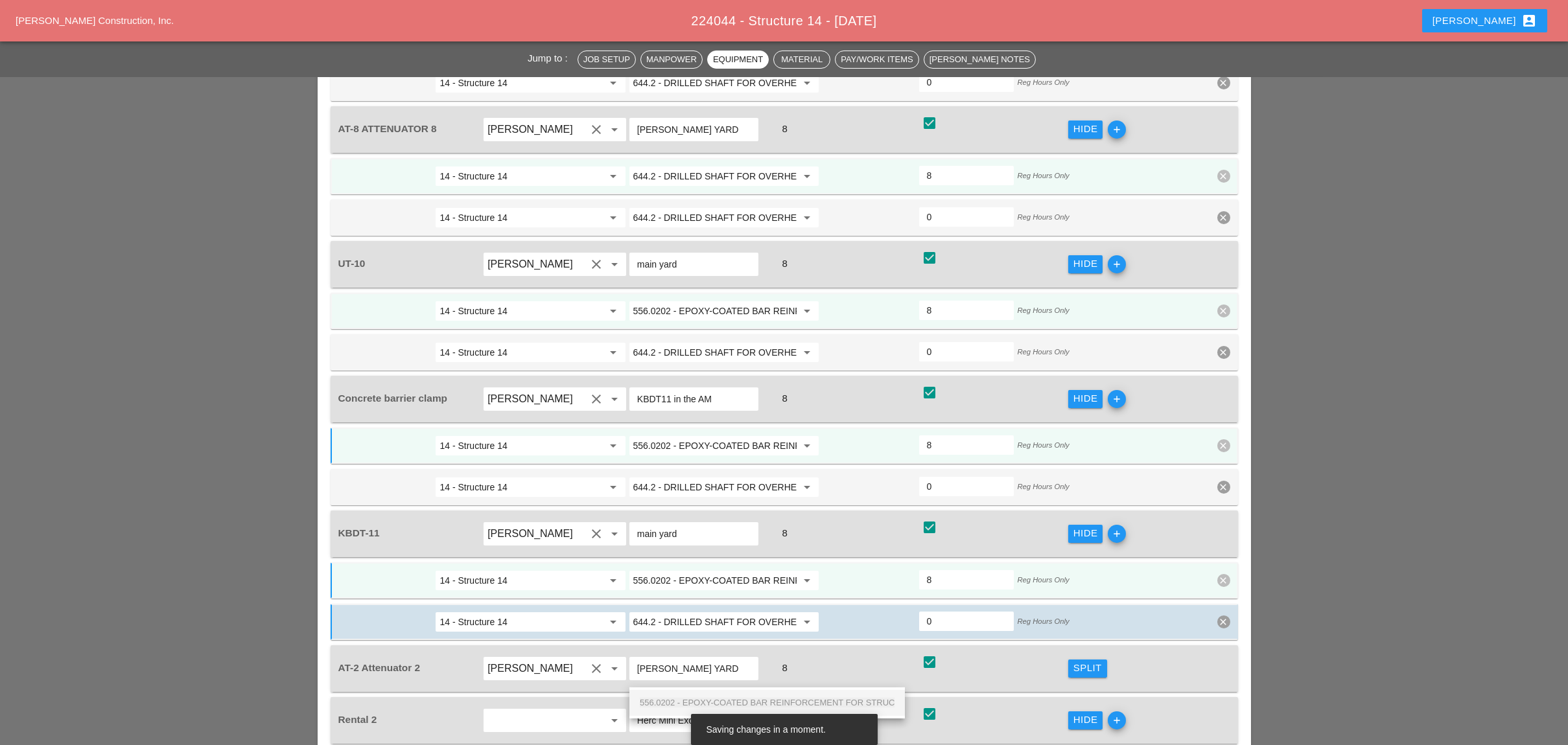
scroll to position [0, 111]
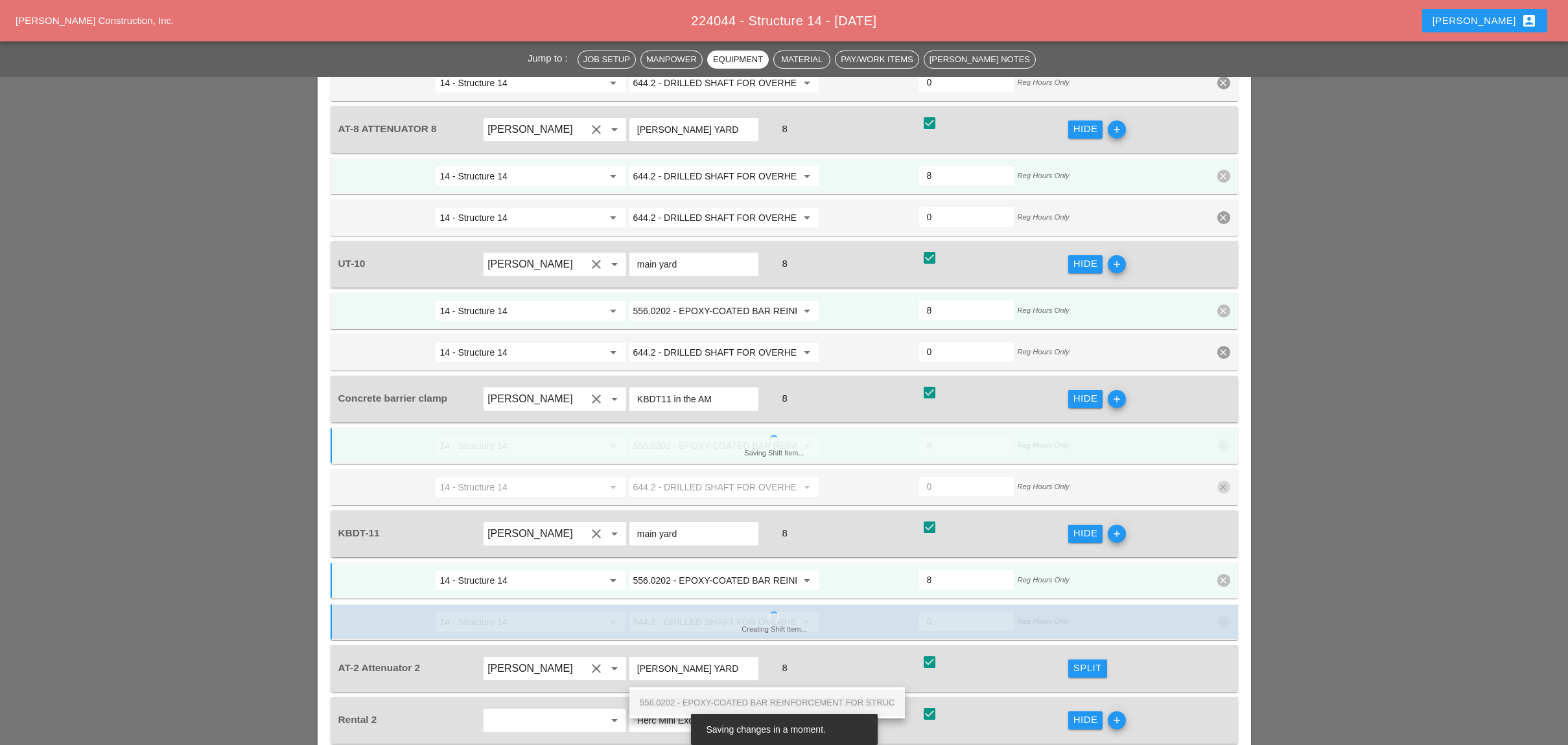
click at [738, 699] on span "556.0202 - EPOXY-COATED BAR REINFORCEMENT FOR STRUC" at bounding box center [767, 702] width 255 height 10
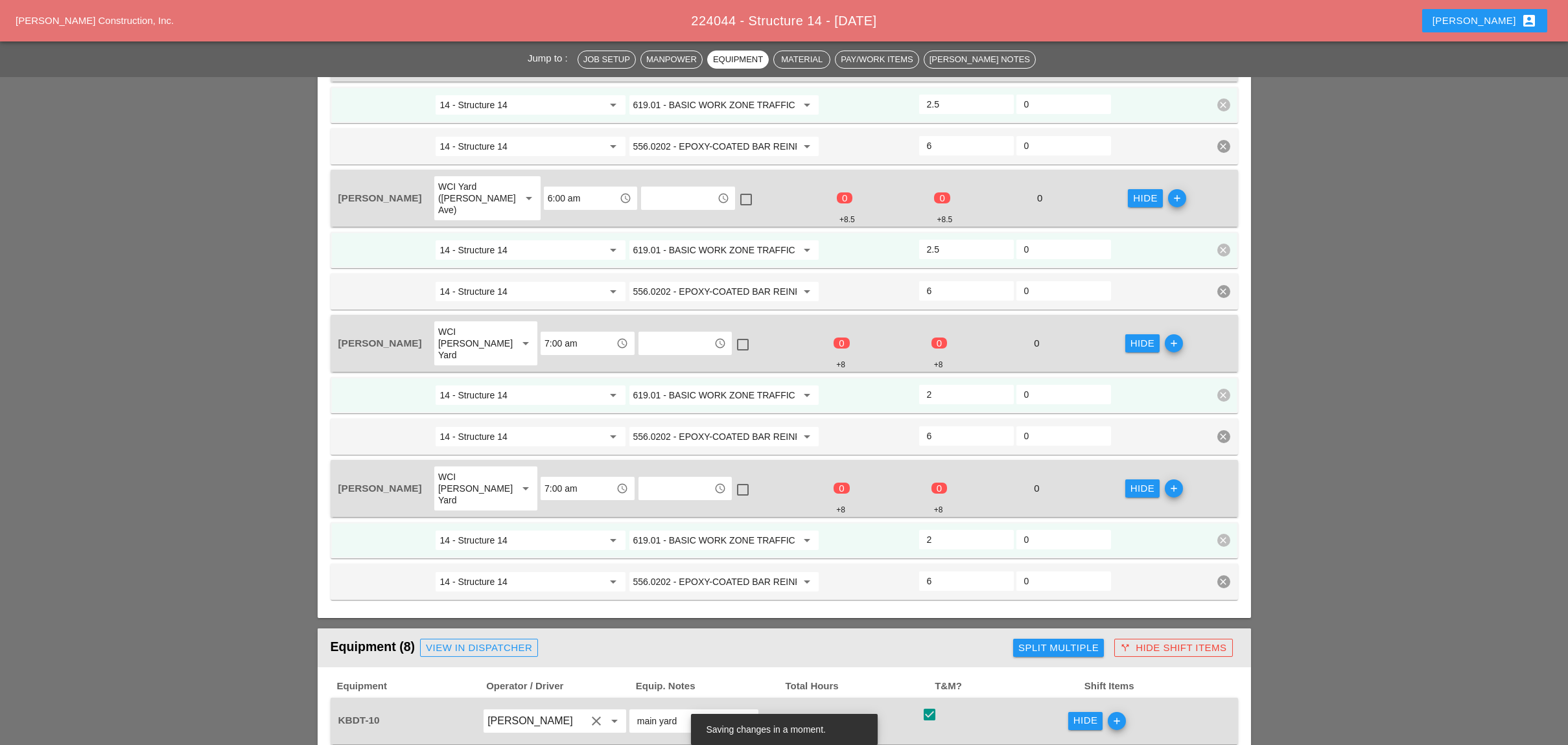
scroll to position [950, 0]
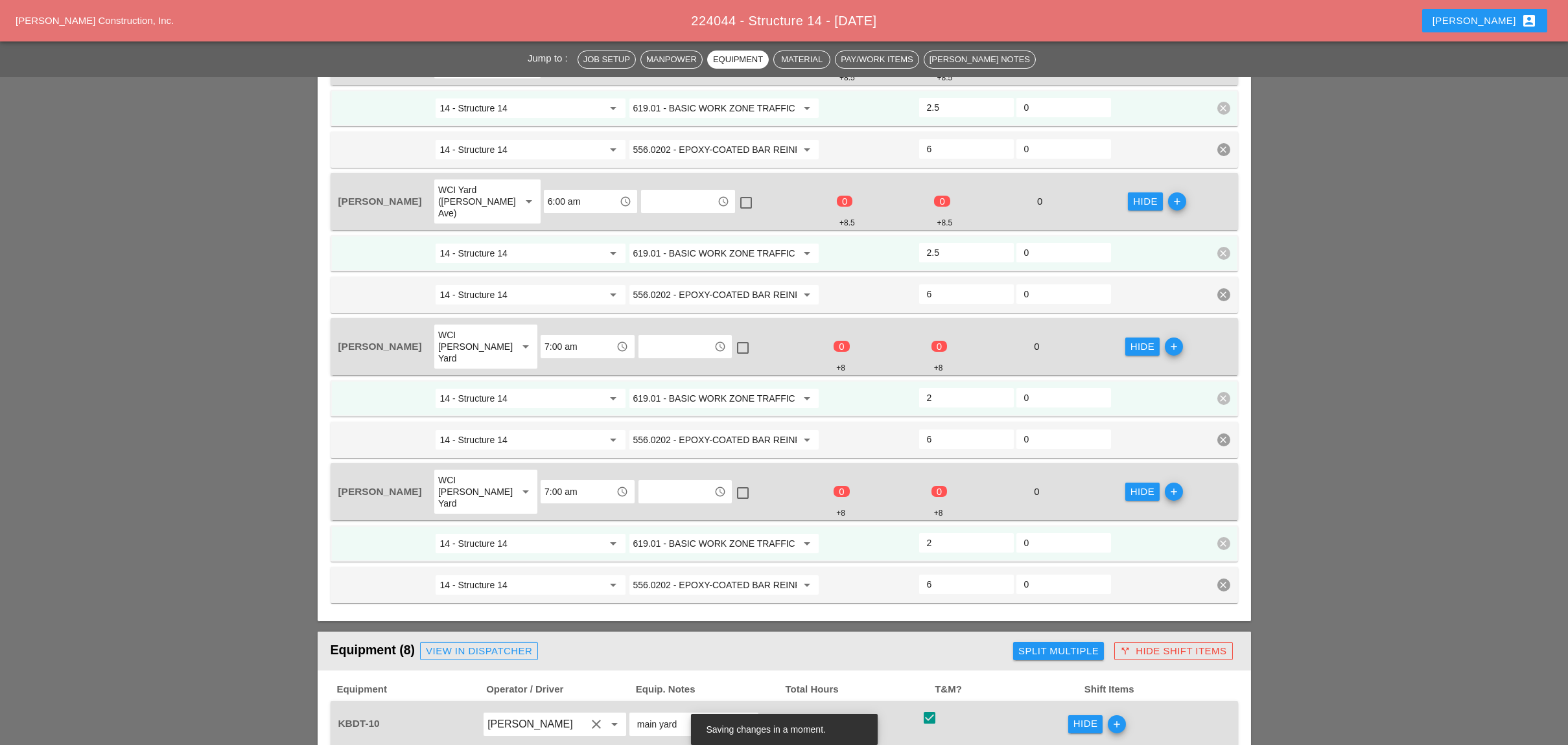
type input "556.0202 - EPOXY-COATED BAR REINFORCEMENT FOR STRUC"
click at [689, 388] on input "619.01 - BASIC WORK ZONE TRAFFIC CONTROL" at bounding box center [715, 399] width 163 height 21
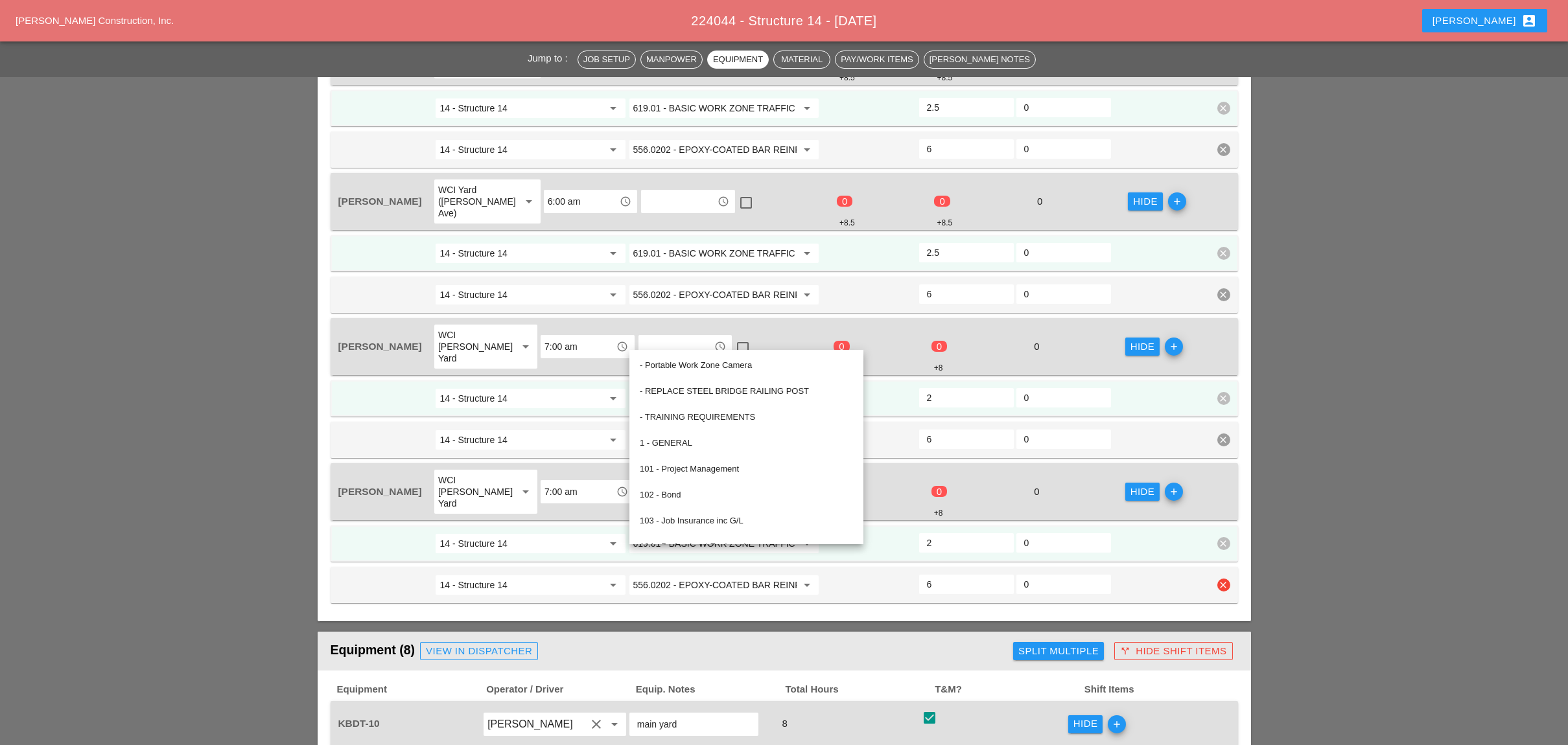
click at [897, 573] on div at bounding box center [869, 585] width 97 height 24
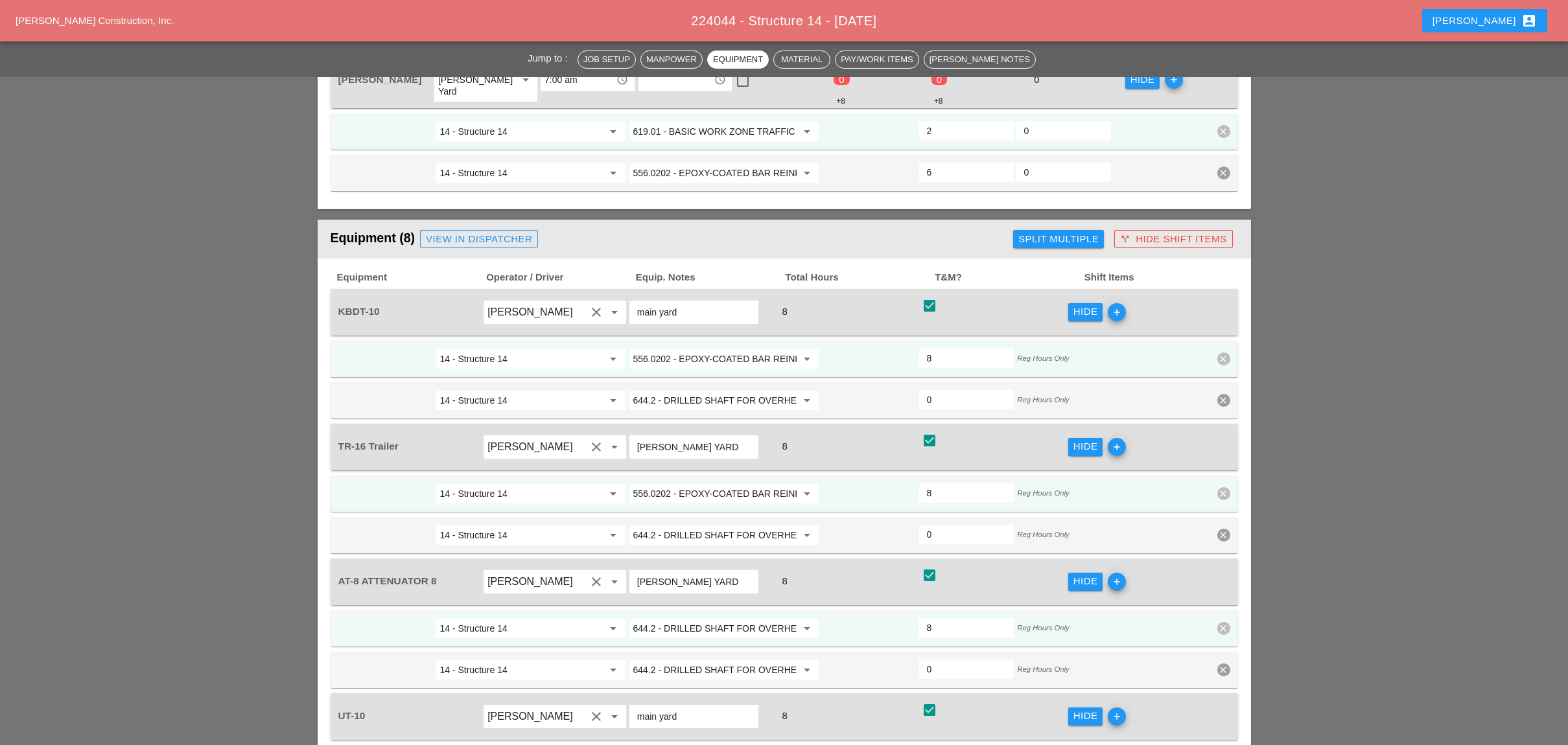
scroll to position [1382, 0]
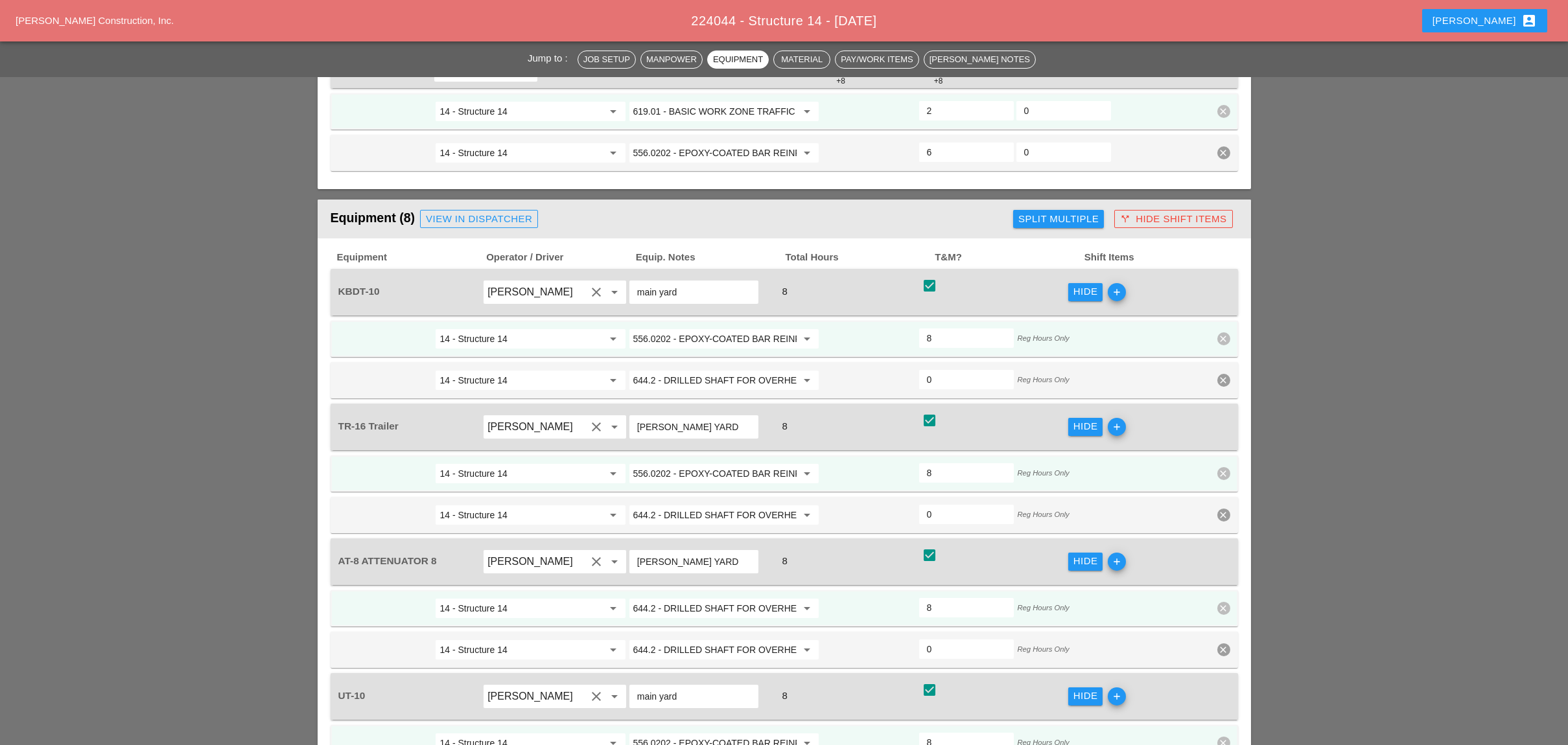
click at [677, 598] on input "644.2 - DRILLED SHAFT FOR OVERHEAD SIGN STRUCTUR" at bounding box center [715, 608] width 163 height 21
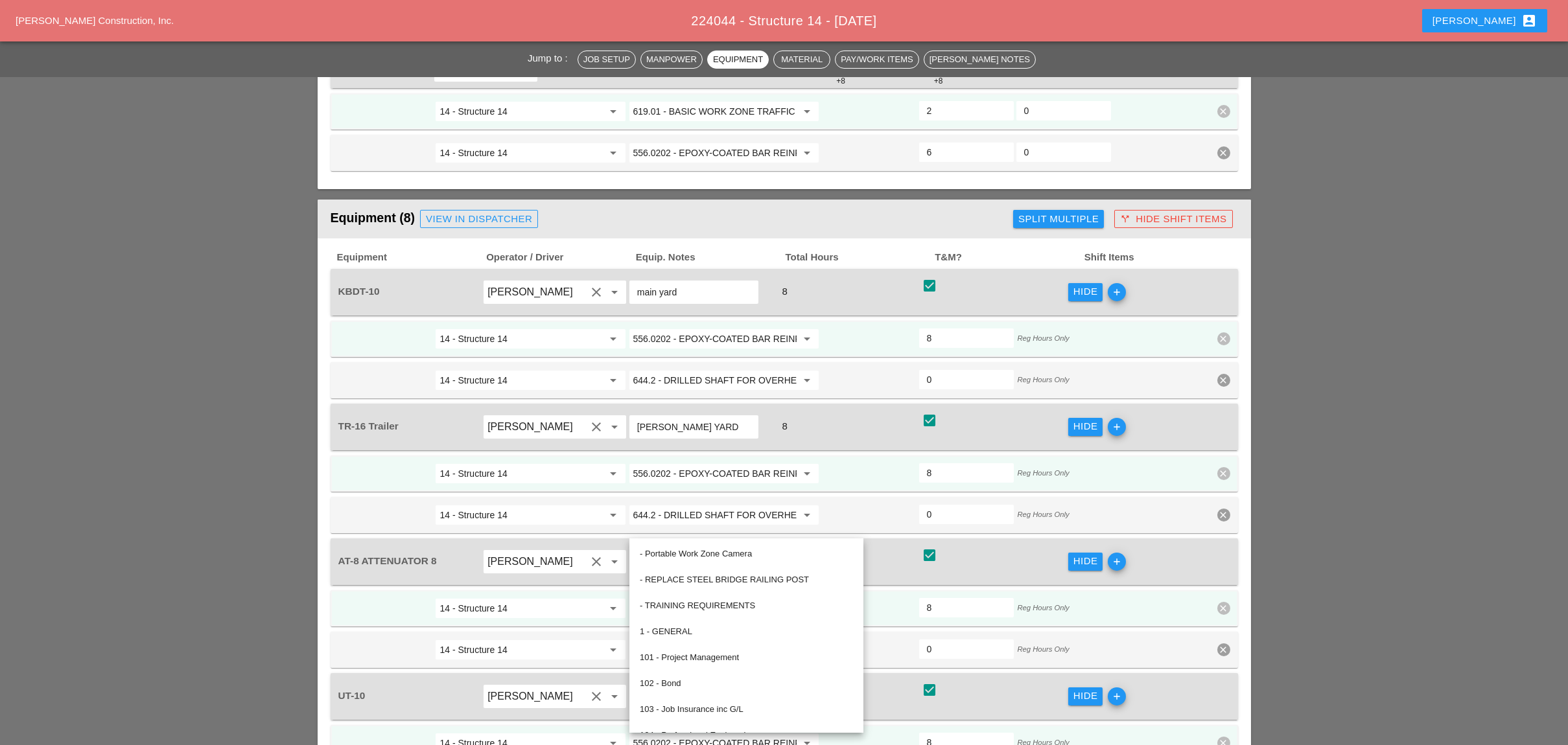
paste input "19.01 - BASIC WORK ZONE TRAFFIC CONTROL"
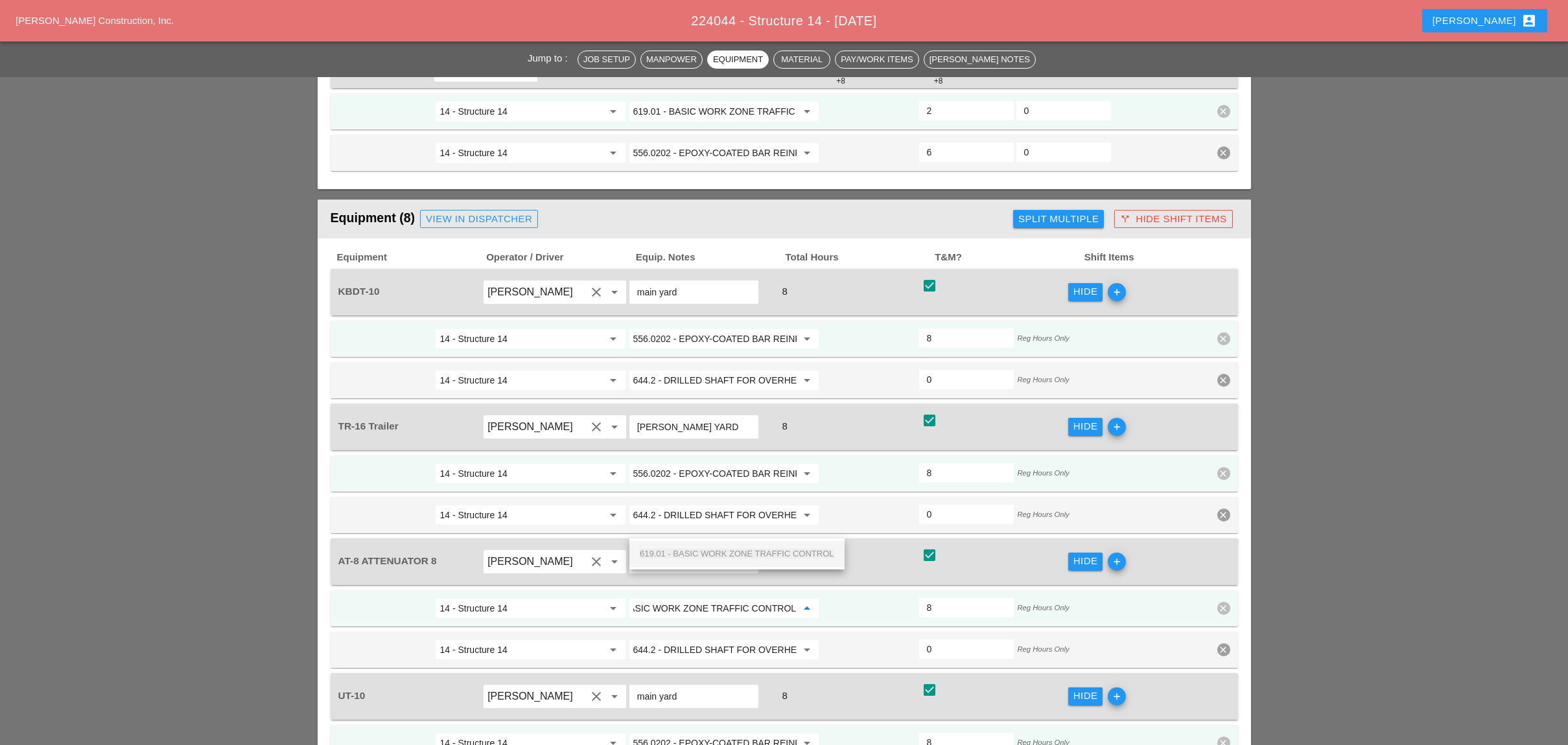
click at [683, 554] on span "619.01 - BASIC WORK ZONE TRAFFIC CONTROL" at bounding box center [736, 554] width 194 height 10
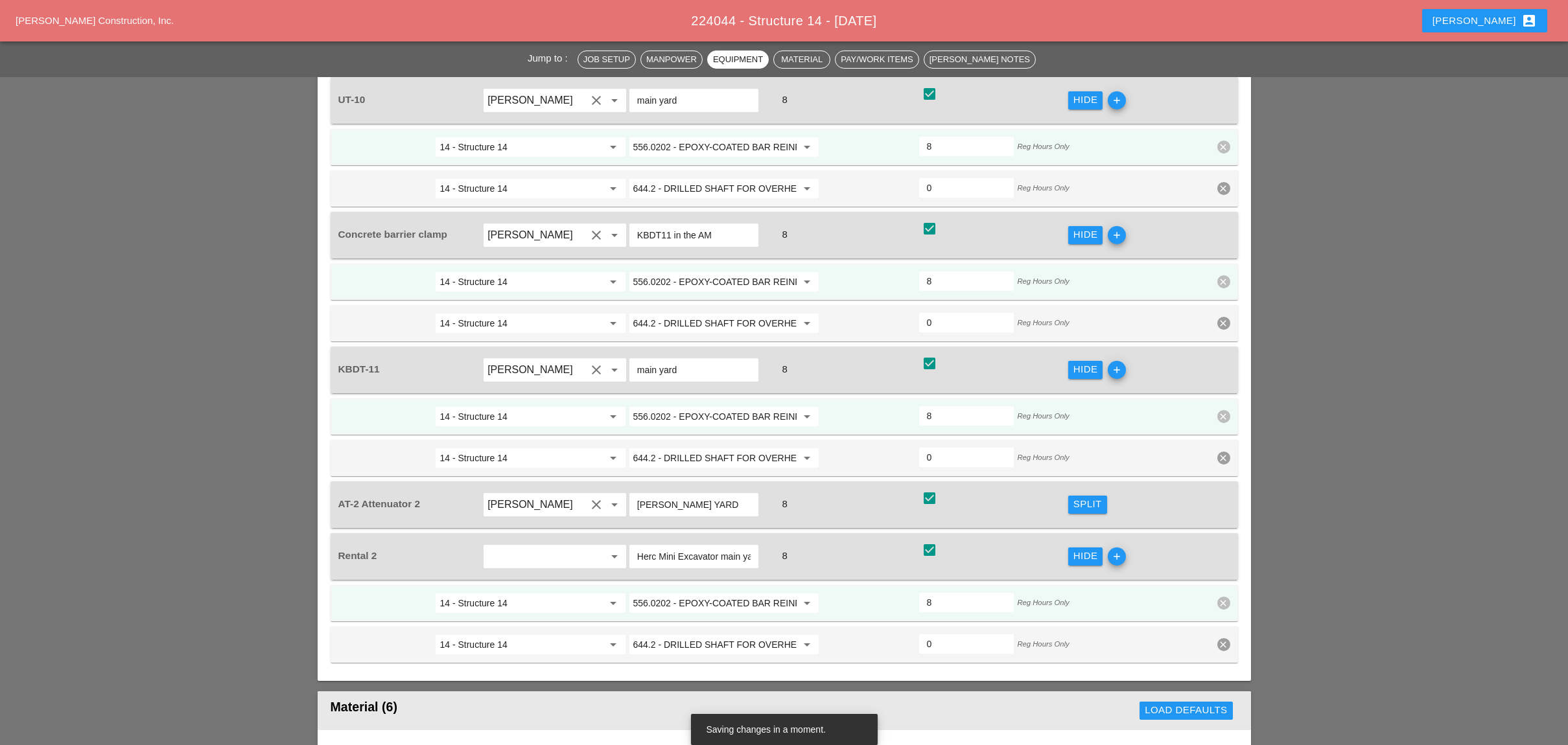
scroll to position [1986, 0]
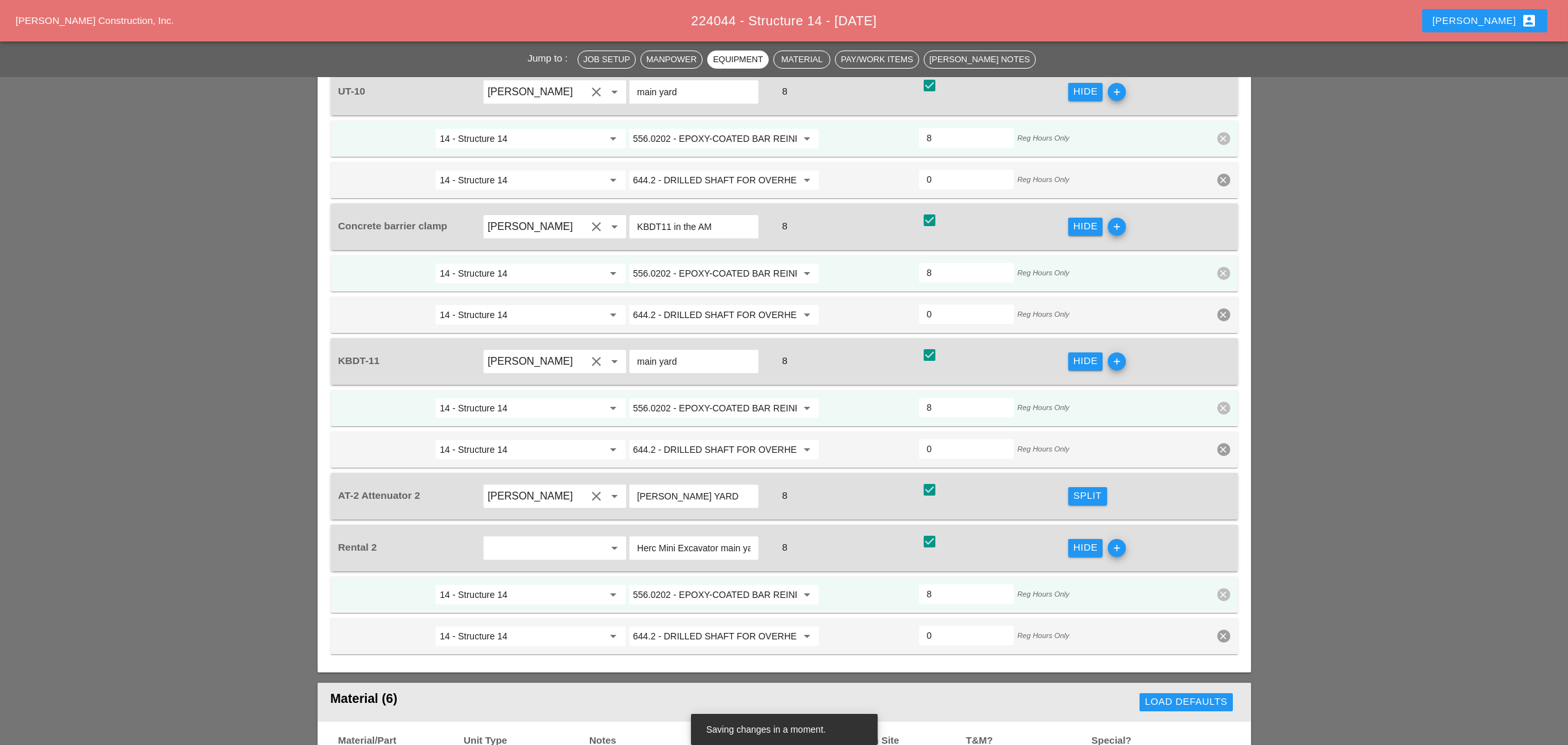
type input "619.01 - BASIC WORK ZONE TRAFFIC CONTROL"
drag, startPoint x: 1080, startPoint y: 406, endPoint x: 743, endPoint y: 465, distance: 342.1
click at [1081, 488] on div "Split" at bounding box center [1087, 495] width 29 height 15
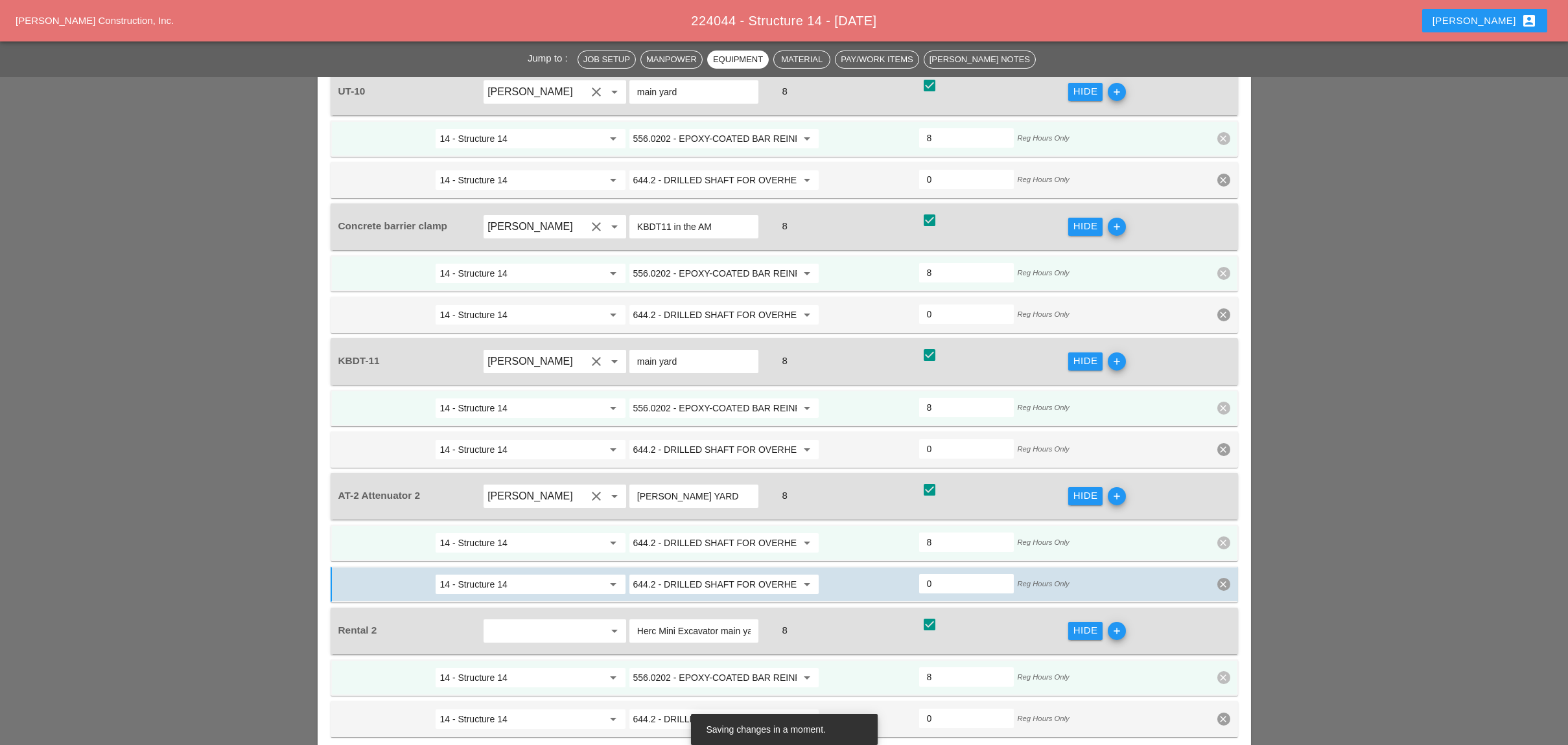
scroll to position [0, 0]
click at [693, 533] on input "644.2 - DRILLED SHAFT FOR OVERHEAD SIGN STRUCTUR" at bounding box center [715, 543] width 163 height 21
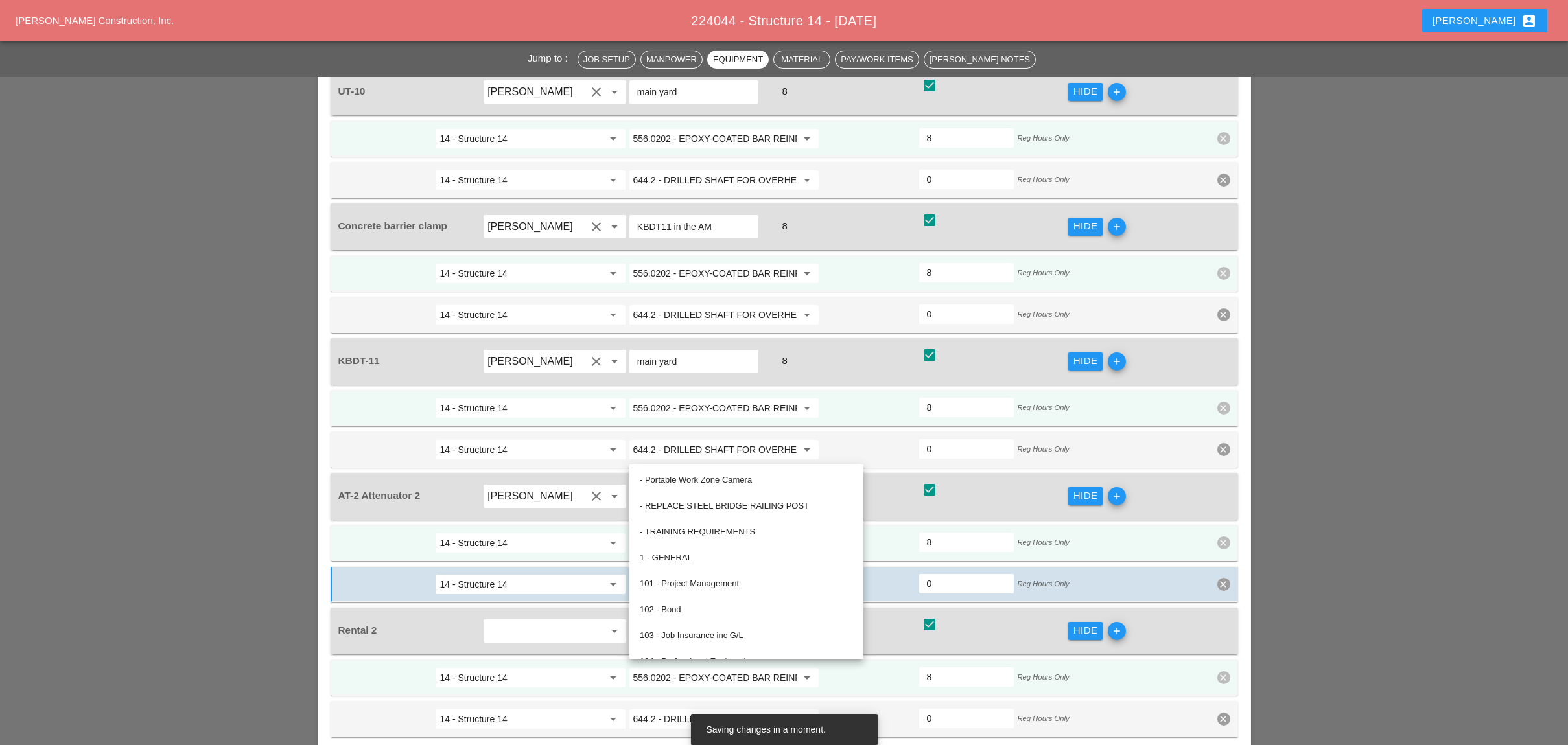
paste input "19.01 - BASIC WORK ZONE TRAFFIC CONTROL"
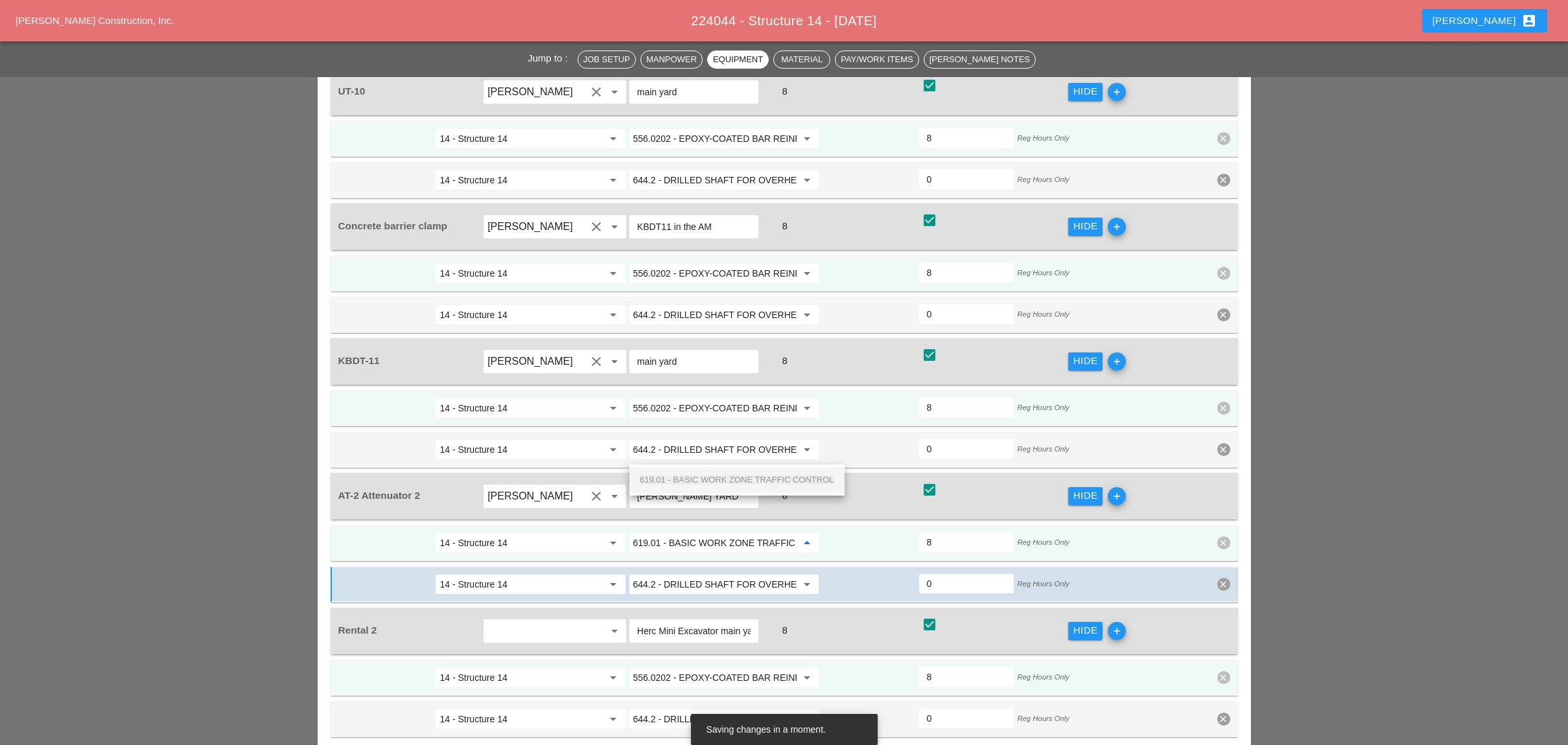
scroll to position [0, 46]
click at [700, 478] on span "619.01 - BASIC WORK ZONE TRAFFIC CONTROL" at bounding box center [736, 480] width 194 height 10
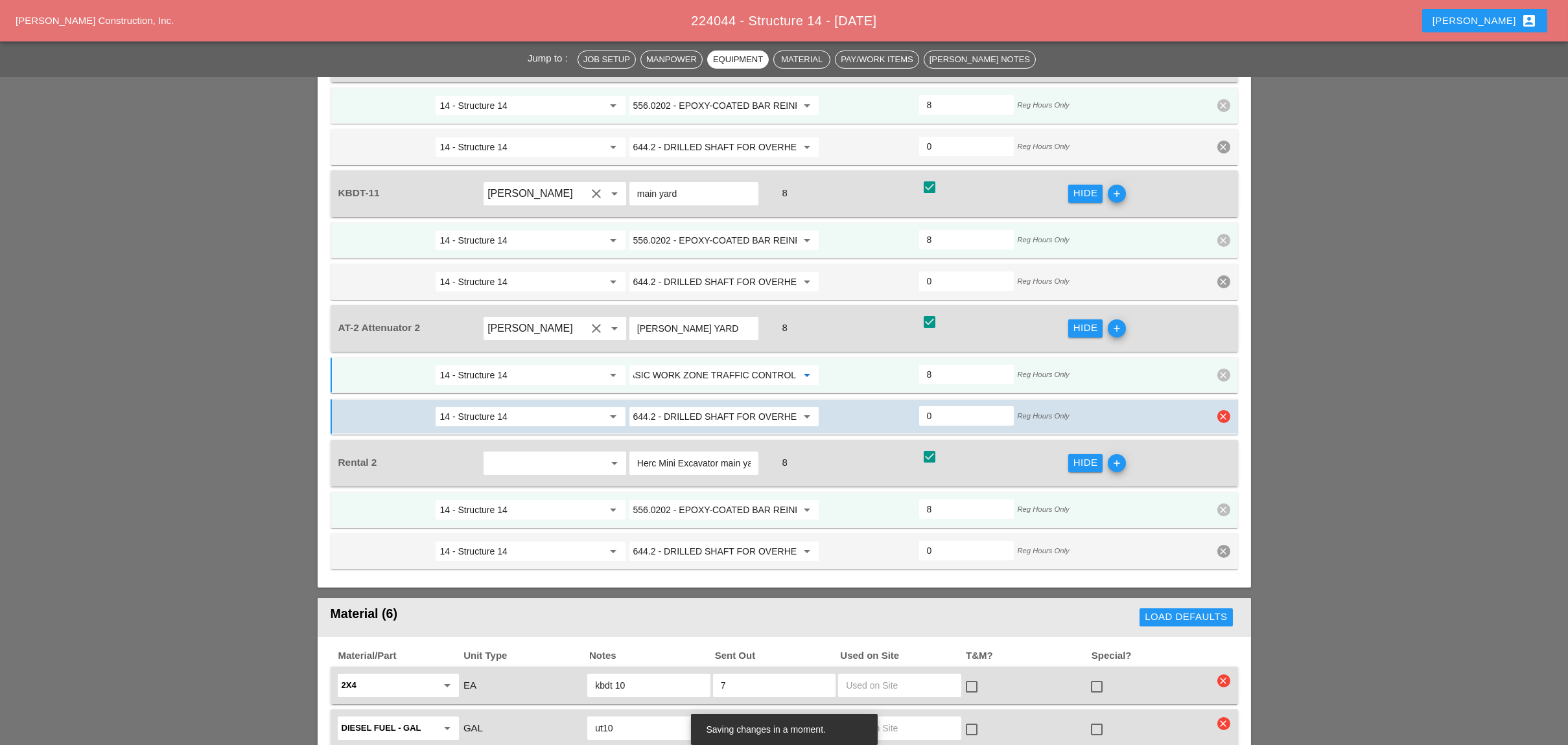
scroll to position [2159, 0]
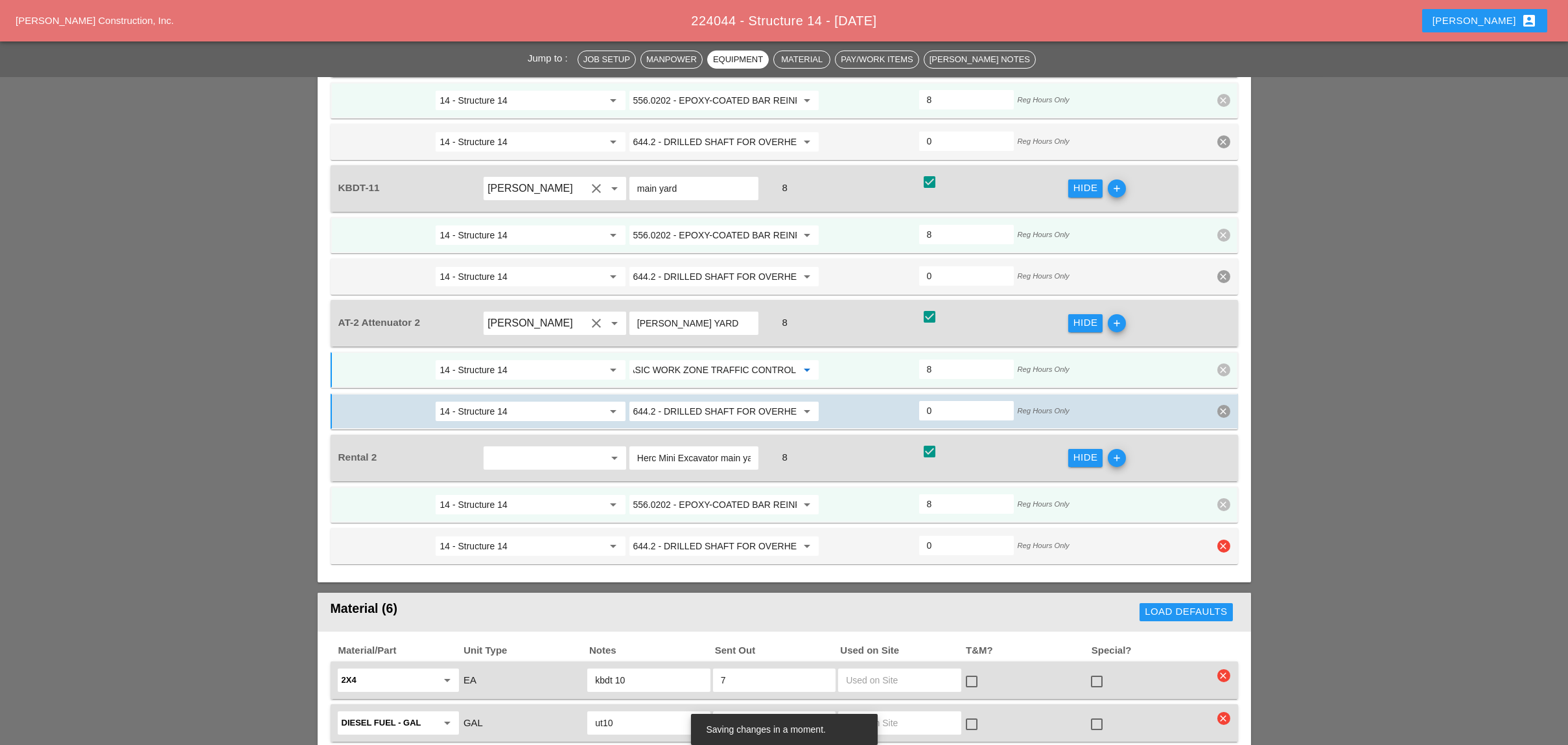
type input "619.01 - BASIC WORK ZONE TRAFFIC CONTROL"
click at [1227, 540] on icon "clear" at bounding box center [1223, 546] width 13 height 13
drag, startPoint x: 1225, startPoint y: 425, endPoint x: 1227, endPoint y: 321, distance: 104.0
click at [1225, 425] on div "Confirm delete" at bounding box center [1224, 425] width 63 height 15
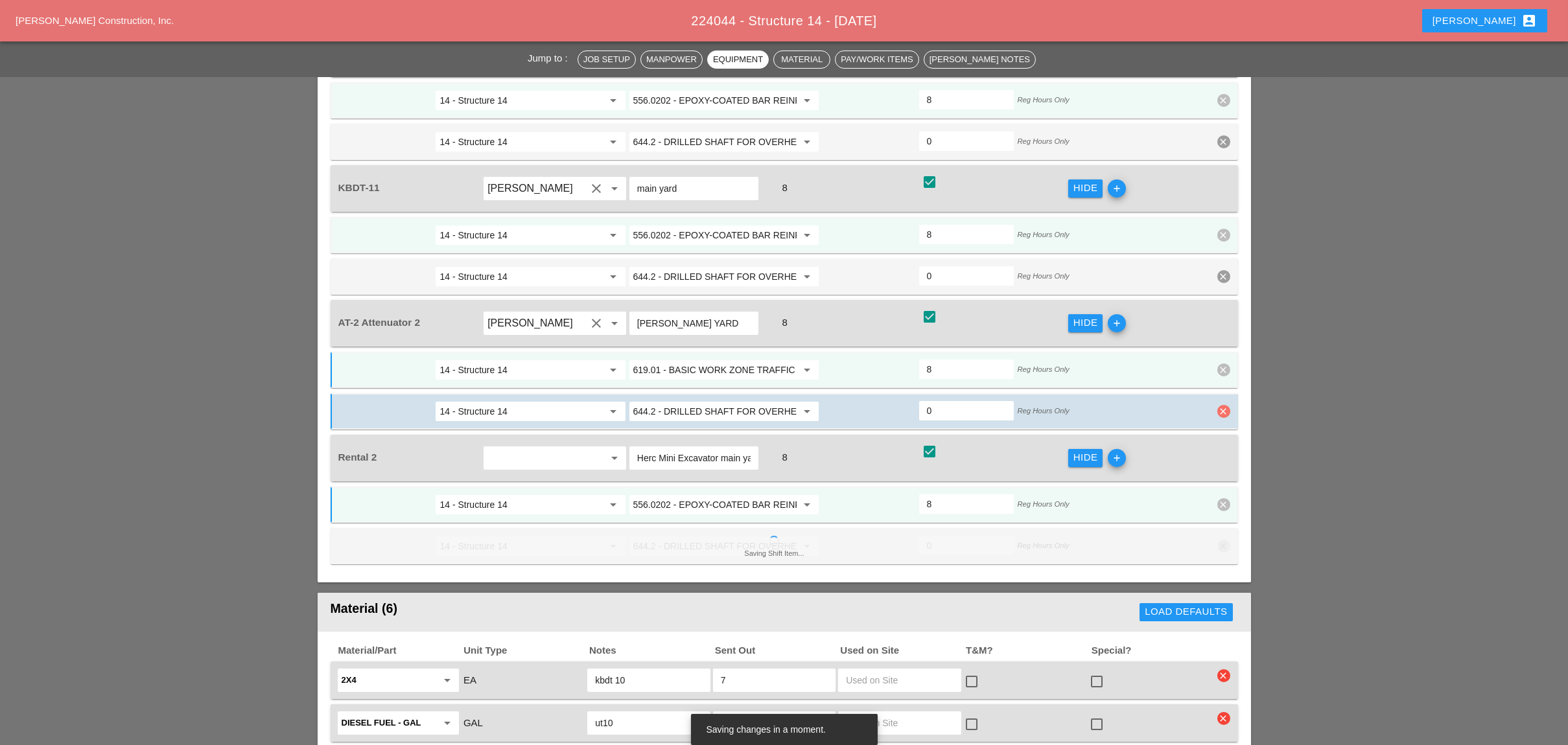
click at [1227, 405] on icon "clear" at bounding box center [1223, 411] width 13 height 13
click at [1227, 284] on button "Confirm delete" at bounding box center [1224, 292] width 73 height 18
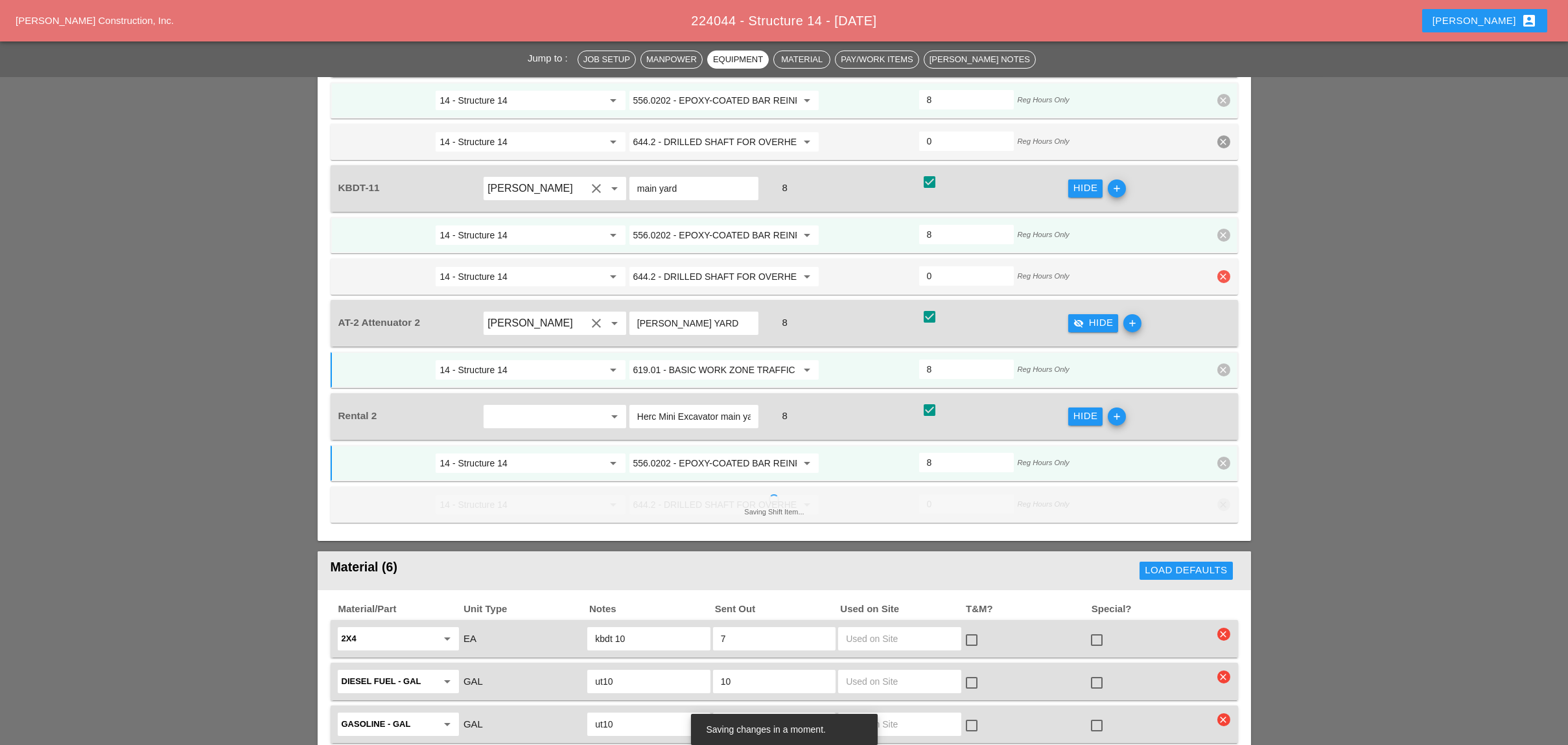
drag, startPoint x: 1224, startPoint y: 190, endPoint x: 1226, endPoint y: 157, distance: 33.1
click at [1224, 270] on icon "clear" at bounding box center [1223, 276] width 13 height 13
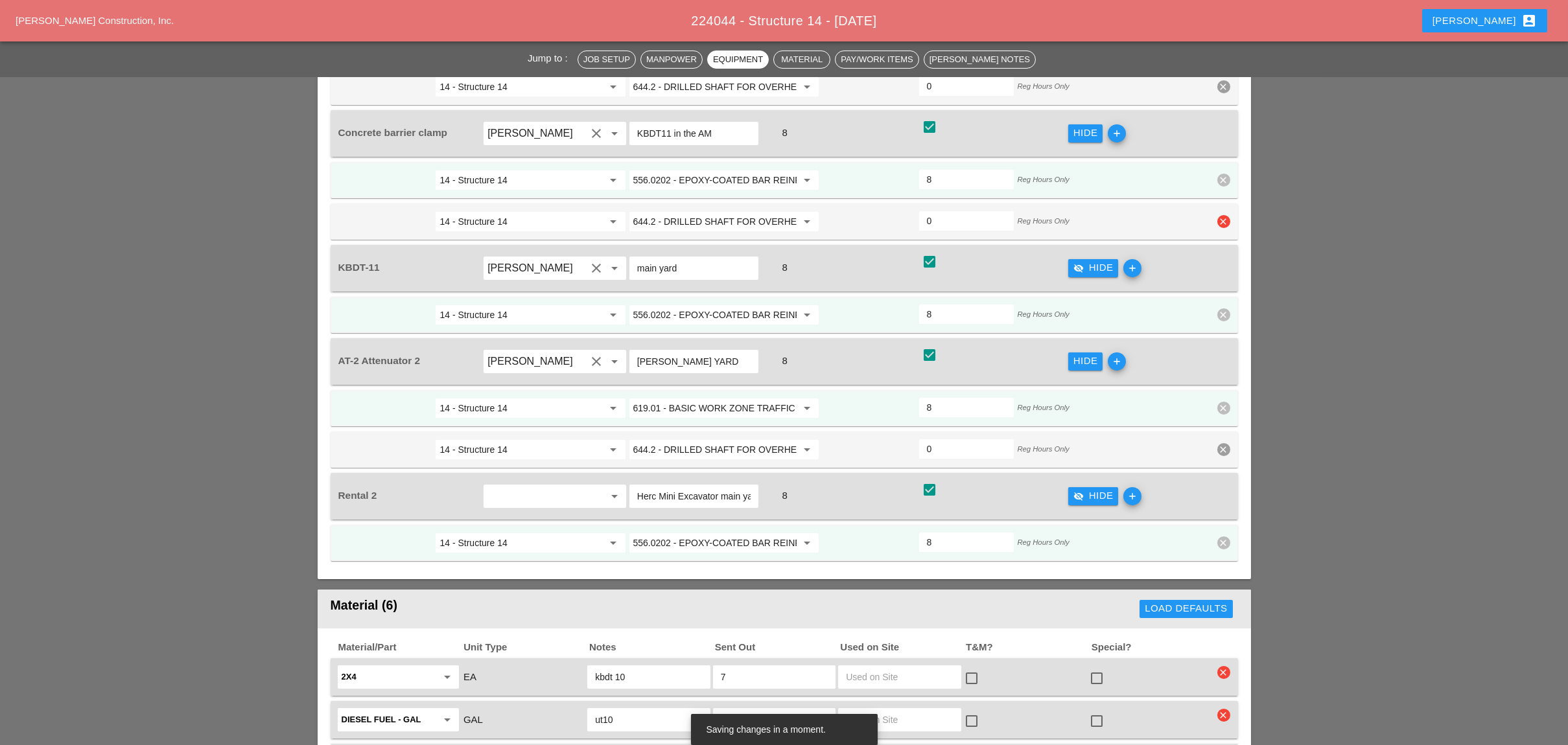
scroll to position [1900, 0]
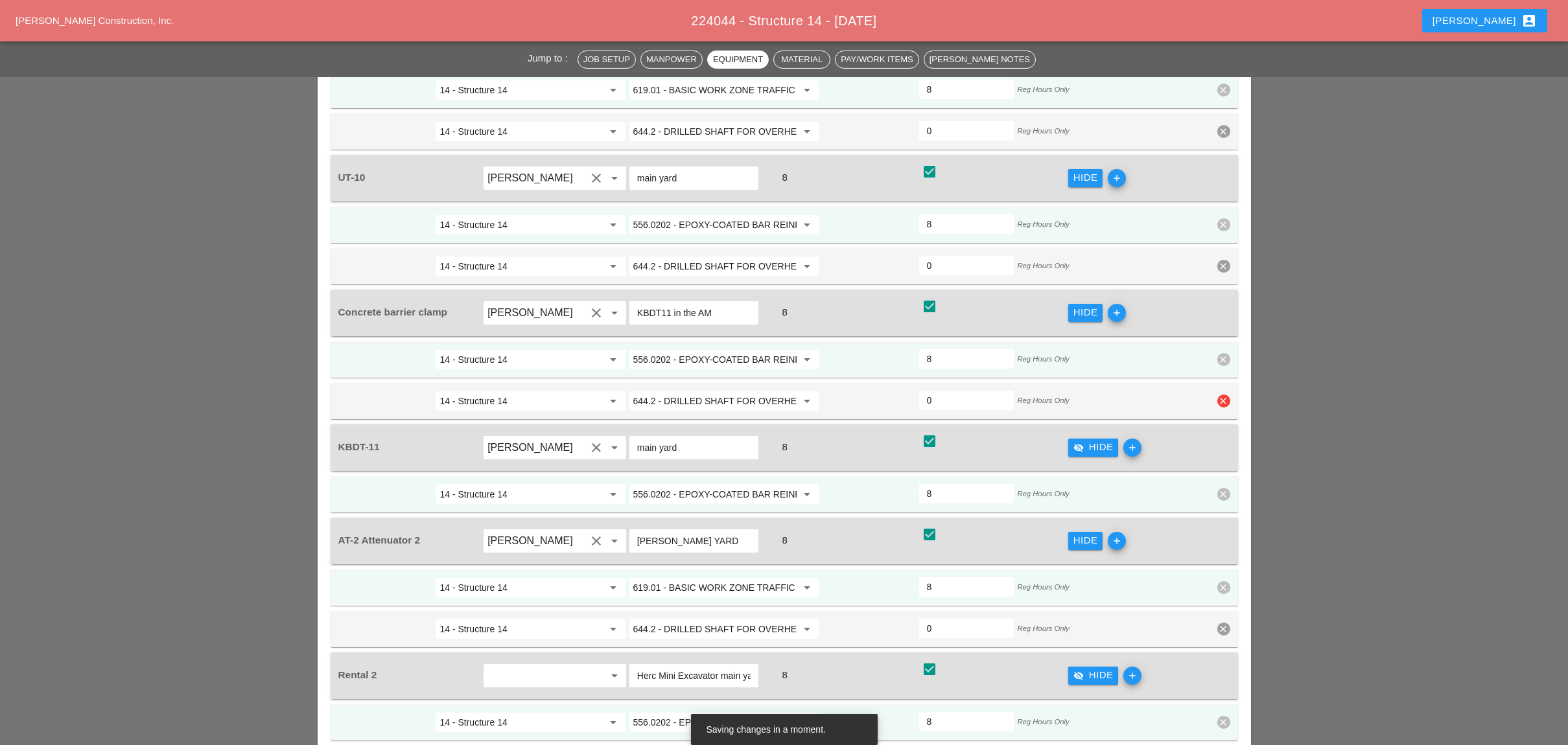
click at [1221, 395] on icon "clear" at bounding box center [1223, 401] width 13 height 13
click at [1217, 290] on div "Confirm delete" at bounding box center [1224, 286] width 63 height 15
click at [1218, 259] on icon "clear" at bounding box center [1223, 266] width 13 height 13
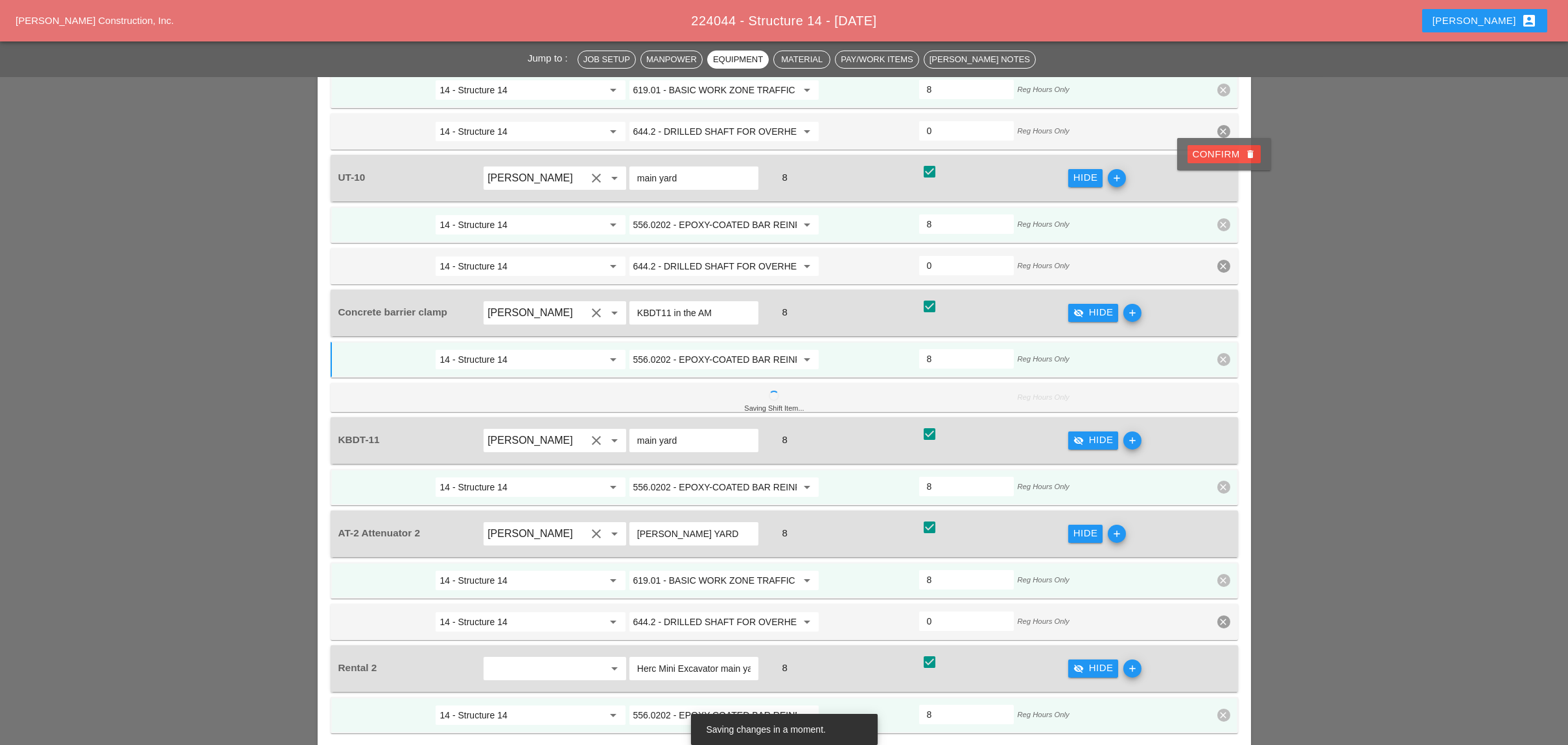
click at [1224, 152] on div "Confirm delete" at bounding box center [1224, 154] width 63 height 15
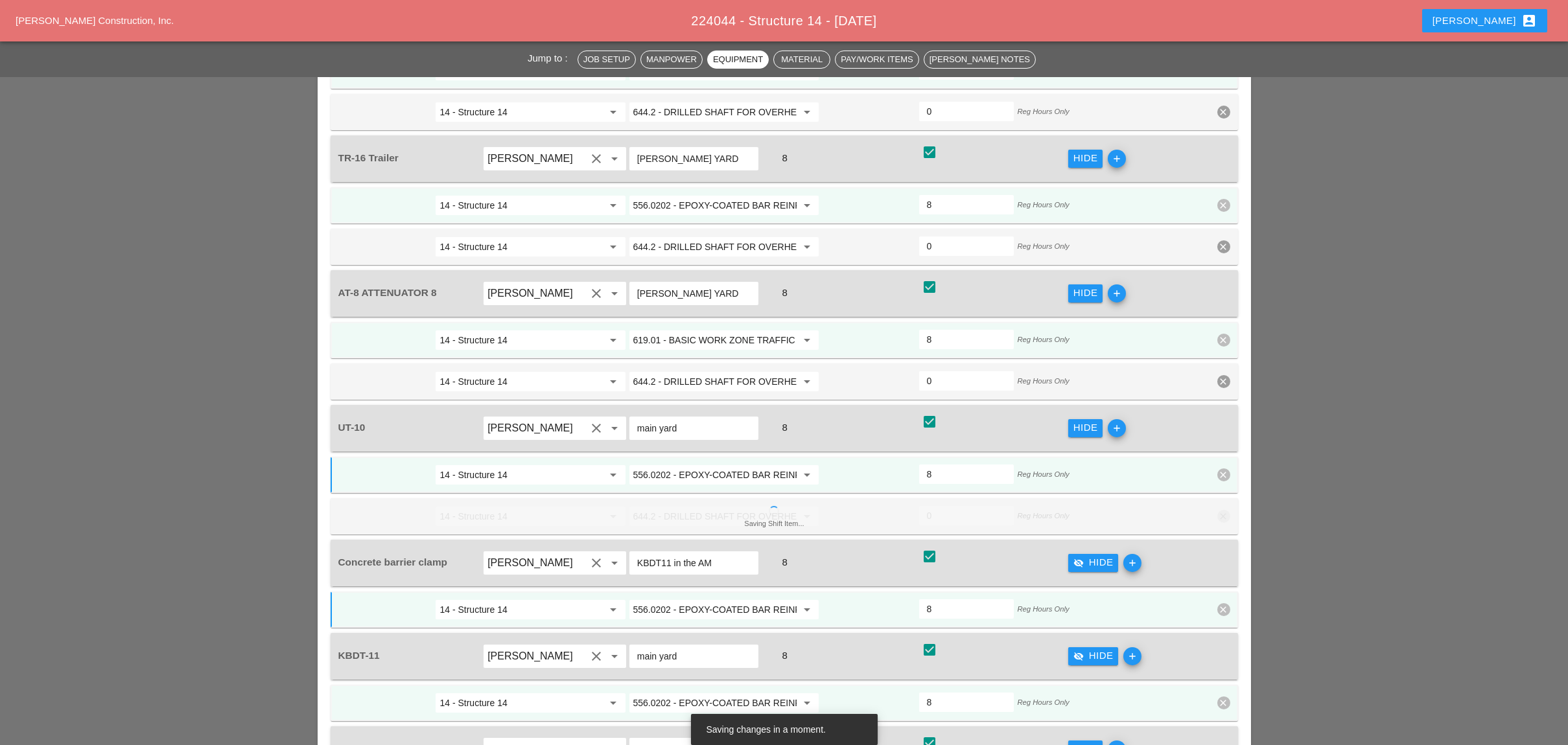
scroll to position [1641, 0]
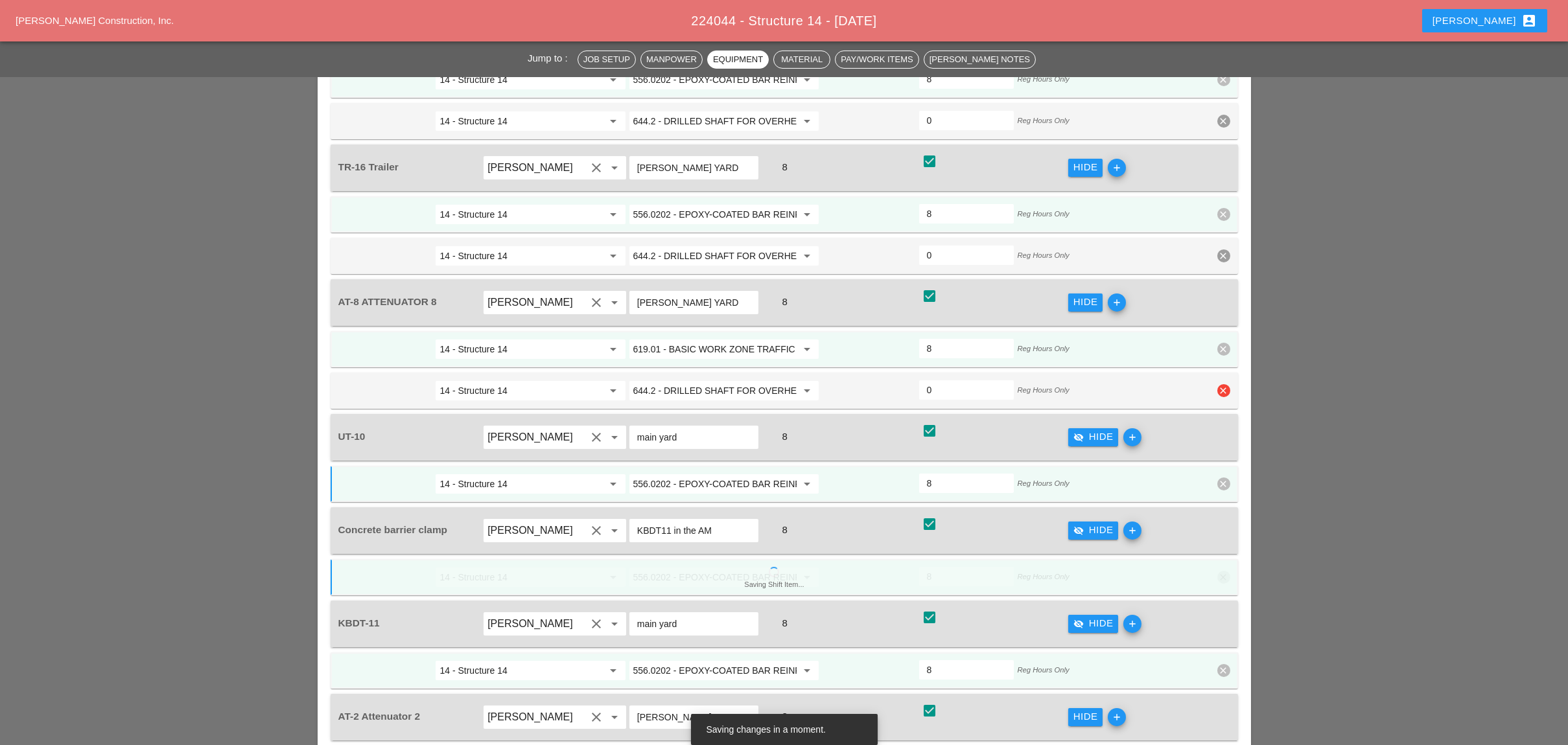
click at [1222, 384] on icon "clear" at bounding box center [1223, 391] width 13 height 13
click at [1212, 271] on div "Default item can't be deleted - Portable Work Zone Camera - REPLACE STEEL BRIDG…" at bounding box center [784, 363] width 1568 height 4008
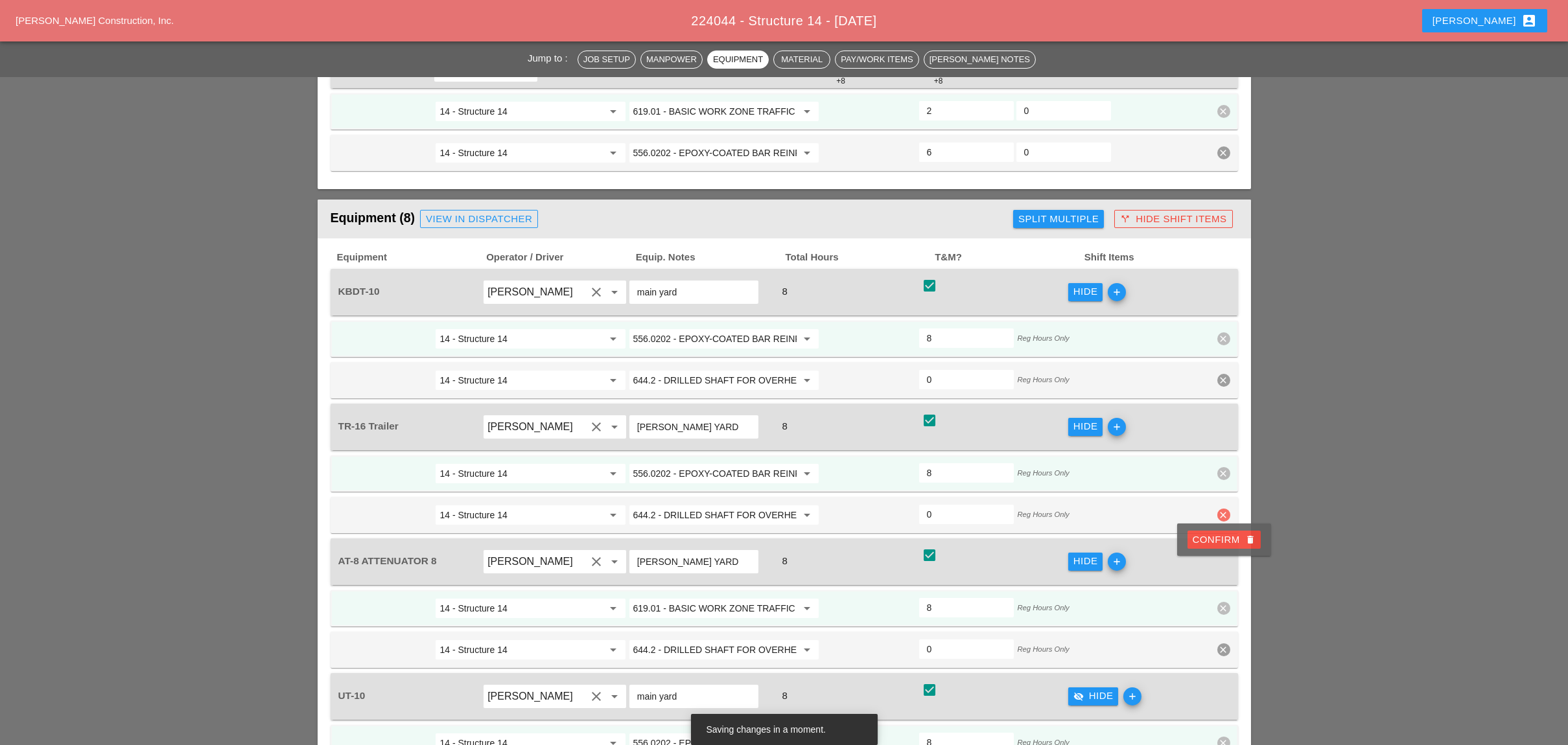
click at [1225, 508] on icon "clear" at bounding box center [1223, 515] width 13 height 13
click at [1221, 410] on div "Confirm delete" at bounding box center [1224, 408] width 63 height 15
click at [1226, 374] on icon "clear" at bounding box center [1223, 380] width 13 height 13
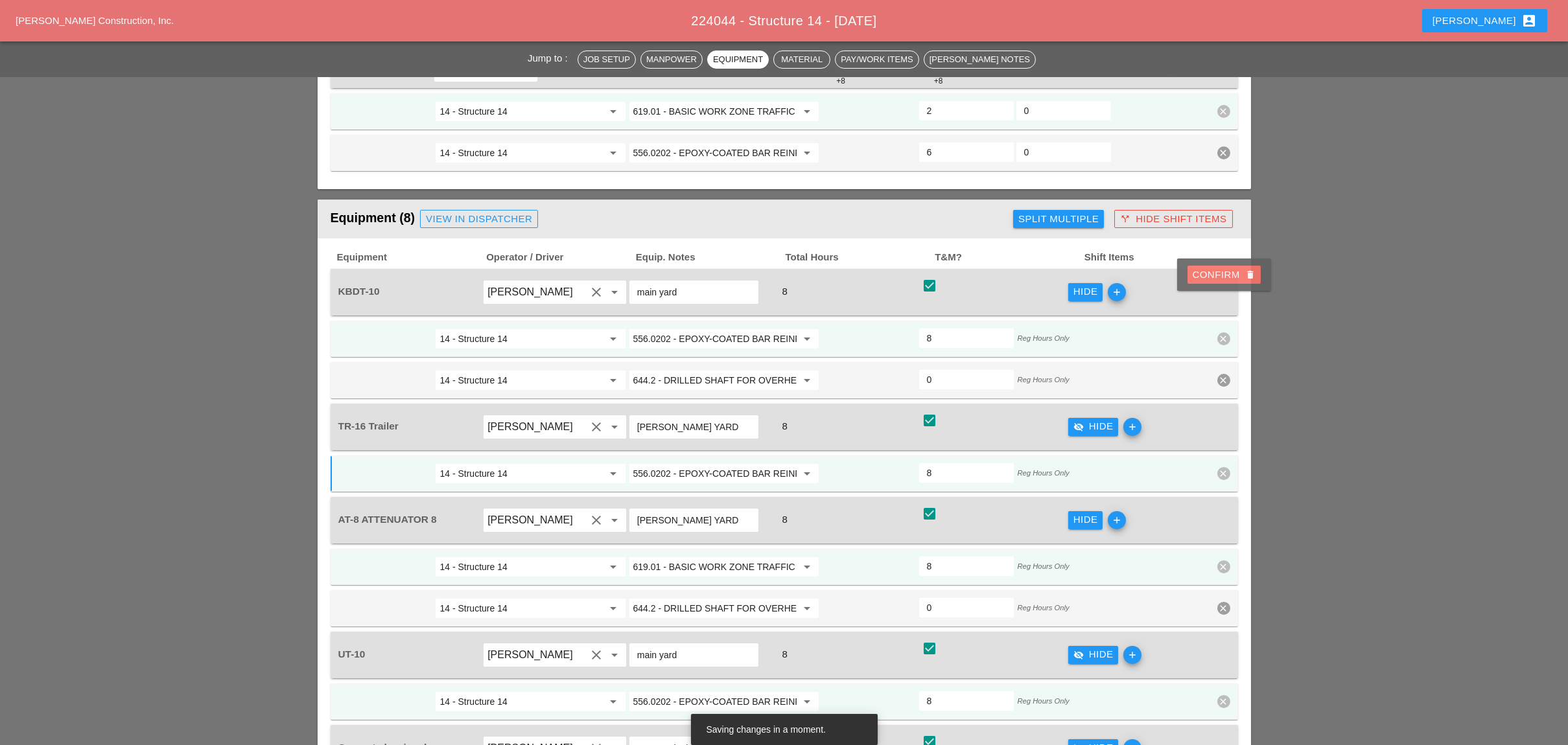
click at [1214, 276] on div "Confirm delete" at bounding box center [1224, 274] width 63 height 15
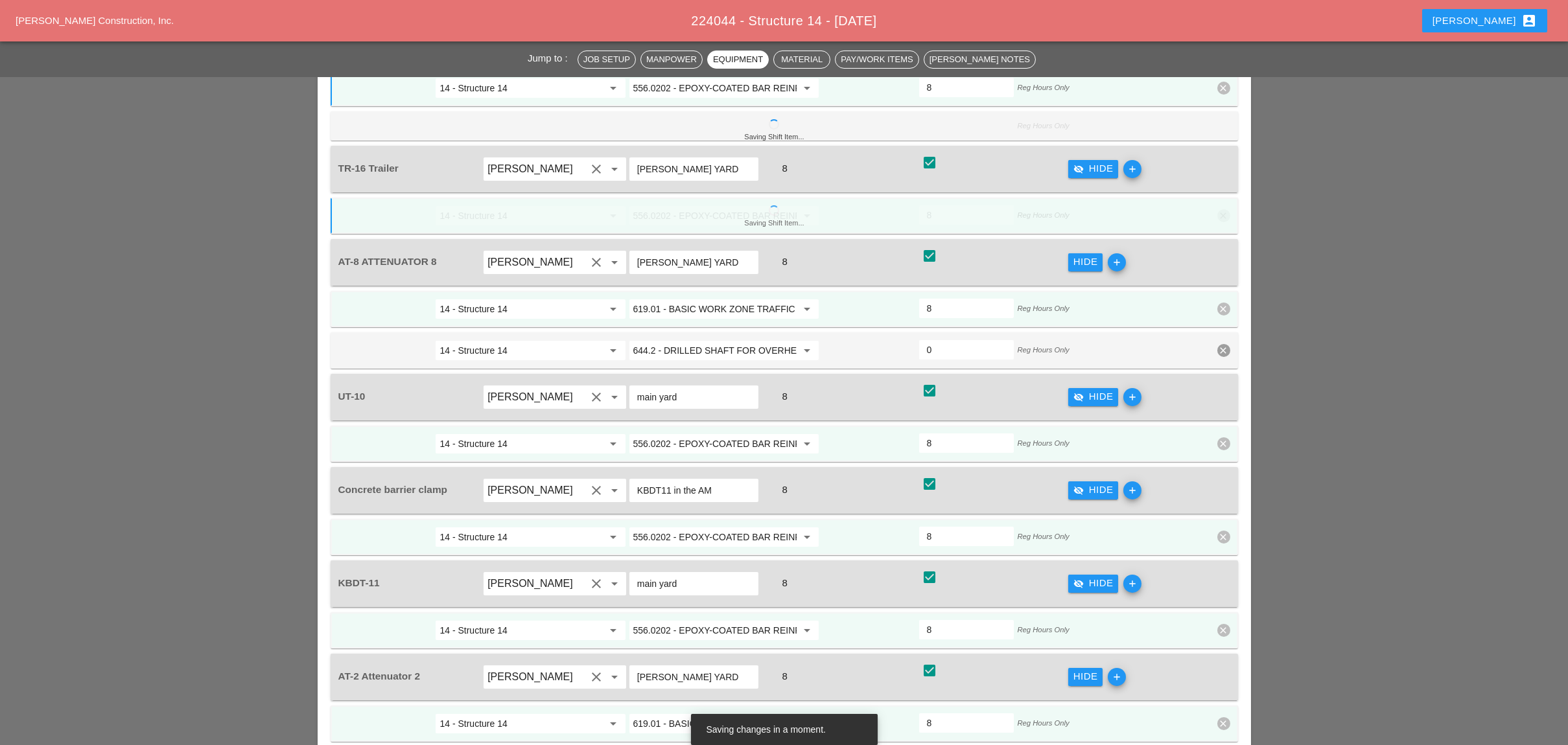
scroll to position [1641, 0]
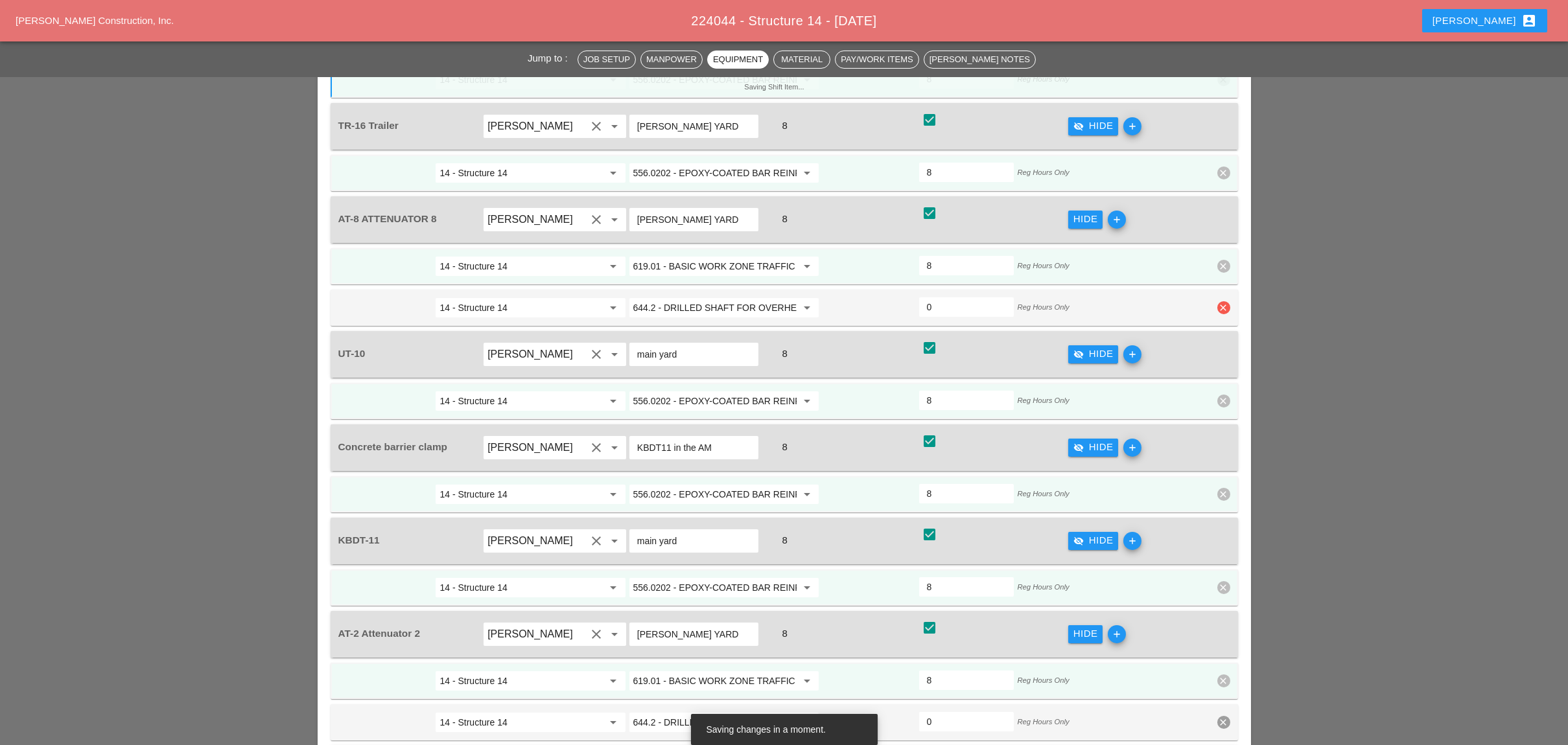
click at [1224, 301] on icon "clear" at bounding box center [1223, 308] width 13 height 13
click at [1209, 196] on div "Confirm delete" at bounding box center [1224, 199] width 63 height 15
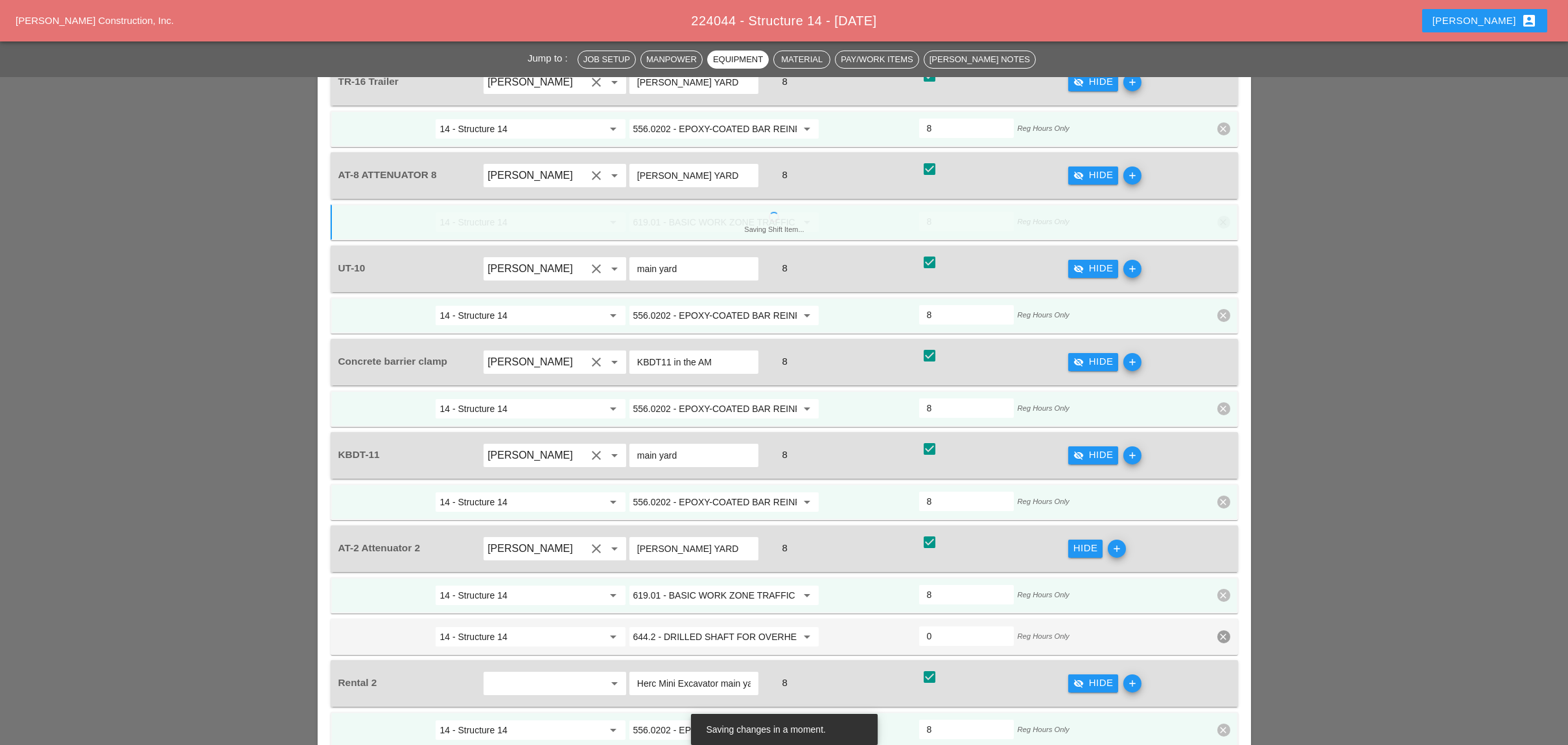
scroll to position [1727, 0]
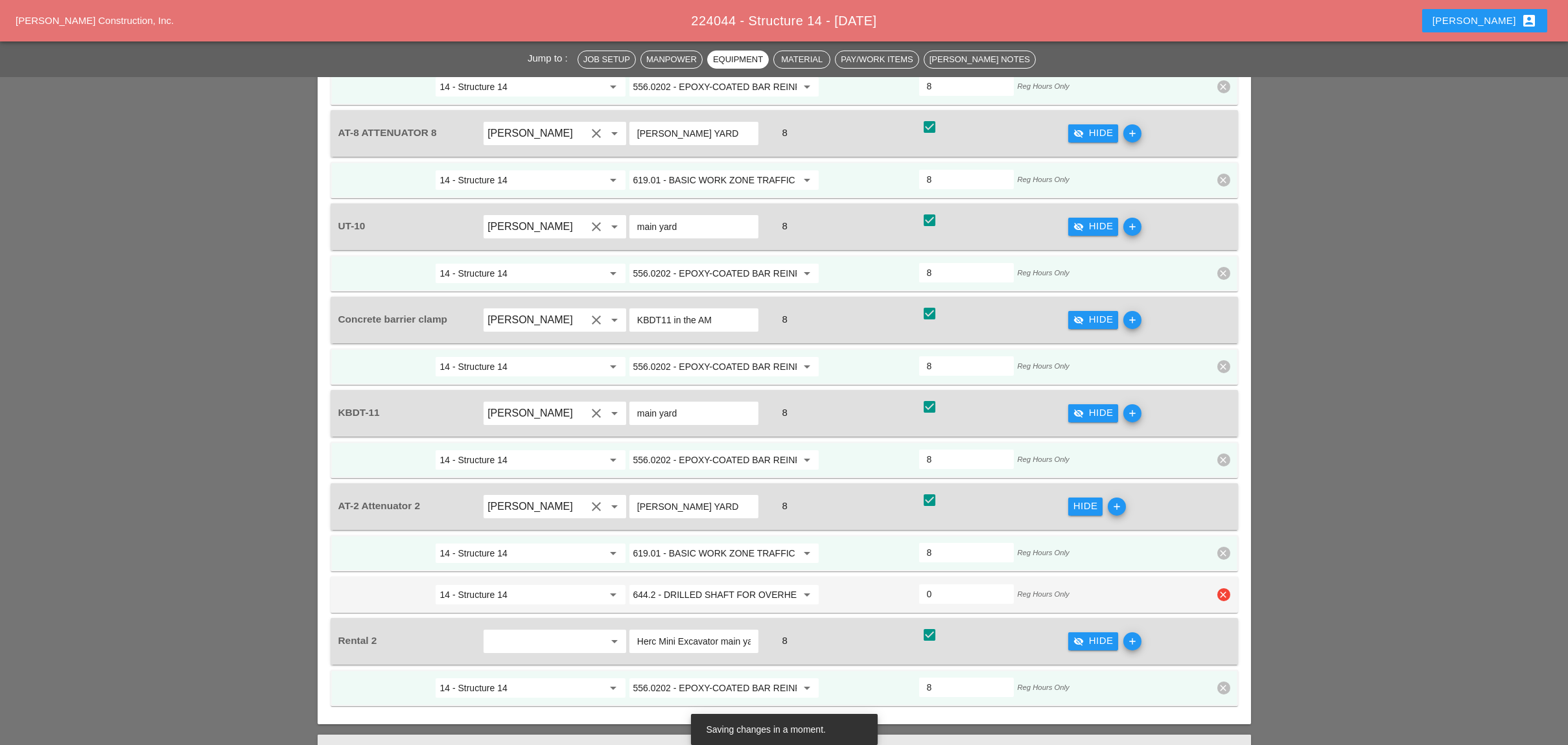
click at [1221, 588] on icon "clear" at bounding box center [1223, 595] width 13 height 13
click at [1214, 475] on div "Confirm delete" at bounding box center [1224, 480] width 63 height 15
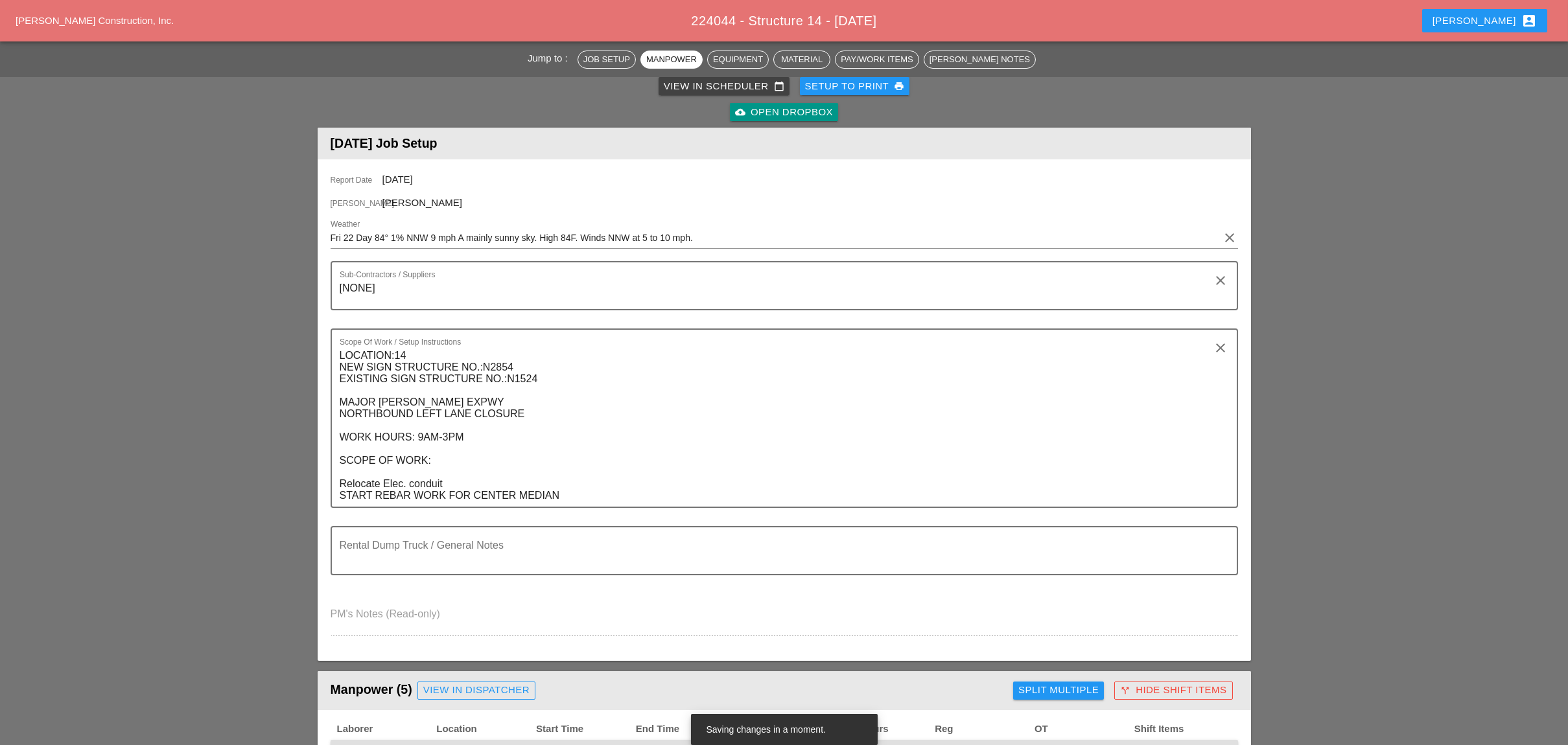
scroll to position [0, 0]
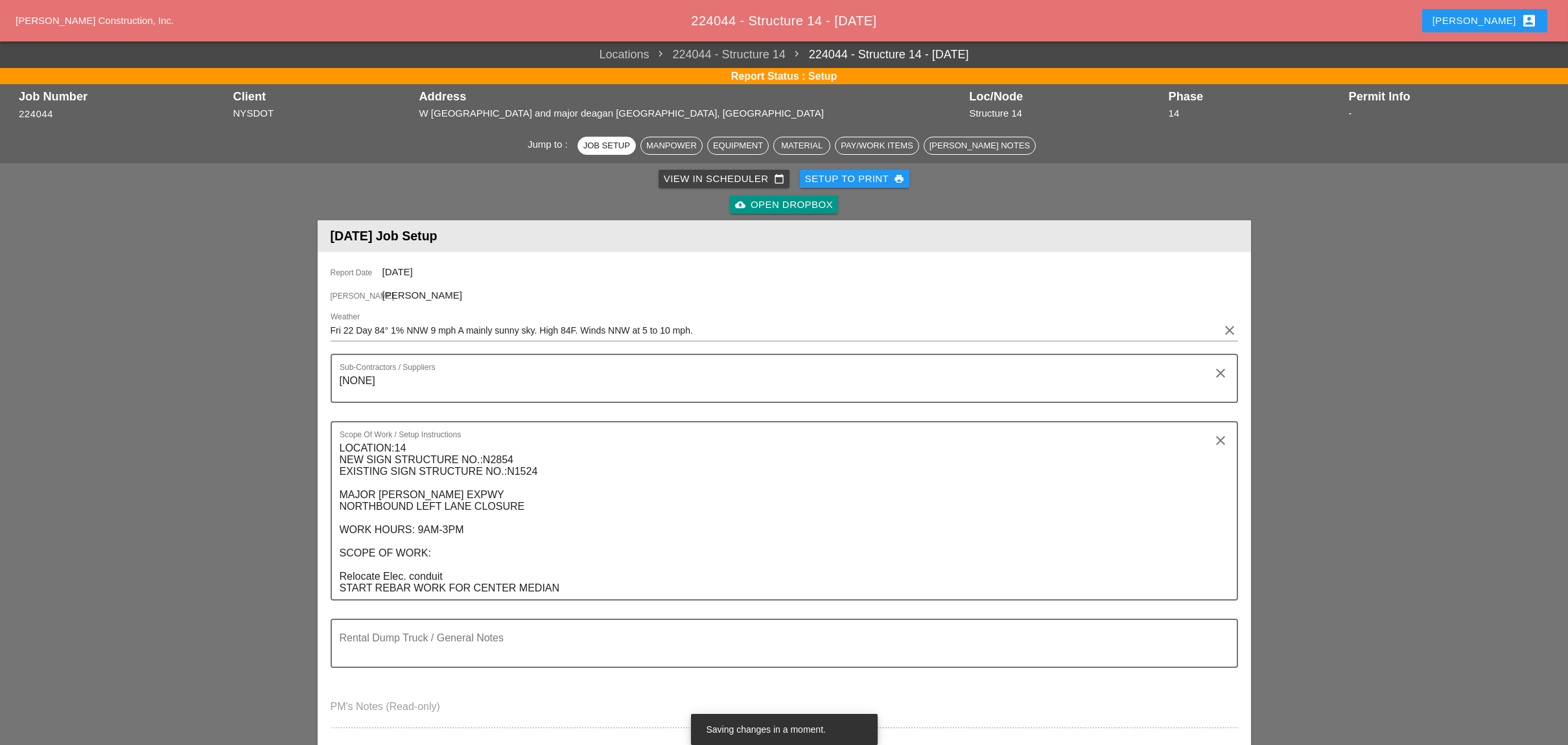
click at [692, 178] on div "View in Scheduler calendar_today" at bounding box center [724, 179] width 120 height 15
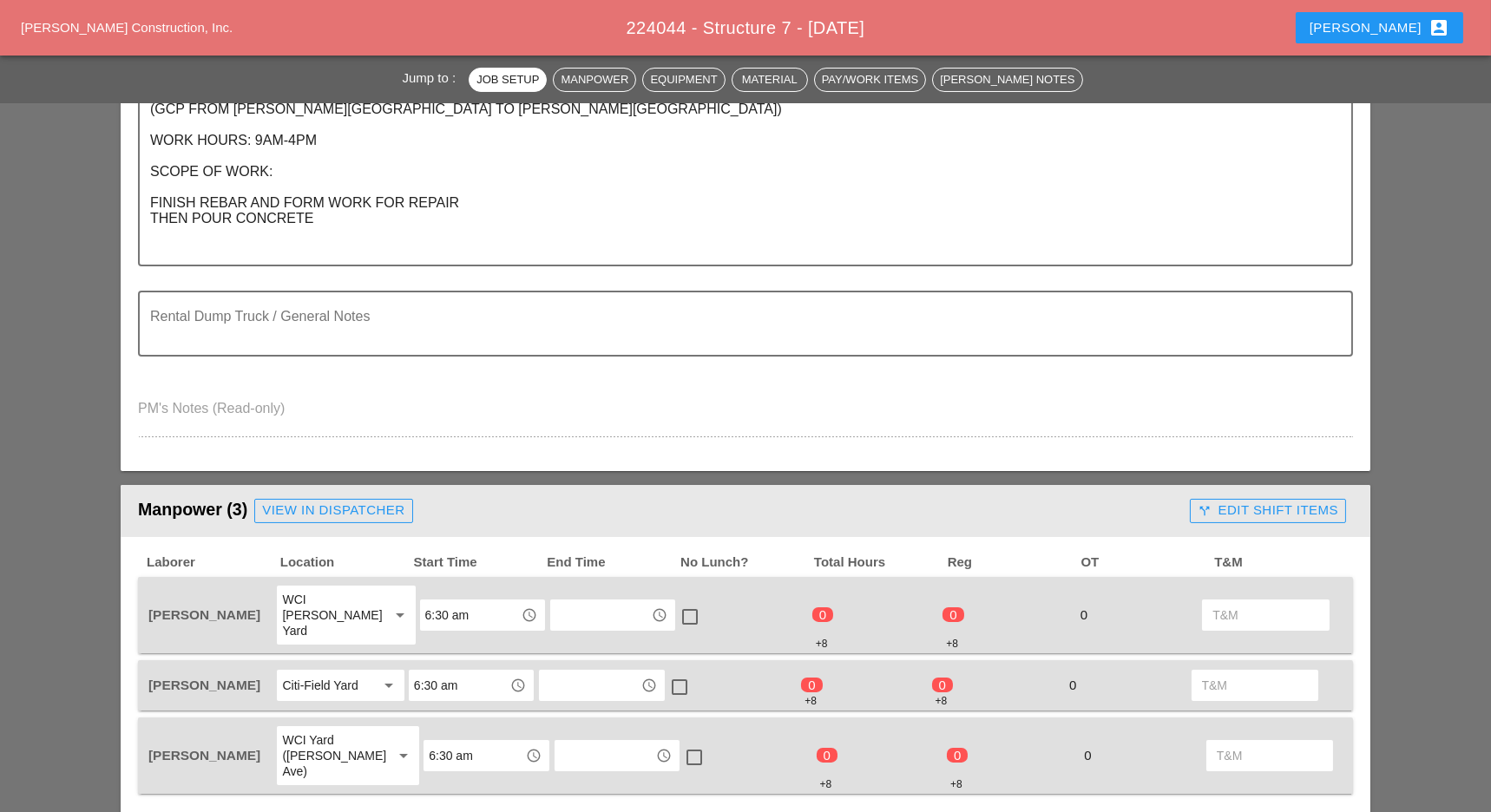
scroll to position [809, 0]
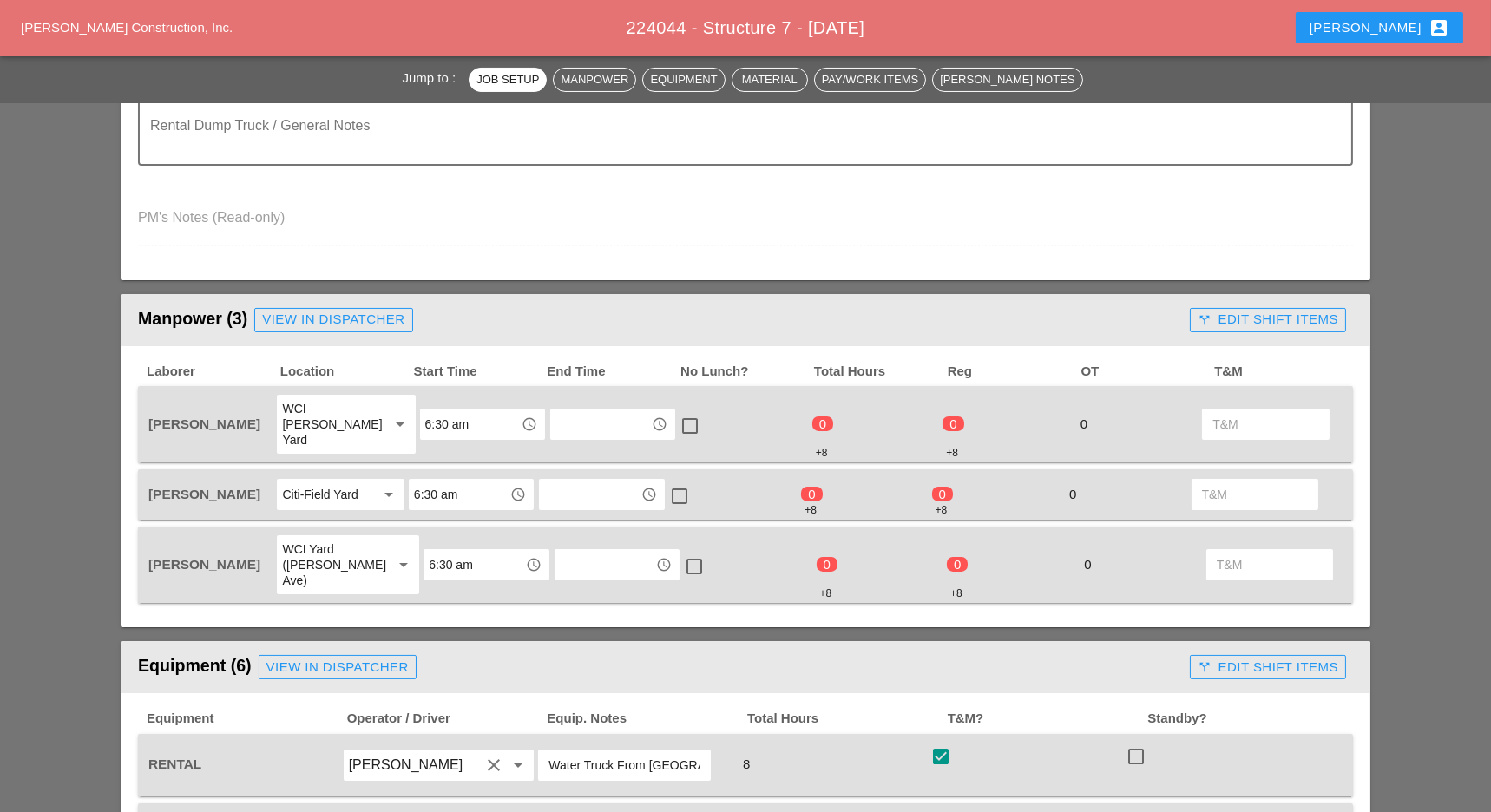
click at [1227, 316] on div "call_split Edit Shift Items" at bounding box center [1268, 319] width 141 height 20
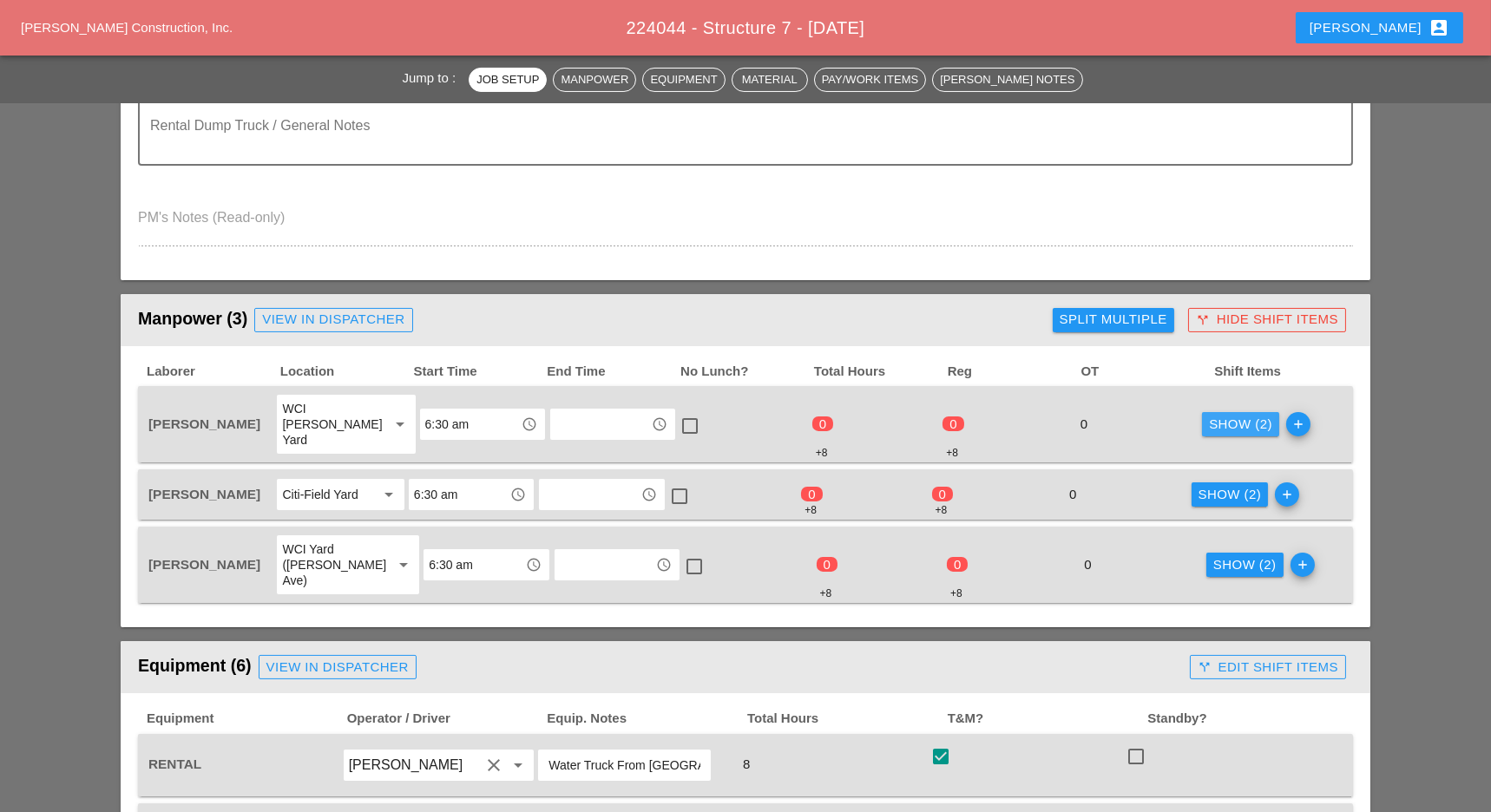
drag, startPoint x: 1222, startPoint y: 421, endPoint x: 1157, endPoint y: 452, distance: 72.0
click at [1223, 422] on div "Show (2)" at bounding box center [1241, 424] width 63 height 20
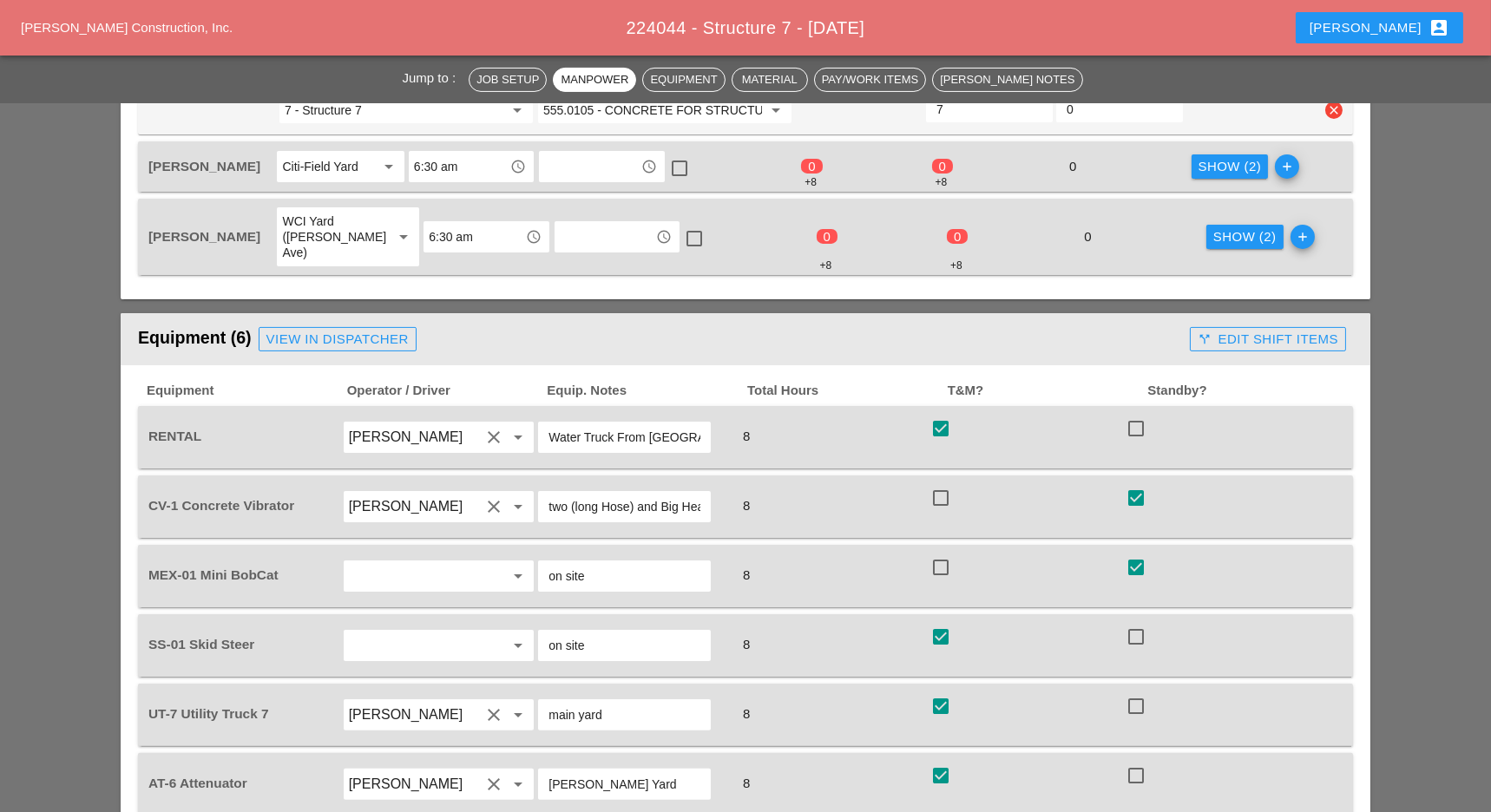
scroll to position [1271, 0]
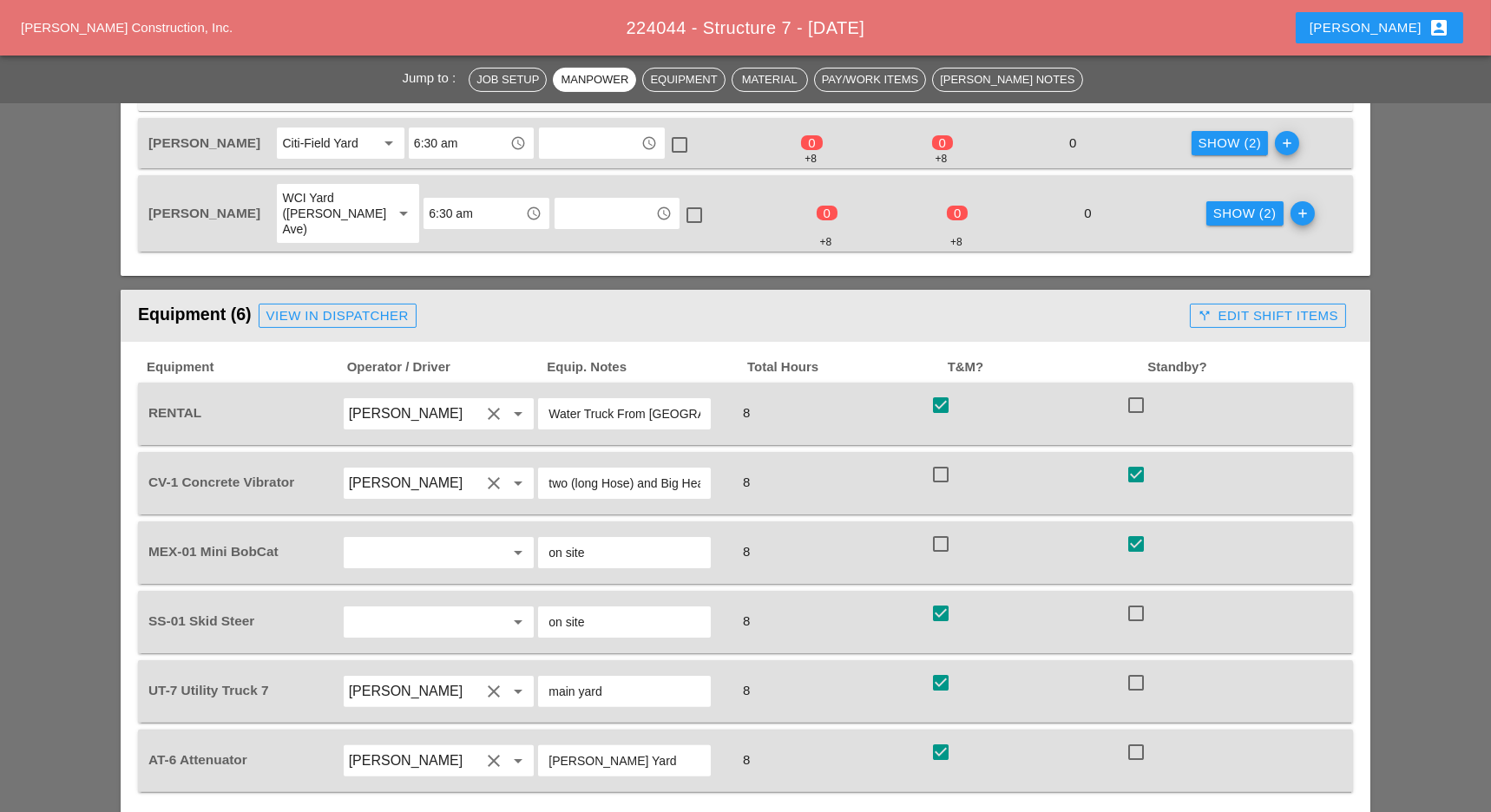
click at [1260, 306] on div "call_split Edit Shift Items" at bounding box center [1268, 316] width 141 height 20
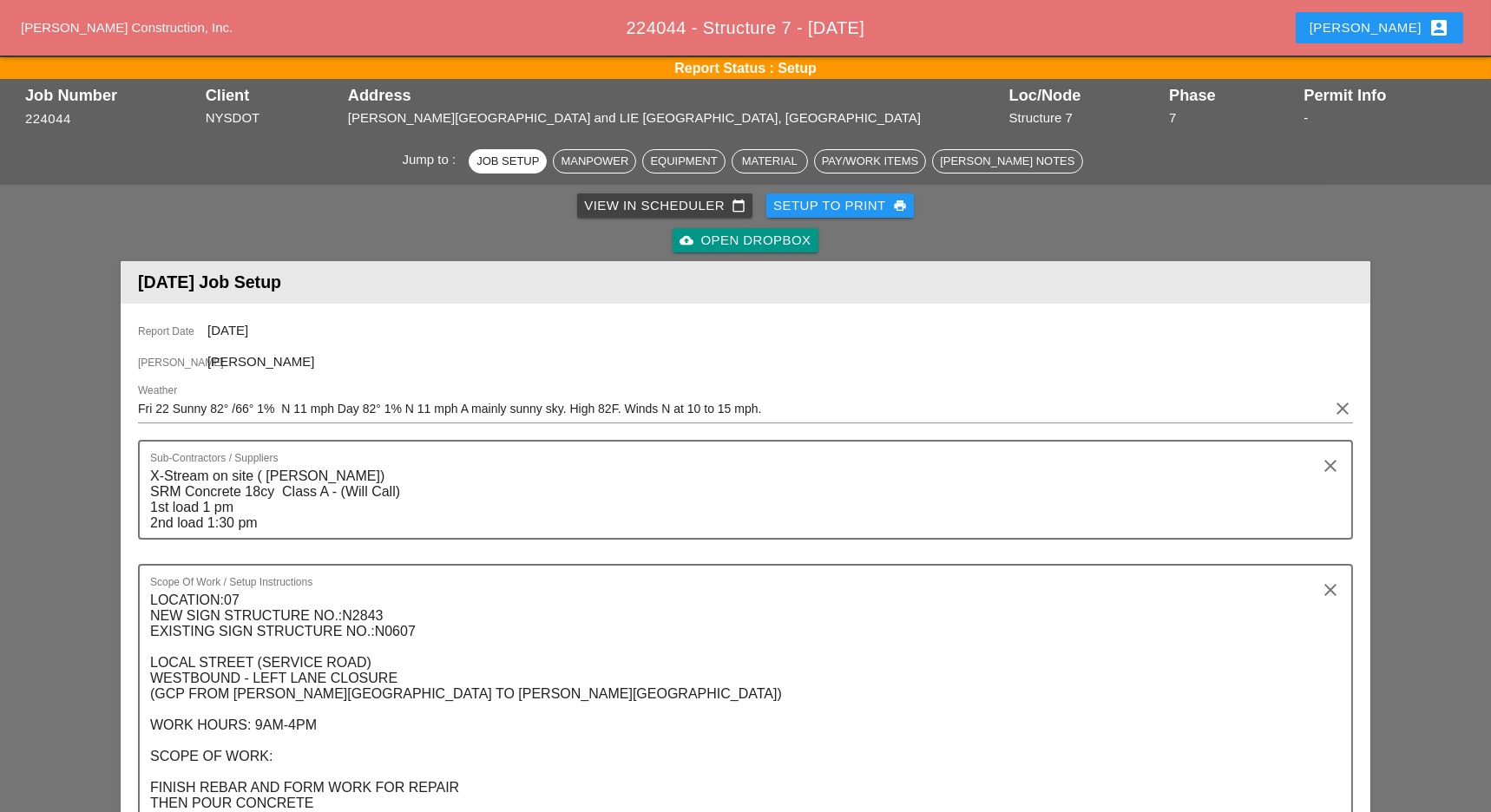
scroll to position [0, 0]
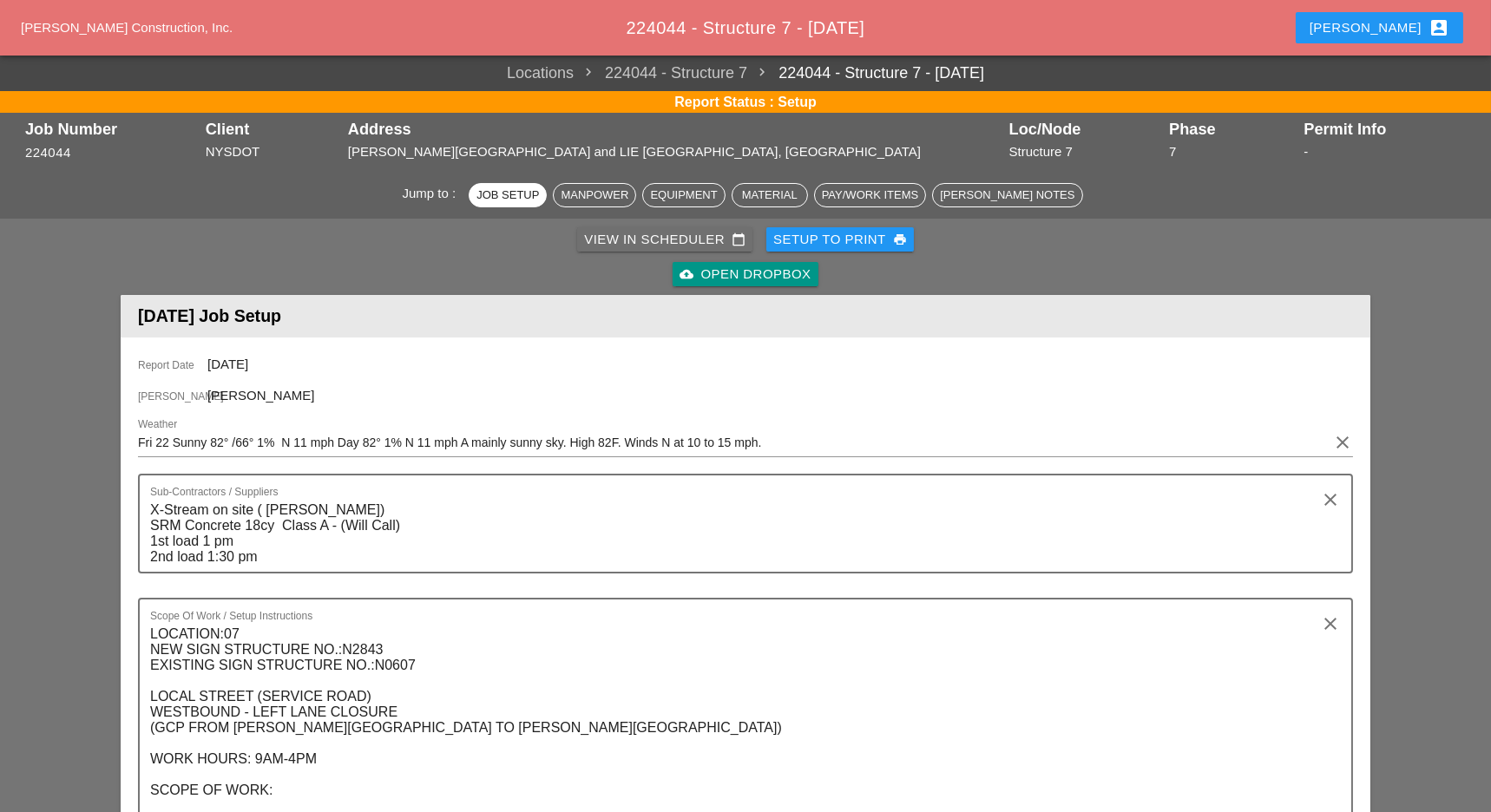
click at [621, 240] on div "View in Scheduler calendar_today" at bounding box center [665, 240] width 161 height 20
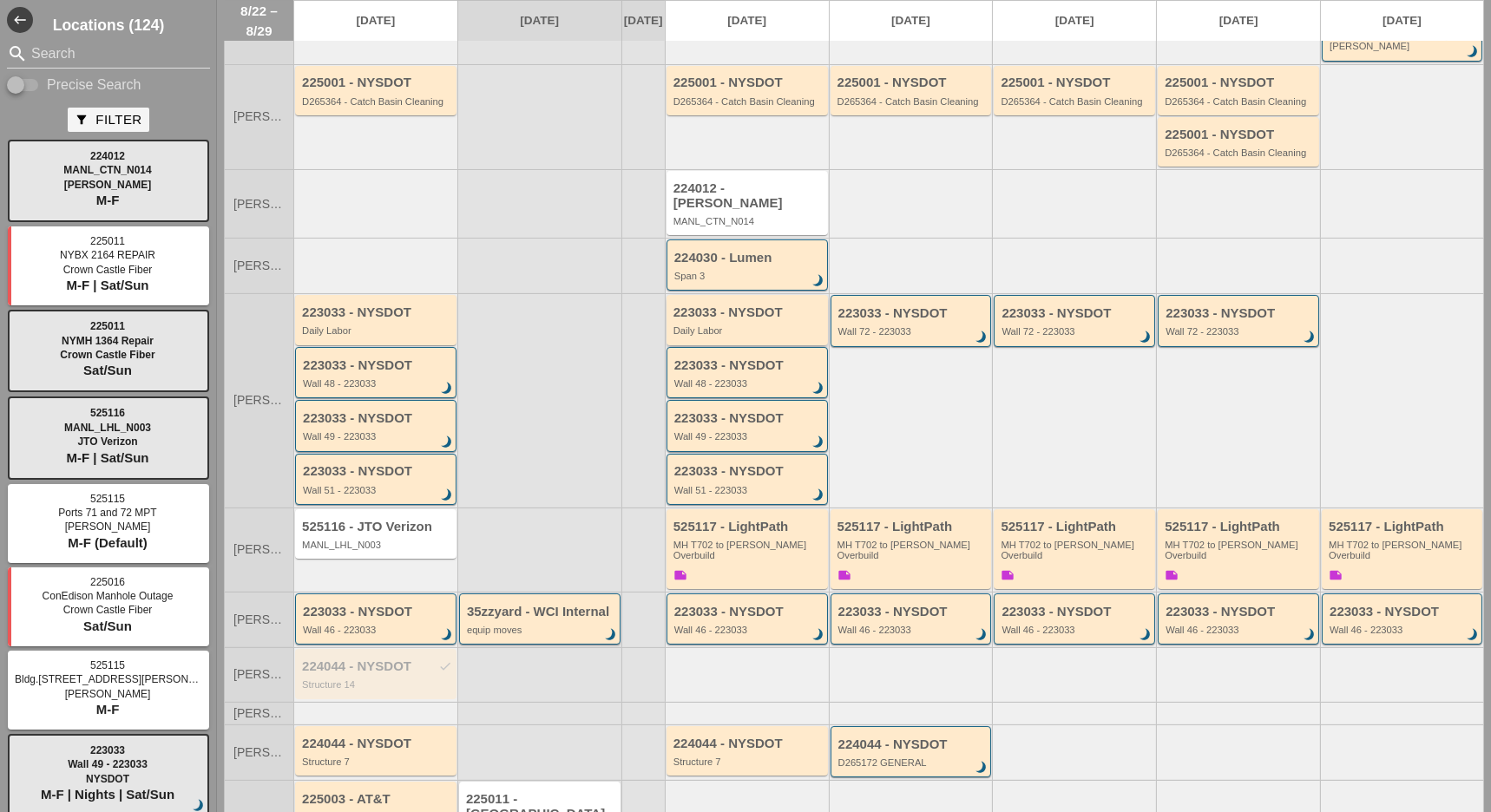
scroll to position [235, 0]
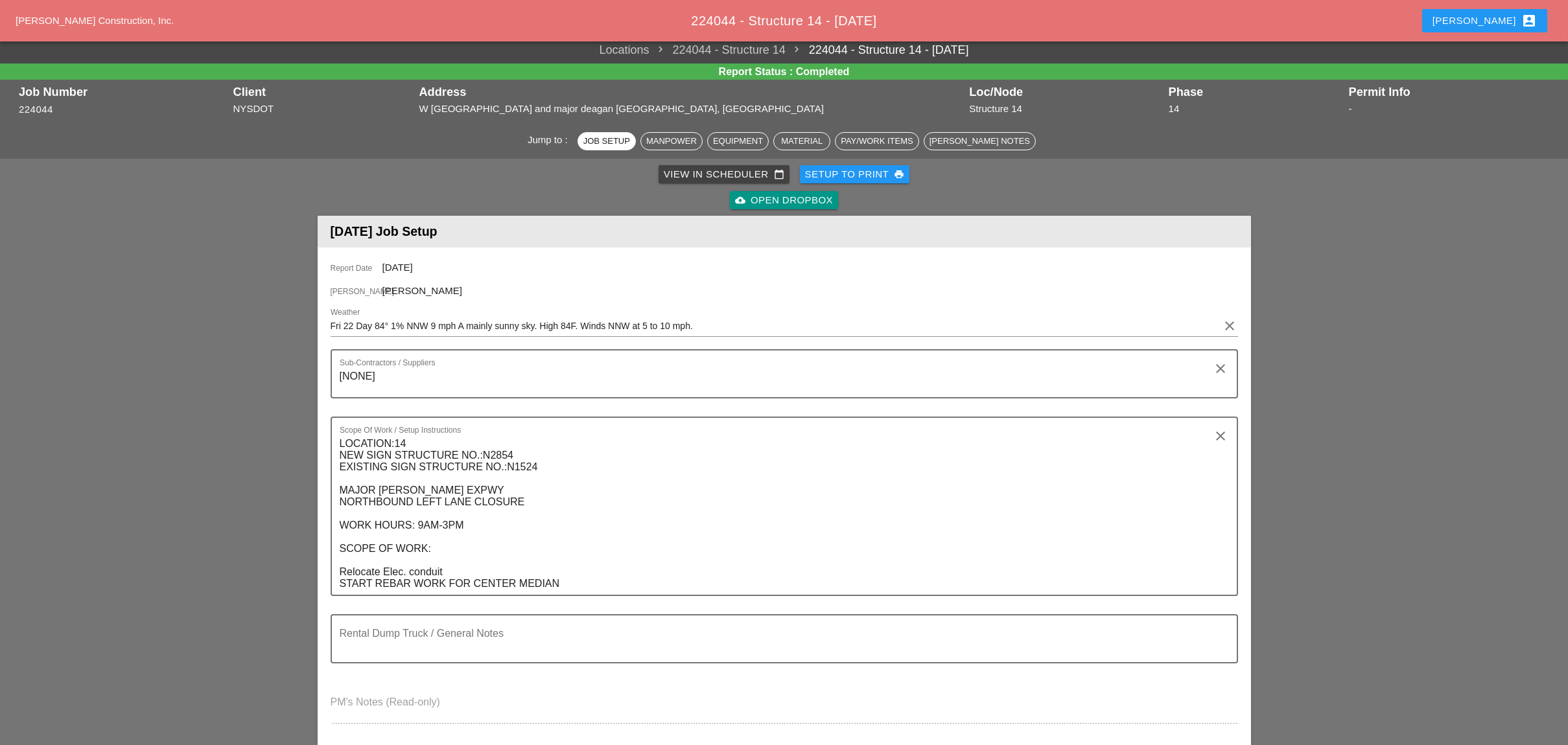
scroll to position [518, 0]
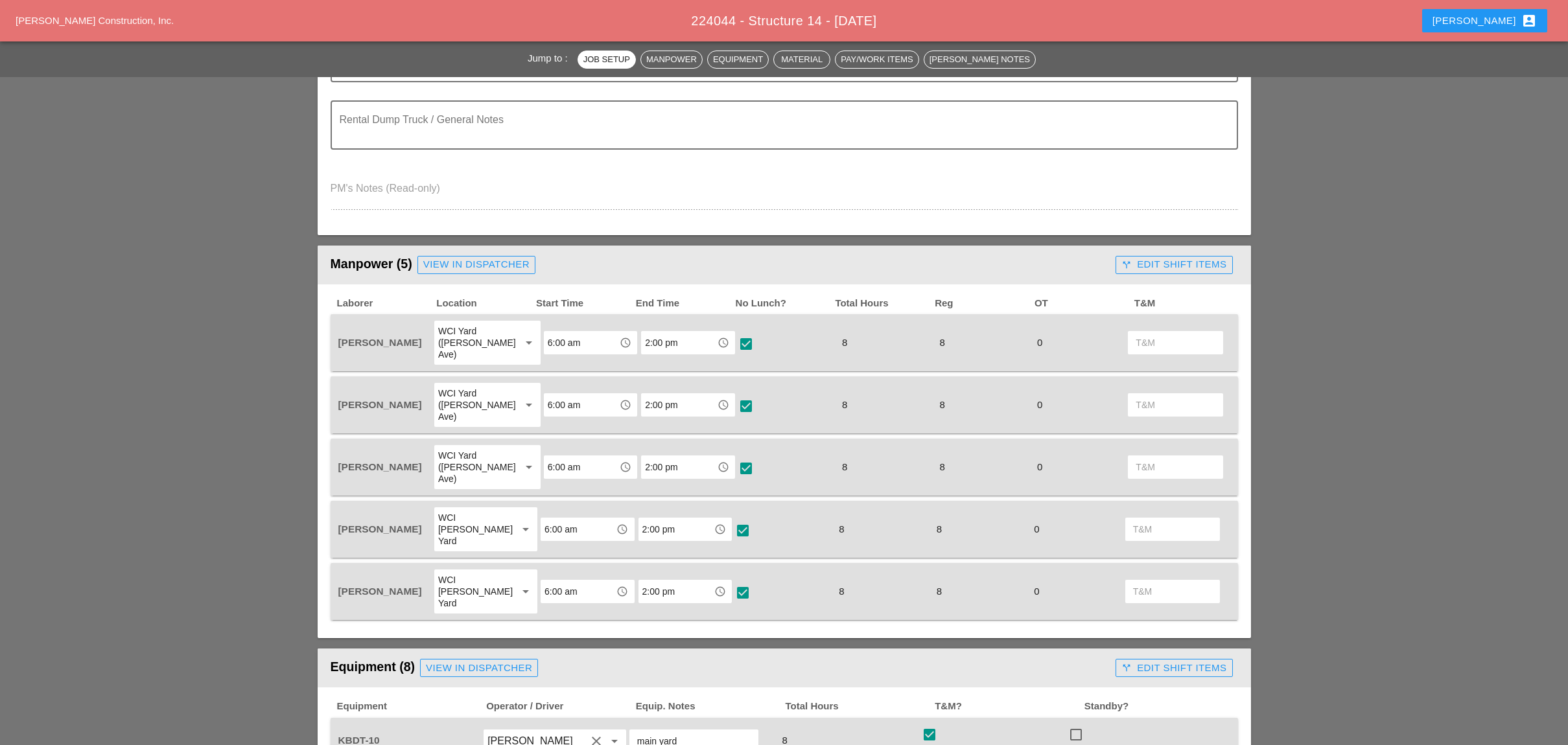
click at [1148, 263] on div "call_split Edit Shift Items" at bounding box center [1174, 264] width 105 height 15
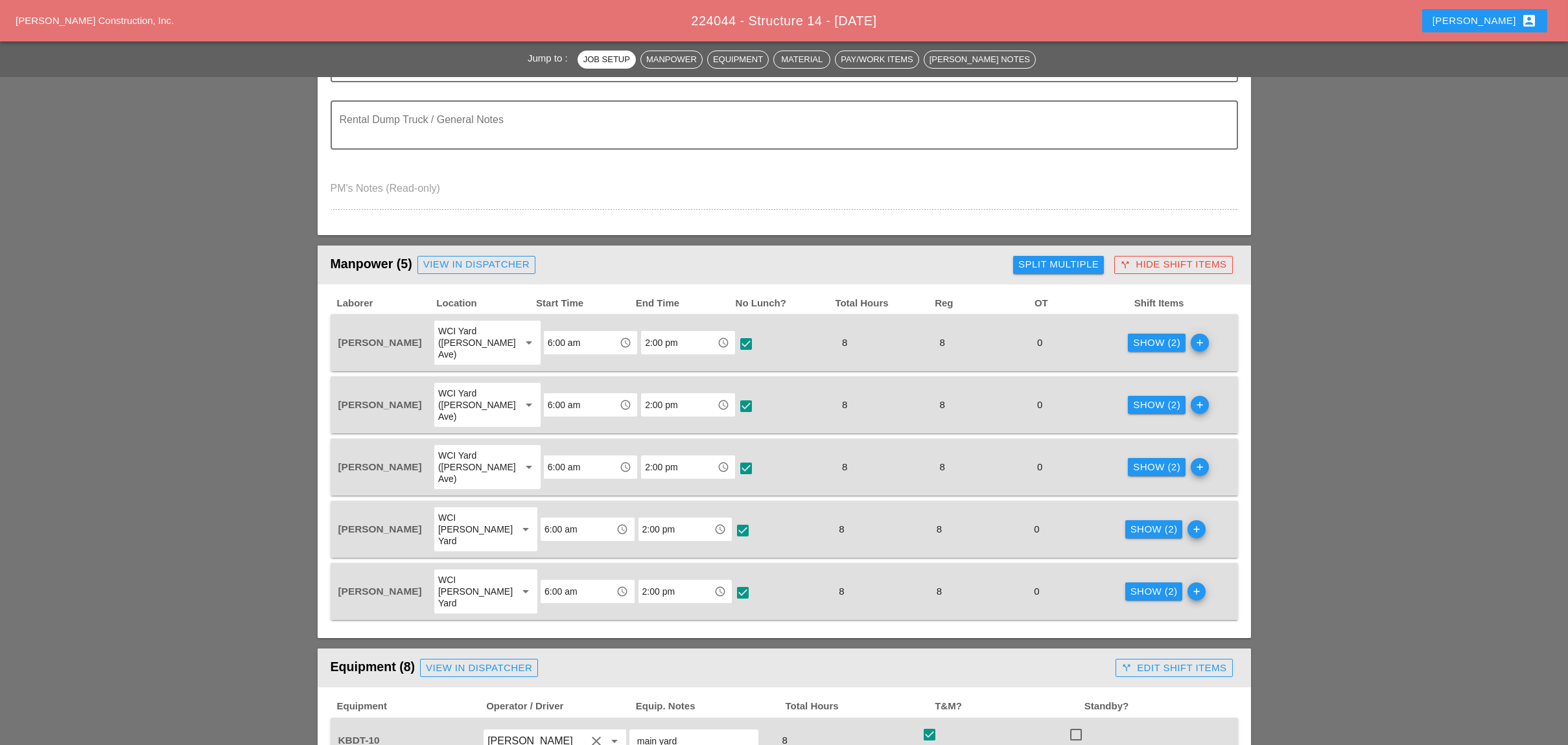
click at [1136, 522] on div "Show (2)" at bounding box center [1154, 529] width 47 height 15
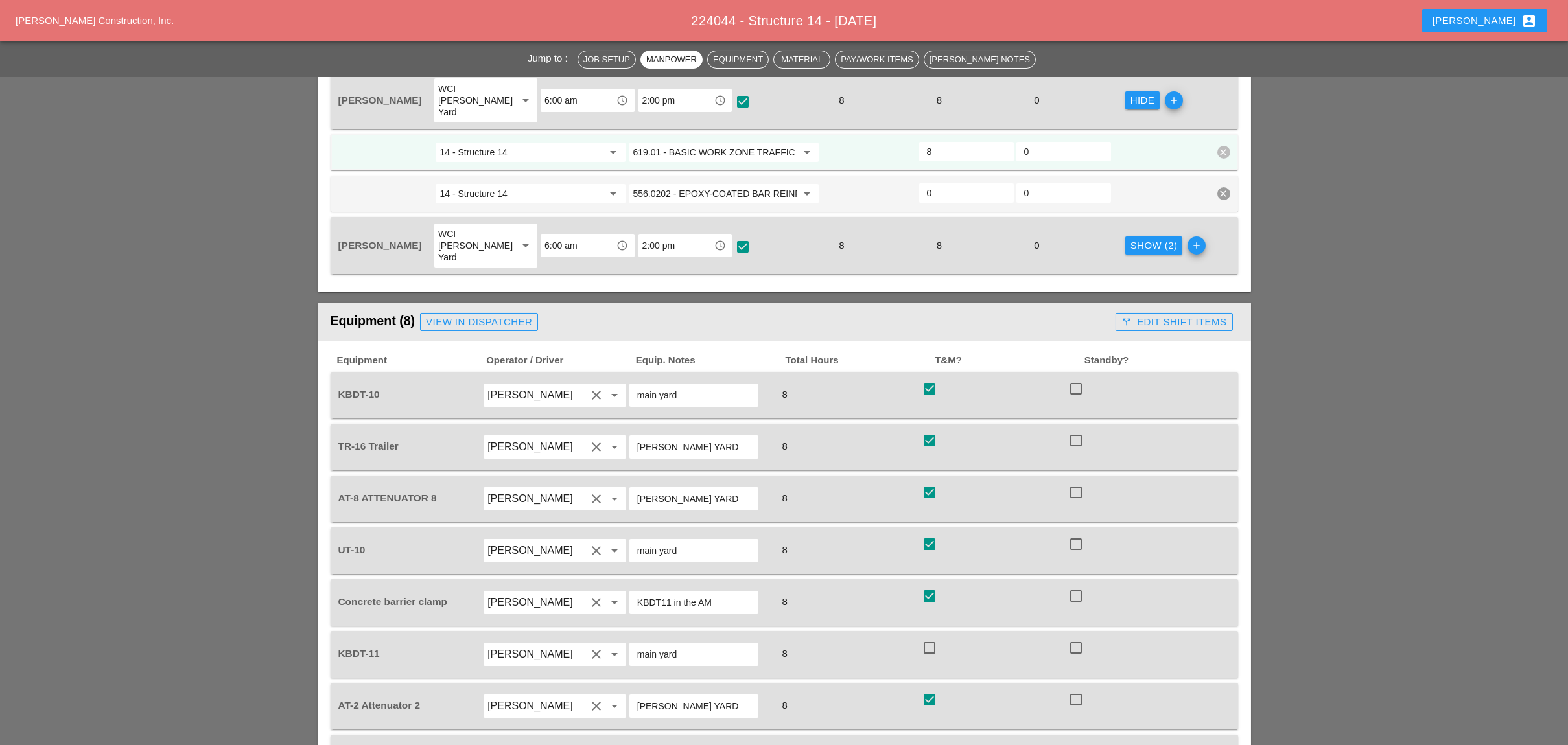
scroll to position [950, 0]
click at [1153, 312] on div "call_split Edit Shift Items" at bounding box center [1174, 320] width 105 height 15
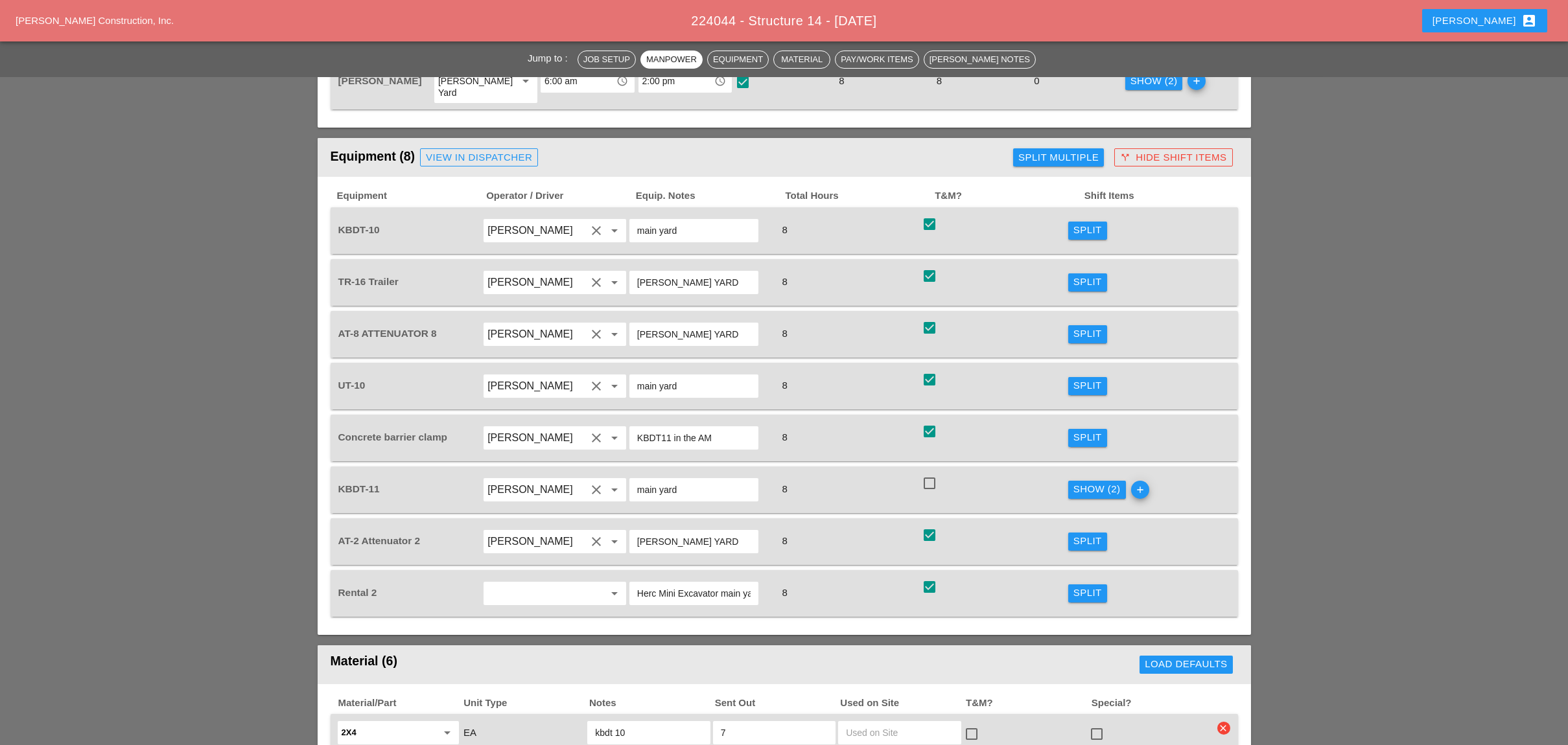
scroll to position [1123, 0]
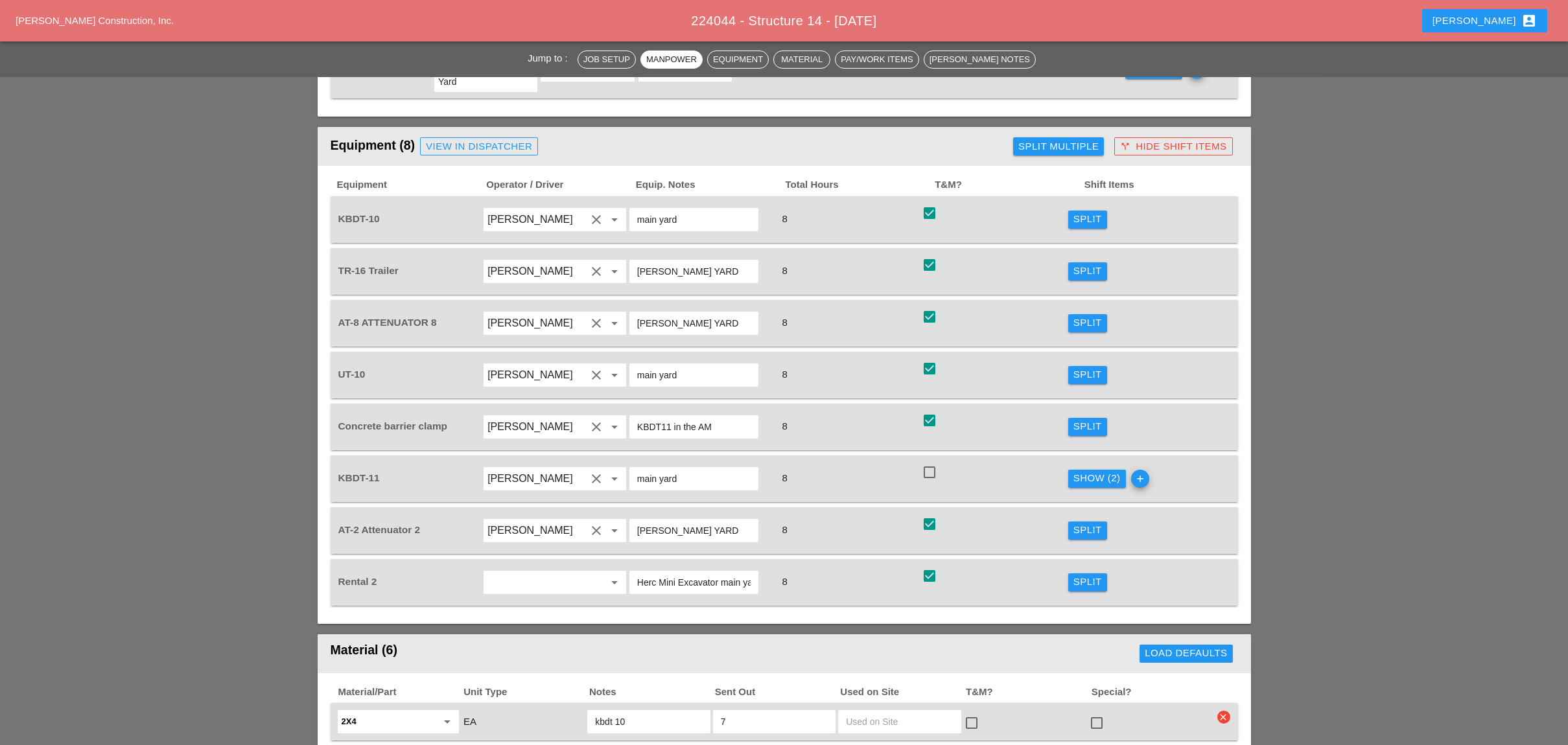
click at [1085, 471] on div "Show (2)" at bounding box center [1097, 478] width 47 height 15
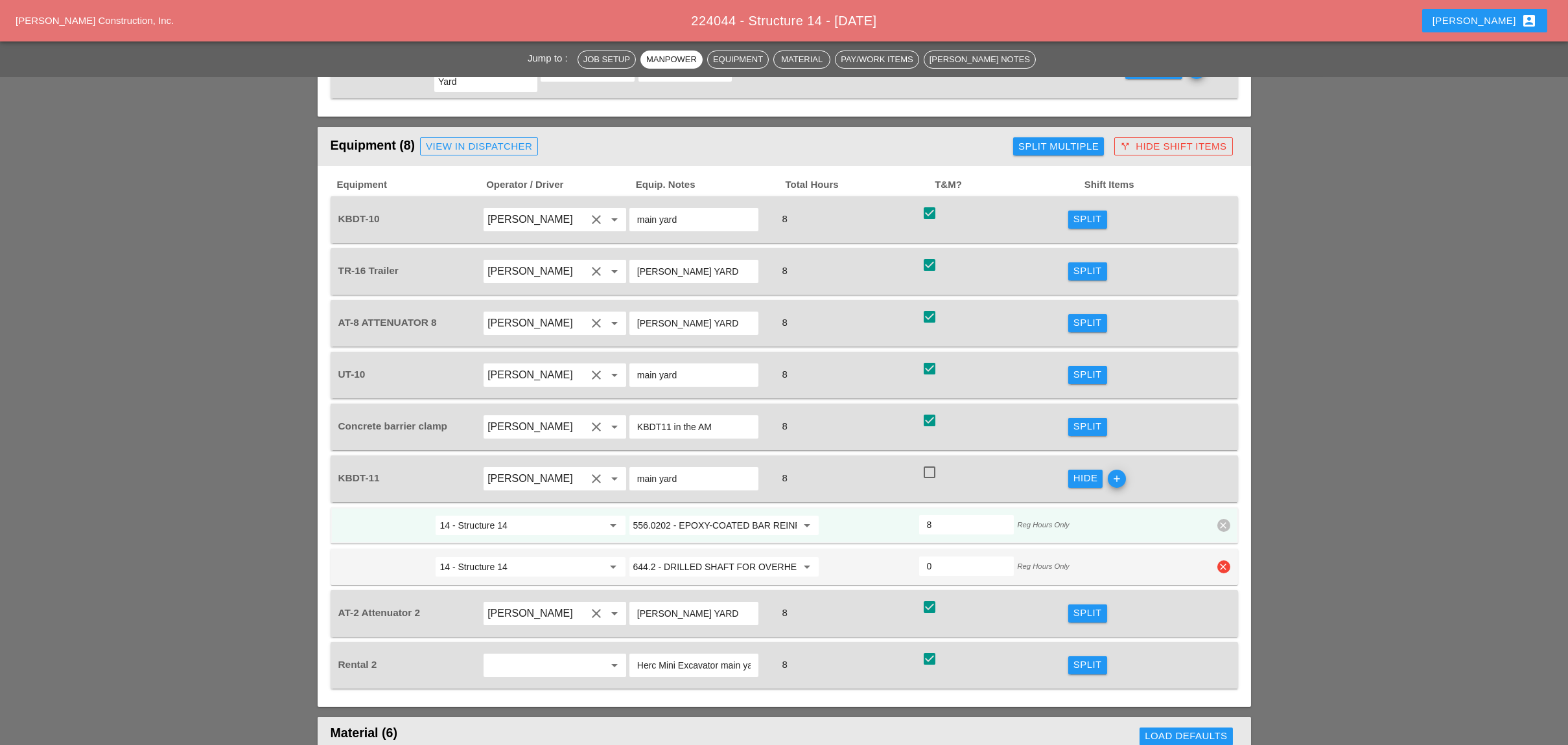
click at [1224, 560] on icon "clear" at bounding box center [1223, 567] width 13 height 13
click at [1221, 461] on div "Confirm delete" at bounding box center [1224, 461] width 63 height 15
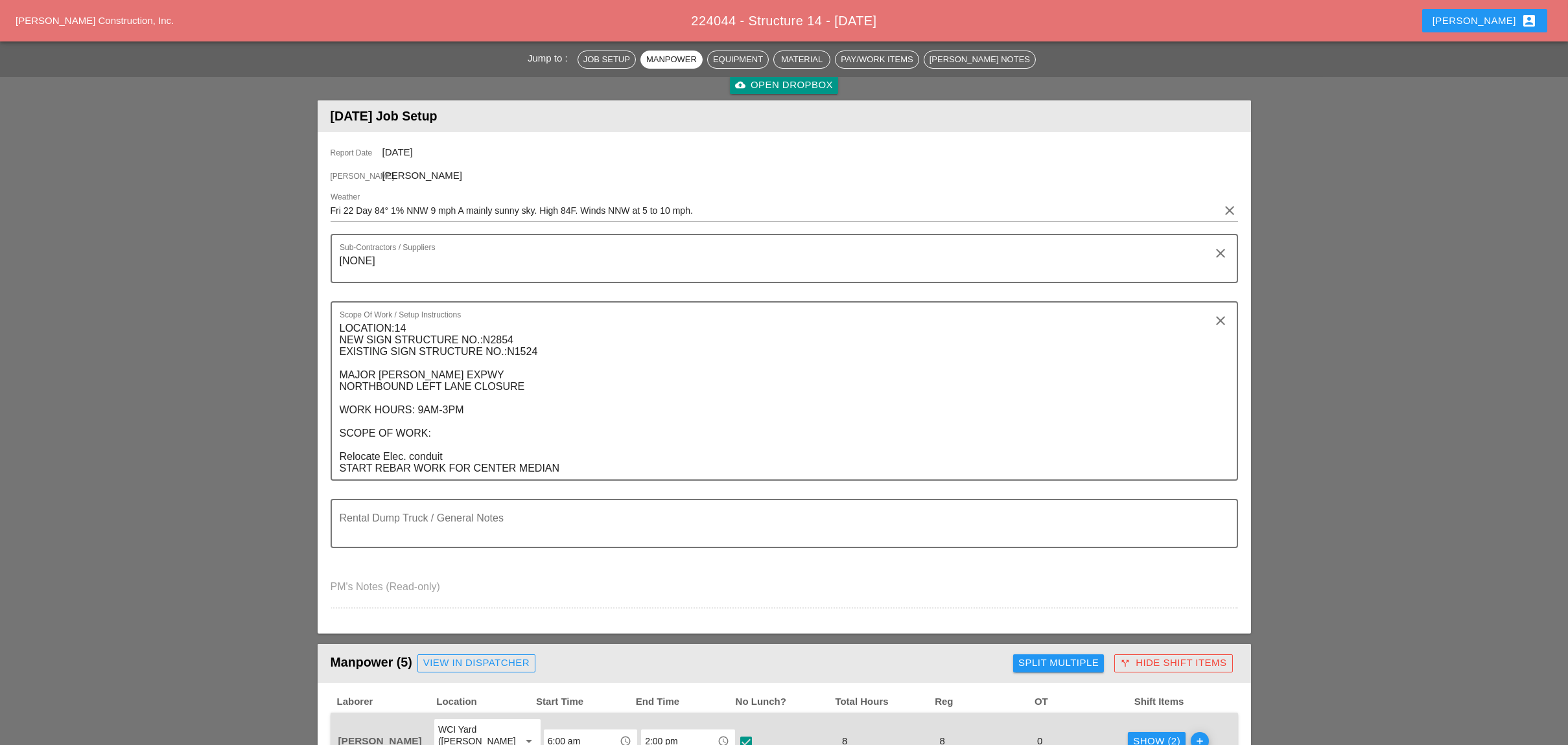
scroll to position [0, 0]
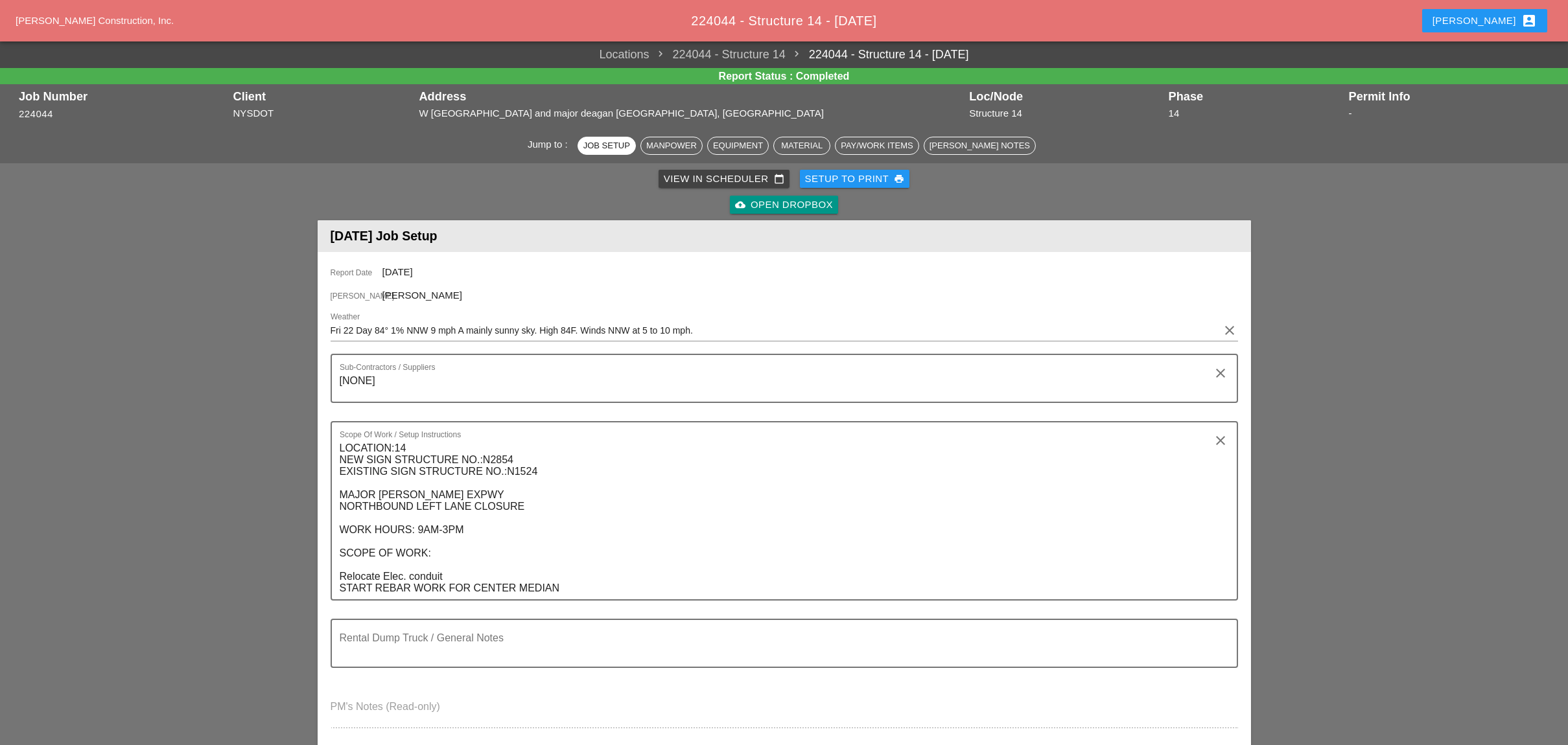
click at [682, 176] on div "View in Scheduler calendar_today" at bounding box center [724, 179] width 120 height 15
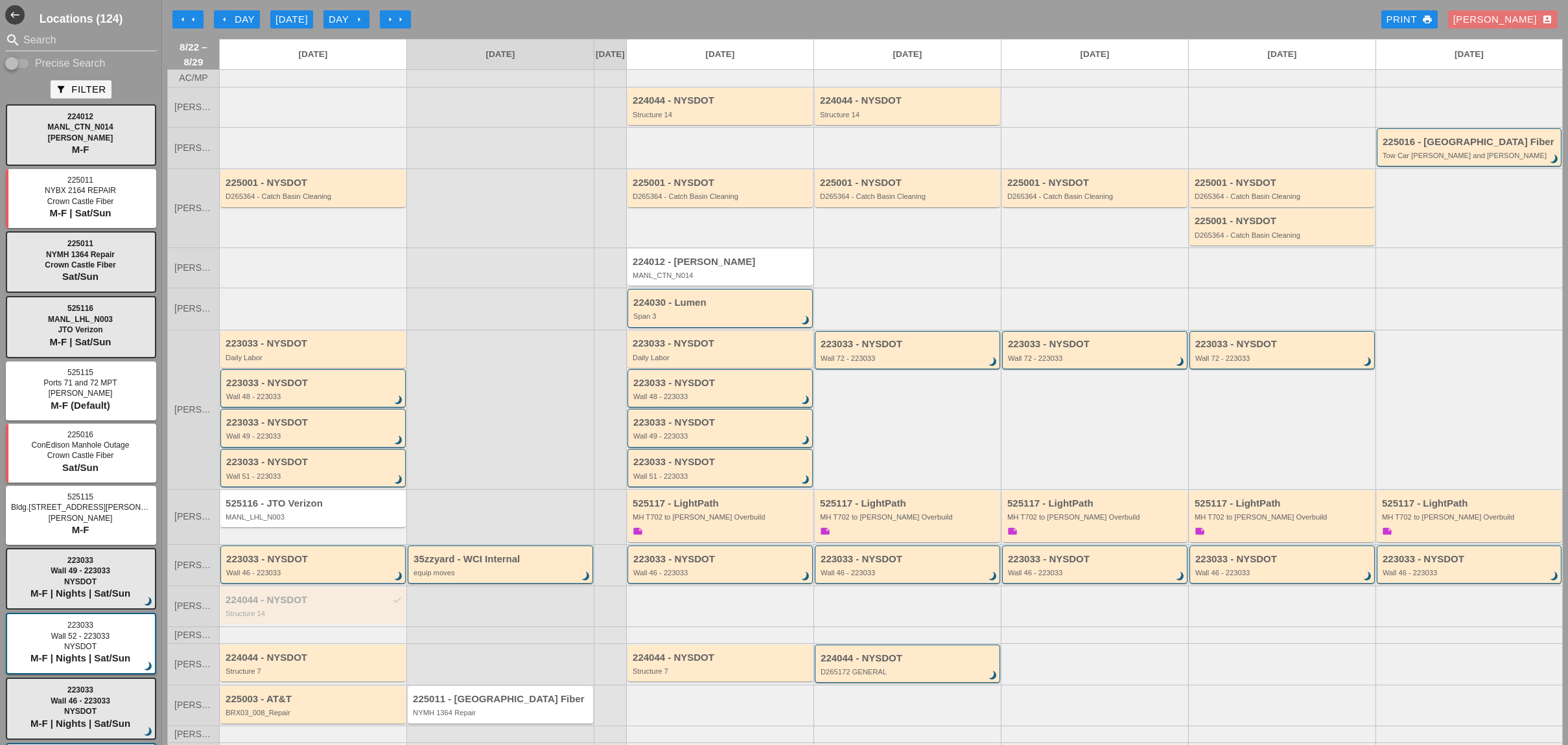
scroll to position [37, 0]
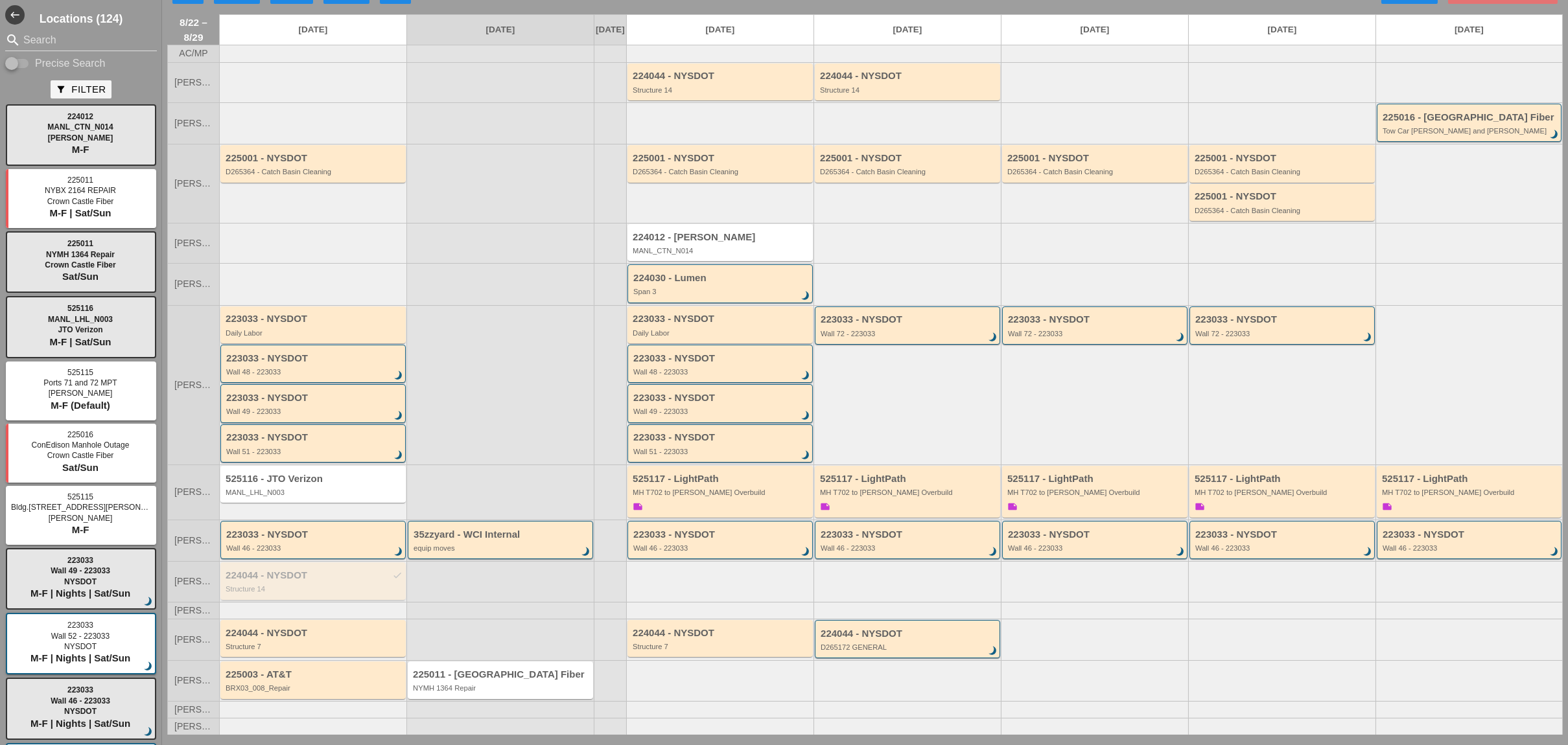
click at [281, 580] on div "224044 - NYSDOT check Structure 14" at bounding box center [314, 582] width 177 height 24
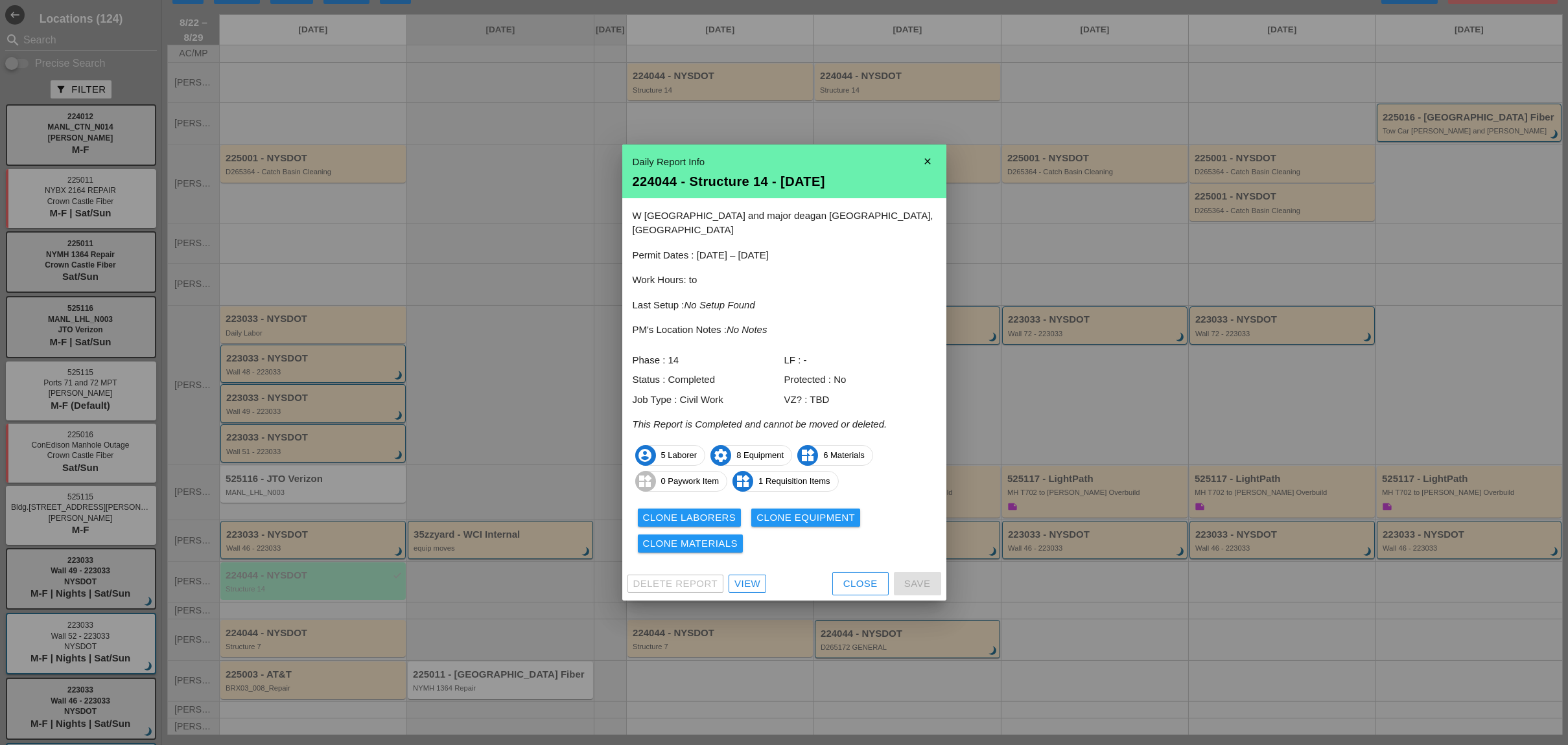
click at [746, 576] on div "View" at bounding box center [747, 584] width 26 height 15
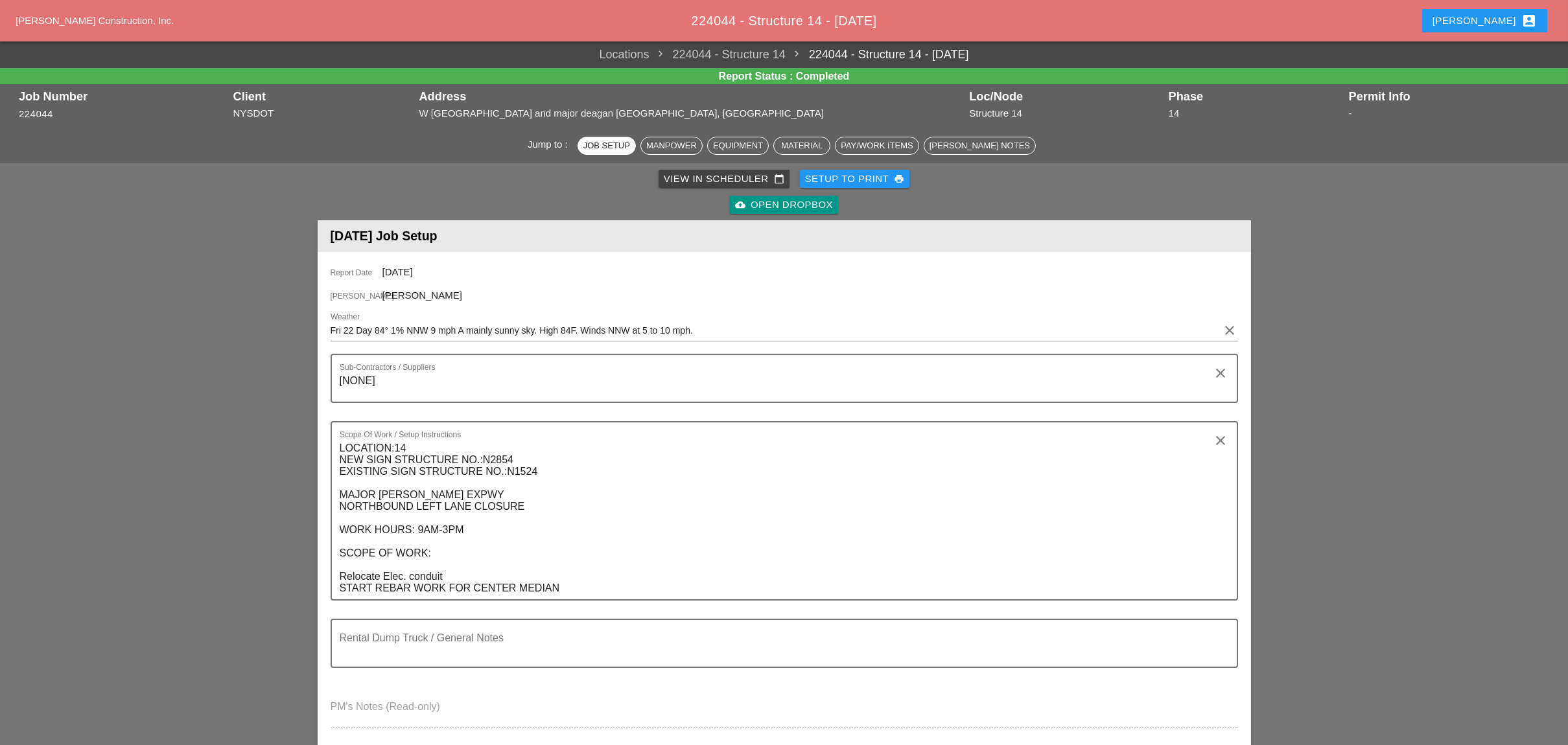
scroll to position [518, 0]
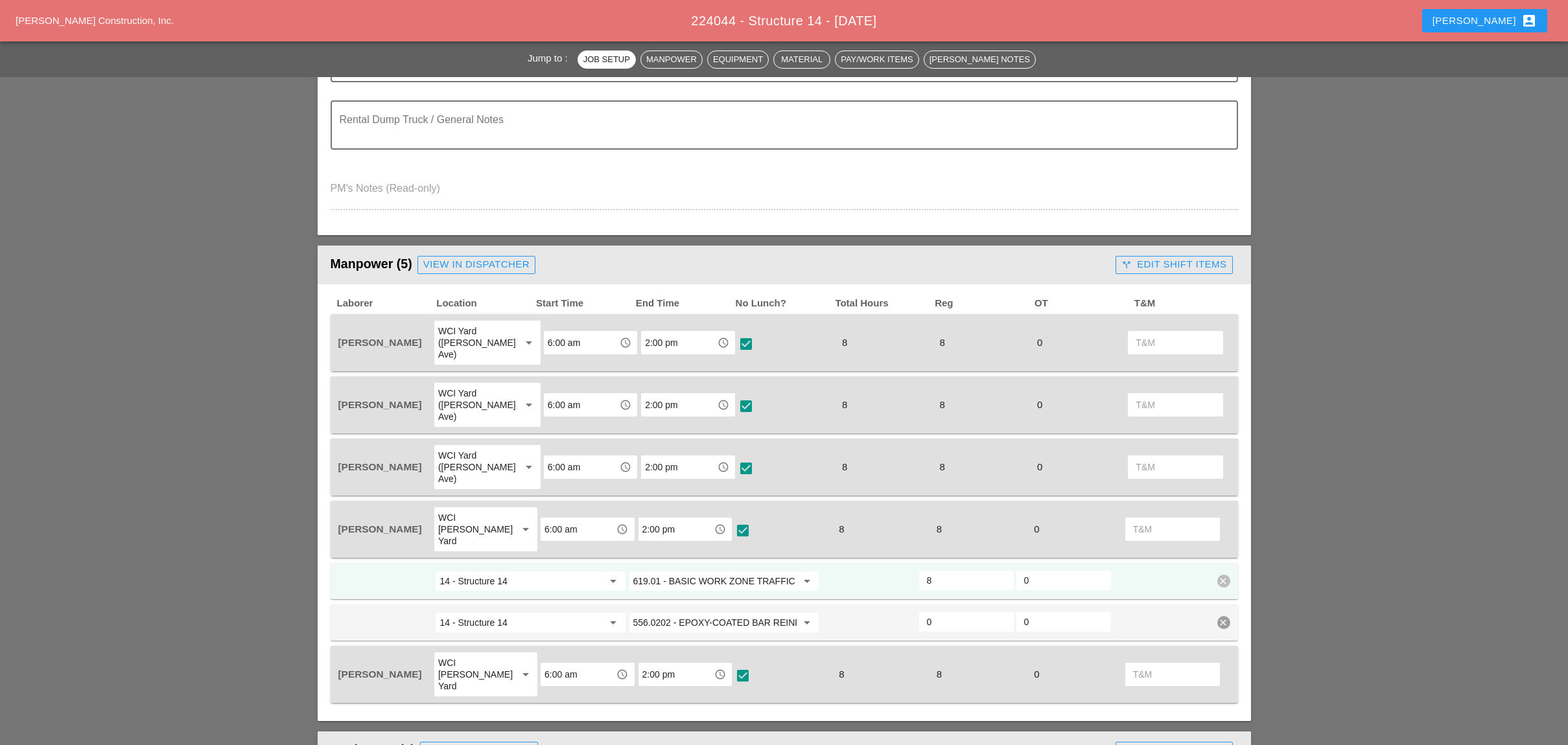
click at [1144, 257] on div "call_split Edit Shift Items" at bounding box center [1174, 264] width 105 height 15
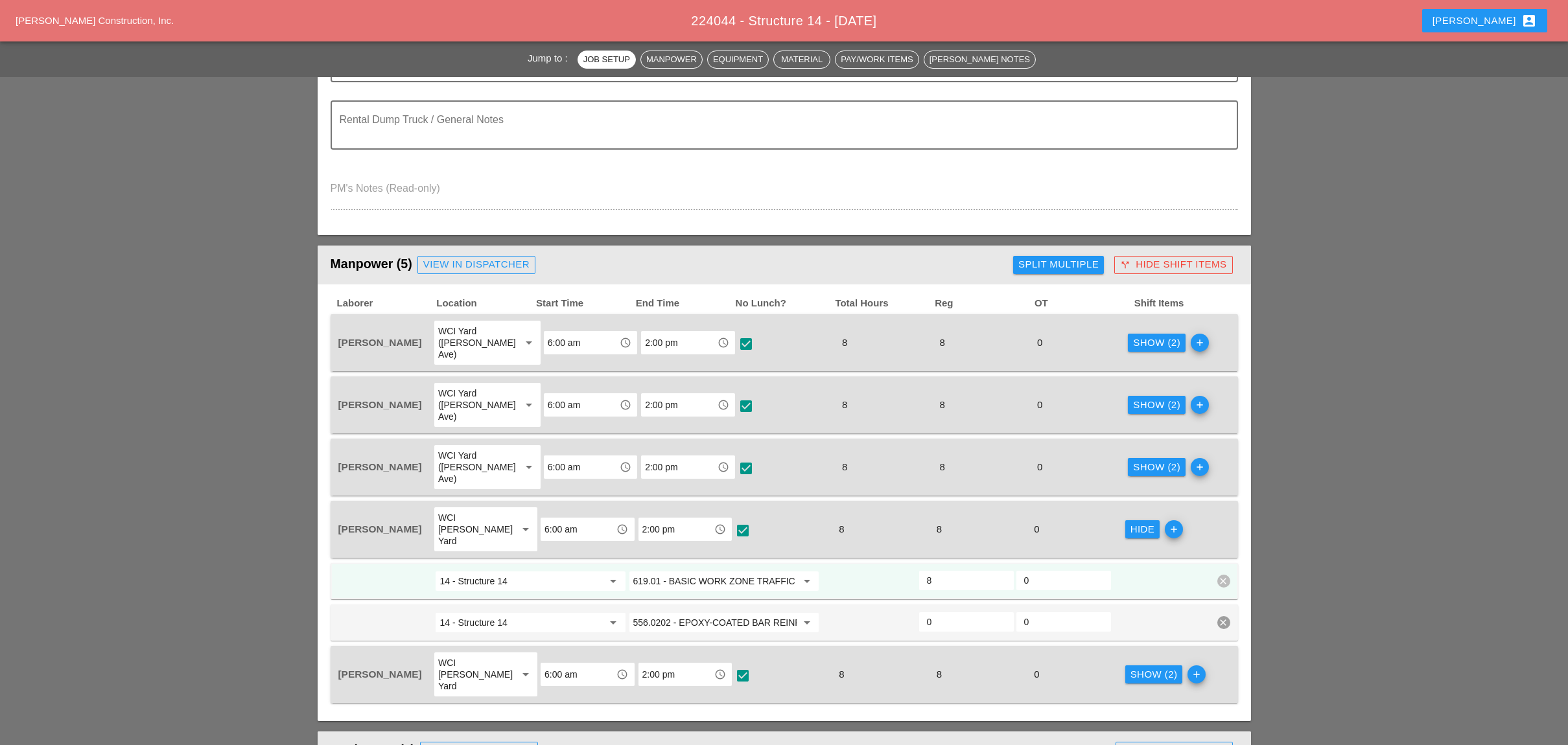
click at [1140, 335] on div "Show (2)" at bounding box center [1157, 342] width 47 height 15
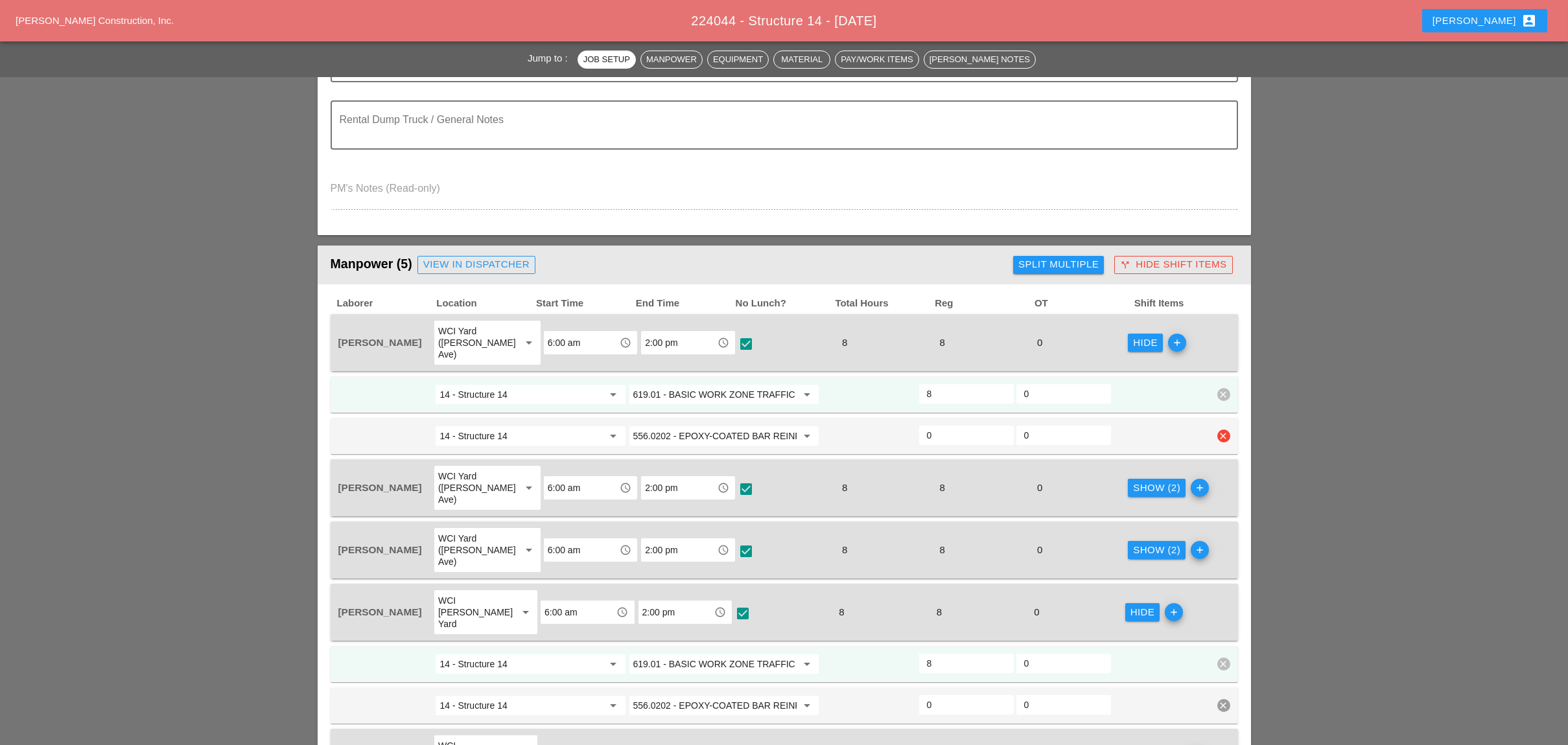
click at [935, 425] on input "0" at bounding box center [966, 435] width 79 height 21
type input "6"
type input "2"
type input "6"
click at [1140, 480] on div "Show (2)" at bounding box center [1157, 488] width 47 height 15
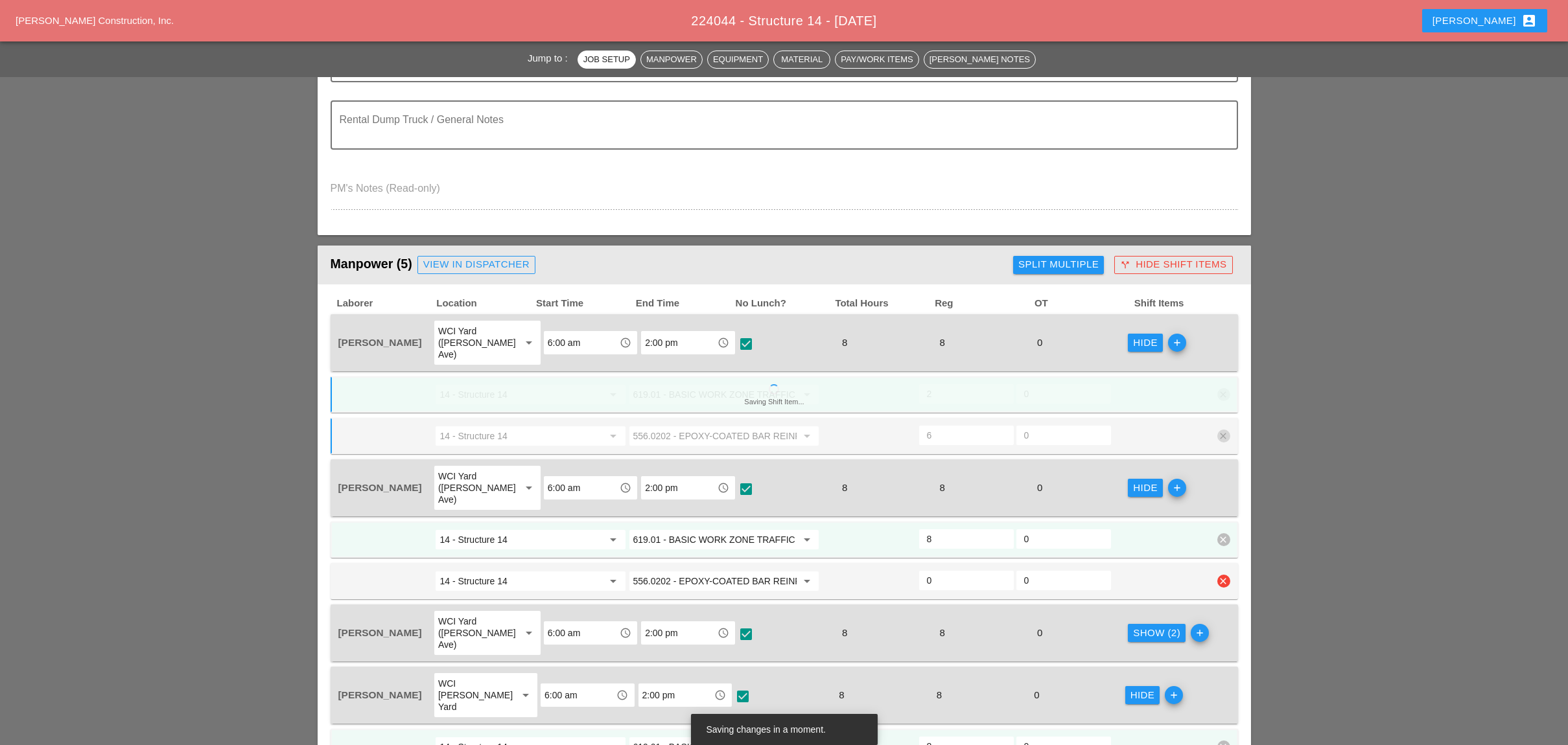
click at [944, 570] on input "0" at bounding box center [966, 580] width 79 height 21
type input "6"
type input "2"
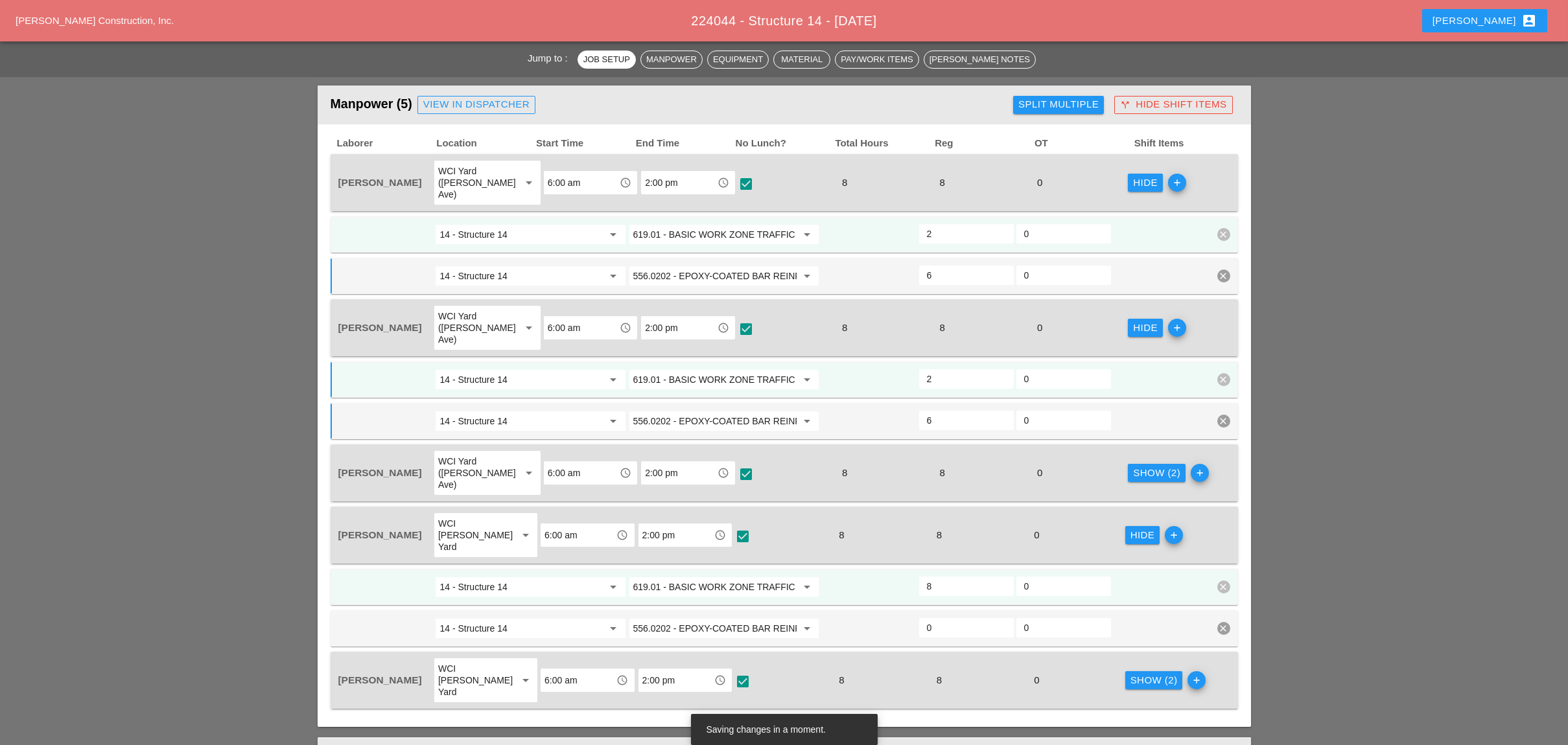
scroll to position [691, 0]
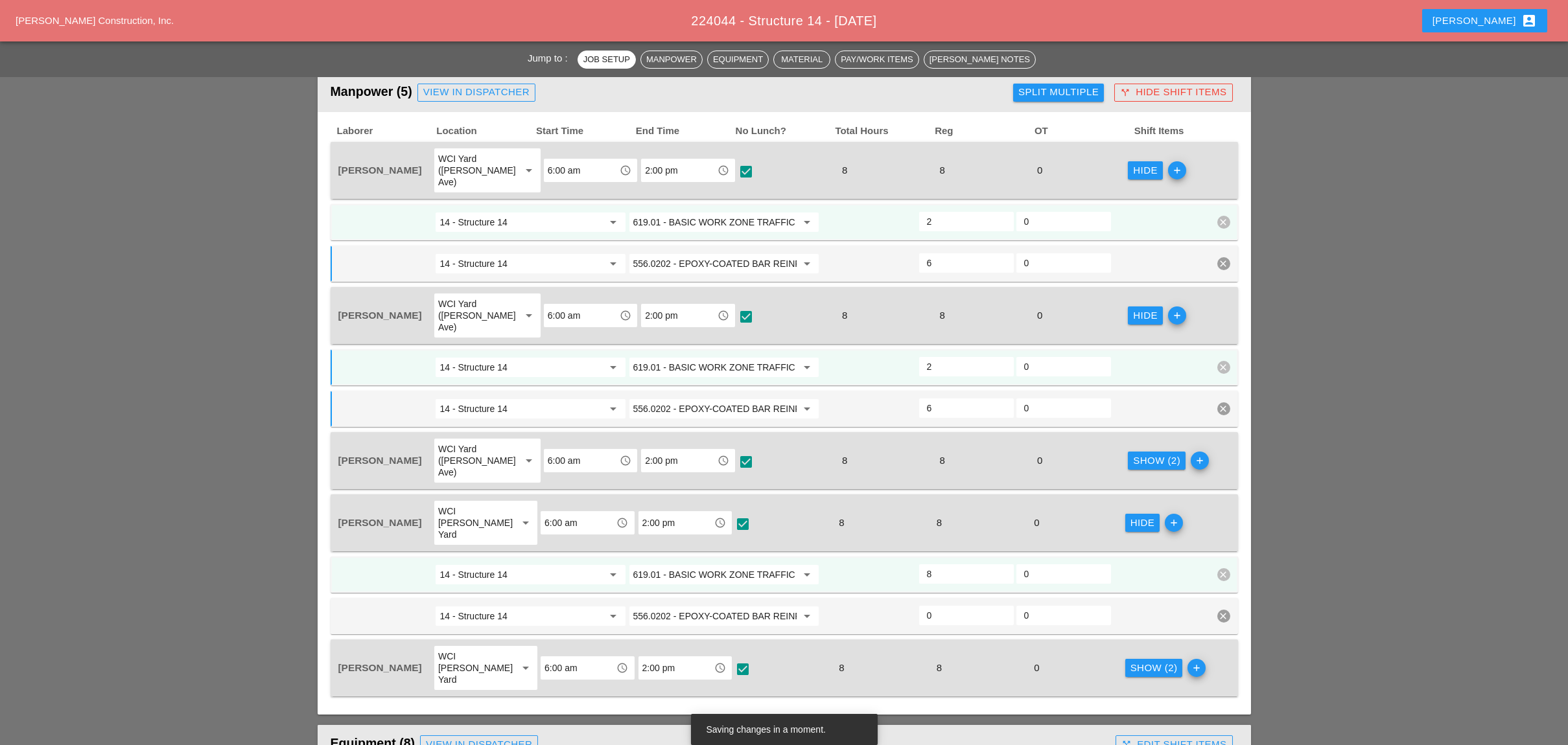
type input "6"
click at [1136, 454] on div "Show (2)" at bounding box center [1157, 461] width 47 height 15
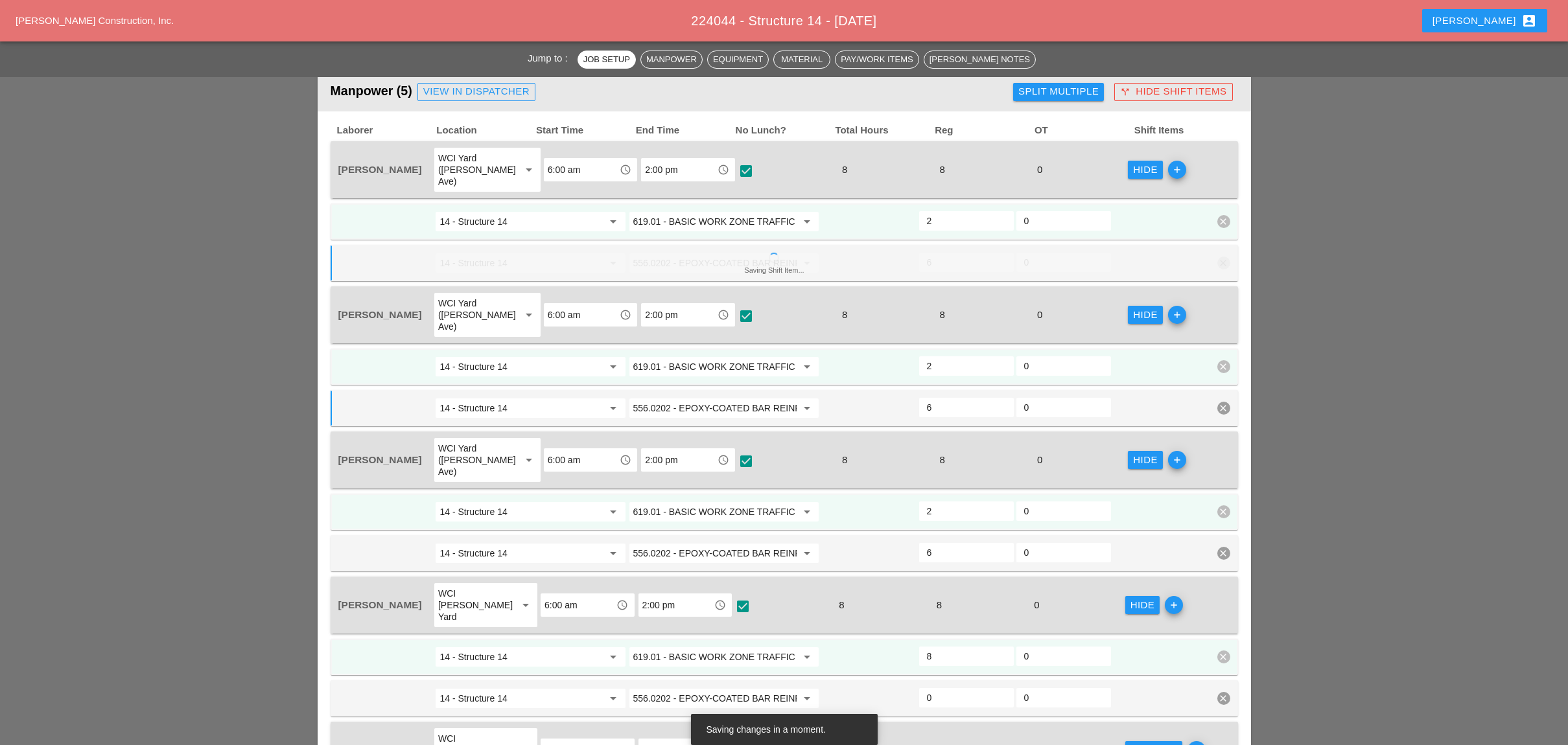
scroll to position [777, 0]
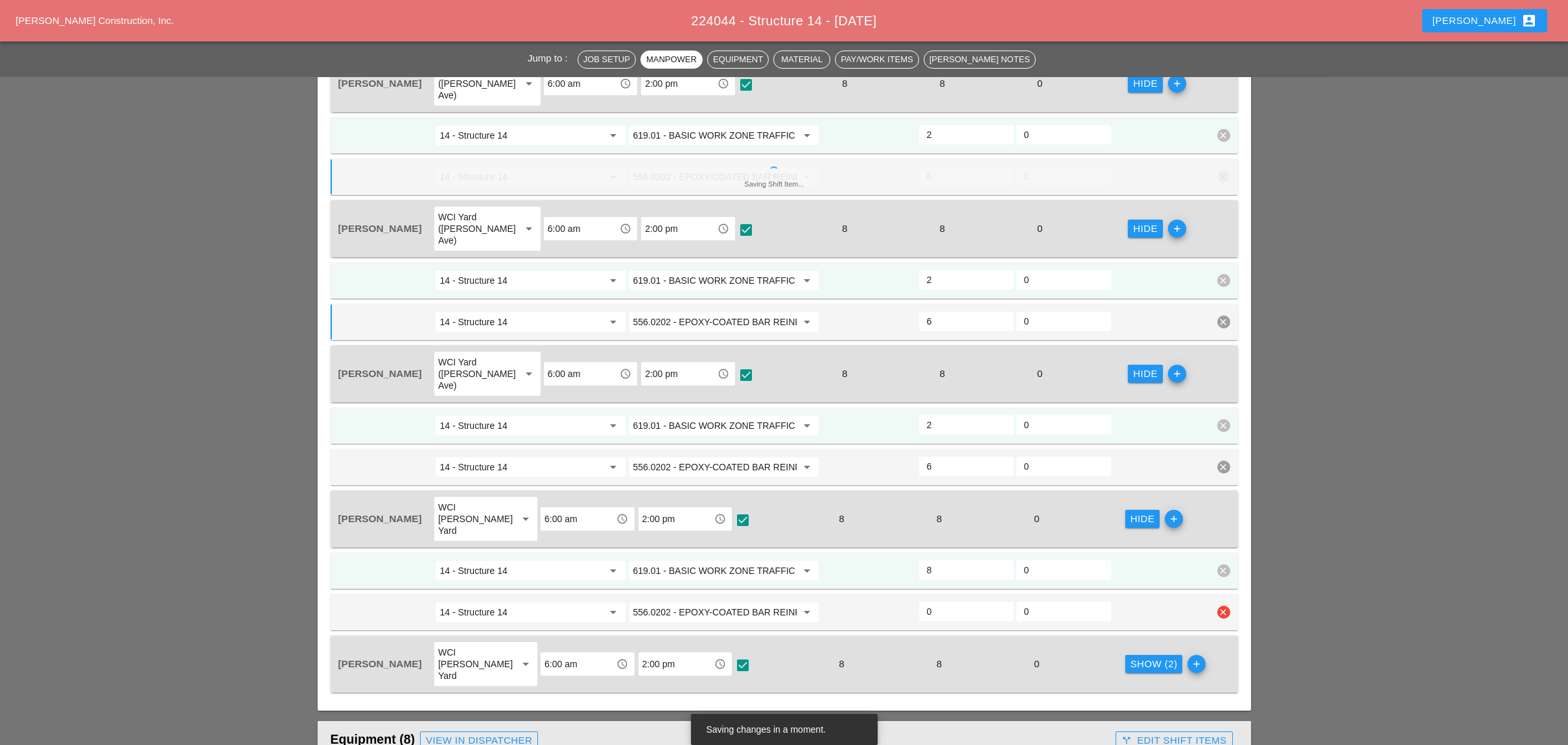
click at [952, 601] on input "0" at bounding box center [966, 612] width 79 height 21
type input "6"
type input "2"
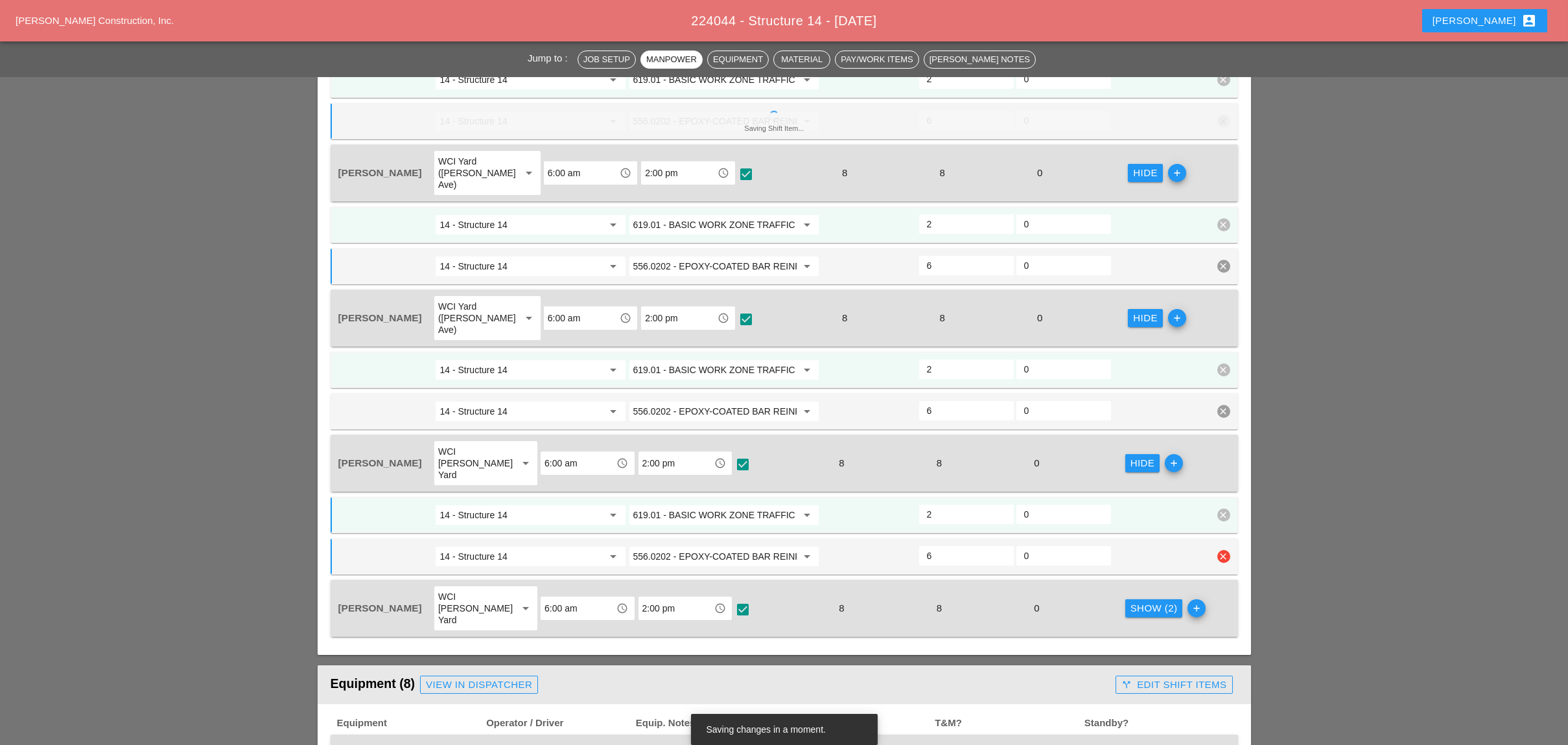
scroll to position [863, 0]
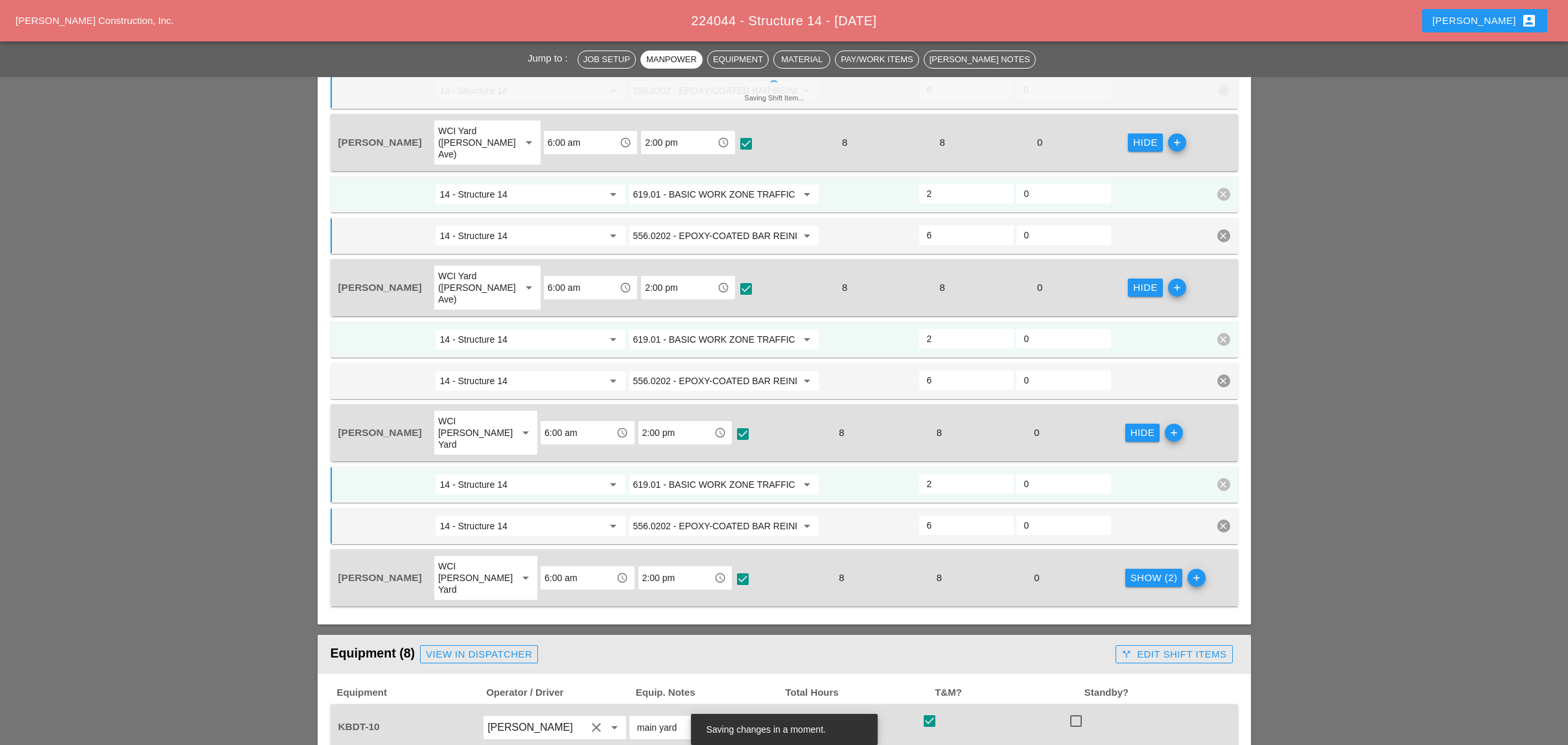
type input "6"
click at [1135, 571] on div "Show (2)" at bounding box center [1154, 578] width 47 height 15
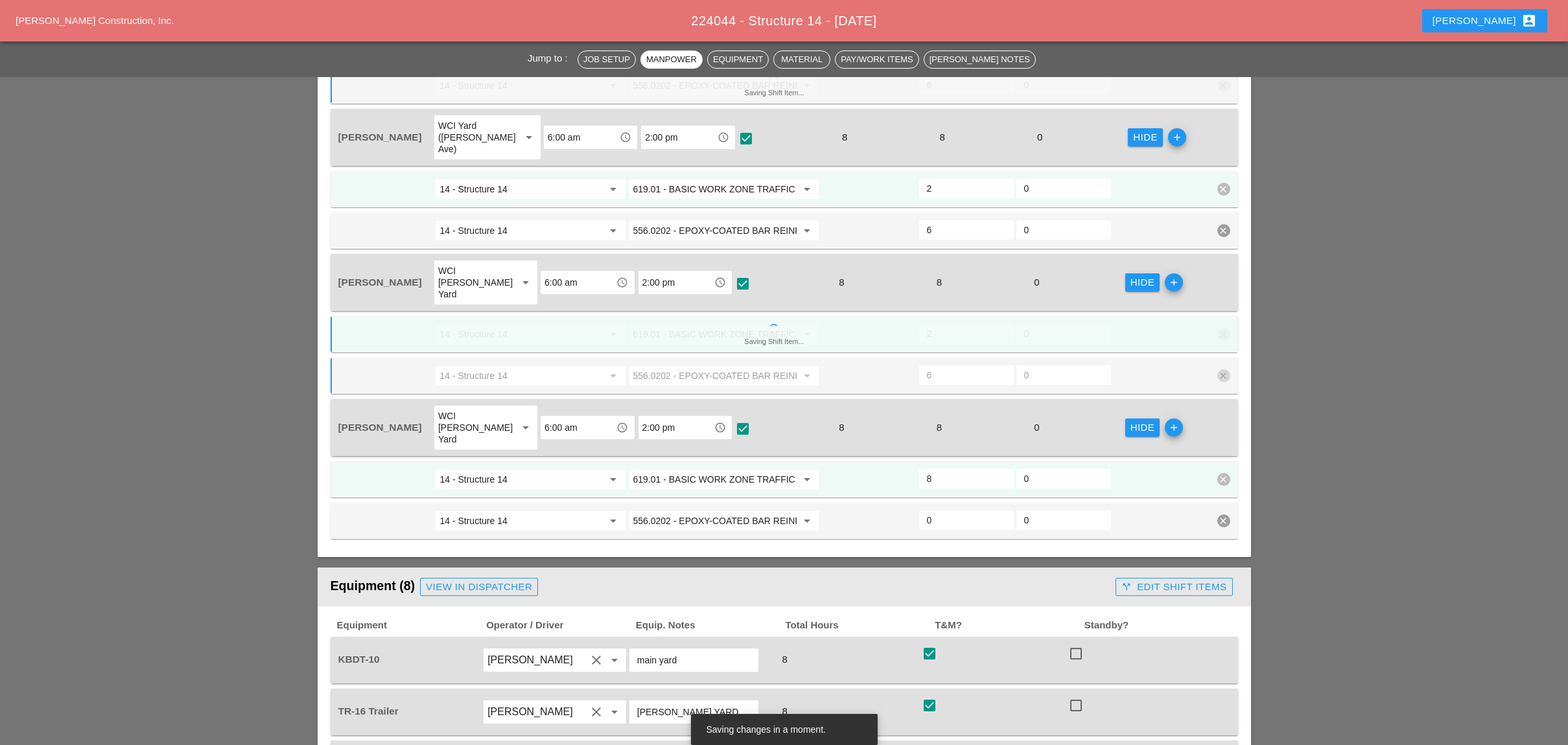
scroll to position [1036, 0]
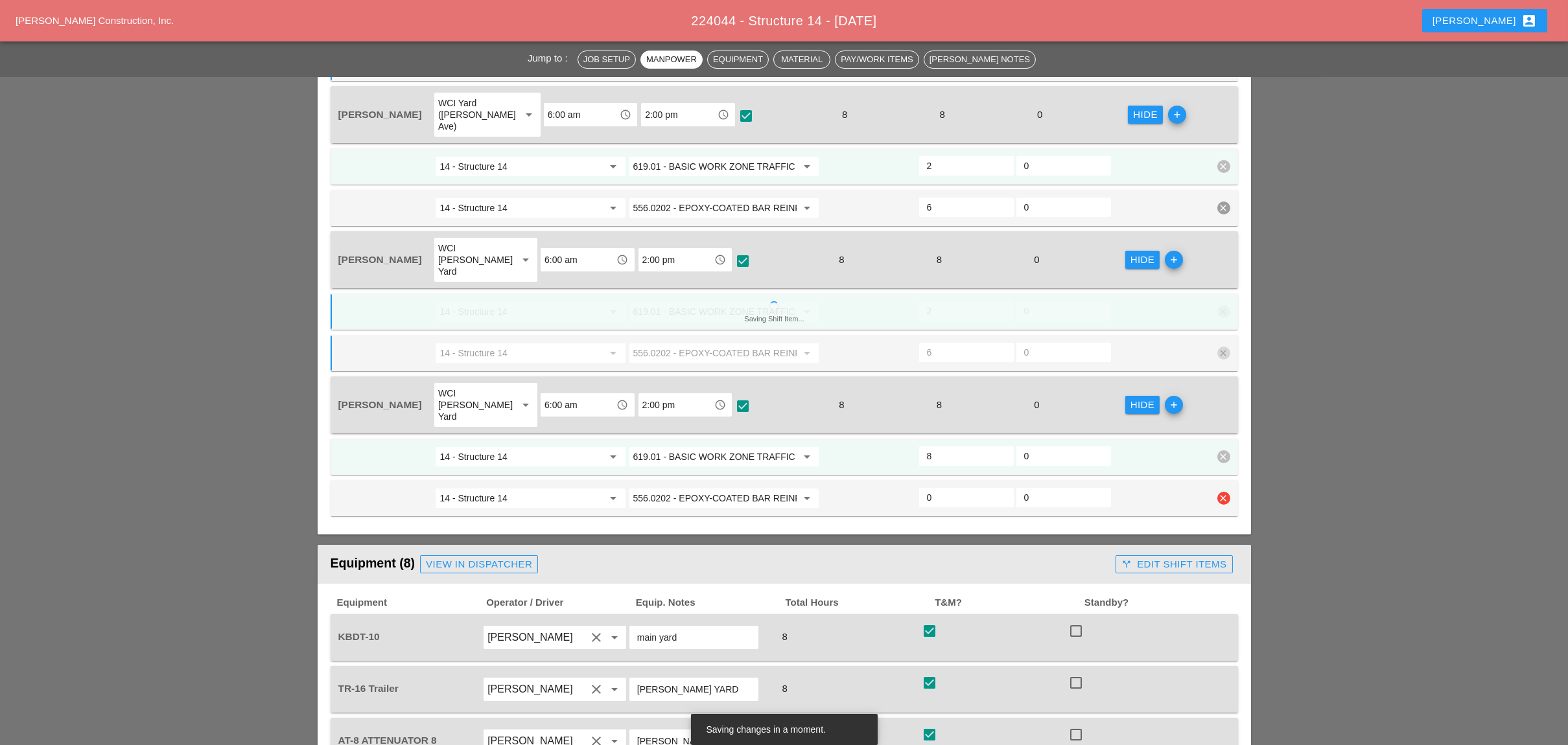
click at [943, 487] on input "0" at bounding box center [966, 497] width 79 height 21
type input "6"
type input "2"
type input "6"
click at [1135, 557] on div "call_split Edit Shift Items" at bounding box center [1174, 564] width 105 height 15
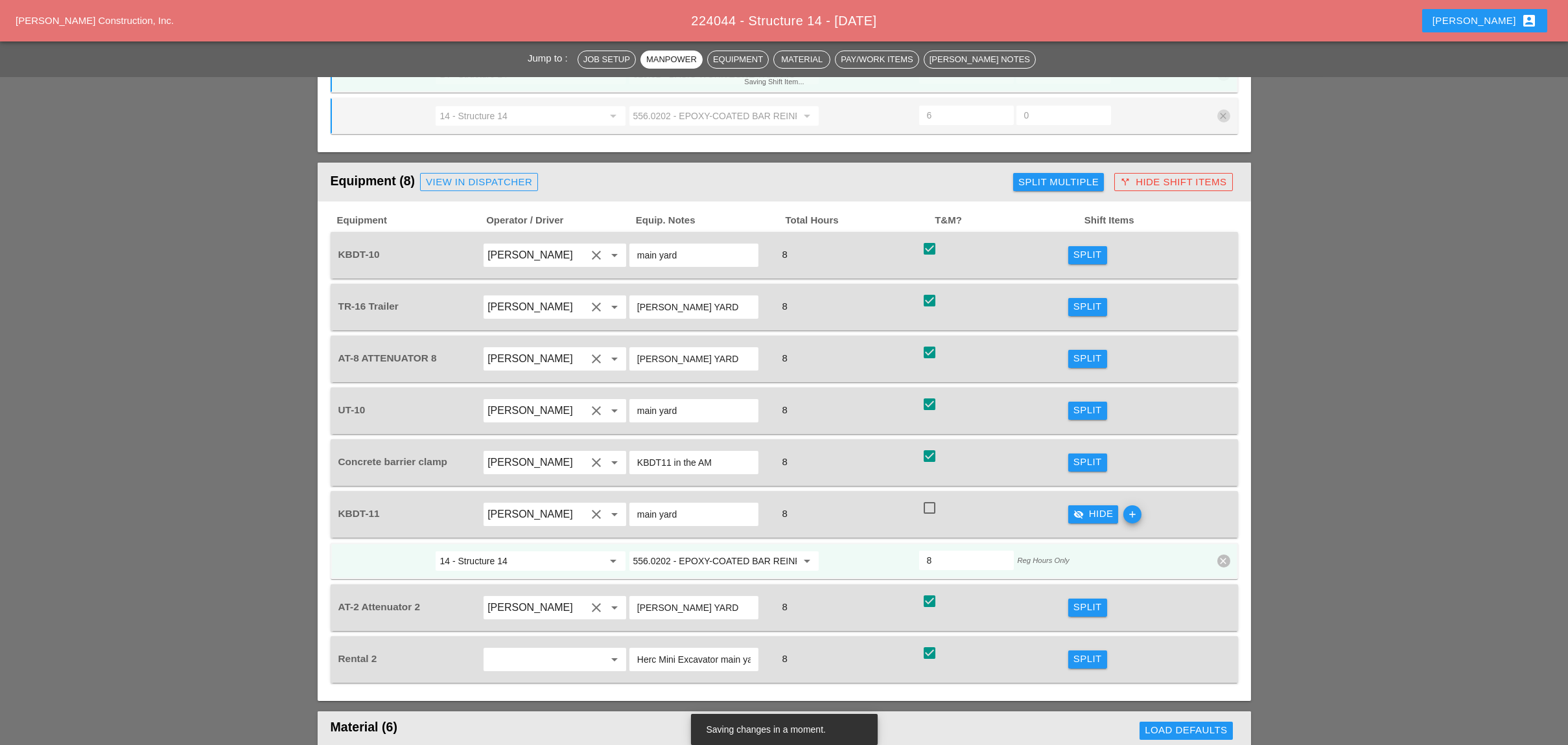
scroll to position [1468, 0]
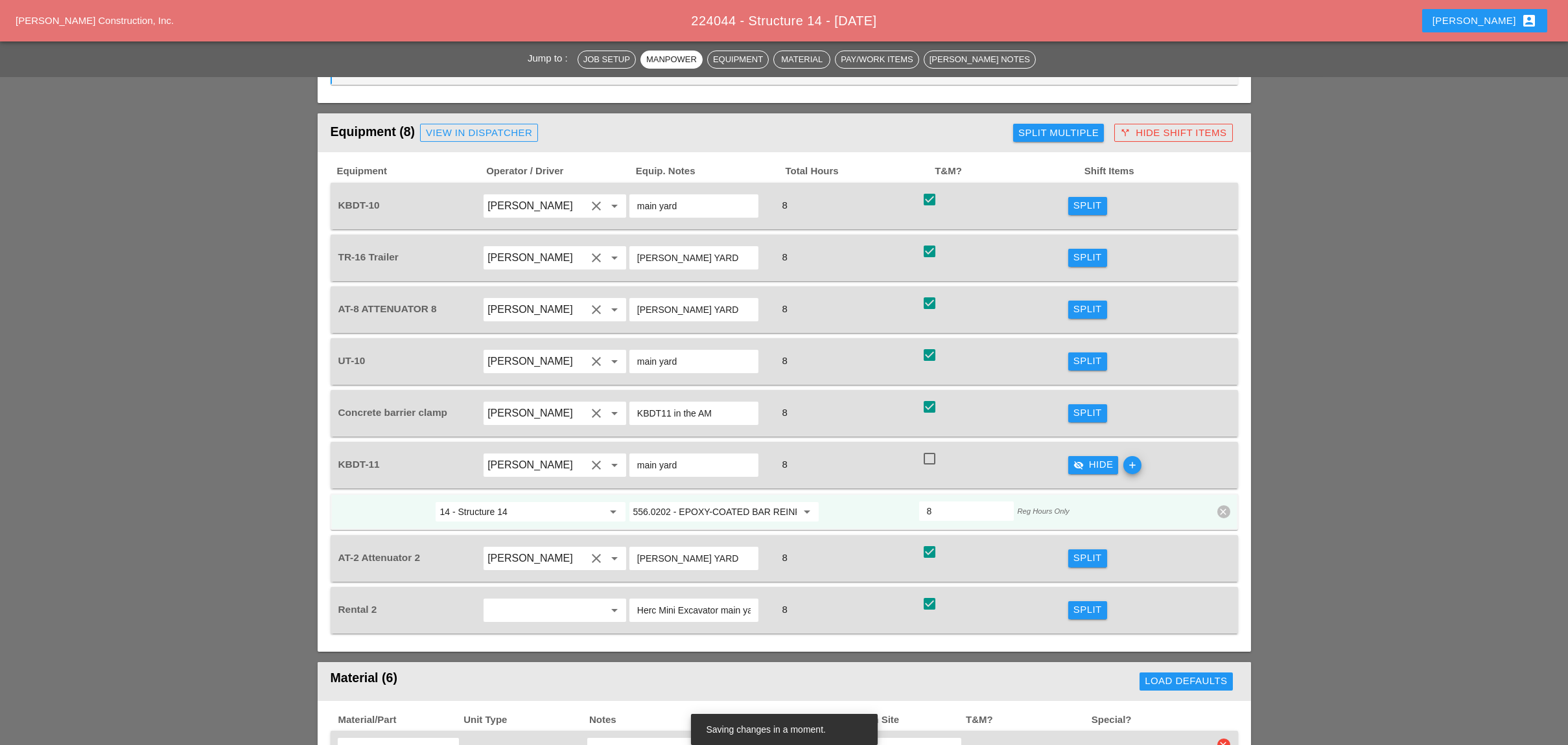
click at [933, 448] on div at bounding box center [929, 459] width 22 height 22
checkbox input "true"
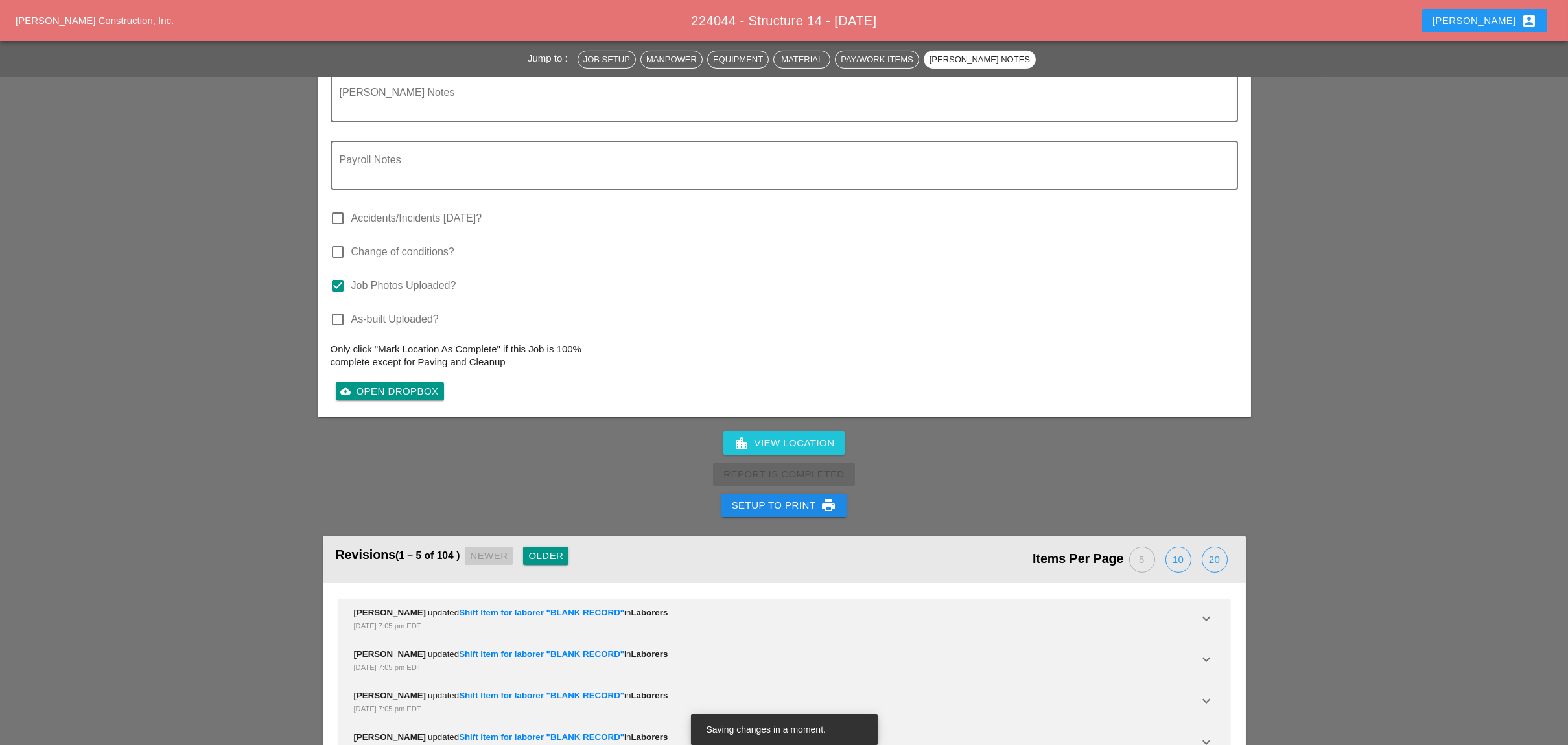
scroll to position [2892, 0]
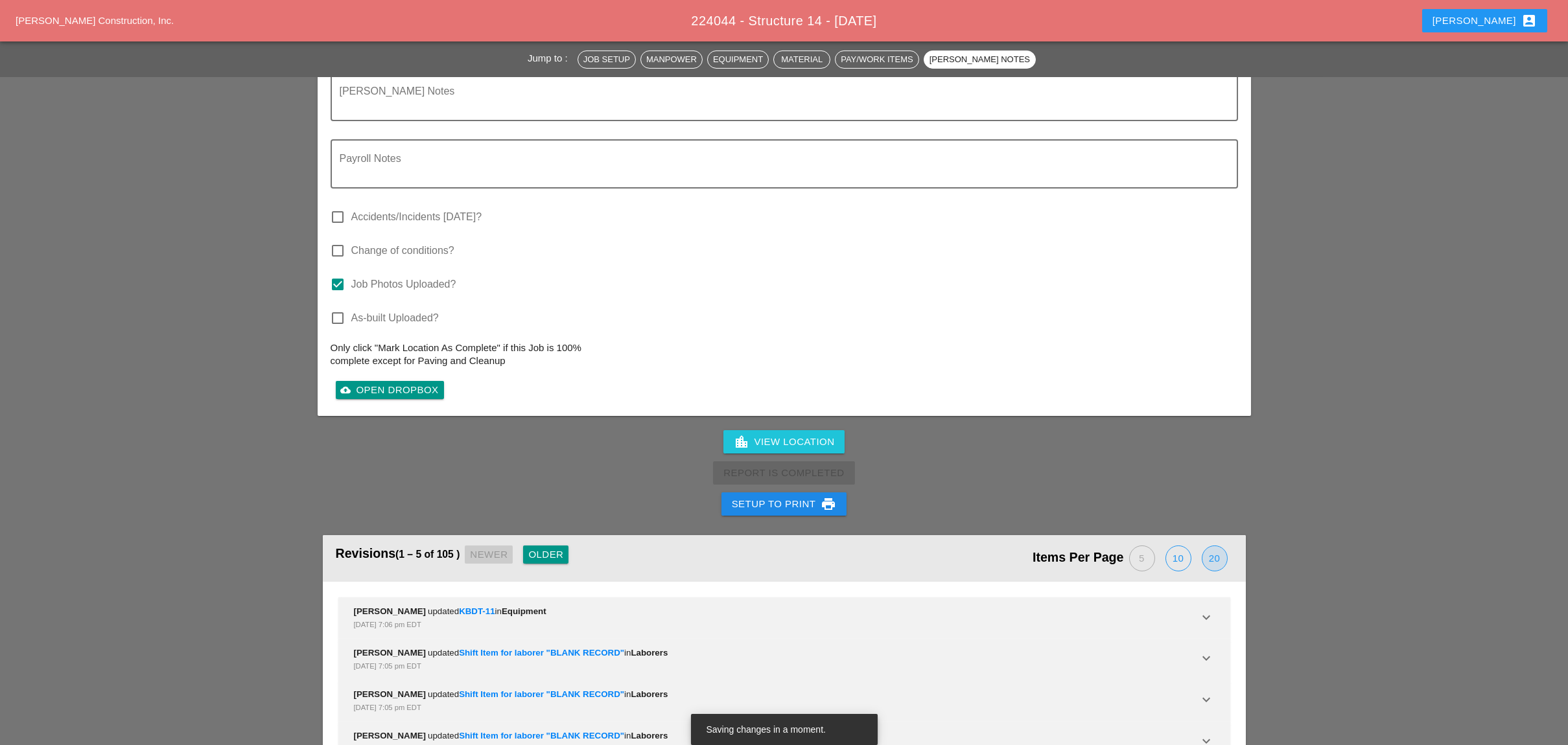
click at [1216, 546] on div "20" at bounding box center [1215, 559] width 25 height 25
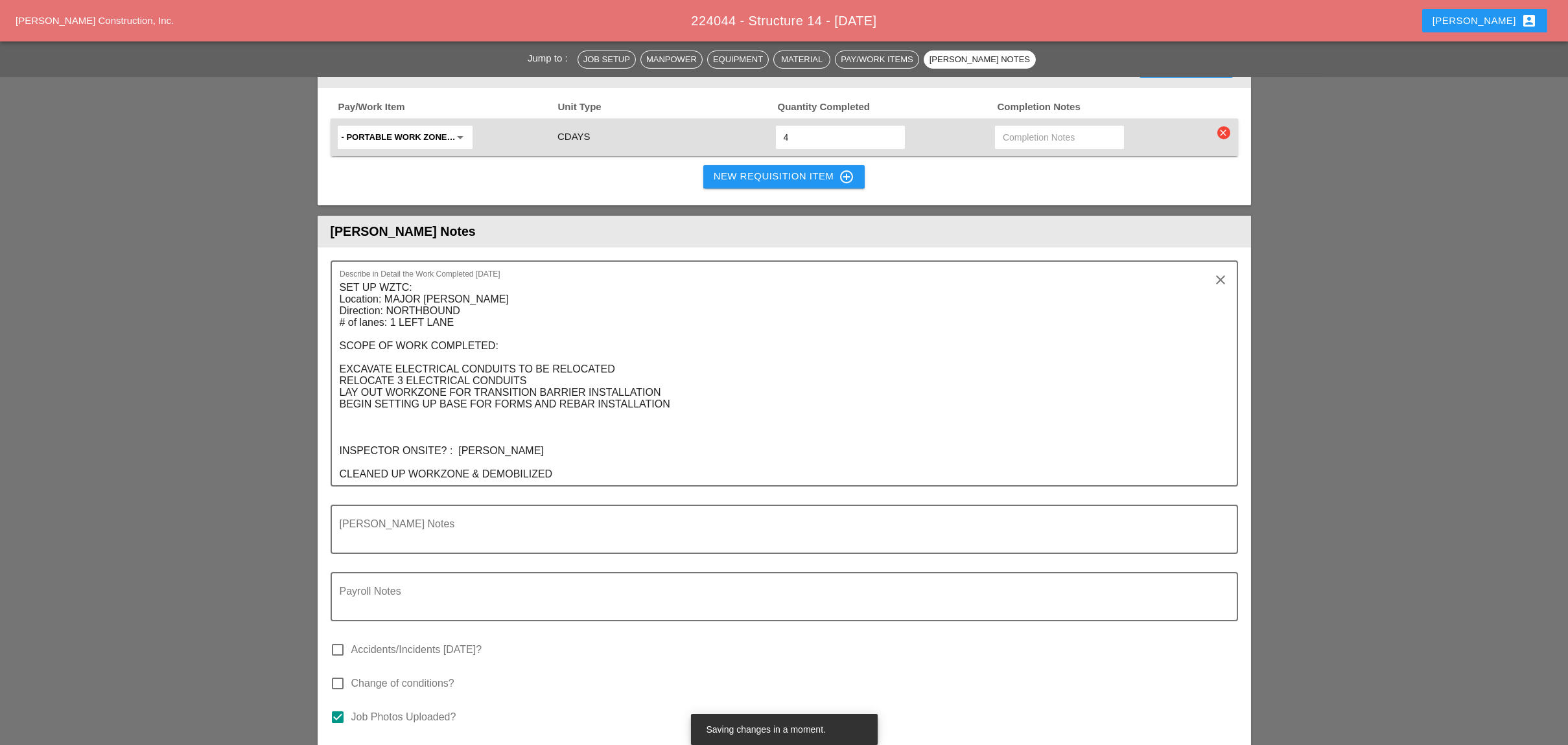
scroll to position [2355, 0]
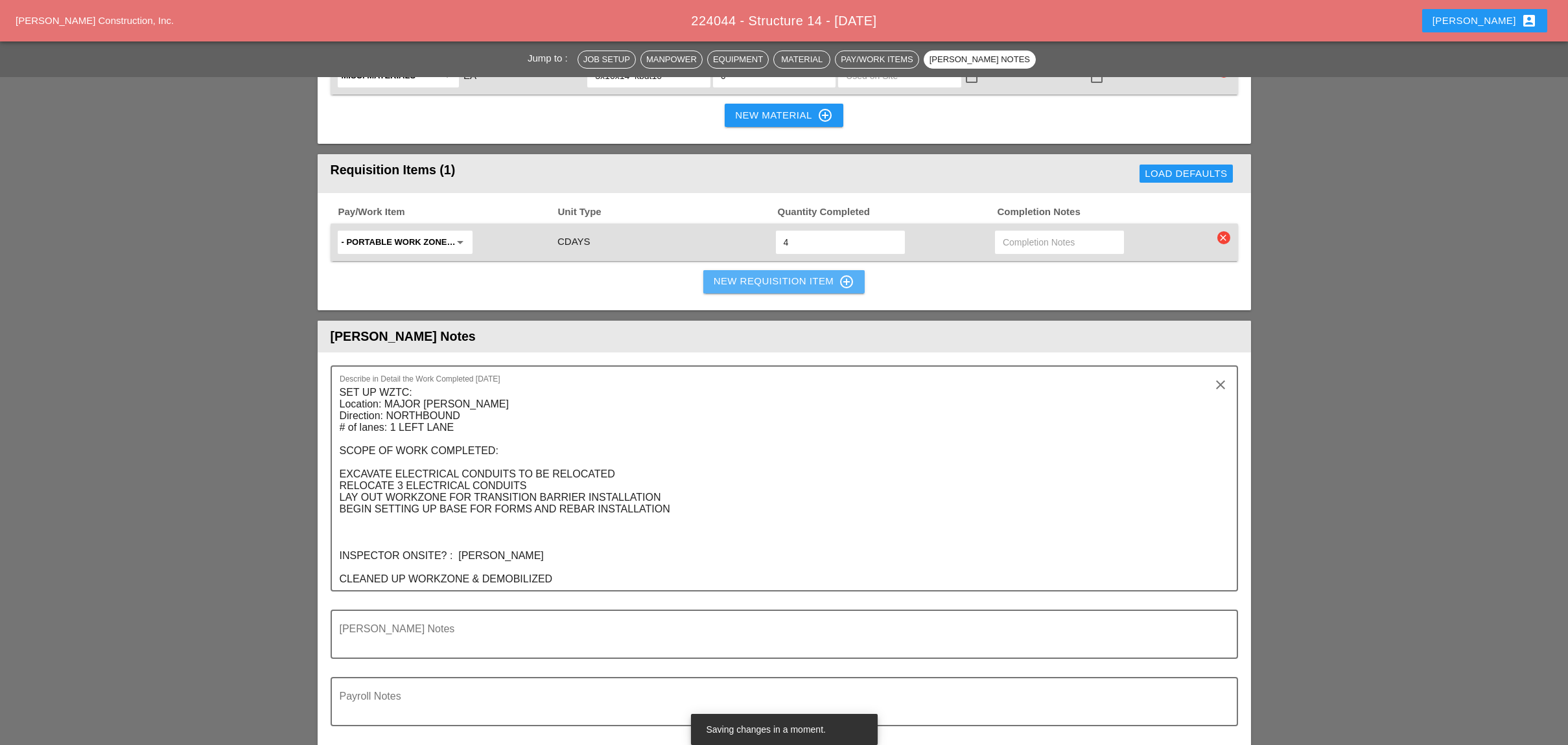
click at [755, 274] on div "New Requisition Item control_point" at bounding box center [784, 282] width 141 height 16
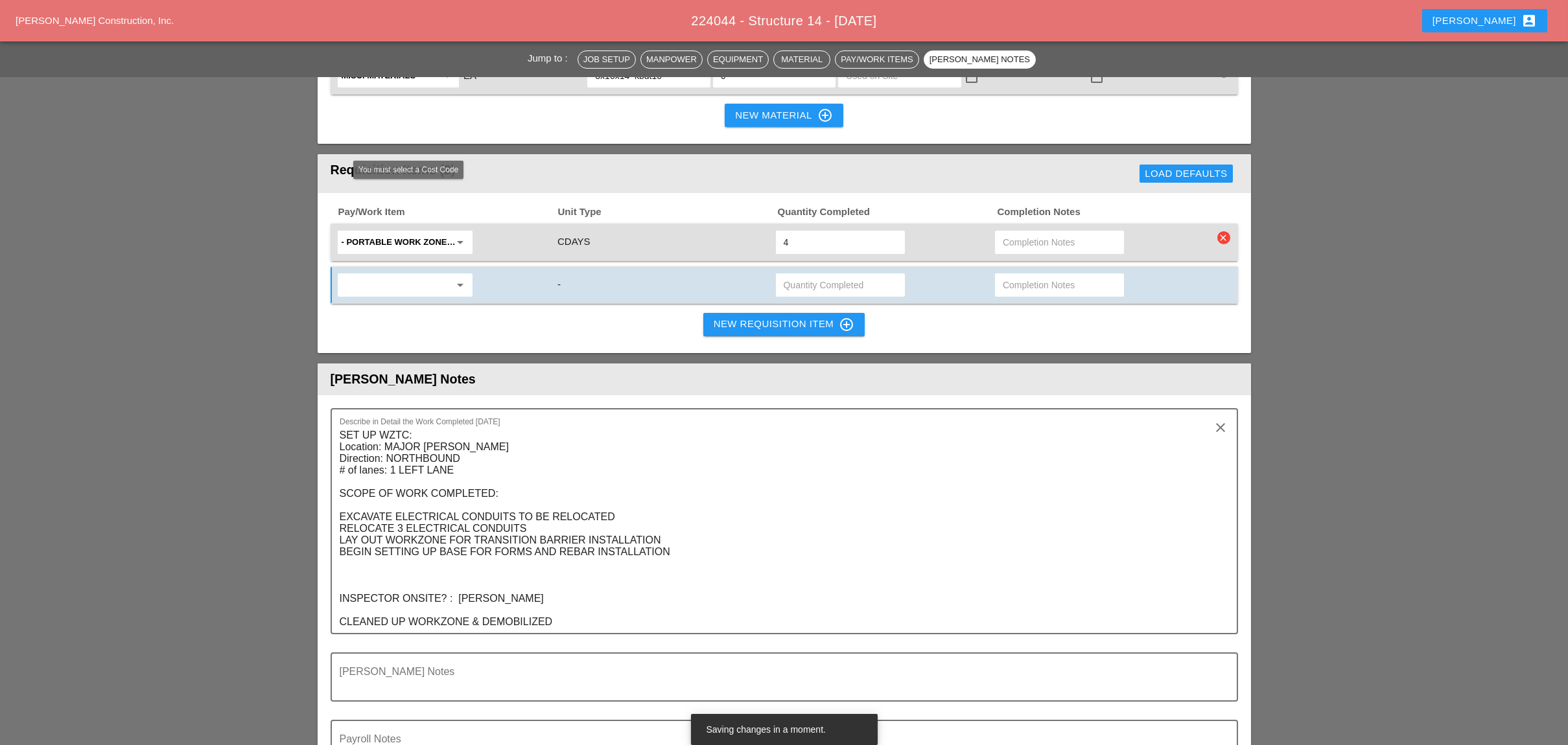
click at [405, 274] on input "text" at bounding box center [396, 285] width 109 height 21
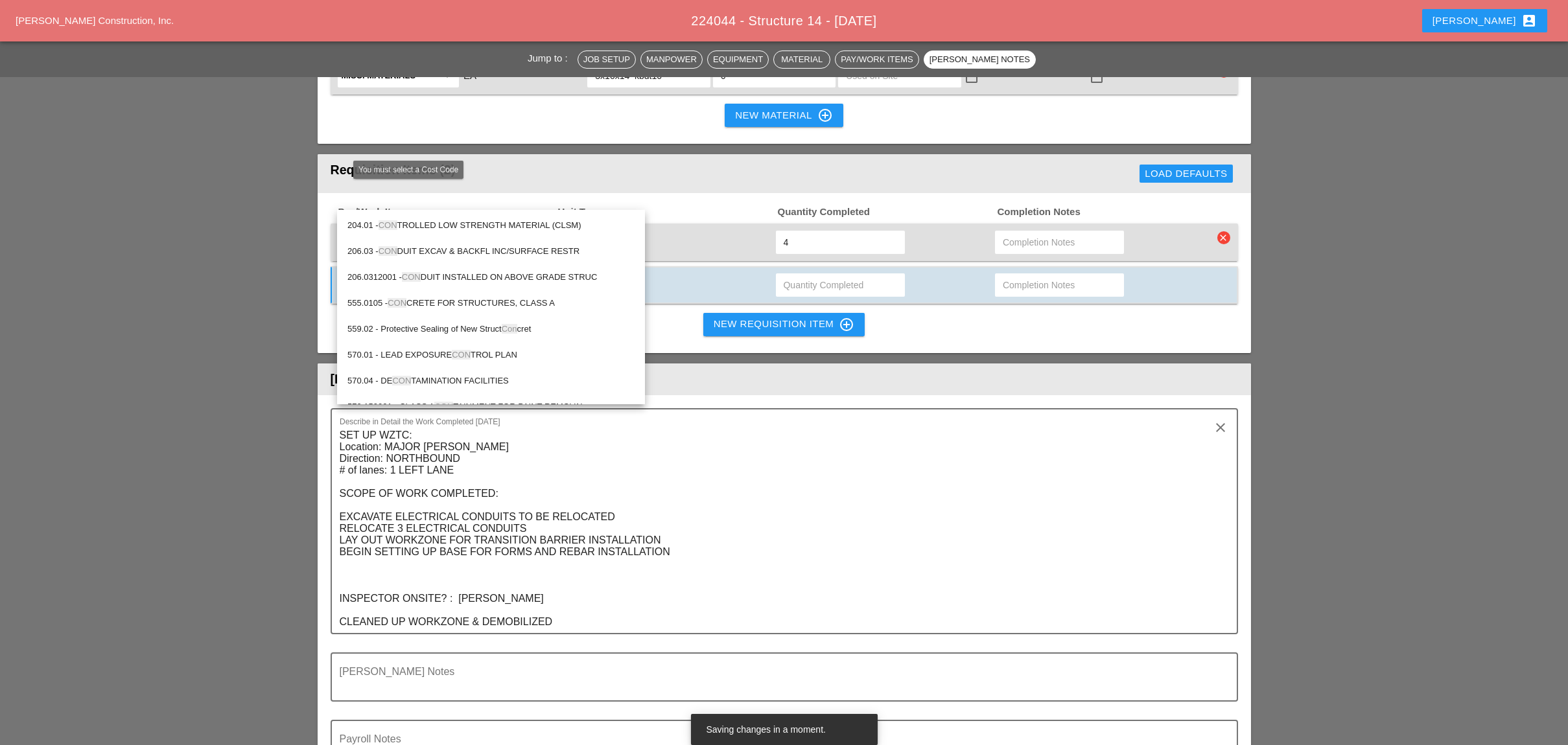
type input "c"
type input "r"
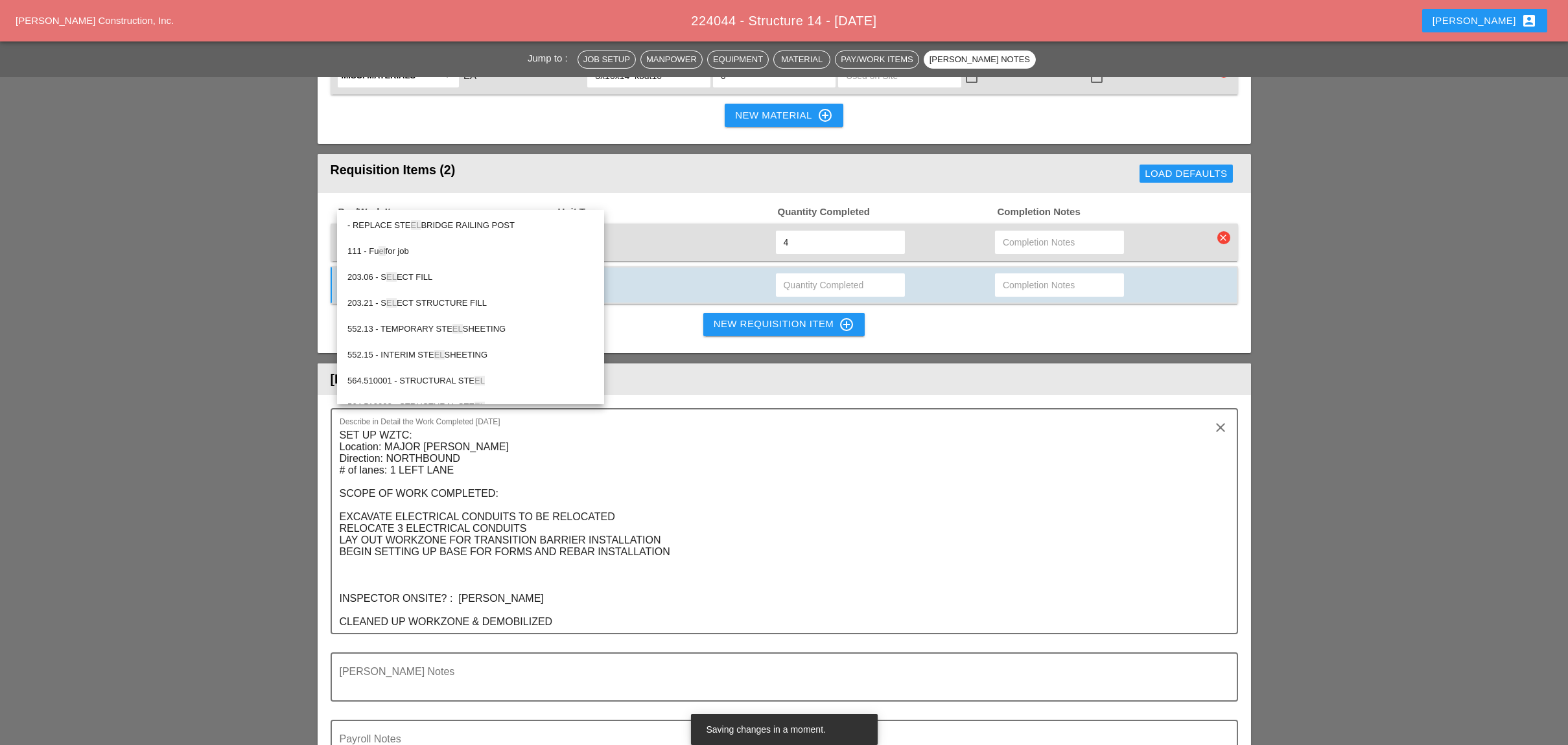
type input "e"
click at [467, 220] on div "206.03 - CONDUI T EXCAV & BACKFL INC/SURFACE RESTR" at bounding box center [472, 225] width 250 height 16
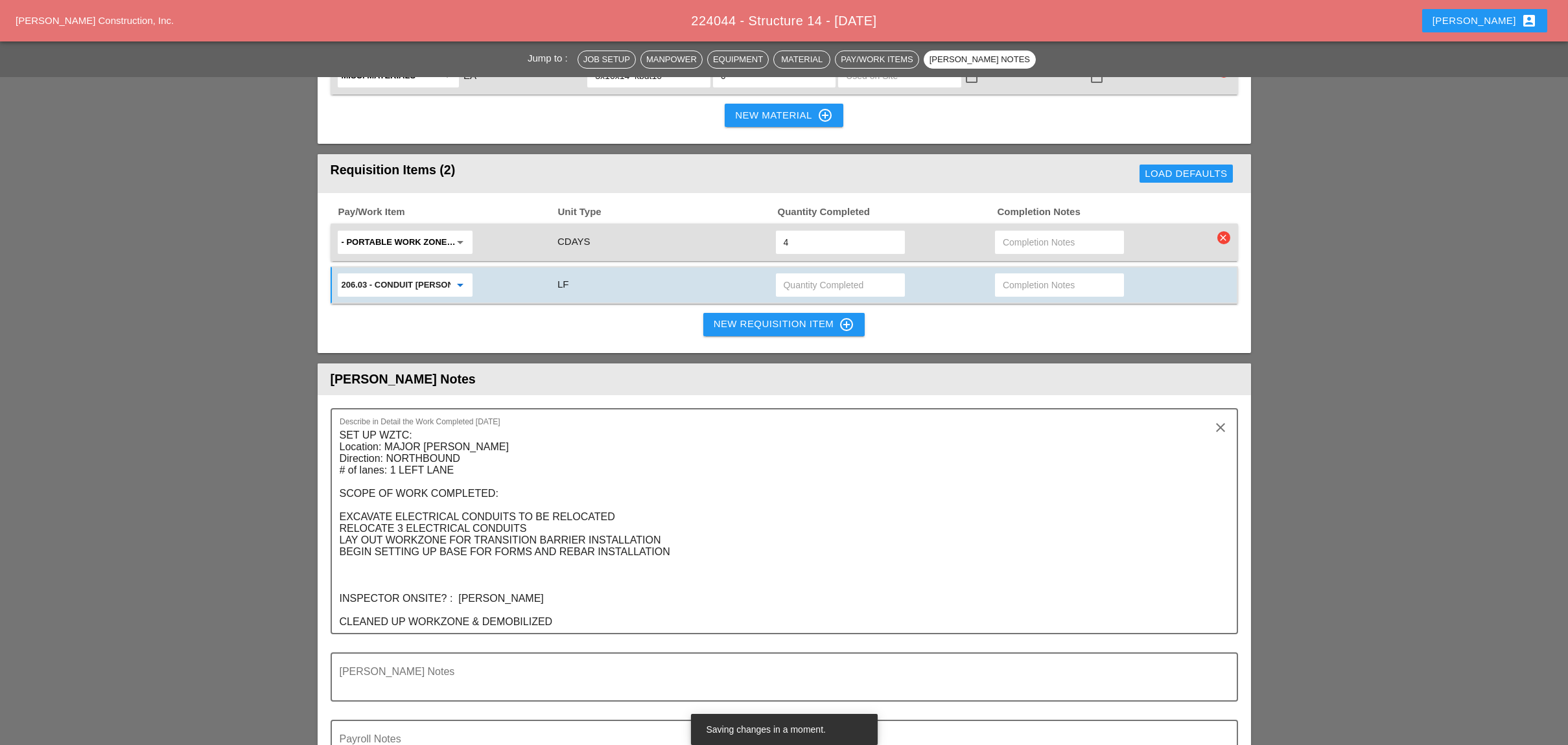
type input "206.03 - CONDUIT [PERSON_NAME] & BACKFL INC/SURFACE RESTR"
click at [1010, 274] on input "text" at bounding box center [1059, 285] width 113 height 21
type input "waiting"
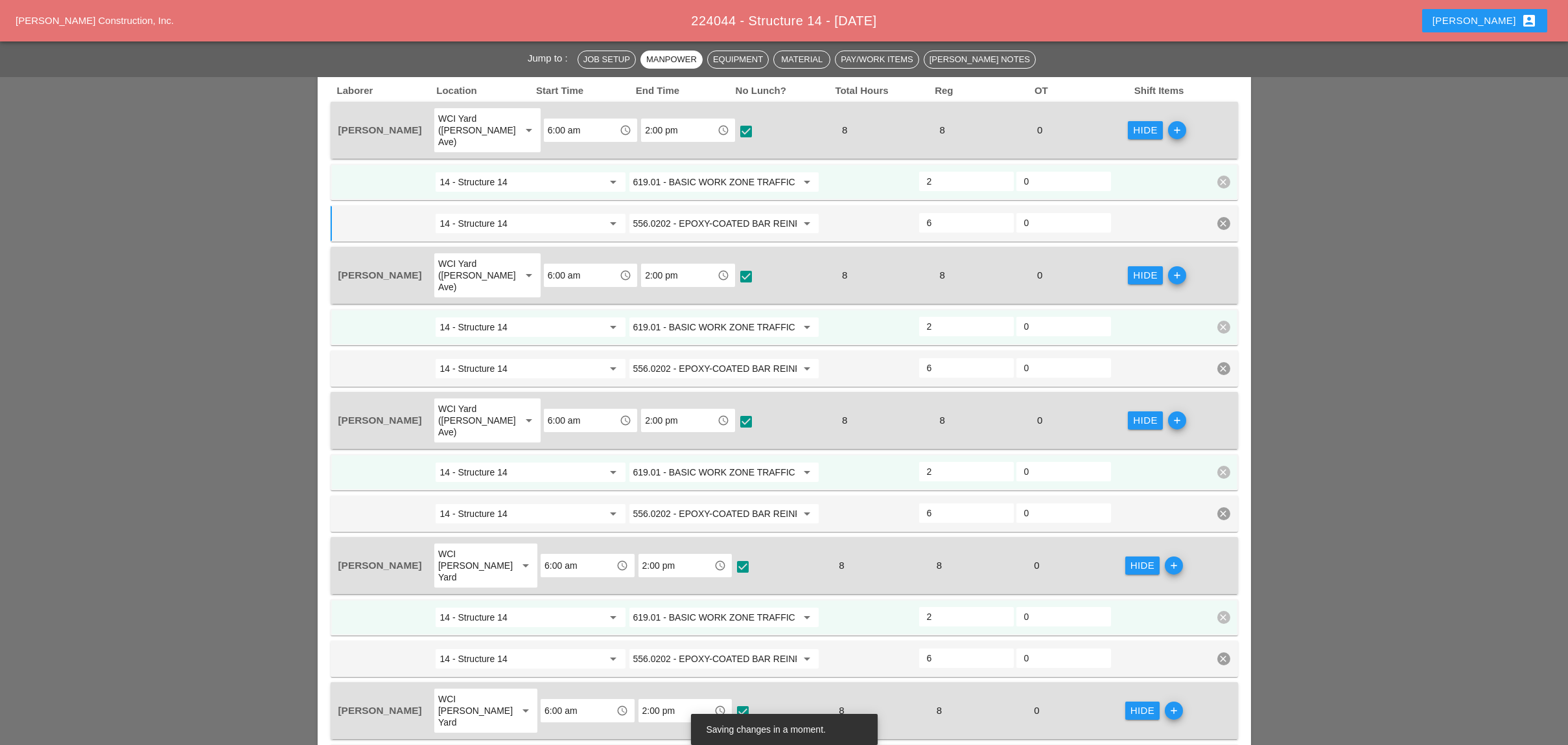
scroll to position [542, 0]
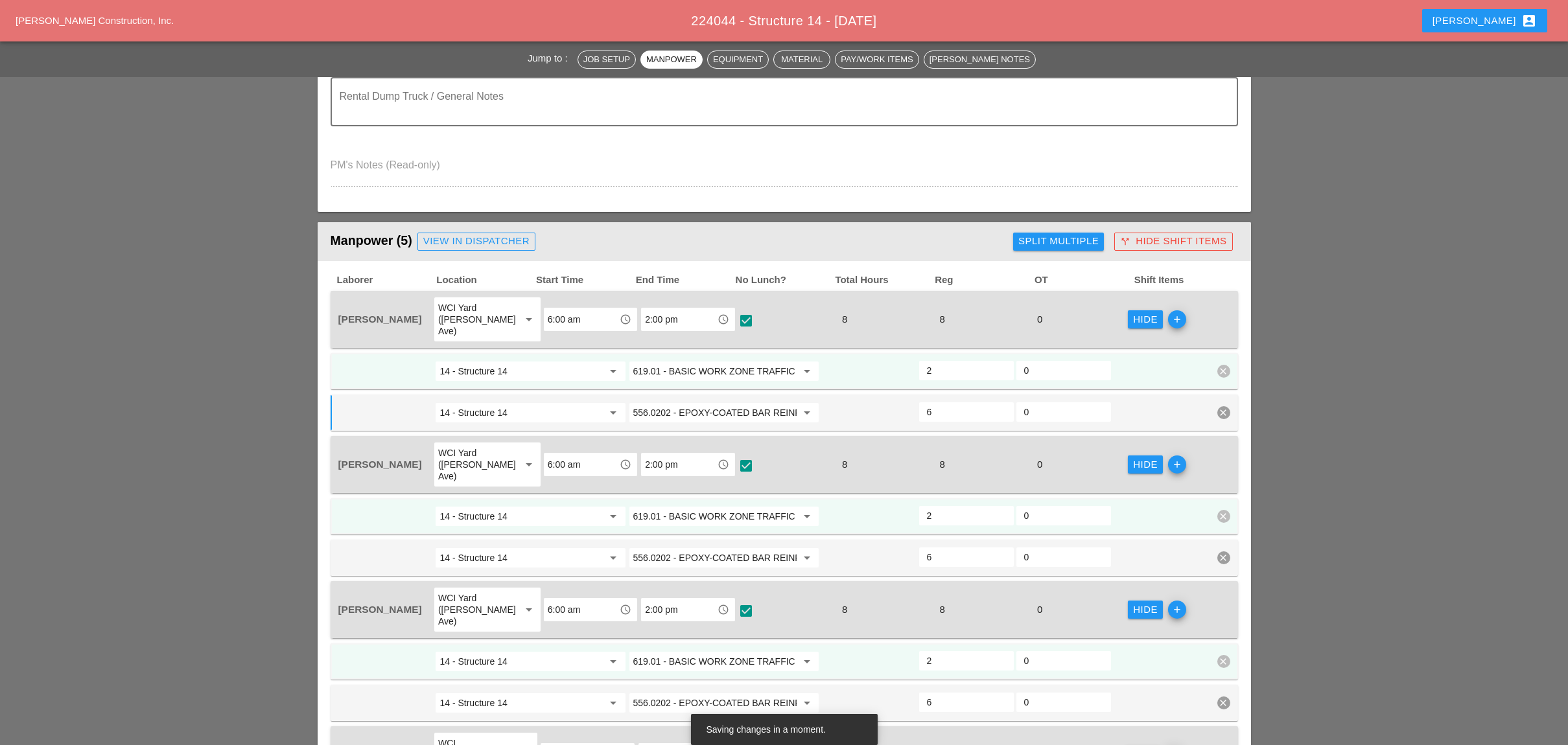
click at [1042, 234] on div "Split Multiple" at bounding box center [1058, 241] width 80 height 15
click at [1010, 233] on div at bounding box center [1006, 242] width 22 height 22
checkbox input "true"
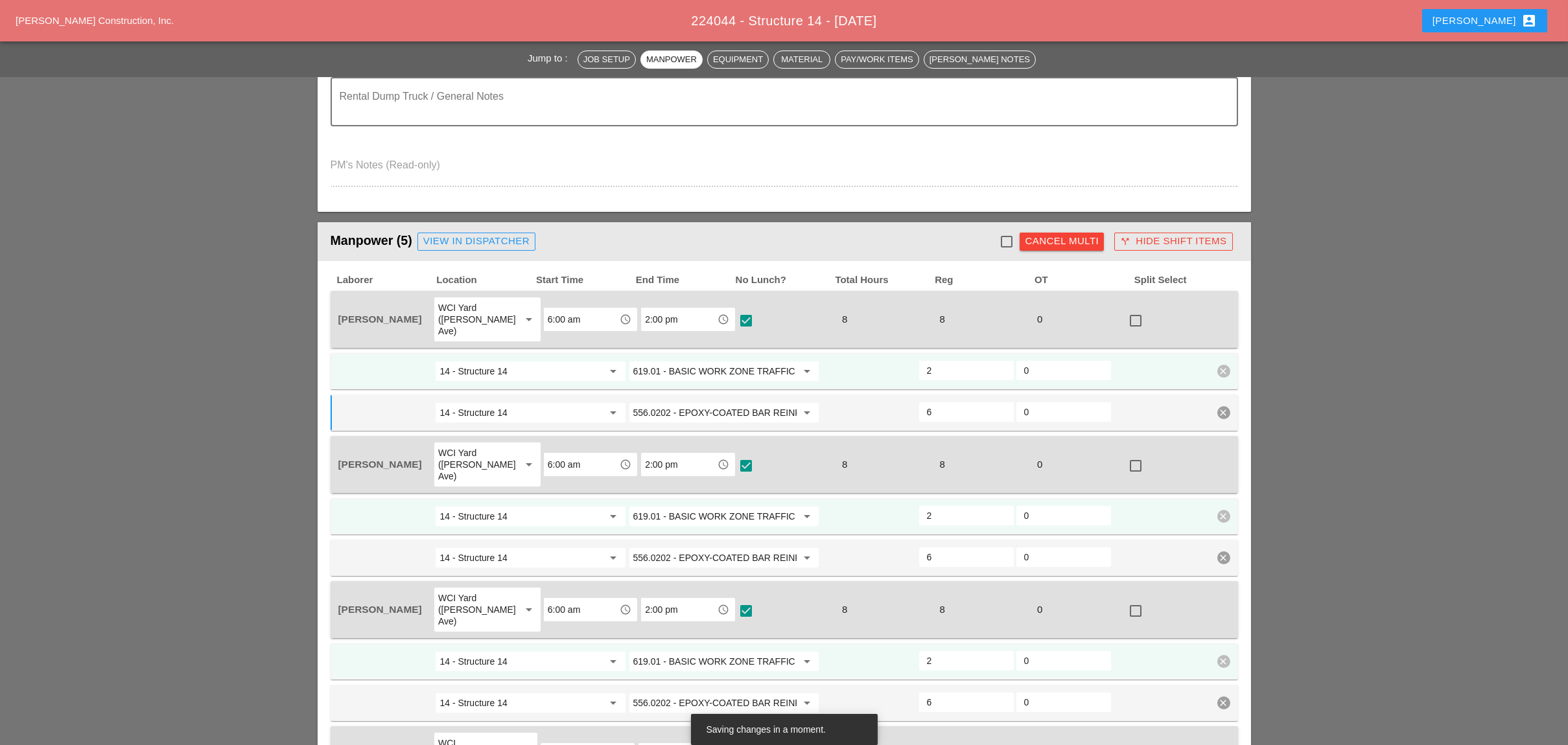
checkbox input "true"
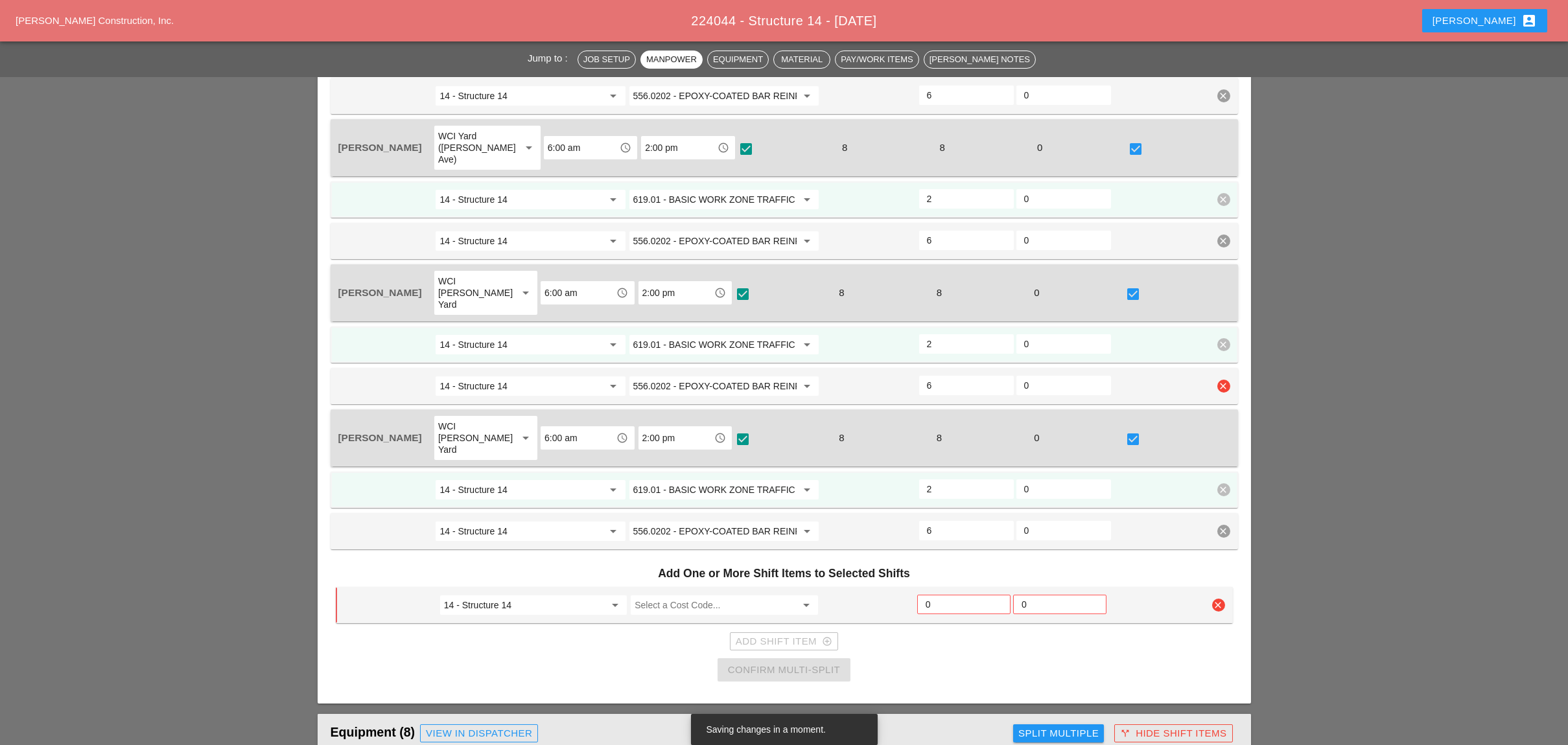
scroll to position [1233, 0]
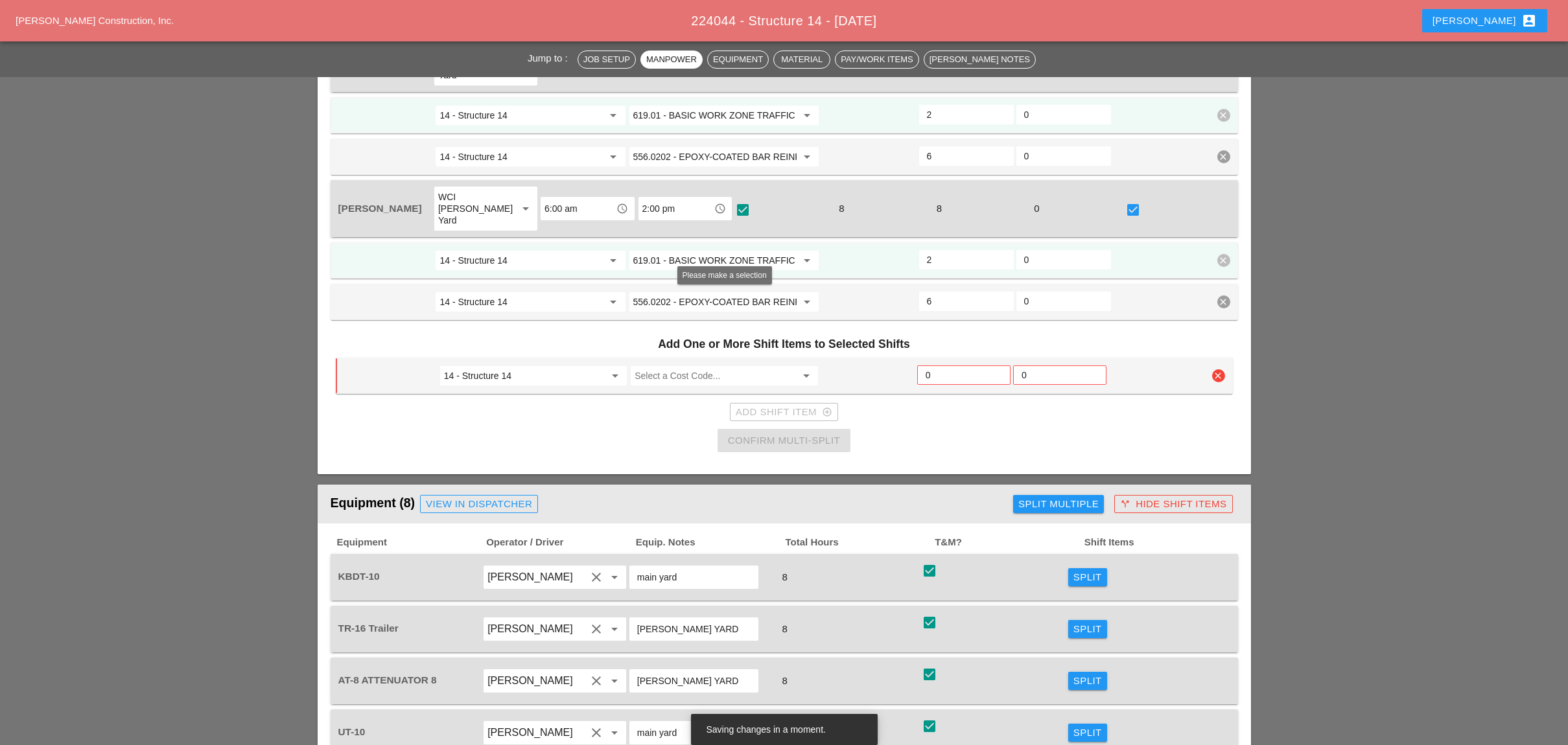
click at [665, 365] on input "Select a Cost Code..." at bounding box center [715, 376] width 161 height 21
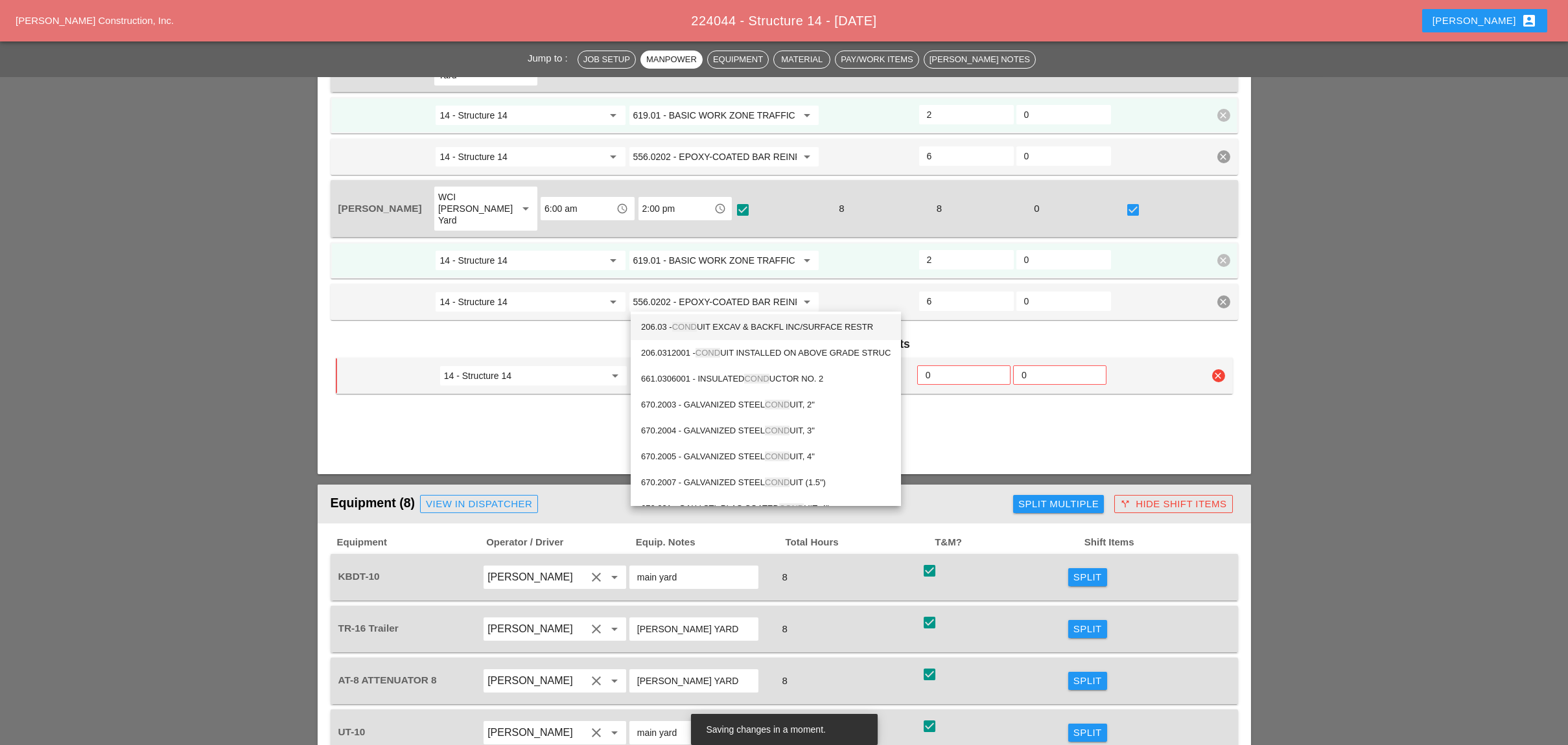
click at [745, 325] on div "206.03 - COND UIT EXCAV & BACKFL INC/SURFACE RESTR" at bounding box center [766, 327] width 250 height 16
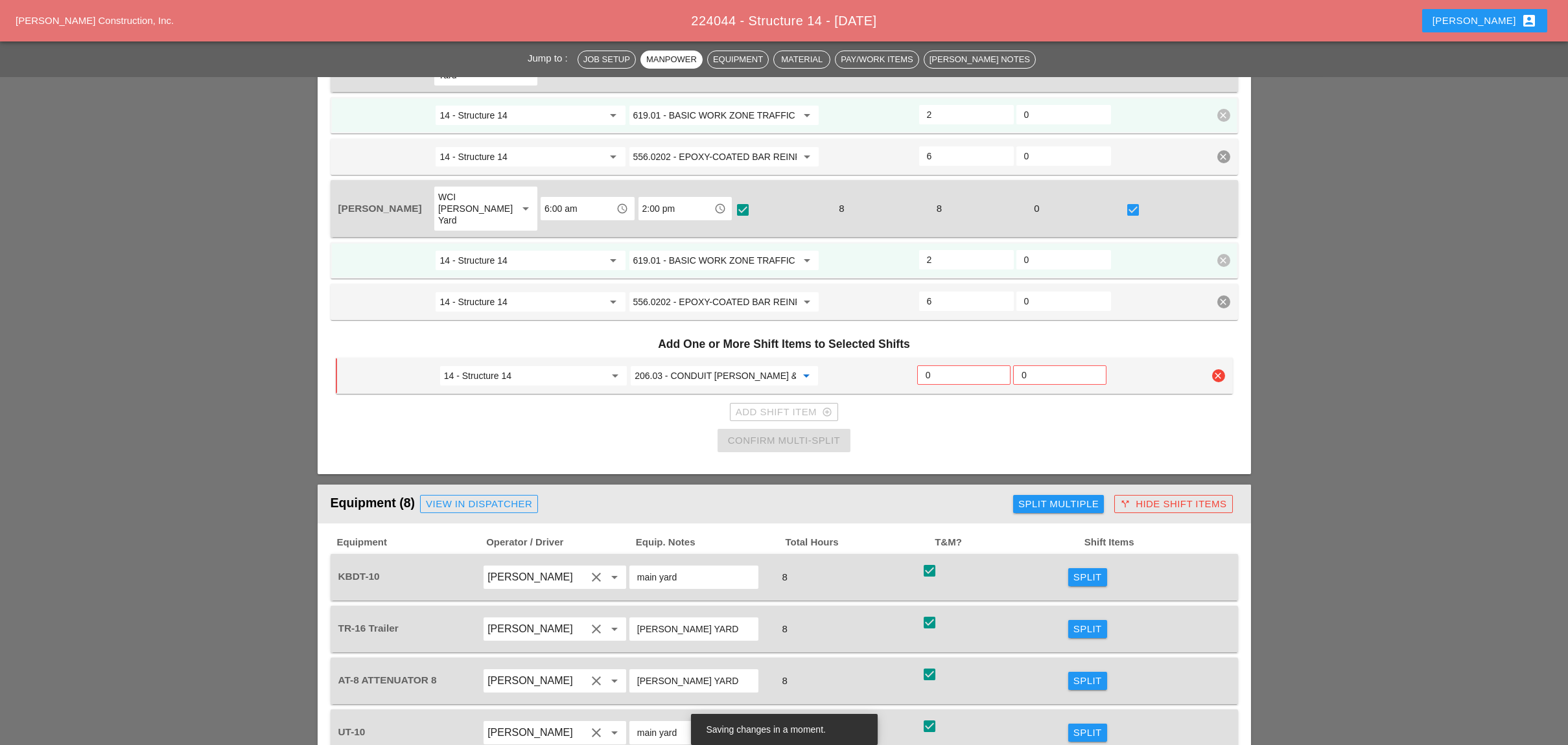
type input "206.03 - CONDUIT [PERSON_NAME] & BACKFL INC/SURFACE RESTR"
click at [937, 365] on input "0" at bounding box center [963, 375] width 77 height 21
type input "4"
click at [842, 429] on button "Confirm Multi-Split" at bounding box center [783, 440] width 133 height 24
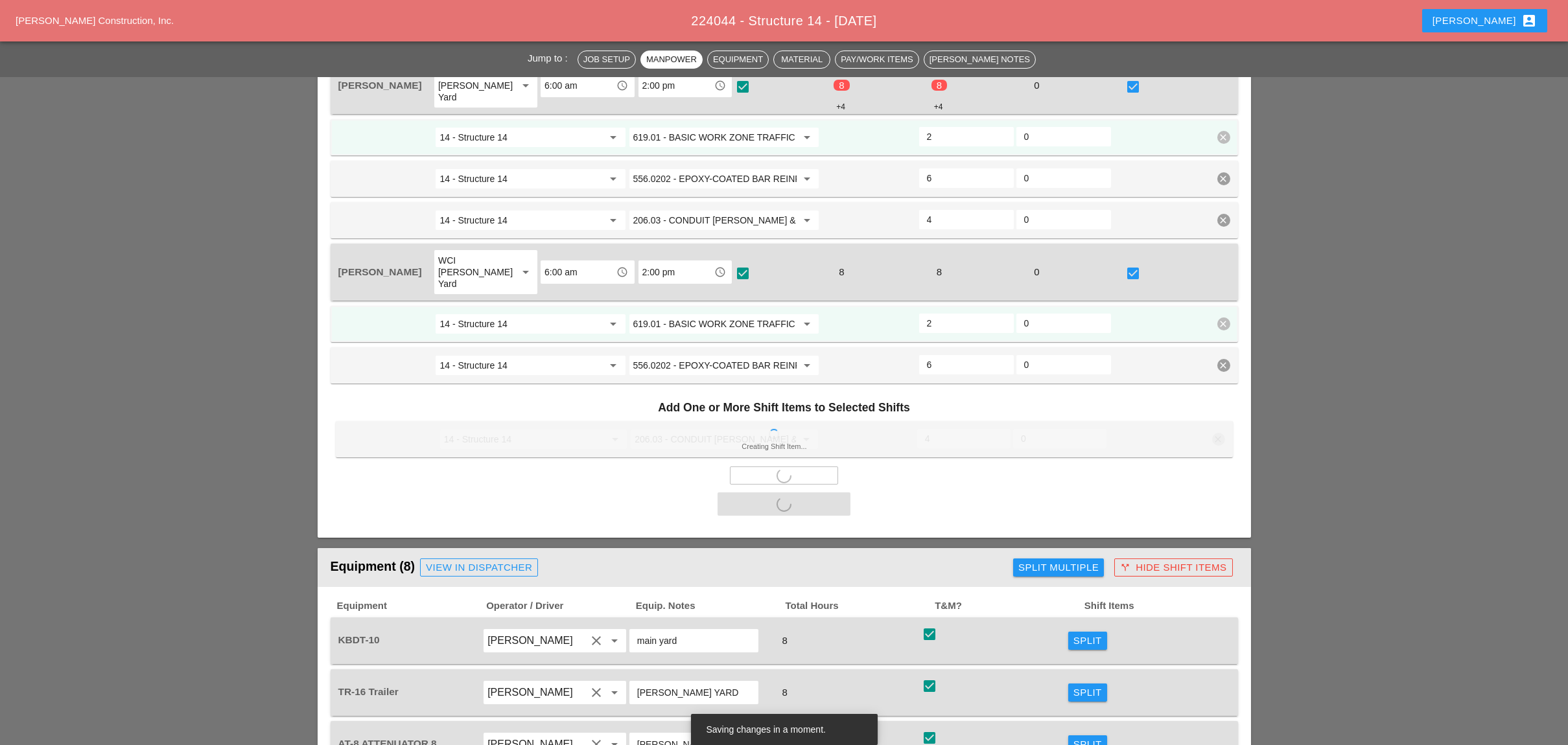
scroll to position [1421, 0]
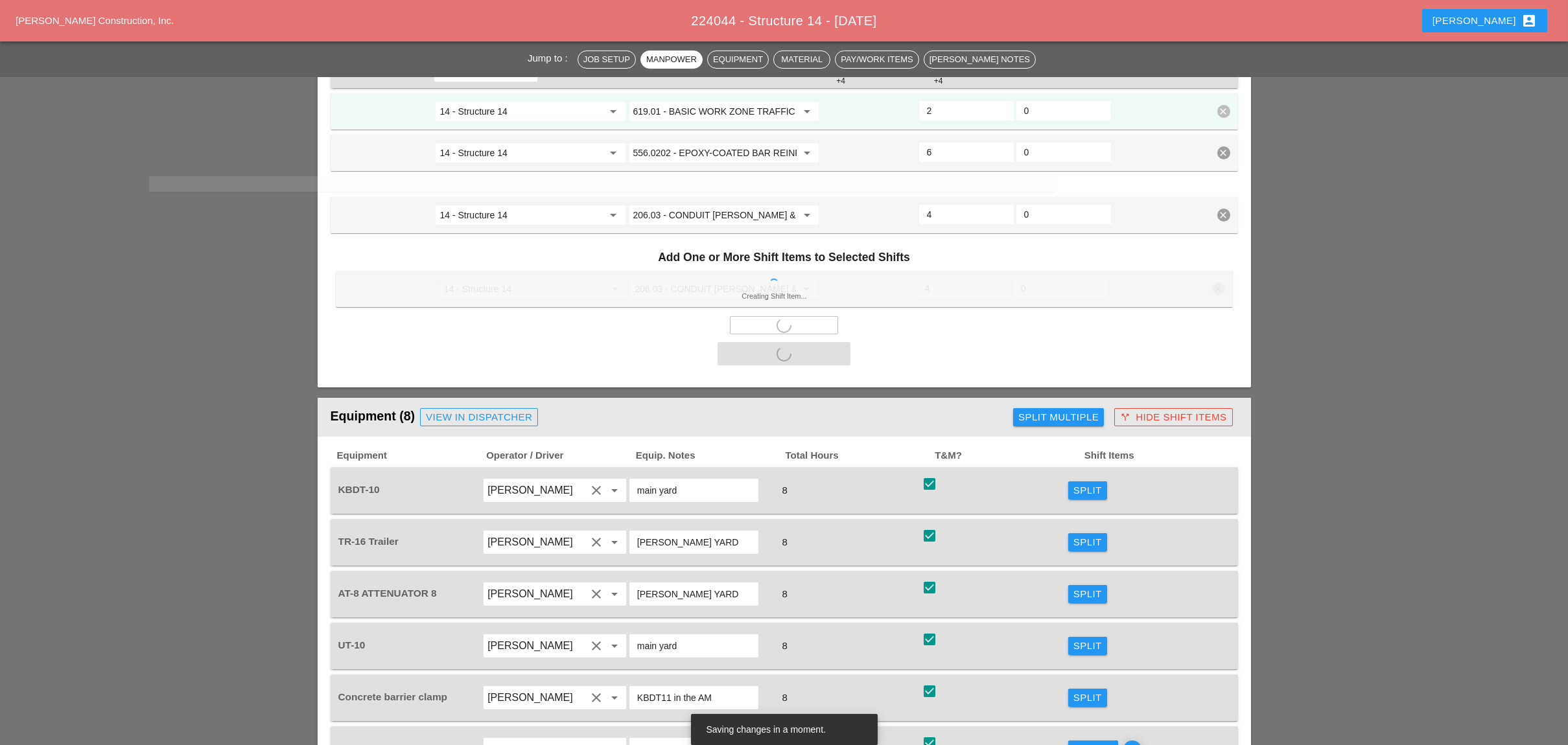
checkbox input "false"
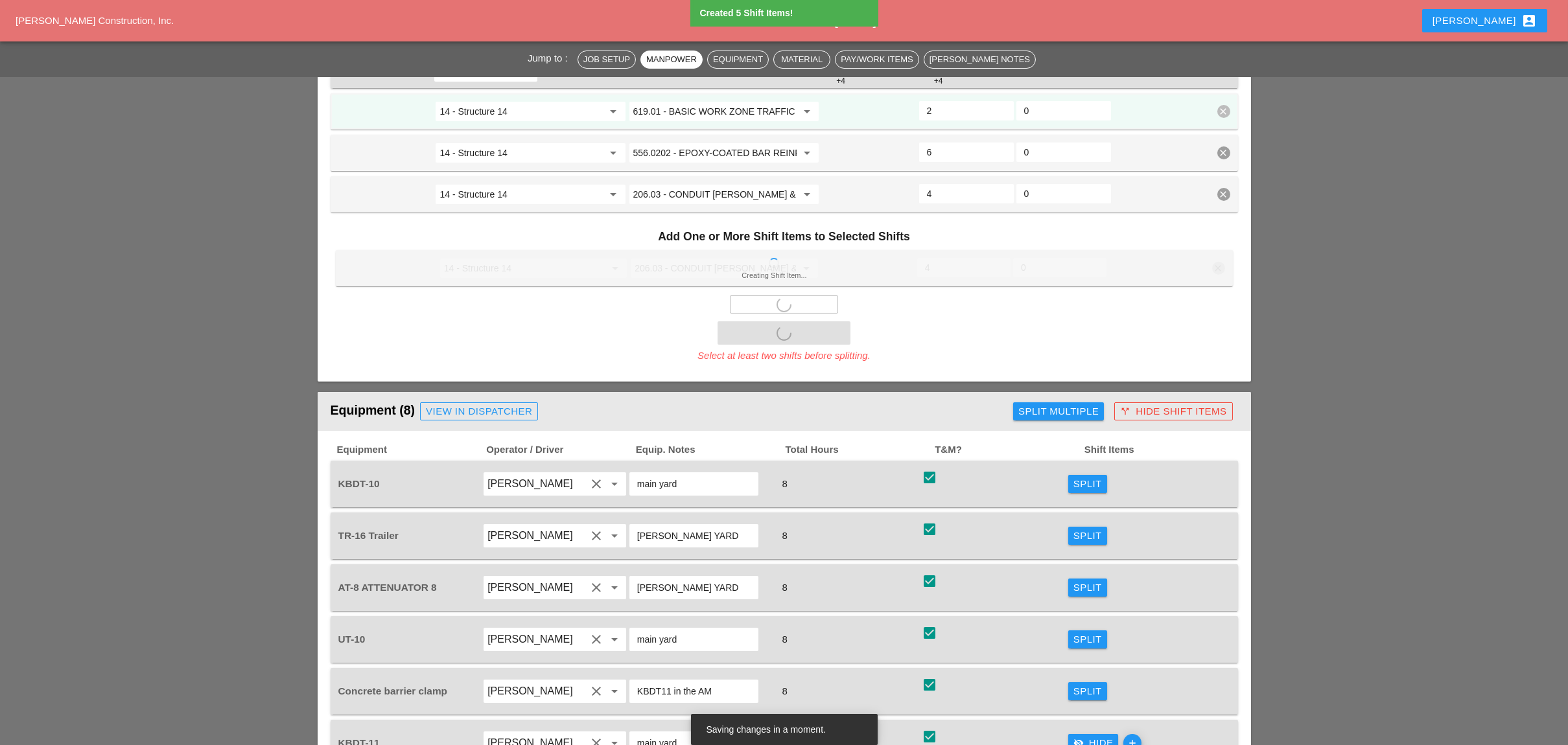
click at [1051, 399] on span "Split Multiple" at bounding box center [1058, 412] width 101 height 26
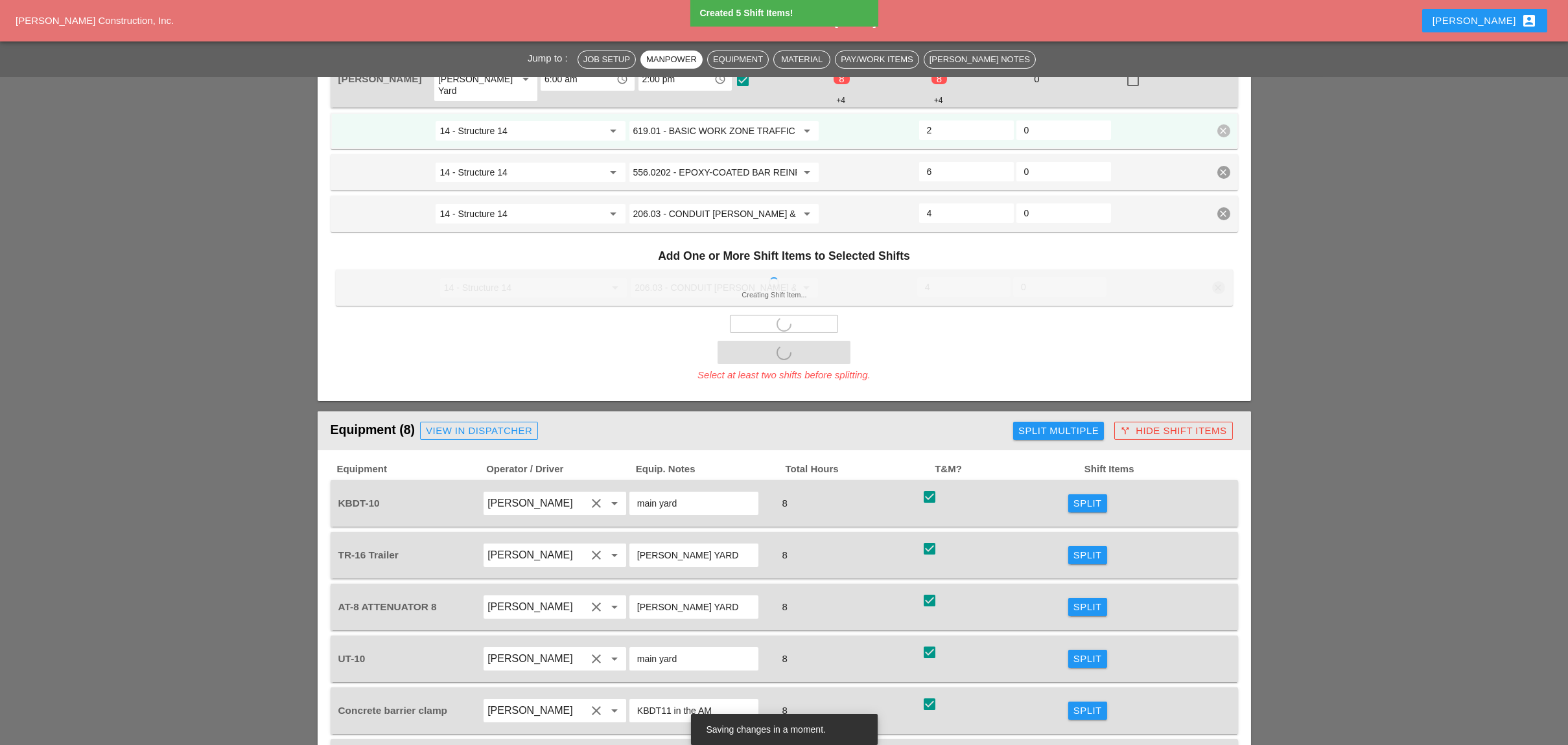
click at [1048, 423] on div "Split Multiple" at bounding box center [1058, 431] width 80 height 15
type input "0"
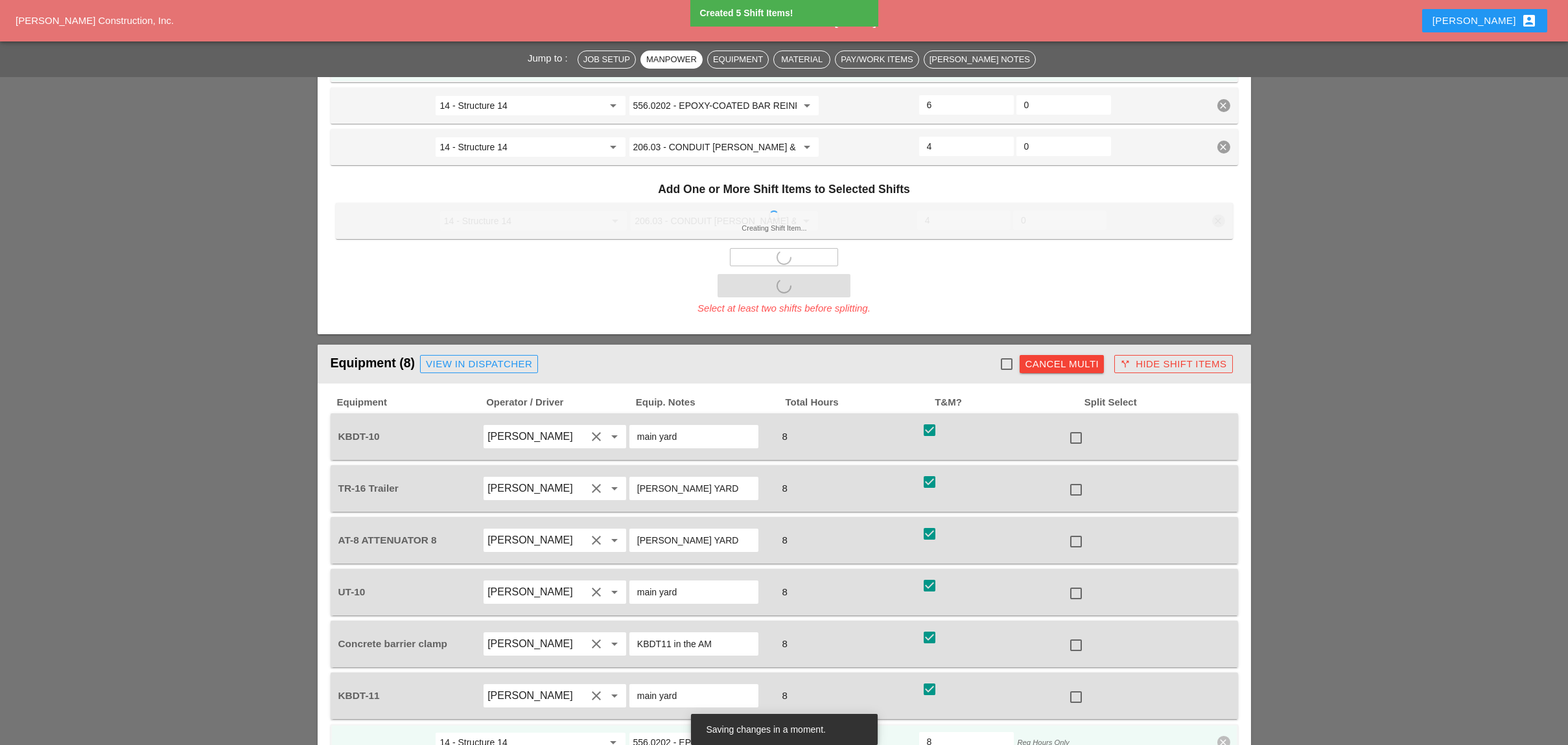
type input "0"
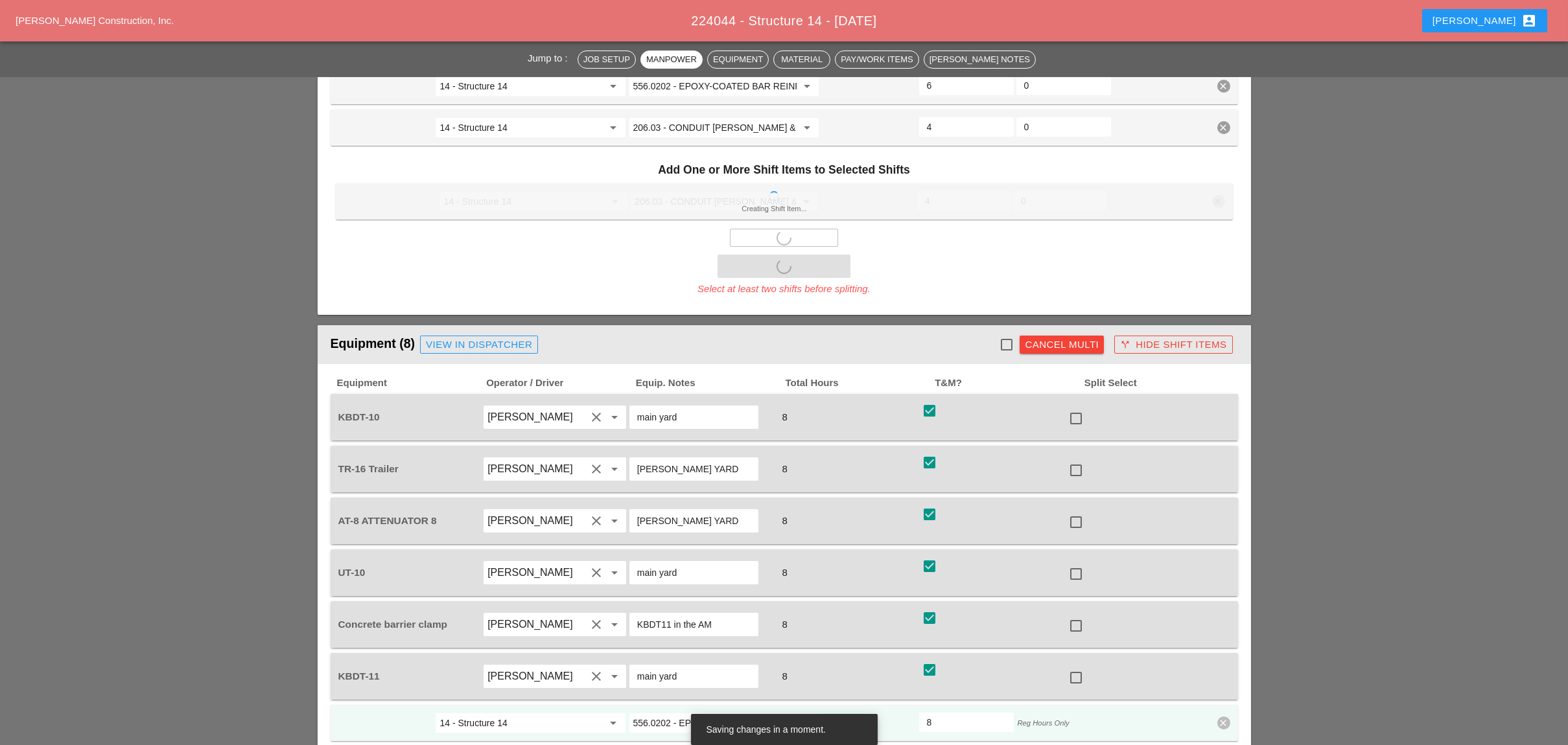
type input "0"
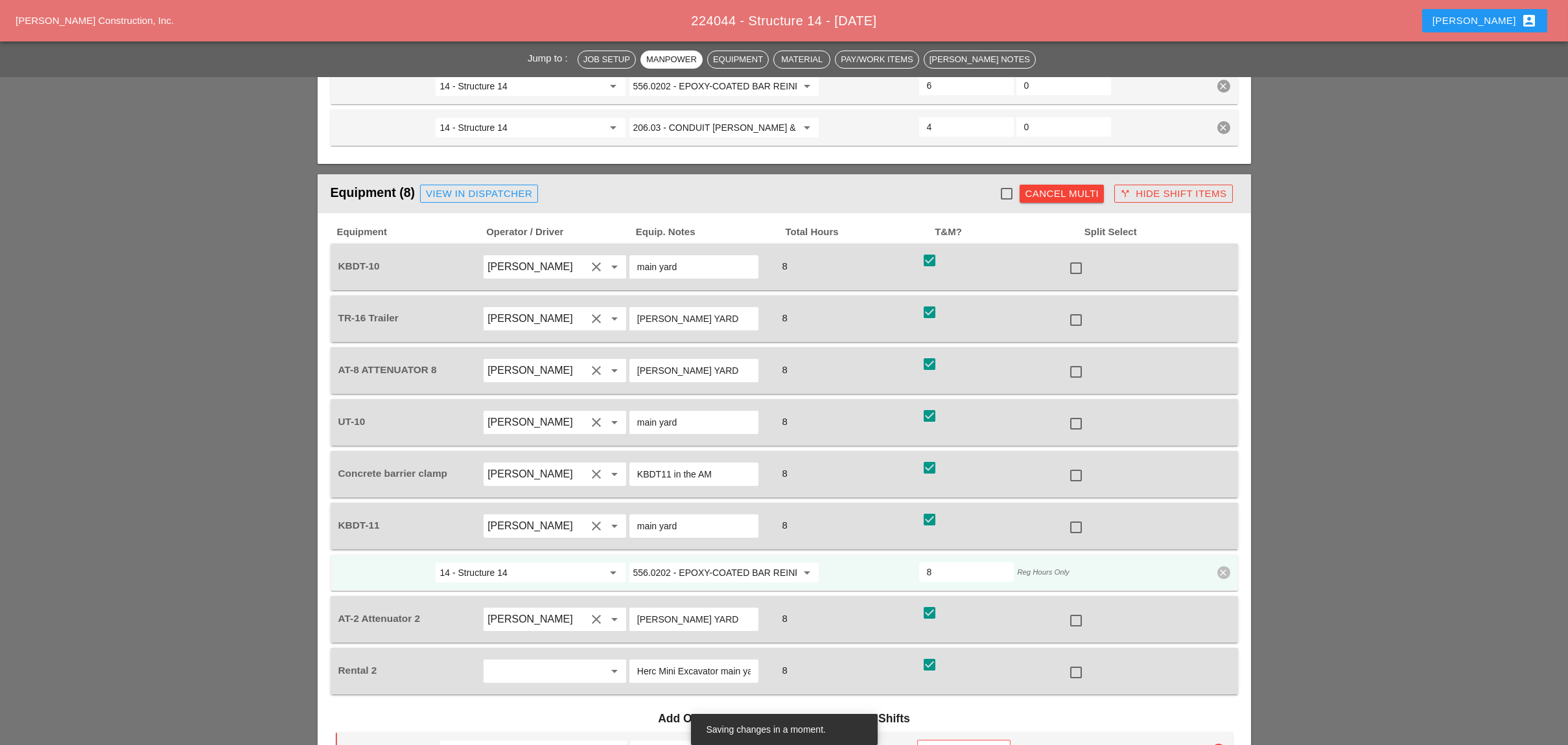
click at [1075, 257] on div at bounding box center [1076, 268] width 22 height 22
checkbox input "true"
click at [1074, 309] on div at bounding box center [1076, 320] width 22 height 22
checkbox input "true"
click at [1077, 412] on div at bounding box center [1076, 423] width 22 height 22
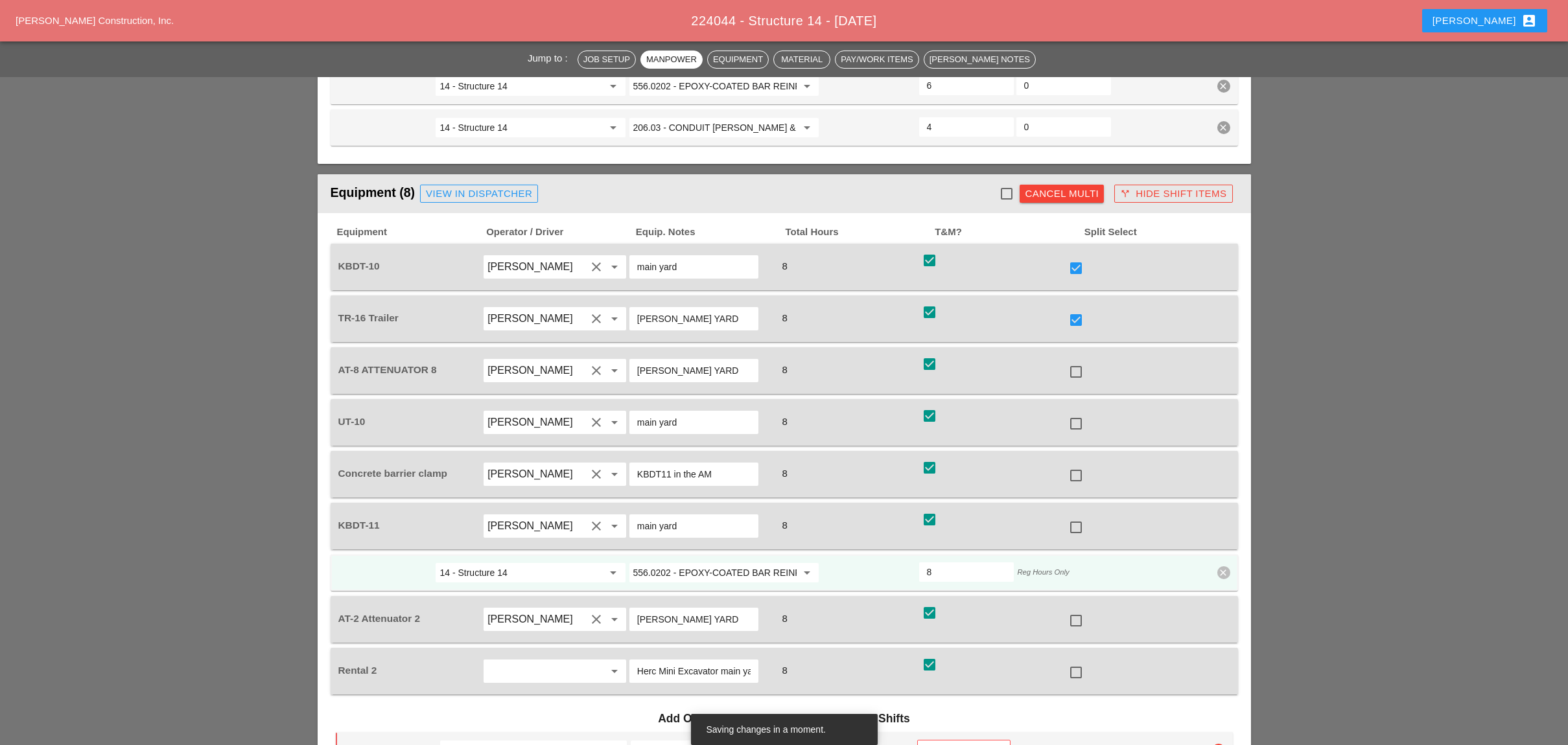
checkbox input "true"
click at [1074, 465] on div at bounding box center [1076, 476] width 22 height 22
checkbox input "true"
click at [1078, 516] on div at bounding box center [1076, 527] width 22 height 22
checkbox input "true"
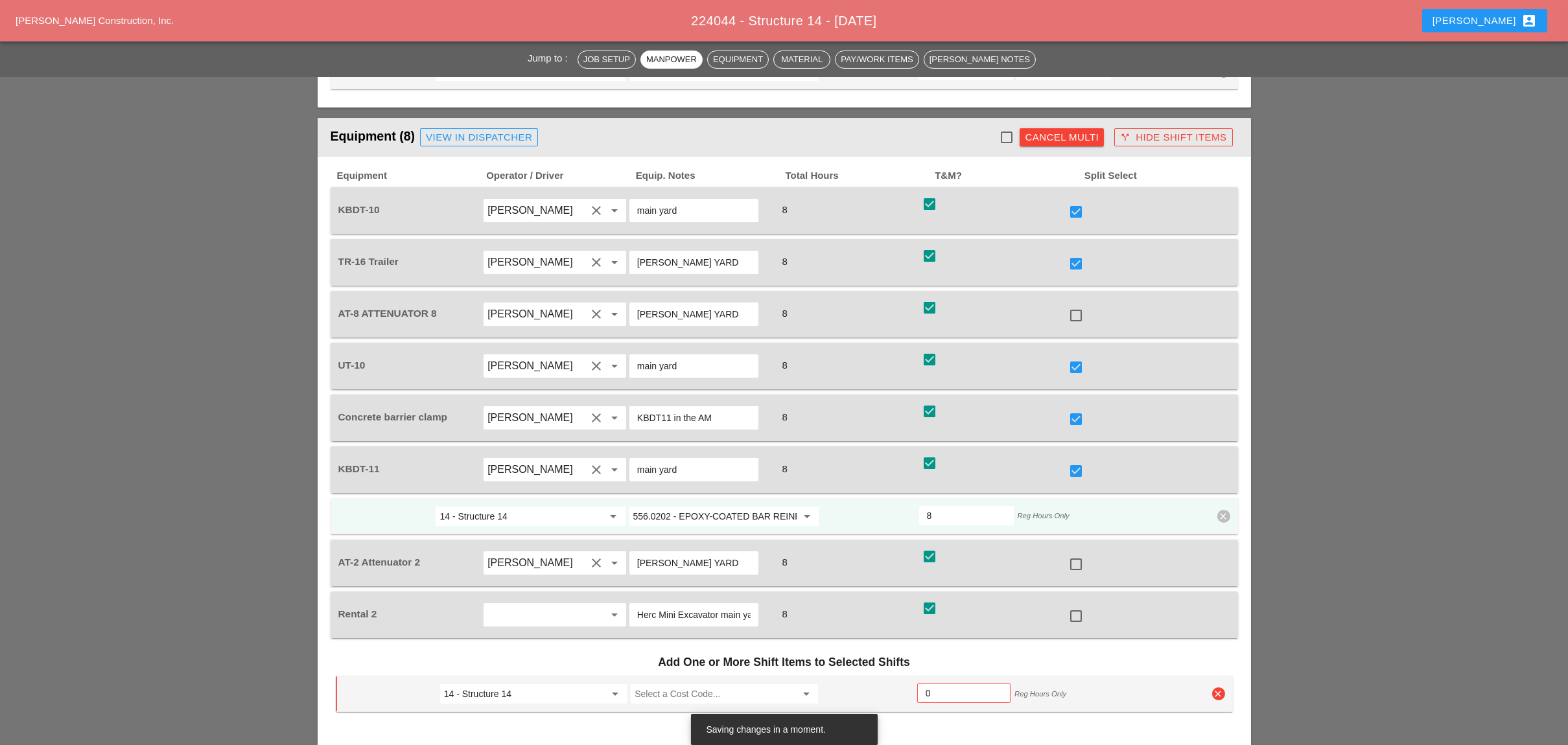
scroll to position [1701, 0]
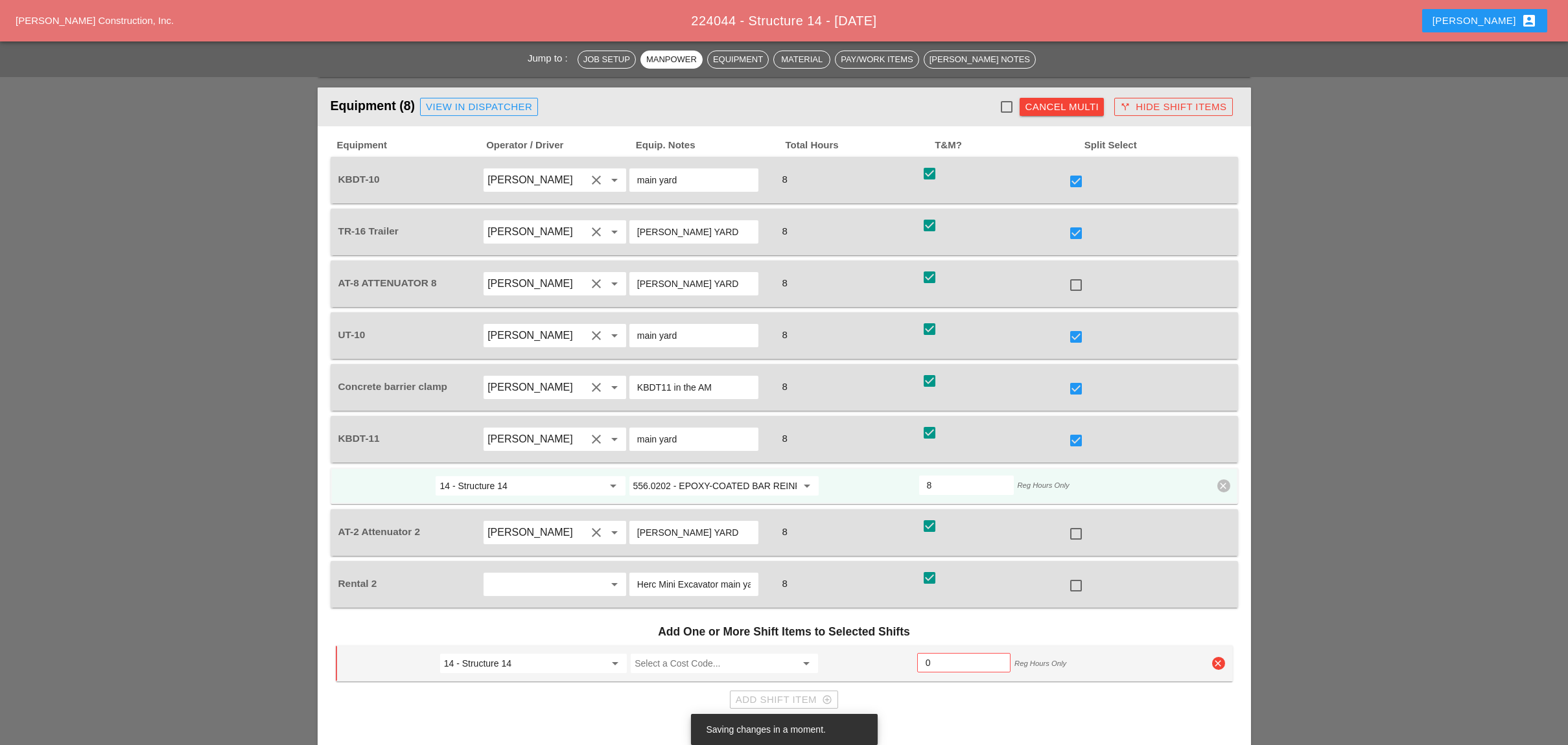
click at [1078, 574] on div at bounding box center [1076, 586] width 22 height 22
checkbox input "true"
click at [667, 653] on input "Select a Cost Code..." at bounding box center [715, 663] width 161 height 21
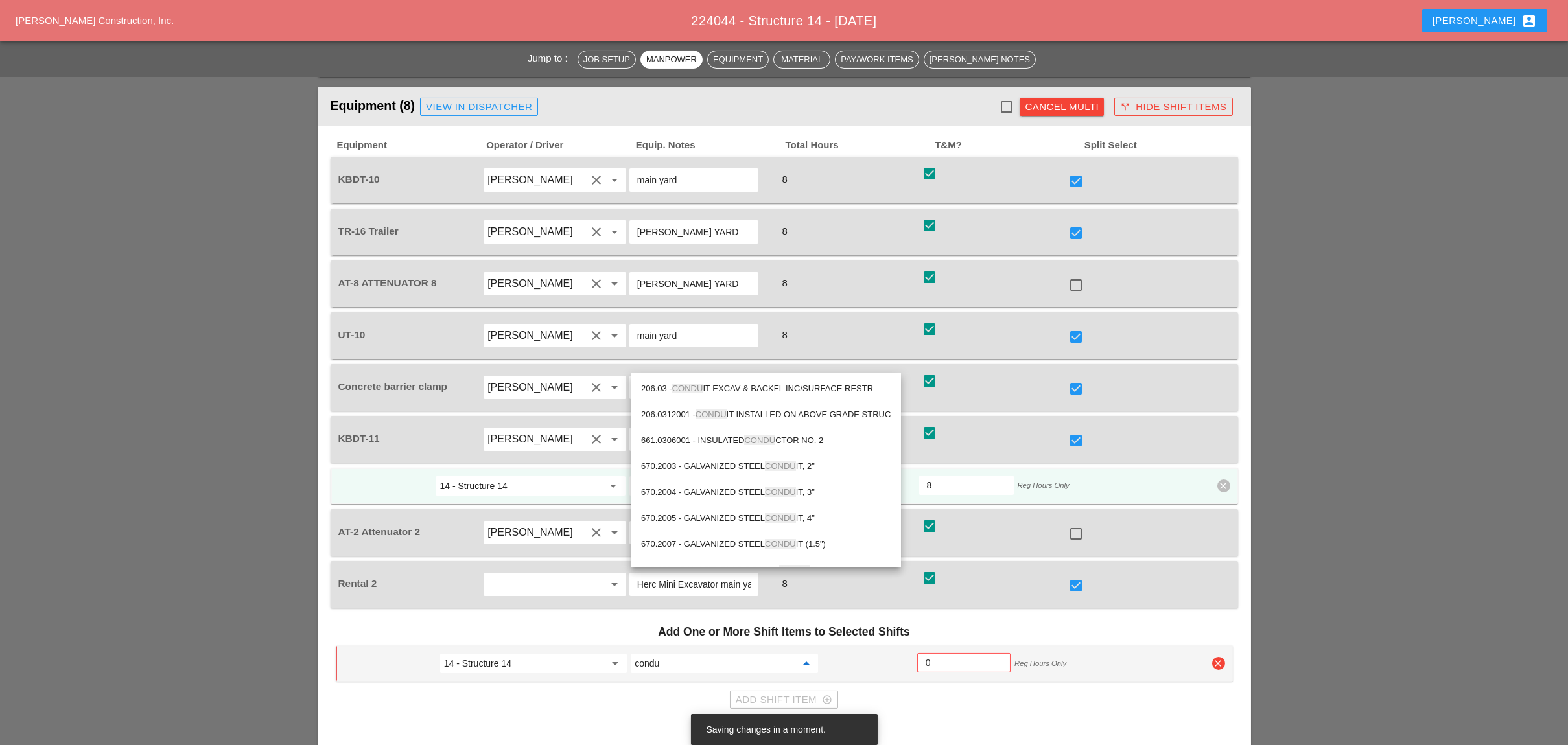
click at [746, 388] on div "206.03 - CONDU IT EXCAV & BACKFL INC/SURFACE RESTR" at bounding box center [766, 389] width 250 height 16
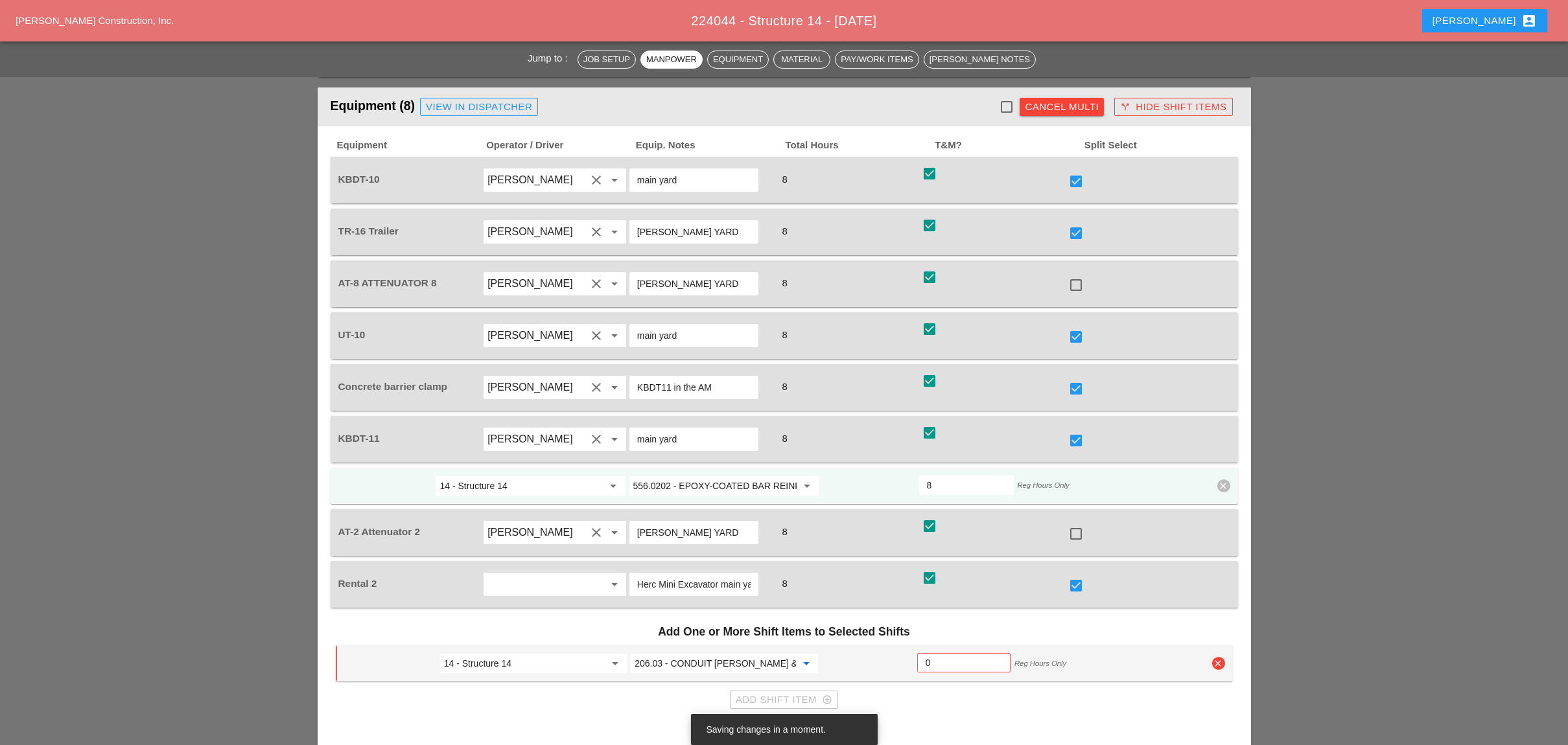
type input "206.03 - CONDUIT [PERSON_NAME] & BACKFL INC/SURFACE RESTR"
click at [931, 652] on input "0" at bounding box center [963, 663] width 77 height 21
type input "4"
click at [800, 721] on div "Confirm Multi-Split" at bounding box center [783, 728] width 112 height 15
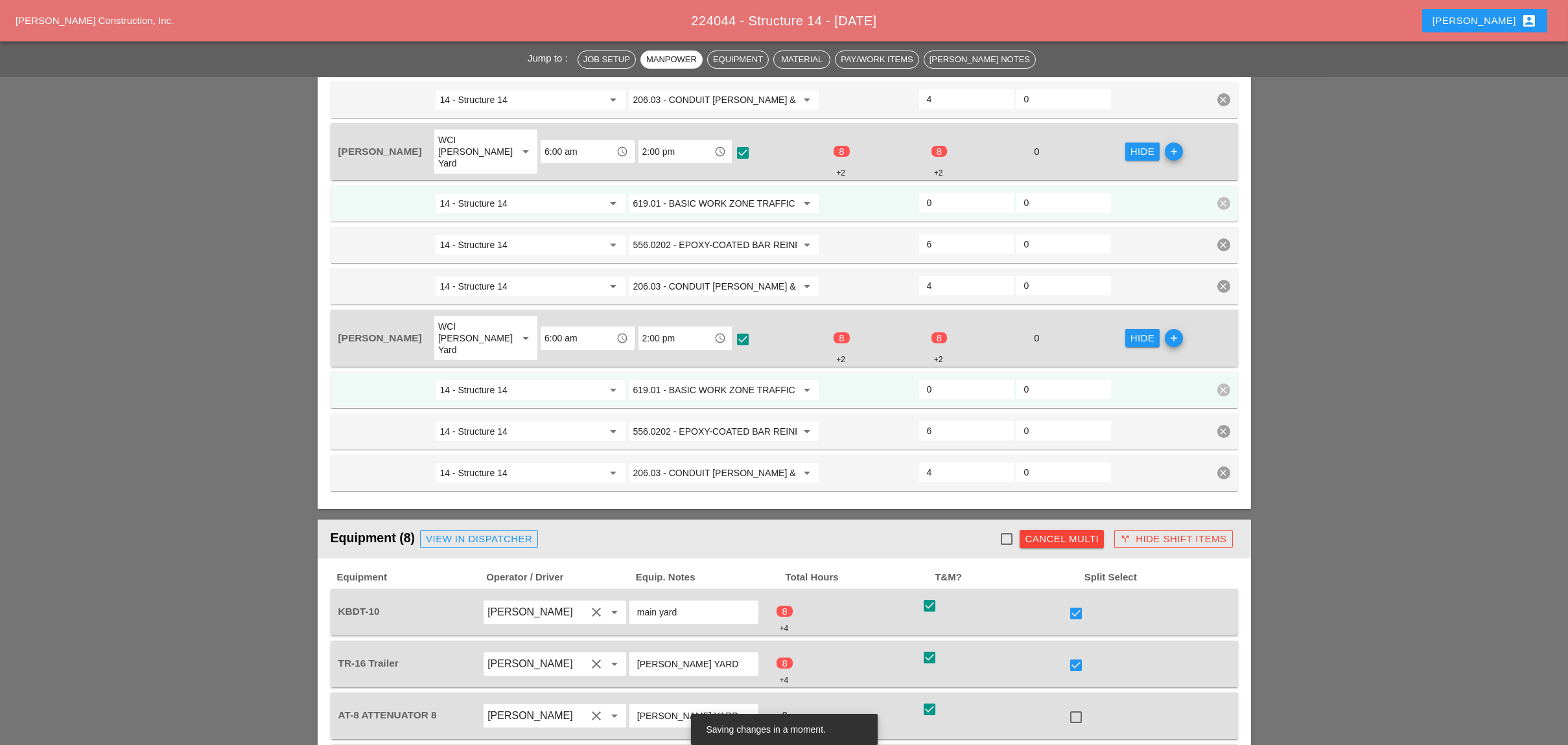
scroll to position [665, 0]
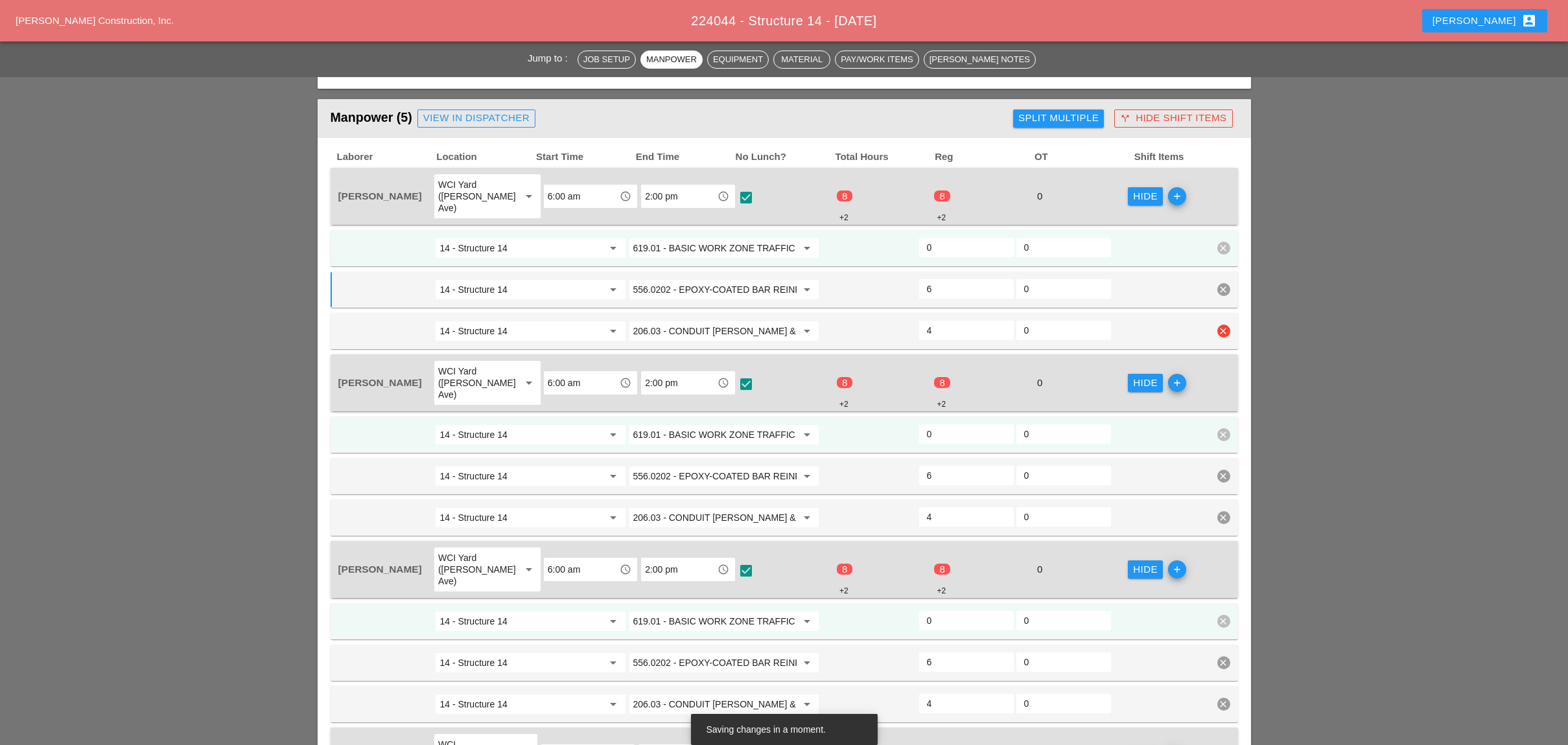
checkbox input "false"
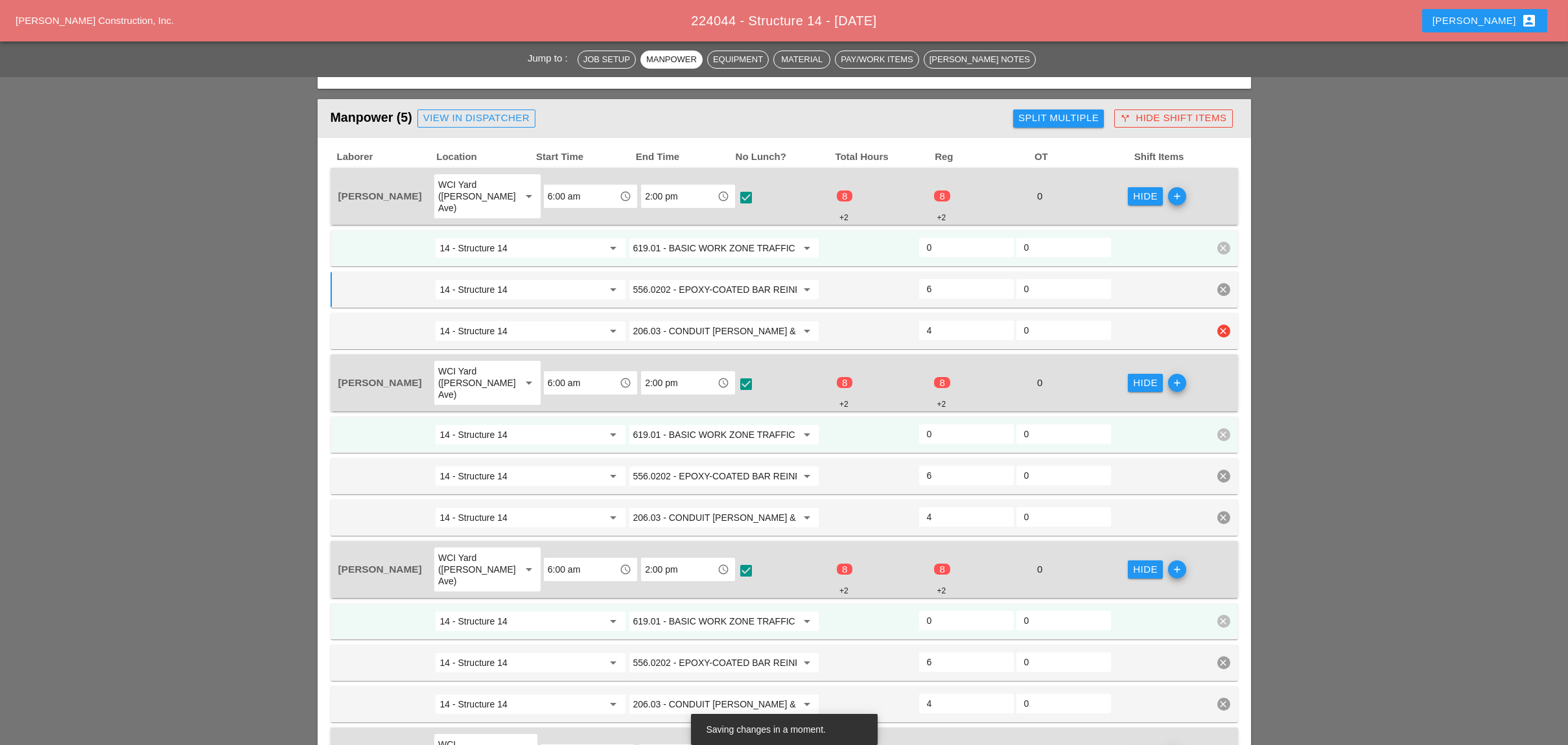
checkbox input "false"
click at [935, 320] on input "4" at bounding box center [966, 331] width 79 height 21
drag, startPoint x: 935, startPoint y: 309, endPoint x: 958, endPoint y: 301, distance: 24.4
click at [915, 320] on div "14 - Structure 14 arrow_drop_down 206.03 - CONDUIT EXCAV & BACKFL INC/SURFACE R…" at bounding box center [774, 331] width 875 height 24
type input "3"
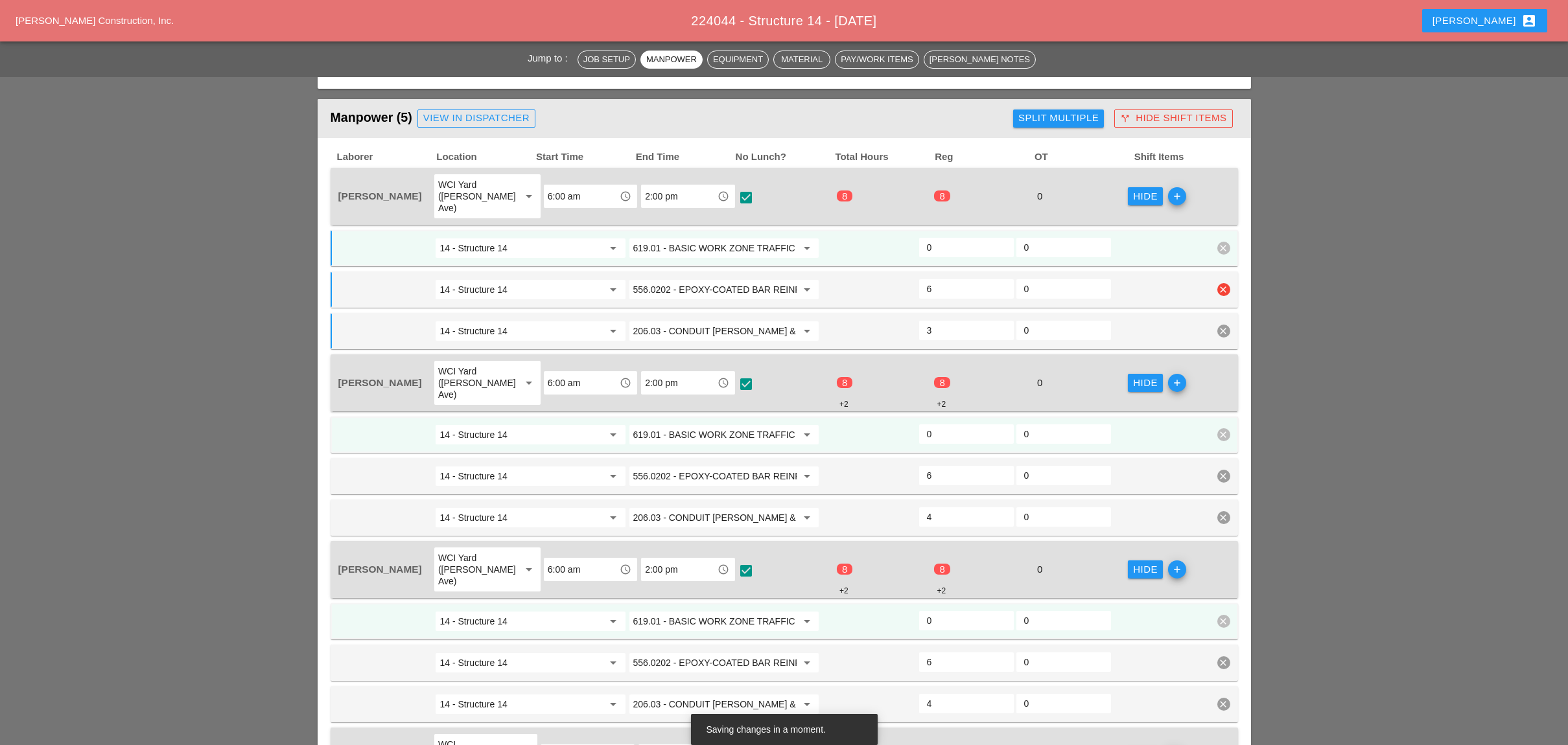
type input "4"
type input "3"
drag, startPoint x: 936, startPoint y: 269, endPoint x: 913, endPoint y: 267, distance: 23.1
click at [913, 278] on div "14 - Structure 14 arrow_drop_down 556.0202 - EPOXY-COATED BAR REINFORCEMENT FOR…" at bounding box center [774, 290] width 875 height 24
type input "3"
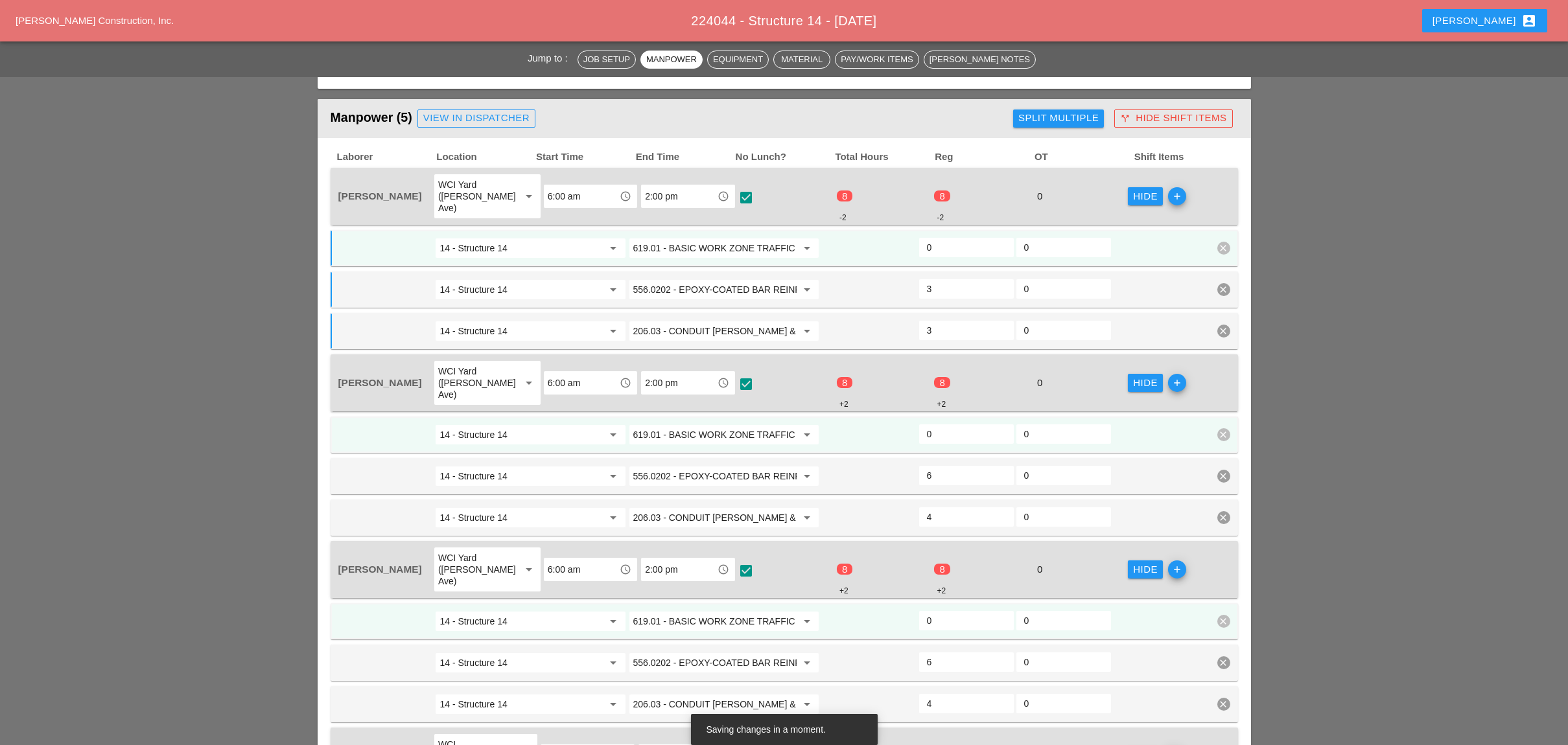
drag, startPoint x: 937, startPoint y: 233, endPoint x: 919, endPoint y: 228, distance: 18.7
click at [919, 238] on div "0" at bounding box center [966, 248] width 95 height 20
drag, startPoint x: 947, startPoint y: 233, endPoint x: 903, endPoint y: 229, distance: 44.2
click at [904, 237] on div "14 - Structure 14 arrow_drop_down 619.01 - BASIC WORK ZONE TRAFFIC CONTROL arro…" at bounding box center [774, 248] width 875 height 24
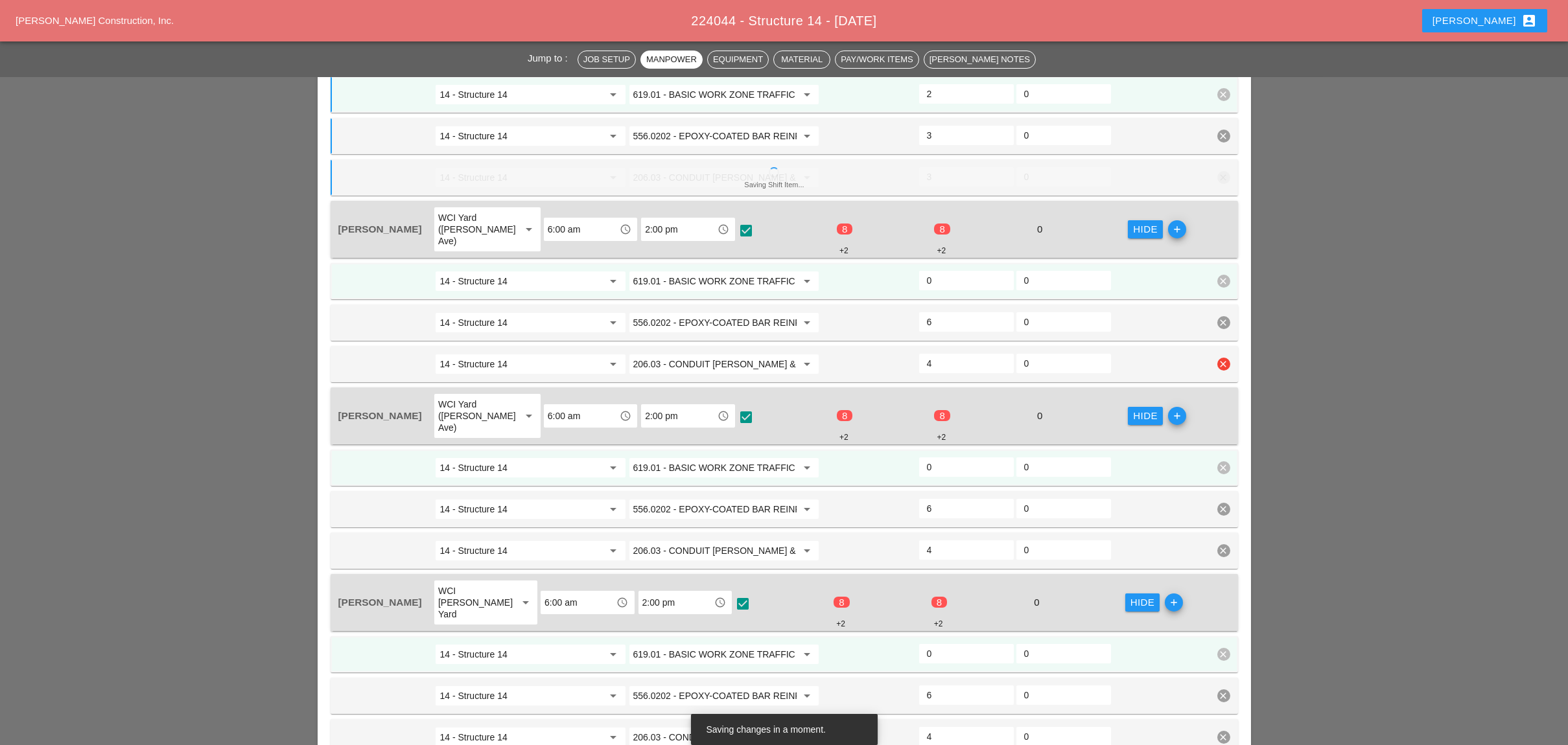
scroll to position [837, 0]
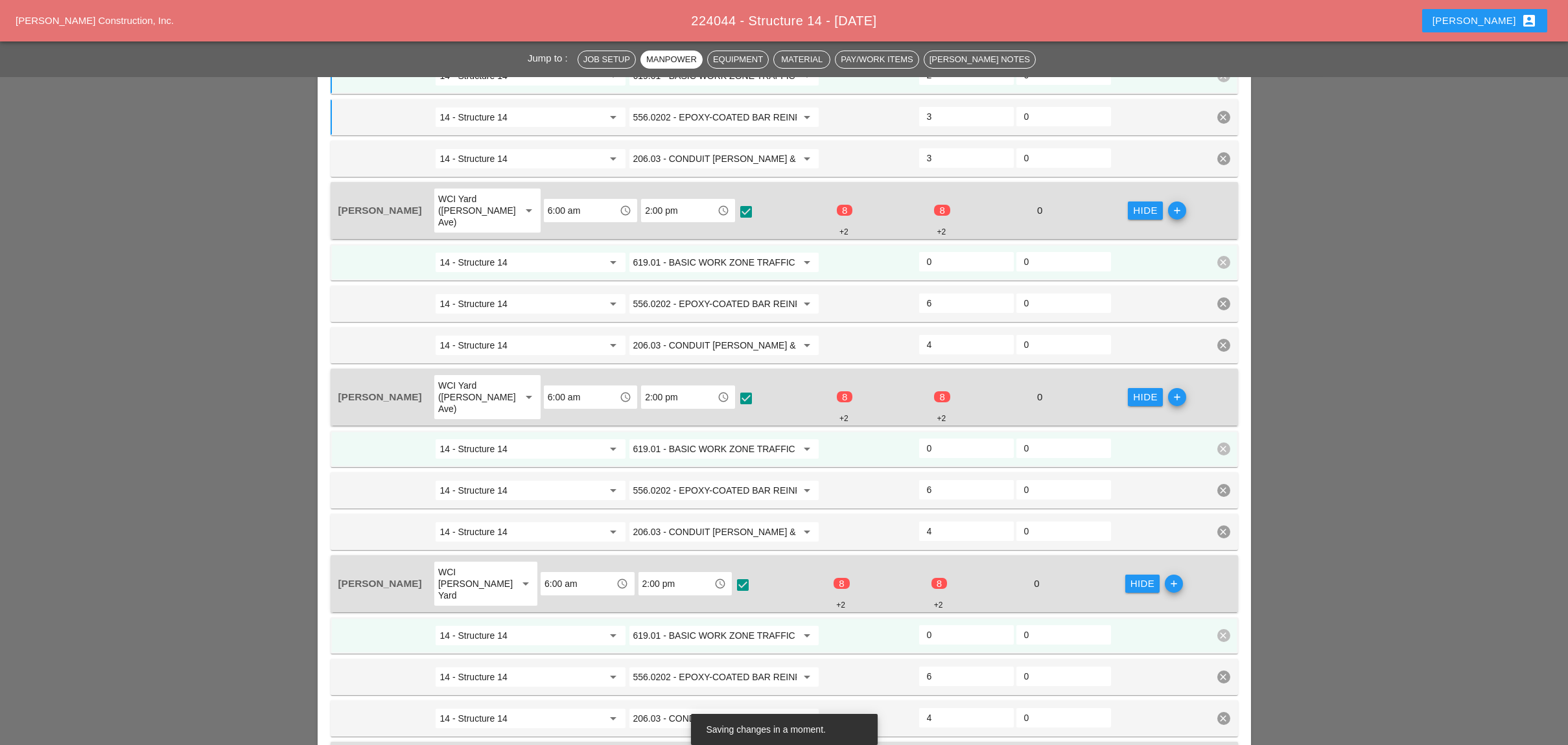
type input "2"
drag, startPoint x: 941, startPoint y: 237, endPoint x: 919, endPoint y: 245, distance: 23.4
click at [905, 251] on div "14 - Structure 14 arrow_drop_down 619.01 - BASIC WORK ZONE TRAFFIC CONTROL arro…" at bounding box center [774, 263] width 875 height 24
type input "2"
click at [919, 293] on div "6" at bounding box center [966, 303] width 95 height 20
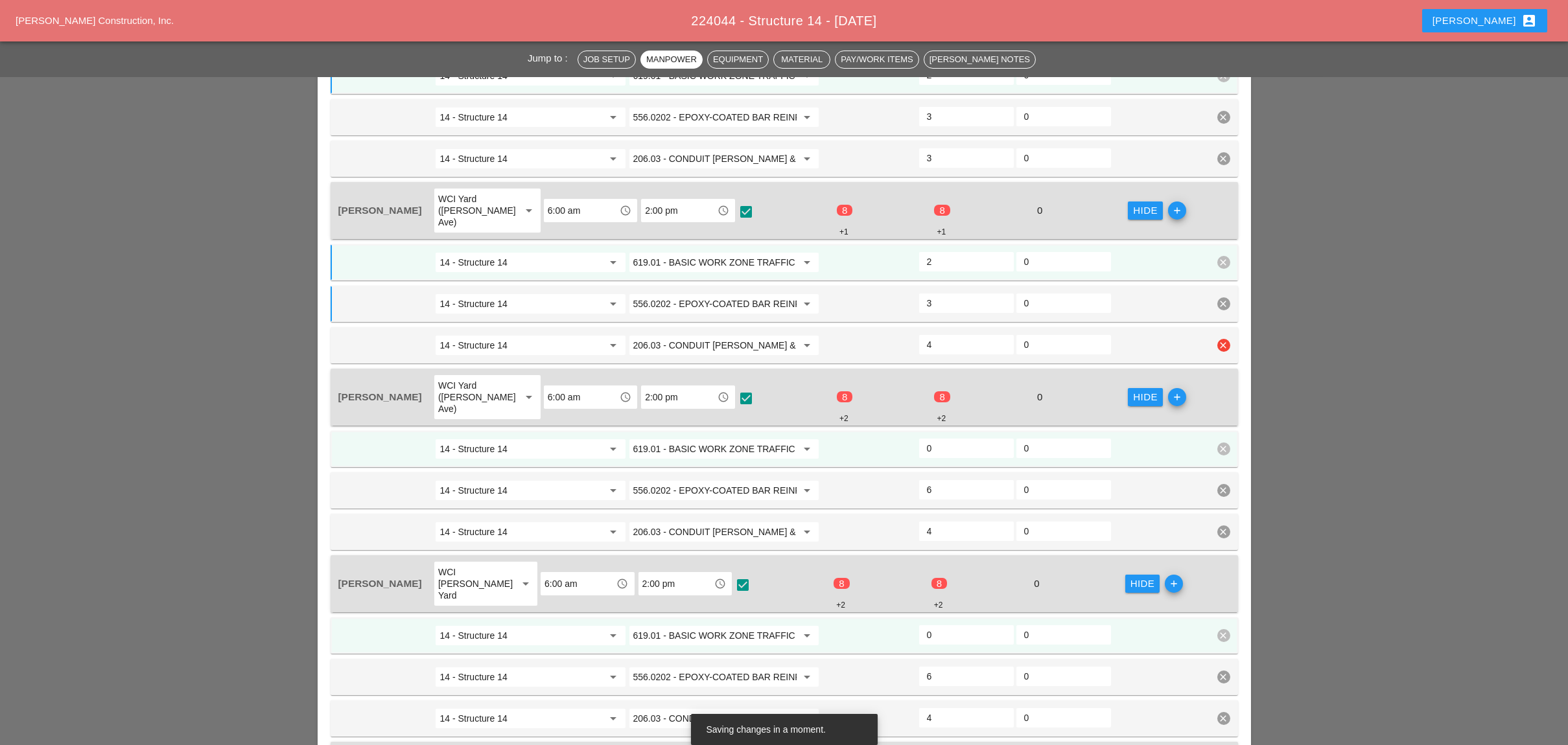
type input "3"
drag, startPoint x: 934, startPoint y: 303, endPoint x: 916, endPoint y: 303, distance: 18.0
click at [917, 333] on div "4" at bounding box center [966, 345] width 97 height 24
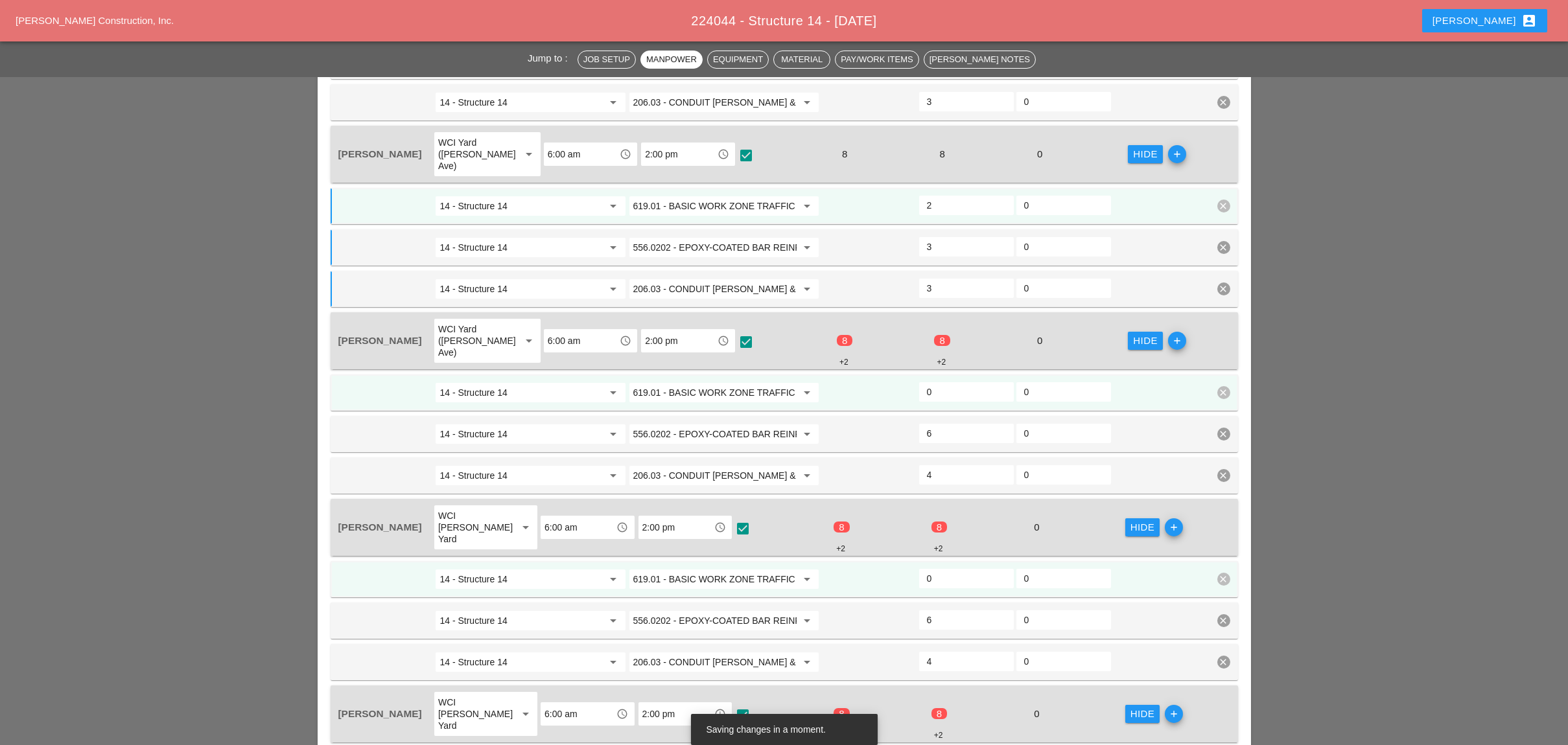
scroll to position [923, 0]
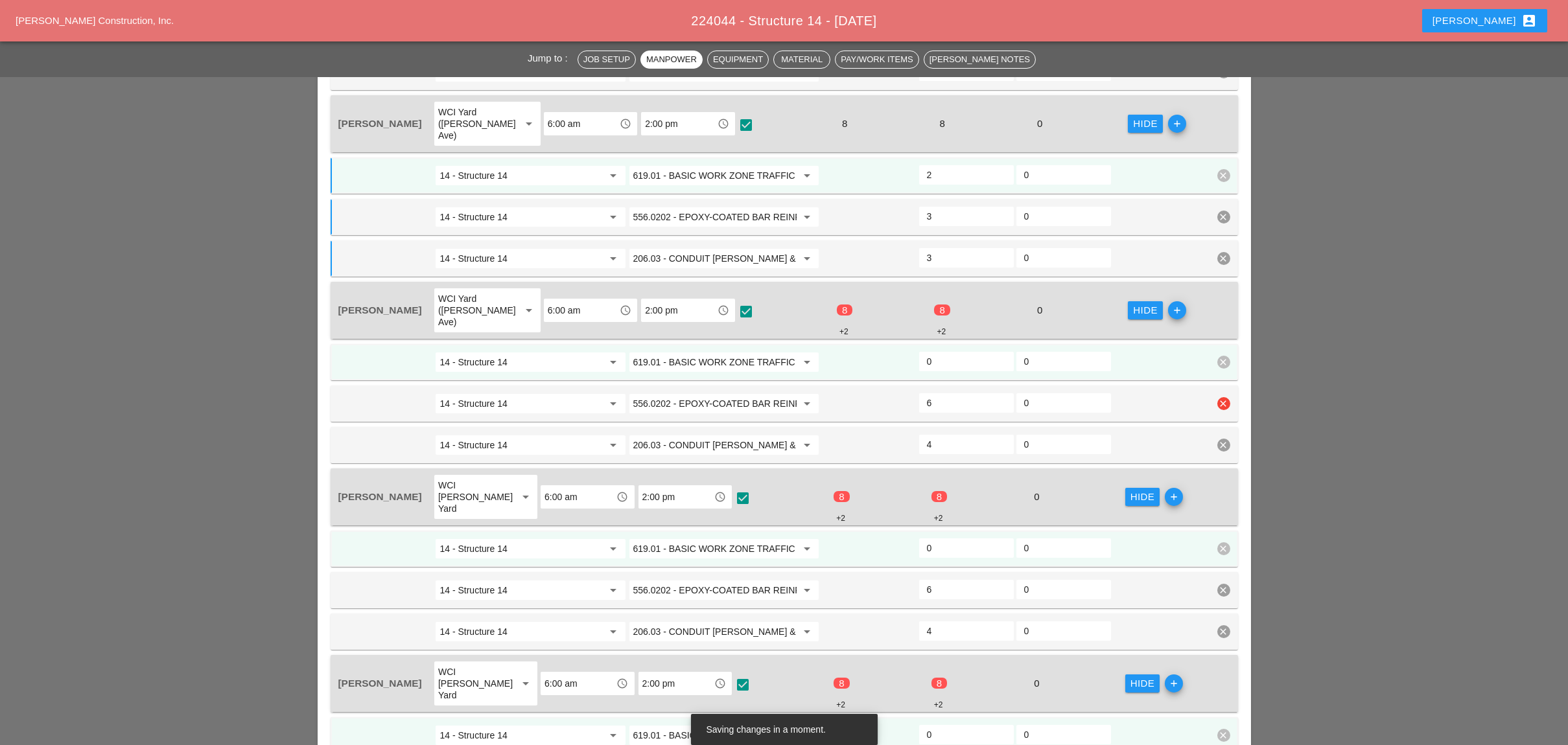
type input "3"
drag, startPoint x: 938, startPoint y: 351, endPoint x: 918, endPoint y: 352, distance: 20.0
click at [919, 393] on div "6" at bounding box center [966, 403] width 95 height 20
type input "3"
drag, startPoint x: 929, startPoint y: 397, endPoint x: 947, endPoint y: 333, distance: 66.5
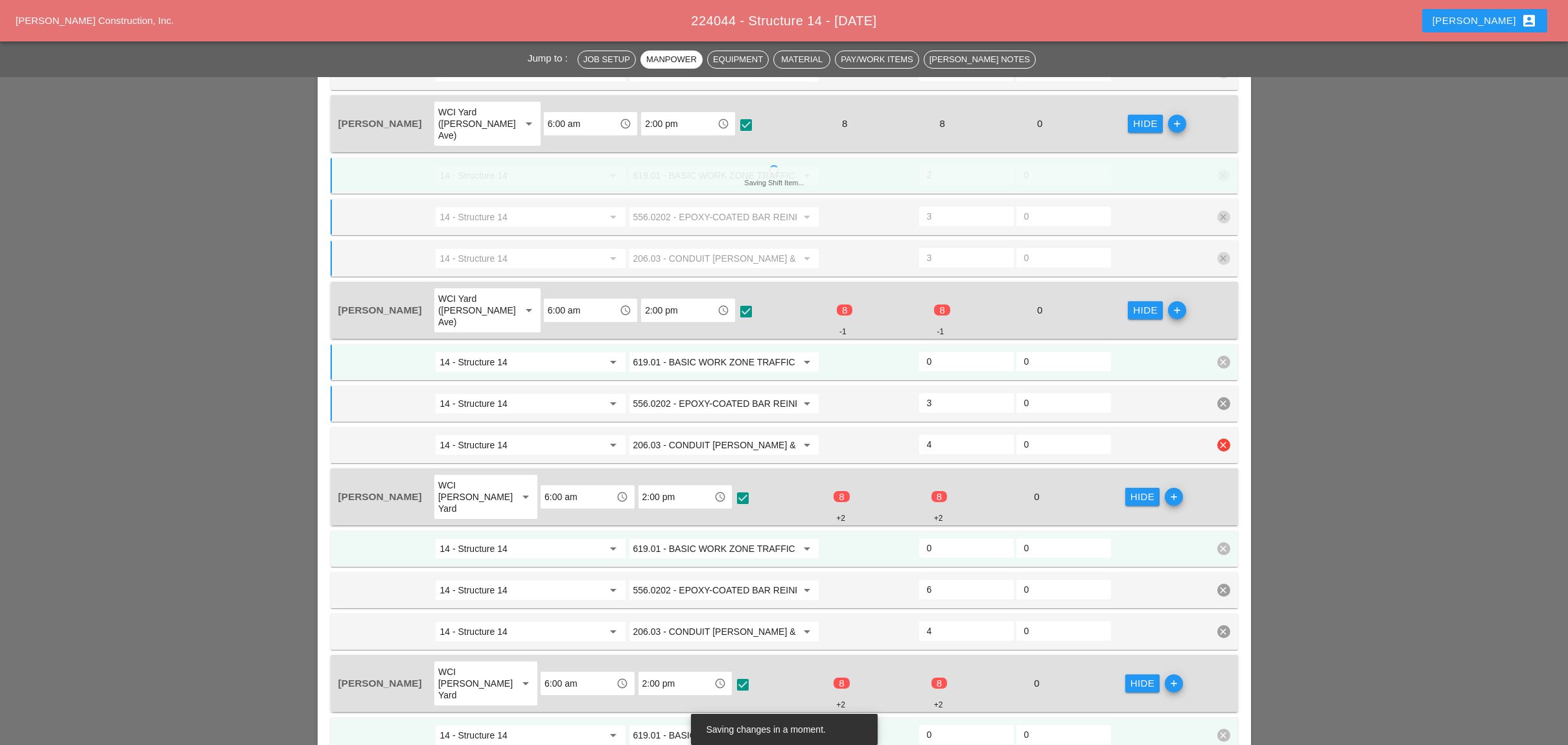
click at [917, 433] on div "4" at bounding box center [966, 445] width 97 height 24
type input "3"
type input "1"
type input "3"
drag, startPoint x: 935, startPoint y: 314, endPoint x: 913, endPoint y: 313, distance: 22.0
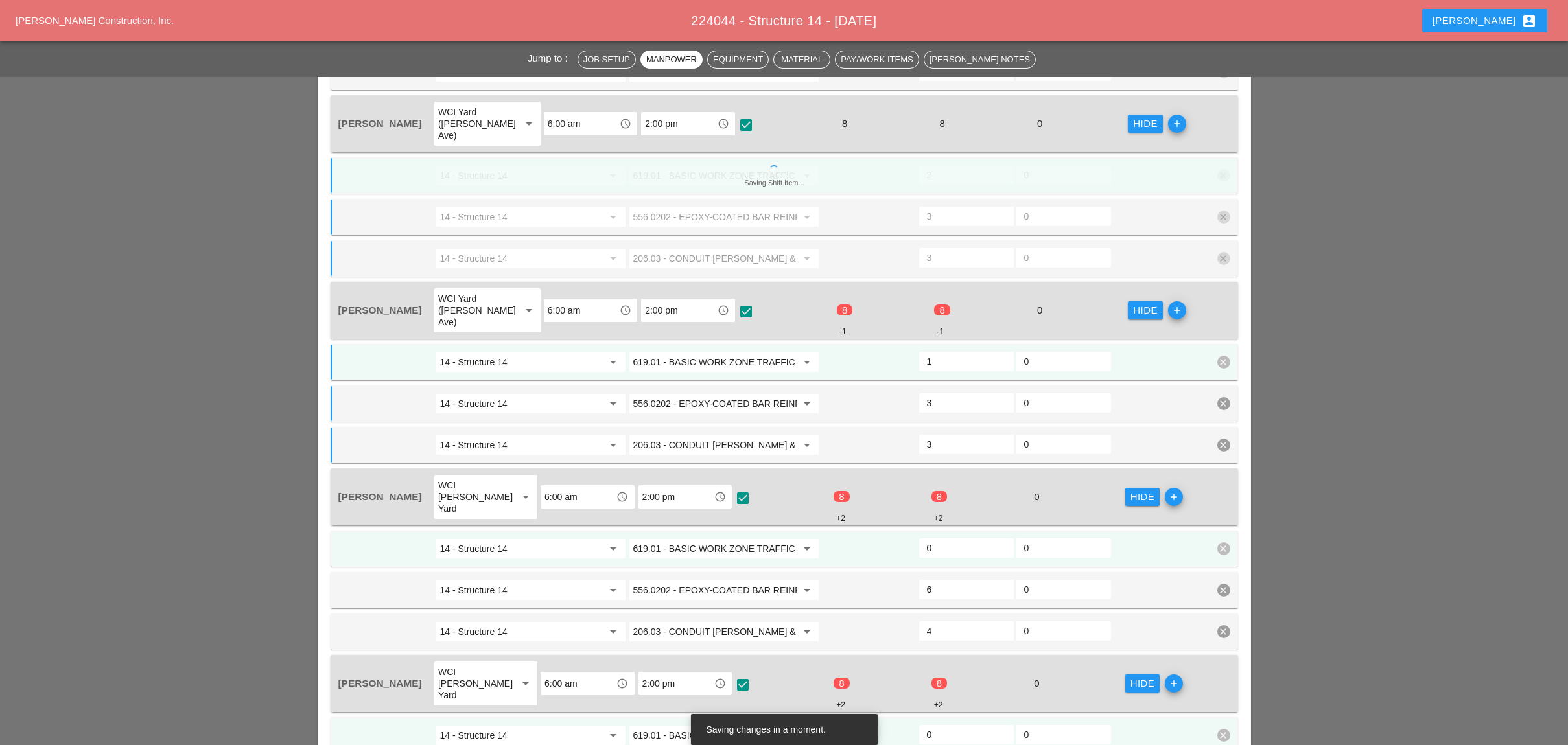
click at [913, 350] on div "14 - Structure 14 arrow_drop_down 619.01 - BASIC WORK ZONE TRAFFIC CONTROL arro…" at bounding box center [774, 362] width 875 height 24
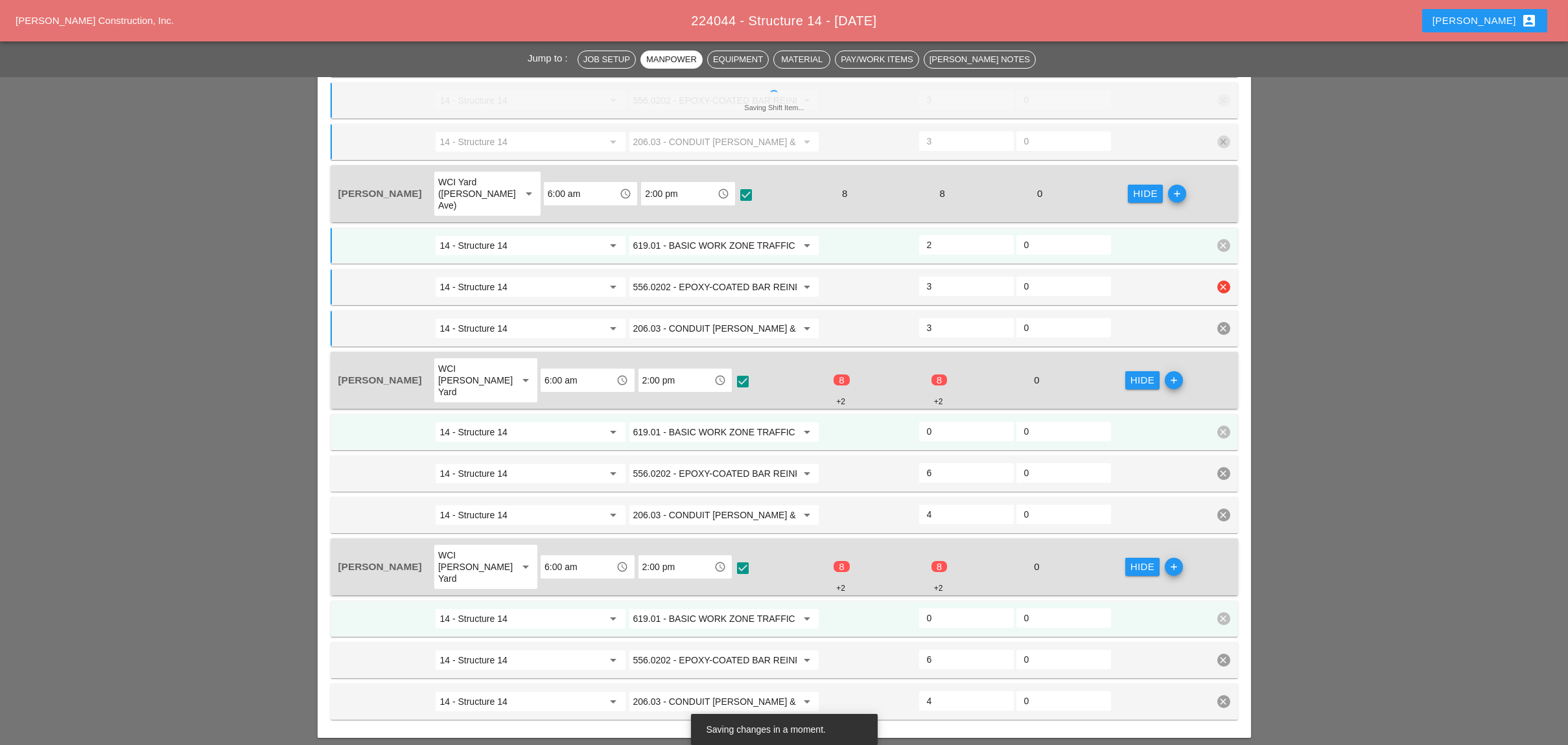
scroll to position [1096, 0]
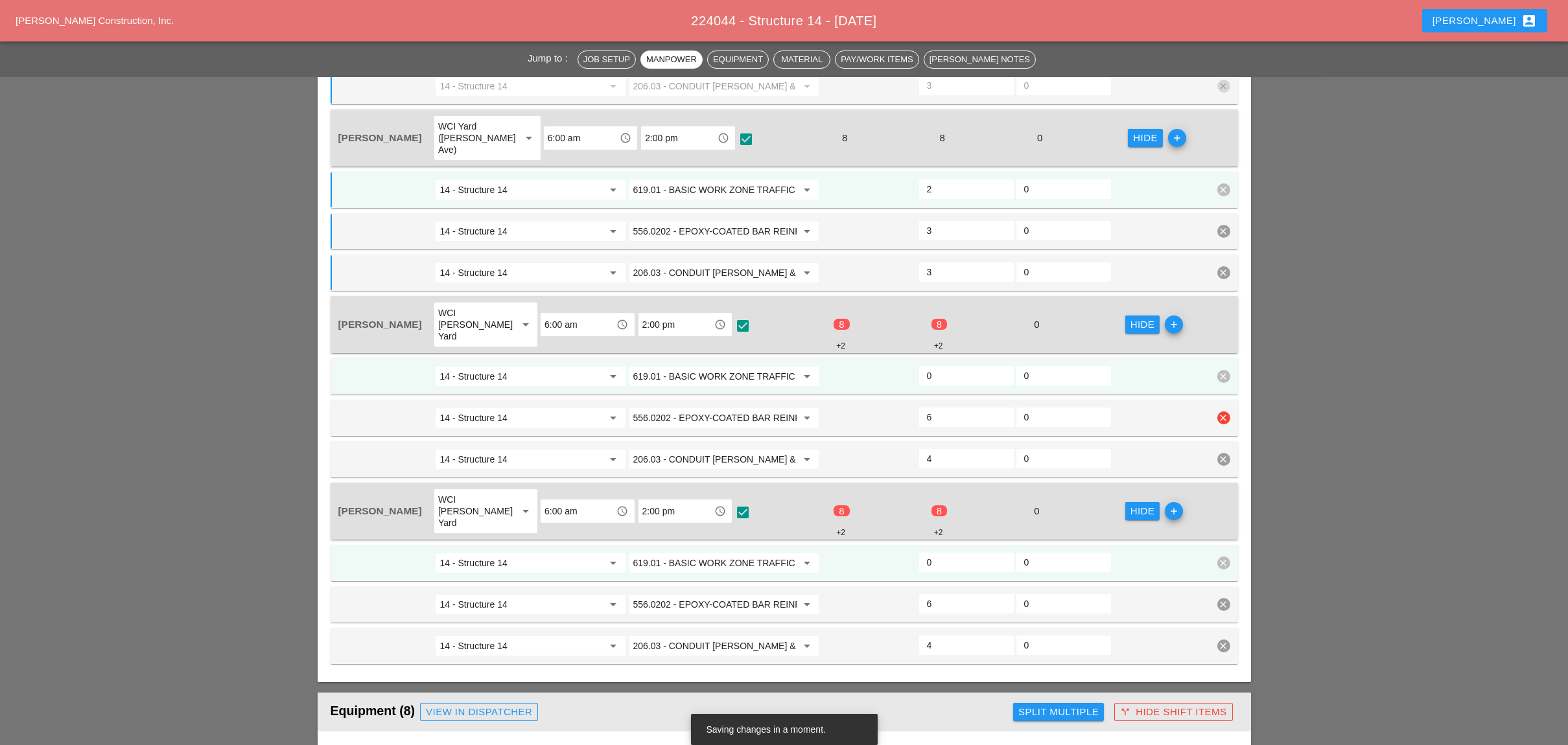
type input "2"
drag, startPoint x: 936, startPoint y: 355, endPoint x: 919, endPoint y: 354, distance: 17.0
click at [920, 407] on div "6" at bounding box center [966, 417] width 95 height 20
type input "3"
drag, startPoint x: 941, startPoint y: 393, endPoint x: 918, endPoint y: 391, distance: 23.1
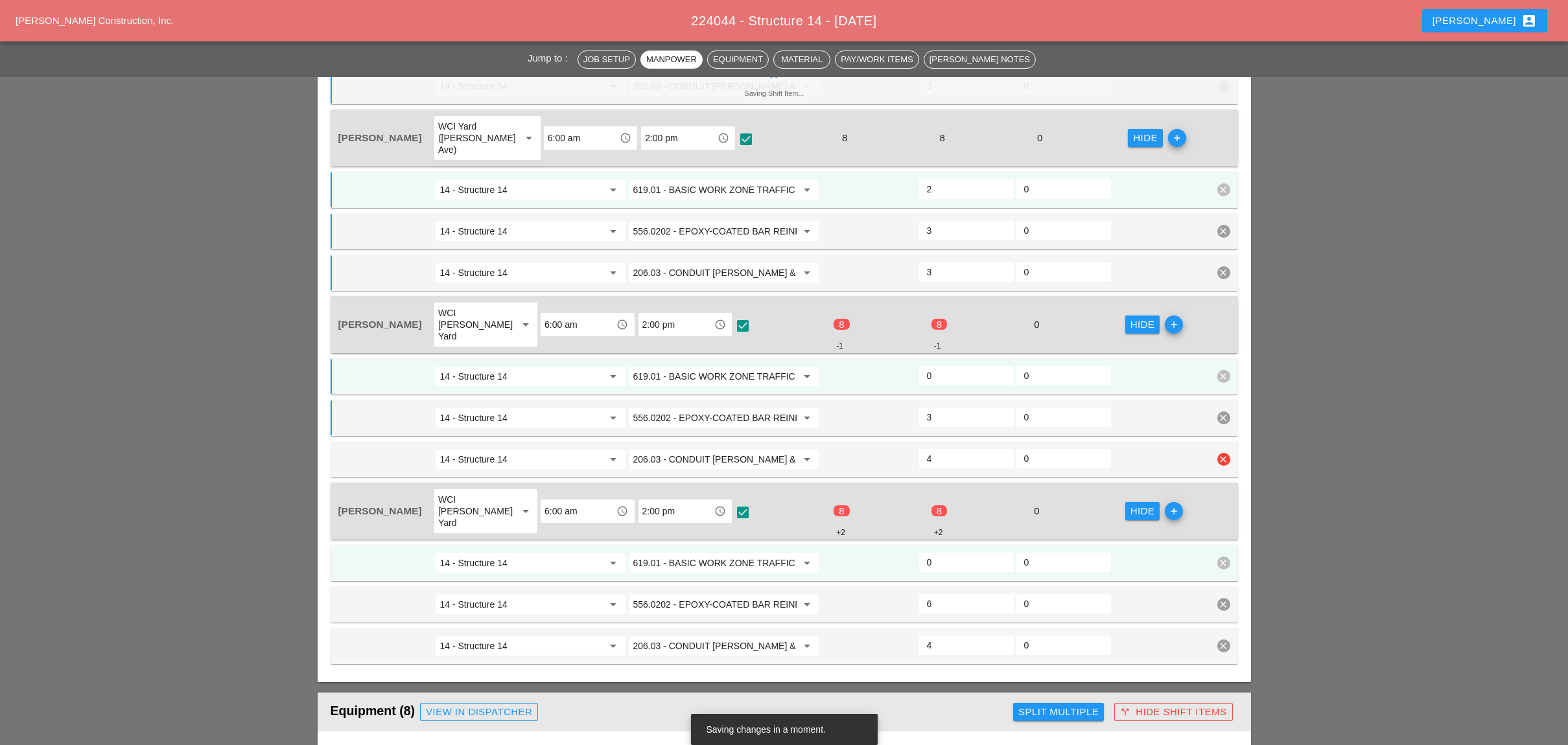
click at [919, 449] on div "4" at bounding box center [966, 459] width 95 height 20
type input "3"
type input "1"
type input "3"
drag, startPoint x: 921, startPoint y: 310, endPoint x: 911, endPoint y: 310, distance: 10.0
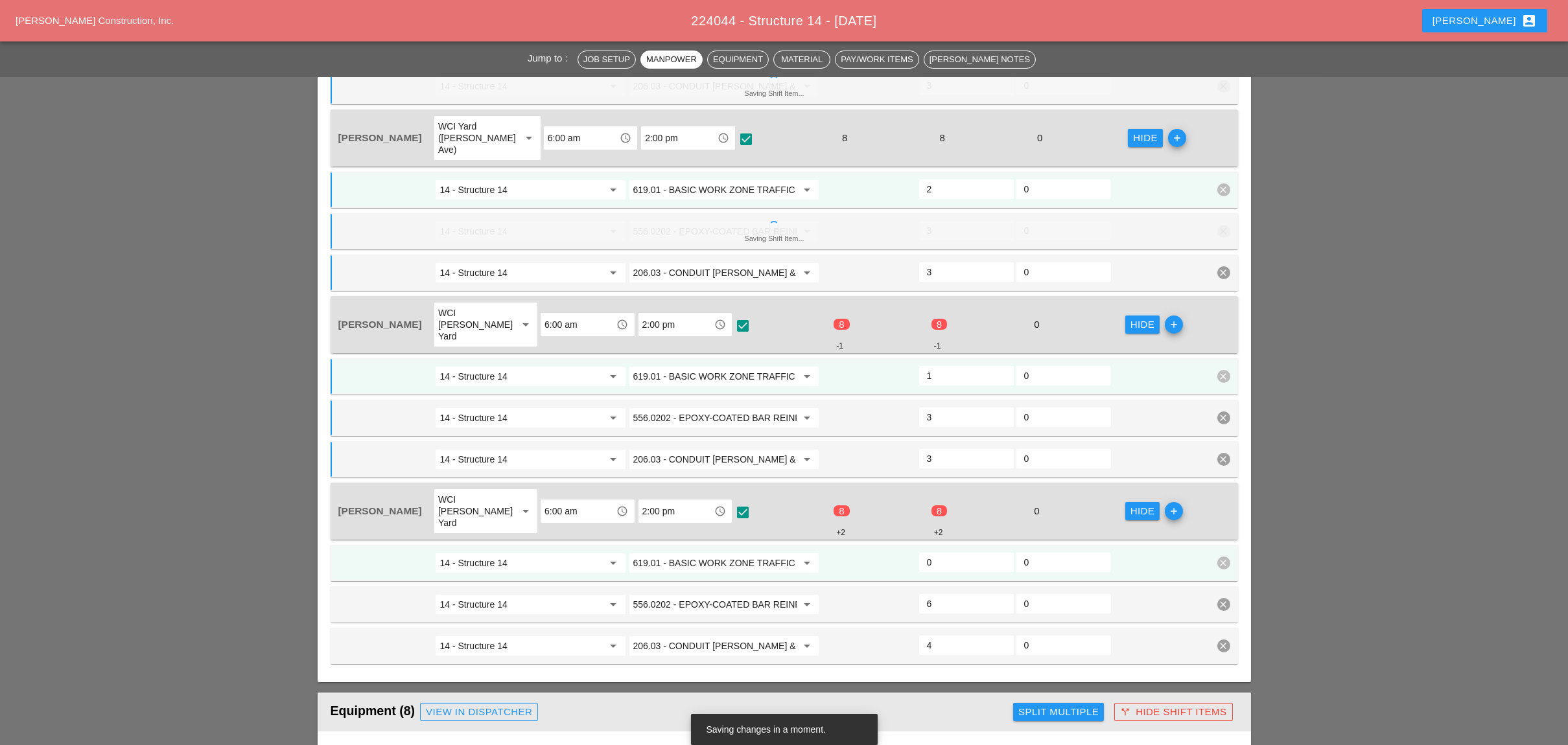
click at [912, 365] on div "14 - Structure 14 arrow_drop_down 619.01 - BASIC WORK ZONE TRAFFIC CONTROL arro…" at bounding box center [774, 376] width 875 height 24
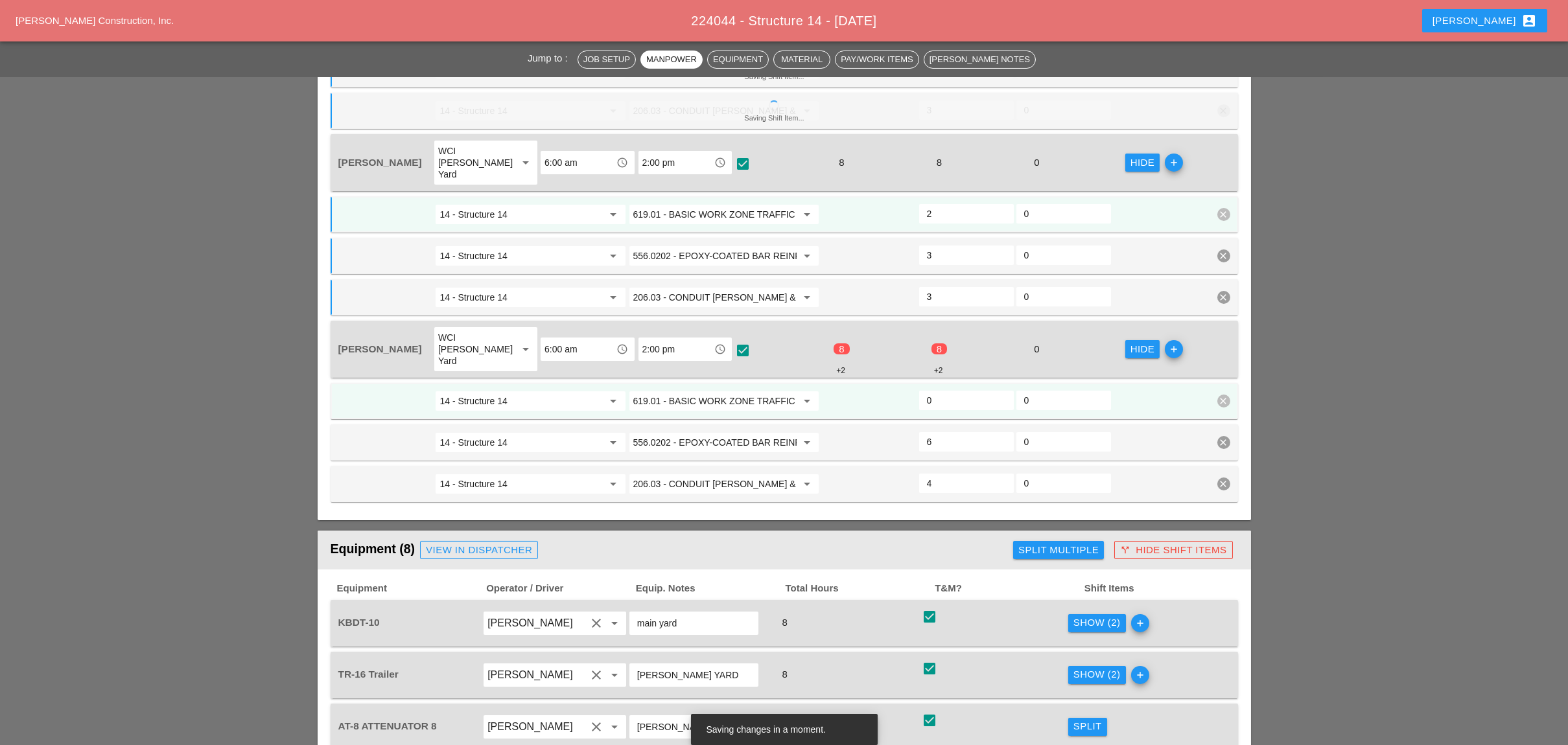
scroll to position [1269, 0]
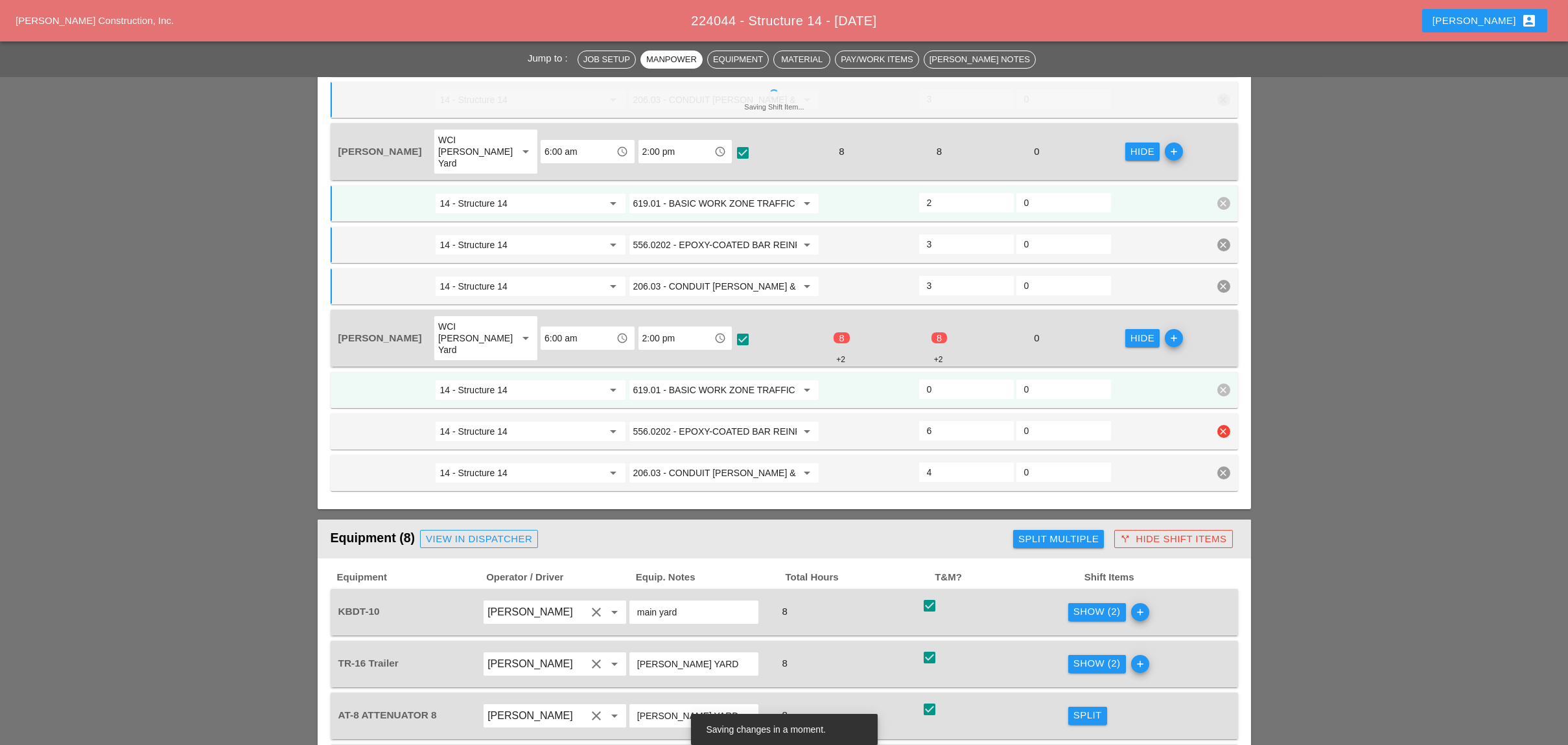
type input "2"
drag, startPoint x: 938, startPoint y: 354, endPoint x: 908, endPoint y: 353, distance: 30.0
click at [907, 420] on div "14 - Structure 14 arrow_drop_down 556.0202 - EPOXY-COATED BAR REINFORCEMENT FOR…" at bounding box center [774, 431] width 875 height 24
type input "3"
drag, startPoint x: 918, startPoint y: 385, endPoint x: 940, endPoint y: 318, distance: 70.5
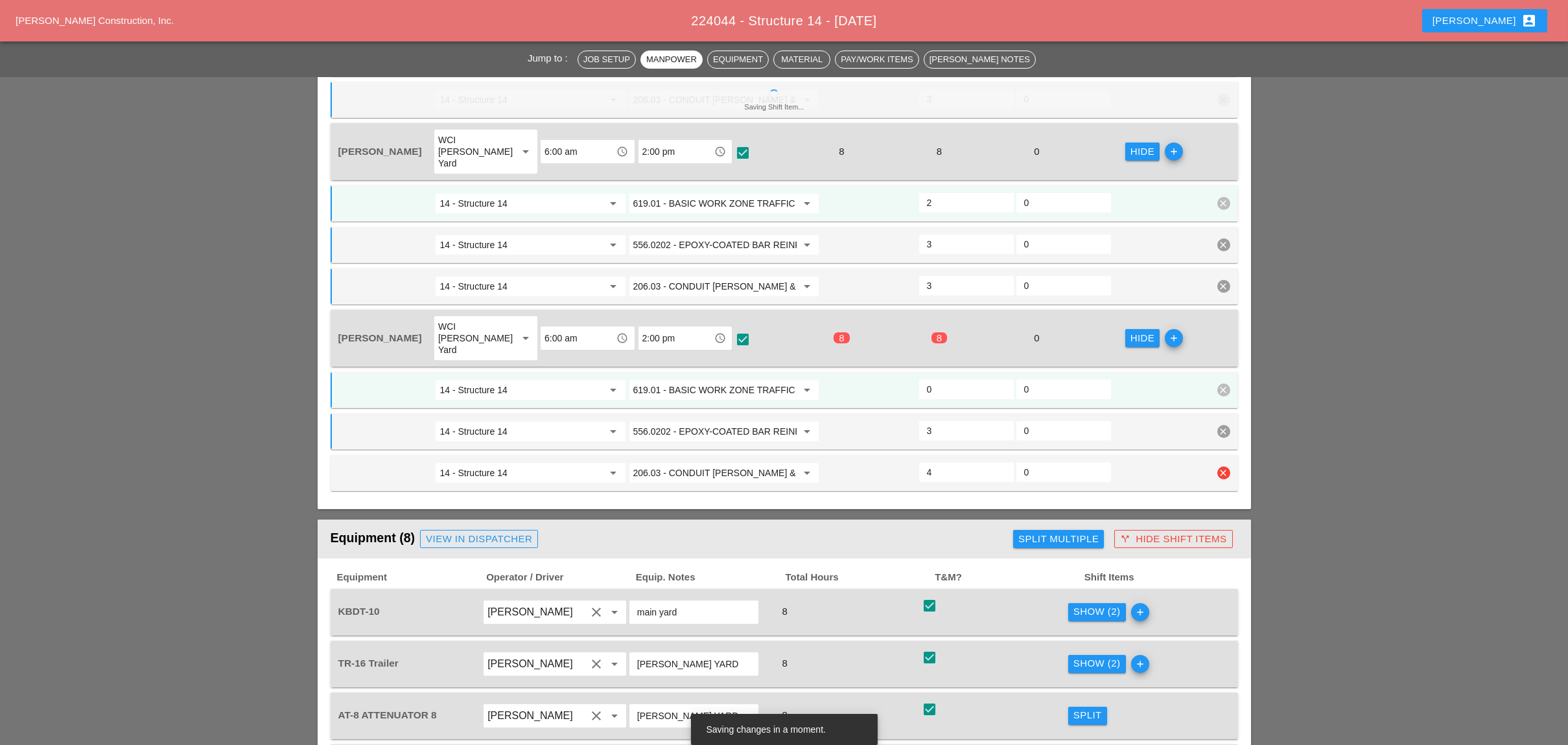
click at [915, 461] on div "14 - Structure 14 arrow_drop_down 206.03 - CONDUIT EXCAV & BACKFL INC/SURFACE R…" at bounding box center [774, 473] width 875 height 24
type input "3"
type input "1"
type input "3"
drag, startPoint x: 938, startPoint y: 305, endPoint x: 947, endPoint y: 331, distance: 27.5
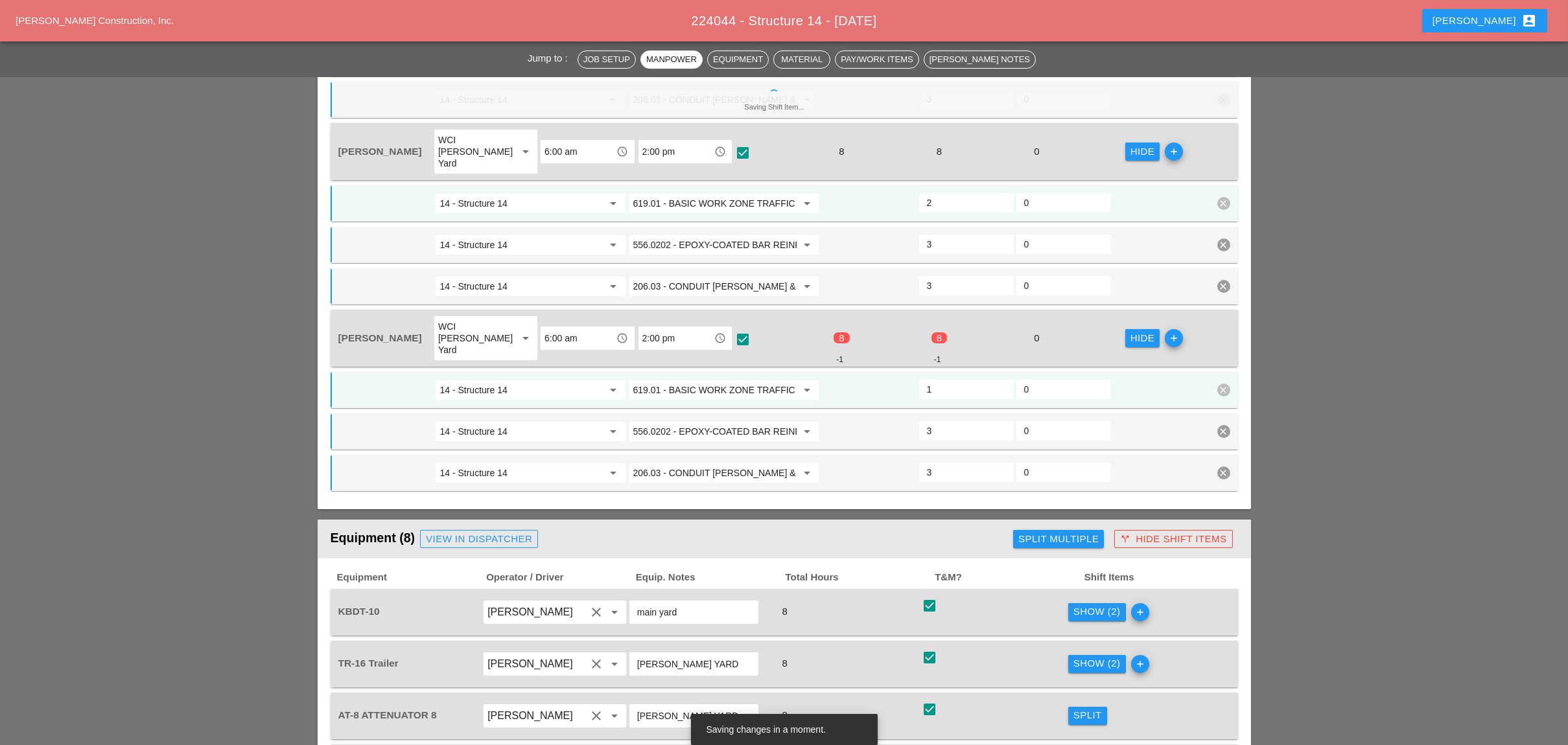
click at [914, 378] on div "14 - Structure 14 arrow_drop_down 619.01 - BASIC WORK ZONE TRAFFIC CONTROL arro…" at bounding box center [774, 390] width 875 height 24
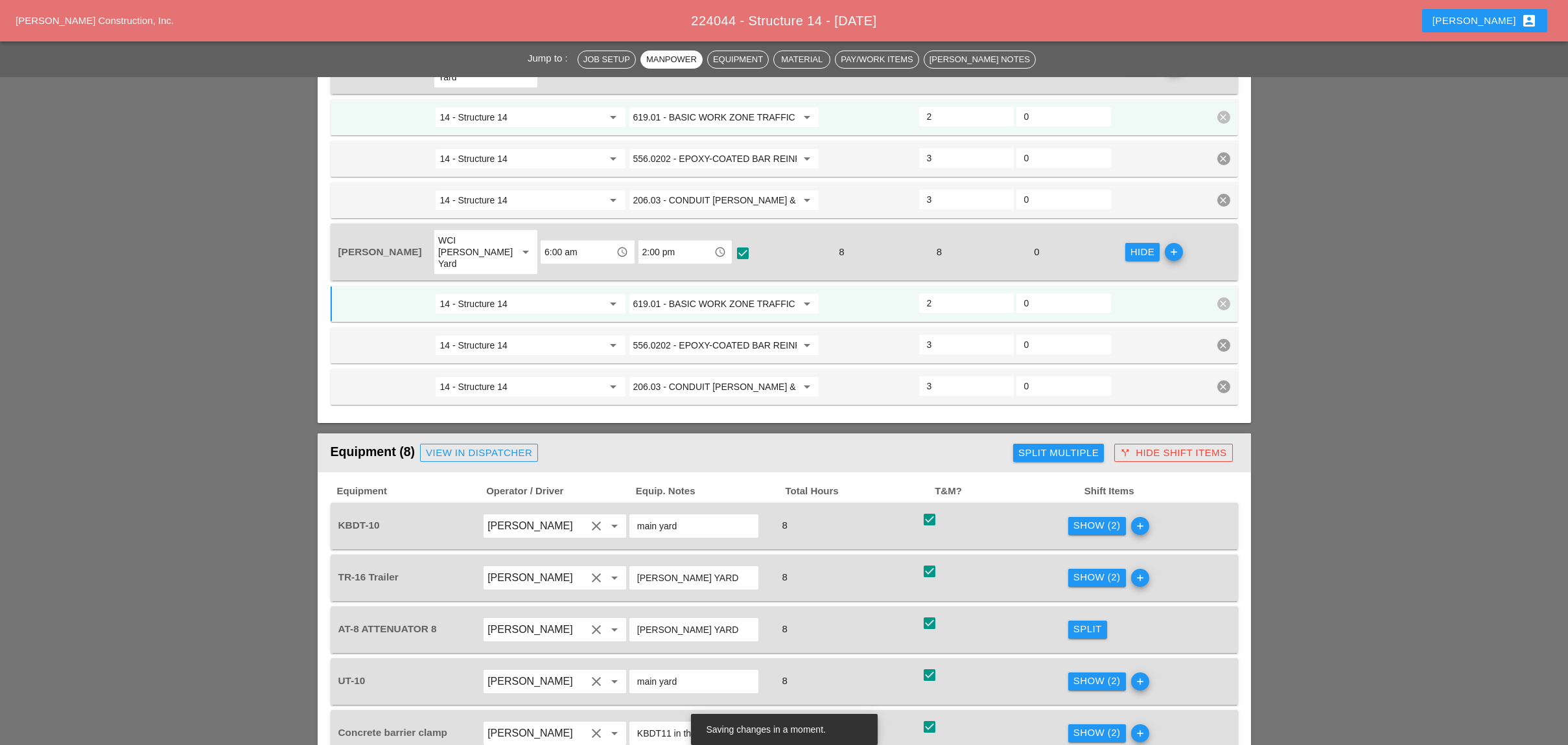
scroll to position [1528, 0]
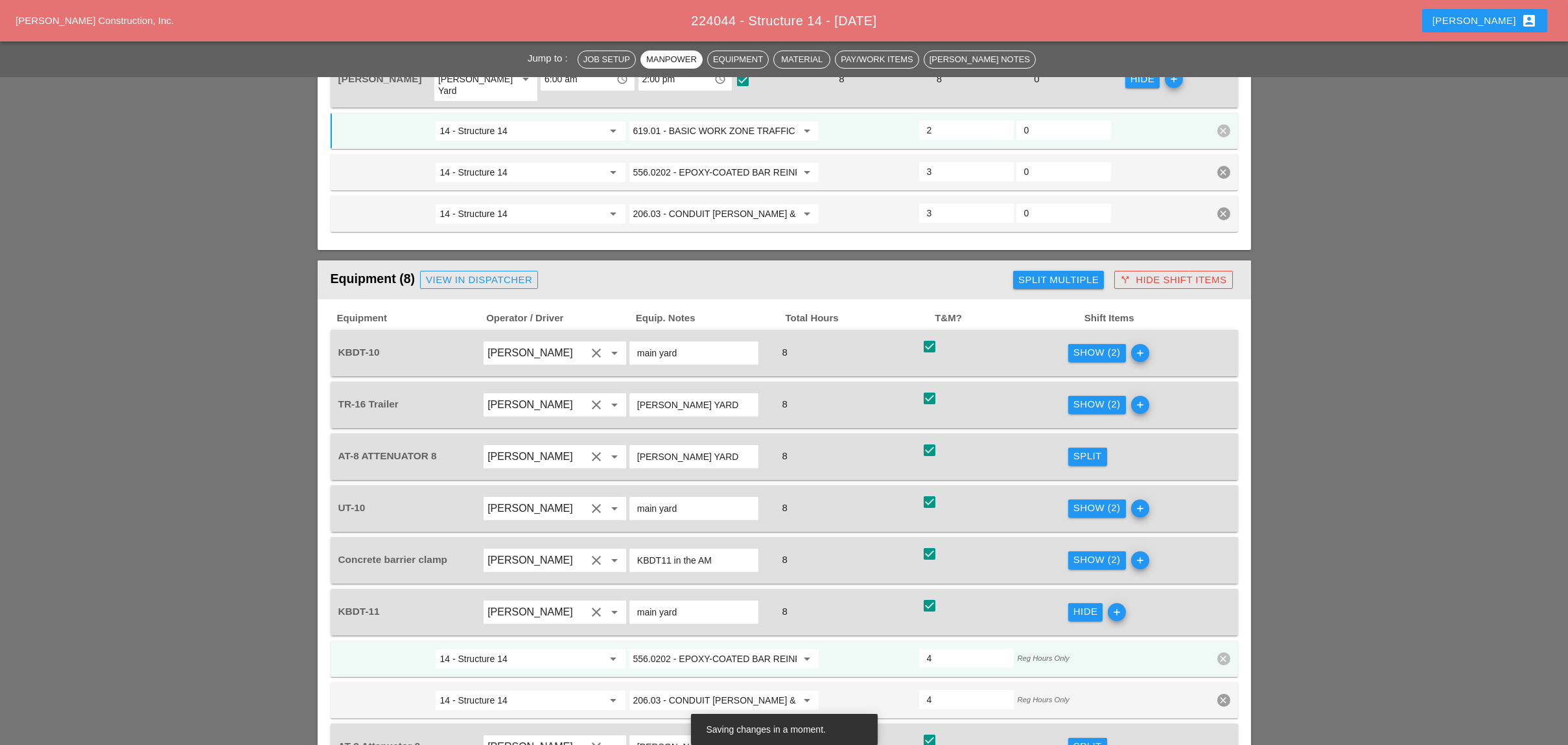
type input "2"
click at [1083, 345] on div "Show (2)" at bounding box center [1097, 352] width 47 height 15
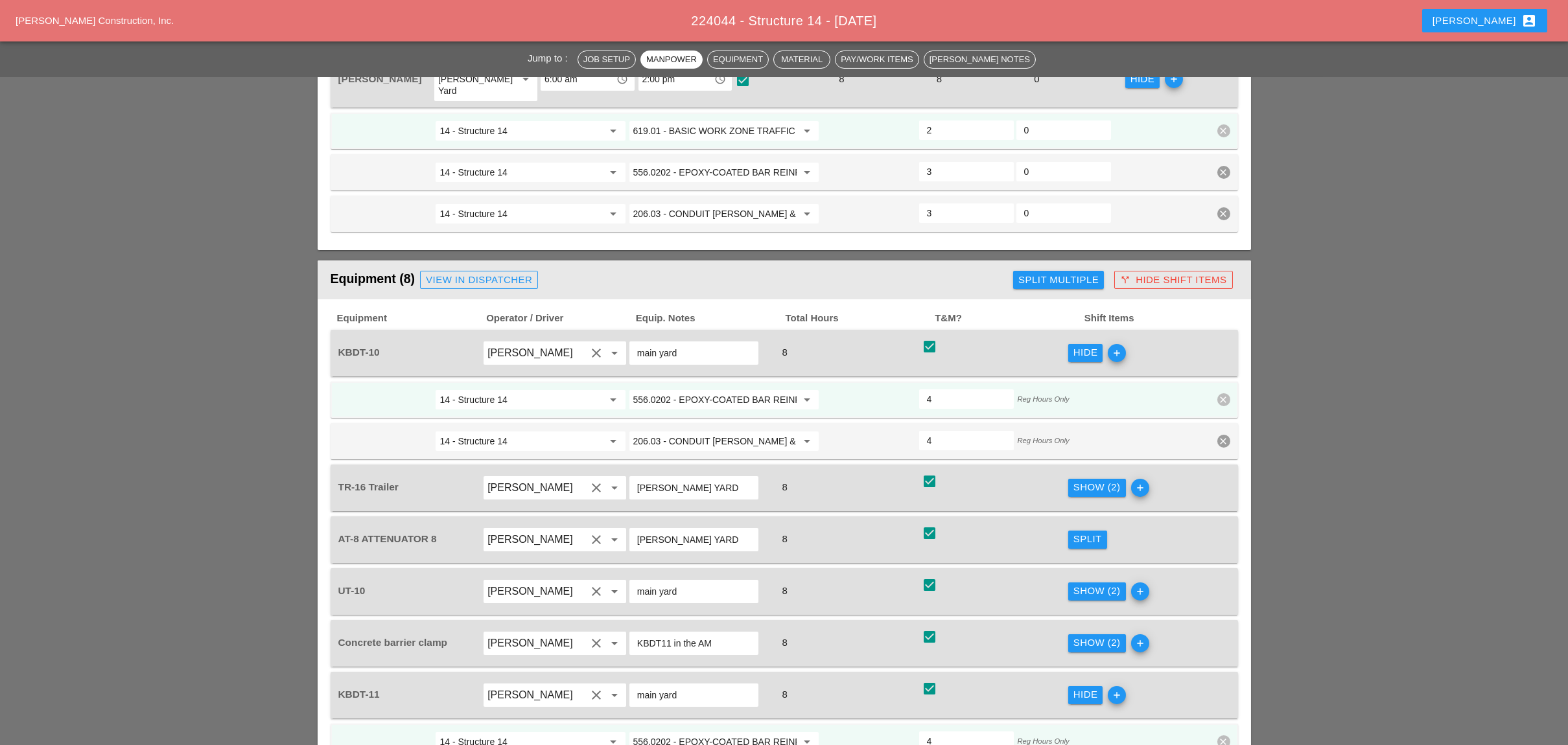
click at [1087, 480] on div "Show (2)" at bounding box center [1097, 487] width 47 height 15
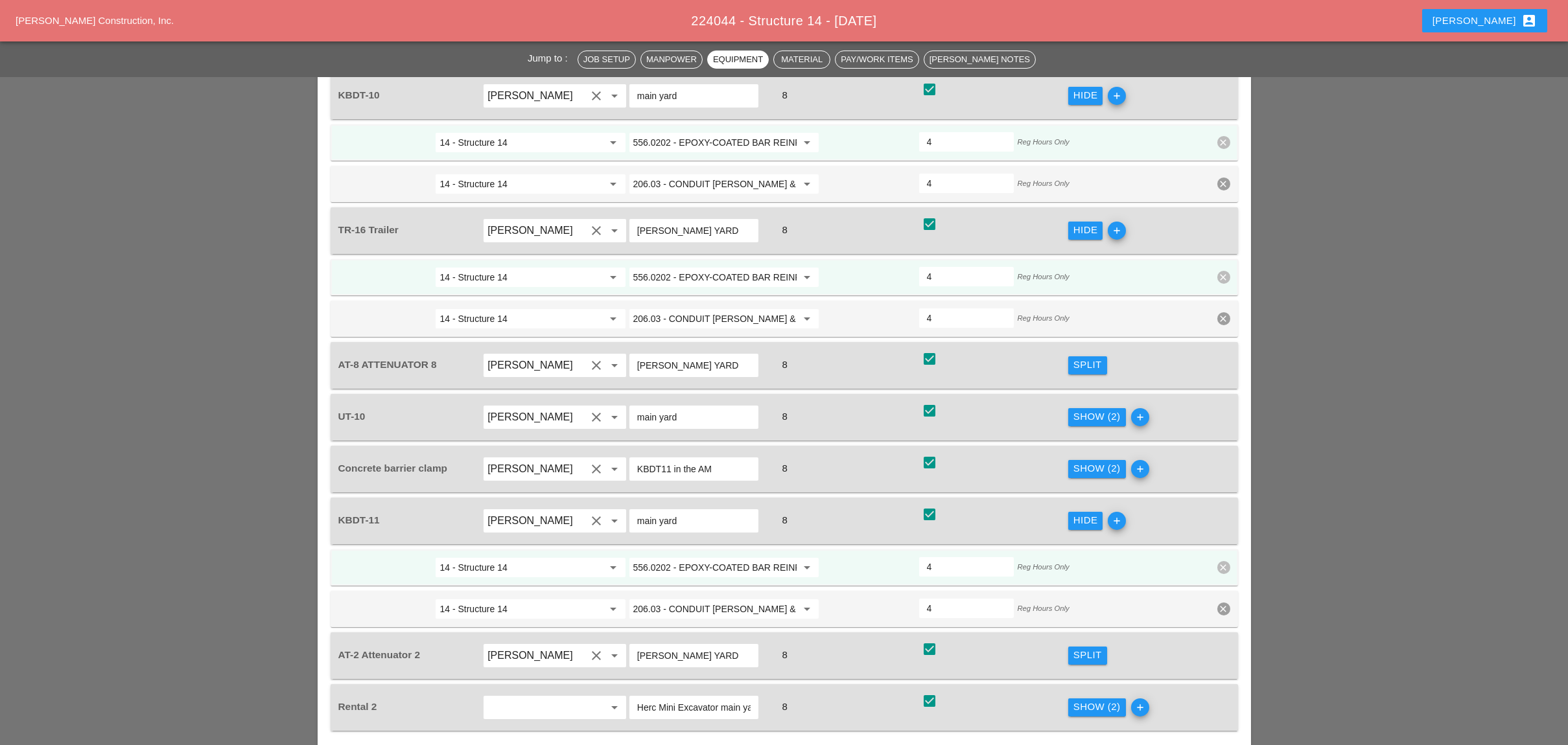
scroll to position [1787, 0]
click at [1093, 407] on div "Show (2)" at bounding box center [1097, 414] width 47 height 15
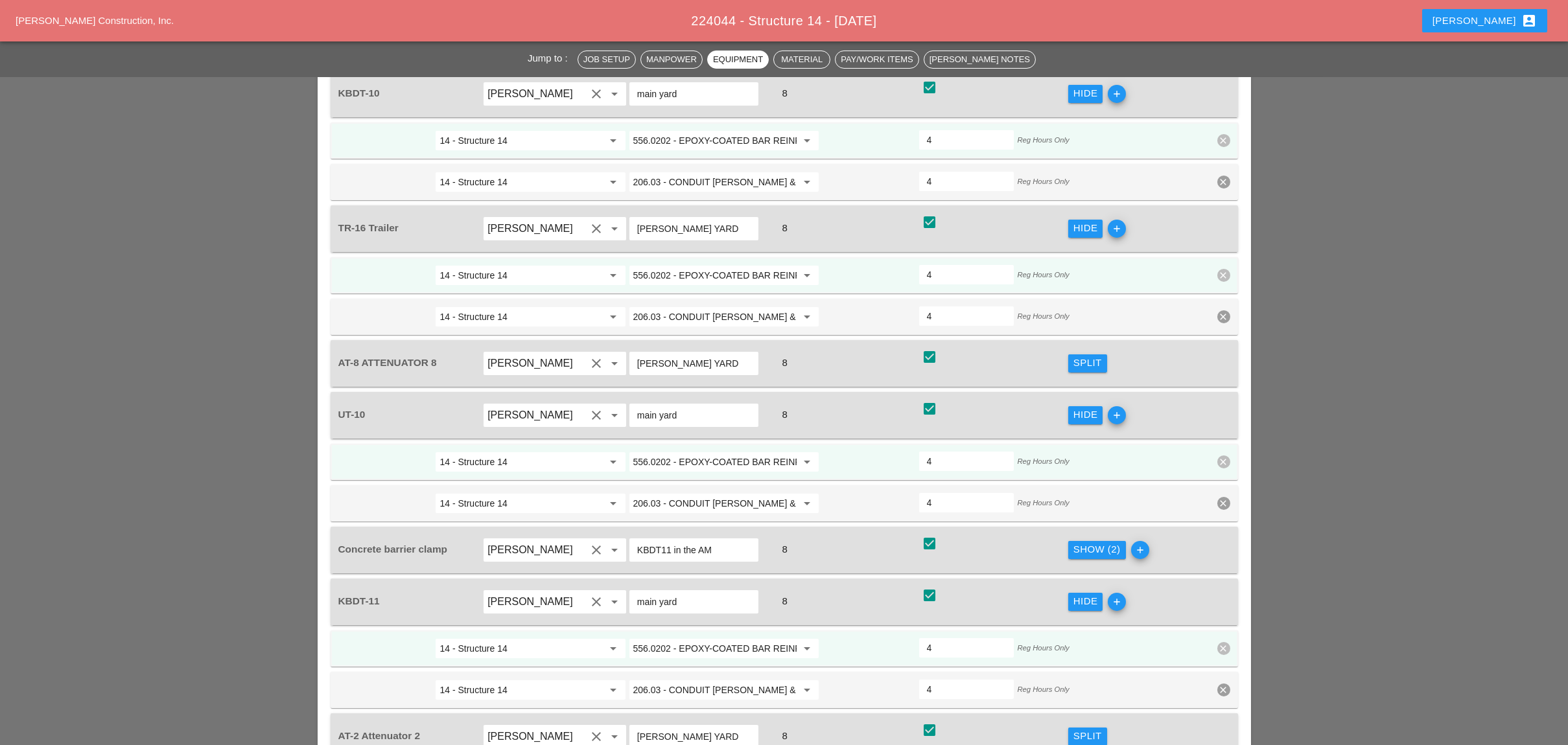
click at [1087, 542] on div "Show (2)" at bounding box center [1097, 550] width 47 height 15
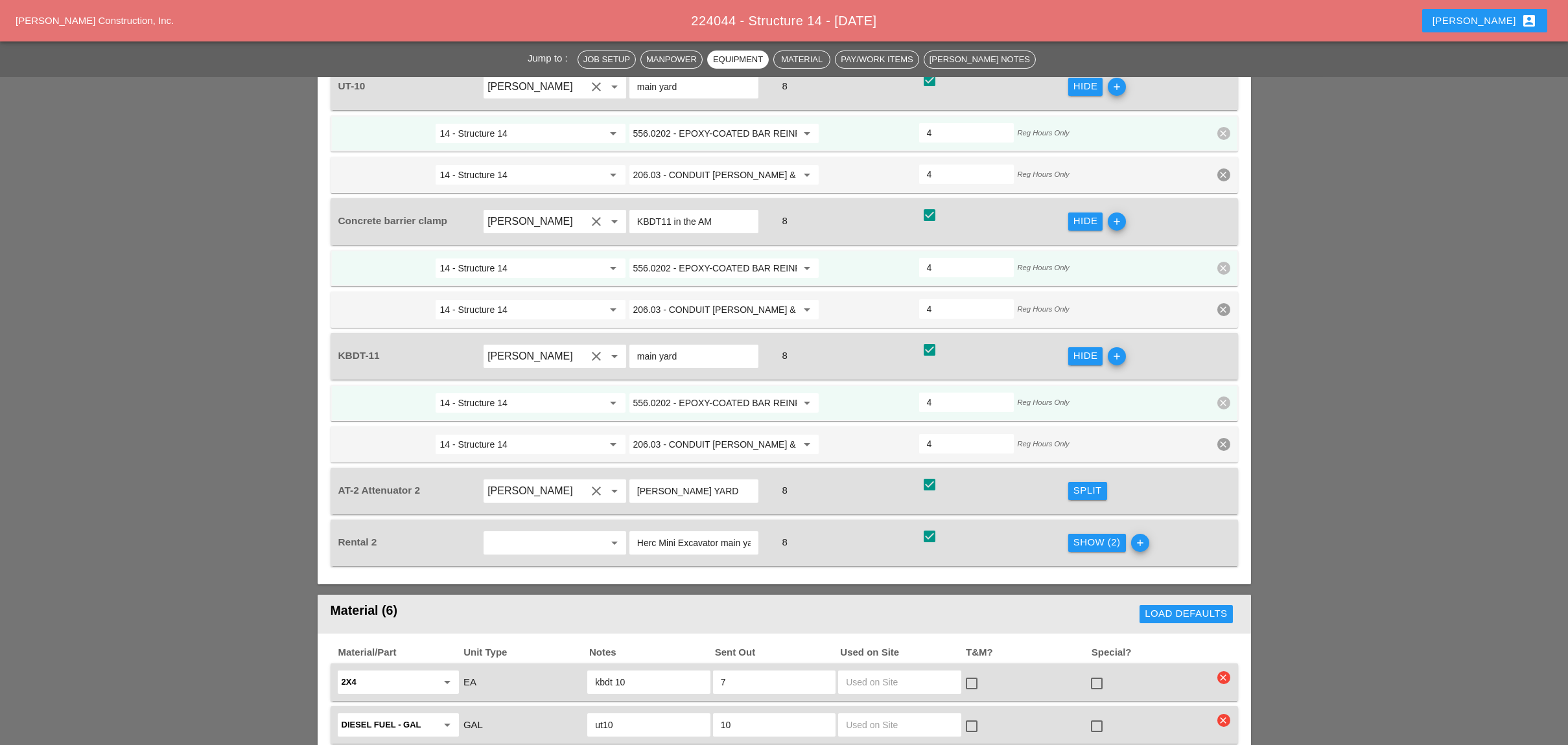
scroll to position [2132, 0]
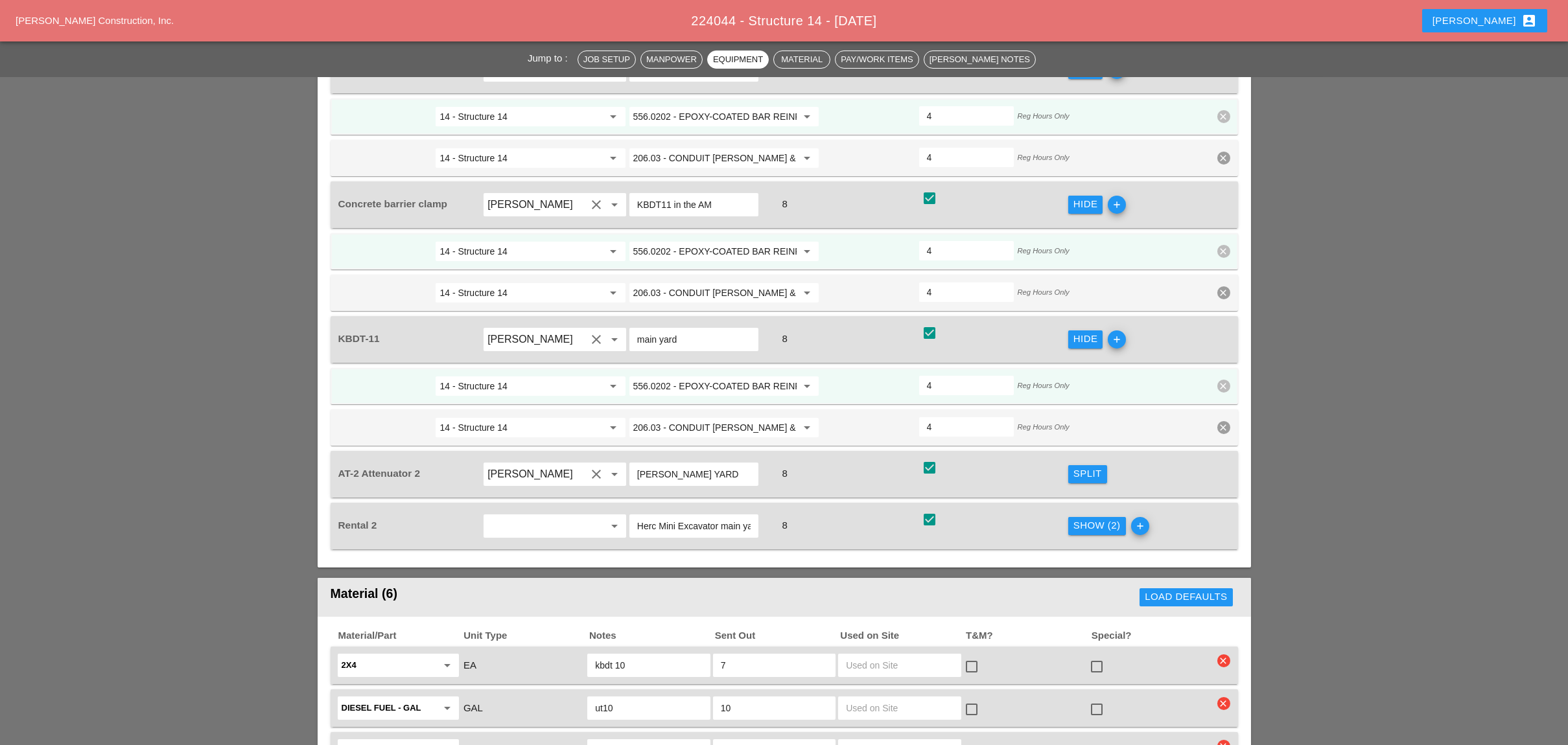
click at [1083, 518] on div "Show (2)" at bounding box center [1097, 525] width 47 height 15
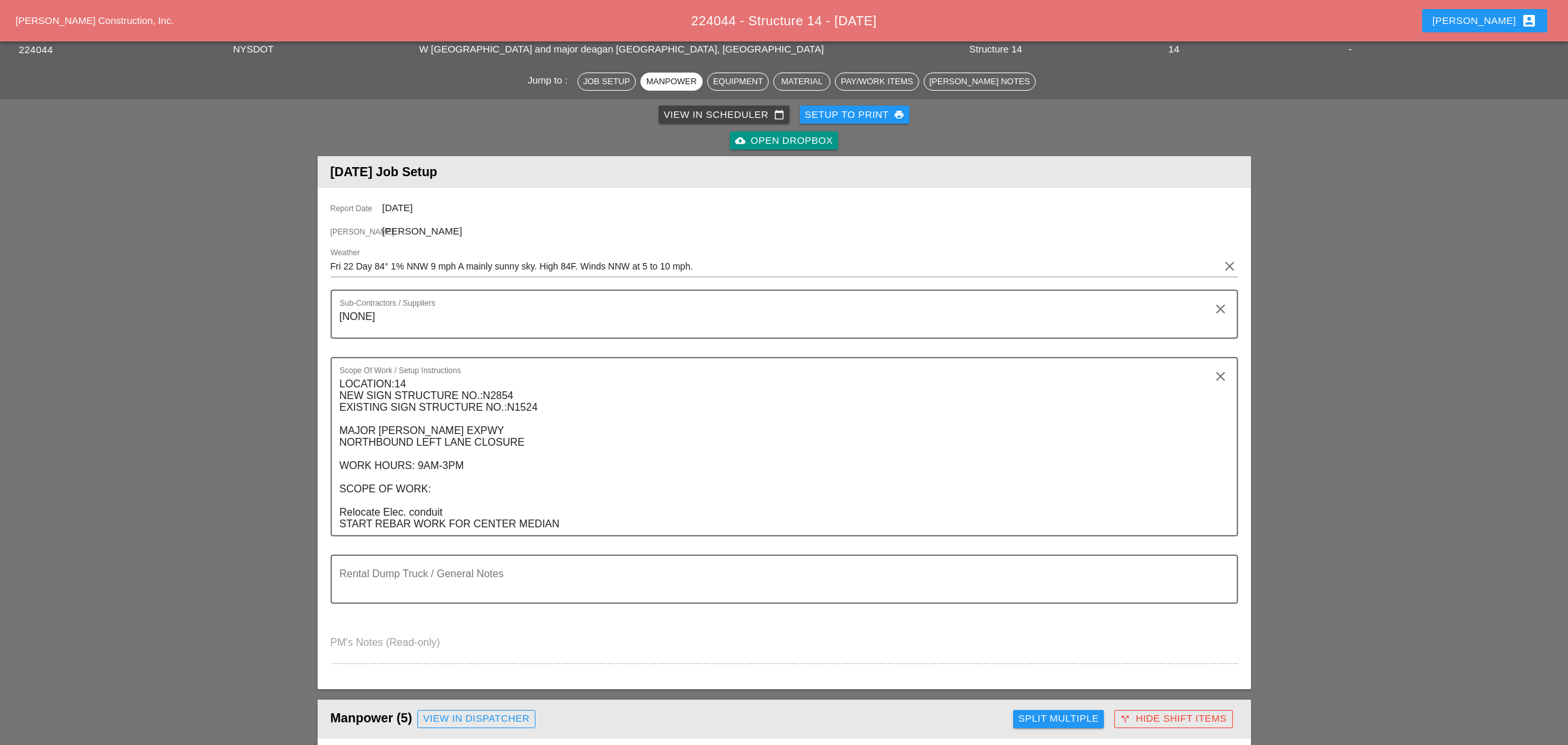
scroll to position [0, 0]
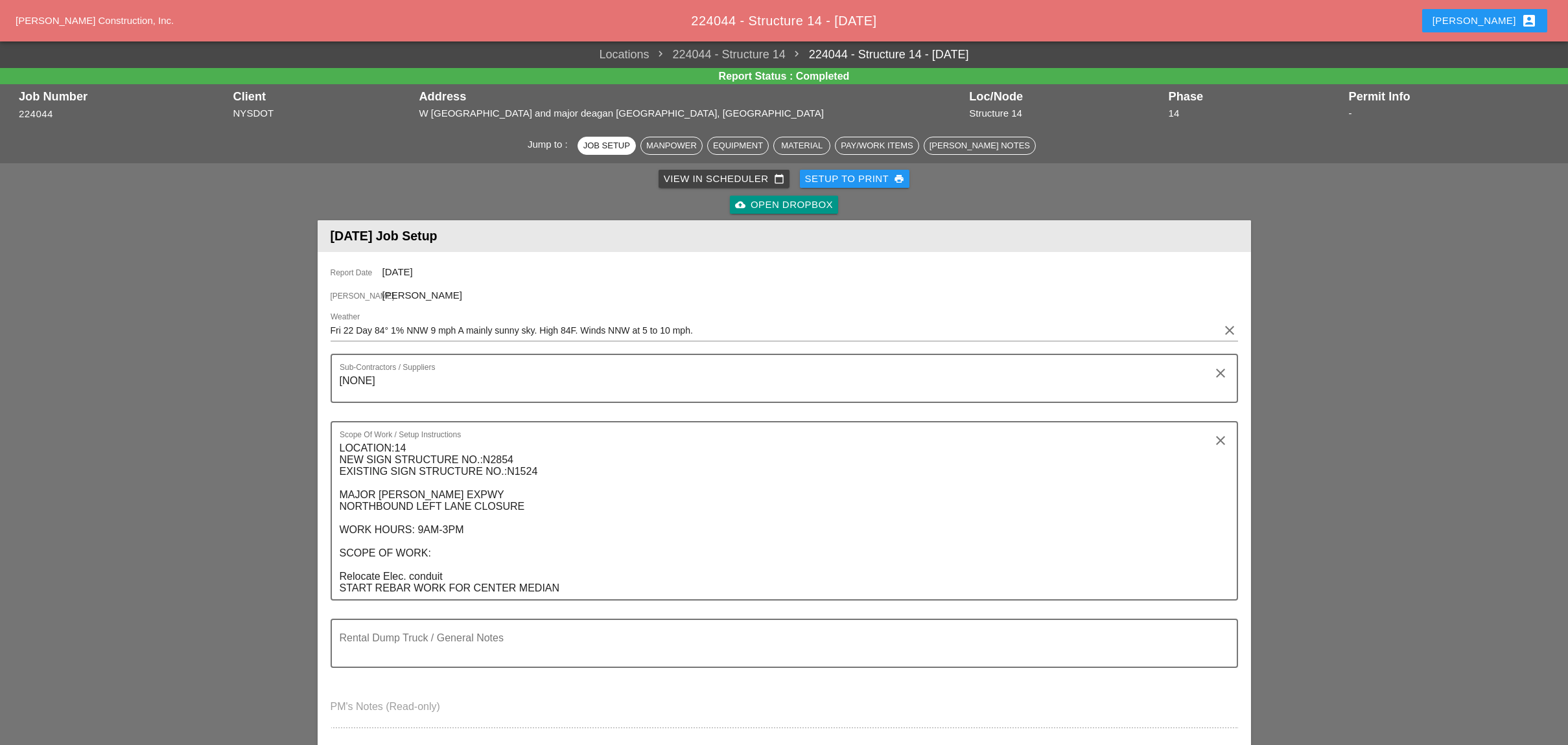
click at [702, 174] on div "View in Scheduler calendar_today" at bounding box center [724, 179] width 120 height 15
